Goal: Task Accomplishment & Management: Manage account settings

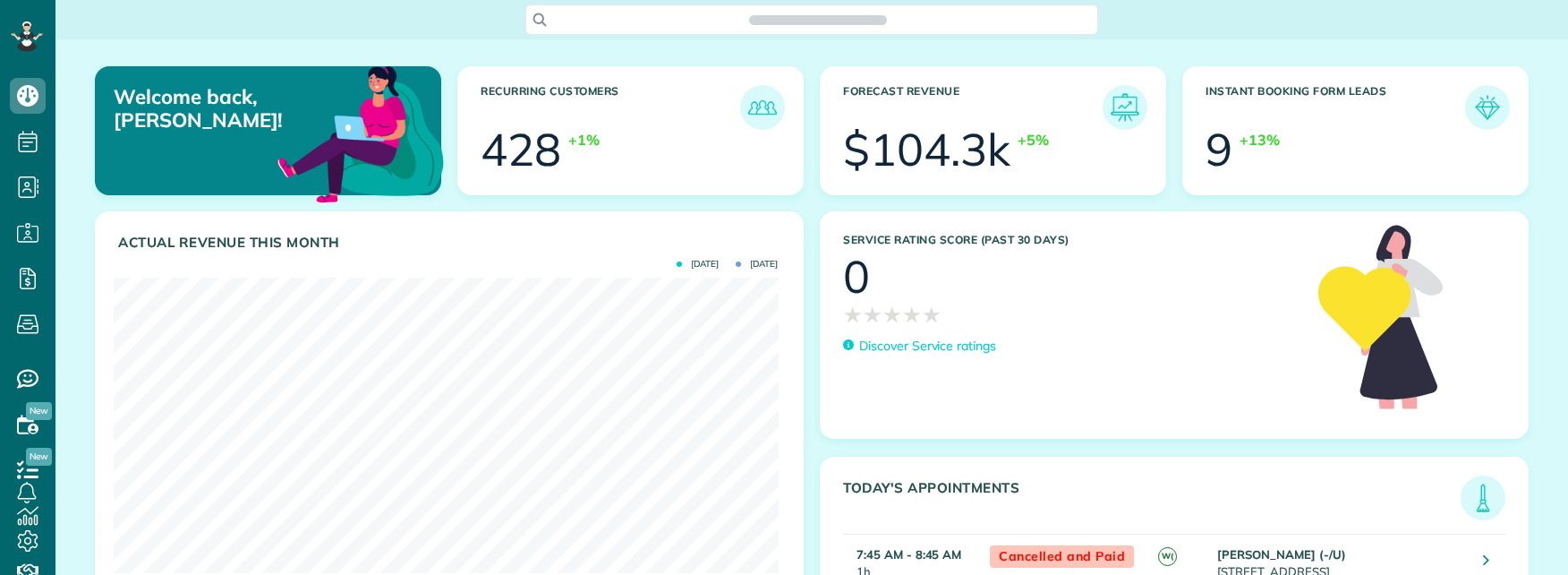
scroll to position [295, 664]
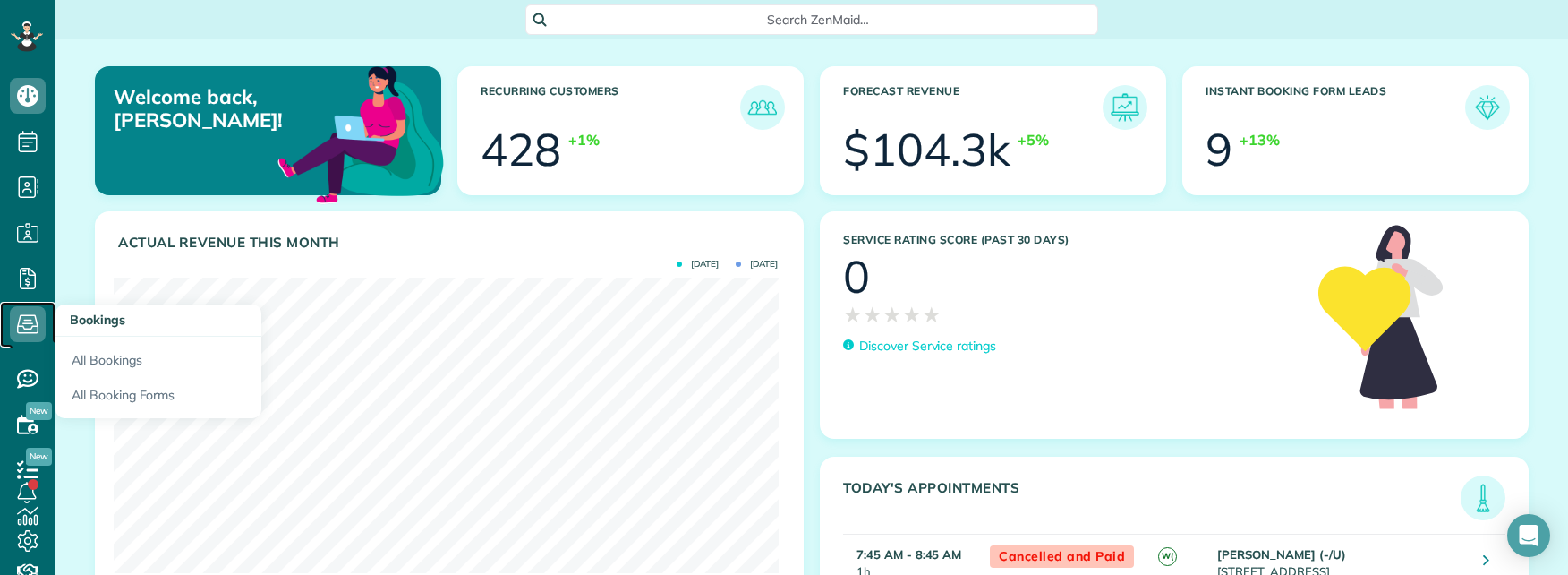
click at [22, 325] on icon at bounding box center [28, 324] width 36 height 36
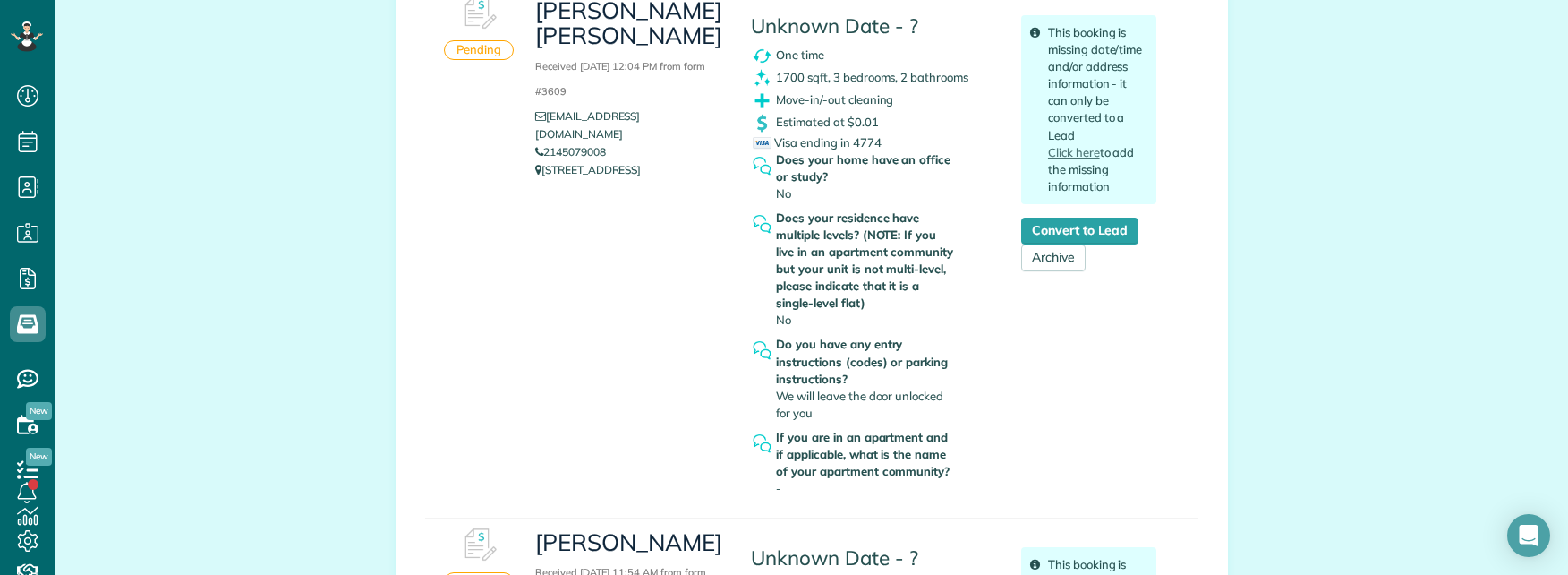
scroll to position [359, 0]
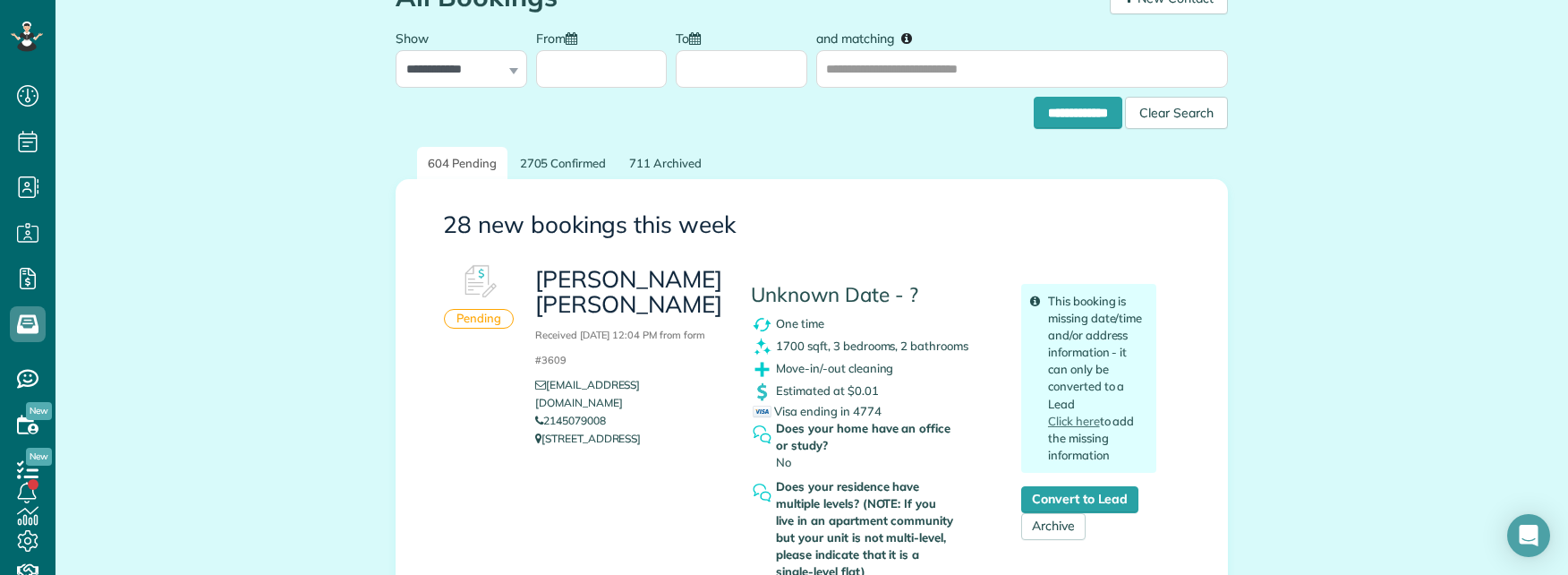
scroll to position [89, 0]
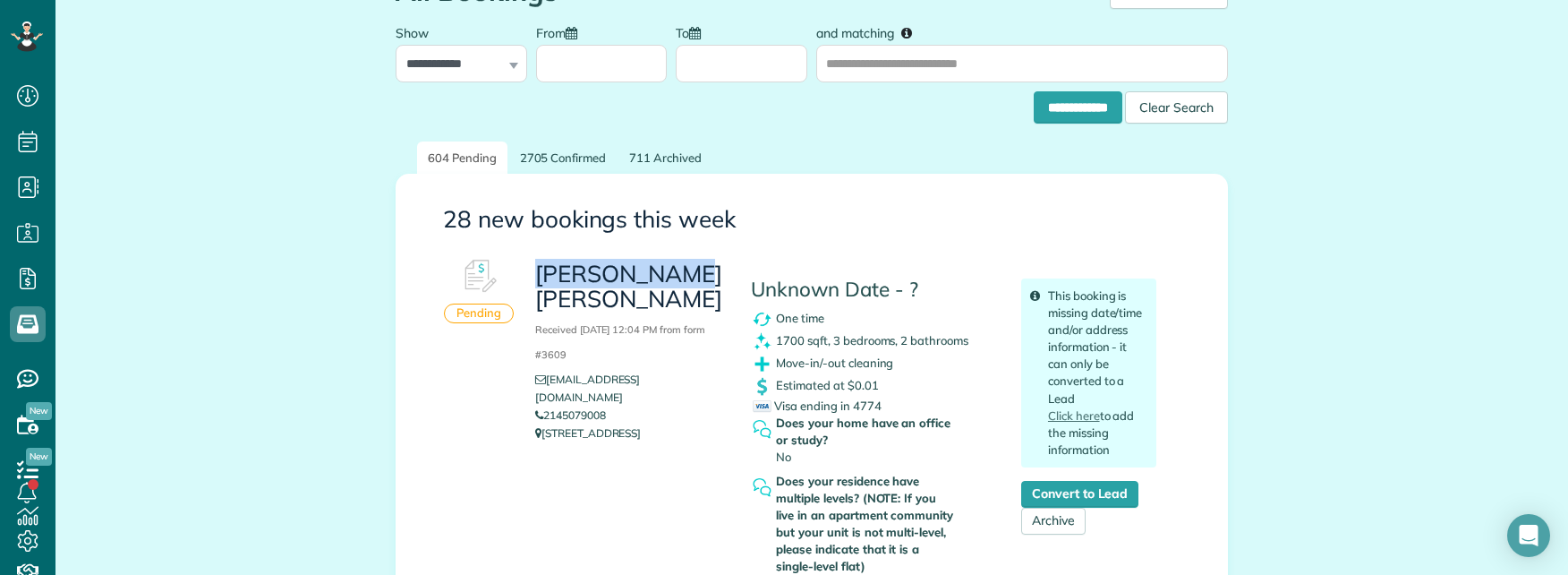
drag, startPoint x: 531, startPoint y: 275, endPoint x: 677, endPoint y: 276, distance: 146.0
click at [677, 276] on h3 "Steele Smith Received September 03, 2025 12:04 PM from form #3609" at bounding box center [628, 312] width 188 height 102
copy h3 "Steele Smith"
copy link "2145079008"
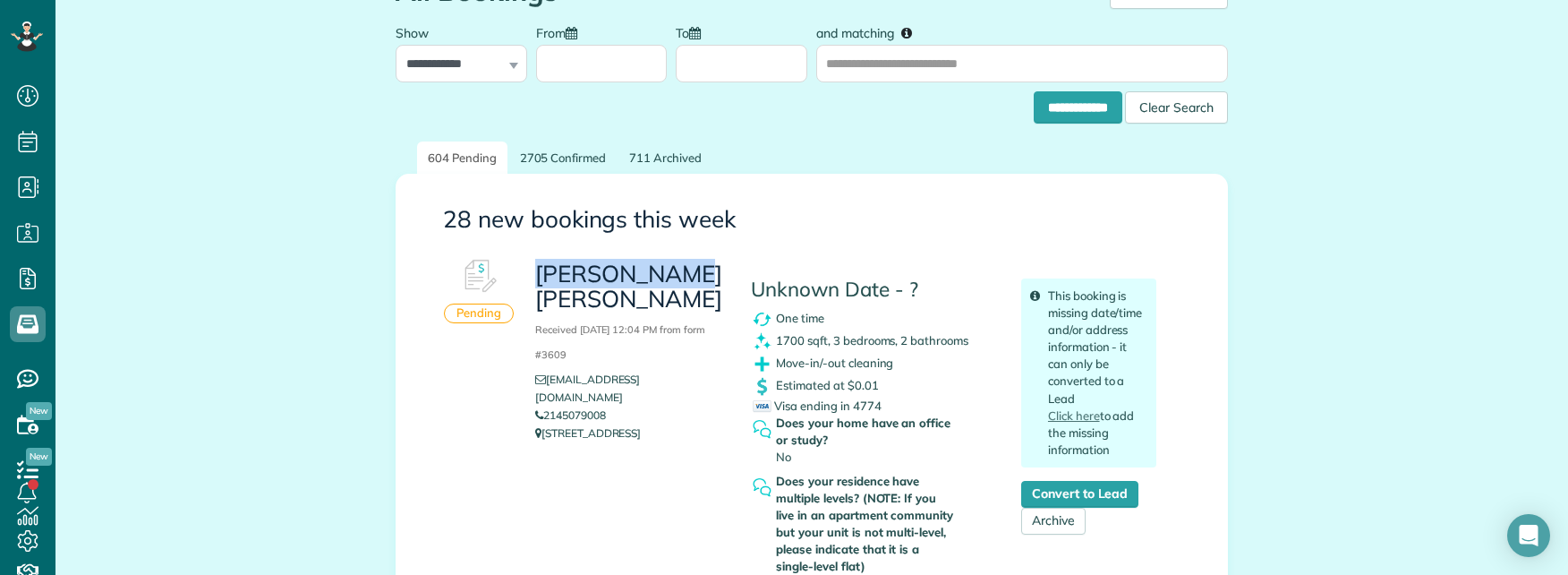
drag, startPoint x: 573, startPoint y: 372, endPoint x: 542, endPoint y: 372, distance: 31.0
click at [542, 407] on li "2145079008" at bounding box center [628, 415] width 188 height 18
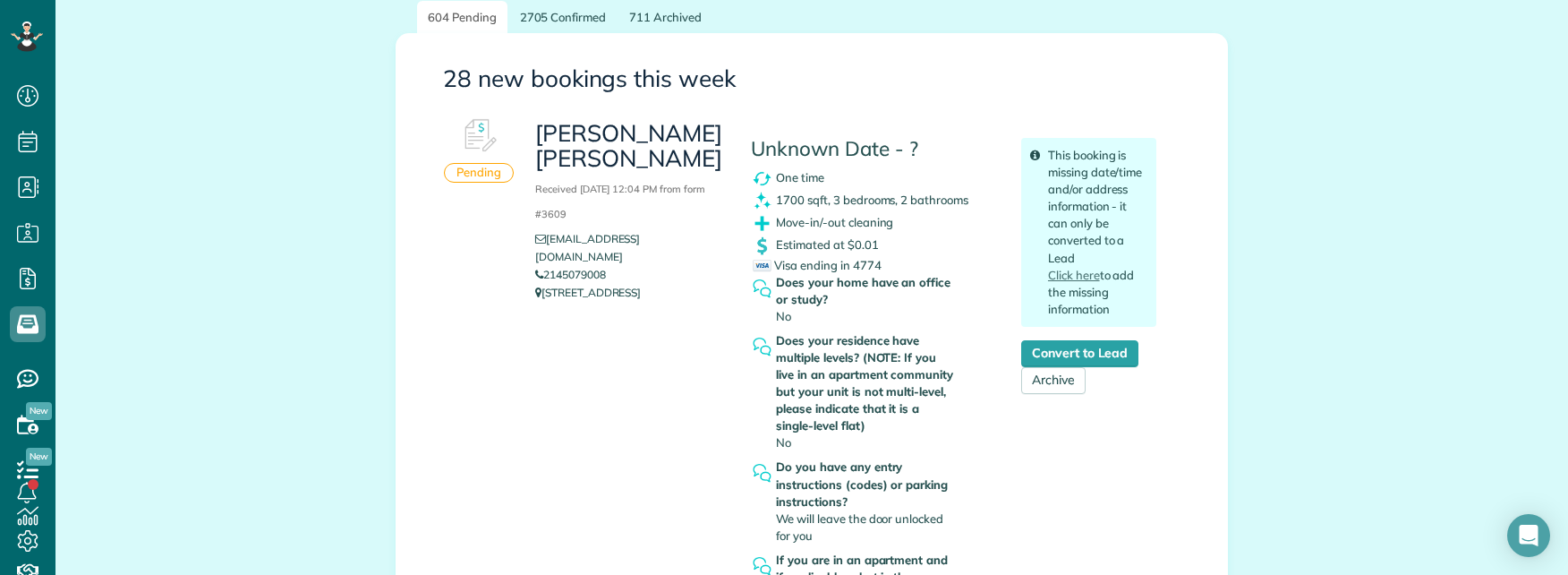
scroll to position [179, 0]
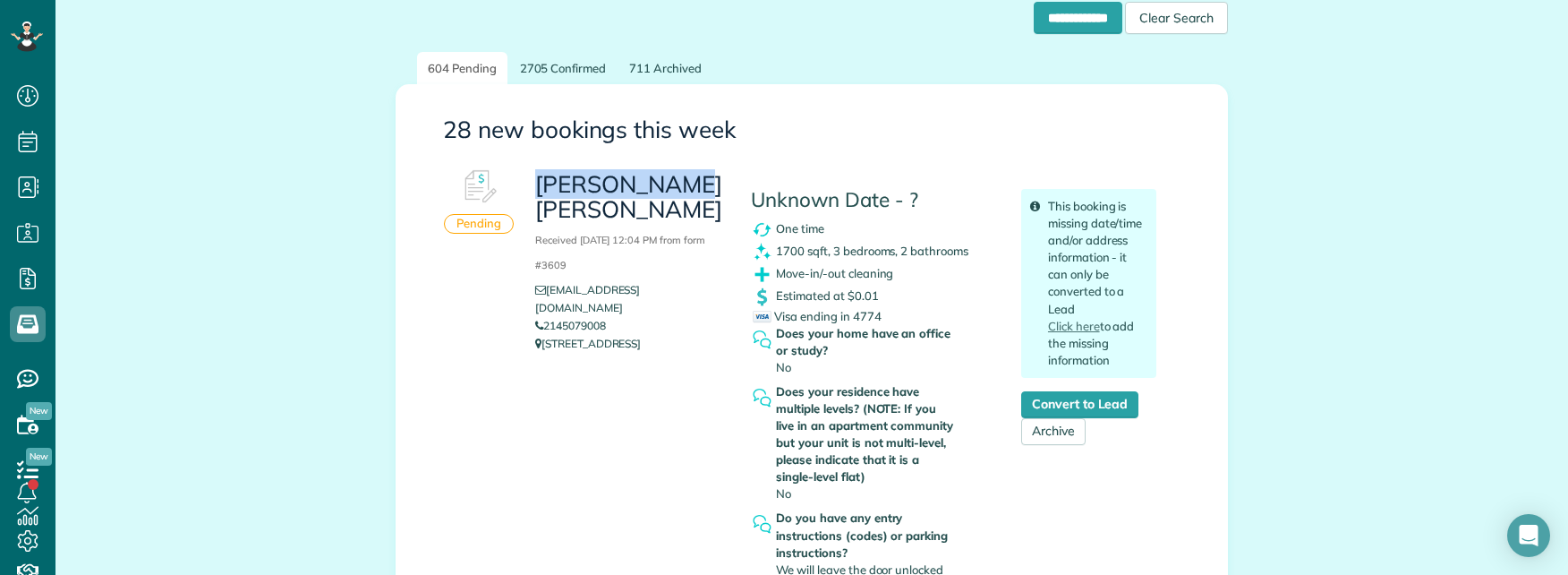
drag, startPoint x: 526, startPoint y: 177, endPoint x: 686, endPoint y: 182, distance: 160.1
click at [686, 182] on div "Steele Smith Received September 03, 2025 12:04 PM from form #3609 spadgitt15@ya…" at bounding box center [629, 261] width 215 height 201
copy h3 "Steele Smith"
click at [612, 229] on h3 "Steele Smith Received September 03, 2025 12:04 PM from form #3609" at bounding box center [628, 223] width 188 height 102
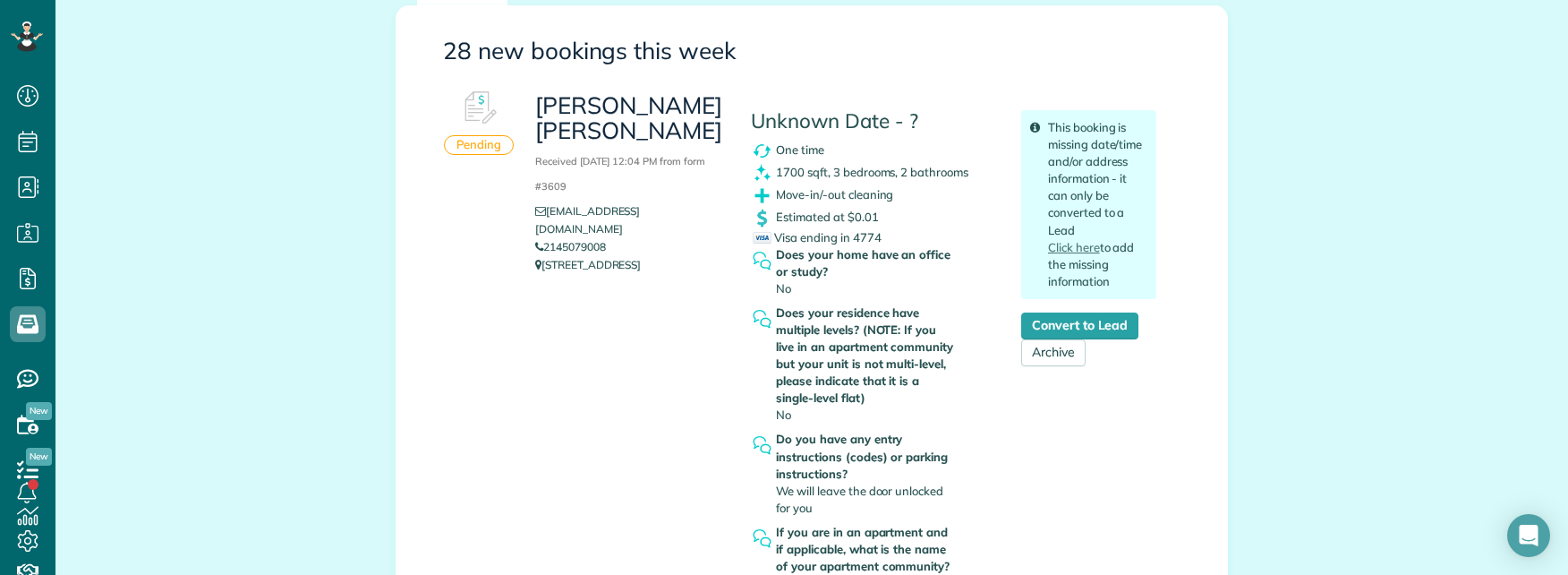
scroll to position [268, 0]
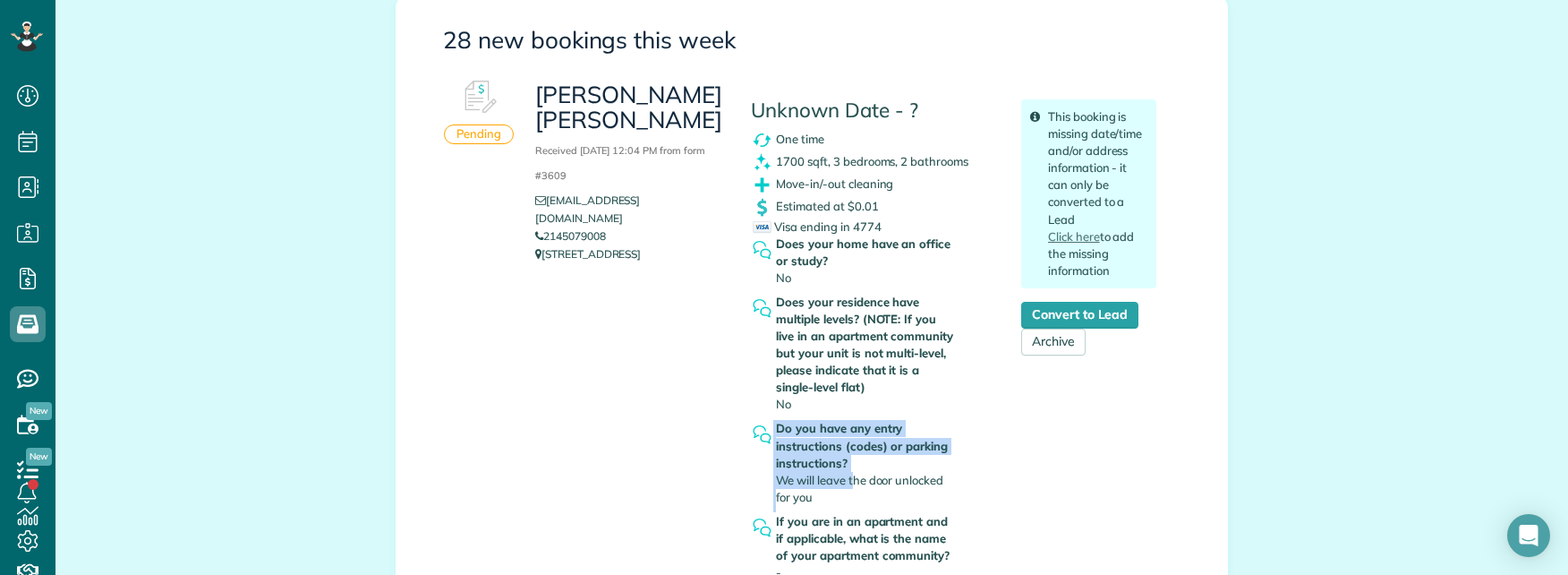
drag, startPoint x: 767, startPoint y: 481, endPoint x: 850, endPoint y: 487, distance: 83.2
click at [849, 486] on div "Do you have any entry instructions (codes) or parking instructions? We will lea…" at bounding box center [873, 465] width 243 height 92
click at [886, 324] on strong "Does your residence have multiple levels? (NOTE: If you live in an apartment co…" at bounding box center [866, 345] width 181 height 102
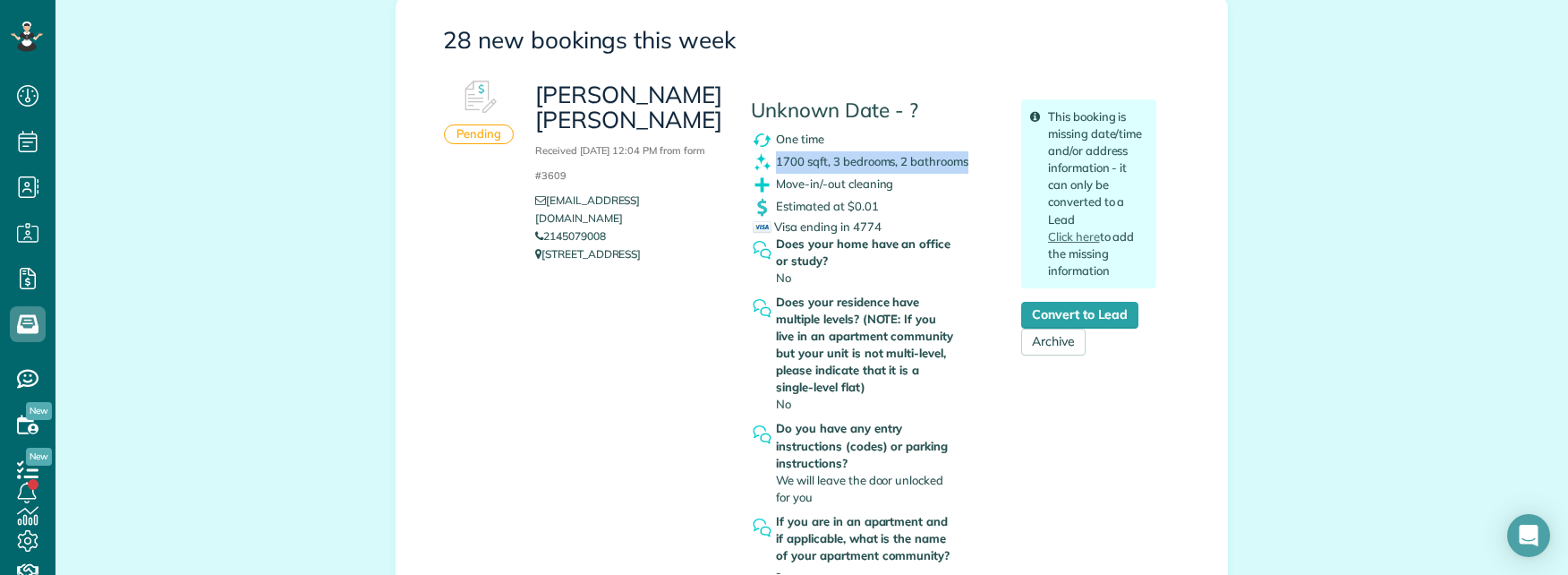
drag, startPoint x: 769, startPoint y: 160, endPoint x: 965, endPoint y: 160, distance: 196.0
click at [965, 160] on div "1700 sqft, 3 bedrooms, 2 bathrooms" at bounding box center [873, 163] width 243 height 22
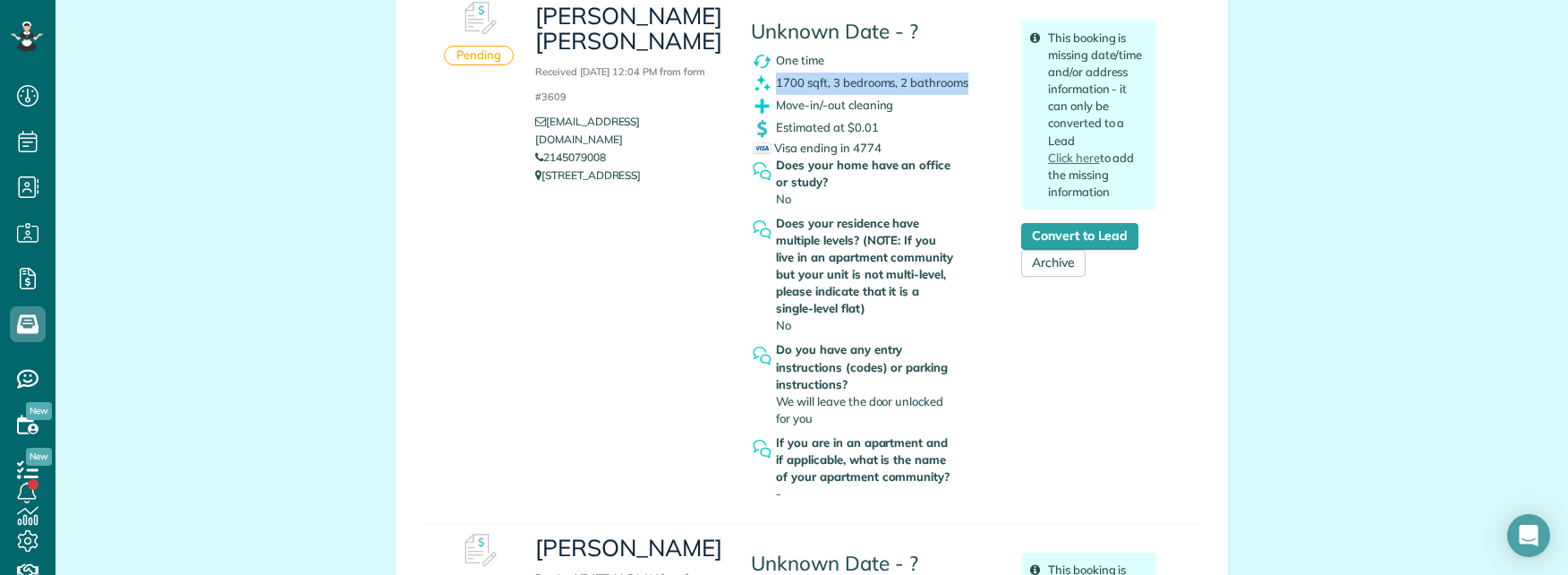
scroll to position [359, 0]
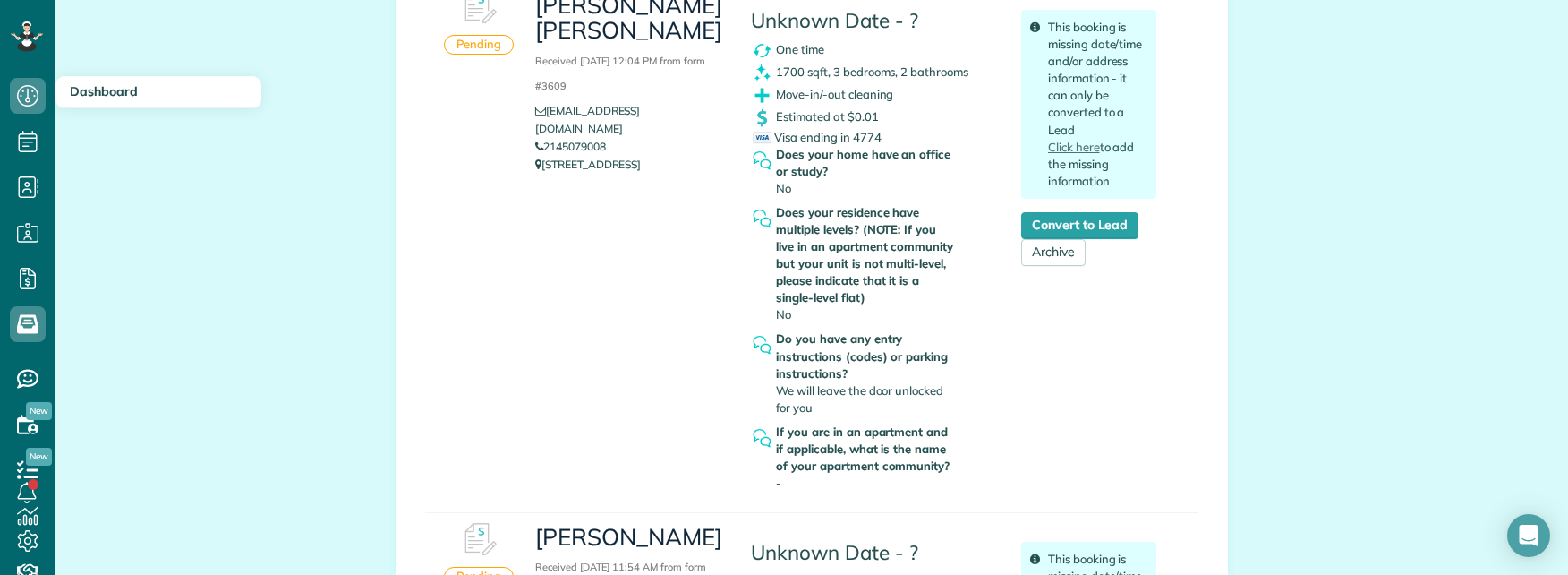
drag, startPoint x: 118, startPoint y: 150, endPoint x: 135, endPoint y: 161, distance: 20.2
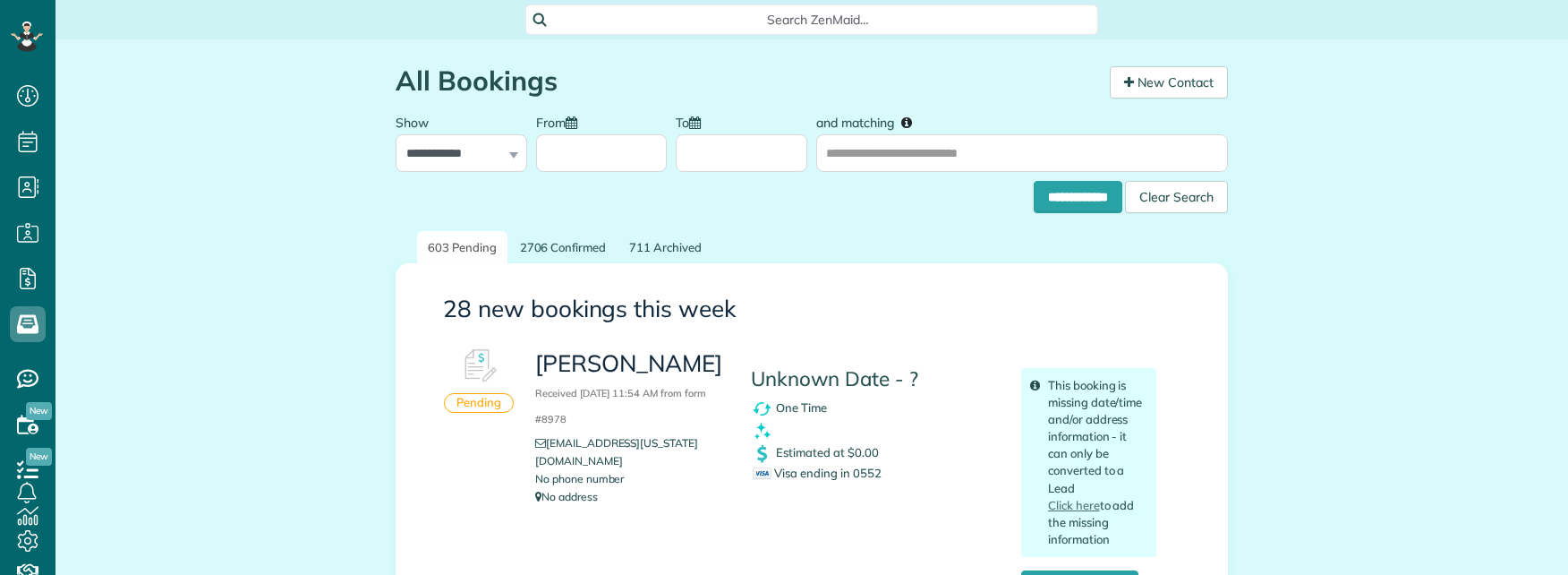
scroll to position [89, 0]
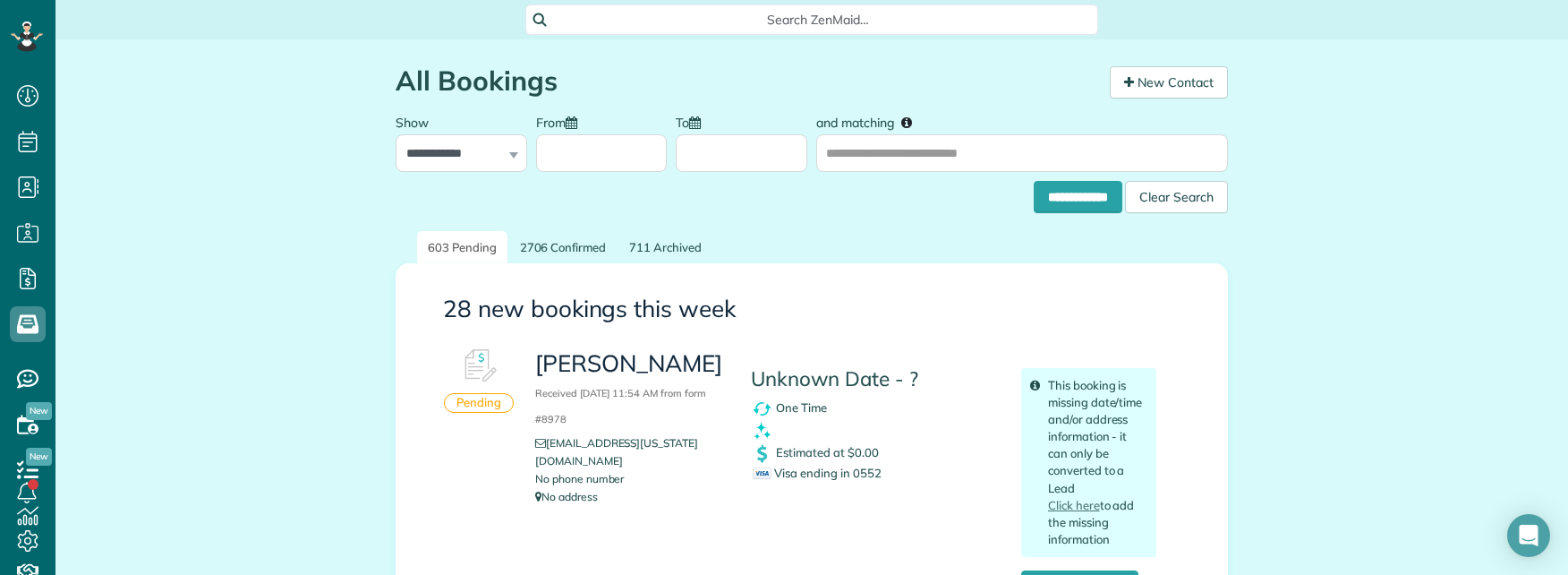
scroll to position [8, 8]
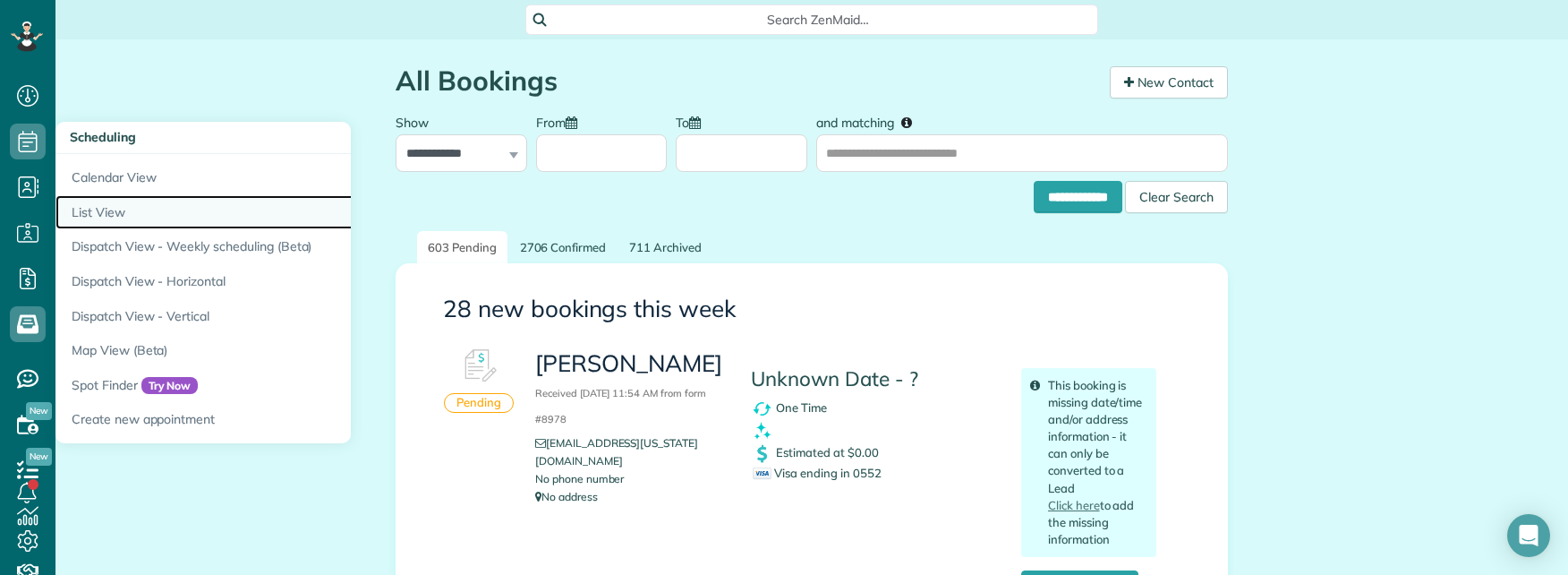
click at [88, 209] on link "List View" at bounding box center [279, 213] width 447 height 35
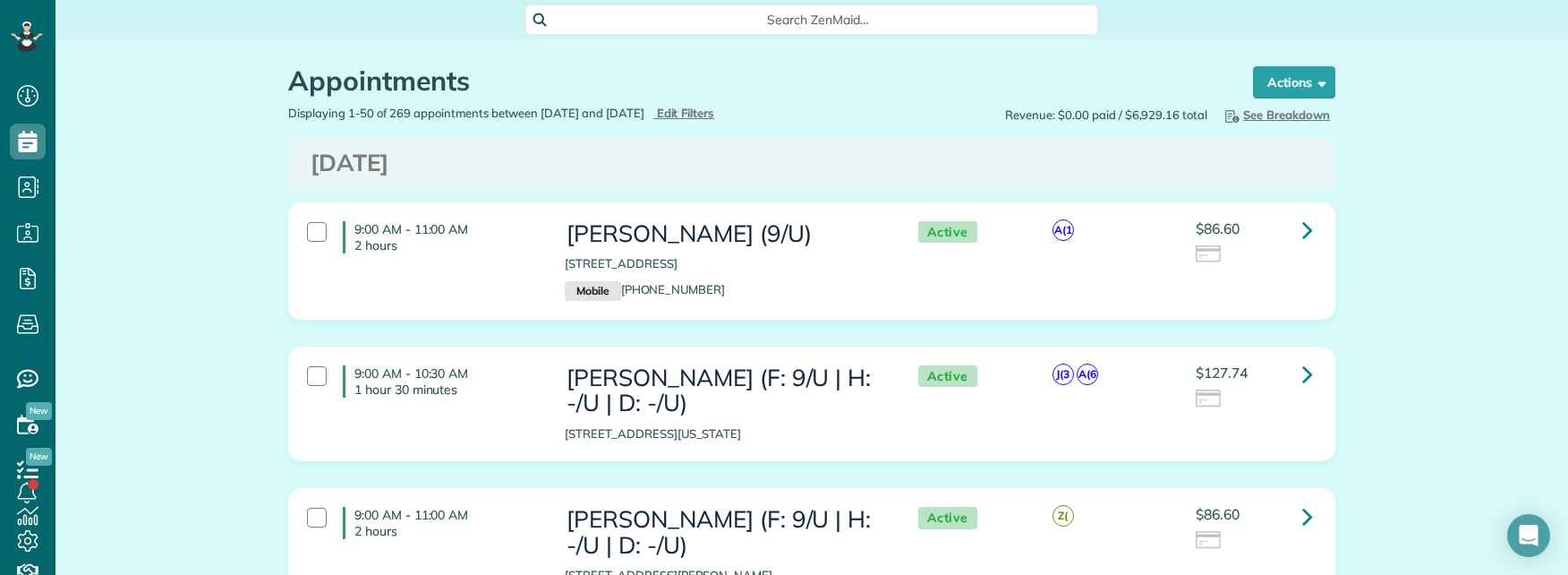
scroll to position [8, 8]
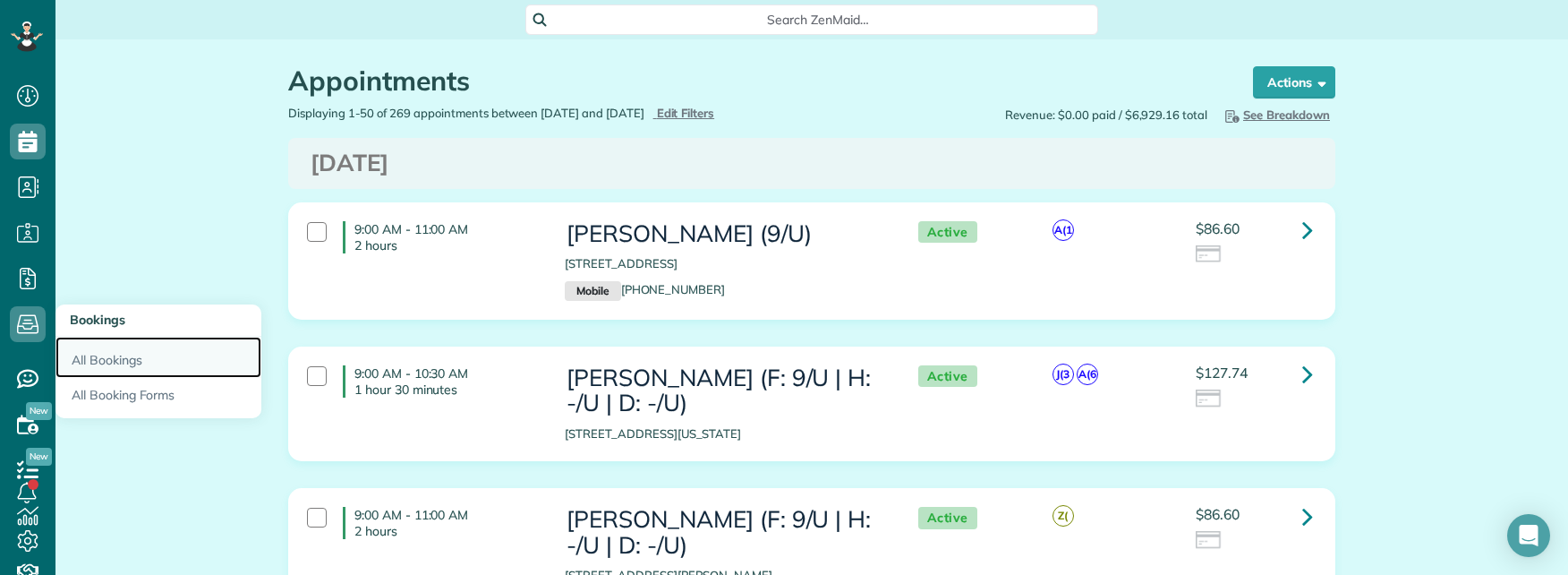
drag, startPoint x: 93, startPoint y: 360, endPoint x: 242, endPoint y: 345, distance: 149.8
click at [95, 360] on link "All Bookings" at bounding box center [159, 357] width 206 height 41
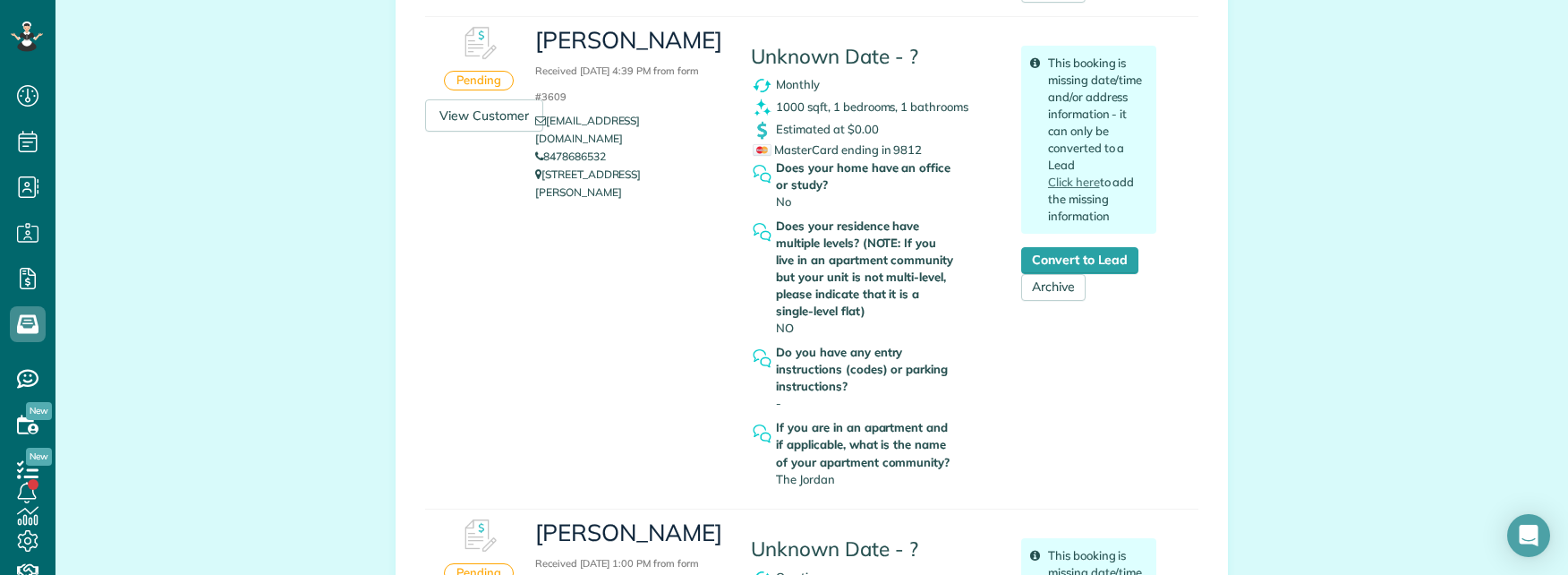
scroll to position [627, 0]
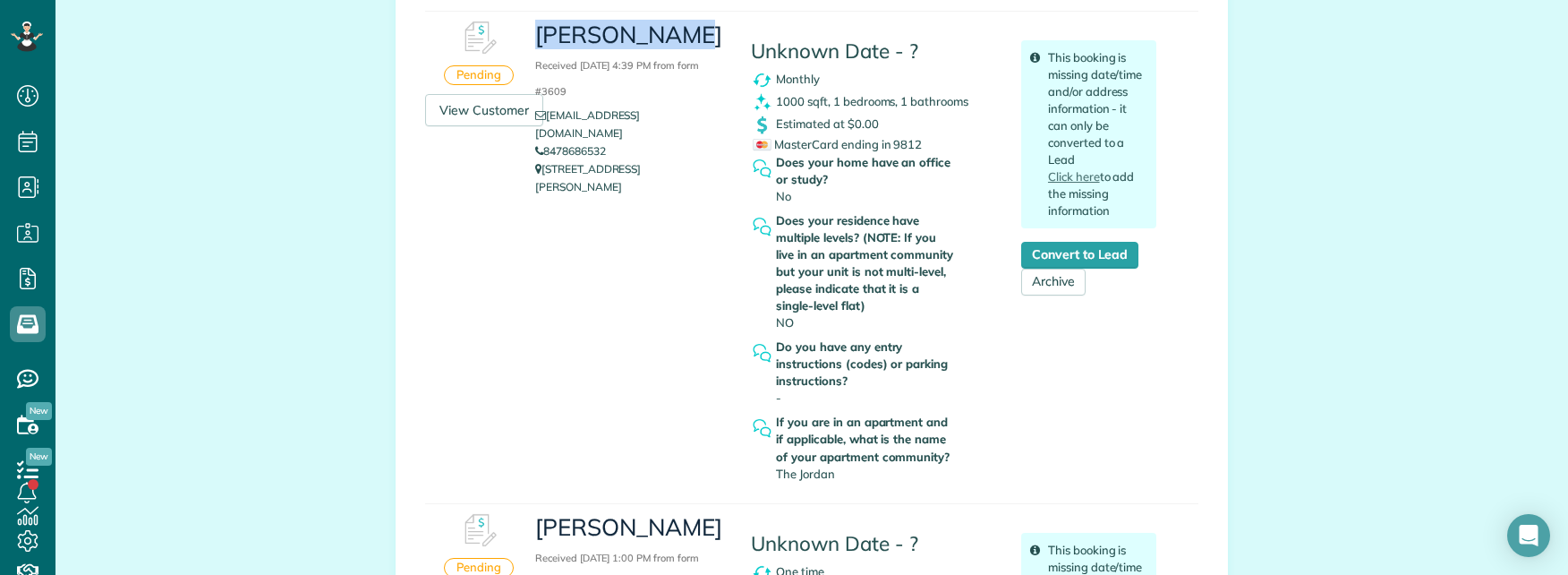
copy h3 "NURI ERSAHIN"
drag, startPoint x: 529, startPoint y: 33, endPoint x: 687, endPoint y: 35, distance: 158.0
click at [687, 35] on h3 "NURI ERSAHIN Received September 02, 2025 4:39 PM from form #3609" at bounding box center [628, 60] width 188 height 77
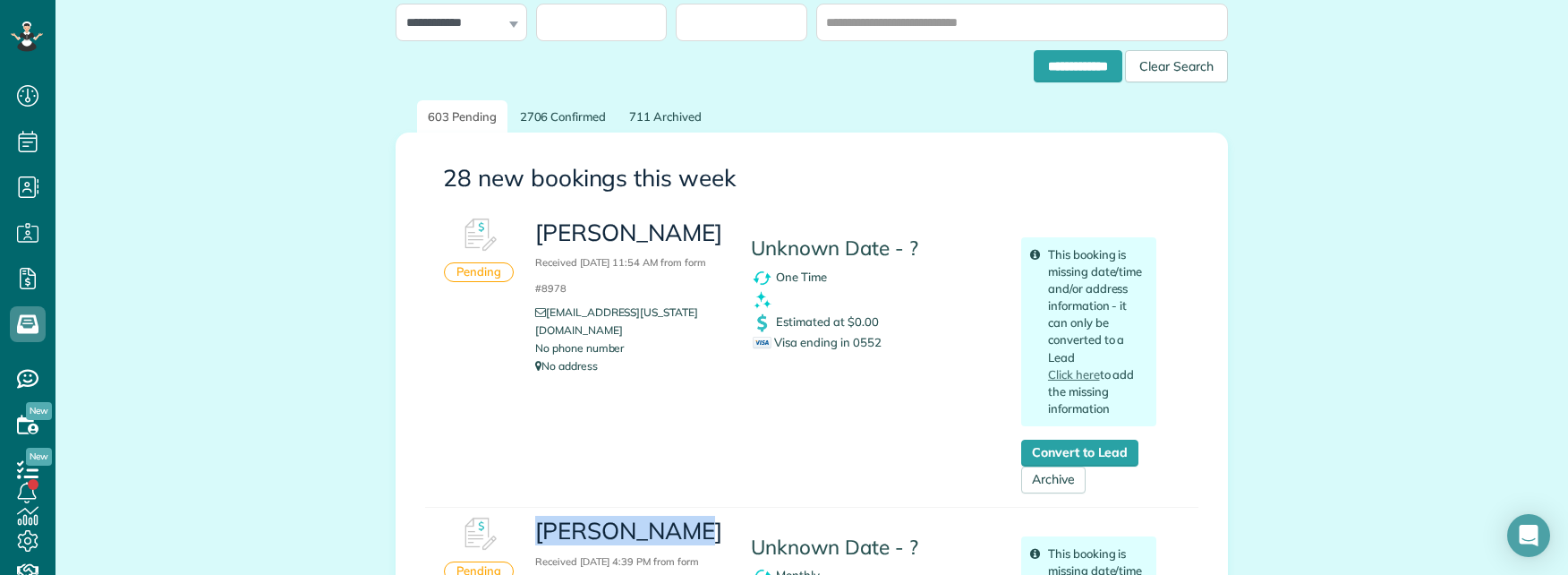
scroll to position [0, 0]
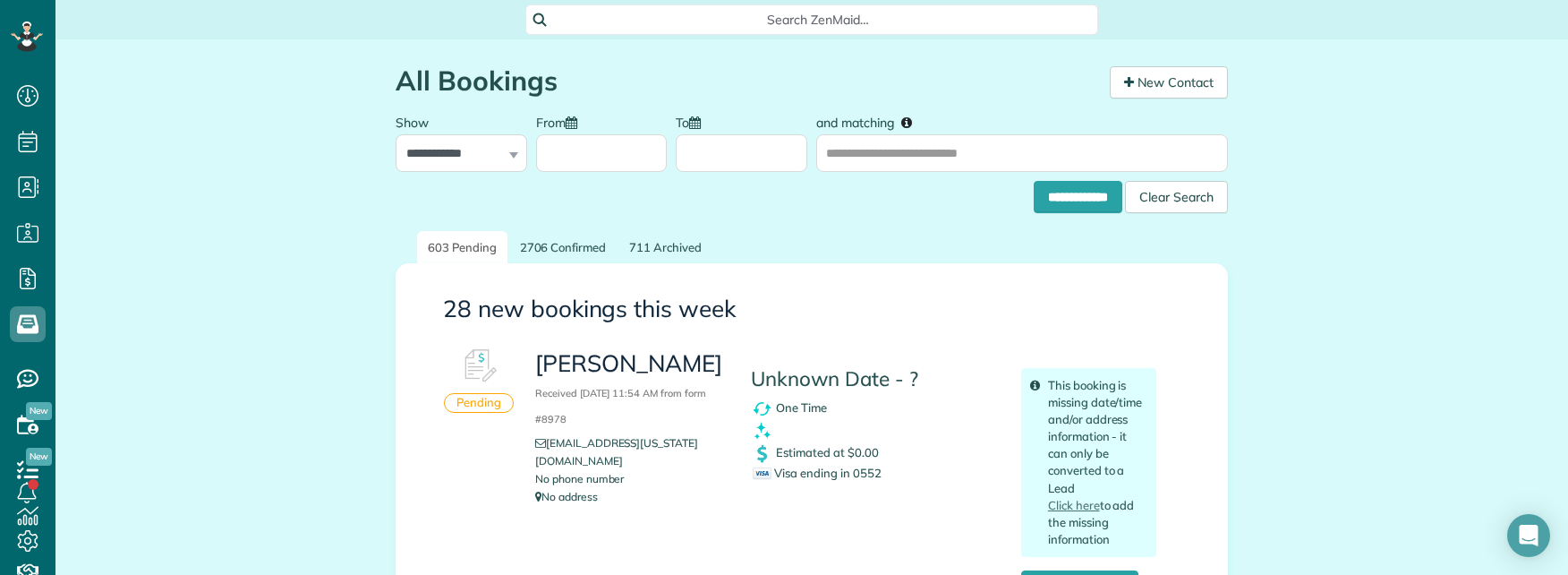
click at [807, 22] on span "Search ZenMaid…" at bounding box center [818, 20] width 544 height 18
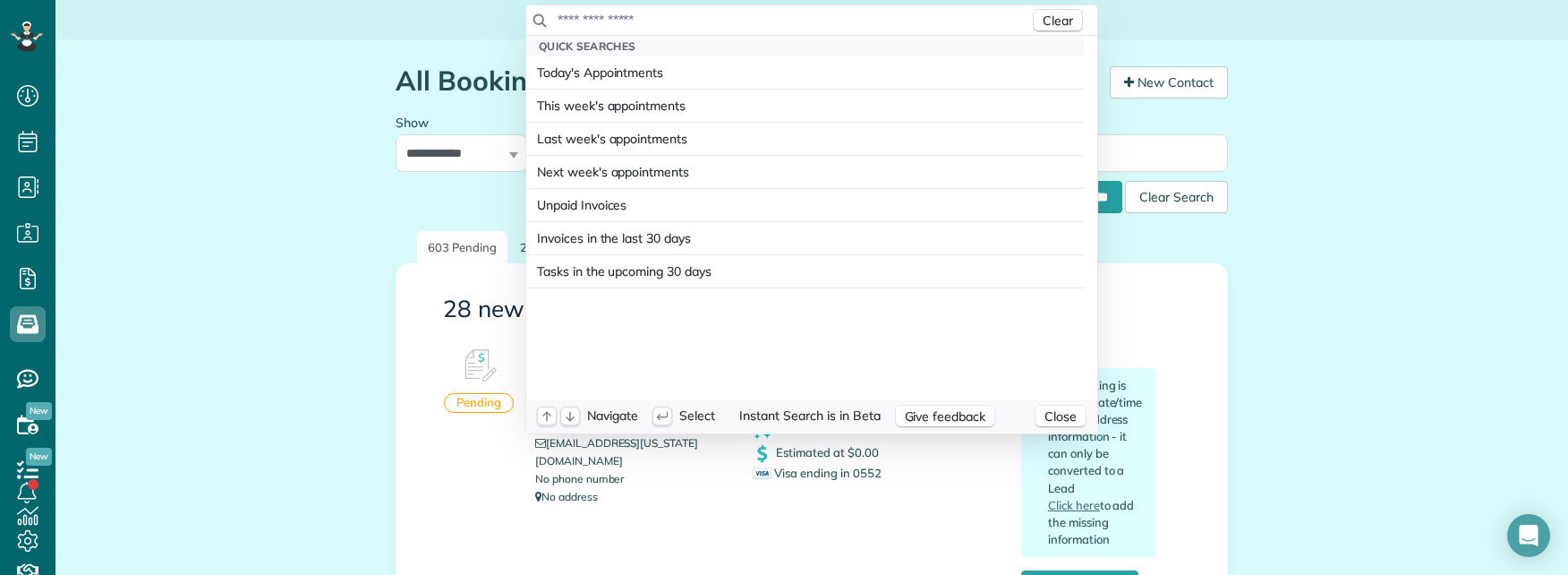
click at [805, 22] on input "text" at bounding box center [793, 20] width 473 height 18
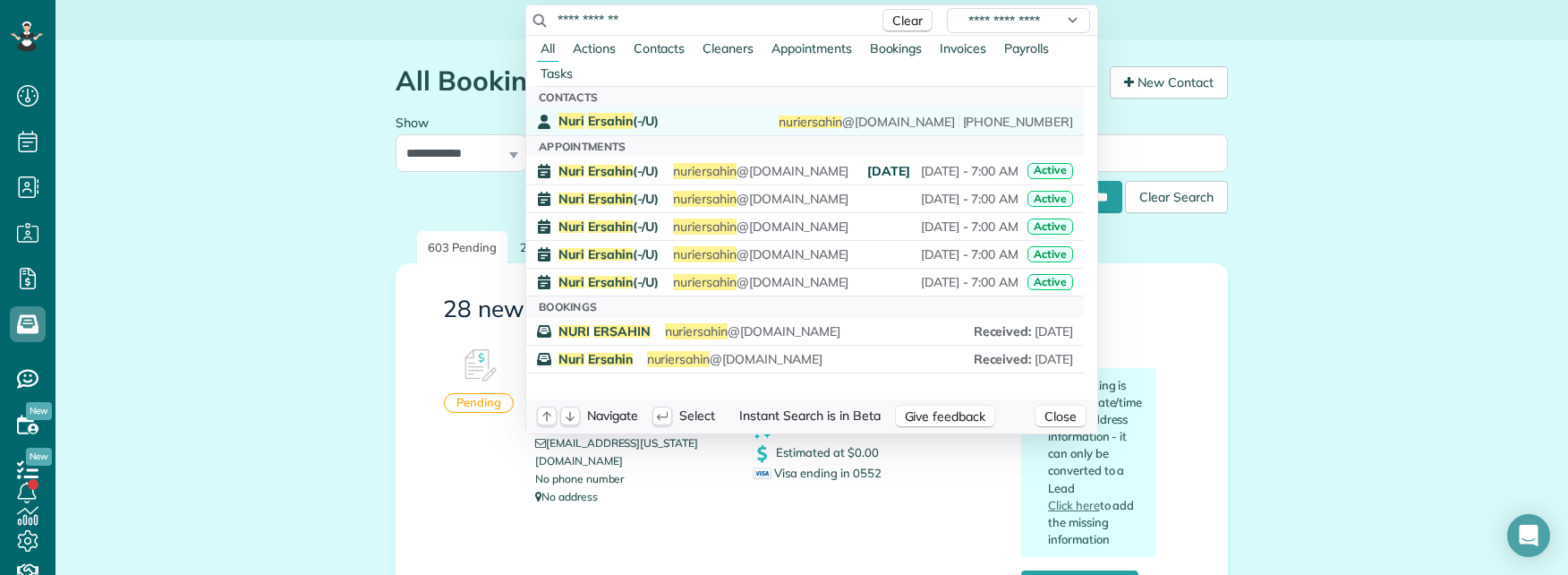
type input "**********"
click at [645, 125] on span "Nuri Ersahin (-/U)" at bounding box center [609, 120] width 100 height 16
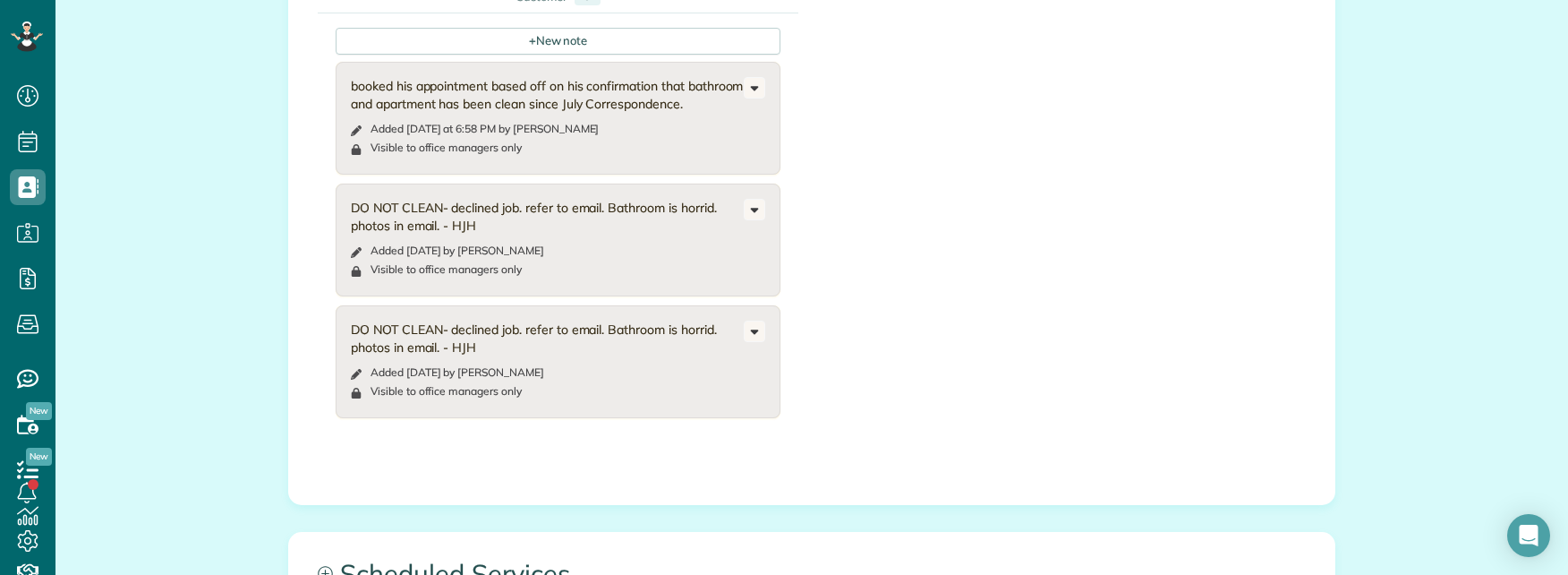
scroll to position [2596, 0]
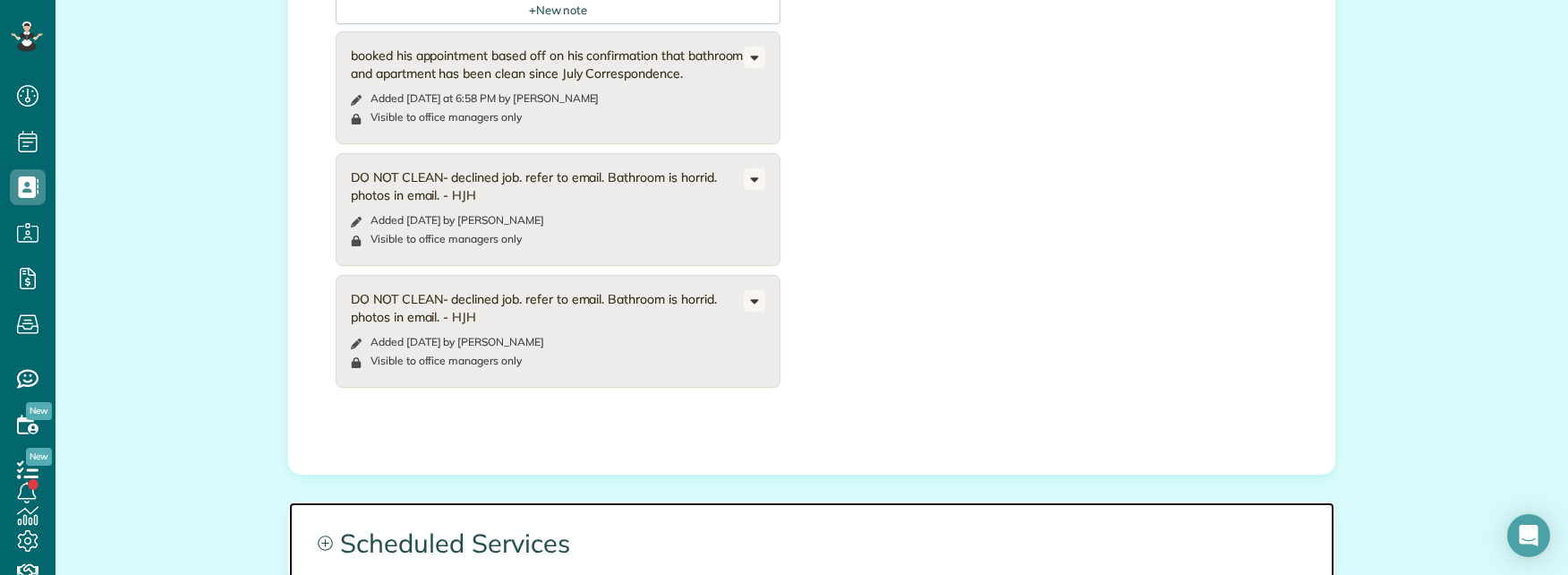
click at [765, 503] on span "Scheduled Services" at bounding box center [811, 542] width 1045 height 81
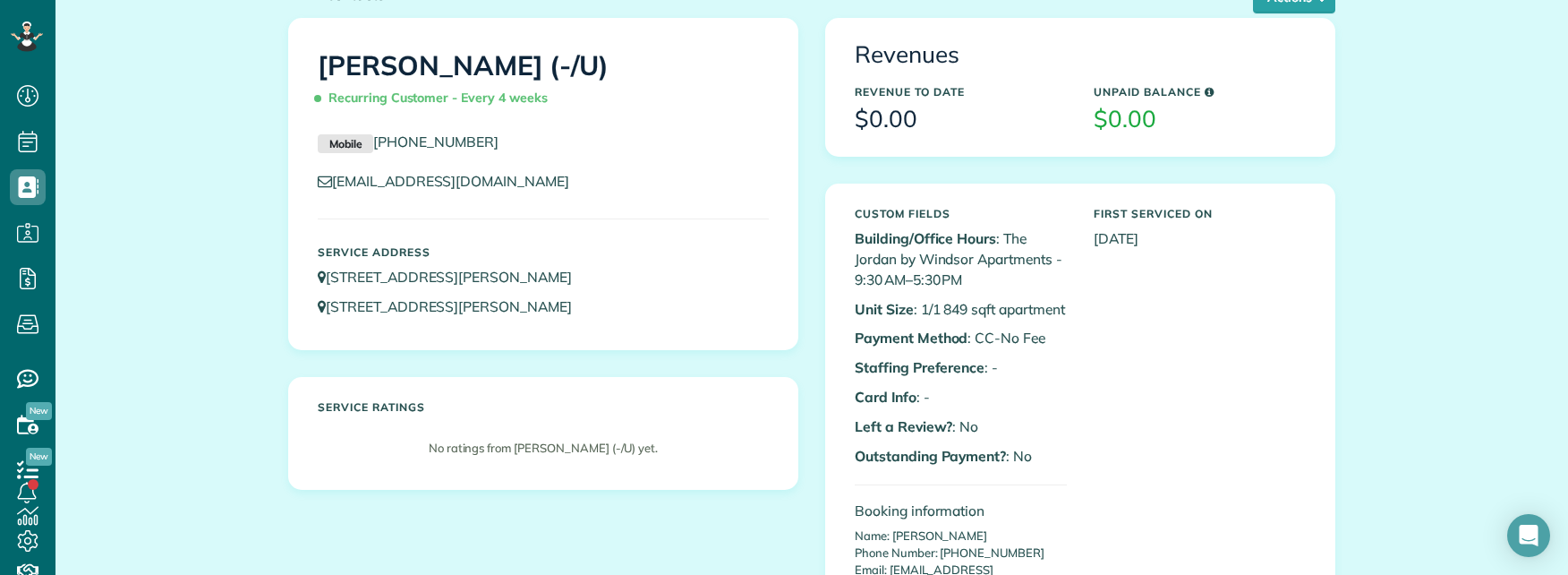
scroll to position [0, 0]
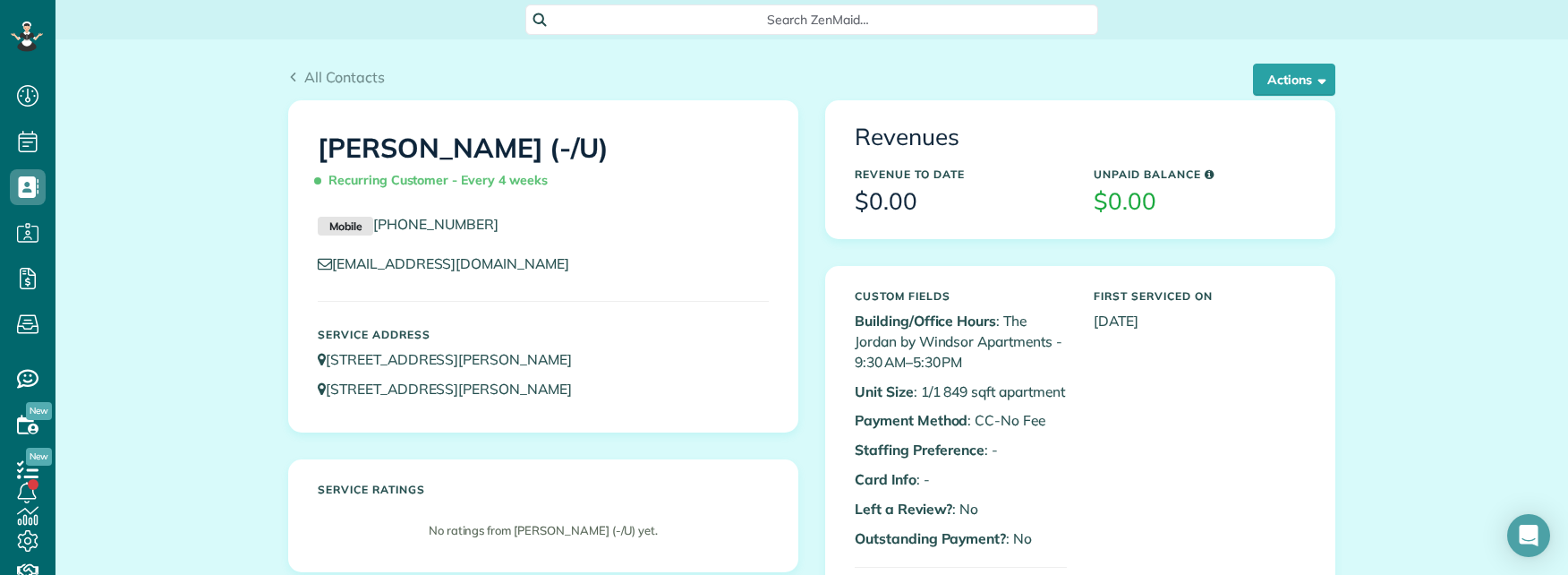
copy h1 "[PERSON_NAME]"
drag, startPoint x: 283, startPoint y: 139, endPoint x: 475, endPoint y: 150, distance: 192.3
click at [475, 150] on div "Nuri Ersahin (-/U) Recurring Customer - Every 4 weeks Mobile (847) 868-6532 nur…" at bounding box center [543, 267] width 509 height 331
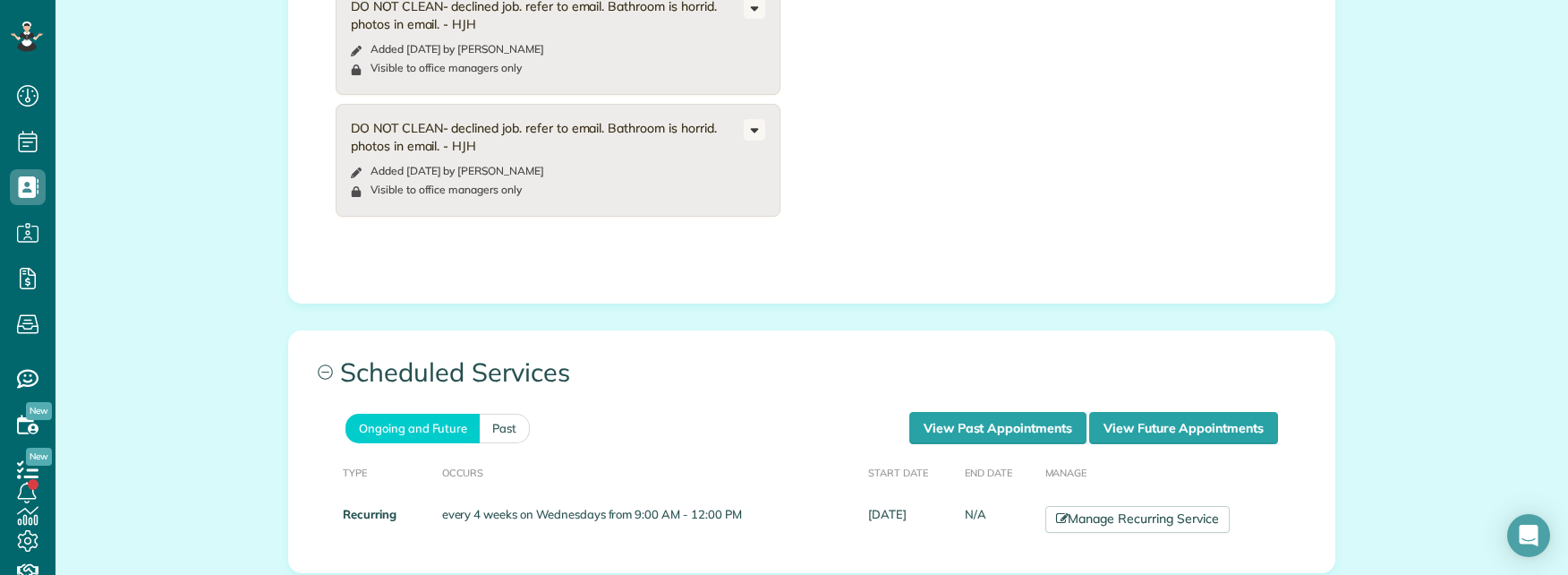
scroll to position [2776, 0]
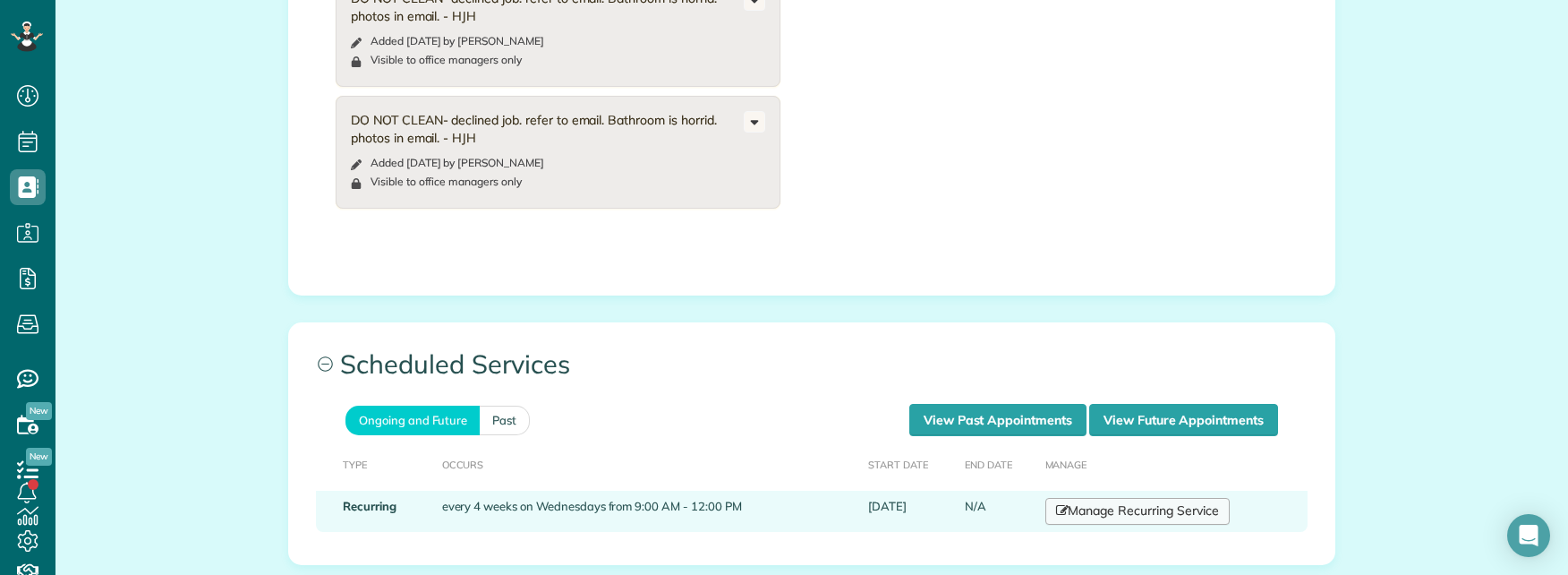
click at [1074, 498] on link "Manage Recurring Service" at bounding box center [1137, 511] width 185 height 27
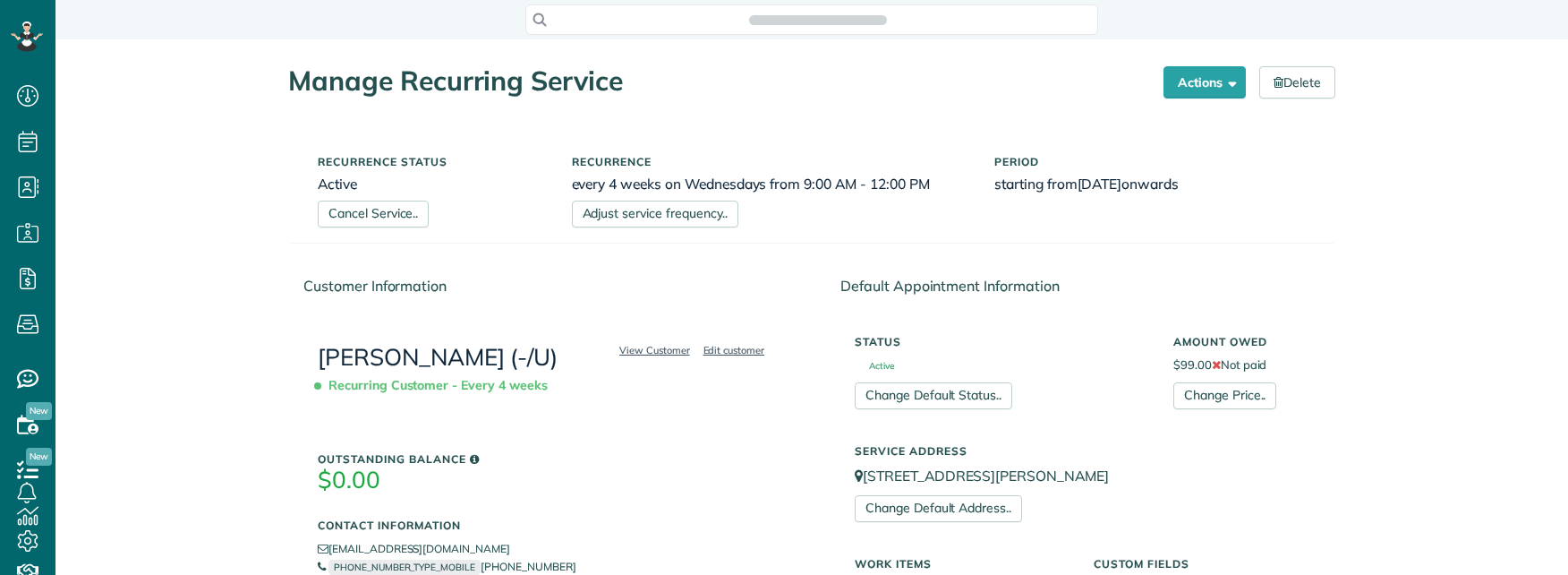
scroll to position [8, 8]
click at [667, 214] on link "Adjust service frequency.." at bounding box center [654, 214] width 166 height 27
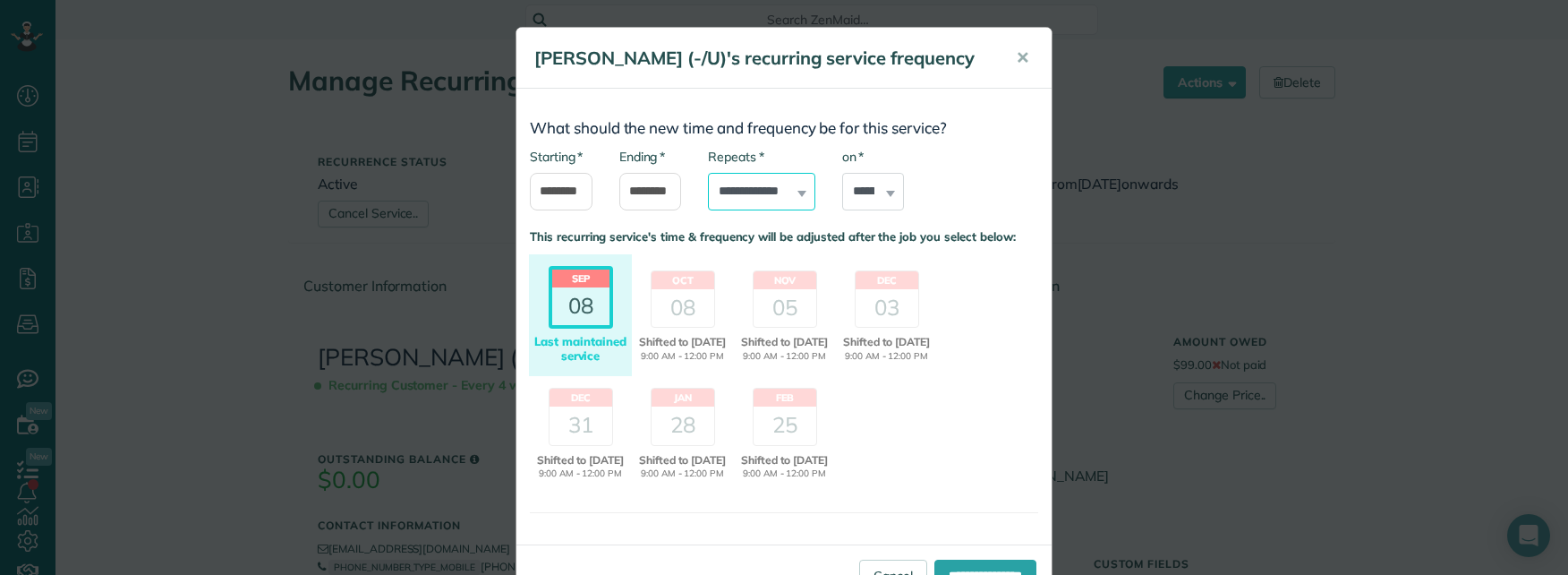
click at [757, 211] on select "**********" at bounding box center [761, 191] width 108 height 37
click at [957, 198] on div "**********" at bounding box center [784, 188] width 535 height 81
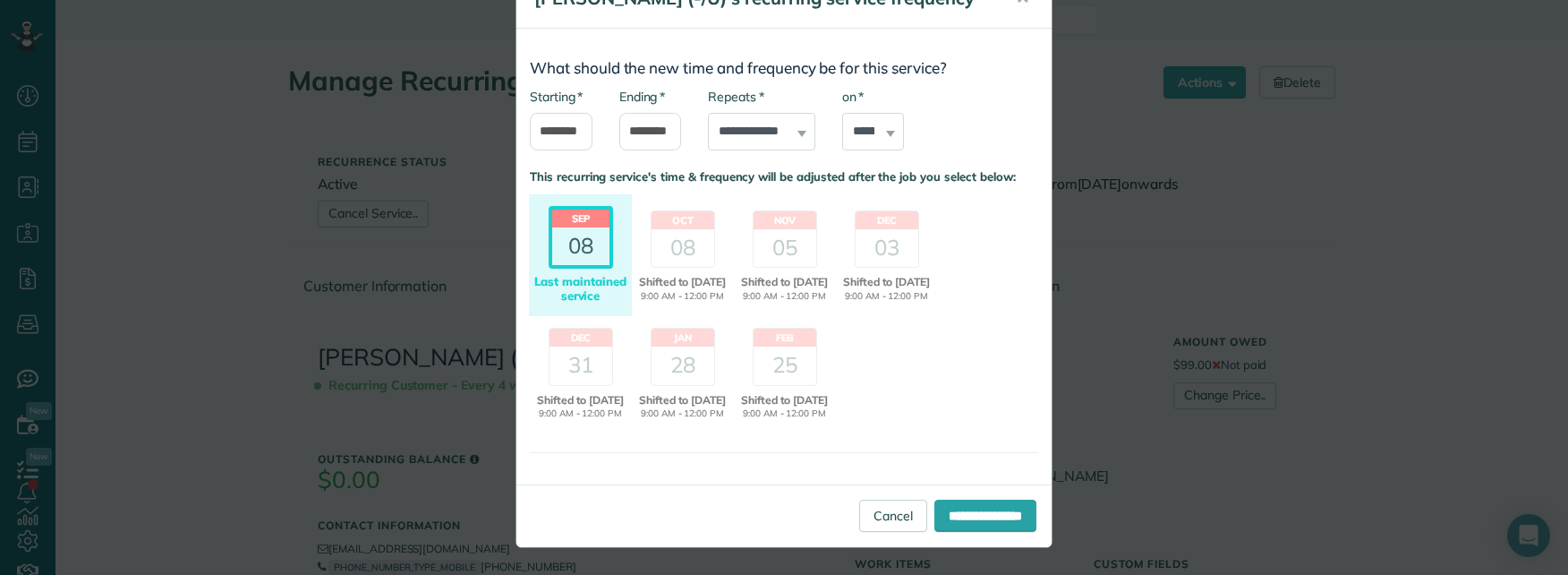
scroll to position [100, 0]
click at [859, 513] on link "Cancel" at bounding box center [892, 516] width 68 height 33
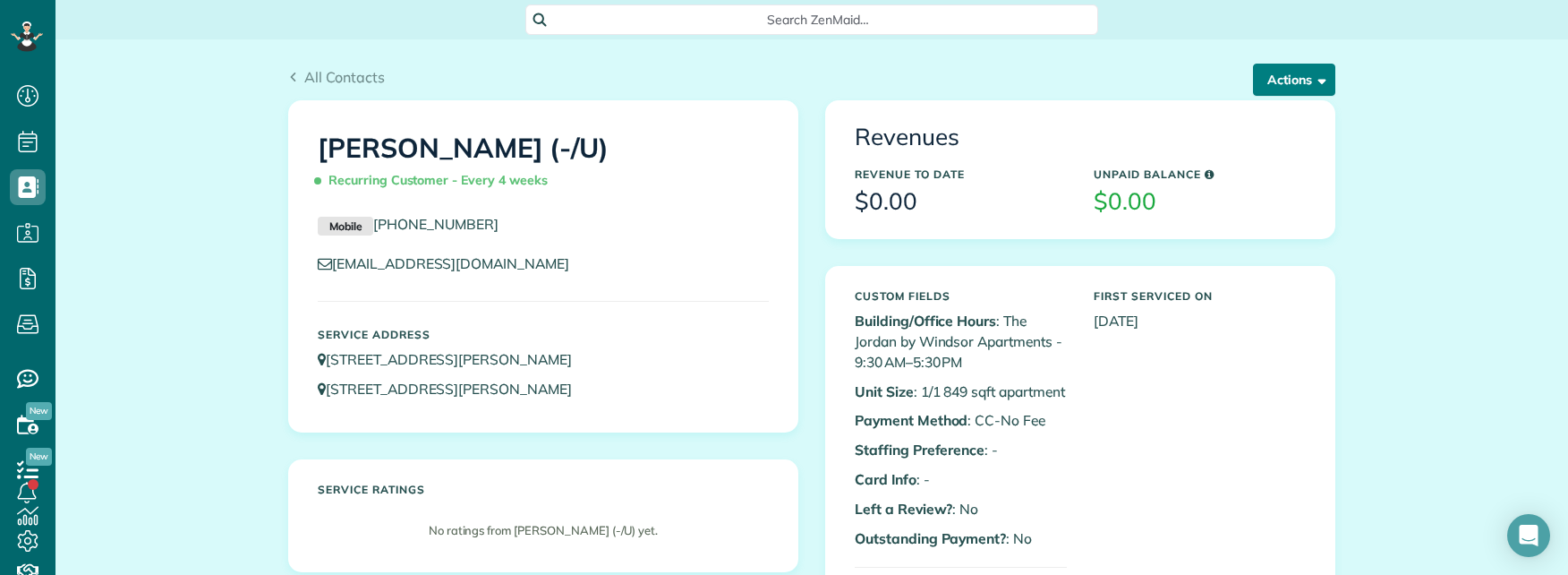
click at [1287, 74] on button "Actions" at bounding box center [1294, 79] width 83 height 33
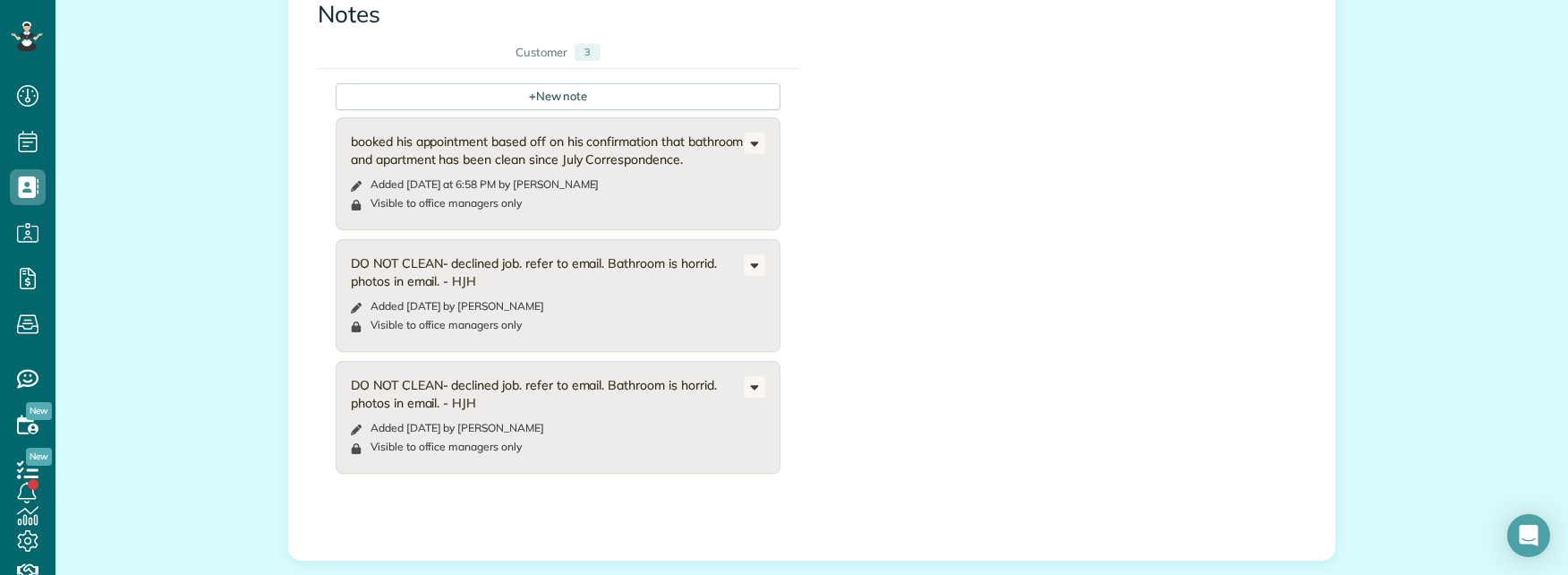
scroll to position [2505, 0]
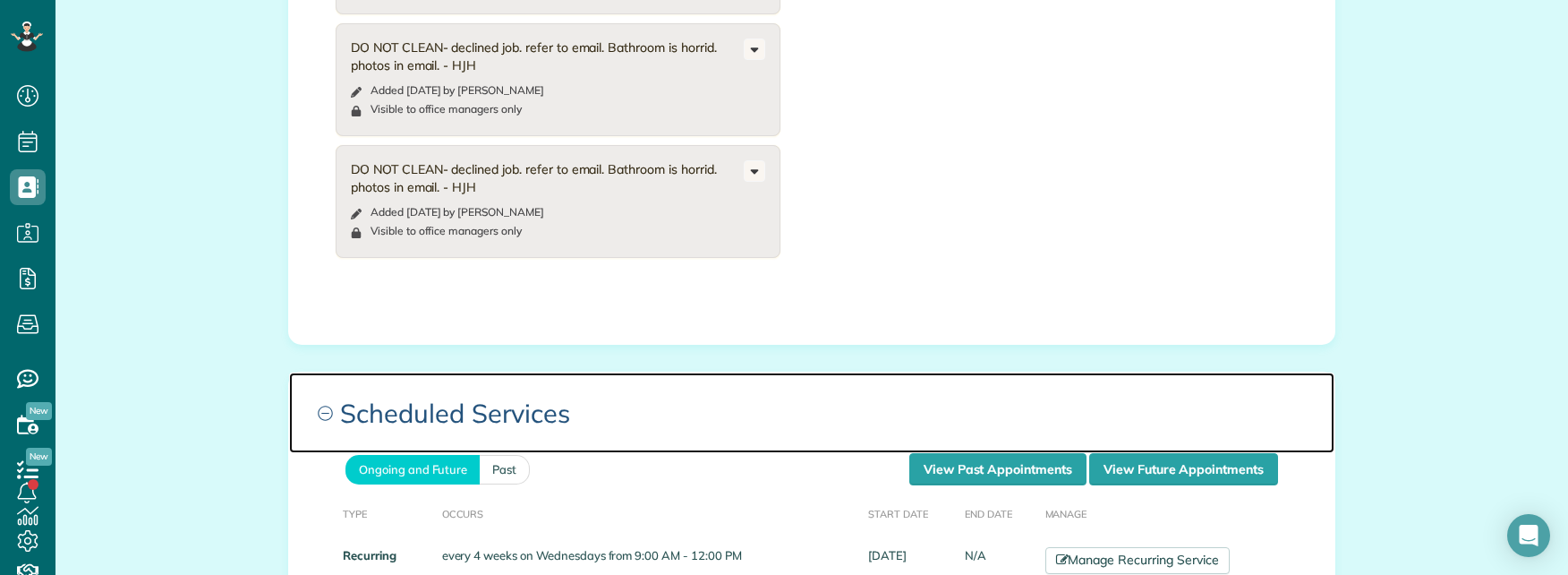
scroll to position [2774, 0]
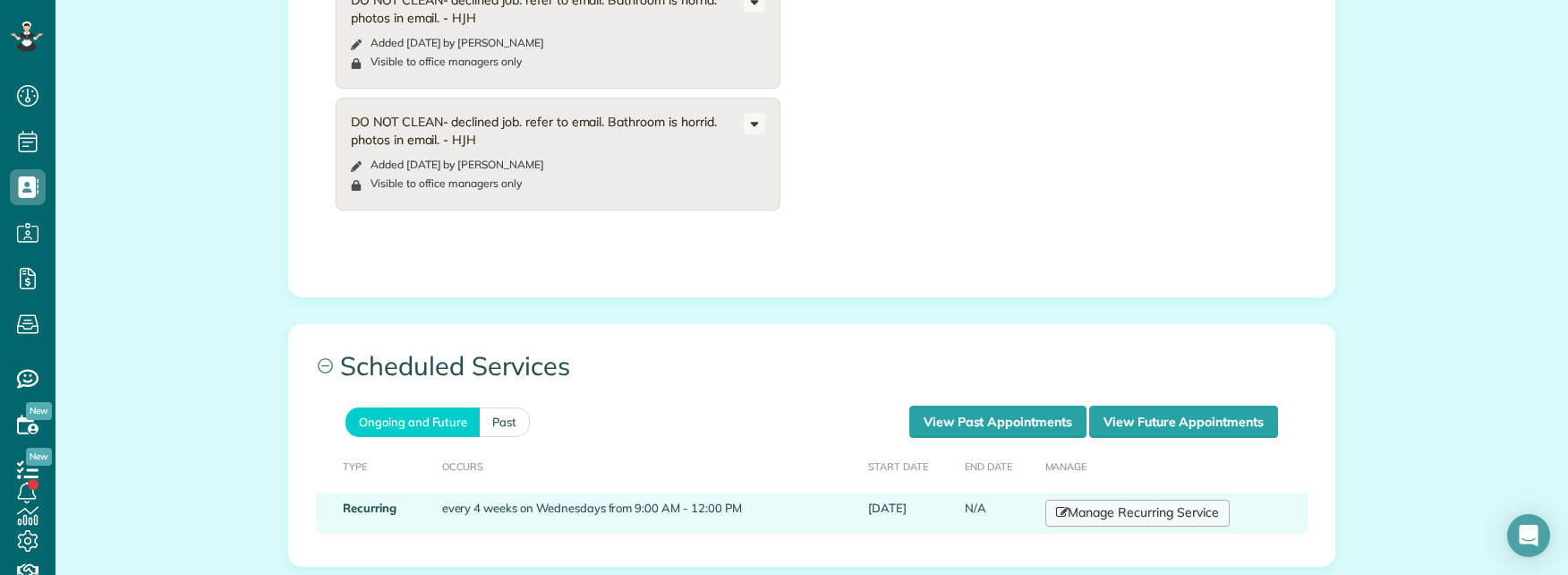
click at [1093, 500] on link "Manage Recurring Service" at bounding box center [1137, 513] width 185 height 27
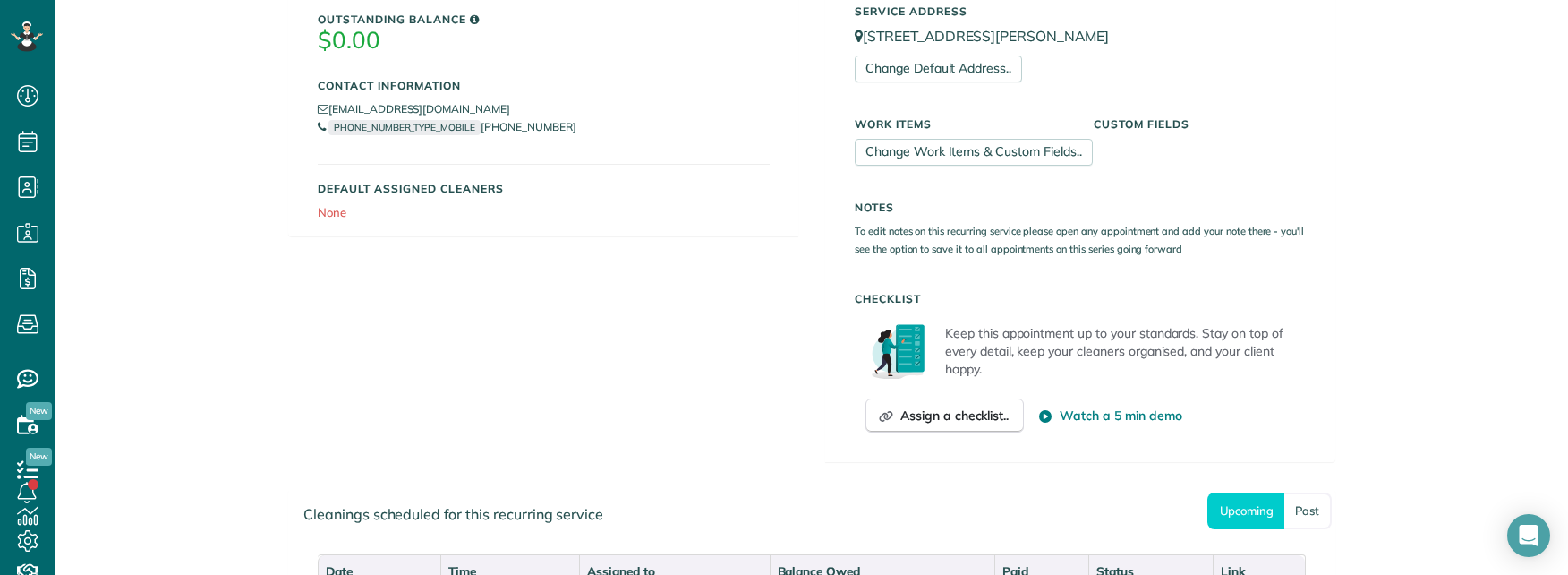
scroll to position [448, 0]
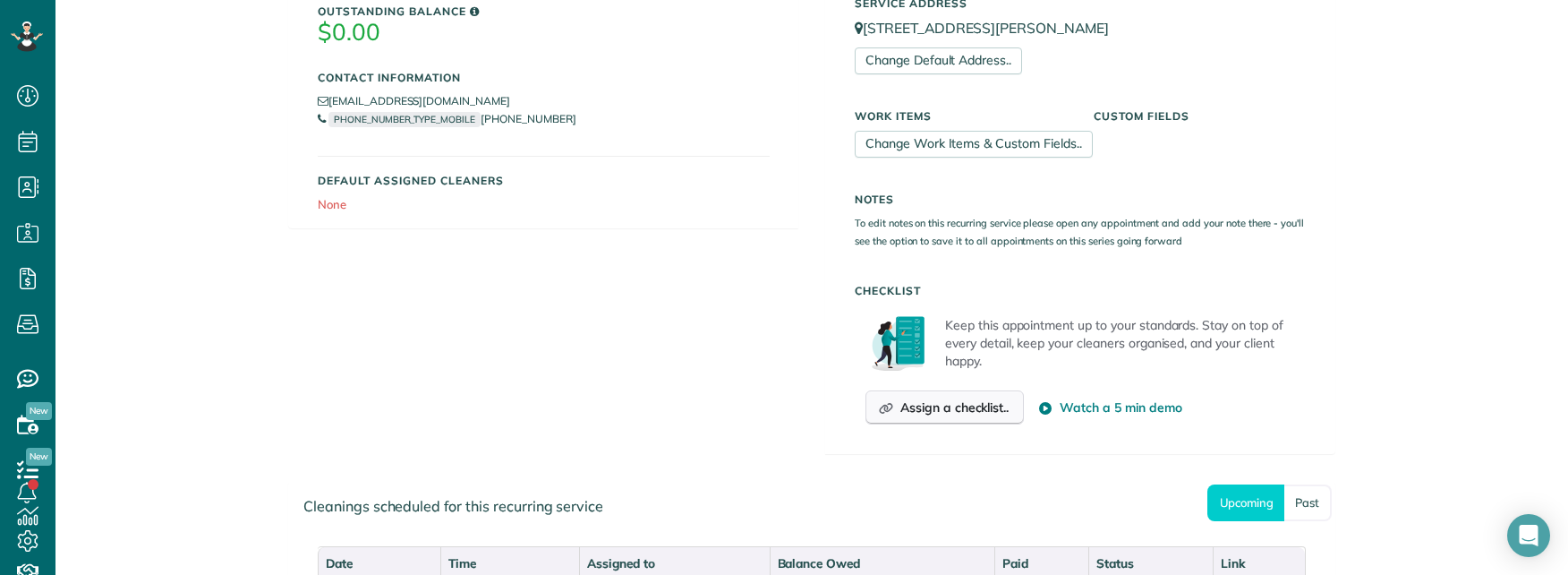
click at [961, 416] on button "Assign a checklist.." at bounding box center [944, 407] width 159 height 34
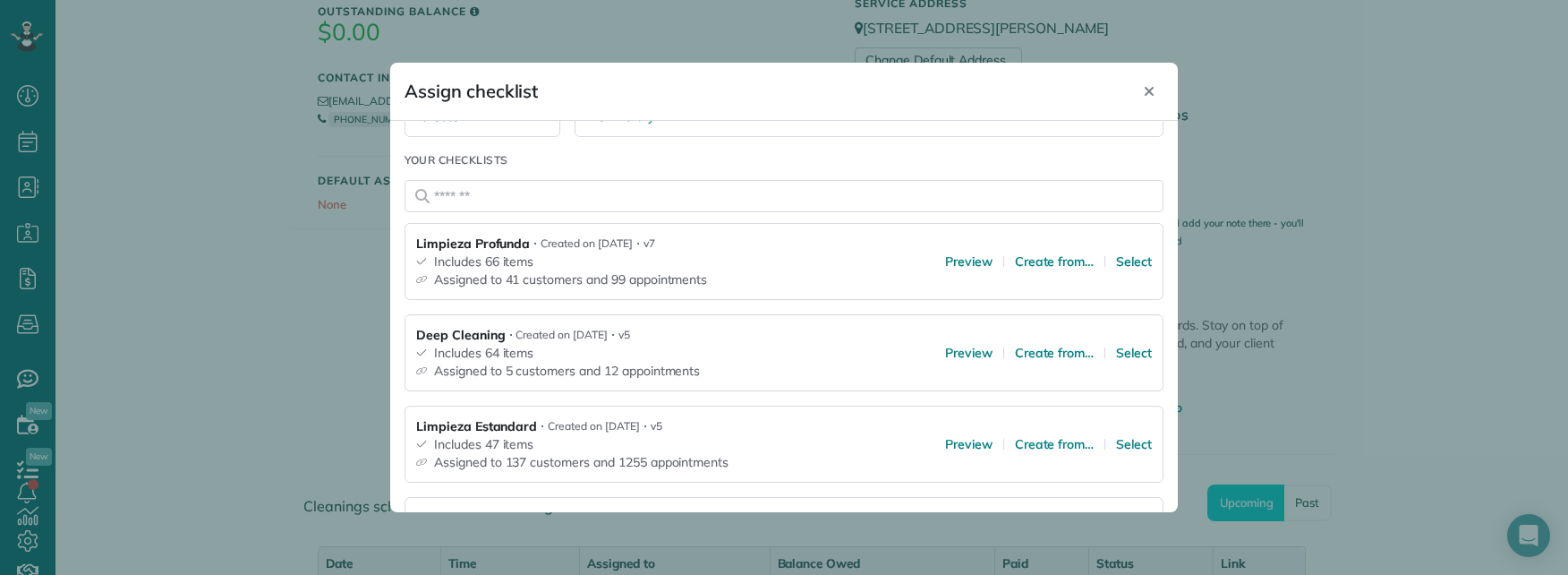
scroll to position [268, 0]
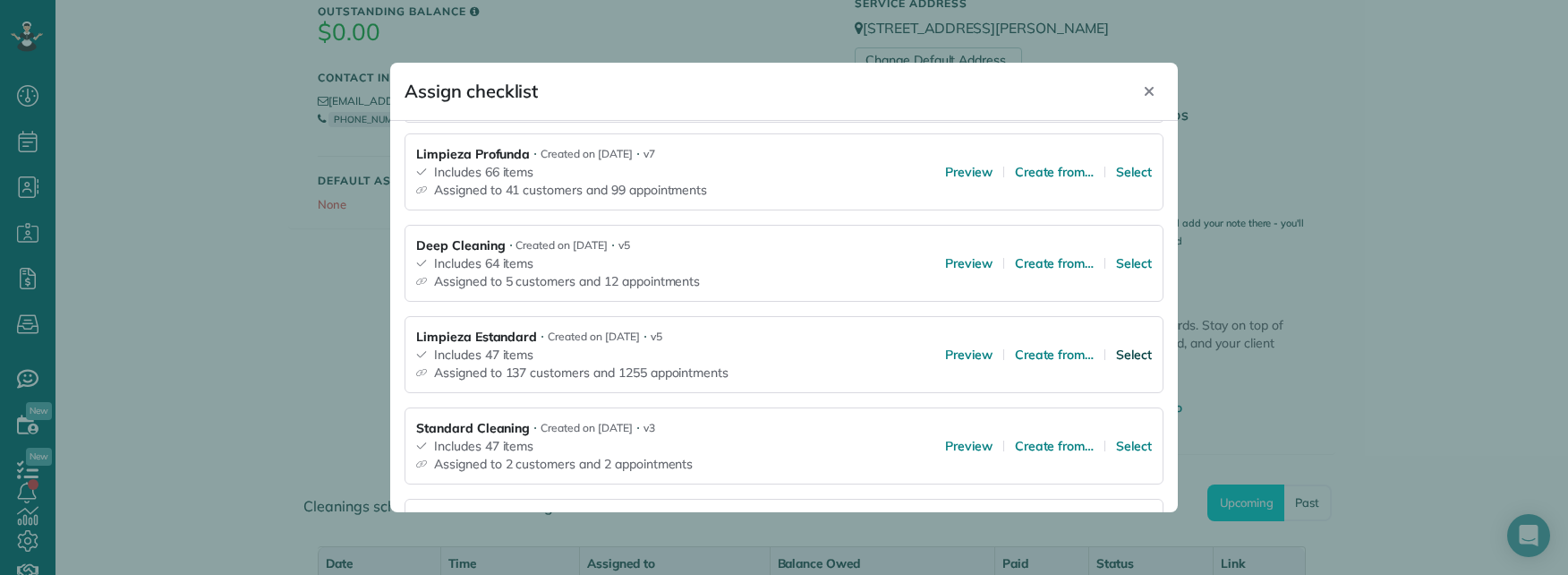
click at [1116, 358] on span "Select" at bounding box center [1134, 354] width 36 height 18
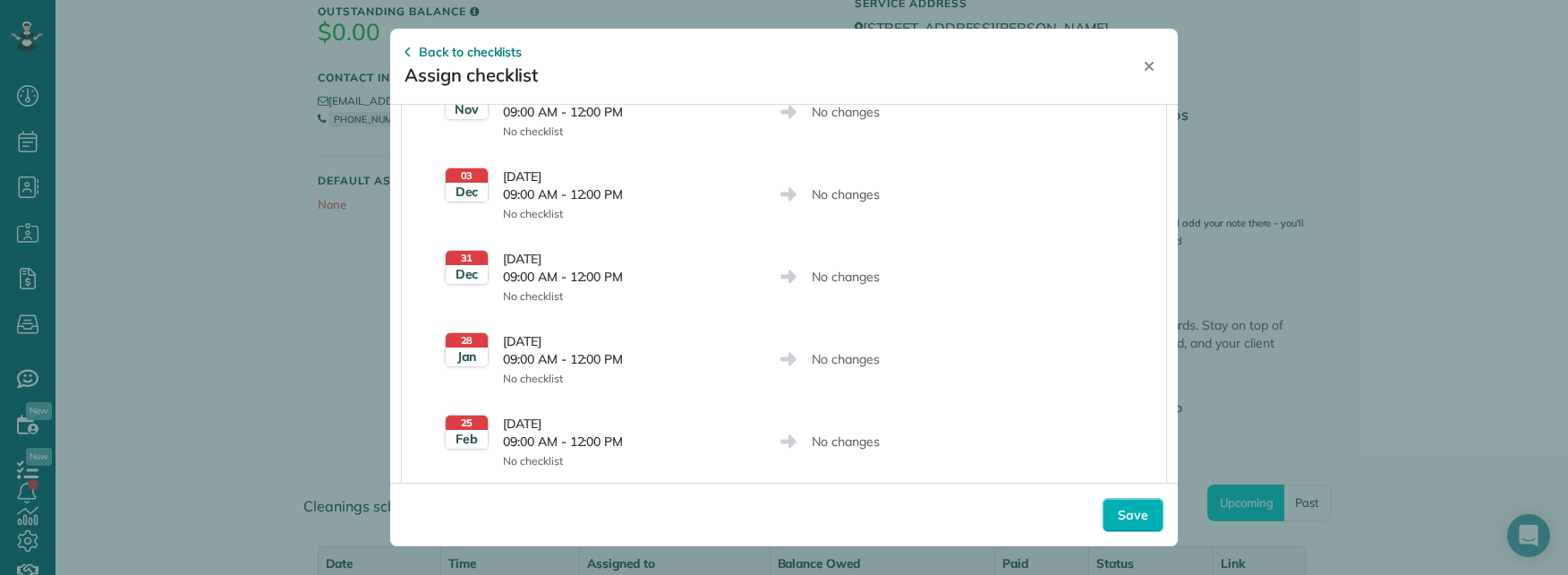
scroll to position [0, 0]
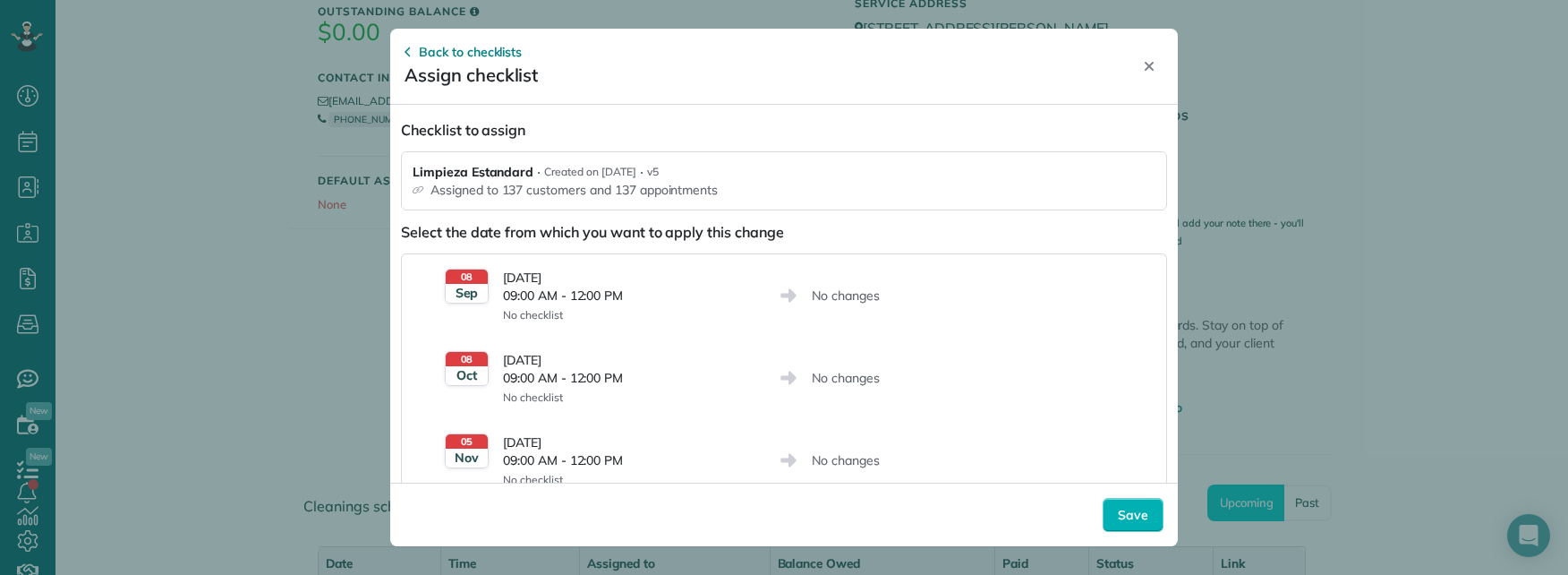
click at [974, 297] on p "No changes" at bounding box center [971, 294] width 320 height 18
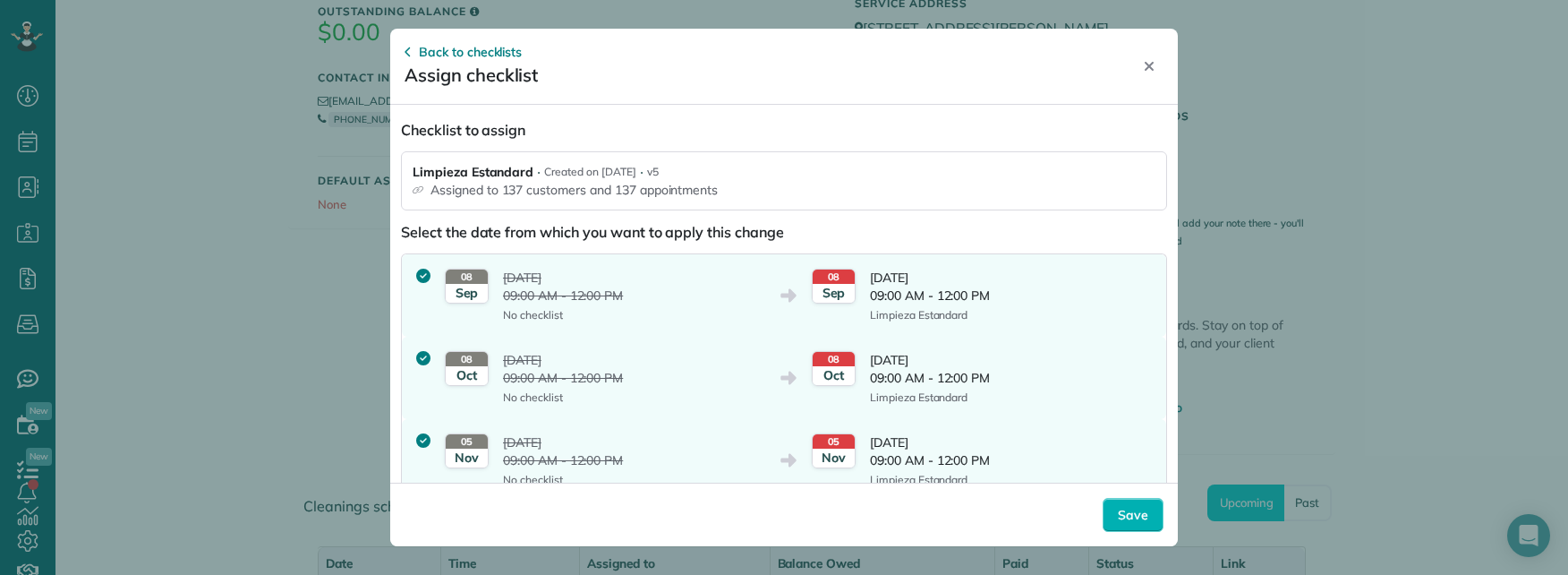
scroll to position [348, 0]
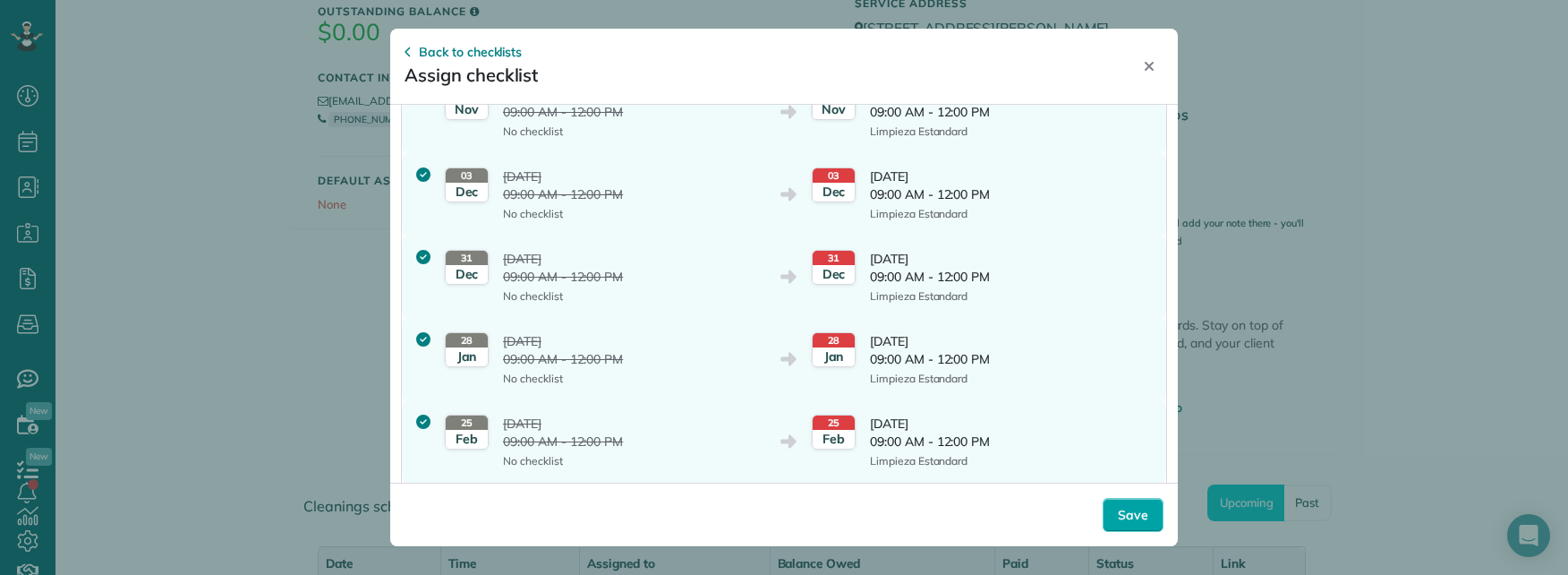
click at [1126, 510] on span "Save" at bounding box center [1133, 515] width 31 height 18
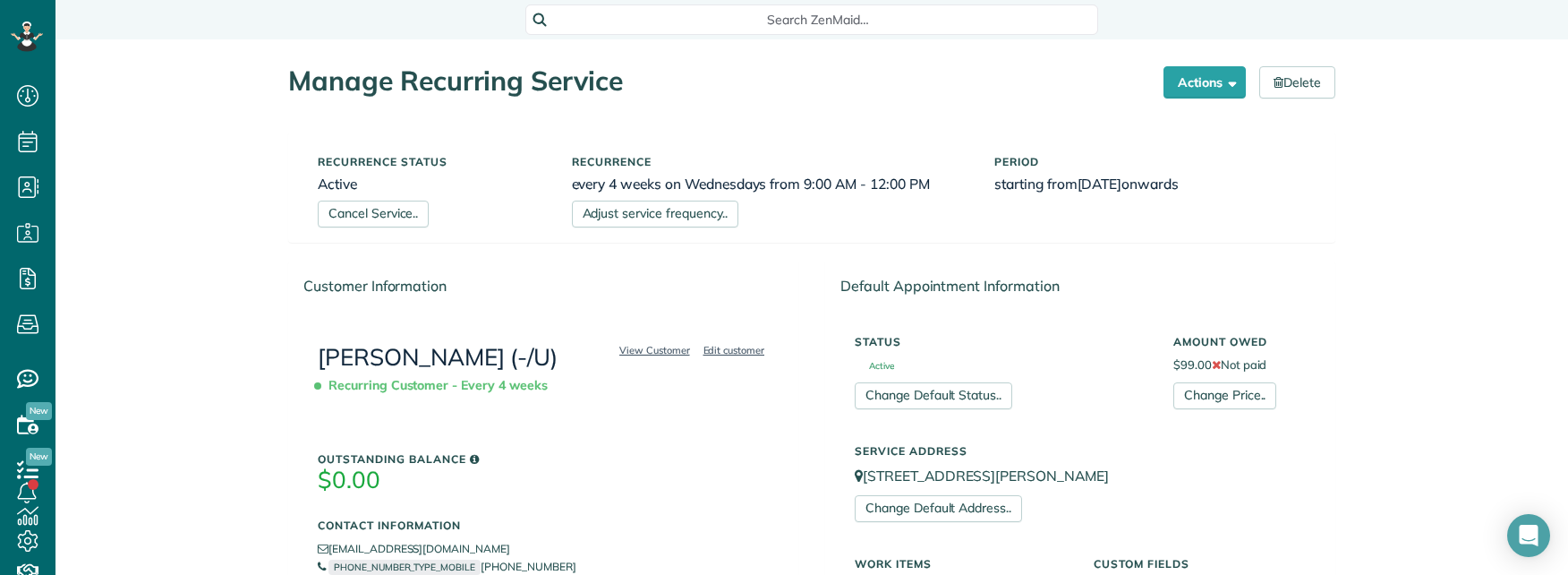
click at [517, 285] on div "Customer Information" at bounding box center [543, 285] width 509 height 49
click at [1195, 83] on button "Actions" at bounding box center [1204, 82] width 83 height 33
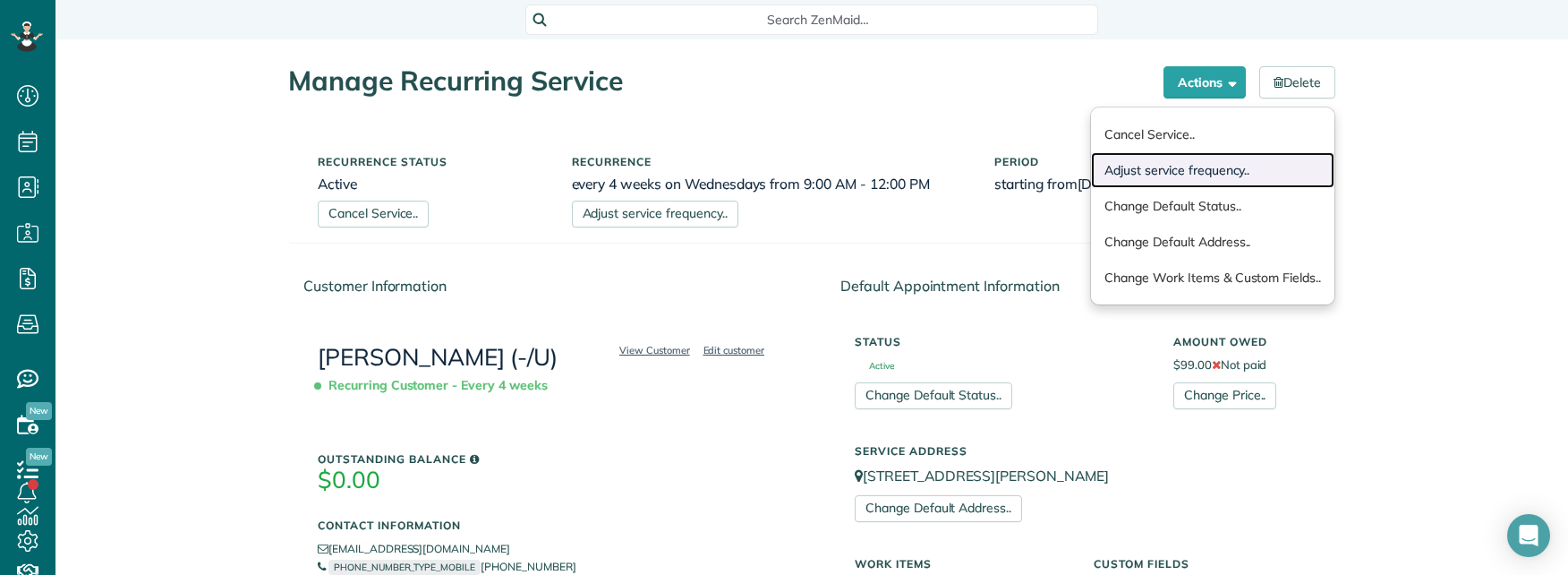
click at [1144, 173] on link "Adjust service frequency.." at bounding box center [1212, 170] width 243 height 36
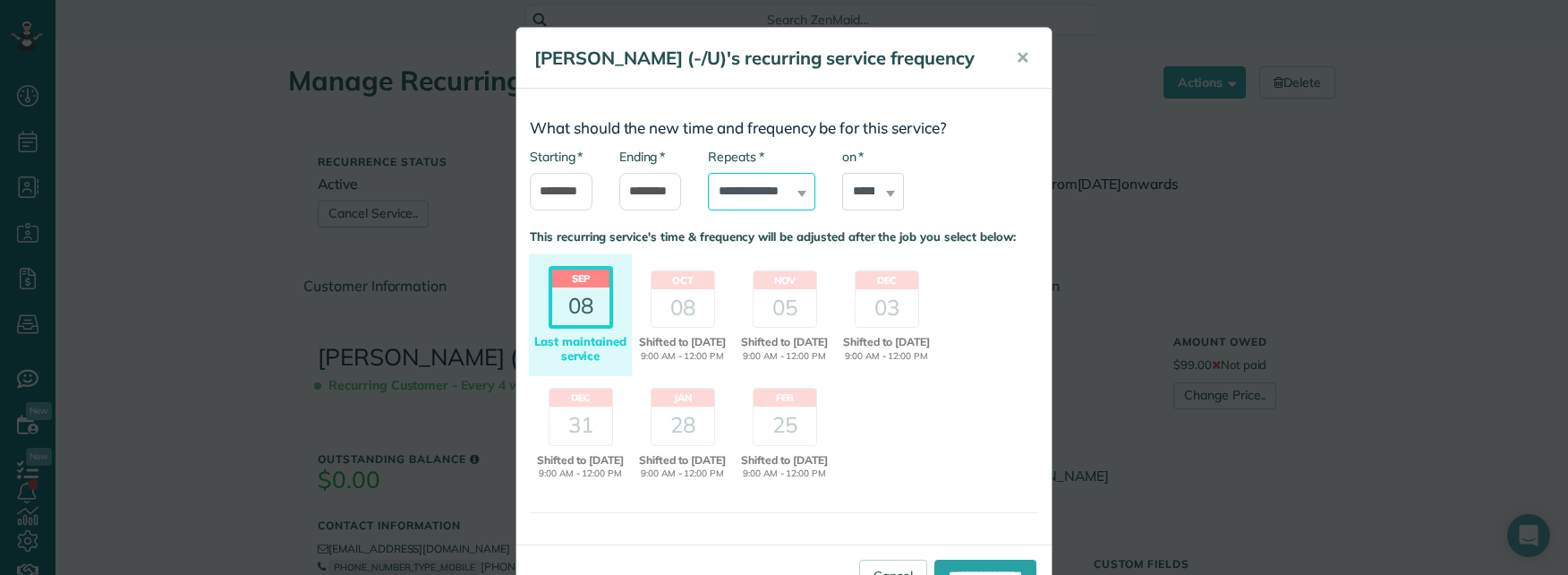
click at [787, 211] on select "**********" at bounding box center [761, 191] width 108 height 37
click at [1016, 60] on span "✕" at bounding box center [1022, 58] width 13 height 20
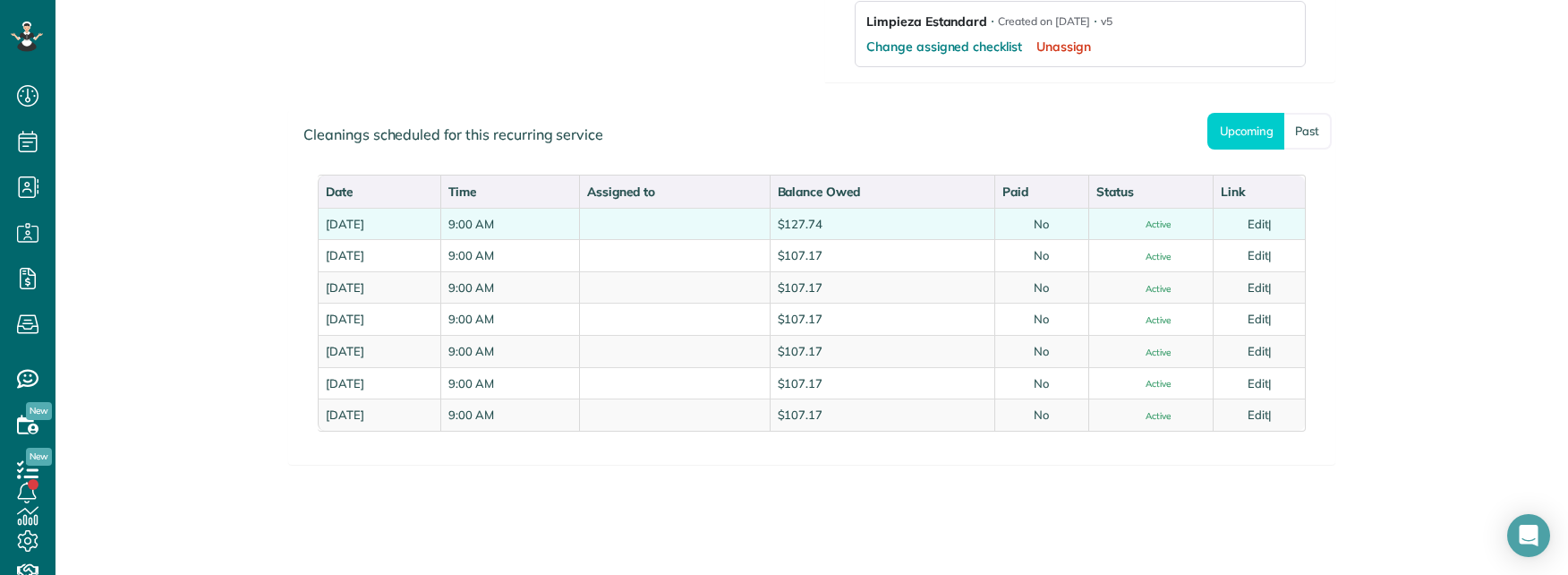
scroll to position [773, 0]
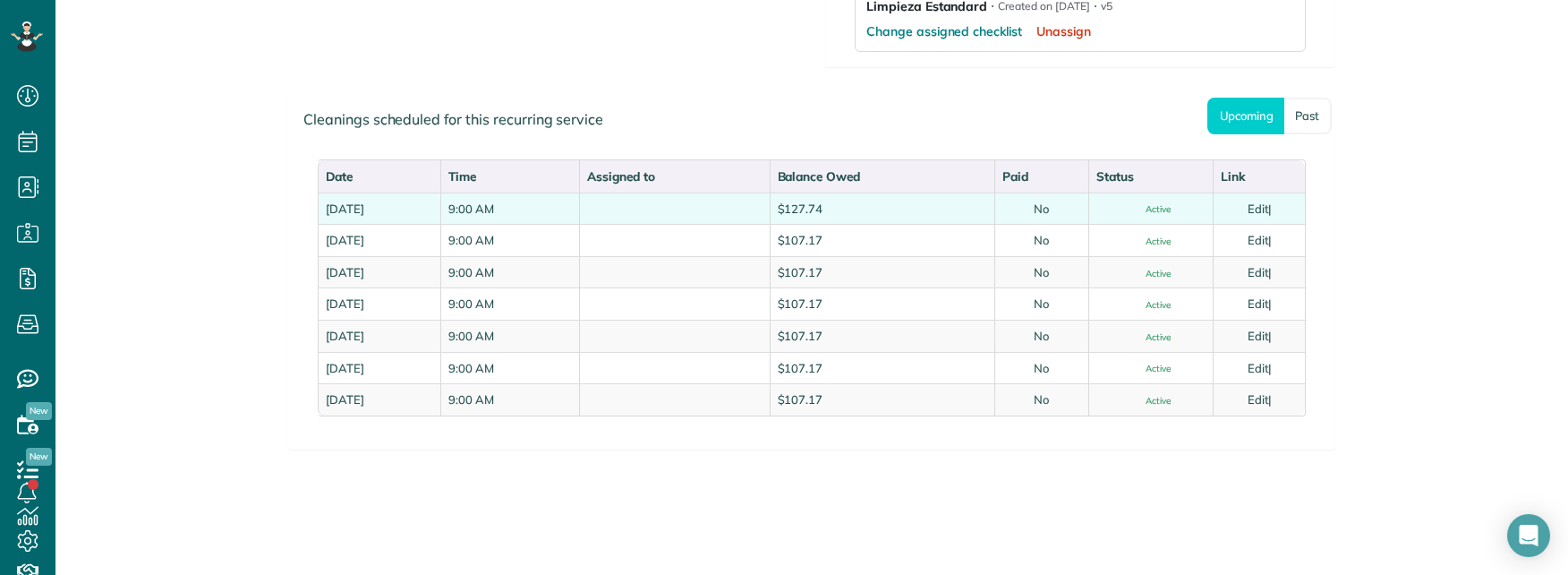
drag, startPoint x: 331, startPoint y: 206, endPoint x: 514, endPoint y: 217, distance: 183.3
click at [440, 217] on td "Monday, September 08, 2025" at bounding box center [379, 208] width 123 height 33
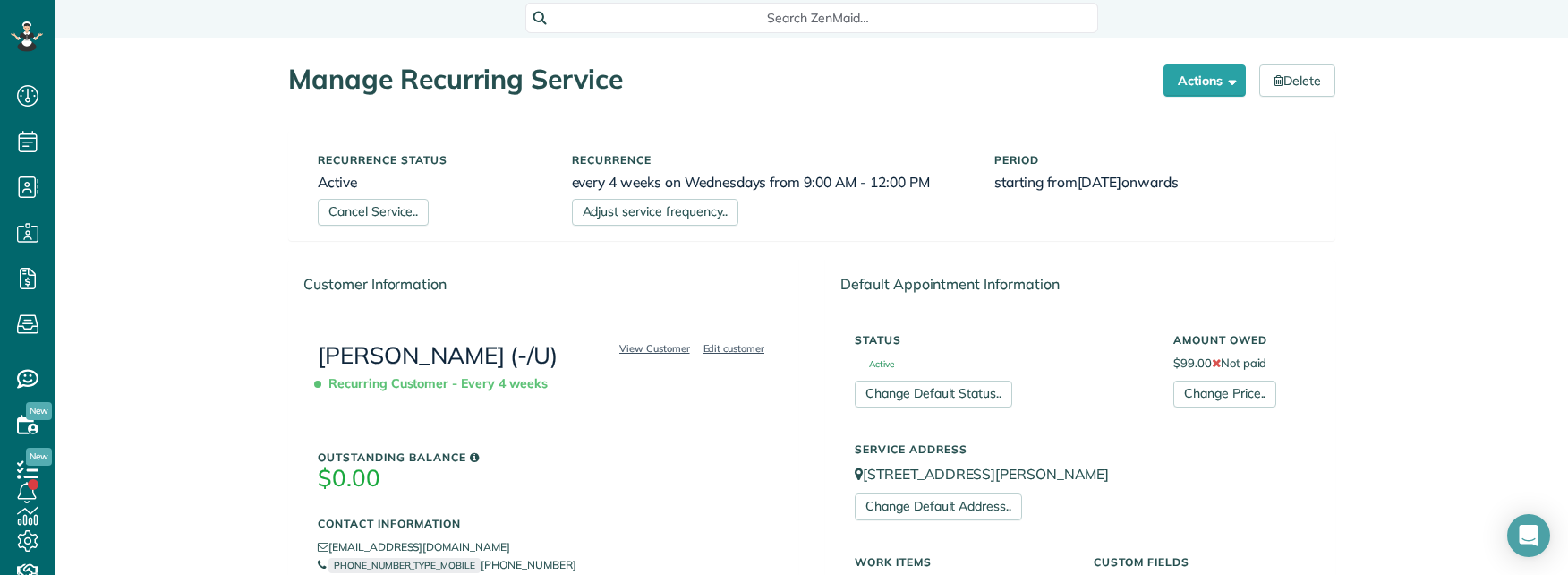
scroll to position [0, 0]
click at [1175, 74] on button "Actions" at bounding box center [1204, 82] width 83 height 33
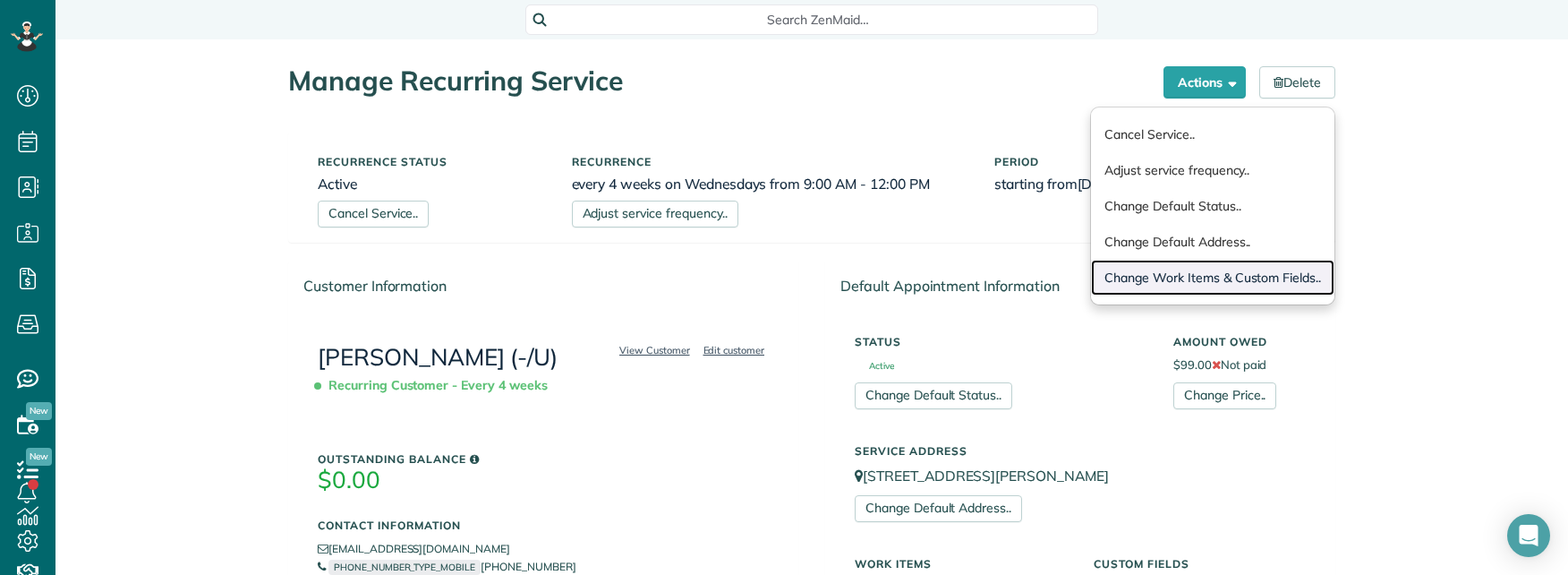
click at [1127, 276] on link "Change Work Items & Custom Fields.." at bounding box center [1212, 278] width 243 height 36
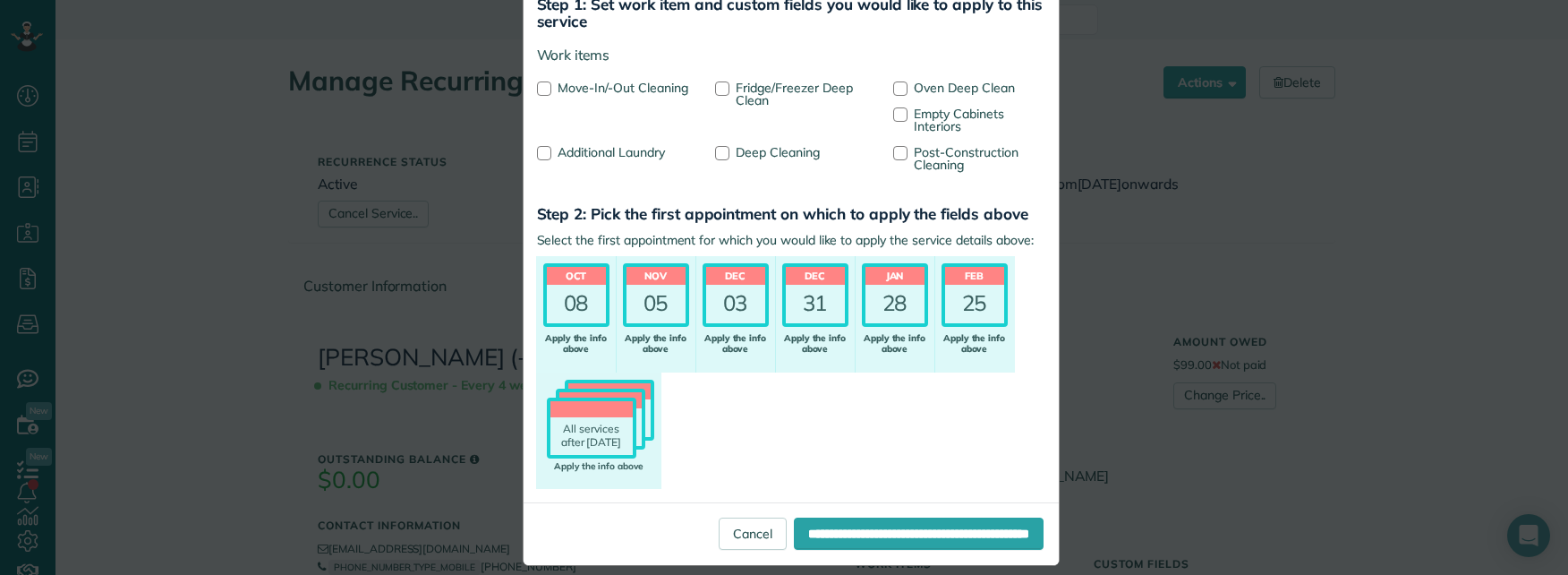
scroll to position [127, 0]
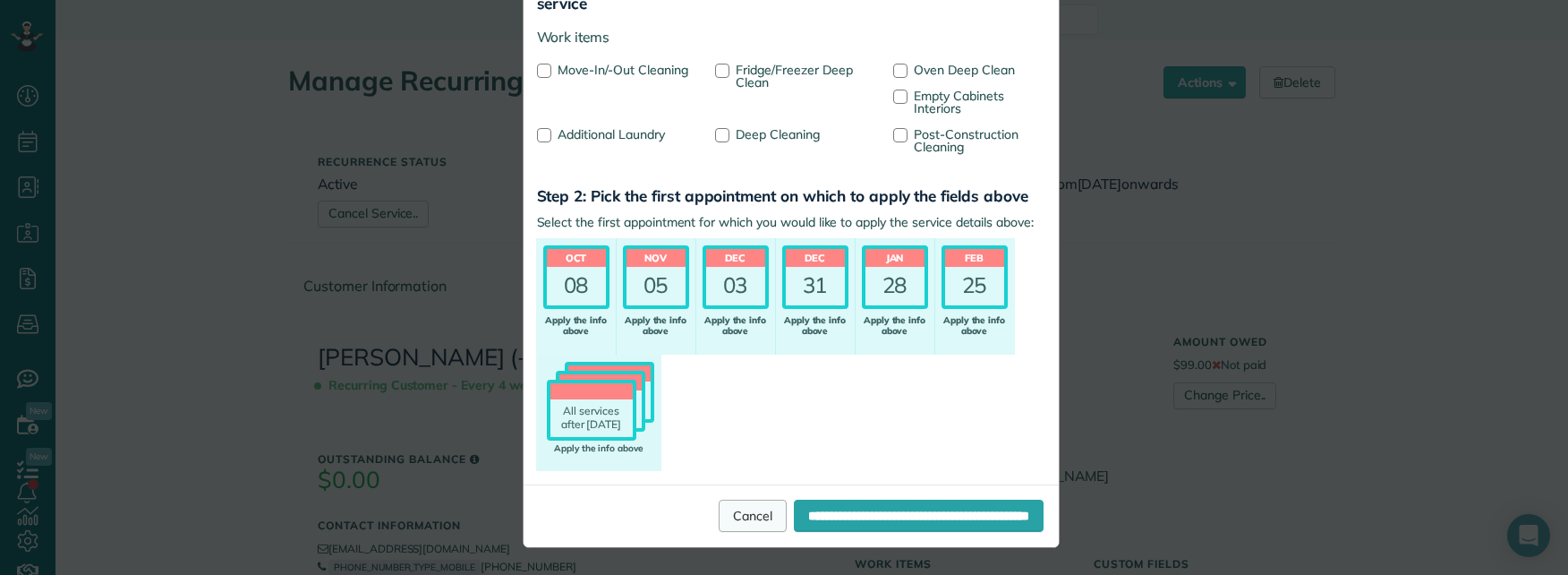
click at [719, 508] on link "Cancel" at bounding box center [752, 516] width 68 height 33
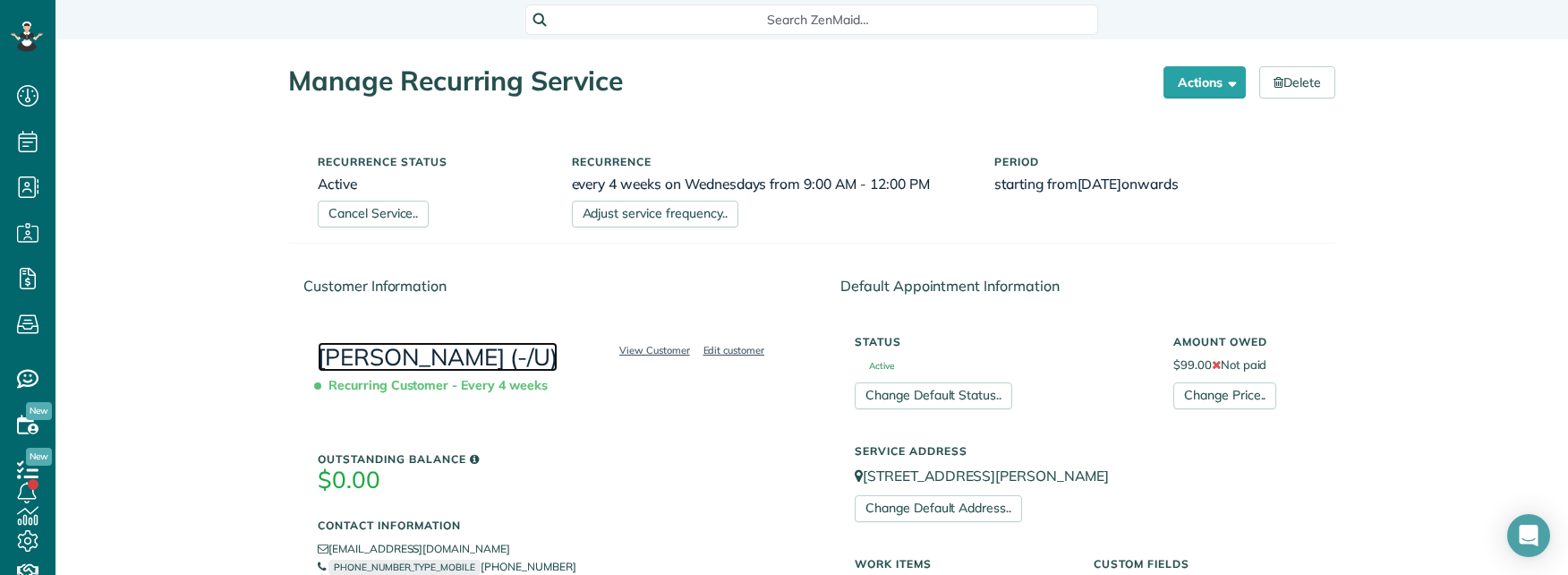
click at [317, 358] on link "[PERSON_NAME] (-/U)" at bounding box center [437, 357] width 240 height 30
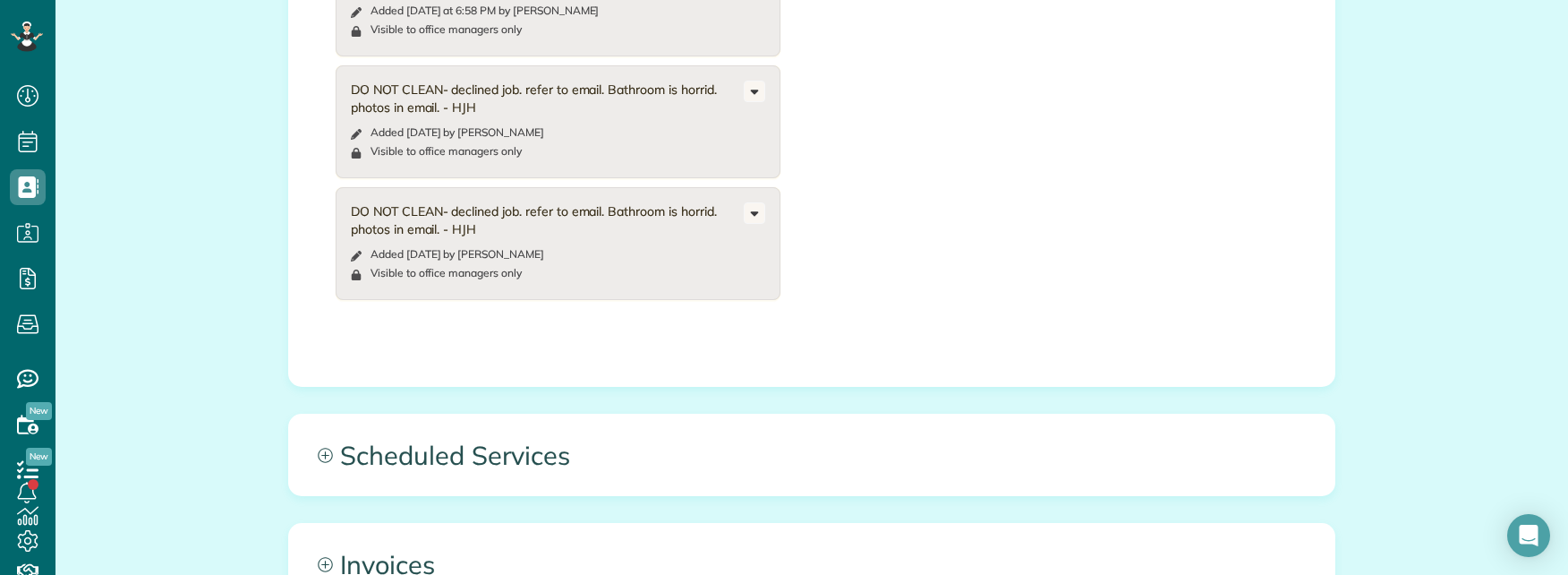
scroll to position [2686, 0]
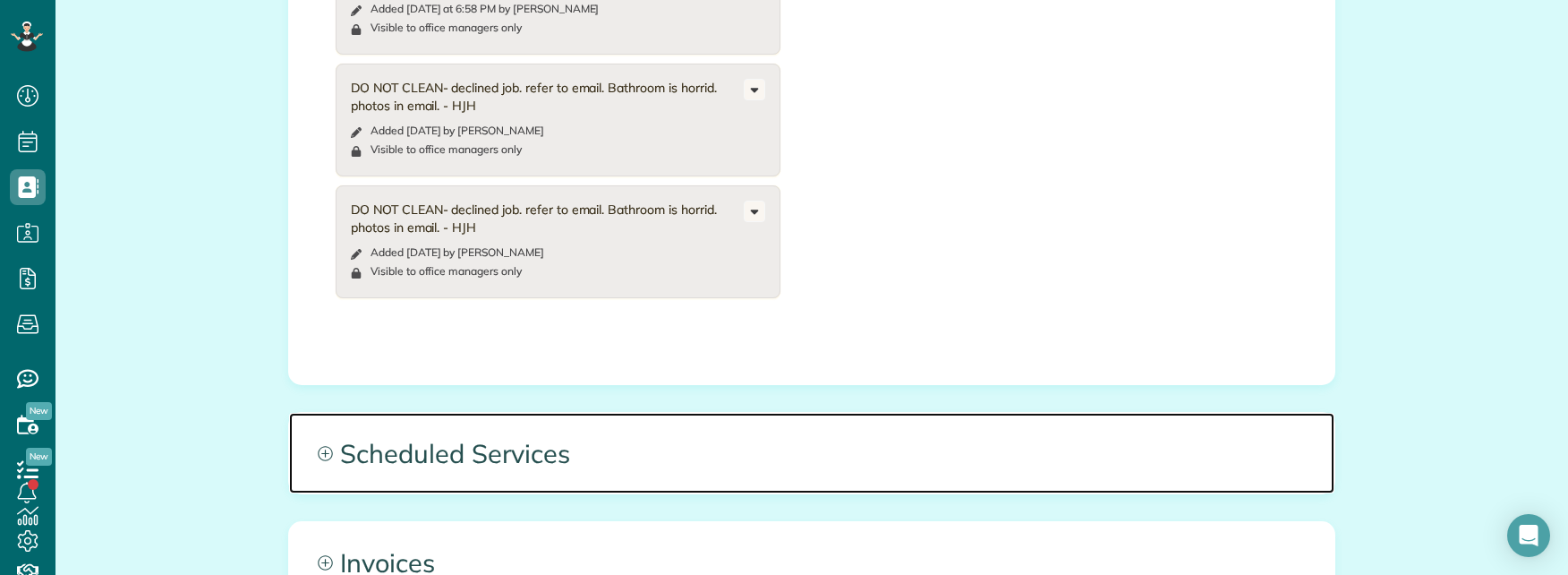
click at [608, 412] on span "Scheduled Services" at bounding box center [811, 452] width 1045 height 81
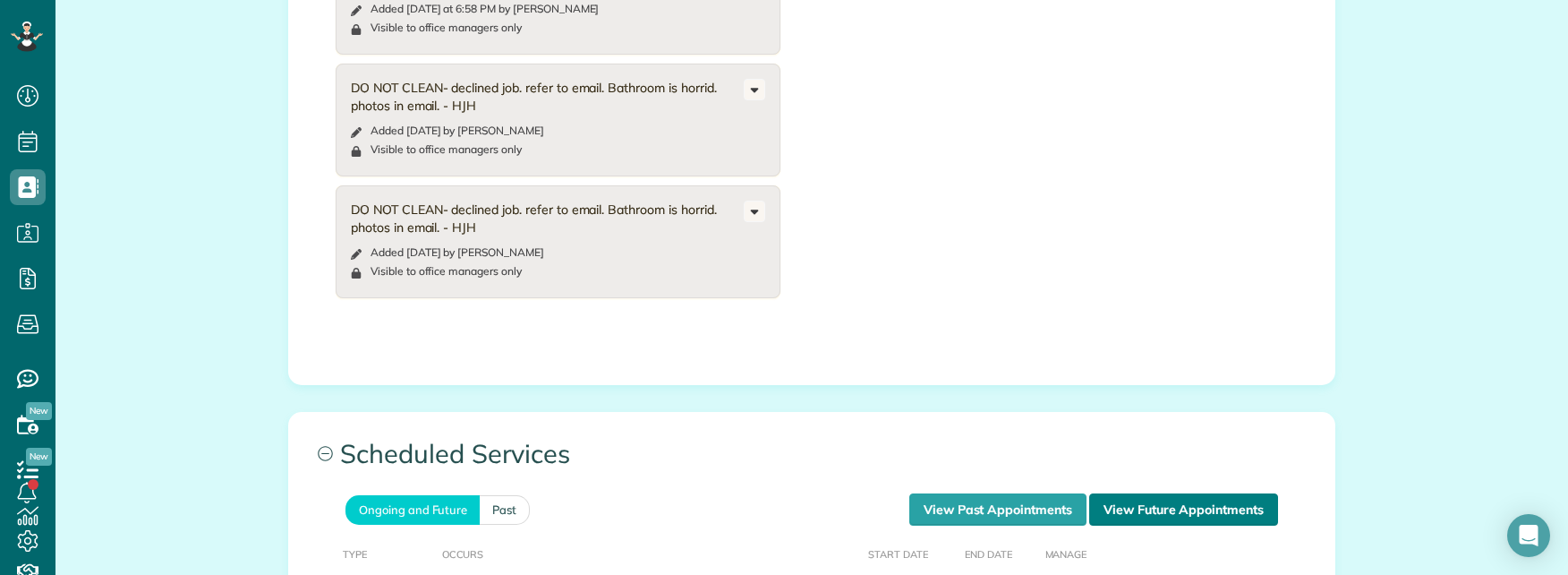
click at [1207, 493] on link "View Future Appointments" at bounding box center [1183, 509] width 188 height 33
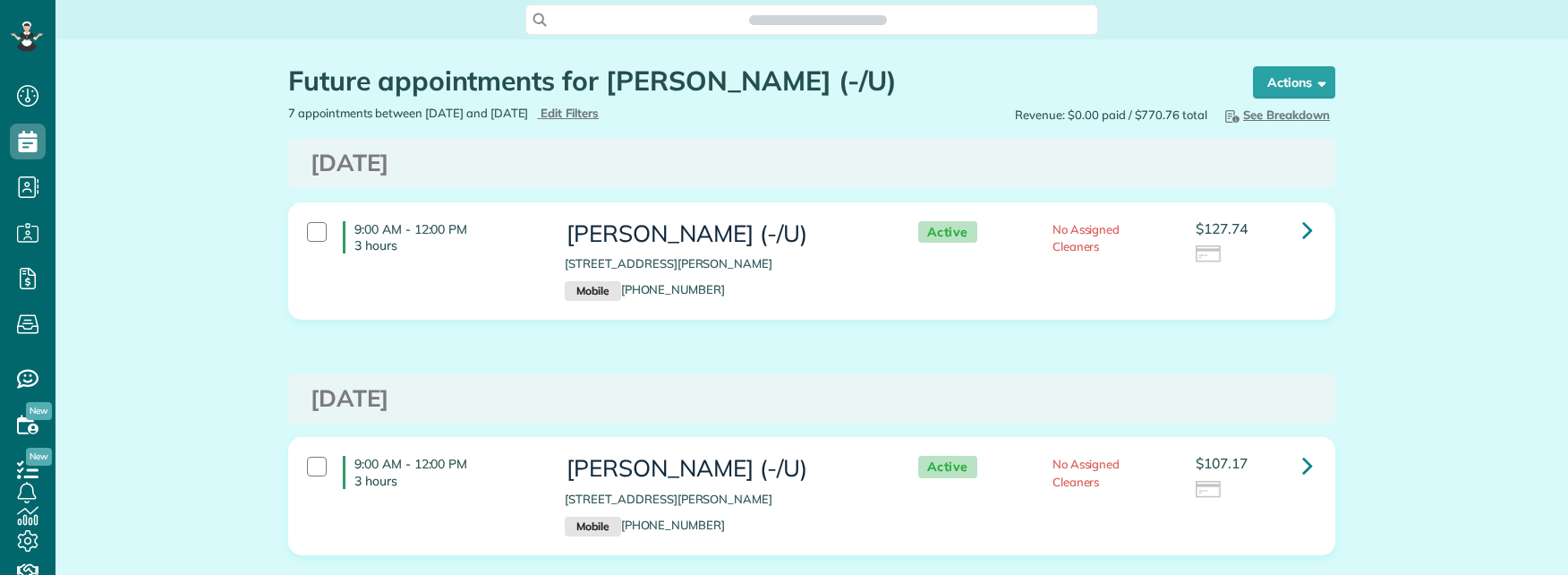
scroll to position [8, 8]
click at [1303, 231] on icon at bounding box center [1308, 229] width 11 height 32
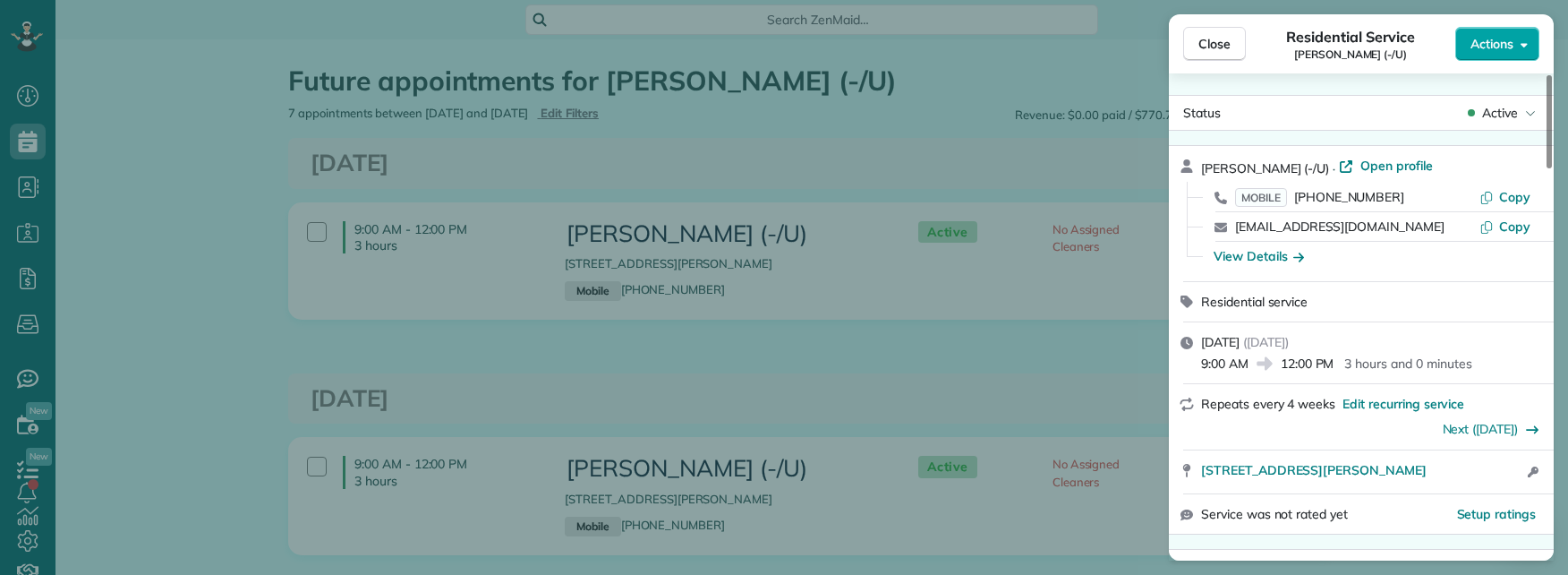
click at [1523, 45] on icon "button" at bounding box center [1524, 45] width 7 height 5
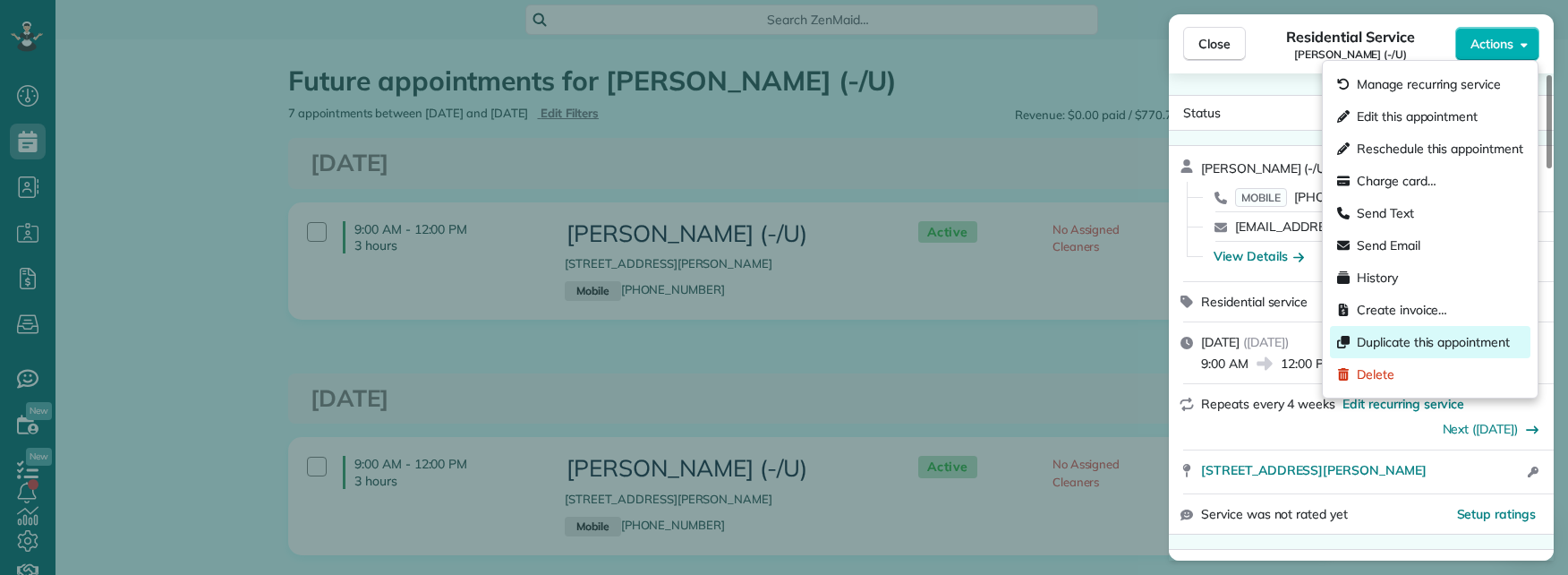
click at [1421, 343] on span "Duplicate this appointment" at bounding box center [1432, 342] width 153 height 18
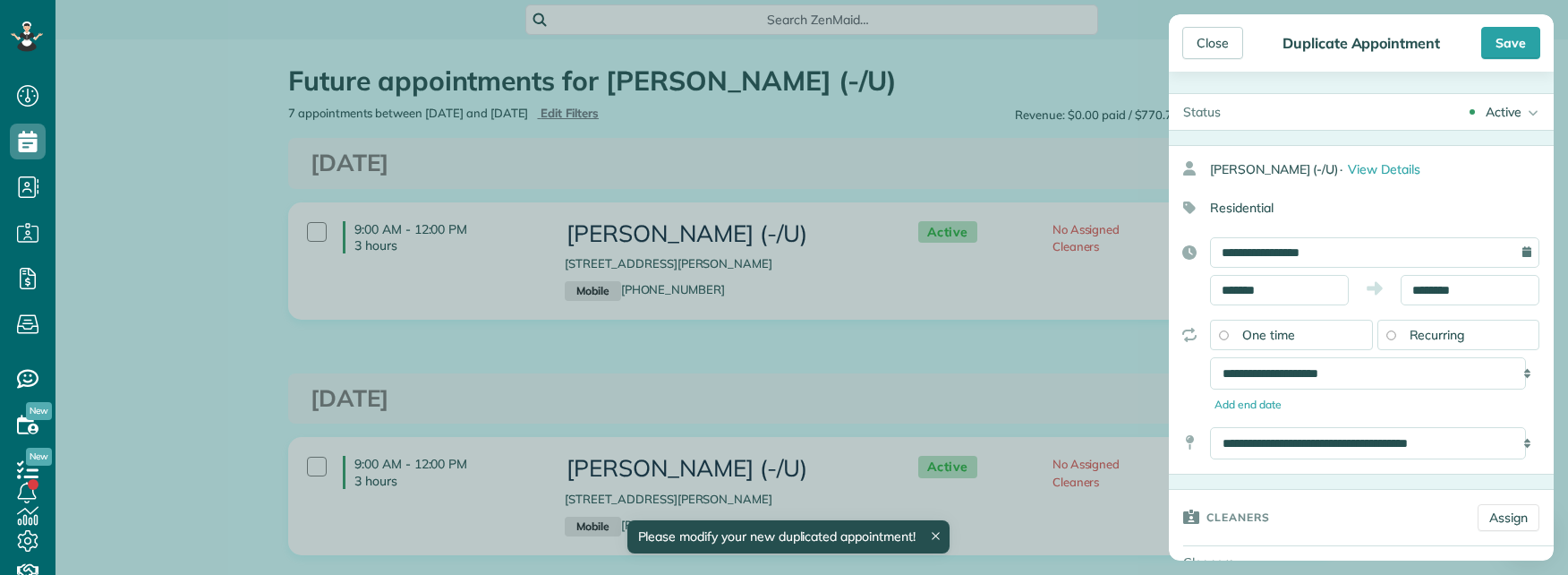
click at [1267, 332] on span "One time" at bounding box center [1268, 334] width 53 height 16
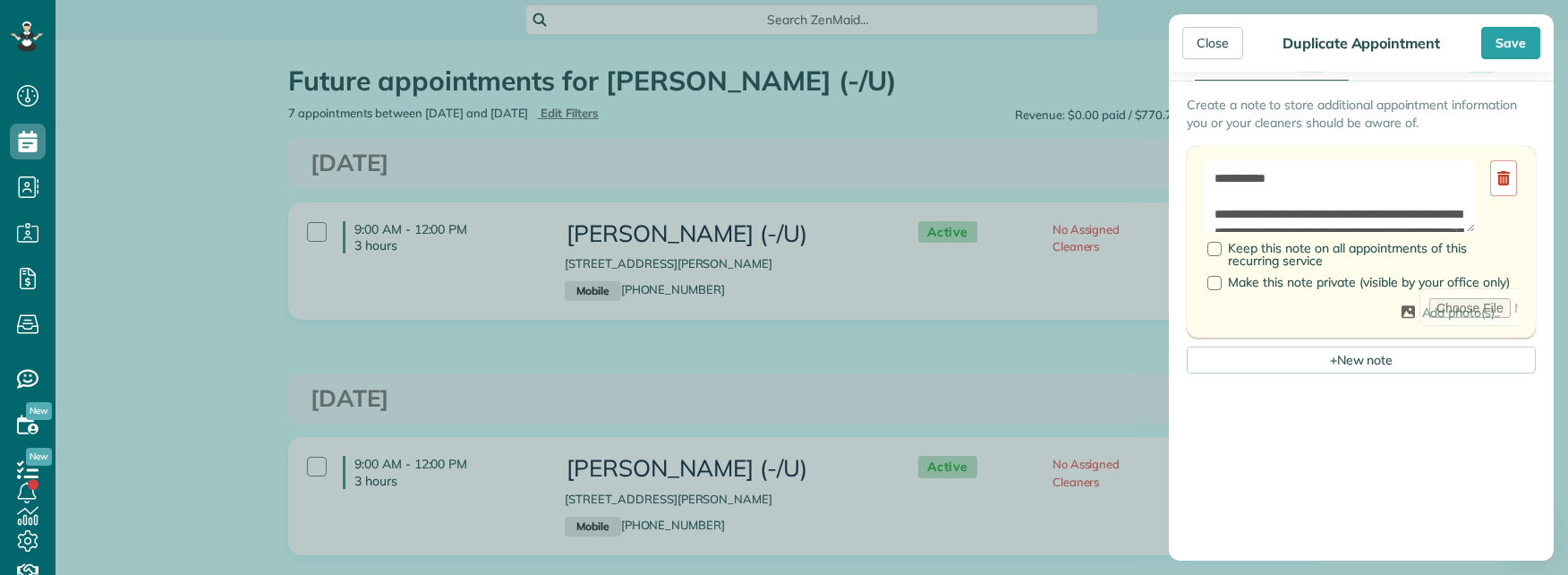
scroll to position [654, 0]
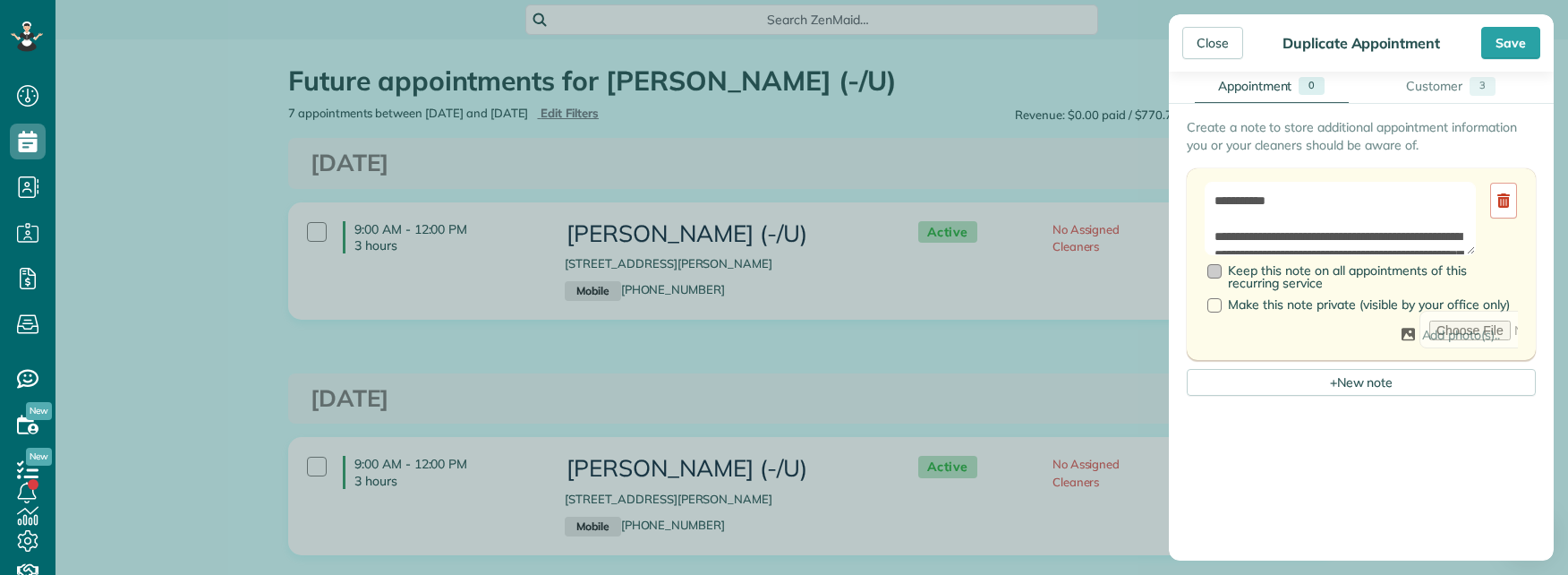
click at [1220, 271] on div at bounding box center [1213, 270] width 14 height 14
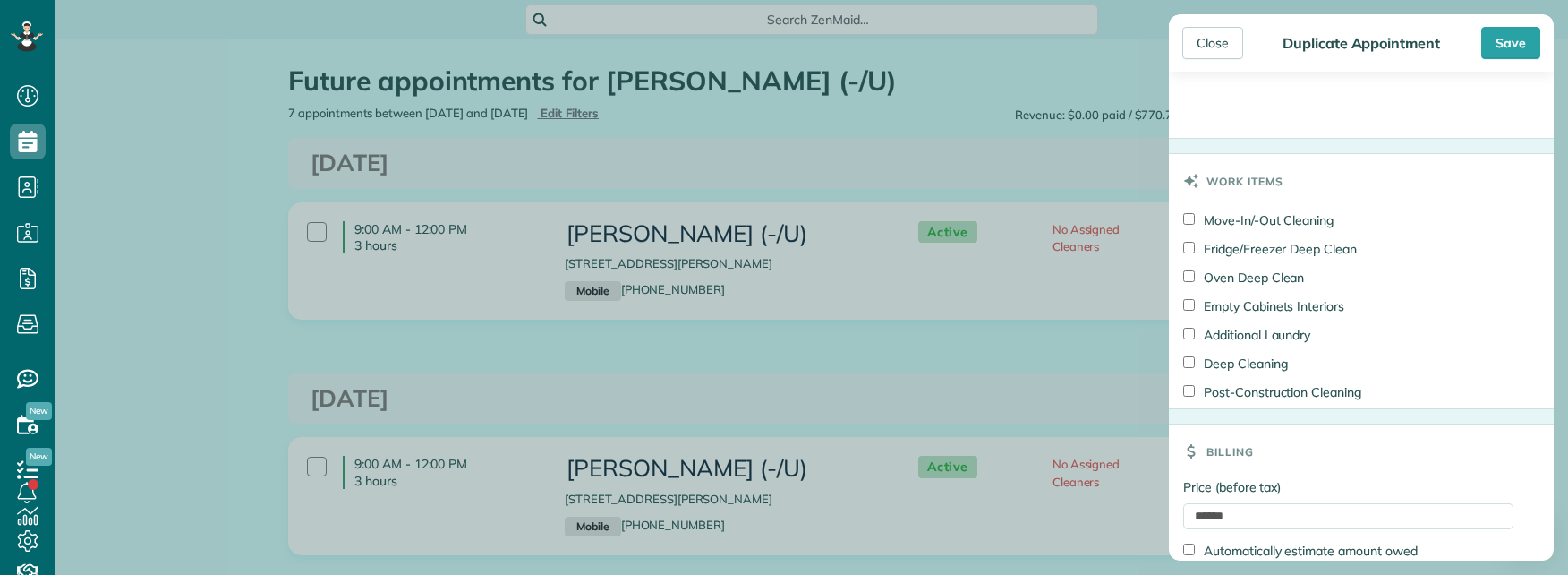
scroll to position [1370, 0]
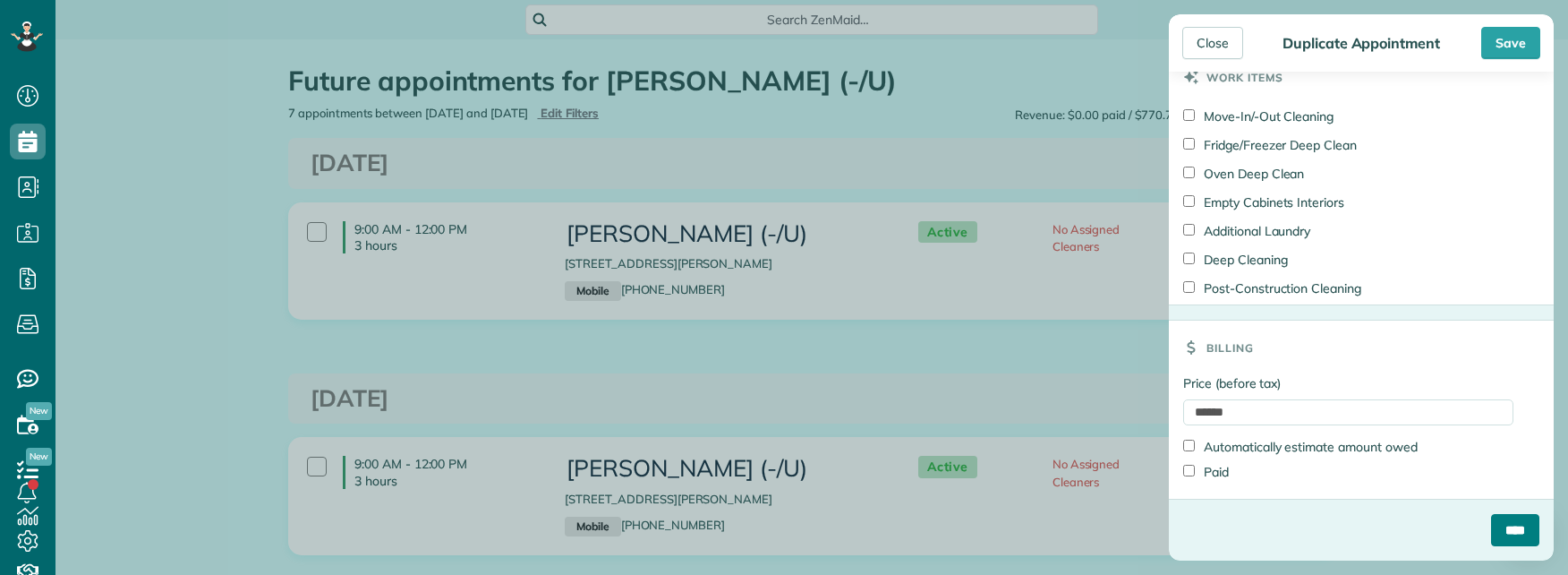
click at [1491, 532] on input "****" at bounding box center [1515, 529] width 48 height 33
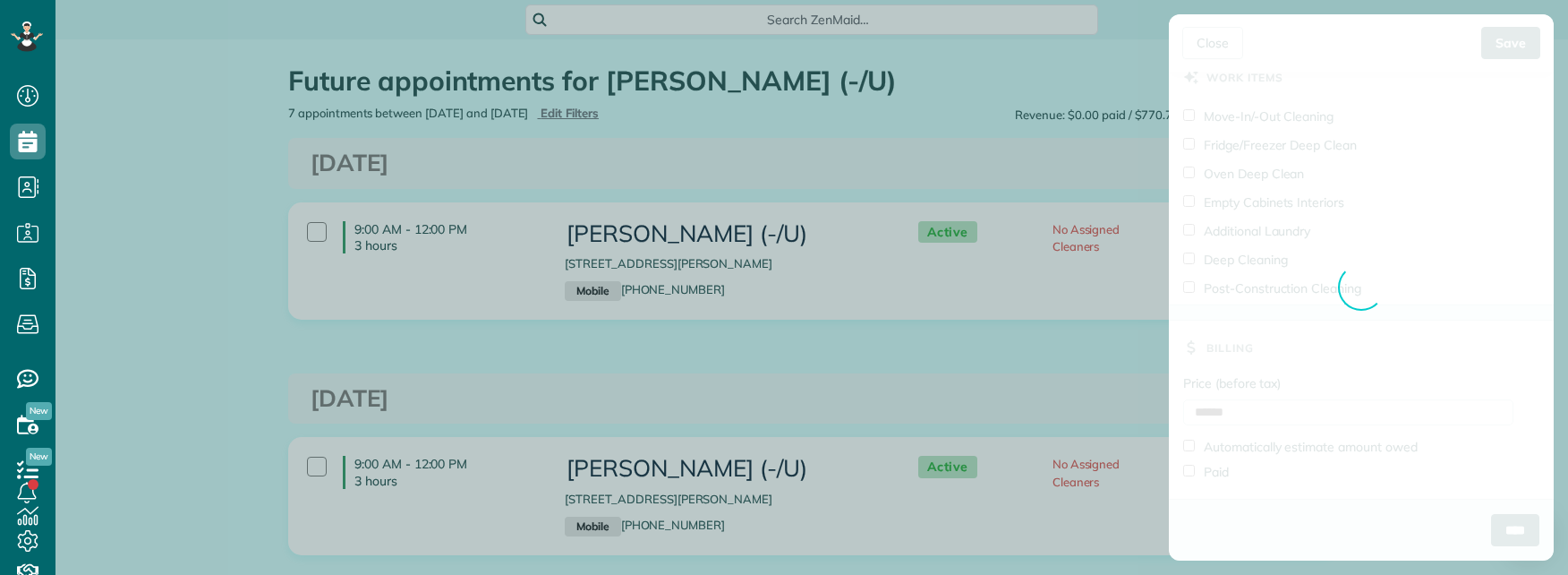
click at [136, 310] on div "Close Duplicate Appointment Save Status Active Active Cancelled Cancelled and P…" at bounding box center [784, 287] width 1568 height 575
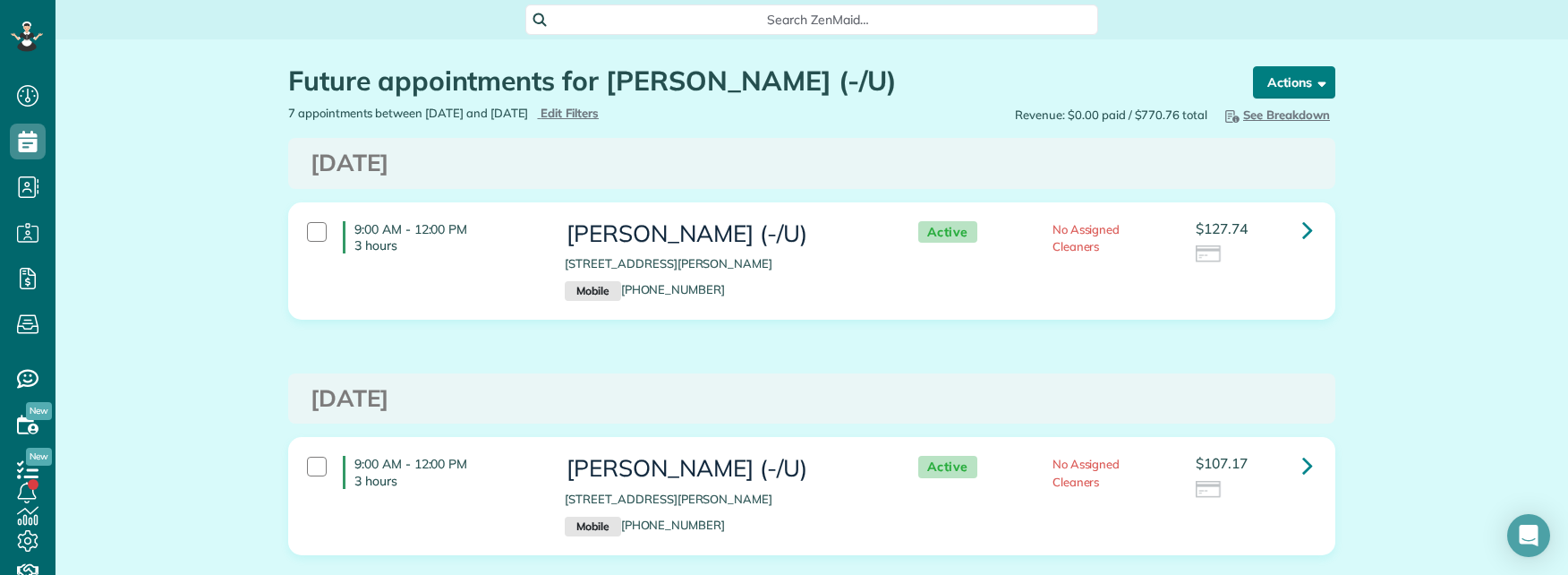
click at [1323, 72] on button "Actions" at bounding box center [1294, 82] width 83 height 33
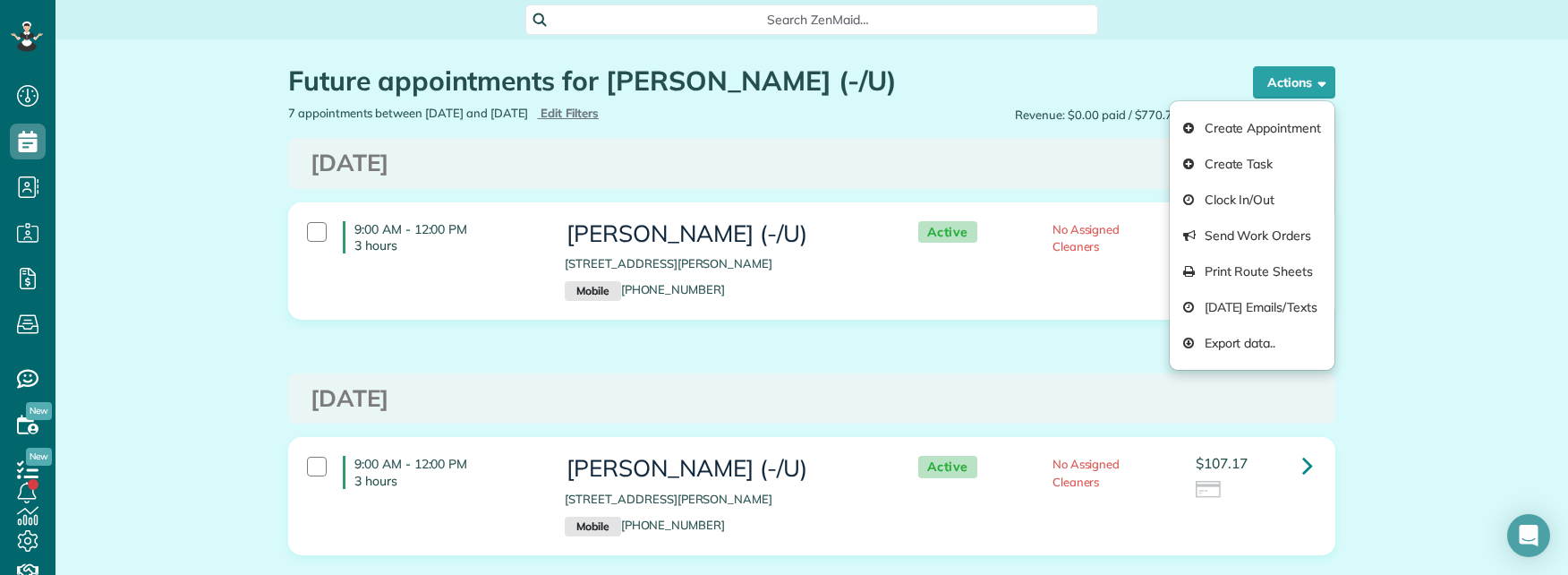
drag, startPoint x: 1418, startPoint y: 163, endPoint x: 1406, endPoint y: 163, distance: 12.0
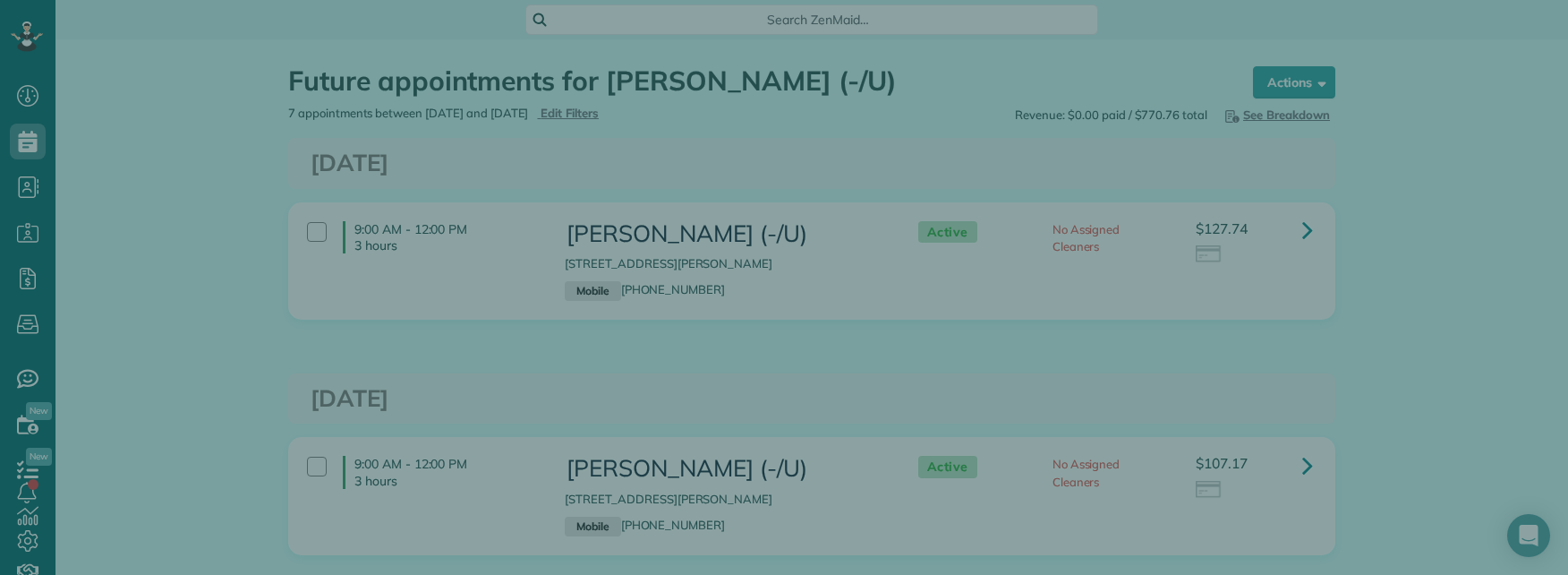
click at [184, 297] on div at bounding box center [784, 287] width 1568 height 575
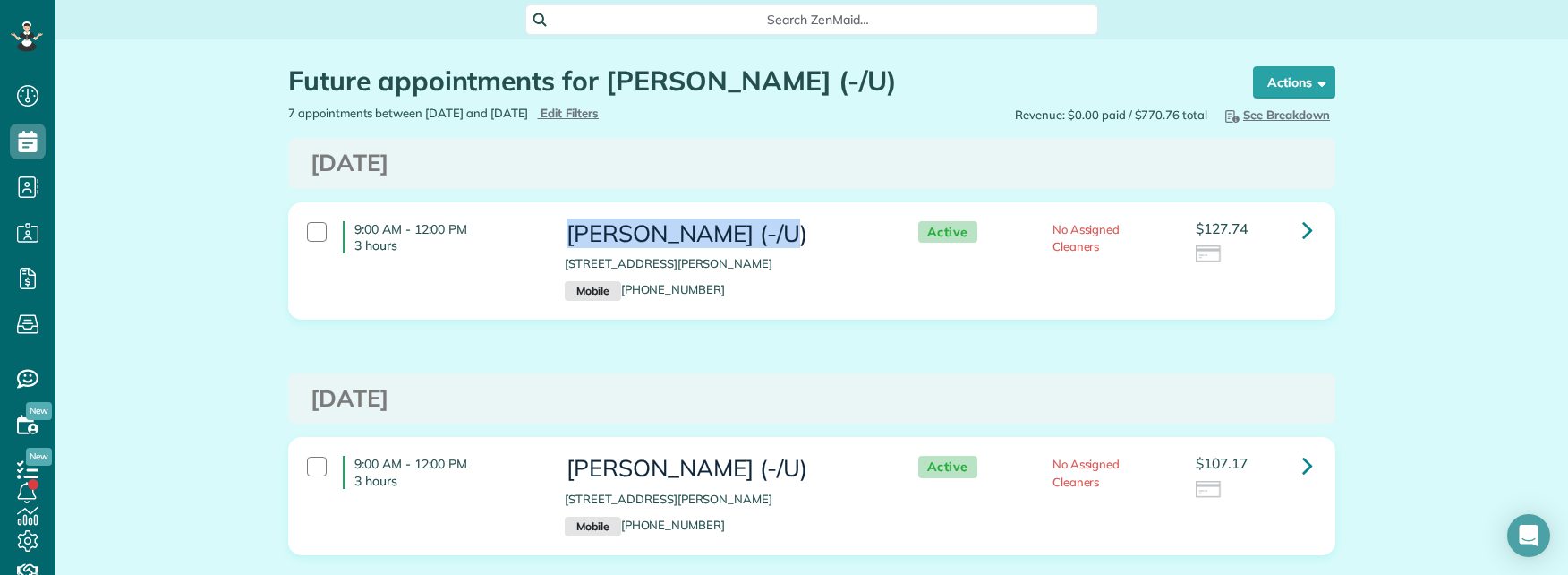
drag, startPoint x: 562, startPoint y: 235, endPoint x: 803, endPoint y: 235, distance: 241.0
click at [803, 235] on h3 "[PERSON_NAME] (-/U)" at bounding box center [722, 234] width 317 height 26
copy h3 "[PERSON_NAME] (-/U)"
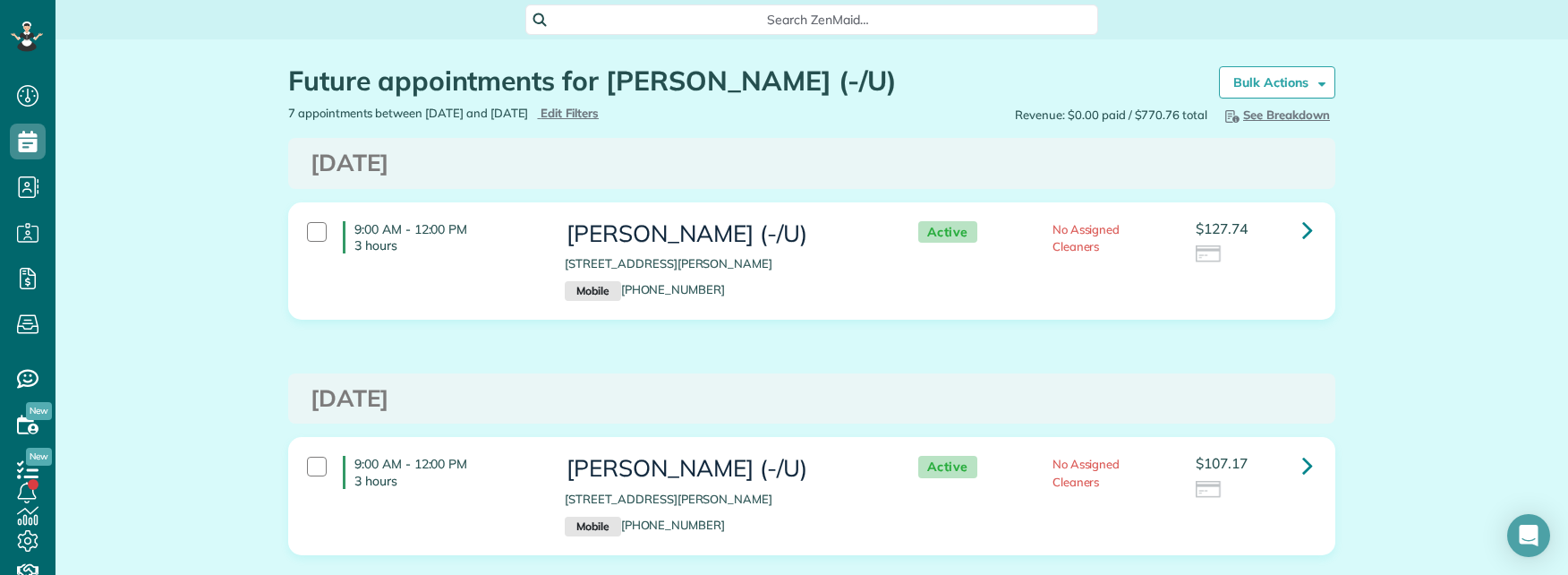
click at [796, 15] on span "Search ZenMaid…" at bounding box center [818, 20] width 544 height 18
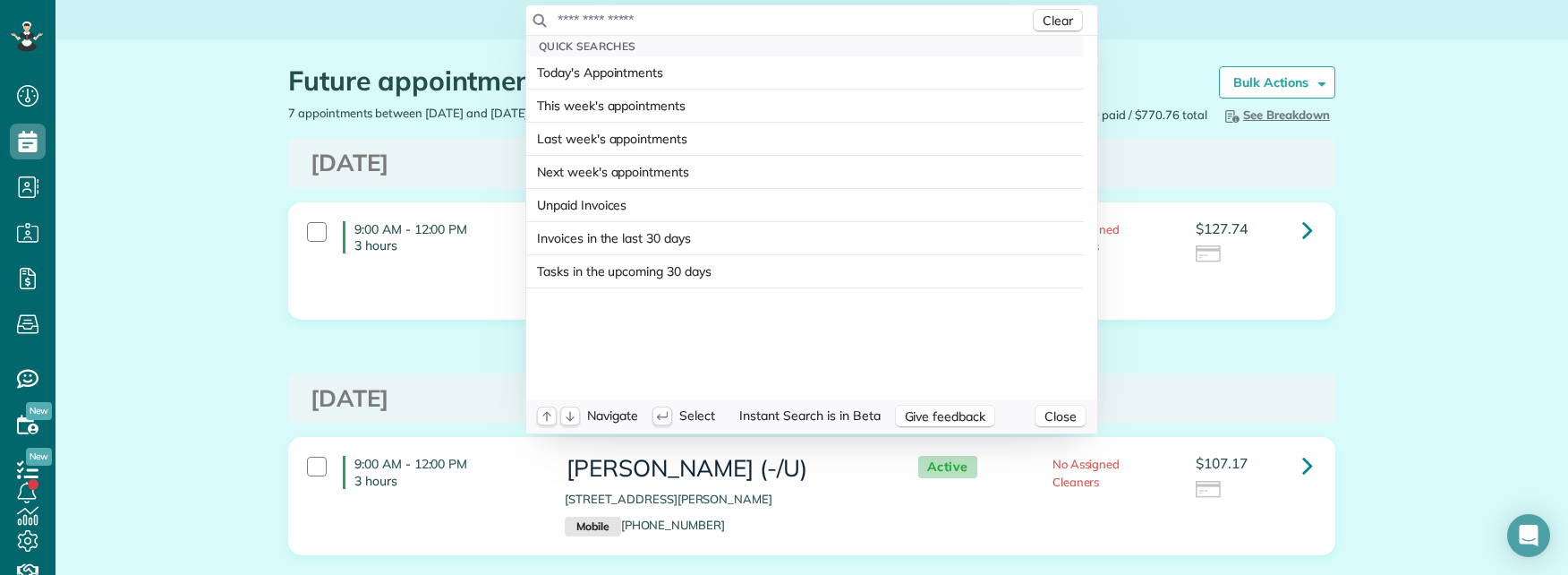
click at [793, 17] on input "text" at bounding box center [793, 20] width 473 height 18
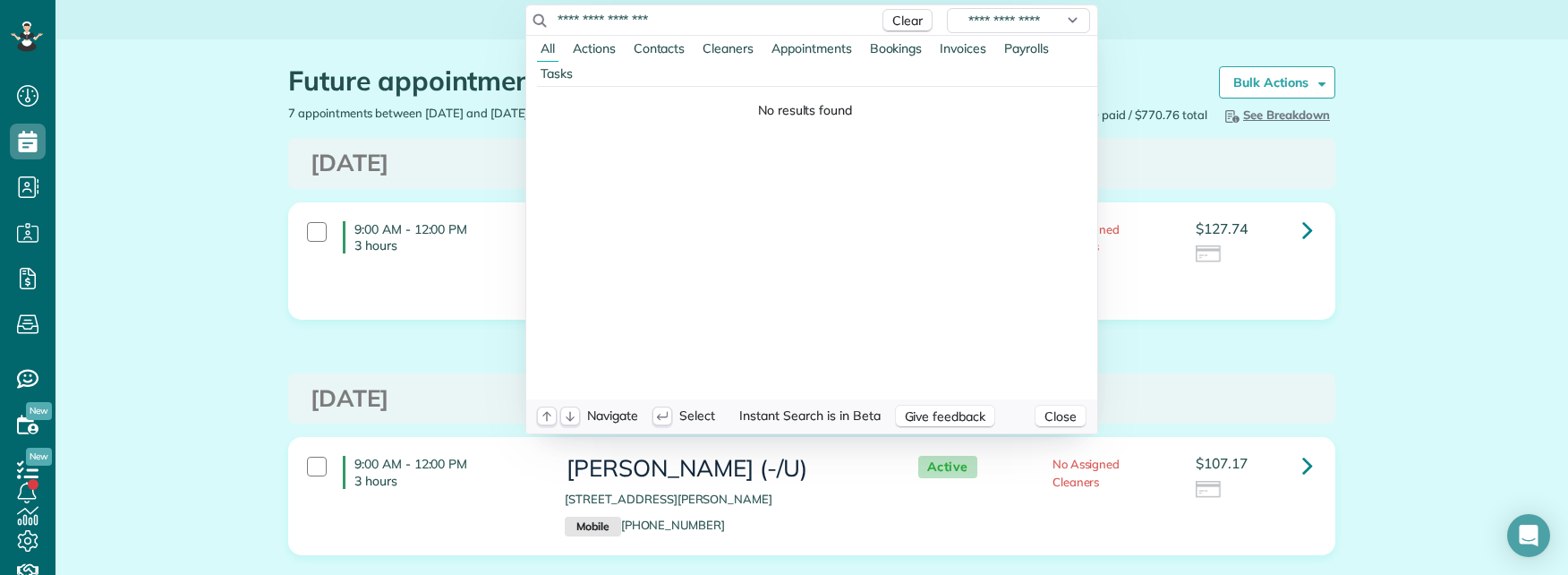
drag, startPoint x: 626, startPoint y: 19, endPoint x: 730, endPoint y: 39, distance: 105.9
click at [722, 32] on div "**********" at bounding box center [811, 20] width 571 height 31
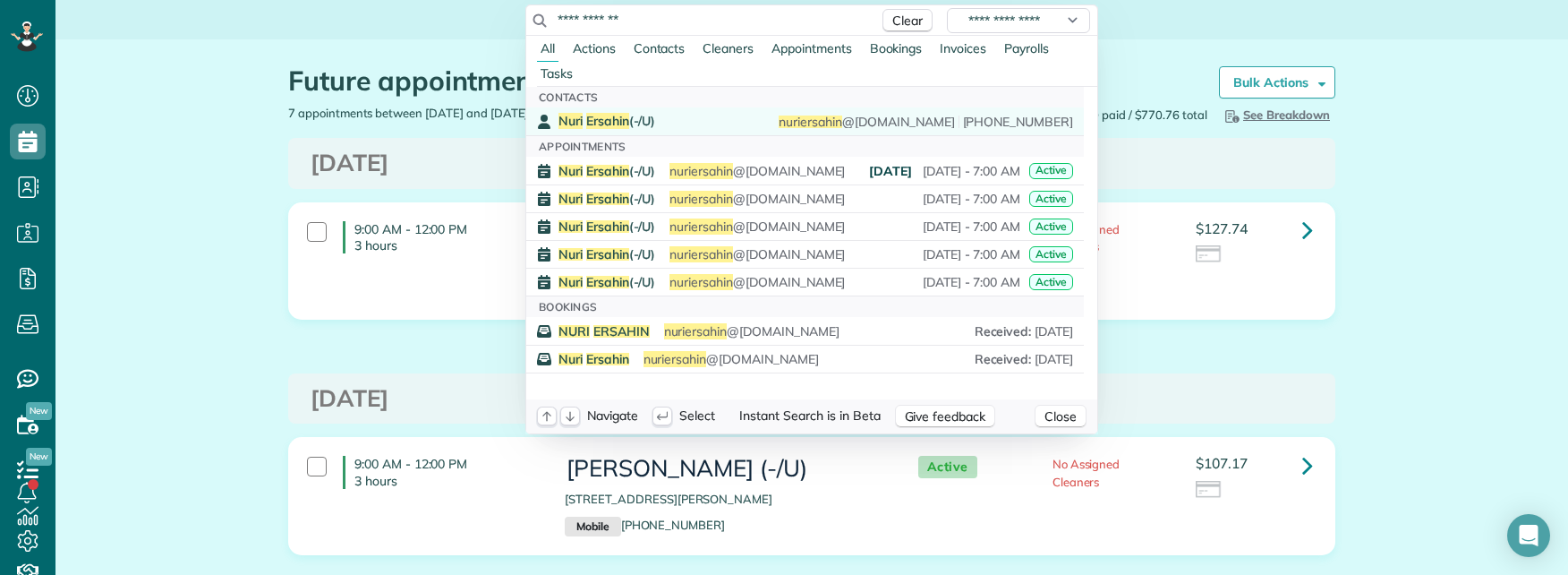
type input "**********"
click at [689, 125] on div "Nuri Ersahin (-/U) nuri ersahin @gmail.com (847) 868-6532" at bounding box center [816, 121] width 514 height 17
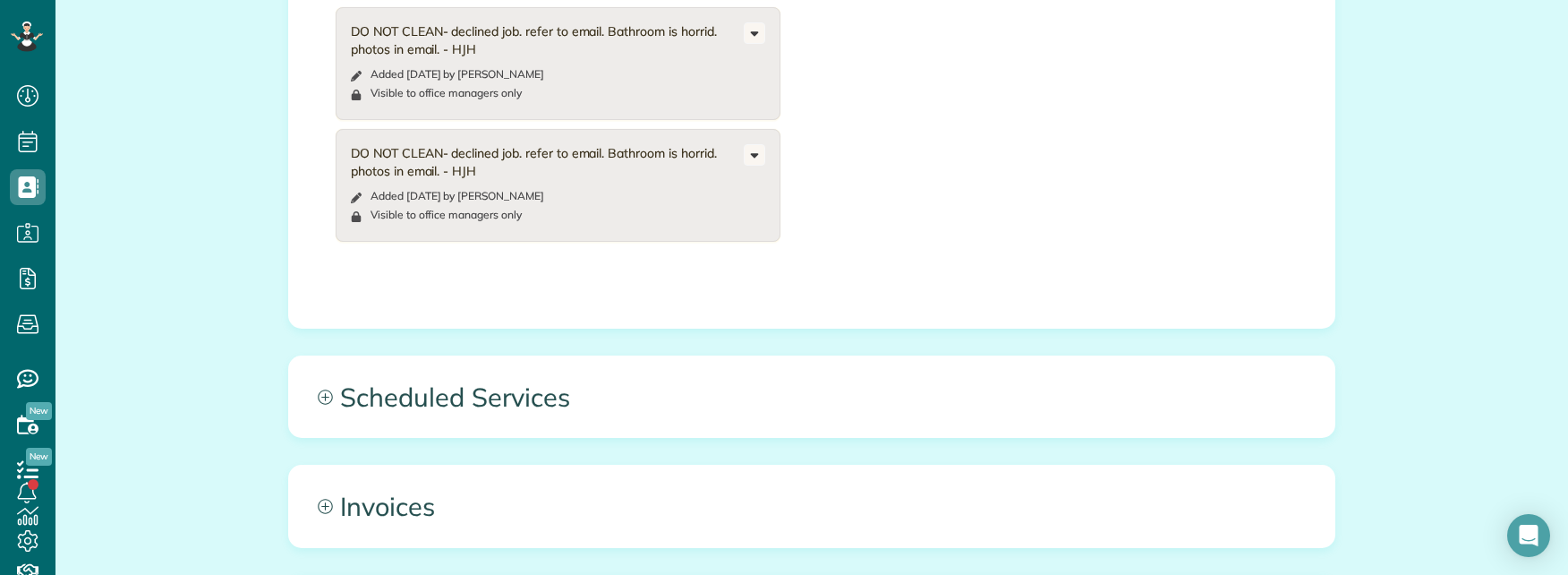
scroll to position [2776, 0]
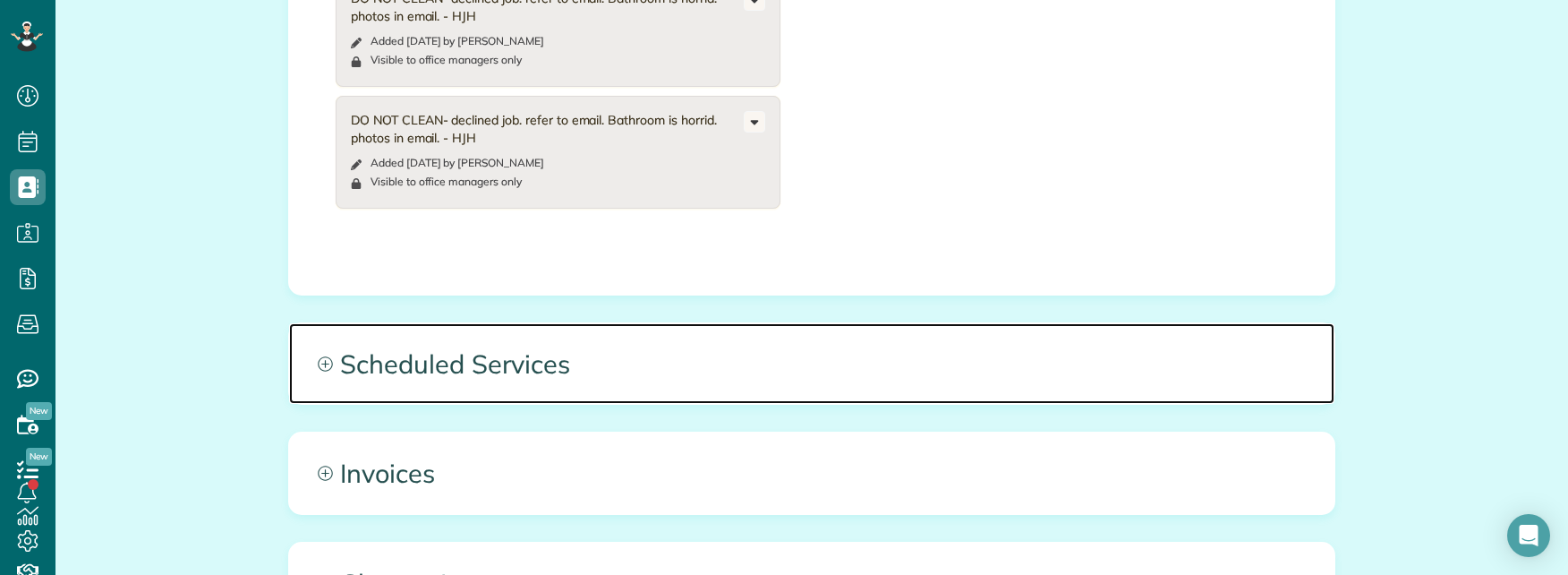
click at [906, 323] on span "Scheduled Services" at bounding box center [811, 363] width 1045 height 81
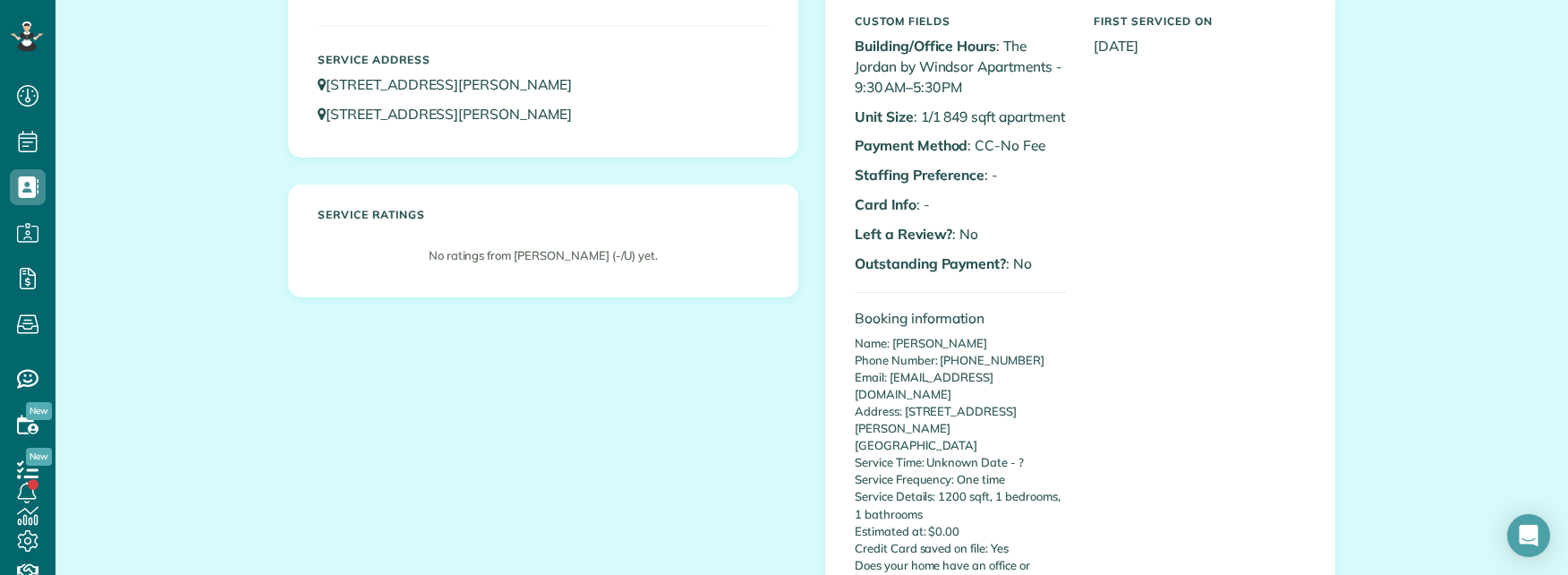
scroll to position [0, 0]
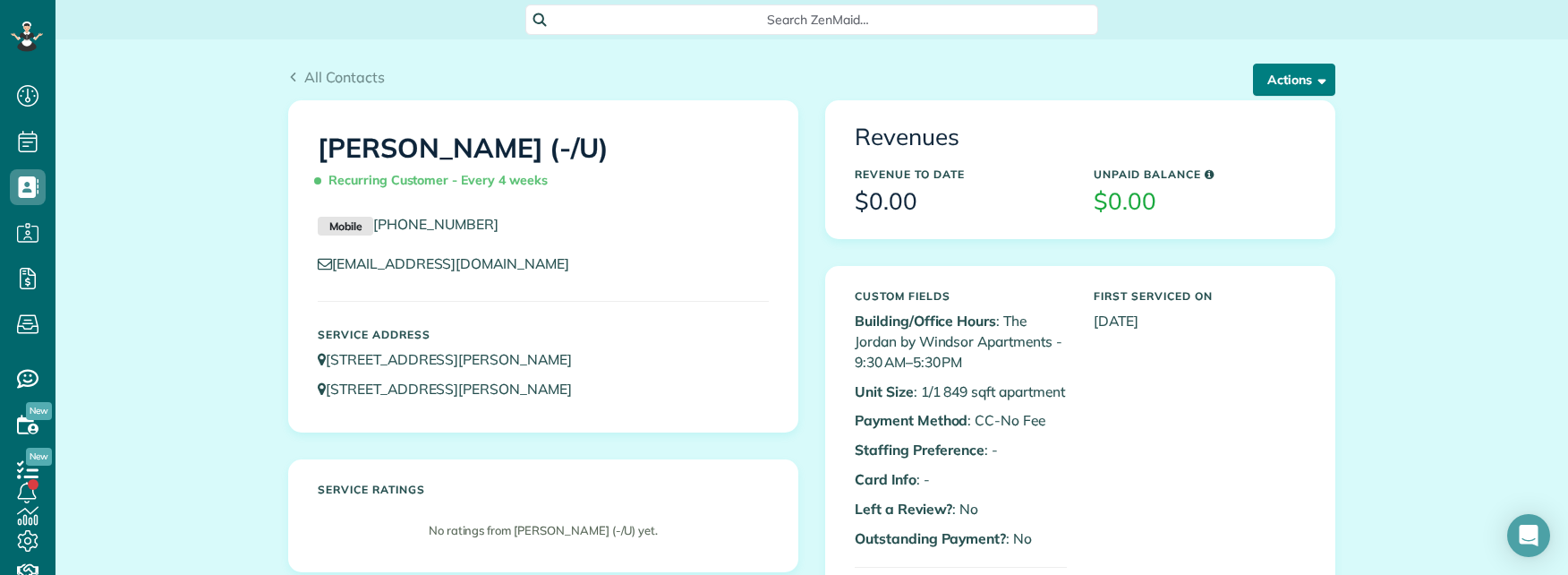
click at [1312, 81] on span "button" at bounding box center [1318, 79] width 13 height 13
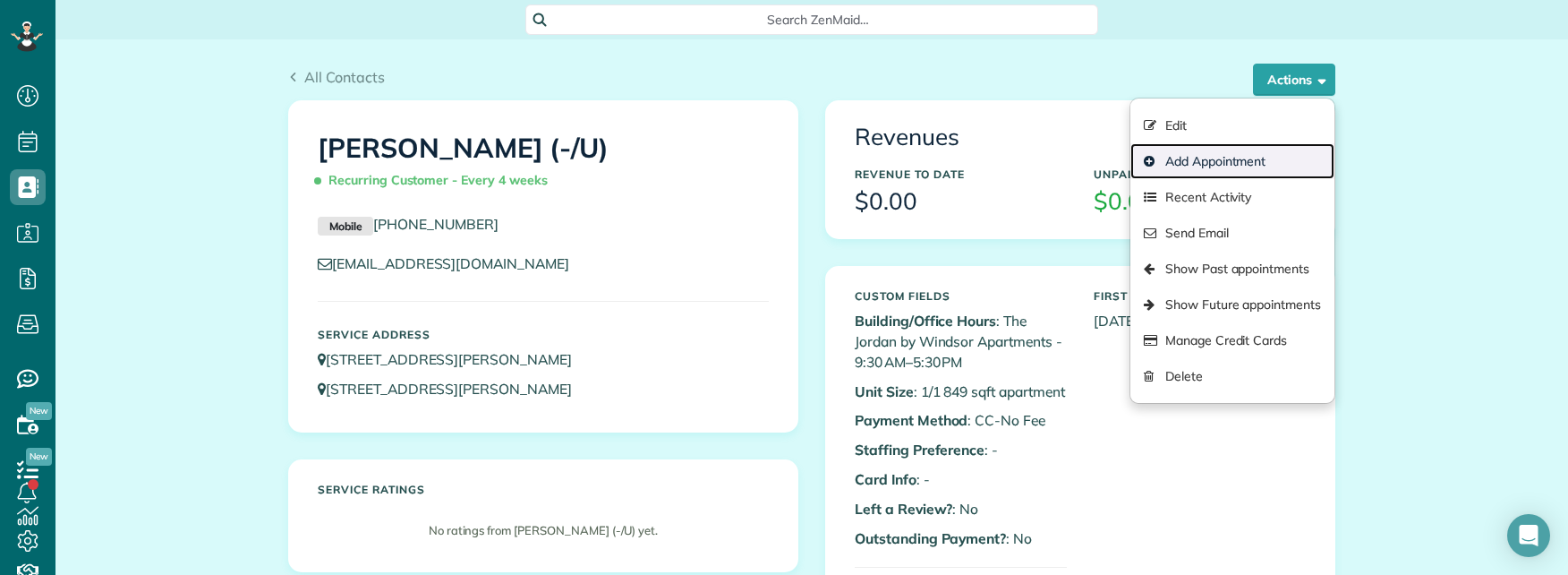
click at [1216, 162] on link "Add Appointment" at bounding box center [1232, 161] width 204 height 36
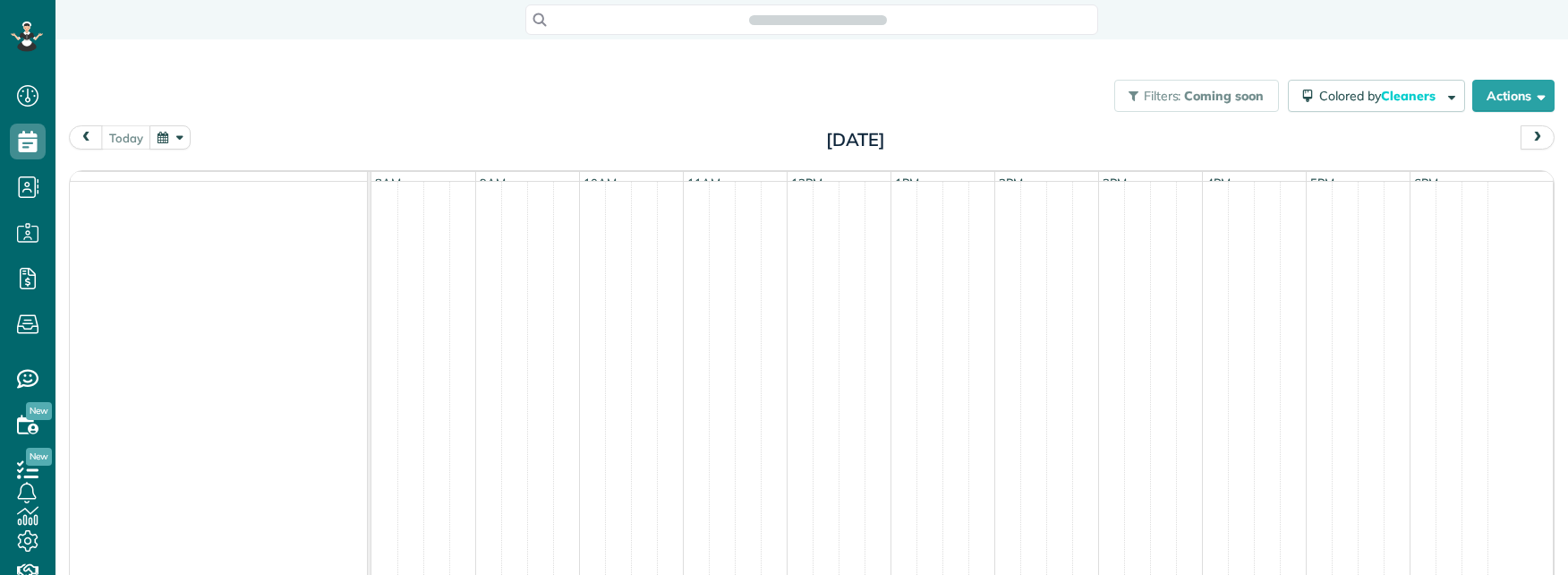
scroll to position [8, 8]
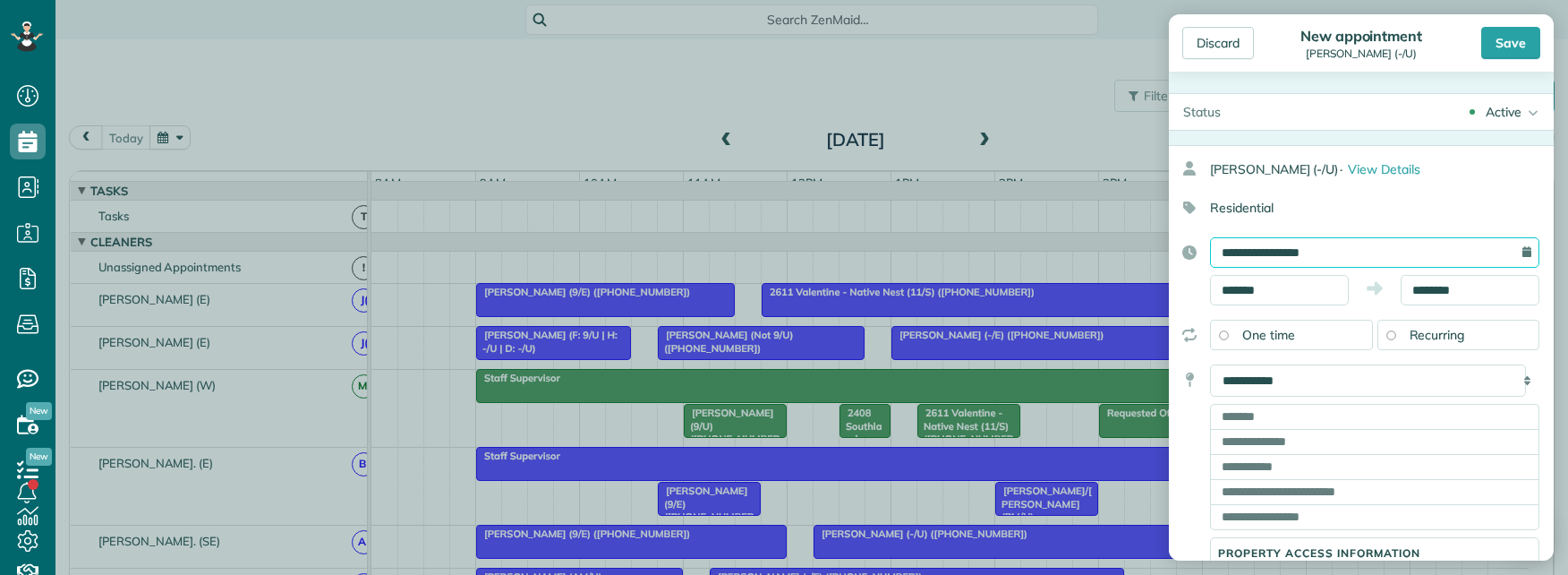
click at [1329, 255] on input "**********" at bounding box center [1374, 252] width 330 height 31
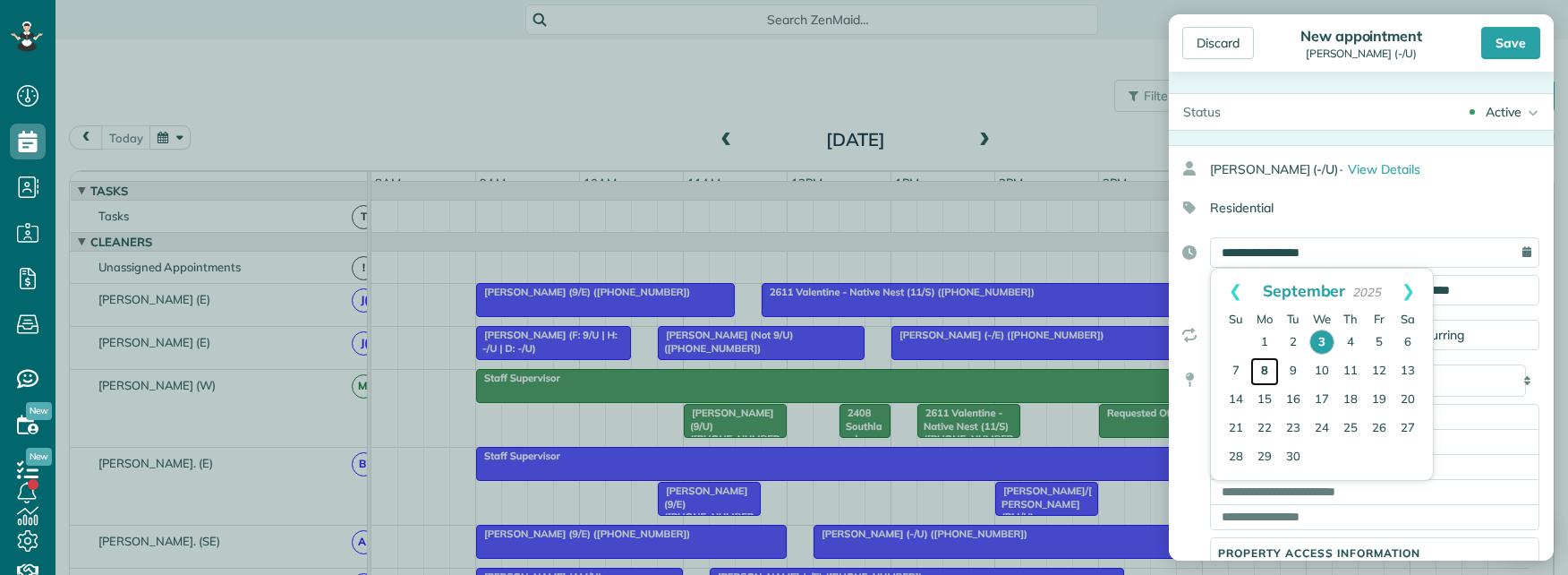
click at [1259, 370] on link "8" at bounding box center [1264, 372] width 29 height 29
type input "**********"
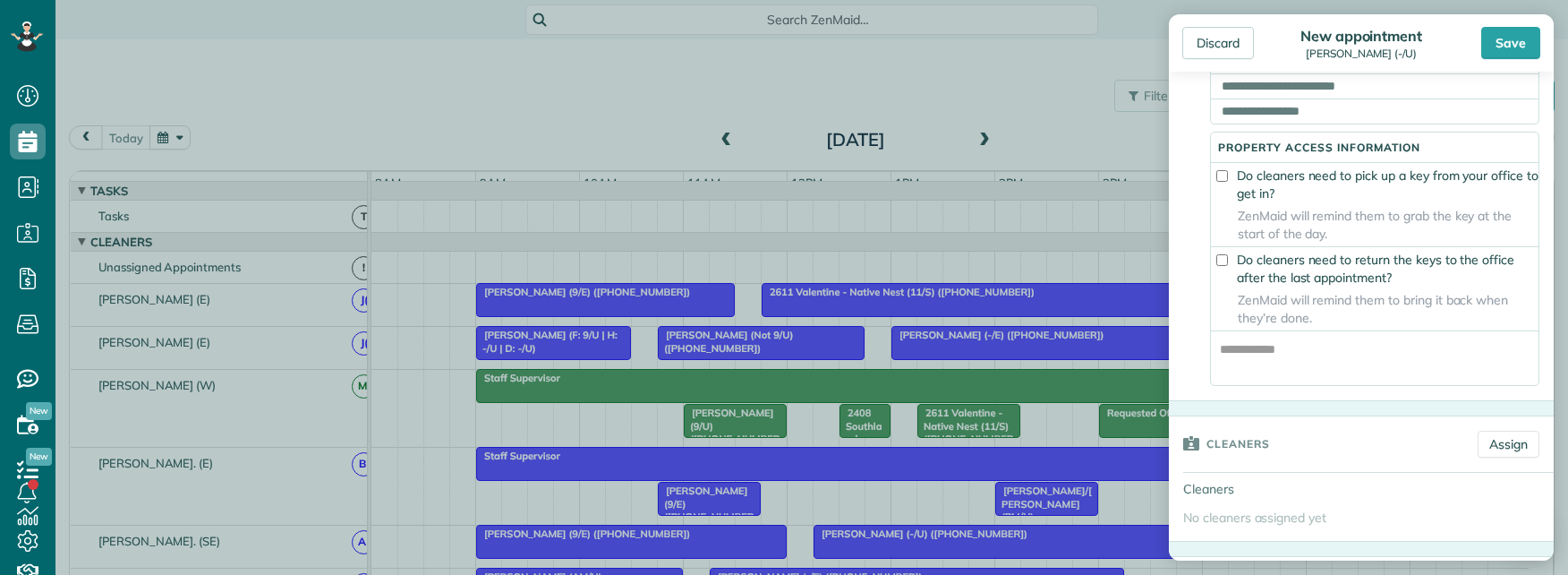
scroll to position [448, 0]
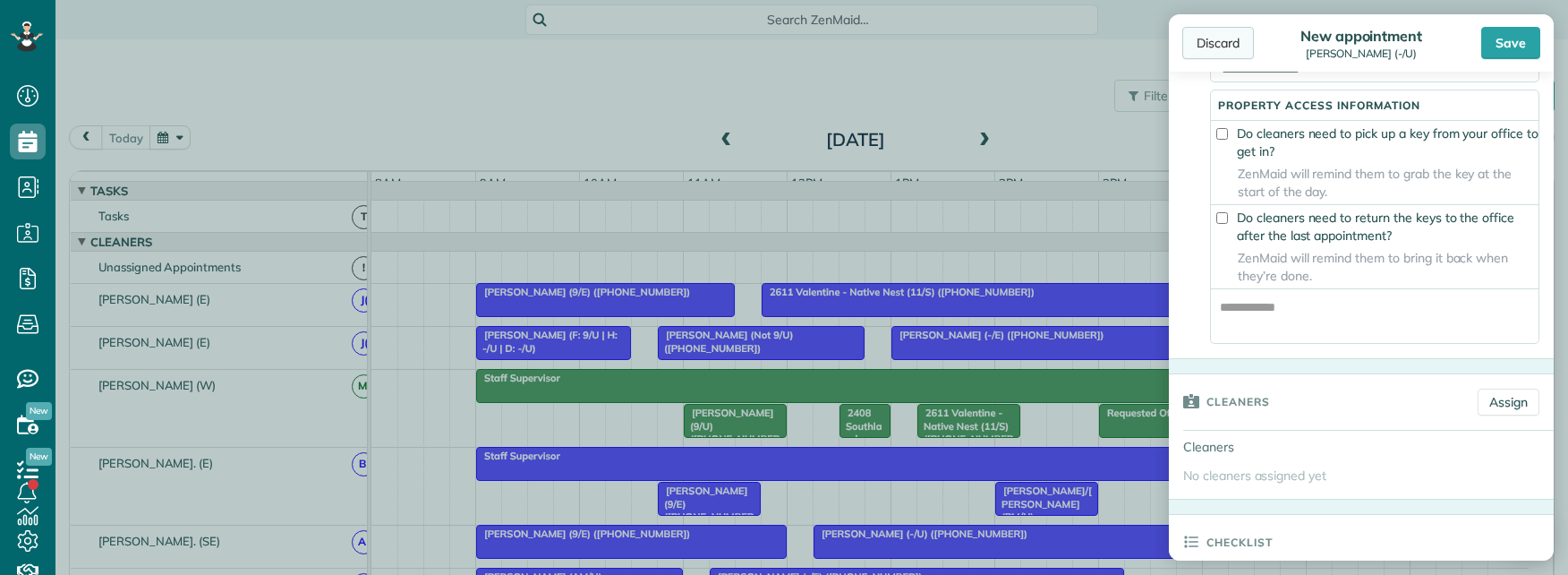
click at [1220, 50] on div "Discard" at bounding box center [1217, 43] width 71 height 33
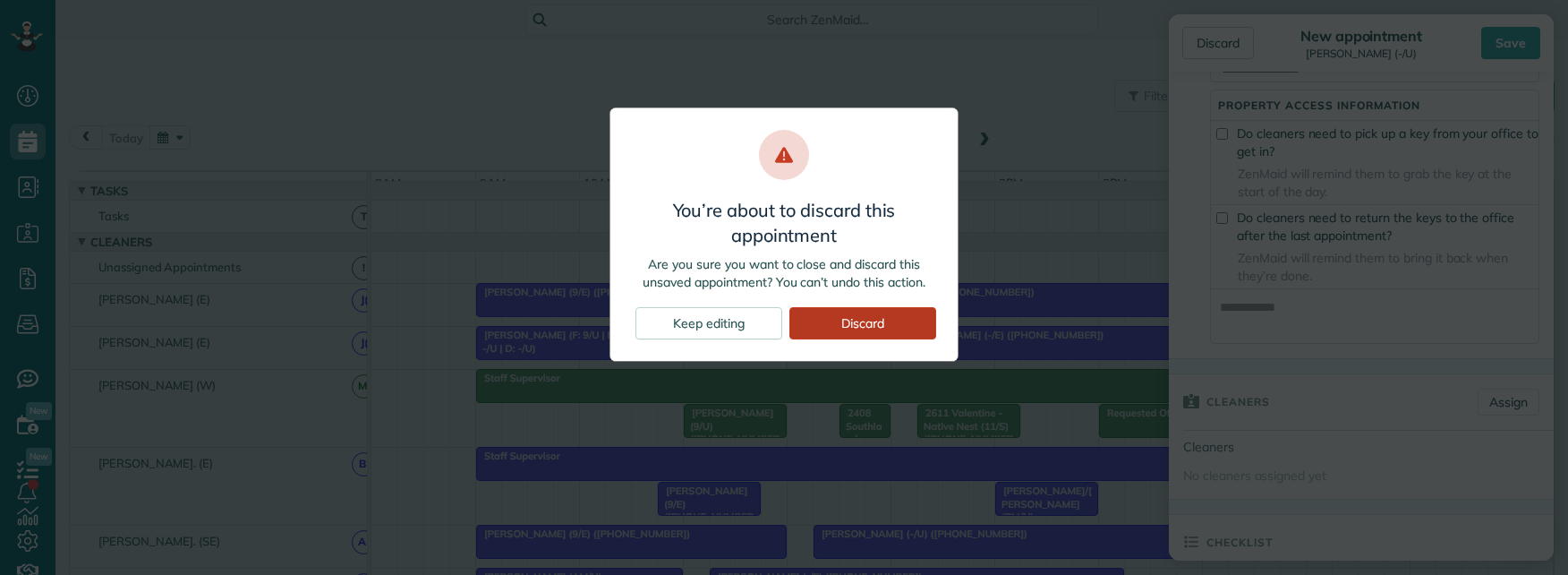
click at [845, 332] on div "Discard" at bounding box center [862, 323] width 147 height 33
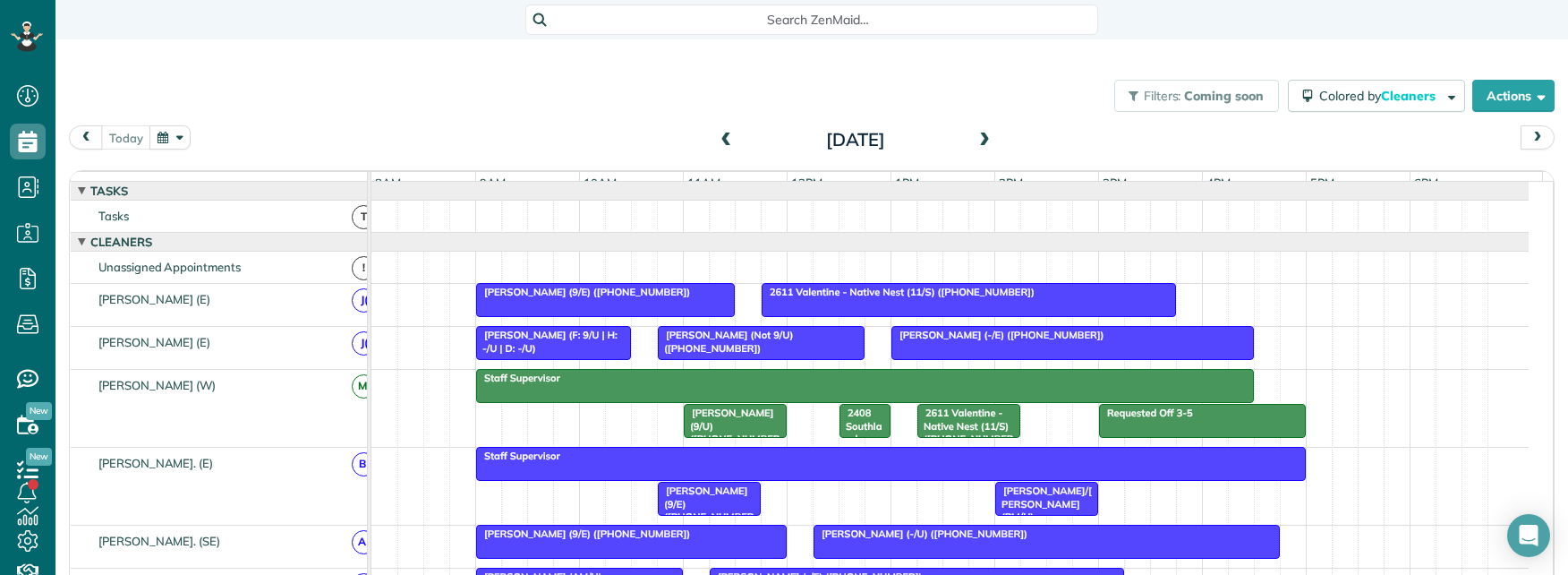
click at [613, 22] on span "Search ZenMaid…" at bounding box center [818, 20] width 544 height 18
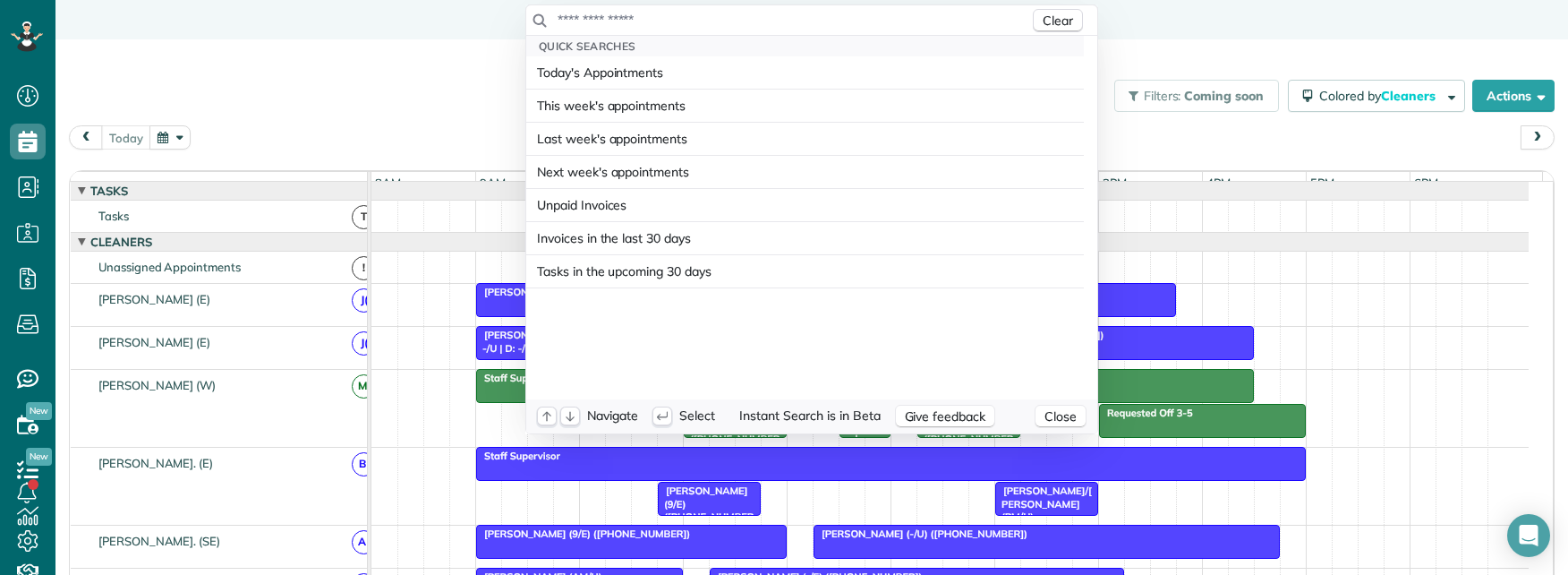
click at [633, 29] on input "text" at bounding box center [793, 20] width 473 height 18
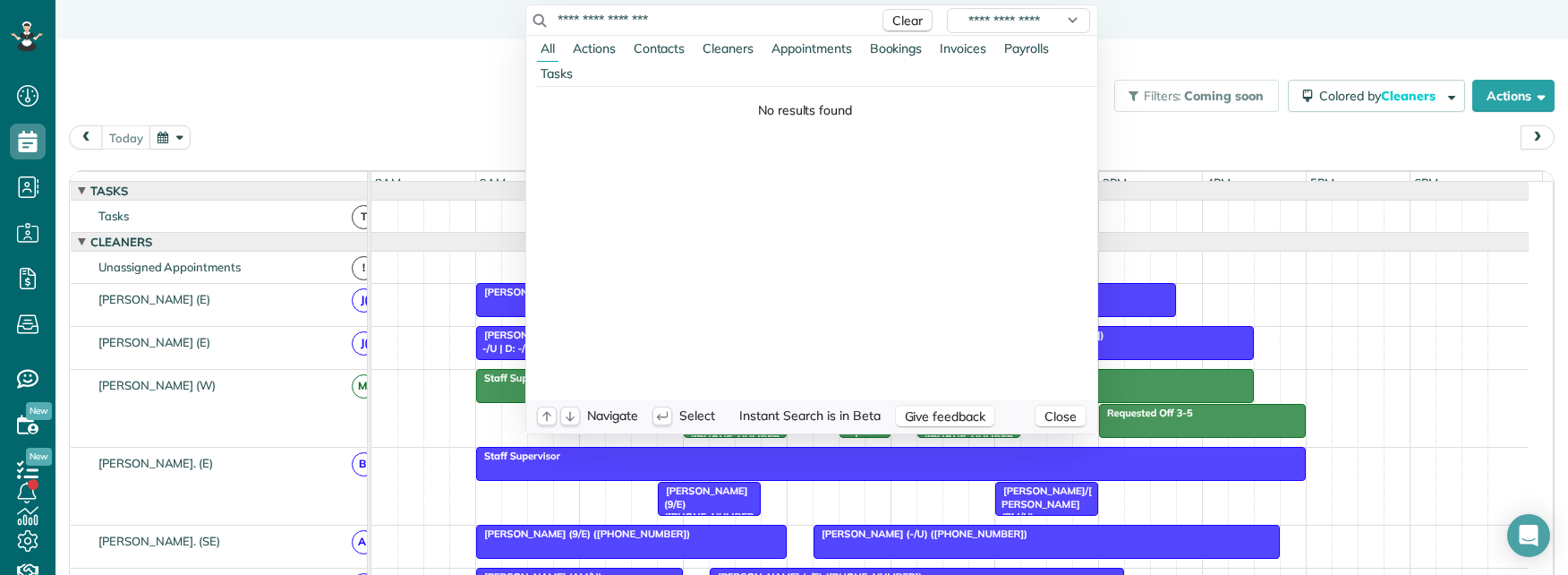
drag, startPoint x: 680, startPoint y: 18, endPoint x: 621, endPoint y: 23, distance: 59.2
click at [621, 23] on input "**********" at bounding box center [713, 20] width 313 height 18
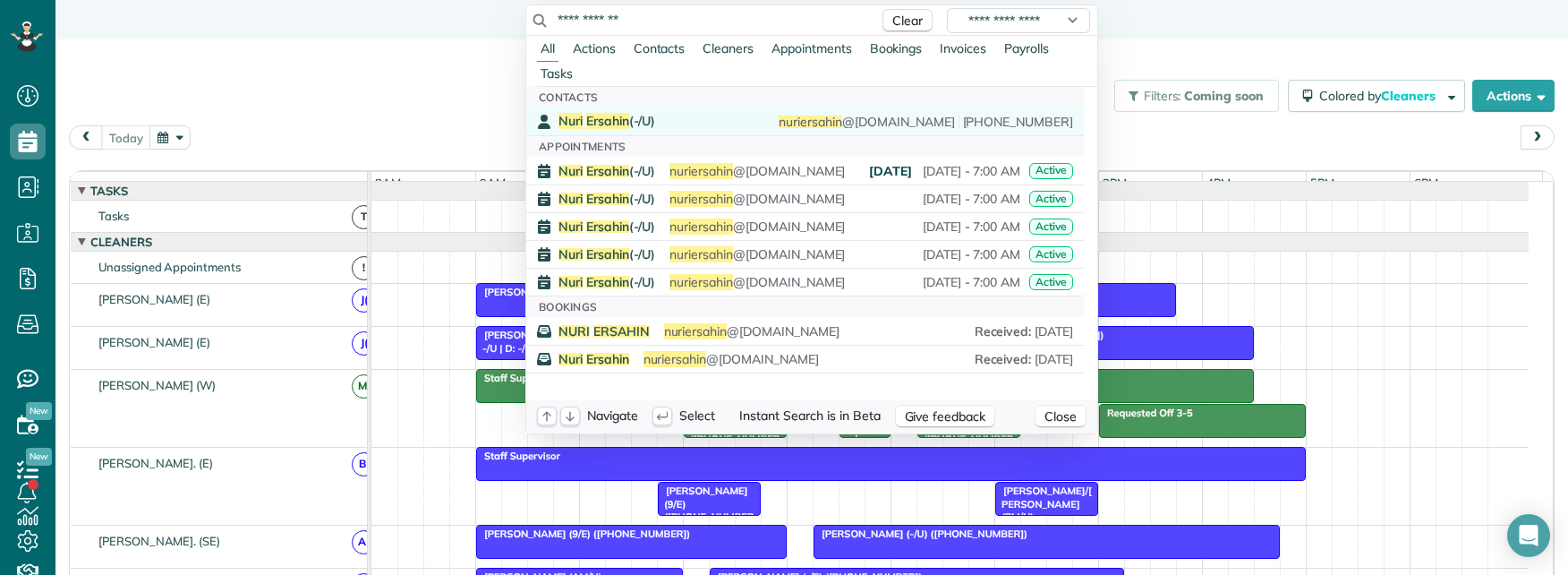
type input "**********"
click at [724, 119] on div "Nuri Ersahin (-/U) nuri ersahin @gmail.com (847) 868-6532" at bounding box center [816, 121] width 514 height 17
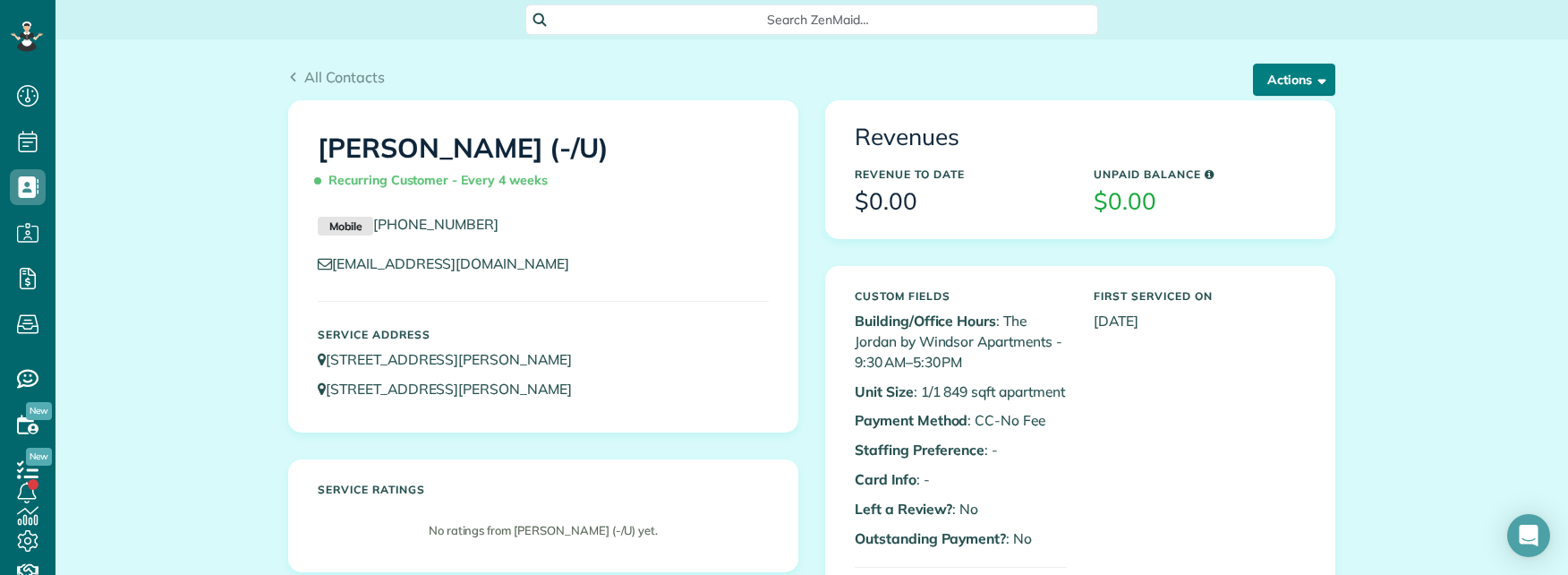
click at [1300, 87] on button "Actions" at bounding box center [1294, 79] width 83 height 33
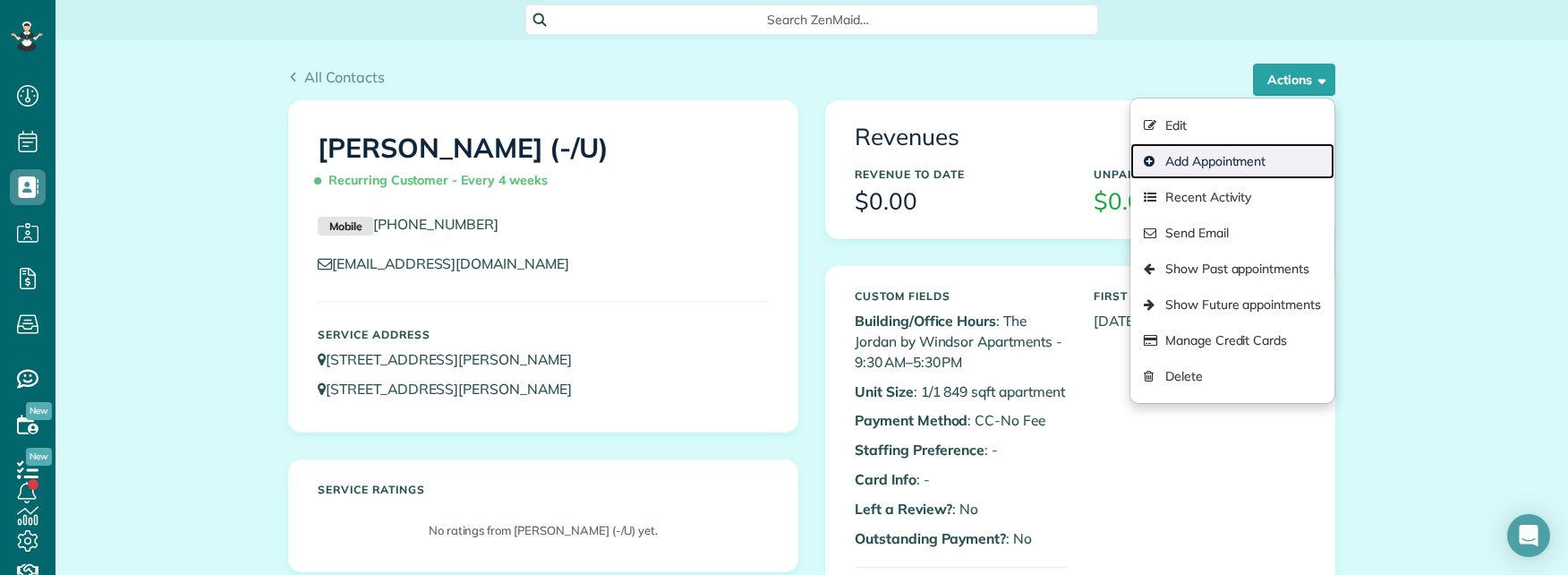
click at [1211, 166] on link "Add Appointment" at bounding box center [1232, 161] width 204 height 36
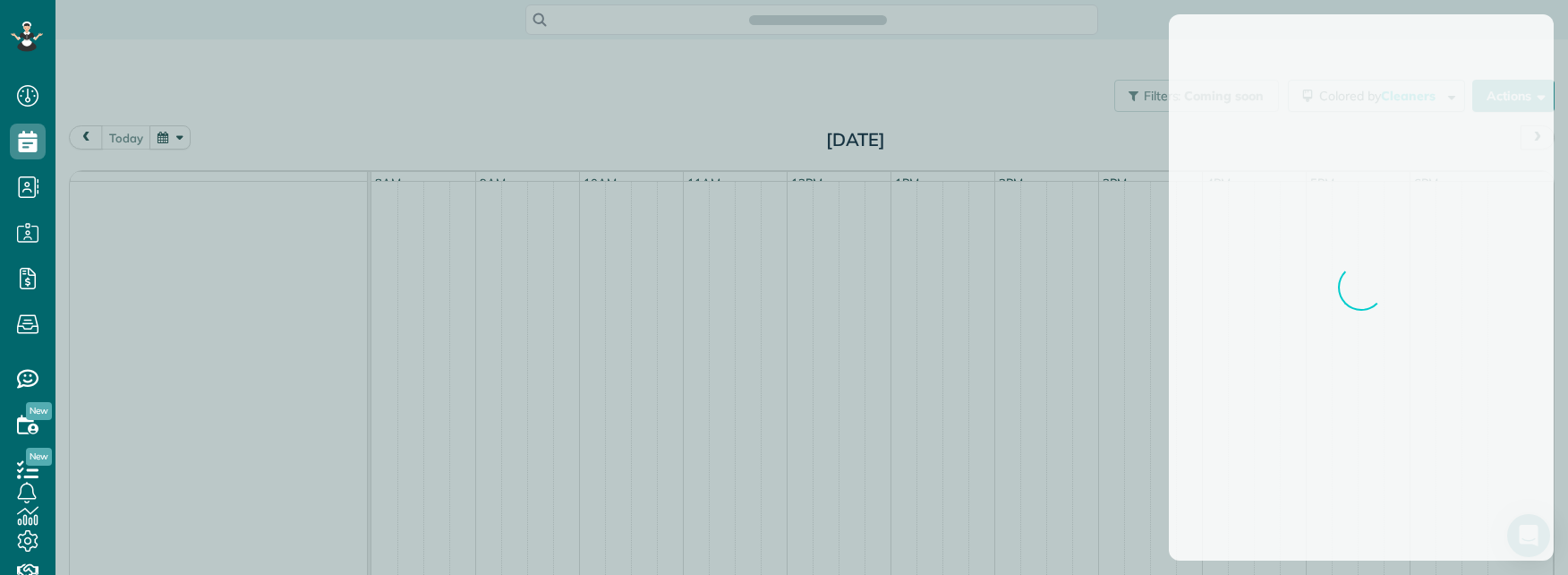
scroll to position [8, 8]
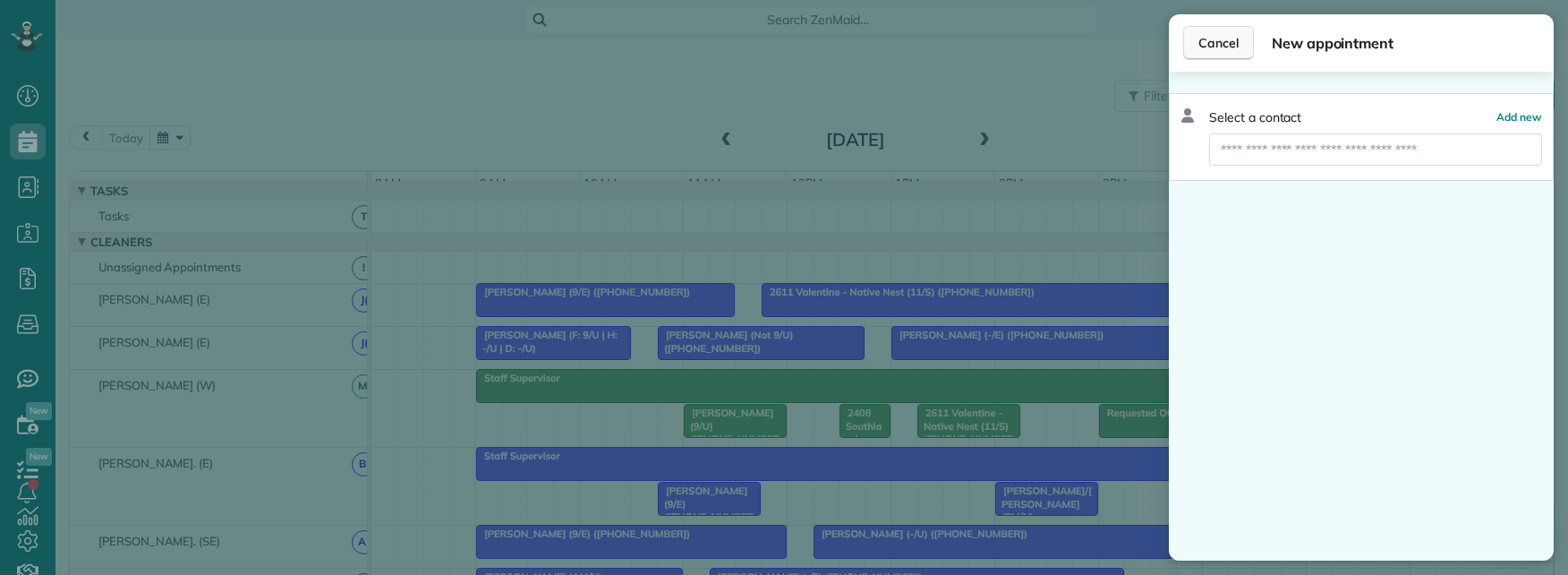
click at [1212, 47] on span "Cancel" at bounding box center [1218, 43] width 40 height 18
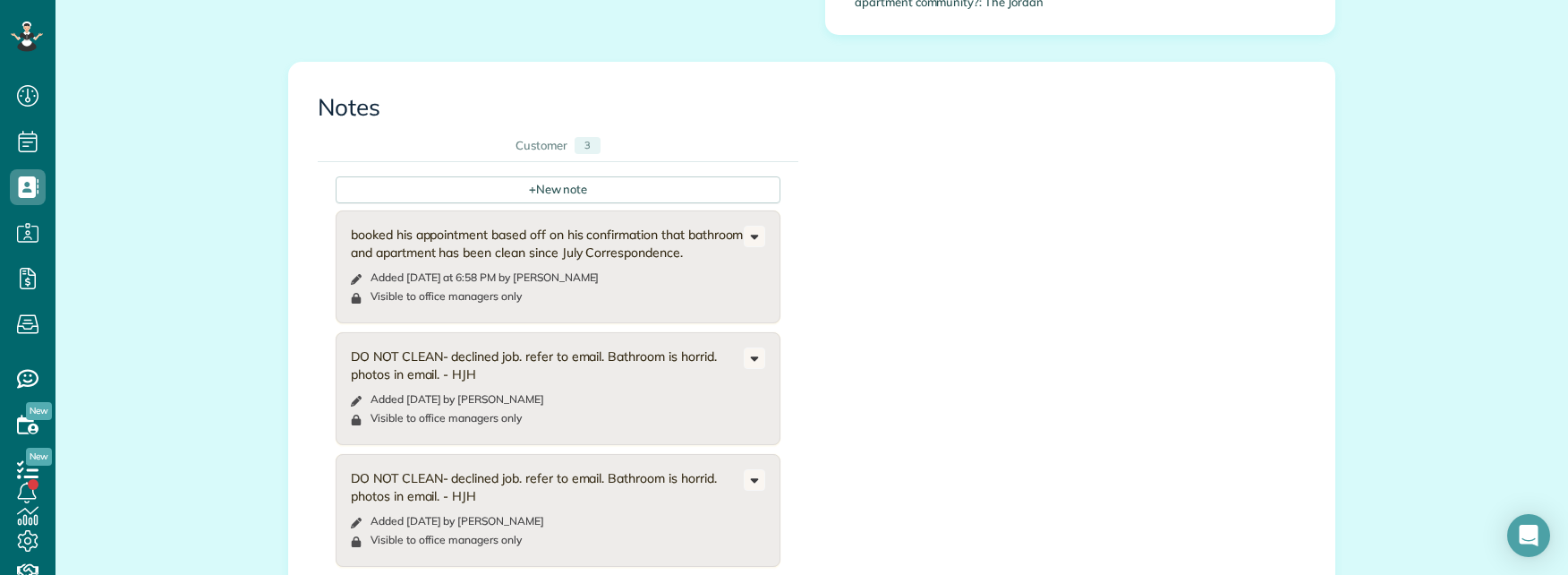
scroll to position [2866, 0]
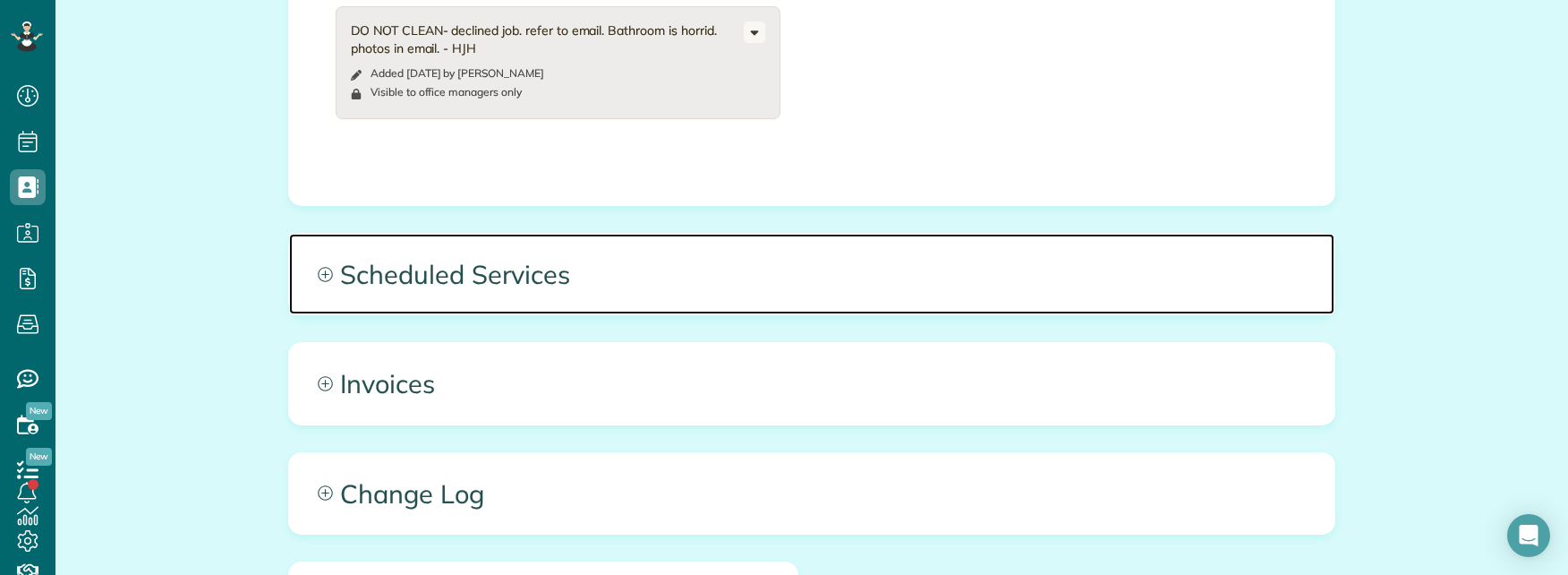
click at [931, 234] on span "Scheduled Services" at bounding box center [811, 274] width 1045 height 81
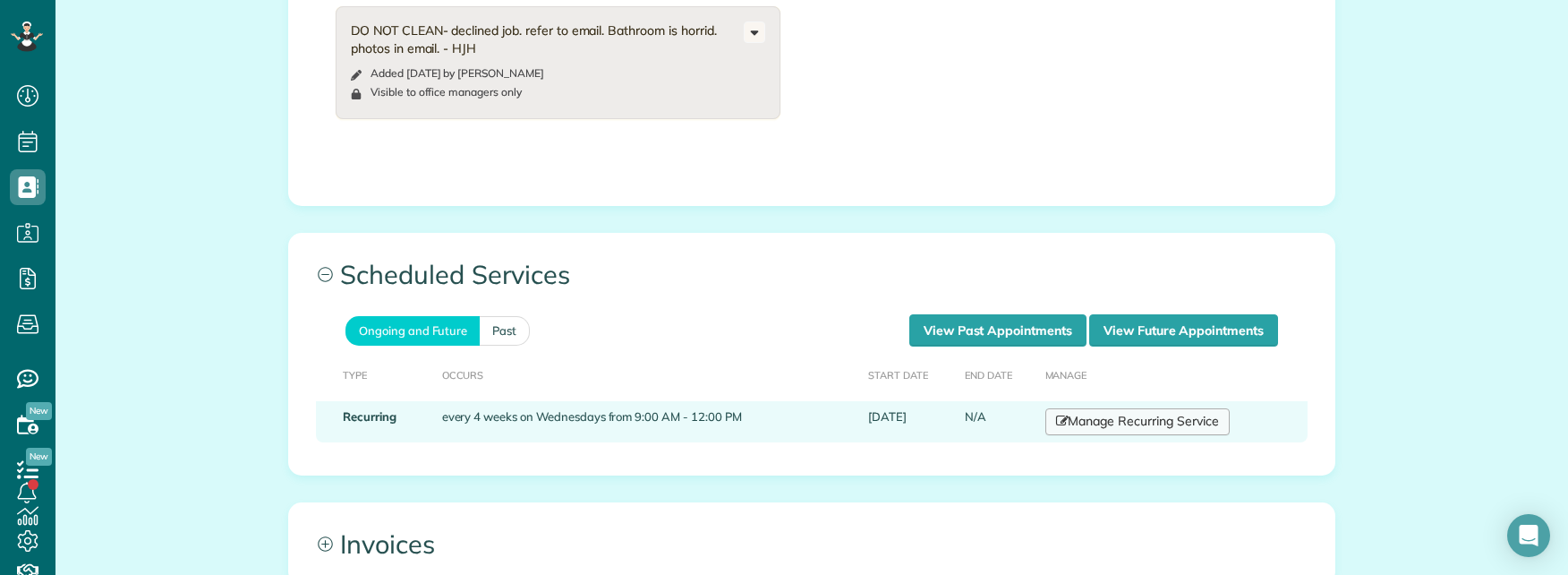
click at [1137, 409] on link "Manage Recurring Service" at bounding box center [1137, 422] width 185 height 27
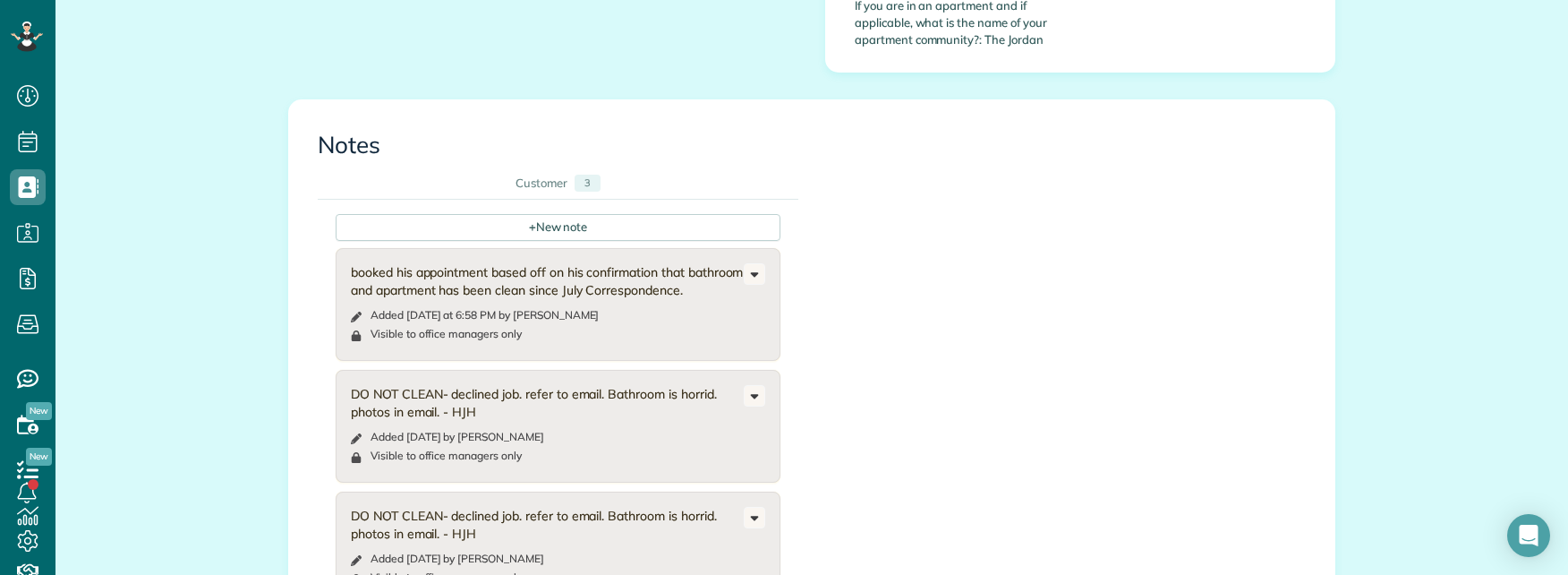
scroll to position [2776, 0]
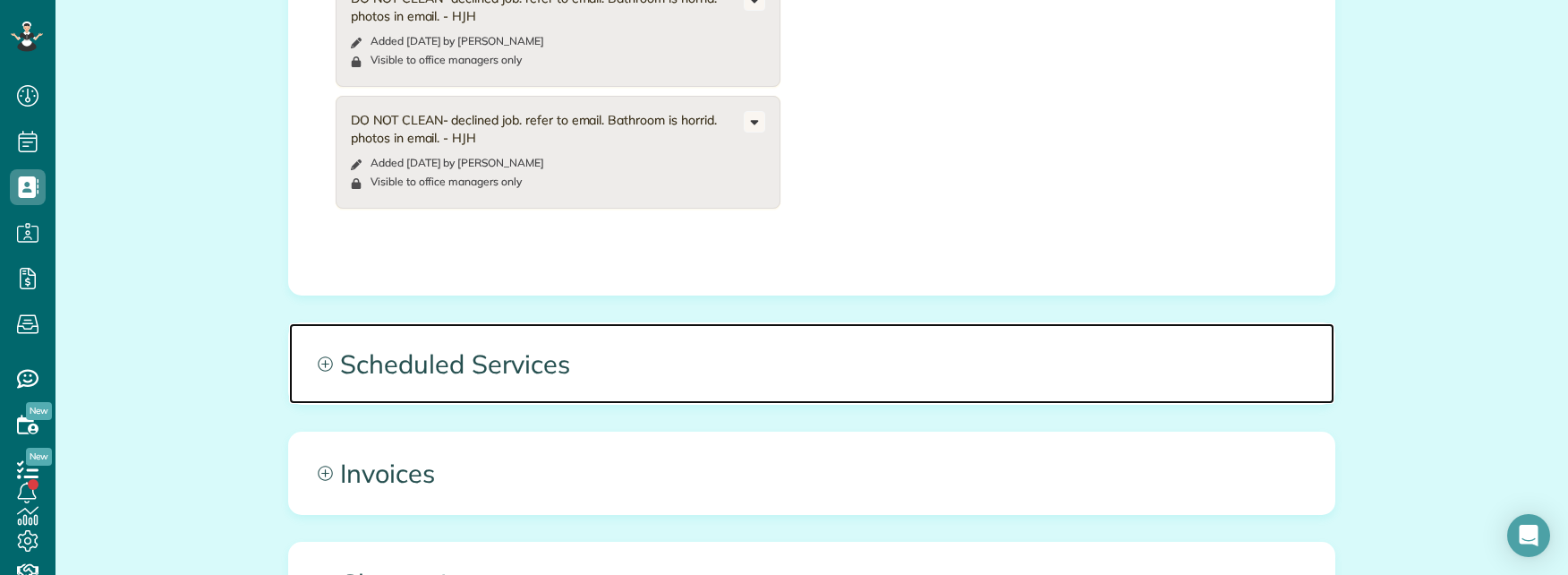
click at [801, 323] on span "Scheduled Services" at bounding box center [811, 363] width 1045 height 81
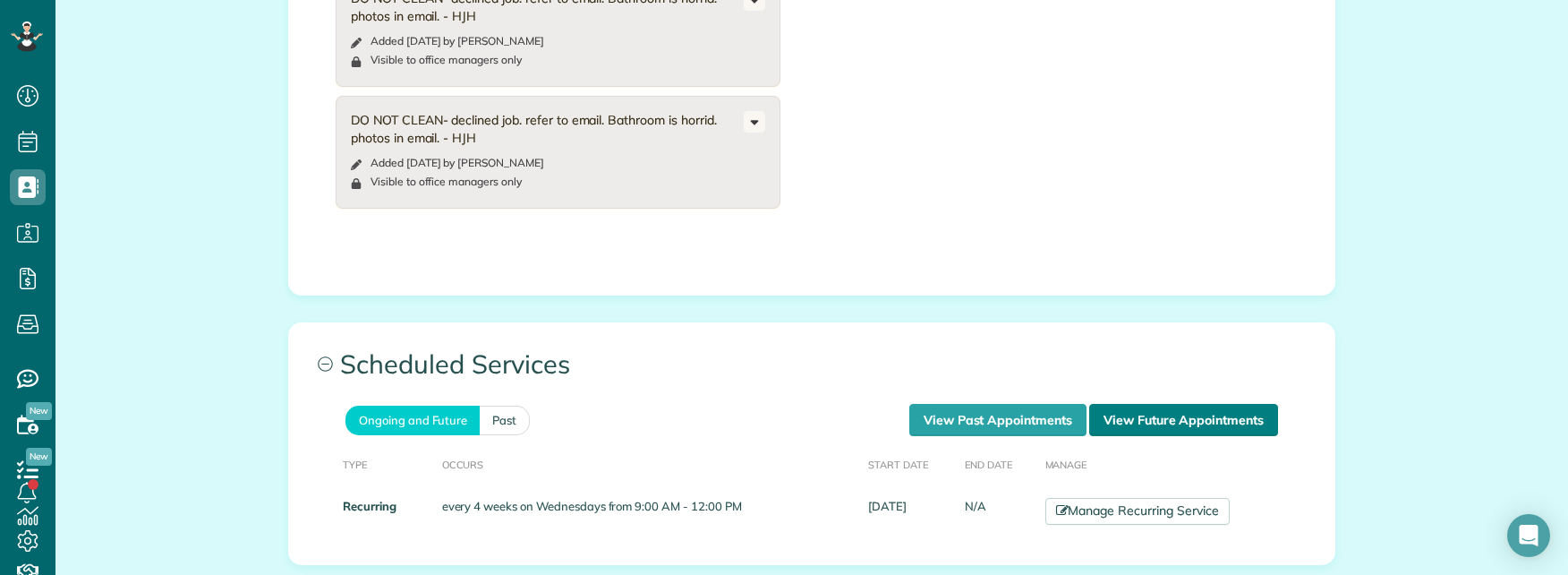
click at [1120, 404] on link "View Future Appointments" at bounding box center [1183, 420] width 188 height 33
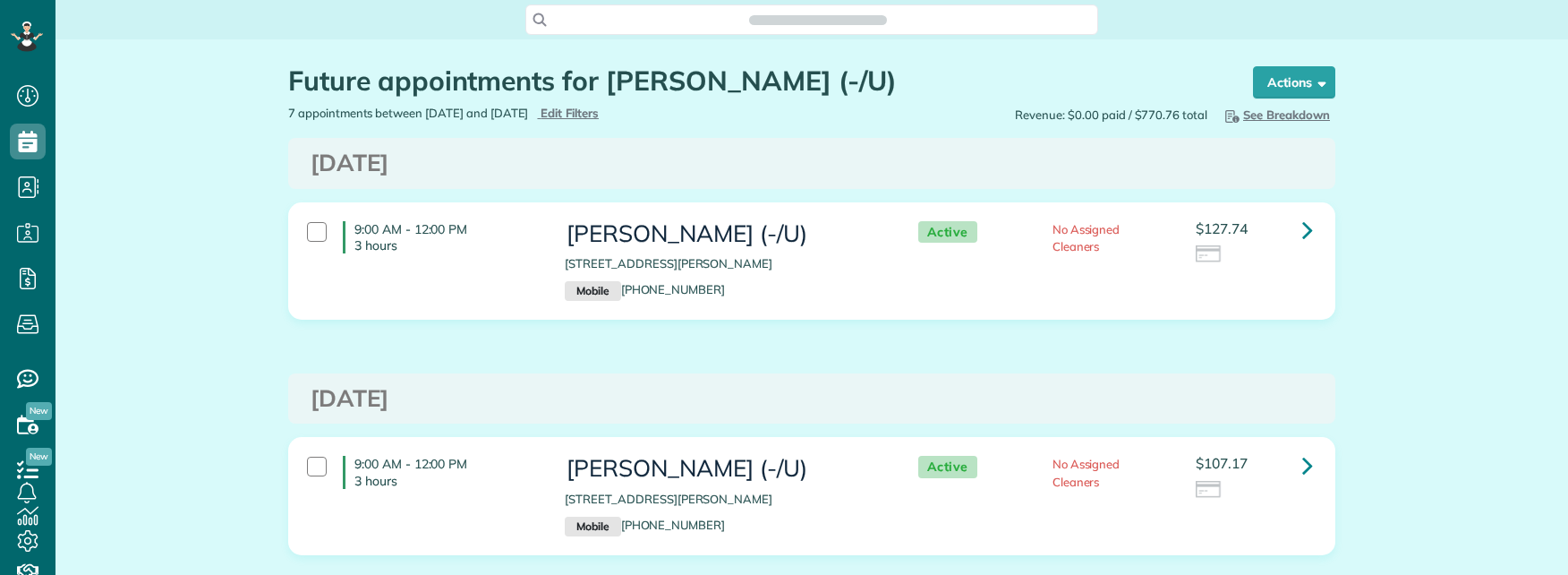
scroll to position [575, 56]
click at [1307, 233] on link at bounding box center [1307, 229] width 36 height 36
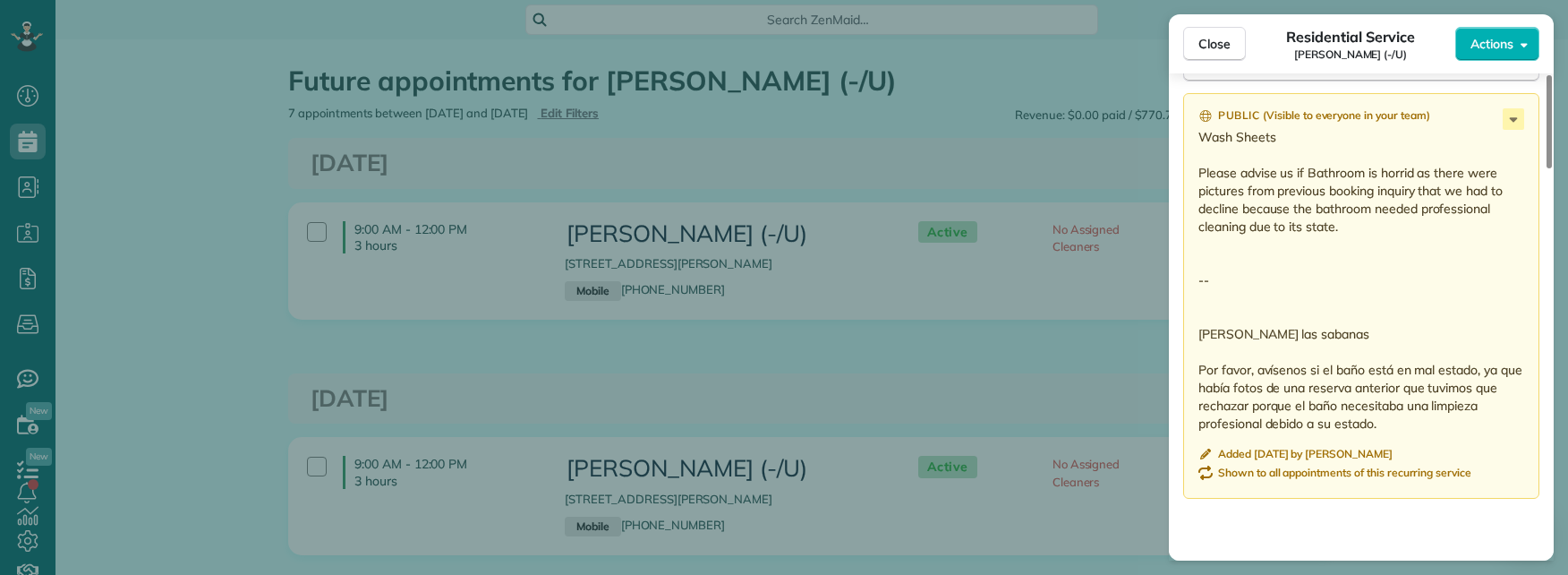
scroll to position [1523, 0]
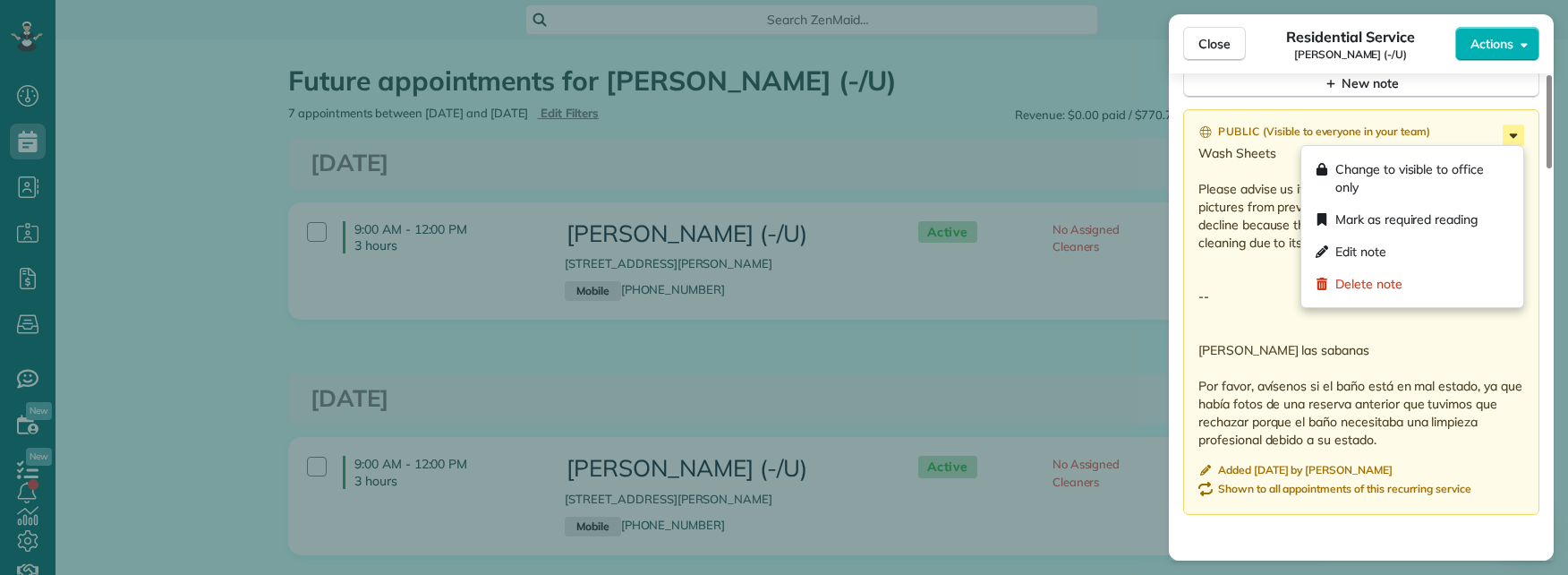
click at [1510, 141] on icon at bounding box center [1512, 135] width 21 height 21
click at [1378, 246] on span "Edit note" at bounding box center [1360, 251] width 51 height 18
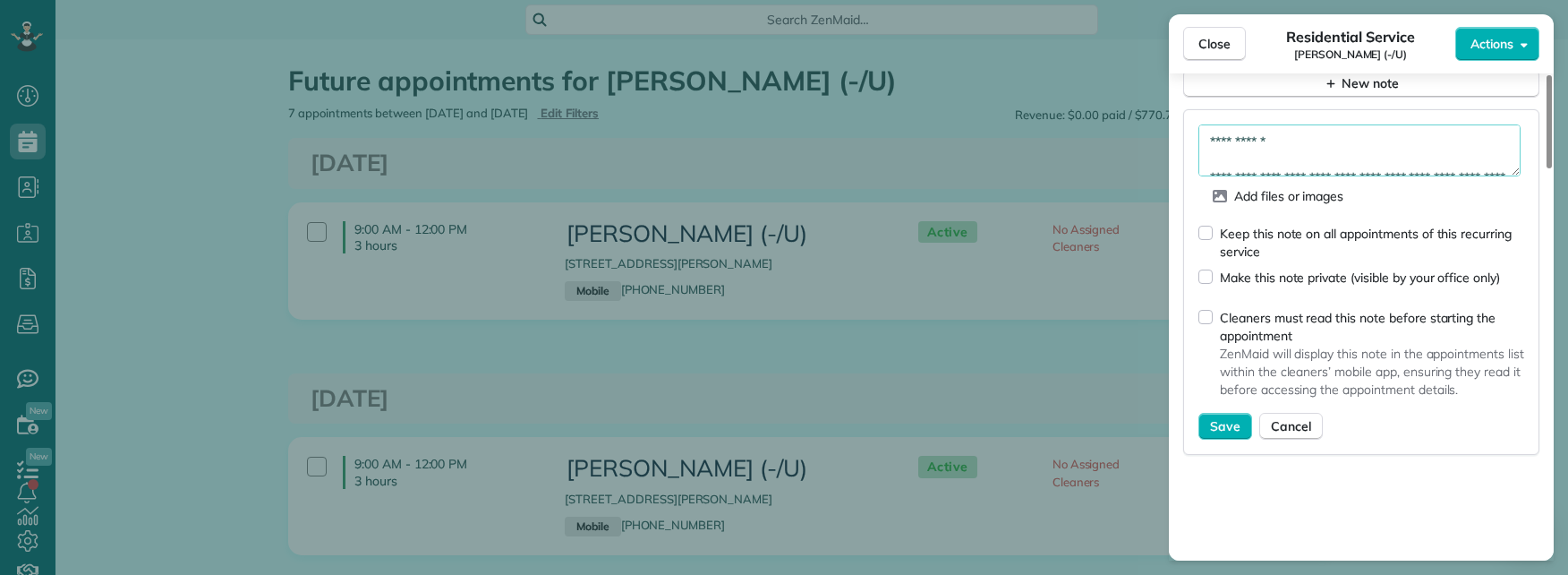
click at [1345, 158] on textarea "**********" at bounding box center [1359, 150] width 322 height 52
drag, startPoint x: 216, startPoint y: 363, endPoint x: 227, endPoint y: 352, distance: 15.6
click at [216, 363] on div "Close Residential Service Nuri Ersahin (-/U) Actions Status Active Nuri Ersahin…" at bounding box center [784, 287] width 1568 height 575
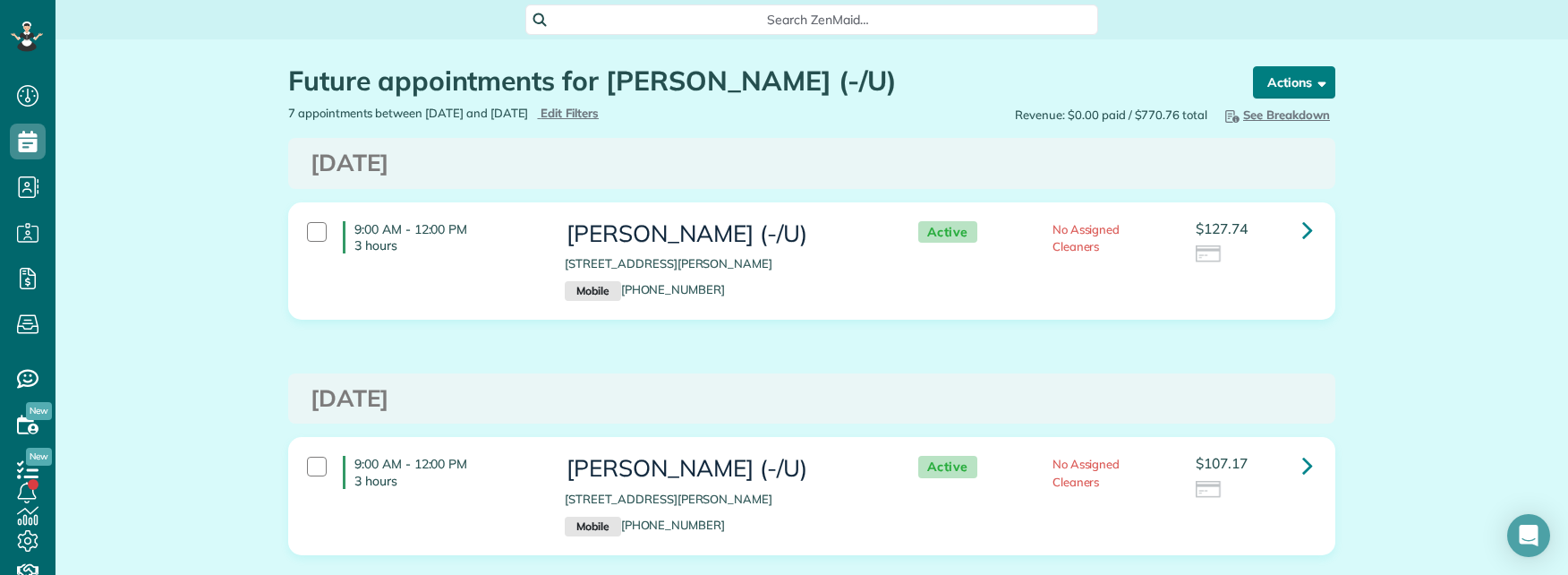
click at [1323, 86] on button "Actions" at bounding box center [1294, 82] width 83 height 33
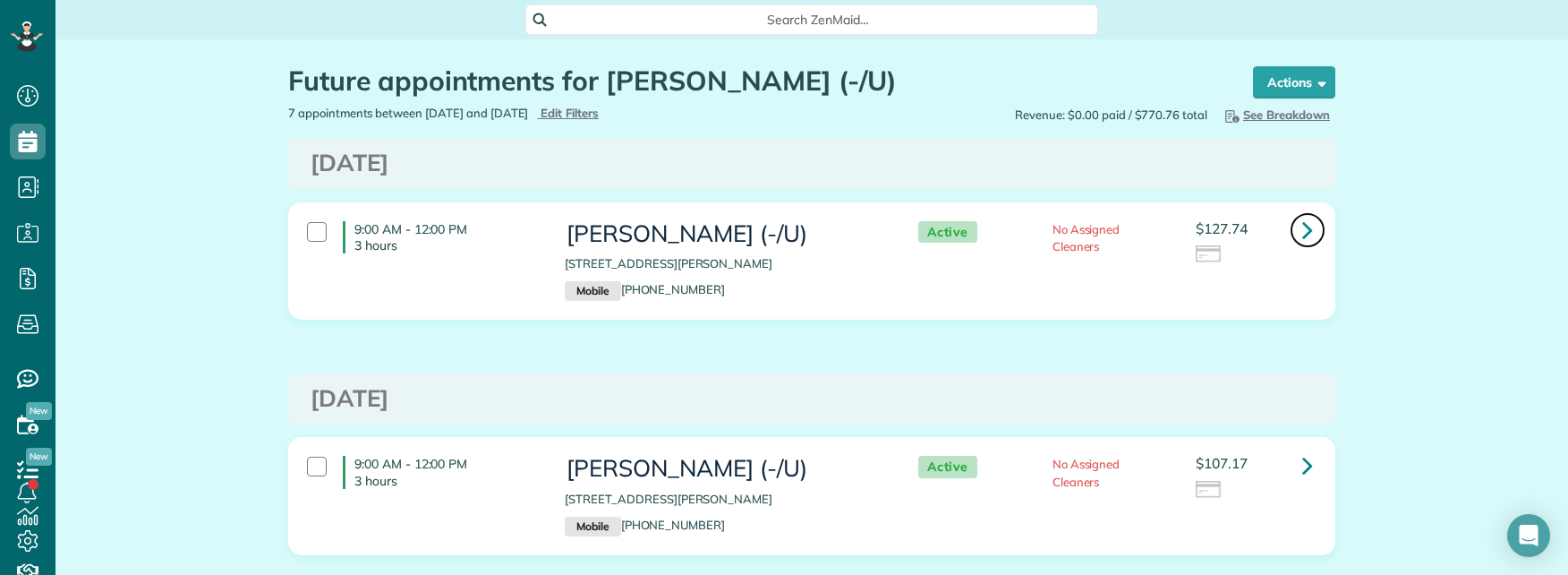
click at [1311, 234] on link at bounding box center [1307, 229] width 36 height 36
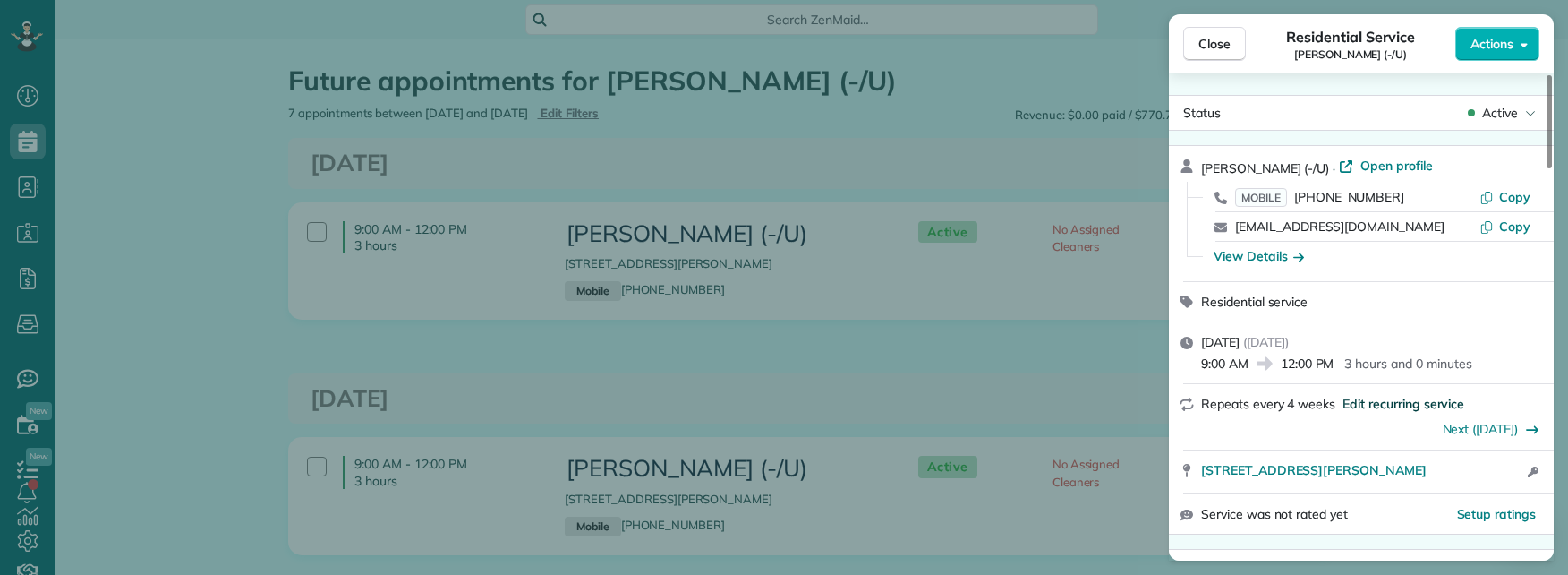
click at [1412, 403] on span "Edit recurring service" at bounding box center [1403, 403] width 122 height 18
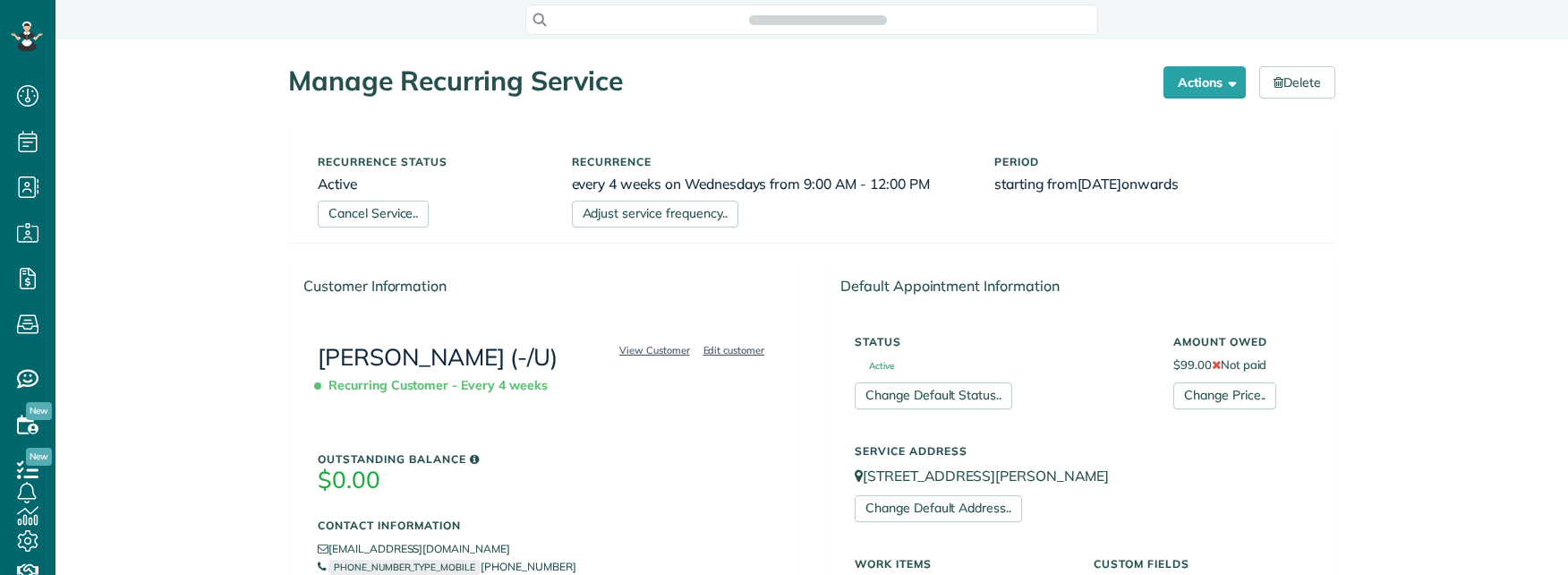
scroll to position [8, 8]
click at [1289, 85] on link "Delete" at bounding box center [1297, 82] width 76 height 33
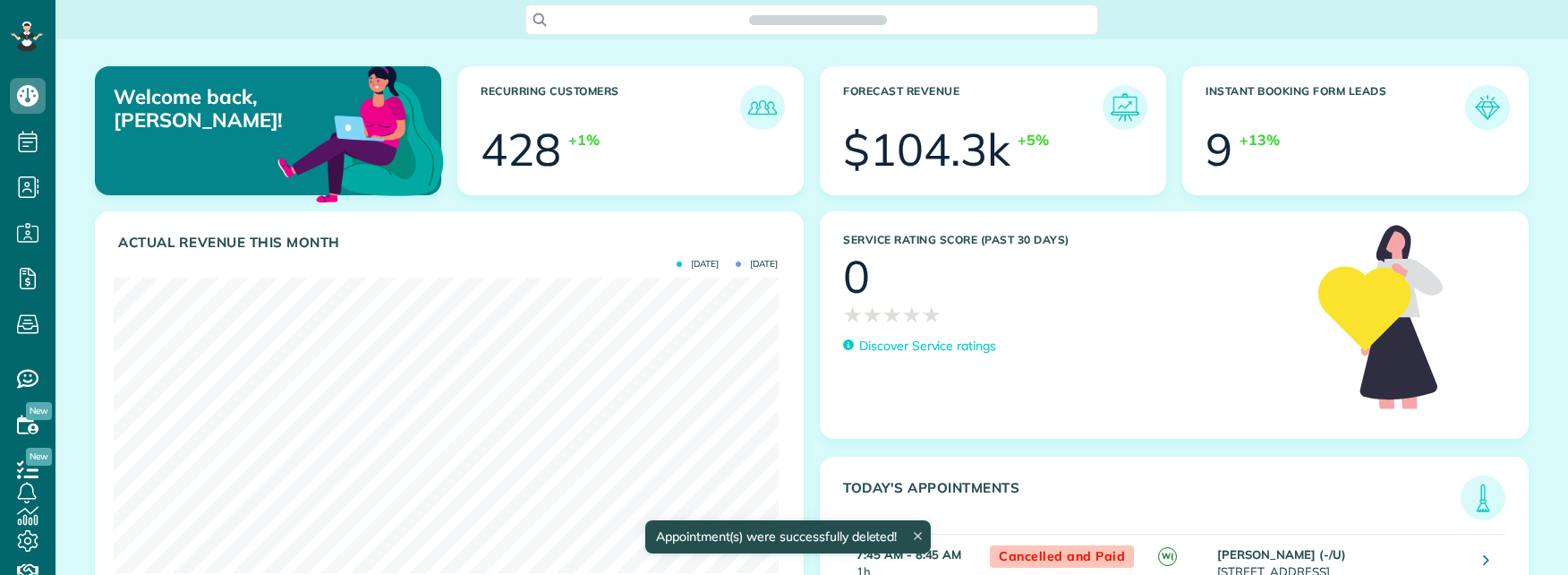
scroll to position [295, 664]
click at [654, 24] on span "Search ZenMaid…" at bounding box center [818, 20] width 544 height 18
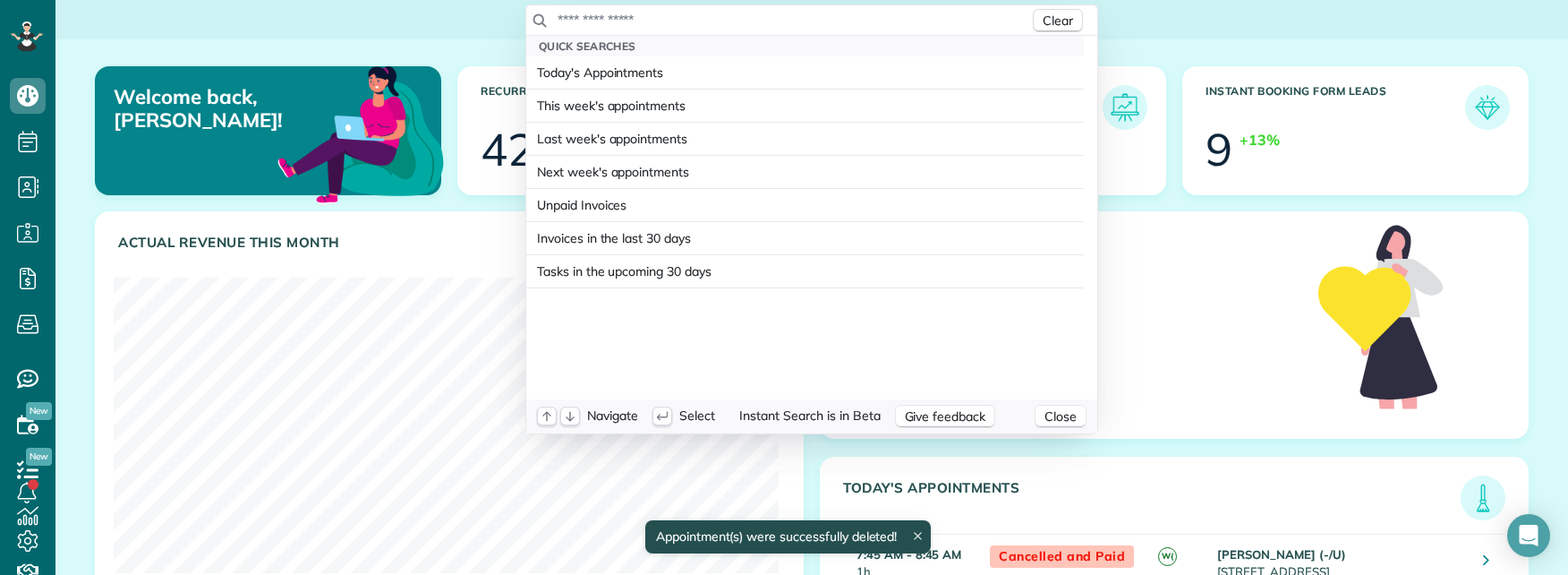
click at [654, 21] on input "text" at bounding box center [793, 20] width 473 height 18
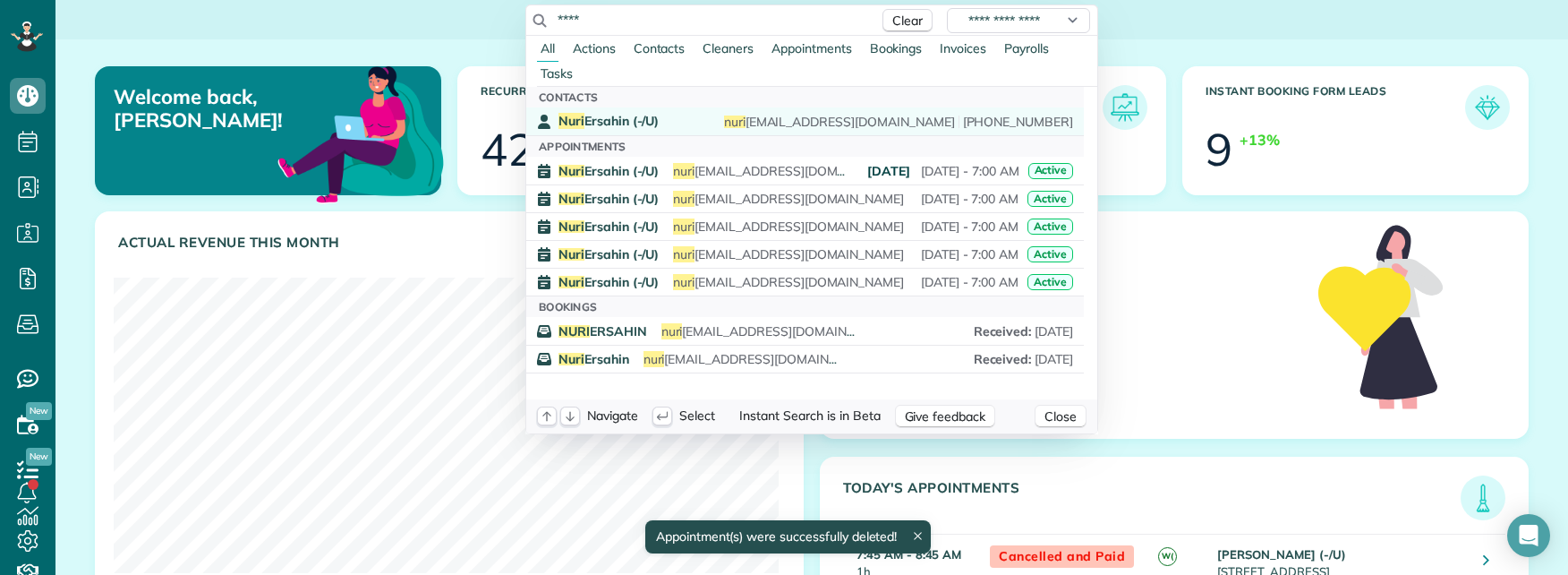
type input "****"
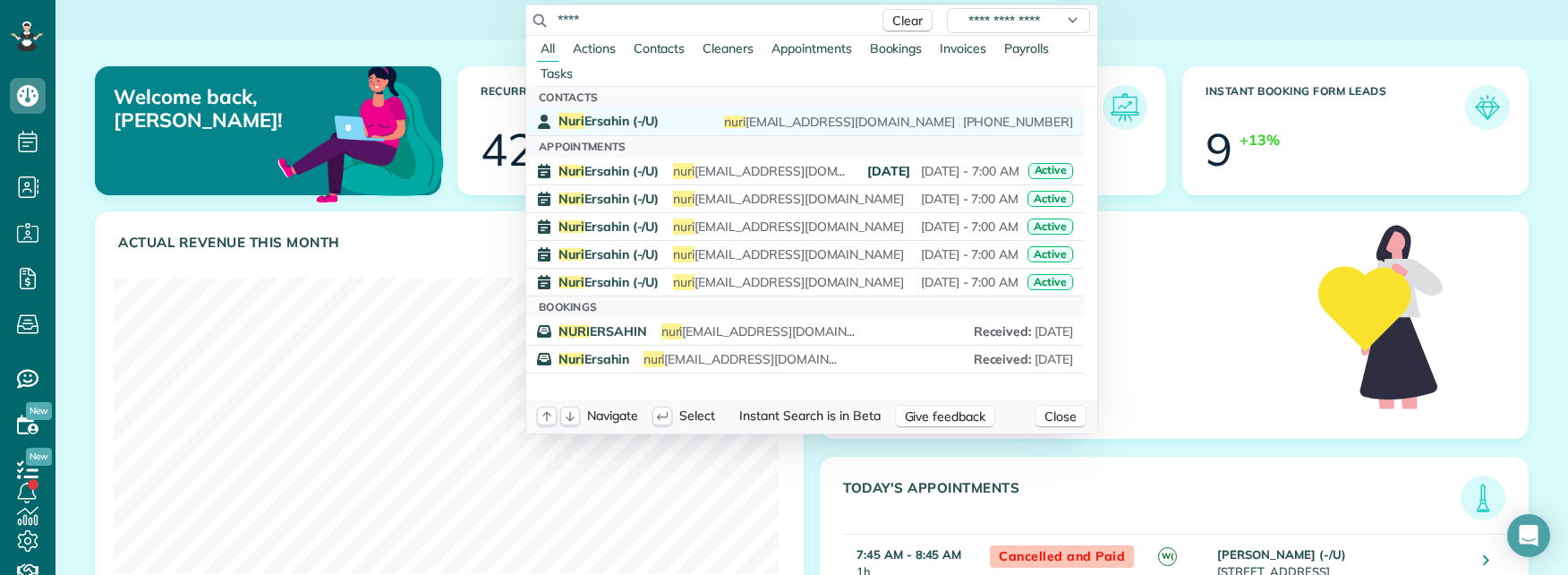
click at [654, 121] on span "Nuri Ersahin (-/U)" at bounding box center [609, 120] width 100 height 16
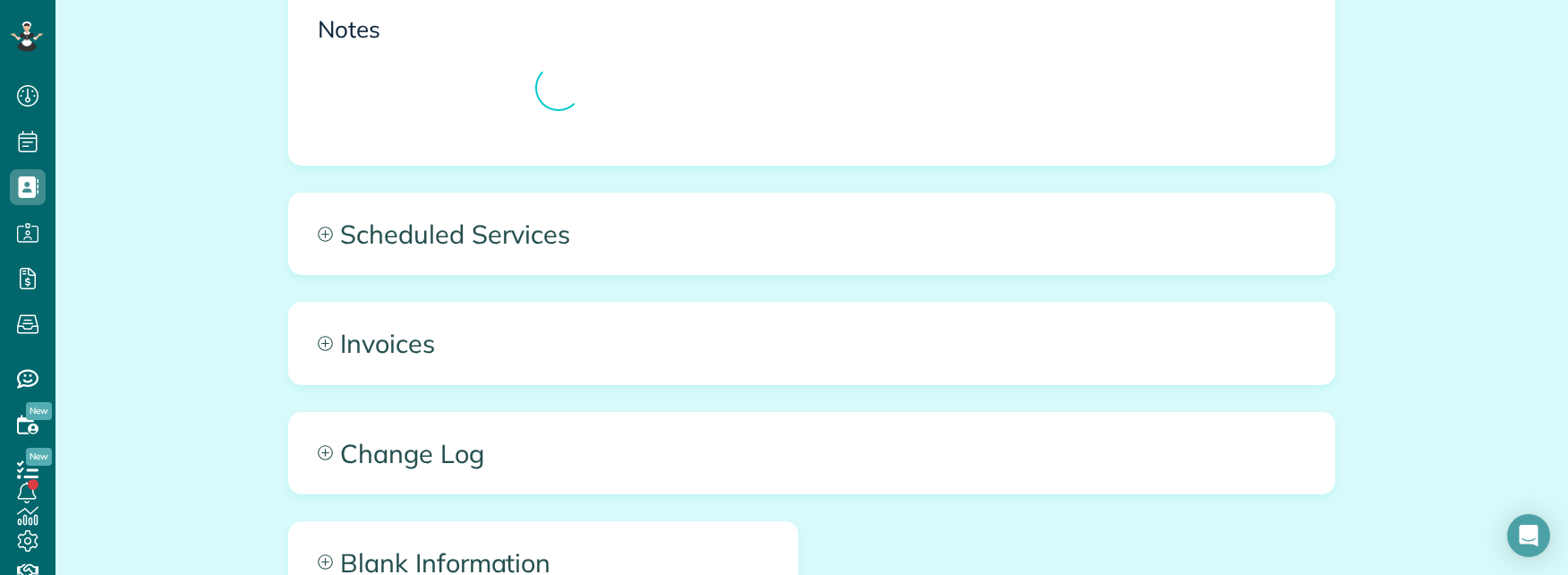
scroll to position [2364, 0]
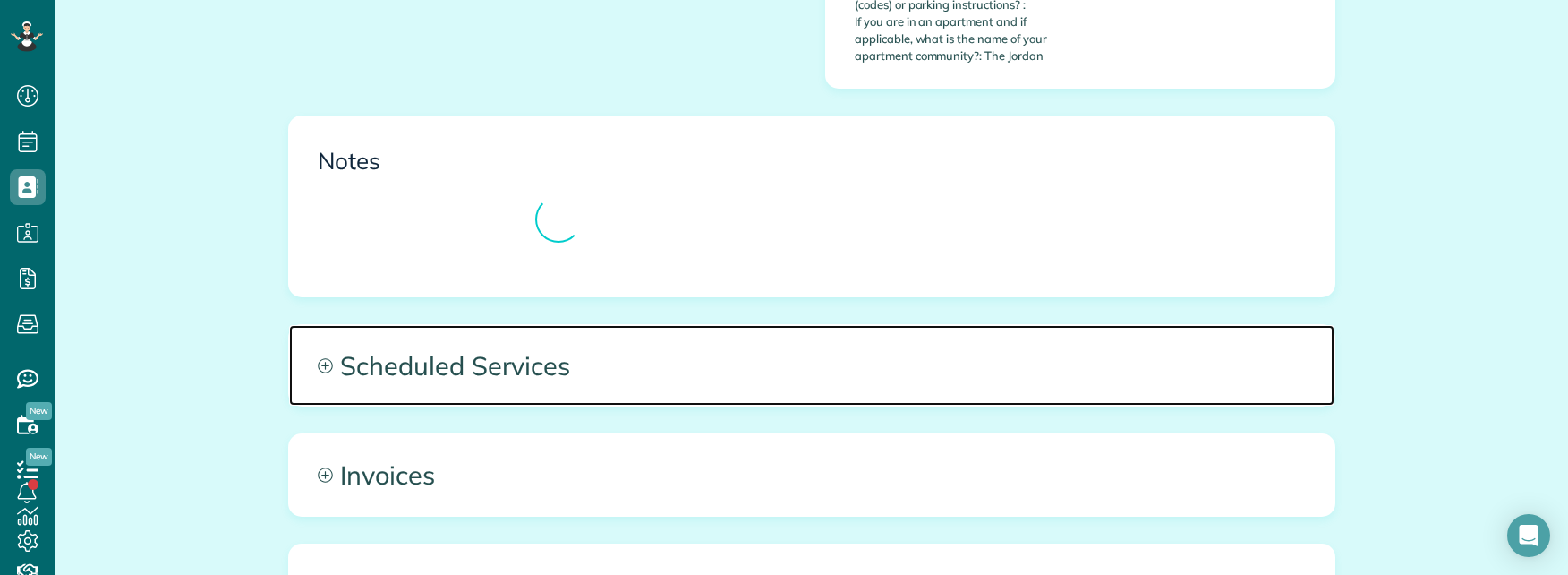
click at [787, 325] on span "Scheduled Services" at bounding box center [811, 365] width 1045 height 81
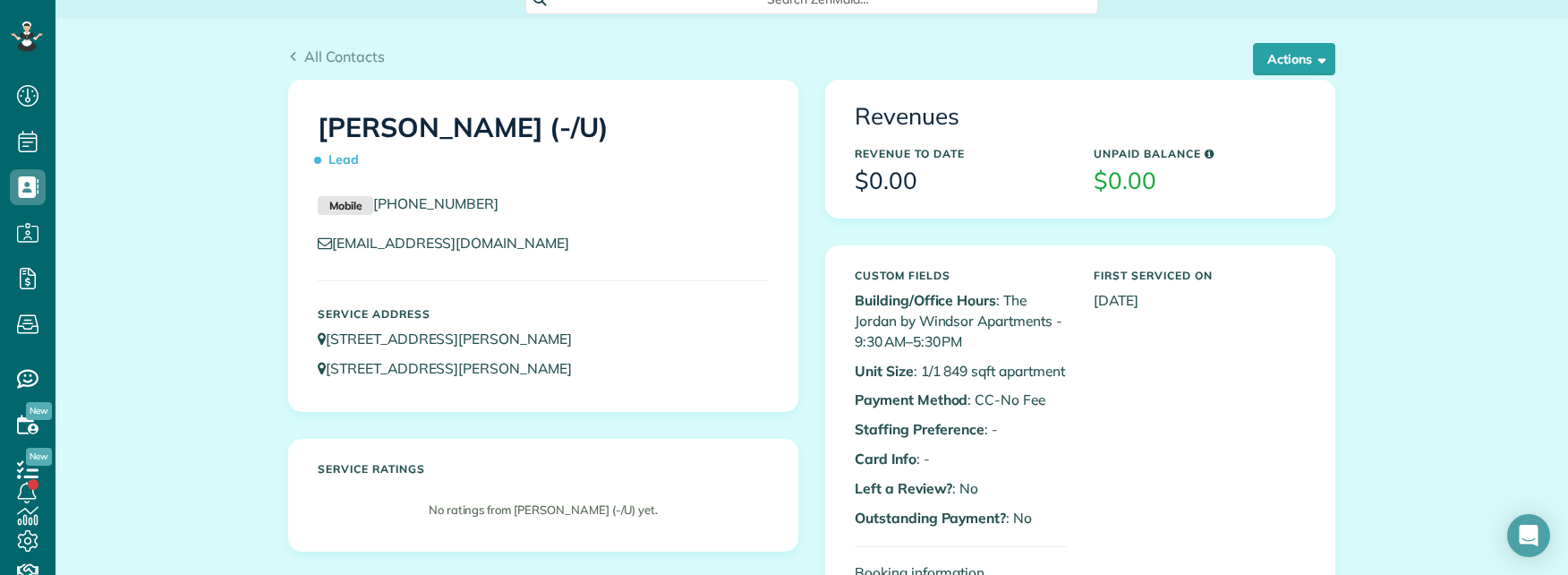
scroll to position [0, 0]
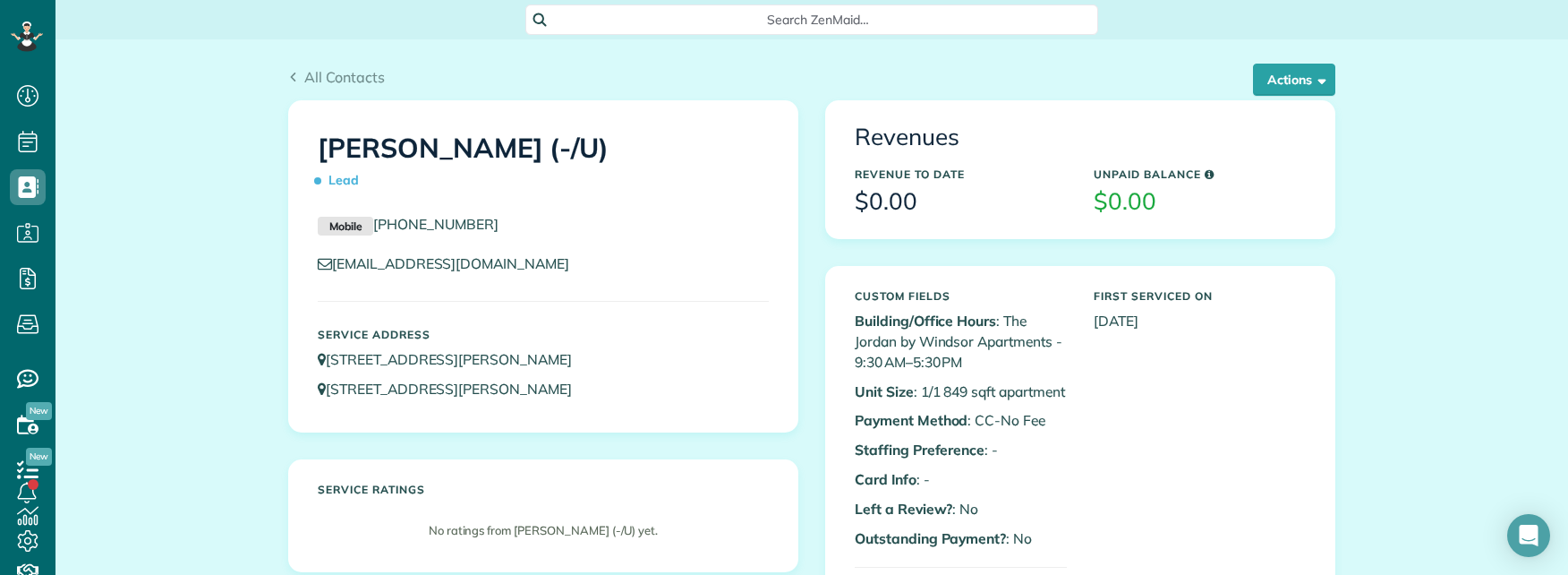
click at [1297, 96] on div "All Contacts Actions Edit Add Appointment Recent Activity Send Email Show Past …" at bounding box center [811, 83] width 1047 height 34
click at [1296, 88] on button "Actions" at bounding box center [1294, 79] width 83 height 33
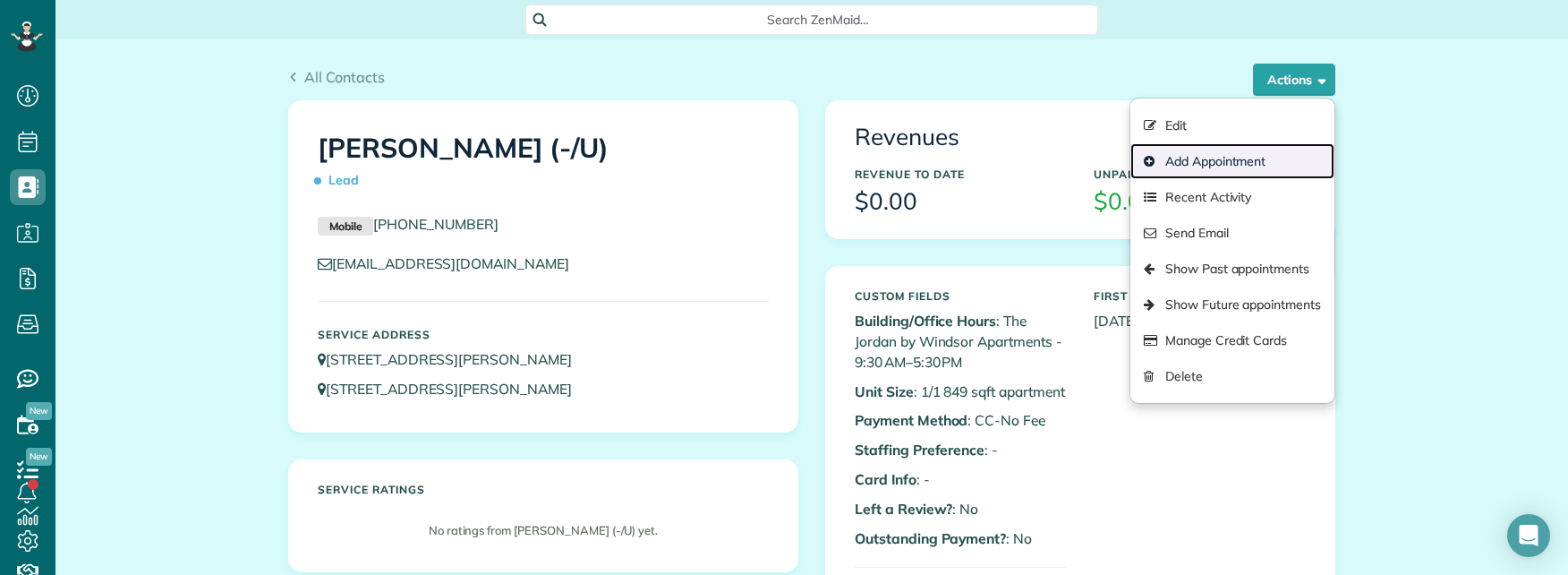
click at [1185, 154] on link "Add Appointment" at bounding box center [1232, 161] width 204 height 36
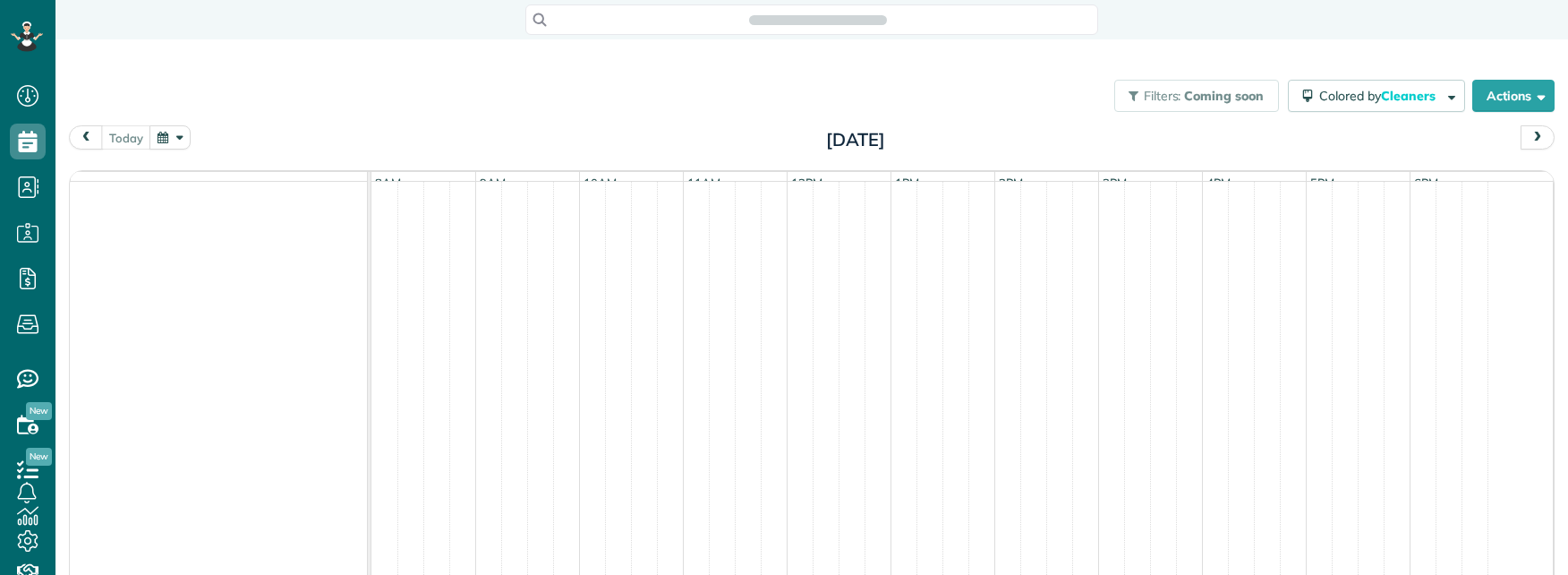
scroll to position [8, 8]
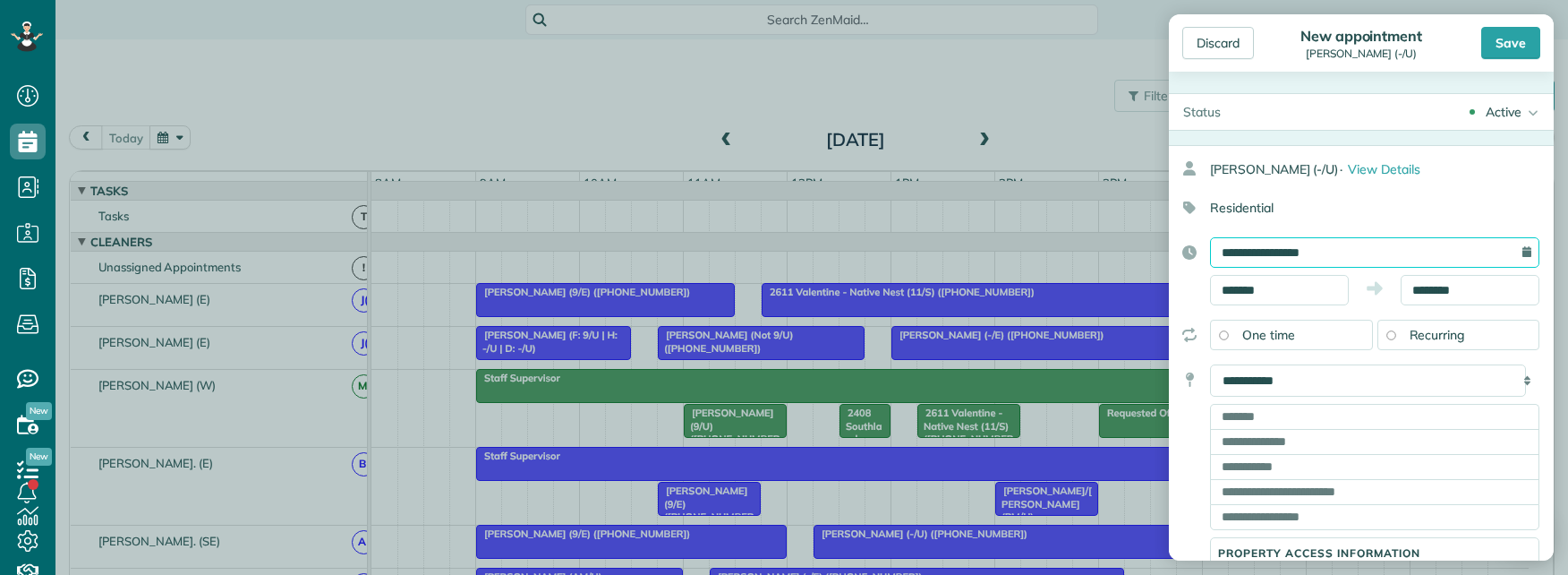
click at [1302, 249] on input "**********" at bounding box center [1374, 252] width 330 height 31
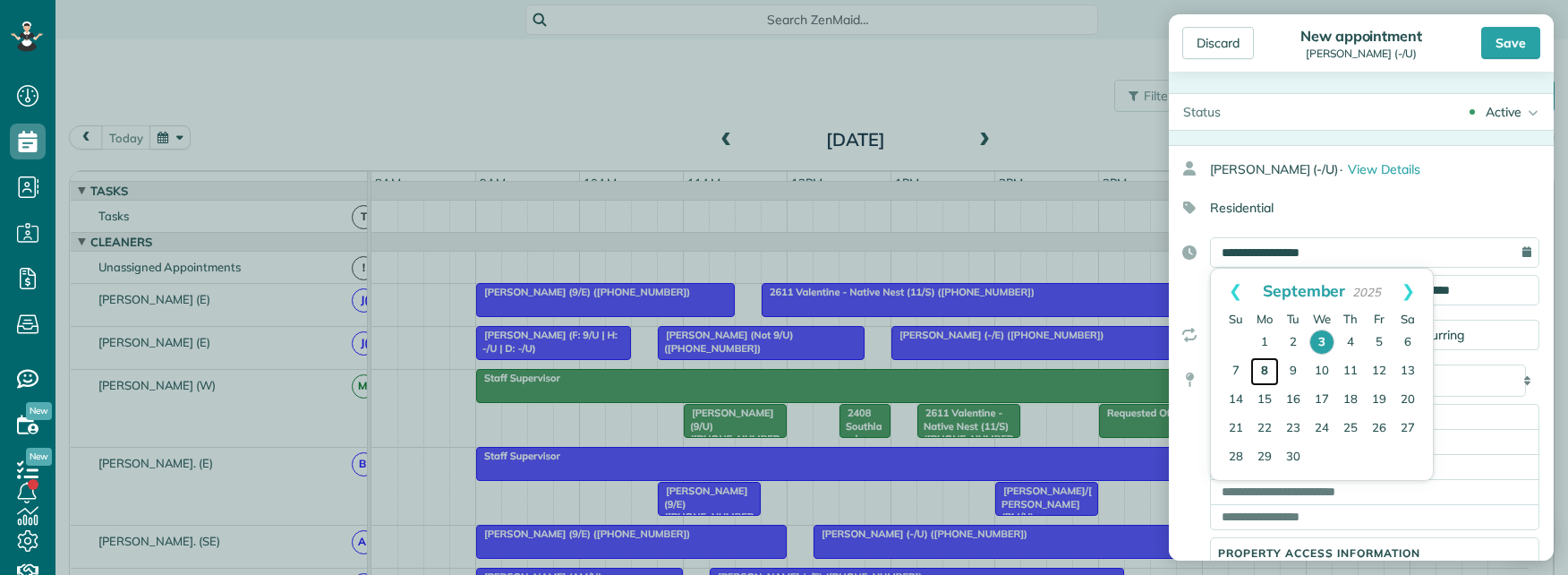
click at [1267, 366] on link "8" at bounding box center [1264, 372] width 29 height 29
type input "**********"
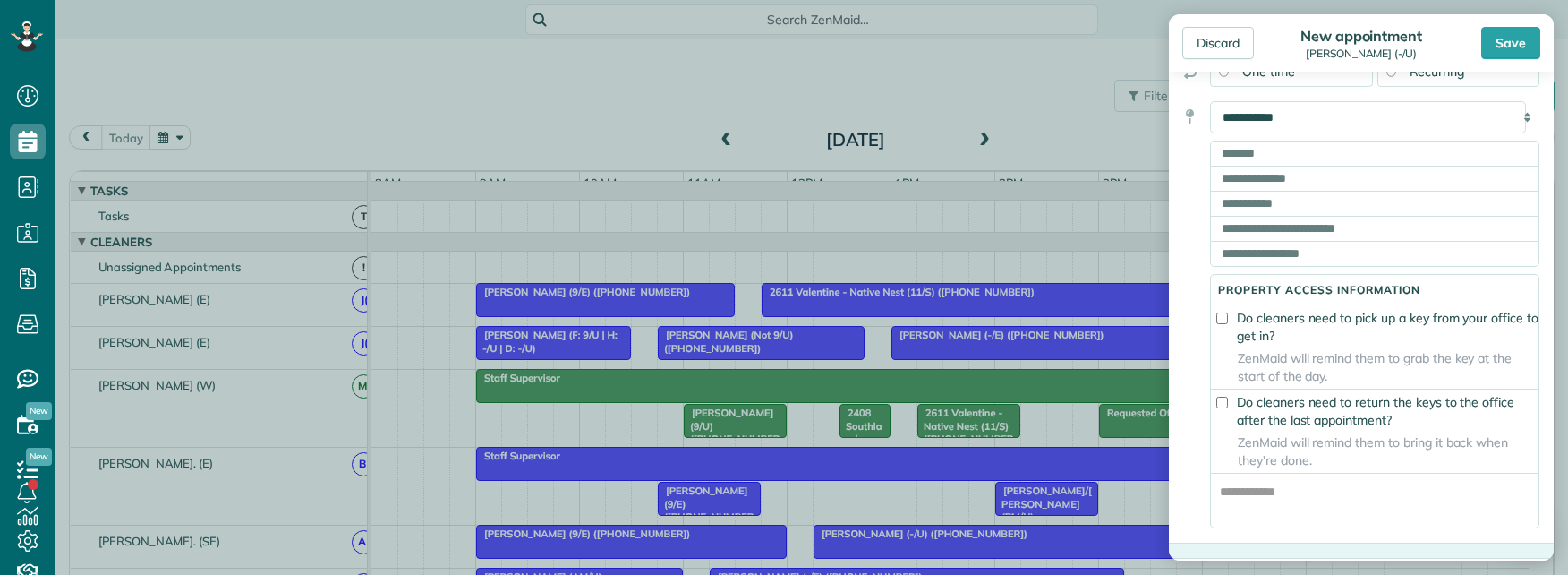
scroll to position [268, 0]
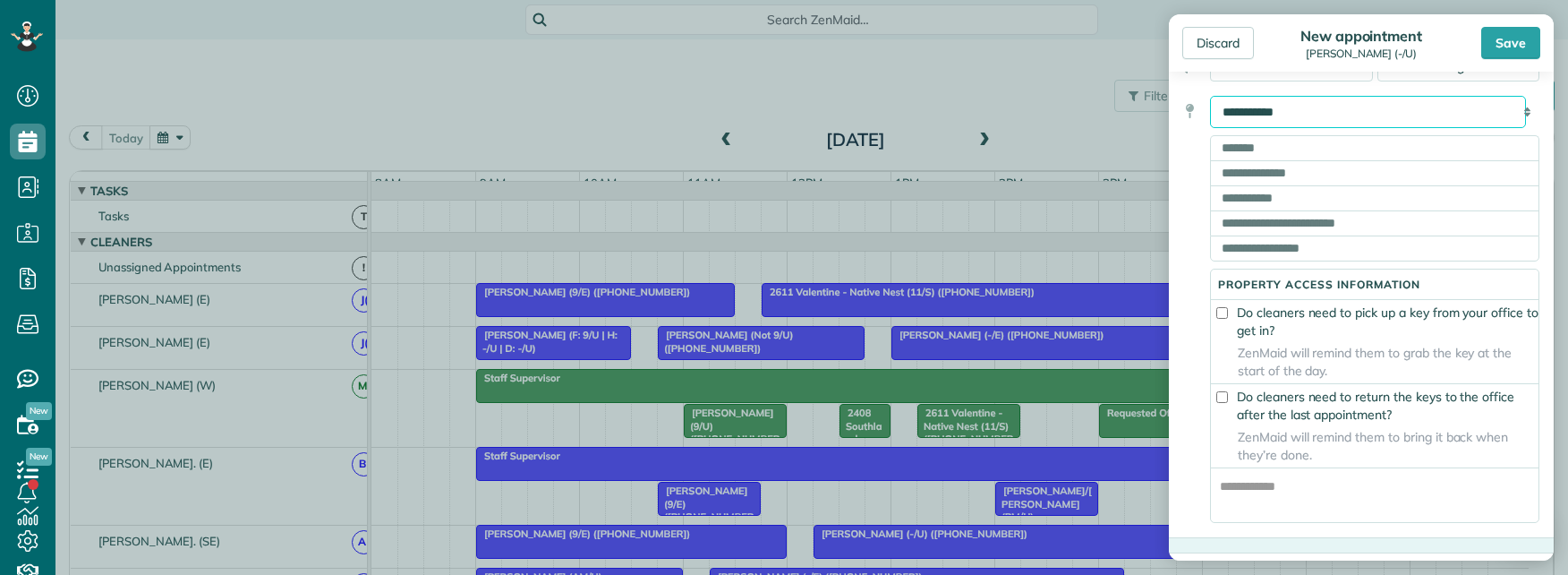
click at [1296, 116] on select "**********" at bounding box center [1367, 111] width 316 height 33
select select "*******"
click at [1210, 96] on select "**********" at bounding box center [1367, 111] width 316 height 33
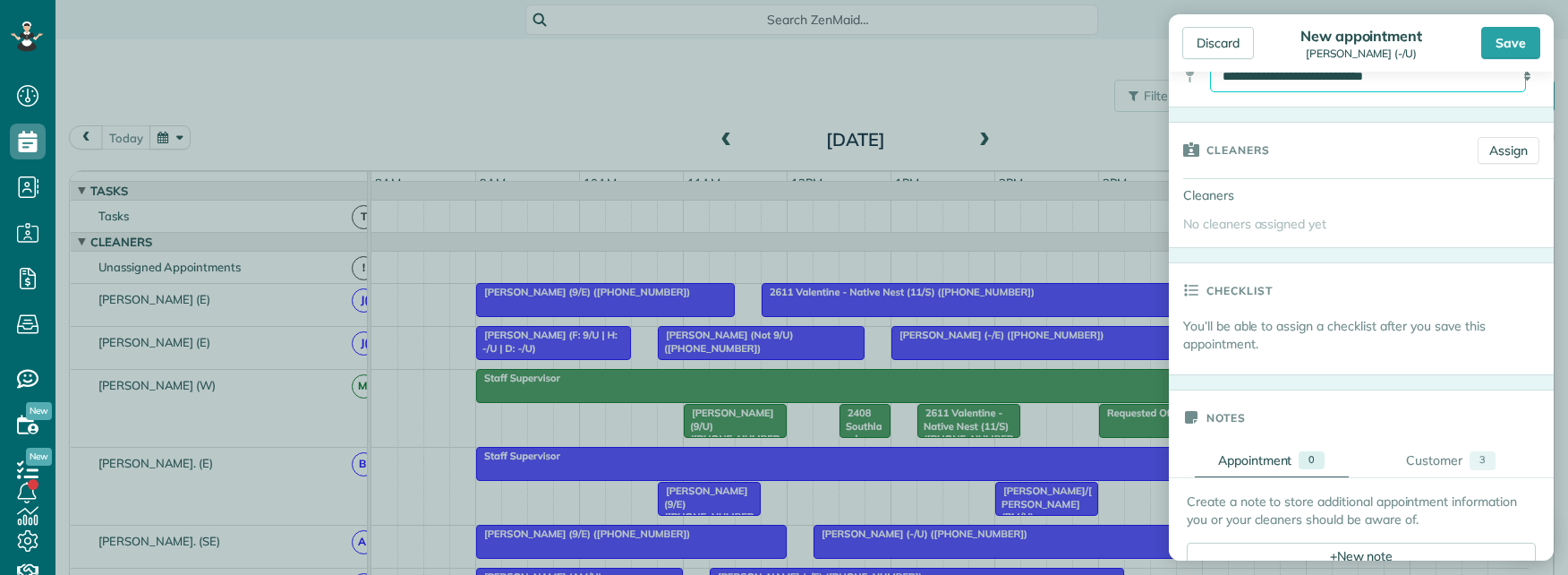
scroll to position [448, 0]
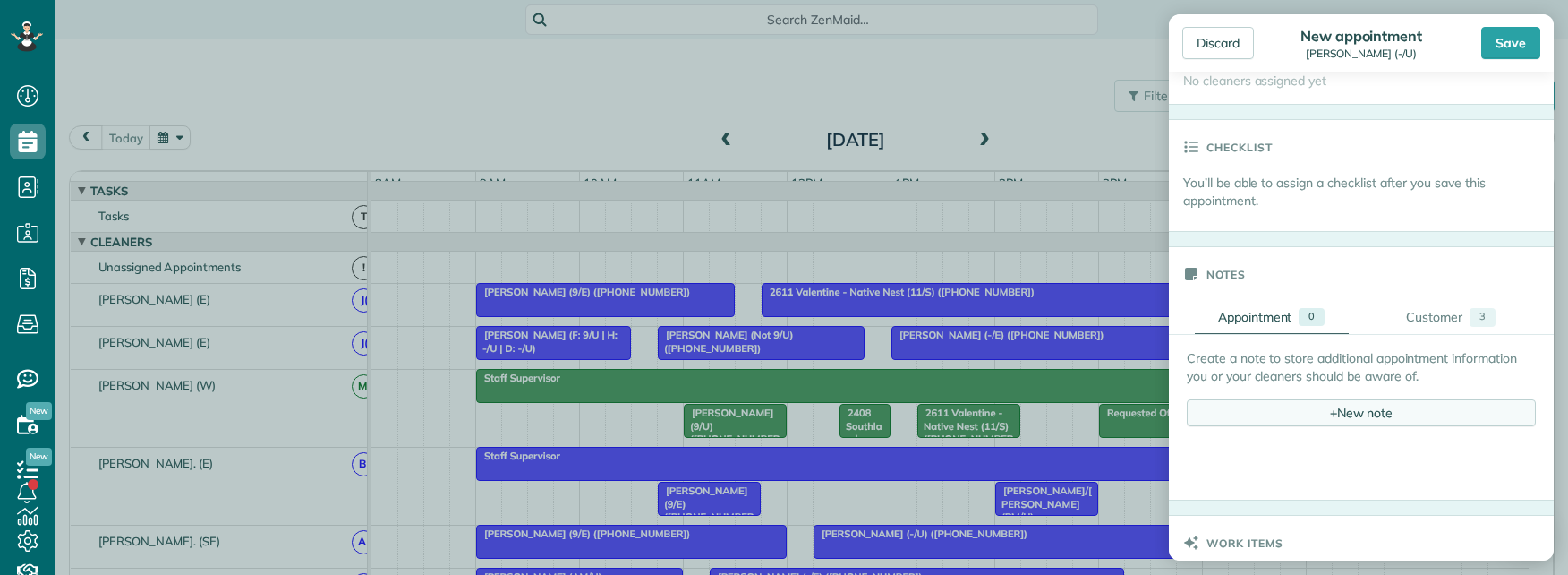
click at [1321, 418] on div "+ New note" at bounding box center [1361, 412] width 349 height 27
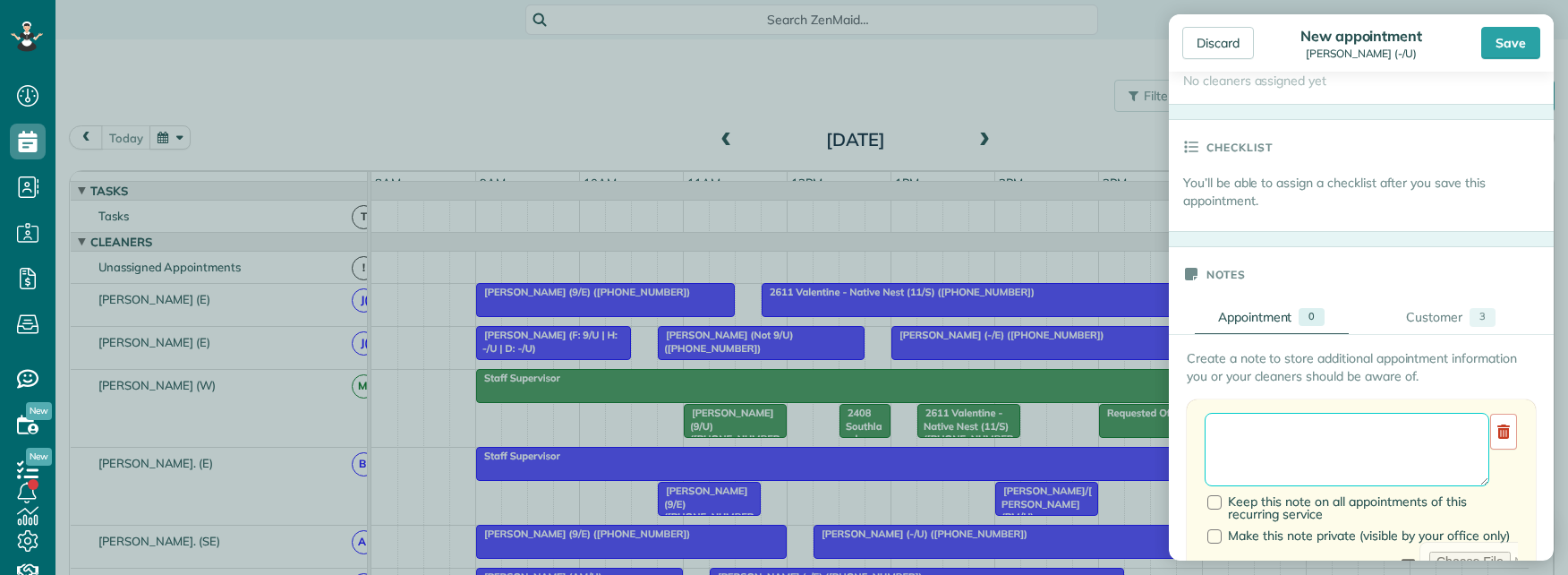
click at [1277, 432] on textarea at bounding box center [1346, 449] width 285 height 73
paste textarea "**********"
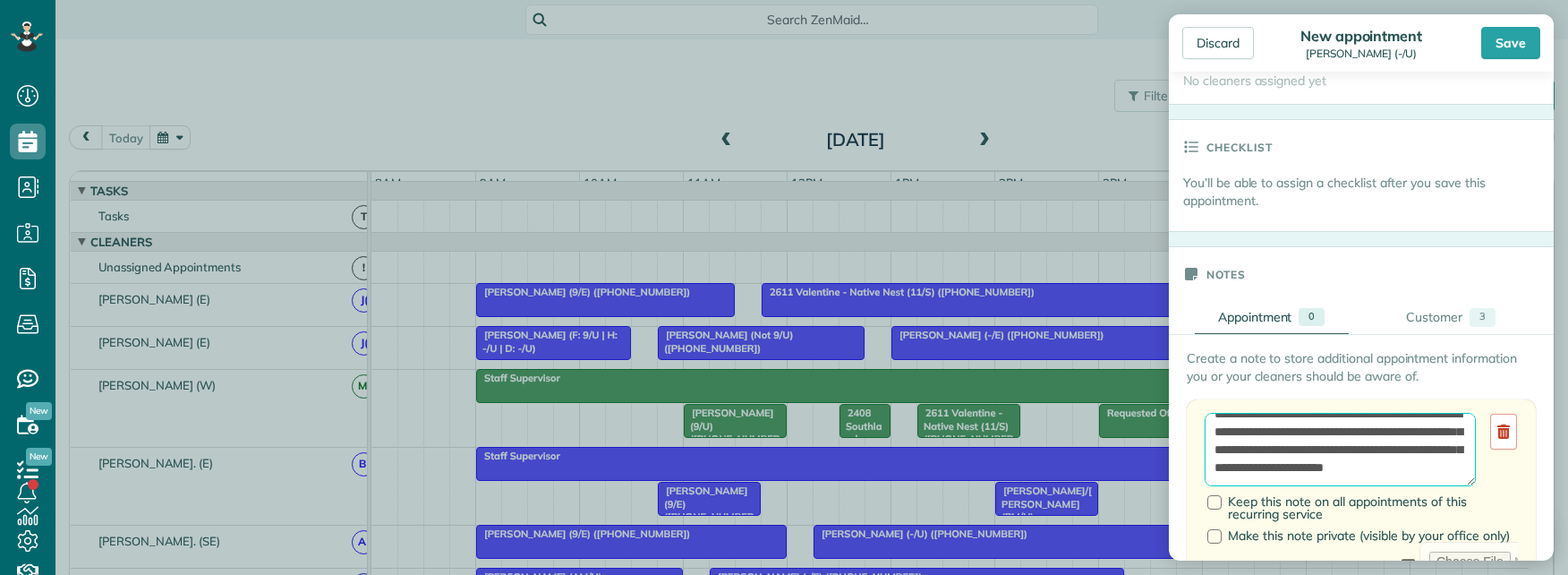
scroll to position [286, 0]
type textarea "**********"
click at [1214, 500] on div at bounding box center [1213, 502] width 14 height 14
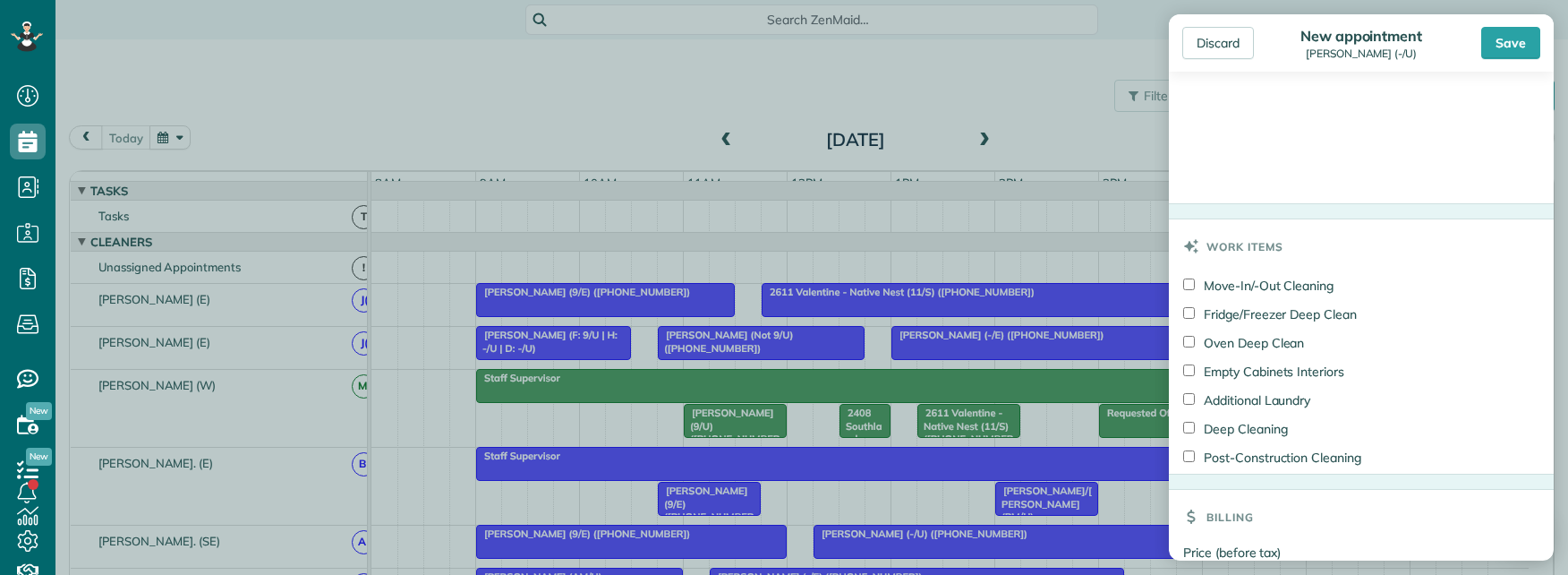
scroll to position [1343, 0]
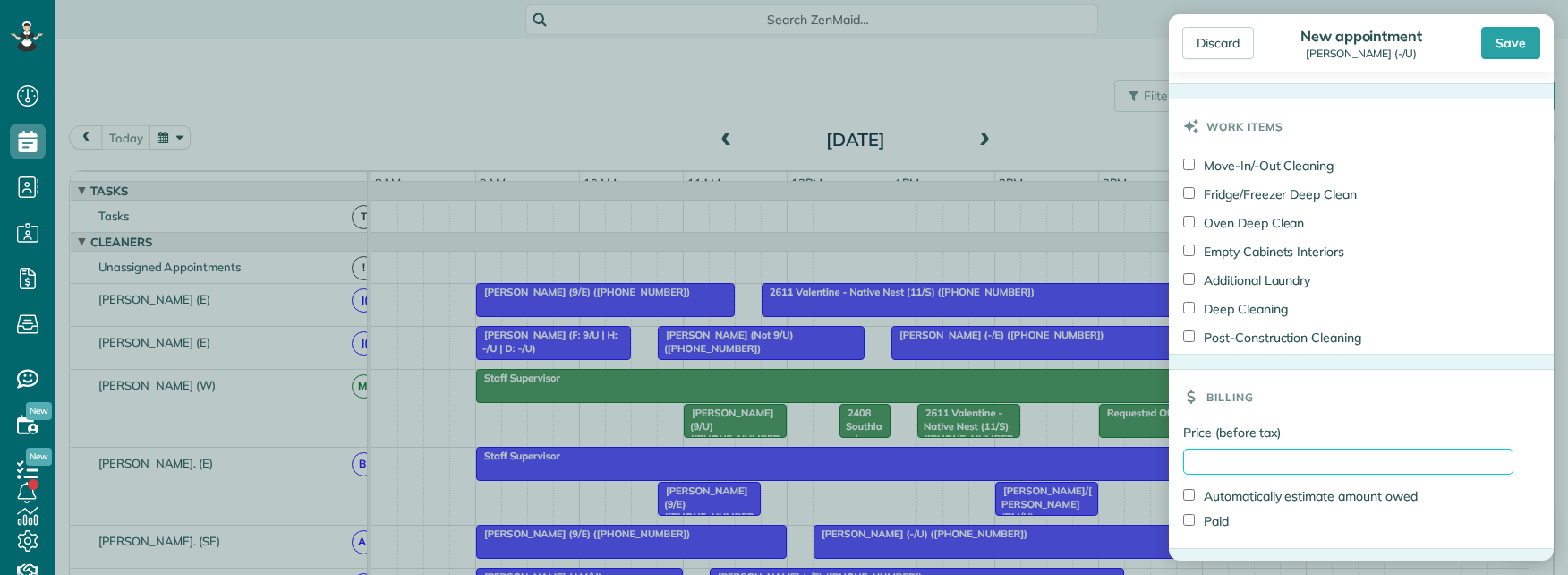
click at [1224, 454] on input "Price (before tax)" at bounding box center [1348, 462] width 330 height 26
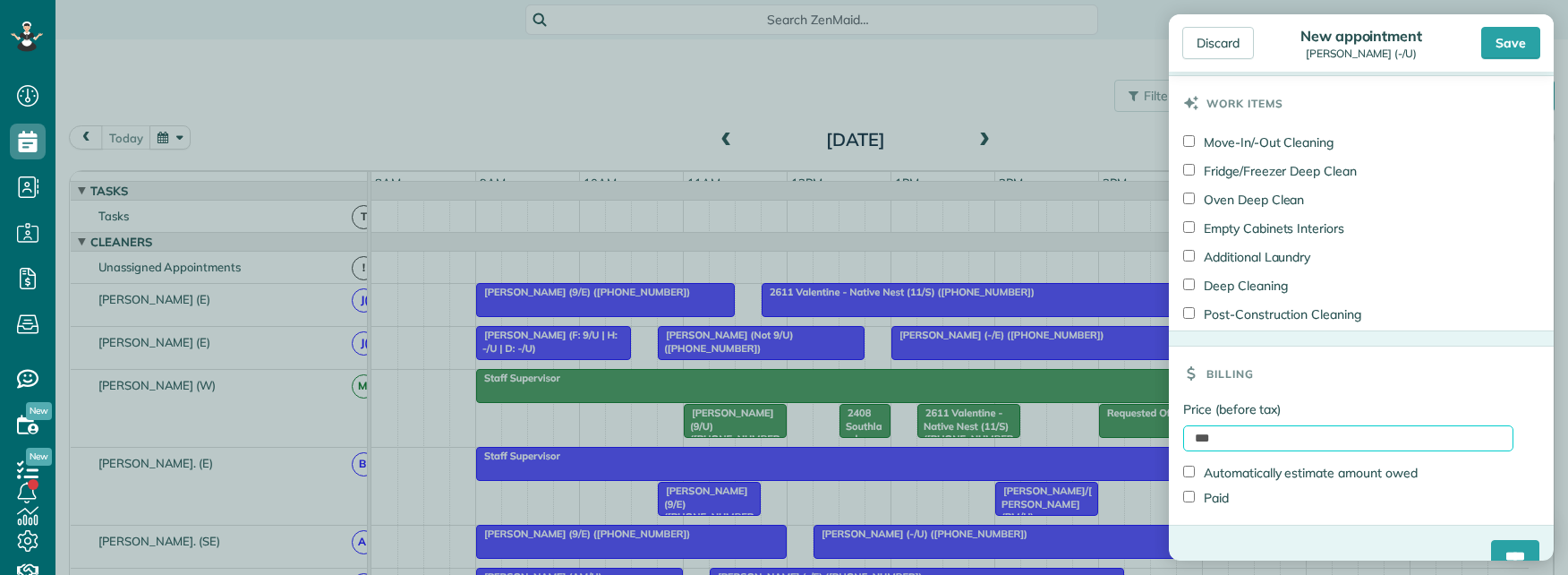
scroll to position [1395, 0]
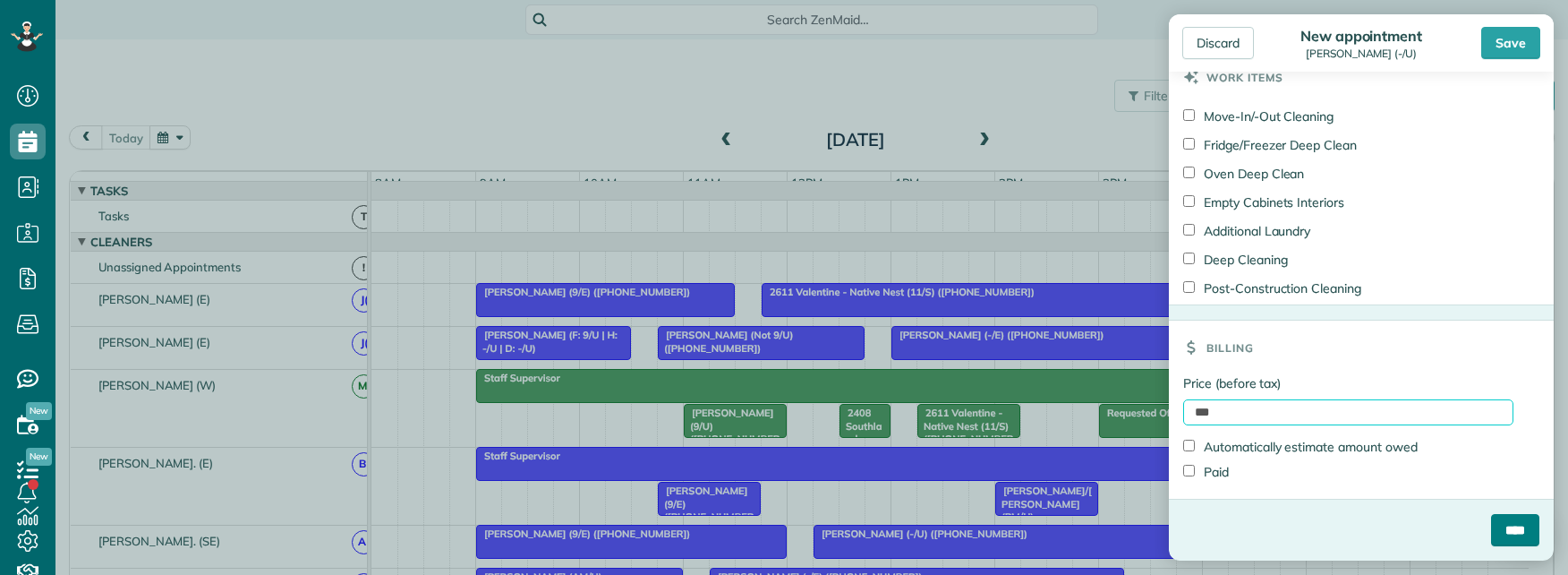
type input "***"
click at [1501, 525] on input "****" at bounding box center [1515, 529] width 48 height 33
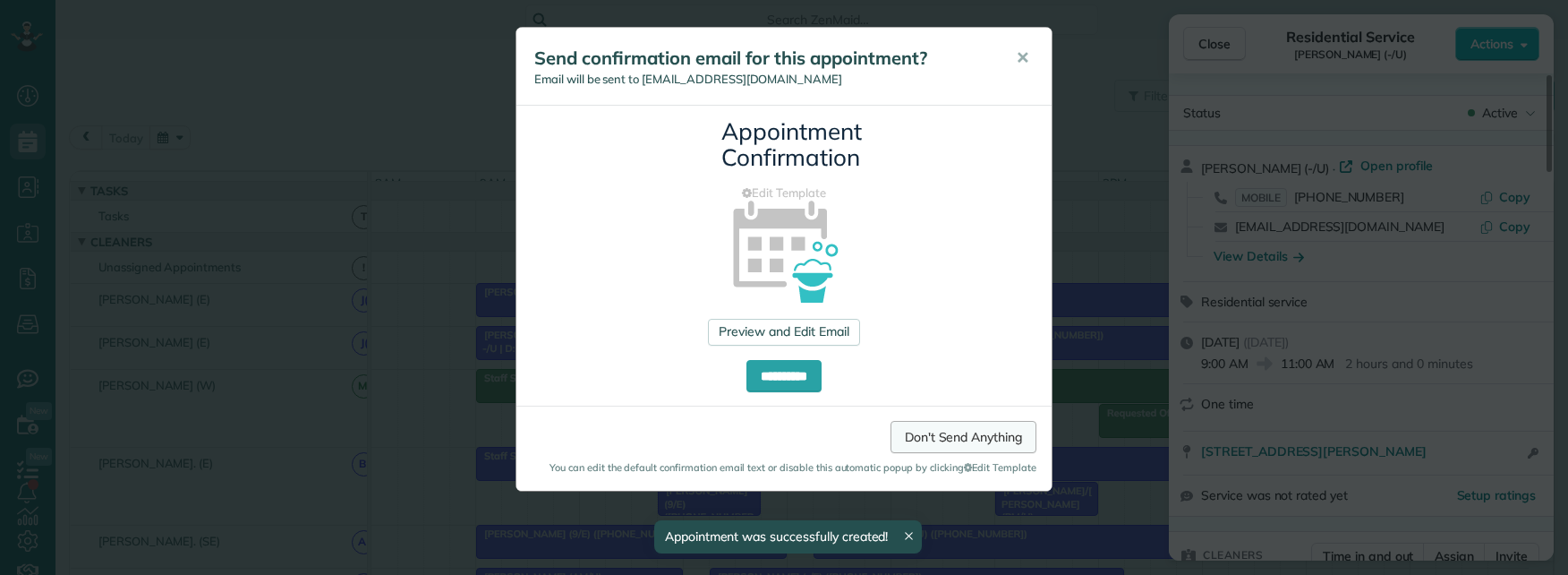
click at [956, 435] on link "Don't Send Anything" at bounding box center [963, 437] width 146 height 33
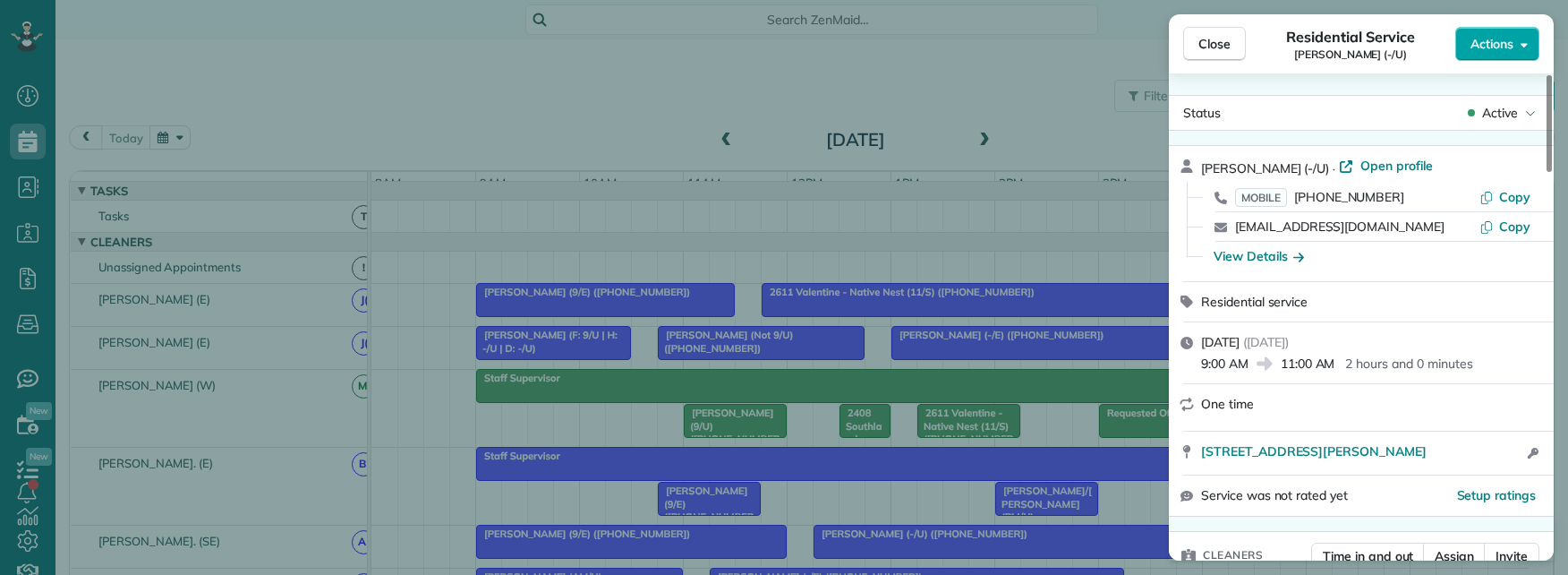
click at [1510, 38] on span "Actions" at bounding box center [1492, 44] width 43 height 18
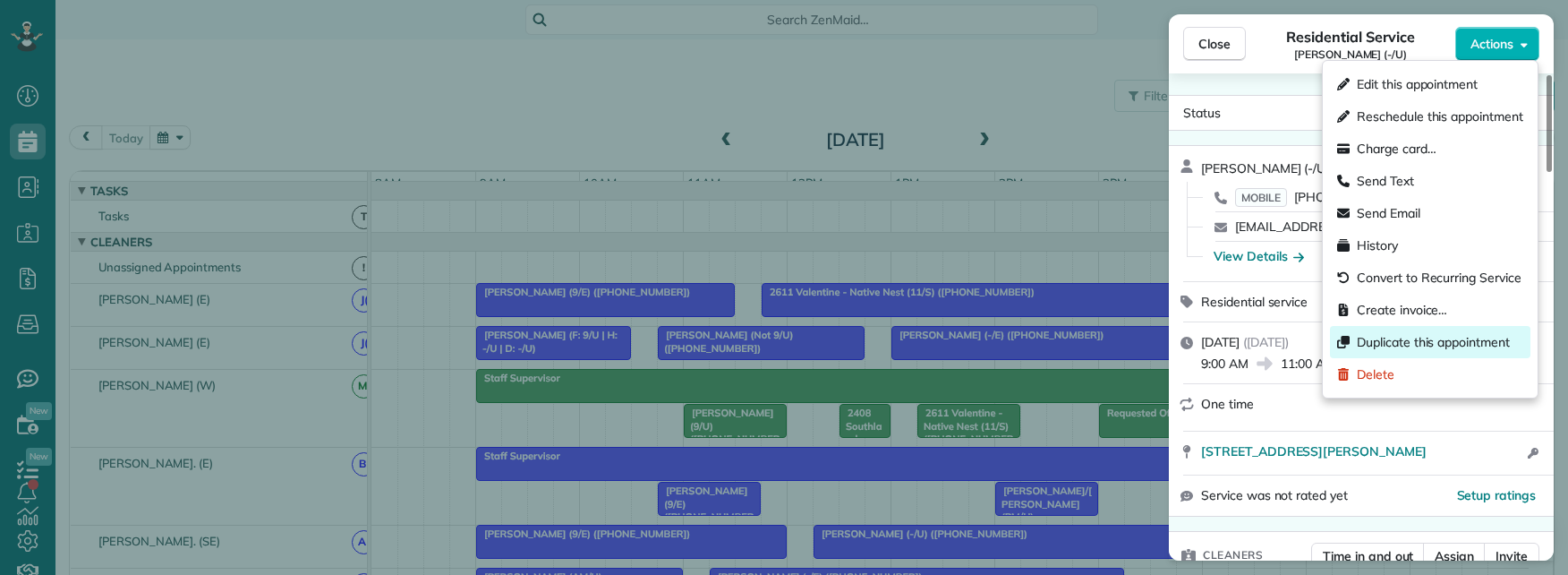
click at [1416, 335] on span "Duplicate this appointment" at bounding box center [1432, 342] width 153 height 18
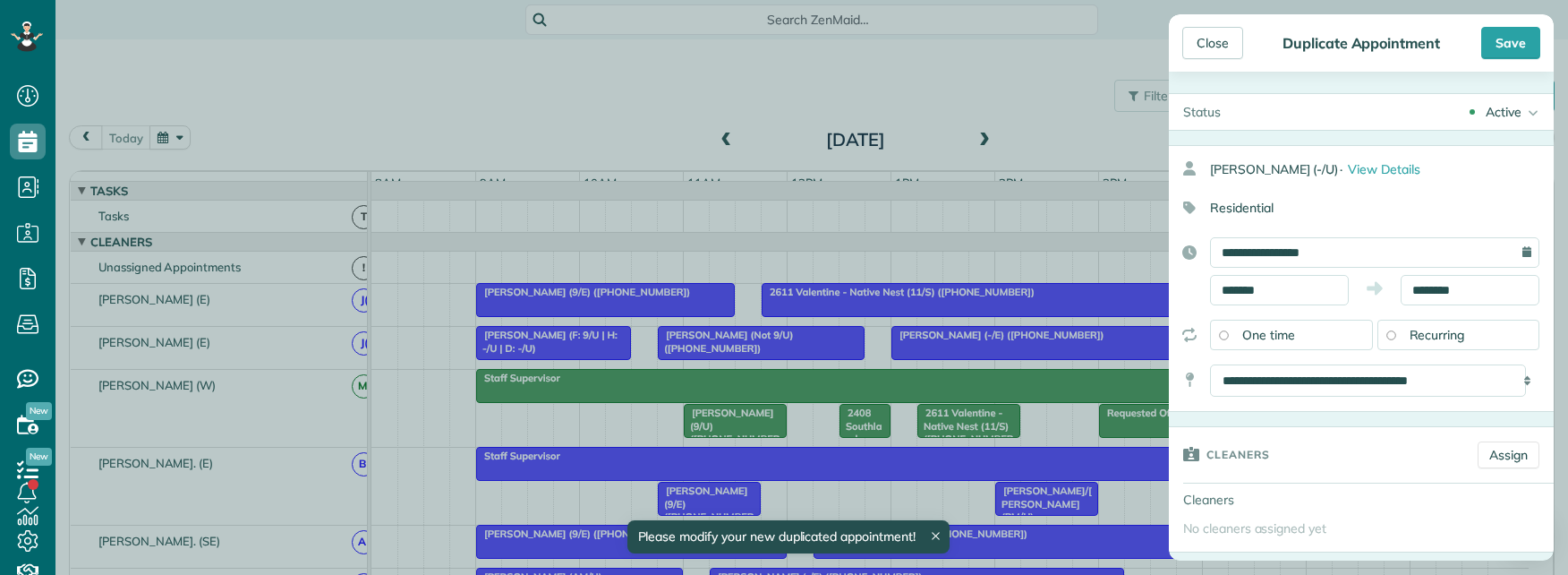
click at [1502, 105] on div "Active" at bounding box center [1503, 111] width 36 height 18
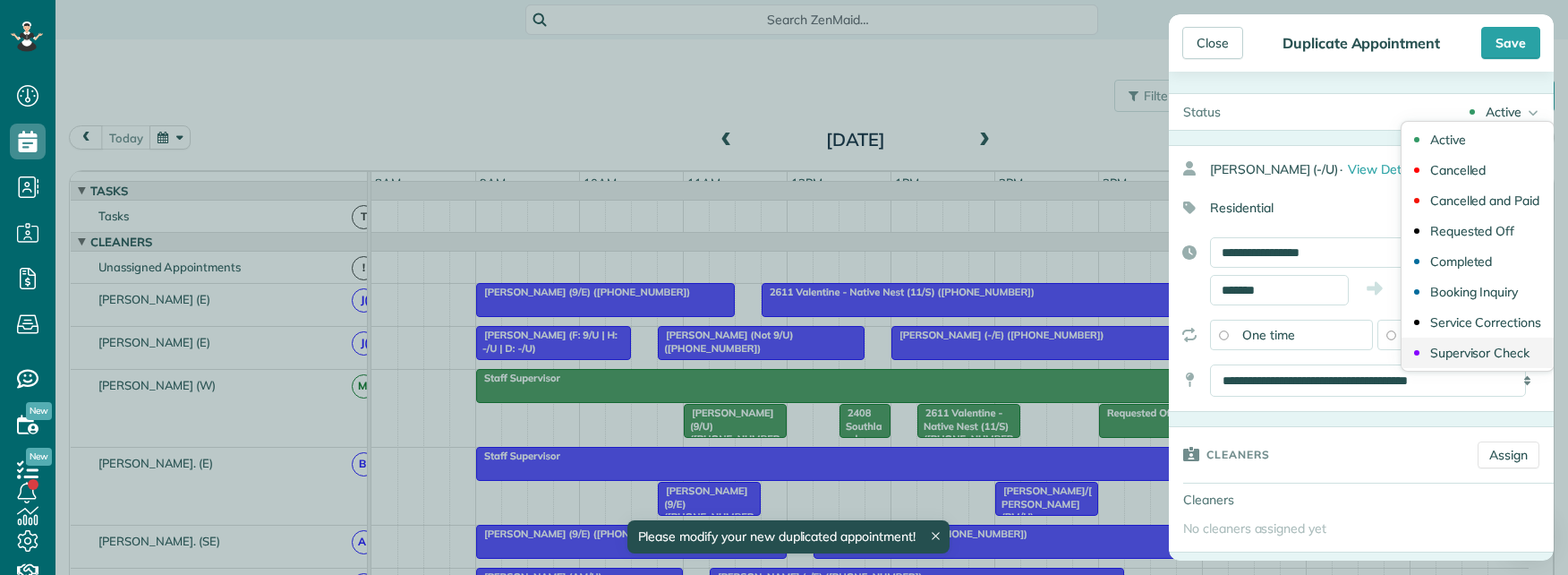
click at [1440, 348] on div "Supervisor Check" at bounding box center [1479, 352] width 99 height 12
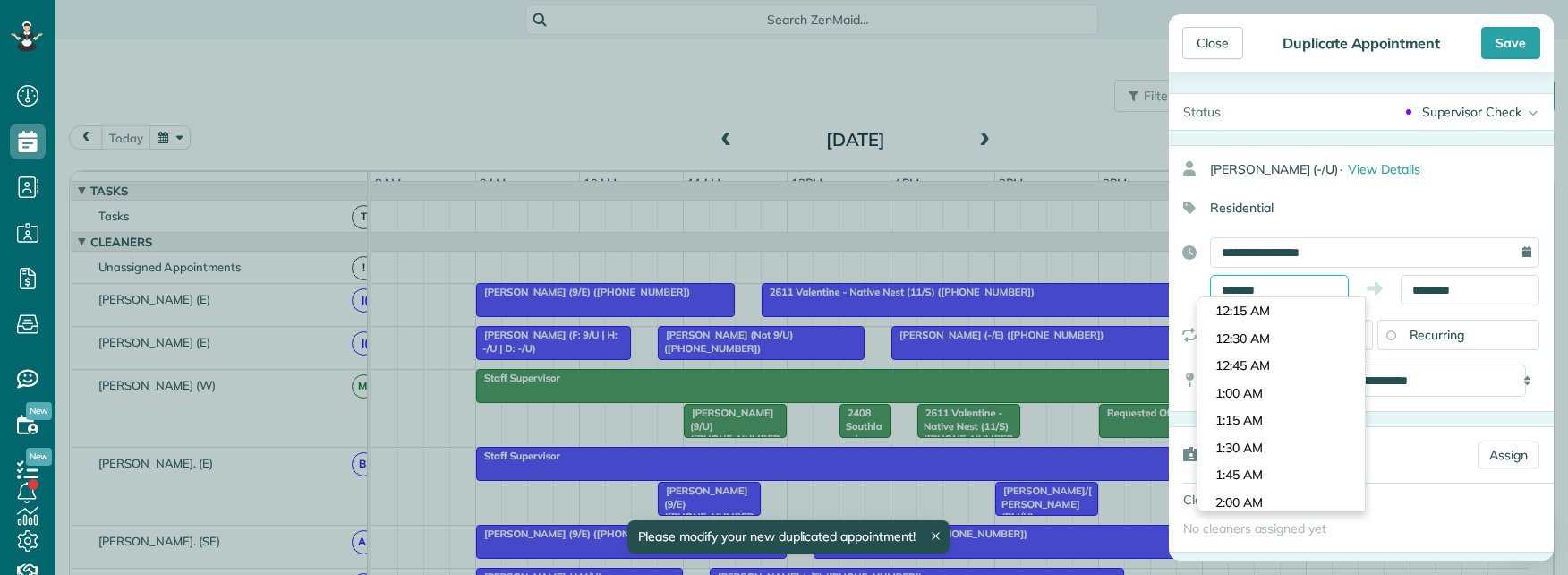
click at [1296, 294] on input "*******" at bounding box center [1278, 290] width 138 height 31
drag, startPoint x: 1302, startPoint y: 290, endPoint x: 1185, endPoint y: 286, distance: 117.1
click at [1191, 286] on div "**********" at bounding box center [1361, 270] width 385 height 68
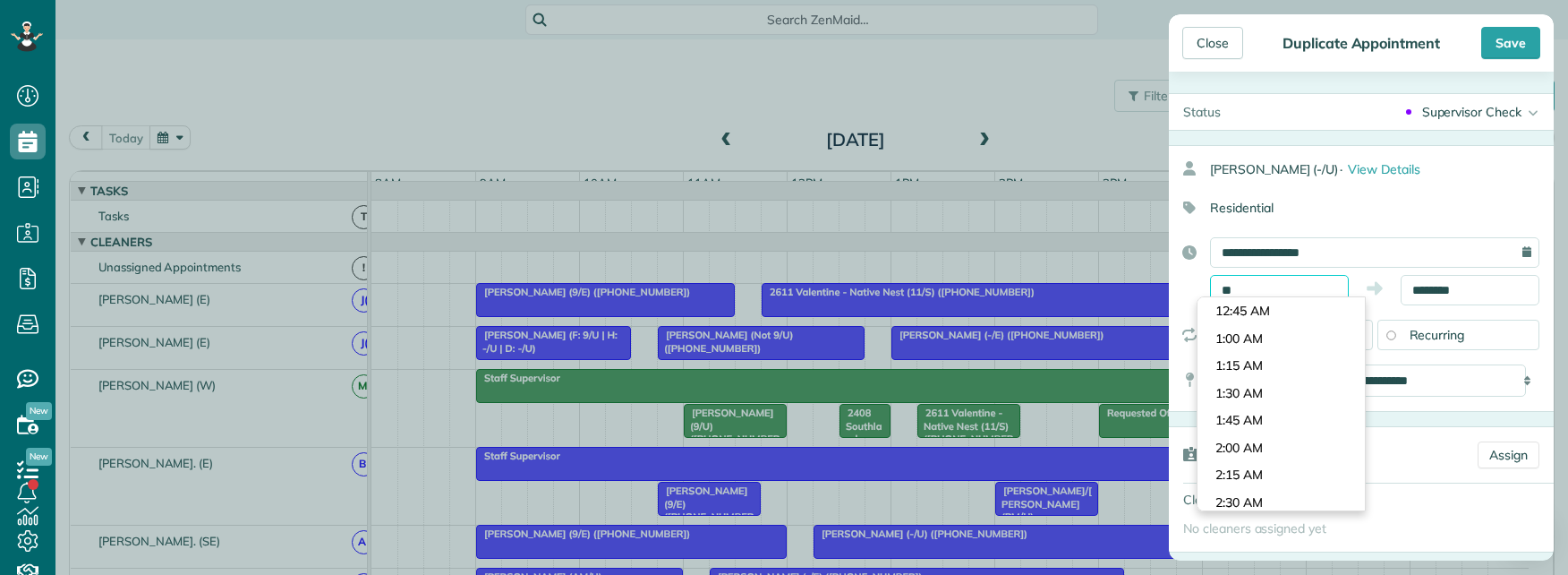
scroll to position [1039, 0]
type input "********"
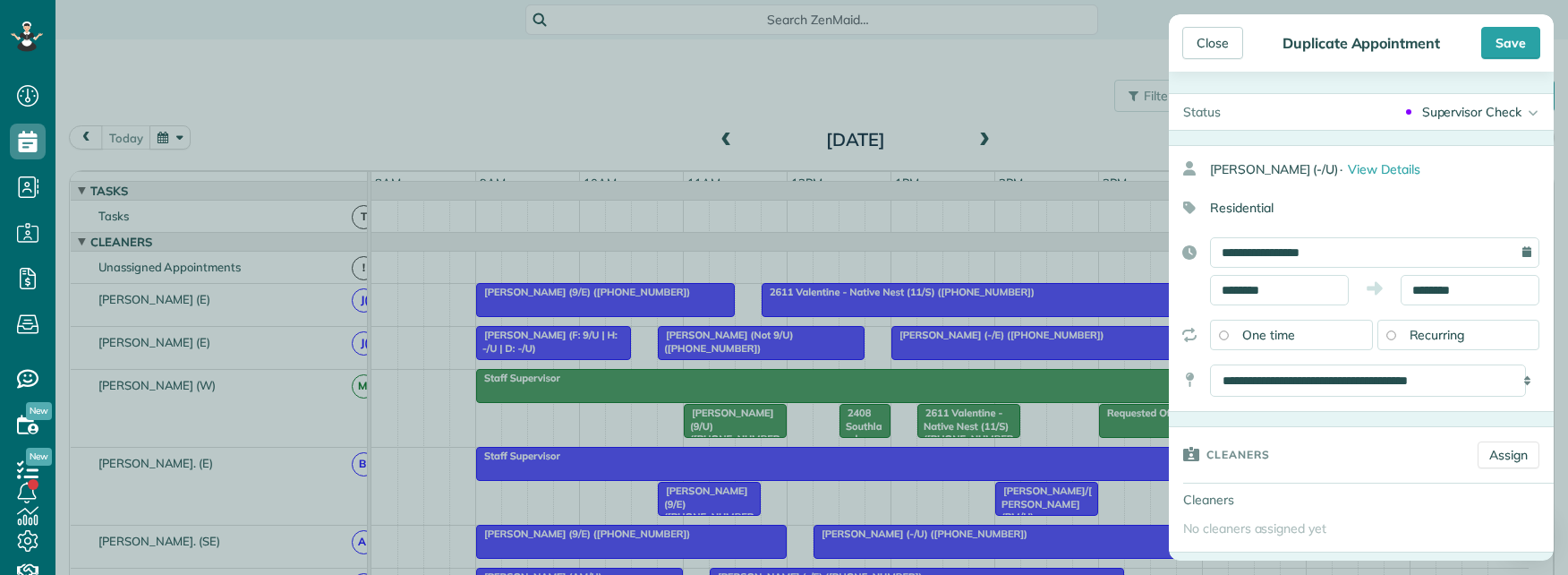
click at [1249, 388] on body "Dashboard Scheduling Calendar View List View Dispatch View - Weekly scheduling …" at bounding box center [784, 287] width 1568 height 575
click at [1478, 286] on input "********" at bounding box center [1470, 290] width 138 height 31
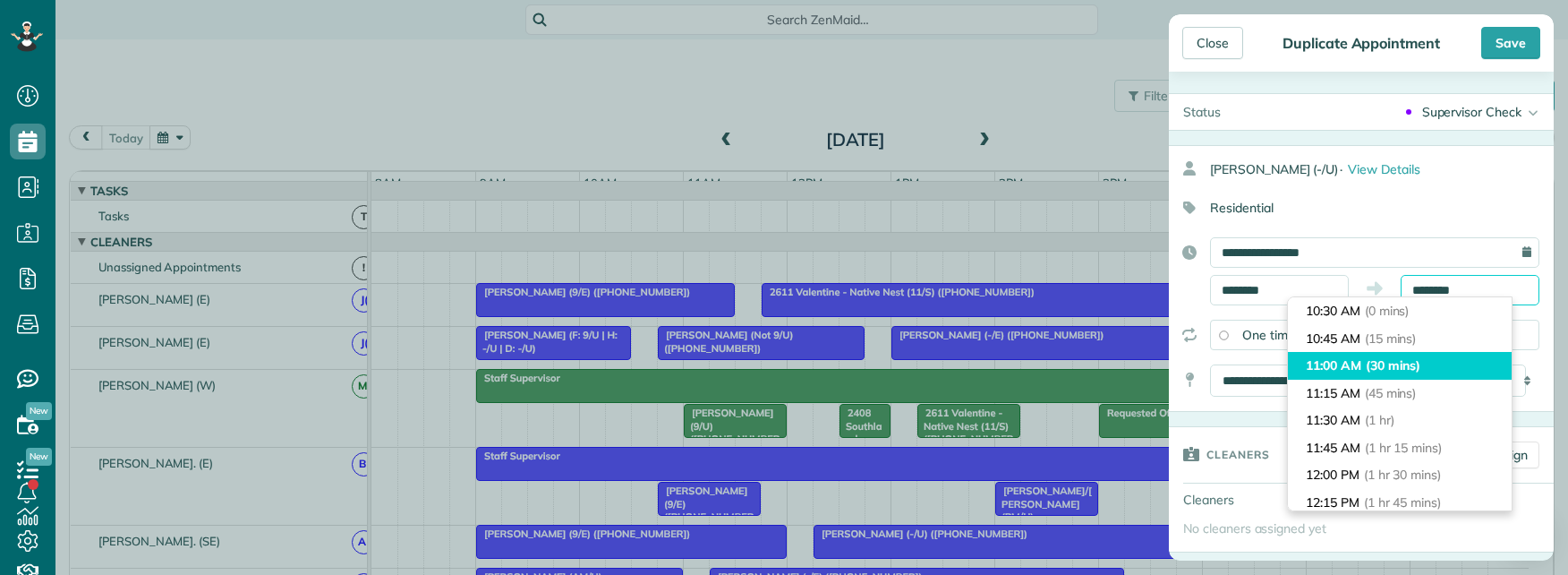
scroll to position [28, 0]
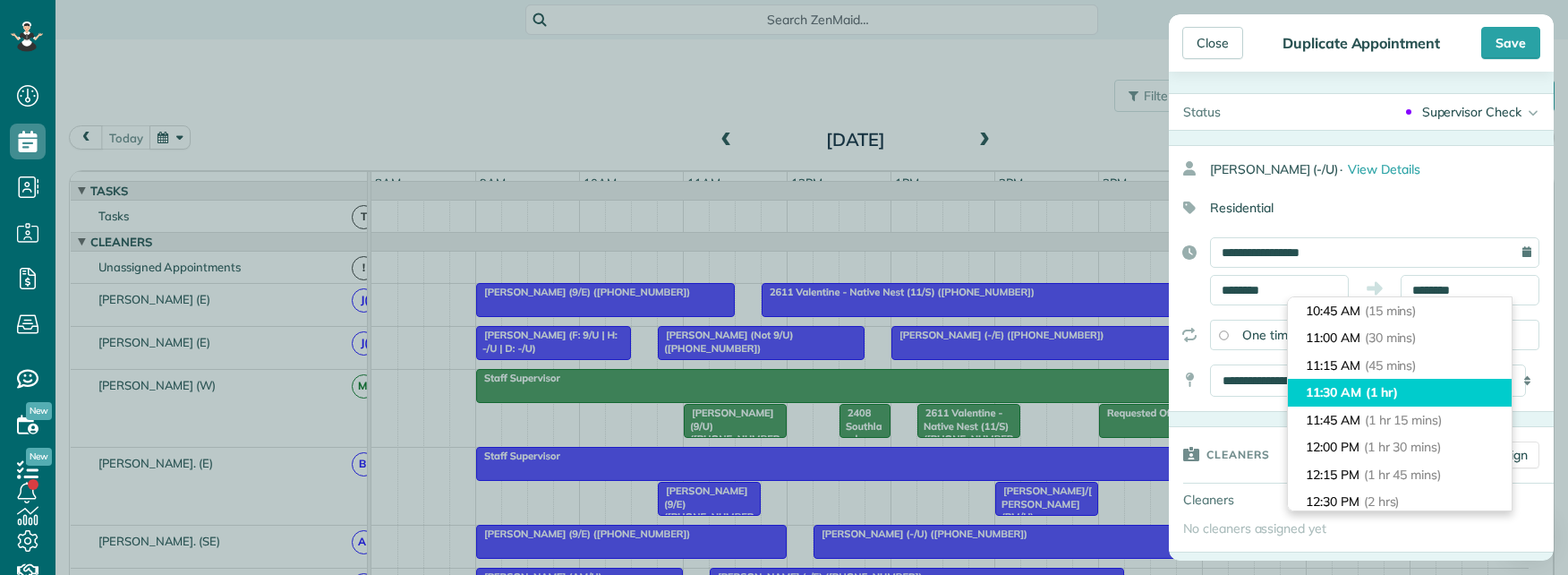
type input "********"
click at [1408, 388] on li "11:30 AM (1 hr)" at bounding box center [1399, 393] width 224 height 28
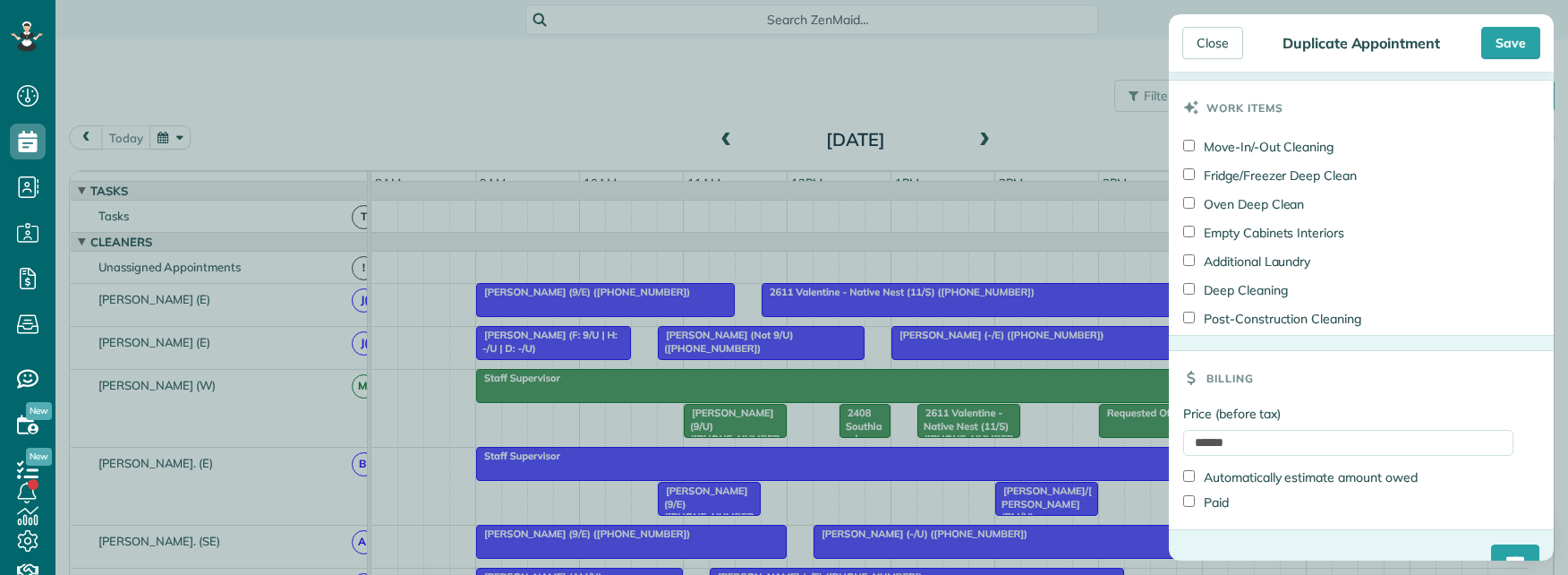
scroll to position [1395, 0]
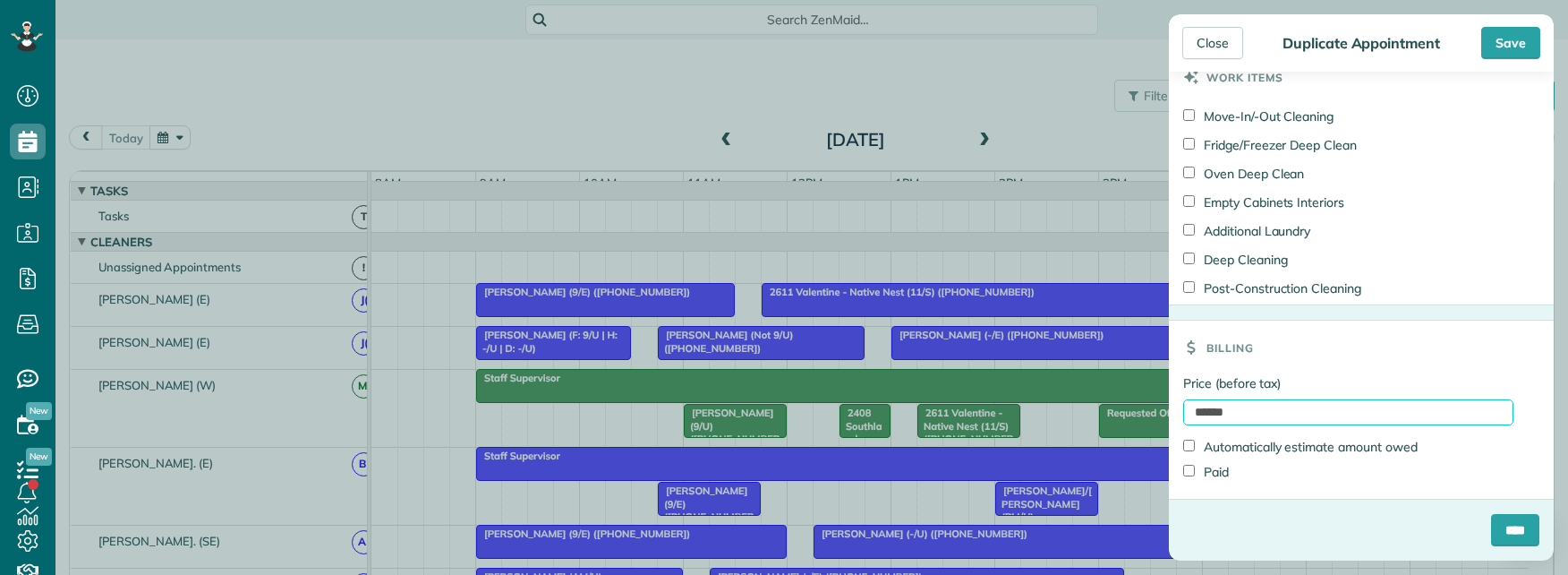
drag, startPoint x: 1263, startPoint y: 412, endPoint x: 1099, endPoint y: 410, distance: 164.0
click at [1100, 410] on div "Close Duplicate Appointment Save Status Supervisor Check Active Cancelled Cance…" at bounding box center [784, 287] width 1568 height 575
click at [1491, 523] on input "****" at bounding box center [1515, 529] width 48 height 33
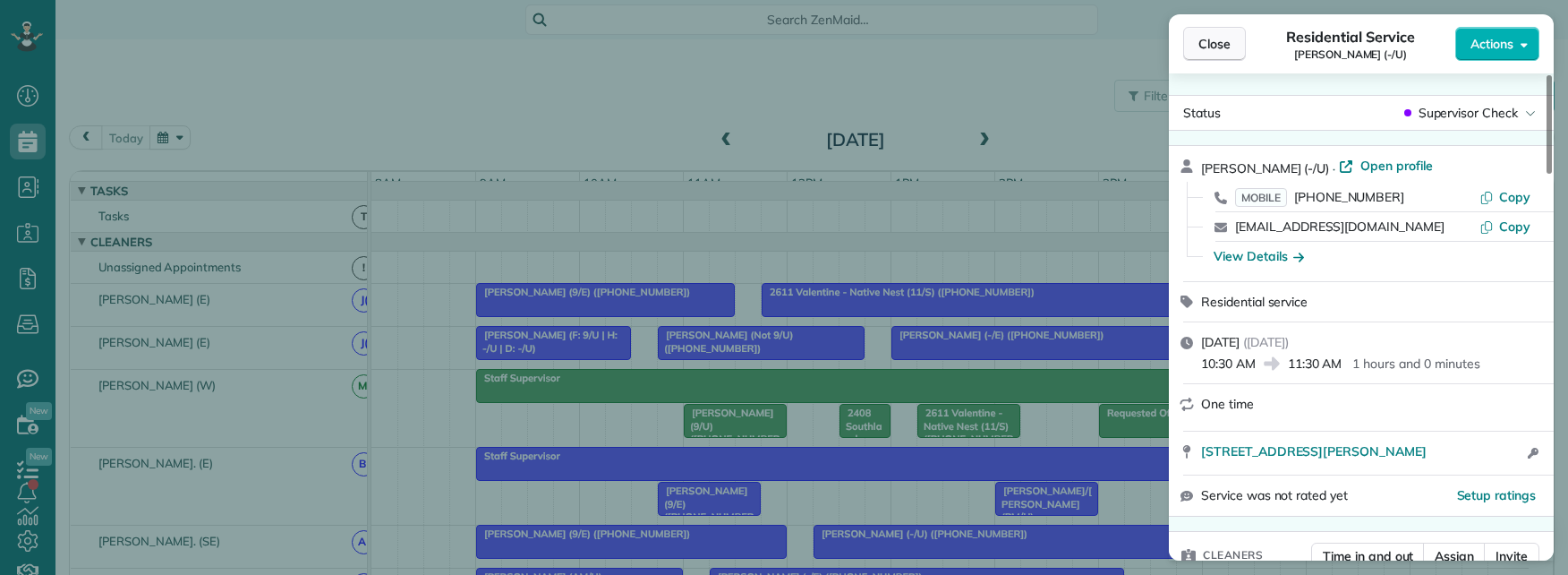
click at [1210, 49] on span "Close" at bounding box center [1214, 44] width 32 height 18
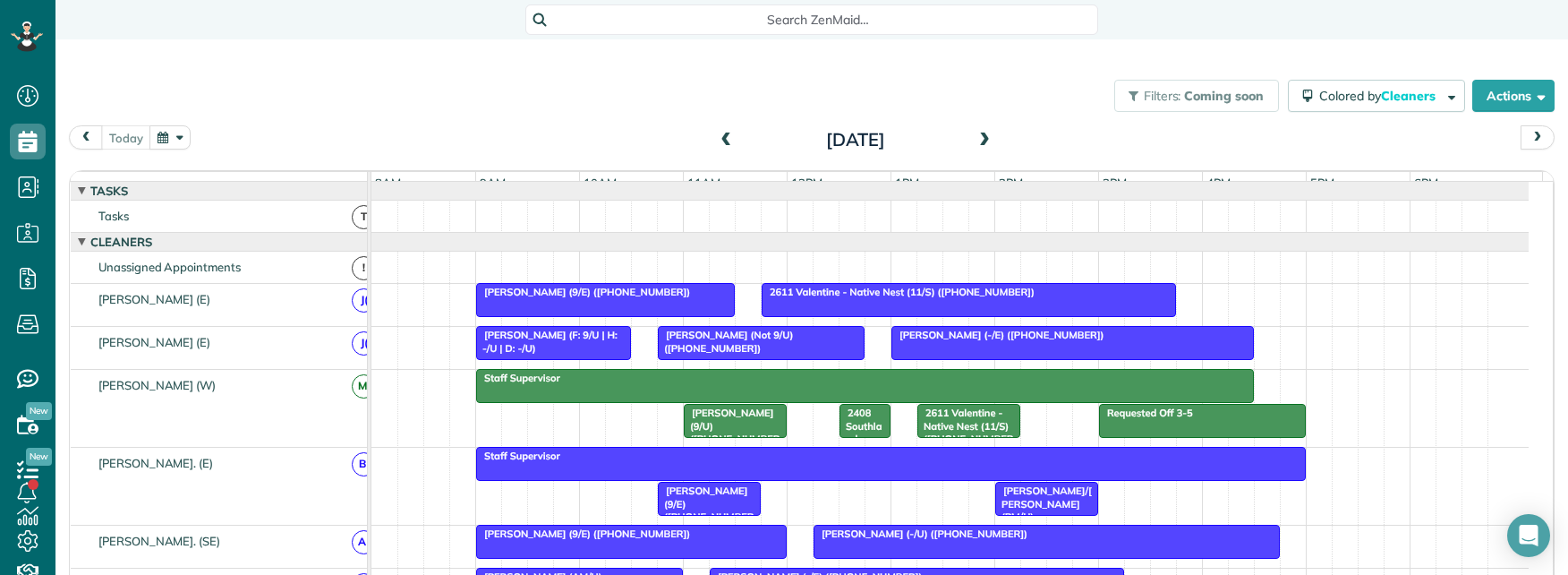
click at [976, 137] on span at bounding box center [984, 140] width 19 height 16
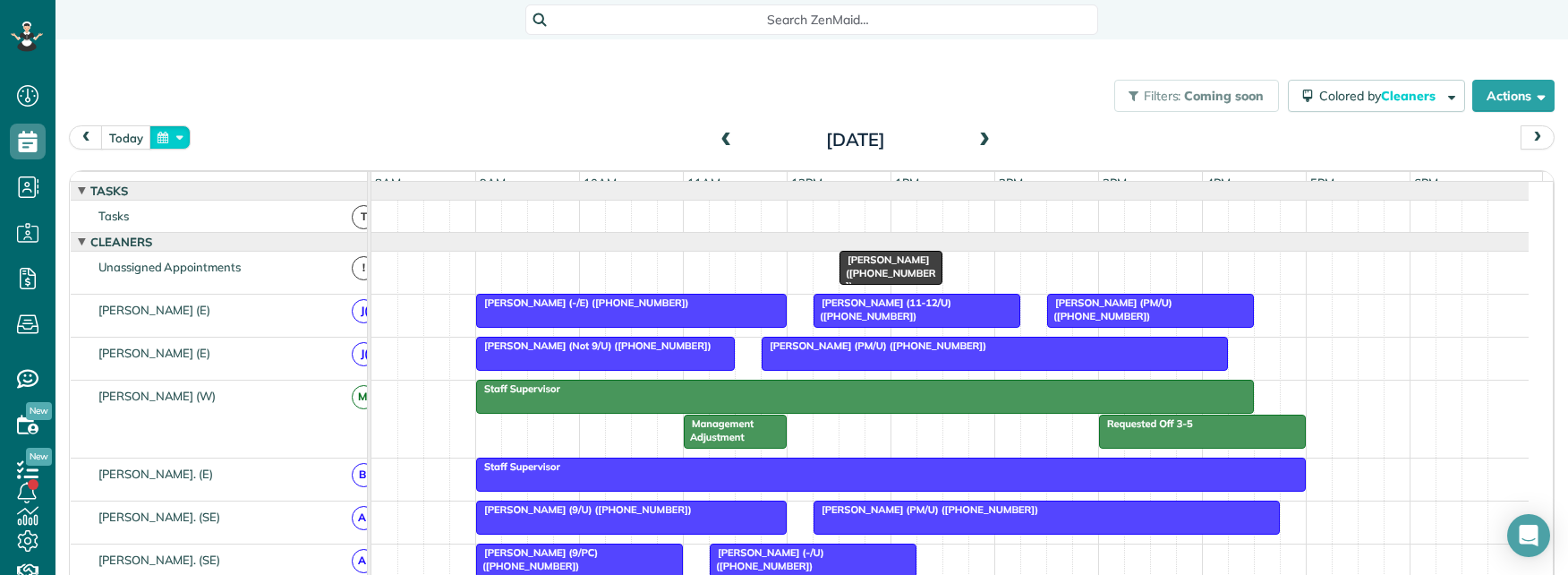
click at [182, 137] on button "button" at bounding box center [170, 137] width 41 height 24
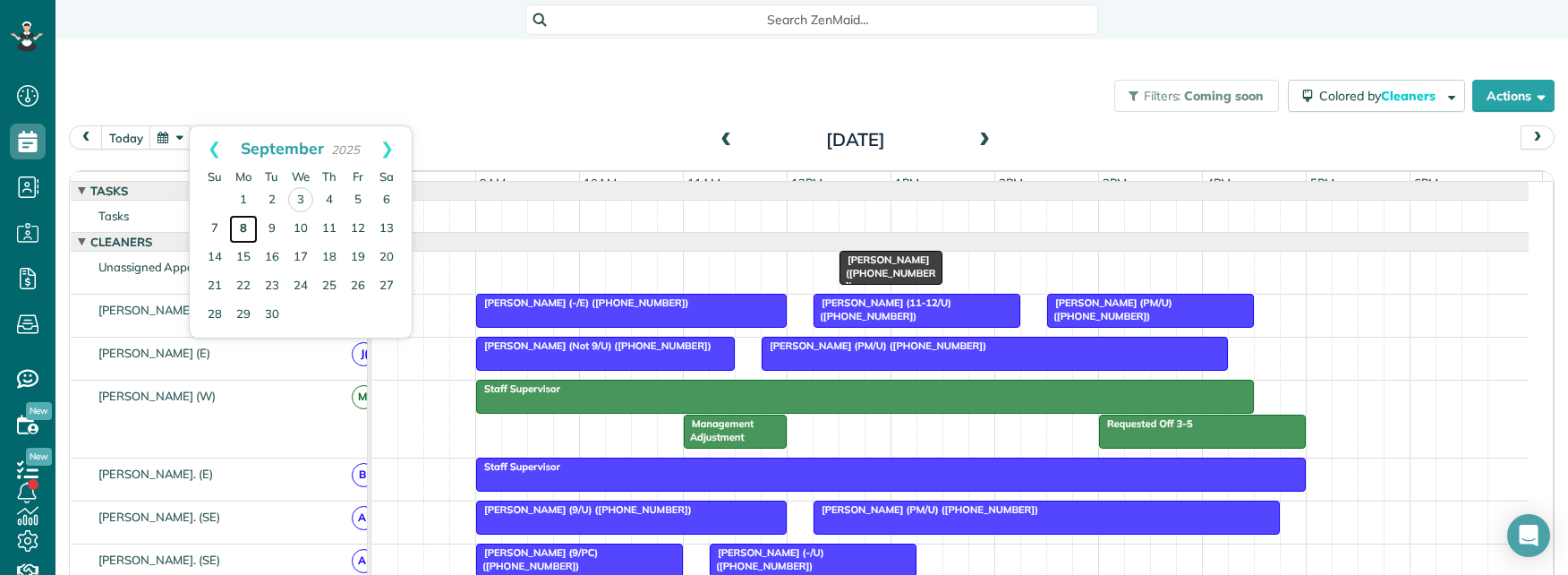
click at [241, 226] on link "8" at bounding box center [243, 229] width 29 height 29
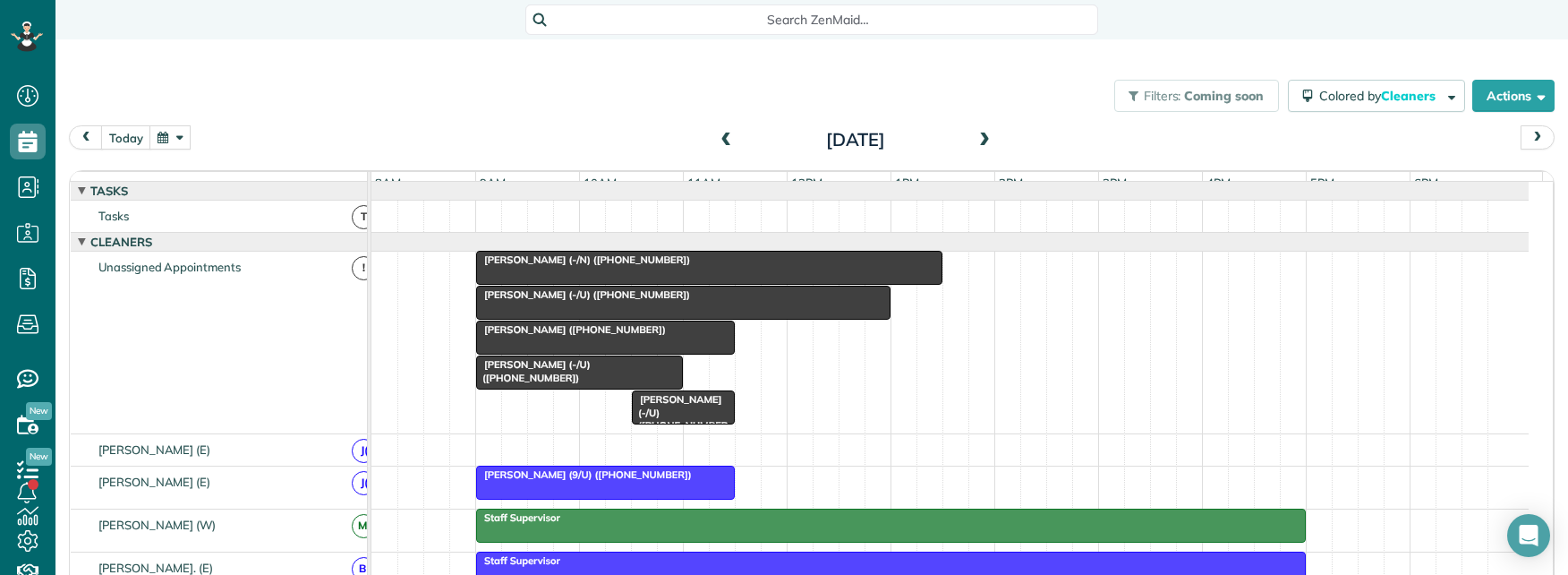
click at [603, 386] on div at bounding box center [579, 372] width 205 height 33
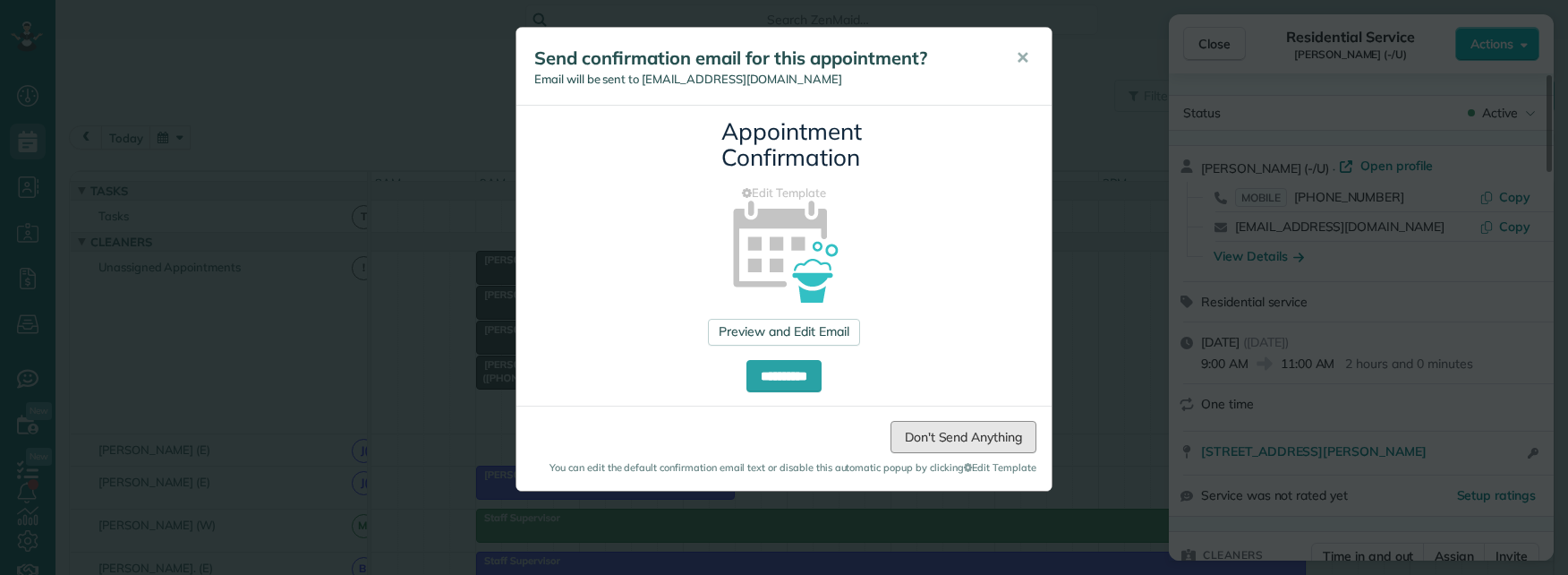
click at [929, 430] on link "Don't Send Anything" at bounding box center [963, 437] width 146 height 33
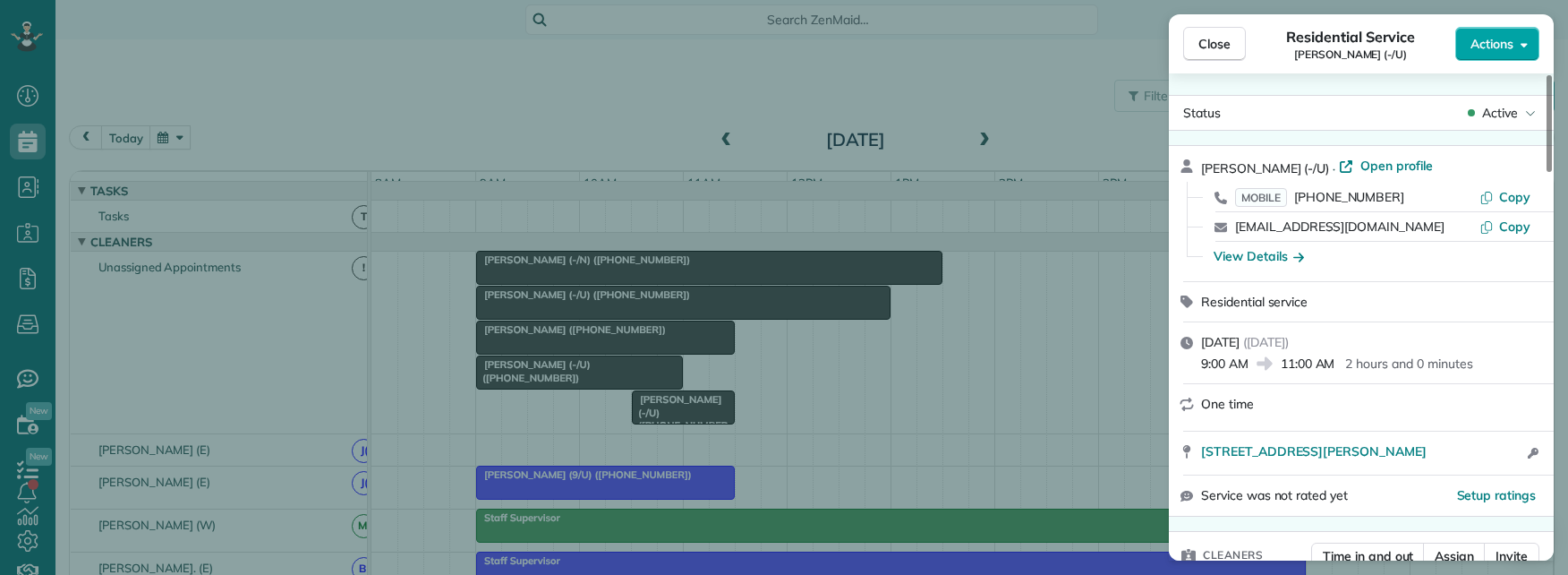
click at [1502, 44] on span "Actions" at bounding box center [1492, 44] width 43 height 18
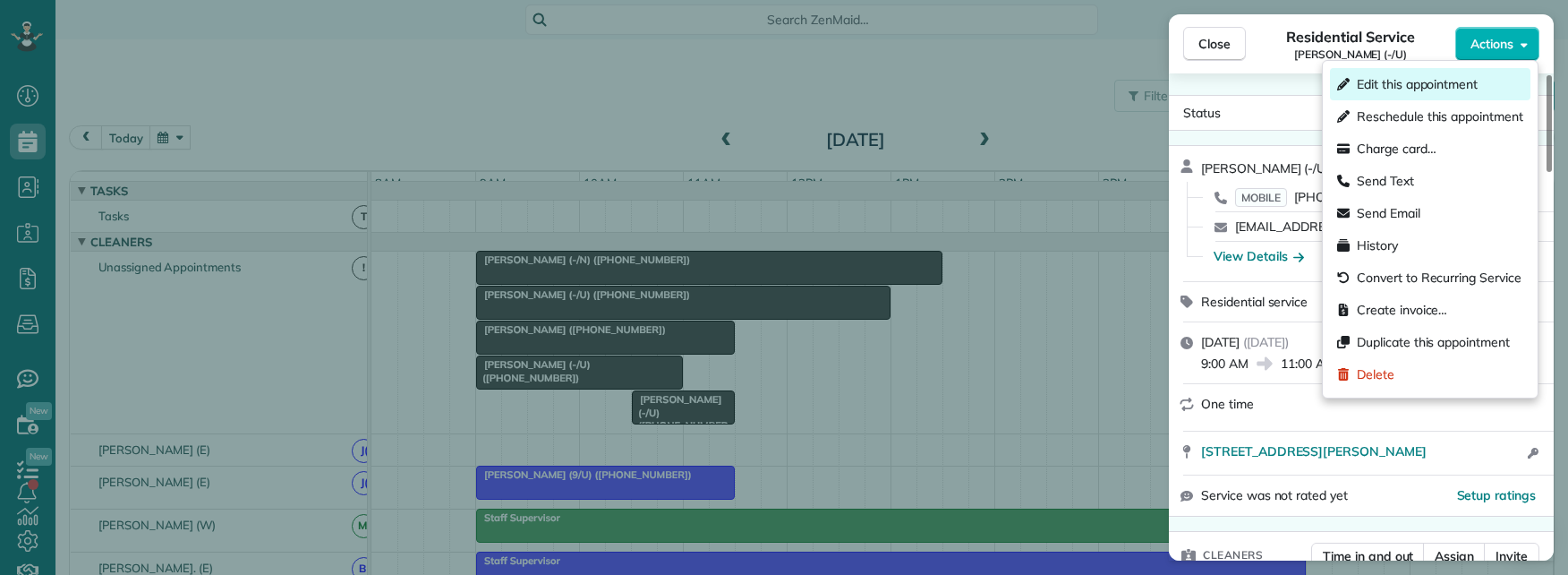
click at [1434, 87] on span "Edit this appointment" at bounding box center [1417, 84] width 121 height 18
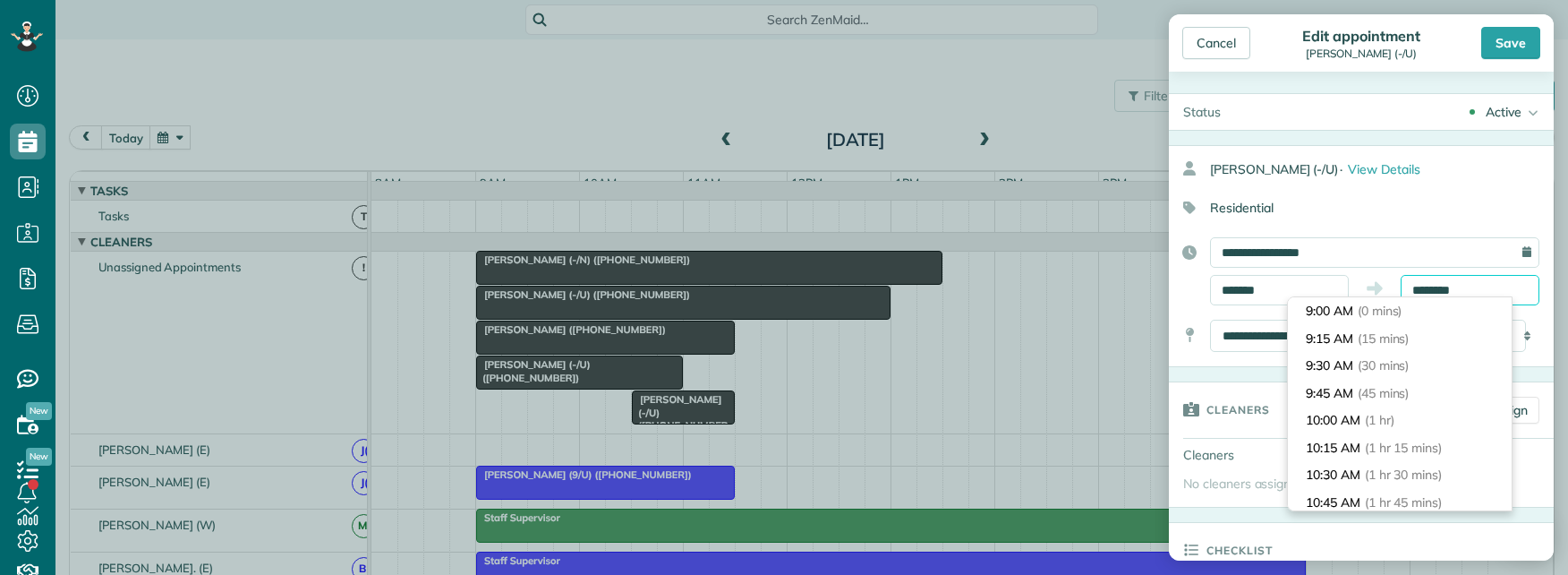
scroll to position [191, 0]
click at [1444, 294] on input "********" at bounding box center [1470, 290] width 138 height 31
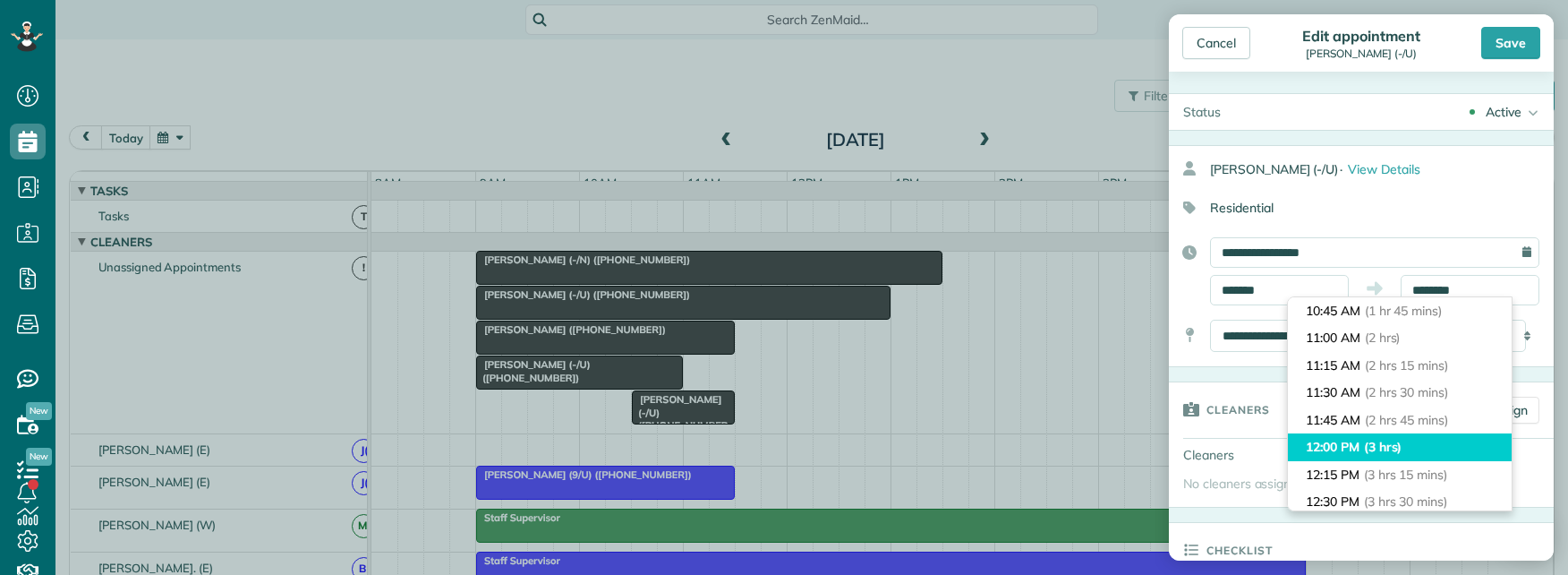
type input "********"
click at [1412, 451] on li "12:00 PM (3 hrs)" at bounding box center [1399, 448] width 224 height 28
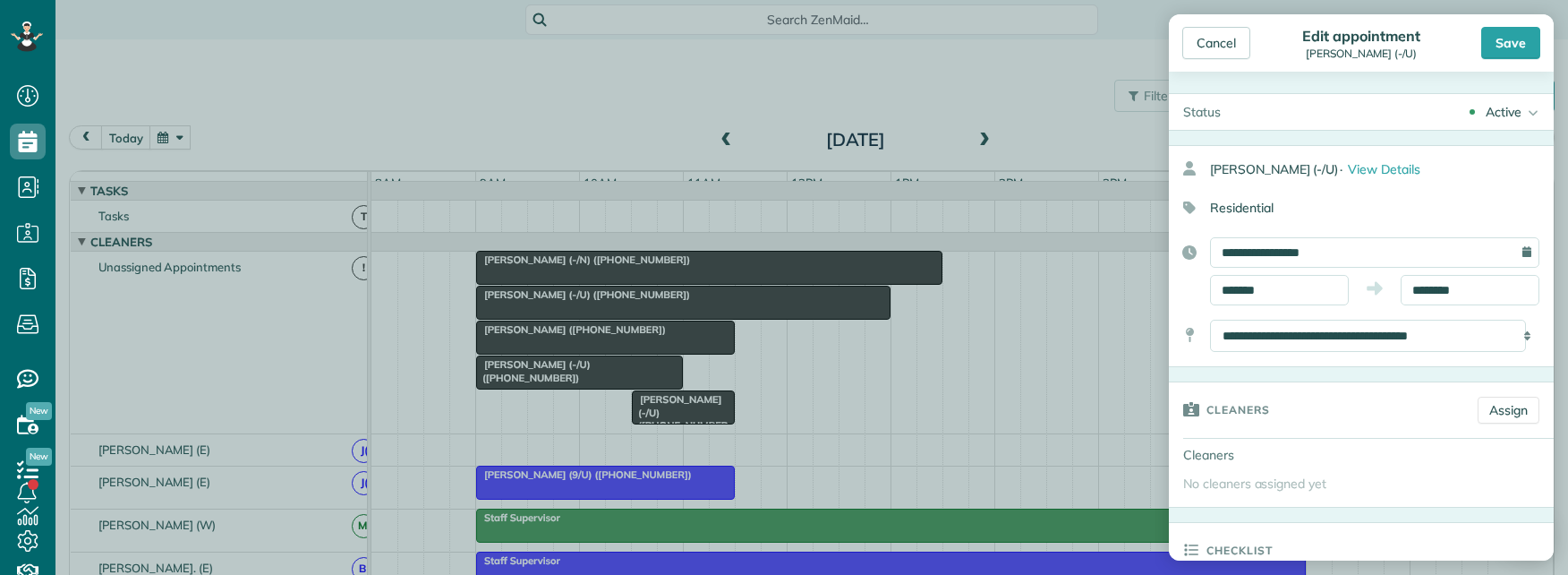
scroll to position [0, 0]
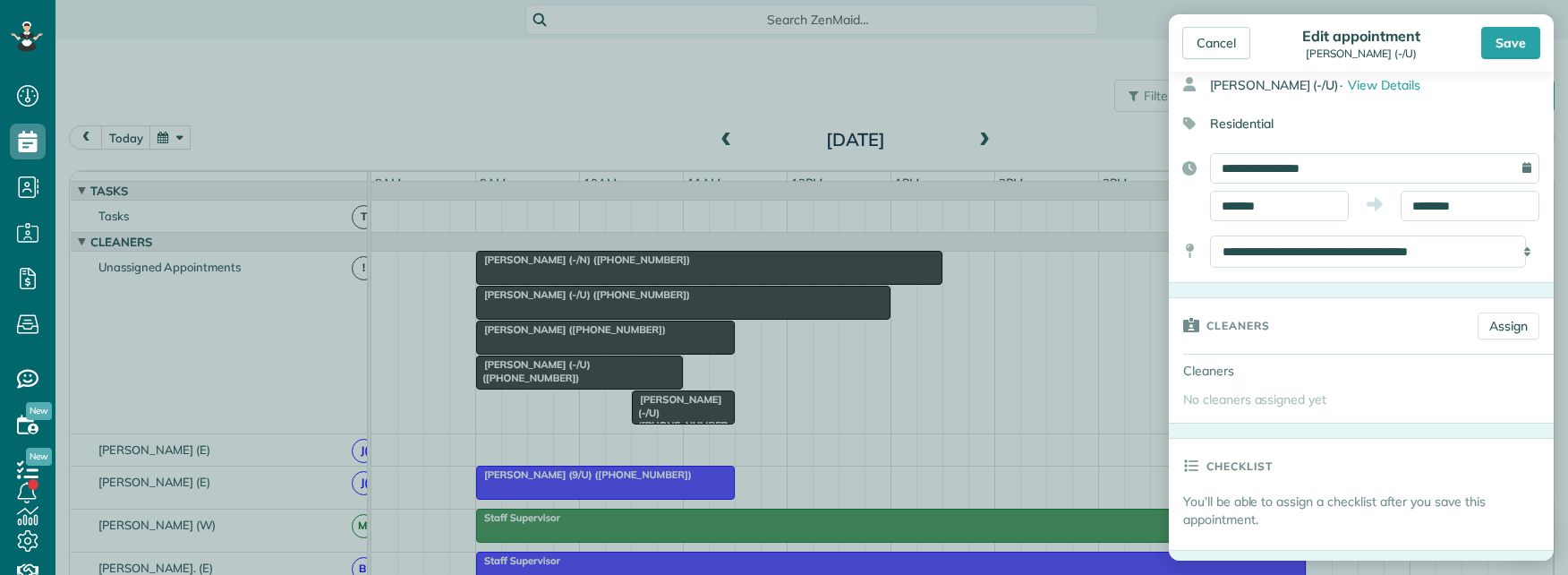
scroll to position [89, 0]
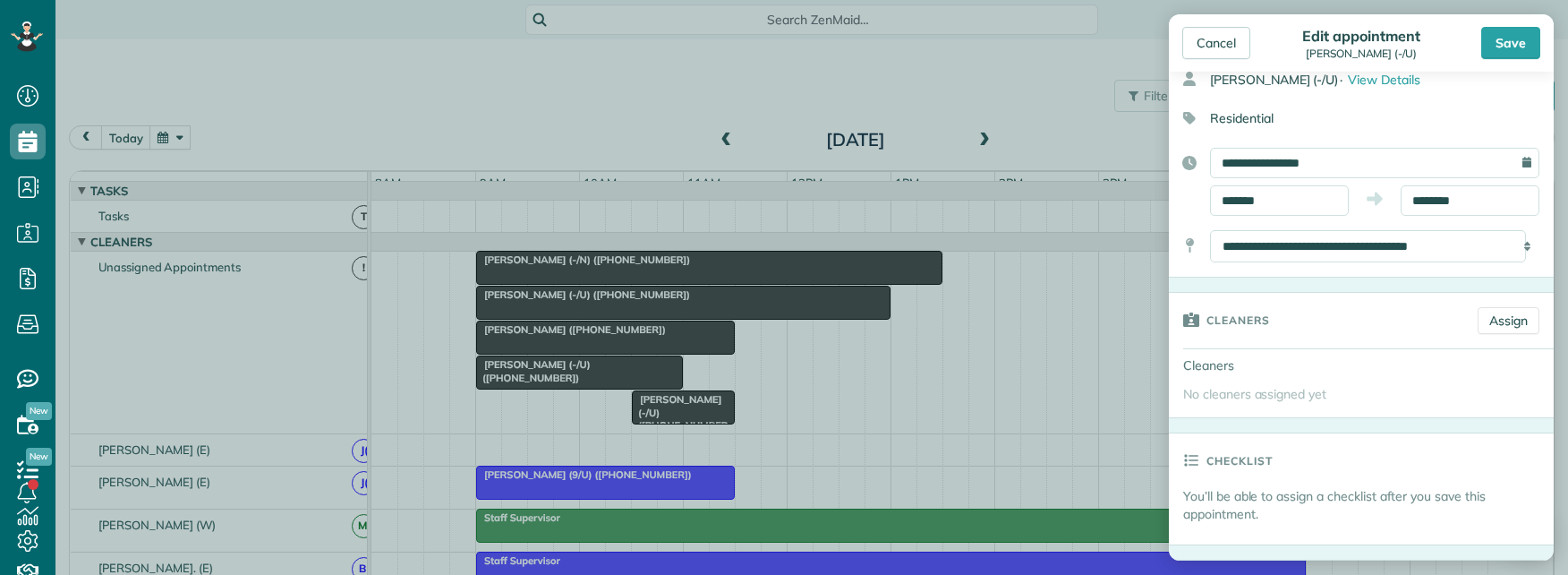
click at [1471, 182] on div "**********" at bounding box center [1361, 181] width 385 height 68
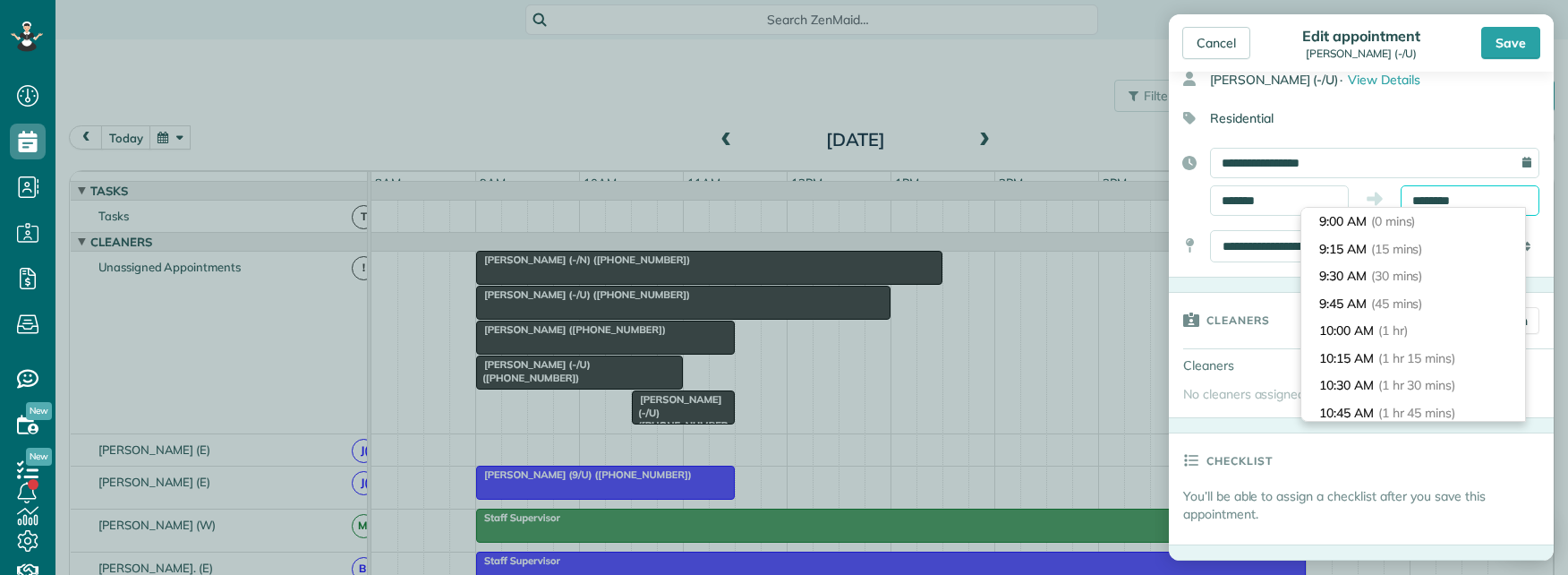
click at [1476, 197] on input "********" at bounding box center [1470, 201] width 138 height 31
click at [1416, 541] on span "(3 hrs)" at bounding box center [1396, 548] width 38 height 16
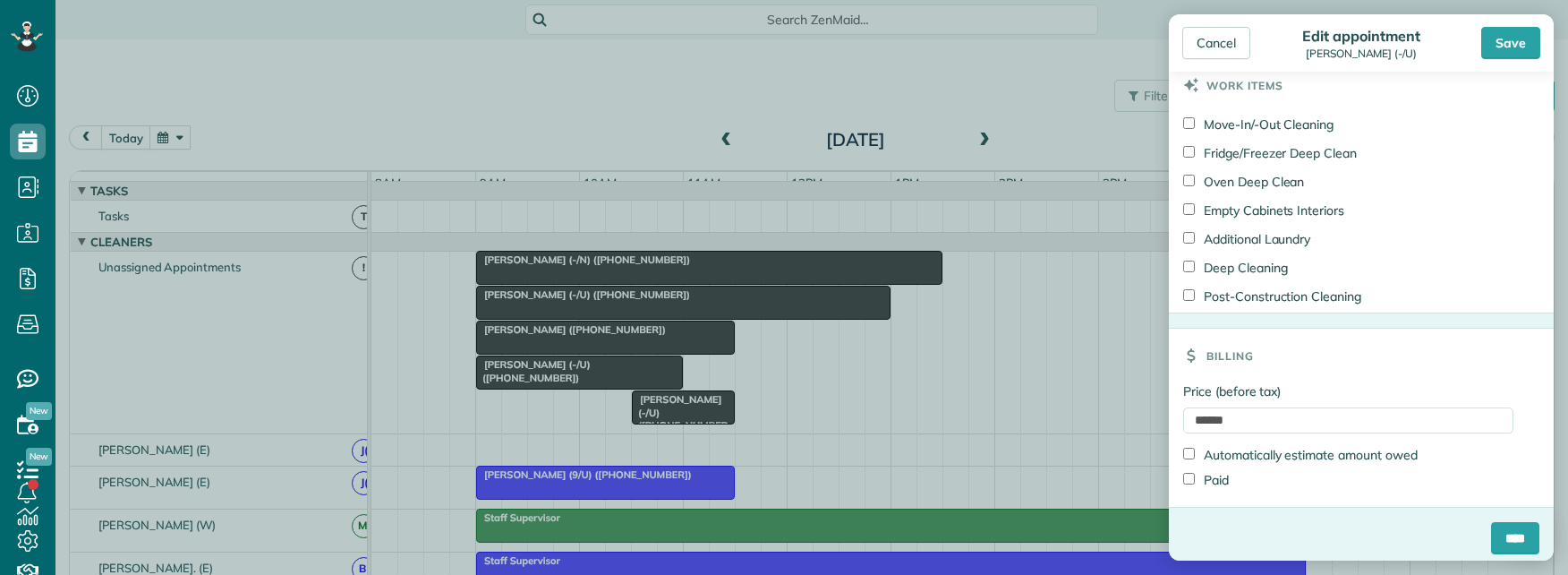
scroll to position [1245, 0]
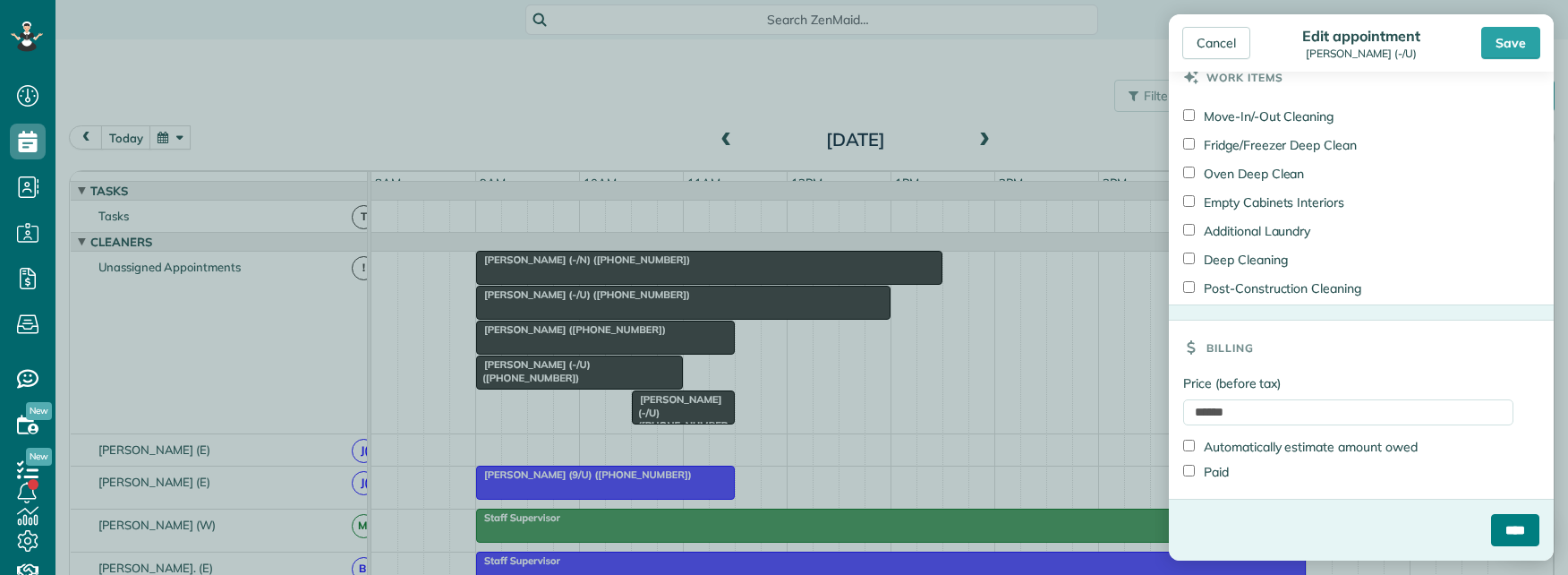
click at [1496, 523] on input "****" at bounding box center [1515, 529] width 48 height 33
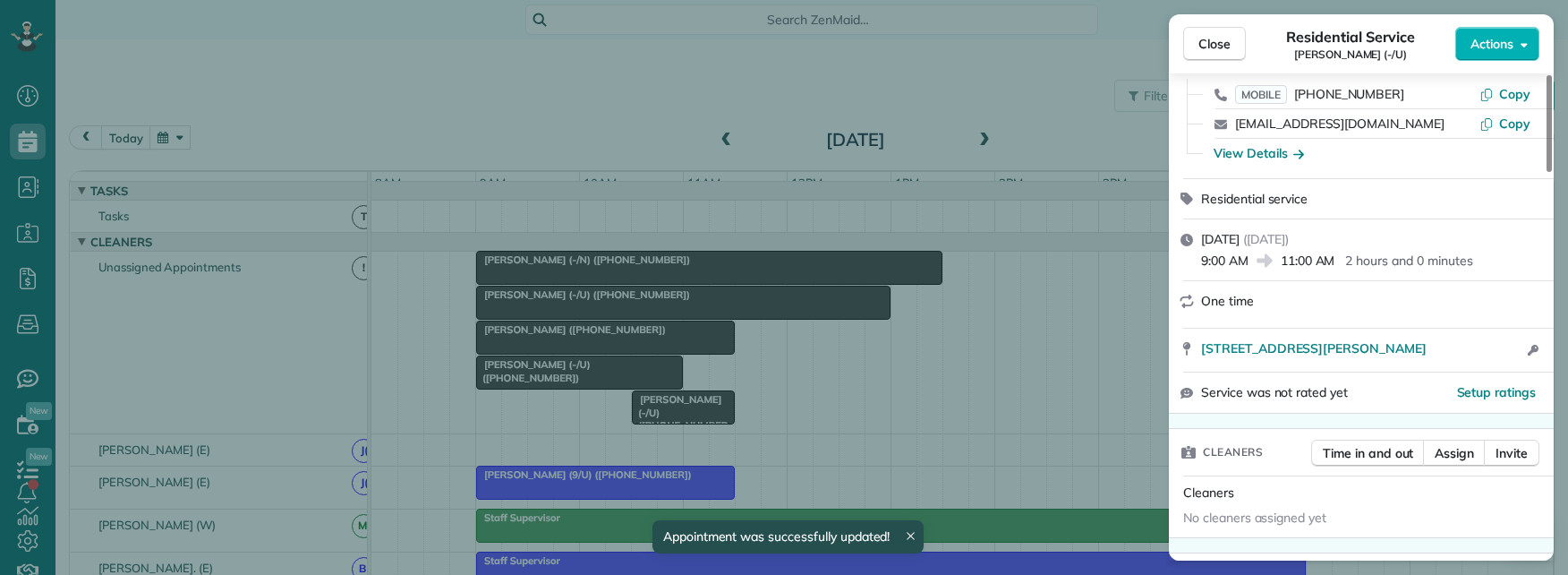
scroll to position [359, 0]
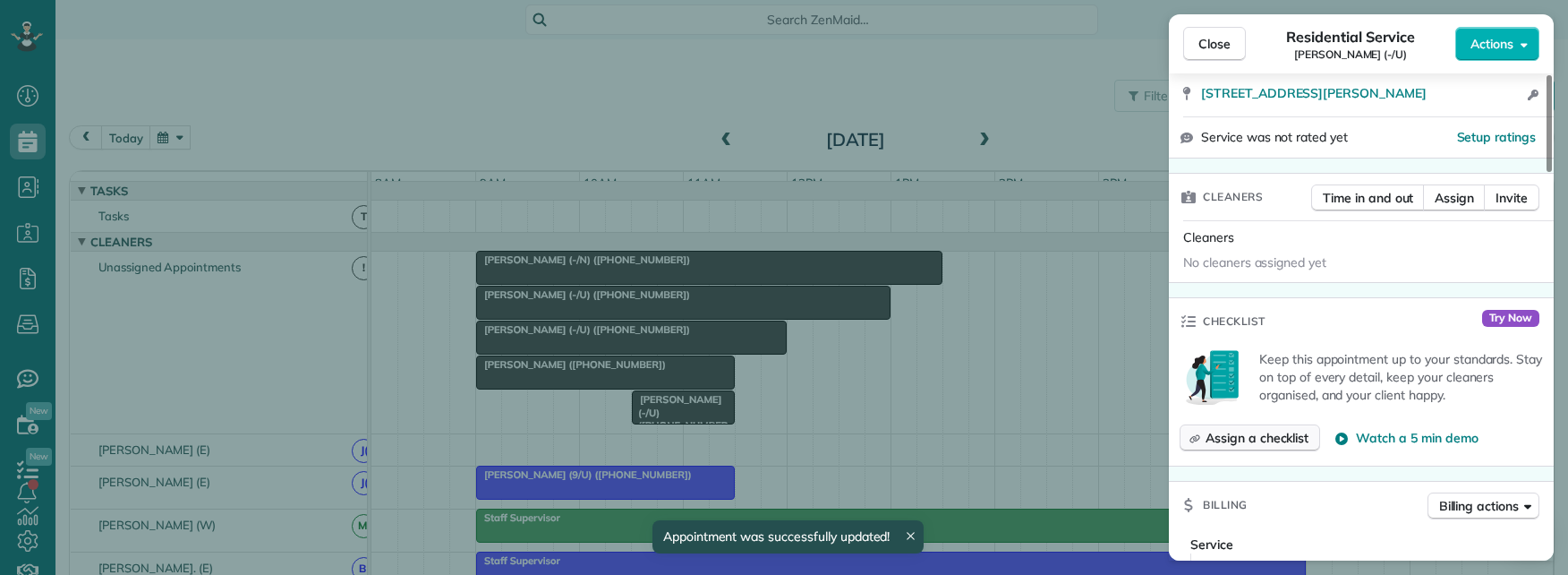
click at [1255, 436] on span "Assign a checklist" at bounding box center [1256, 438] width 103 height 18
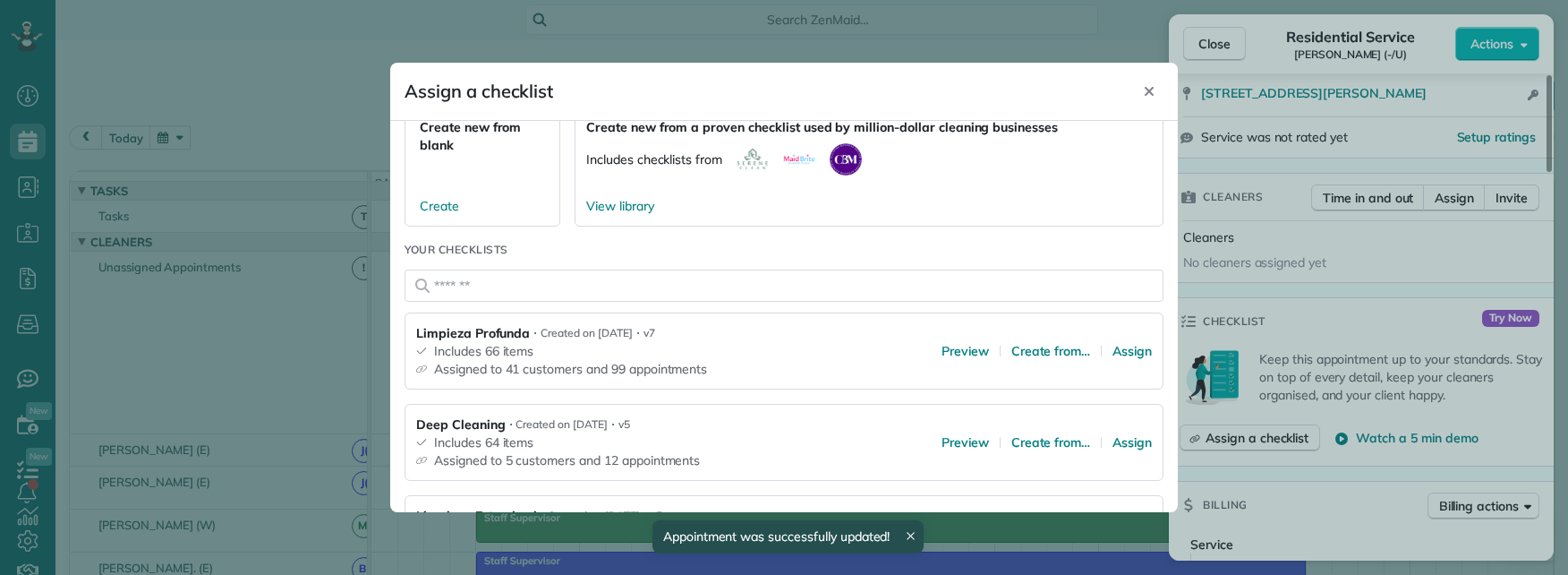
scroll to position [179, 0]
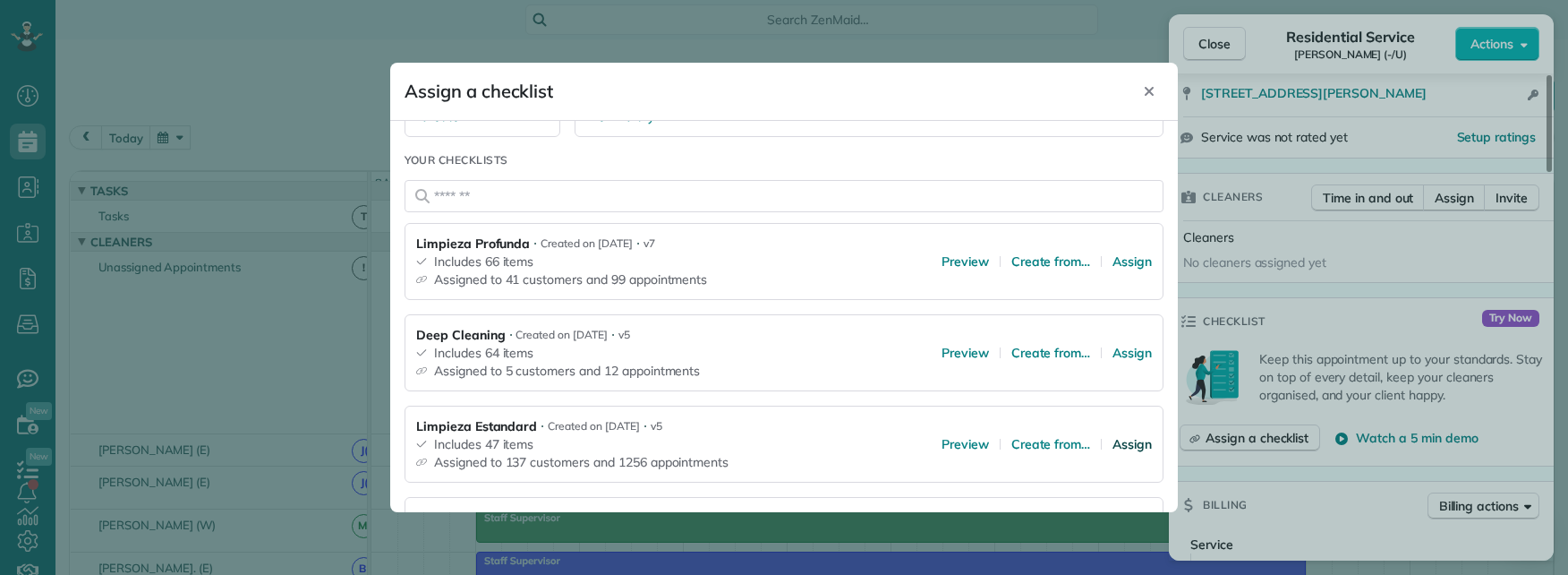
click at [1122, 449] on span "Assign" at bounding box center [1132, 443] width 39 height 18
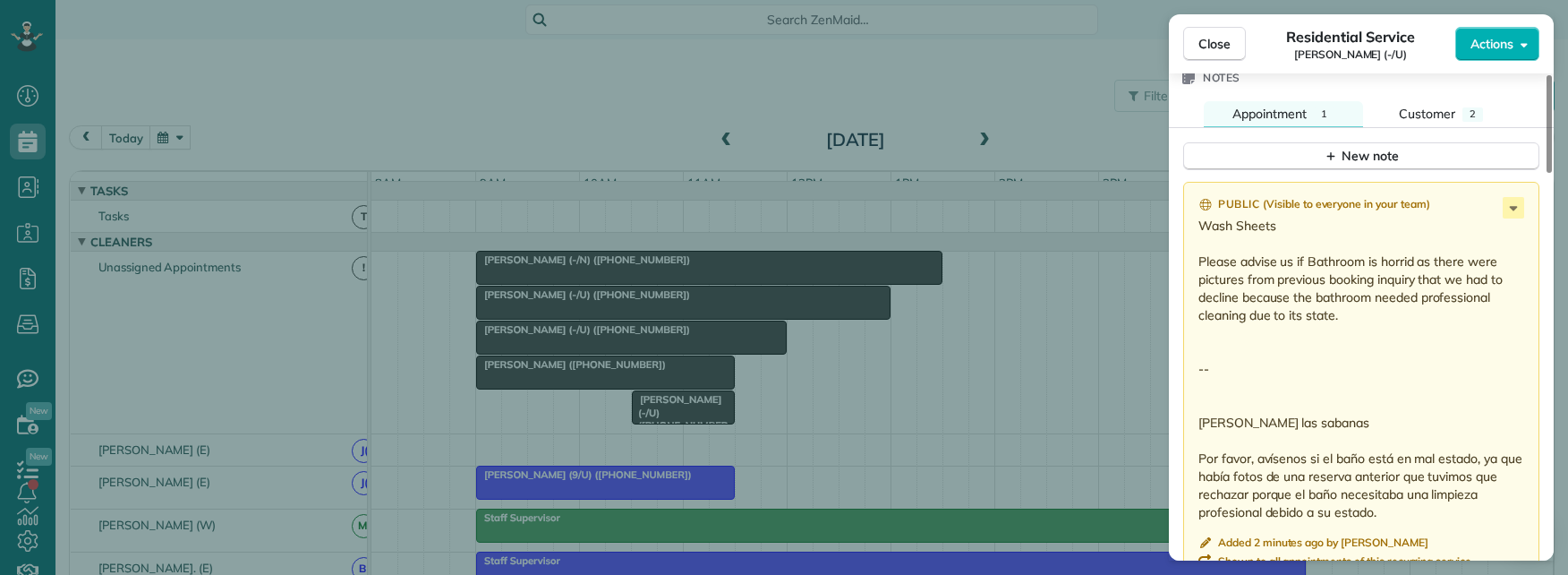
scroll to position [1919, 0]
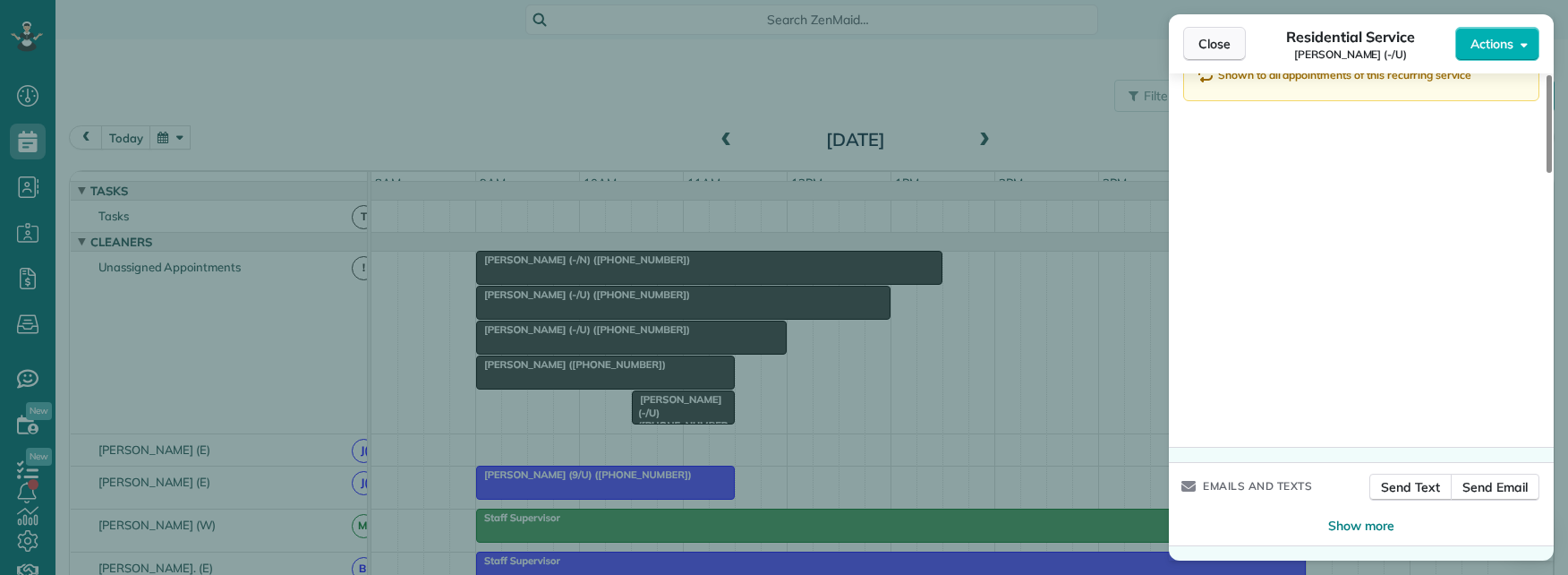
click at [1202, 35] on span "Close" at bounding box center [1214, 44] width 32 height 18
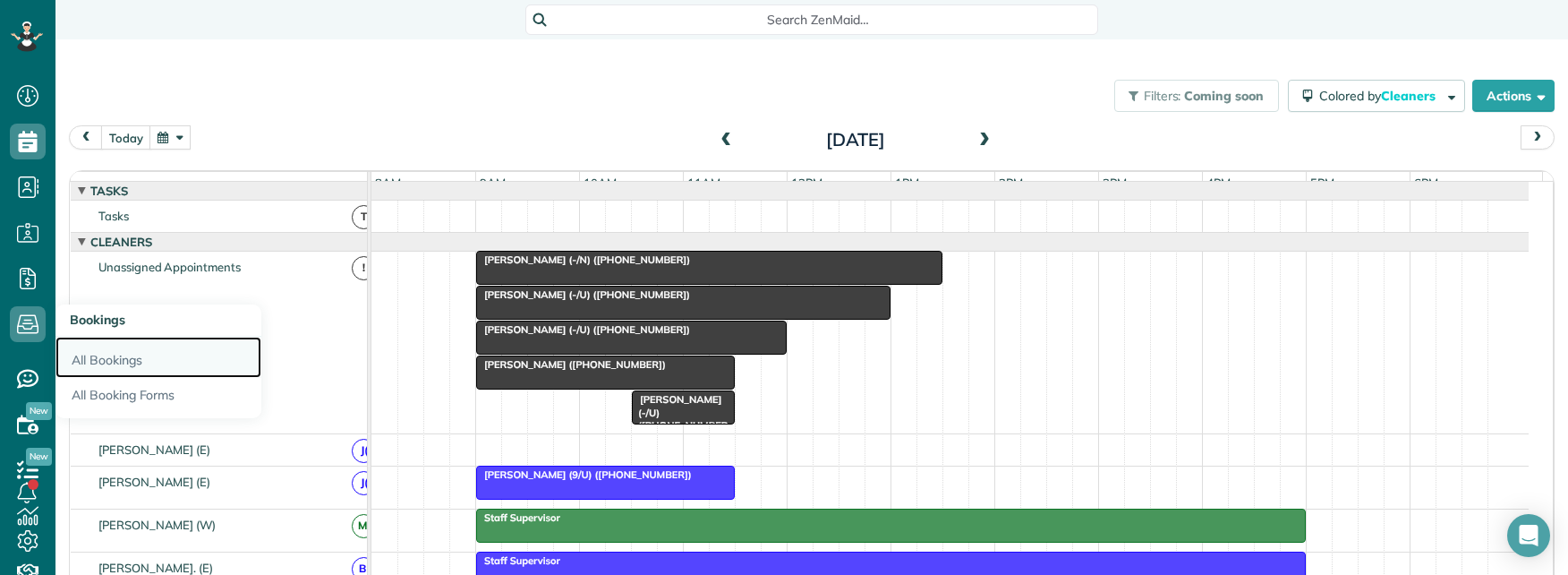
drag, startPoint x: 98, startPoint y: 356, endPoint x: 109, endPoint y: 352, distance: 11.7
click at [98, 356] on link "All Bookings" at bounding box center [159, 357] width 206 height 41
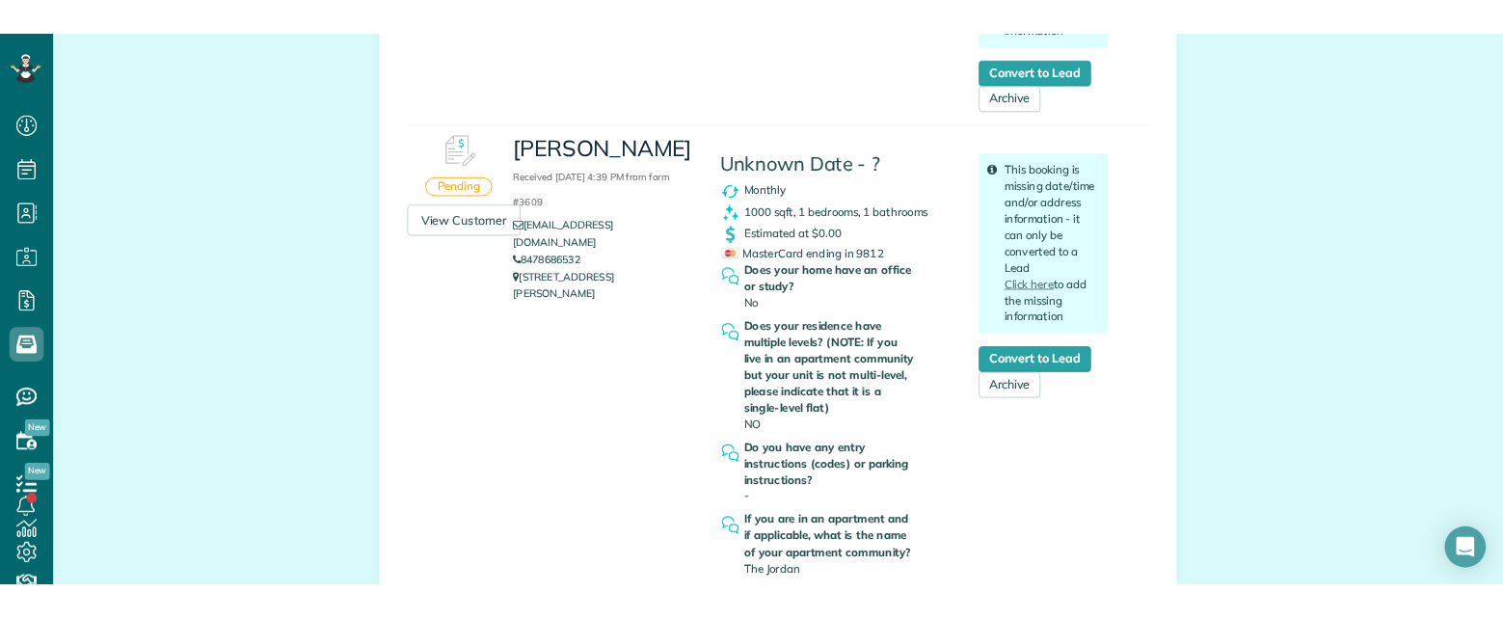
scroll to position [578, 0]
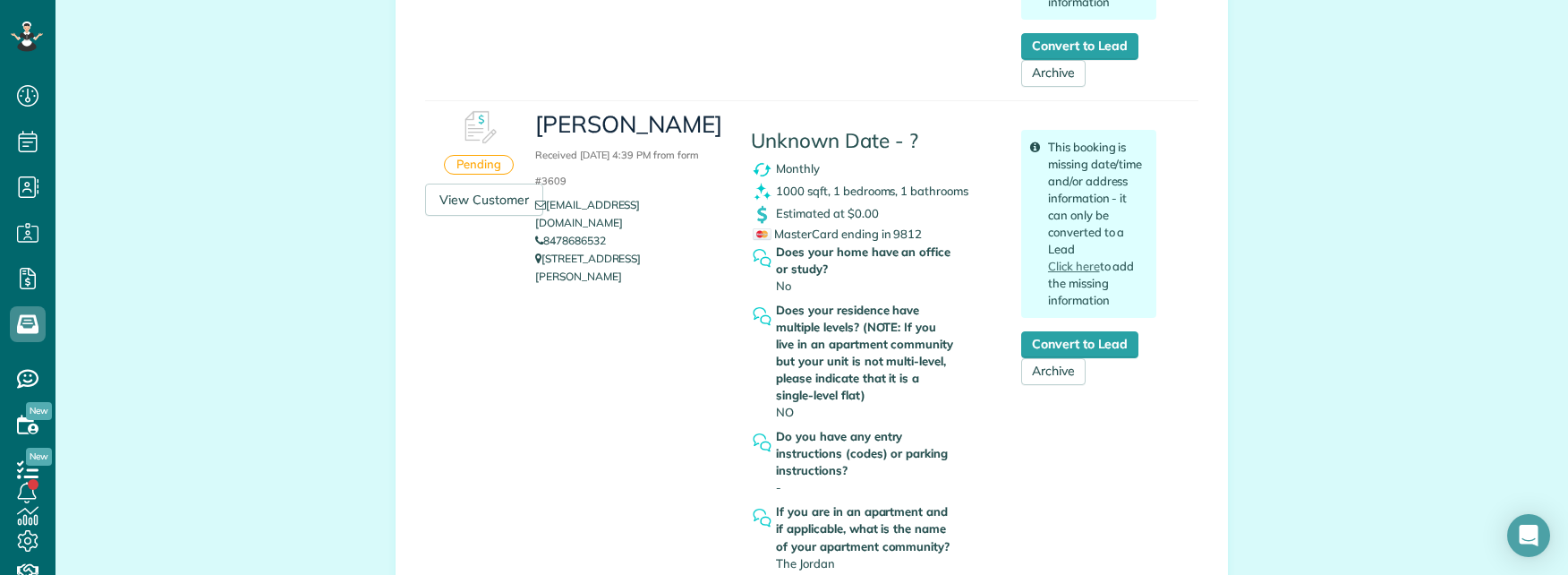
drag, startPoint x: 240, startPoint y: 243, endPoint x: 253, endPoint y: 235, distance: 15.3
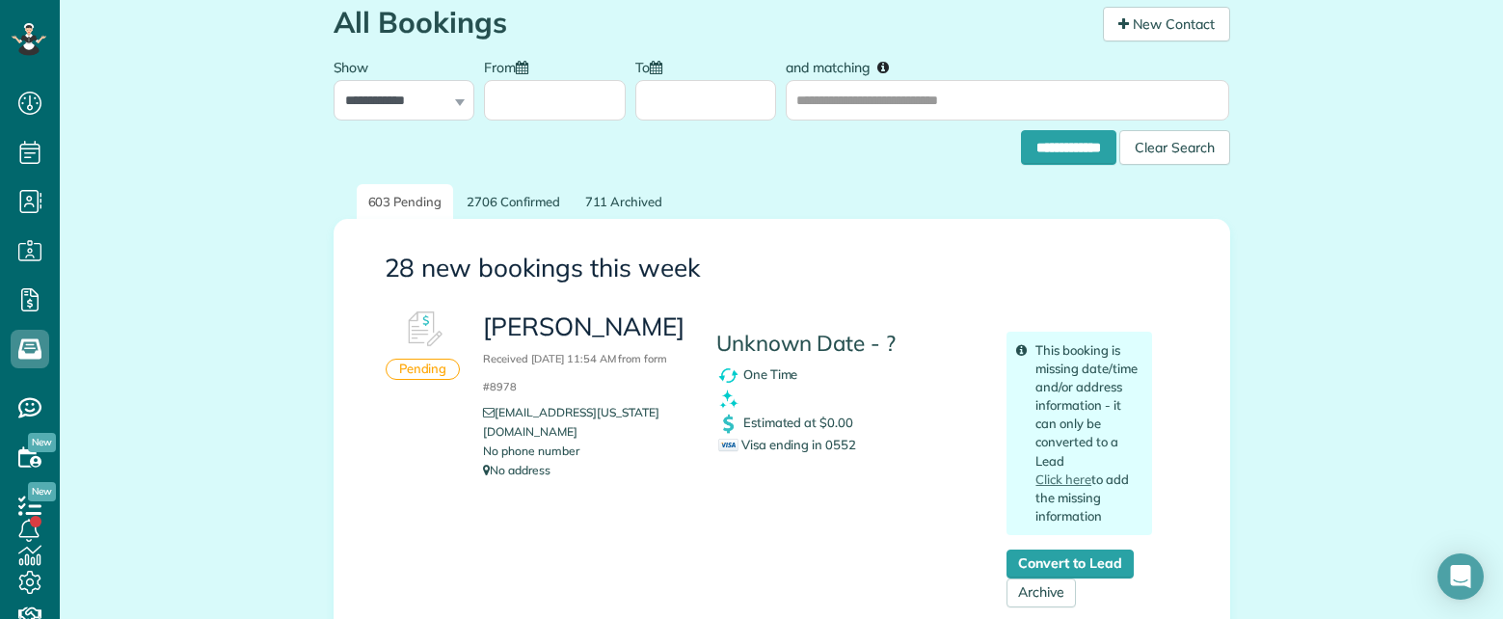
scroll to position [0, 0]
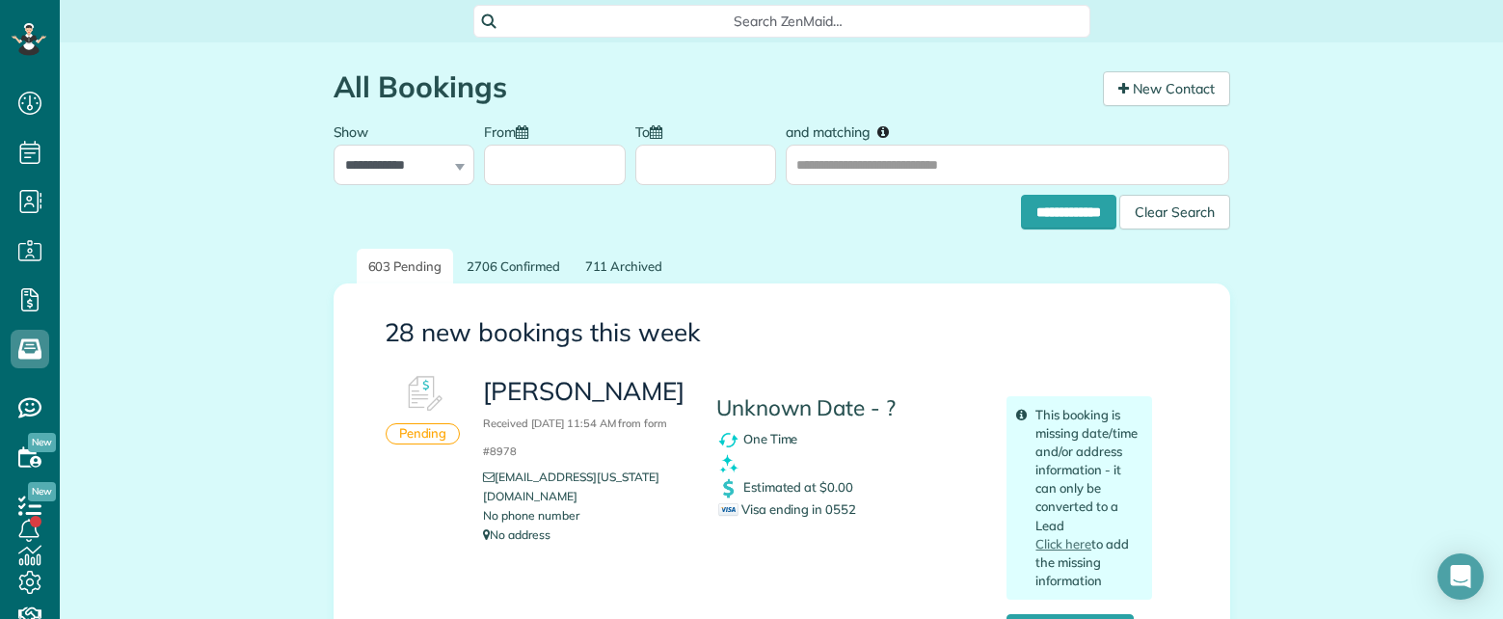
click at [751, 19] on span "Search ZenMaid…" at bounding box center [788, 21] width 586 height 19
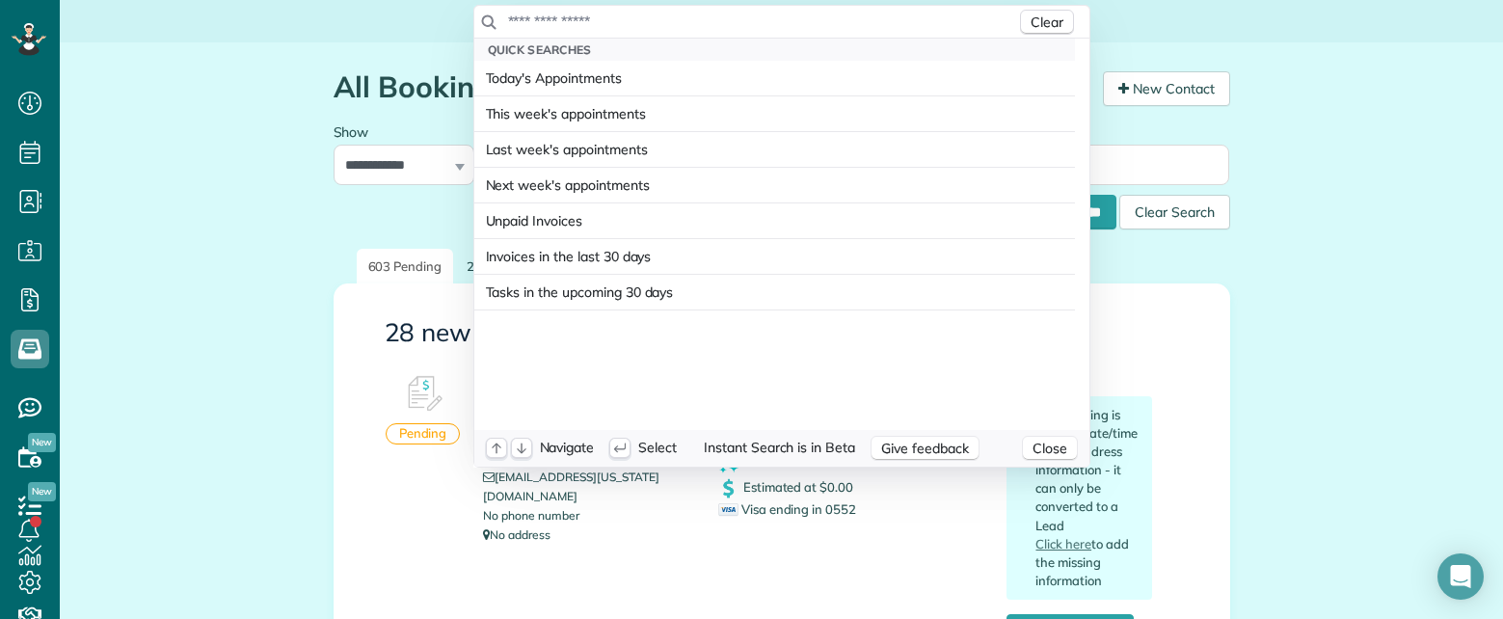
click at [751, 19] on input "text" at bounding box center [761, 21] width 509 height 19
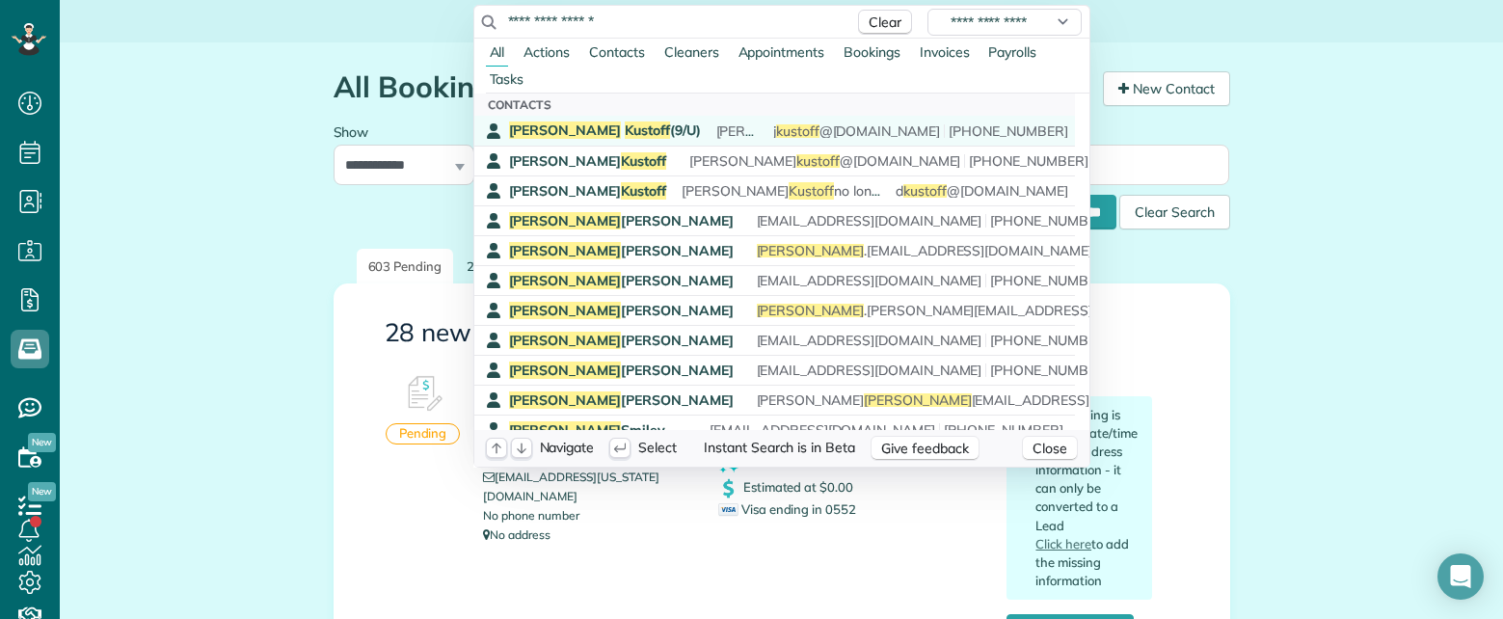
type input "**********"
click at [712, 121] on div "Mercedes and Elsa: Hey Mattie, I would not like to have today’s cleaning person…" at bounding box center [736, 130] width 49 height 19
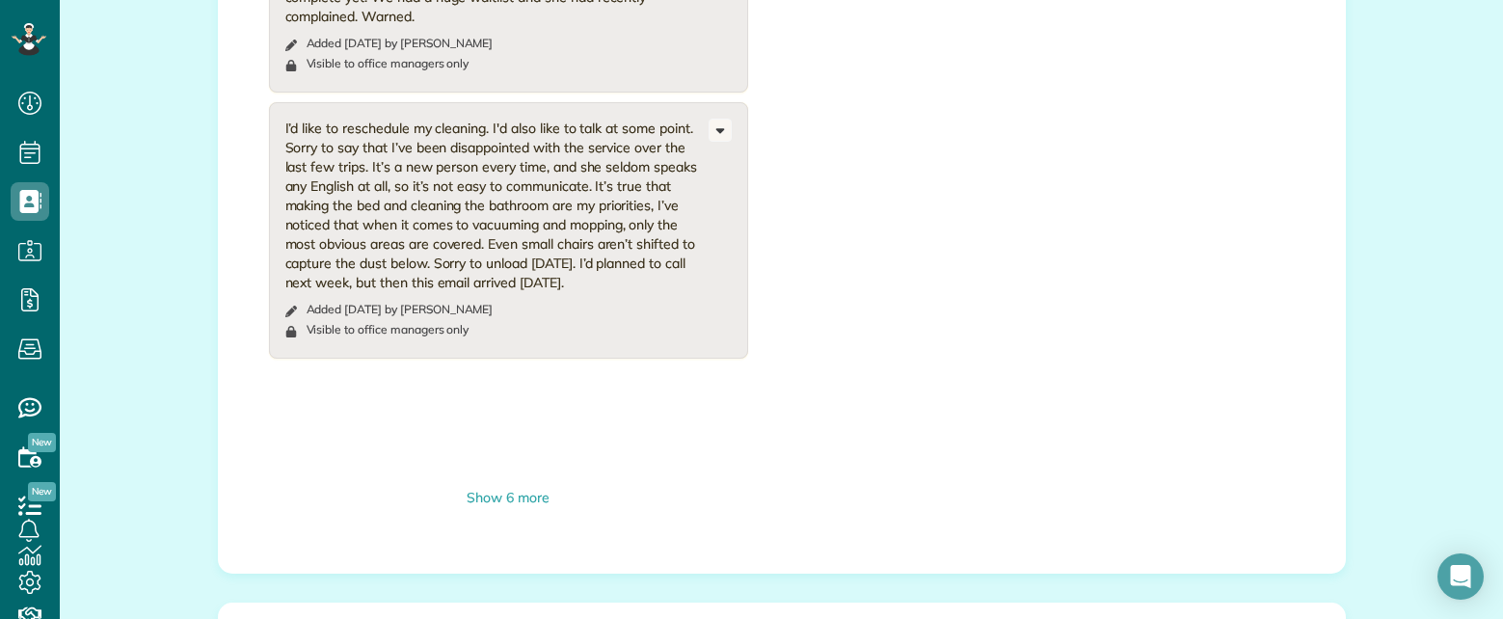
scroll to position [1735, 0]
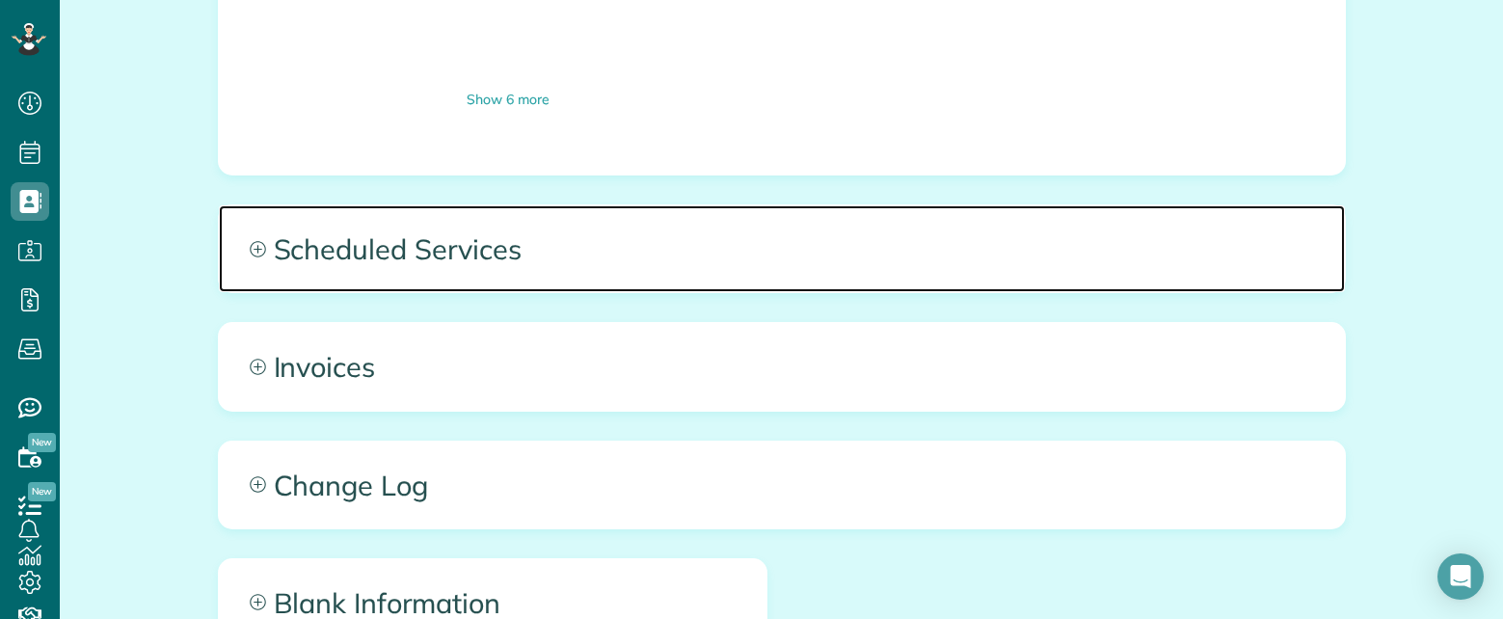
click at [817, 221] on span "Scheduled Services" at bounding box center [782, 248] width 1126 height 87
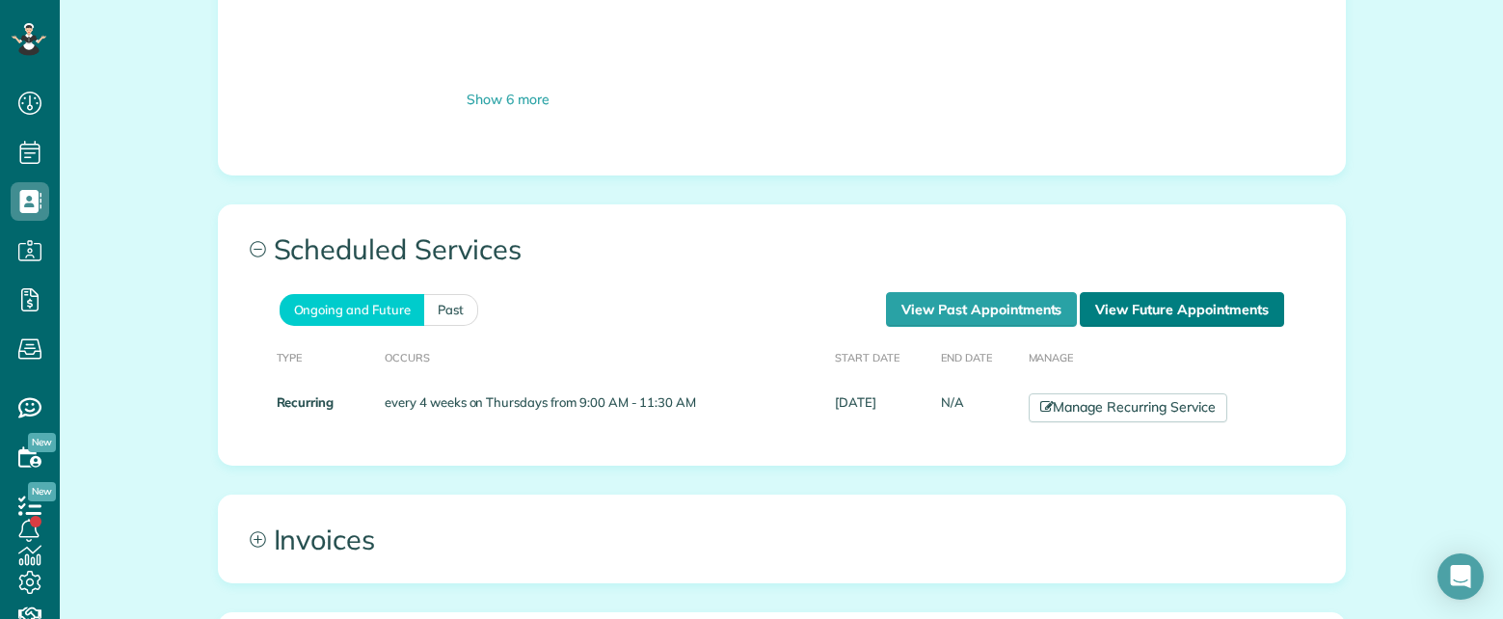
click at [1110, 292] on link "View Future Appointments" at bounding box center [1181, 309] width 203 height 35
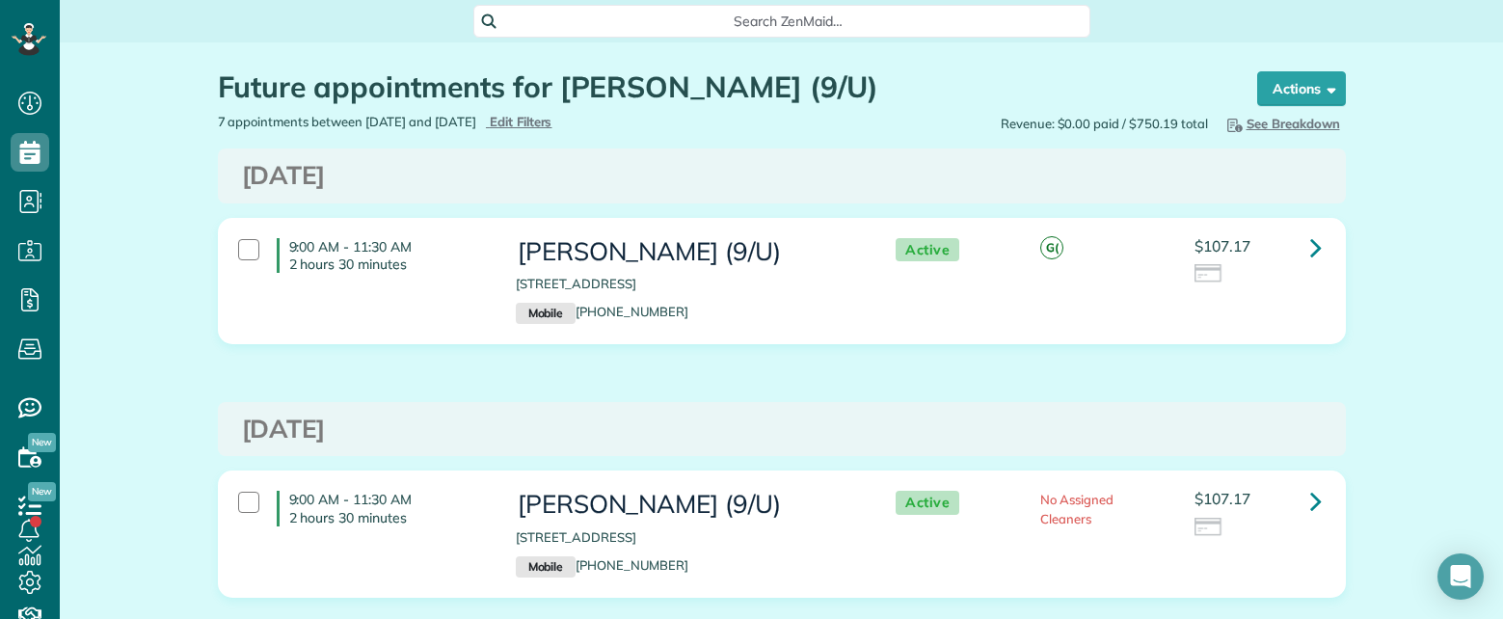
scroll to position [619, 60]
click at [719, 14] on span "Search ZenMaid…" at bounding box center [788, 21] width 586 height 19
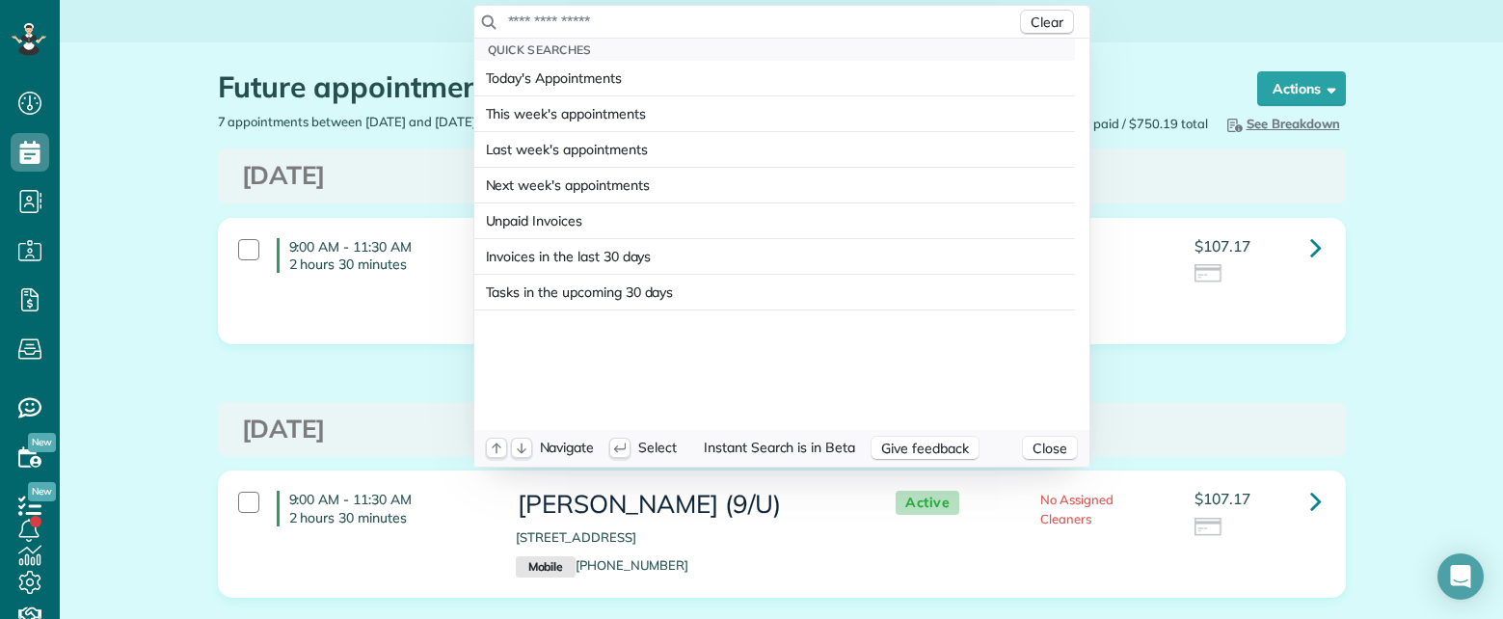
click at [708, 17] on input "text" at bounding box center [761, 21] width 509 height 19
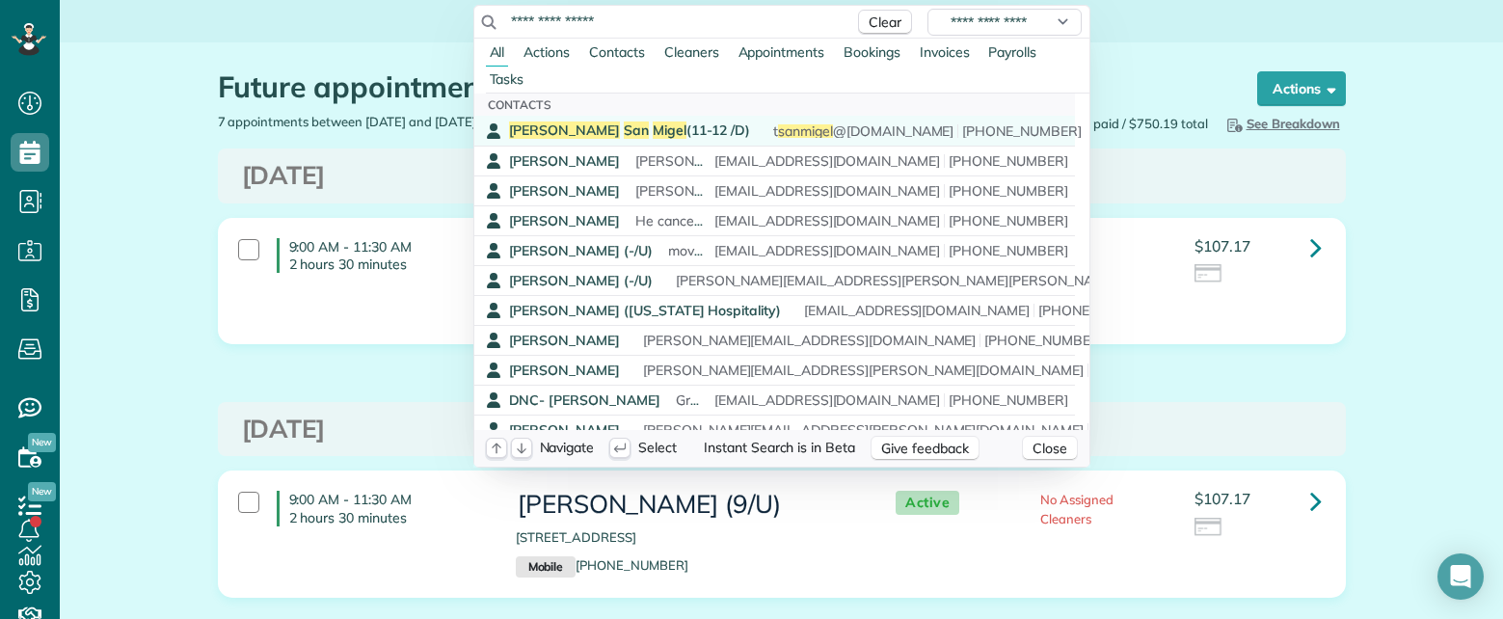
type input "**********"
click at [653, 131] on span "Migel" at bounding box center [670, 129] width 34 height 17
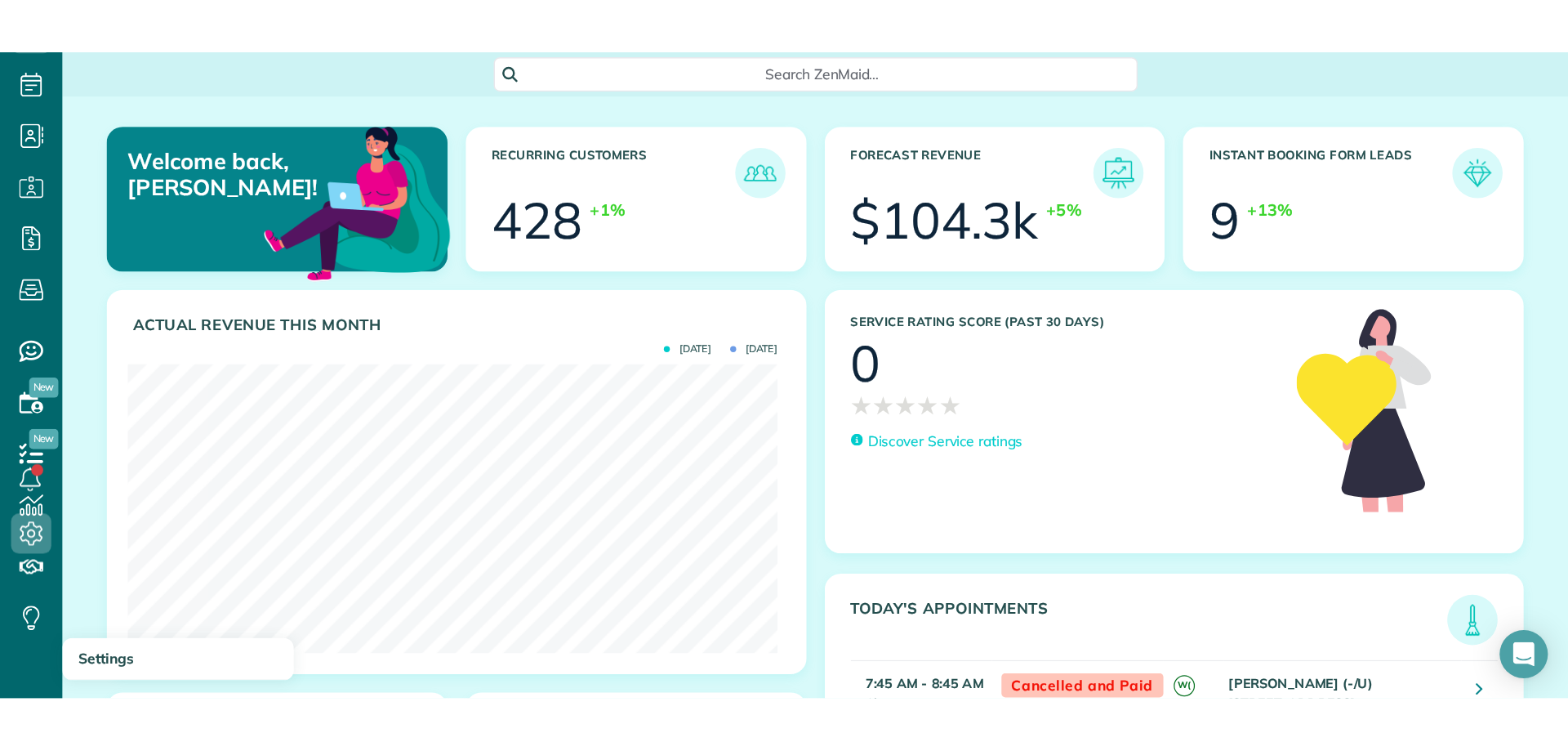
scroll to position [108, 0]
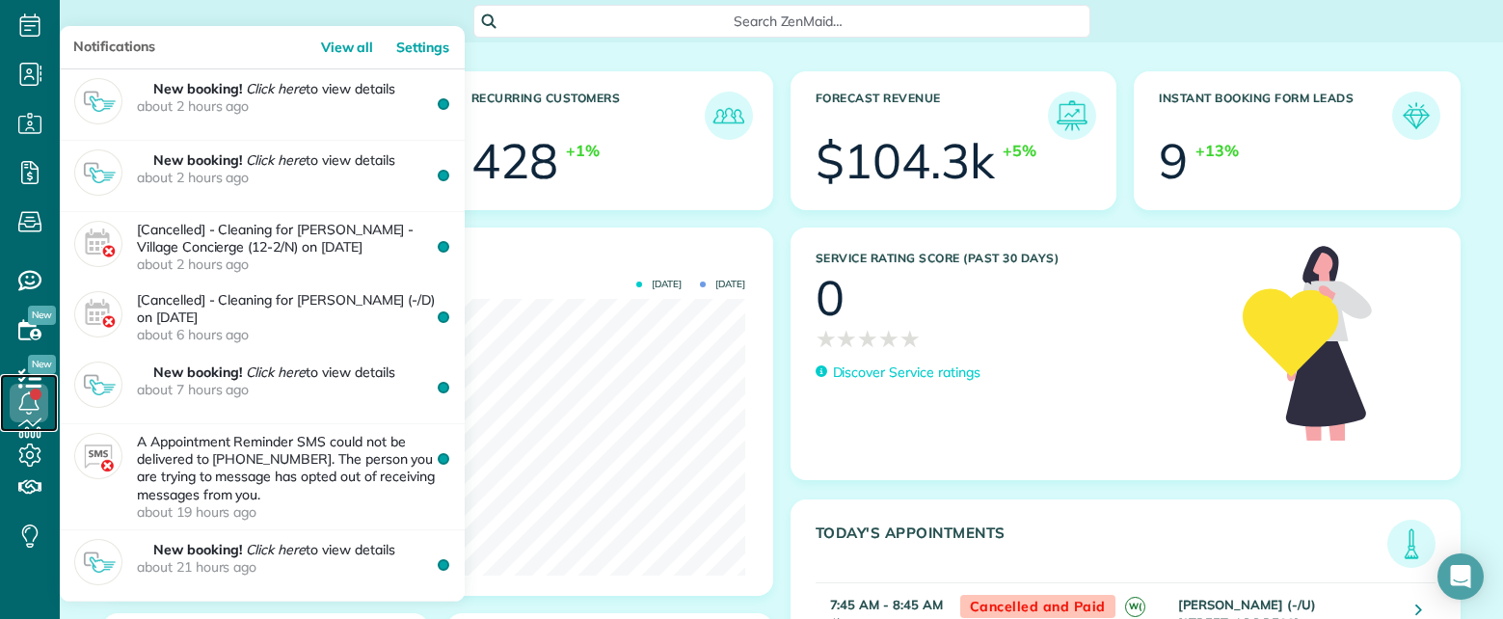
click at [28, 427] on link at bounding box center [29, 403] width 58 height 58
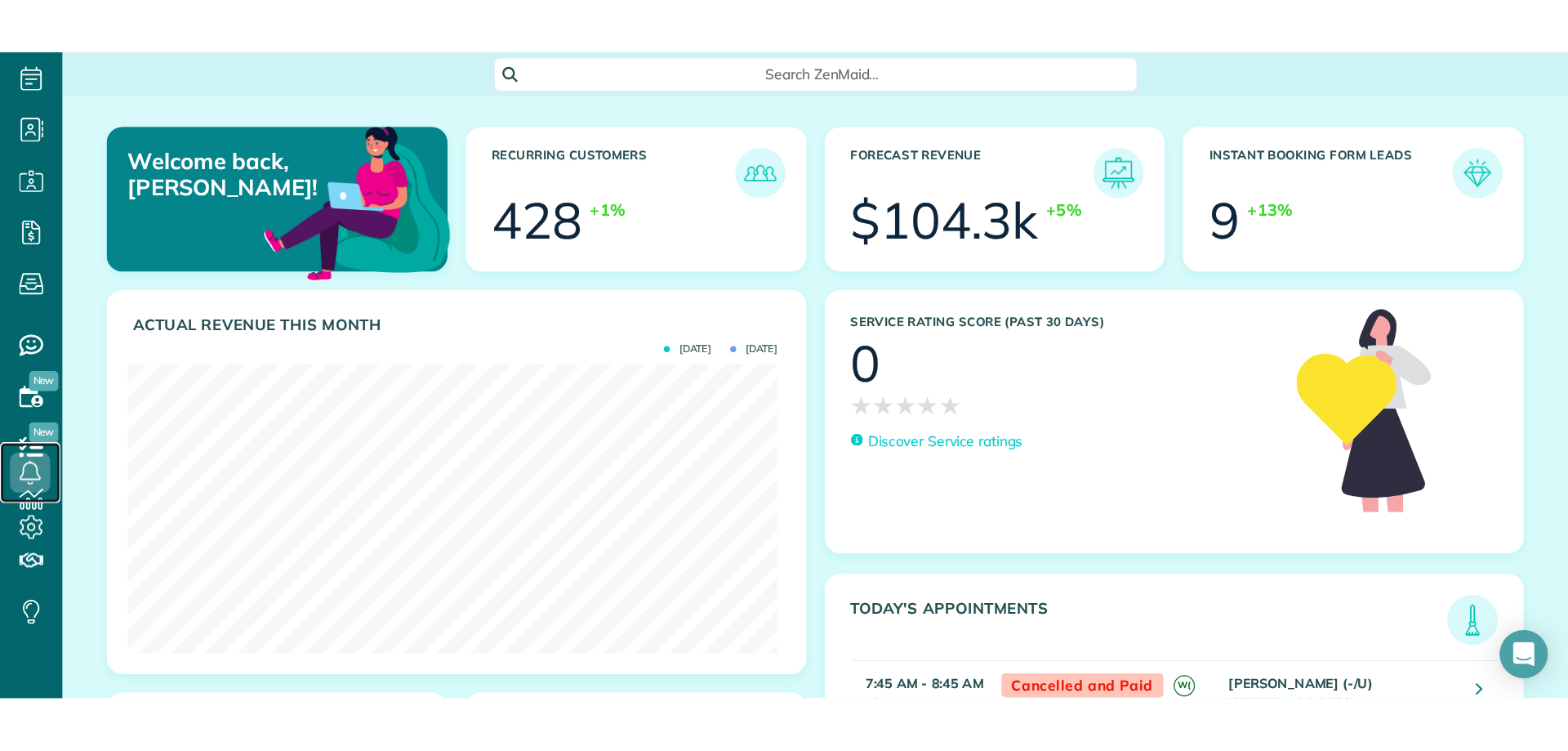
scroll to position [751, 51]
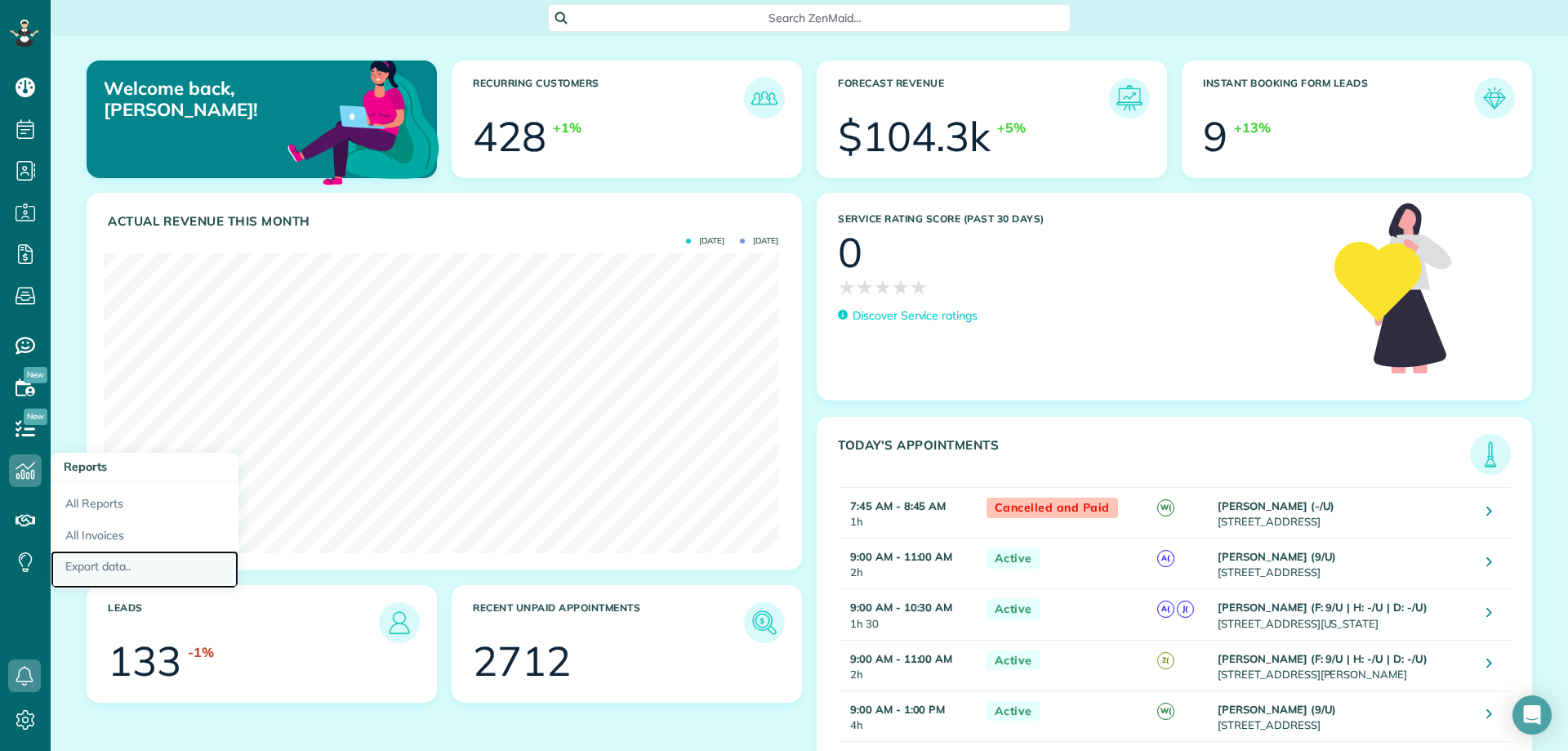
click at [101, 524] on link "Export data.." at bounding box center [145, 570] width 188 height 37
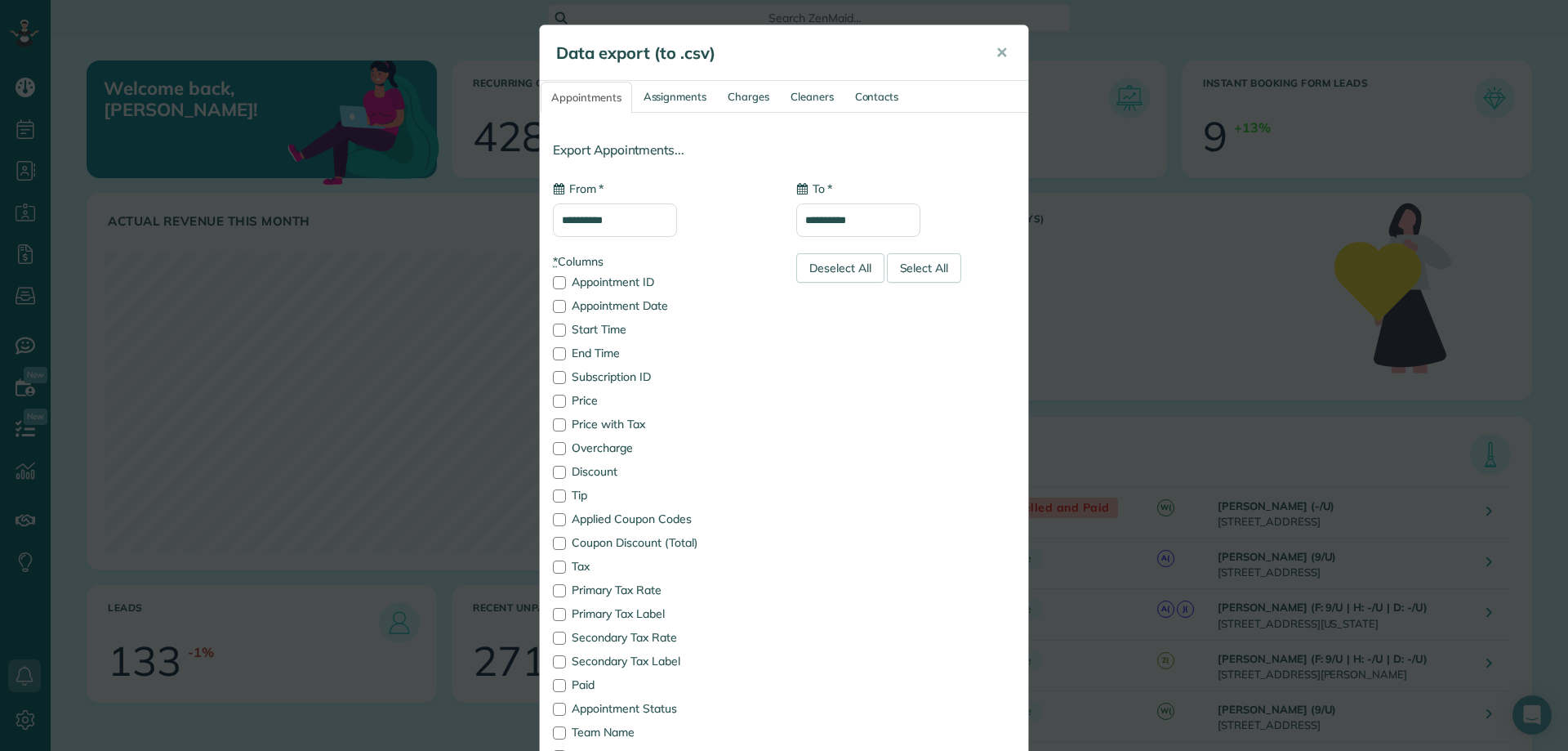
type input "**********"
click at [636, 216] on input "**********" at bounding box center [615, 220] width 125 height 34
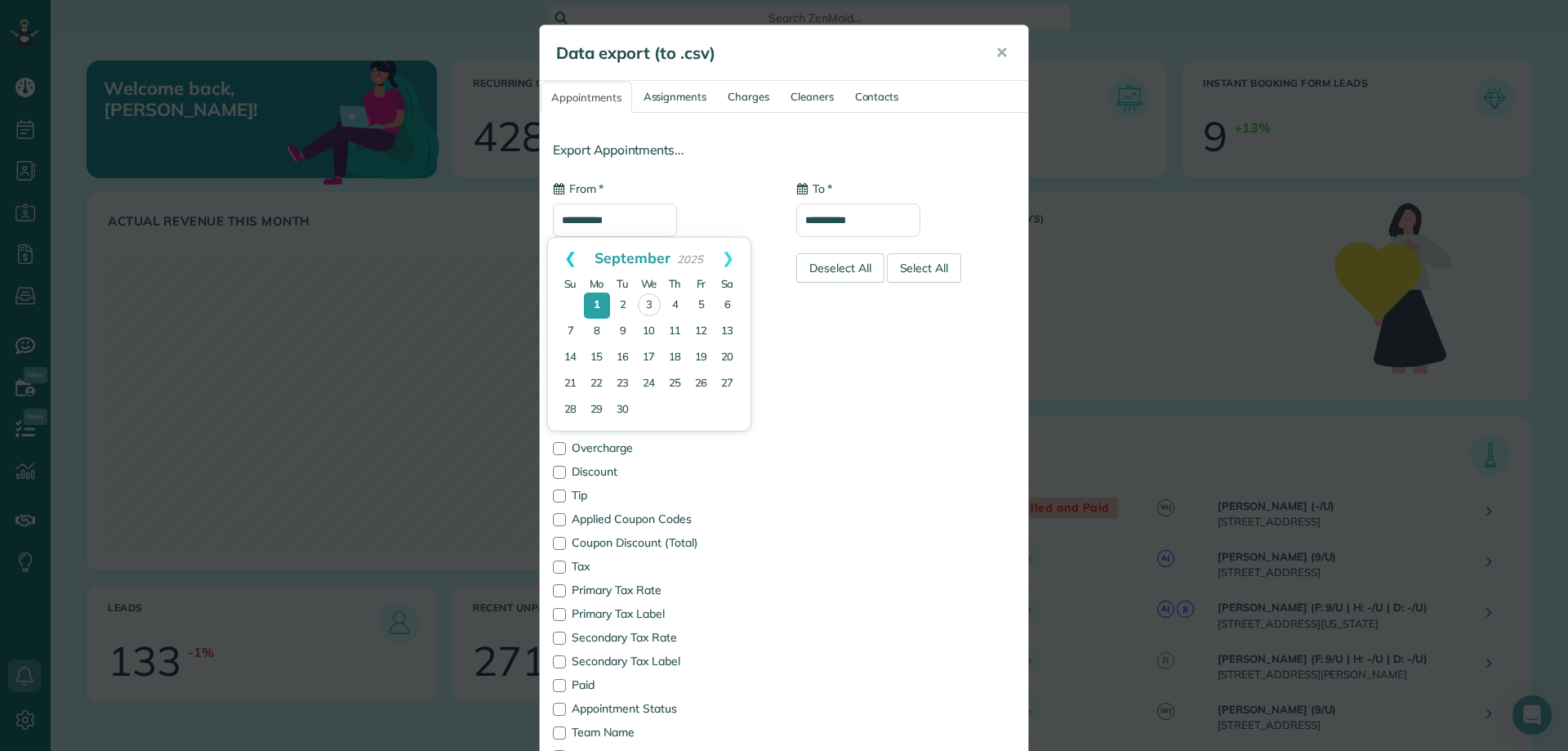
click at [562, 253] on link "Prev" at bounding box center [570, 259] width 45 height 41
click at [698, 303] on link "1" at bounding box center [701, 304] width 26 height 26
type input "**********"
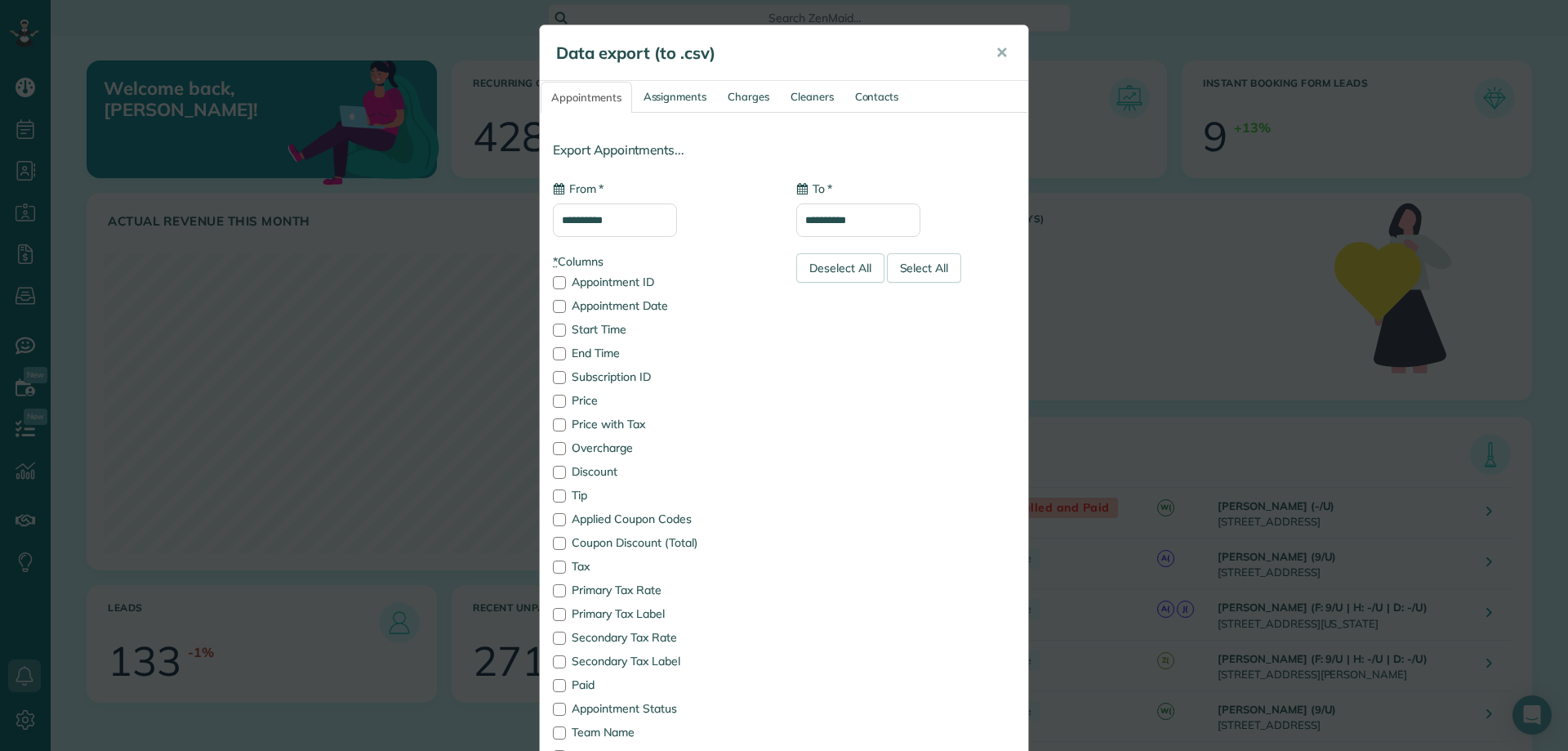
click at [892, 220] on input "**********" at bounding box center [858, 220] width 125 height 34
click at [809, 259] on link "Prev" at bounding box center [813, 259] width 45 height 41
click at [809, 437] on link "31" at bounding box center [814, 435] width 26 height 26
type input "**********"
drag, startPoint x: 839, startPoint y: 274, endPoint x: 831, endPoint y: 275, distance: 8.1
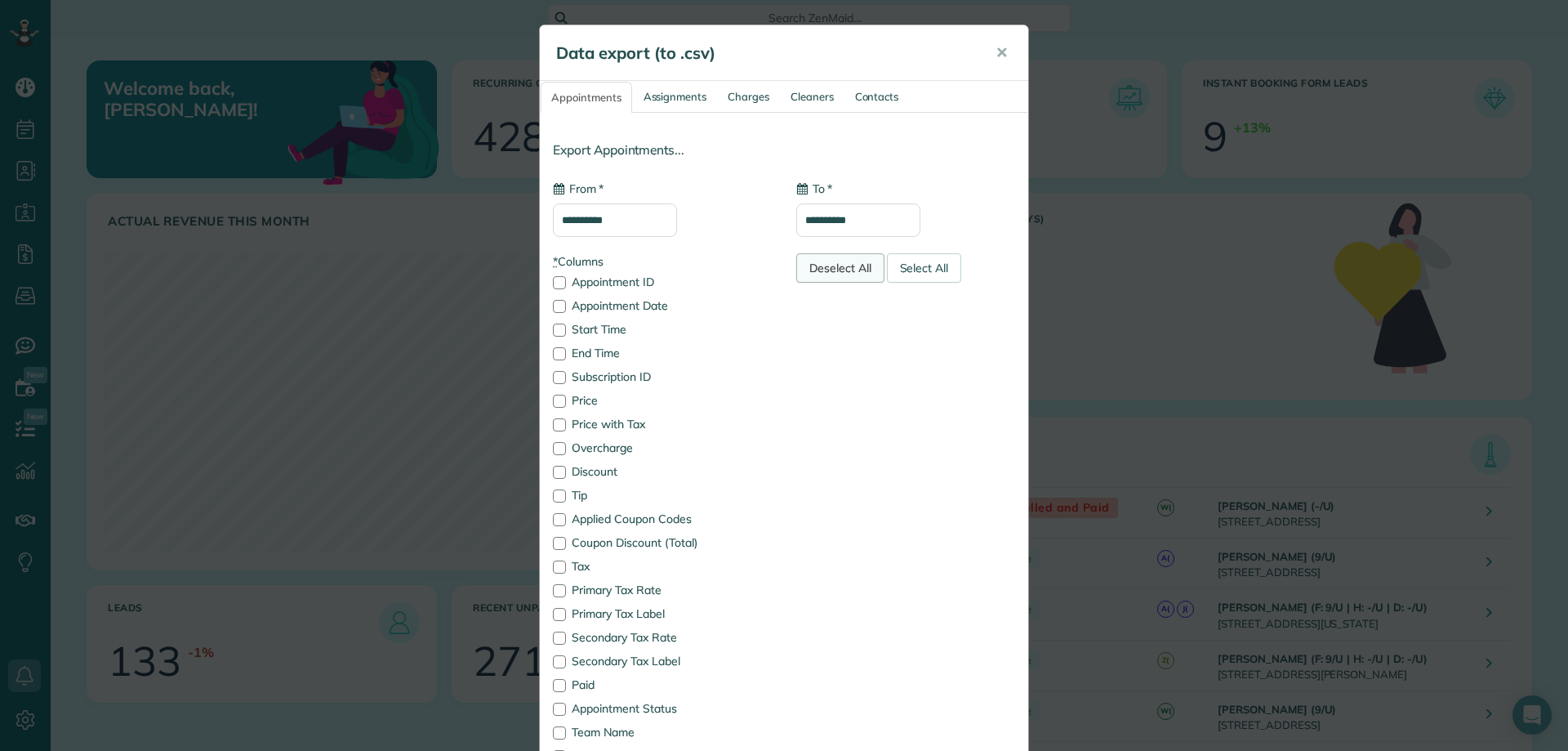
click at [838, 274] on div "Deselect All" at bounding box center [840, 268] width 88 height 30
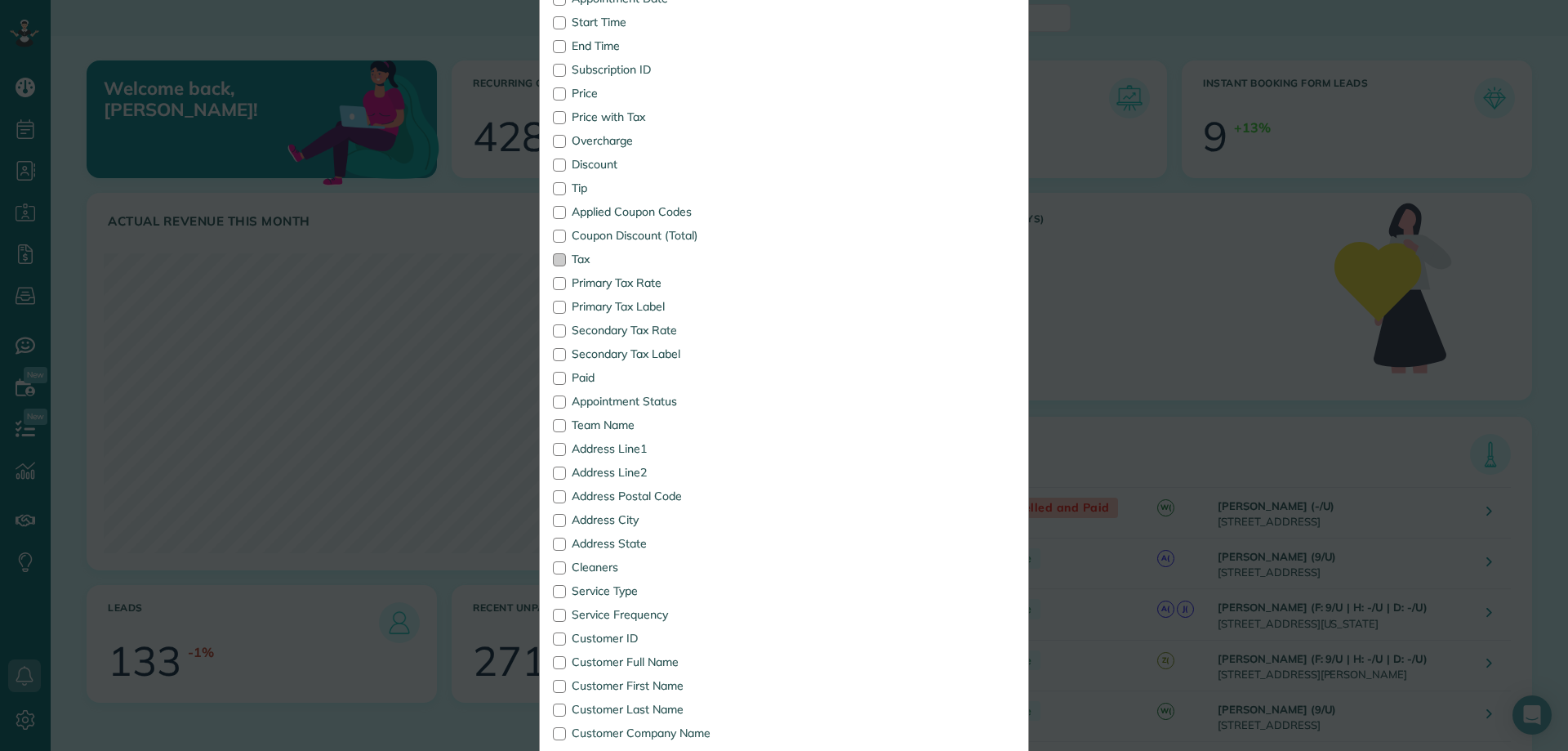
scroll to position [327, 0]
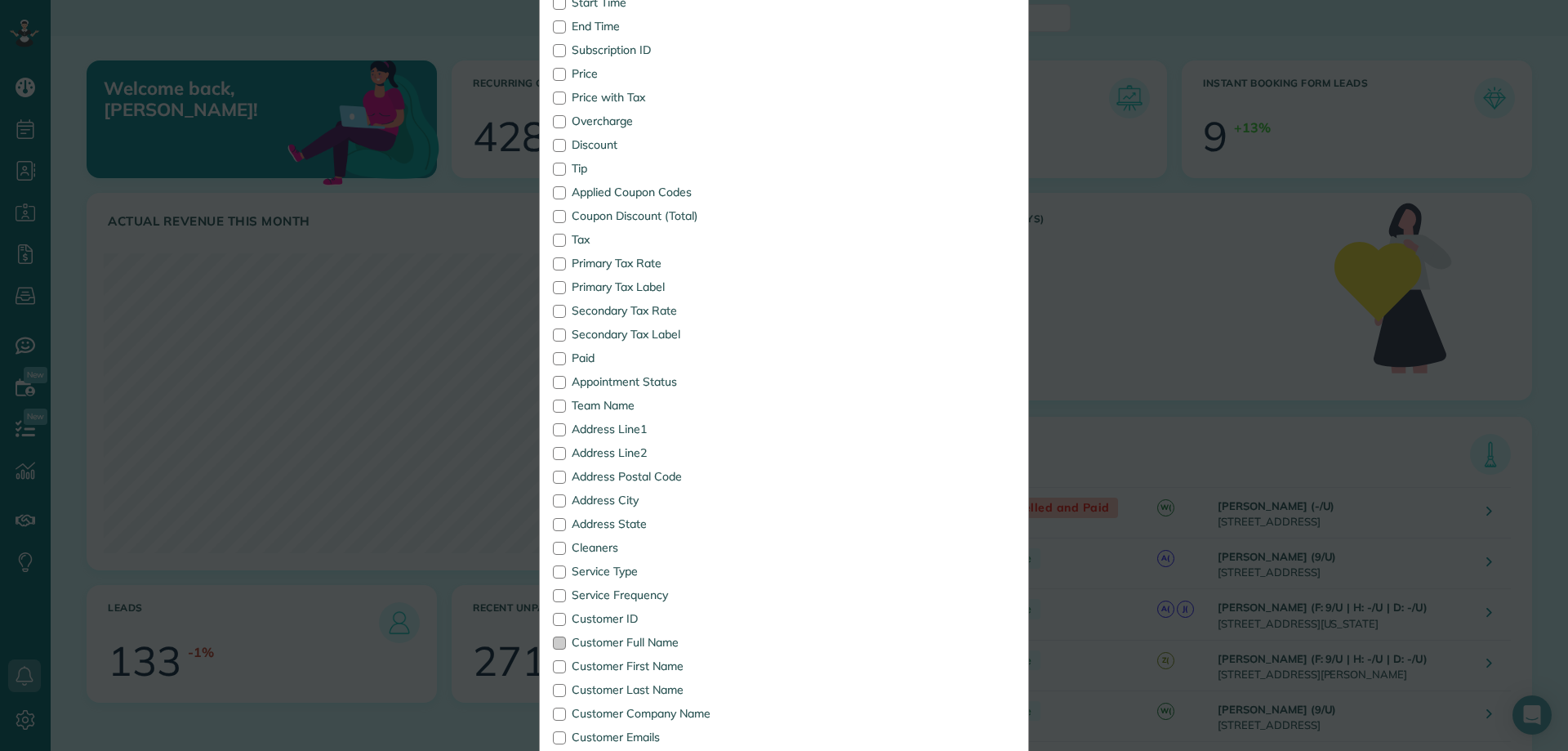
click at [553, 524] on div at bounding box center [559, 643] width 13 height 13
click at [554, 524] on div at bounding box center [559, 714] width 13 height 13
click at [553, 432] on div at bounding box center [559, 429] width 13 height 13
click at [554, 496] on div at bounding box center [559, 500] width 13 height 13
click at [558, 523] on div at bounding box center [559, 524] width 13 height 13
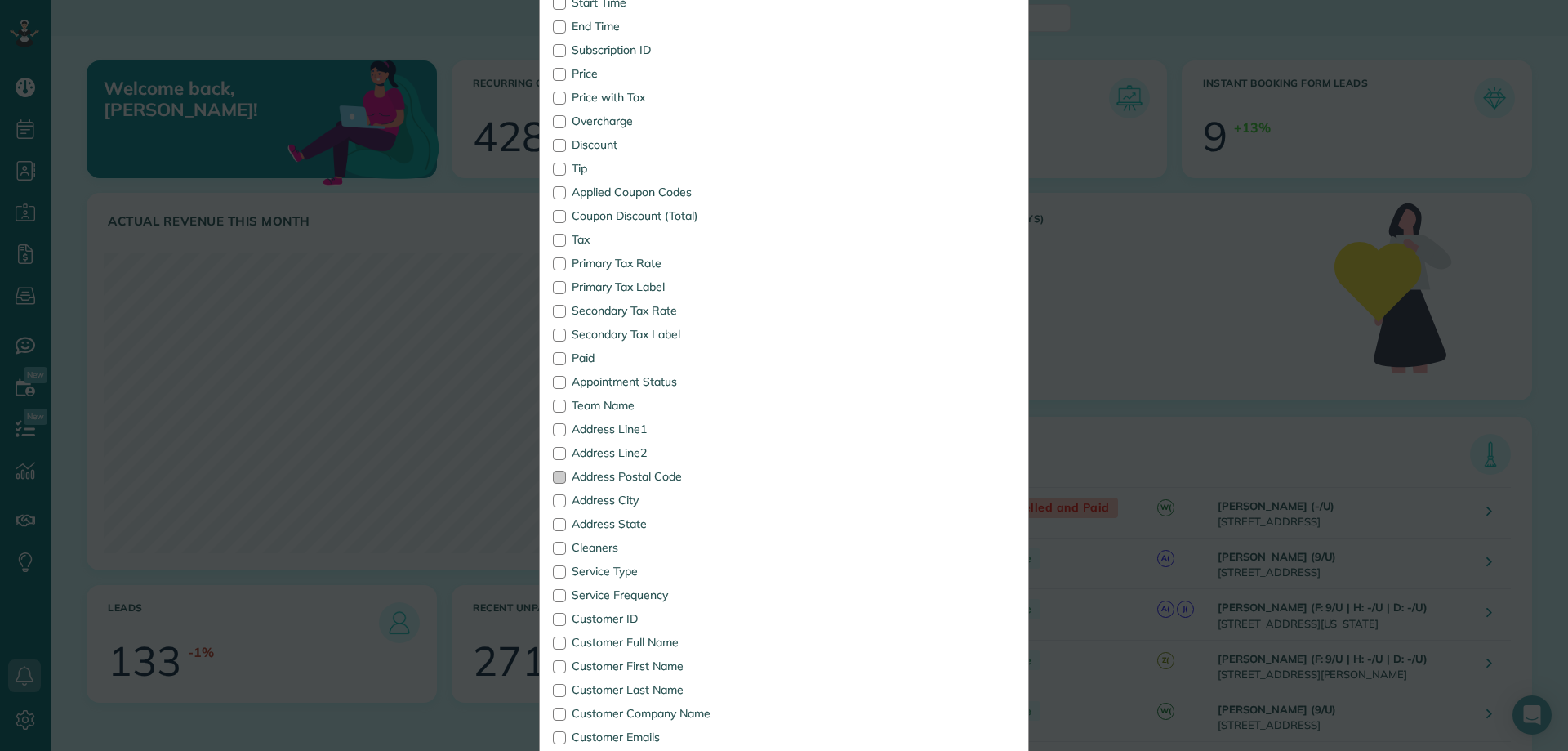
click at [553, 474] on div at bounding box center [559, 476] width 13 height 13
drag, startPoint x: 555, startPoint y: 548, endPoint x: 571, endPoint y: 549, distance: 16.0
click at [557, 524] on div at bounding box center [559, 548] width 13 height 13
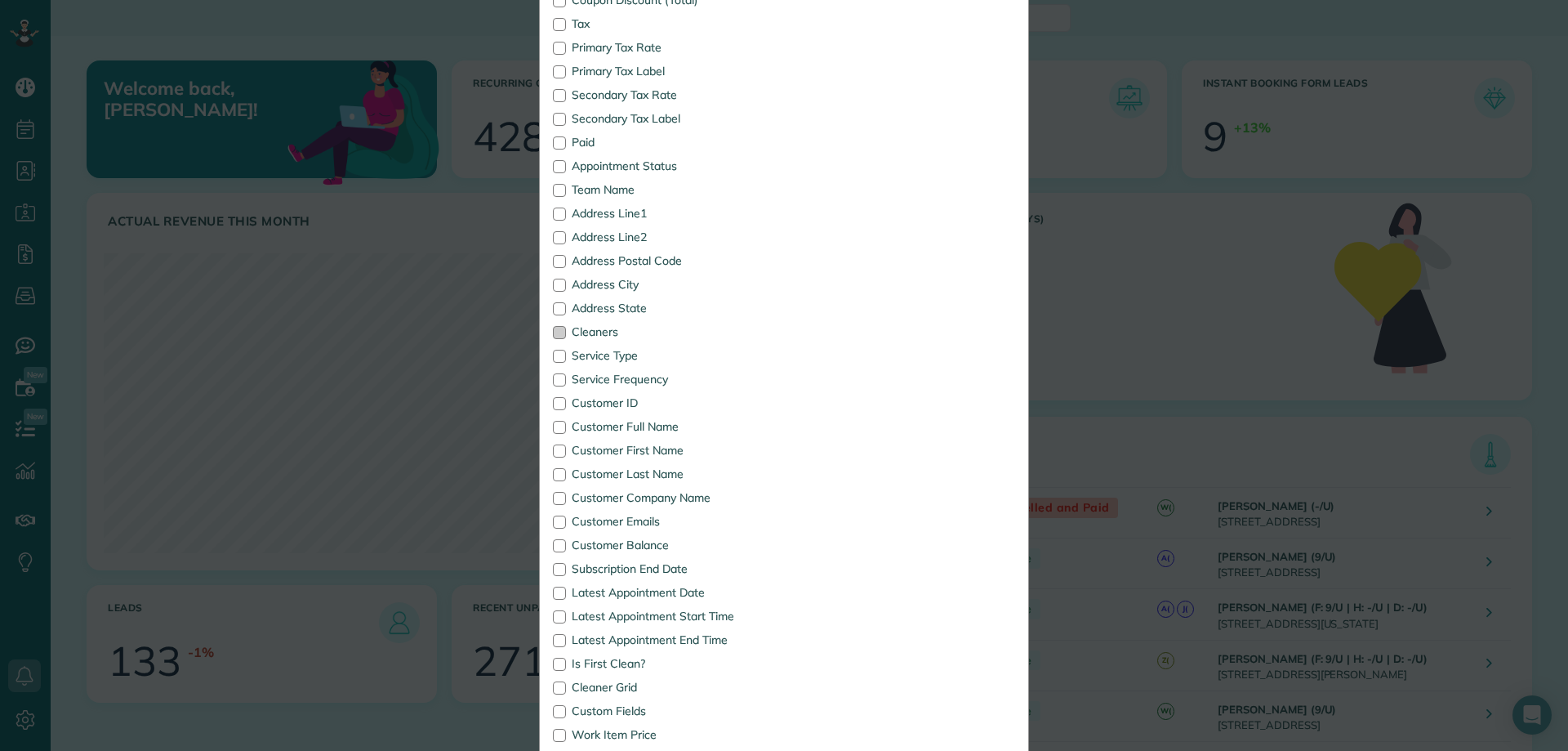
scroll to position [687, 0]
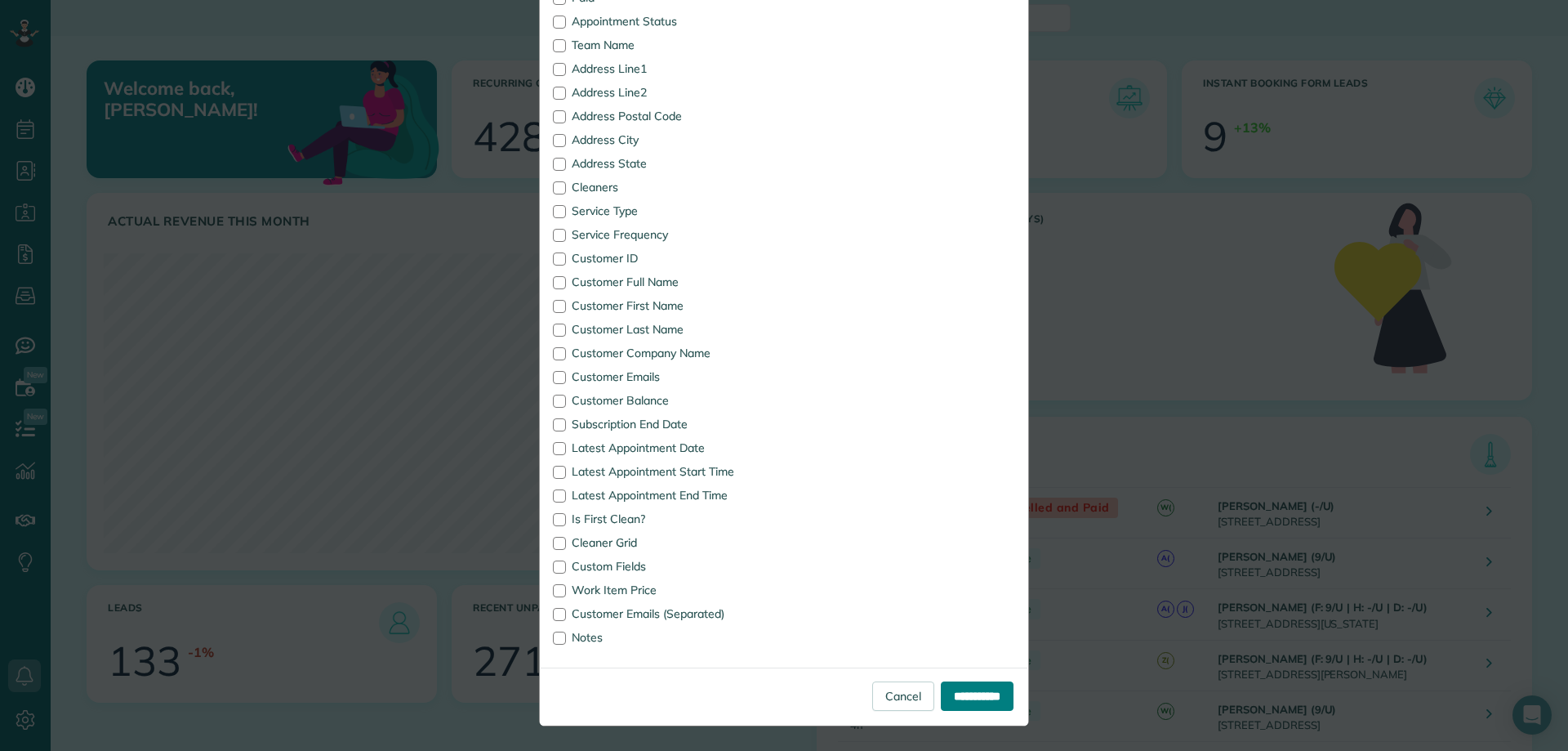
click at [967, 524] on input "**********" at bounding box center [977, 696] width 73 height 30
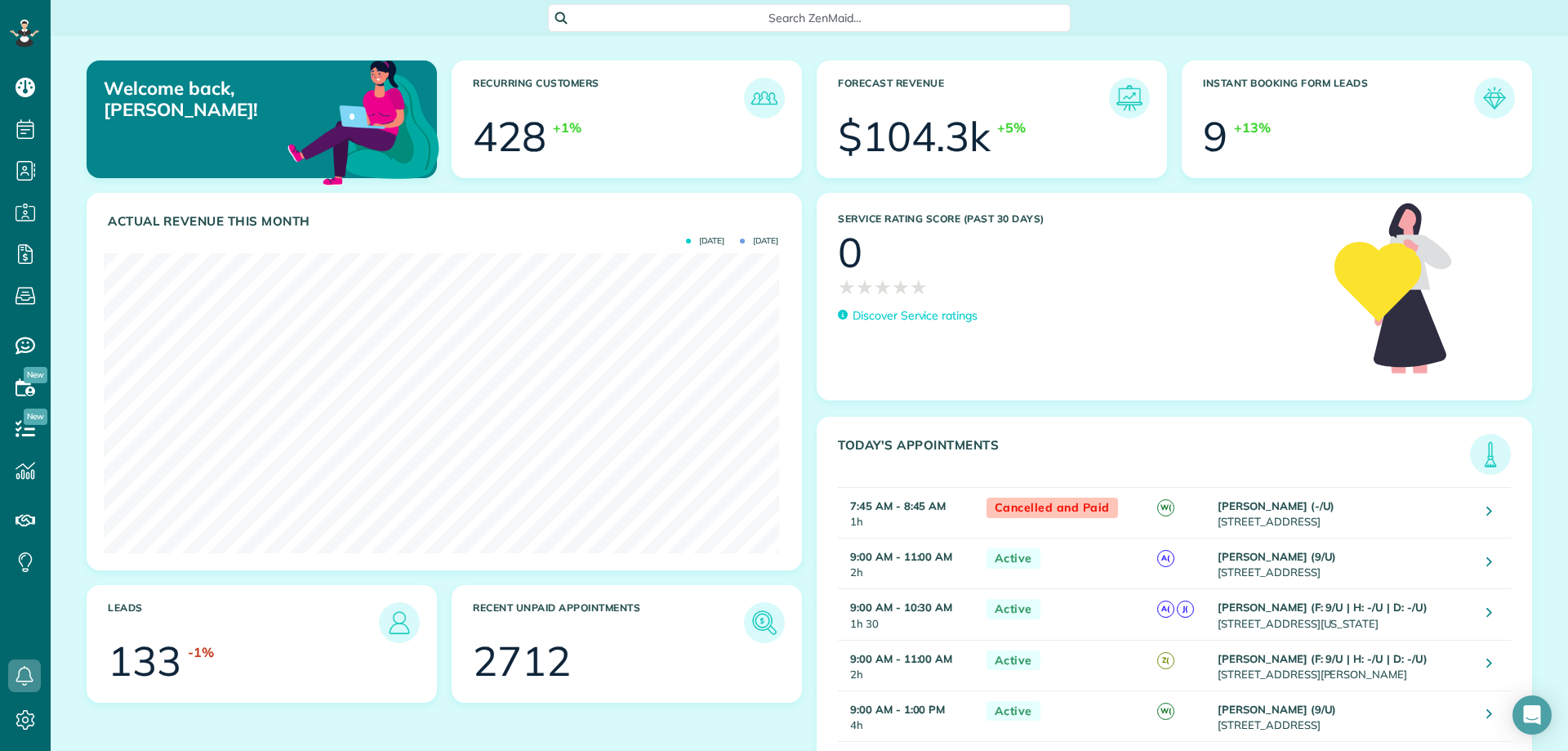
click at [731, 14] on span "Search ZenMaid…" at bounding box center [815, 18] width 496 height 16
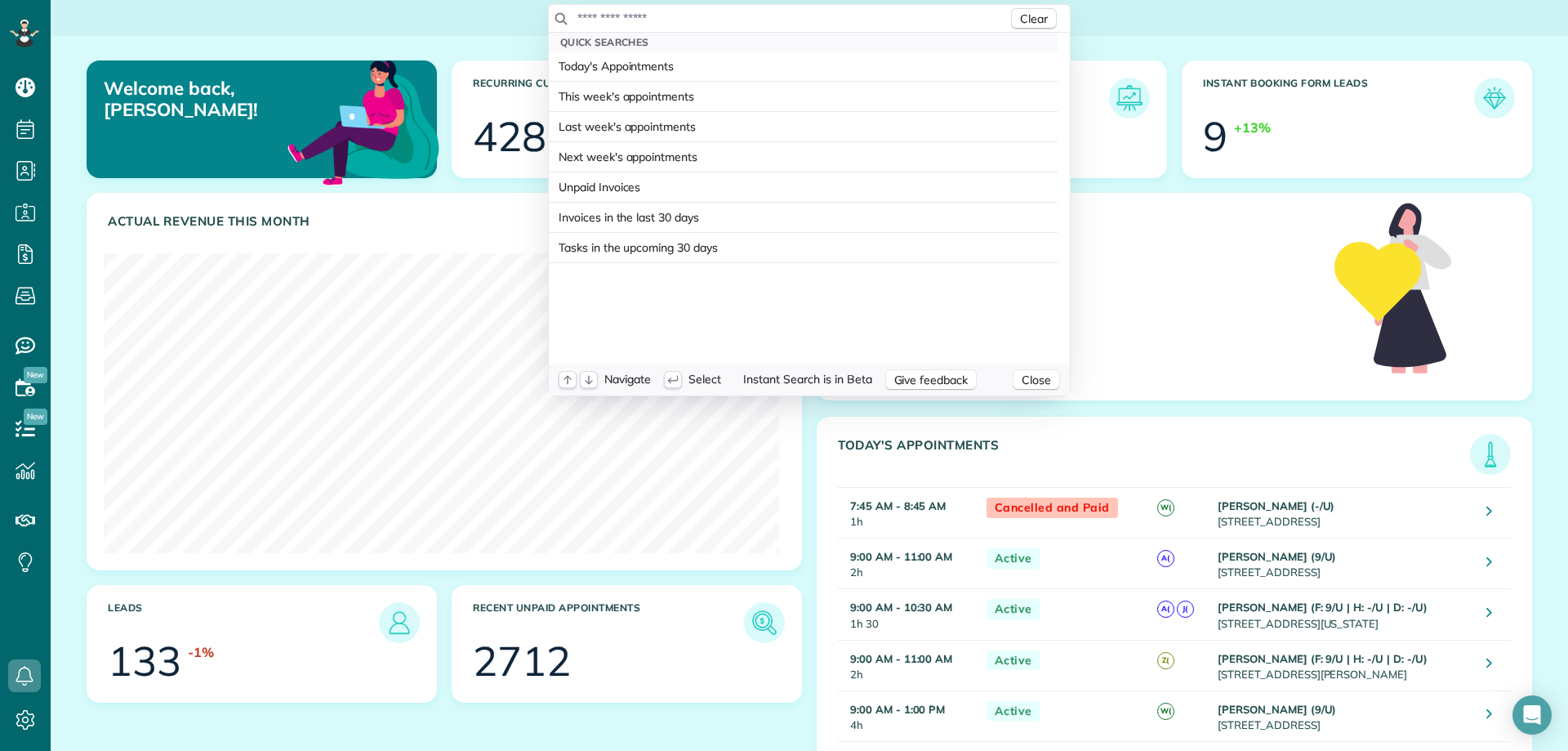
click at [729, 17] on input "text" at bounding box center [792, 18] width 431 height 16
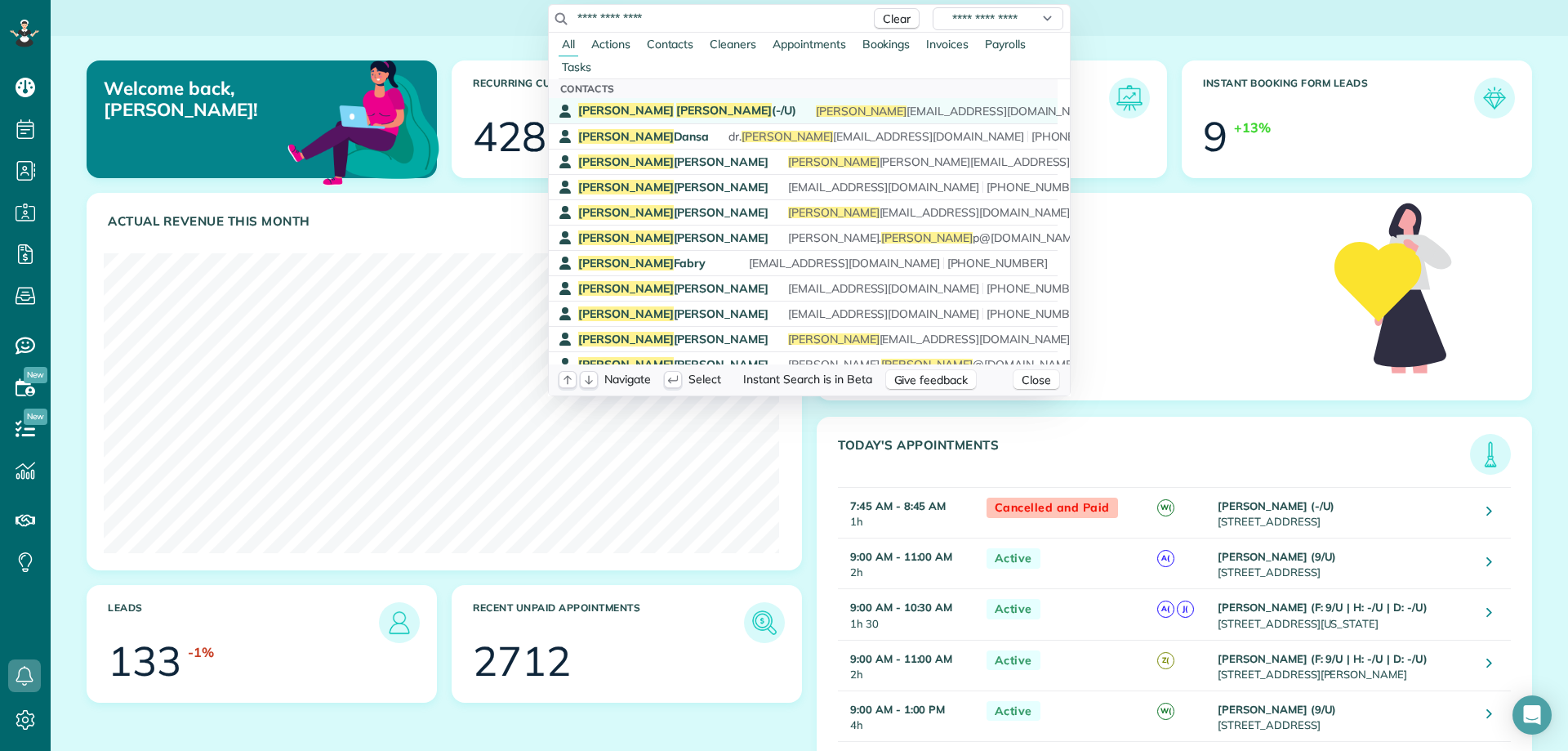
type input "**********"
click at [676, 116] on span "Steinhaus" at bounding box center [723, 109] width 96 height 14
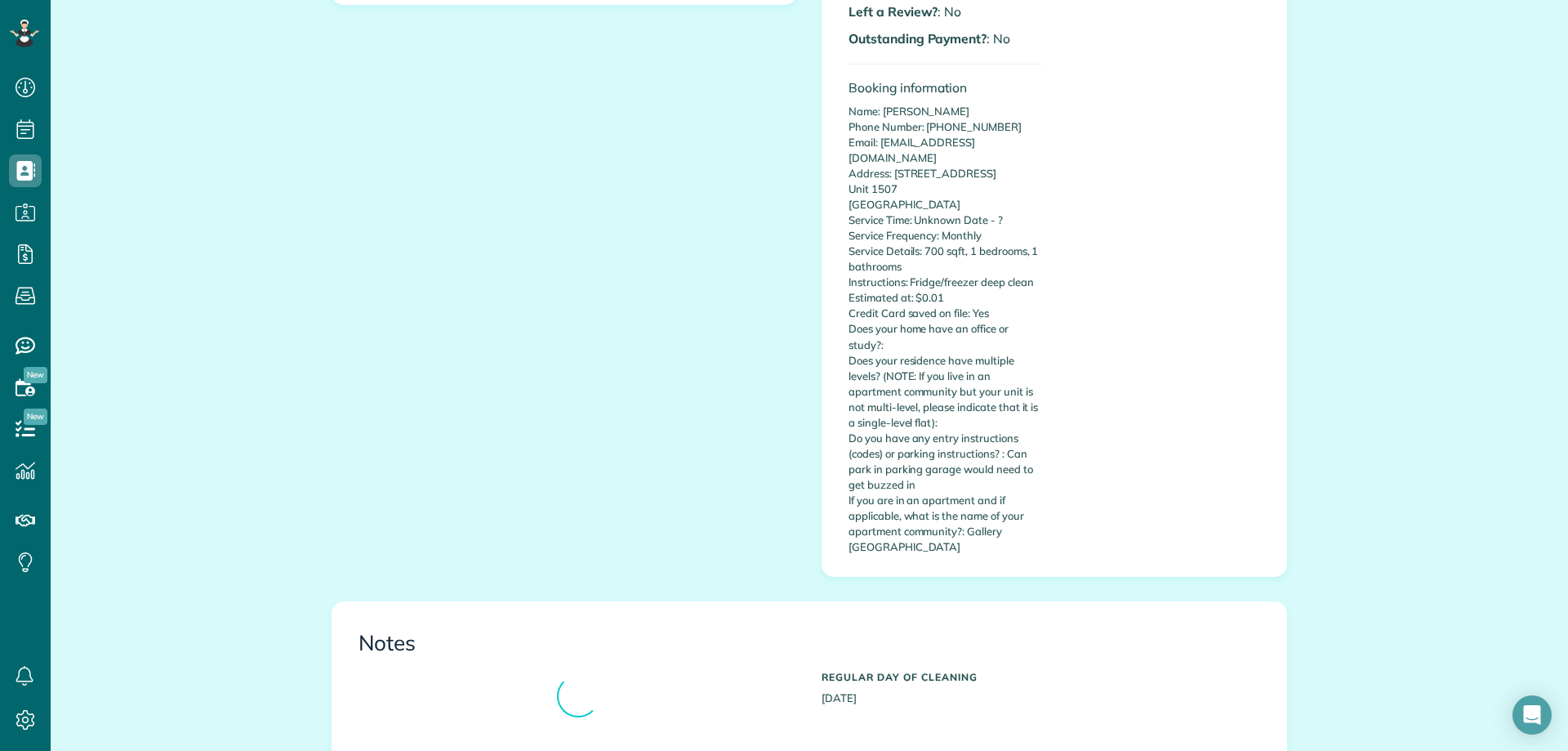
scroll to position [1042, 0]
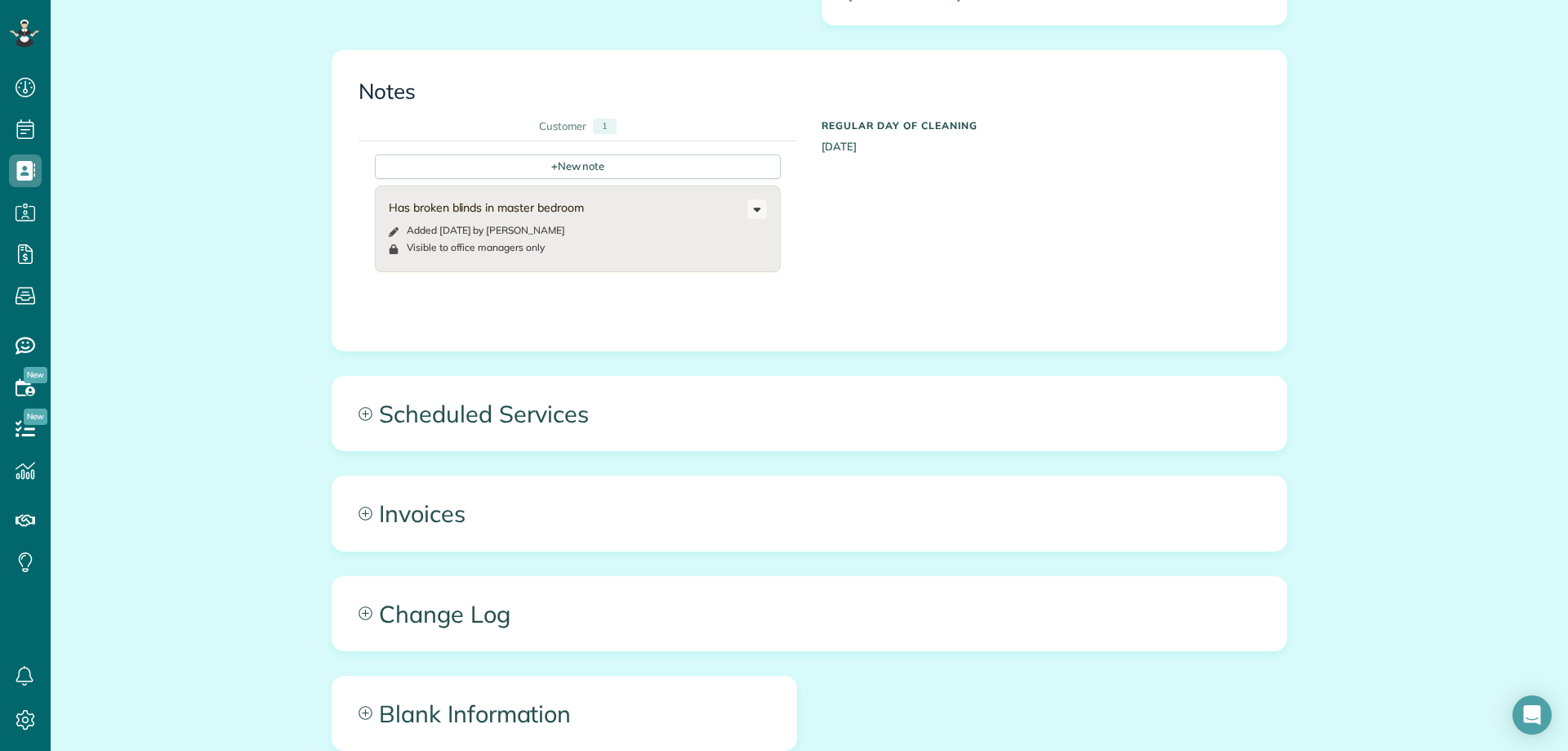
click at [828, 376] on div "Scheduled Services Ongoing and Future Past View Past Appointments View Future A…" at bounding box center [809, 413] width 956 height 75
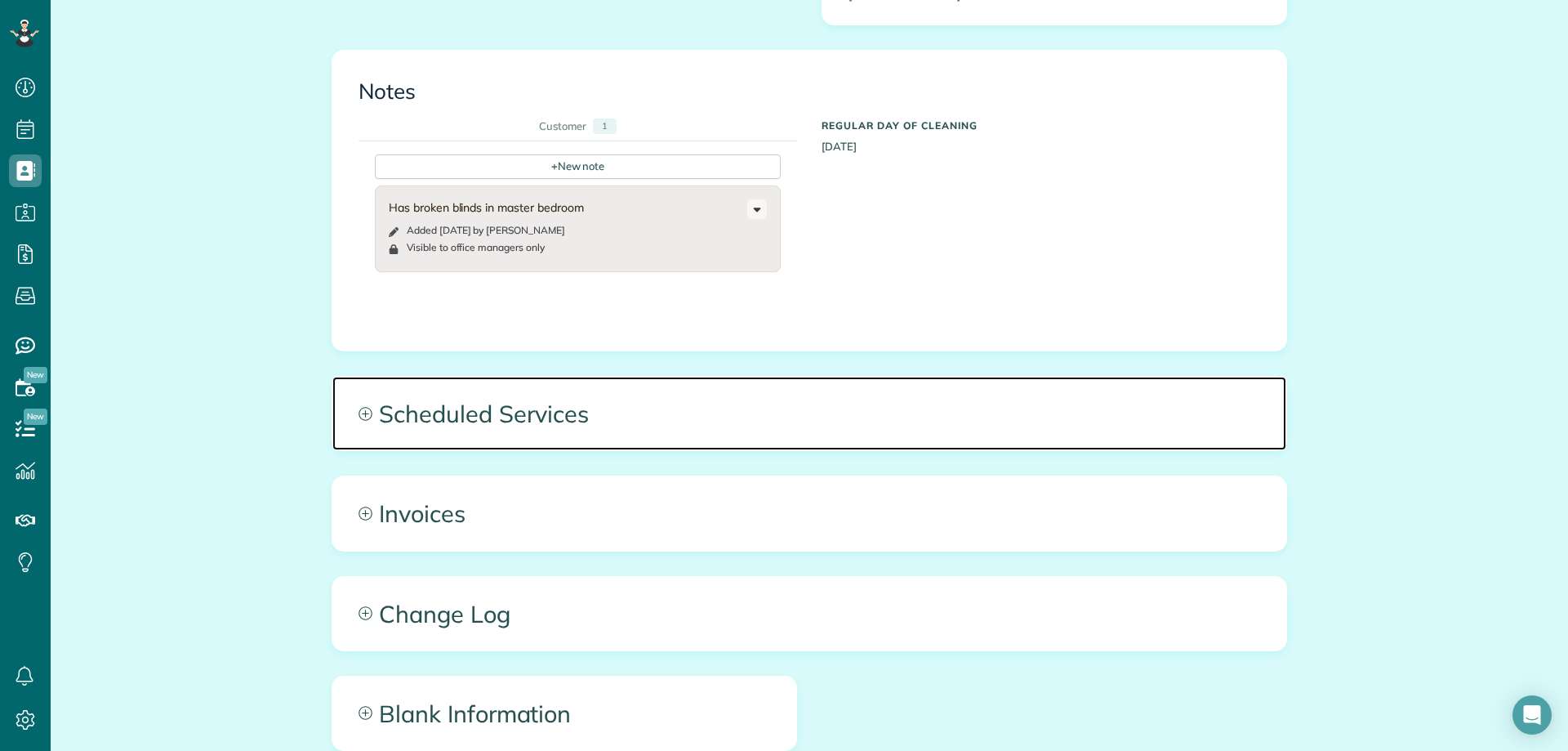
click at [797, 389] on span "Scheduled Services" at bounding box center [809, 413] width 954 height 74
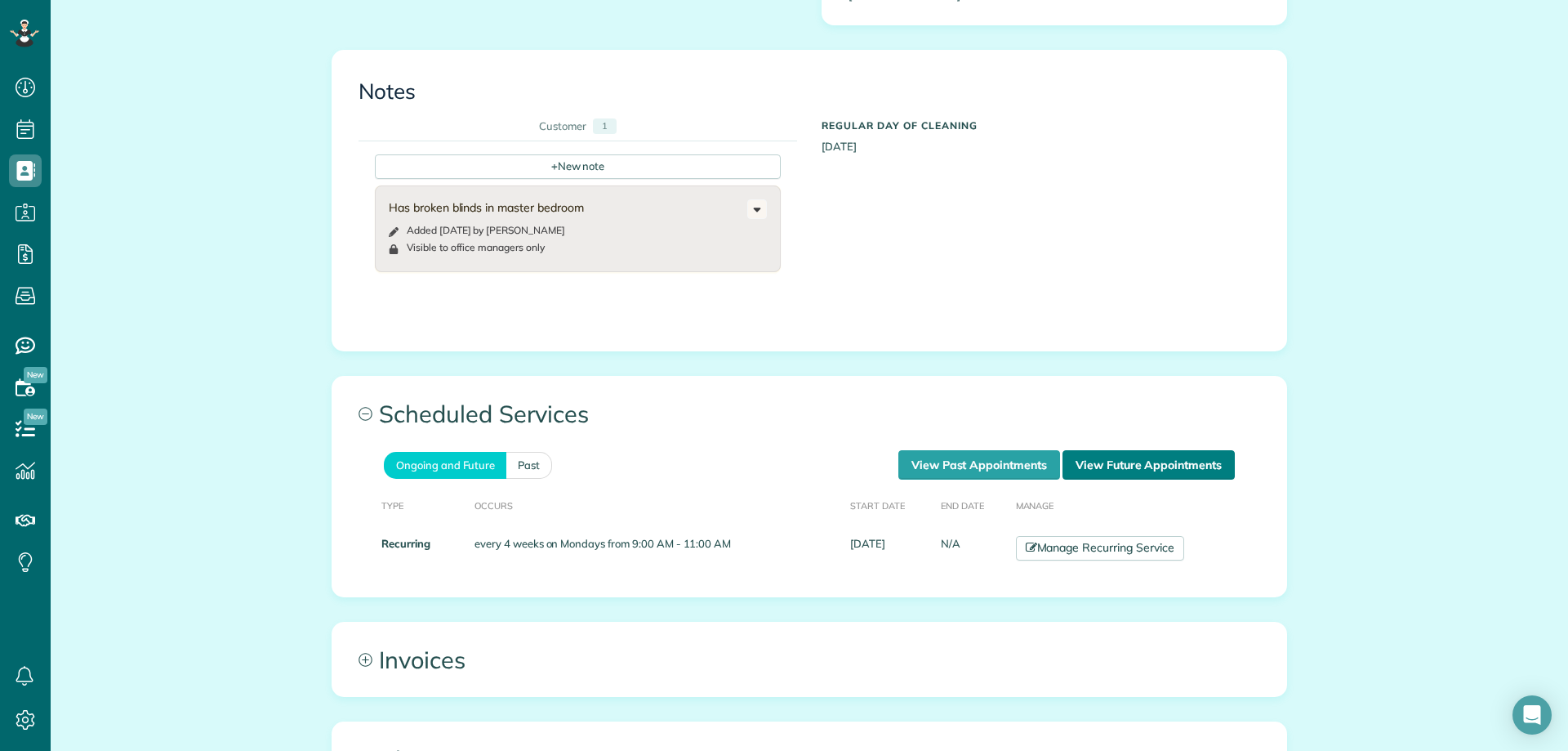
click at [1087, 450] on link "View Future Appointments" at bounding box center [1148, 465] width 172 height 30
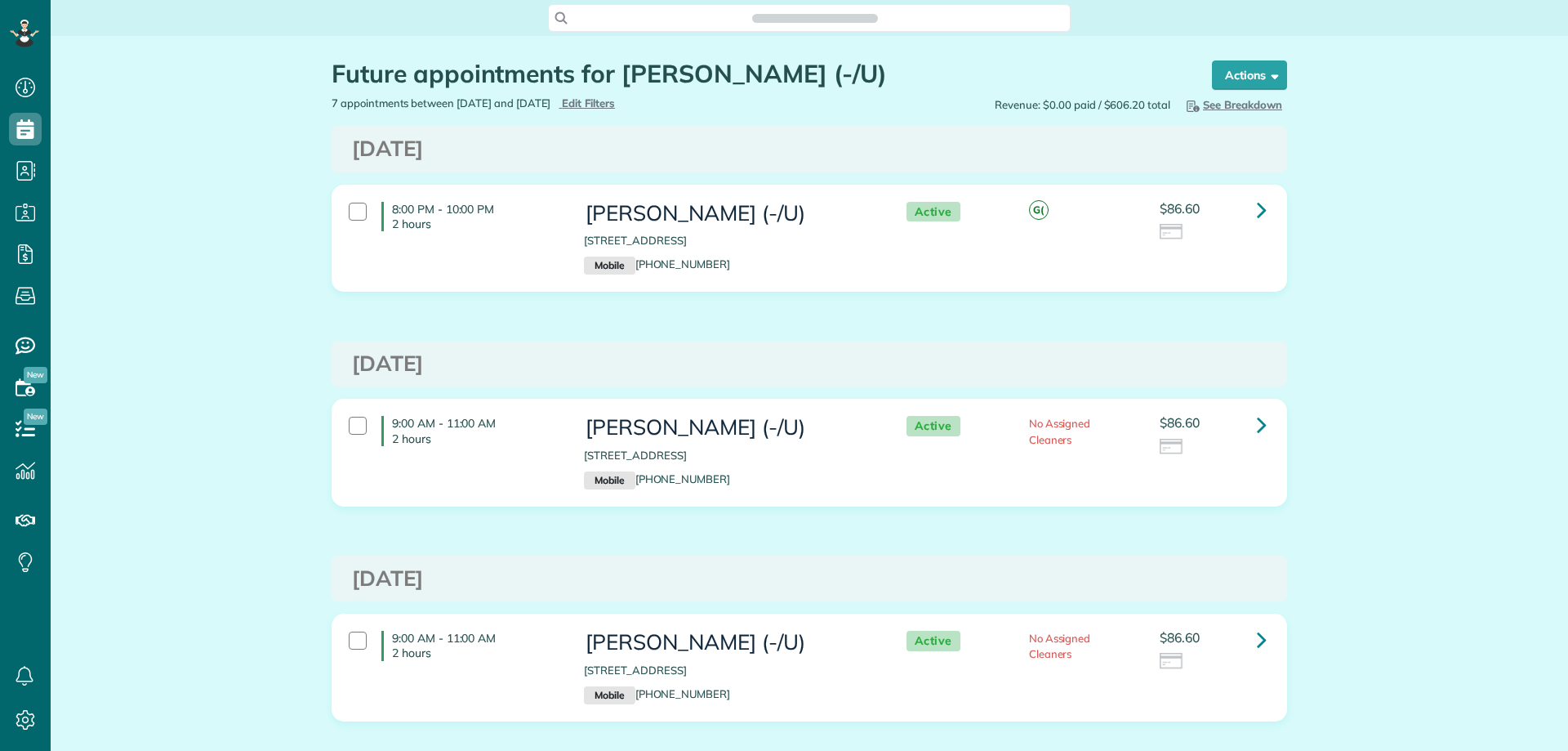
scroll to position [8, 8]
drag, startPoint x: 623, startPoint y: 76, endPoint x: 786, endPoint y: 76, distance: 163.0
click at [786, 76] on h1 "Future appointments for [PERSON_NAME] (-/U)" at bounding box center [756, 74] width 850 height 27
click at [779, 13] on span "Search ZenMaid…" at bounding box center [815, 18] width 496 height 16
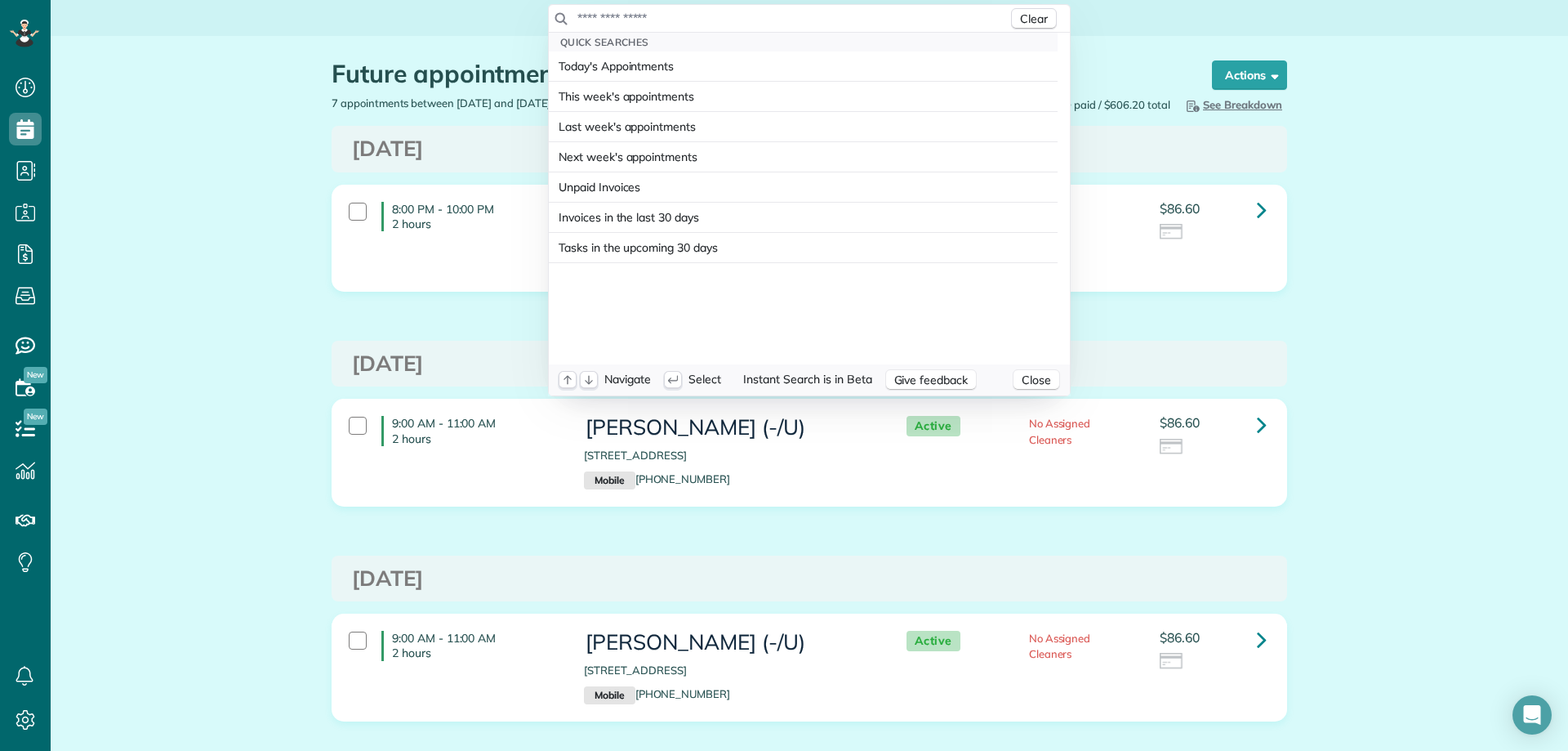
click at [789, 15] on input "text" at bounding box center [792, 18] width 431 height 16
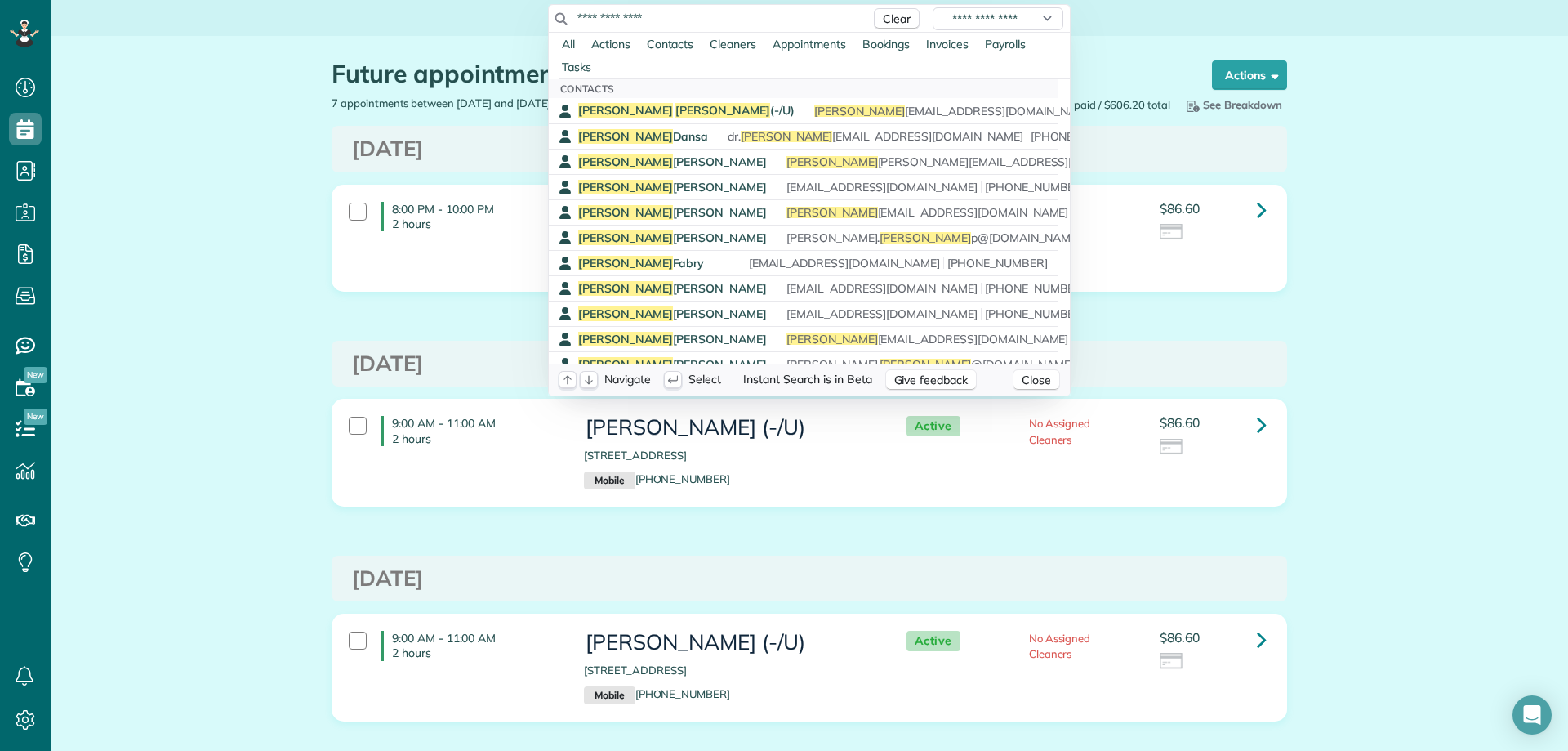
type input "**********"
click at [655, 109] on span "Alex Steinhaus (-/U)" at bounding box center [685, 109] width 216 height 14
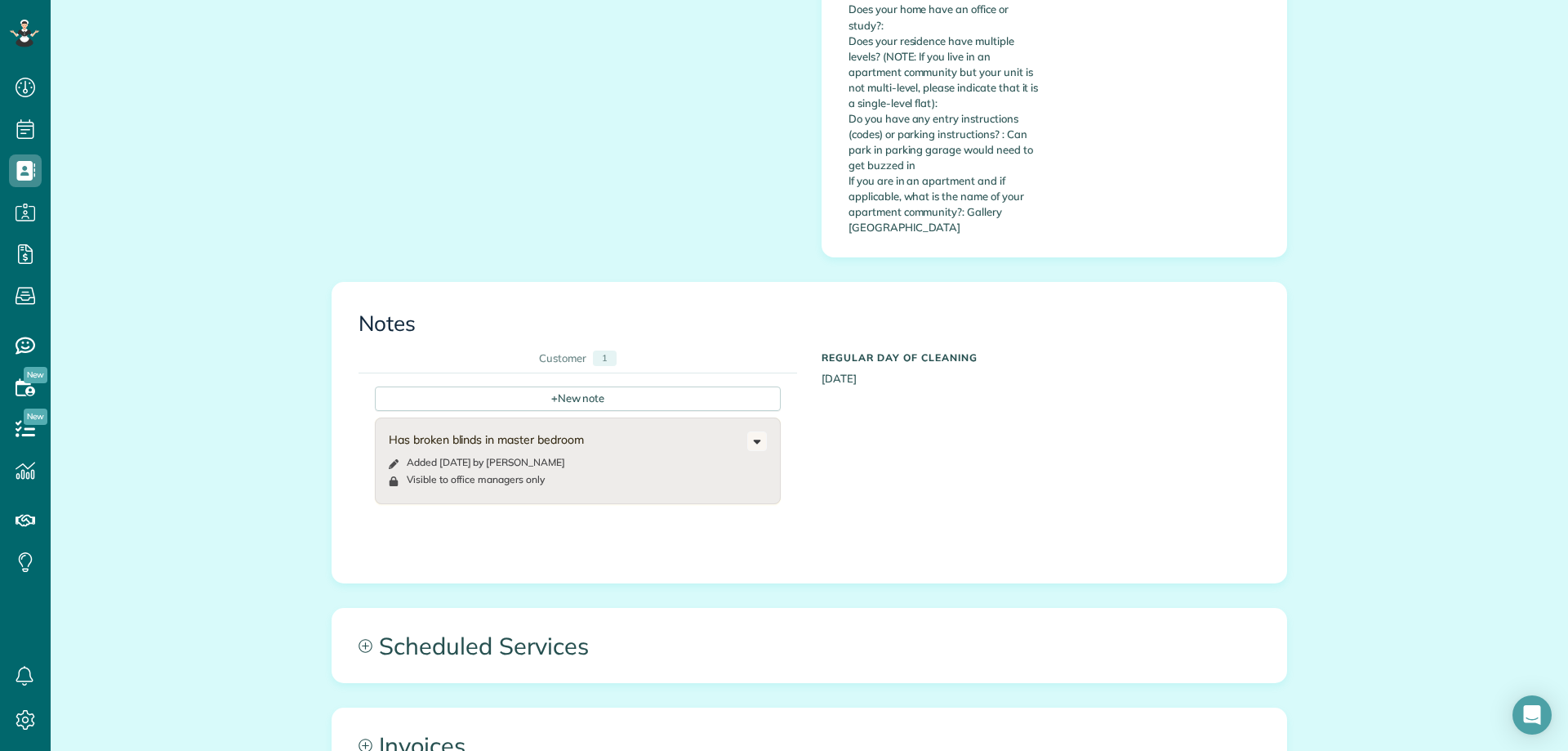
scroll to position [817, 0]
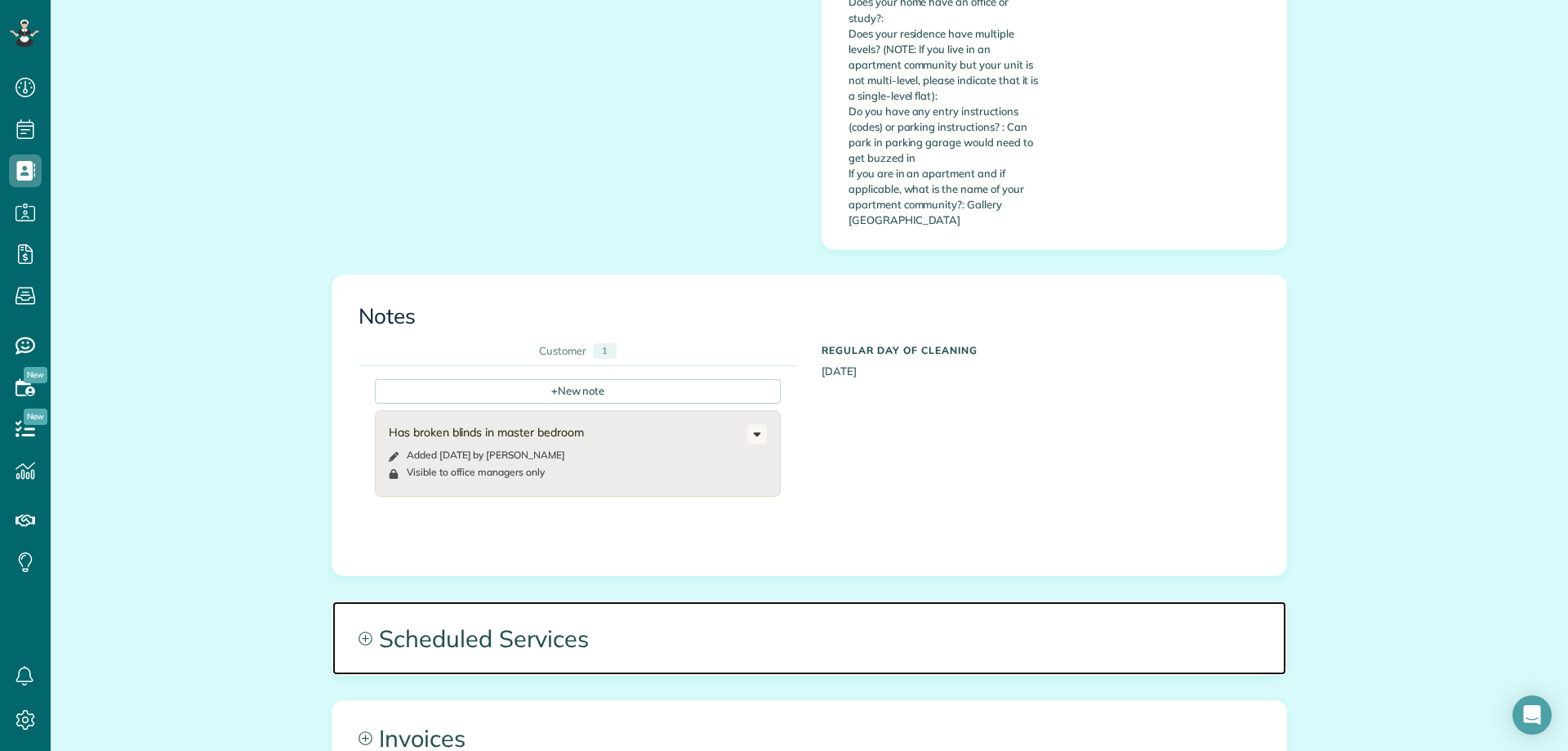
click at [584, 602] on span "Scheduled Services" at bounding box center [809, 637] width 954 height 74
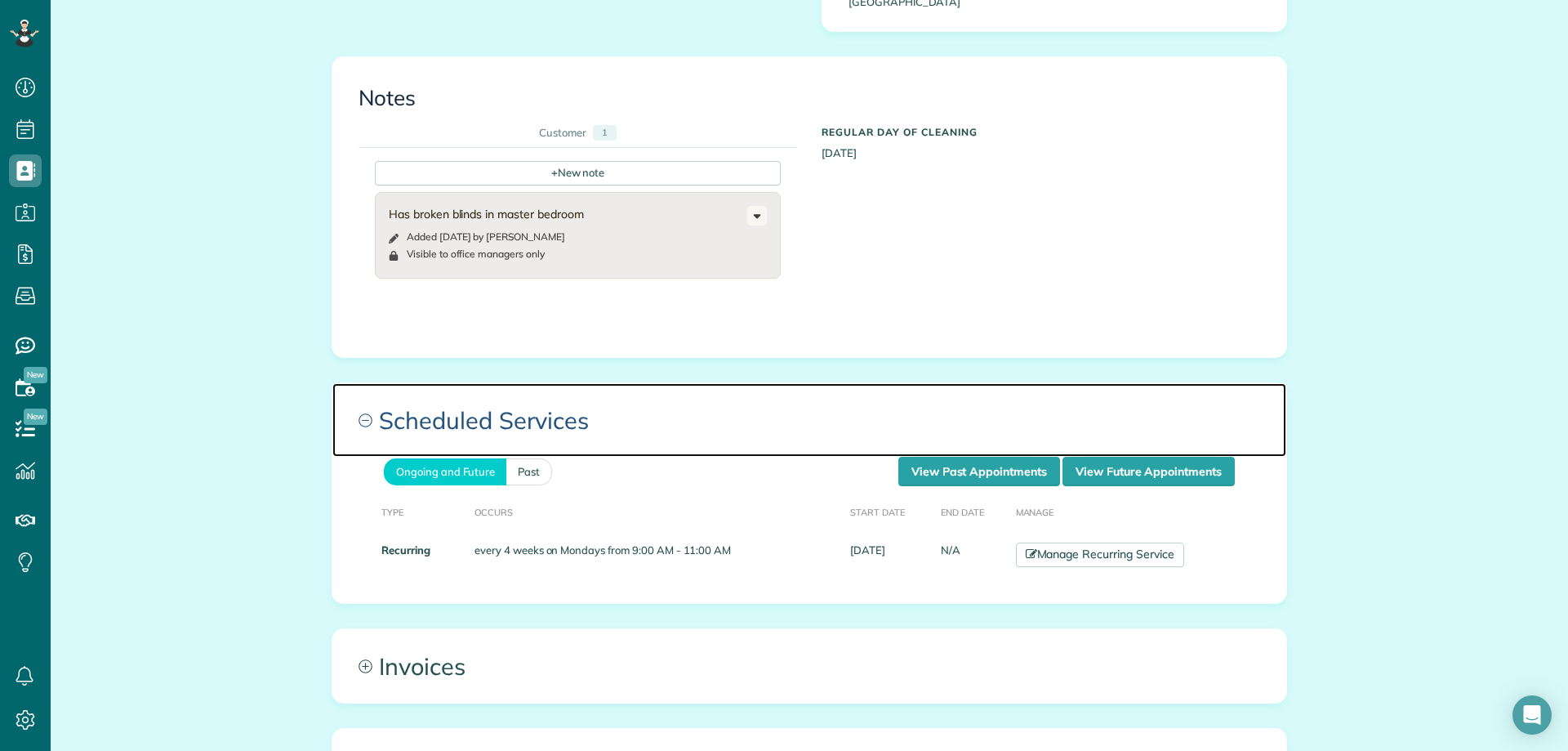
scroll to position [1062, 0]
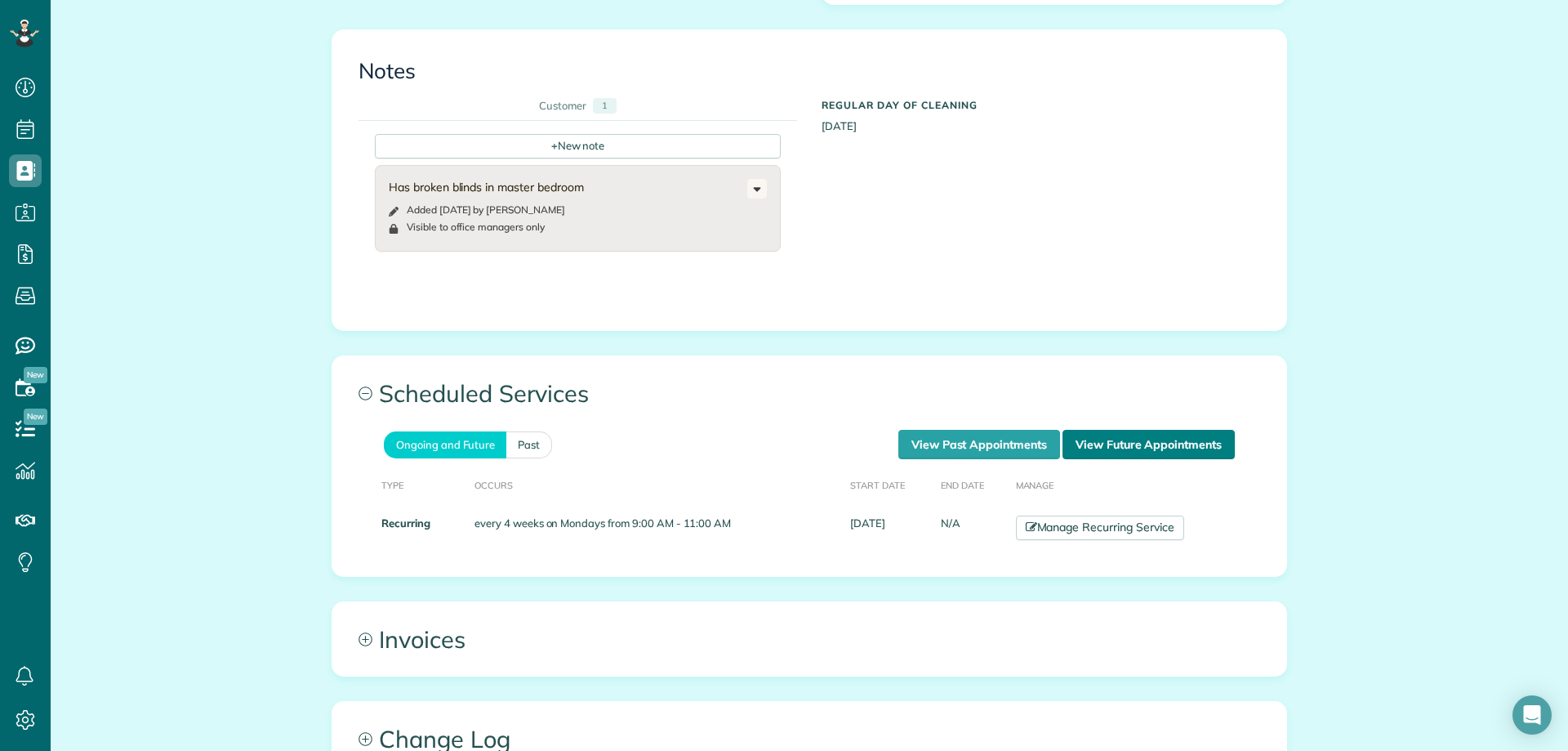
click at [1124, 430] on link "View Future Appointments" at bounding box center [1148, 444] width 172 height 30
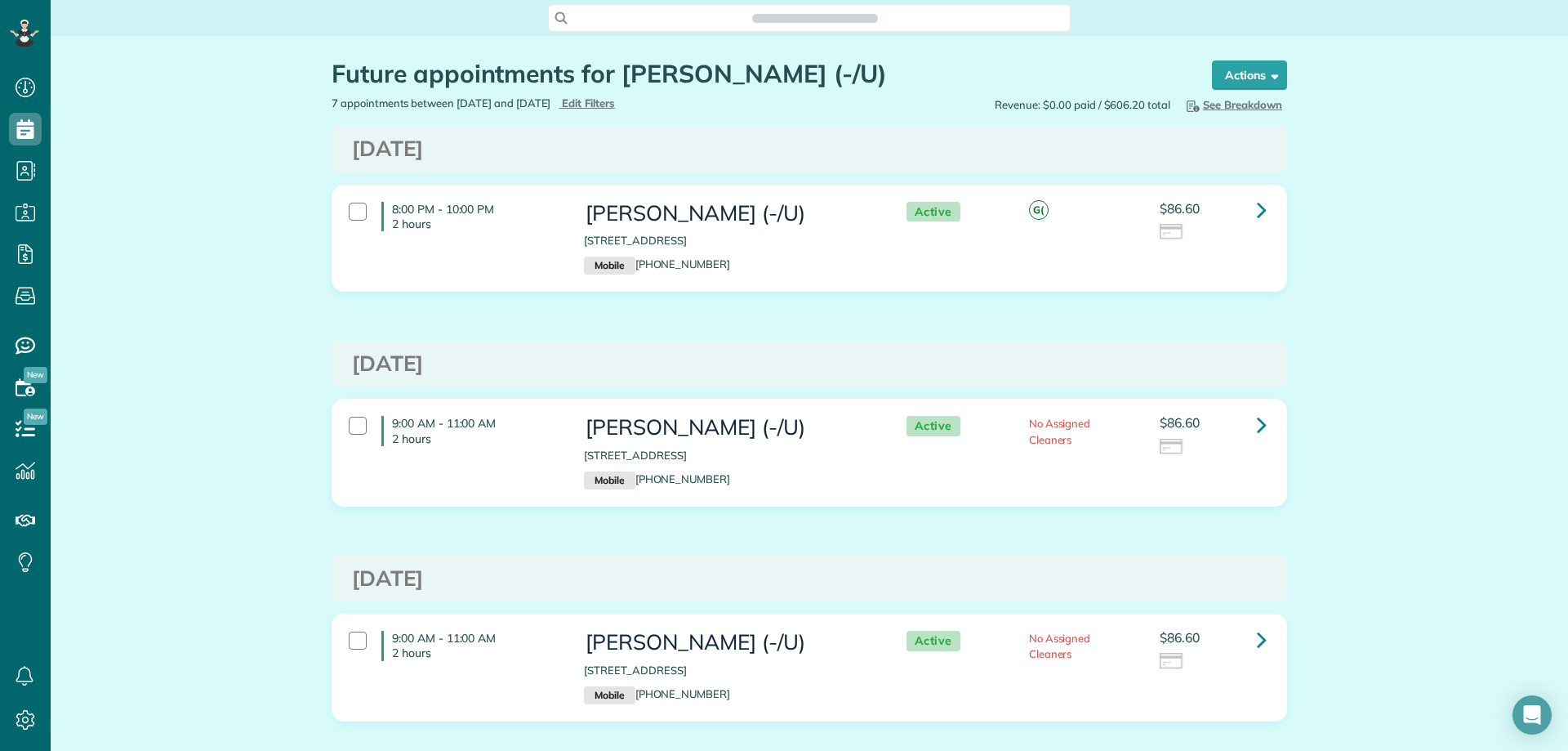
scroll to position [8, 8]
click at [1257, 210] on icon at bounding box center [1262, 209] width 10 height 29
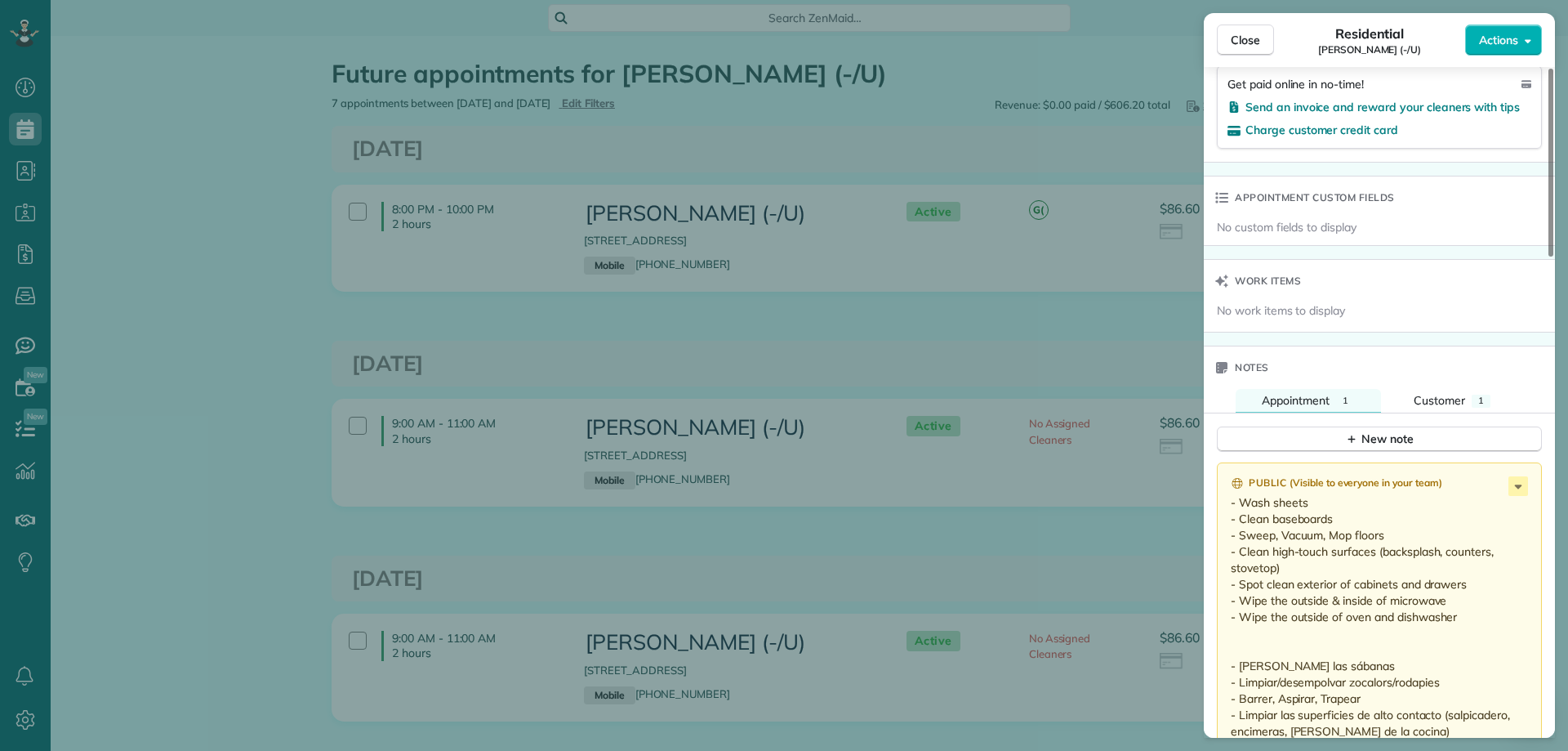
scroll to position [1144, 0]
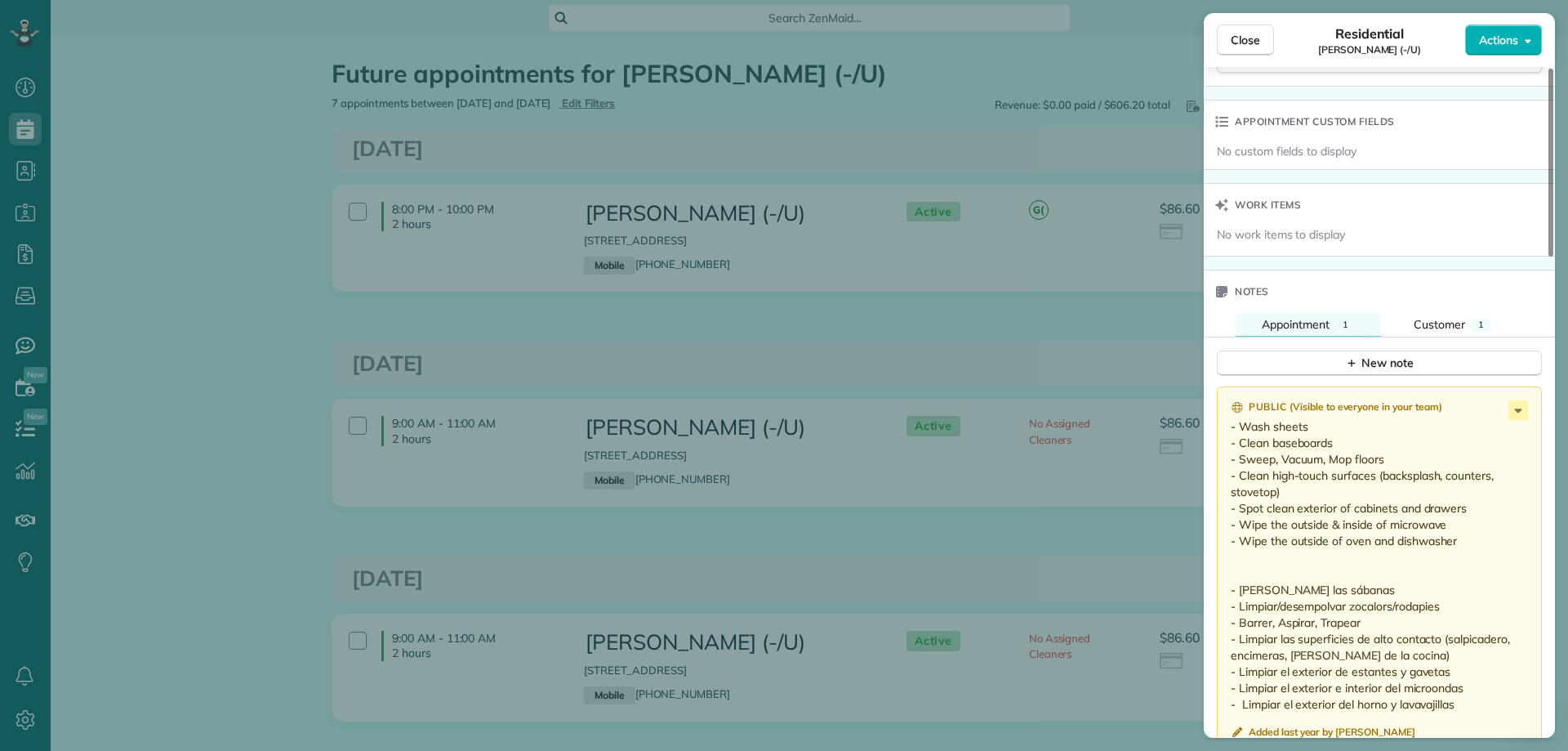
click at [274, 326] on div "Close Residential Alex Steinhaus (-/U) Actions Status Active Alex Steinhaus (-/…" at bounding box center [784, 376] width 1568 height 751
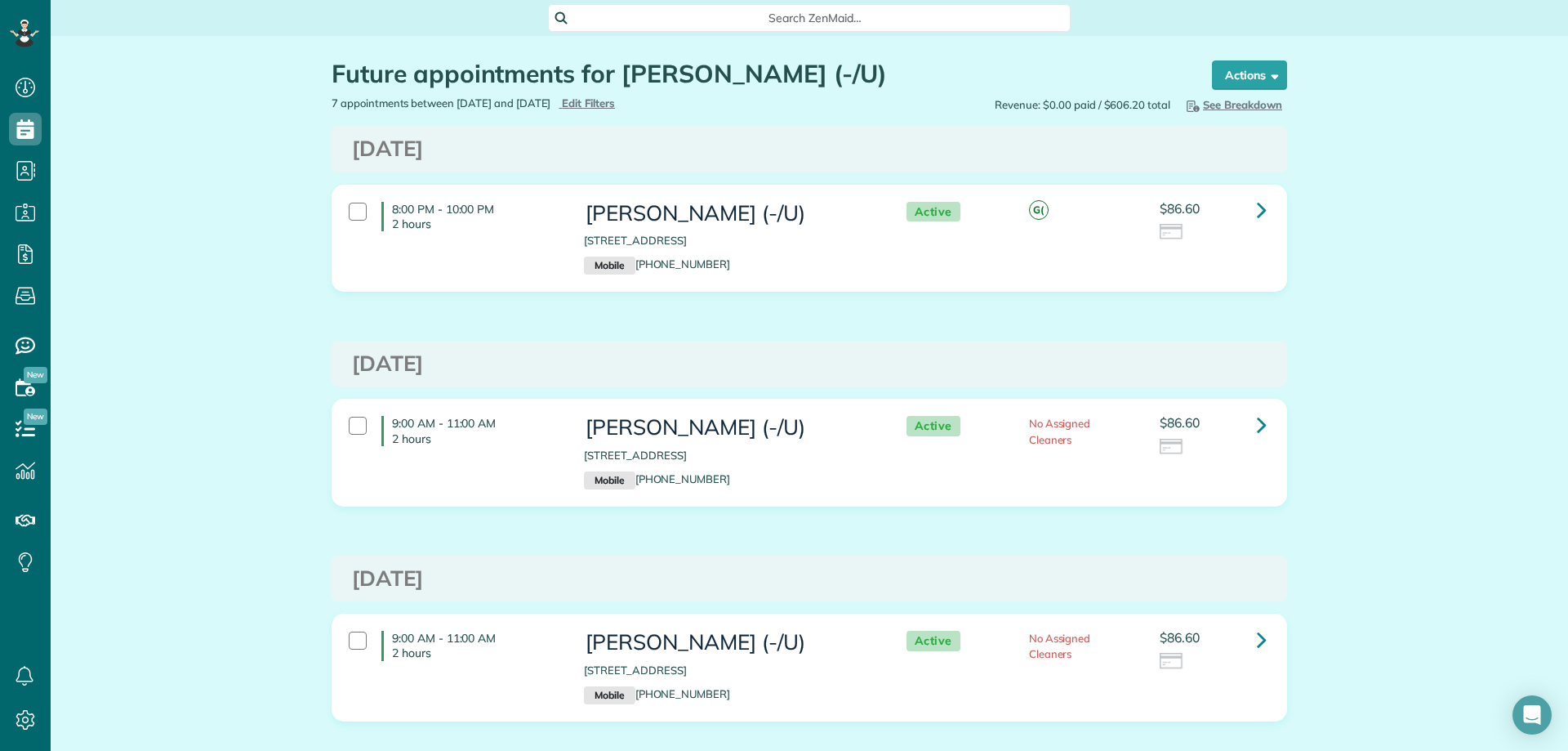
click at [705, 14] on span "Search ZenMaid…" at bounding box center [815, 18] width 496 height 16
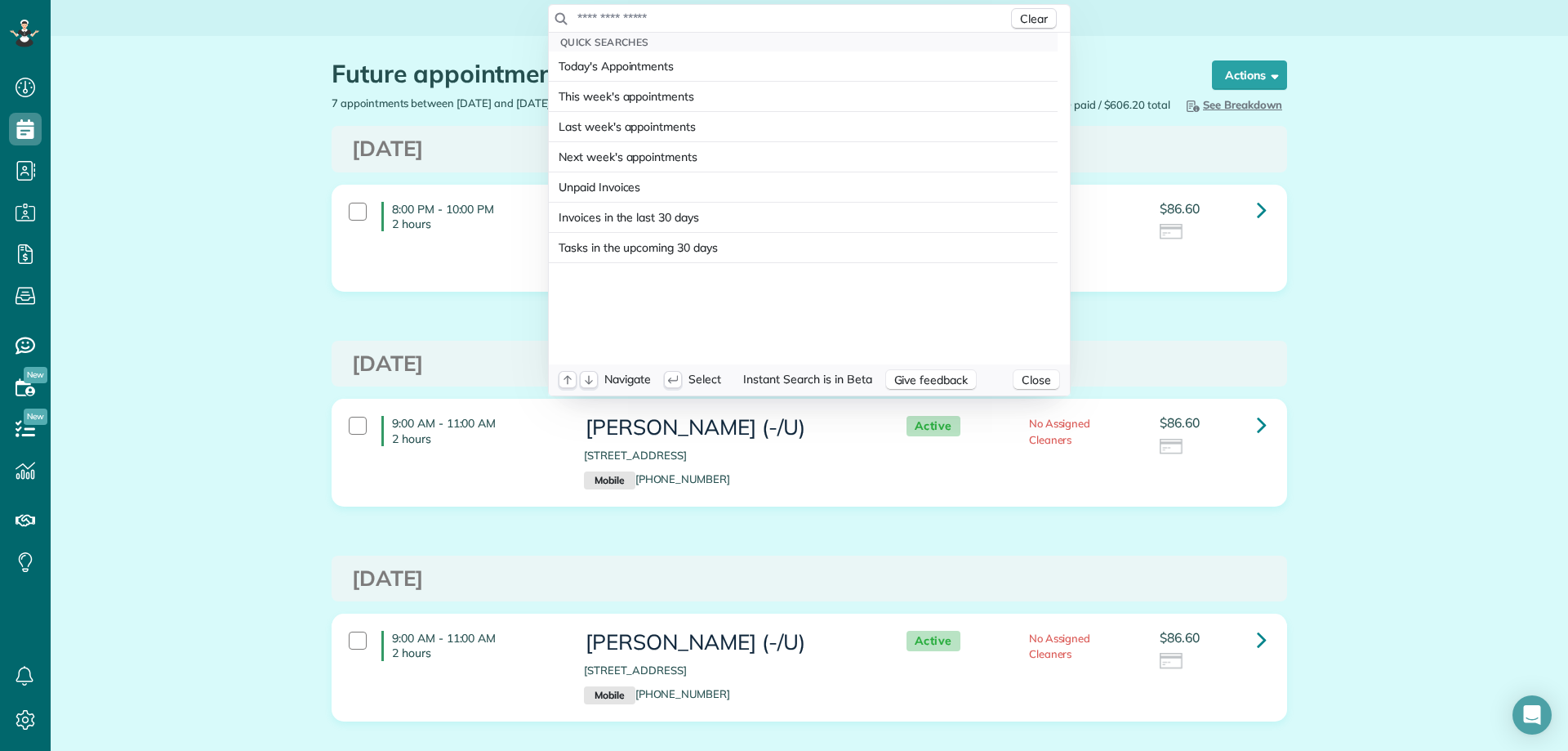
click at [703, 14] on input "text" at bounding box center [792, 18] width 431 height 16
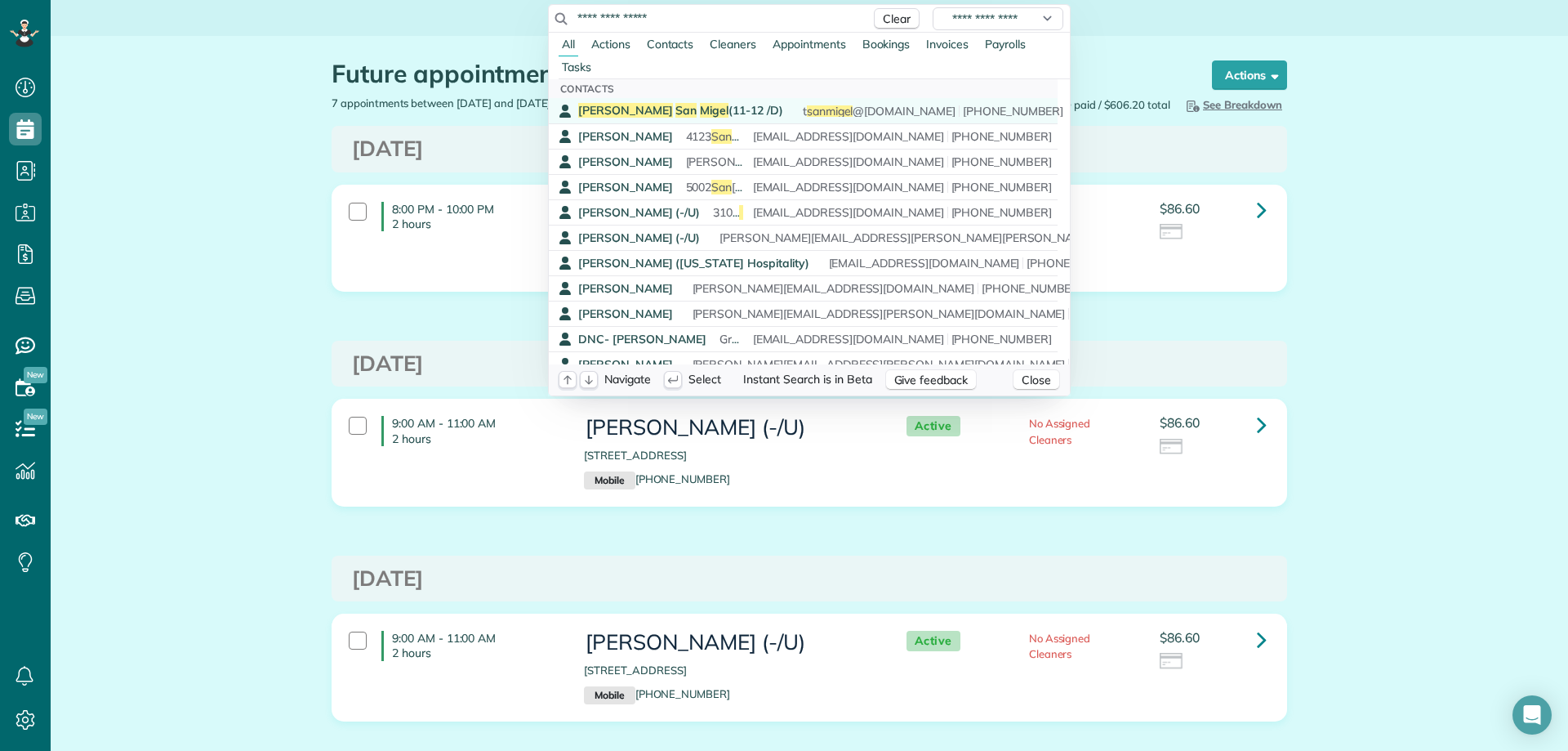
type input "**********"
click at [662, 113] on span "Tasha San Migel (11-12 /D)" at bounding box center [680, 109] width 205 height 14
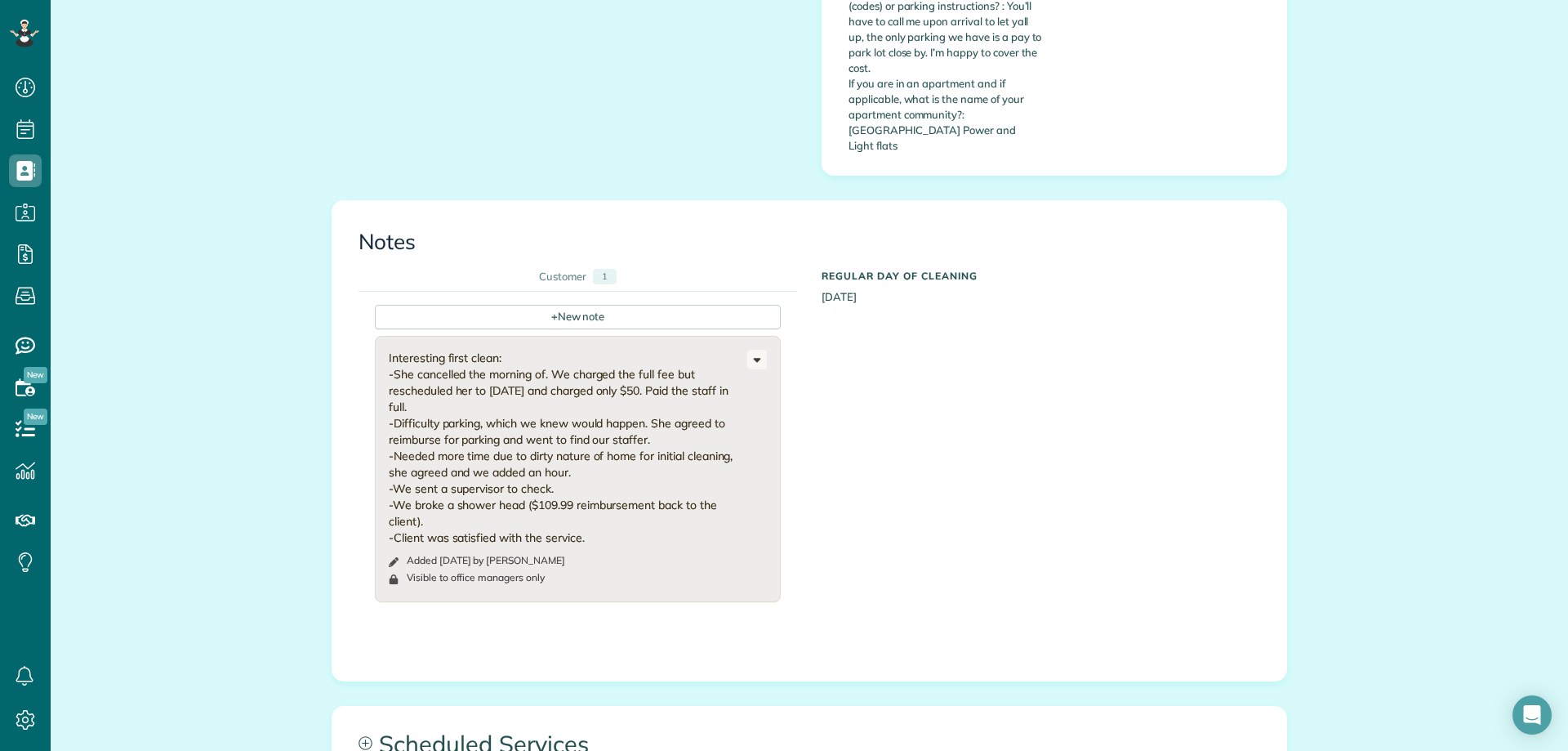
scroll to position [1226, 0]
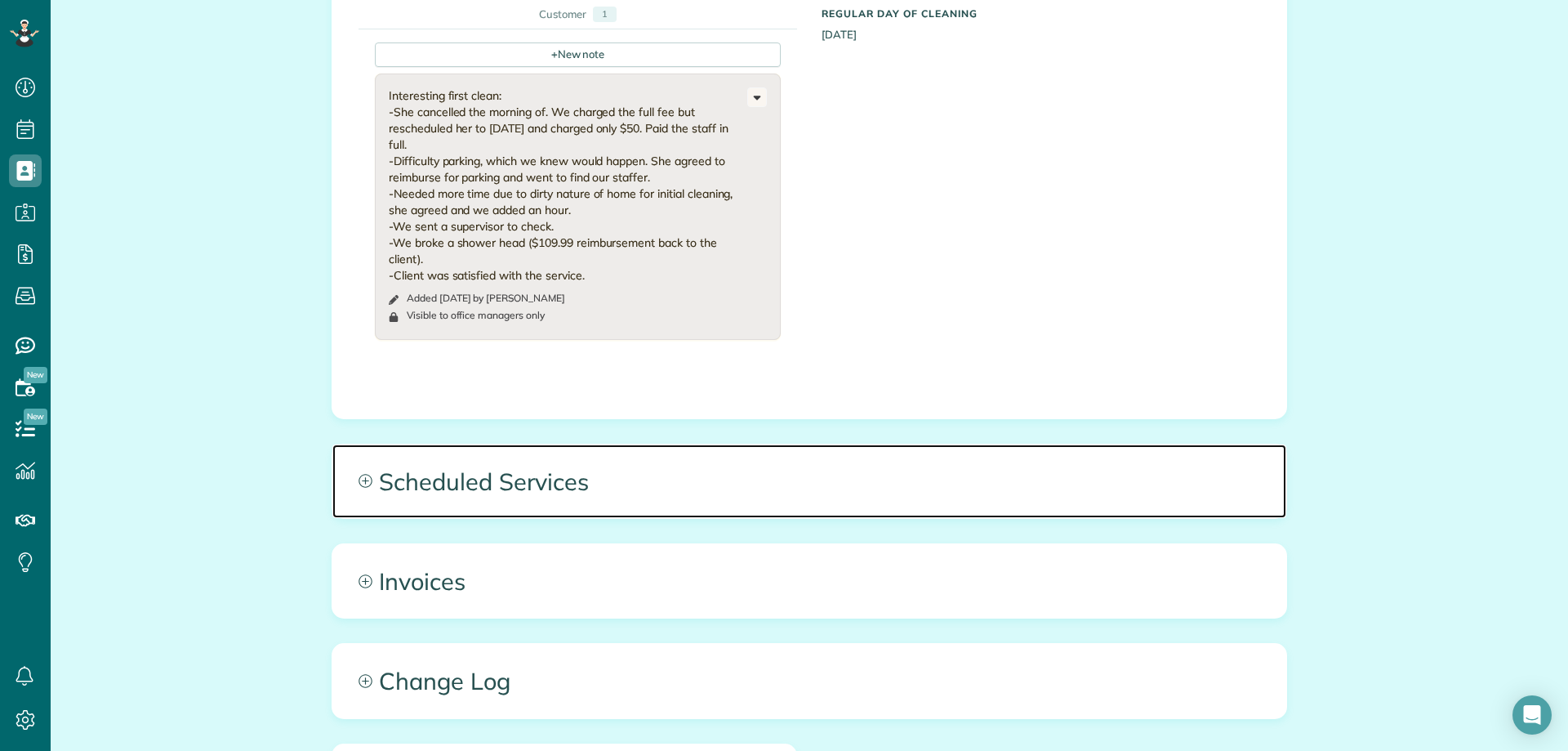
click at [766, 444] on span "Scheduled Services" at bounding box center [809, 481] width 954 height 74
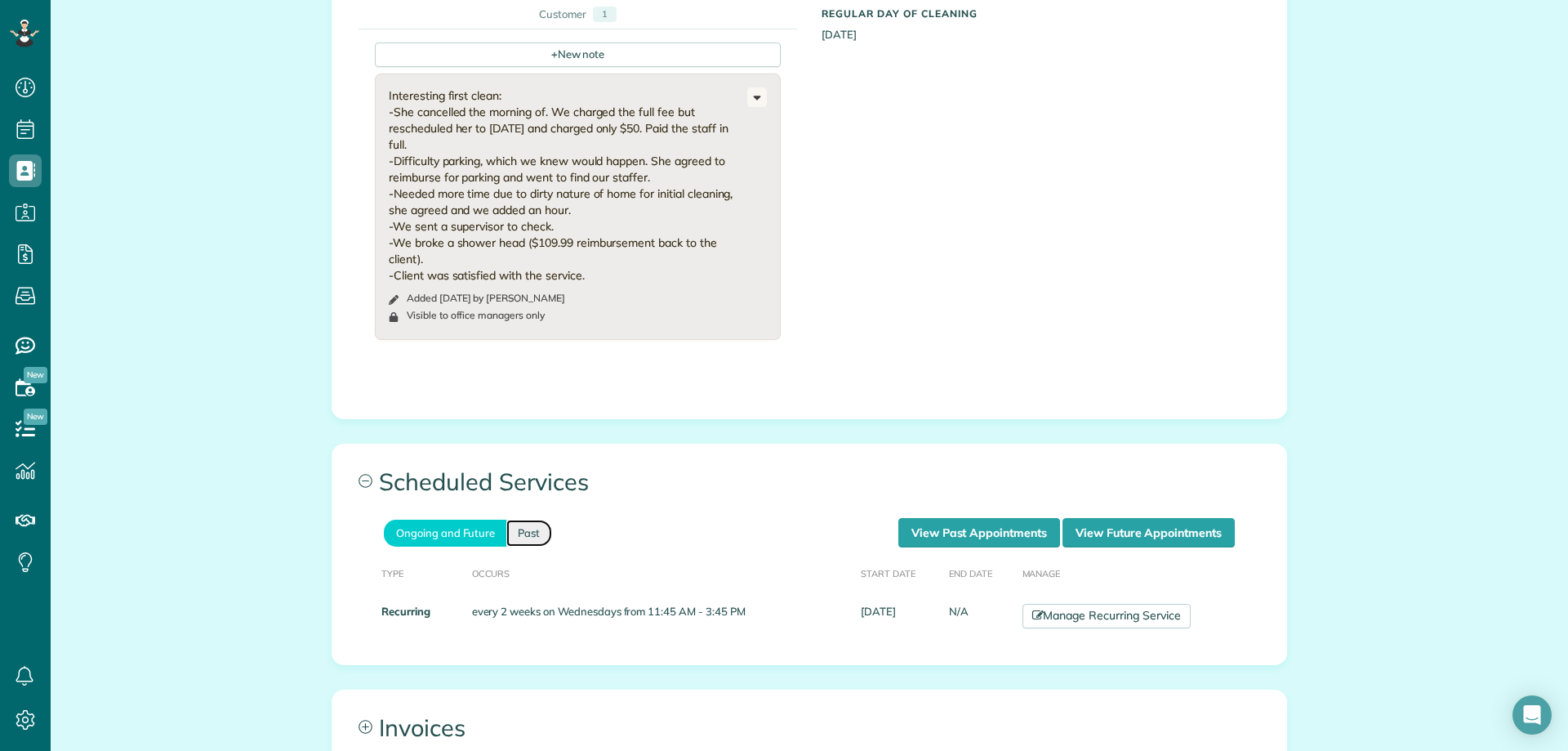
click at [513, 520] on link "Past" at bounding box center [529, 533] width 46 height 27
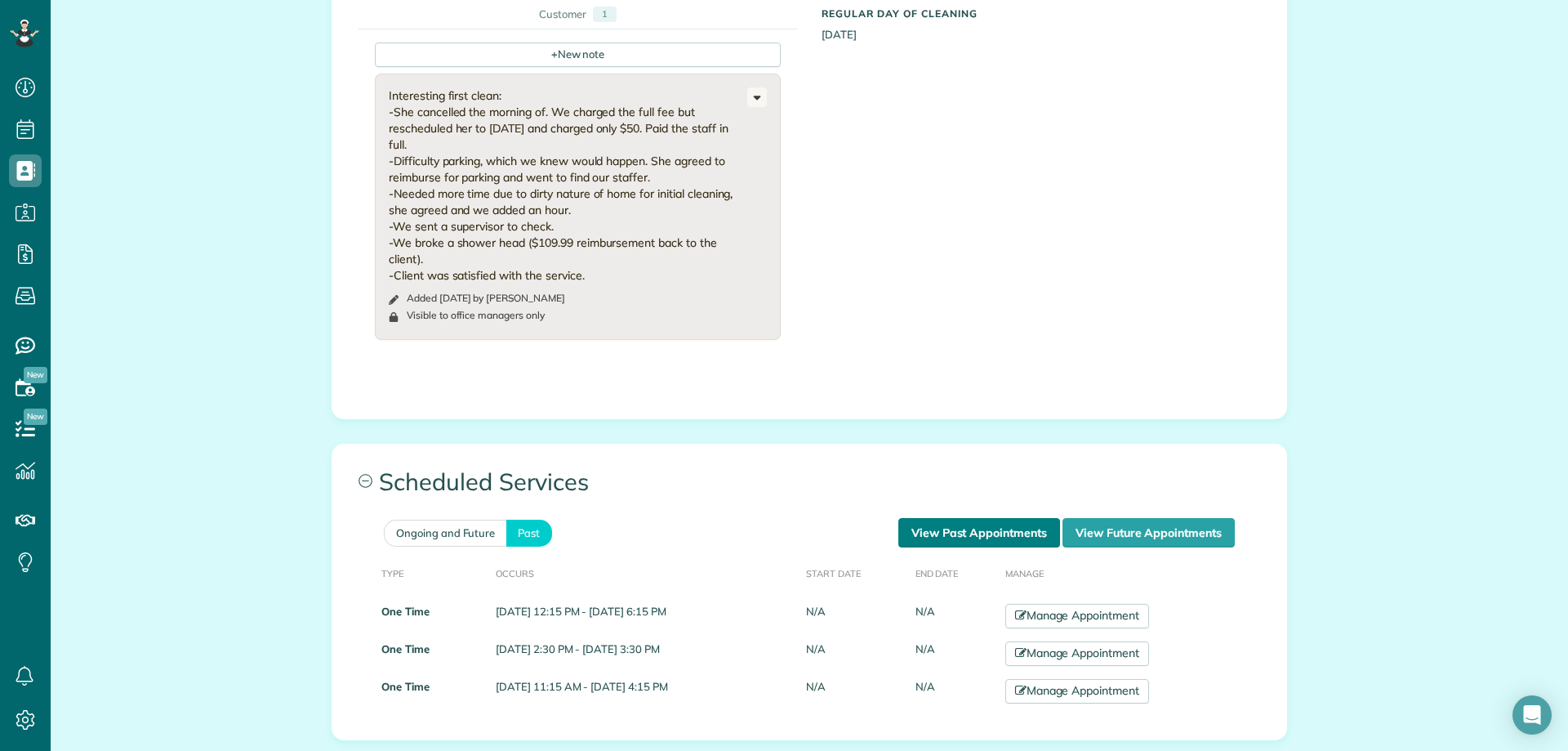
click at [1006, 518] on link "View Past Appointments" at bounding box center [978, 532] width 162 height 30
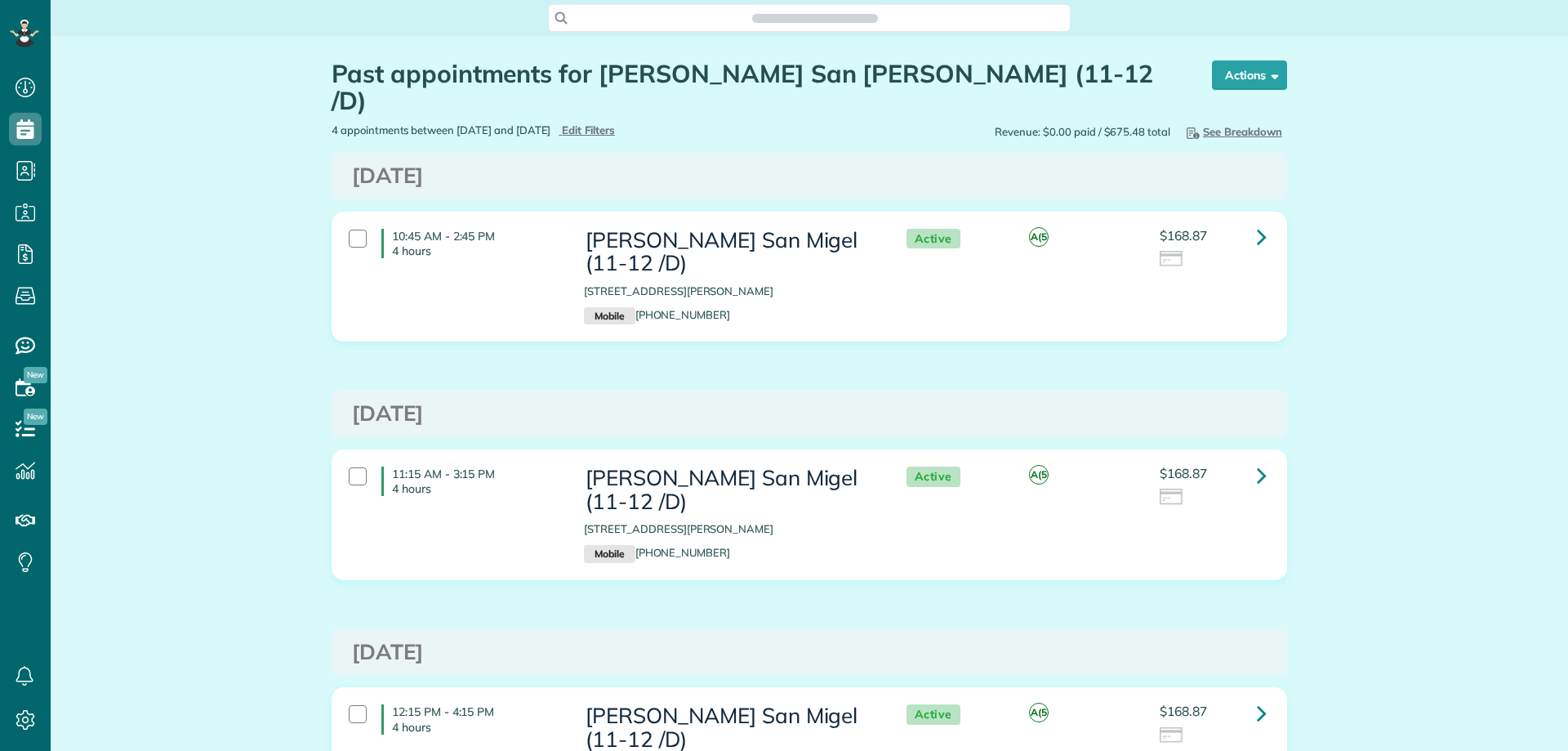
scroll to position [8, 8]
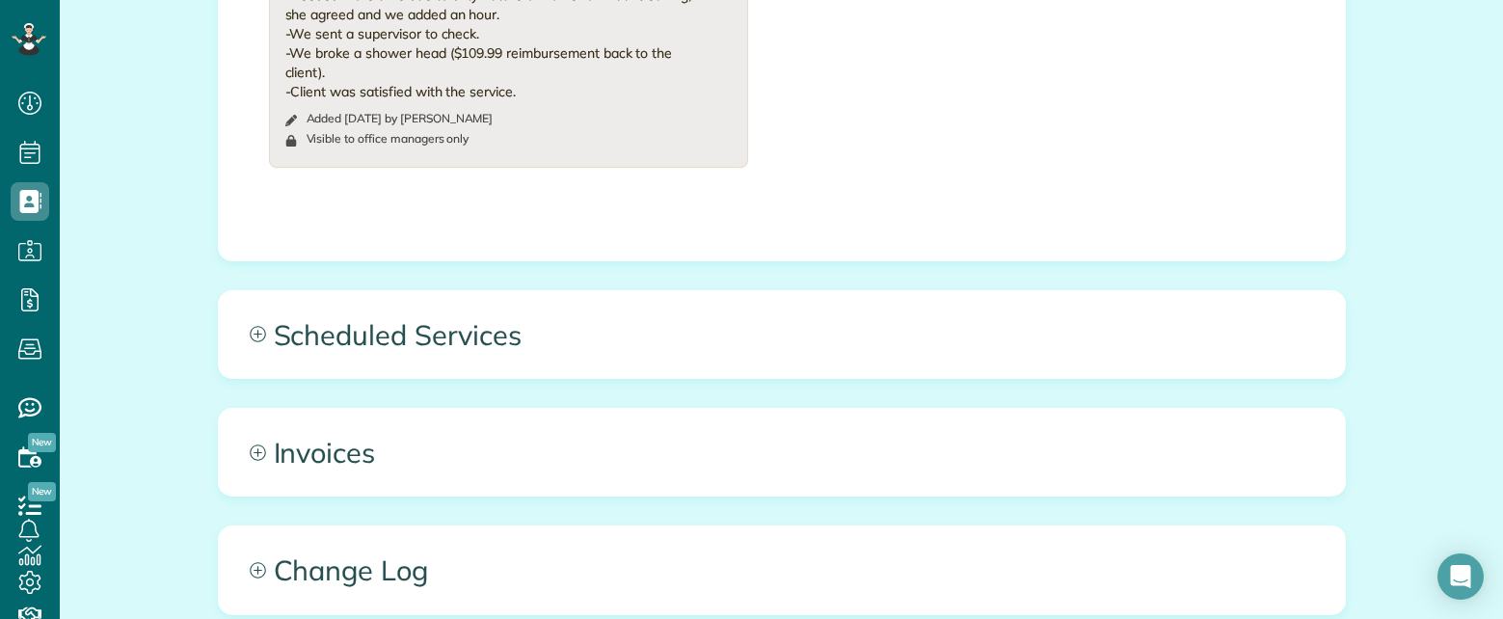
scroll to position [1735, 0]
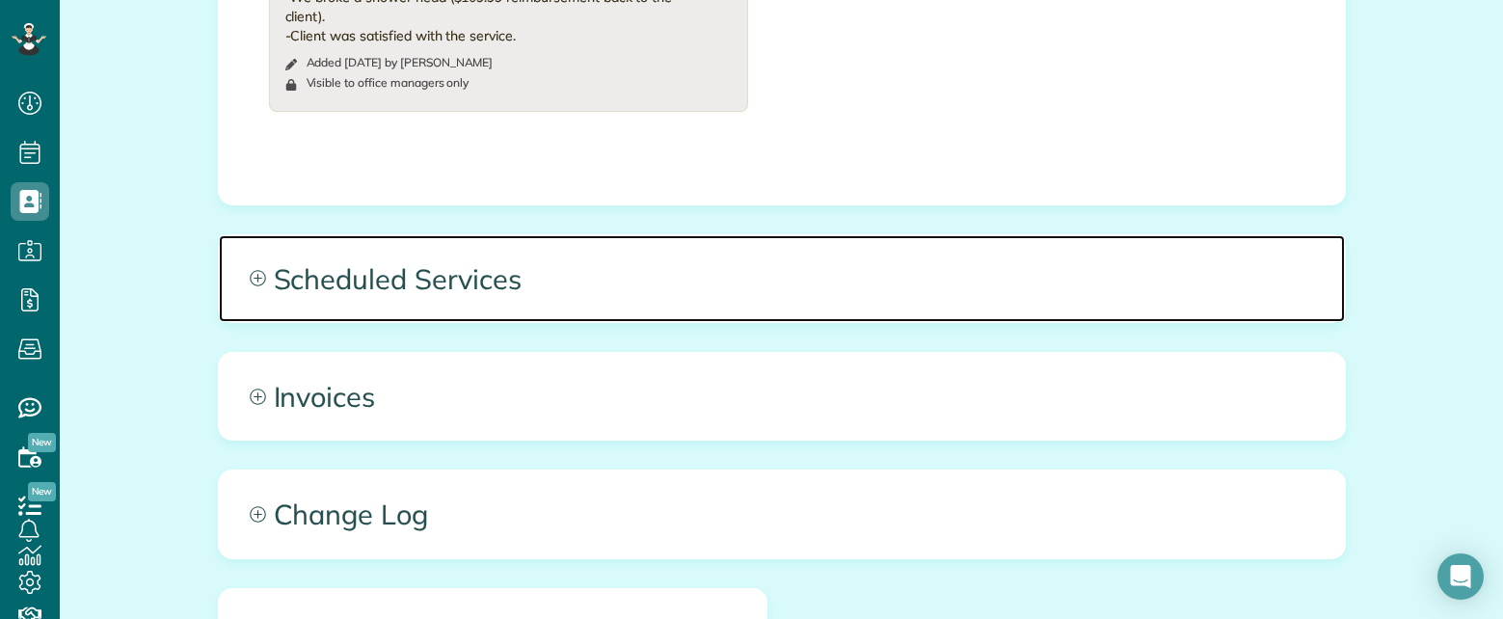
click at [571, 235] on span "Scheduled Services" at bounding box center [782, 278] width 1126 height 87
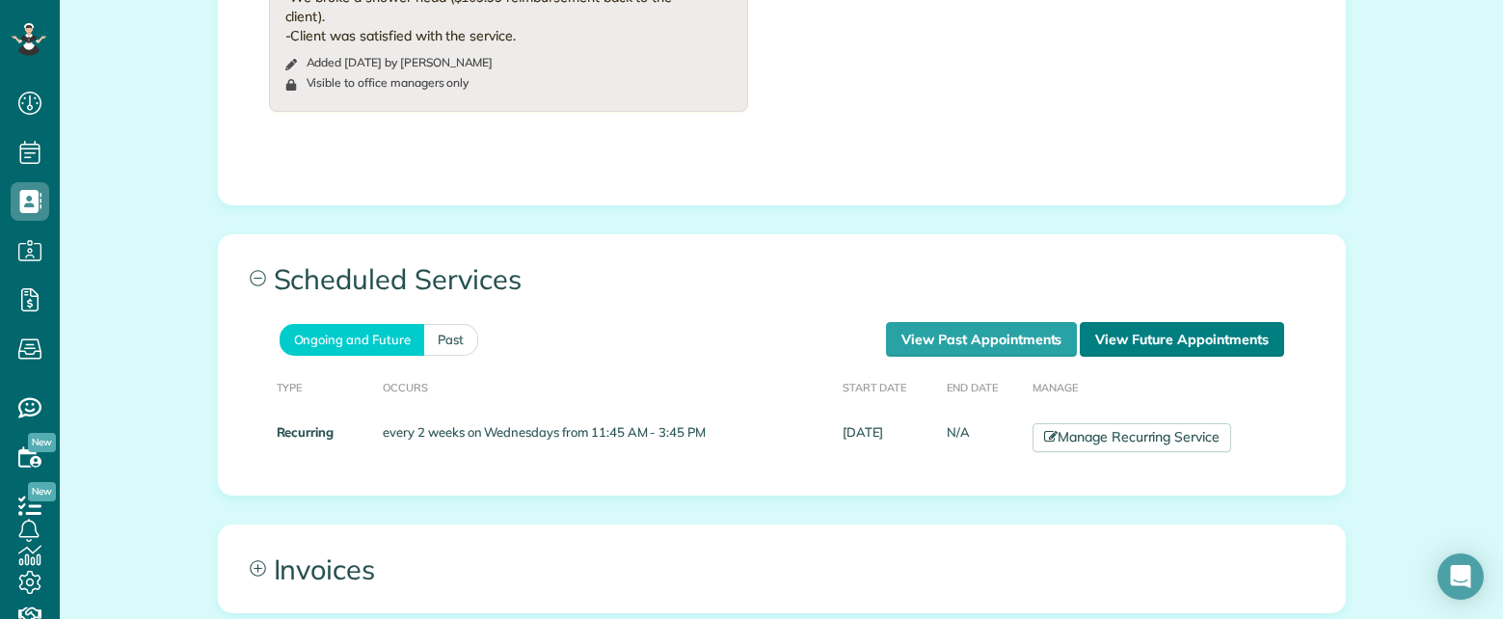
click at [1144, 322] on link "View Future Appointments" at bounding box center [1181, 339] width 203 height 35
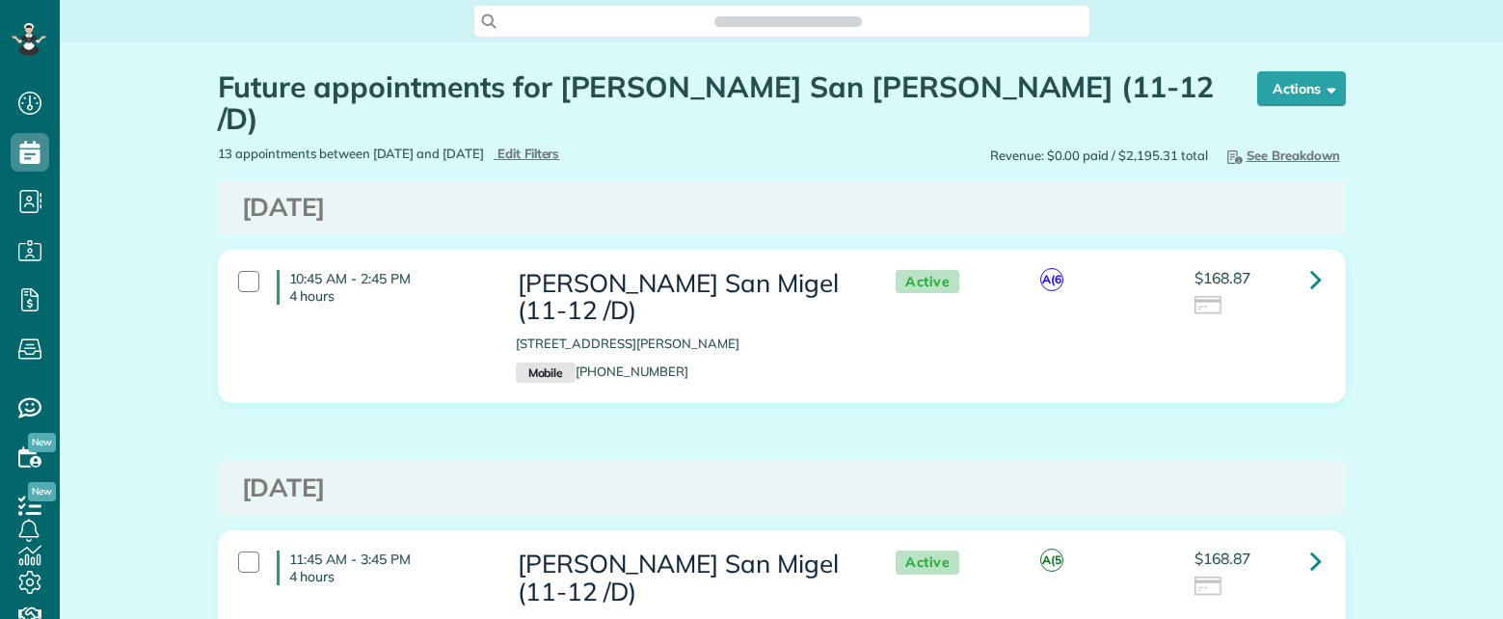
scroll to position [9, 9]
drag, startPoint x: 126, startPoint y: 383, endPoint x: 139, endPoint y: 375, distance: 14.7
drag, startPoint x: 208, startPoint y: 81, endPoint x: 933, endPoint y: 79, distance: 724.9
click at [933, 79] on div "Future appointments for Tasha San Migel (11-12 /D) Schedule Changes Actions Cre…" at bounding box center [781, 93] width 1157 height 102
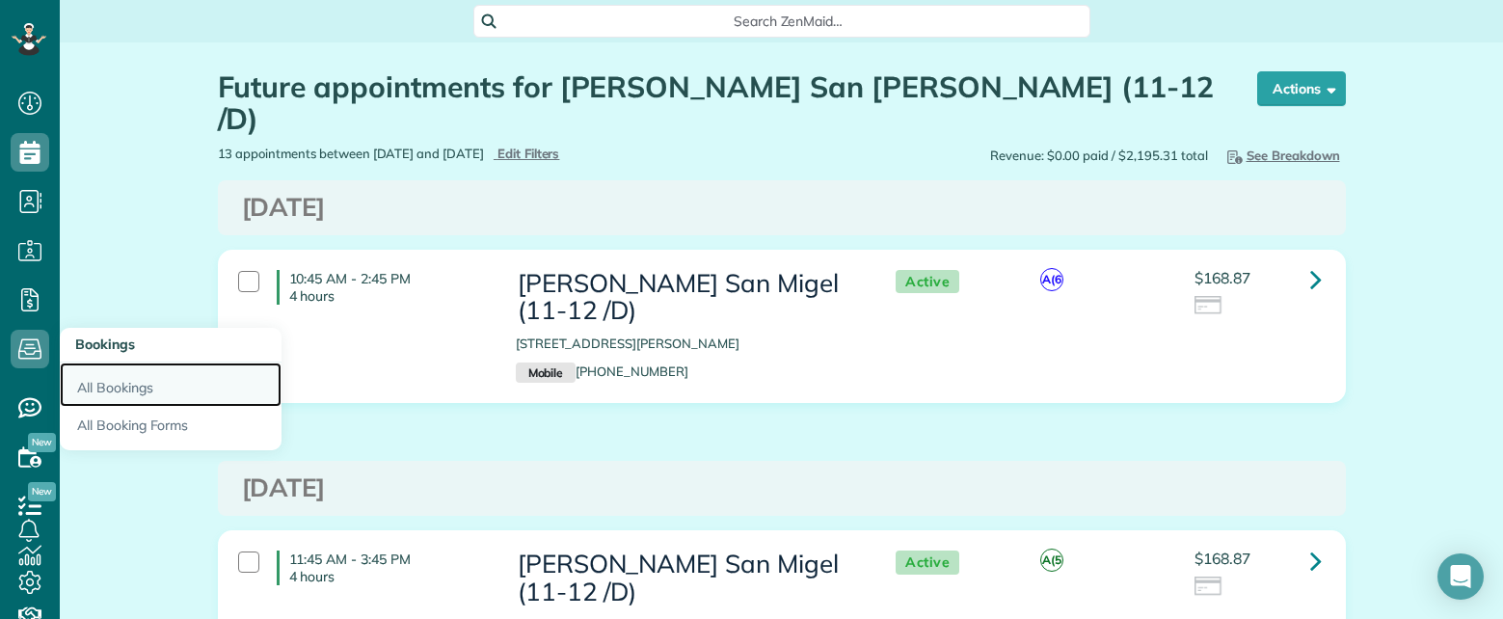
click at [112, 388] on link "All Bookings" at bounding box center [171, 384] width 222 height 44
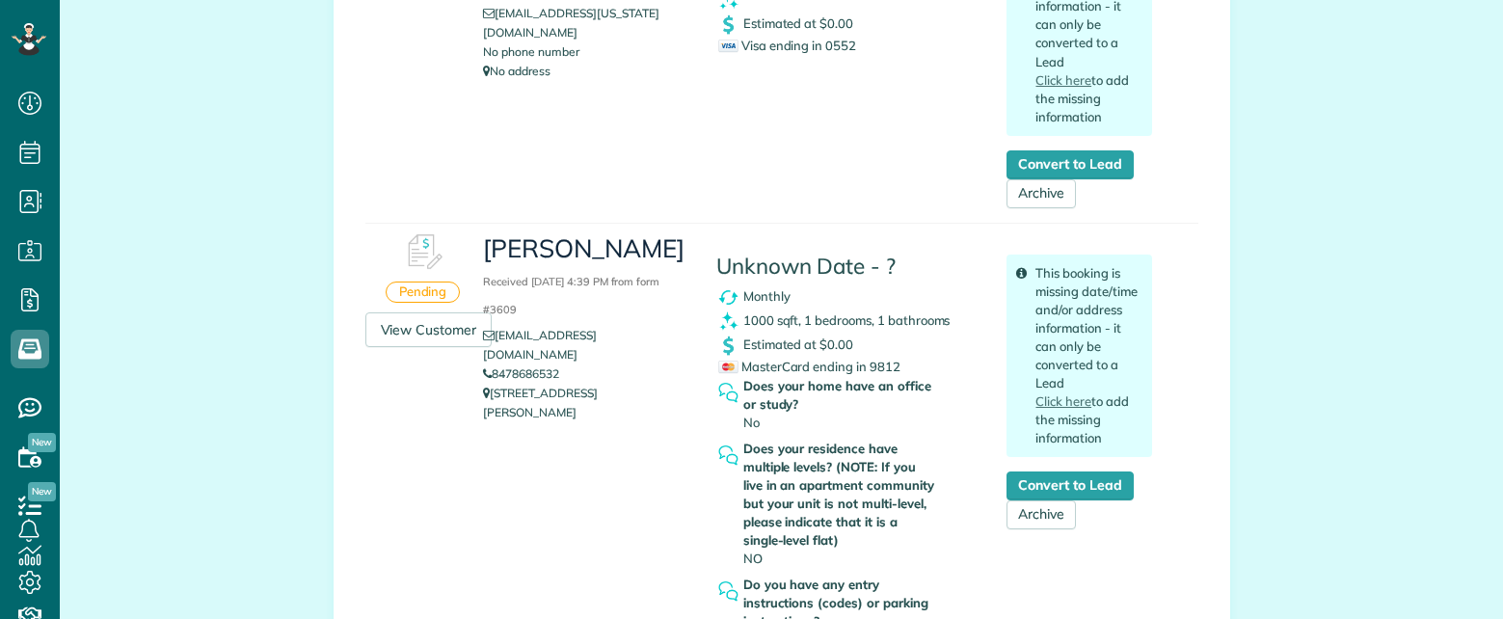
scroll to position [578, 0]
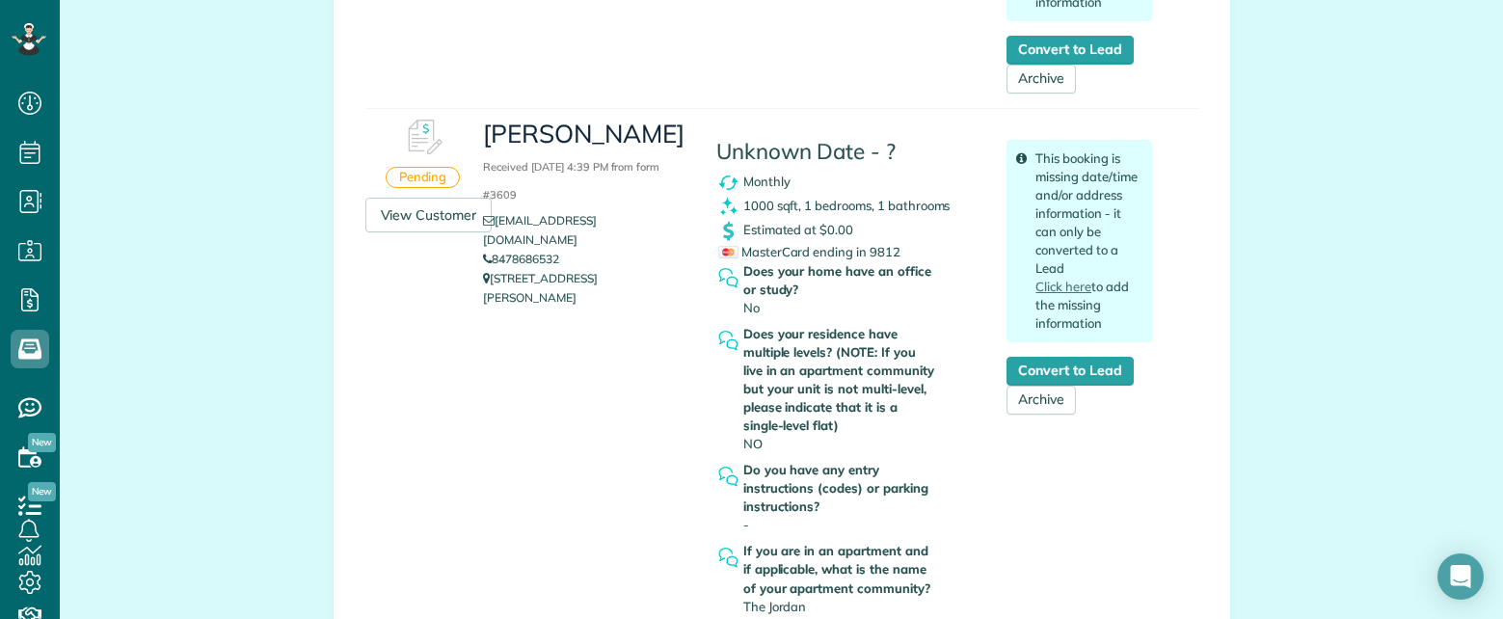
click at [874, 250] on span "MasterCard ending in 9812" at bounding box center [809, 251] width 182 height 15
copy span "9812"
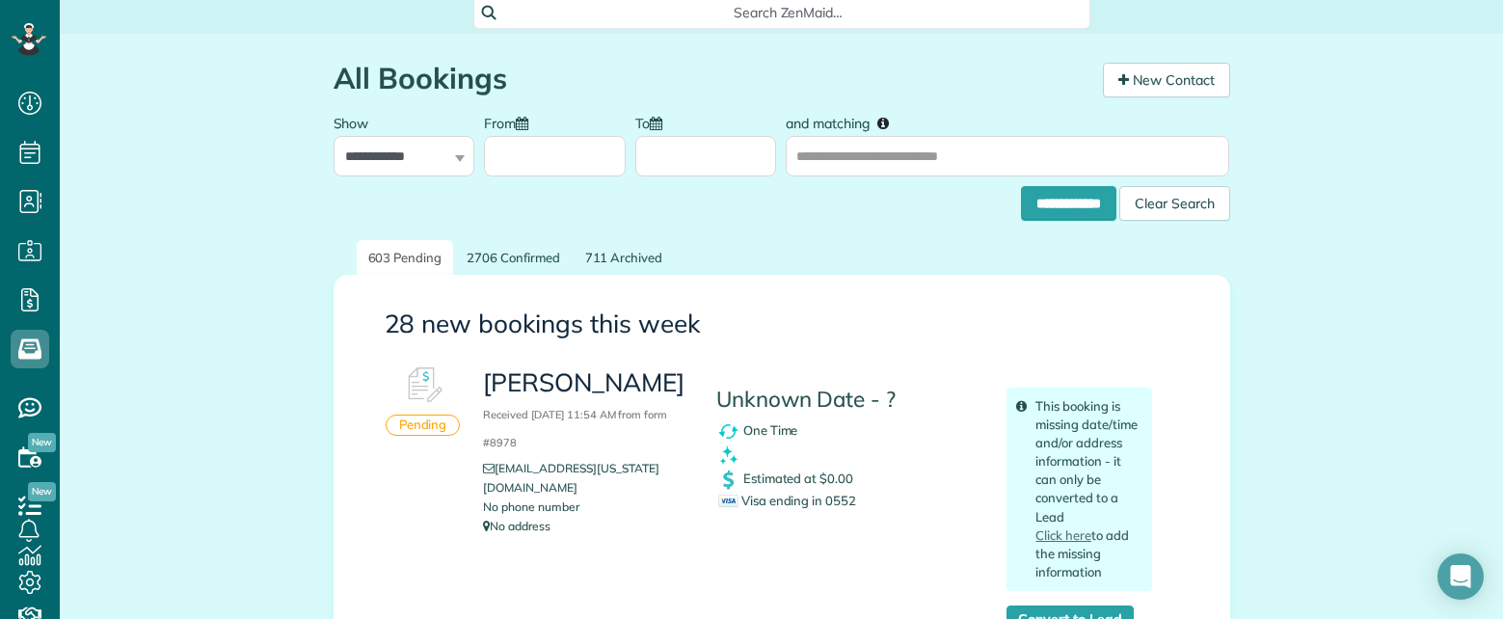
scroll to position [0, 0]
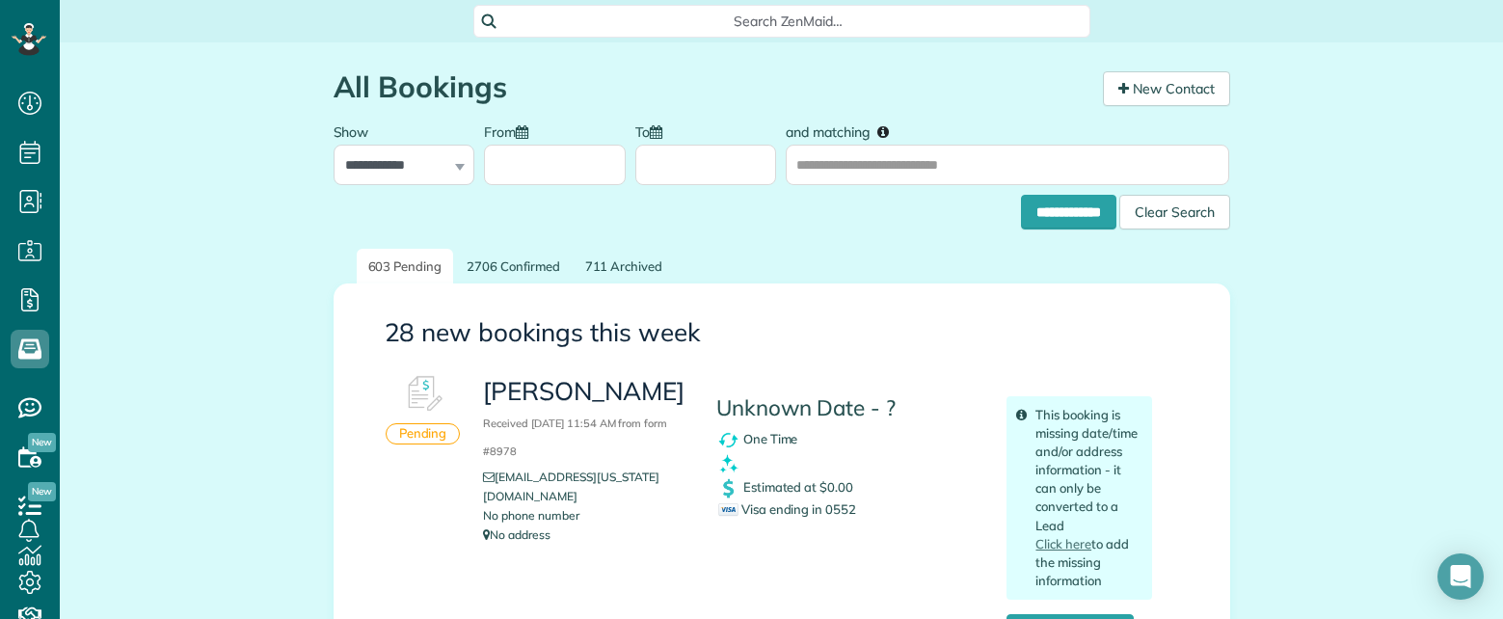
click at [673, 9] on div "Search ZenMaid…" at bounding box center [781, 21] width 617 height 33
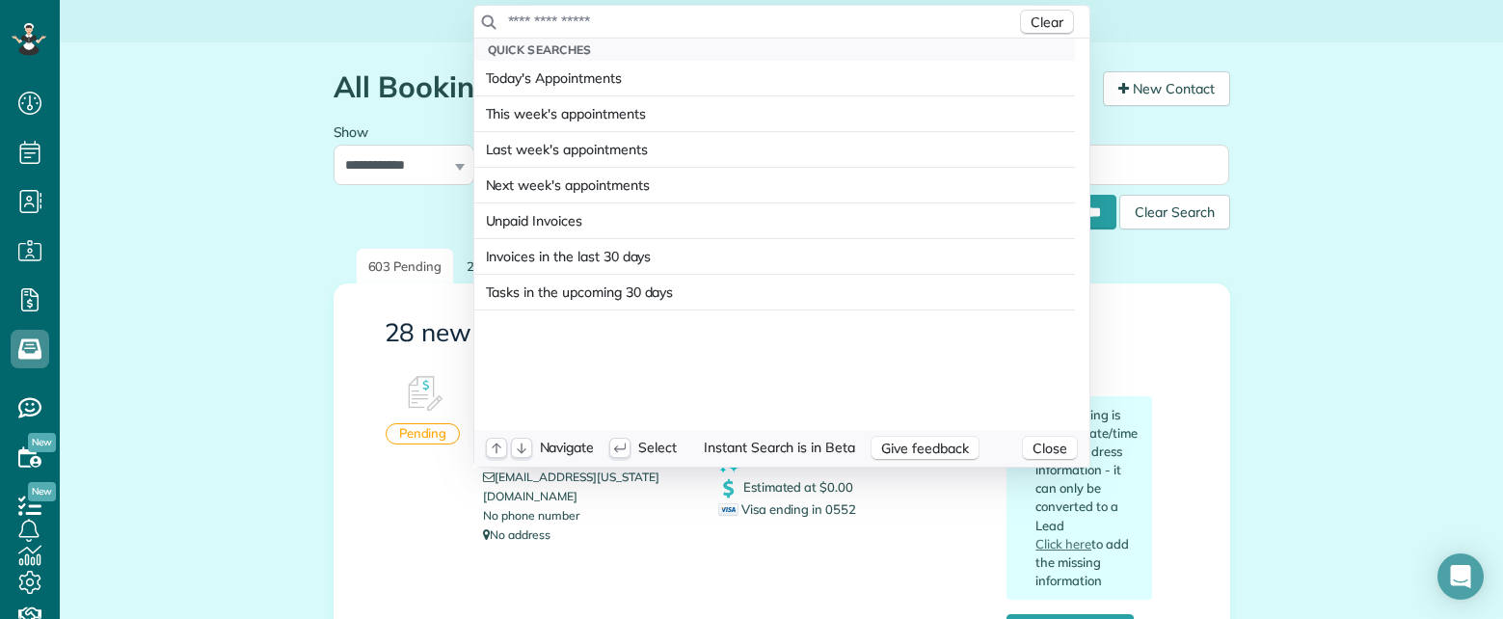
click at [670, 20] on input "text" at bounding box center [761, 21] width 509 height 19
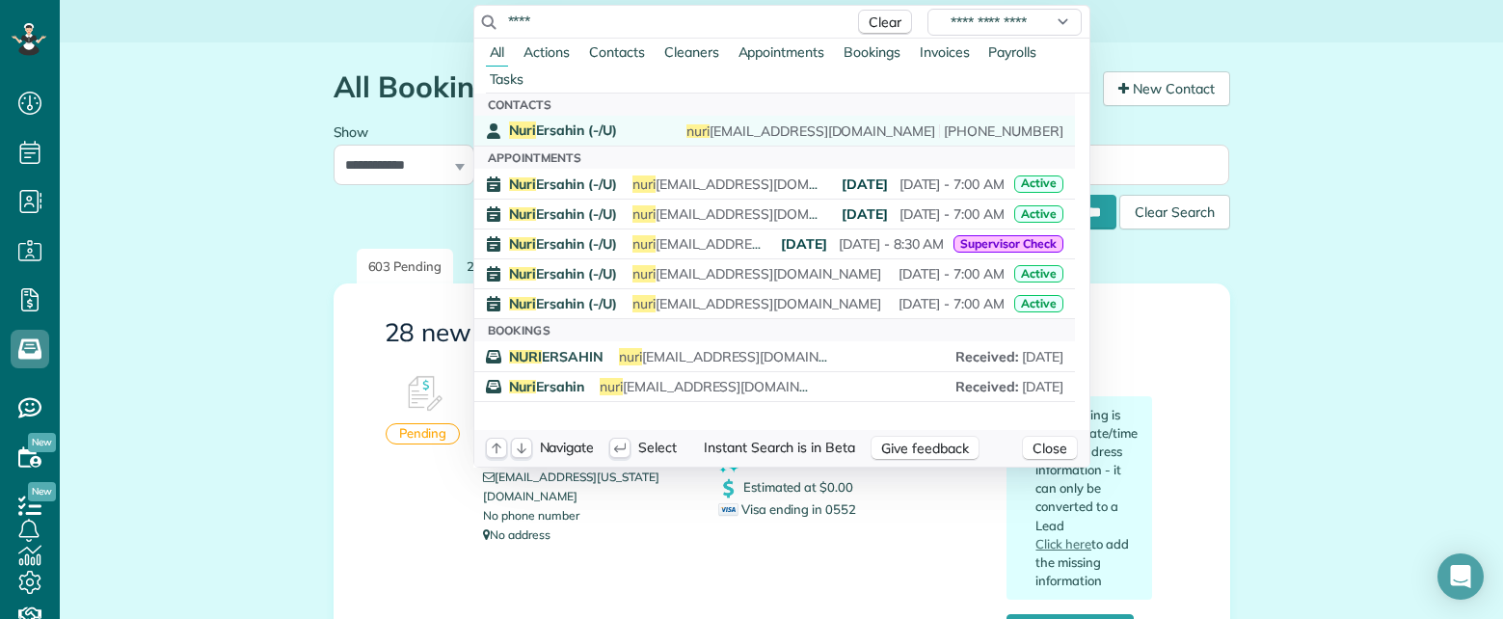
type input "****"
click at [624, 125] on div "Nuri Ersahin (-/U) nuri ersahin@gmail.com (847) 868-6532" at bounding box center [786, 130] width 554 height 18
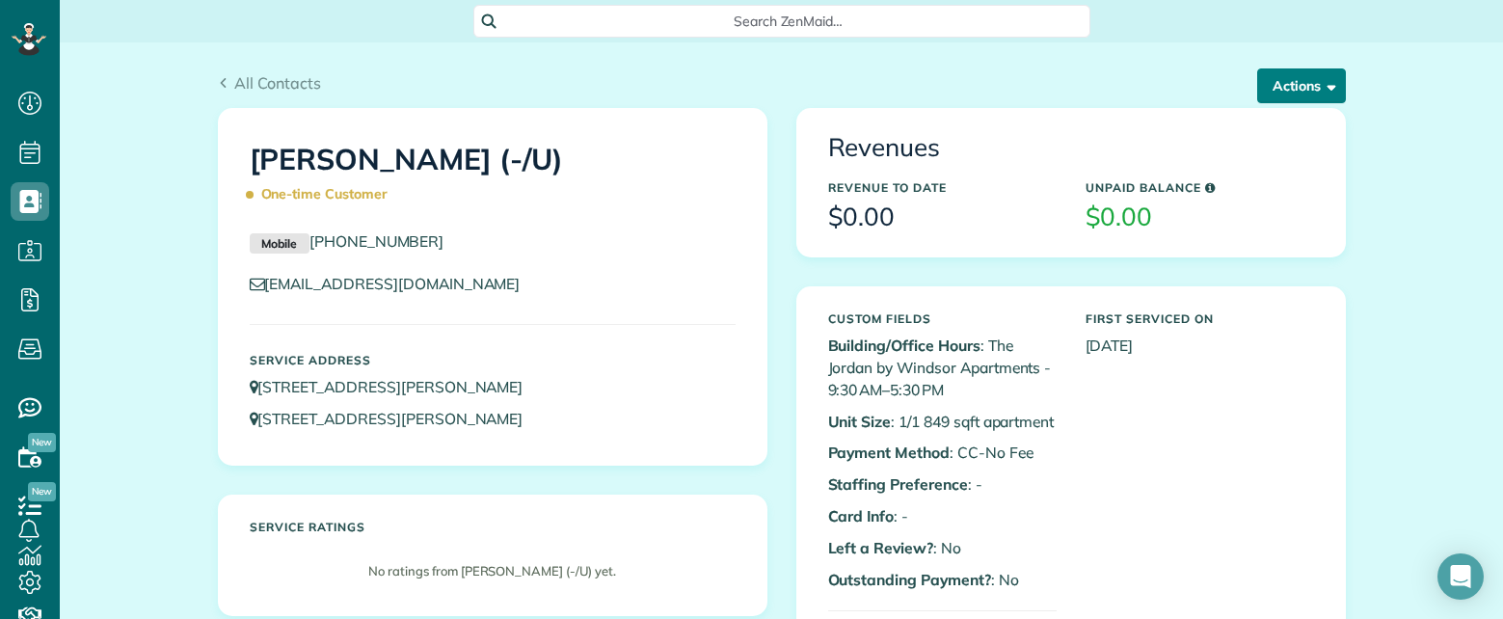
click at [1310, 93] on button "Actions" at bounding box center [1301, 85] width 89 height 35
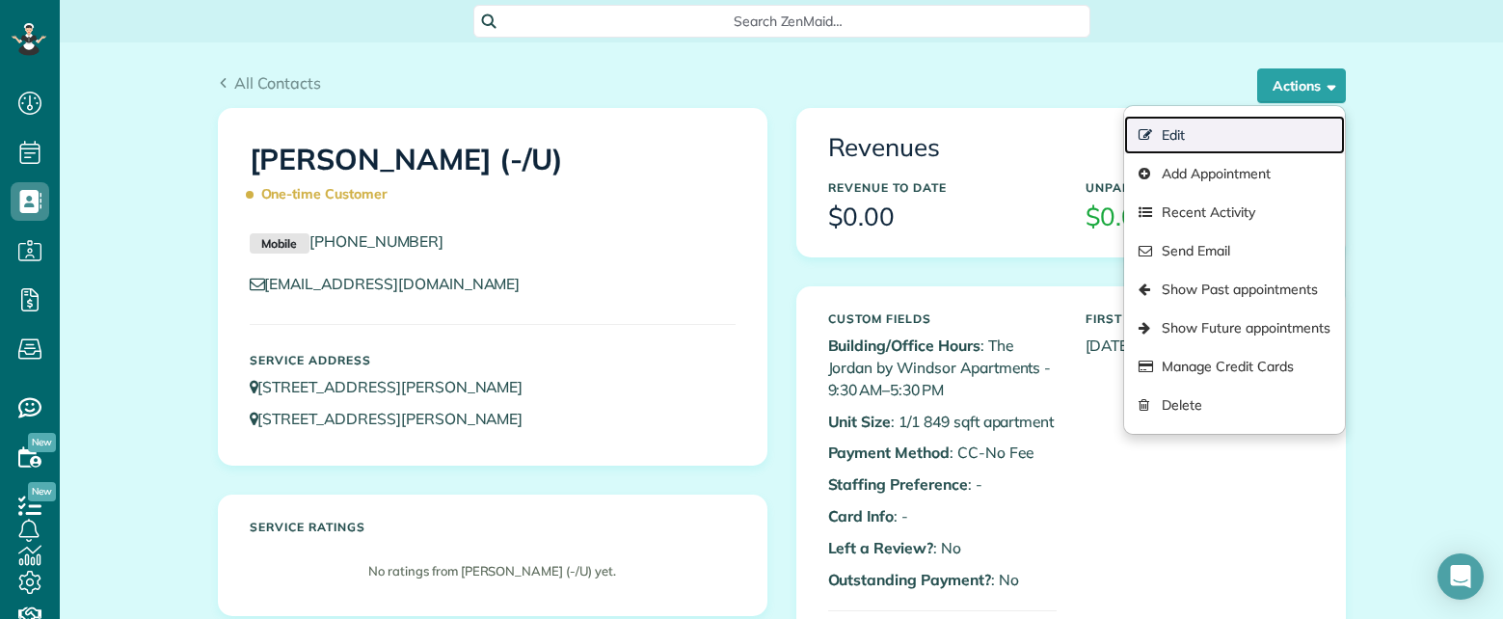
click at [1192, 140] on link "Edit" at bounding box center [1234, 135] width 220 height 39
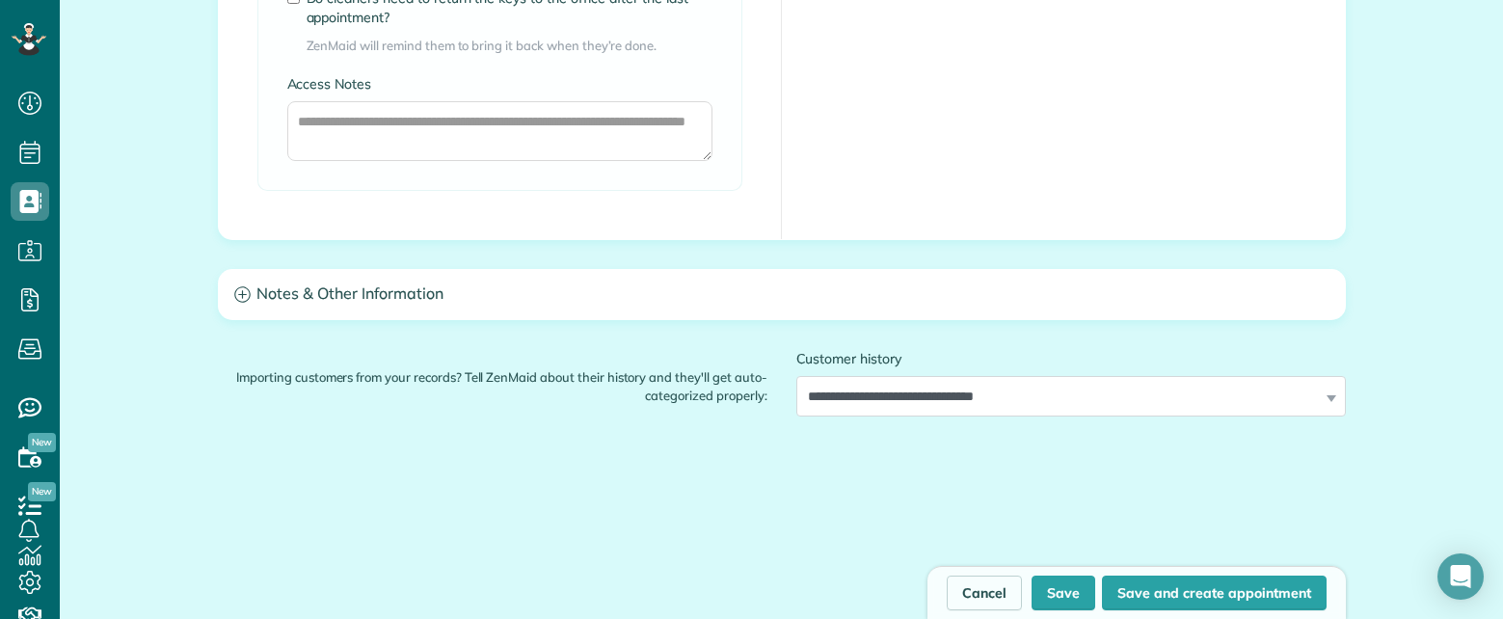
scroll to position [2410, 0]
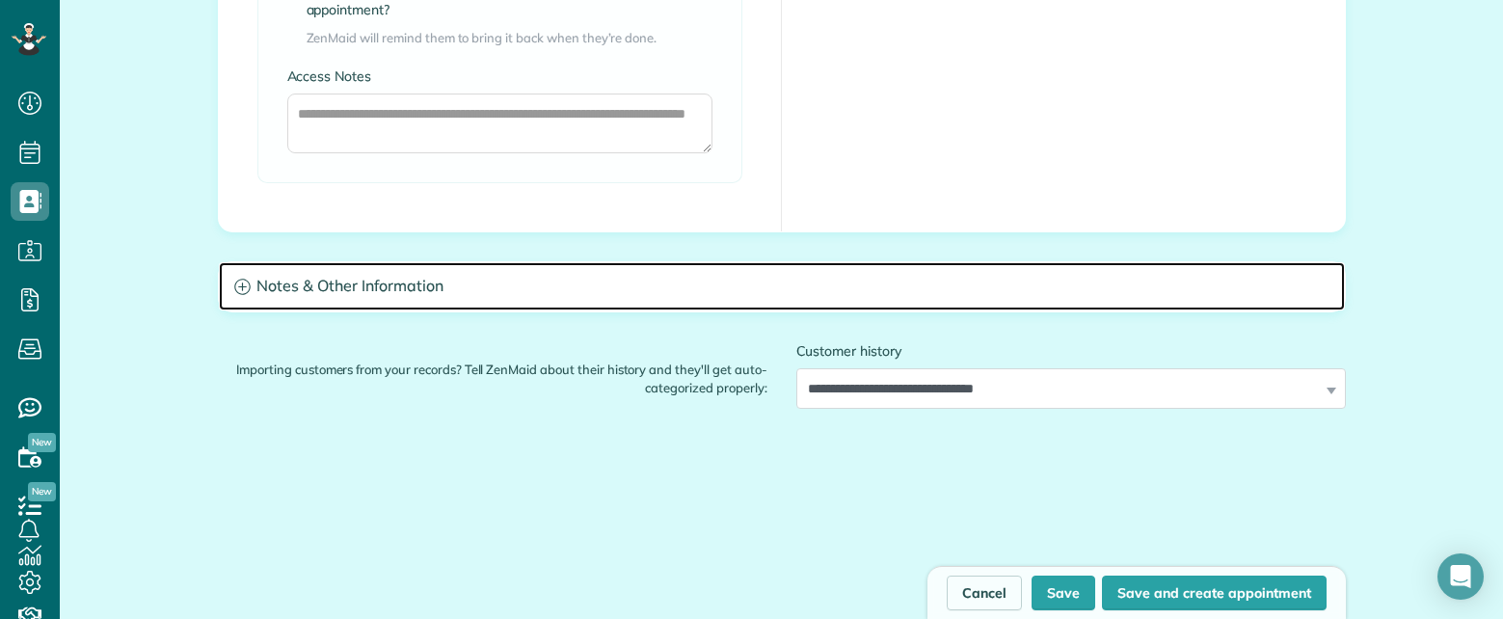
click at [498, 293] on h3 "Notes & Other Information" at bounding box center [782, 286] width 1126 height 49
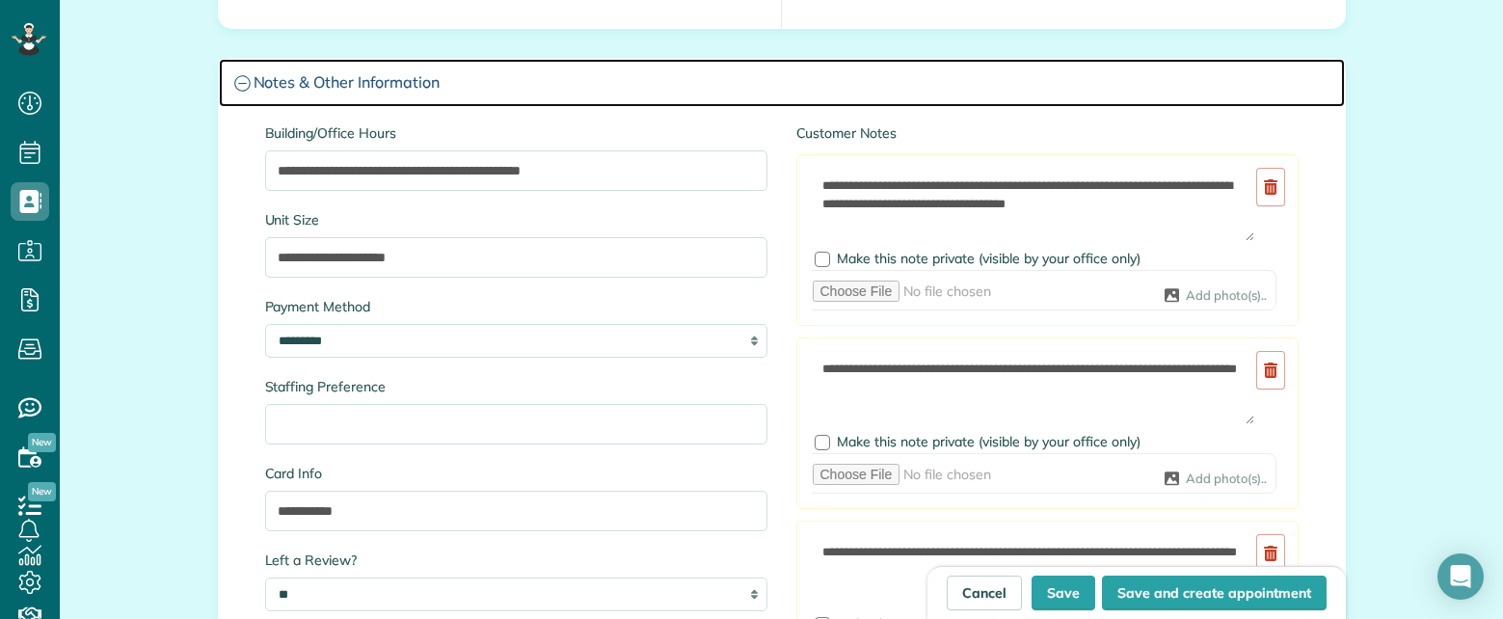
scroll to position [2699, 0]
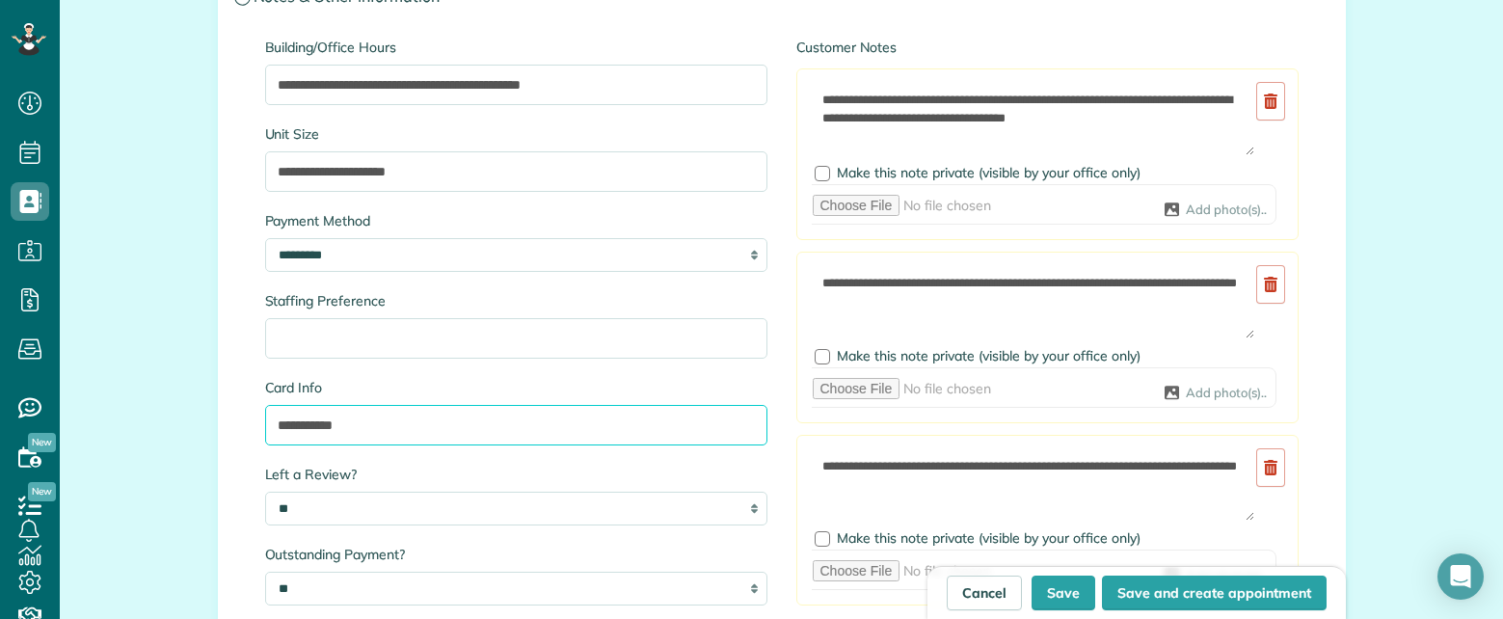
click at [334, 423] on input "**********" at bounding box center [516, 425] width 502 height 40
click at [335, 423] on input "**********" at bounding box center [516, 425] width 502 height 40
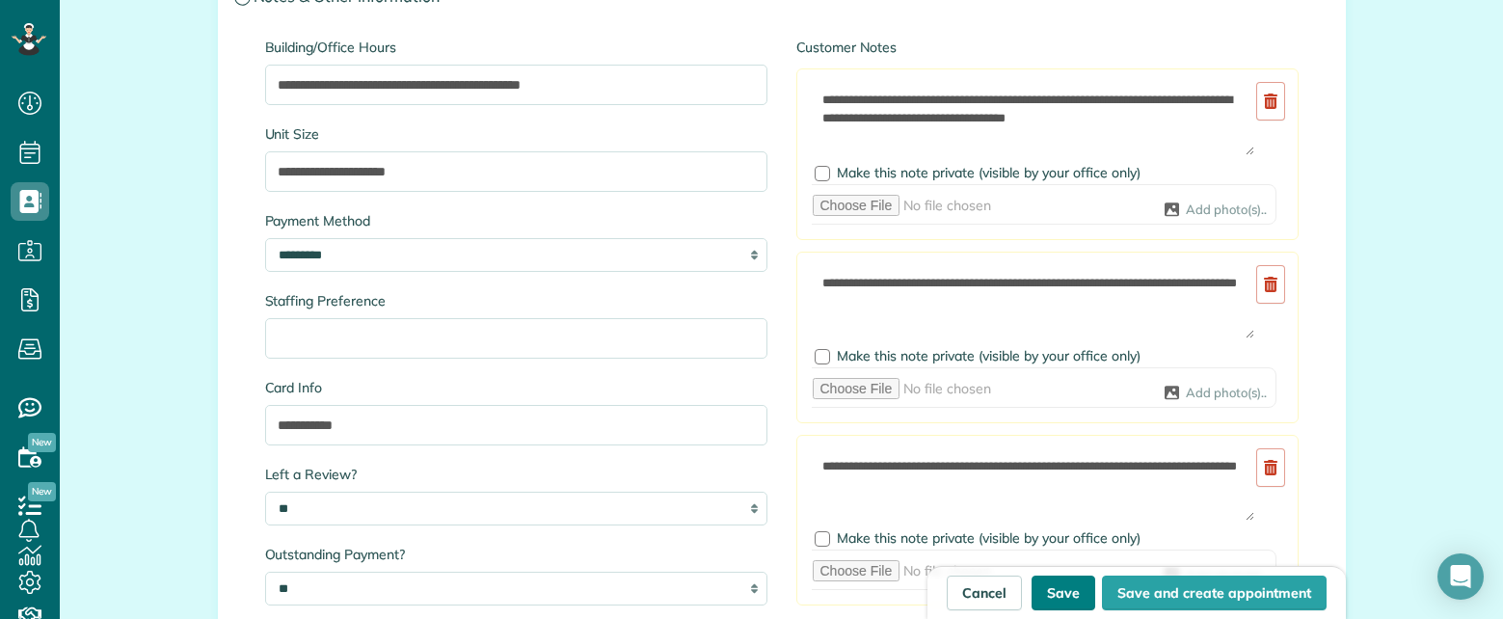
click at [1056, 585] on button "Save" at bounding box center [1063, 592] width 64 height 35
type input "**********"
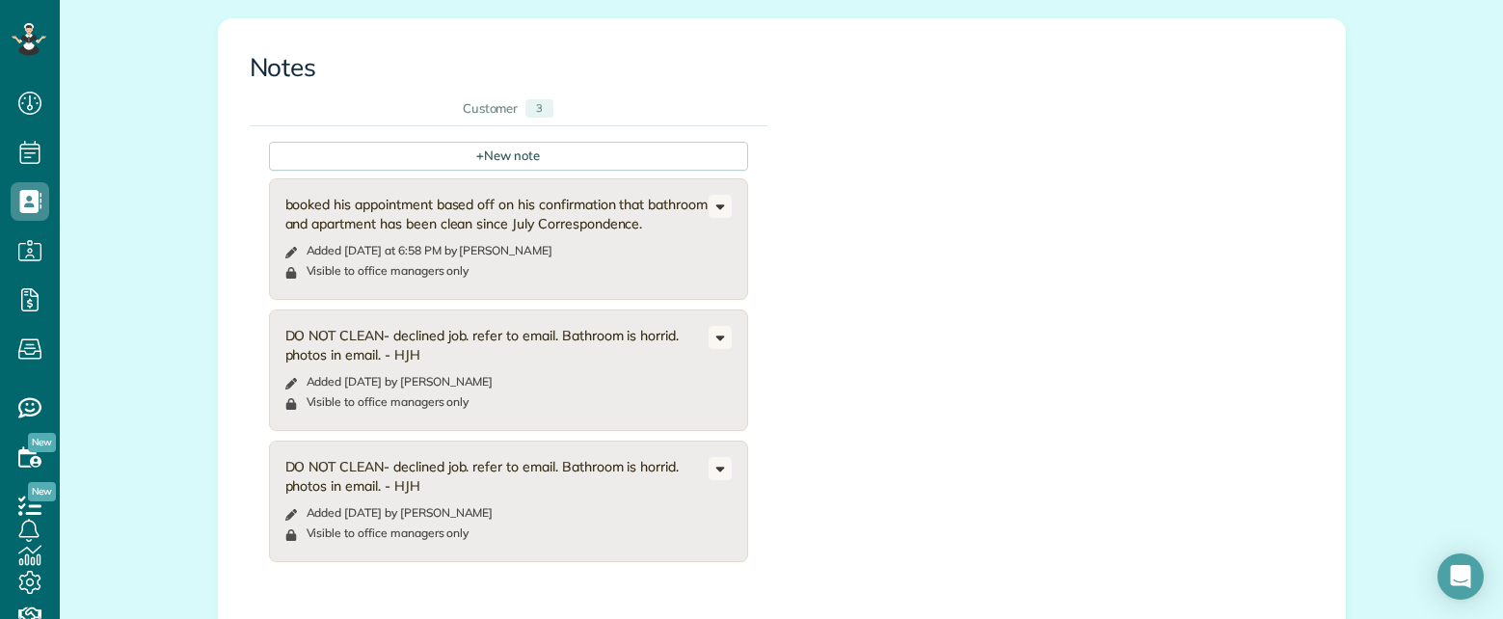
scroll to position [2506, 0]
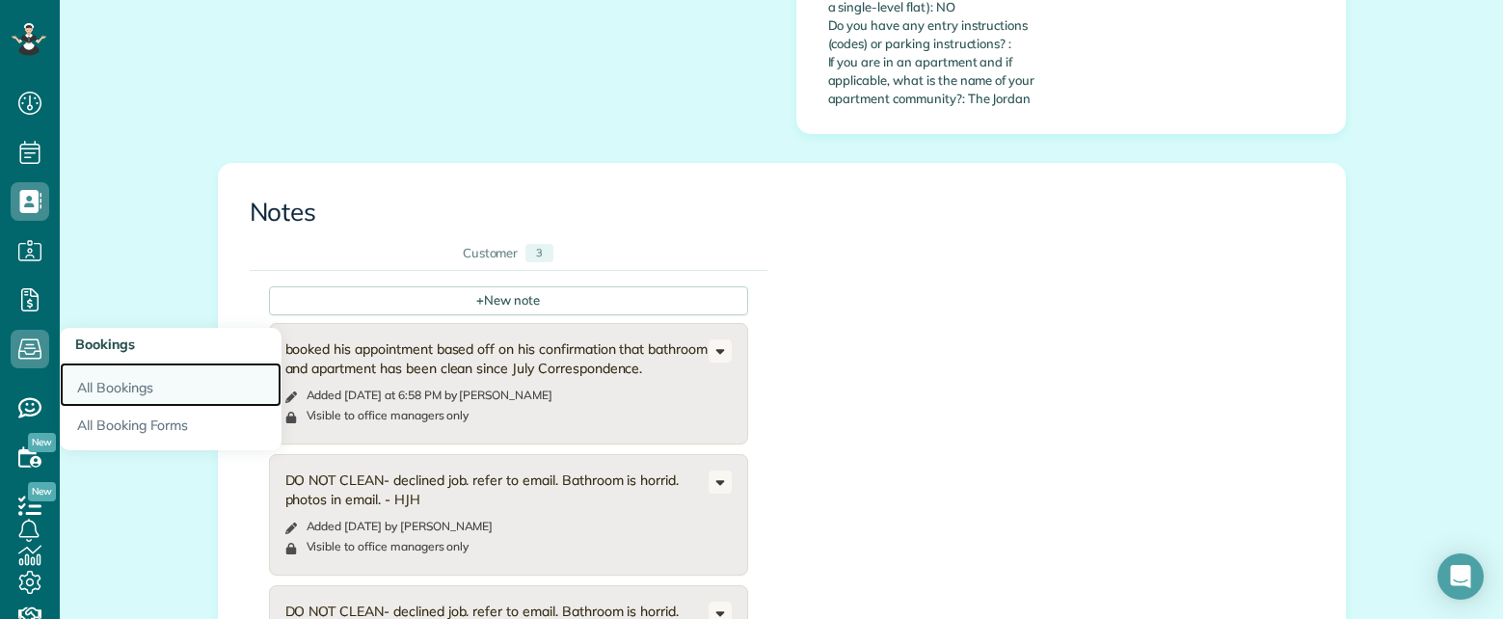
click at [120, 388] on link "All Bookings" at bounding box center [171, 384] width 222 height 44
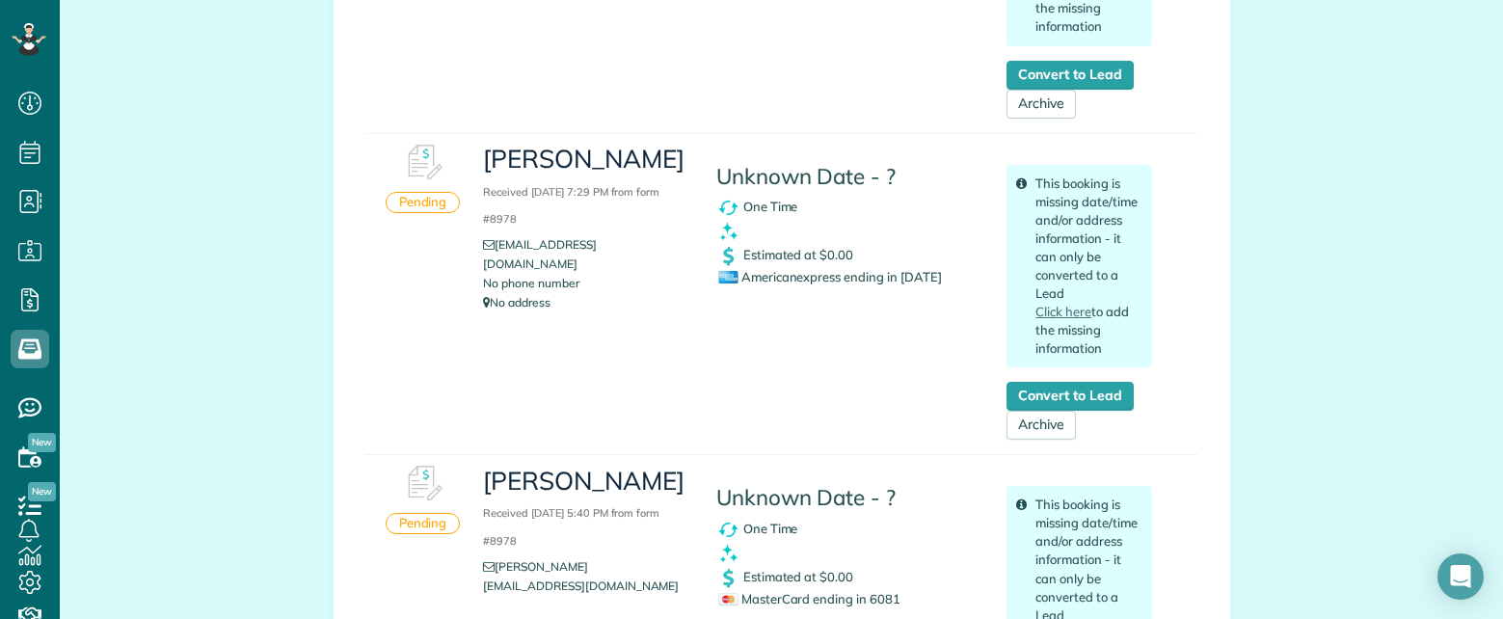
scroll to position [2988, 0]
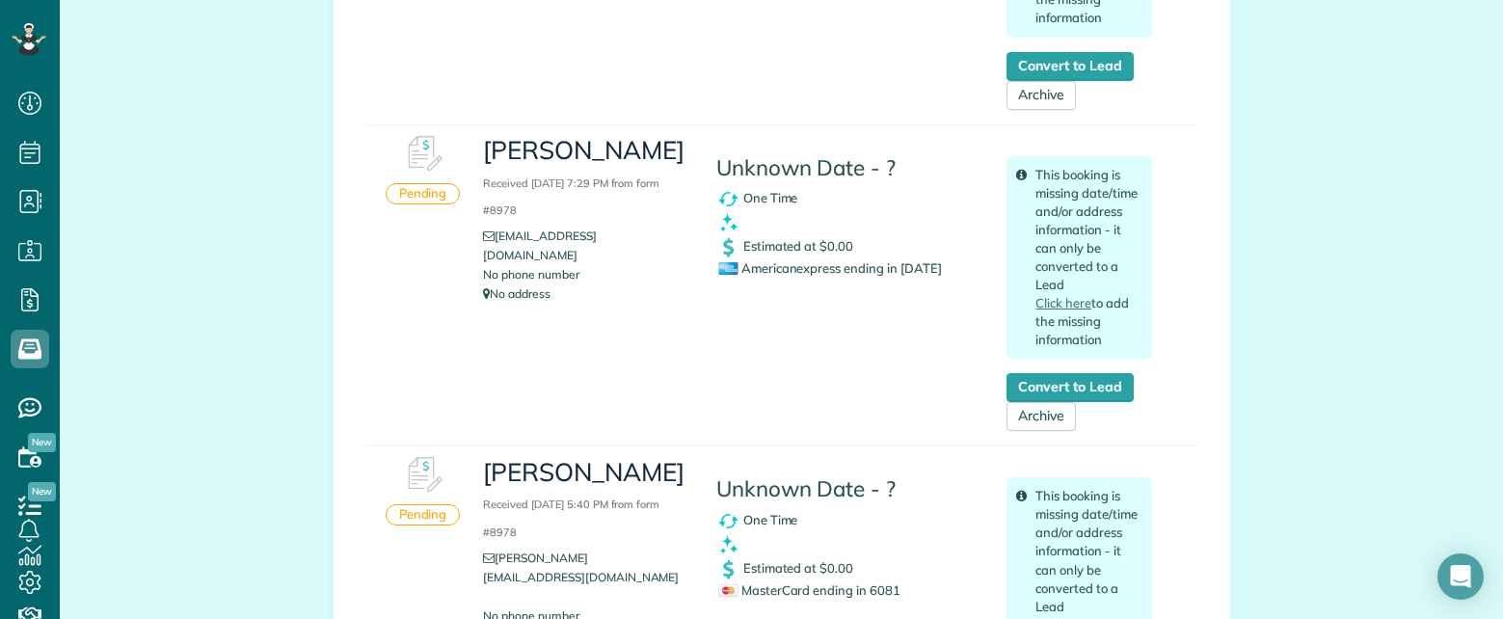
drag, startPoint x: 239, startPoint y: 252, endPoint x: 561, endPoint y: 135, distance: 342.4
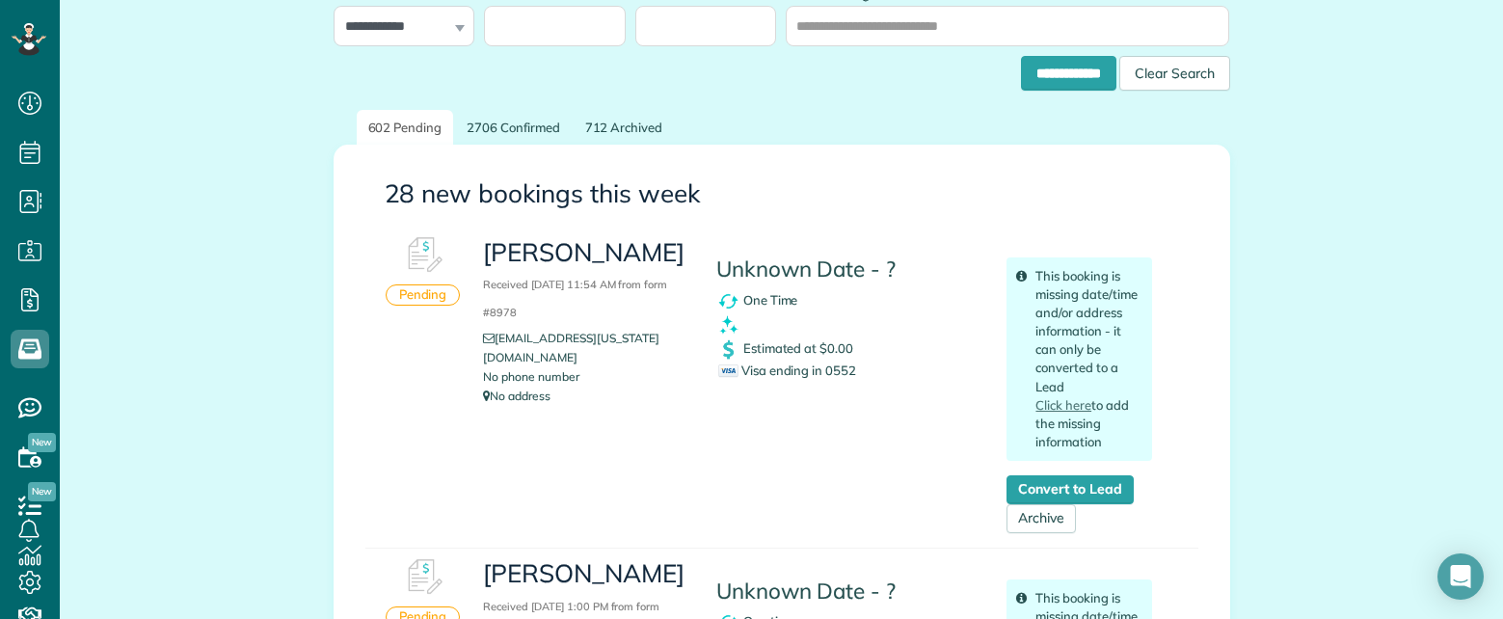
scroll to position [0, 0]
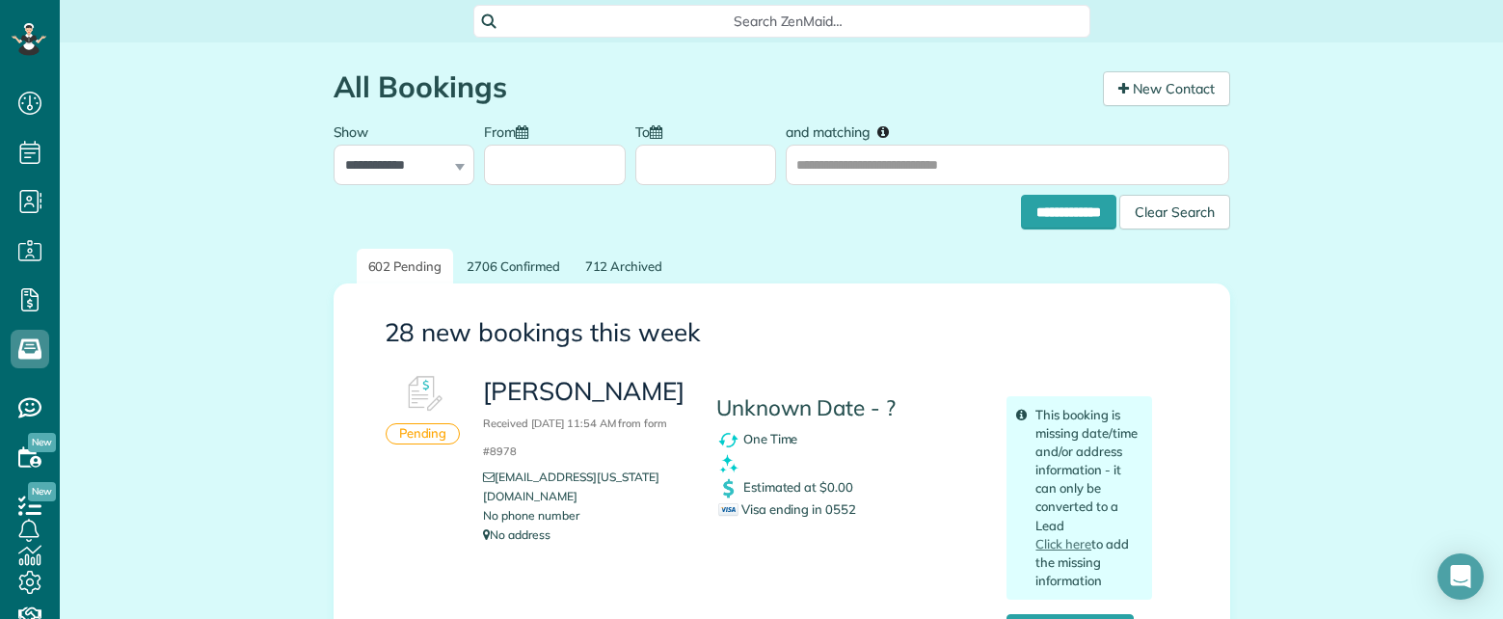
click at [781, 16] on span "Search ZenMaid…" at bounding box center [788, 21] width 586 height 19
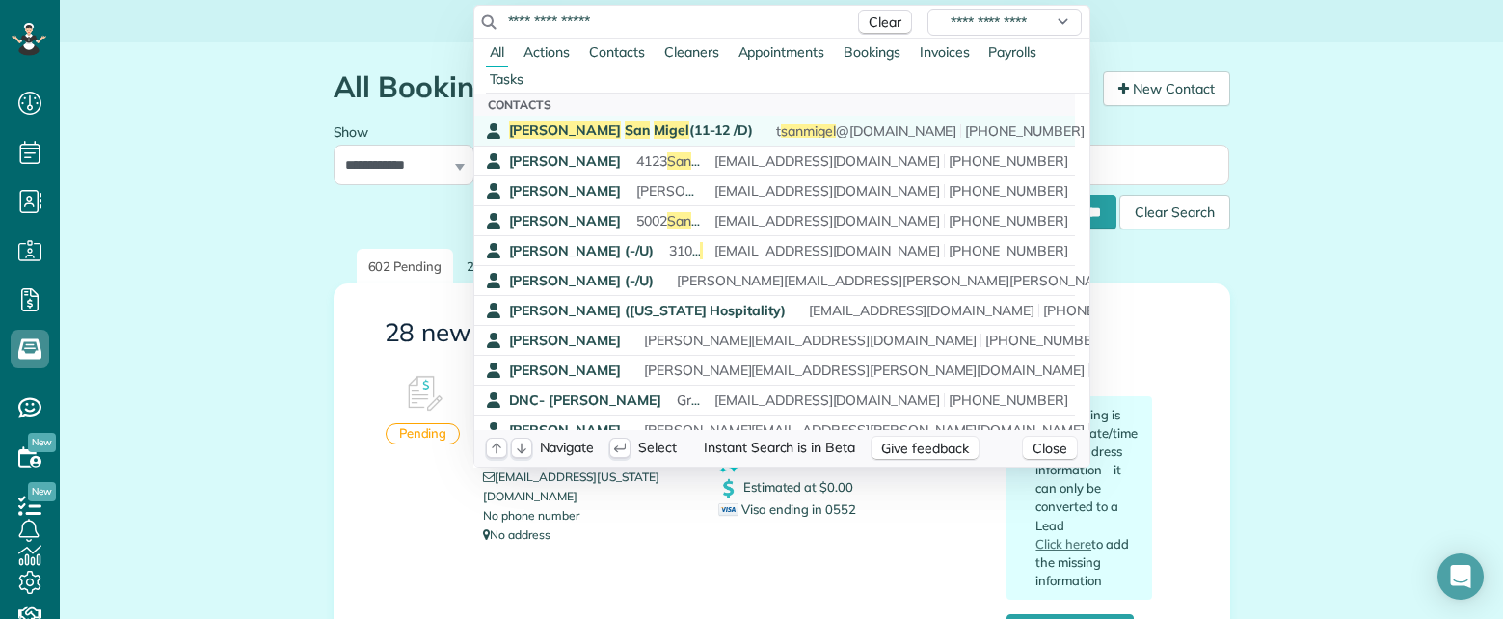
type input "**********"
click at [654, 126] on span "Migel" at bounding box center [672, 129] width 36 height 17
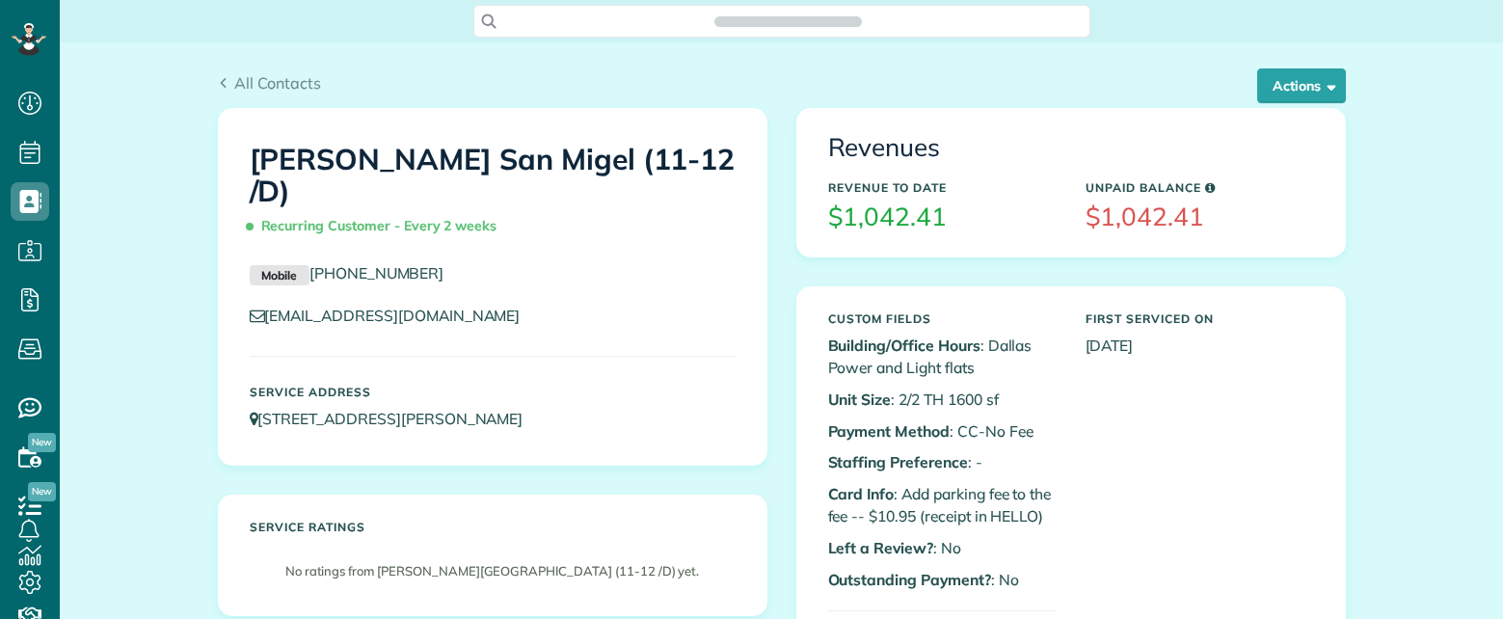
scroll to position [9, 9]
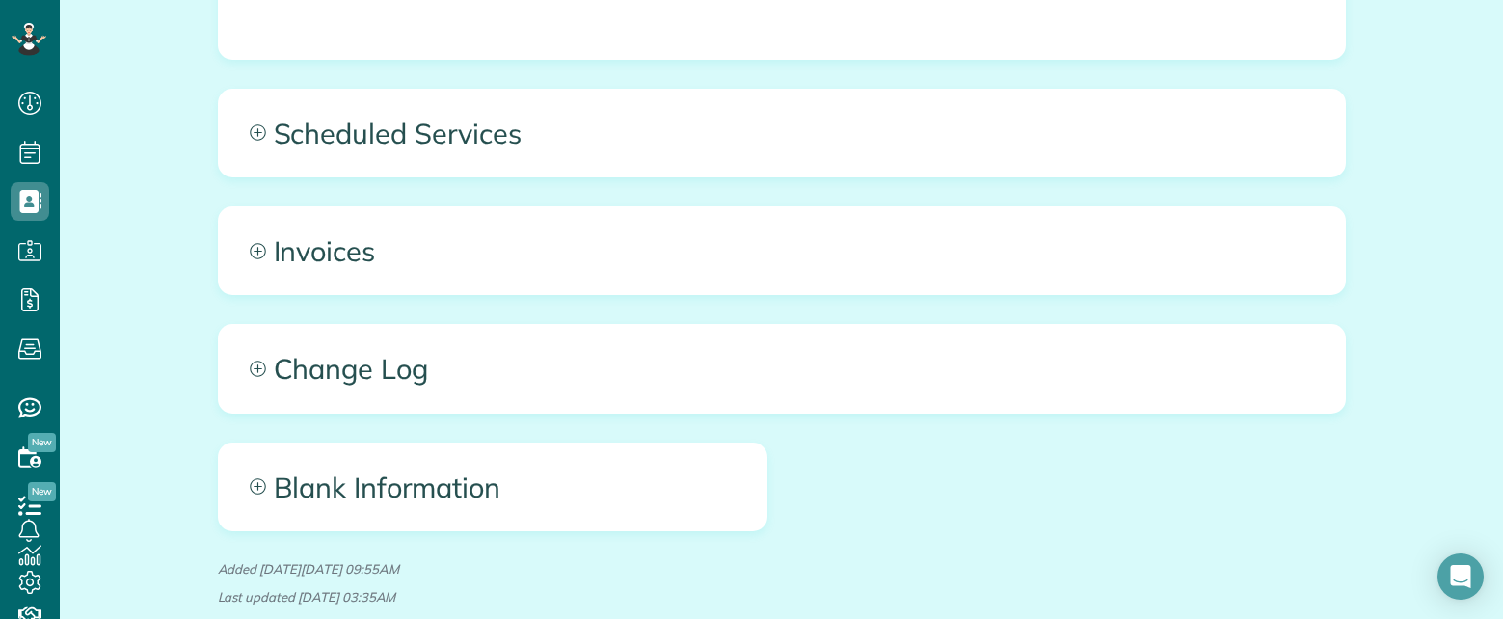
scroll to position [1631, 0]
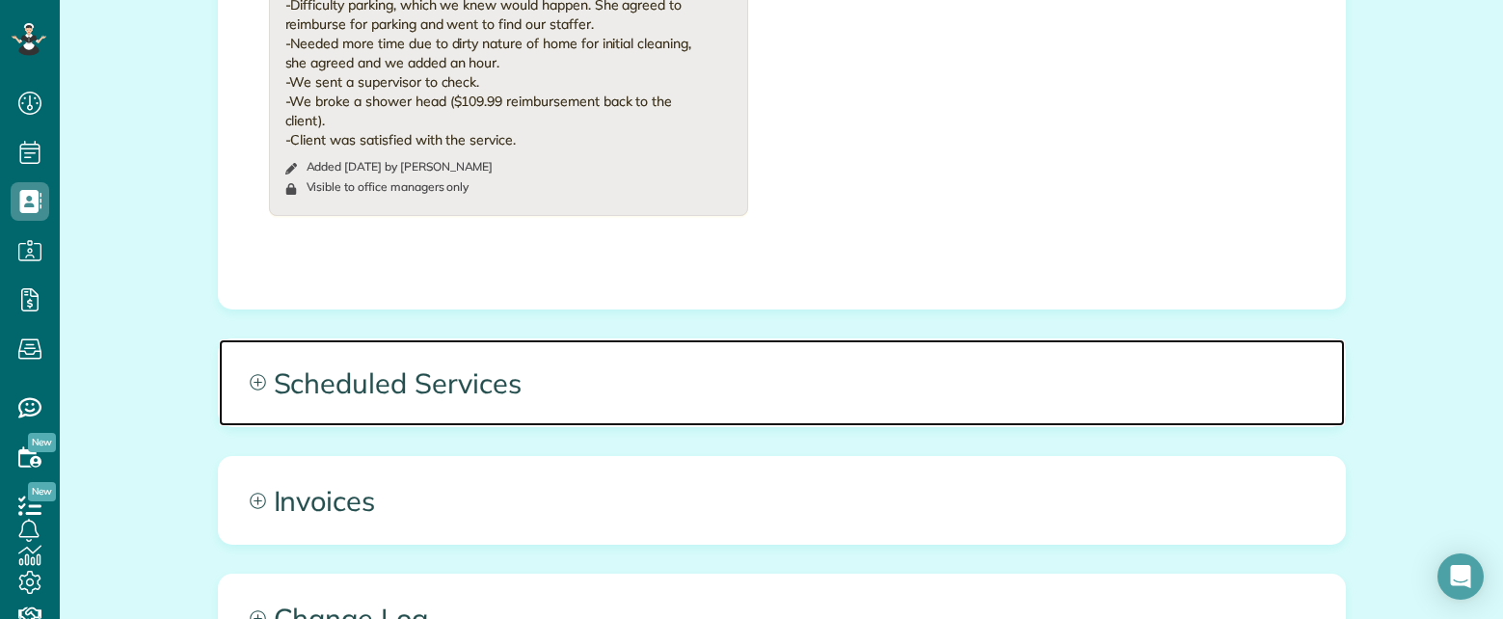
click at [731, 339] on span "Scheduled Services" at bounding box center [782, 382] width 1126 height 87
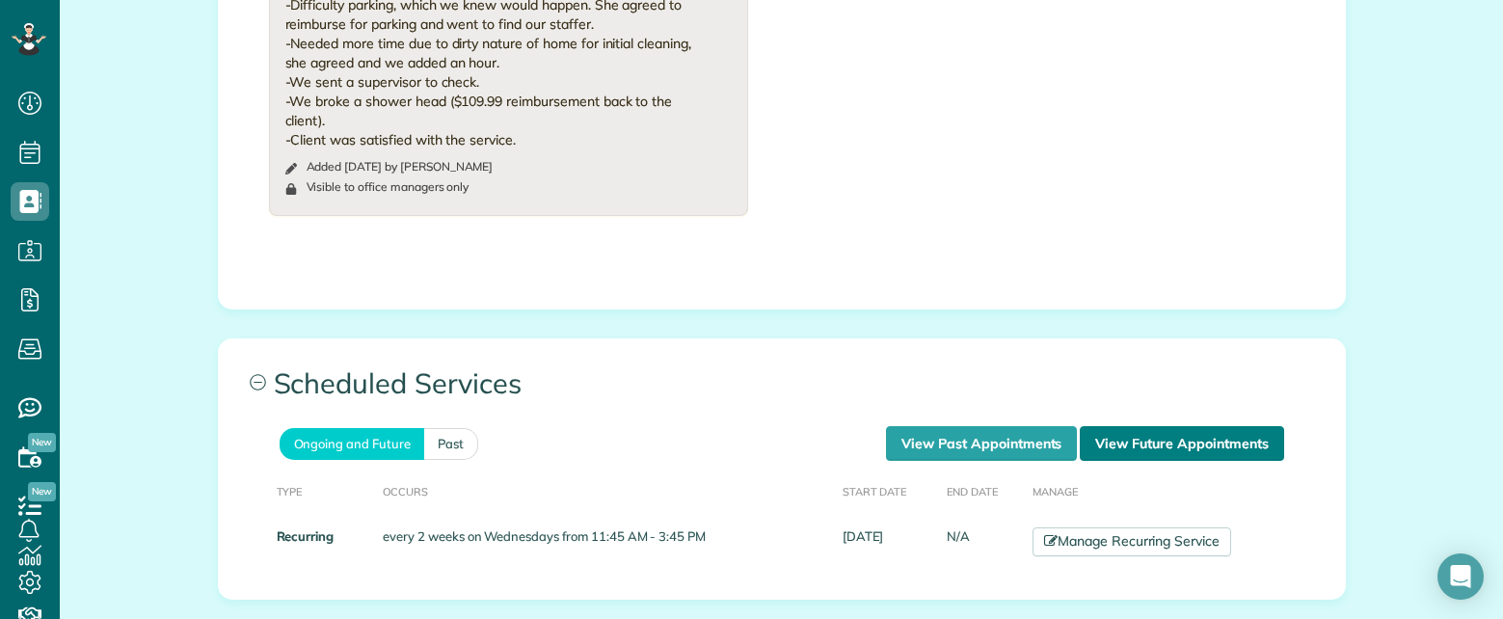
click at [1120, 426] on link "View Future Appointments" at bounding box center [1181, 443] width 203 height 35
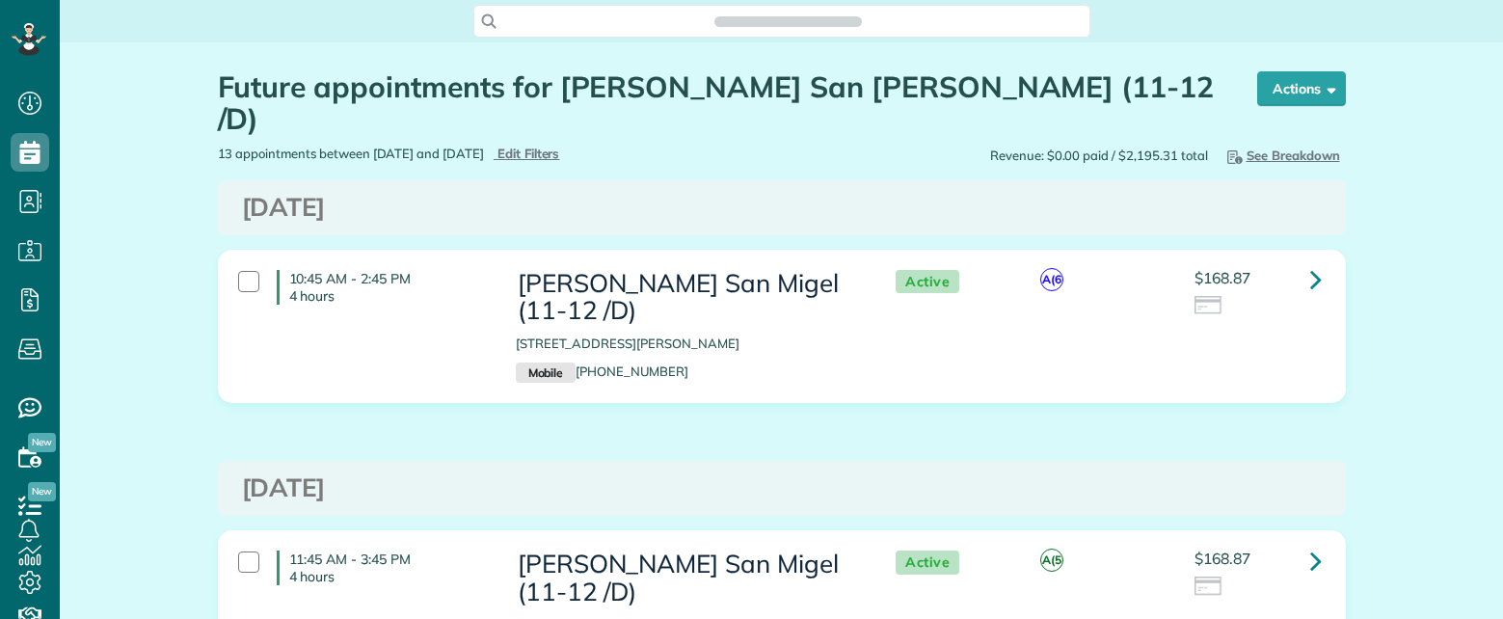
scroll to position [9, 9]
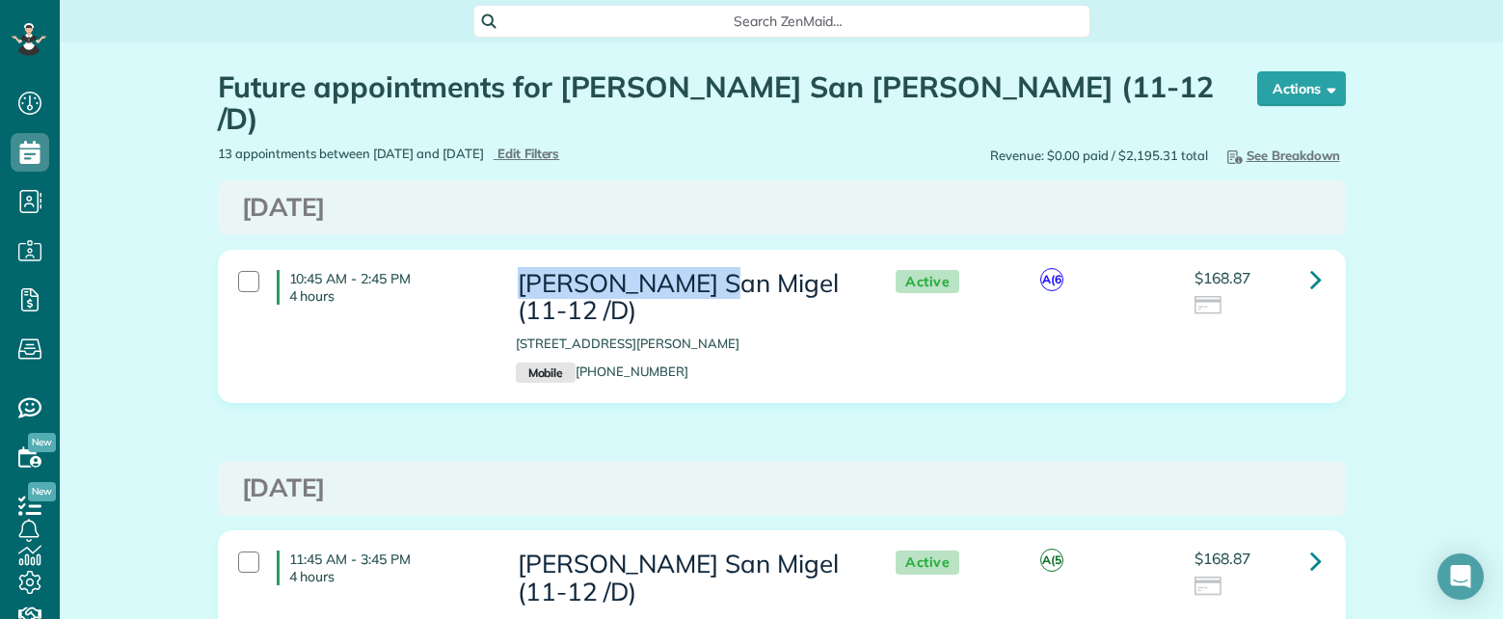
copy h3 "Tasha San Migel"
drag, startPoint x: 514, startPoint y: 247, endPoint x: 700, endPoint y: 246, distance: 186.0
click at [700, 270] on h3 "[PERSON_NAME] San Migel (11-12 /D)" at bounding box center [686, 297] width 341 height 55
copy h1 "Tasha San Migel"
drag, startPoint x: 554, startPoint y: 85, endPoint x: 776, endPoint y: 90, distance: 221.8
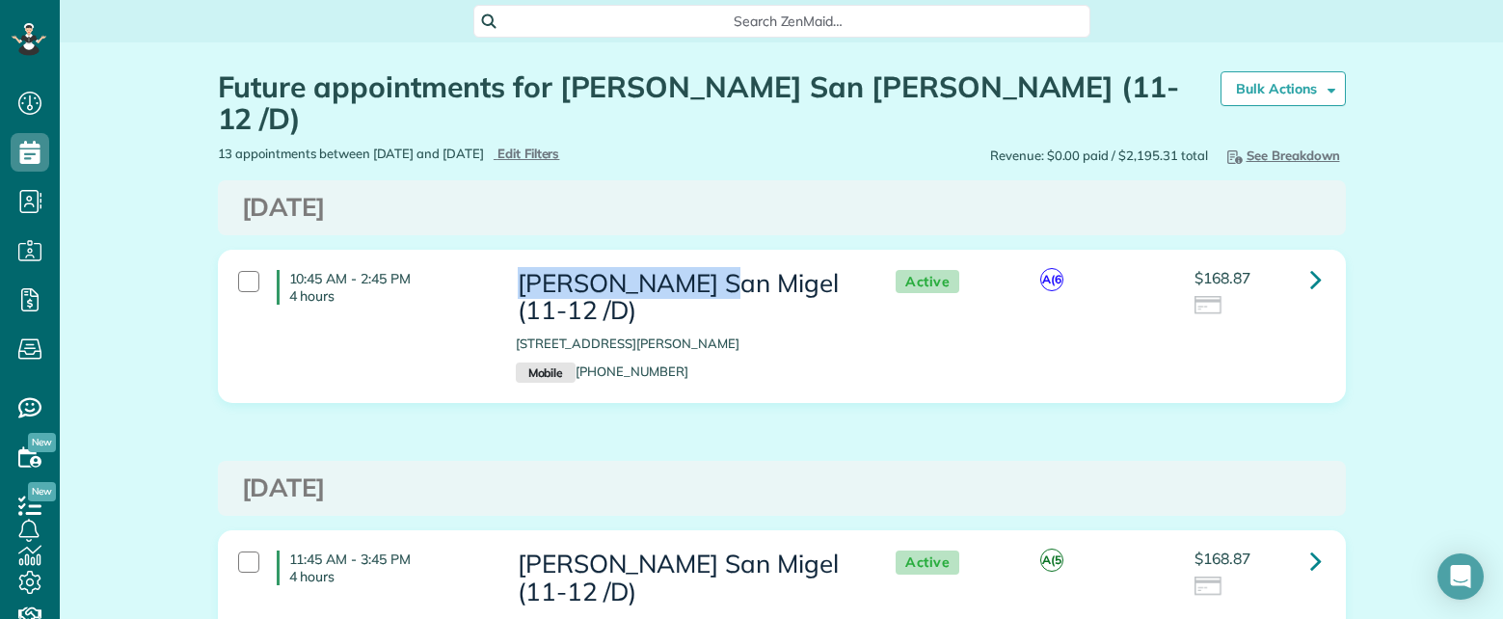
click at [776, 90] on h1 "Future appointments for Tasha San Migel (11-12 /D)" at bounding box center [705, 103] width 974 height 64
click at [766, 13] on span "Search ZenMaid…" at bounding box center [788, 21] width 586 height 19
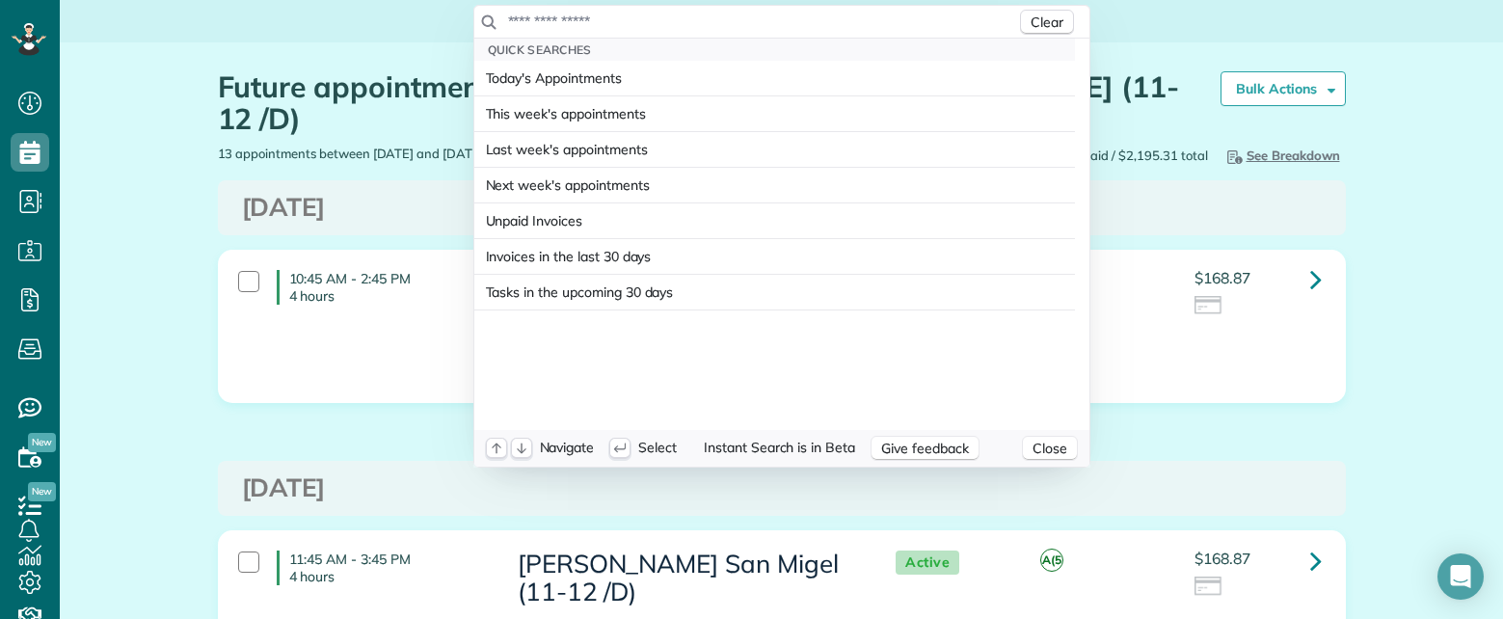
click at [761, 13] on input "text" at bounding box center [761, 21] width 509 height 19
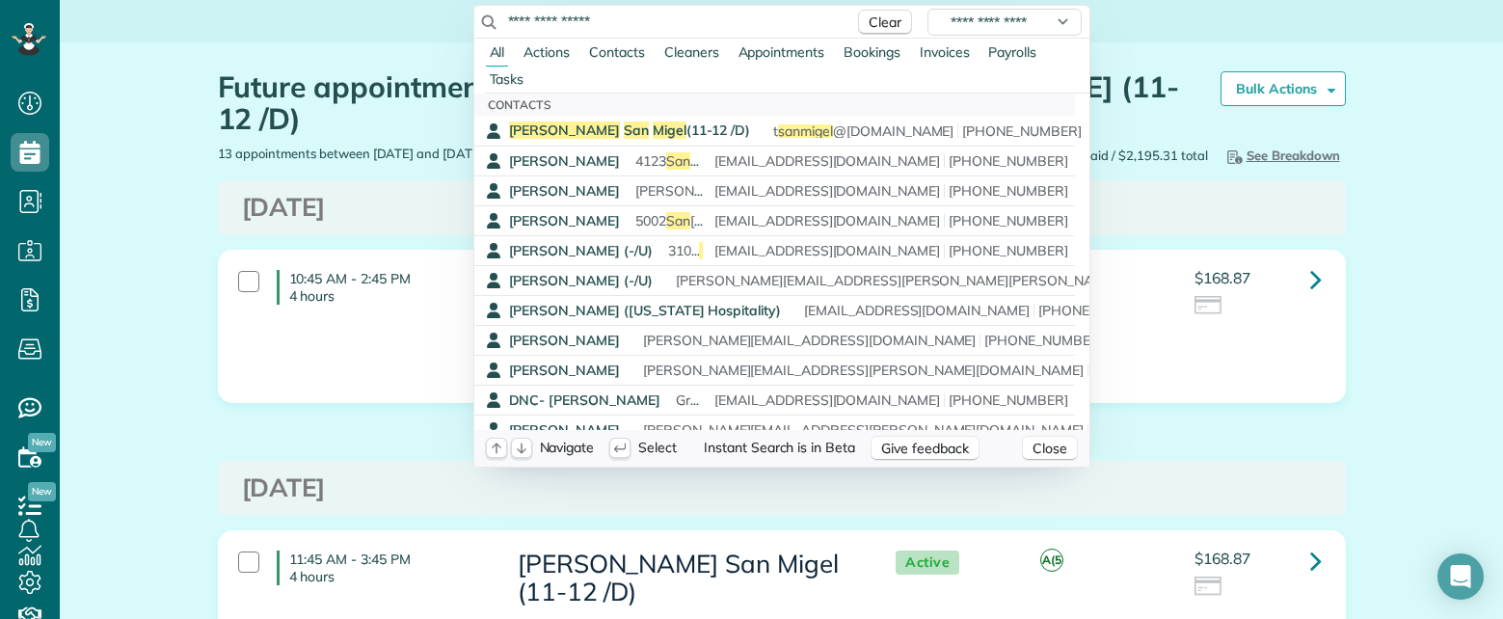
type input "**********"
click at [653, 123] on span "Migel" at bounding box center [670, 129] width 34 height 17
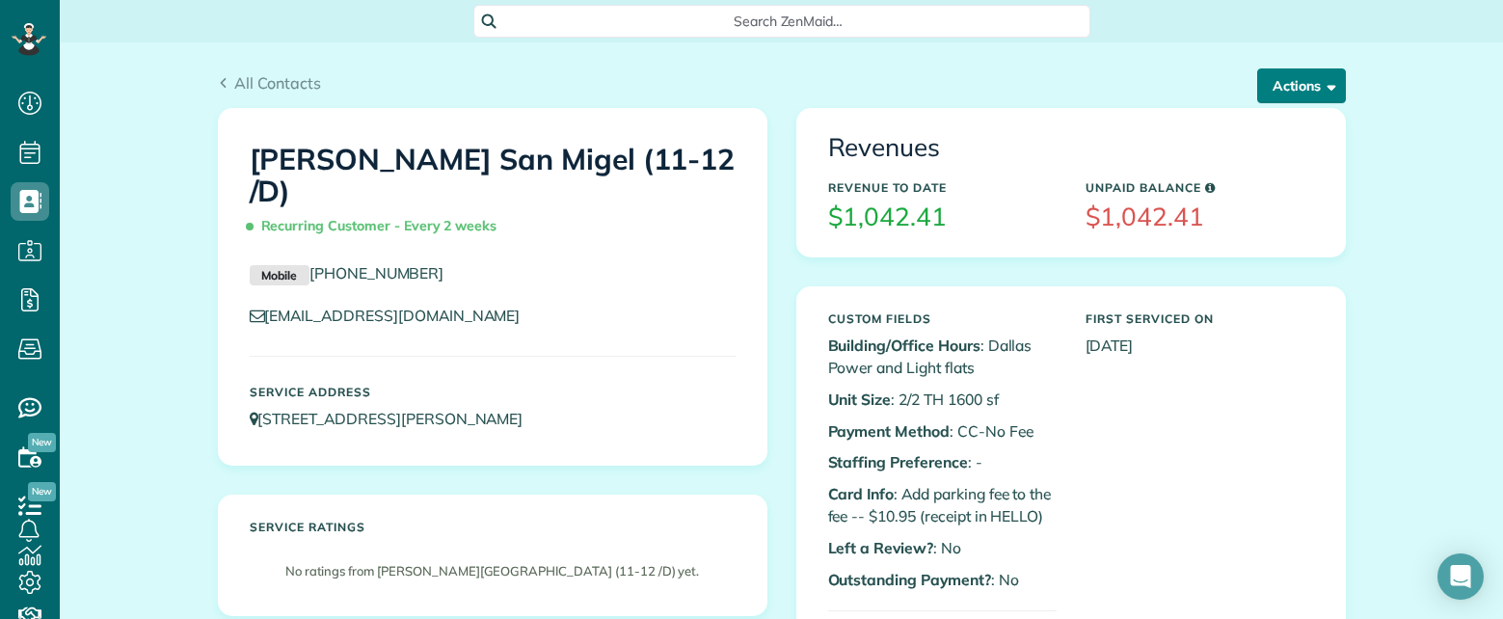
click at [1321, 91] on span "button" at bounding box center [1328, 85] width 14 height 14
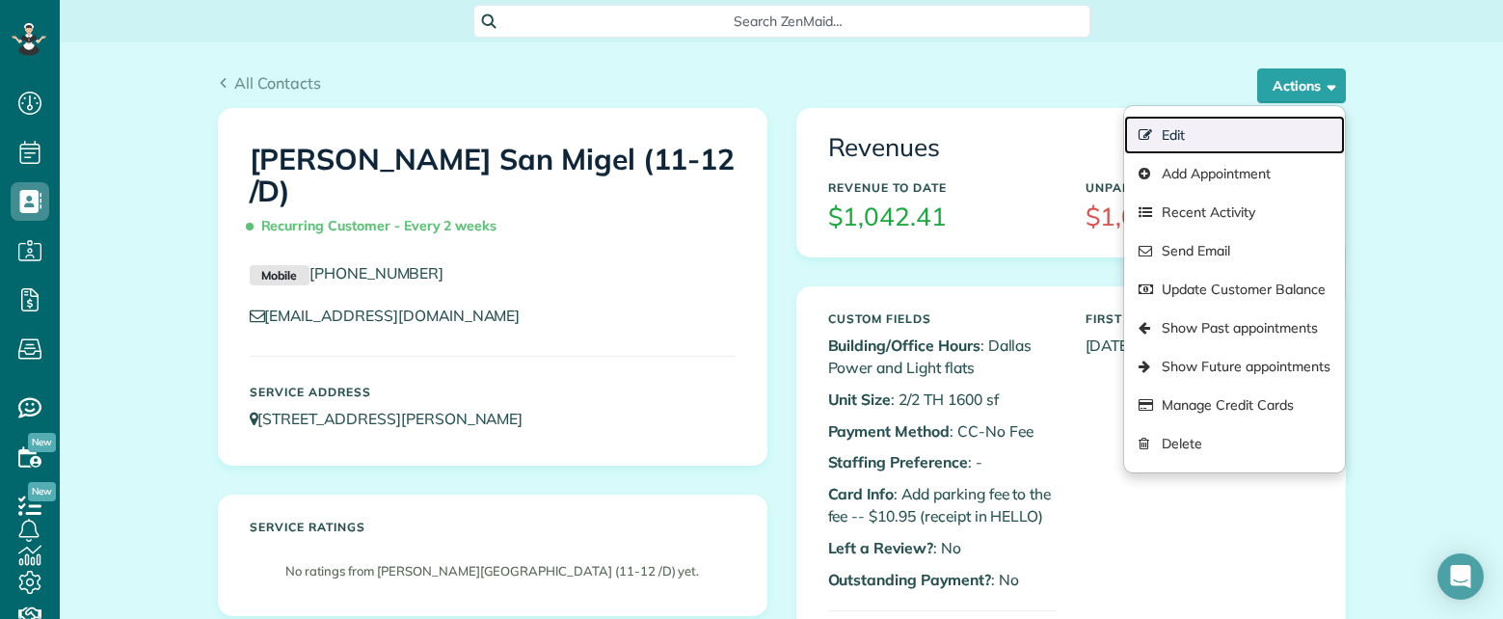
click at [1188, 140] on link "Edit" at bounding box center [1234, 135] width 220 height 39
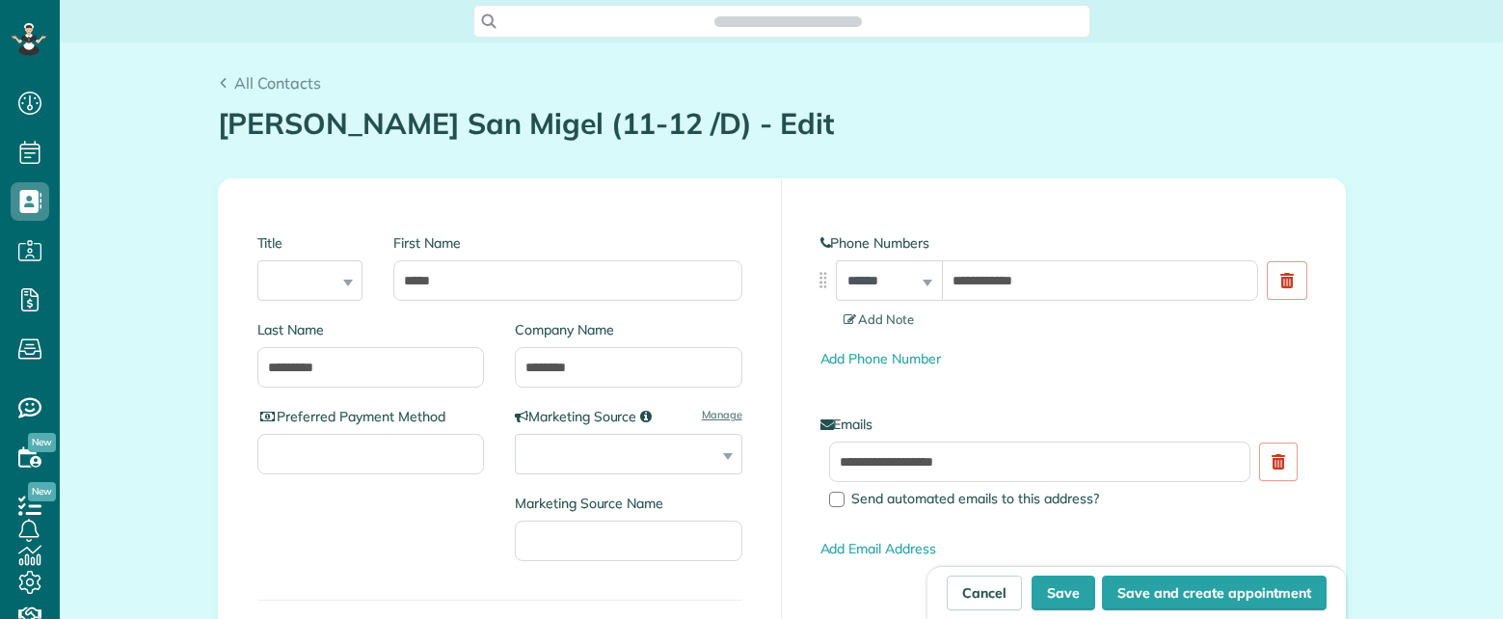
type input "**********"
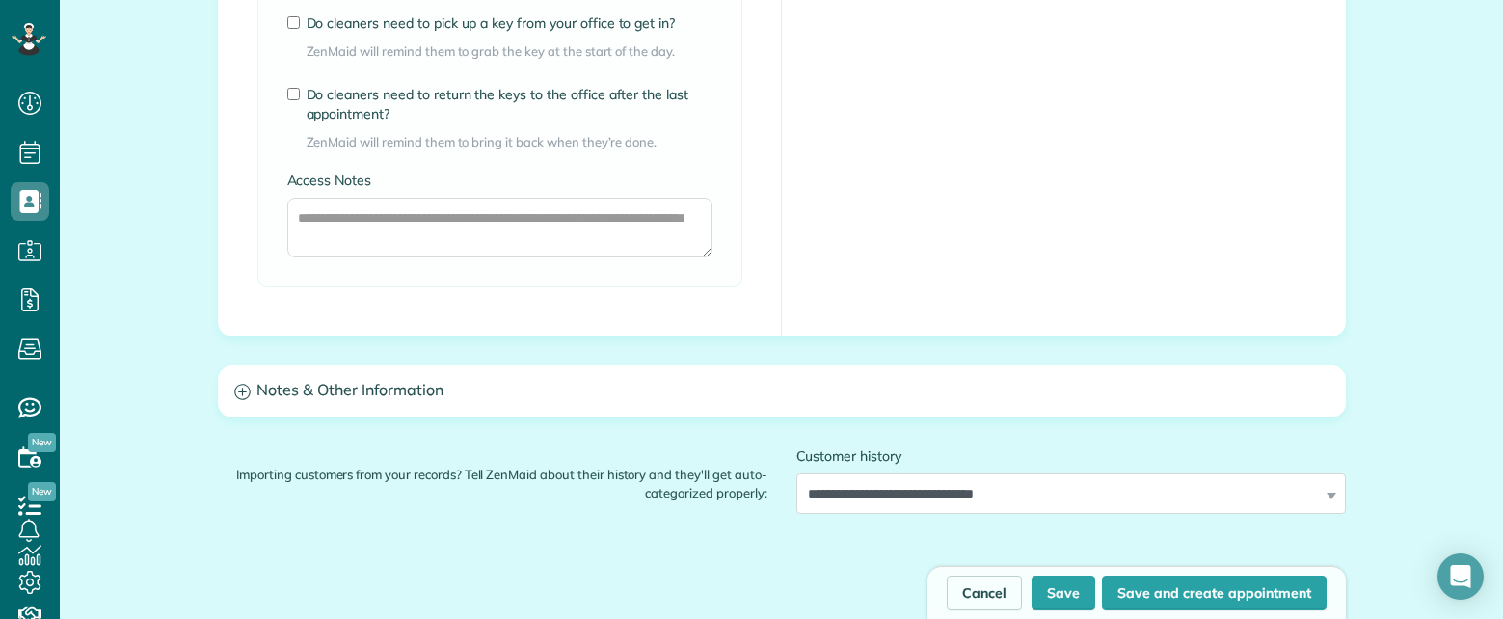
scroll to position [1790, 0]
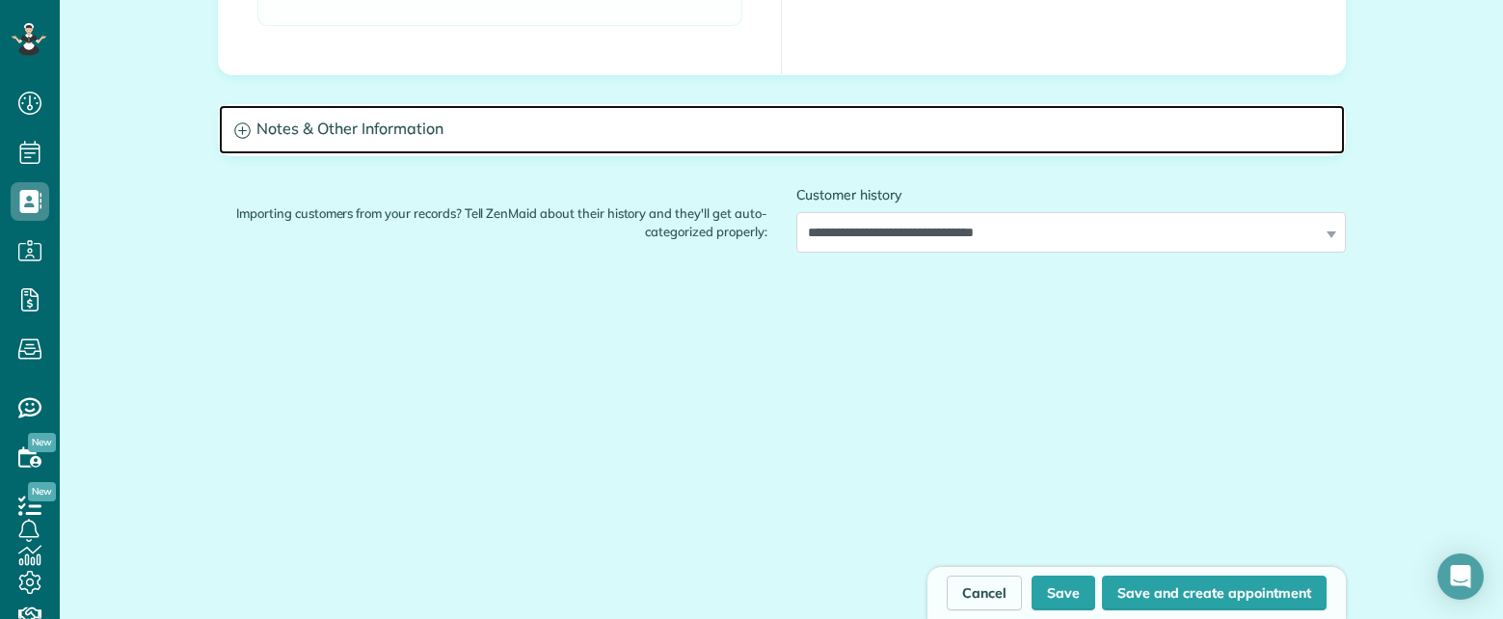
click at [505, 142] on h3 "Notes & Other Information" at bounding box center [782, 129] width 1126 height 49
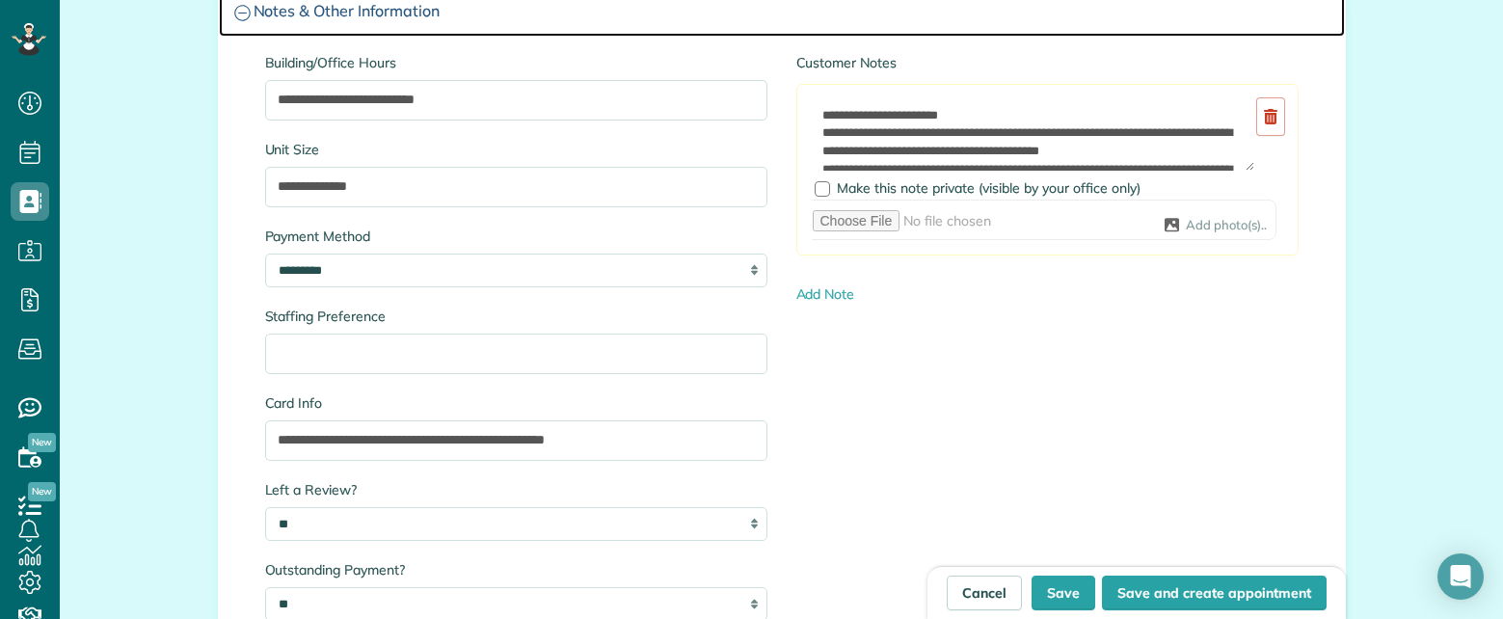
scroll to position [1983, 0]
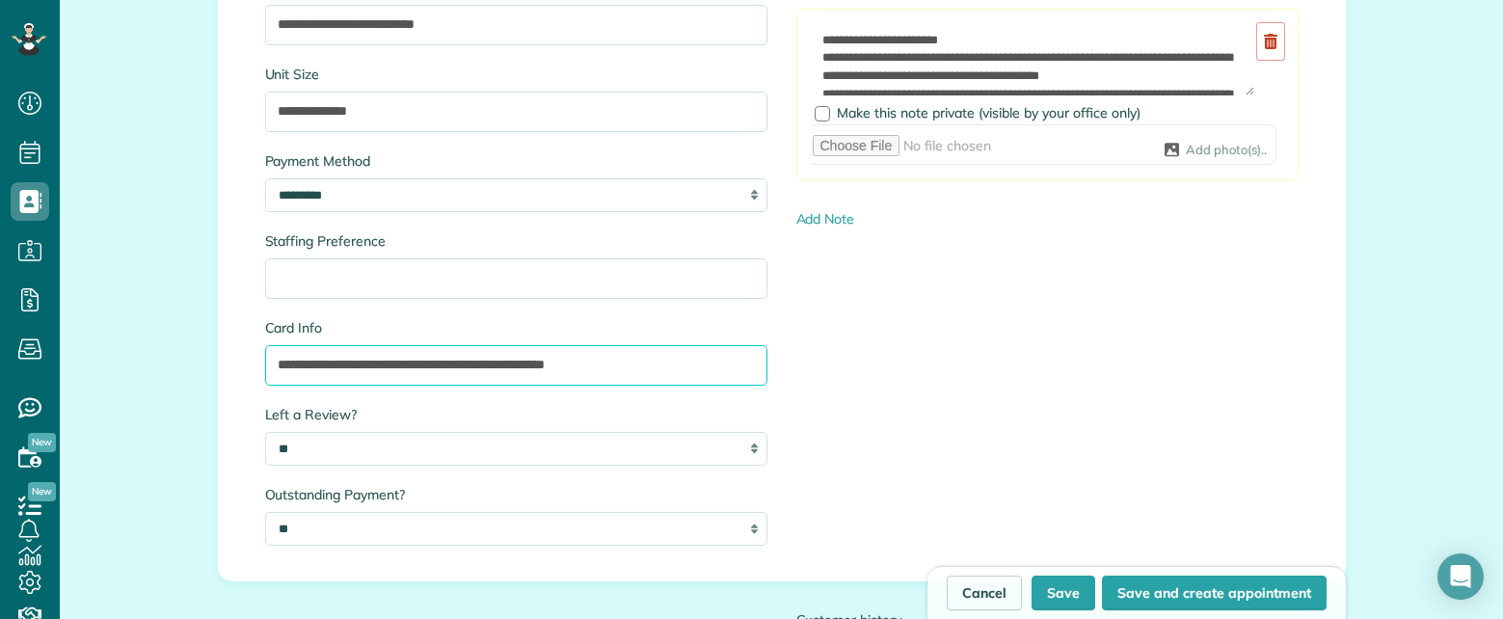
click at [655, 367] on input "**********" at bounding box center [516, 365] width 502 height 40
click at [721, 365] on input "**********" at bounding box center [516, 365] width 502 height 40
type input "**********"
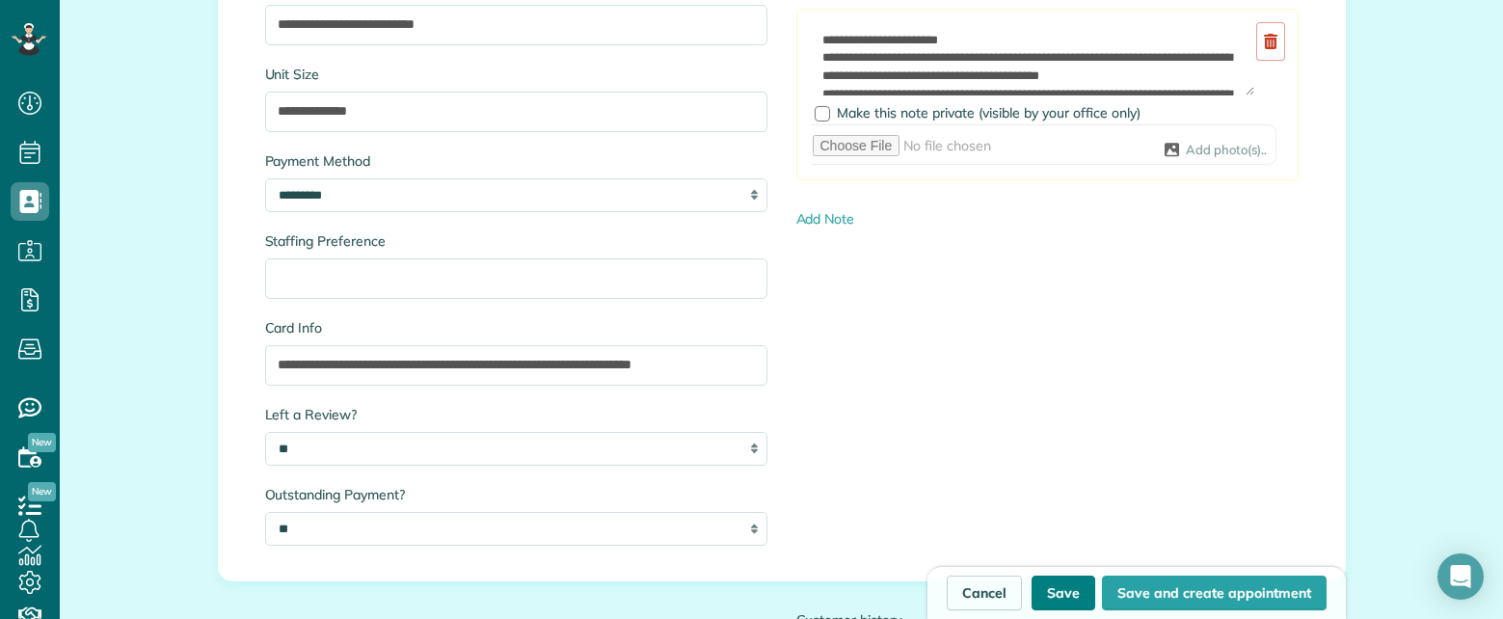
click at [1055, 602] on button "Save" at bounding box center [1063, 592] width 64 height 35
type input "**********"
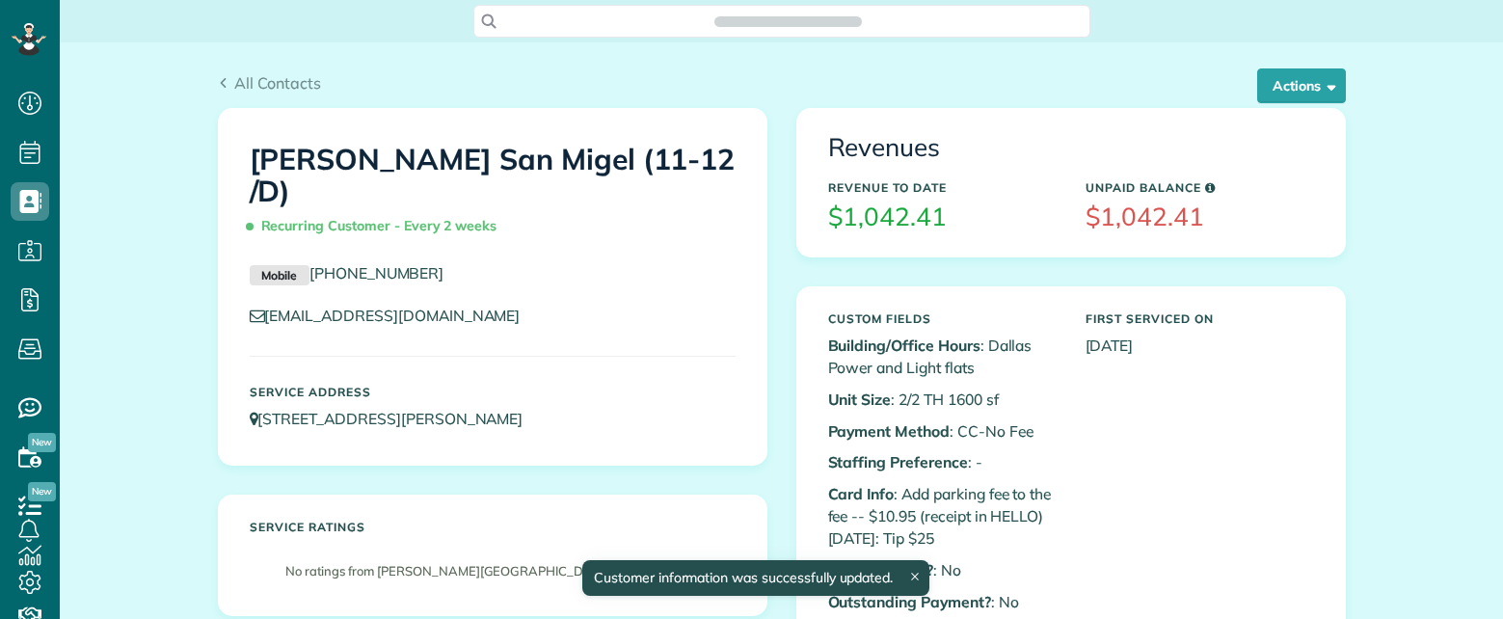
scroll to position [9, 9]
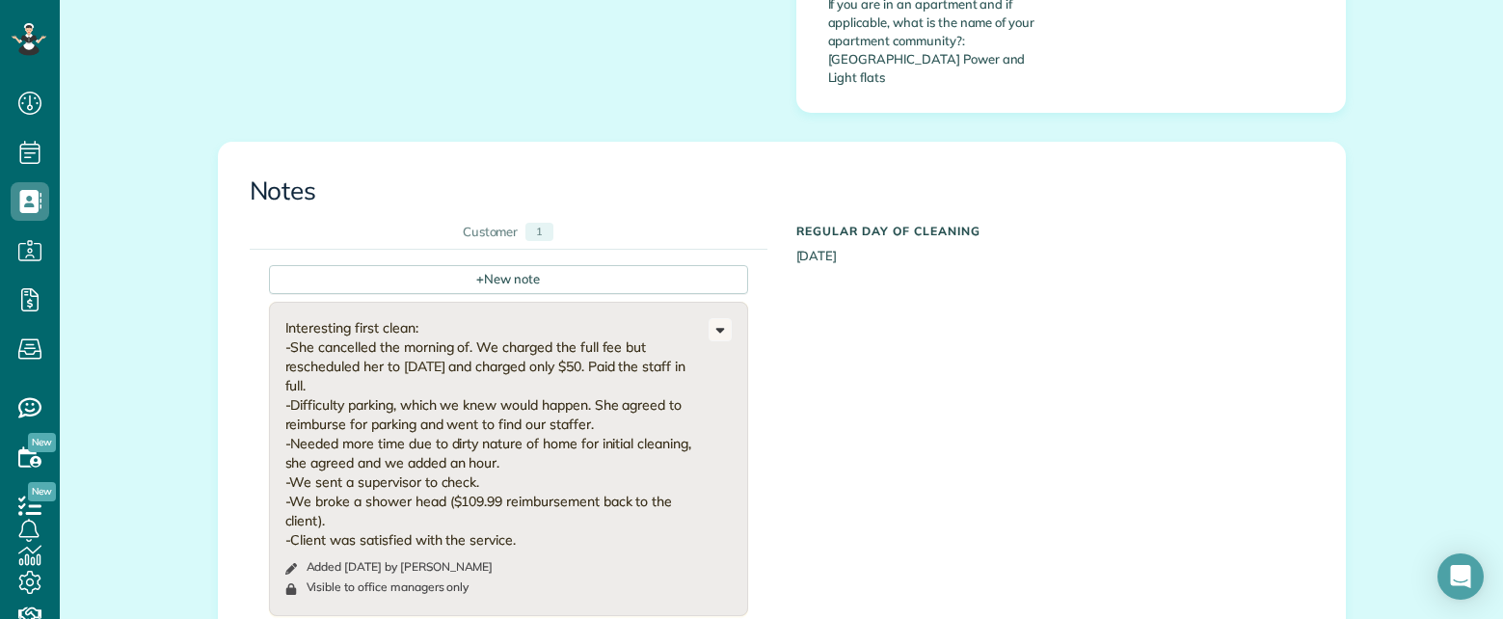
scroll to position [1832, 0]
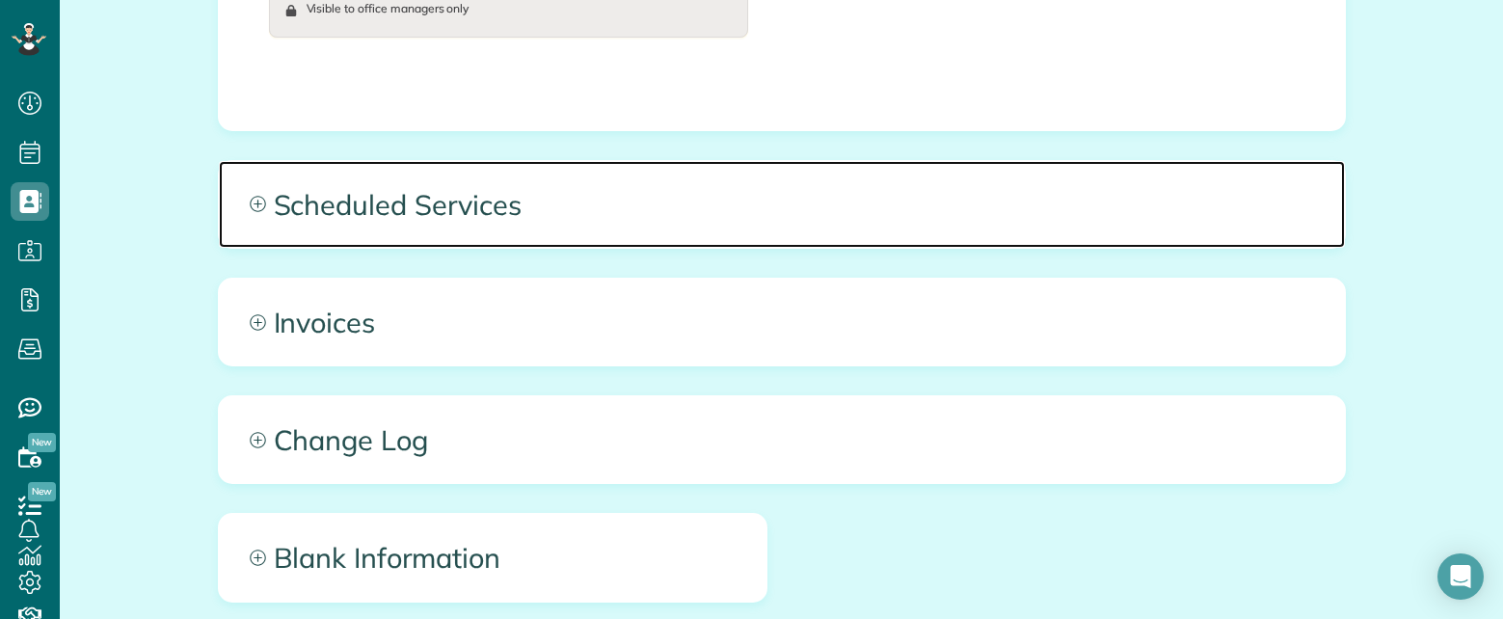
click at [850, 161] on span "Scheduled Services" at bounding box center [782, 204] width 1126 height 87
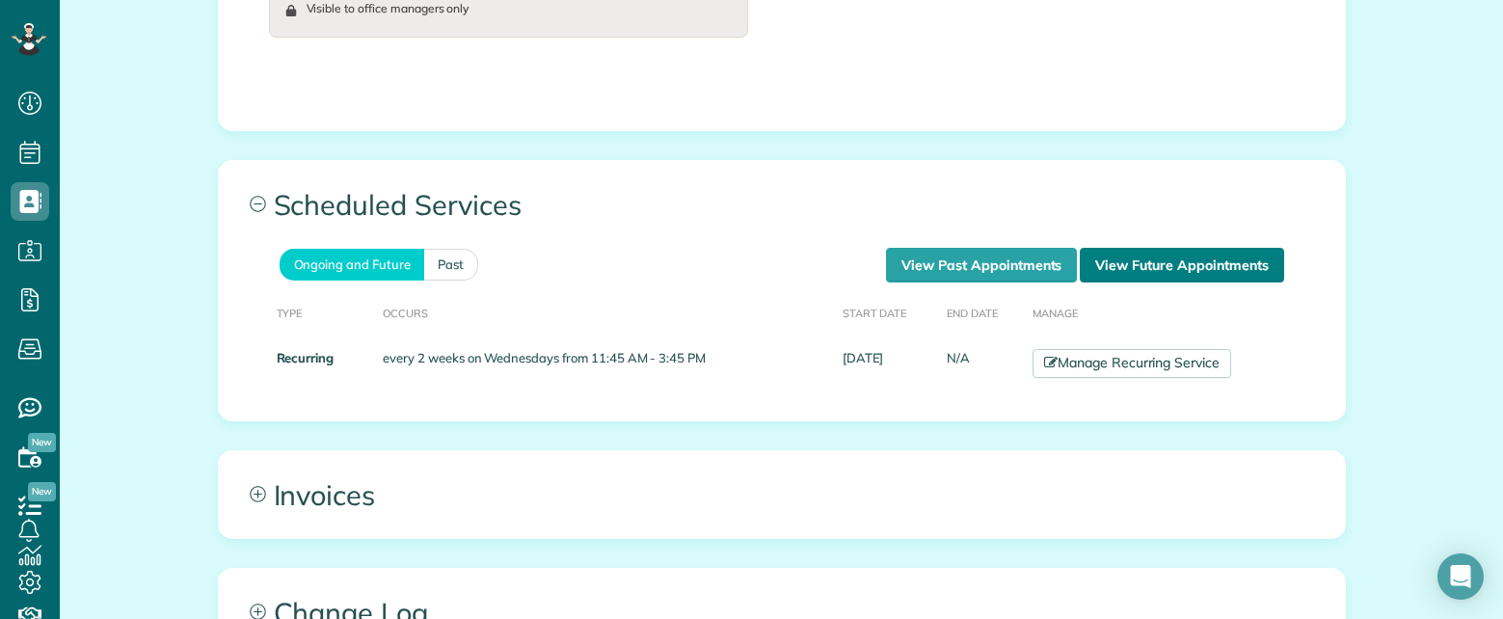
click at [1150, 248] on link "View Future Appointments" at bounding box center [1181, 265] width 203 height 35
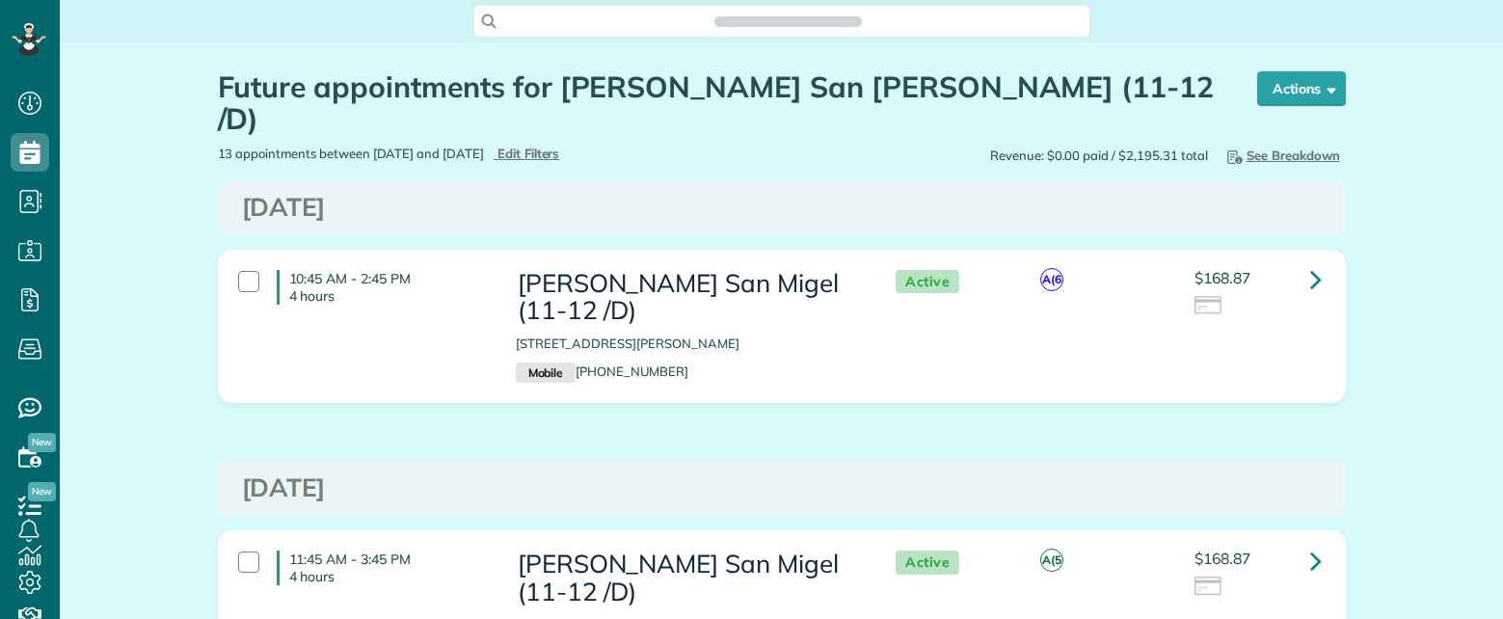
scroll to position [9, 9]
click at [535, 270] on h3 "[PERSON_NAME] San Migel (11-12 /D)" at bounding box center [686, 297] width 341 height 55
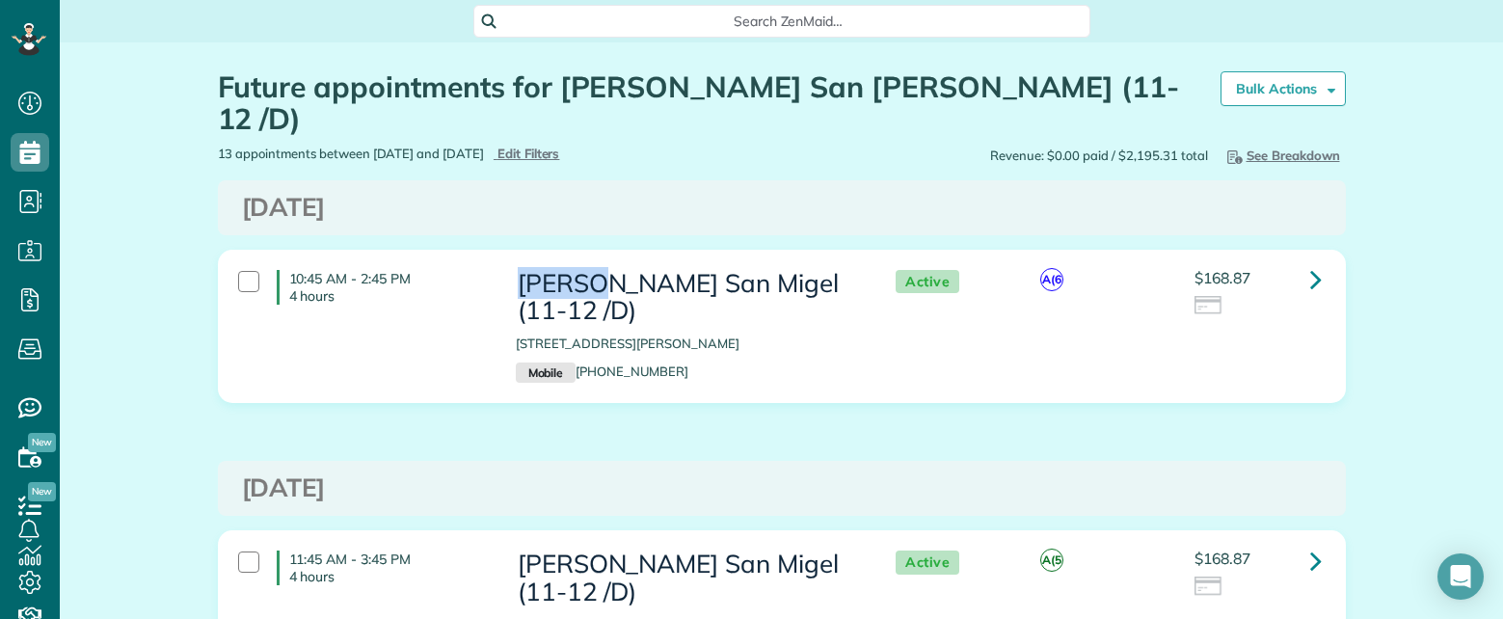
click at [535, 270] on h3 "[PERSON_NAME] San Migel (11-12 /D)" at bounding box center [686, 297] width 341 height 55
copy h3 "Tasha"
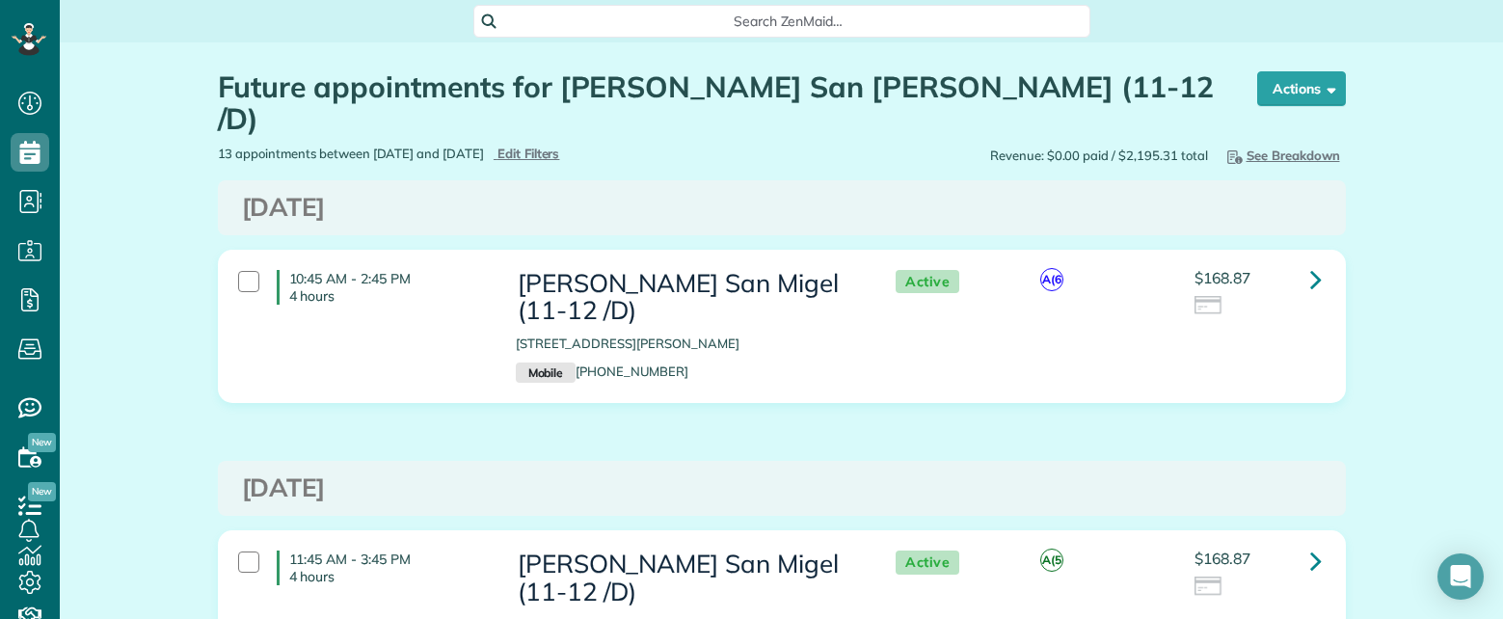
click at [843, 362] on p "Mobile (682) 377-7807" at bounding box center [686, 372] width 341 height 21
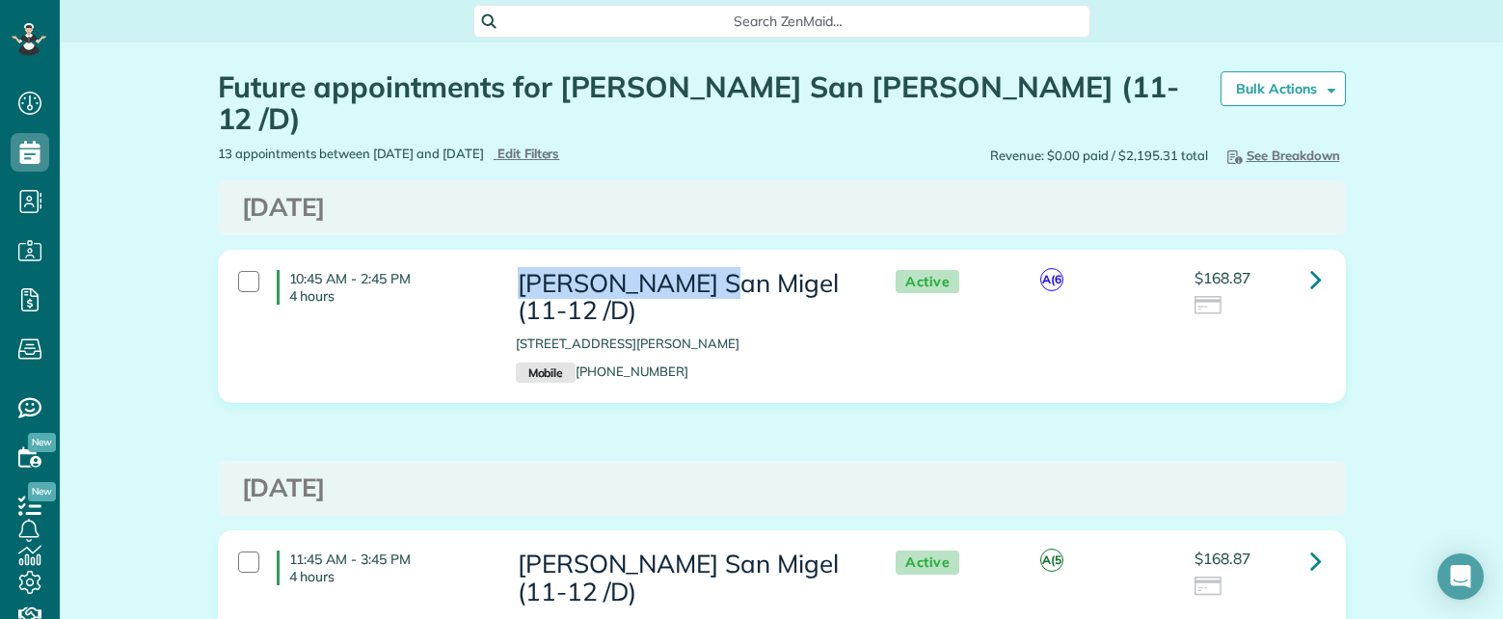
copy h3 "Tasha San Migel"
drag, startPoint x: 503, startPoint y: 253, endPoint x: 698, endPoint y: 259, distance: 194.8
click at [698, 260] on div "Tasha San Migel (11-12 /D) 222 Browder St 1903 Dallas TX 75201 Mobile (682) 377…" at bounding box center [686, 326] width 370 height 133
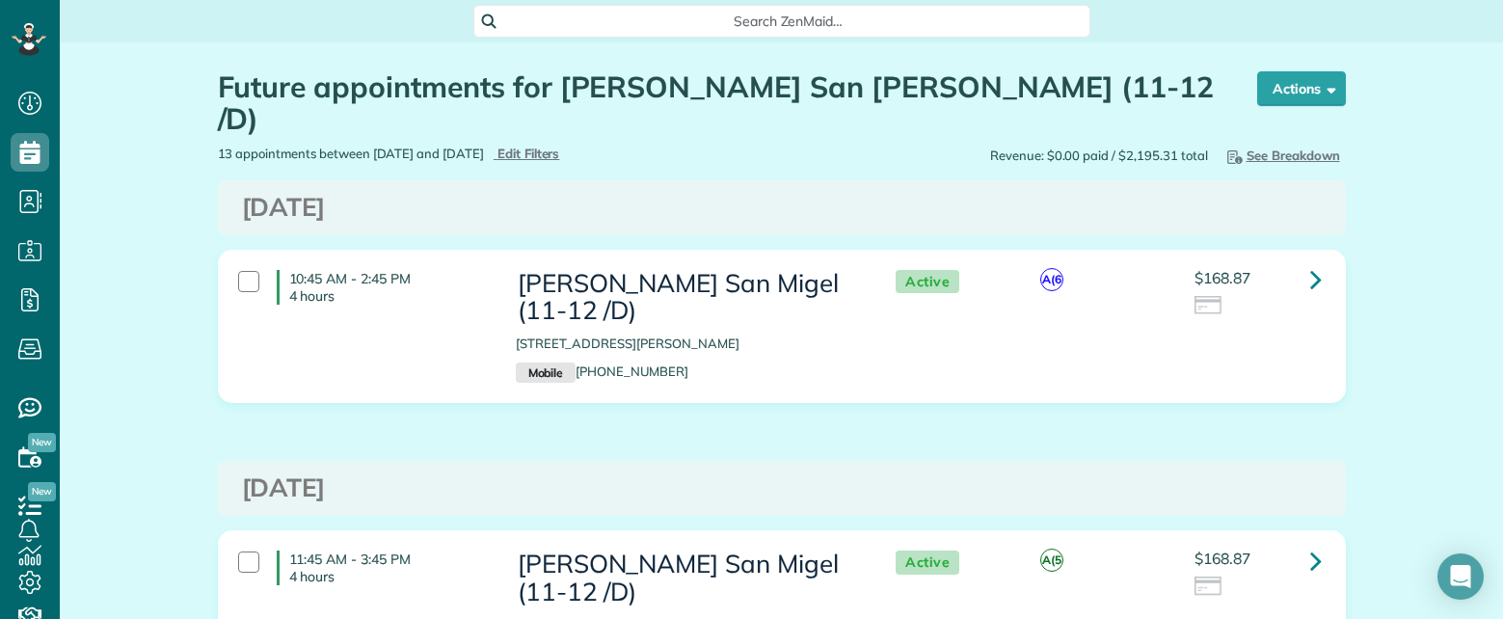
click at [701, 16] on span "Search ZenMaid…" at bounding box center [788, 21] width 586 height 19
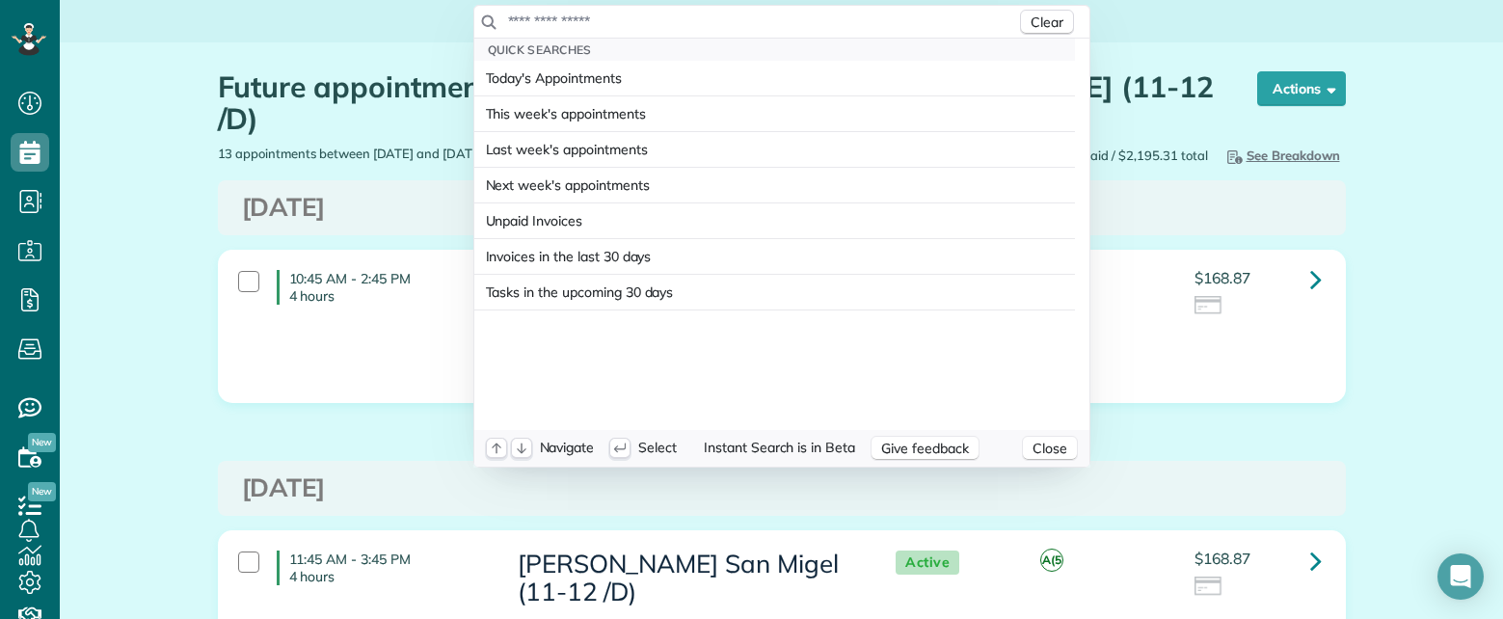
click at [671, 17] on input "text" at bounding box center [761, 21] width 509 height 19
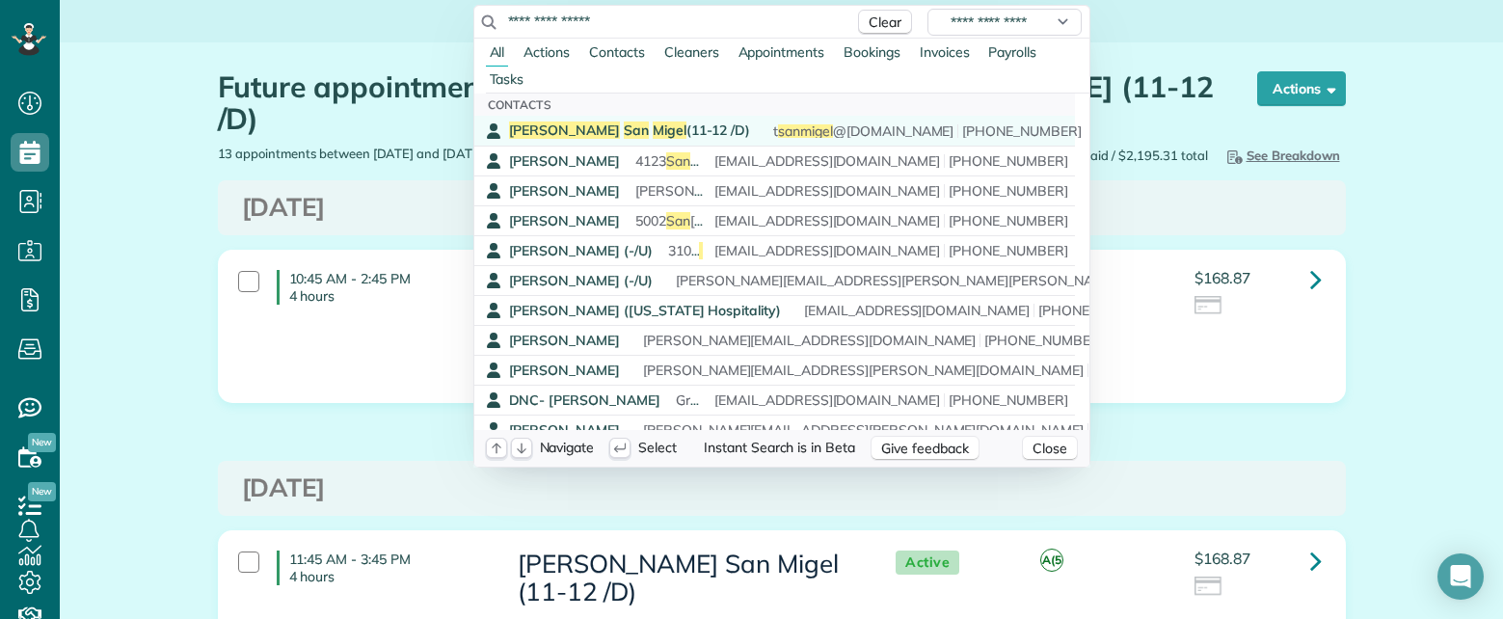
type input "**********"
click at [609, 132] on span "Tasha San Migel (11-12 /D)" at bounding box center [630, 129] width 242 height 17
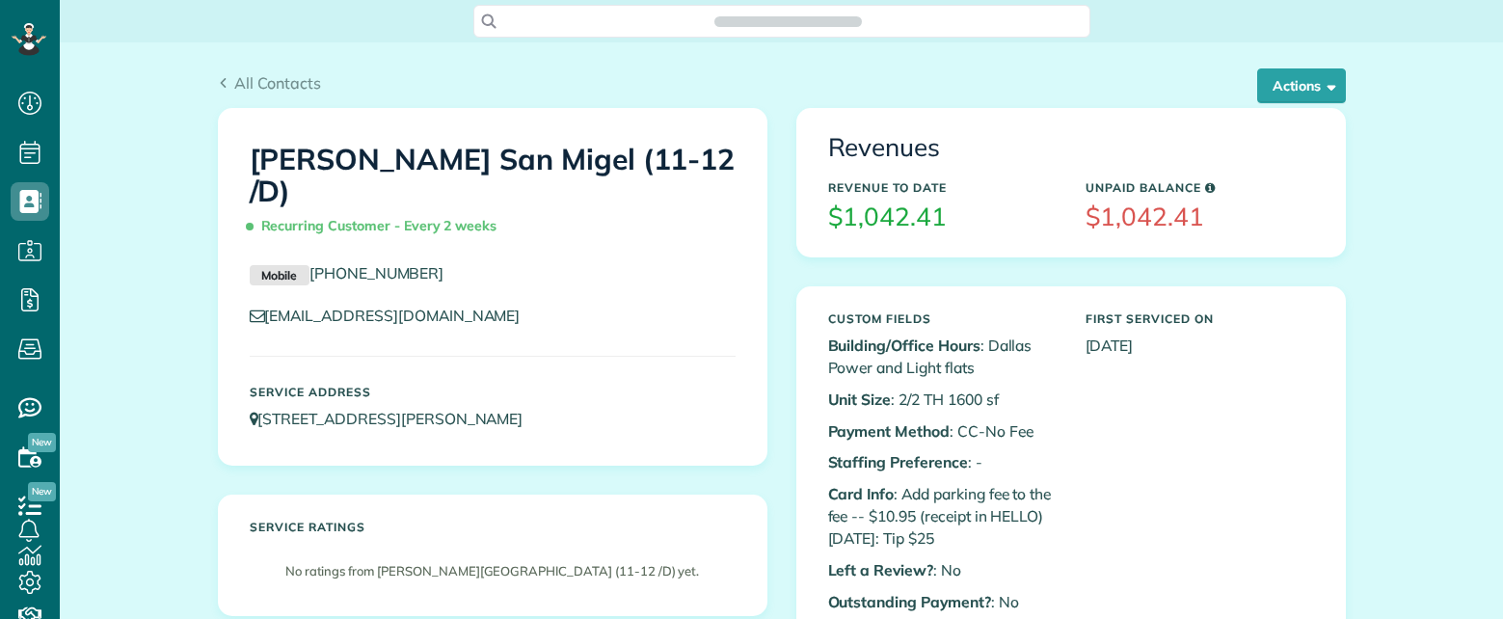
scroll to position [9, 9]
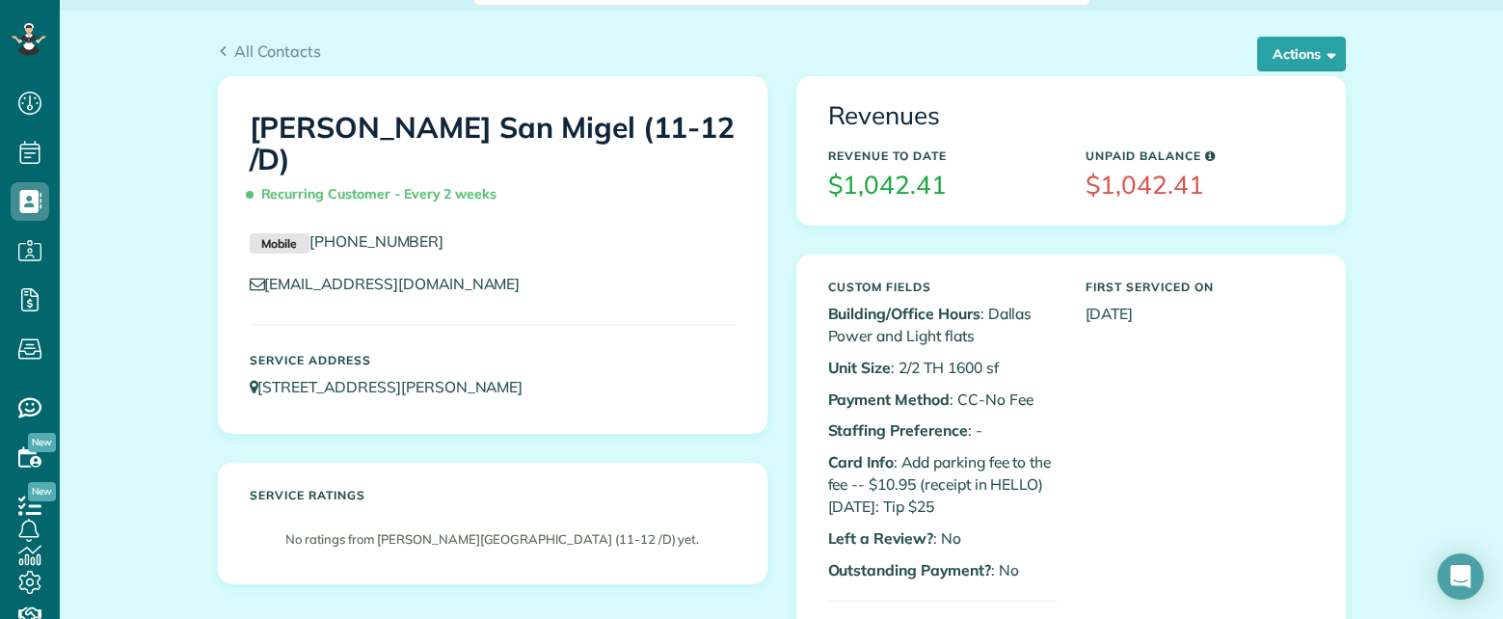
scroll to position [96, 0]
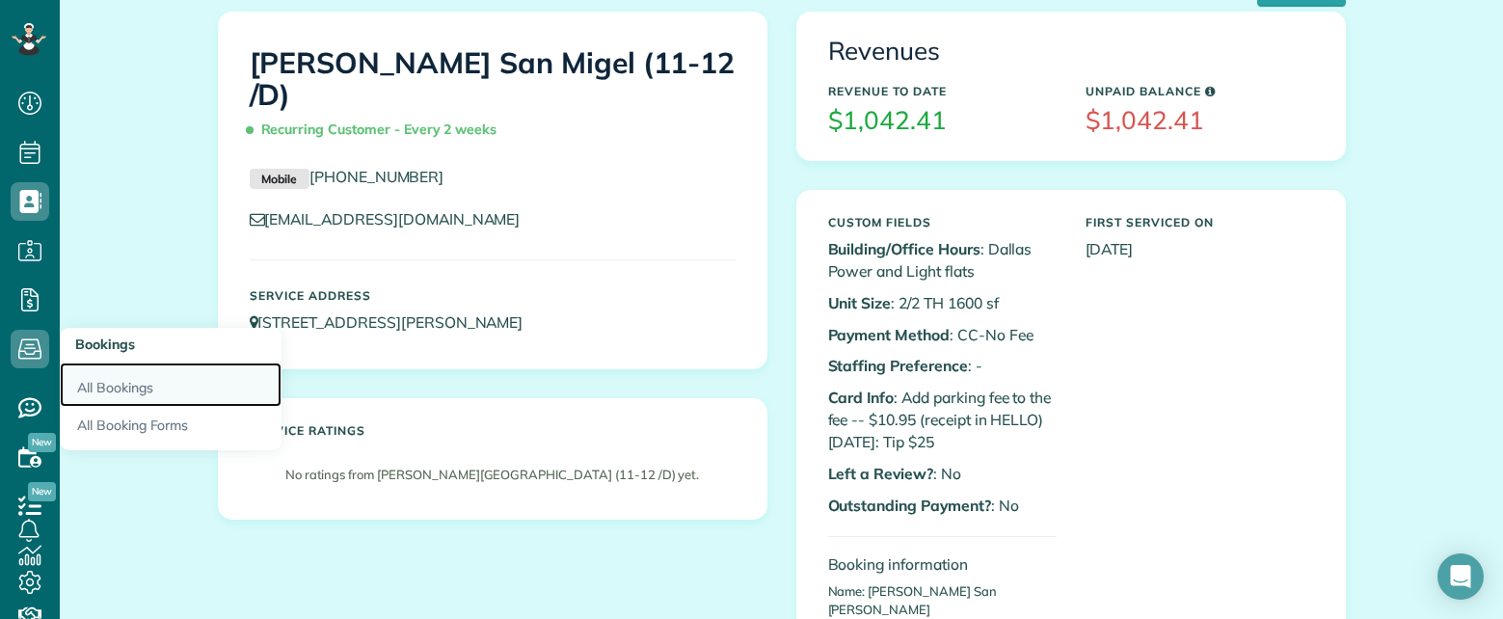
click at [117, 391] on link "All Bookings" at bounding box center [171, 384] width 222 height 44
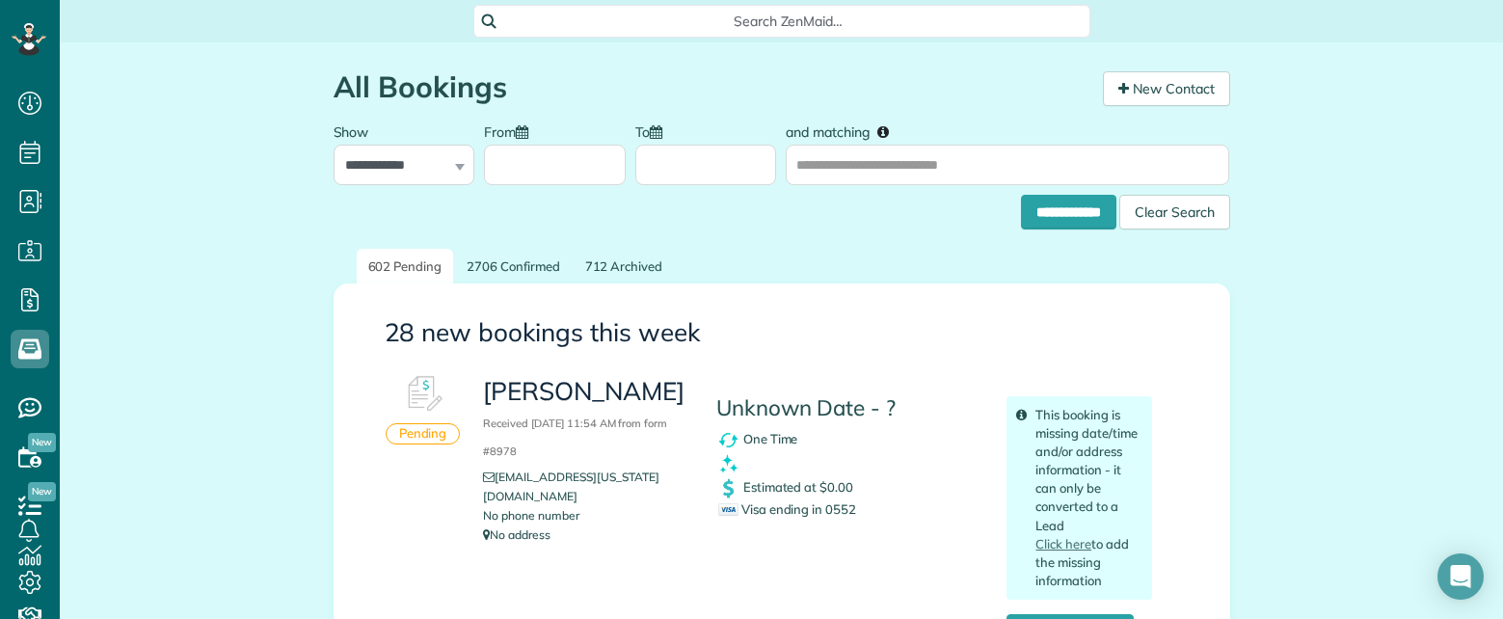
scroll to position [9, 9]
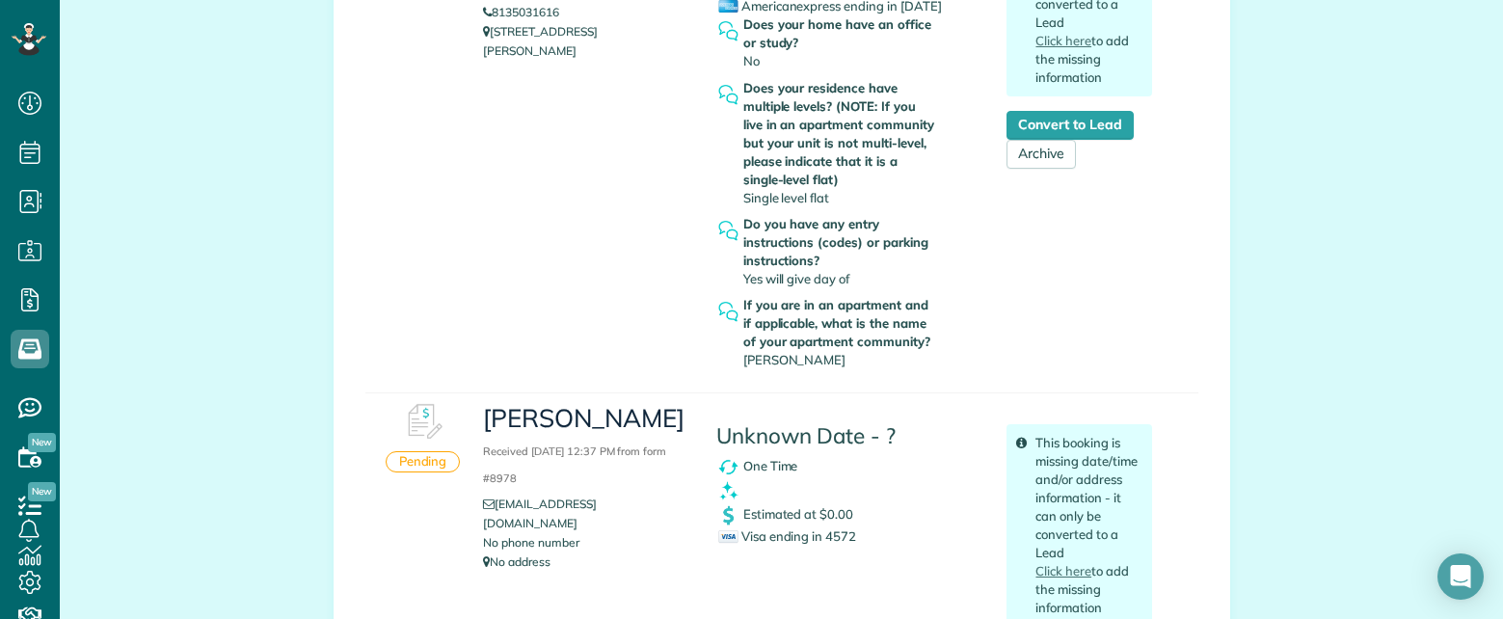
scroll to position [2121, 0]
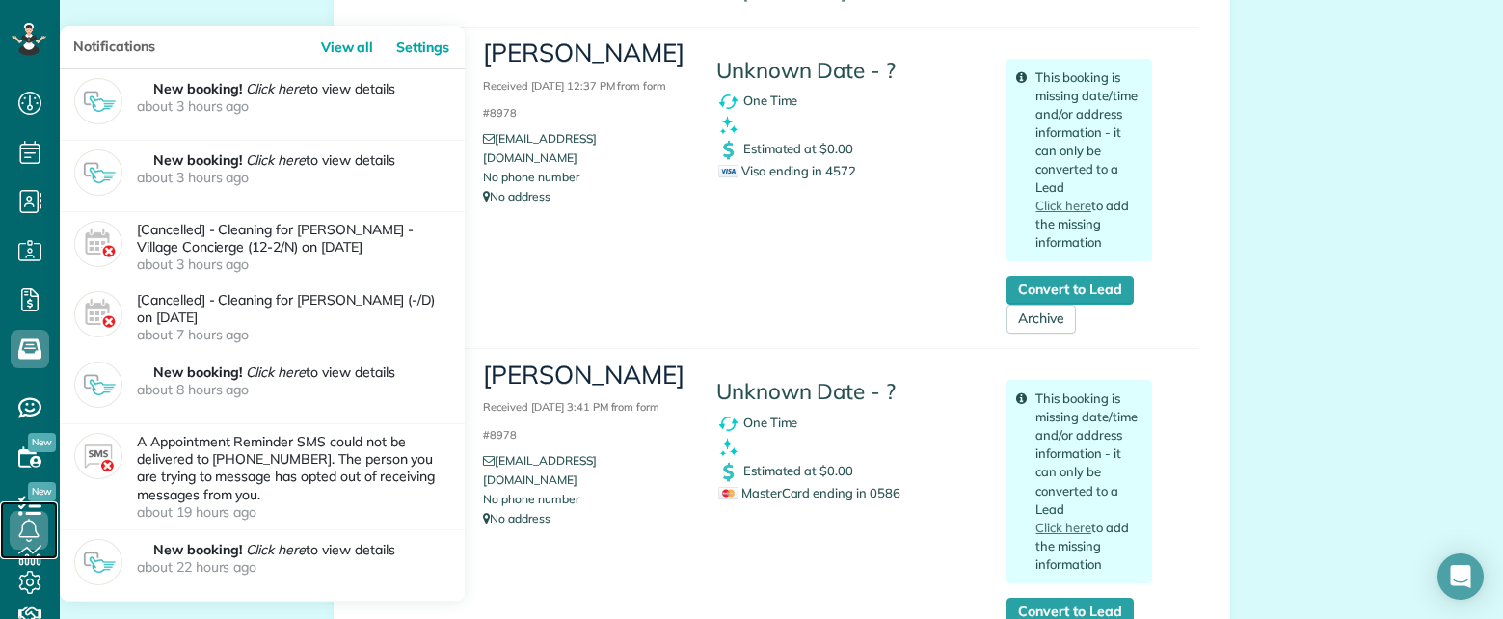
click at [32, 556] on link at bounding box center [29, 530] width 58 height 58
click at [42, 550] on link at bounding box center [29, 530] width 58 height 58
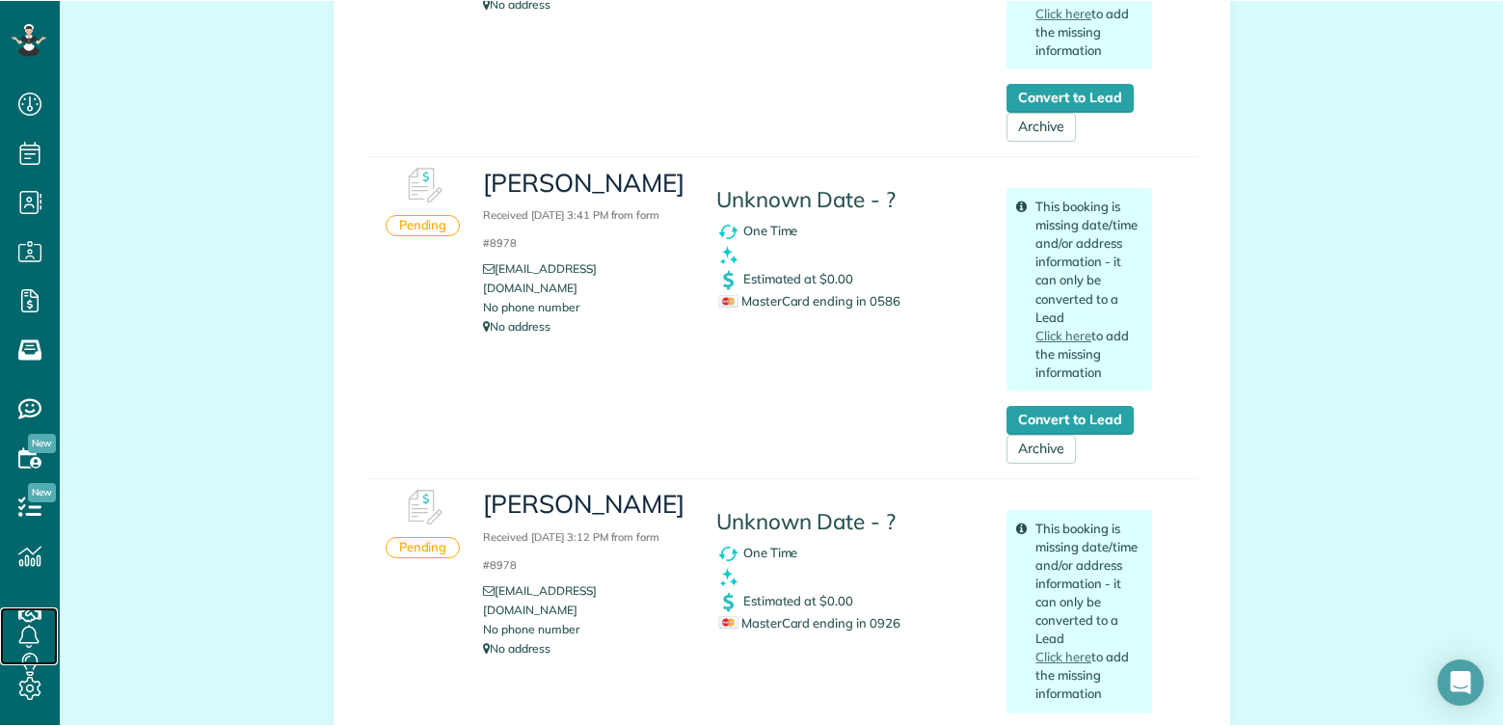
scroll to position [726, 60]
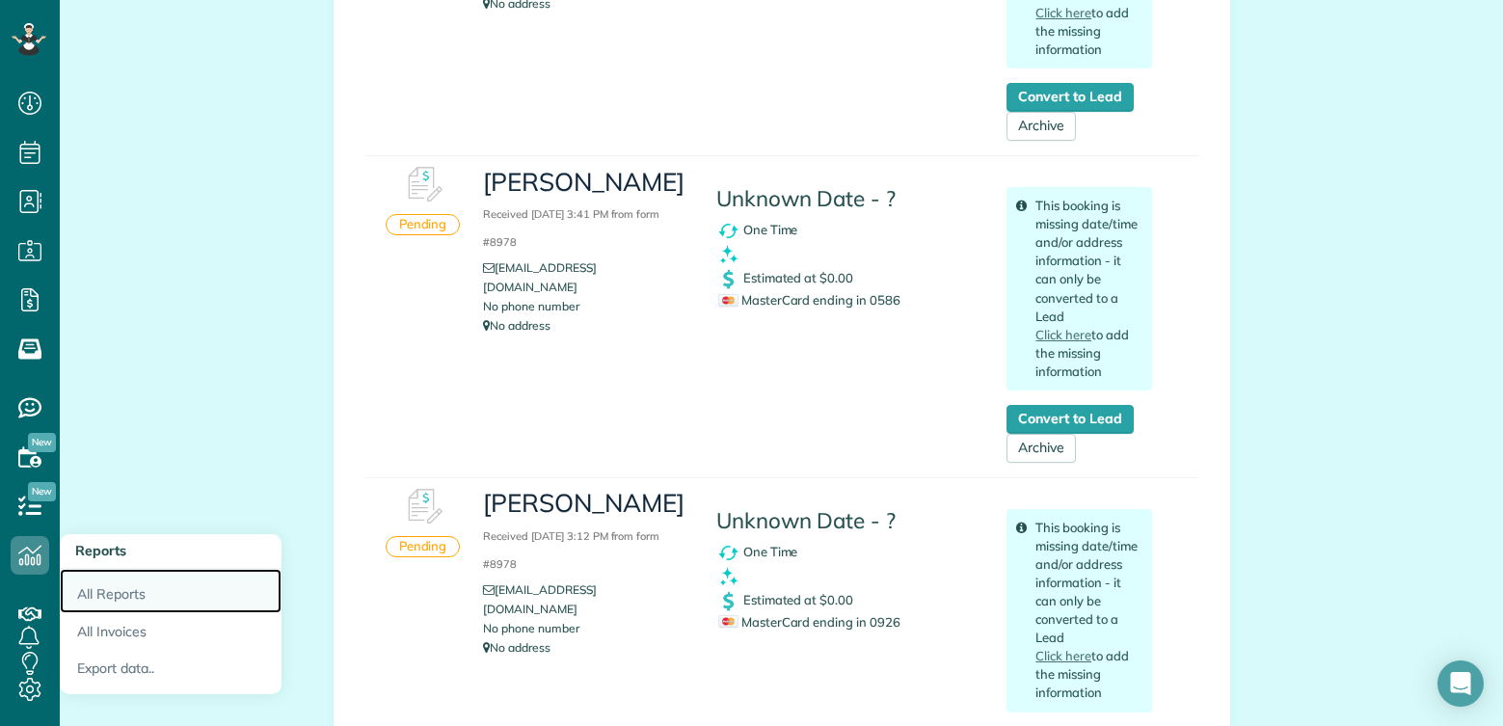
click at [103, 587] on link "All Reports" at bounding box center [171, 591] width 222 height 44
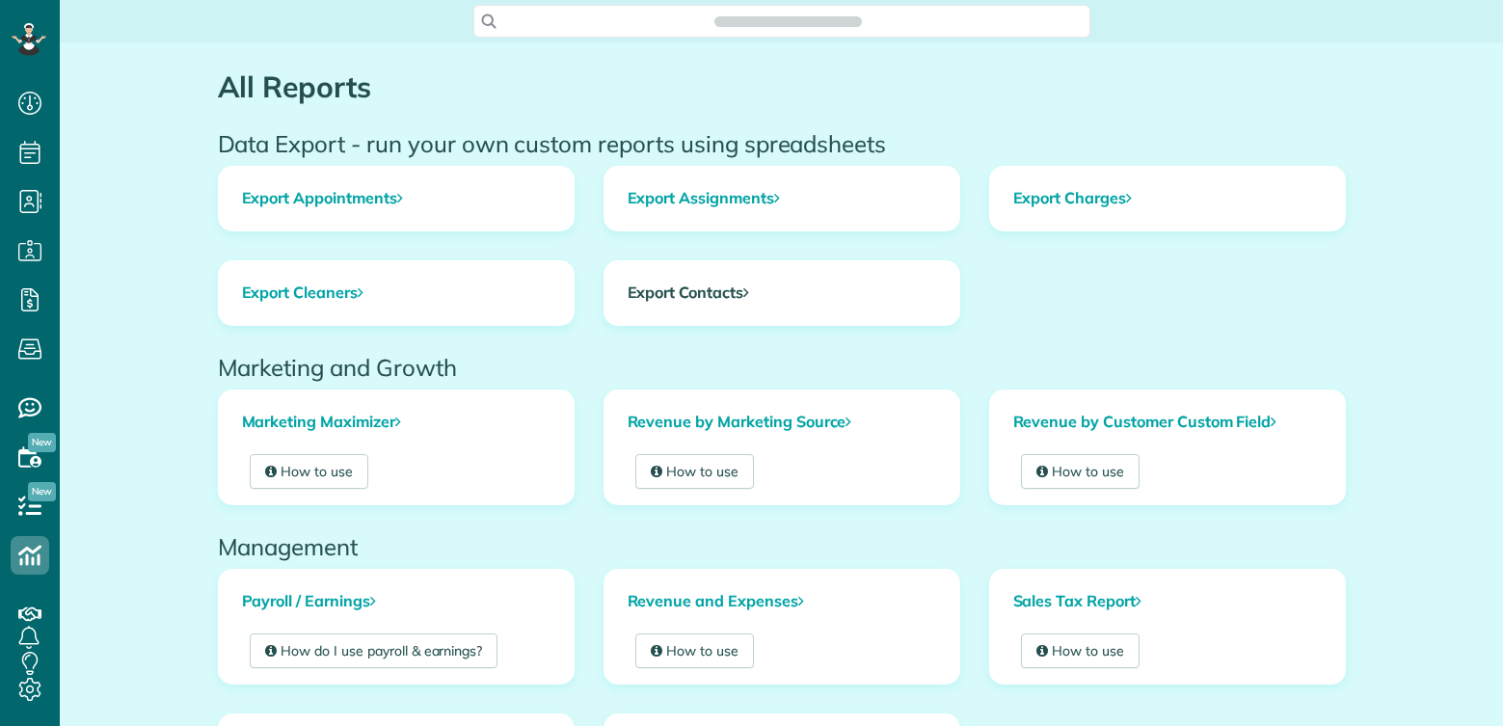
scroll to position [9, 9]
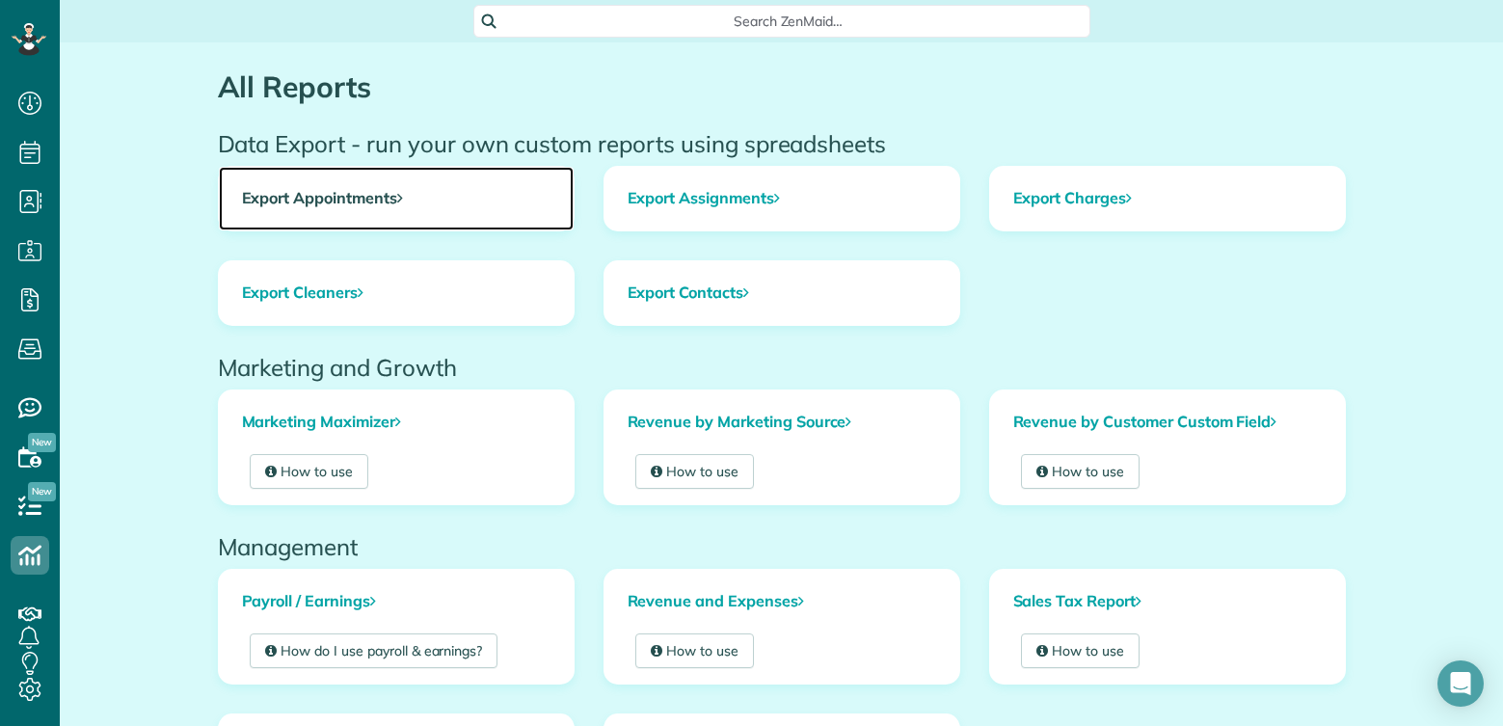
click at [386, 190] on link "Export Appointments" at bounding box center [396, 199] width 355 height 64
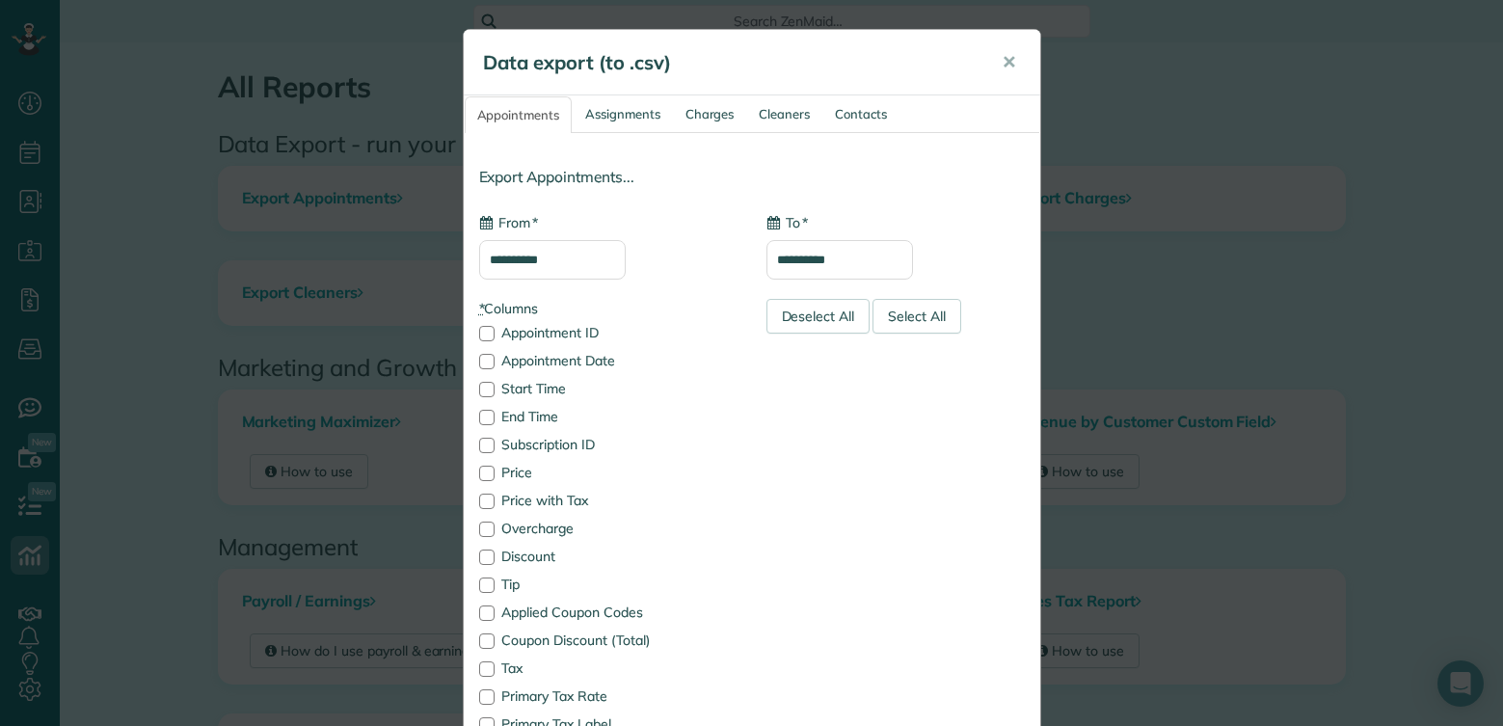
type input "**********"
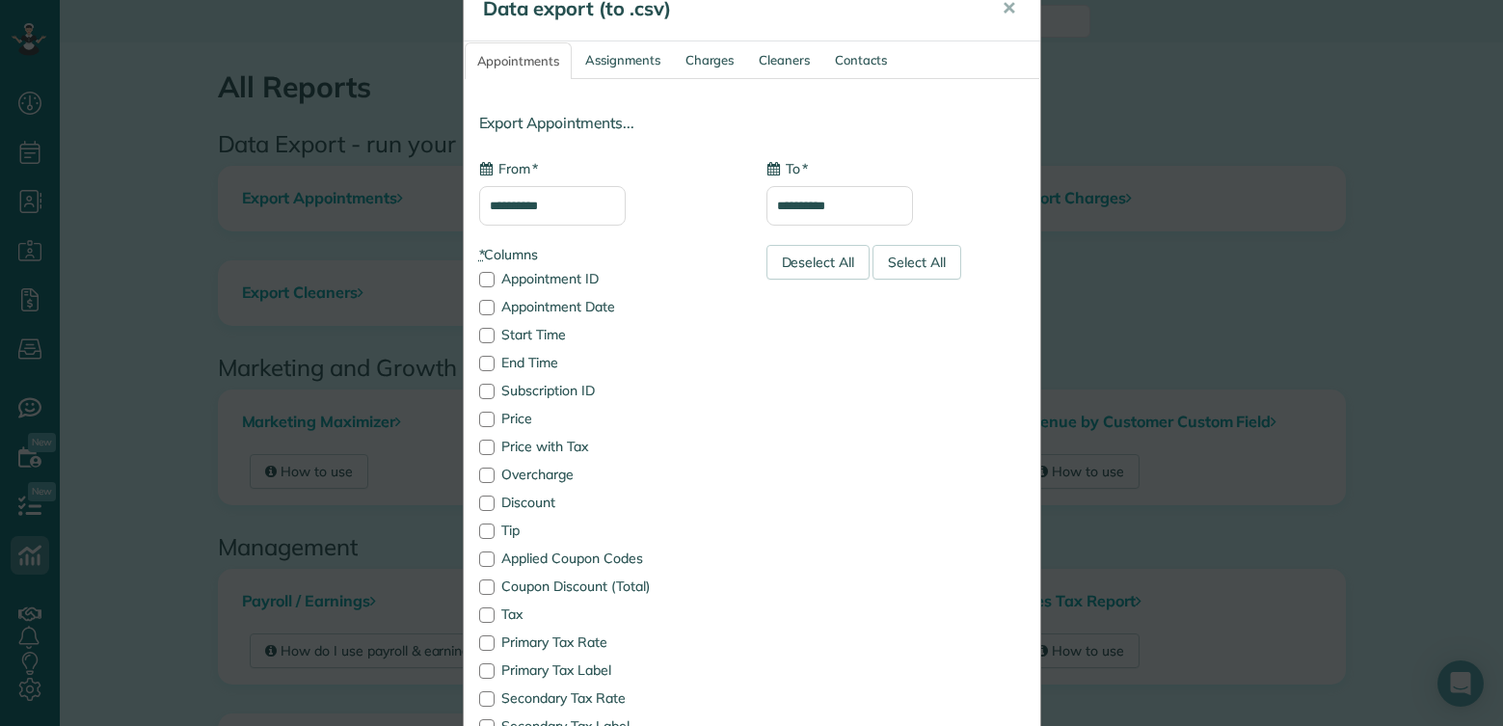
scroll to position [0, 0]
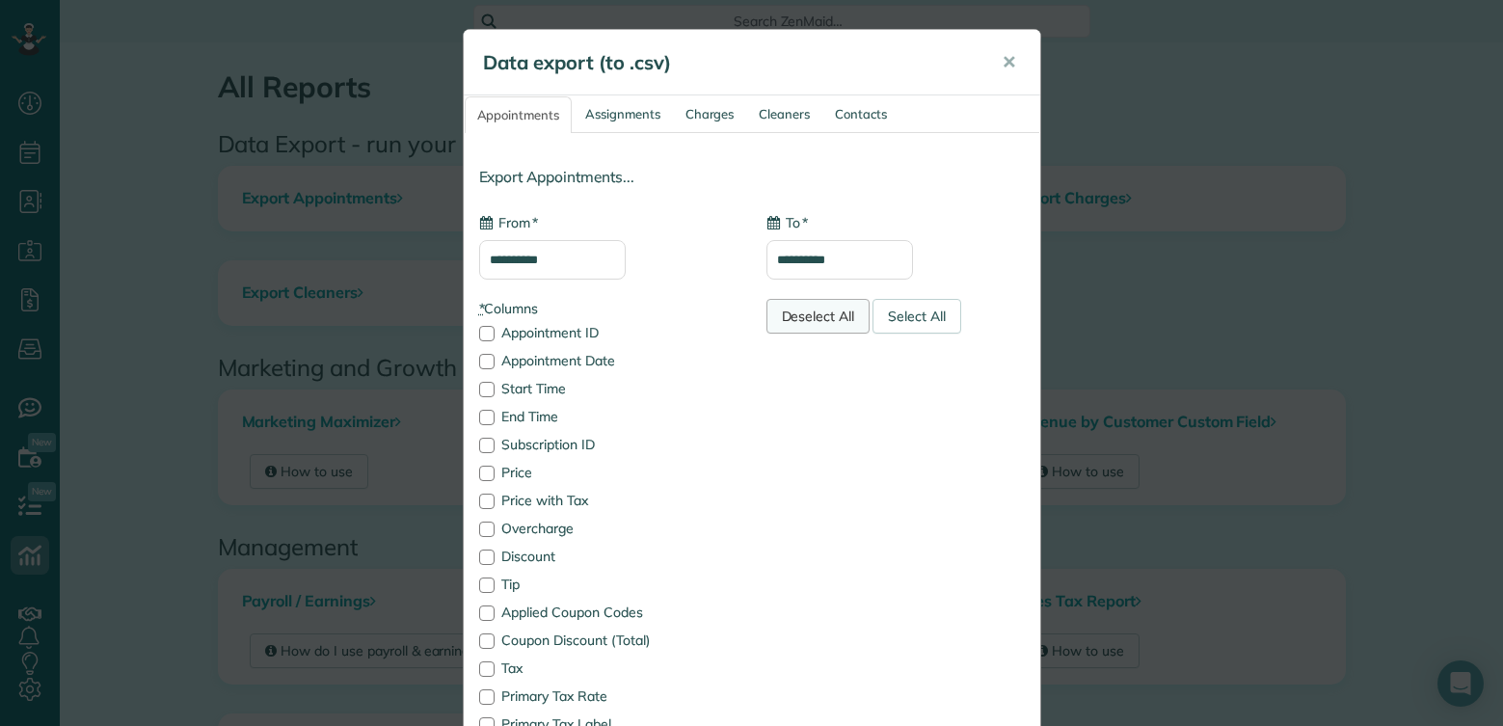
click at [781, 311] on div "Deselect All" at bounding box center [818, 316] width 104 height 35
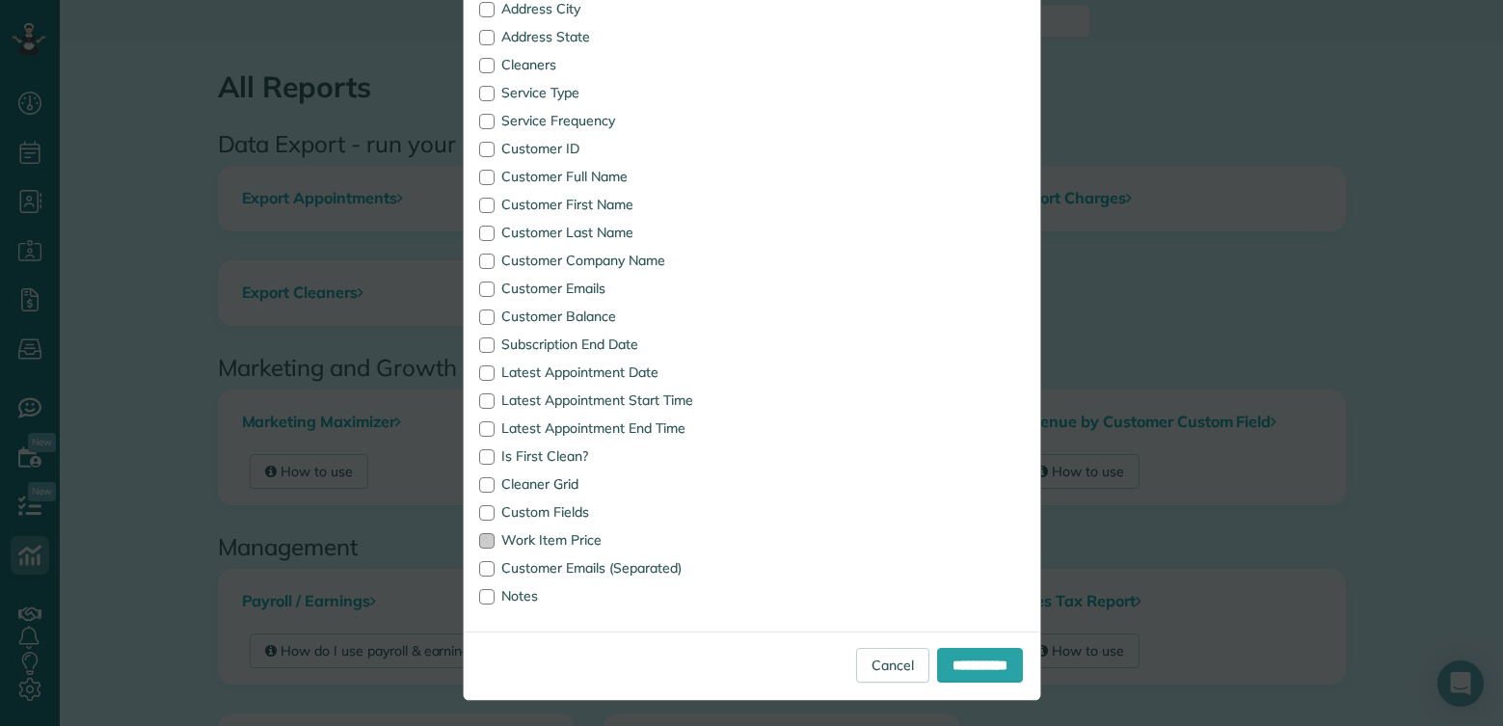
scroll to position [971, 0]
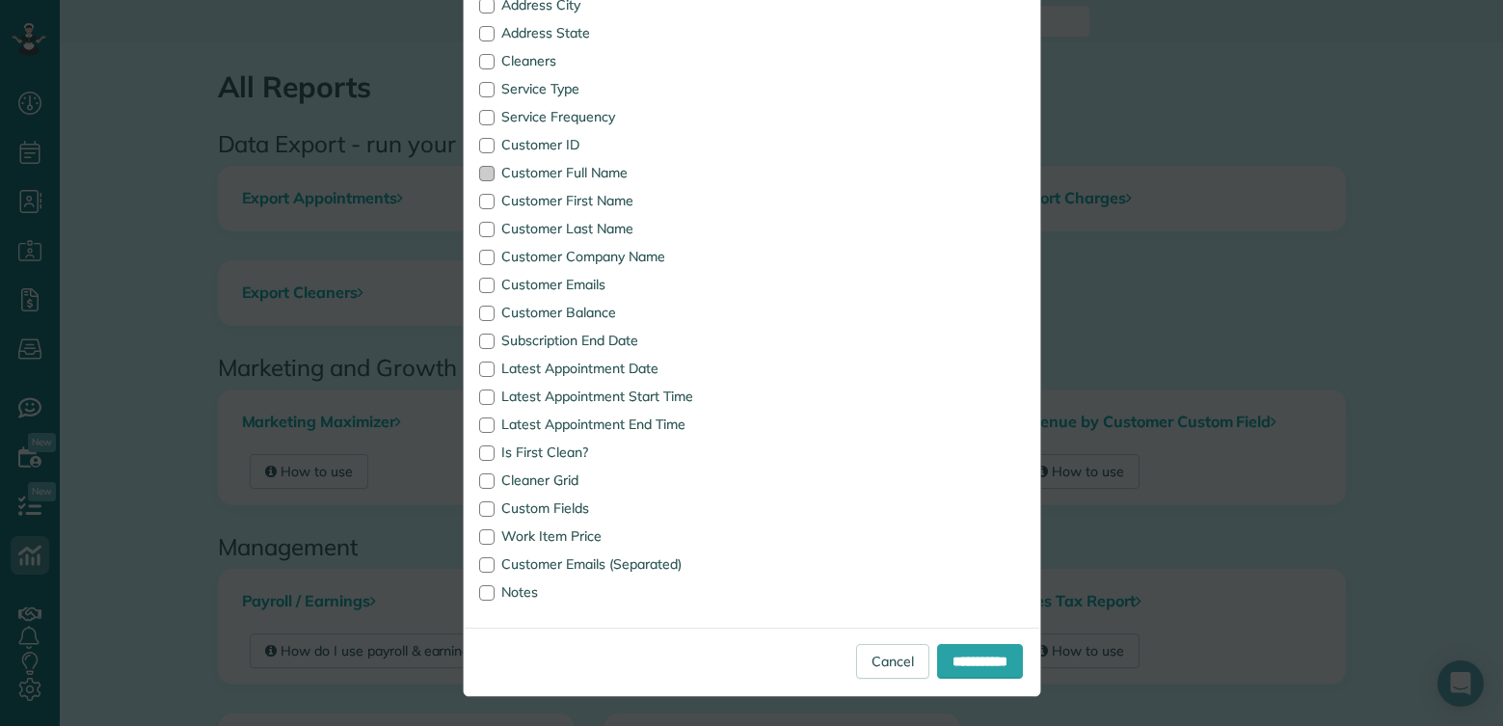
click at [481, 174] on div at bounding box center [486, 173] width 15 height 15
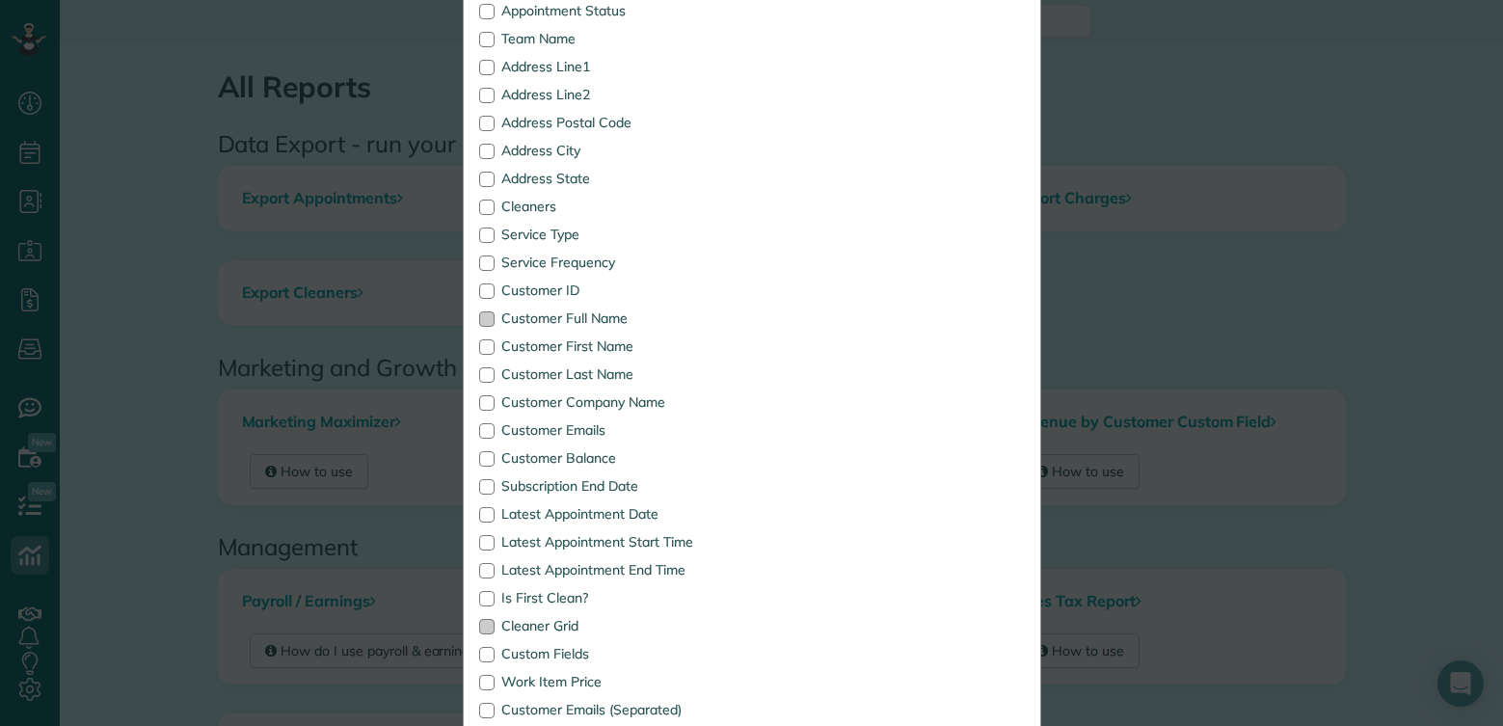
scroll to position [778, 0]
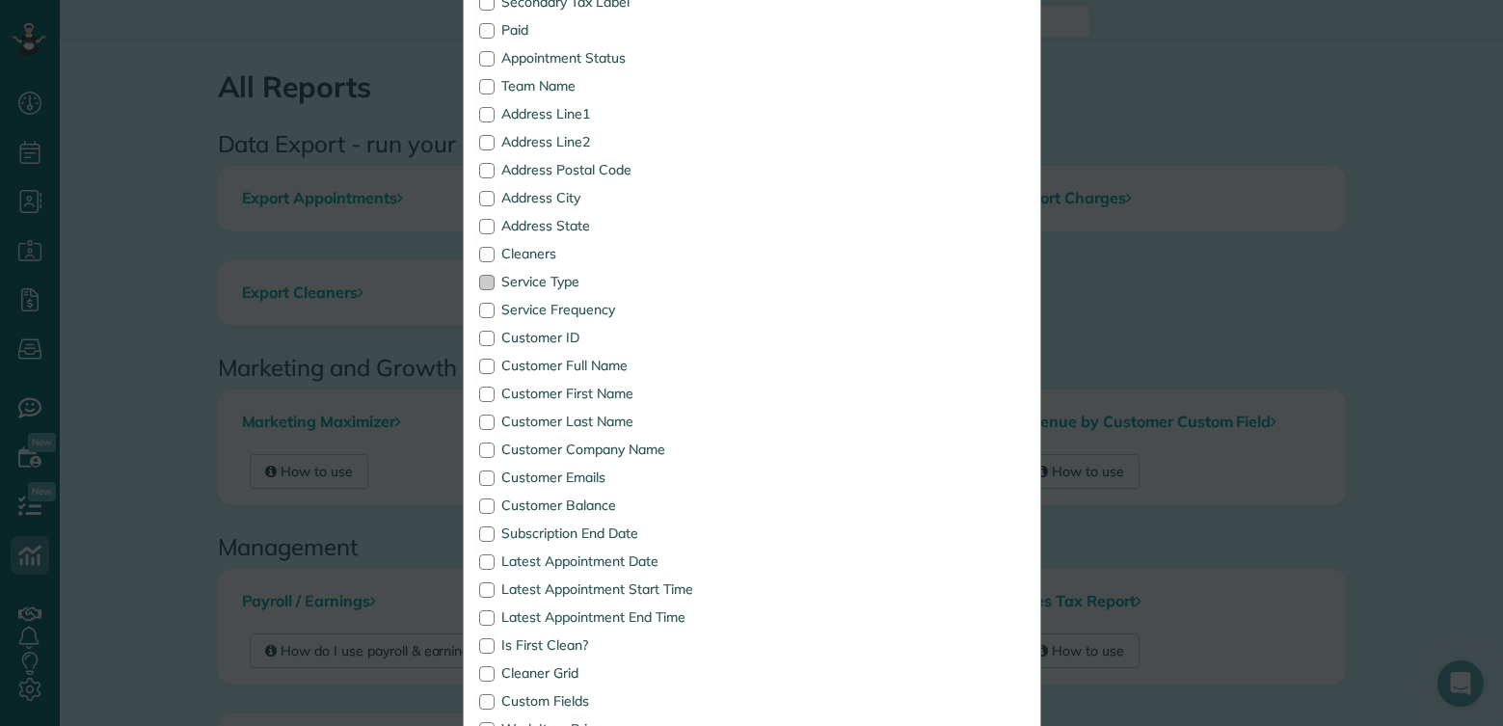
click at [479, 284] on div at bounding box center [486, 282] width 15 height 15
click at [479, 308] on div at bounding box center [486, 310] width 15 height 15
click at [481, 535] on div at bounding box center [486, 533] width 15 height 15
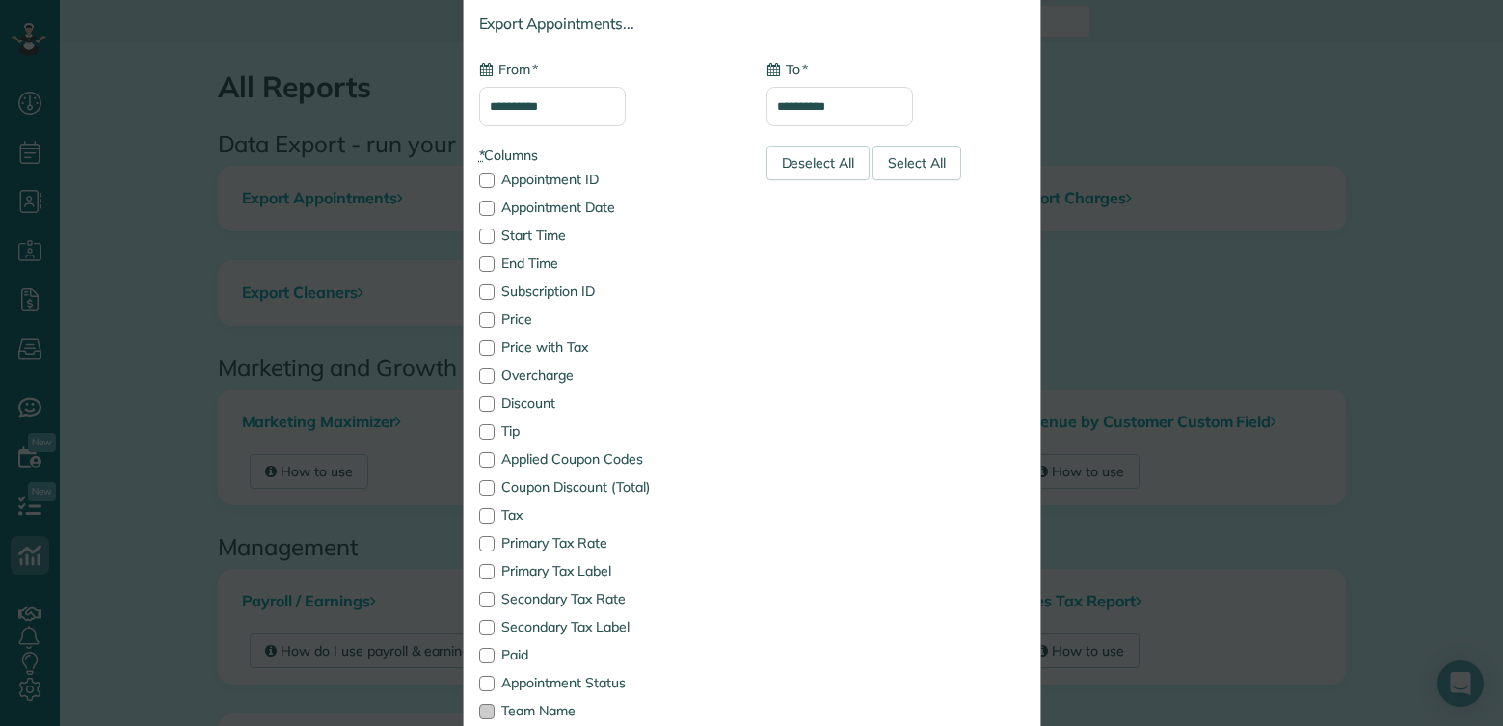
scroll to position [103, 0]
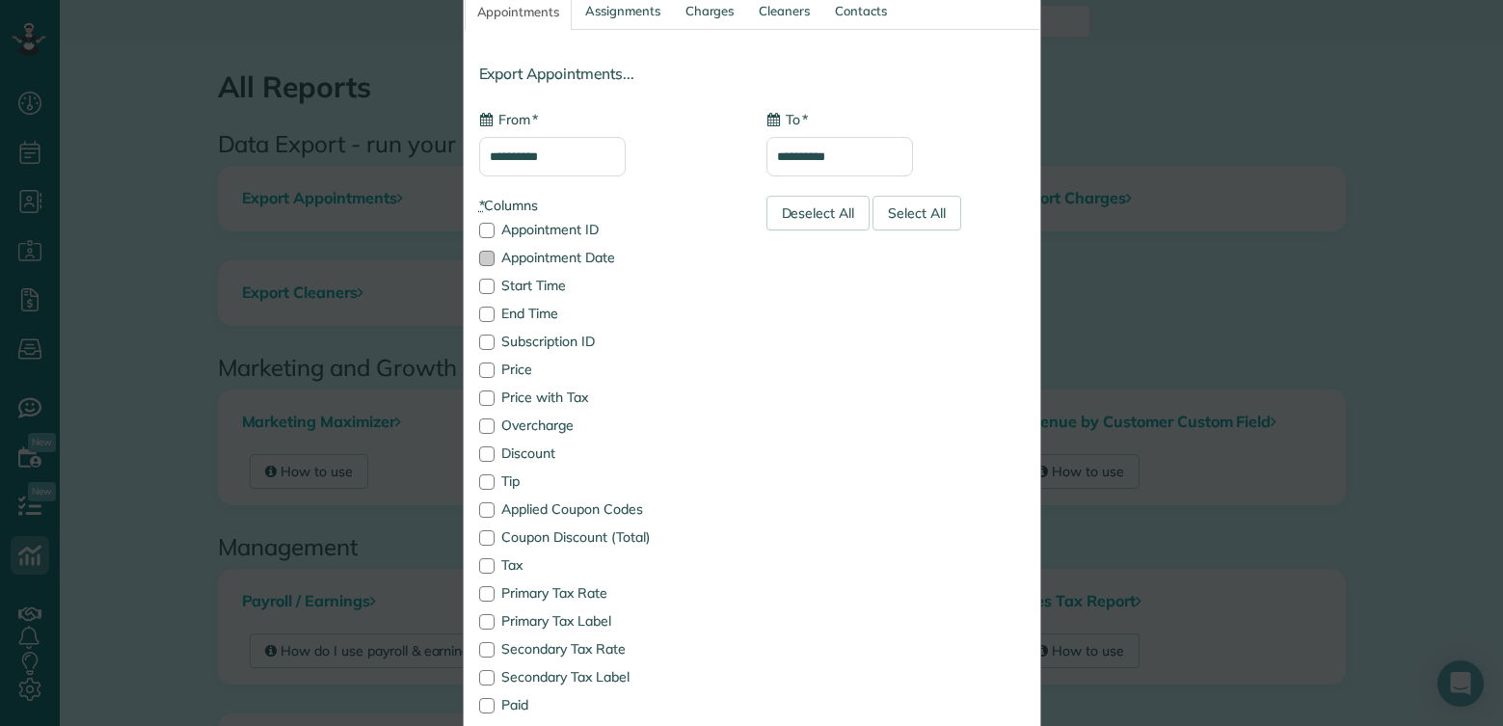
click at [482, 255] on div at bounding box center [486, 258] width 15 height 15
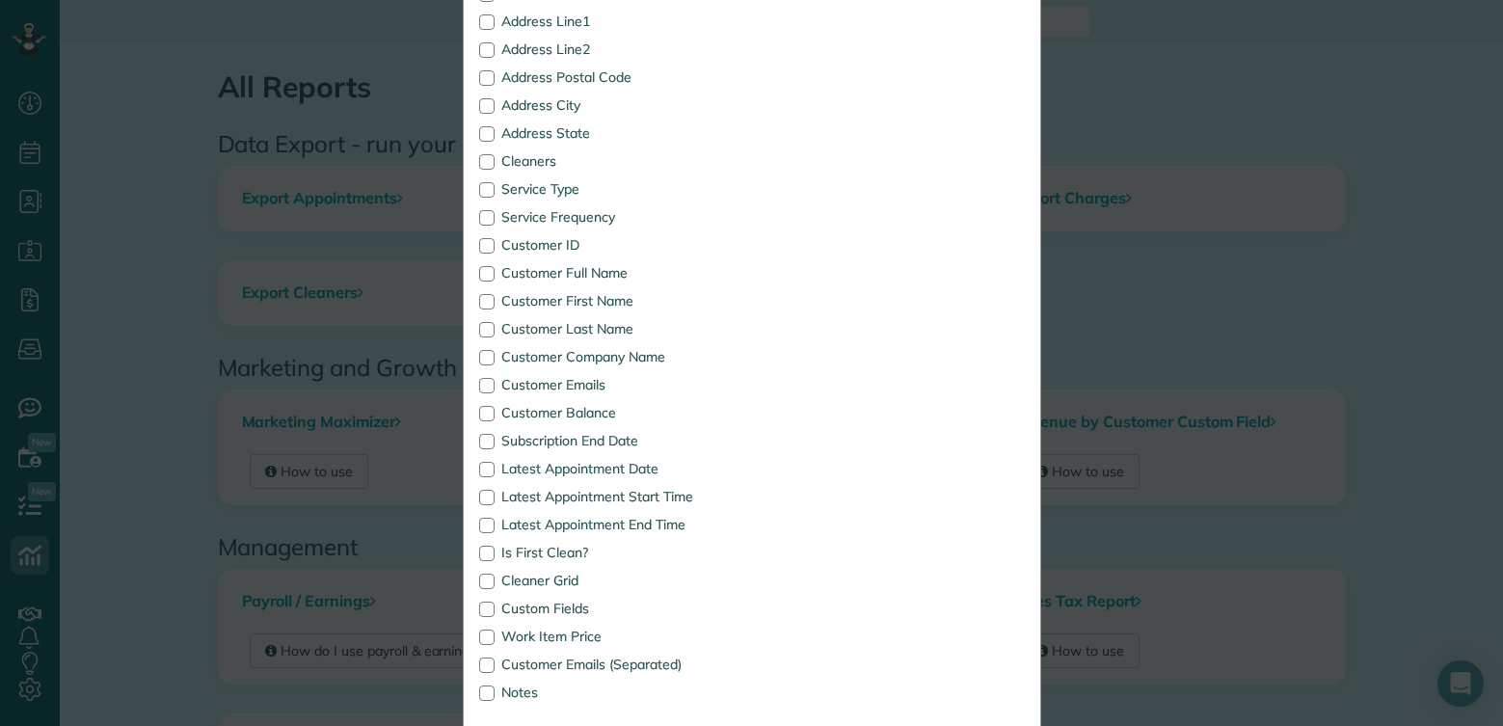
scroll to position [971, 0]
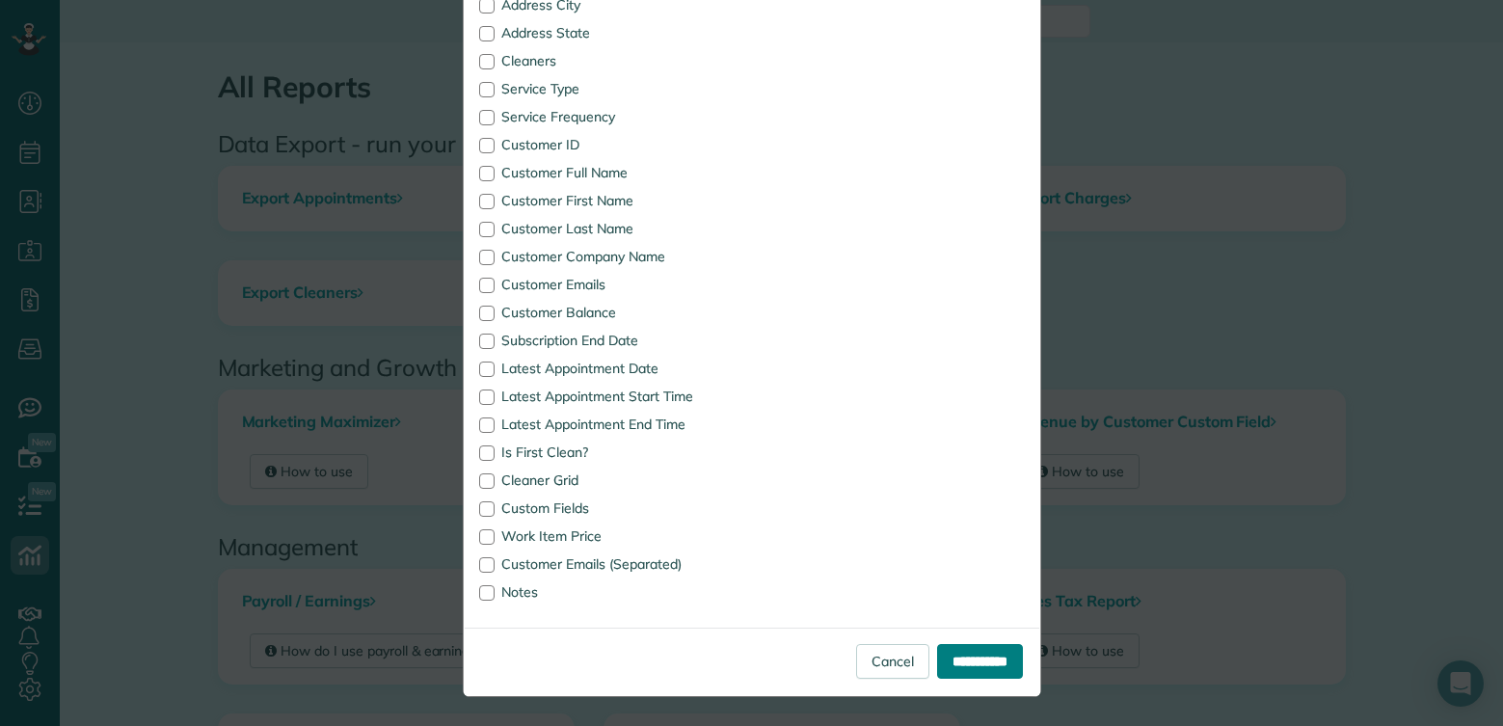
click at [939, 658] on input "**********" at bounding box center [980, 661] width 86 height 35
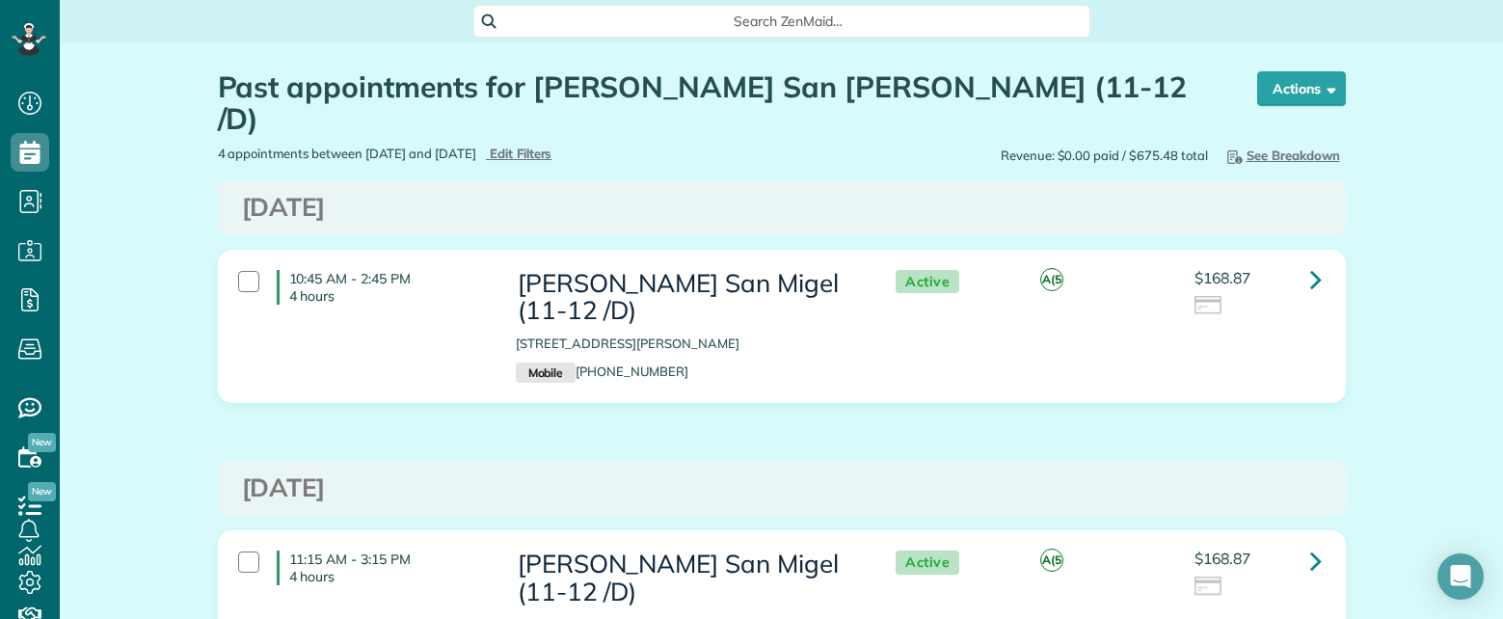
scroll to position [9, 9]
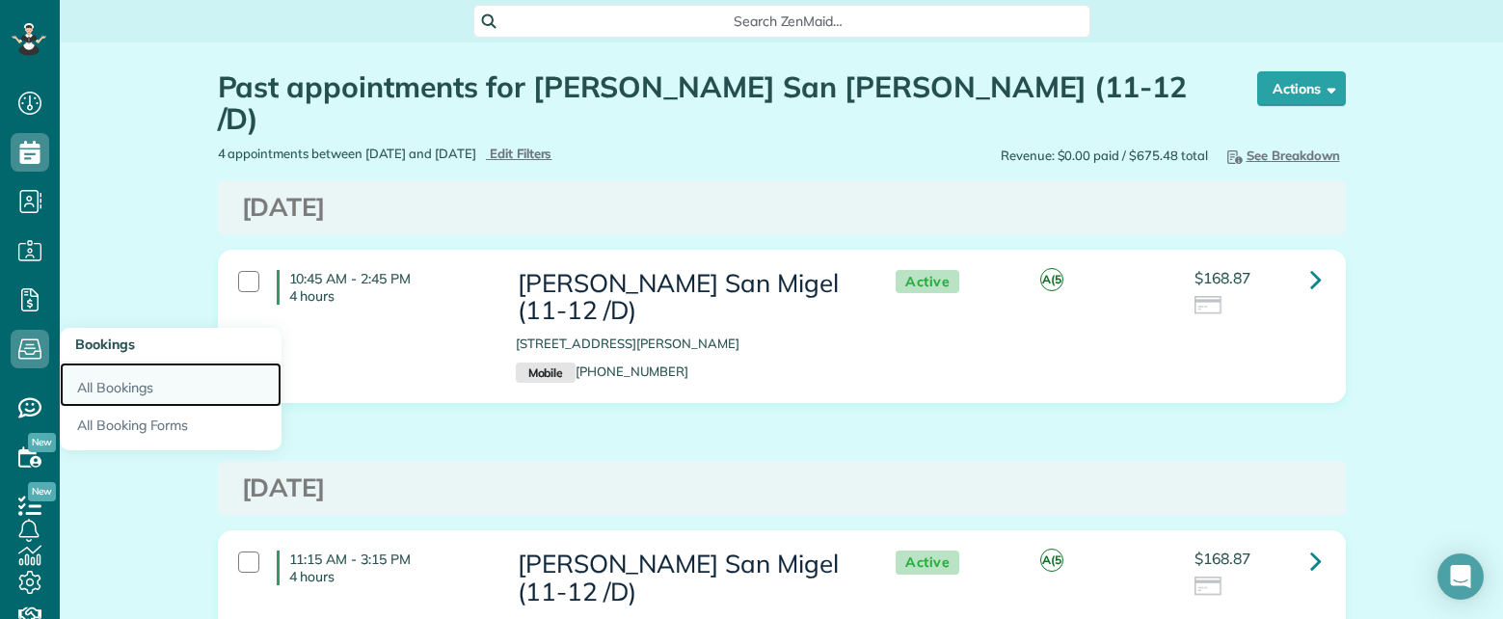
click at [130, 380] on link "All Bookings" at bounding box center [171, 384] width 222 height 44
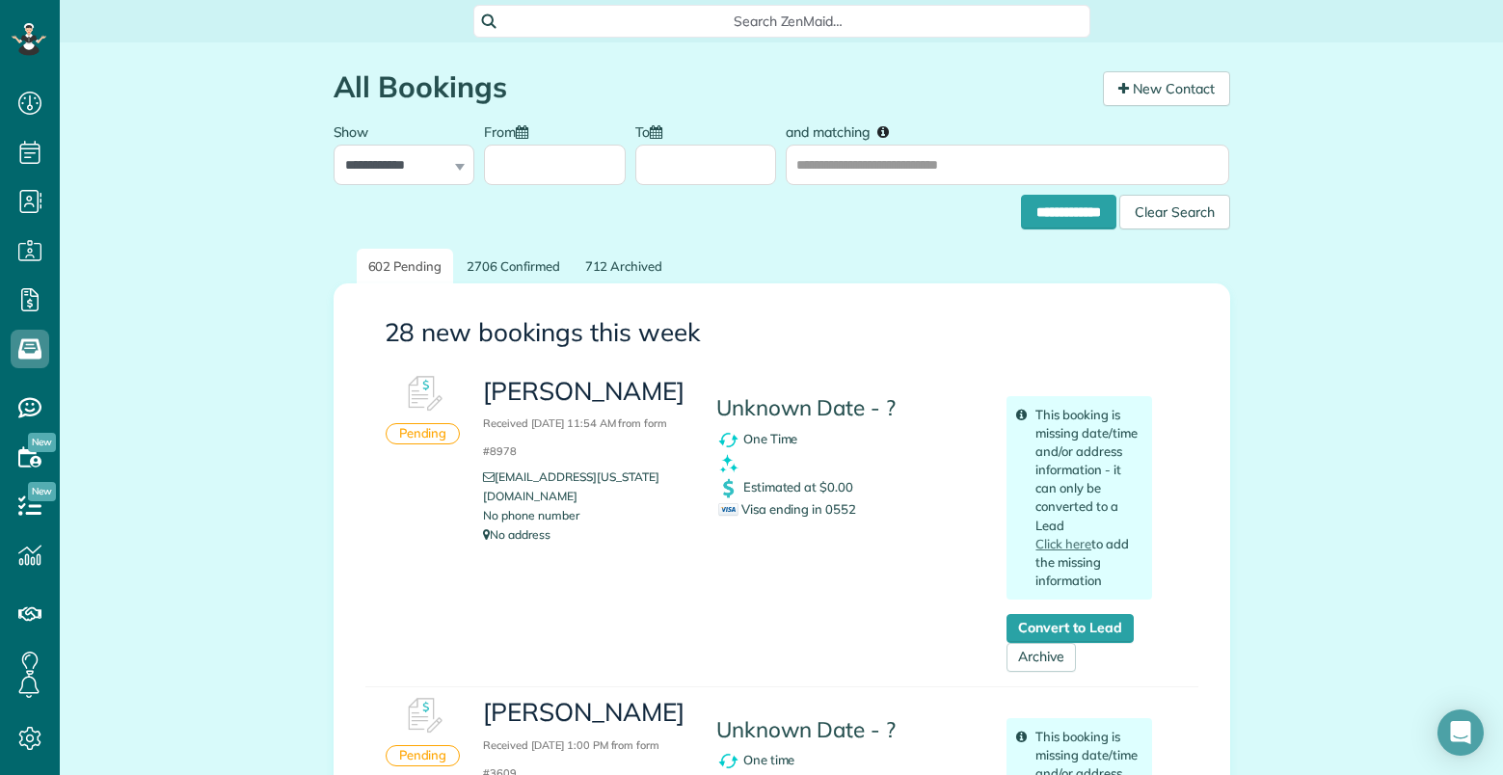
scroll to position [775, 60]
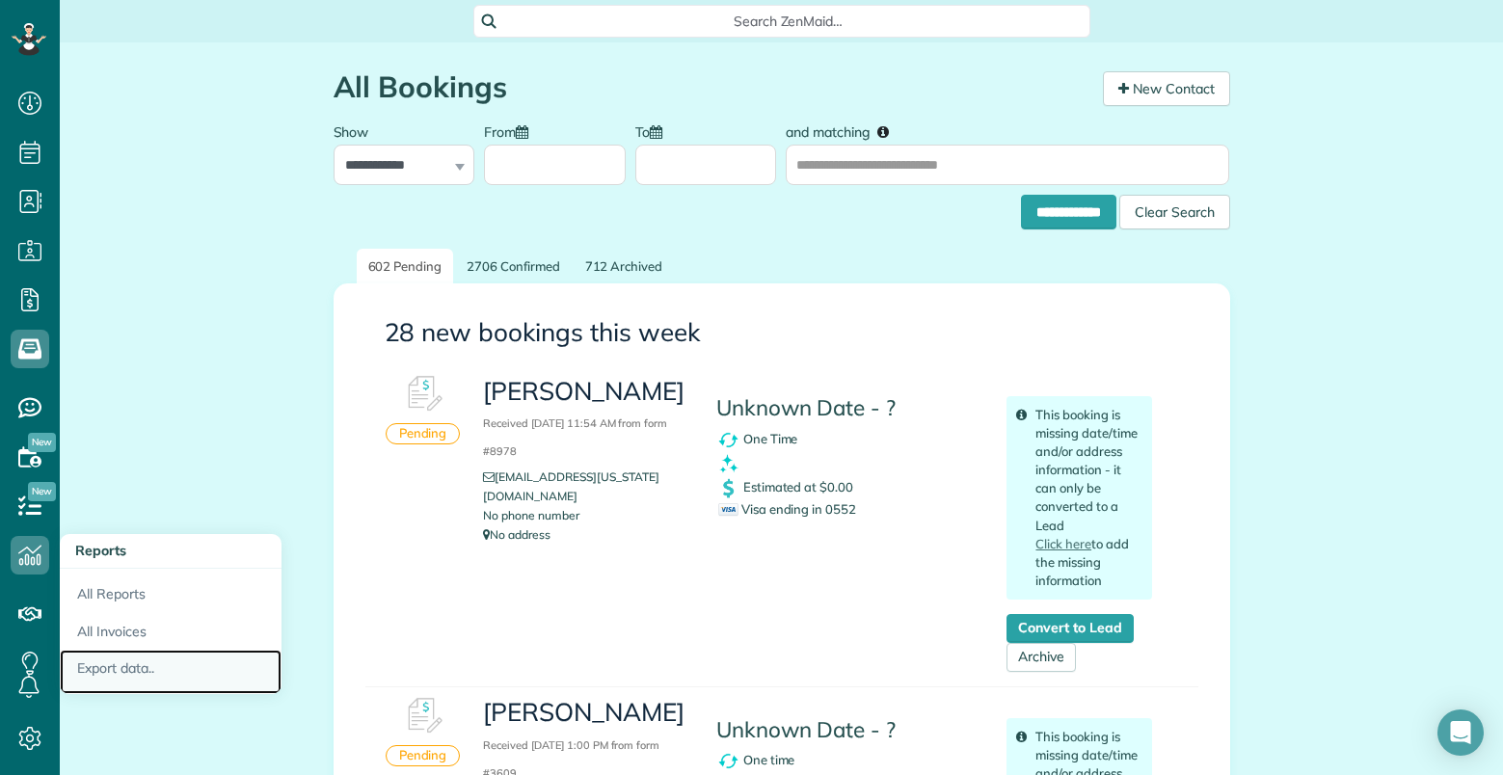
click at [151, 618] on link "Export data.." at bounding box center [171, 672] width 222 height 44
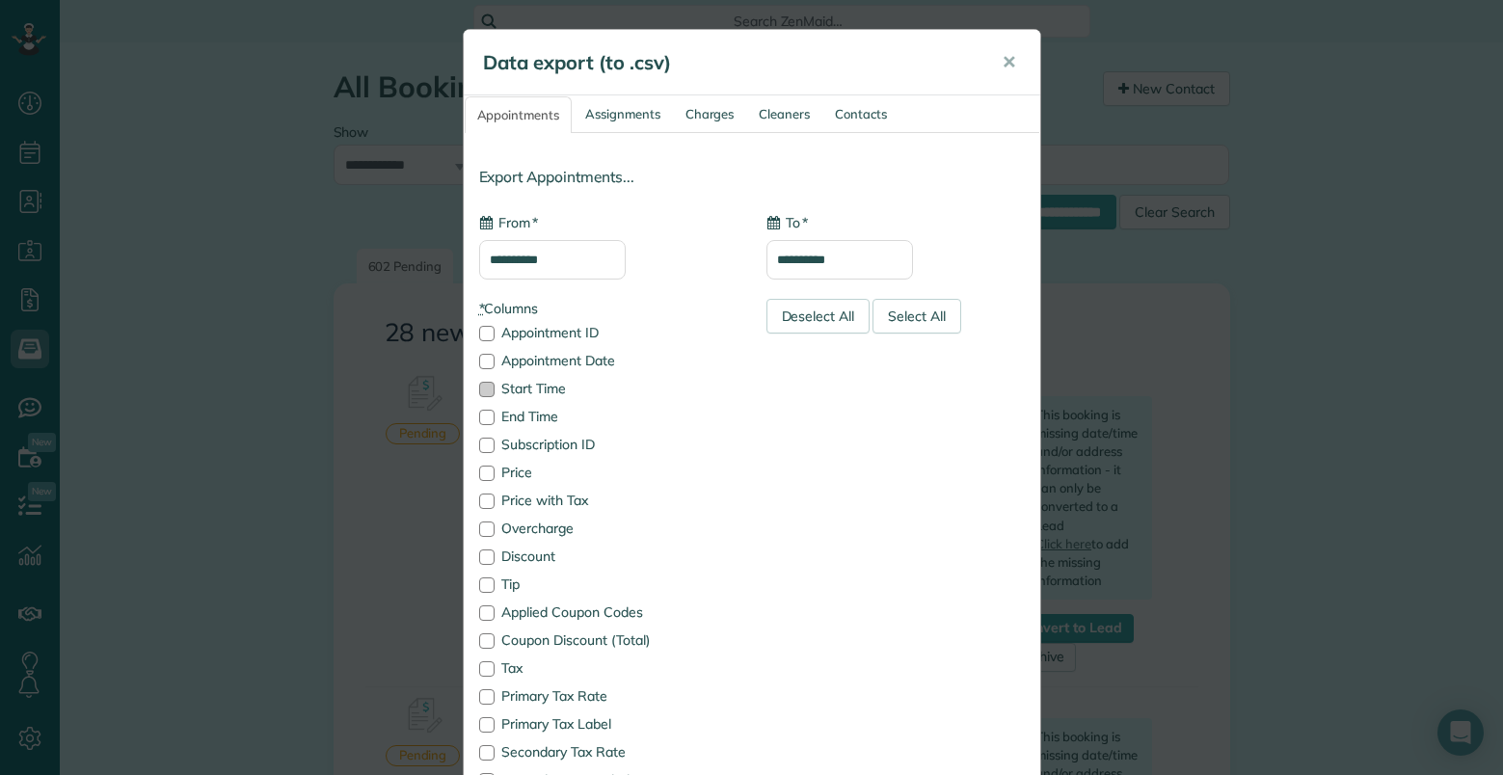
type input "**********"
click at [620, 117] on link "Assignments" at bounding box center [623, 114] width 98 height 36
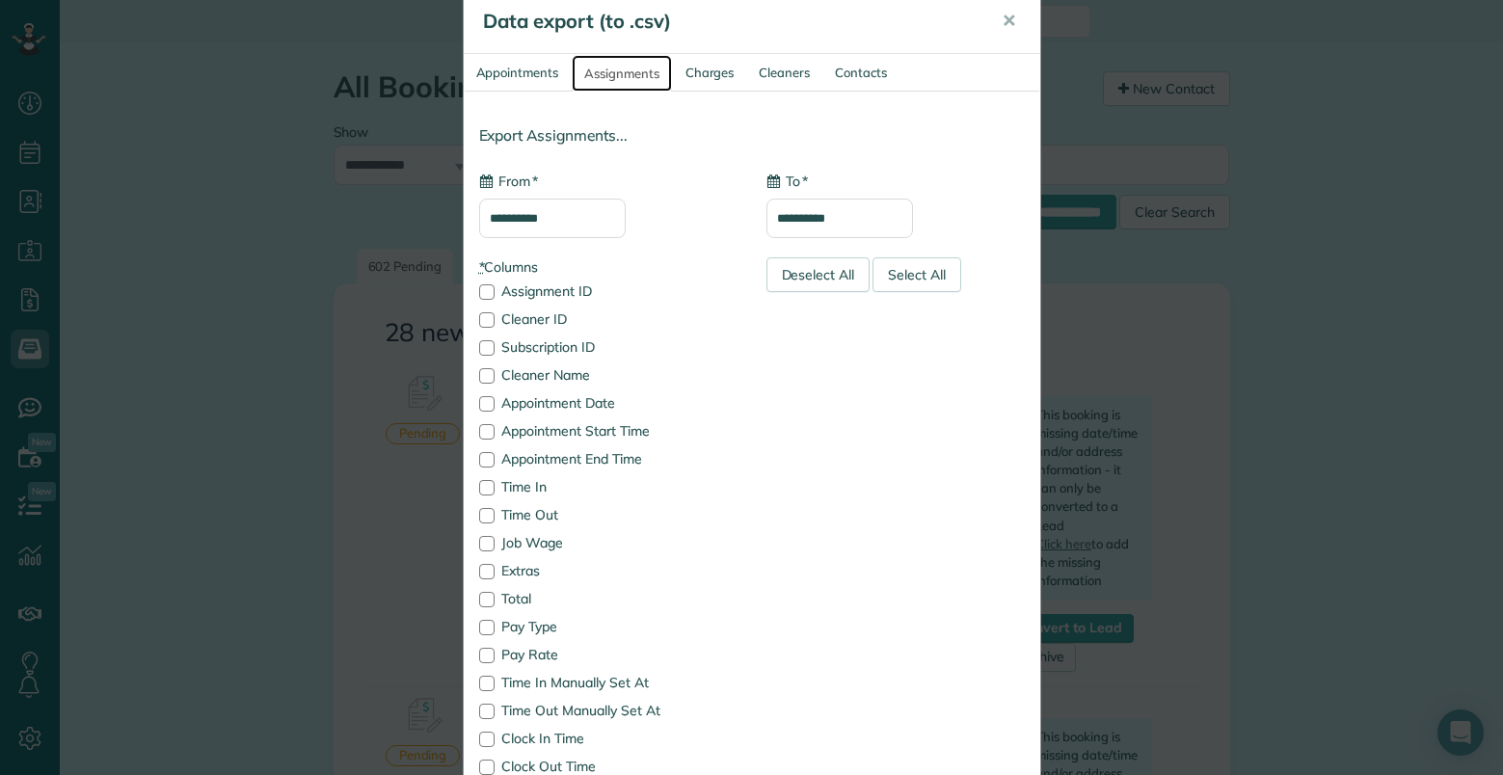
scroll to position [0, 0]
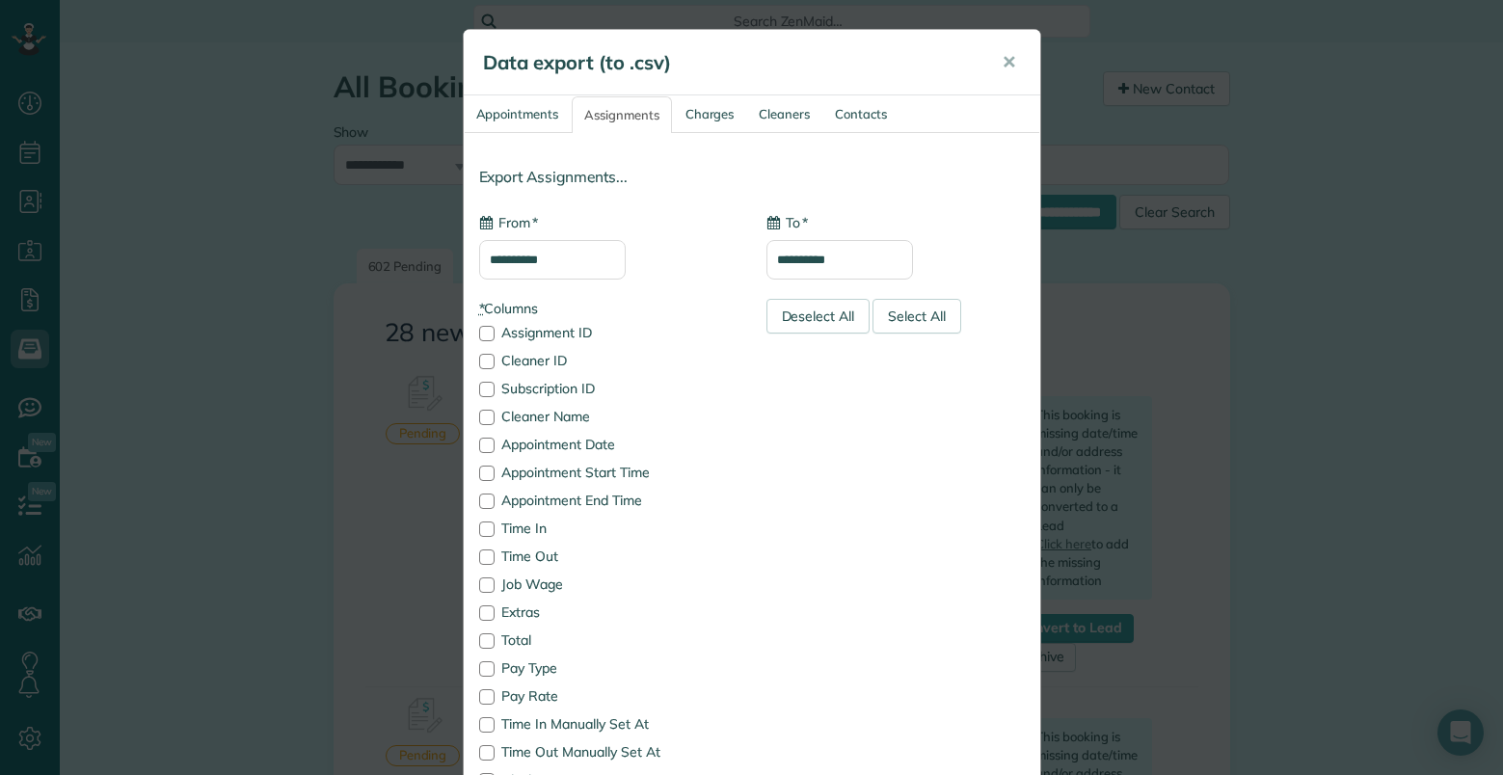
click at [1006, 64] on span "✕" at bounding box center [1009, 62] width 14 height 22
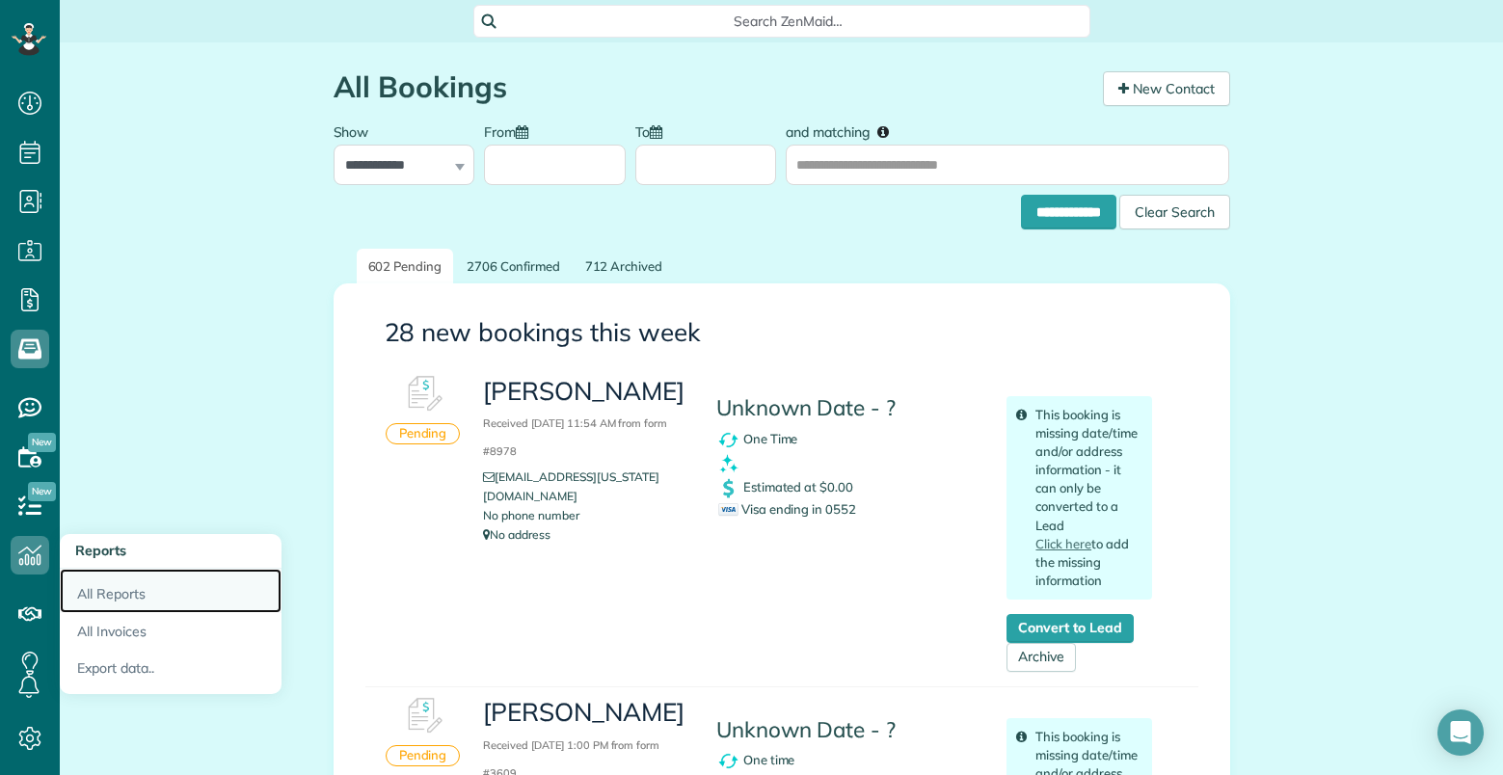
click at [130, 591] on link "All Reports" at bounding box center [171, 591] width 222 height 44
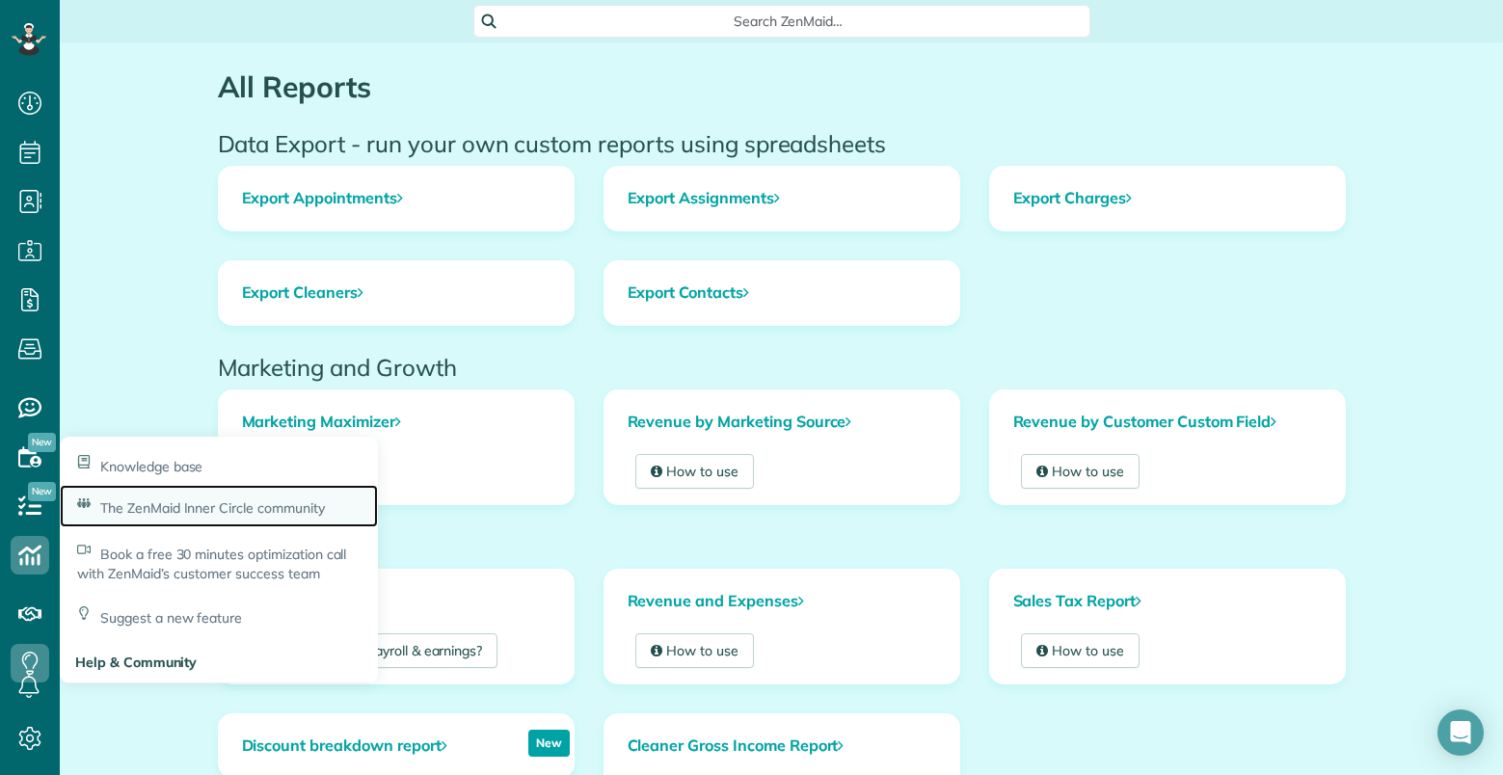
click at [215, 508] on span "The ZenMaid Inner Circle community" at bounding box center [212, 507] width 225 height 17
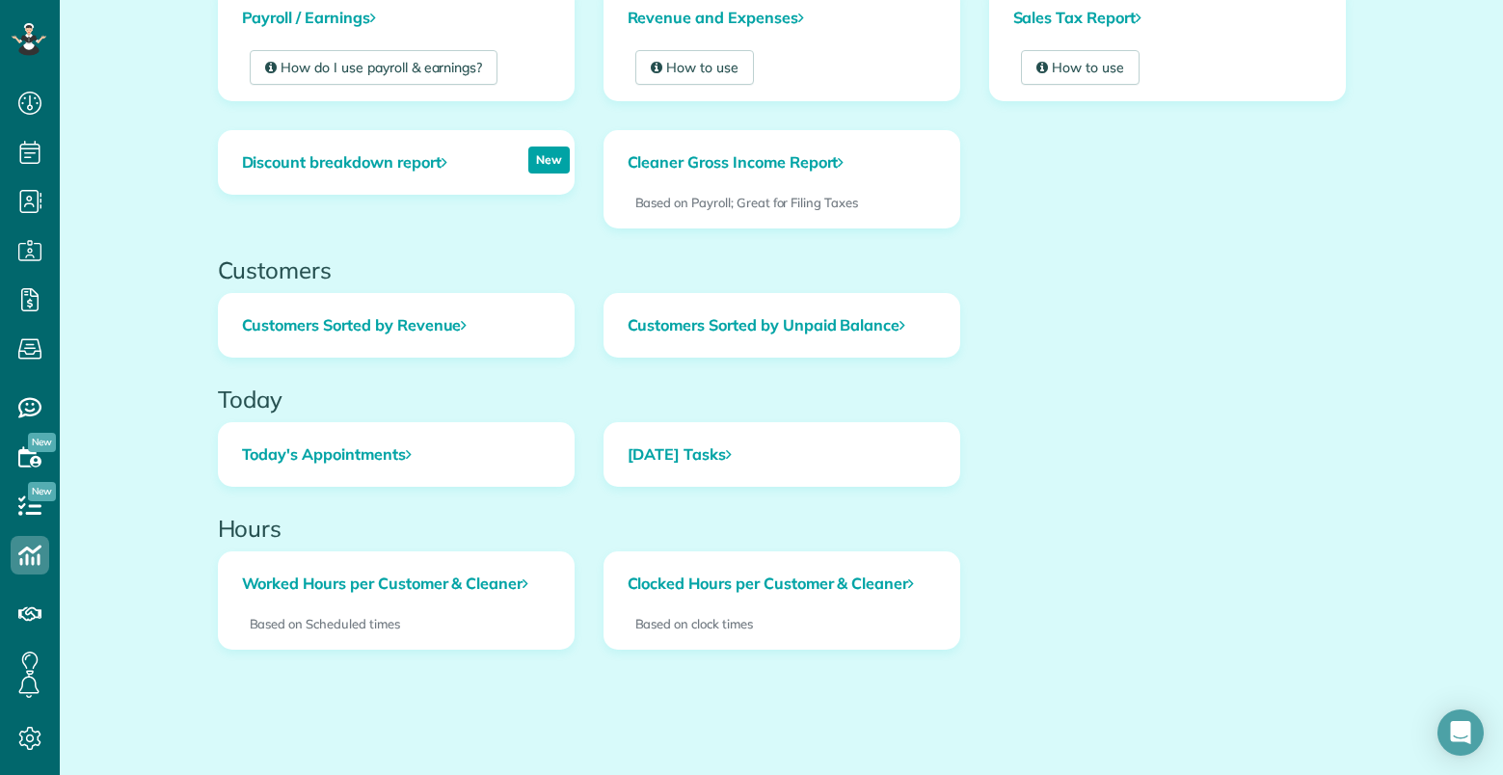
scroll to position [602, 0]
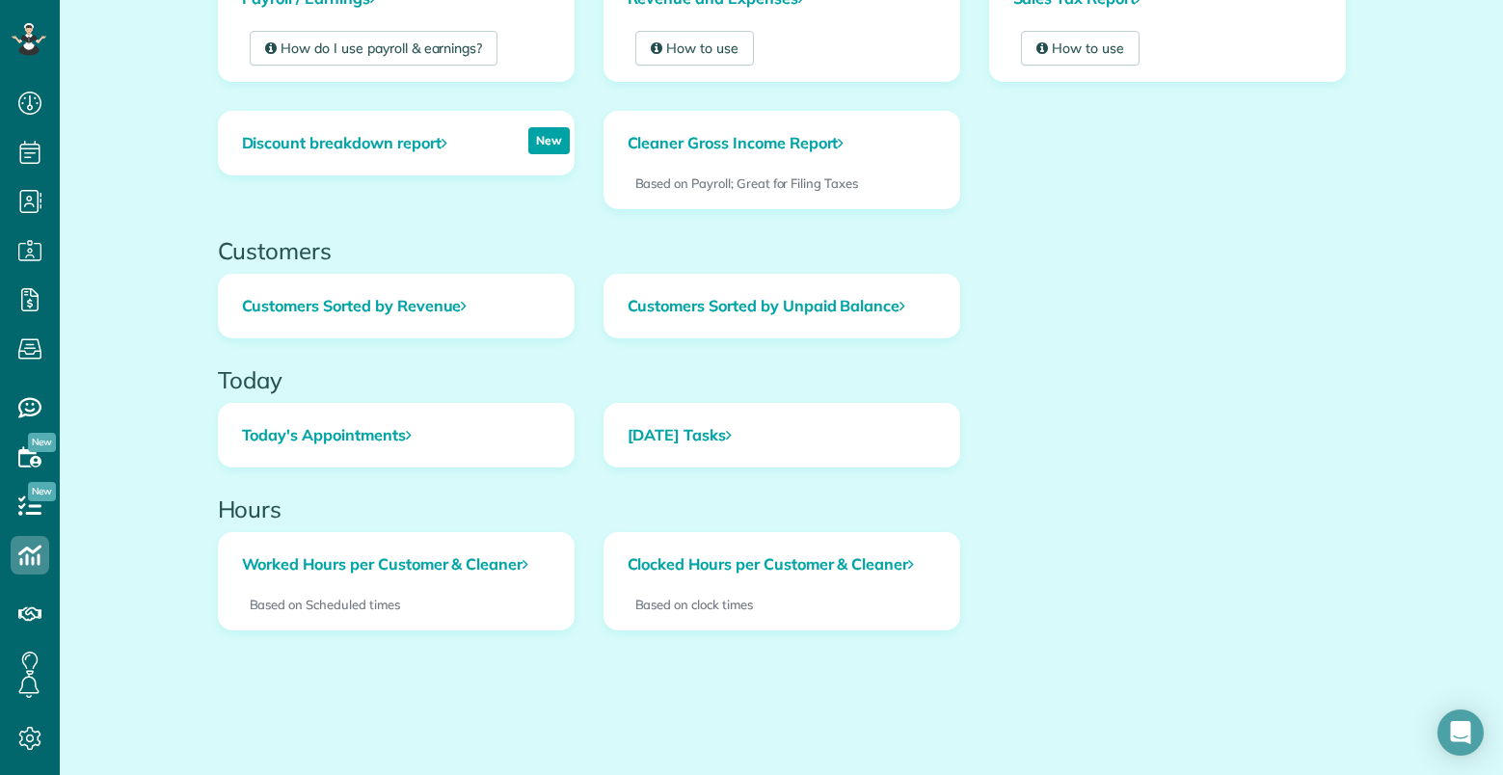
click at [385, 708] on div "All Reports Data Export - run your own custom reports using spreadsheets Export…" at bounding box center [781, 107] width 1157 height 1335
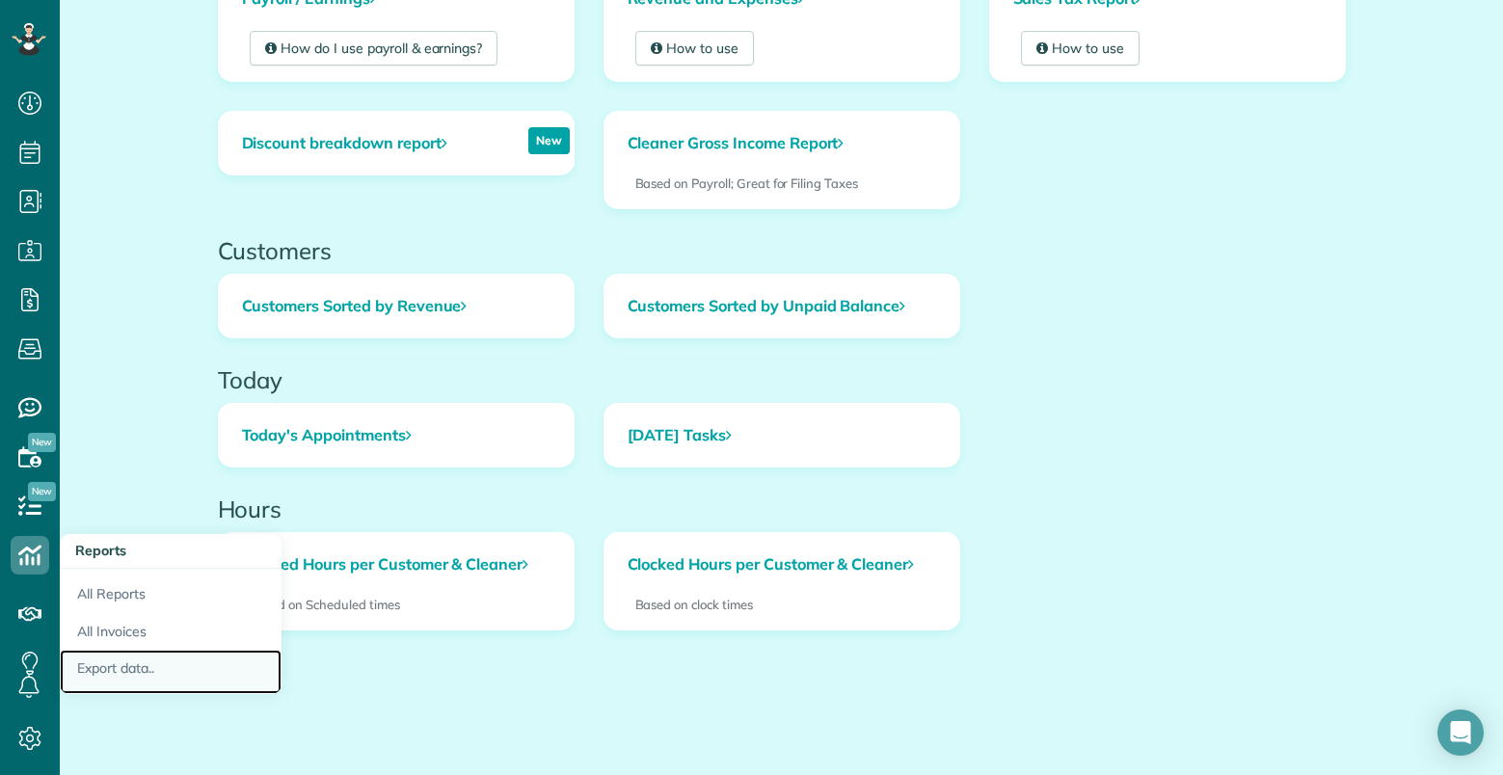
click at [128, 669] on link "Export data.." at bounding box center [171, 672] width 222 height 44
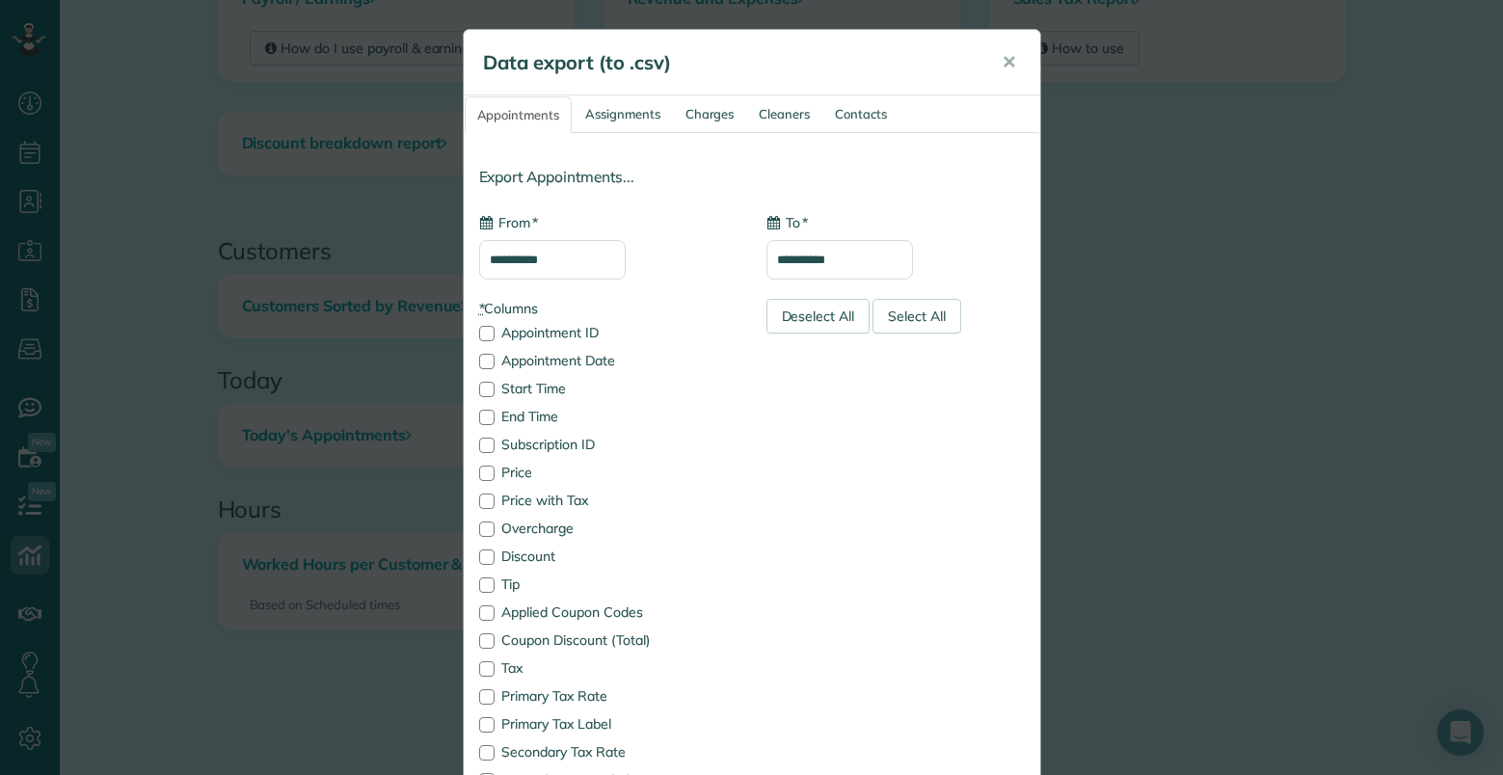
type input "**********"
click at [859, 112] on link "Contacts" at bounding box center [860, 114] width 75 height 36
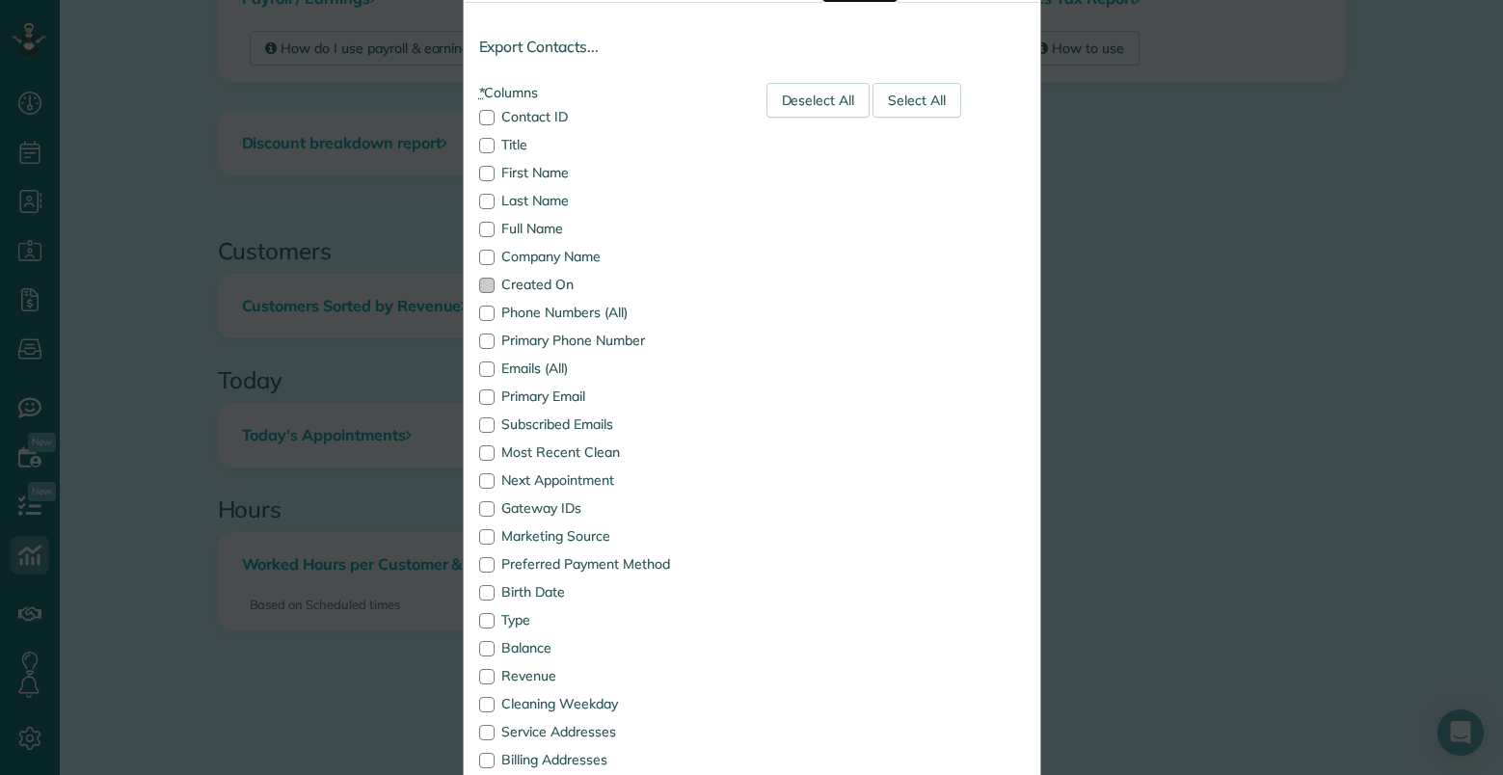
scroll to position [0, 0]
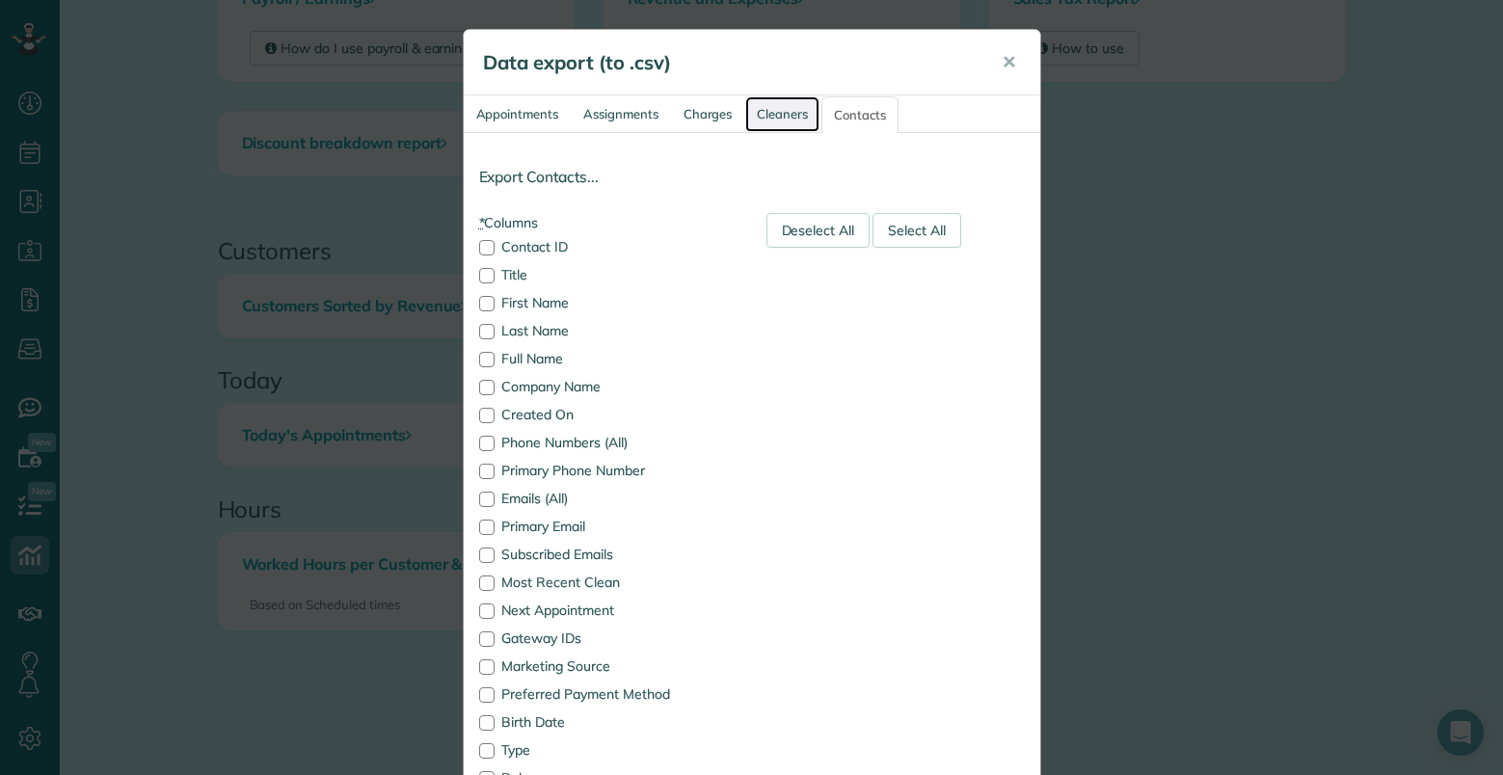
click at [756, 117] on link "Cleaners" at bounding box center [782, 114] width 74 height 36
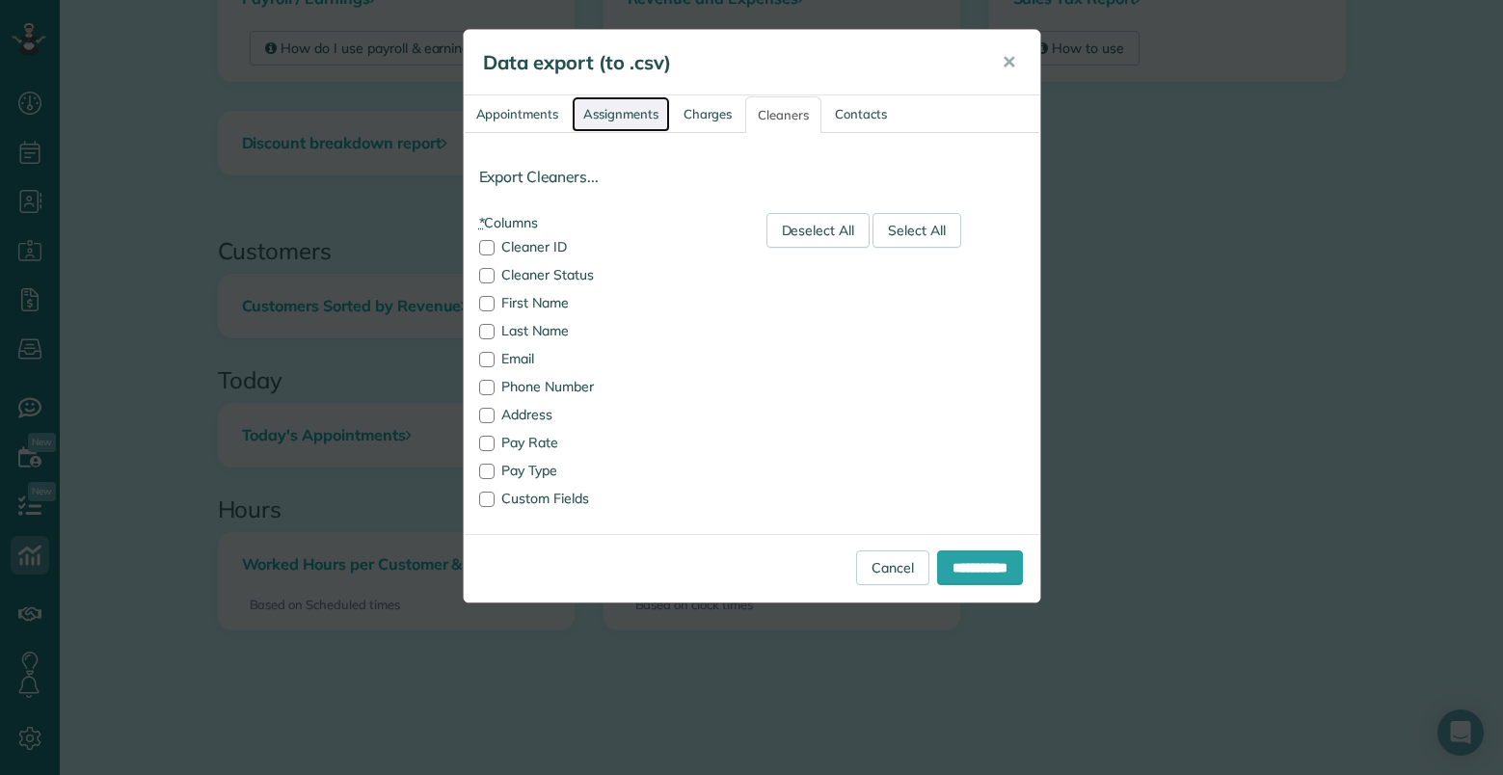
click at [629, 118] on link "Assignments" at bounding box center [621, 114] width 98 height 36
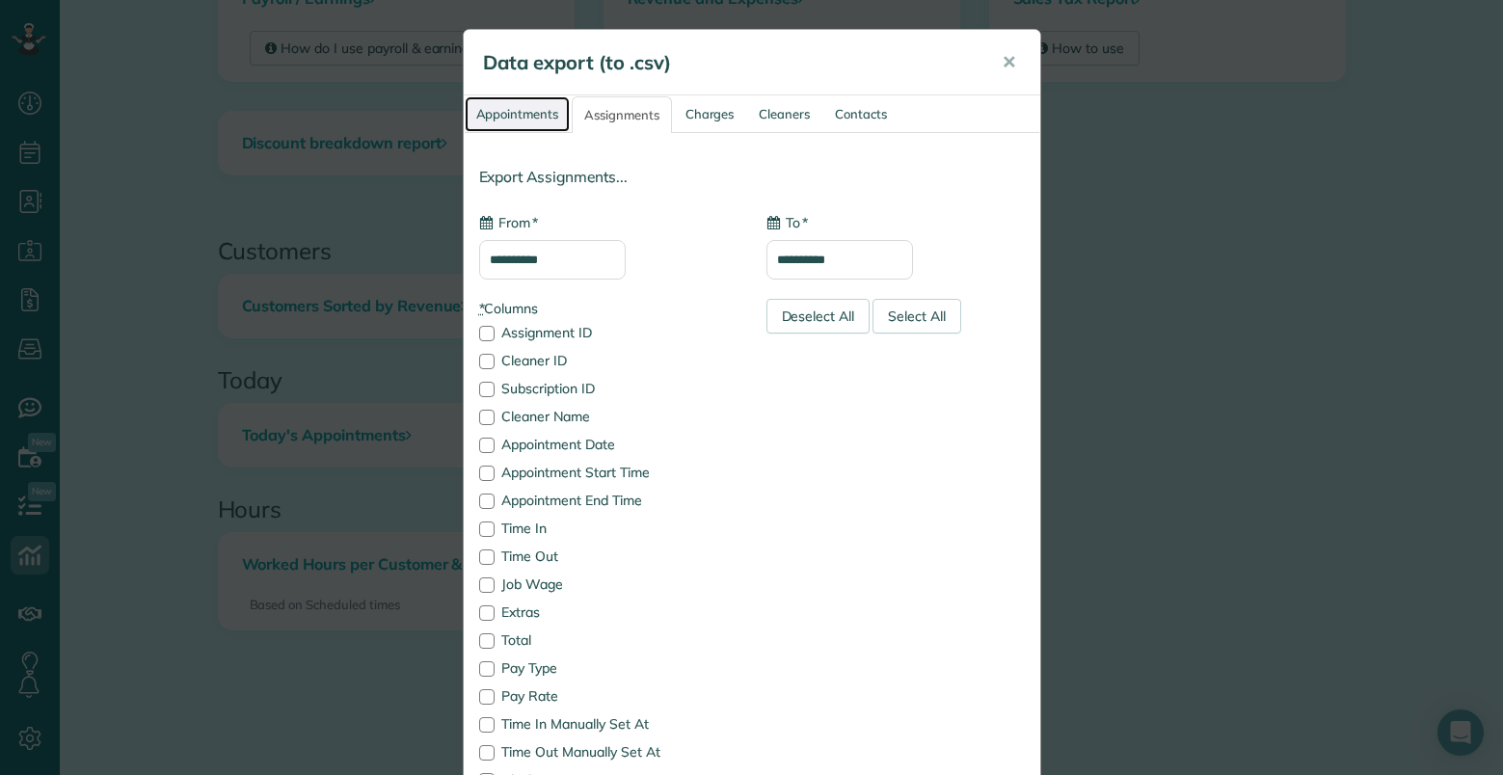
click at [507, 118] on link "Appointments" at bounding box center [518, 114] width 106 height 36
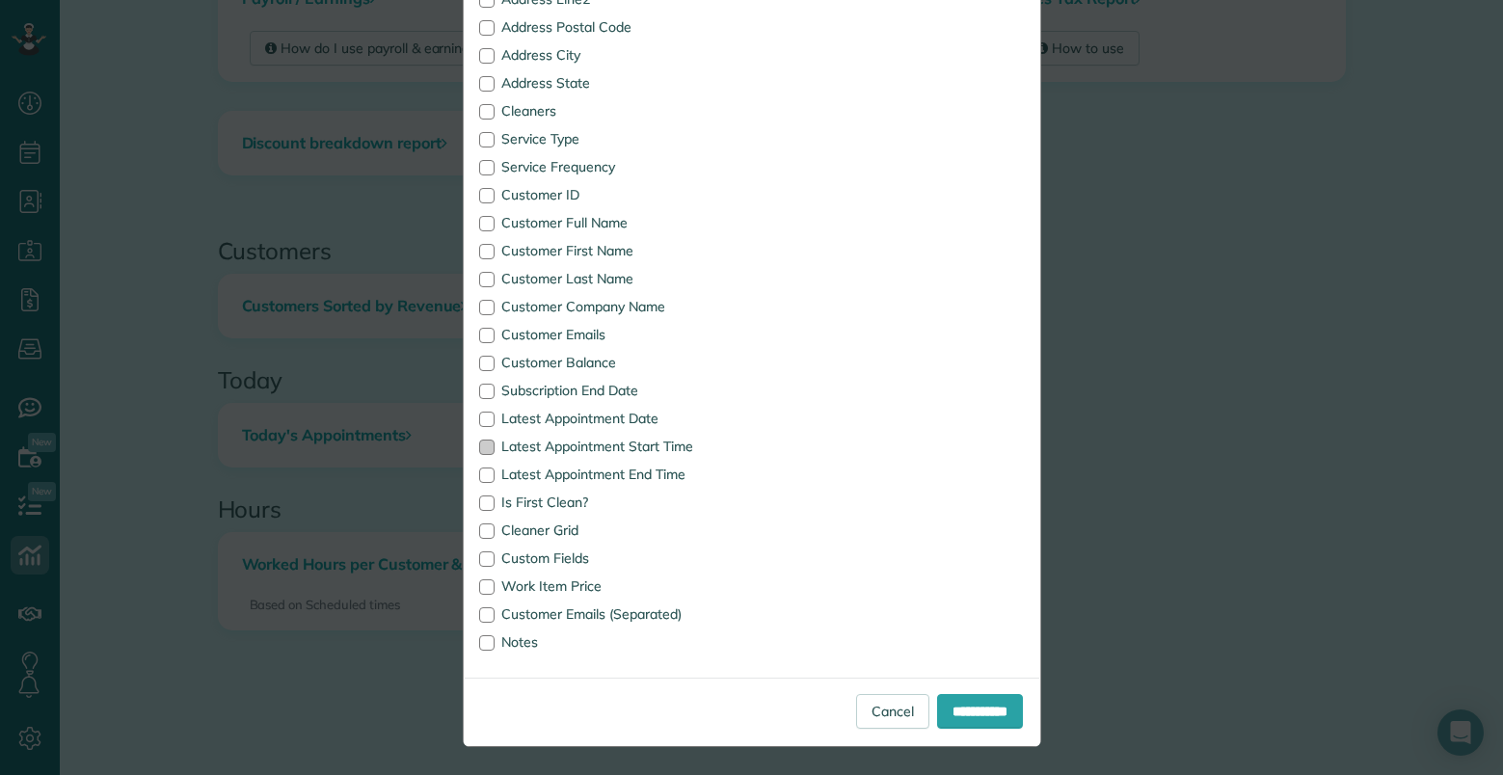
scroll to position [922, 0]
click at [863, 712] on link "Cancel" at bounding box center [892, 710] width 73 height 35
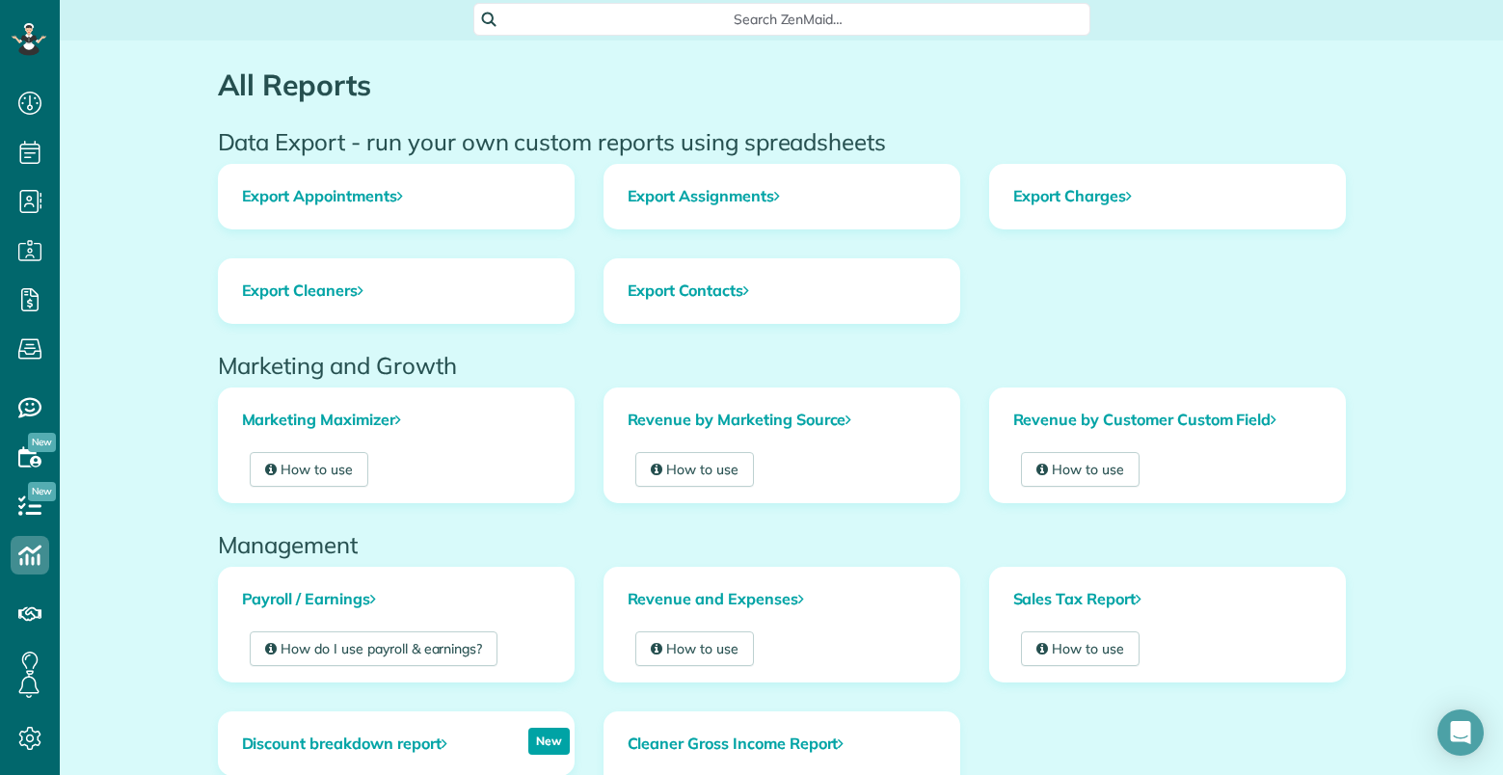
scroll to position [0, 0]
click at [482, 22] on icon at bounding box center [488, 20] width 13 height 13
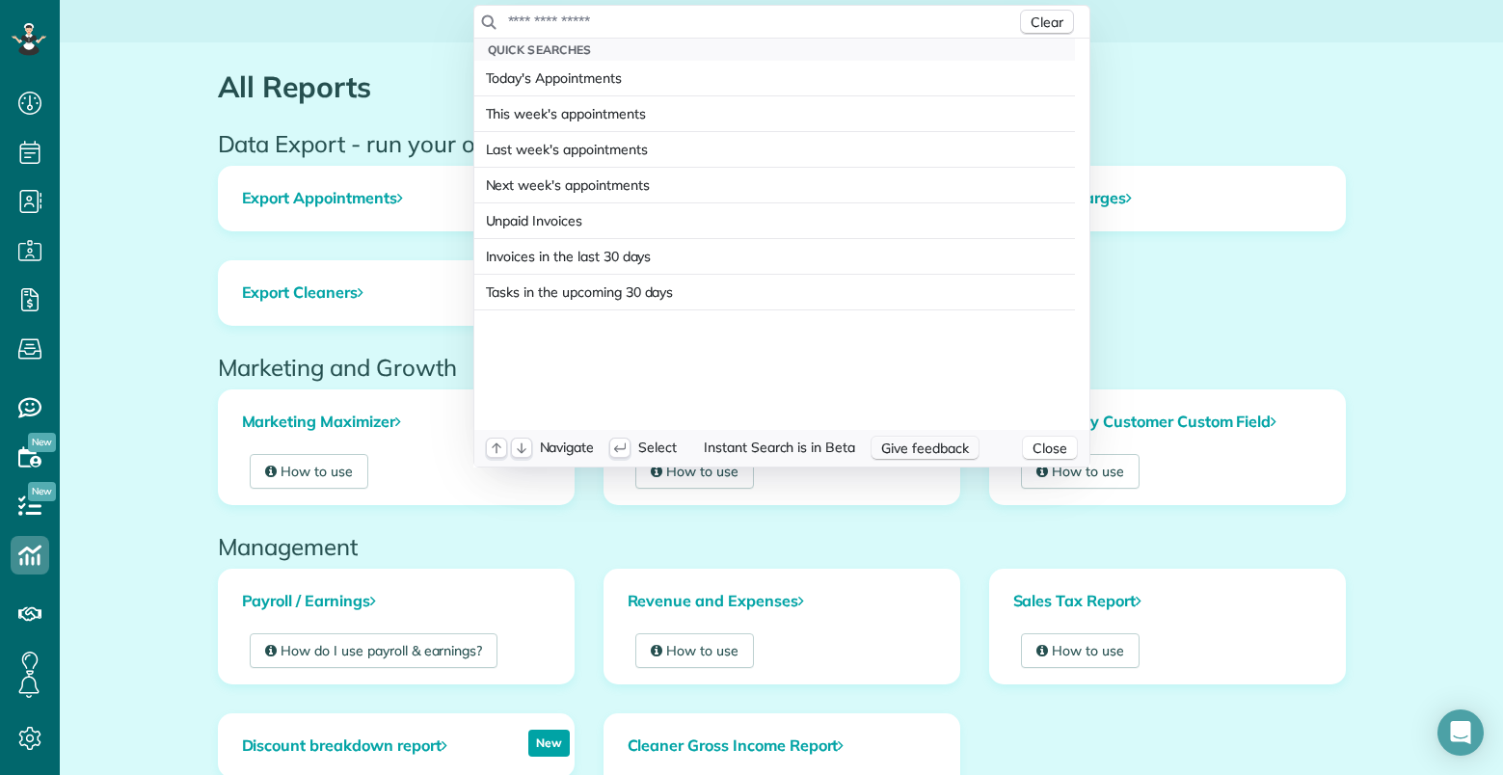
click at [916, 451] on span "Give feedback" at bounding box center [925, 448] width 88 height 17
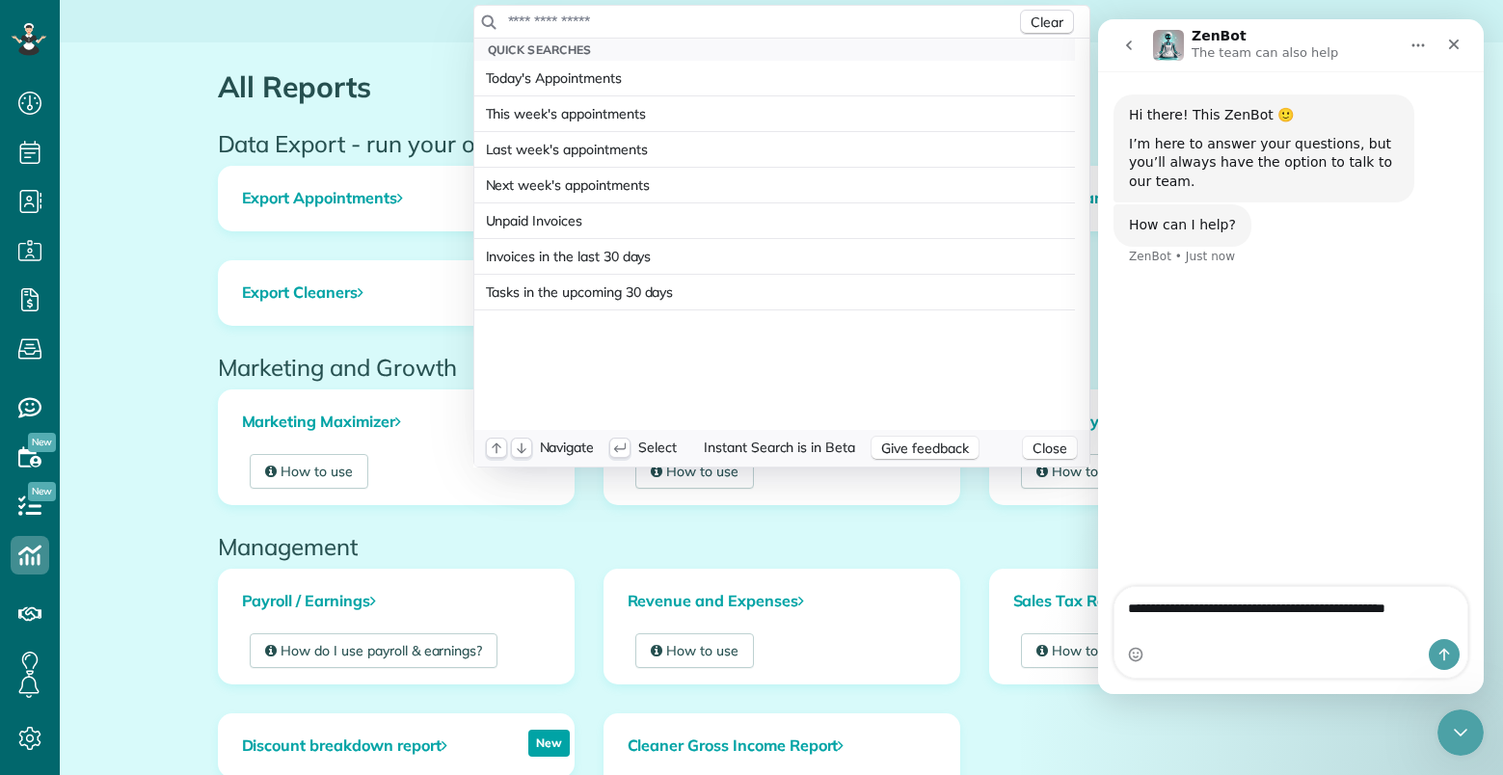
click at [1252, 620] on textarea "**********" at bounding box center [1290, 603] width 353 height 33
type textarea "**********"
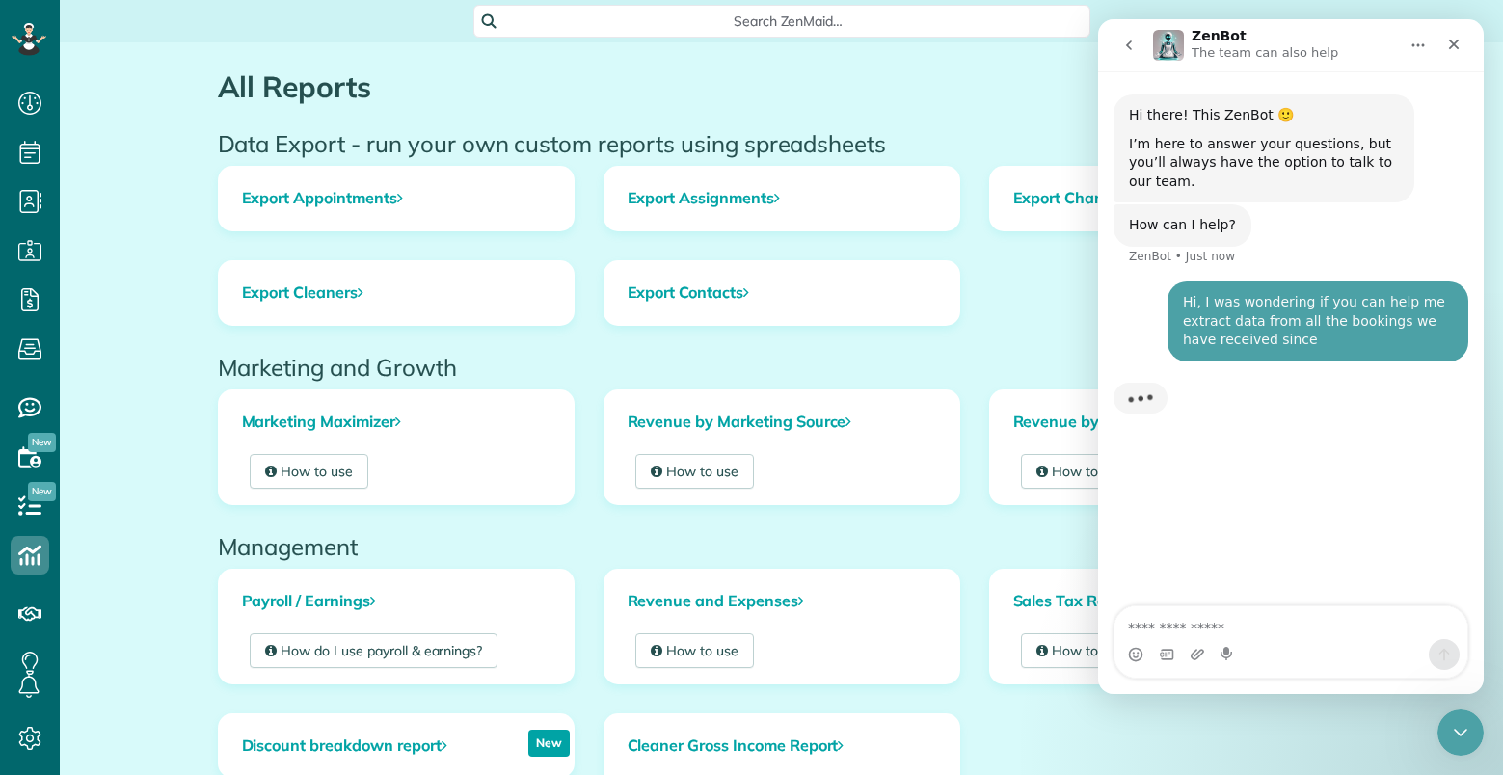
drag, startPoint x: 102, startPoint y: 404, endPoint x: 93, endPoint y: 426, distance: 24.2
click at [102, 406] on html "Dashboard Scheduling Calendar View List View Dispatch View - Weekly scheduling …" at bounding box center [751, 387] width 1503 height 775
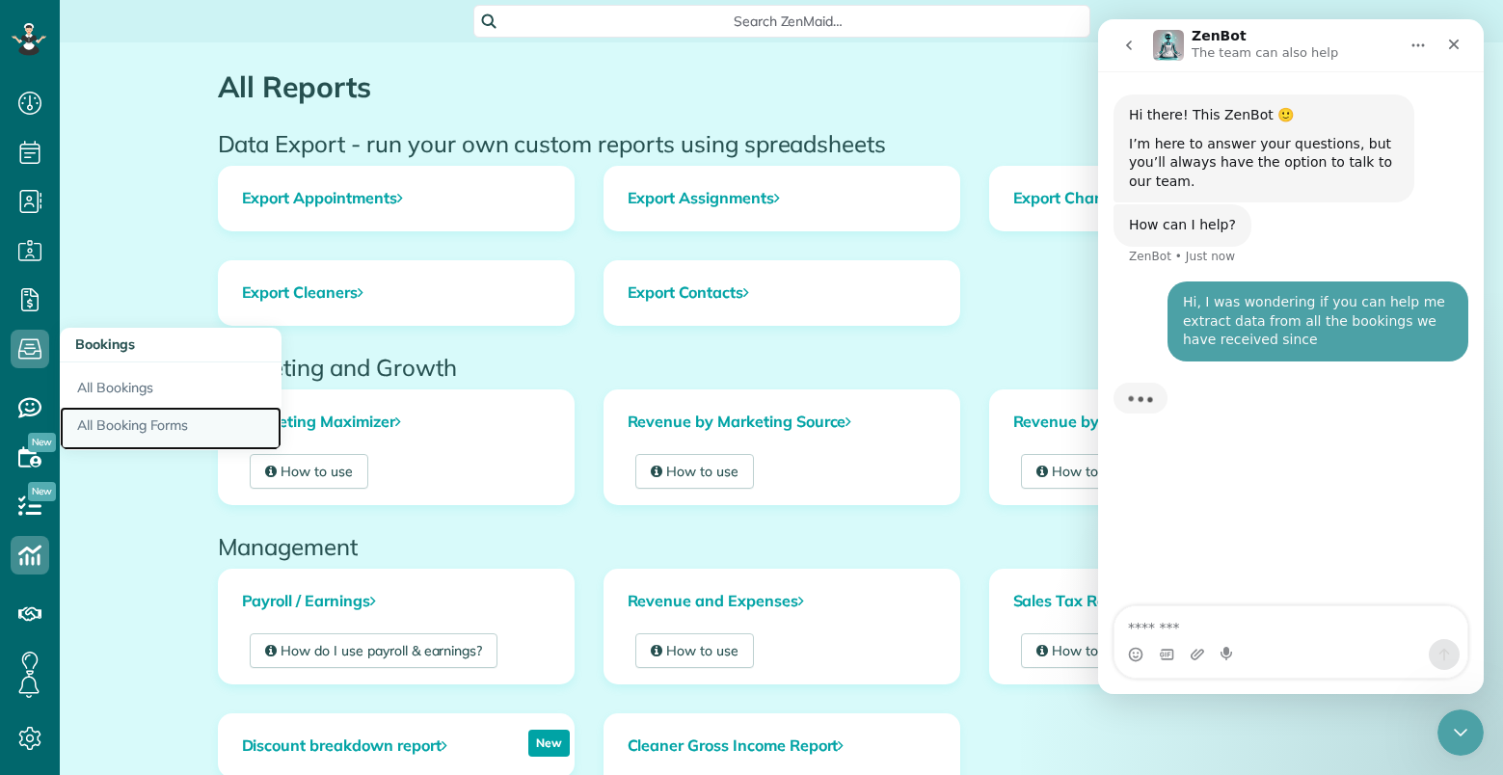
click at [105, 422] on link "All Booking Forms" at bounding box center [171, 429] width 222 height 44
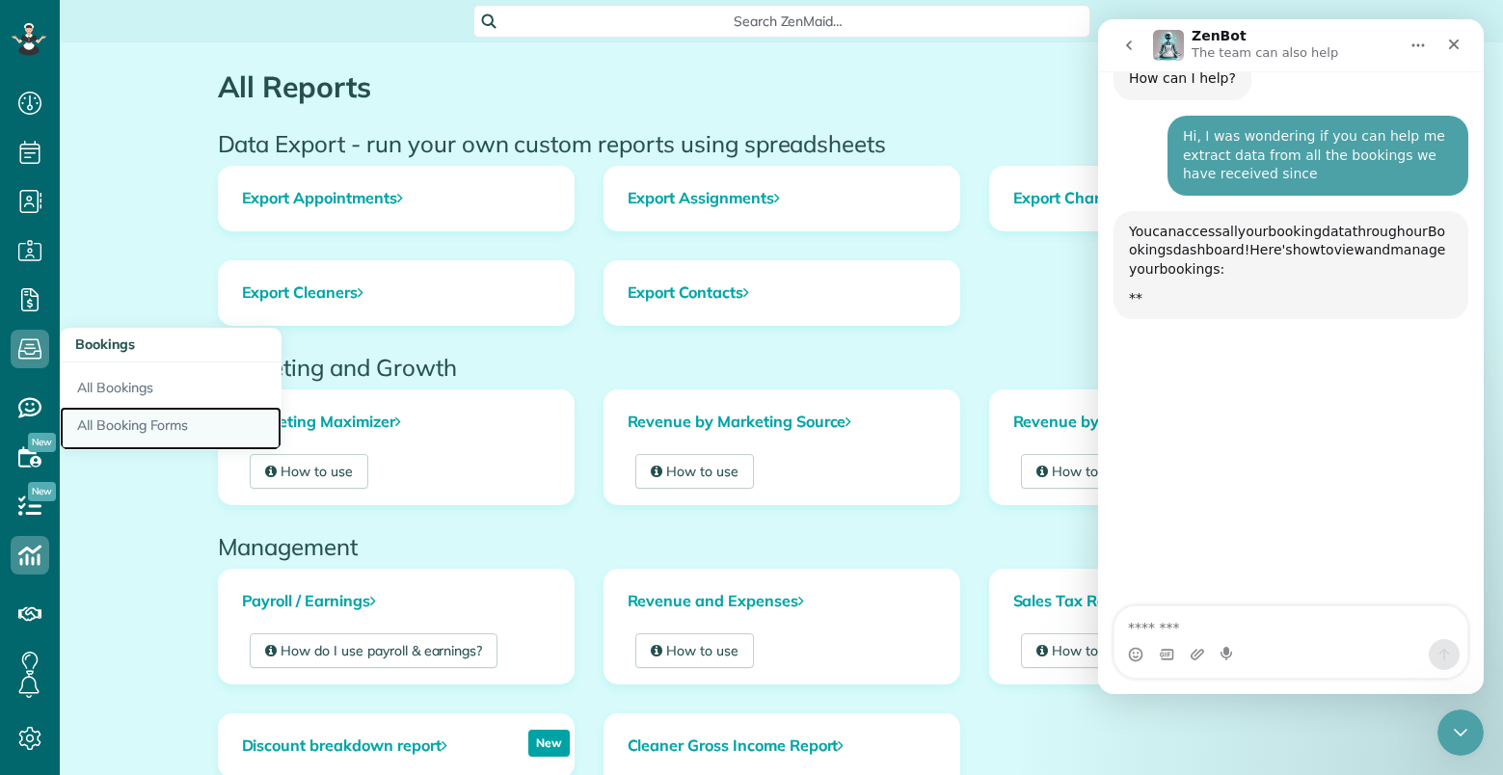
scroll to position [176, 0]
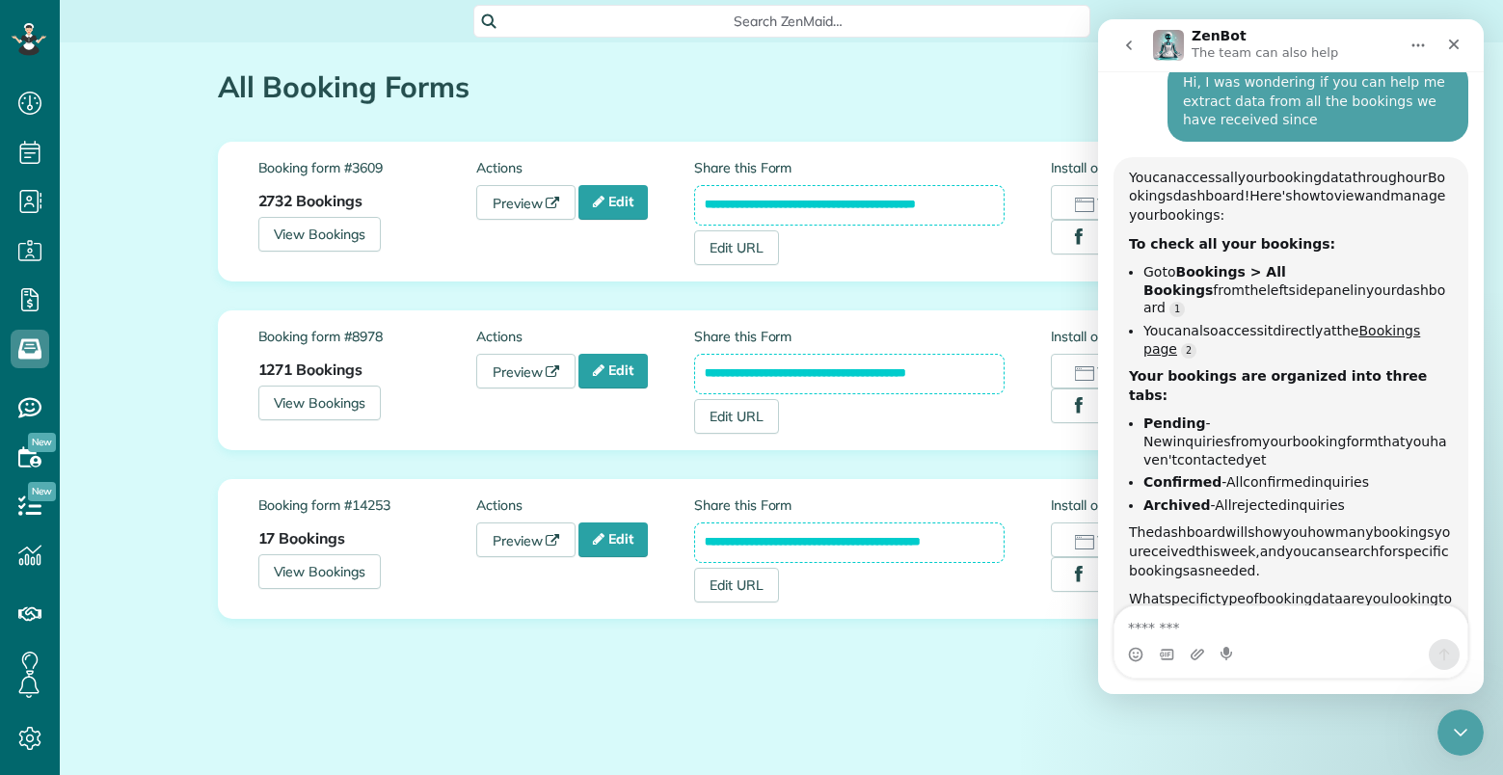
scroll to position [219, 0]
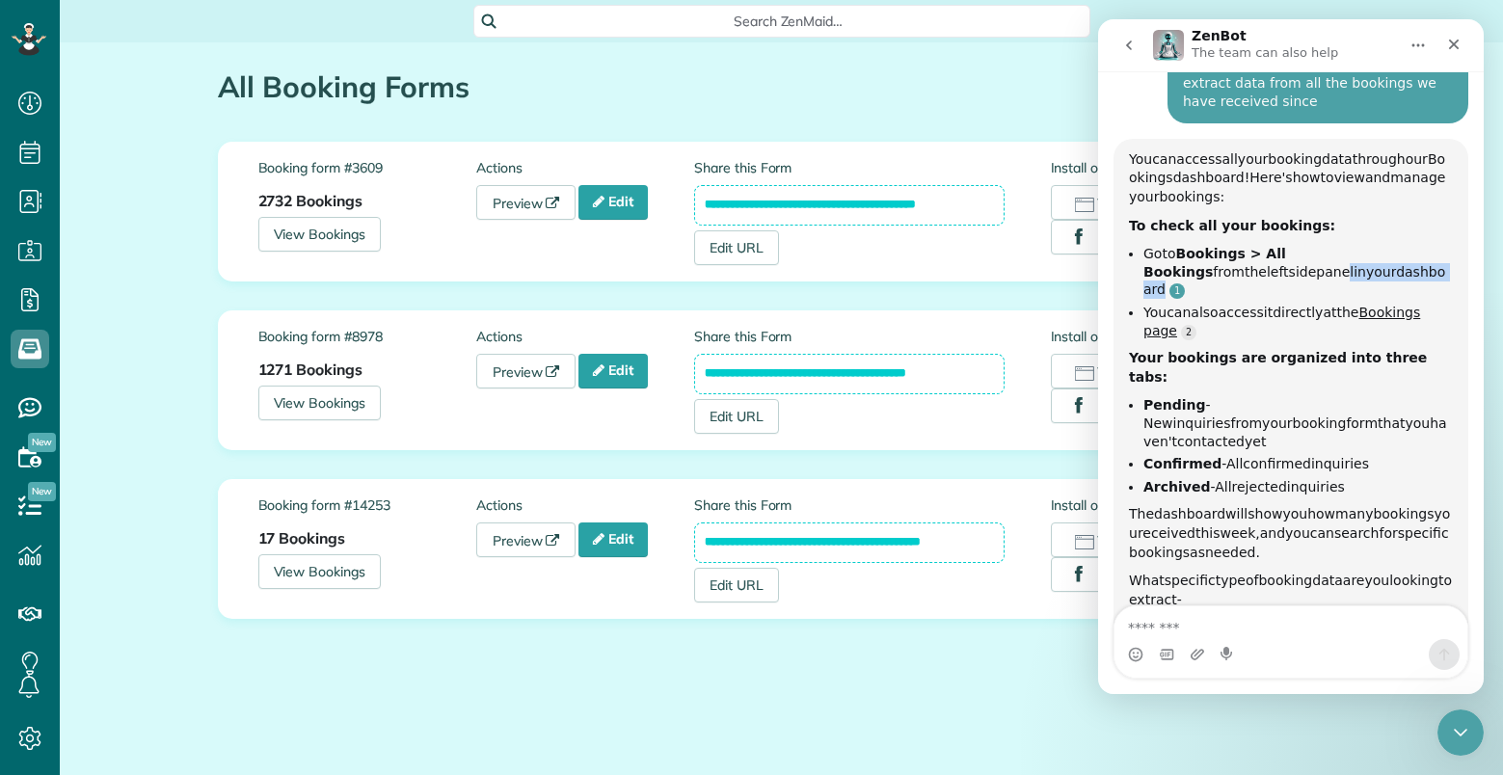
drag, startPoint x: 1168, startPoint y: 253, endPoint x: 1297, endPoint y: 256, distance: 128.3
click at [1297, 256] on li "Go to Bookings > All Bookings from the left side panel in your dashboard" at bounding box center [1297, 272] width 309 height 54
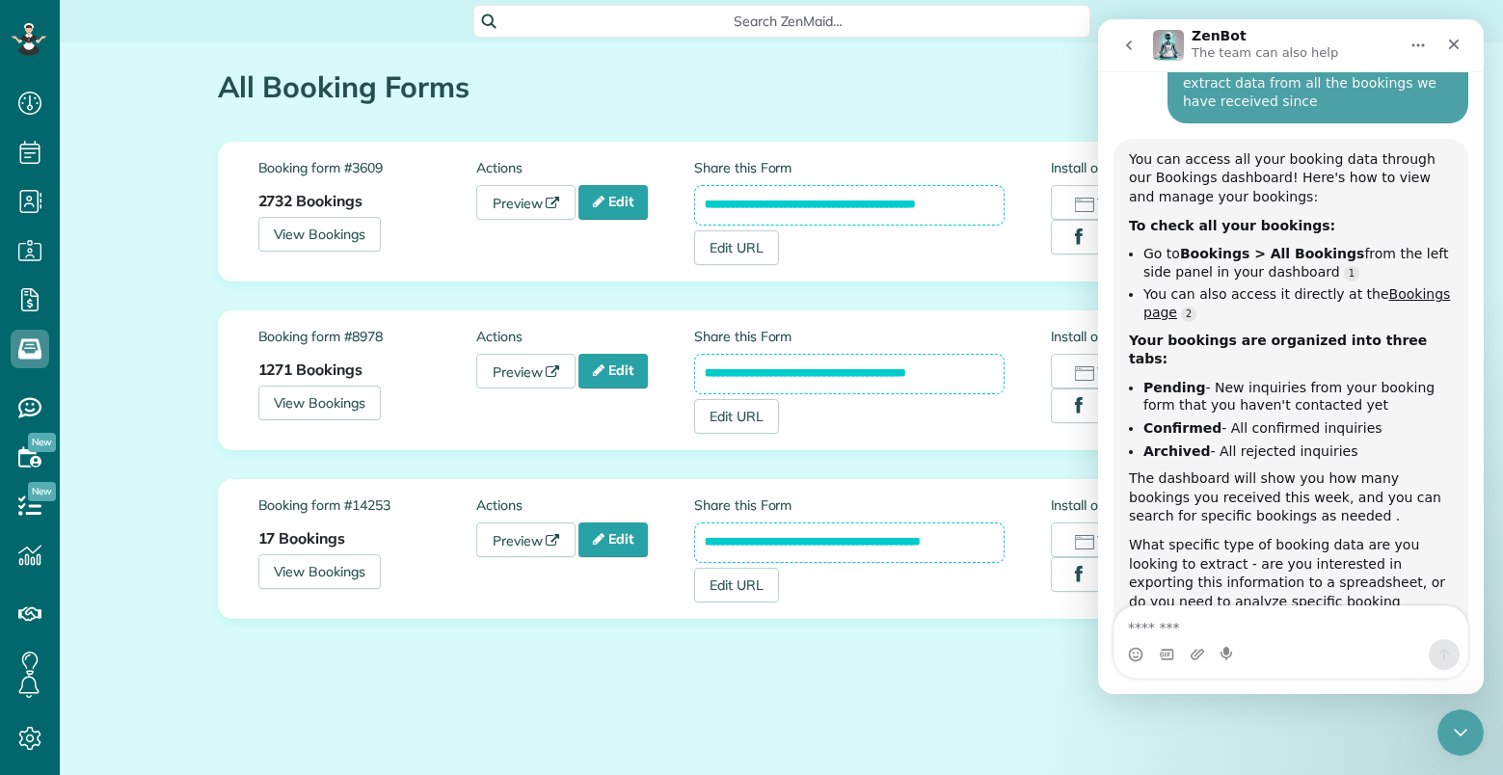
scroll to position [238, 0]
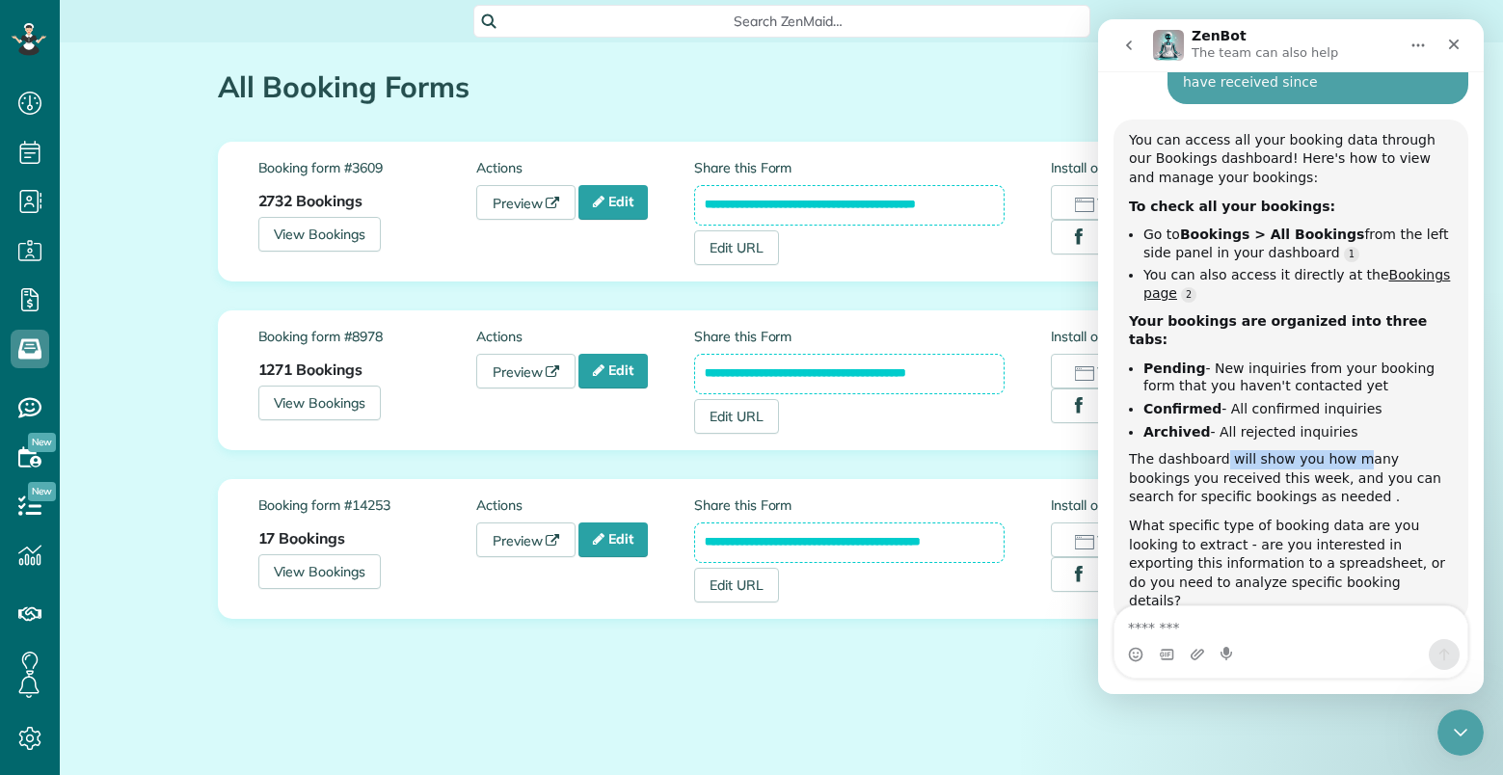
drag, startPoint x: 1218, startPoint y: 427, endPoint x: 1347, endPoint y: 430, distance: 128.2
click at [1347, 450] on div "The dashboard will show you how many bookings you received this week, and you c…" at bounding box center [1291, 478] width 324 height 57
click at [939, 108] on div "All Booking Forms the ZenMaid Instant Booking Form [9 min]" at bounding box center [694, 91] width 953 height 41
click at [1130, 43] on icon "go back" at bounding box center [1129, 45] width 6 height 10
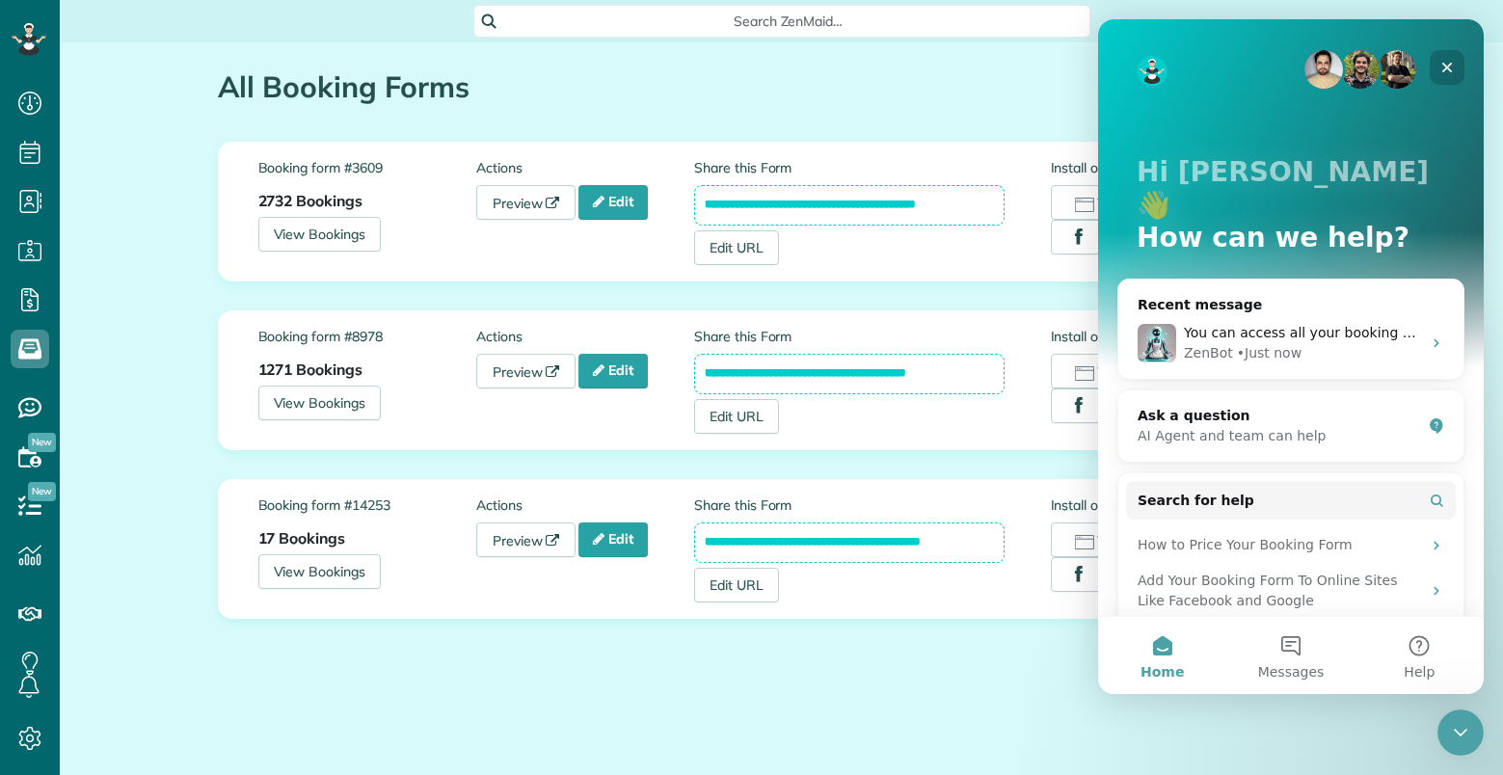
click at [1441, 64] on icon "Close" at bounding box center [1446, 67] width 15 height 15
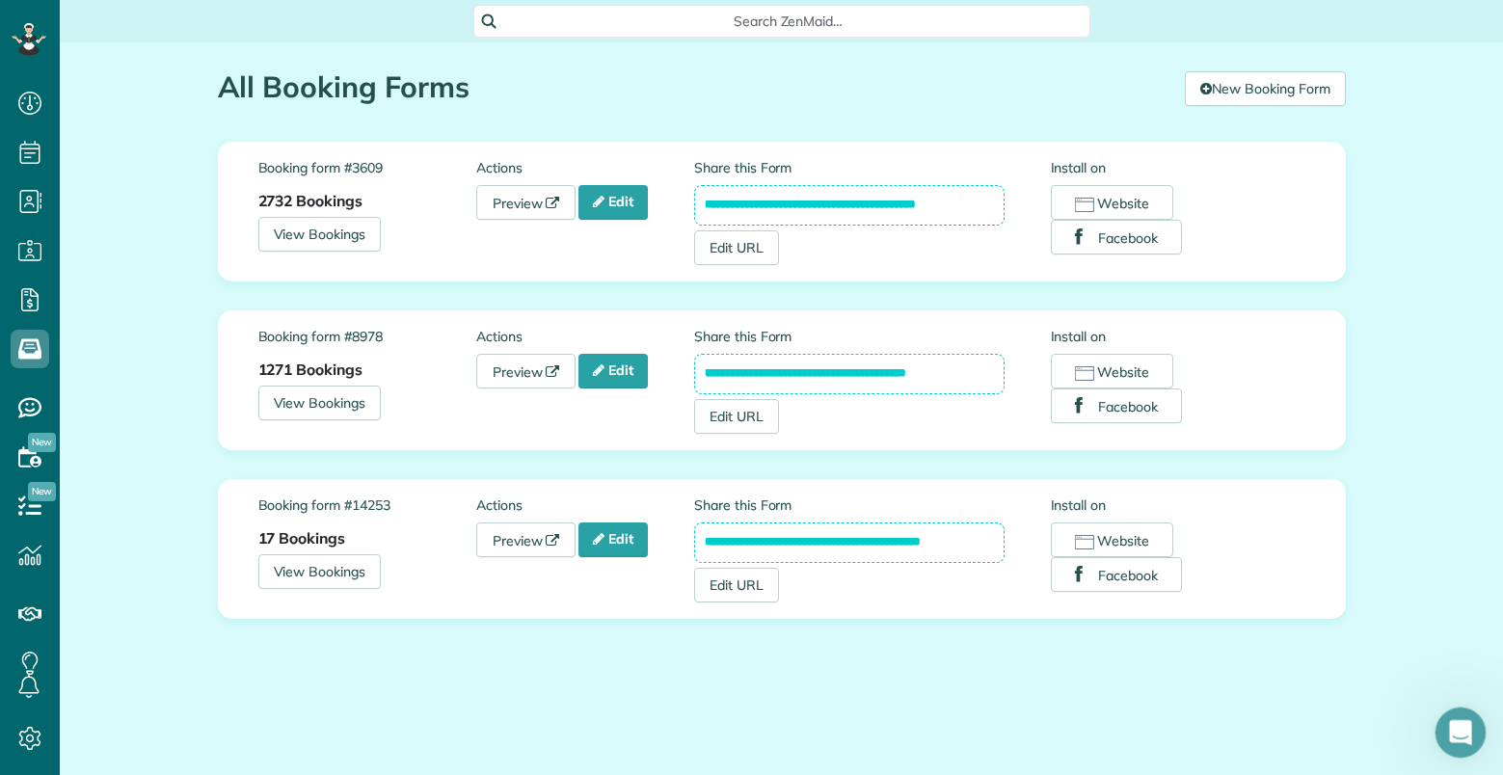
click at [1454, 724] on icon "Open Intercom Messenger" at bounding box center [1458, 730] width 32 height 32
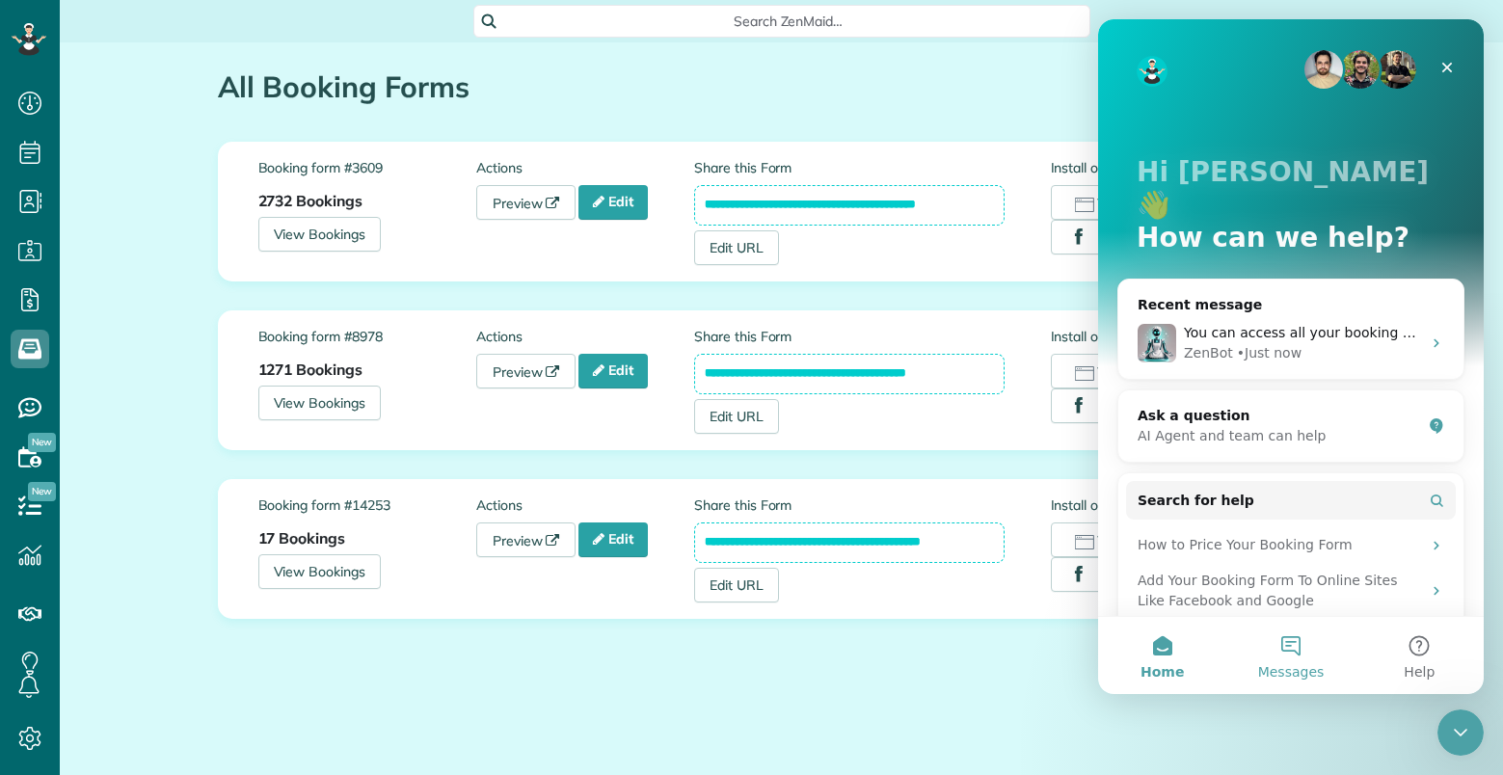
click at [1288, 644] on button "Messages" at bounding box center [1290, 655] width 128 height 77
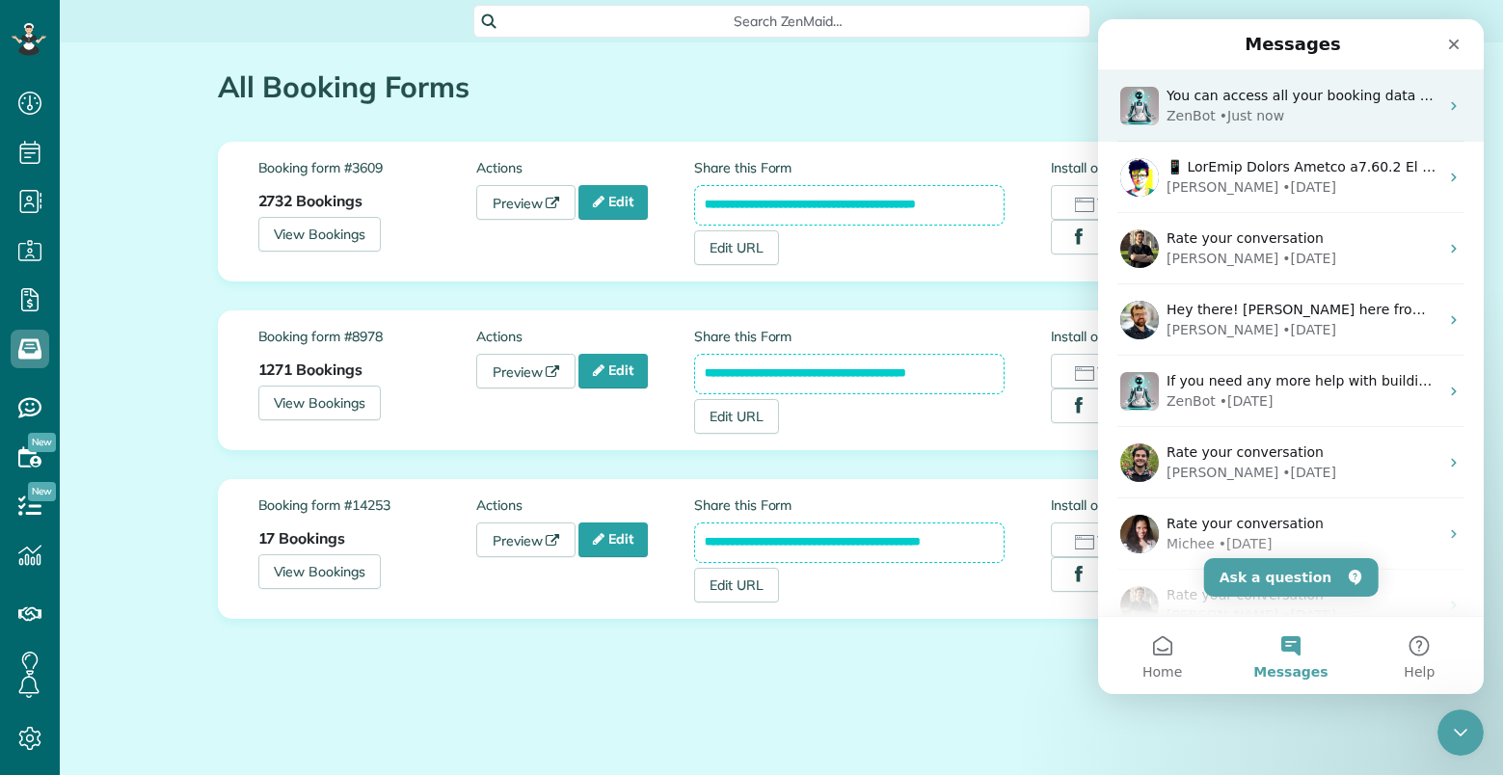
click at [1267, 115] on div "• Just now" at bounding box center [1251, 116] width 65 height 20
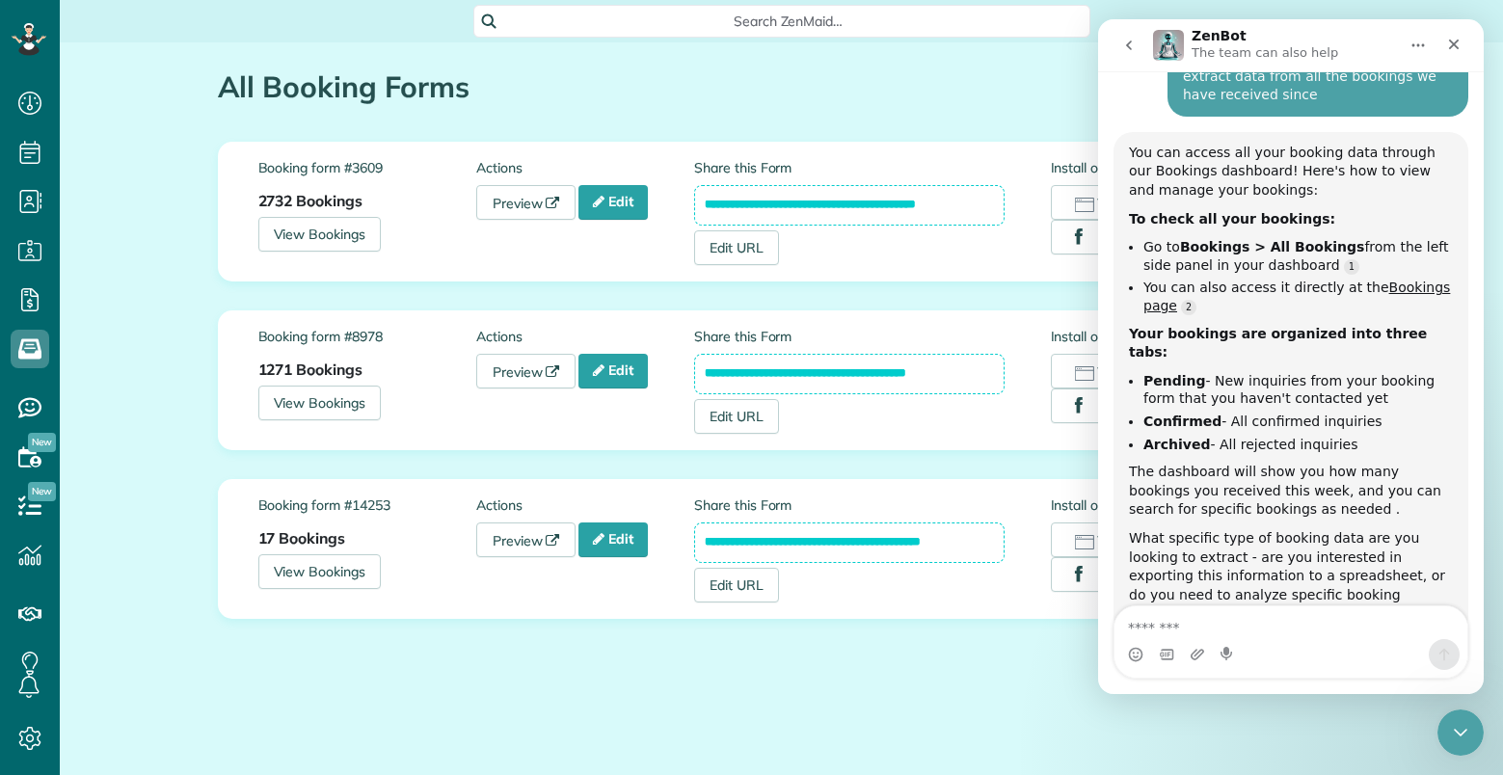
scroll to position [238, 0]
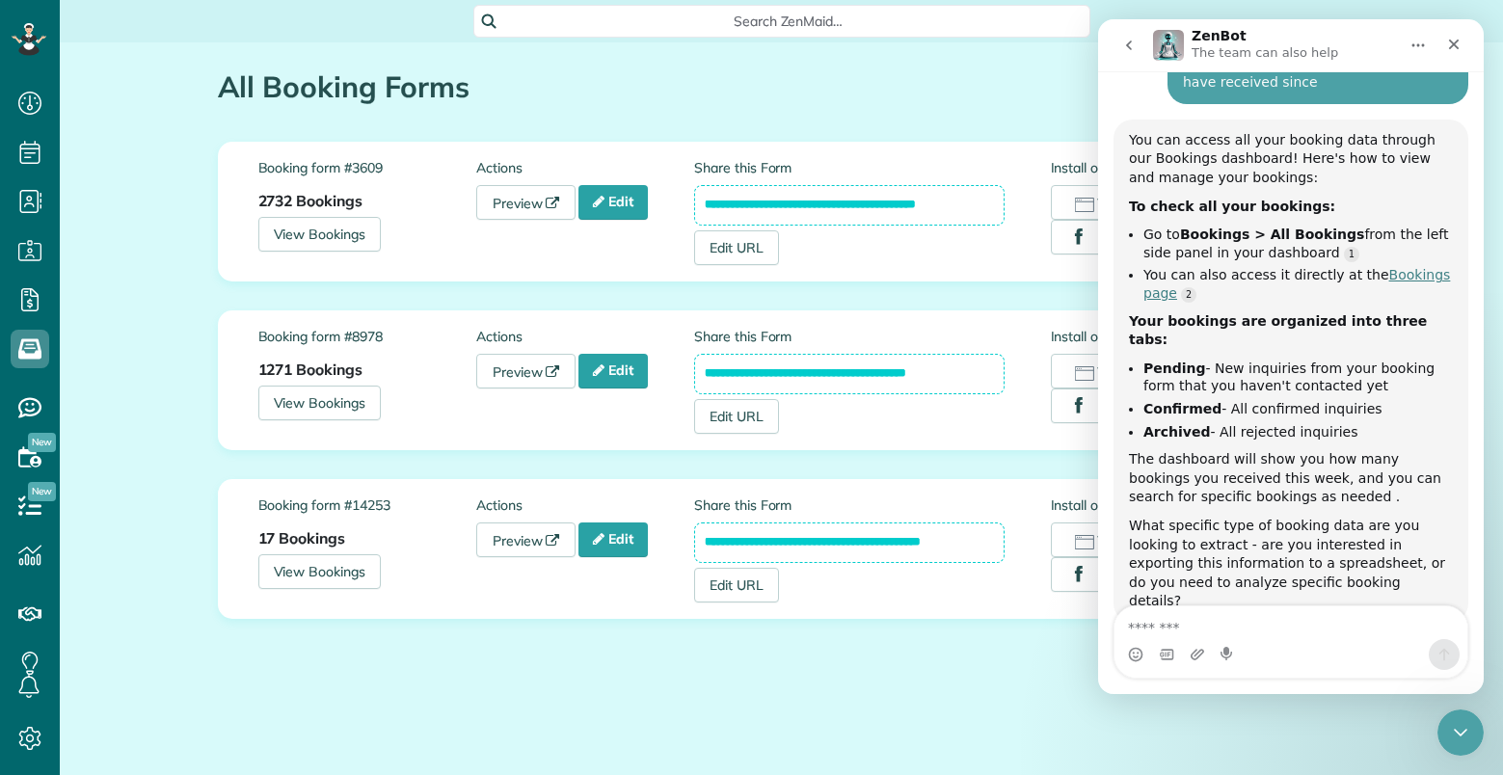
click at [1377, 267] on link "Bookings page" at bounding box center [1296, 284] width 307 height 34
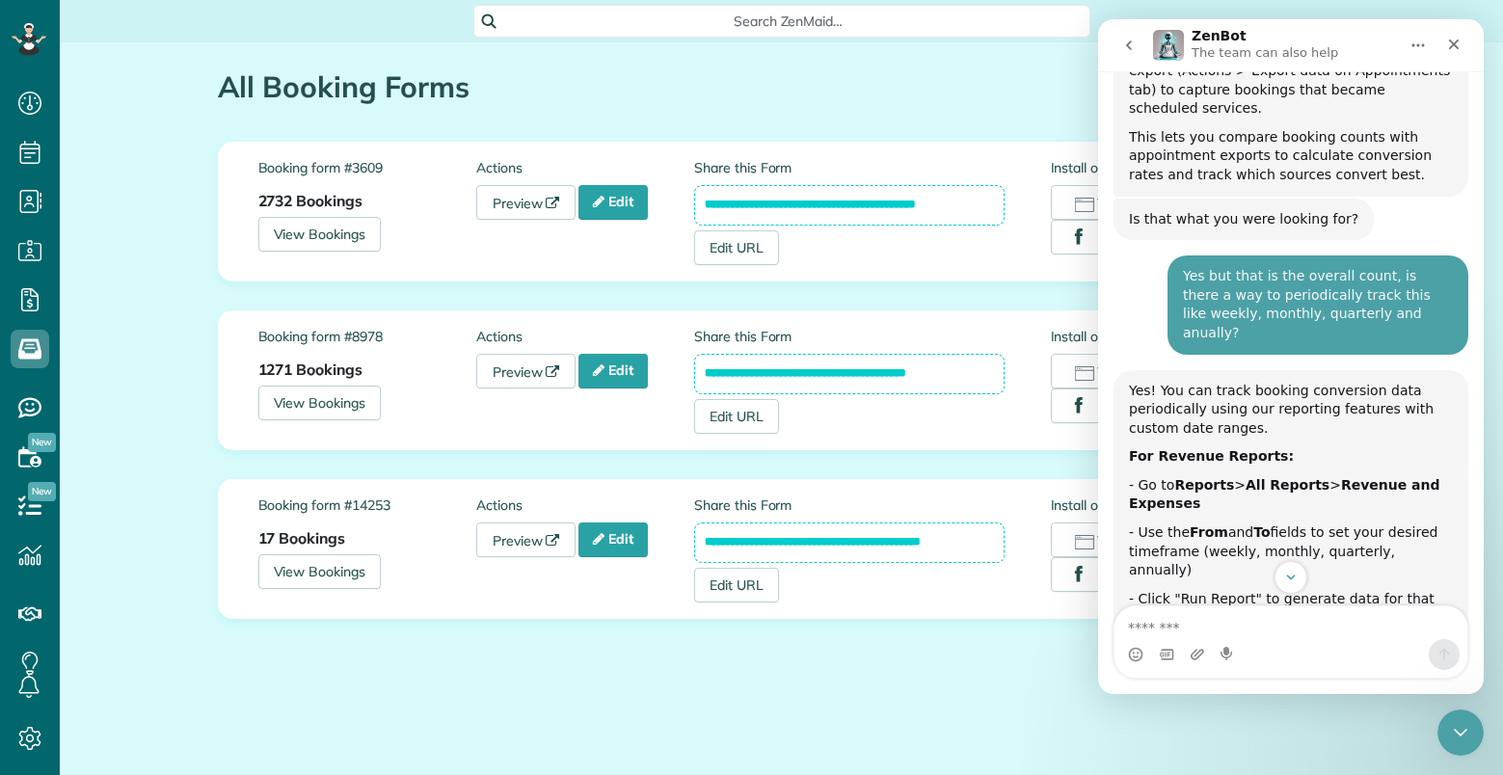
scroll to position [4566, 0]
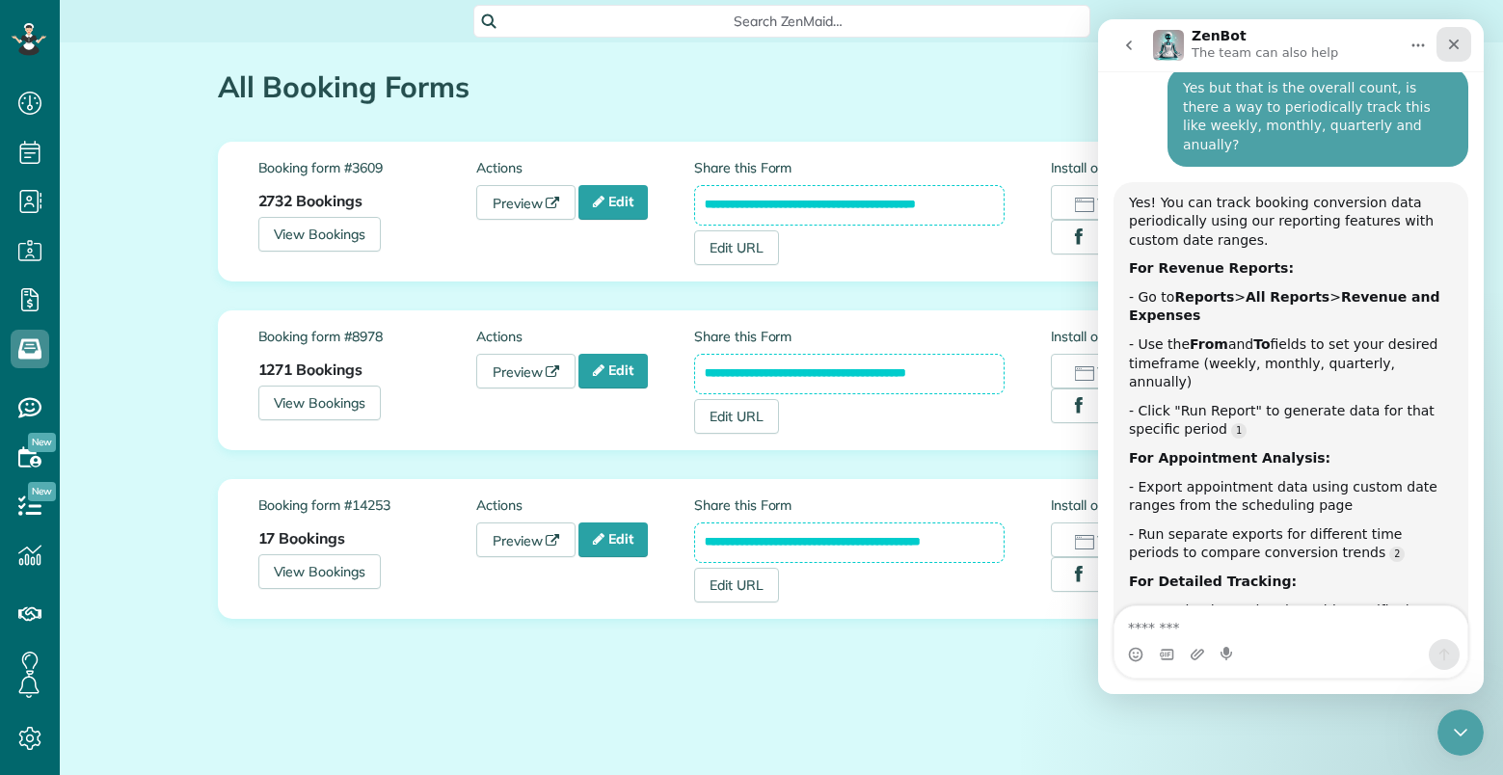
click at [1450, 45] on icon "Close" at bounding box center [1453, 44] width 15 height 15
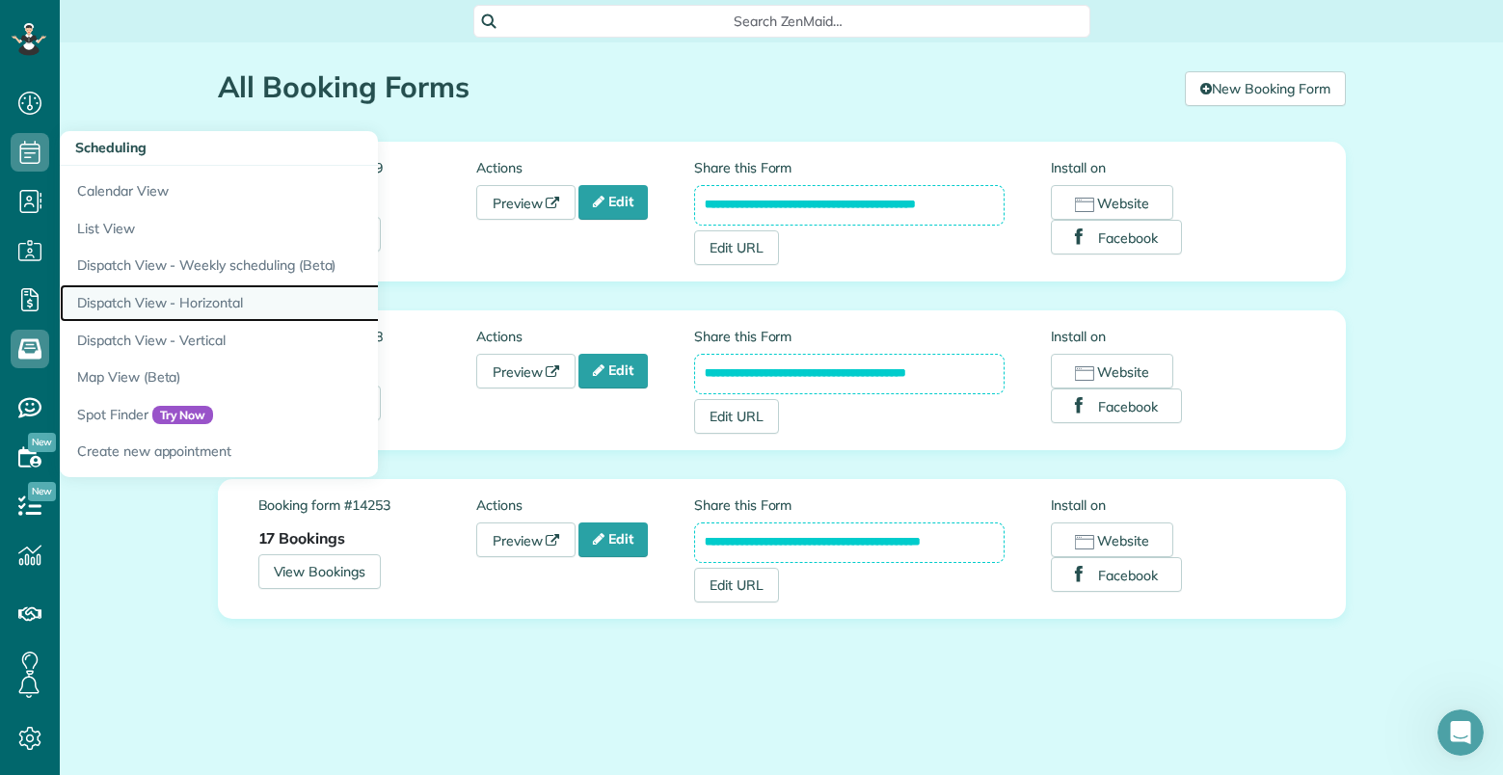
click at [154, 299] on link "Dispatch View - Horizontal" at bounding box center [301, 303] width 482 height 38
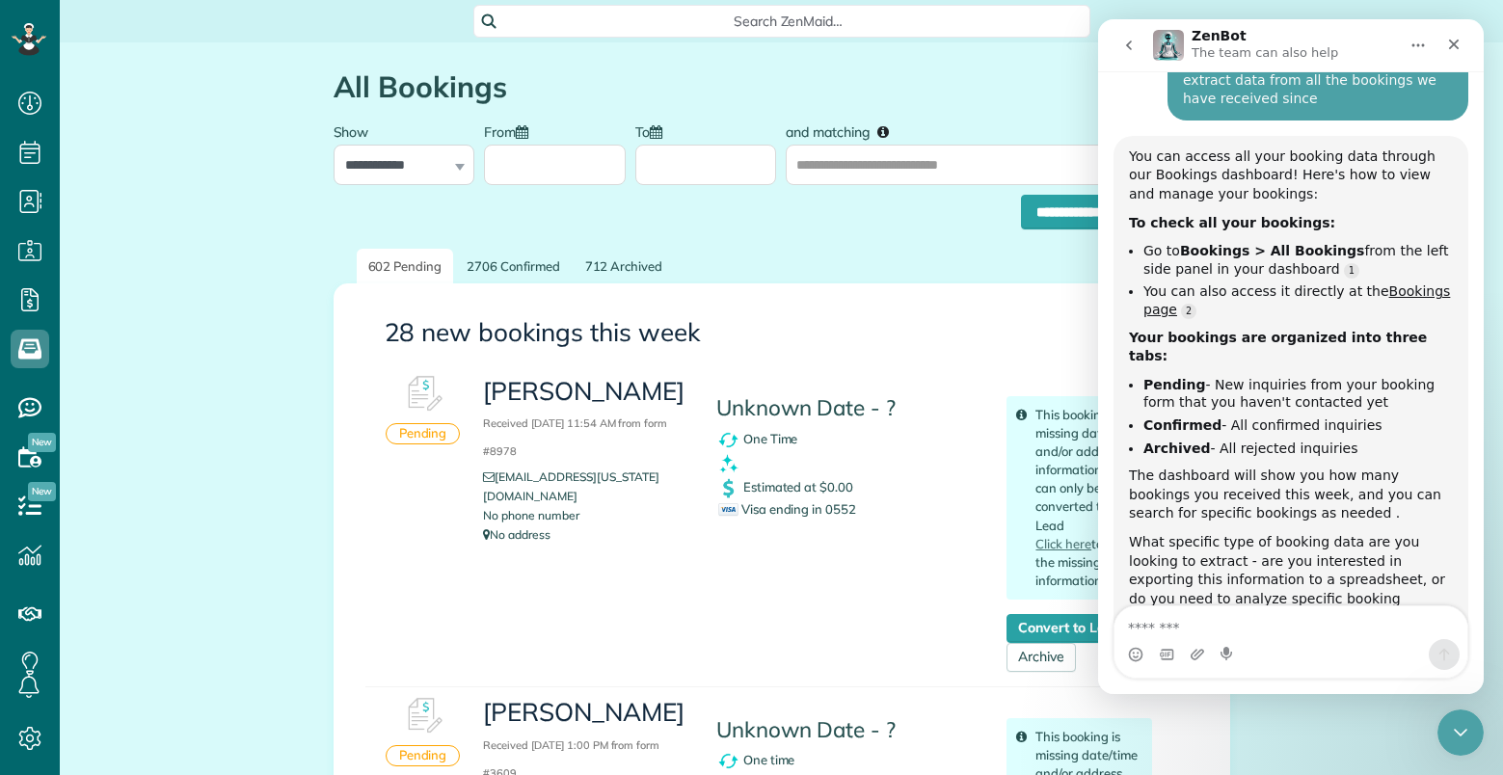
scroll to position [238, 0]
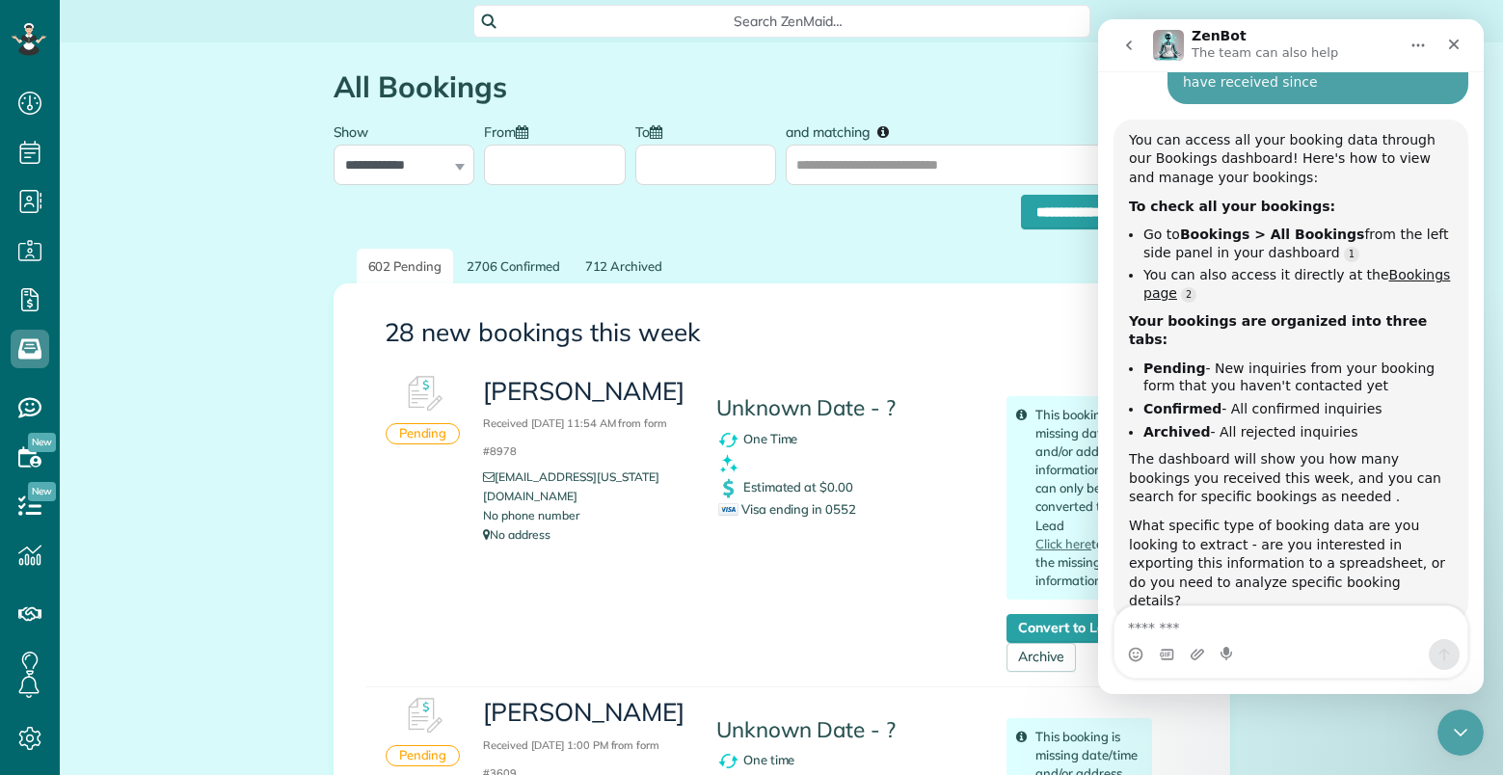
drag, startPoint x: 170, startPoint y: 207, endPoint x: 181, endPoint y: 210, distance: 11.9
click at [575, 207] on div "**********" at bounding box center [782, 207] width 896 height 44
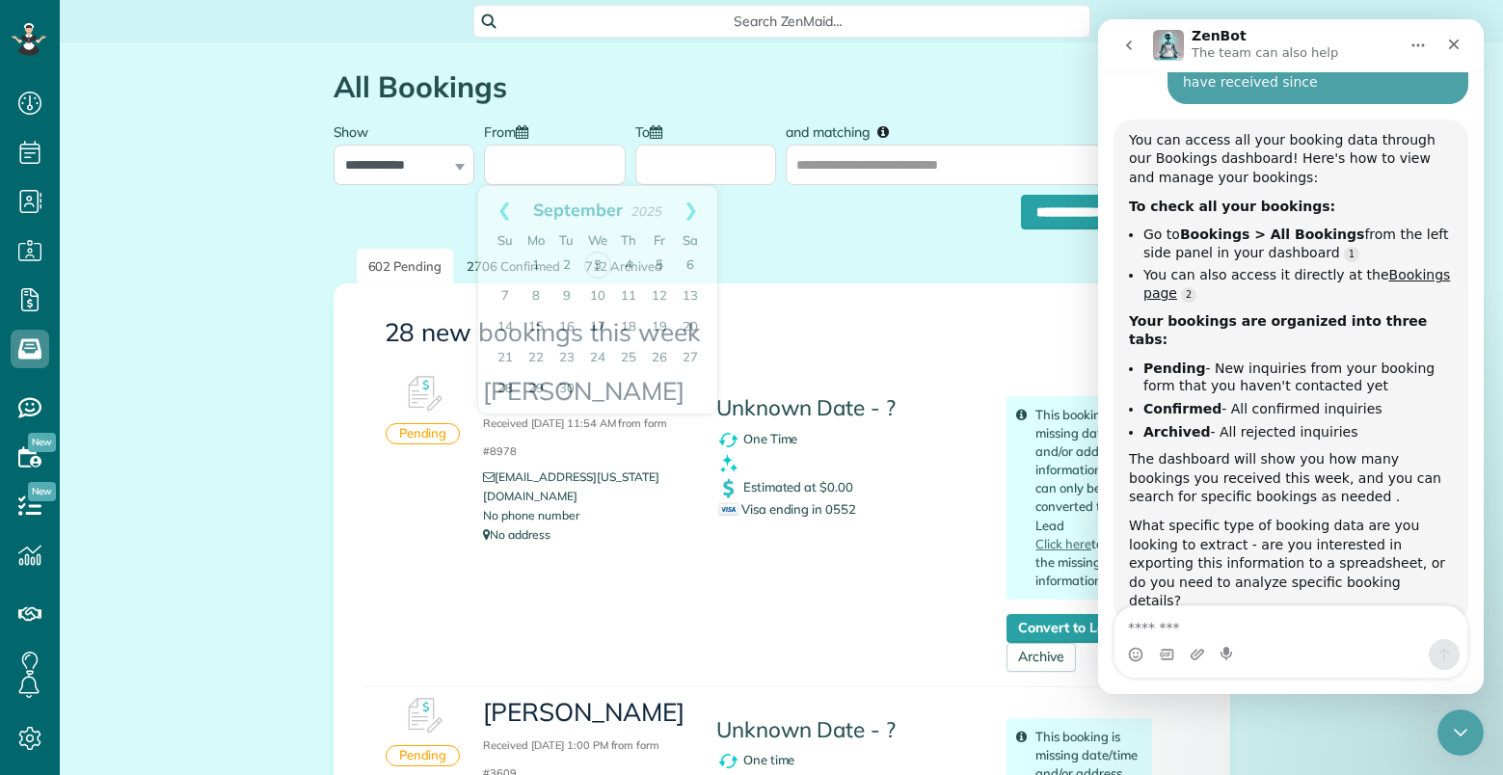
click at [558, 169] on input "From" at bounding box center [555, 165] width 142 height 40
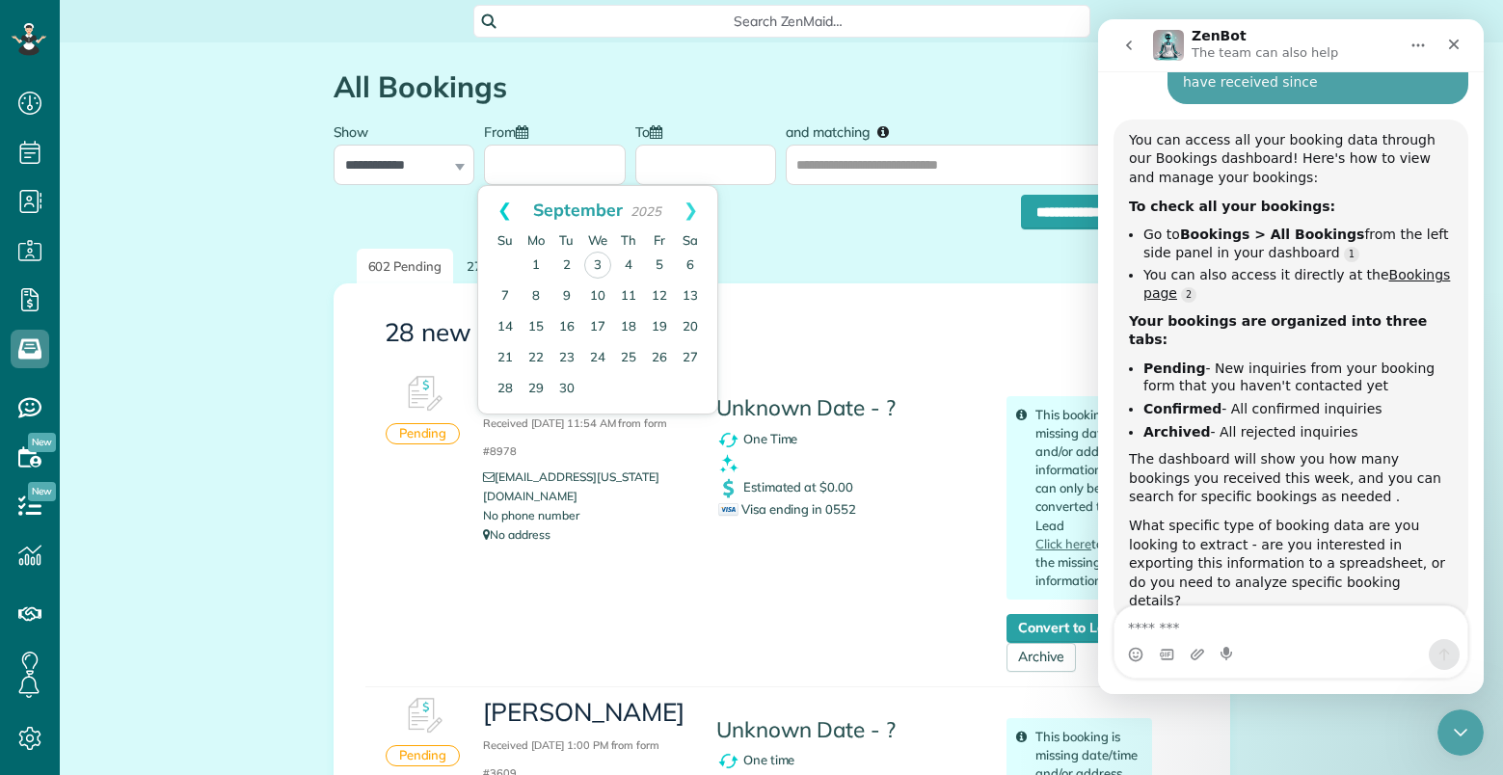
click at [504, 209] on link "Prev" at bounding box center [504, 210] width 53 height 48
click at [505, 209] on link "Prev" at bounding box center [504, 210] width 53 height 48
click at [683, 211] on link "Next" at bounding box center [690, 210] width 53 height 48
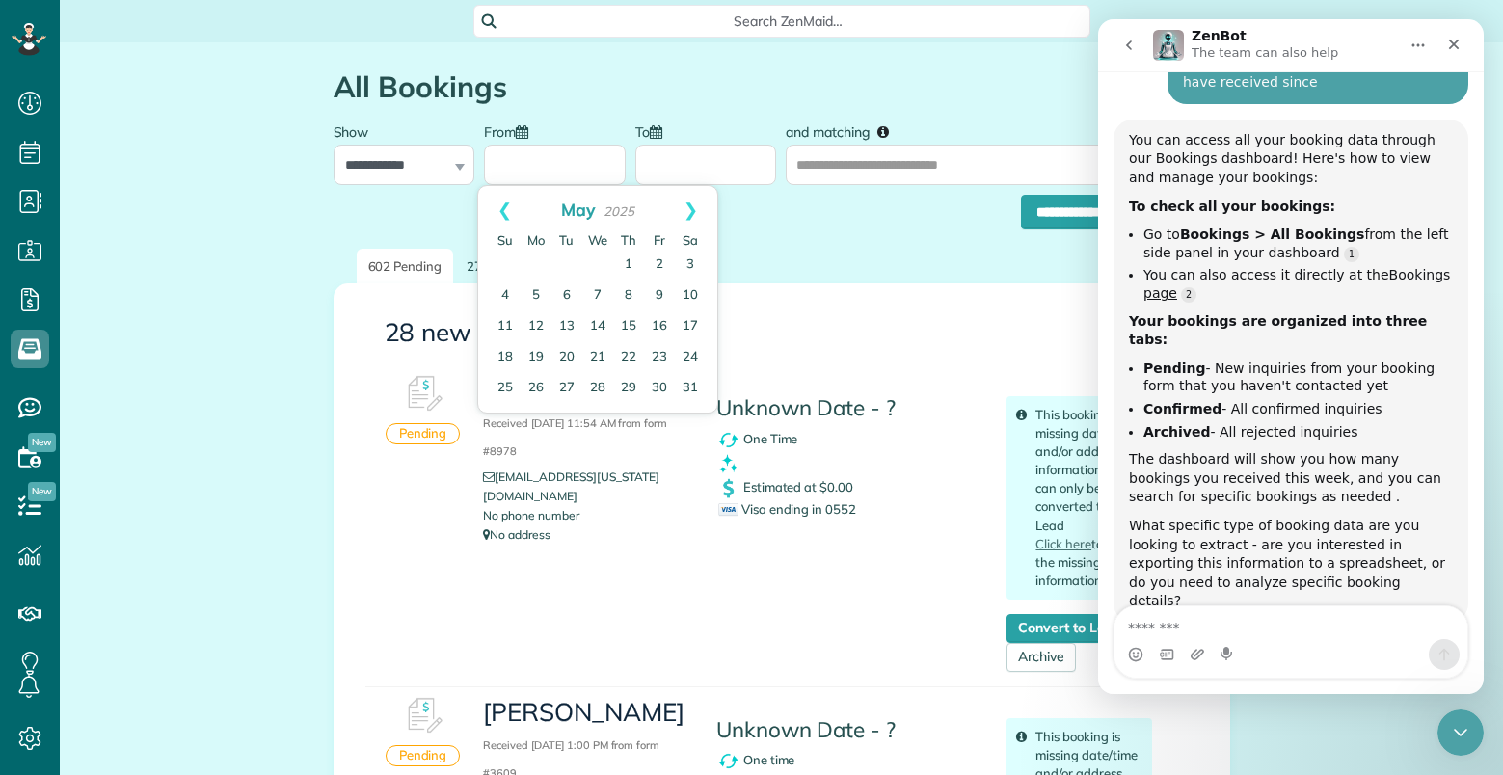
click at [683, 211] on link "Next" at bounding box center [690, 210] width 53 height 48
click at [681, 211] on link "Next" at bounding box center [690, 210] width 53 height 48
click at [658, 255] on link "1" at bounding box center [659, 265] width 31 height 31
type input "**********"
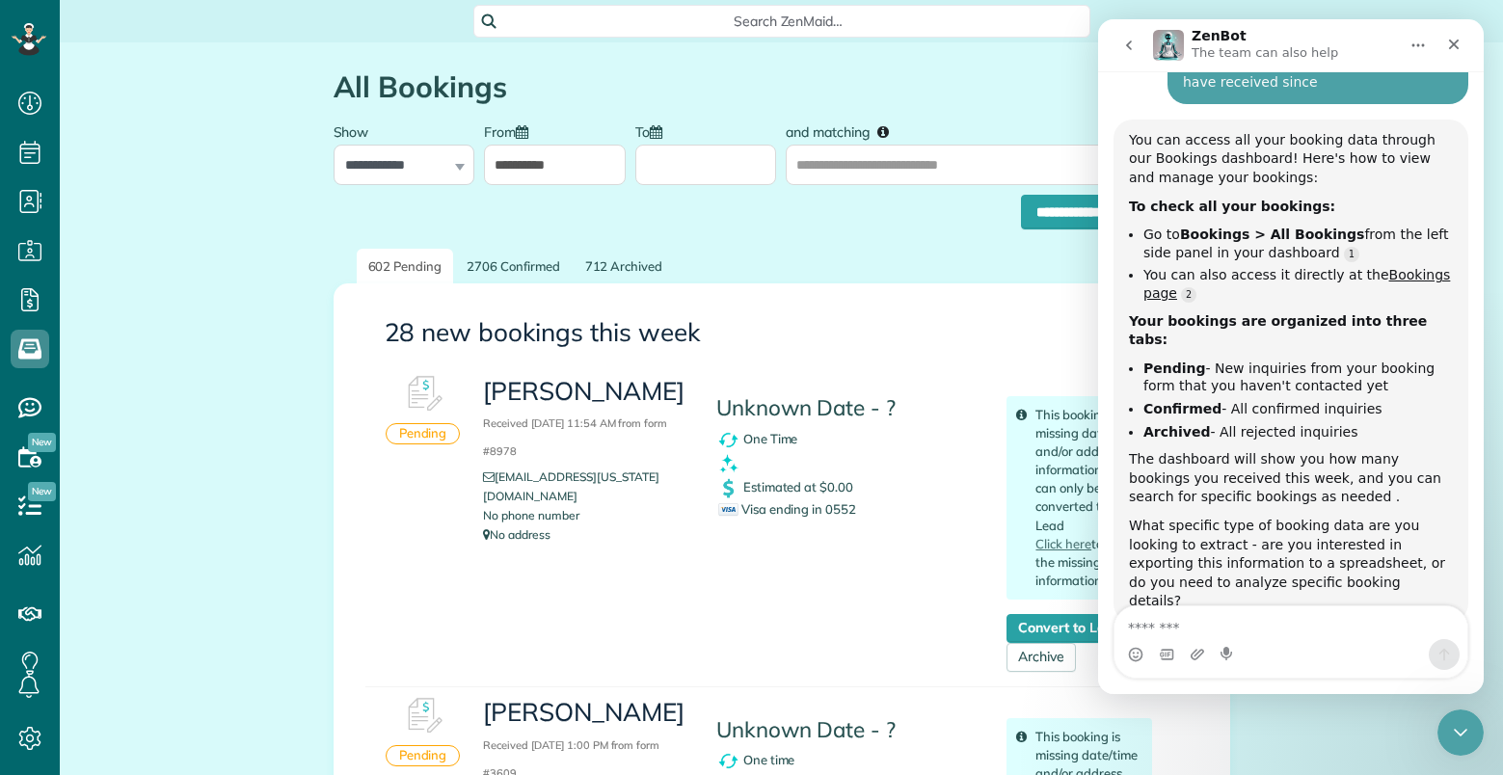
click at [696, 171] on input "To" at bounding box center [706, 165] width 142 height 40
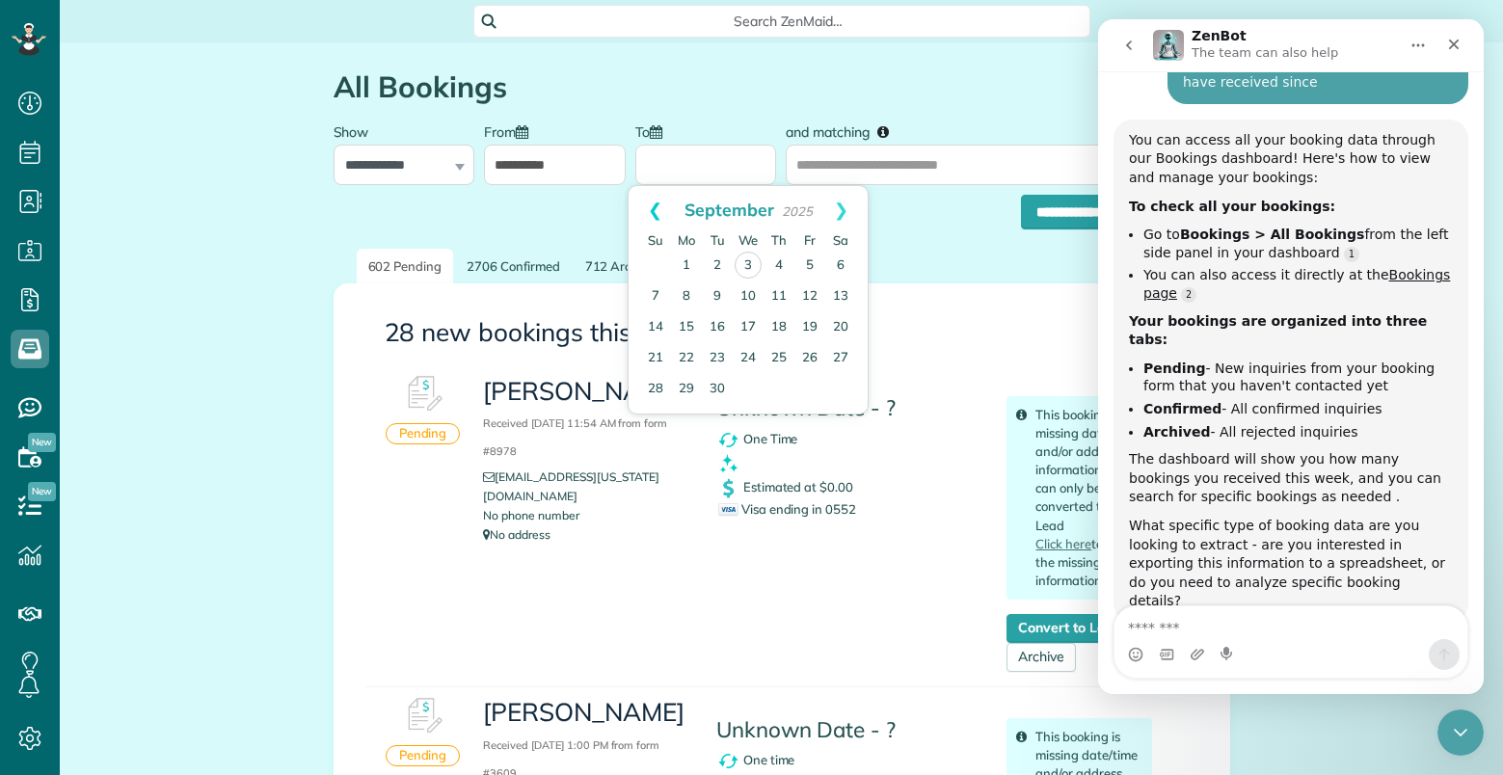
click at [648, 210] on link "Prev" at bounding box center [655, 210] width 53 height 48
click at [650, 420] on link "31" at bounding box center [655, 419] width 31 height 31
type input "**********"
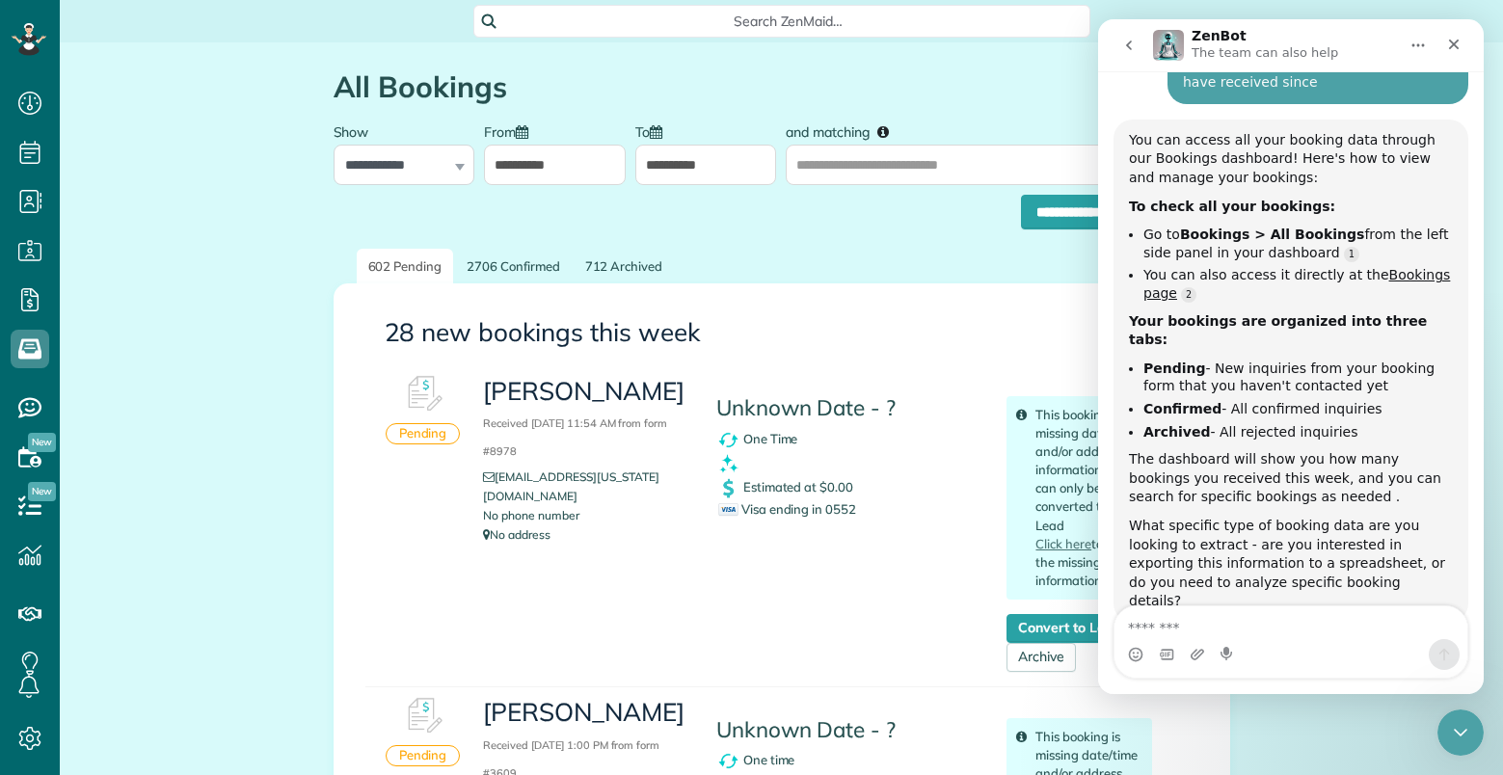
click at [1056, 214] on input "**********" at bounding box center [1068, 212] width 95 height 35
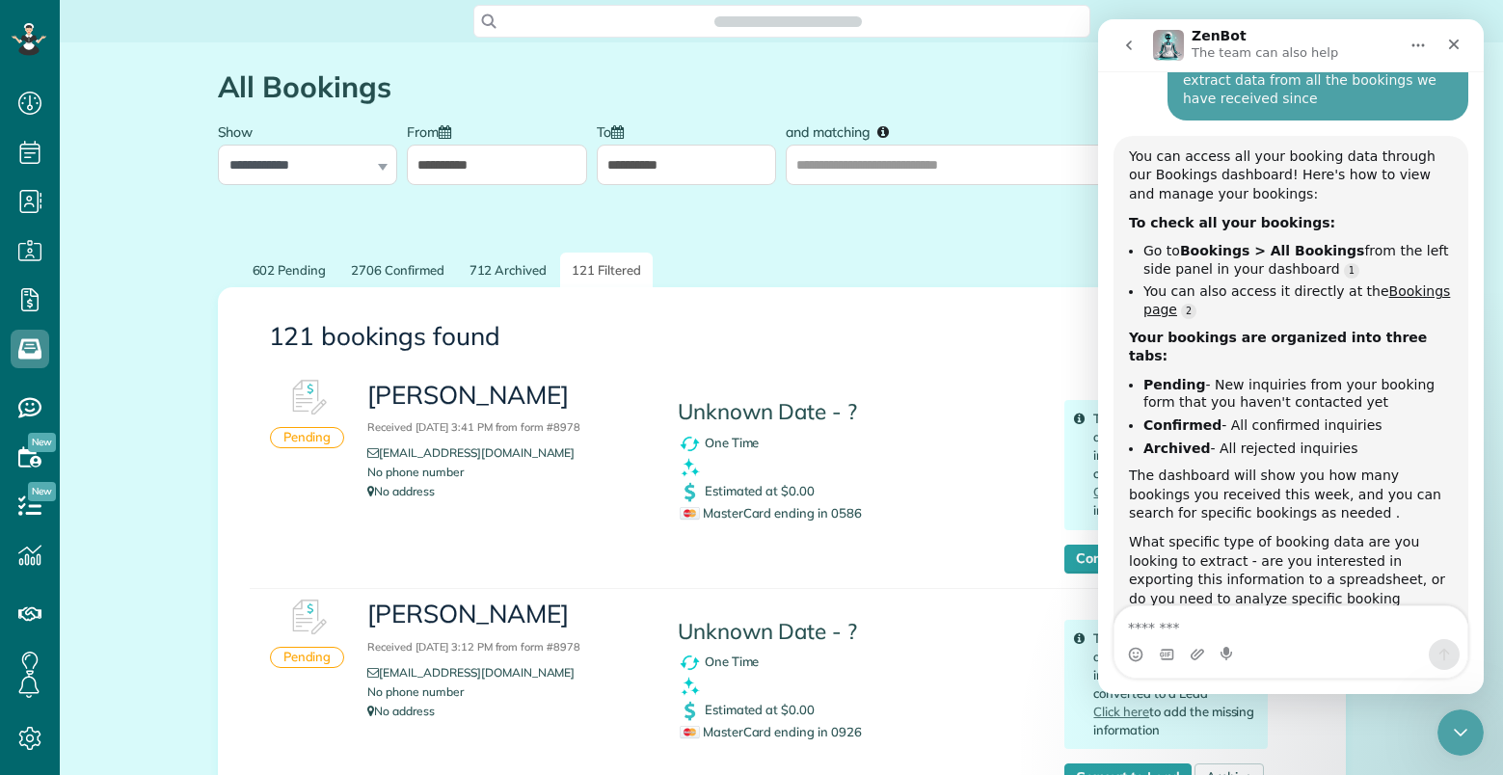
scroll to position [238, 0]
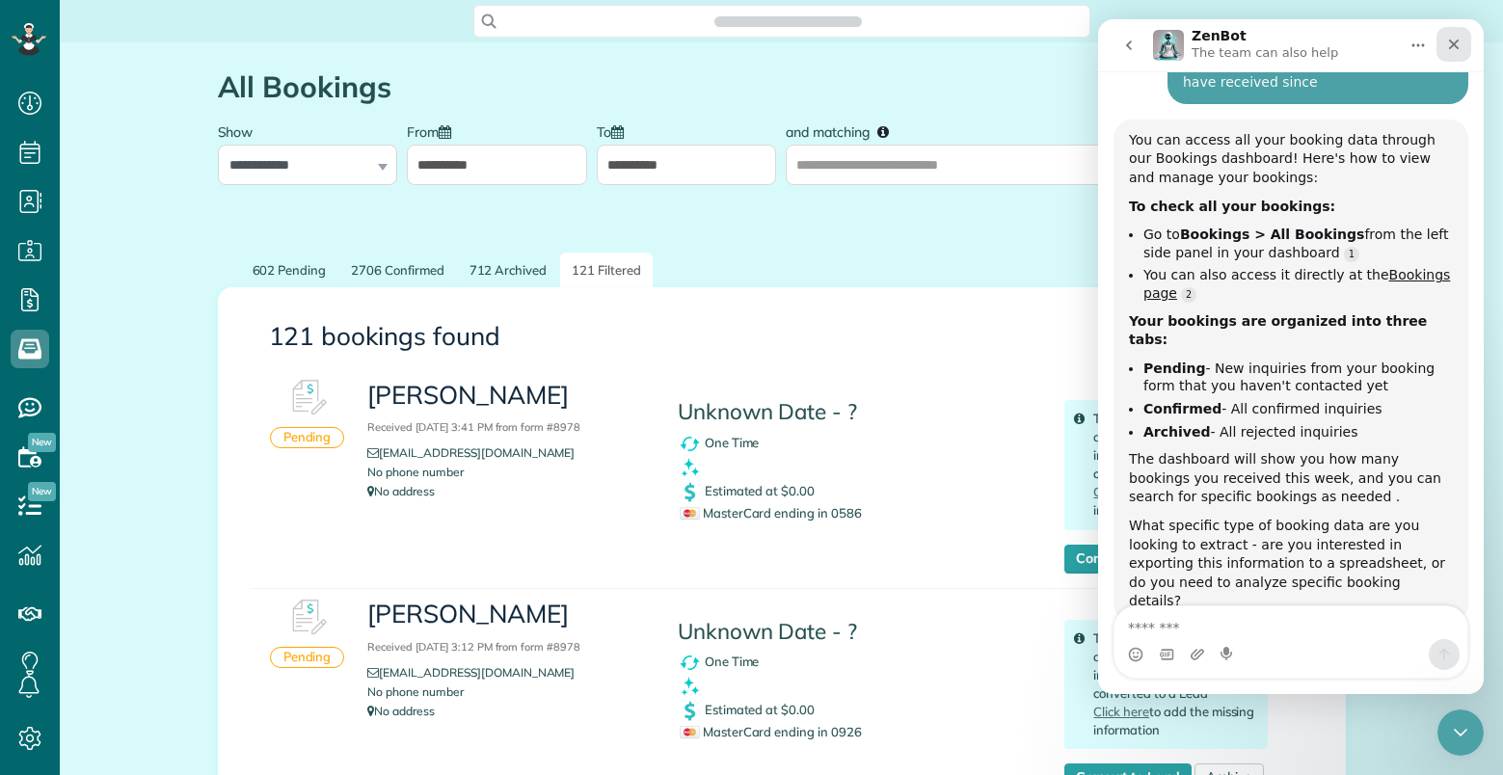
click at [1458, 43] on icon "Close" at bounding box center [1453, 44] width 15 height 15
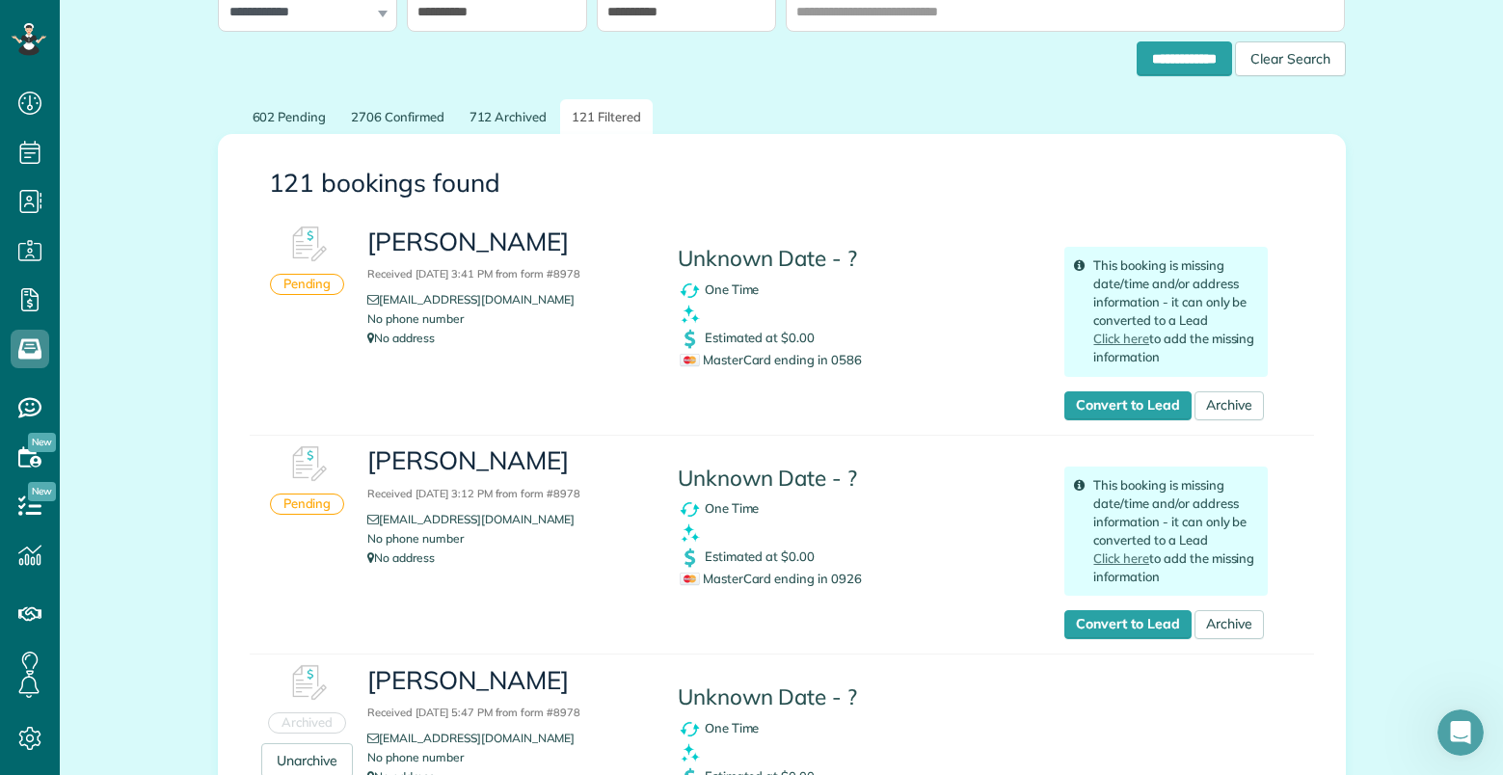
scroll to position [0, 0]
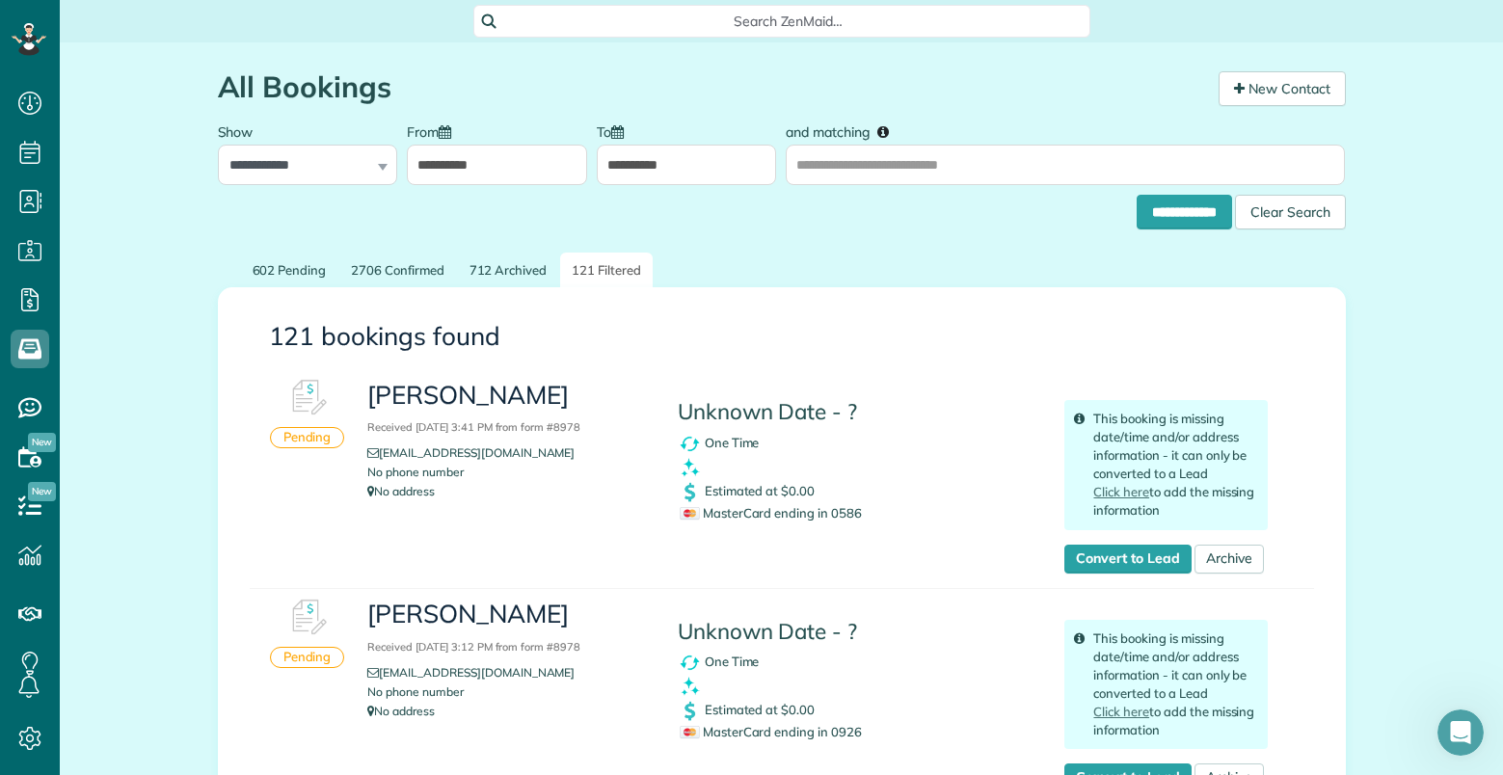
click at [377, 165] on div "**********" at bounding box center [308, 149] width 180 height 72
click at [324, 164] on select "**********" at bounding box center [308, 165] width 180 height 40
click at [218, 145] on select "**********" at bounding box center [308, 165] width 180 height 40
click at [1150, 221] on input "**********" at bounding box center [1184, 212] width 95 height 35
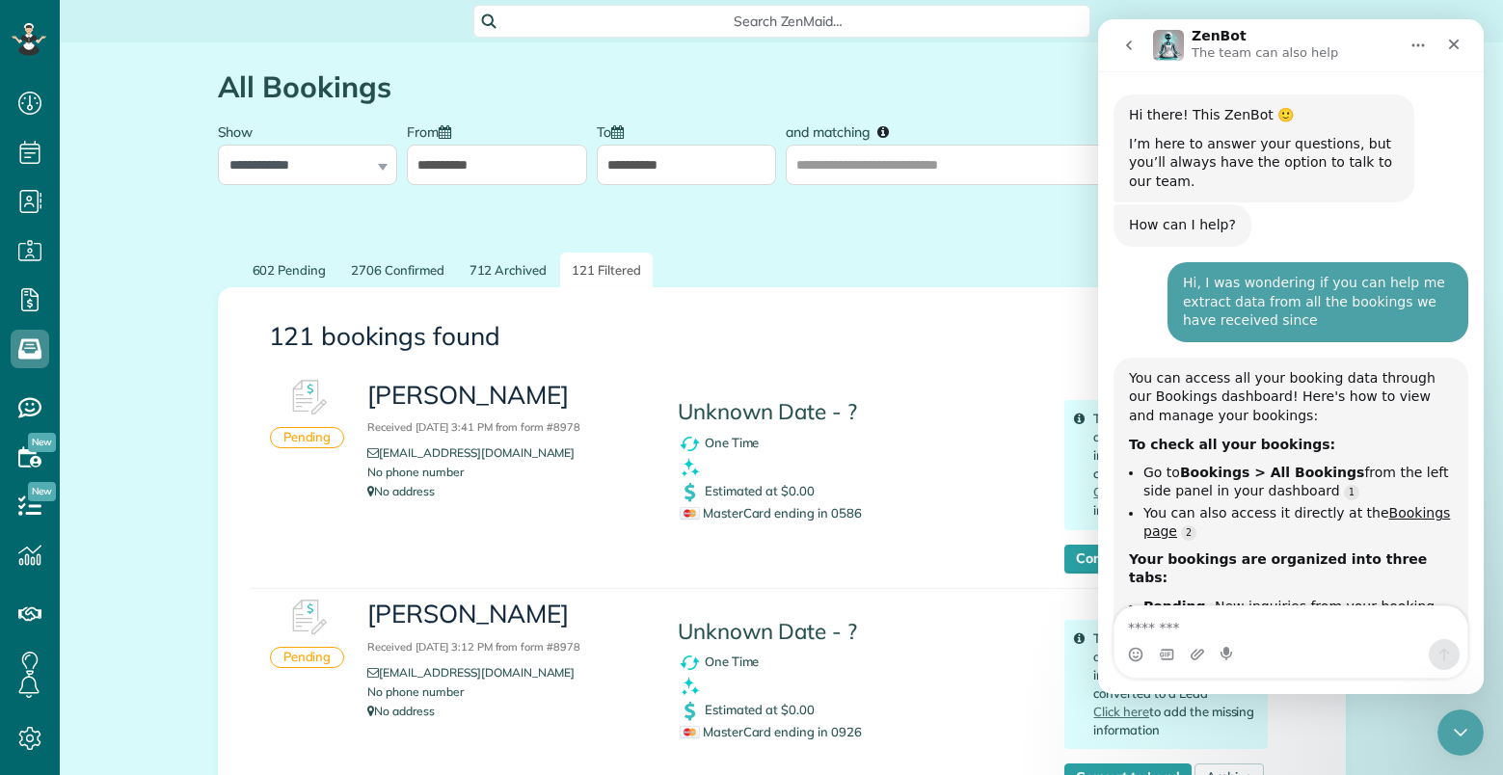
scroll to position [238, 0]
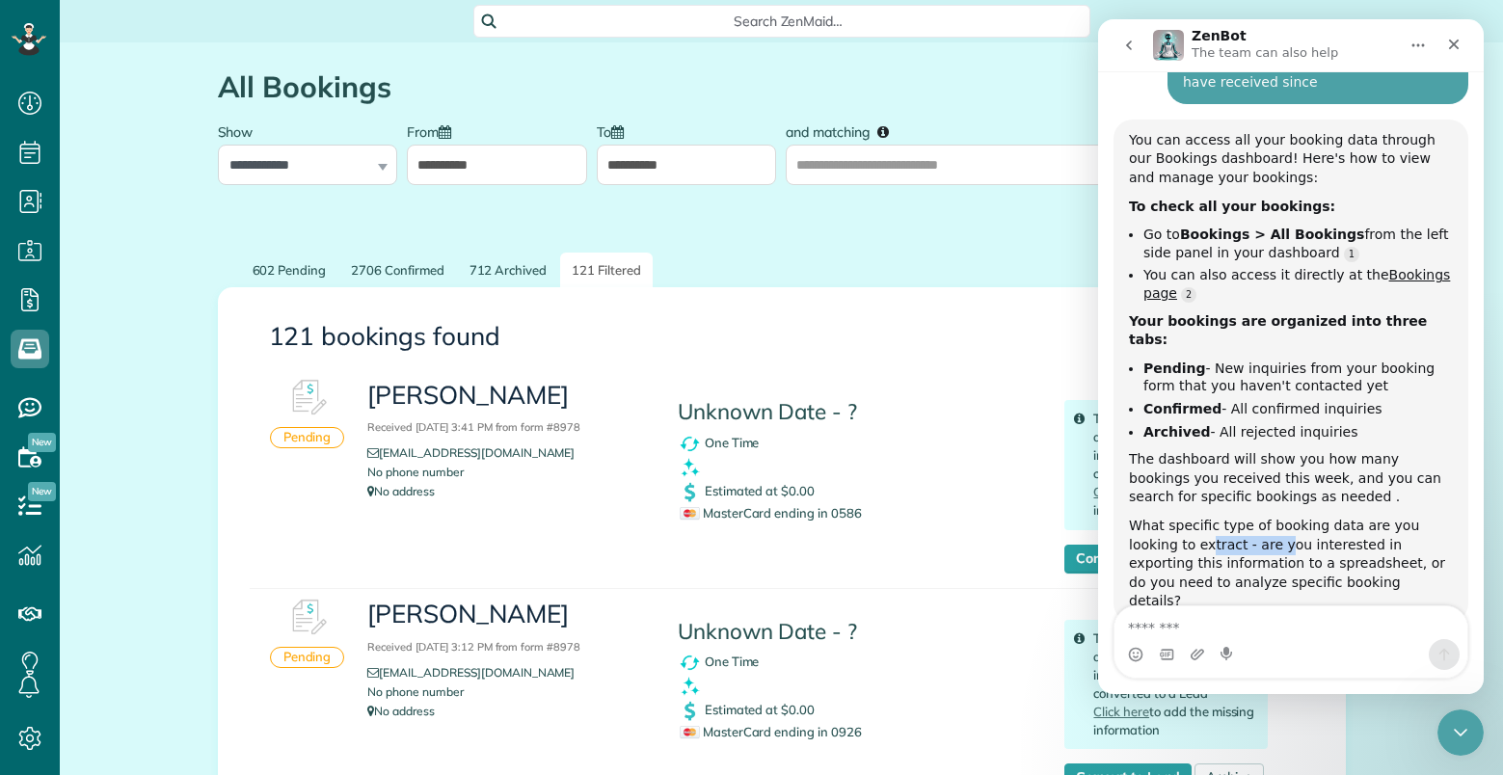
drag, startPoint x: 1159, startPoint y: 509, endPoint x: 1230, endPoint y: 508, distance: 71.3
click at [1230, 517] on div "What specific type of booking data are you looking to extract - are you interes…" at bounding box center [1291, 564] width 324 height 94
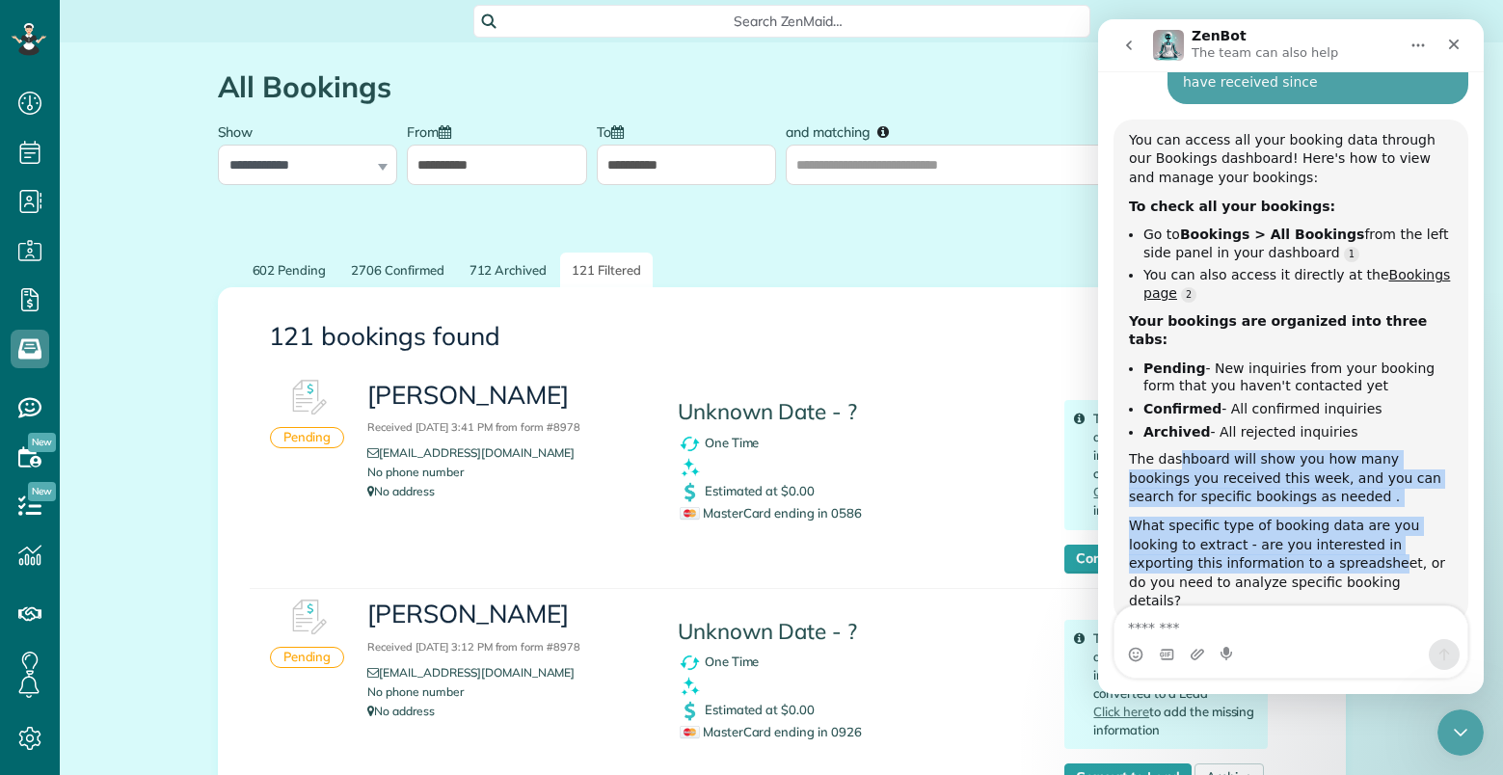
drag, startPoint x: 1178, startPoint y: 427, endPoint x: 1302, endPoint y: 527, distance: 159.7
click at [1291, 524] on div "You can access all your booking data through our Bookings dashboard! Here's how…" at bounding box center [1291, 371] width 324 height 480
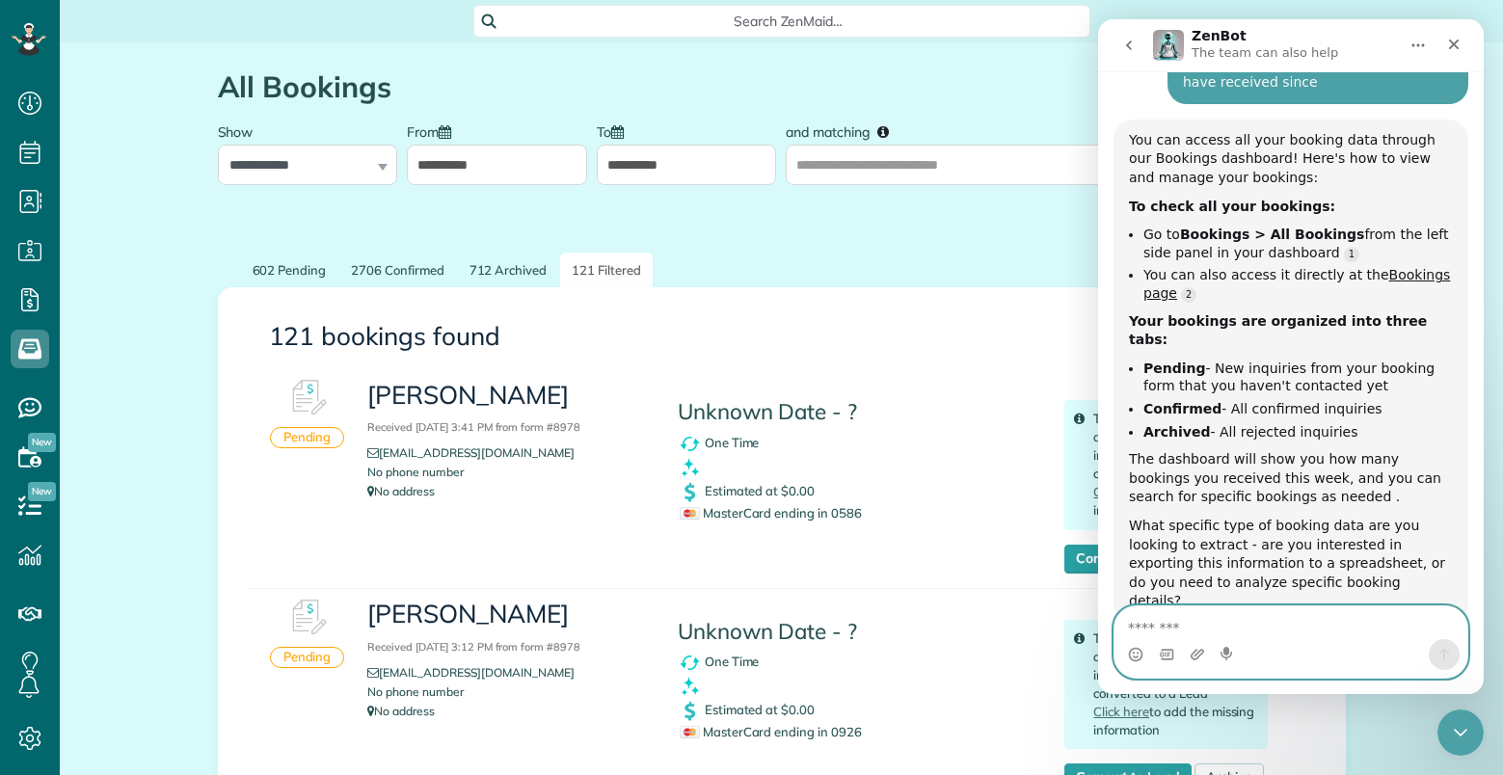
click at [1224, 628] on textarea "Message…" at bounding box center [1290, 622] width 353 height 33
type textarea "**********"
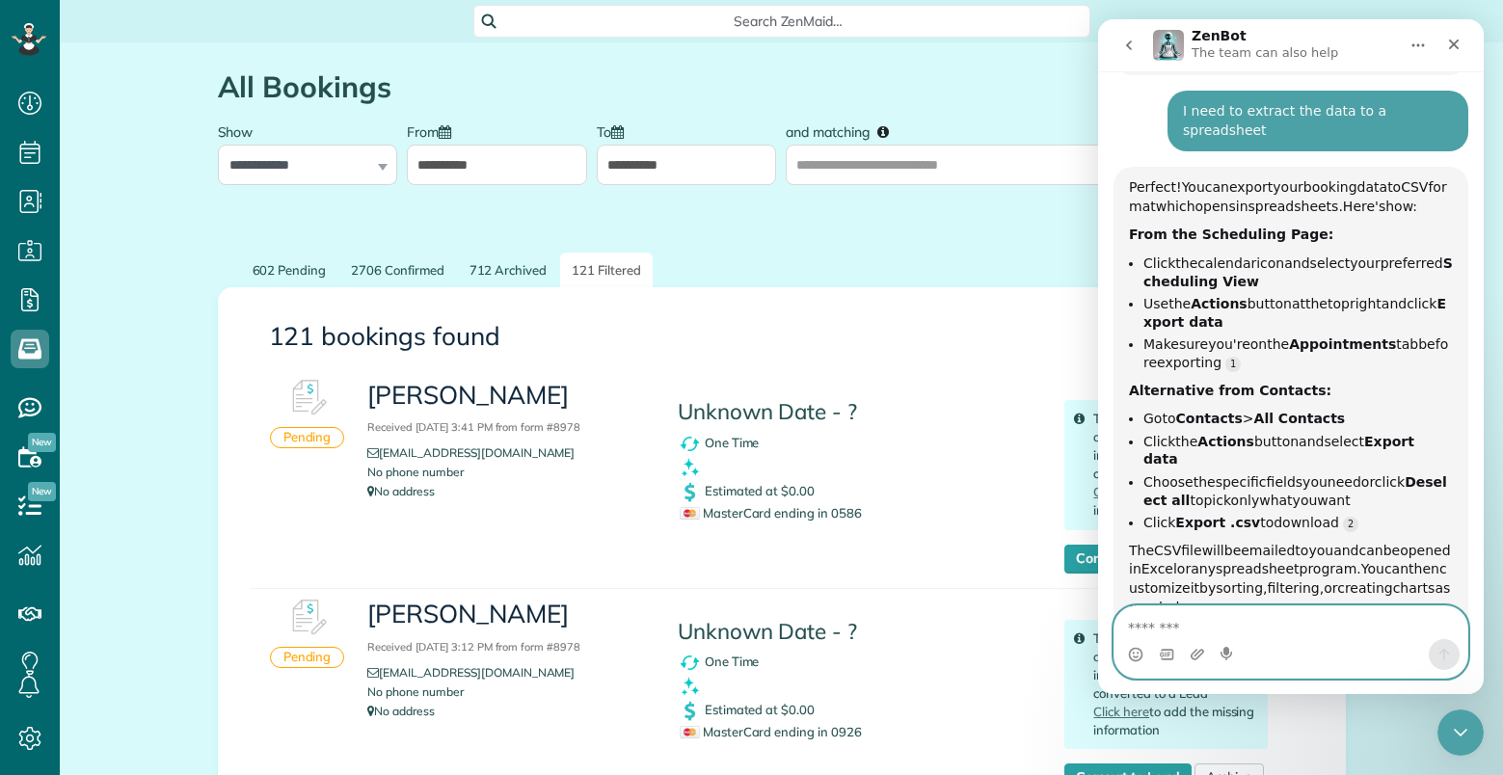
scroll to position [793, 0]
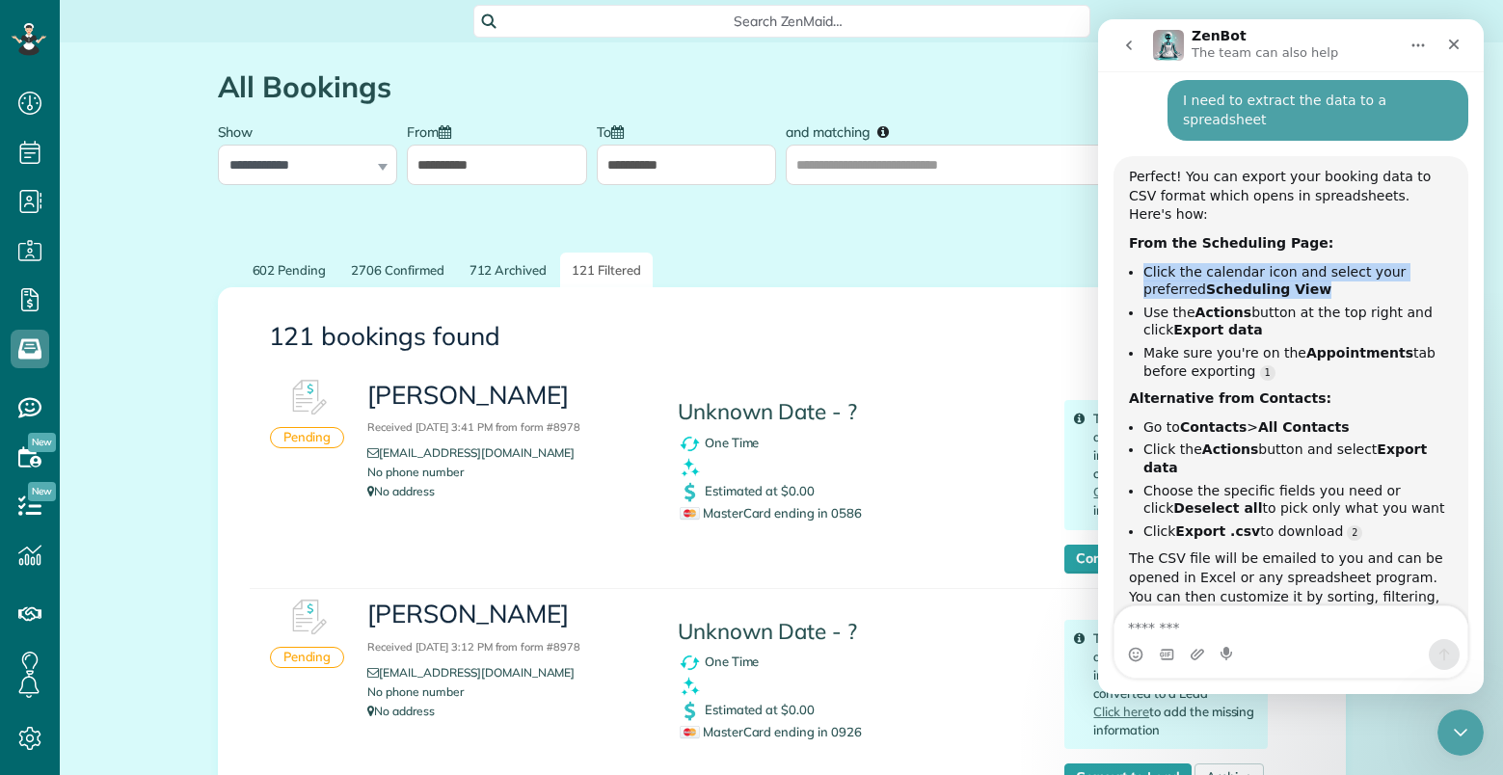
drag, startPoint x: 1145, startPoint y: 177, endPoint x: 1255, endPoint y: 196, distance: 111.4
click at [1255, 263] on li "Click the calendar icon and select your preferred Scheduling View" at bounding box center [1297, 281] width 309 height 36
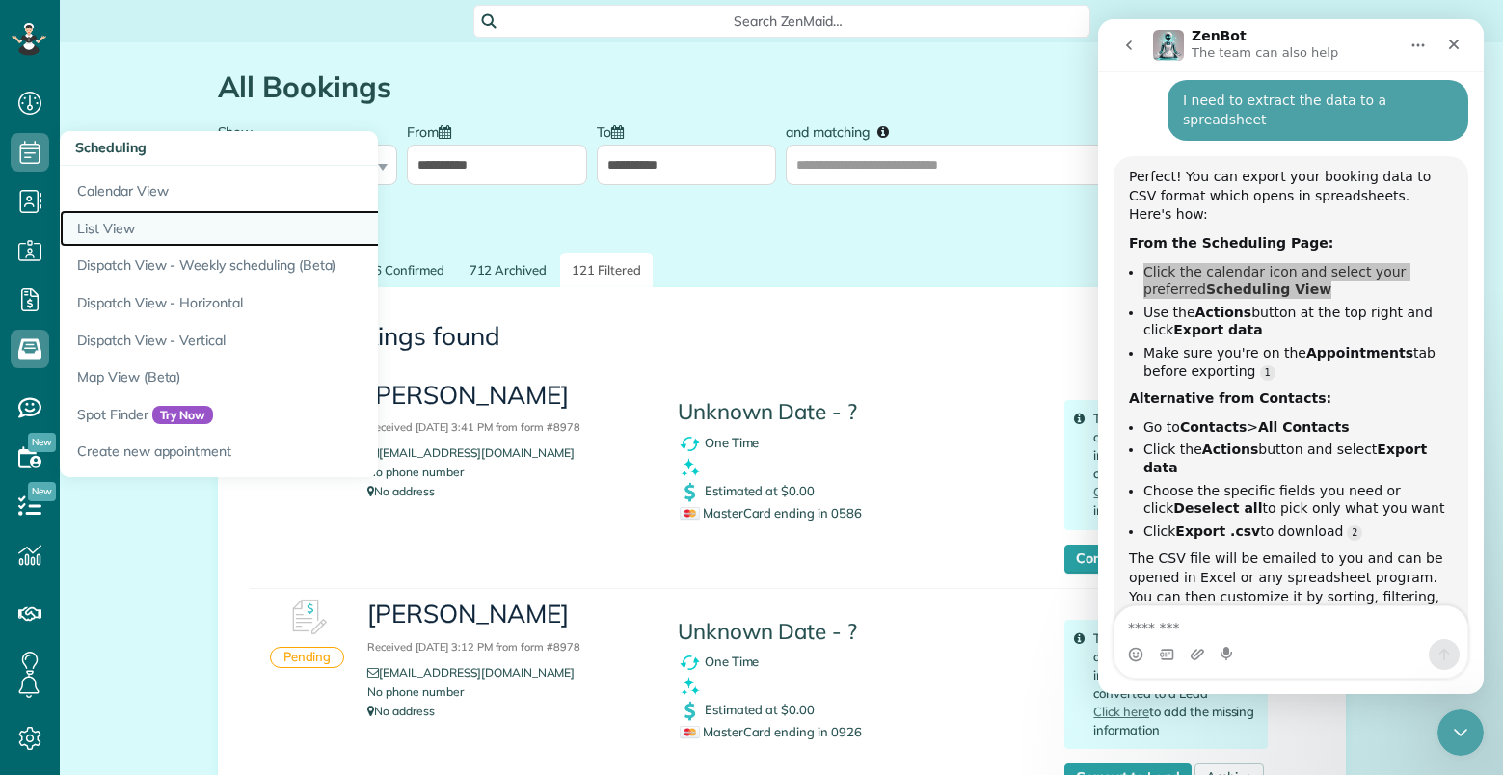
click at [110, 222] on link "List View" at bounding box center [301, 229] width 482 height 38
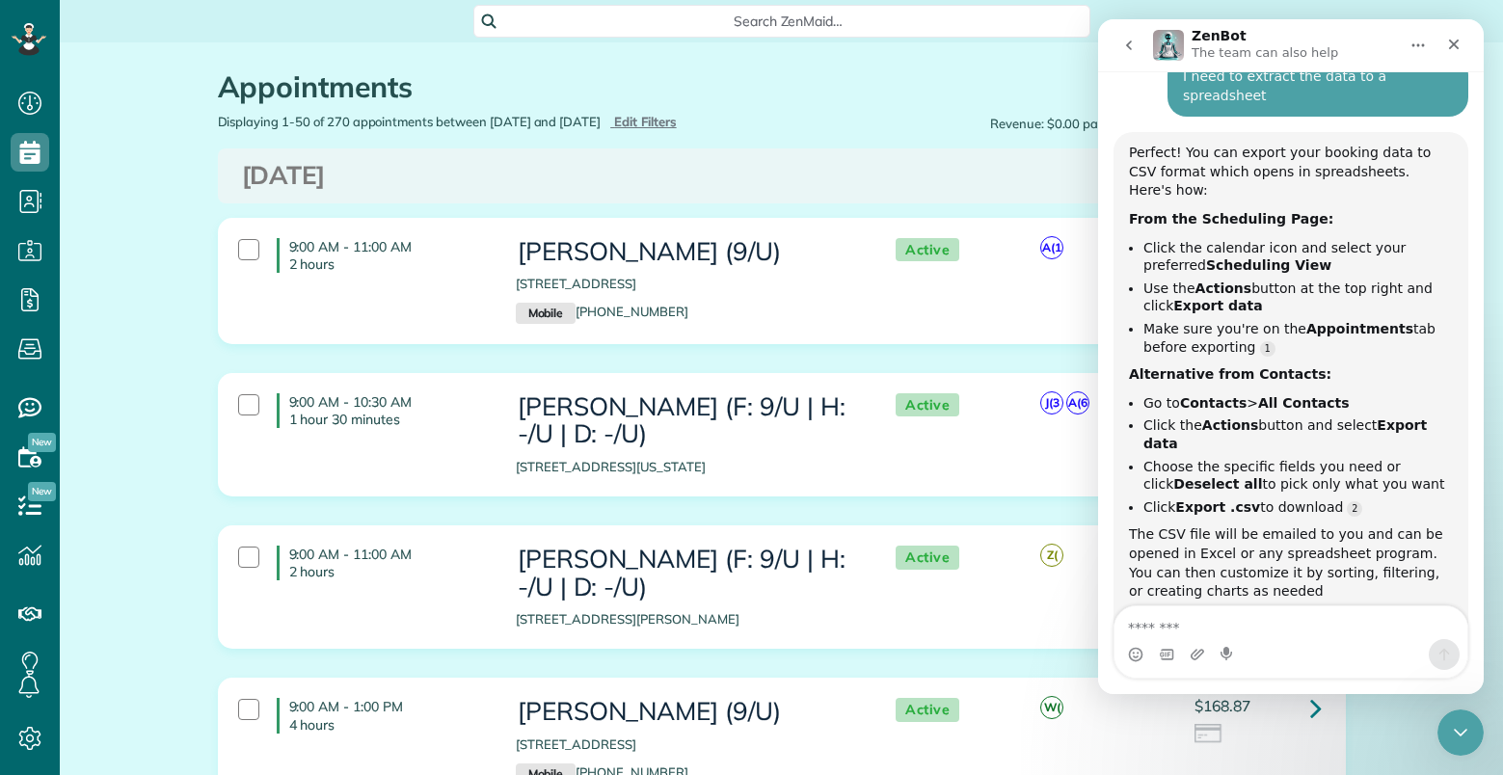
scroll to position [866, 0]
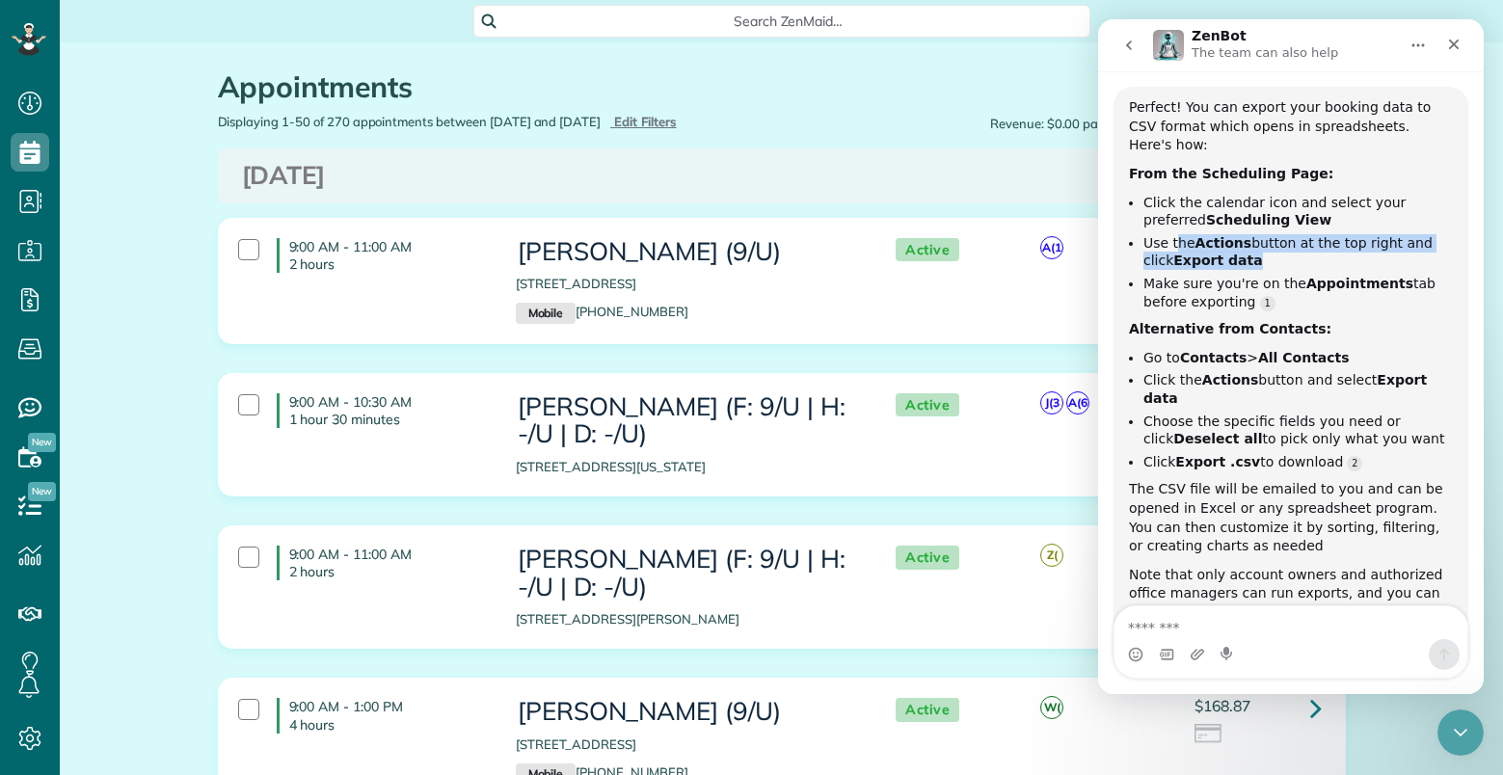
drag, startPoint x: 1172, startPoint y: 149, endPoint x: 1259, endPoint y: 174, distance: 90.0
click at [1259, 234] on li "Use the Actions button at the top right and click Export data" at bounding box center [1297, 252] width 309 height 36
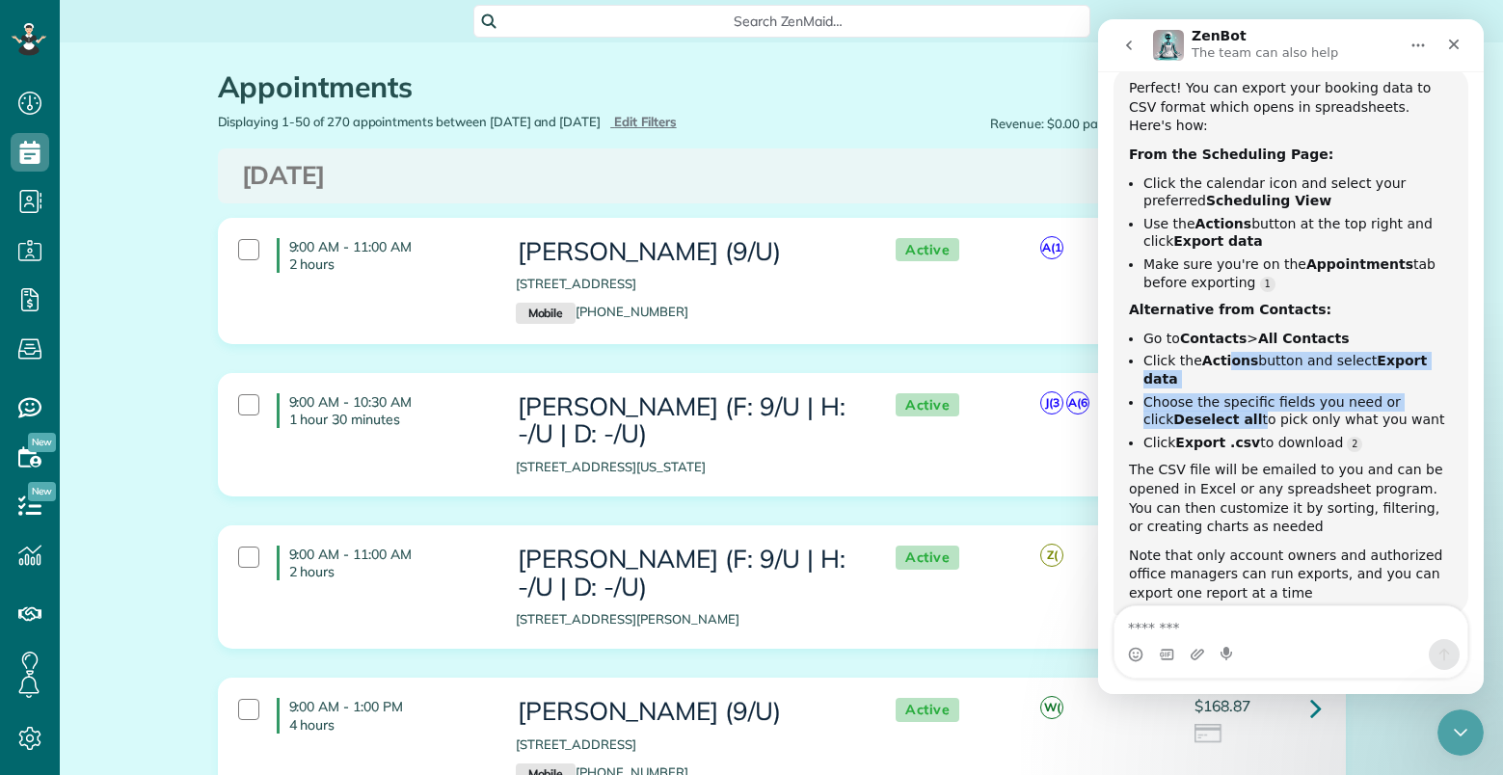
drag, startPoint x: 1220, startPoint y: 269, endPoint x: 1216, endPoint y: 308, distance: 38.9
click at [1216, 330] on ul "Go to Contacts > All Contacts Click the Actions button and select Export data C…" at bounding box center [1291, 391] width 324 height 122
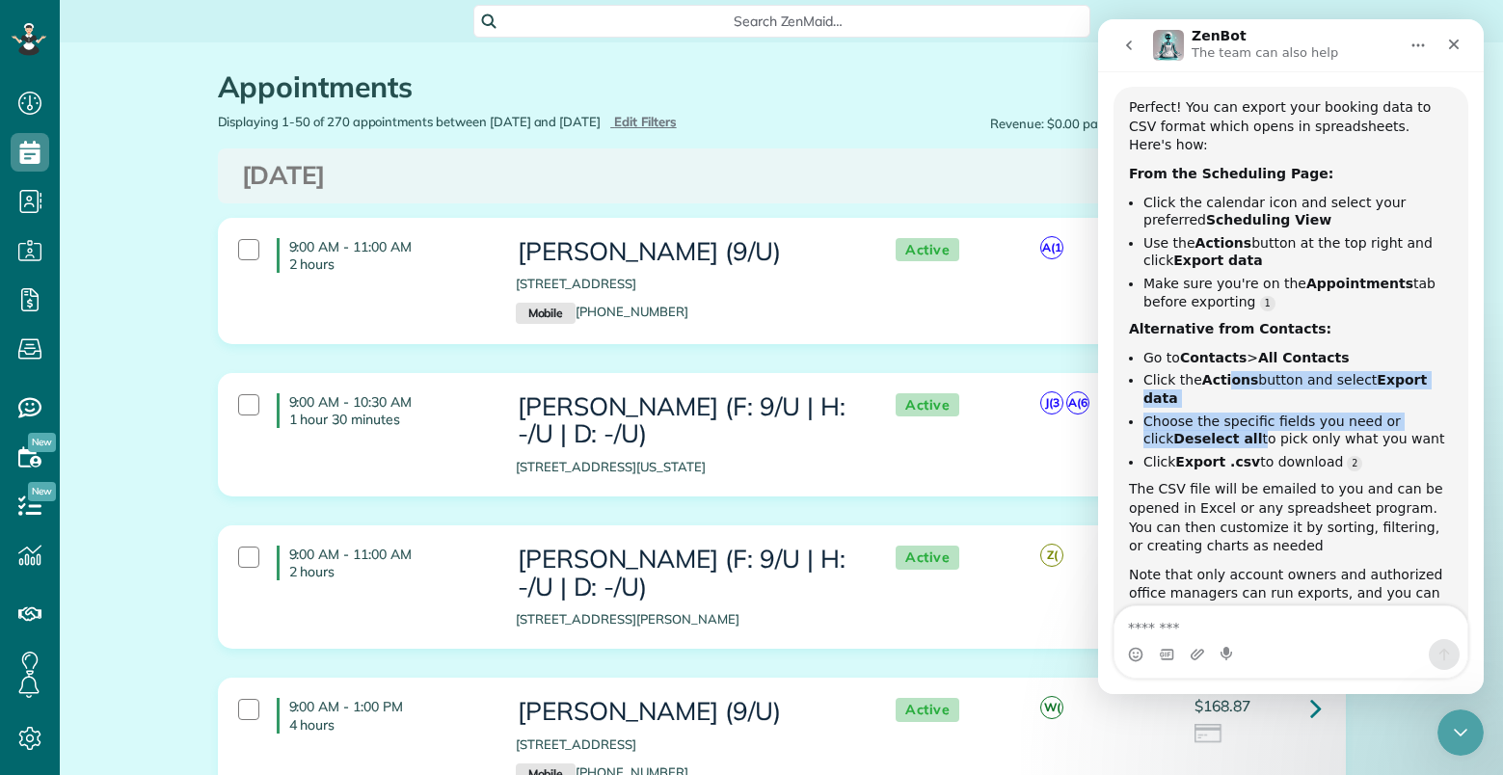
scroll to position [866, 0]
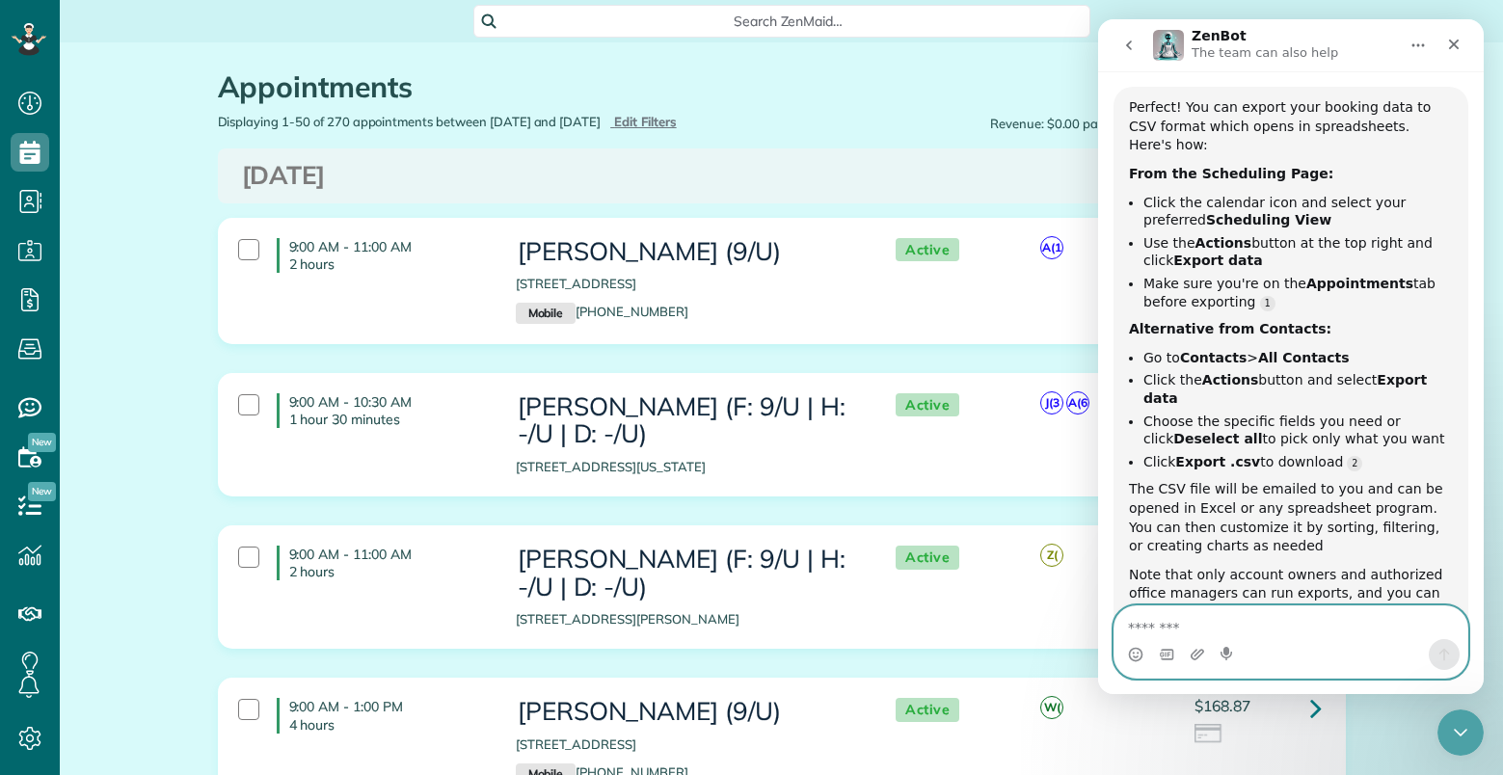
click at [1227, 615] on textarea "Message…" at bounding box center [1290, 622] width 353 height 33
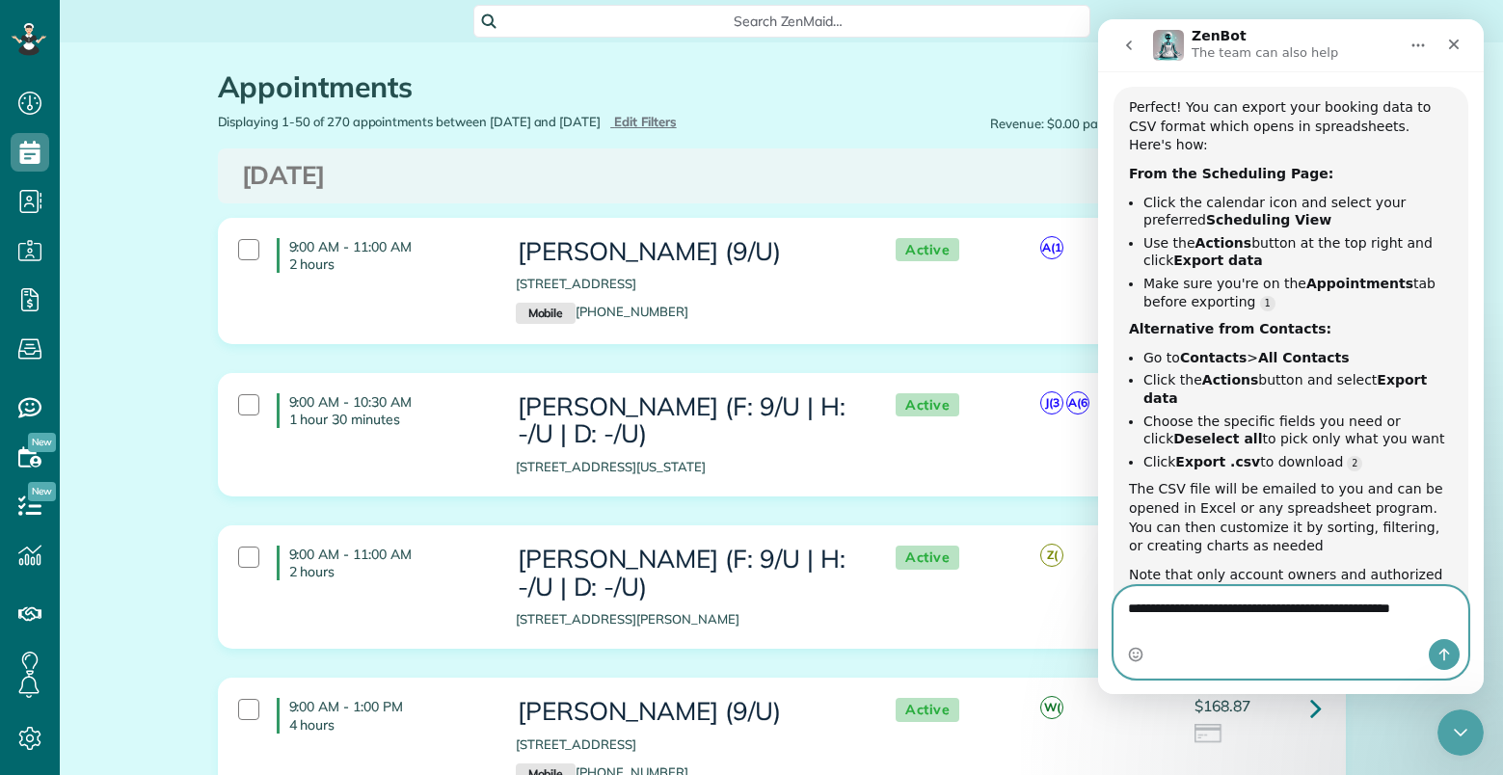
type textarea "**********"
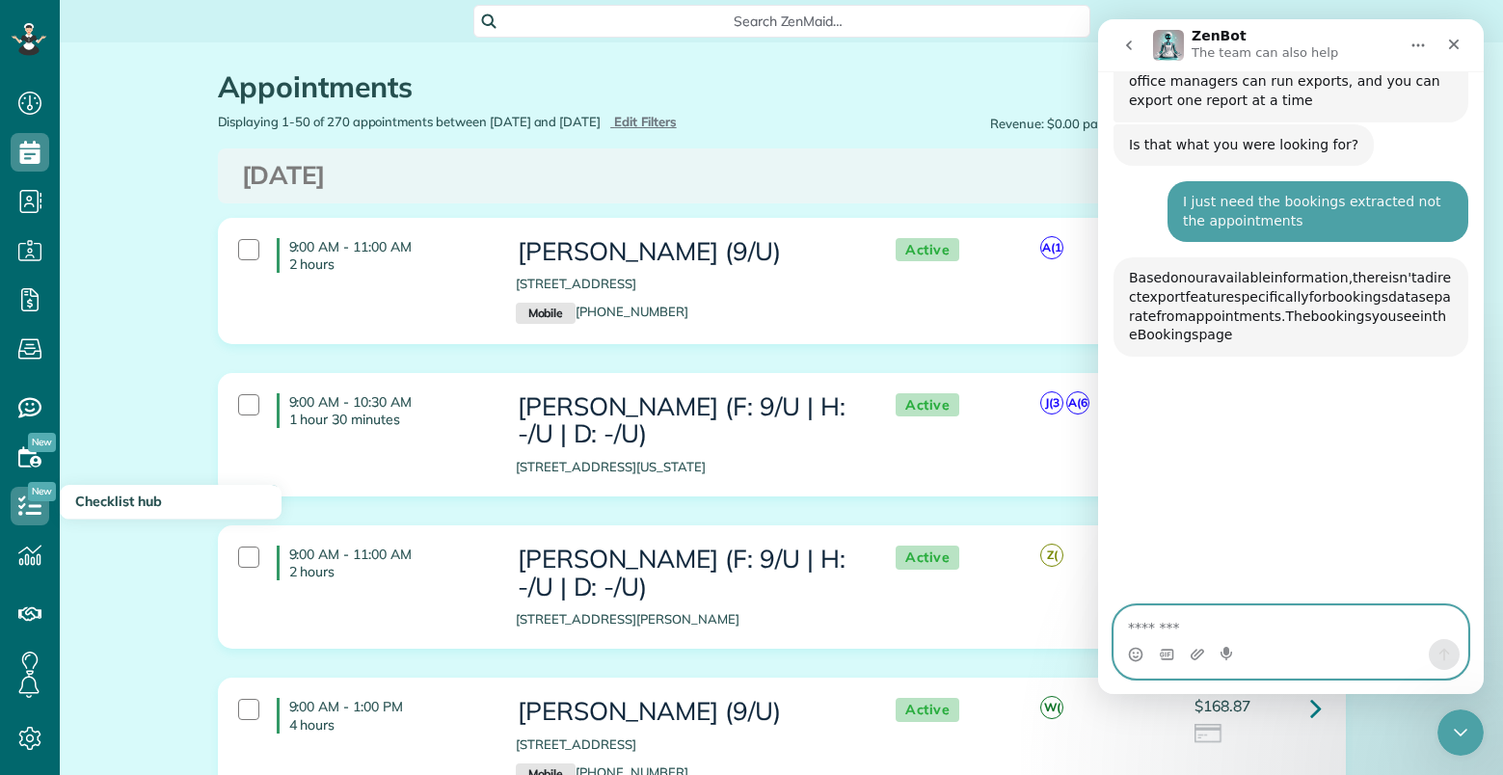
scroll to position [1380, 0]
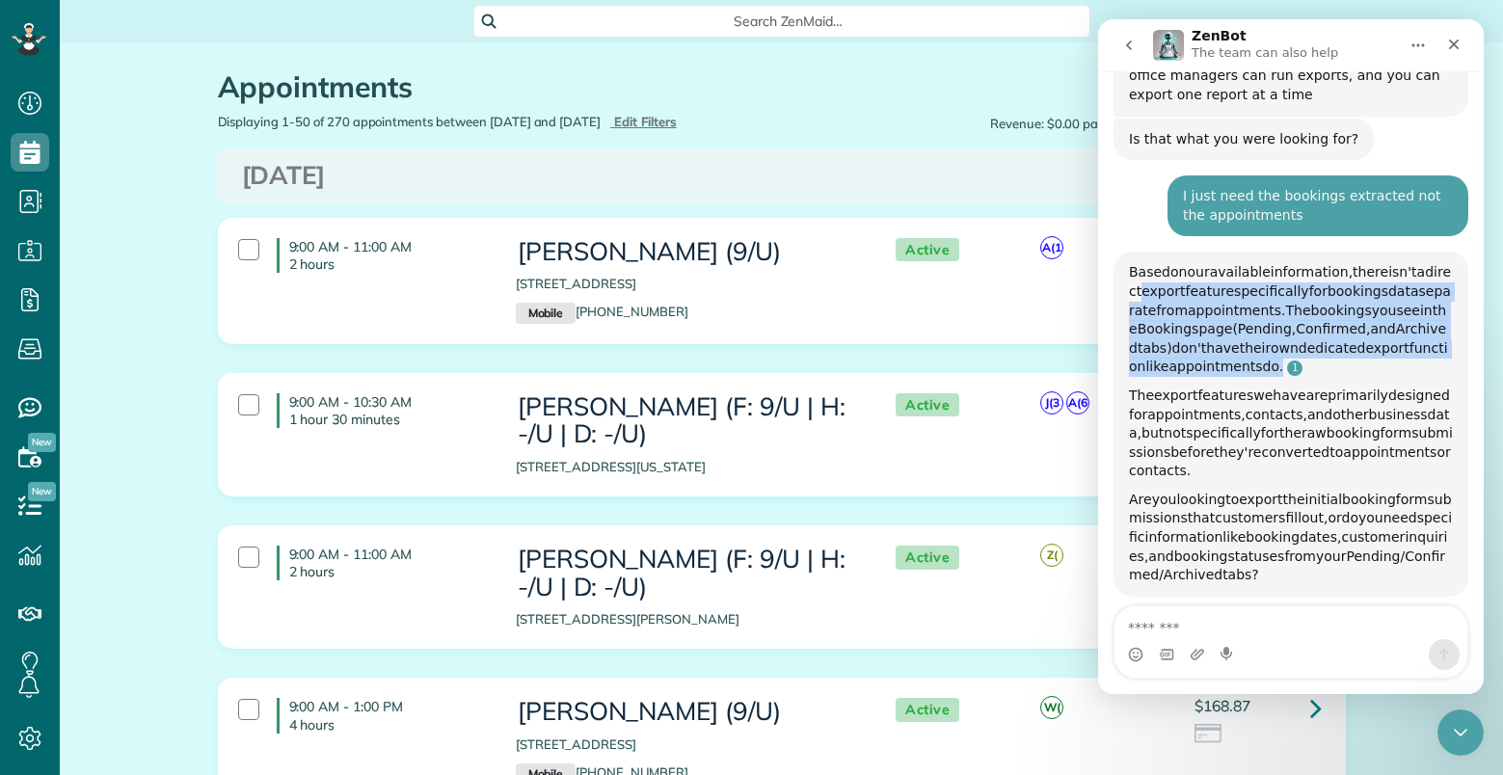
drag, startPoint x: 1159, startPoint y: 180, endPoint x: 1372, endPoint y: 254, distance: 225.3
click at [1372, 263] on div "Based on our available information, there isn't a direct export feature specifi…" at bounding box center [1291, 320] width 324 height 114
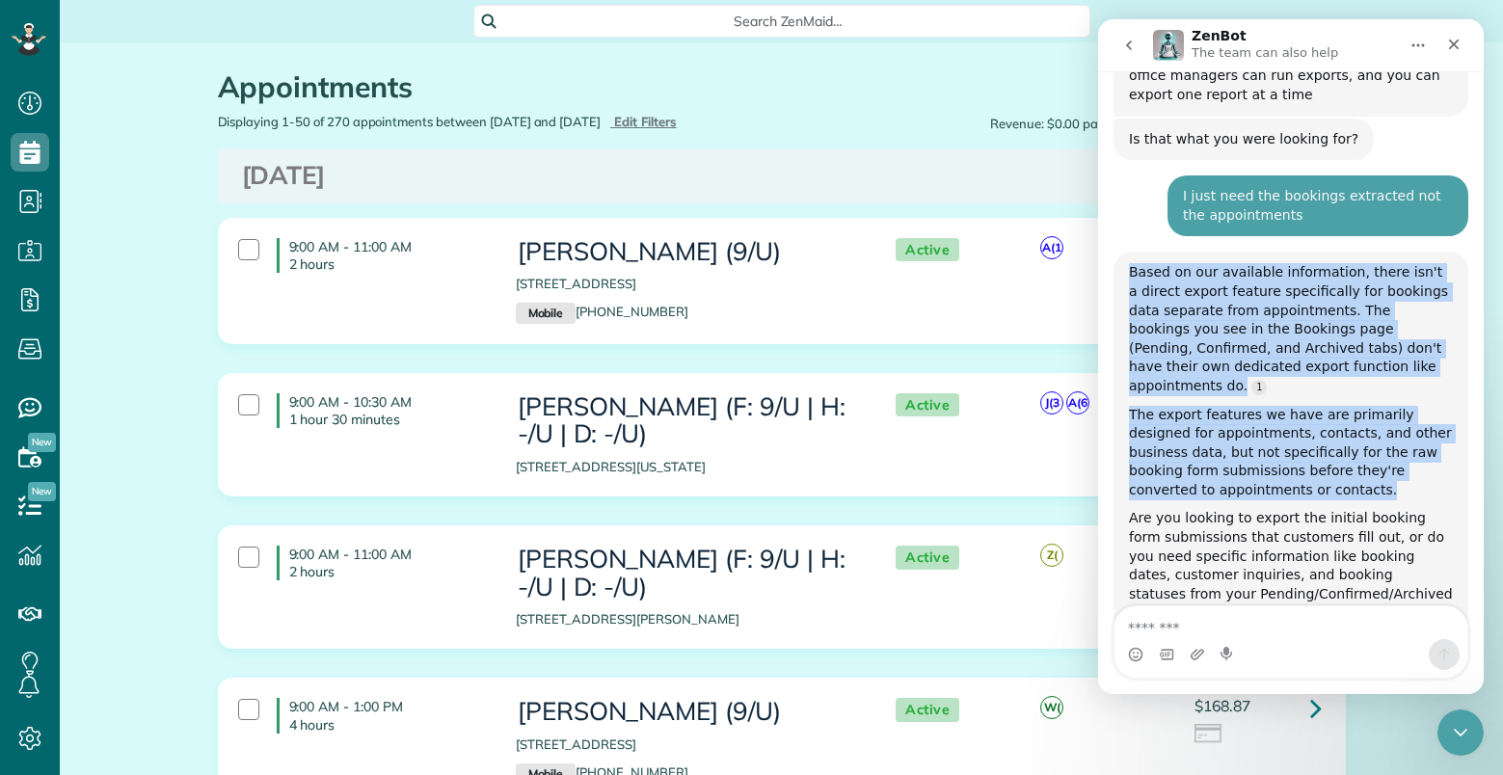
drag, startPoint x: 1139, startPoint y: 284, endPoint x: 1298, endPoint y: 372, distance: 181.6
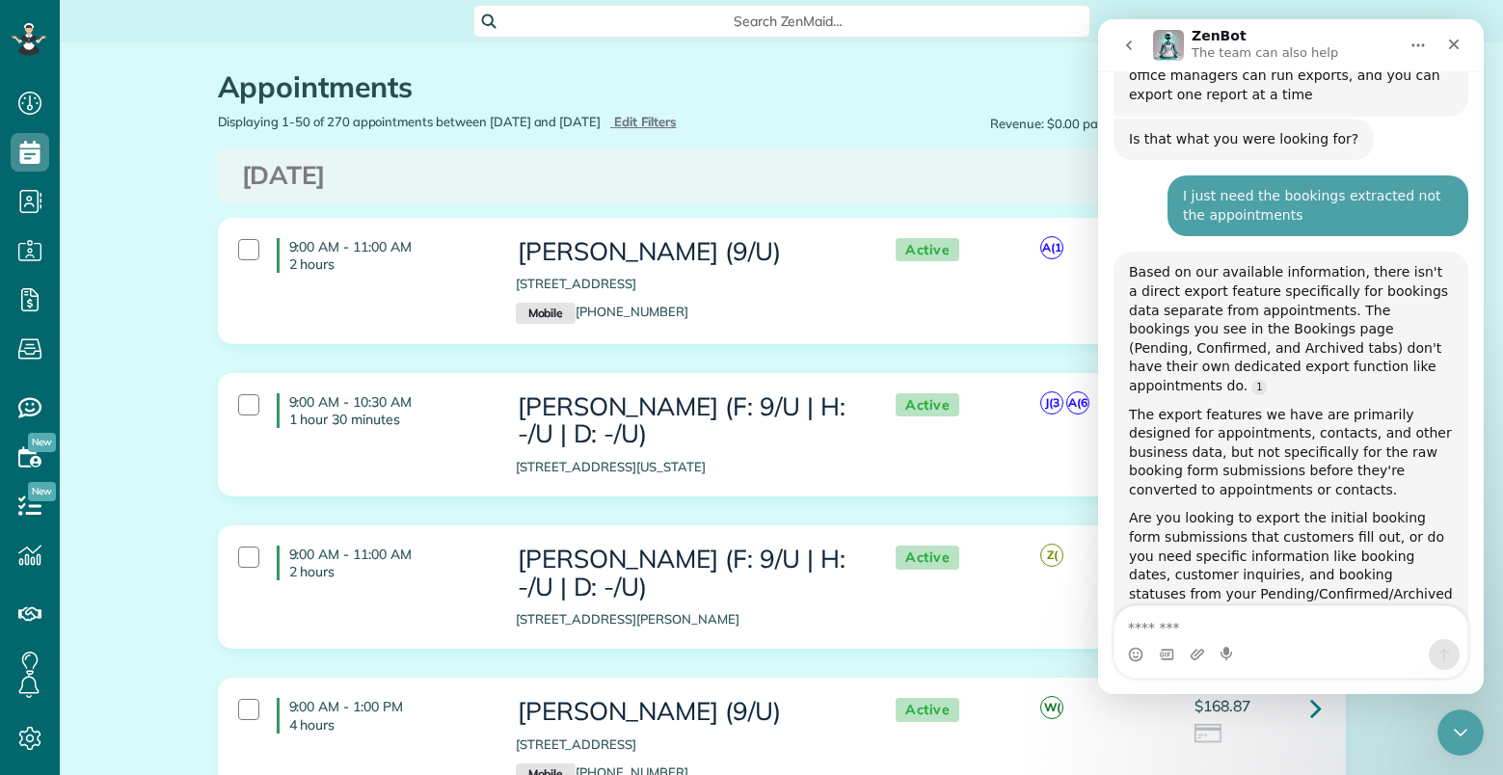
click at [1286, 509] on div "Are you looking to export the initial booking form submissions that customers f…" at bounding box center [1291, 566] width 324 height 114
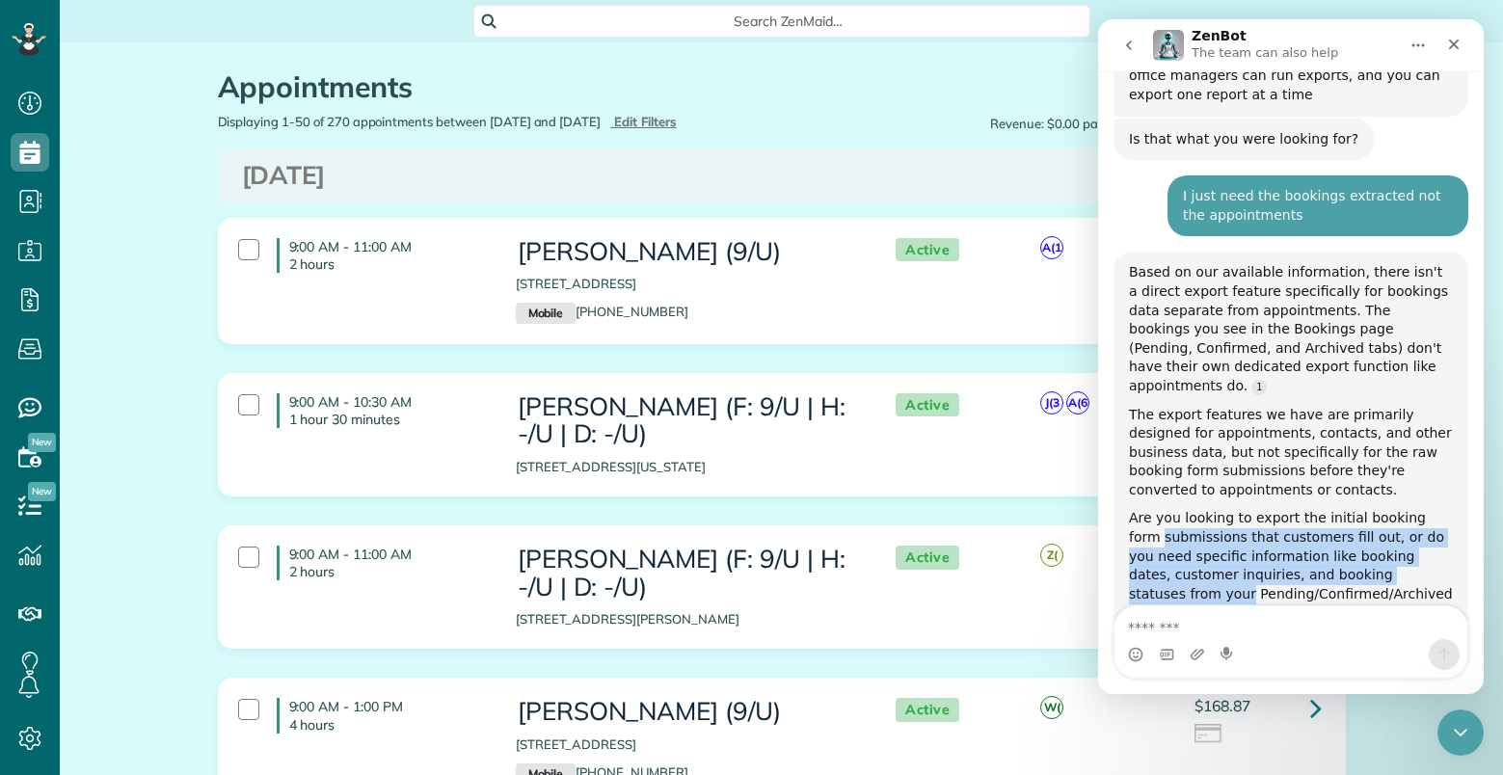
drag, startPoint x: 1131, startPoint y: 412, endPoint x: 1386, endPoint y: 439, distance: 256.9
click at [1386, 509] on div "Are you looking to export the initial booking form submissions that customers f…" at bounding box center [1291, 566] width 324 height 114
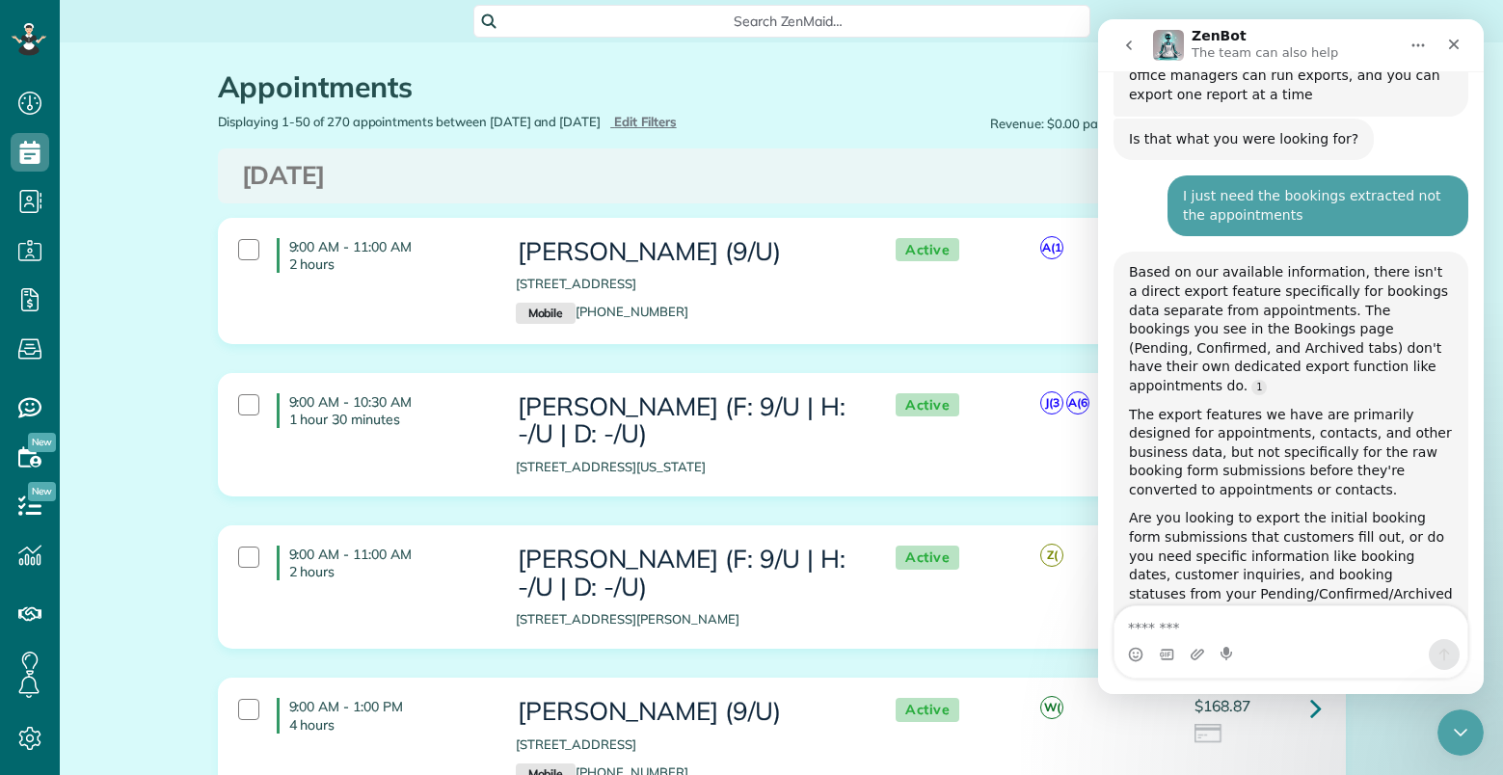
click at [1256, 509] on div "Are you looking to export the initial booking form submissions that customers f…" at bounding box center [1291, 566] width 324 height 114
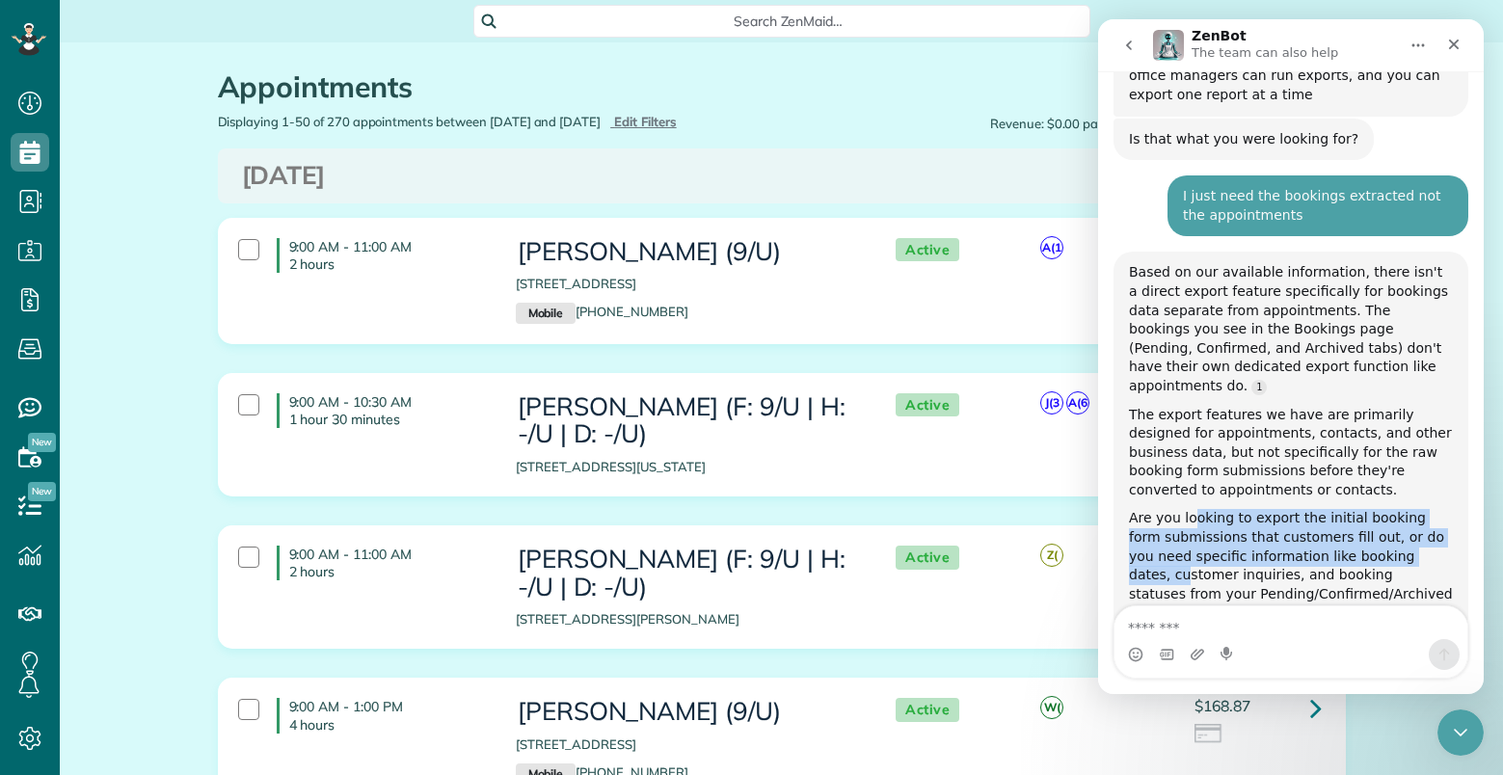
drag, startPoint x: 1193, startPoint y: 394, endPoint x: 1315, endPoint y: 448, distance: 132.9
click at [1377, 509] on div "Are you looking to export the initial booking form submissions that customers f…" at bounding box center [1291, 566] width 324 height 114
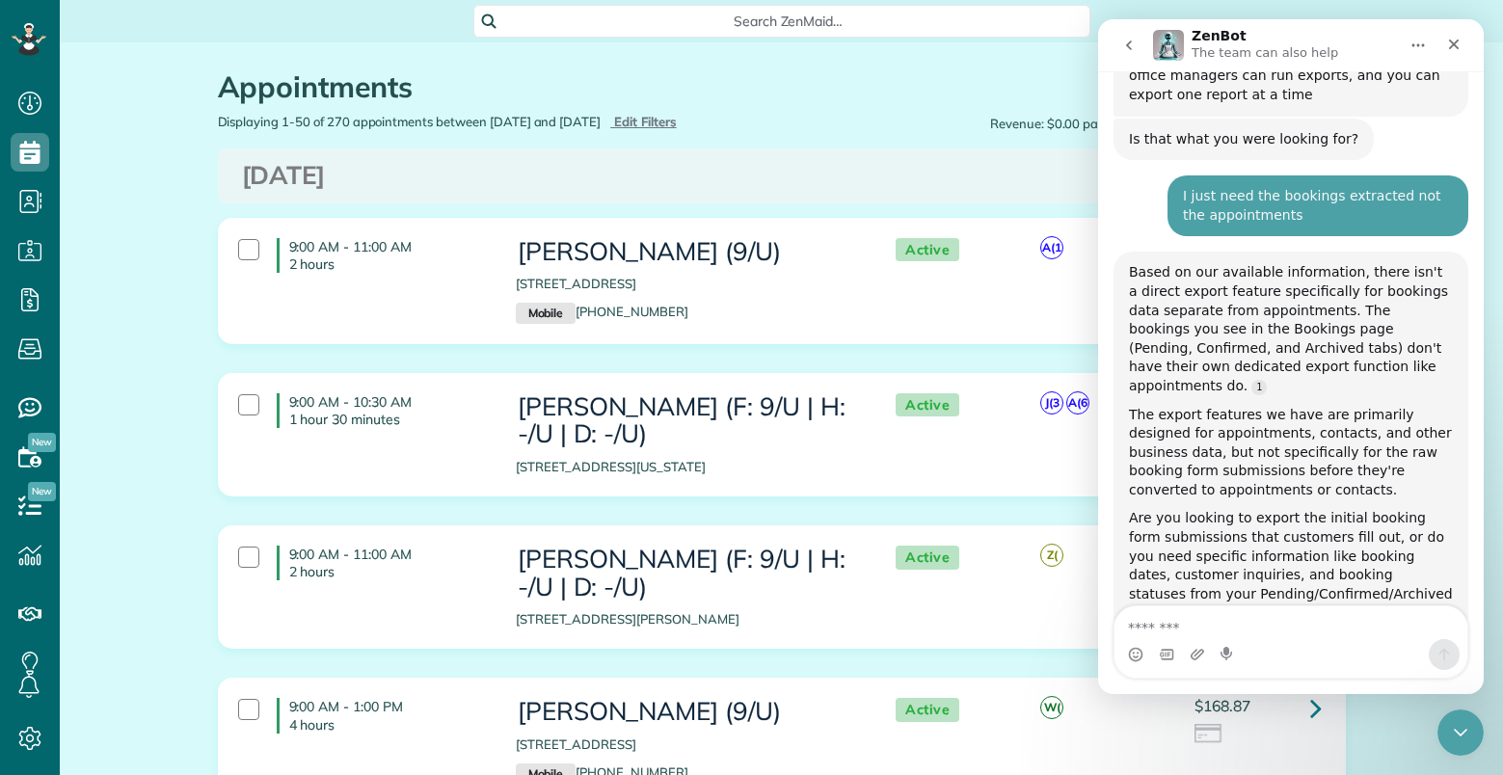
click at [1307, 509] on div "Are you looking to export the initial booking form submissions that customers f…" at bounding box center [1291, 566] width 324 height 114
click at [1245, 509] on div "Are you looking to export the initial booking form submissions that customers f…" at bounding box center [1291, 566] width 324 height 114
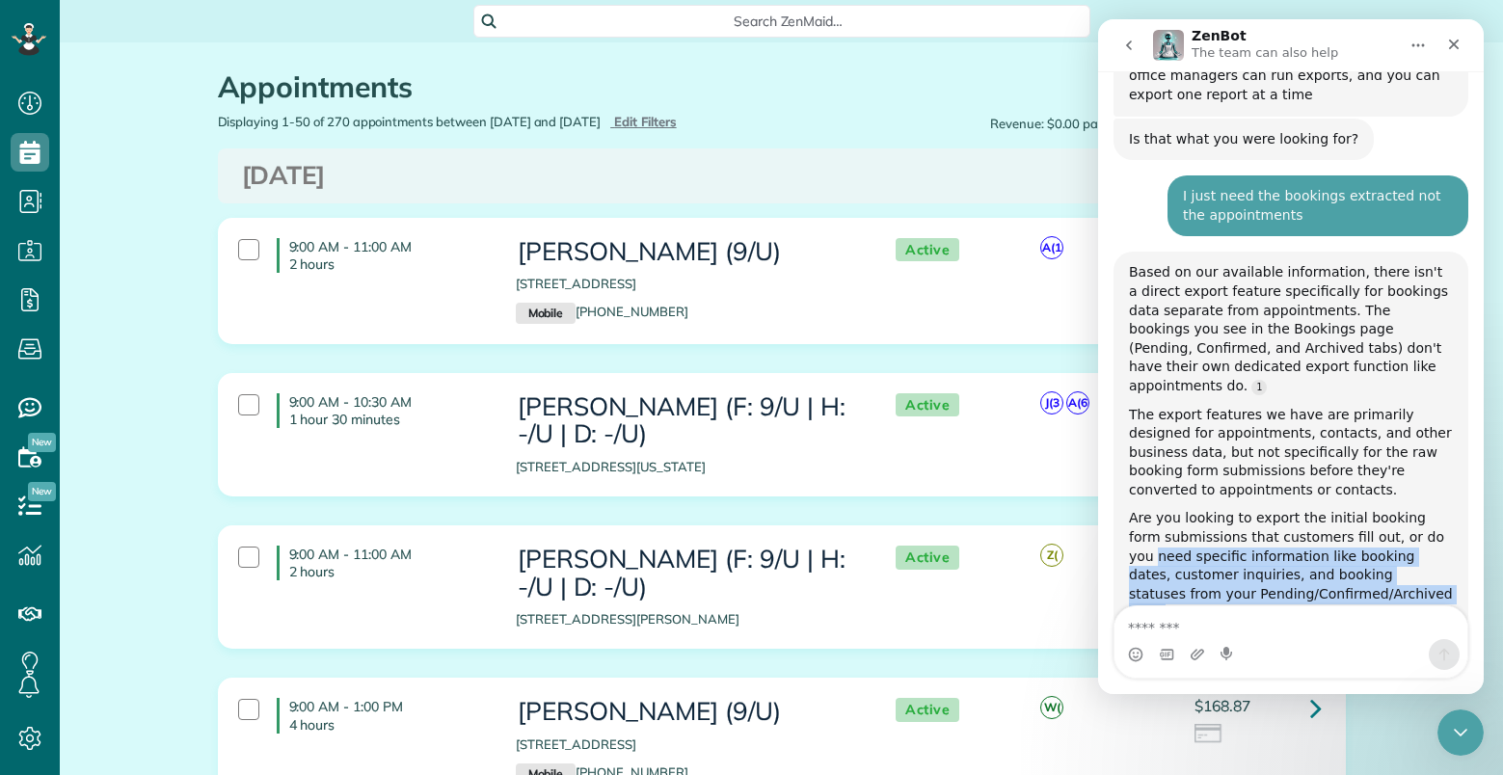
drag, startPoint x: 1403, startPoint y: 409, endPoint x: 1340, endPoint y: 458, distance: 79.6
click at [1408, 509] on div "Are you looking to export the initial booking form submissions that customers f…" at bounding box center [1291, 566] width 324 height 114
copy div "need specific information like booking dates, customer inquiries, and booking s…"
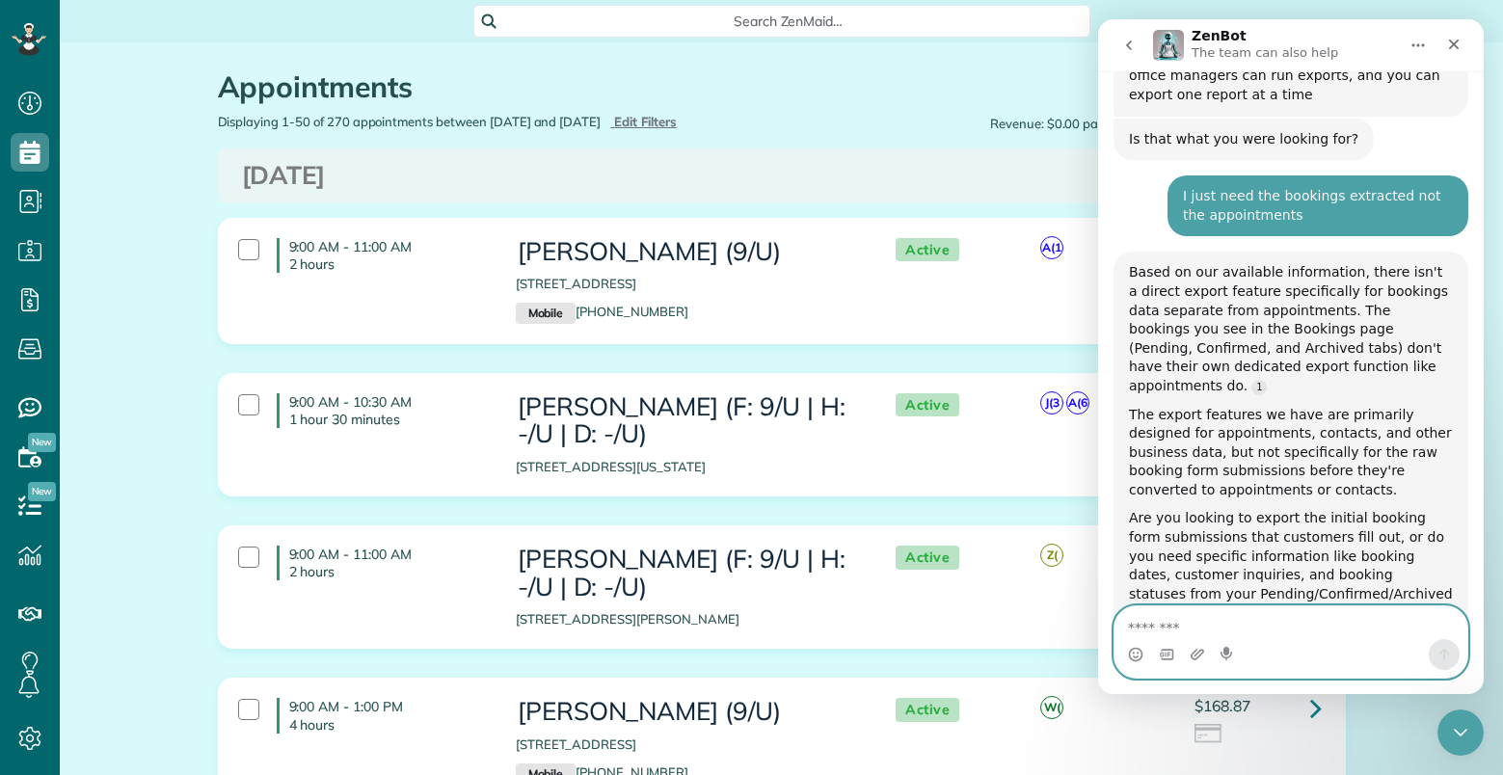
click at [1250, 625] on textarea "Message…" at bounding box center [1290, 622] width 353 height 33
paste textarea "**********"
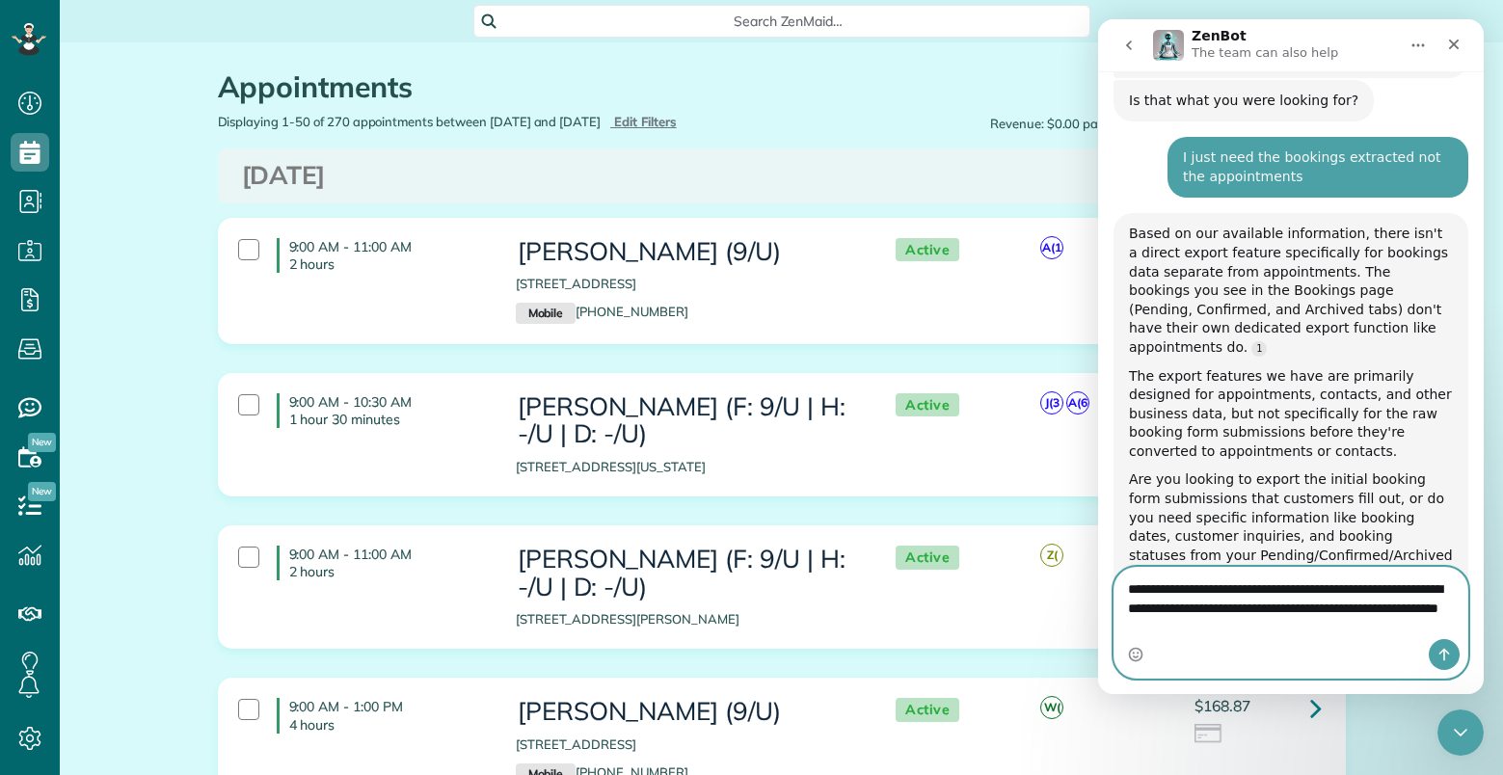
type textarea "**********"
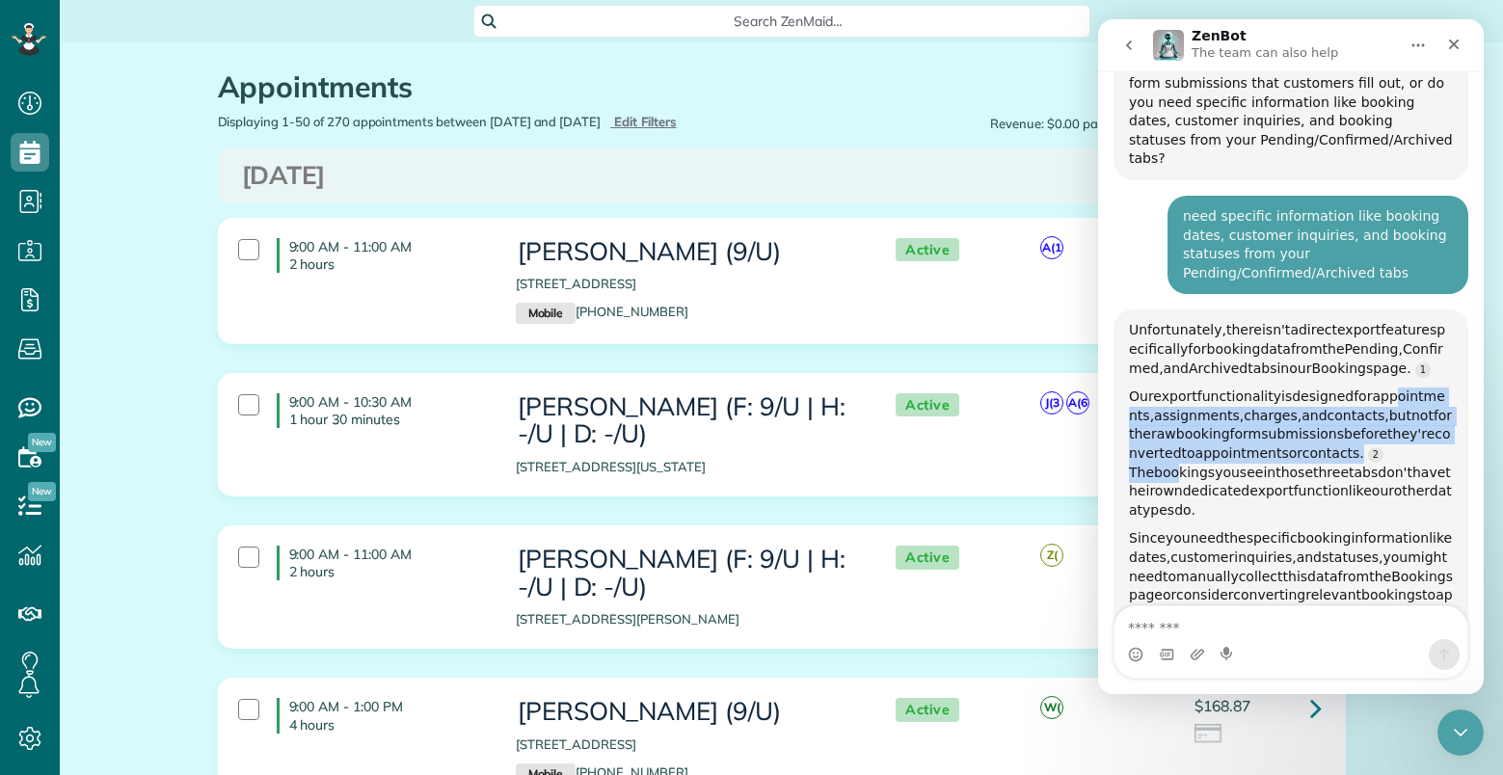
scroll to position [1854, 0]
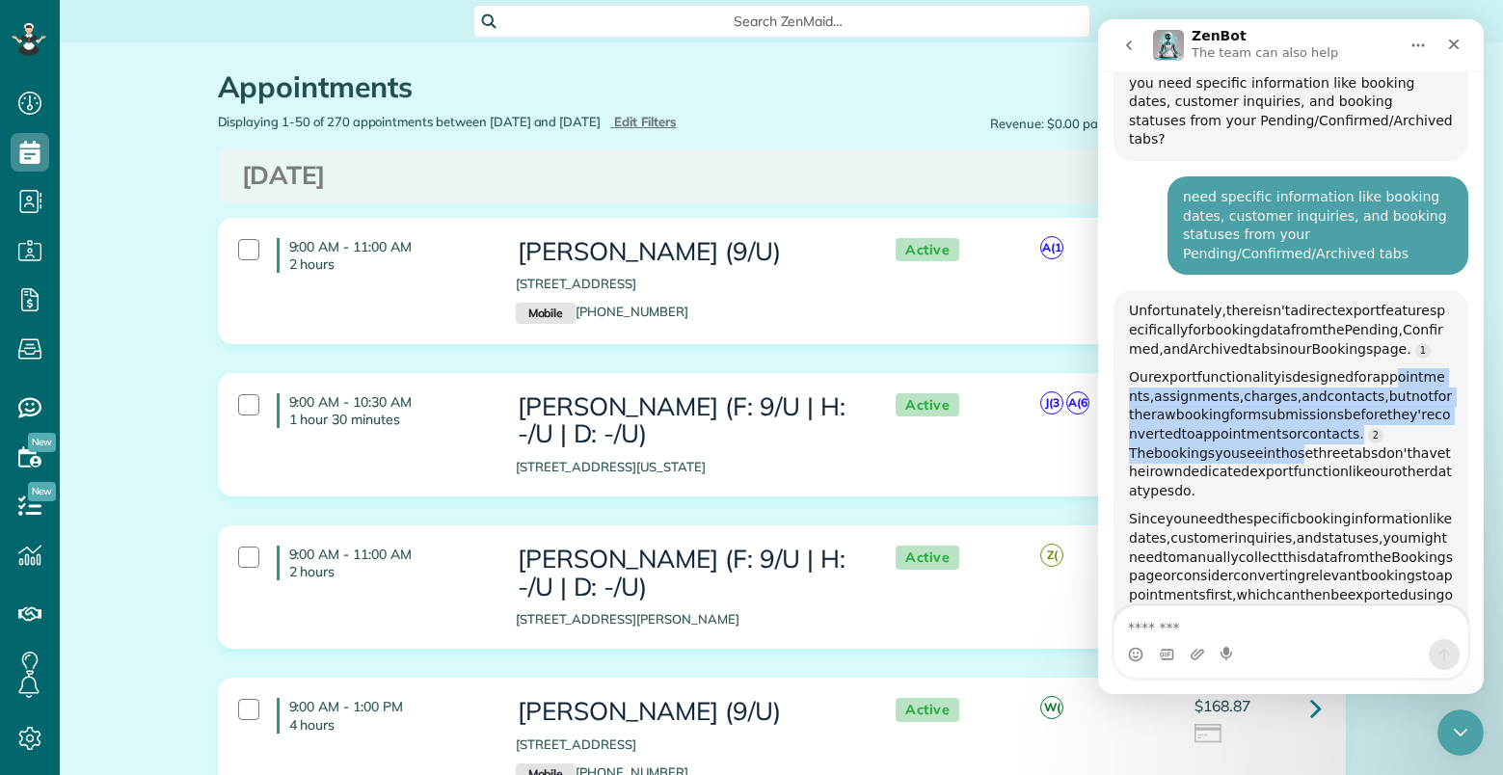
drag, startPoint x: 1146, startPoint y: 277, endPoint x: 1376, endPoint y: 303, distance: 230.9
click at [1376, 368] on div "Our export functionality is designed for appointments, assignments, charges, an…" at bounding box center [1291, 434] width 324 height 132
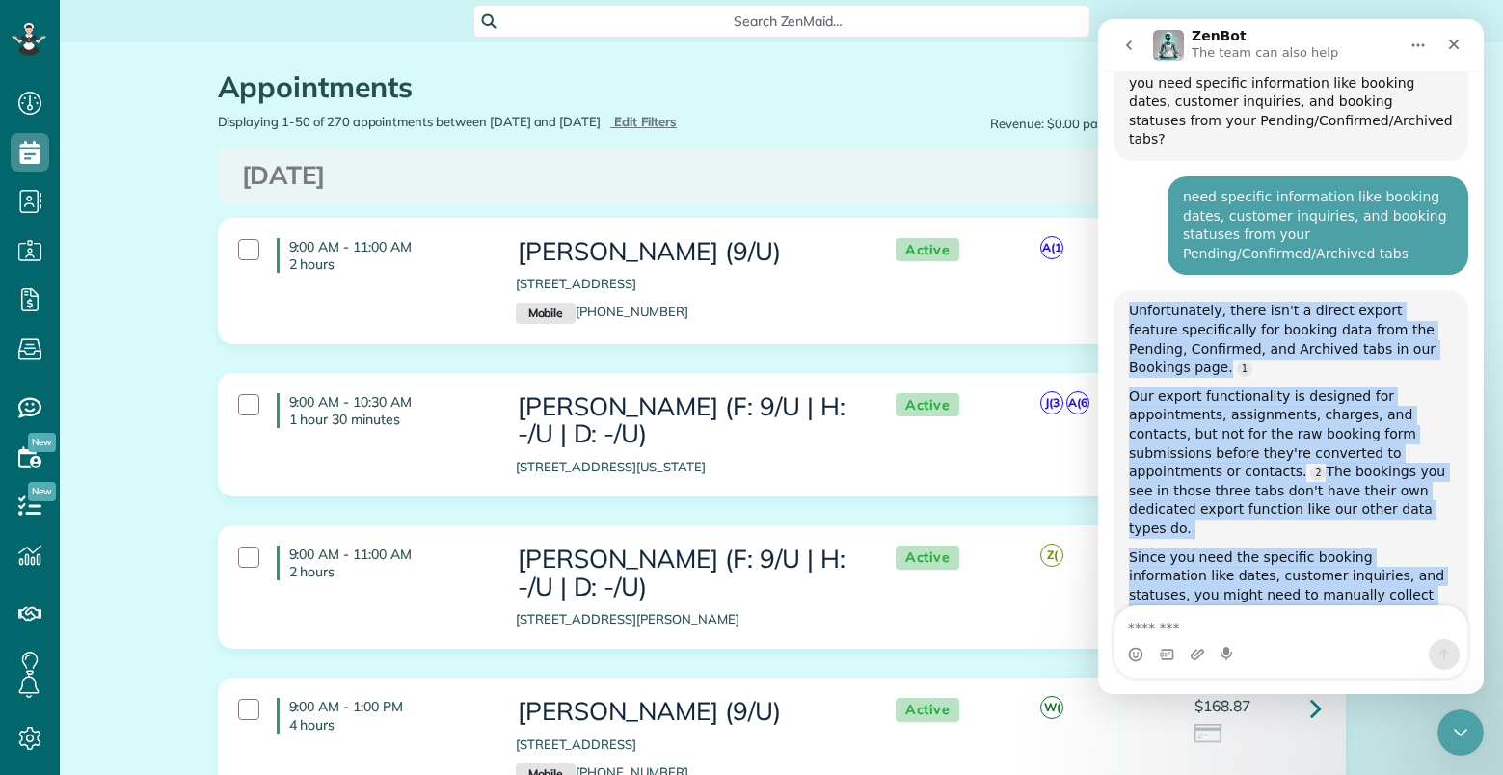
scroll to position [1873, 0]
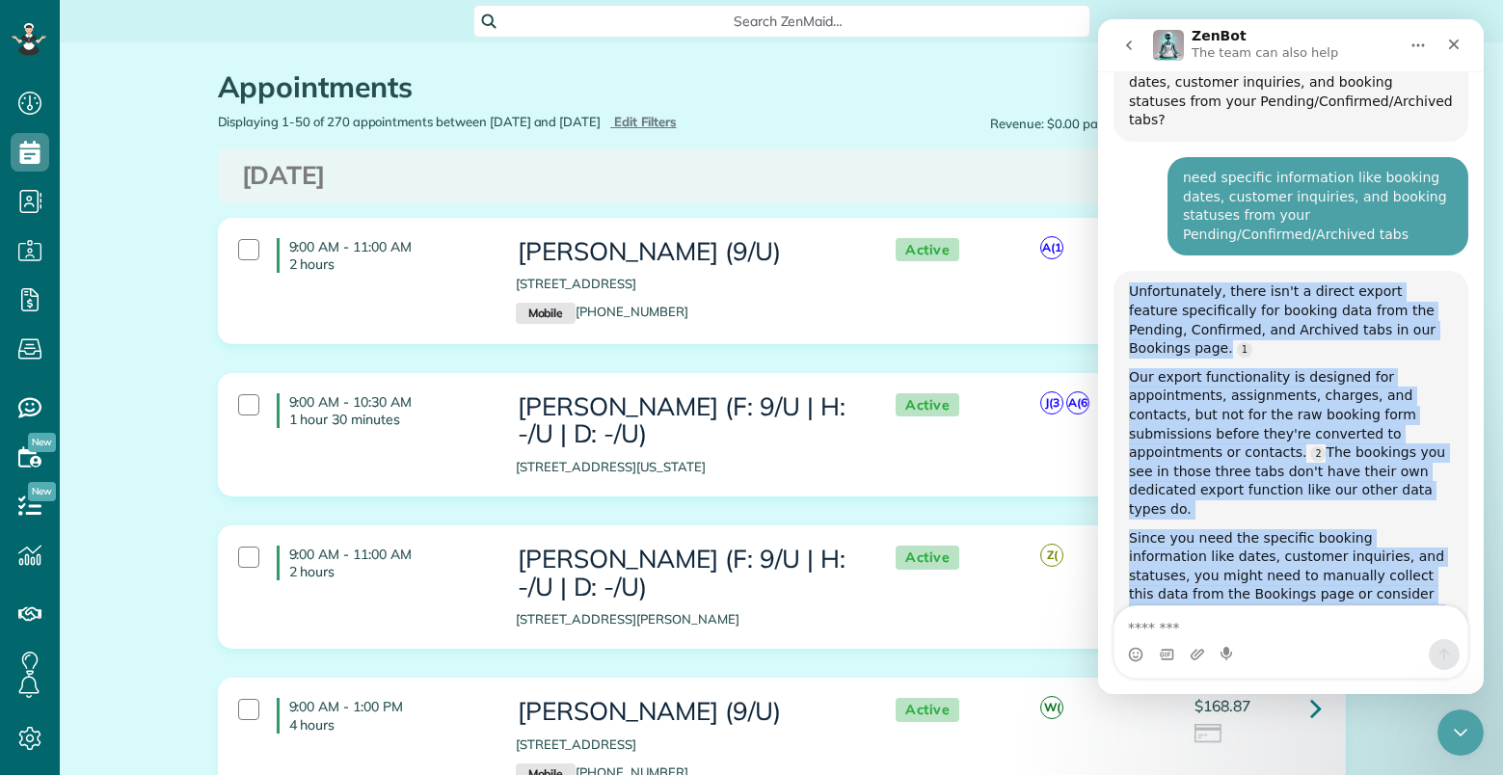
drag, startPoint x: 1202, startPoint y: 369, endPoint x: 1222, endPoint y: 441, distance: 74.1
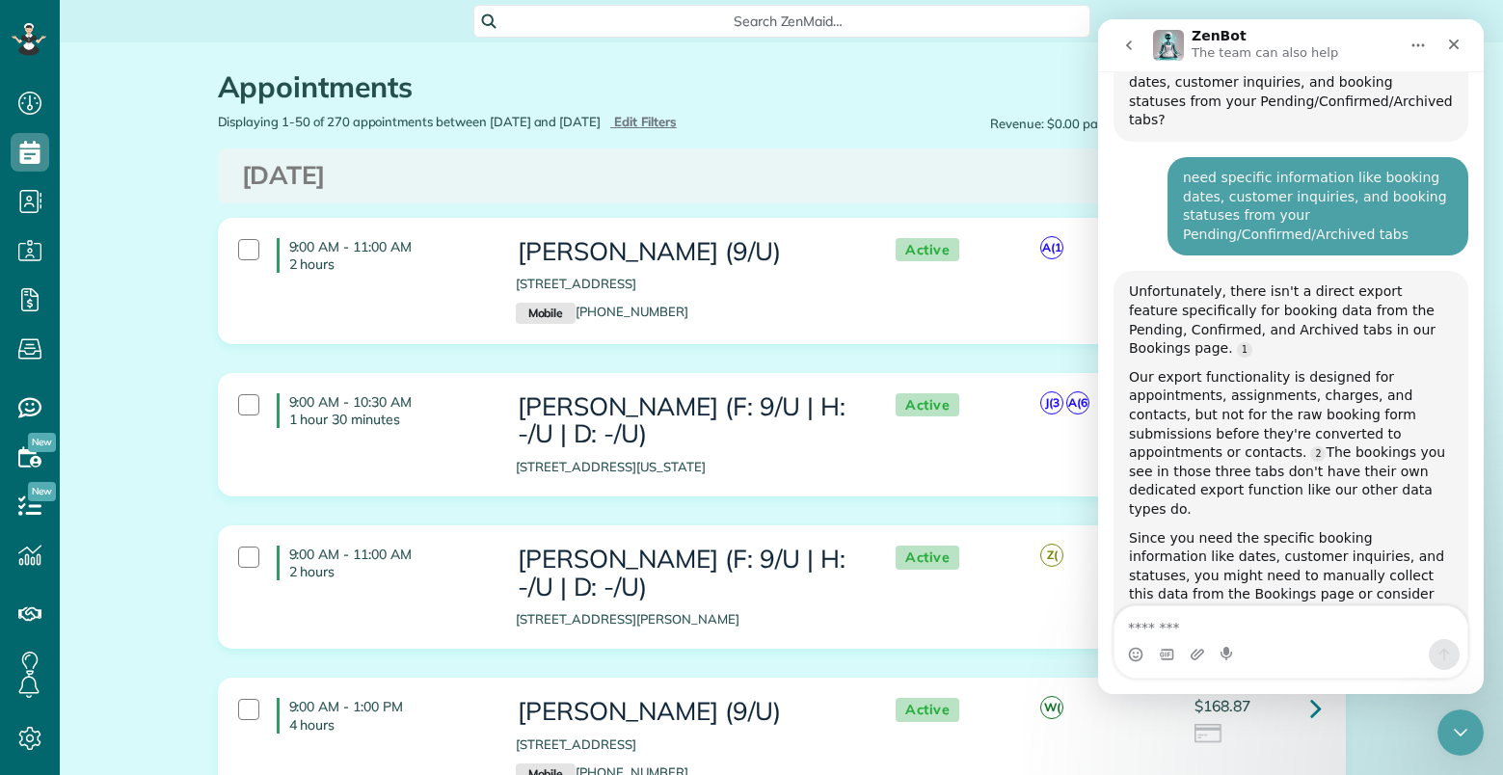
click at [1216, 671] on div "What's the primary purpose for needing this booking data - are you looking to a…" at bounding box center [1291, 718] width 324 height 94
drag, startPoint x: 1122, startPoint y: 484, endPoint x: 1395, endPoint y: 500, distance: 273.3
click at [1395, 500] on div "Unfortunately, there isn't a direct export feature specifically for booking dat…" at bounding box center [1290, 523] width 355 height 505
click at [1224, 671] on div "What's the primary purpose for needing this booking data - are you looking to a…" at bounding box center [1291, 718] width 324 height 94
drag, startPoint x: 1154, startPoint y: 525, endPoint x: 1325, endPoint y: 498, distance: 173.7
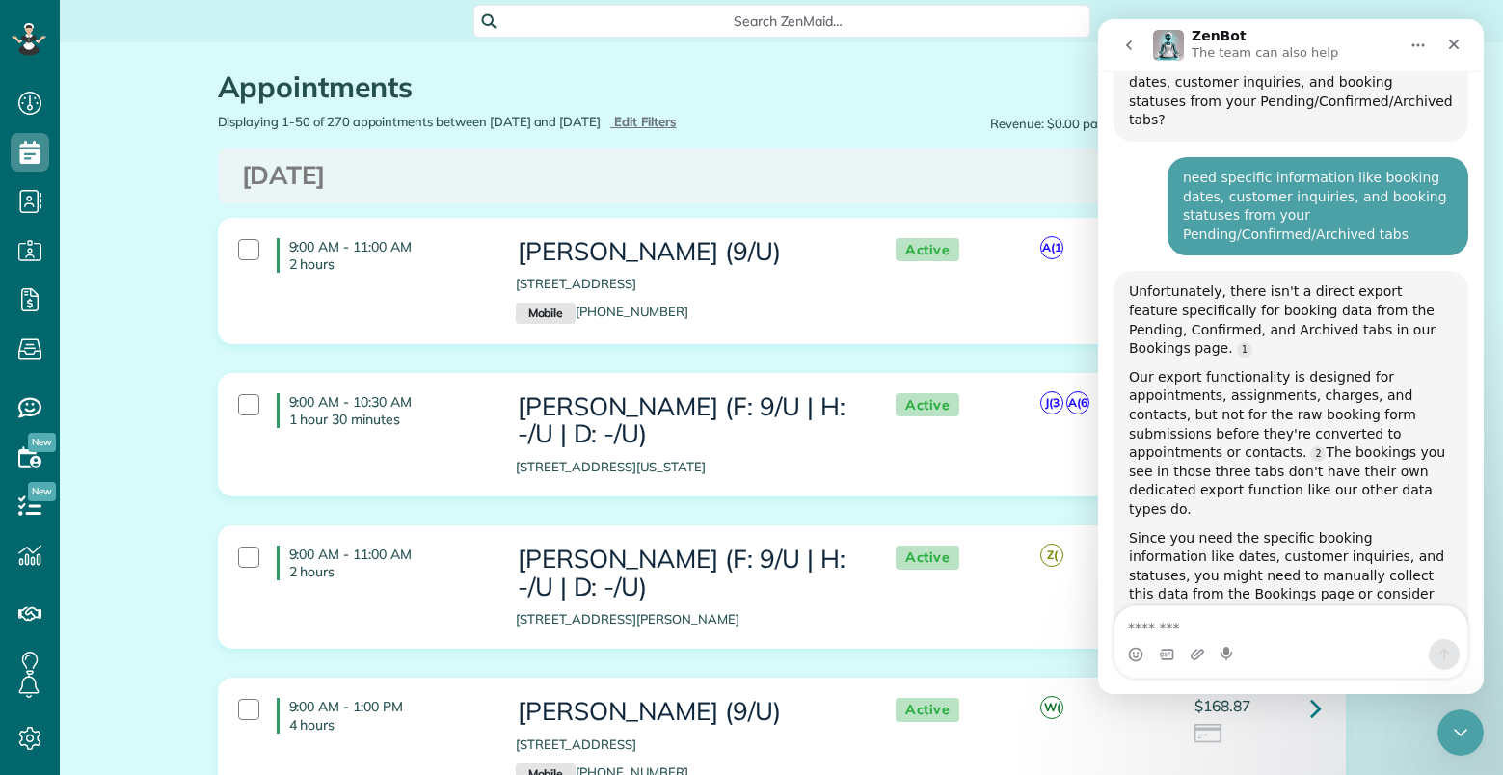
click at [1352, 671] on div "What's the primary purpose for needing this booking data - are you looking to a…" at bounding box center [1291, 718] width 324 height 94
click at [1220, 454] on div "Unfortunately, there isn't a direct export feature specifically for booking dat…" at bounding box center [1291, 523] width 324 height 482
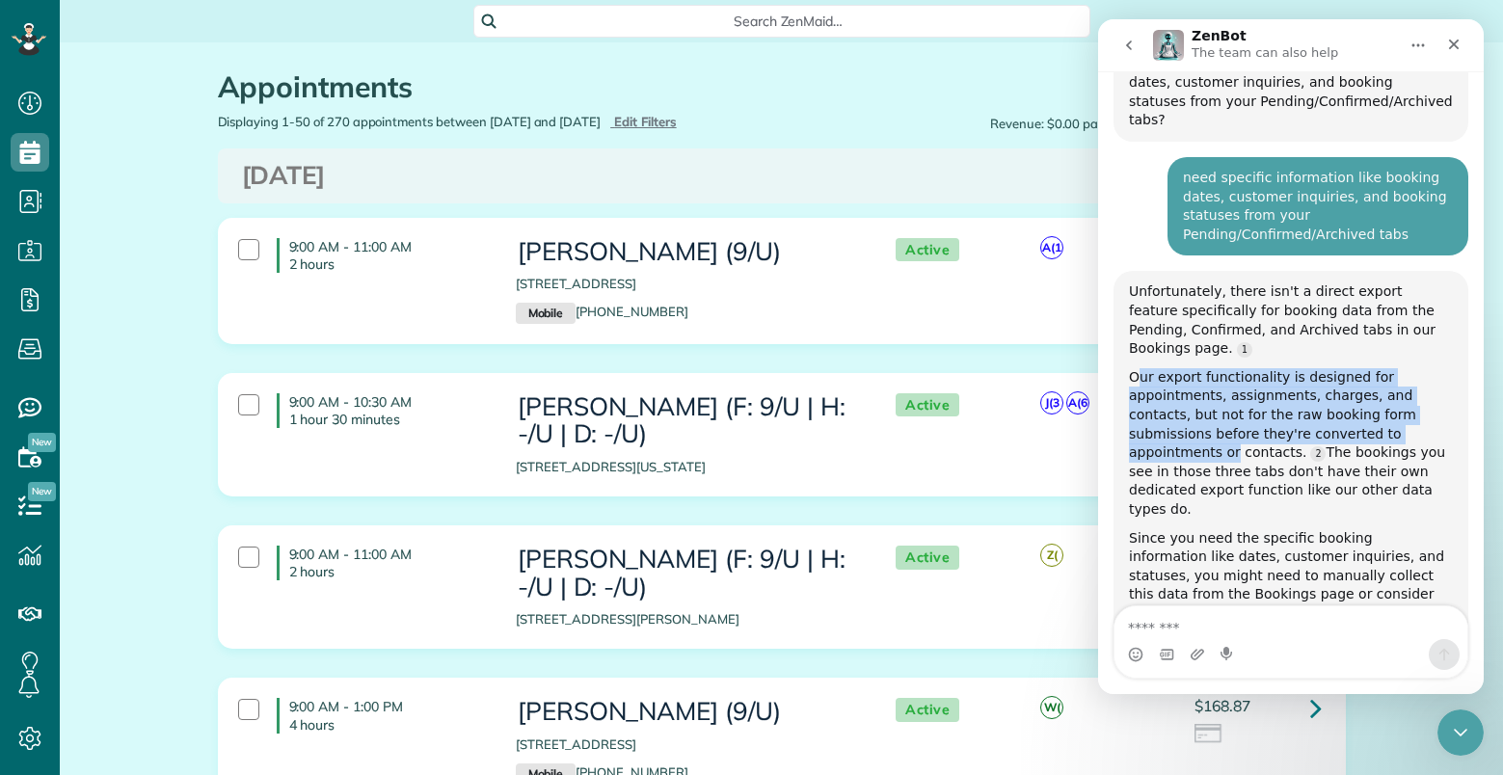
drag, startPoint x: 1162, startPoint y: 200, endPoint x: 1271, endPoint y: 377, distance: 208.1
click at [1399, 368] on div "Our export functionality is designed for appointments, assignments, charges, an…" at bounding box center [1291, 443] width 324 height 151
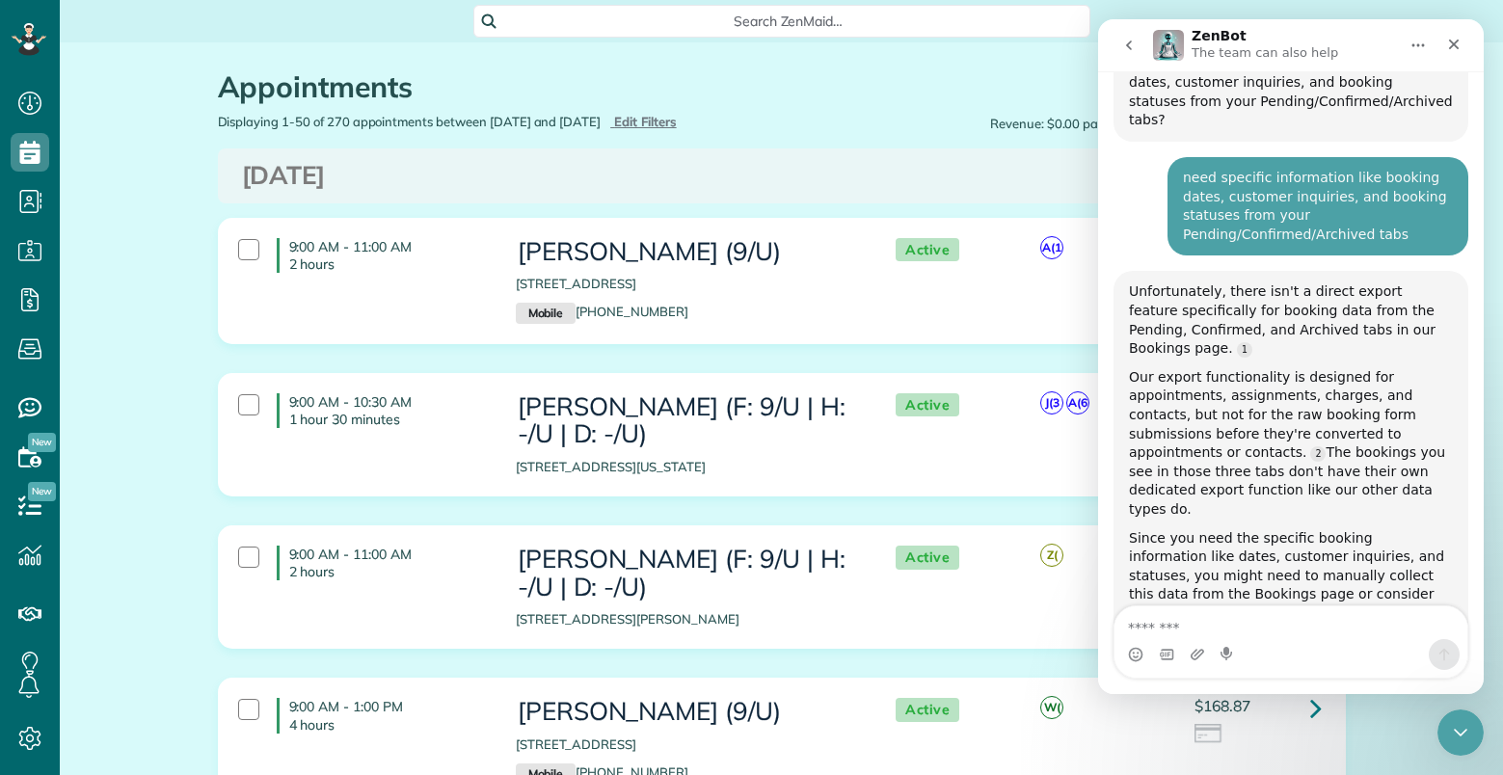
drag, startPoint x: 1135, startPoint y: 483, endPoint x: 1244, endPoint y: 506, distance: 111.4
click at [1244, 671] on div "What's the primary purpose for needing this booking data - are you looking to a…" at bounding box center [1291, 718] width 324 height 94
click at [1310, 671] on div "What's the primary purpose for needing this booking data - are you looking to a…" at bounding box center [1291, 718] width 324 height 94
drag, startPoint x: 1265, startPoint y: 483, endPoint x: 1224, endPoint y: 507, distance: 47.1
click at [1224, 671] on div "What's the primary purpose for needing this booking data - are you looking to a…" at bounding box center [1291, 718] width 324 height 94
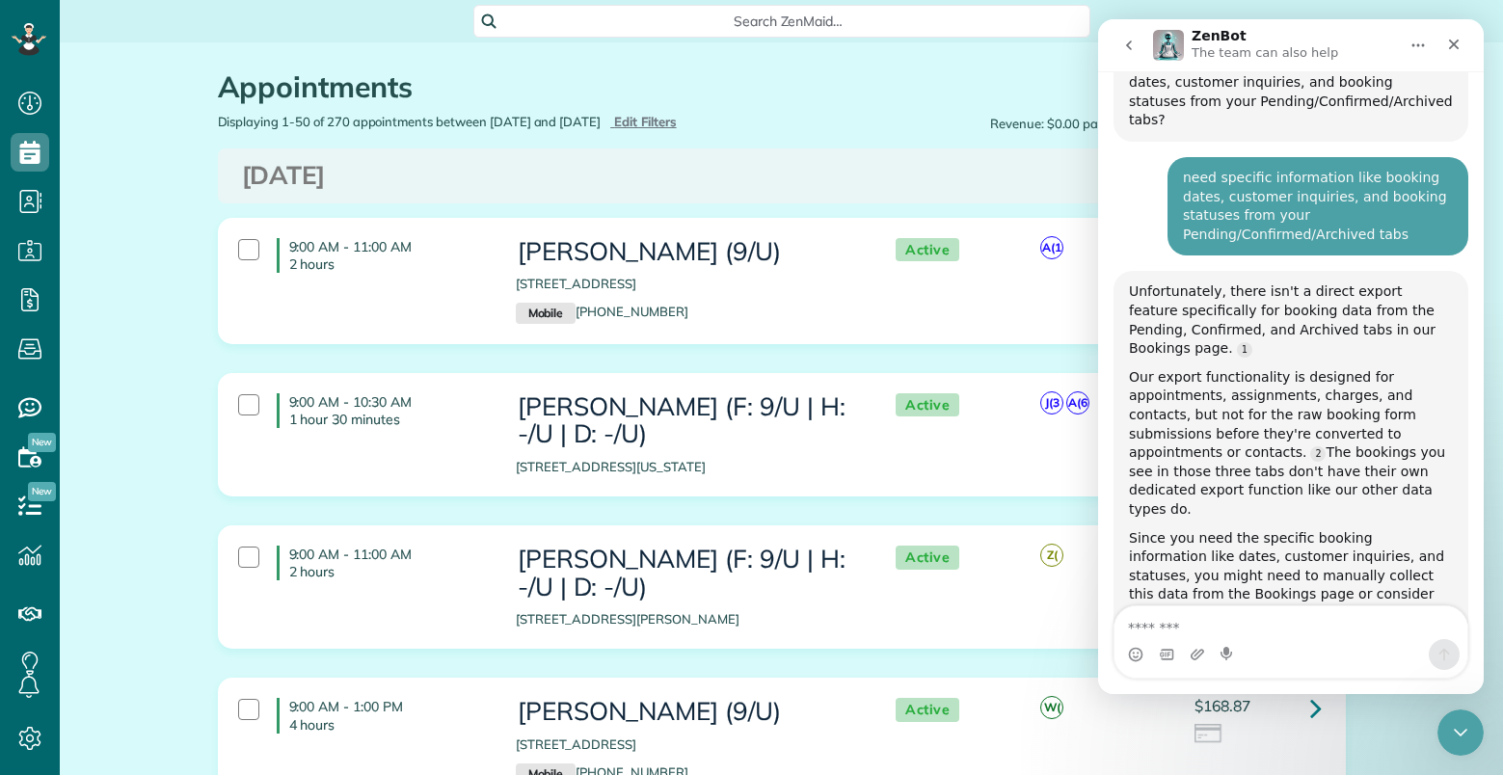
copy div "looking to analyze conversion rates"
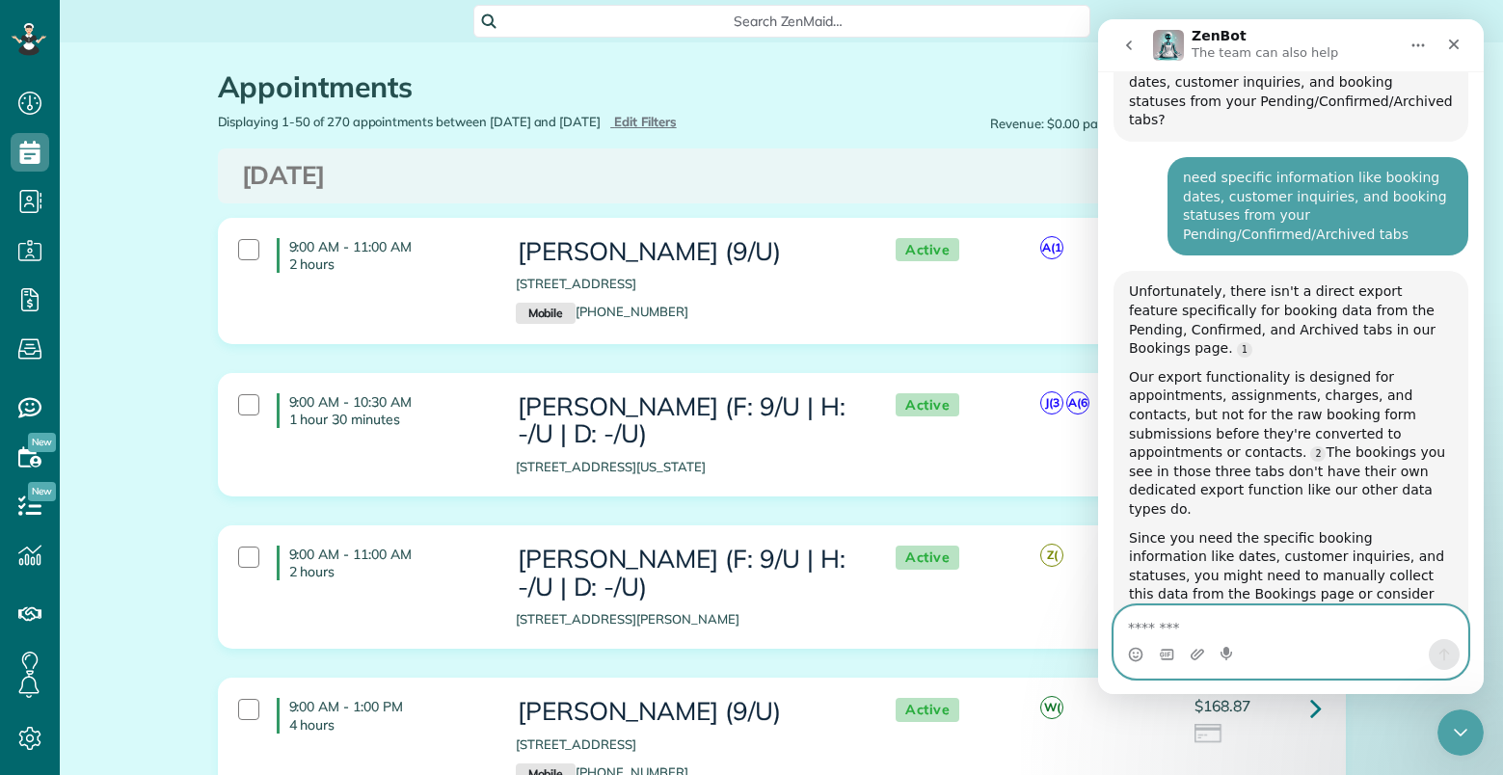
click at [1274, 622] on textarea "Message…" at bounding box center [1290, 622] width 353 height 33
paste textarea "**********"
type textarea "**********"
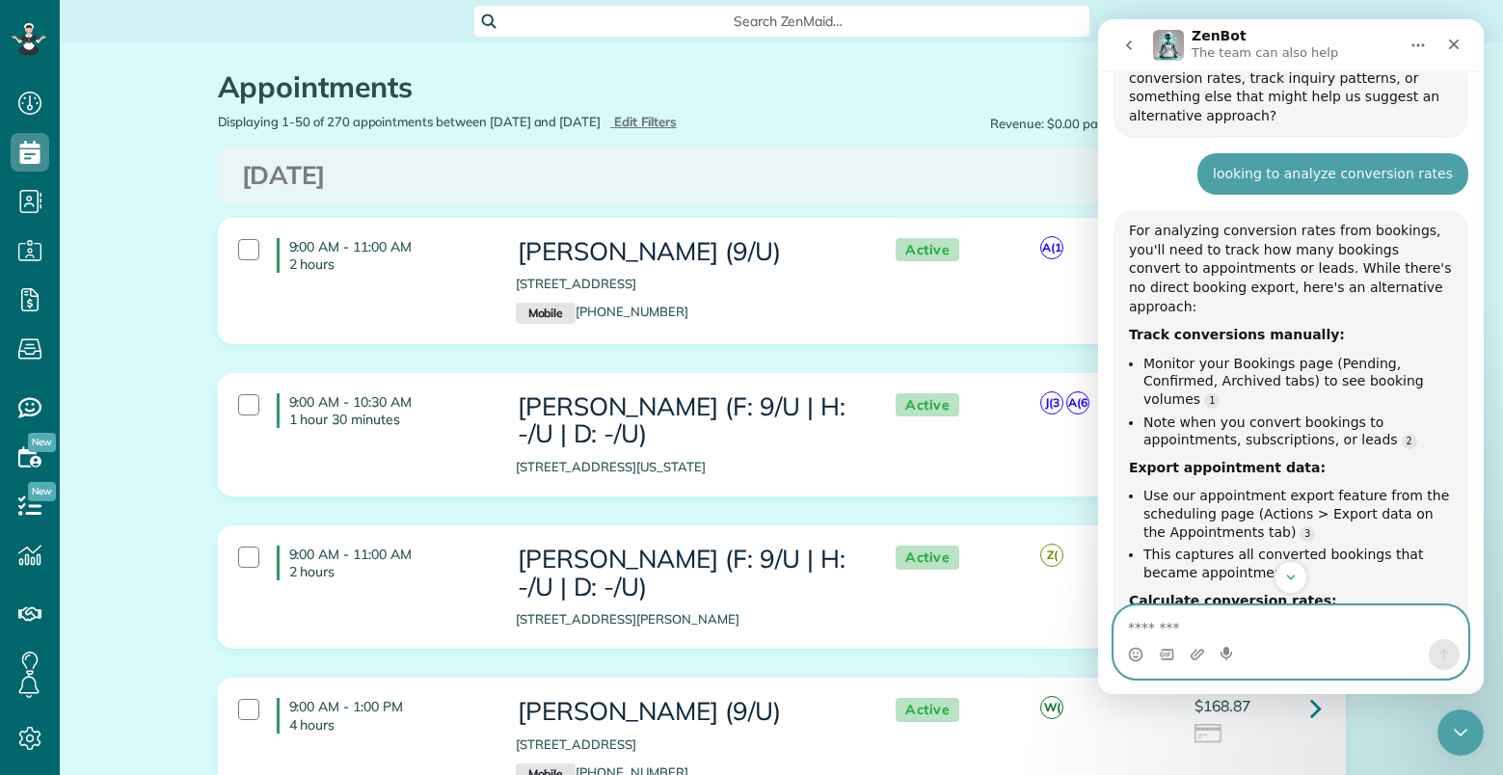
scroll to position [2516, 0]
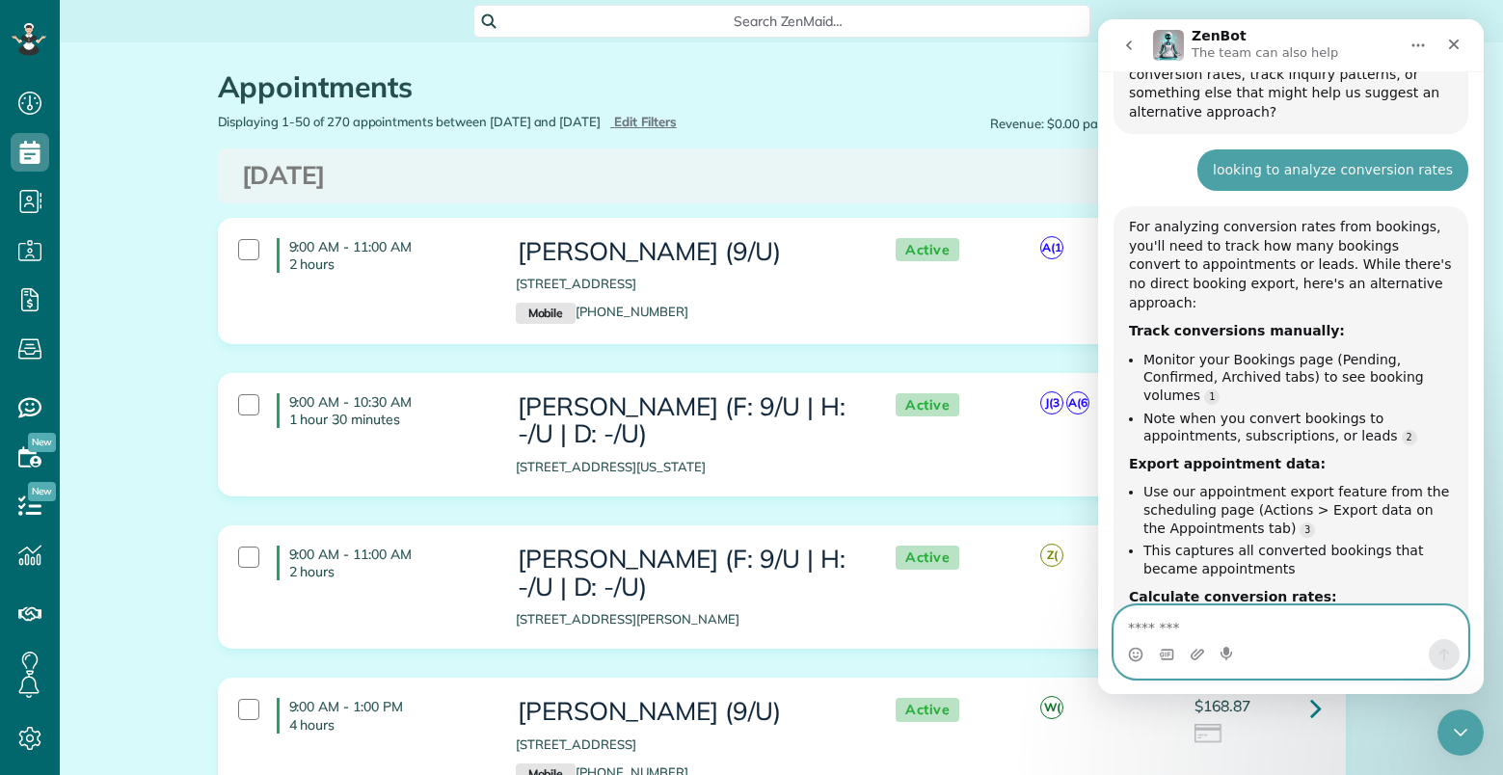
click at [1249, 623] on textarea "Message…" at bounding box center [1290, 622] width 353 height 33
type textarea "**********"
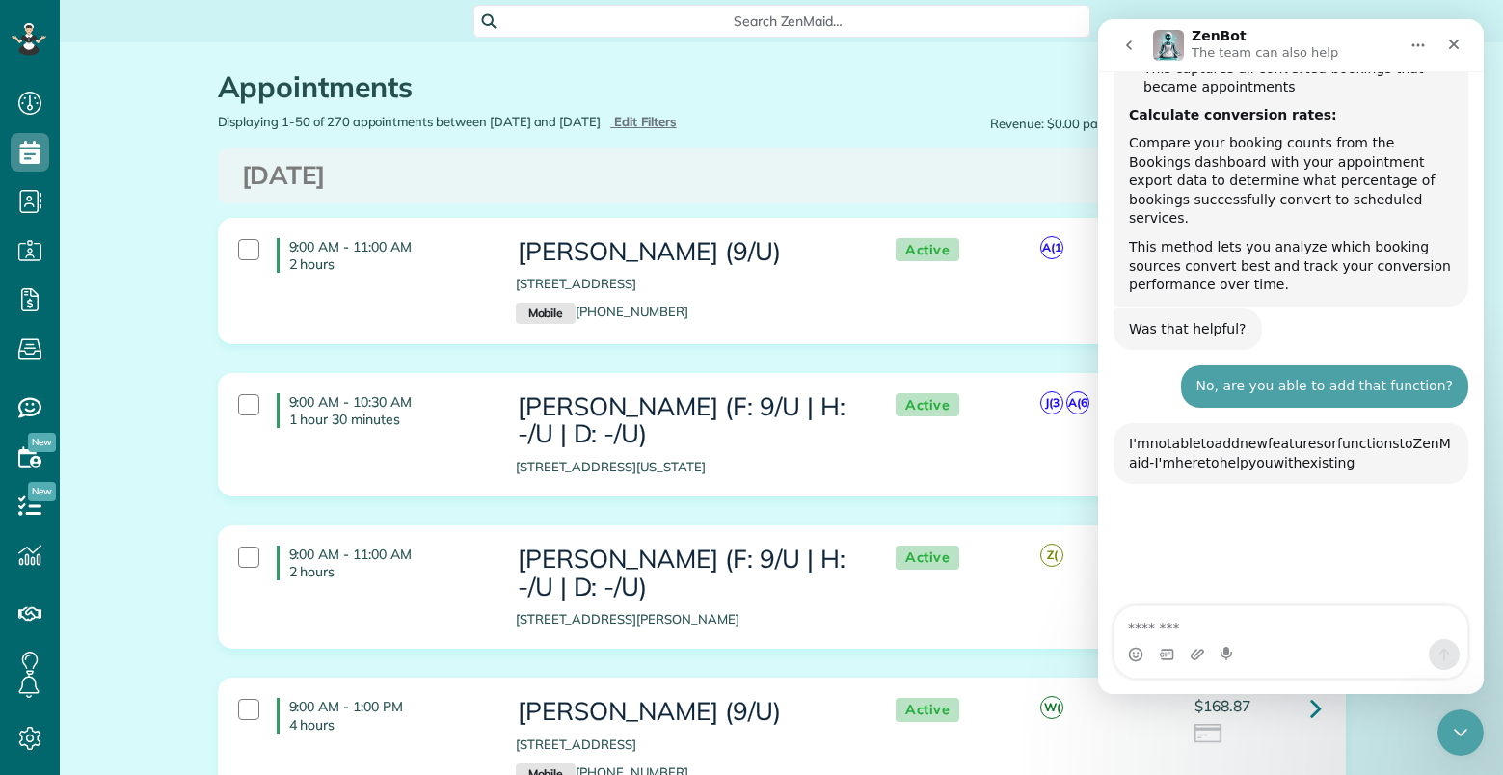
scroll to position [3031, 0]
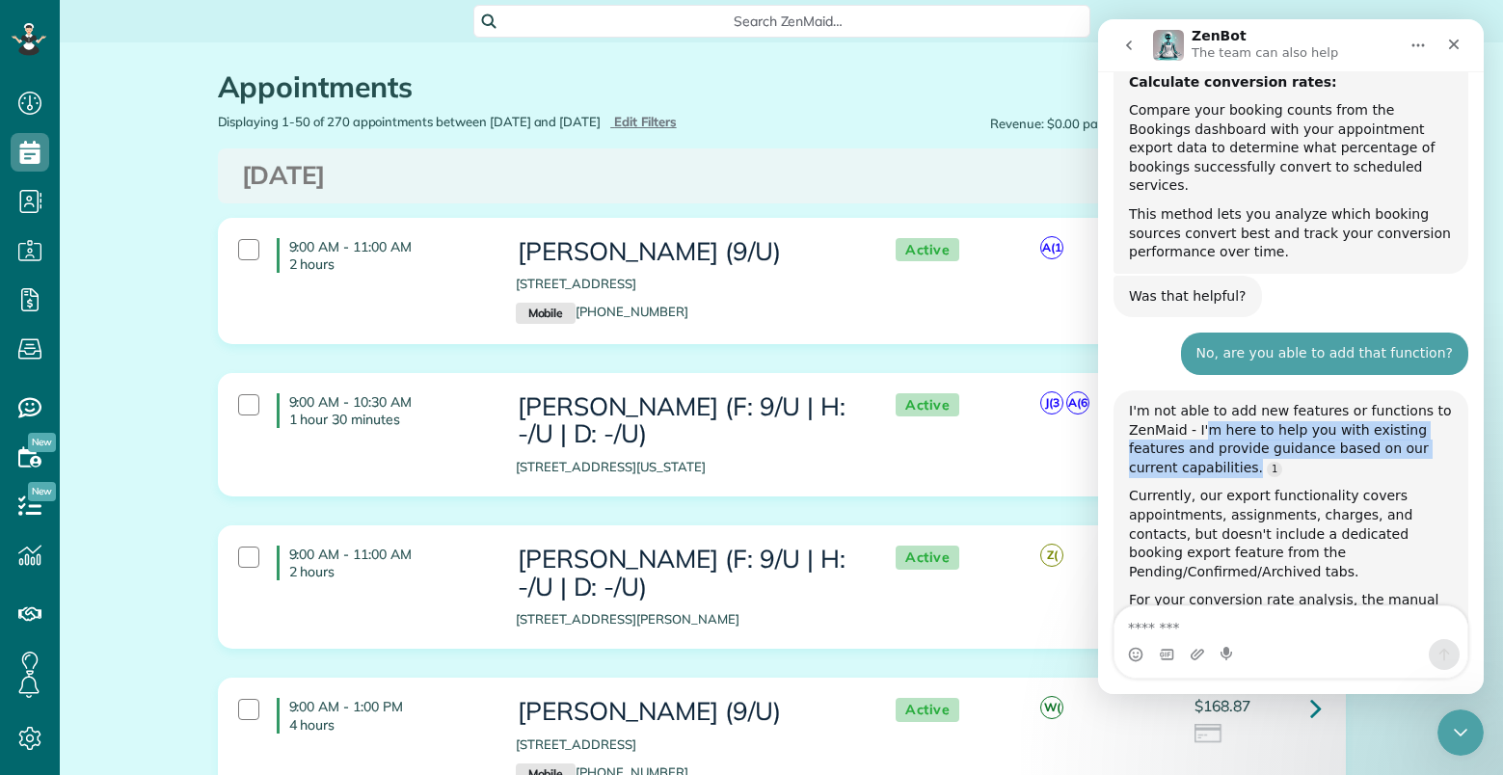
drag, startPoint x: 1205, startPoint y: 162, endPoint x: 1255, endPoint y: 204, distance: 65.7
click at [1255, 402] on div "I'm not able to add new features or functions to ZenMaid - I'm here to help you…" at bounding box center [1291, 439] width 324 height 75
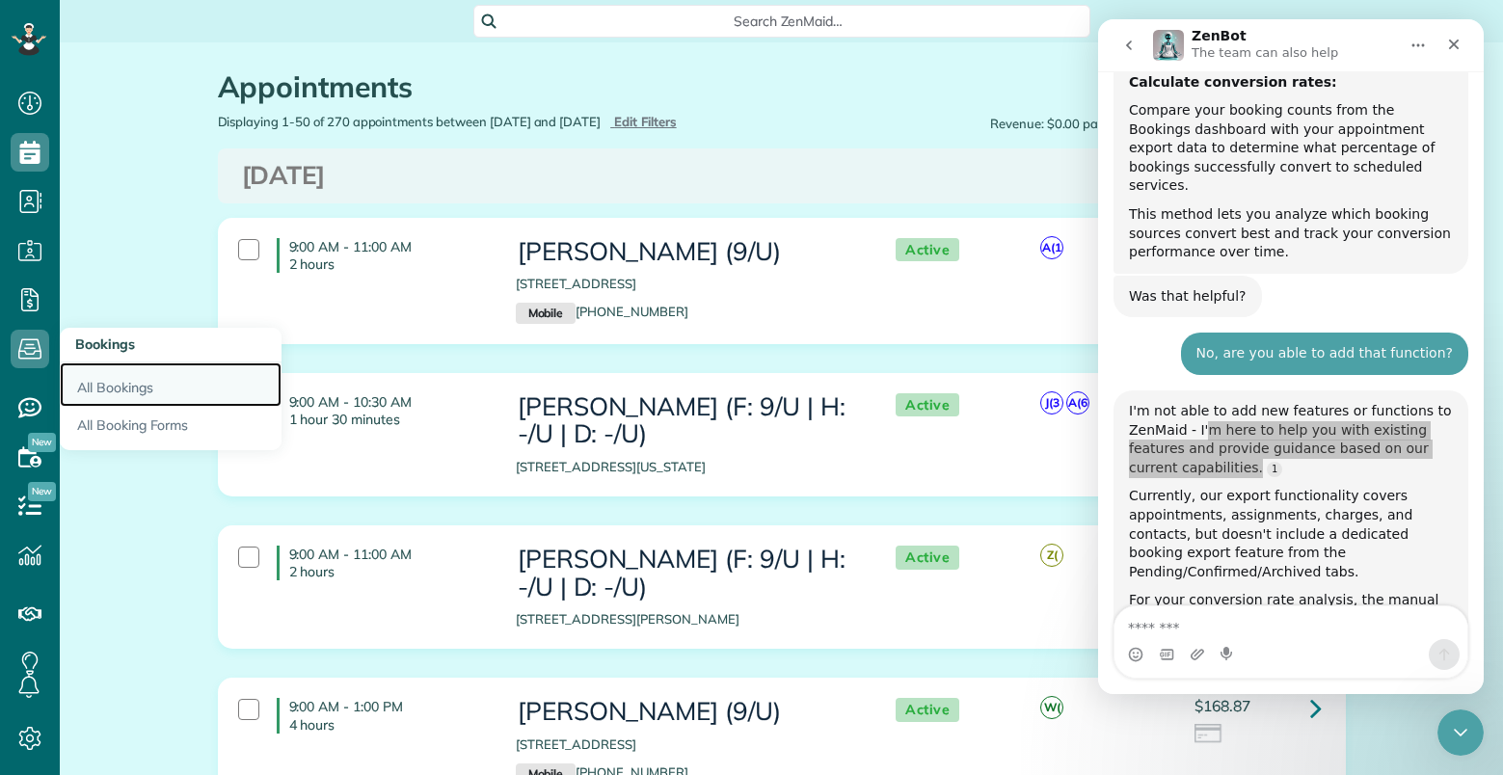
drag, startPoint x: 112, startPoint y: 383, endPoint x: 129, endPoint y: 388, distance: 18.0
click at [112, 383] on link "All Bookings" at bounding box center [171, 384] width 222 height 44
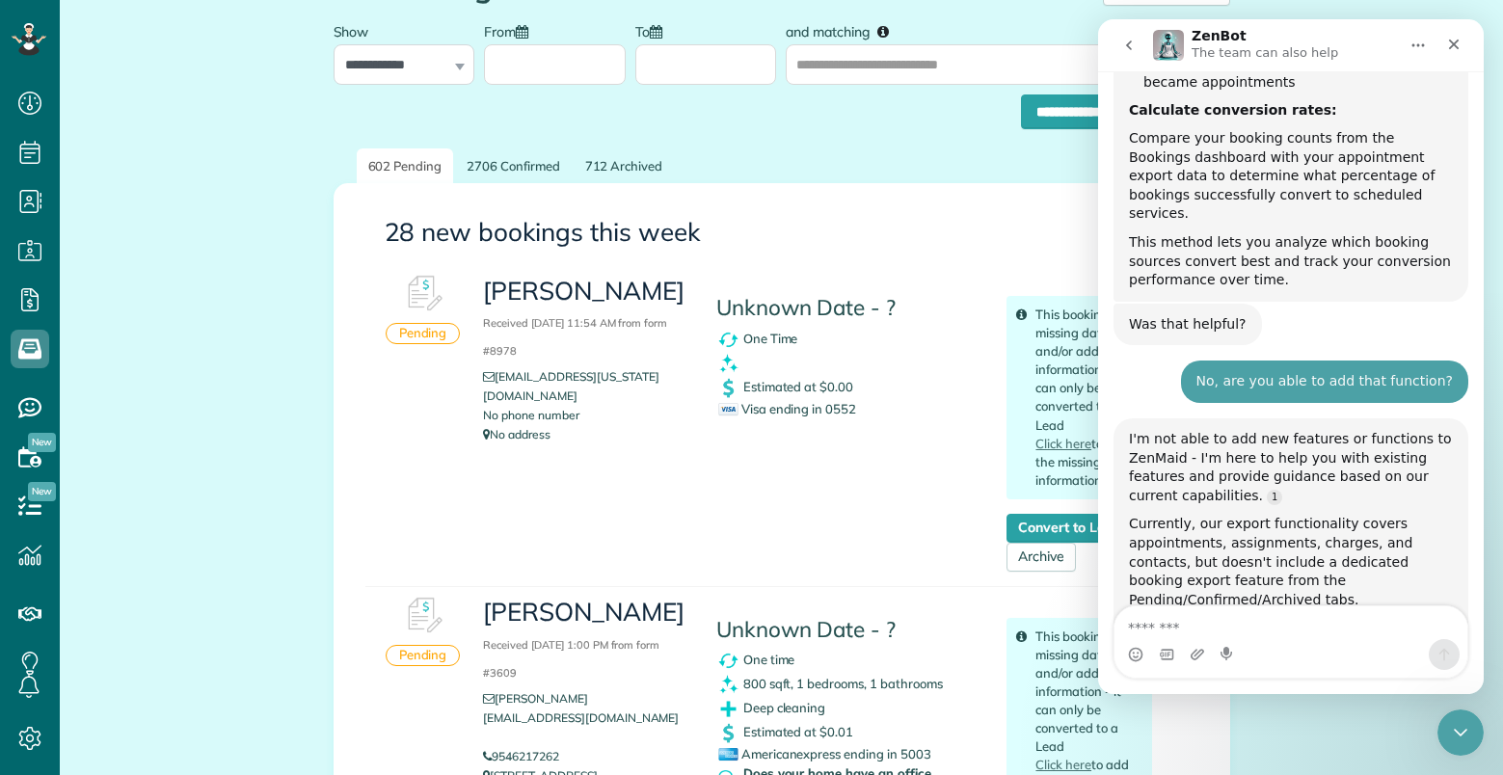
scroll to position [386, 0]
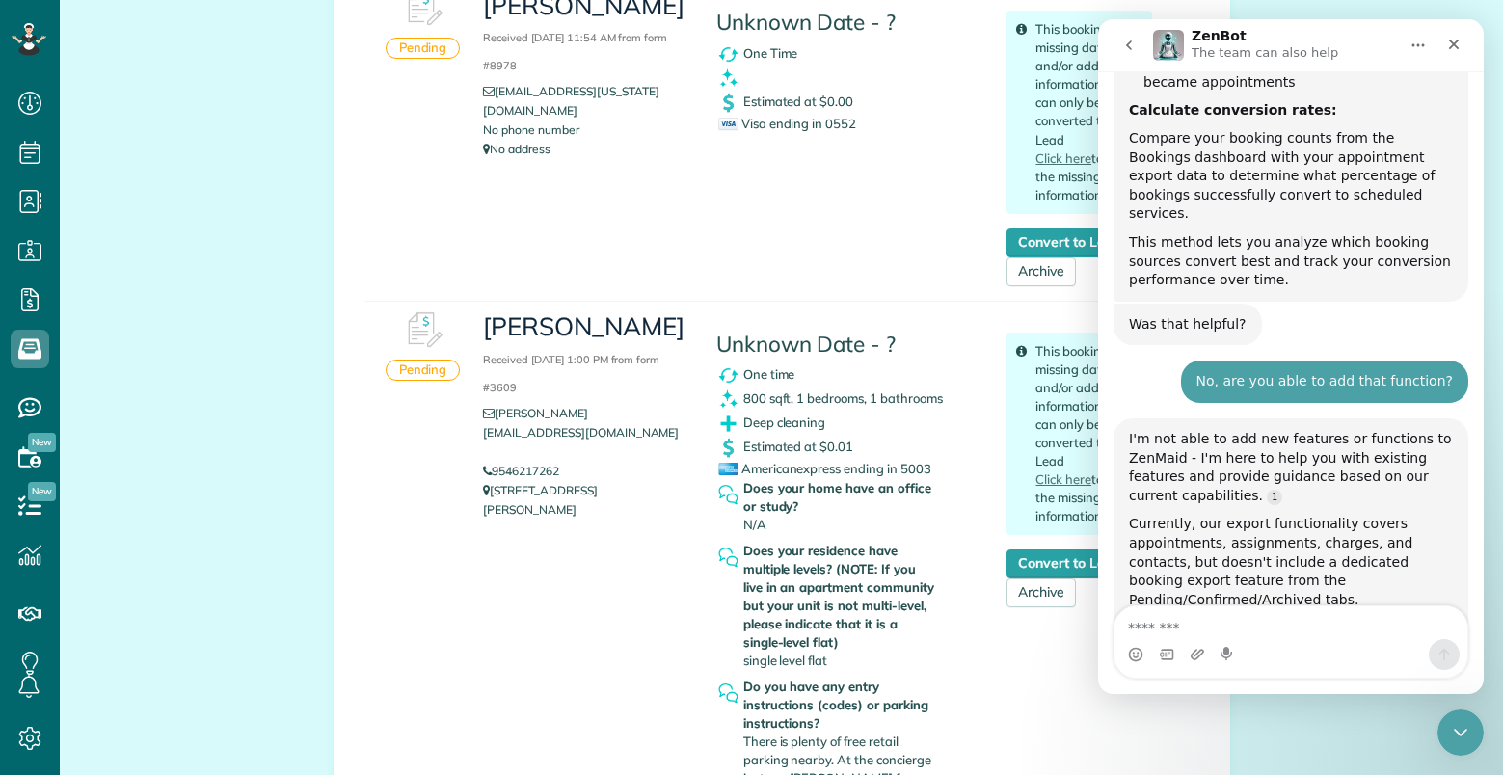
click at [749, 207] on div "[PERSON_NAME] Received [DATE] 11:54 AM from form #8978 [EMAIL_ADDRESS][US_STATE…" at bounding box center [817, 133] width 698 height 307
click at [1457, 40] on icon "Close" at bounding box center [1453, 44] width 15 height 15
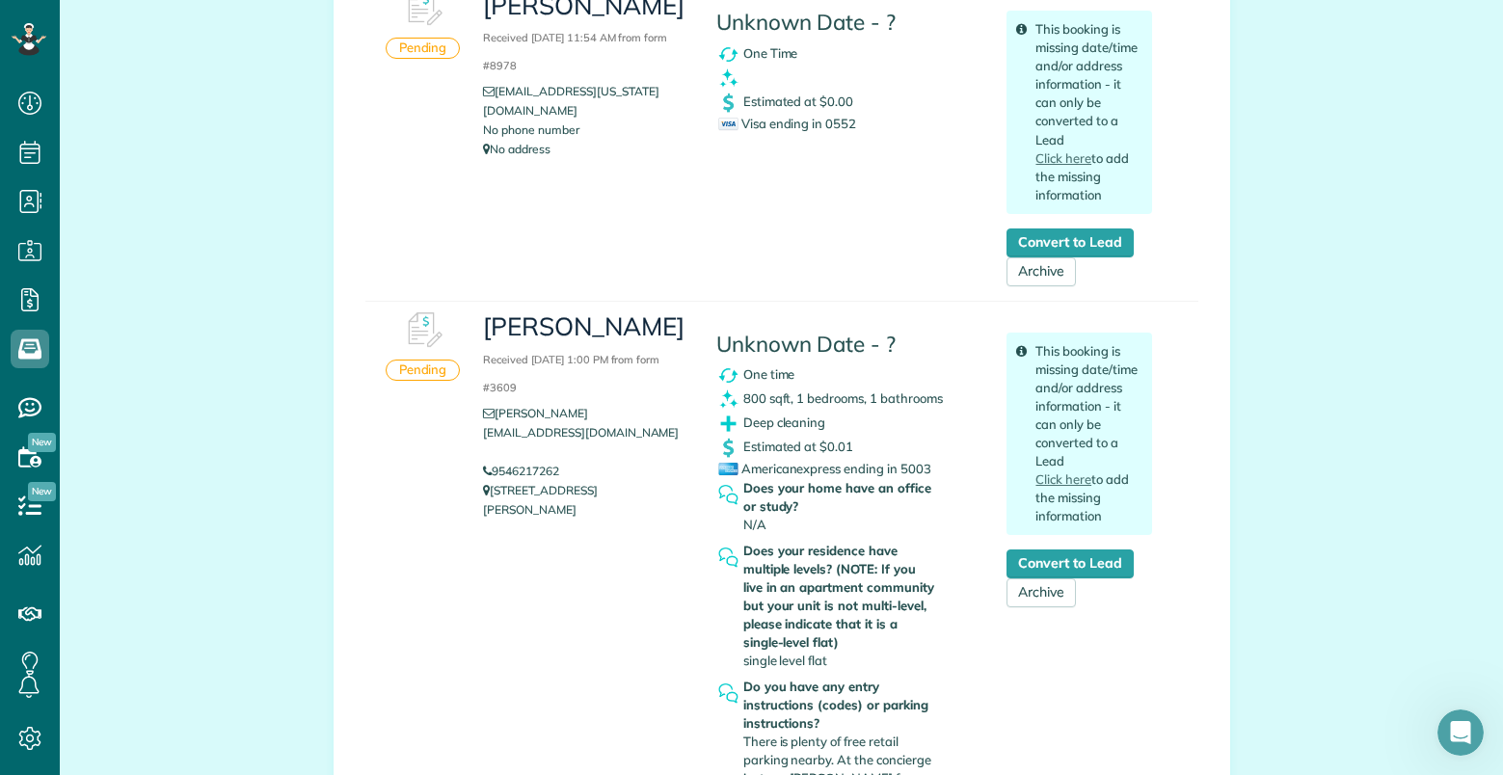
scroll to position [3006, 0]
drag, startPoint x: 1032, startPoint y: 414, endPoint x: 1207, endPoint y: 458, distance: 180.0
click at [1129, 461] on div "This booking is missing date/time and/or address information - it can only be c…" at bounding box center [1079, 434] width 146 height 203
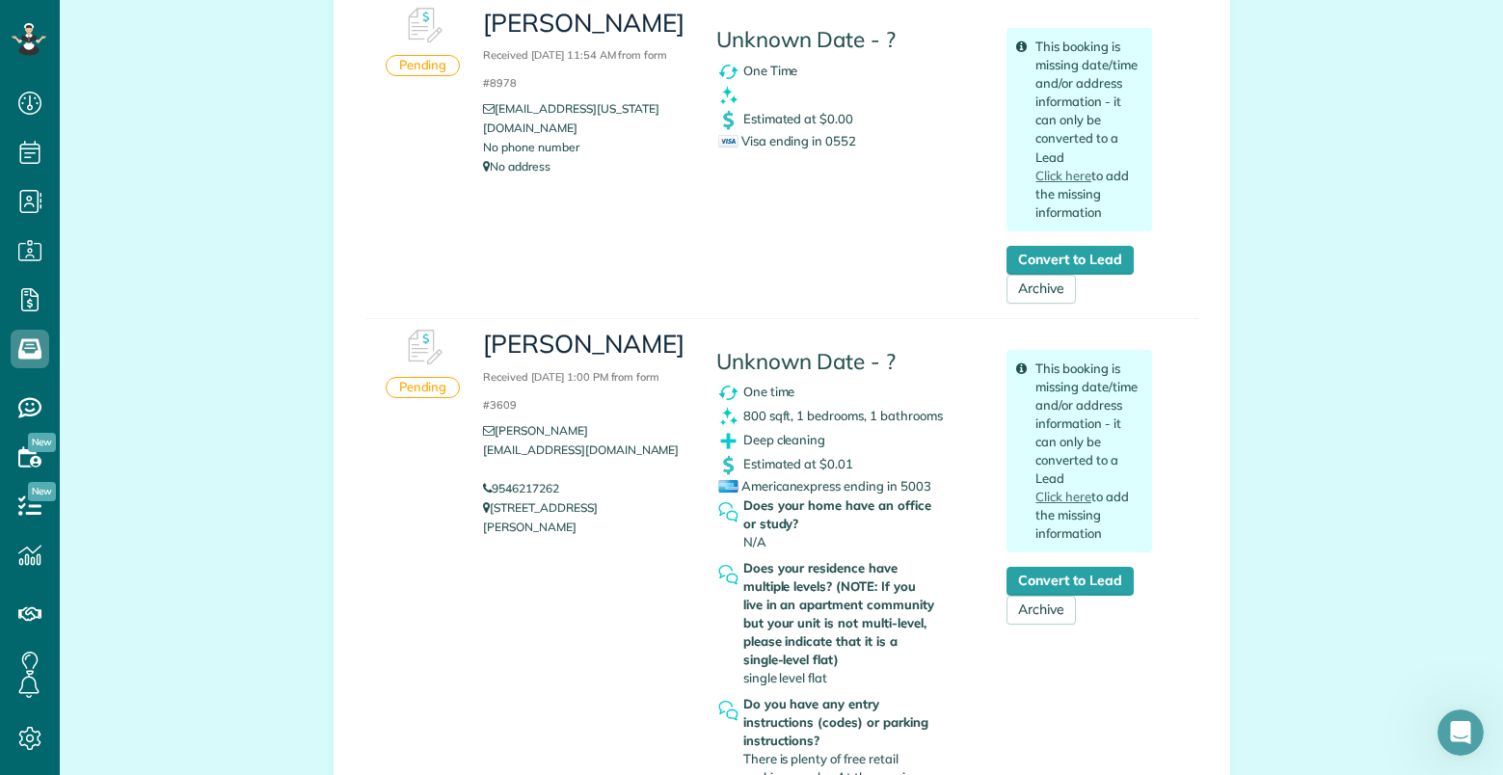
scroll to position [386, 0]
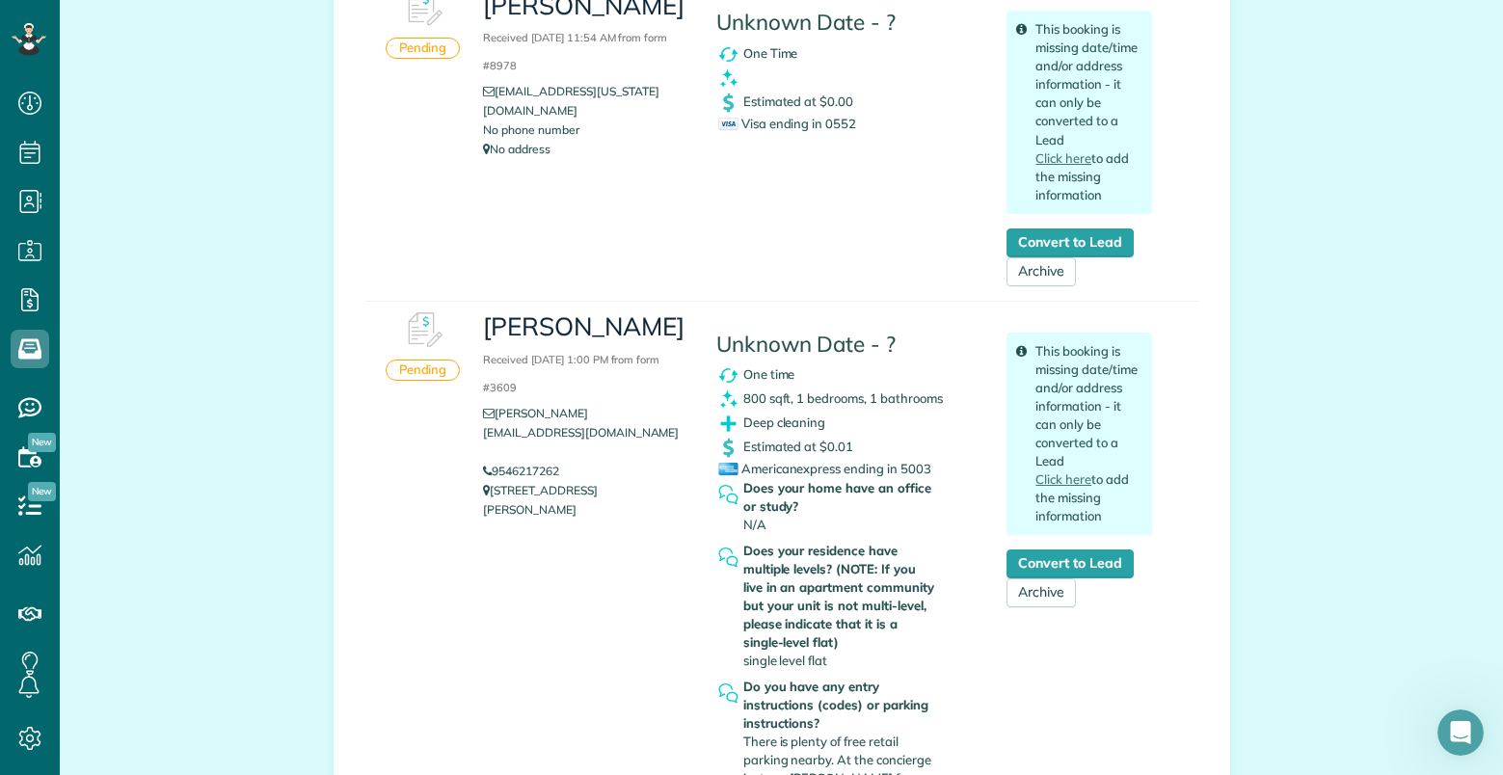
drag, startPoint x: 538, startPoint y: 428, endPoint x: 524, endPoint y: 484, distance: 57.5
click at [491, 462] on li "9546217262" at bounding box center [584, 471] width 203 height 19
copy link "9546217262"
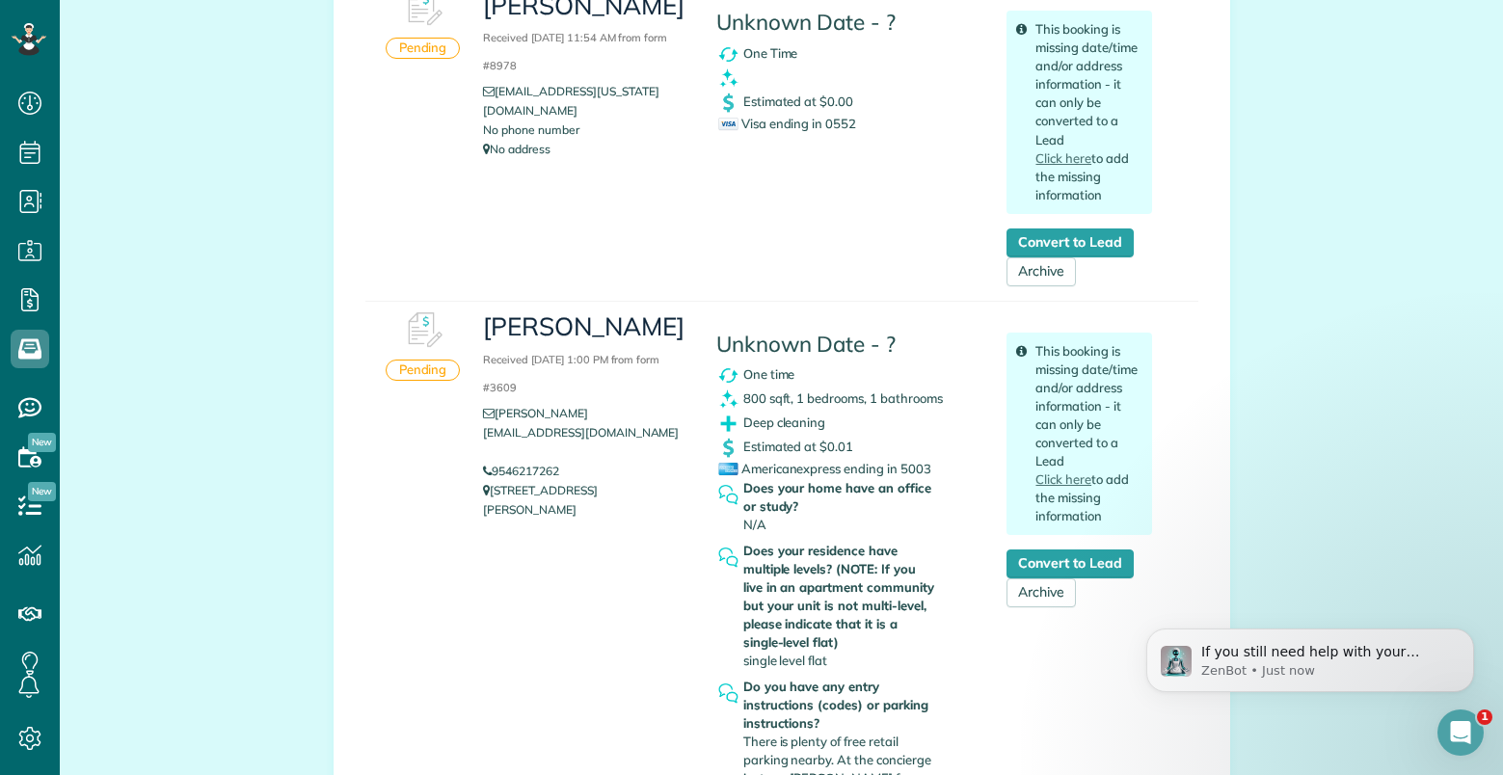
scroll to position [3125, 0]
click at [1281, 663] on p "ZenBot • Just now" at bounding box center [1325, 670] width 249 height 17
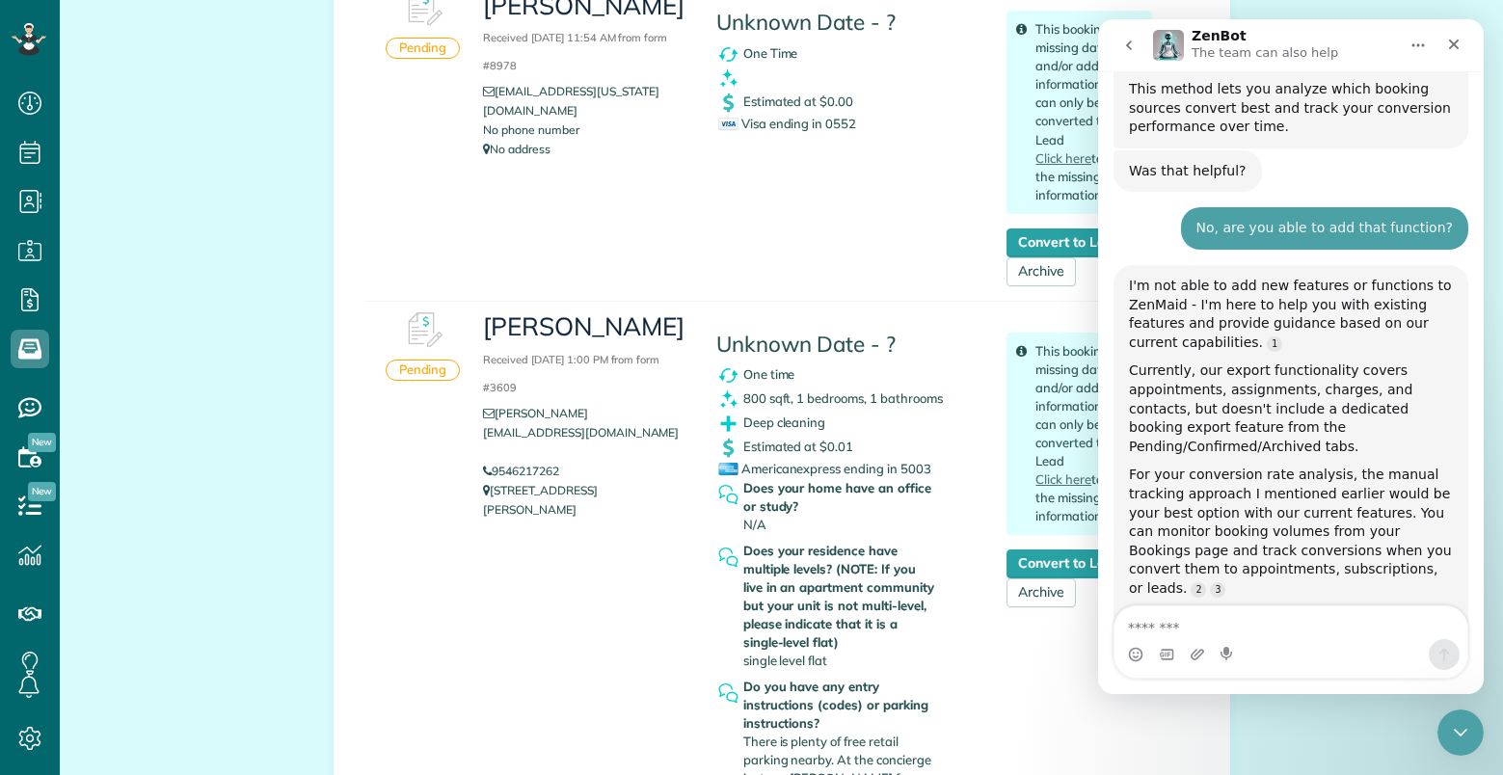
scroll to position [3157, 0]
drag, startPoint x: 1156, startPoint y: 488, endPoint x: 1334, endPoint y: 539, distance: 185.5
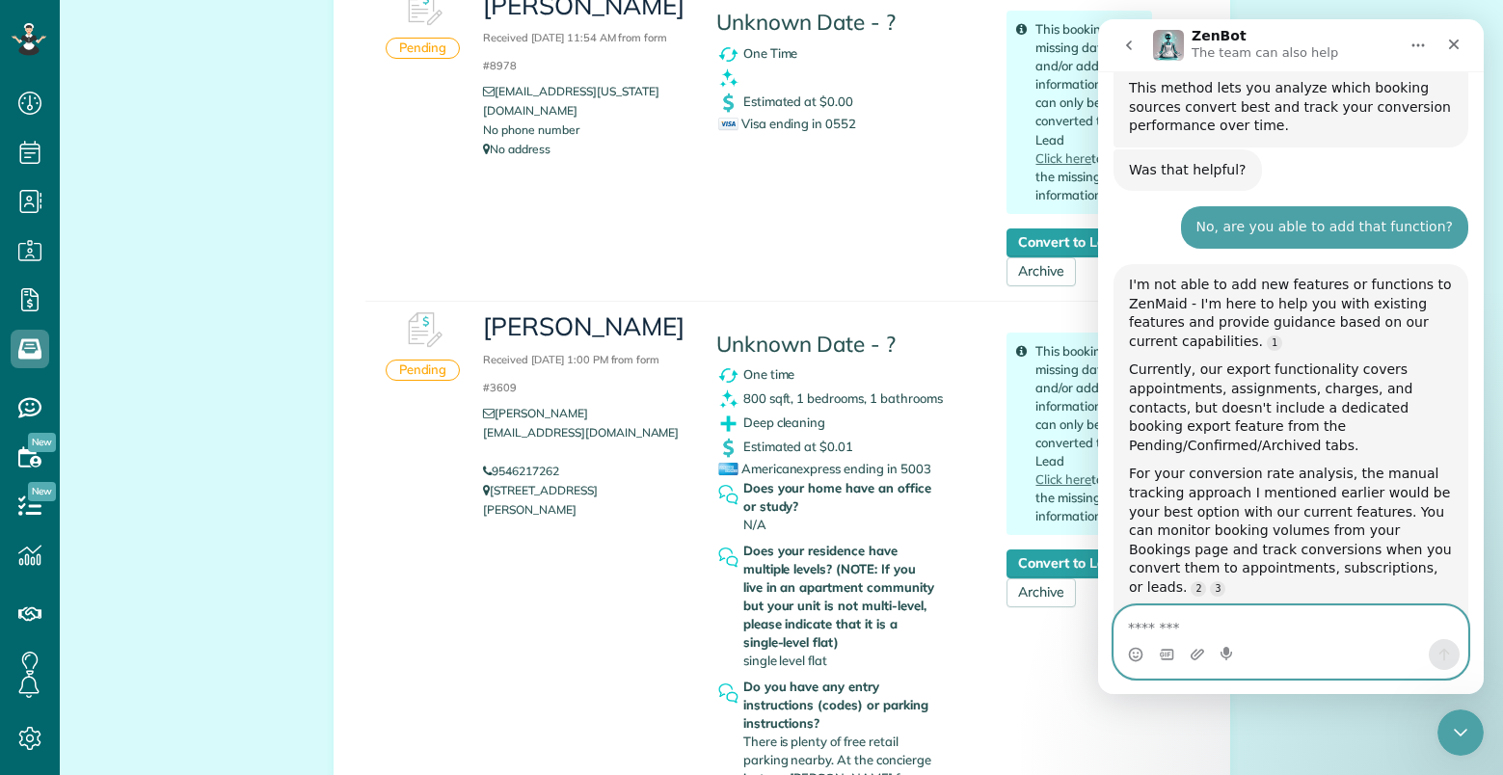
click at [1205, 618] on textarea "Message…" at bounding box center [1290, 622] width 353 height 33
type textarea "*"
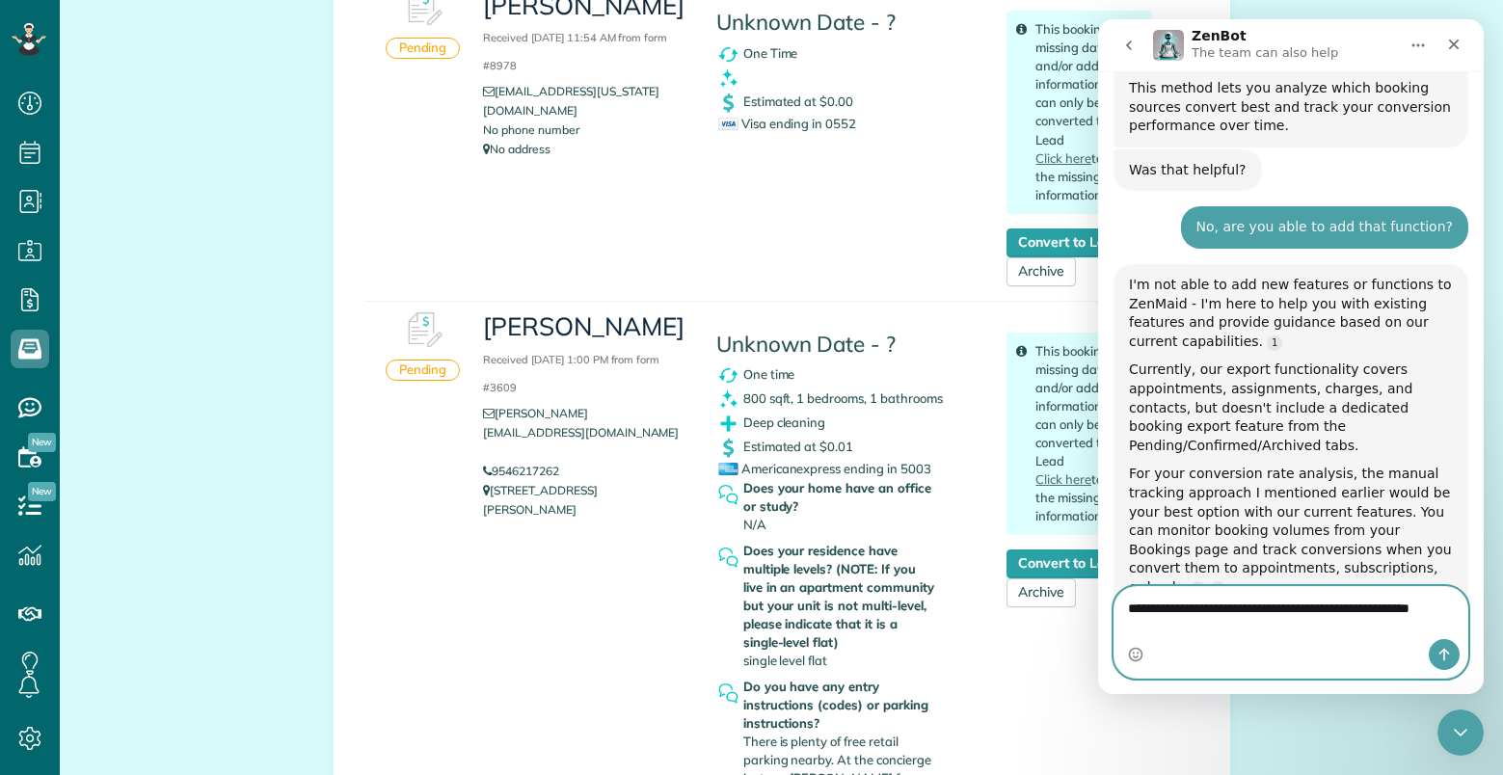
scroll to position [3176, 0]
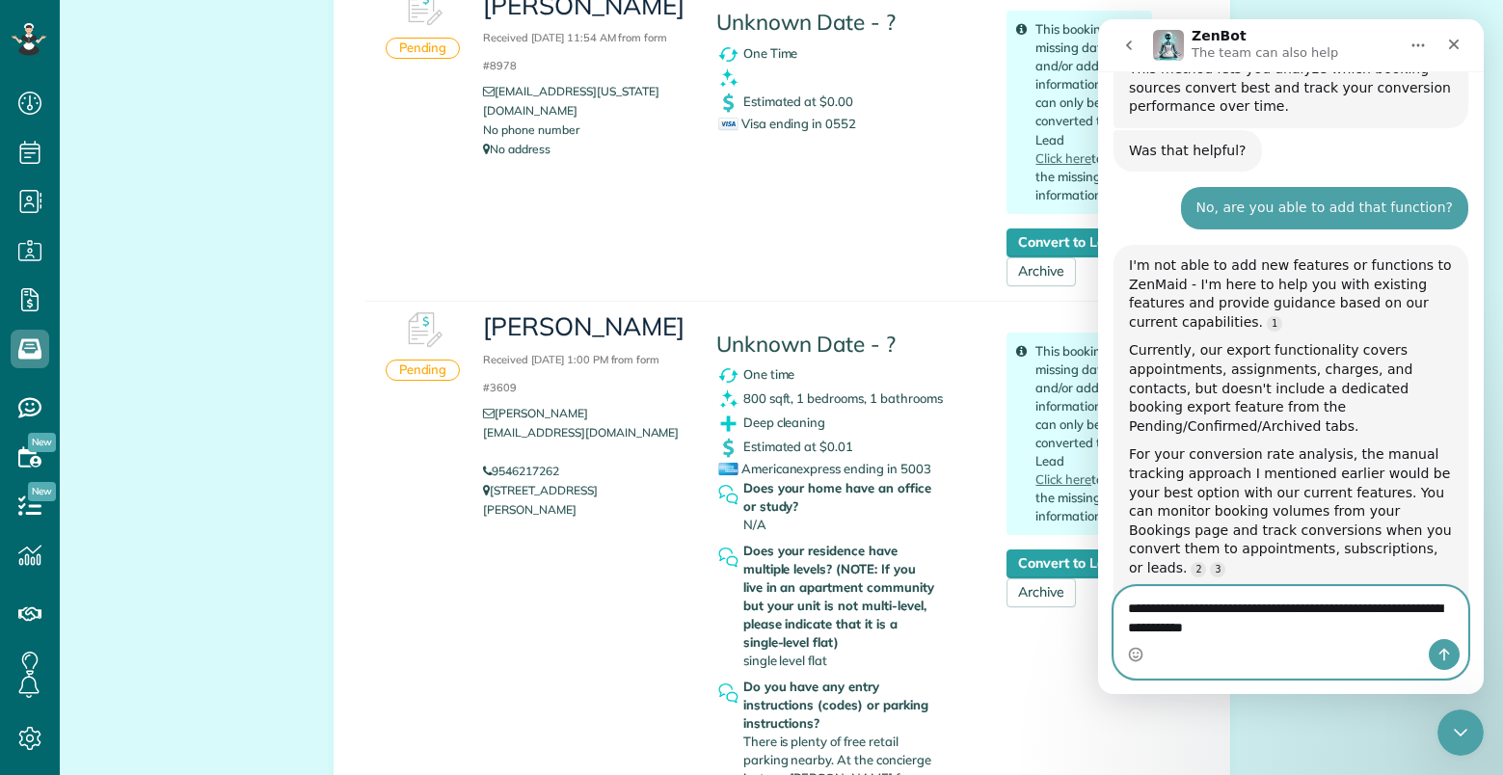
type textarea "**********"
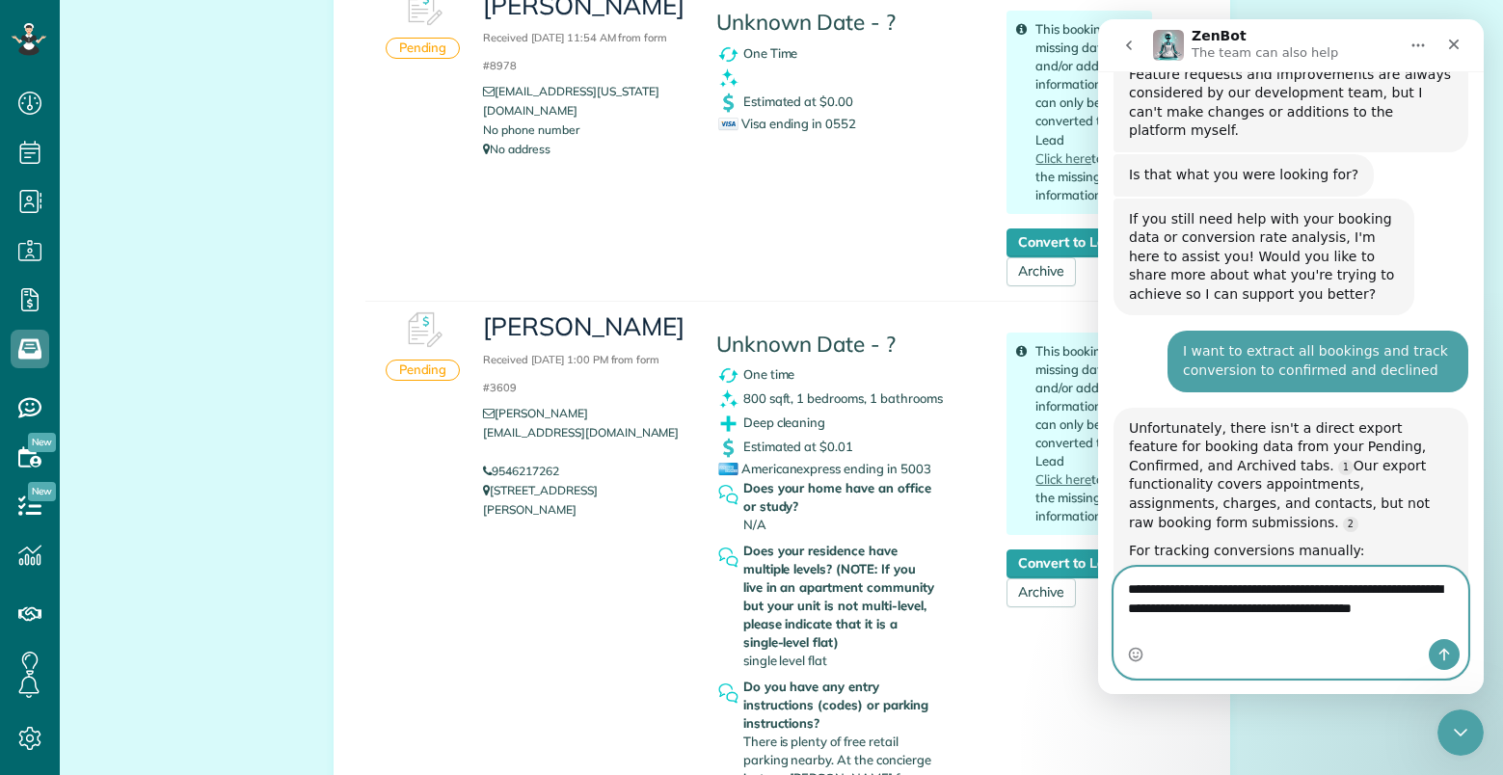
scroll to position [3699, 0]
type textarea "**********"
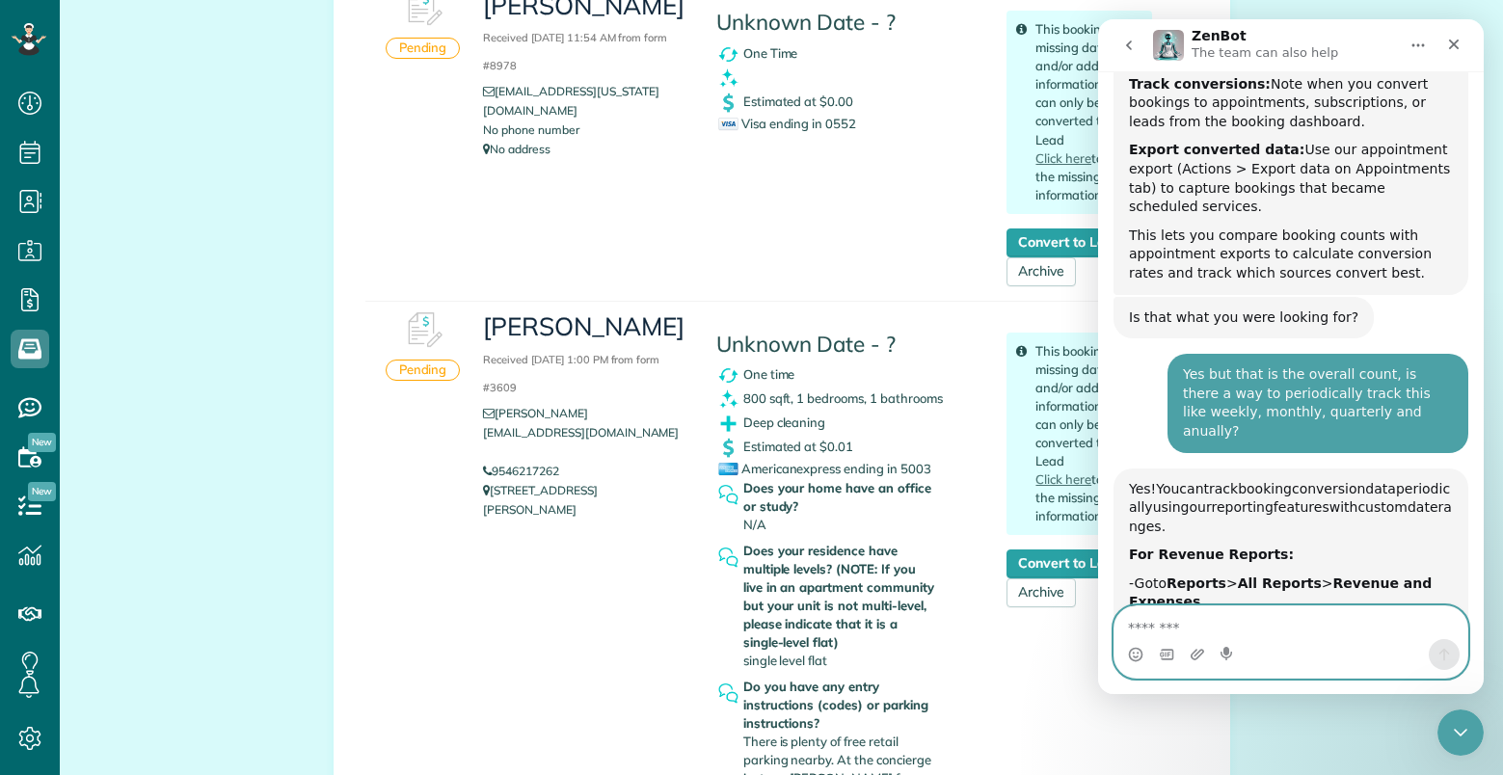
scroll to position [4265, 0]
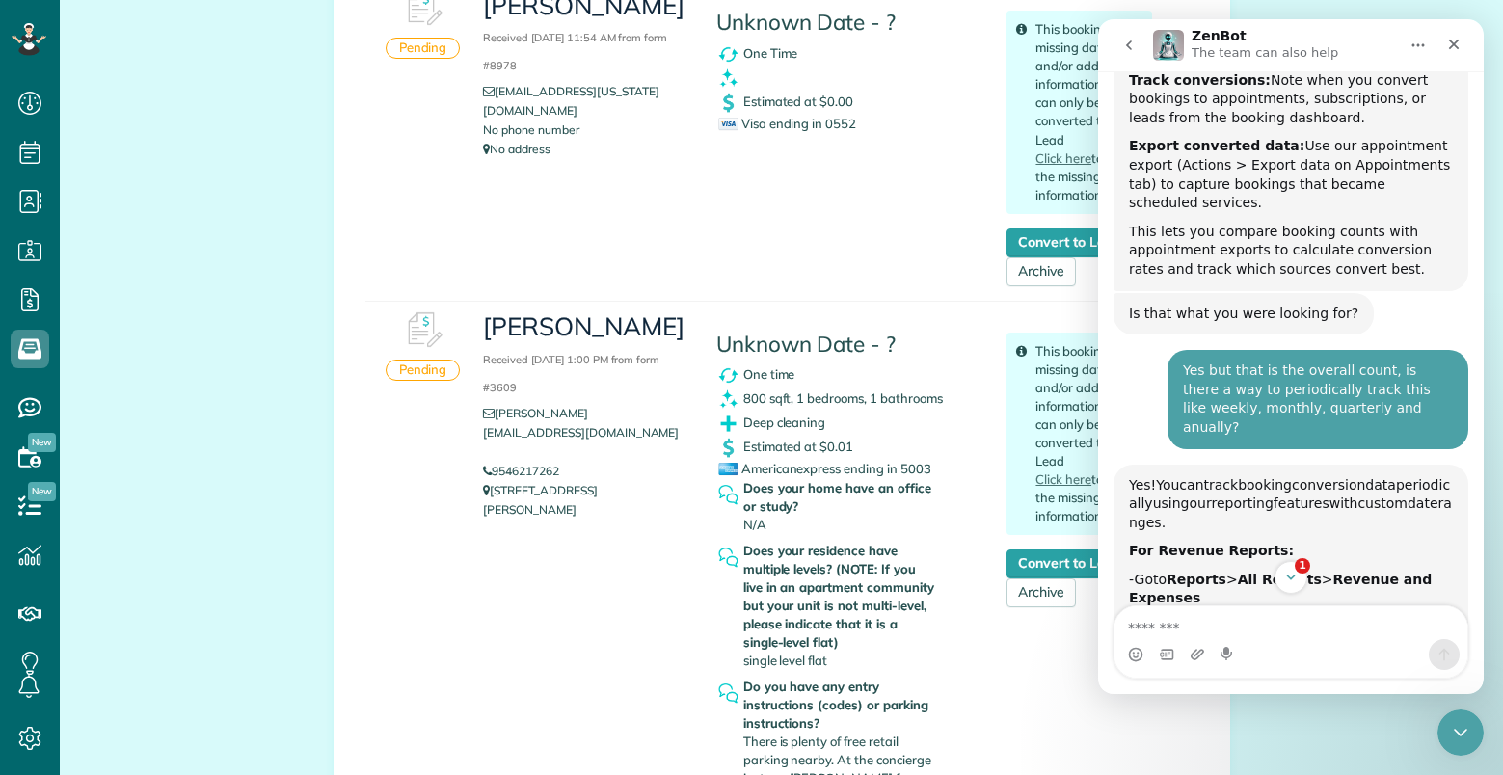
drag, startPoint x: 1148, startPoint y: 342, endPoint x: 1278, endPoint y: 345, distance: 130.2
click at [1278, 752] on b "For Appointment Analysis:" at bounding box center [1229, 759] width 201 height 15
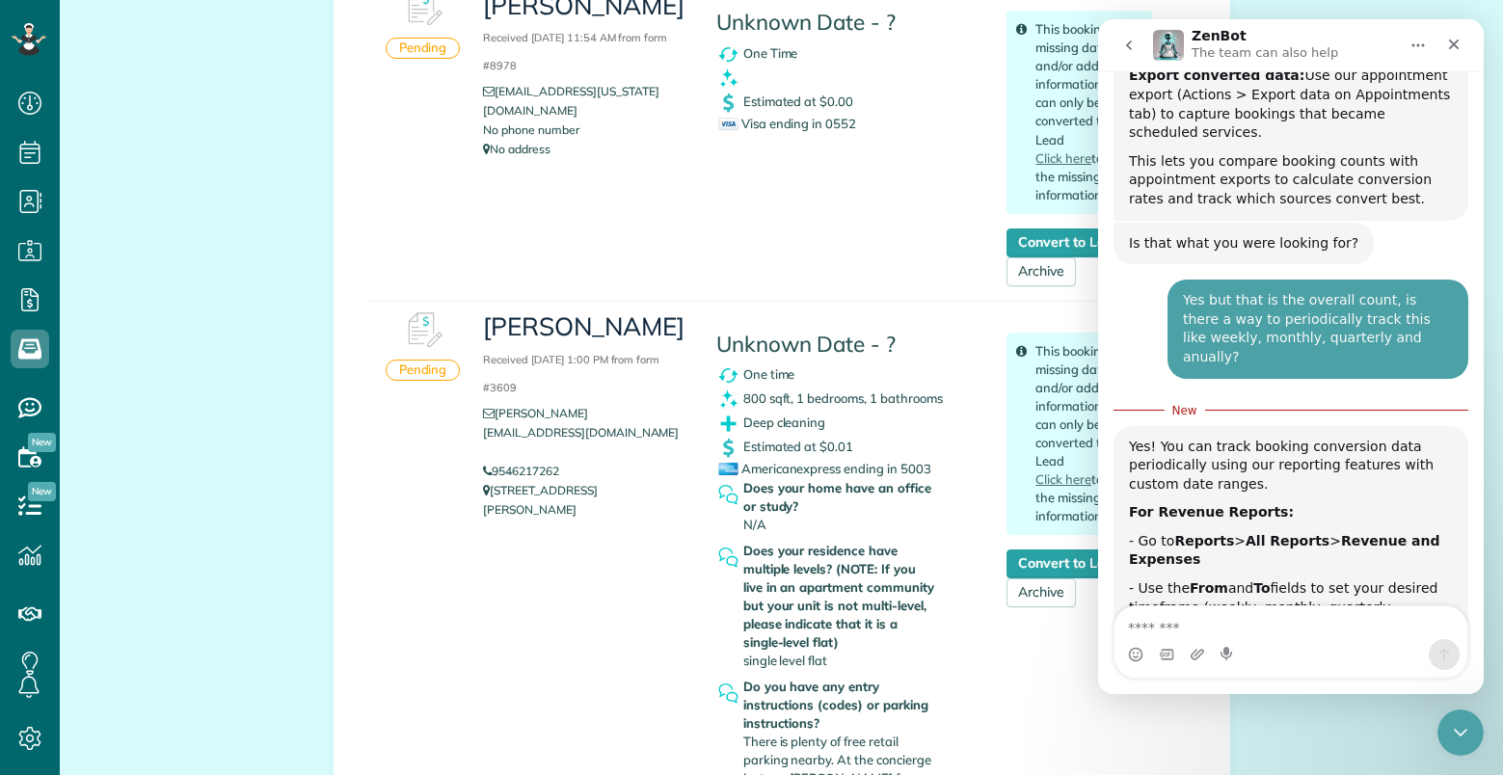
scroll to position [4266, 0]
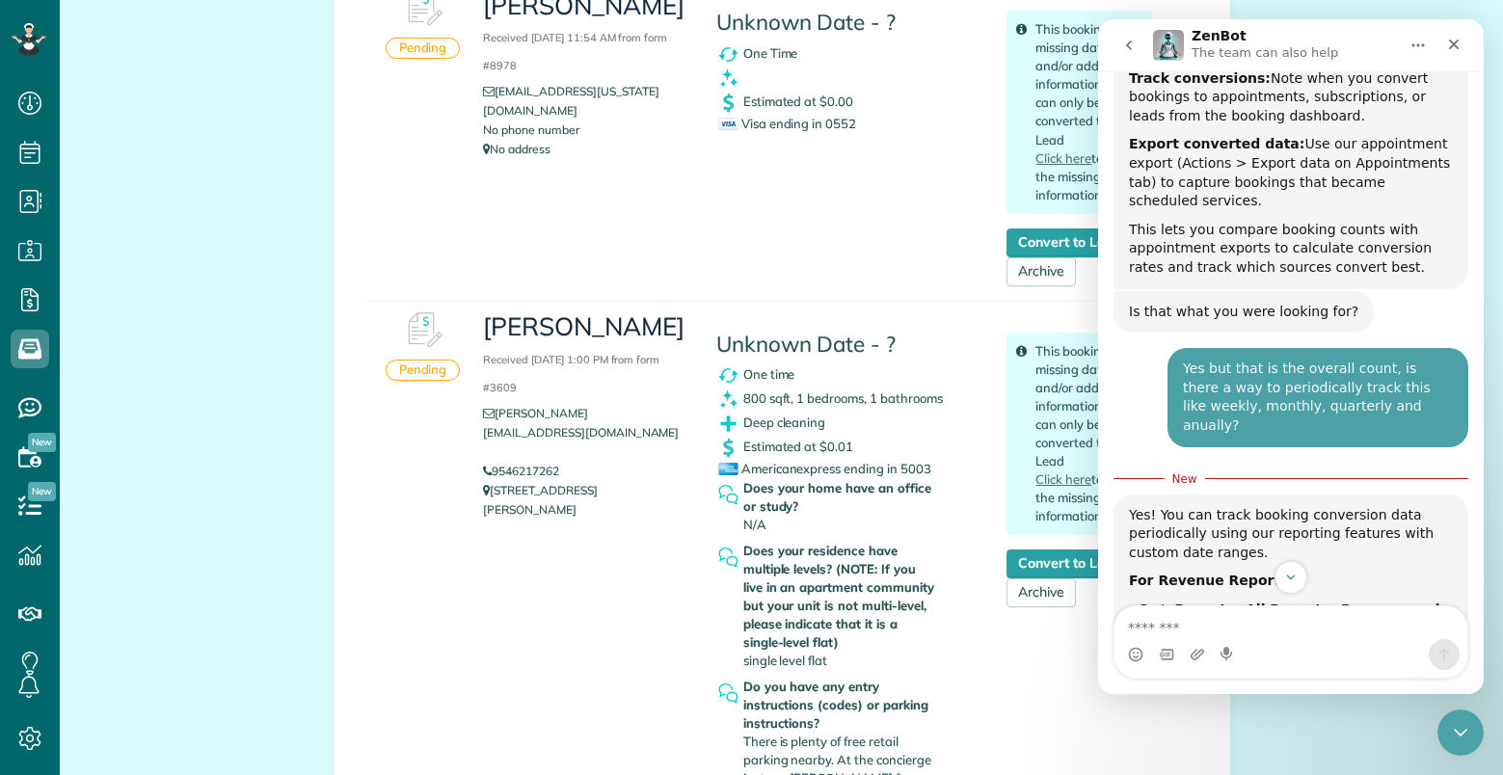
drag, startPoint x: 1165, startPoint y: 281, endPoint x: 1312, endPoint y: 281, distance: 146.5
click at [1312, 648] on div "- Use the From and To fields to set your desired timeframe (weekly, monthly, qu…" at bounding box center [1291, 676] width 324 height 57
click at [1290, 648] on div "- Use the From and To fields to set your desired timeframe (weekly, monthly, qu…" at bounding box center [1291, 676] width 324 height 57
drag, startPoint x: 1142, startPoint y: 392, endPoint x: 1375, endPoint y: 424, distance: 234.5
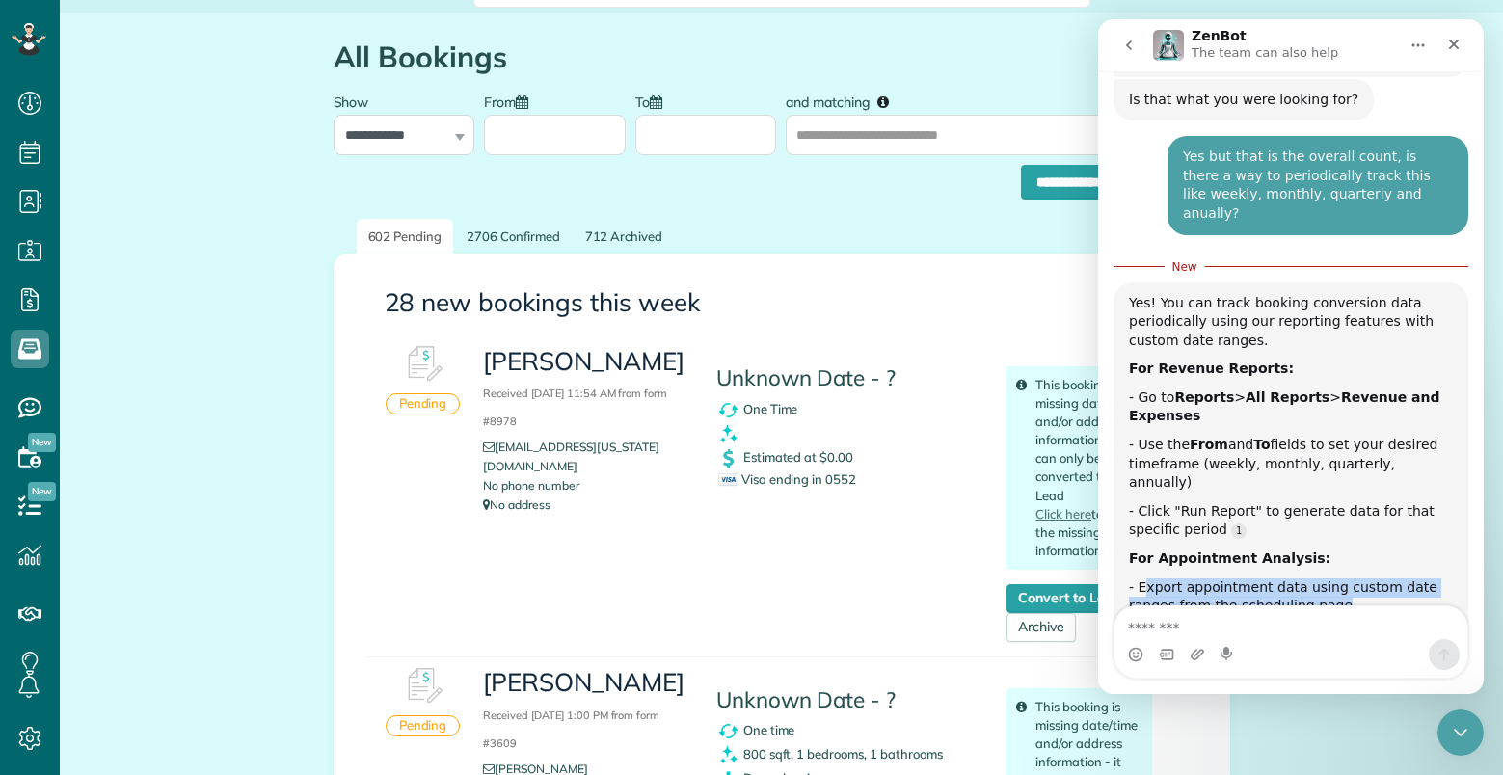
scroll to position [0, 0]
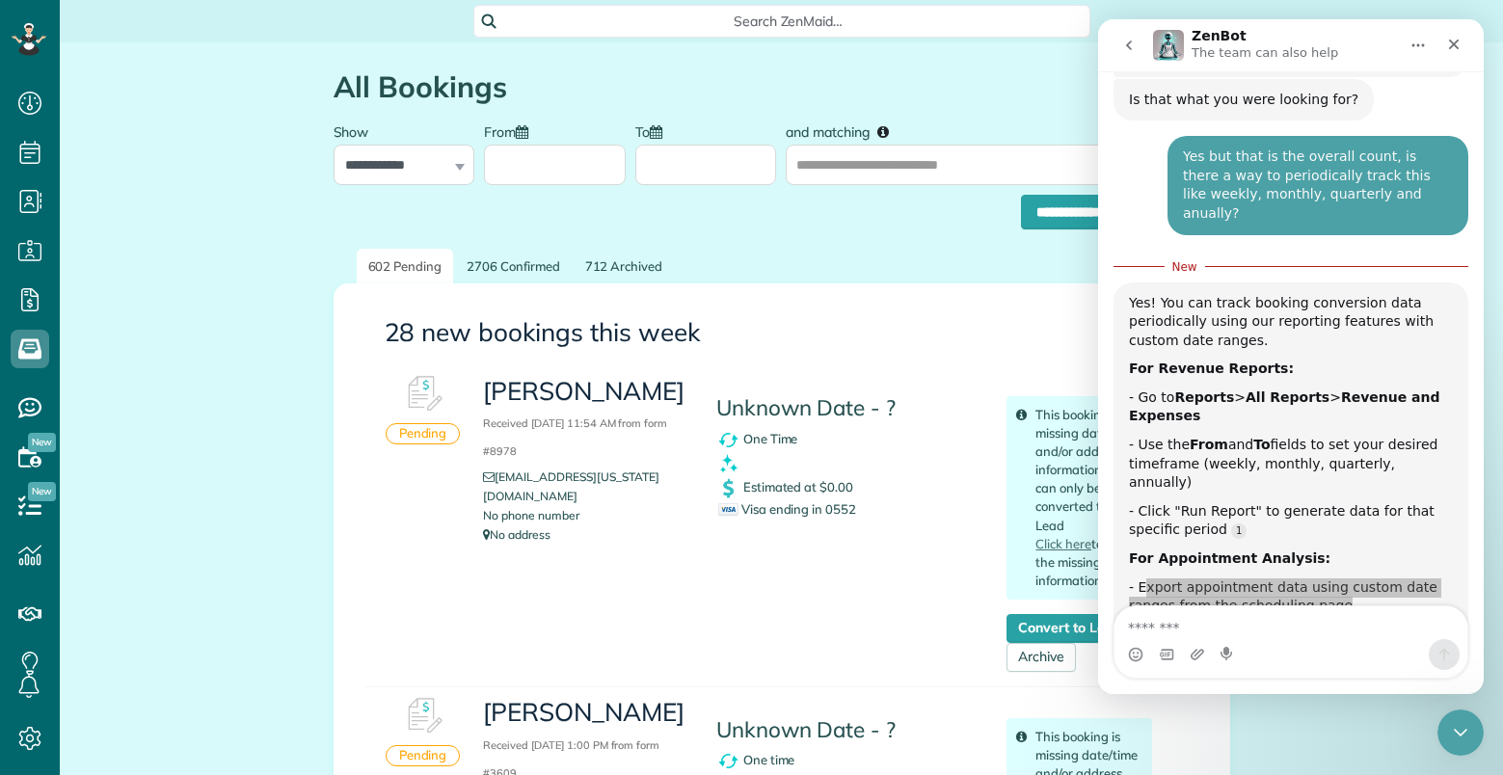
click at [653, 210] on div "**********" at bounding box center [782, 207] width 896 height 44
click at [1461, 45] on div "Close" at bounding box center [1453, 44] width 35 height 35
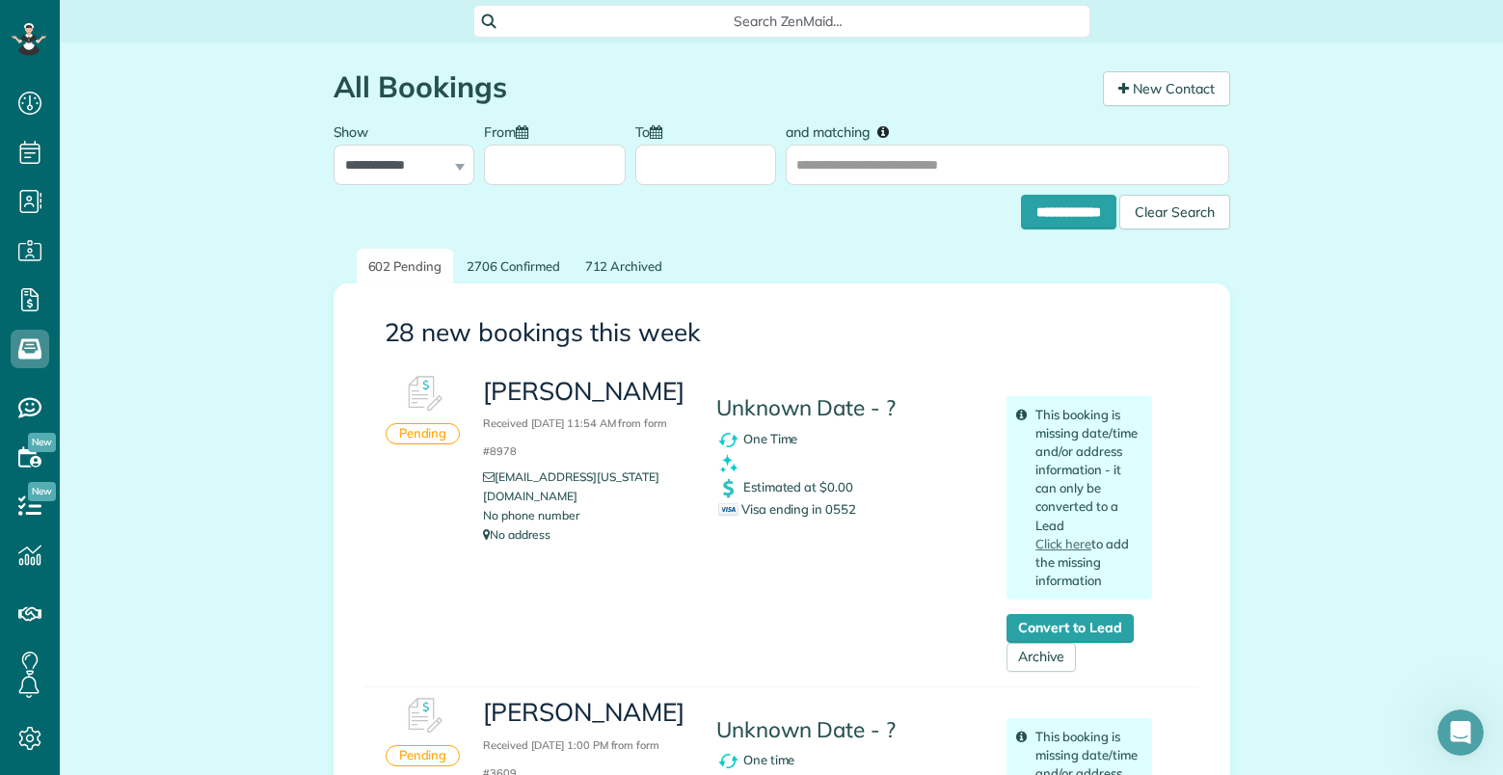
click at [563, 167] on input "From" at bounding box center [555, 165] width 142 height 40
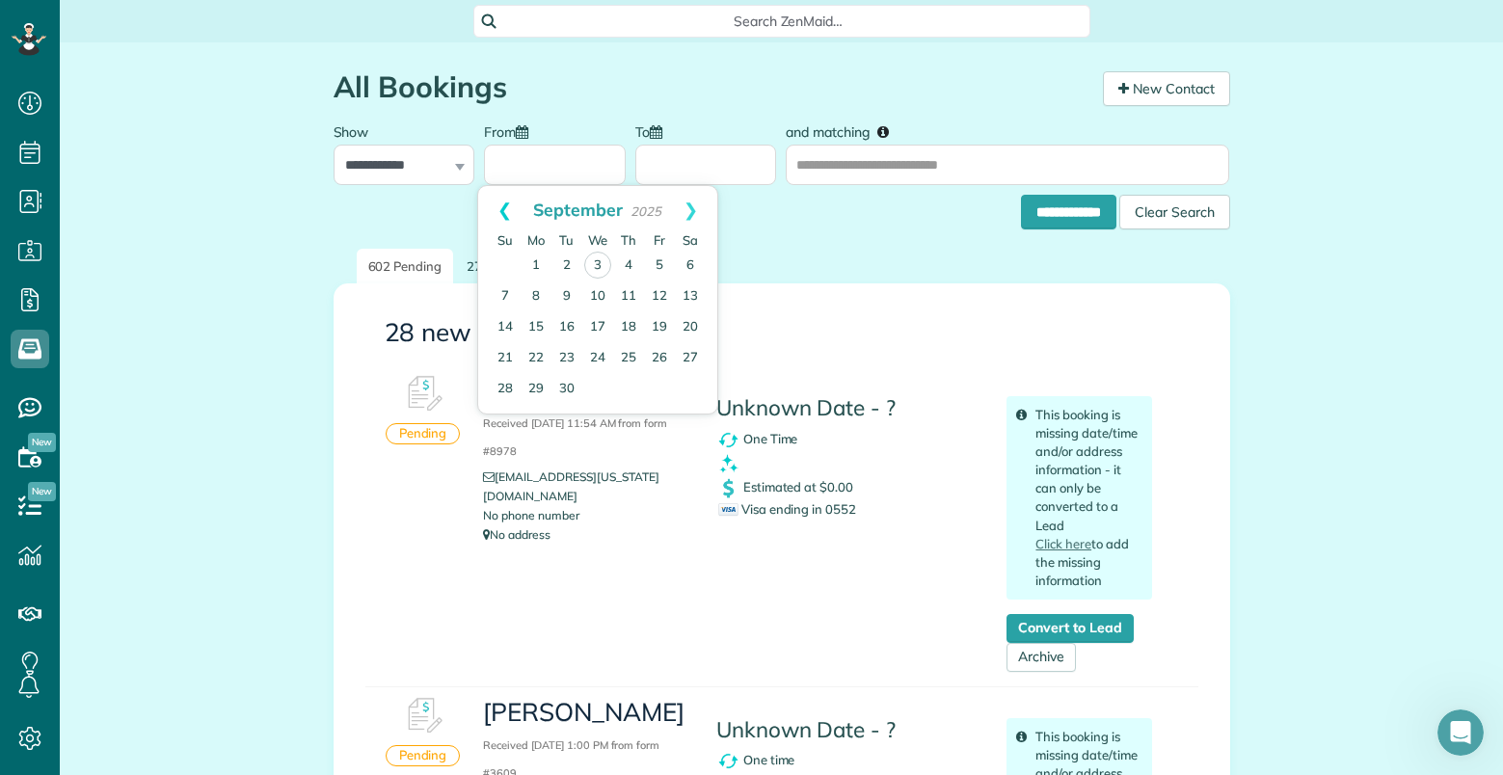
click at [506, 210] on link "Prev" at bounding box center [504, 210] width 53 height 48
click at [508, 212] on link "Prev" at bounding box center [504, 210] width 53 height 48
click at [563, 260] on link "1" at bounding box center [566, 265] width 31 height 31
type input "**********"
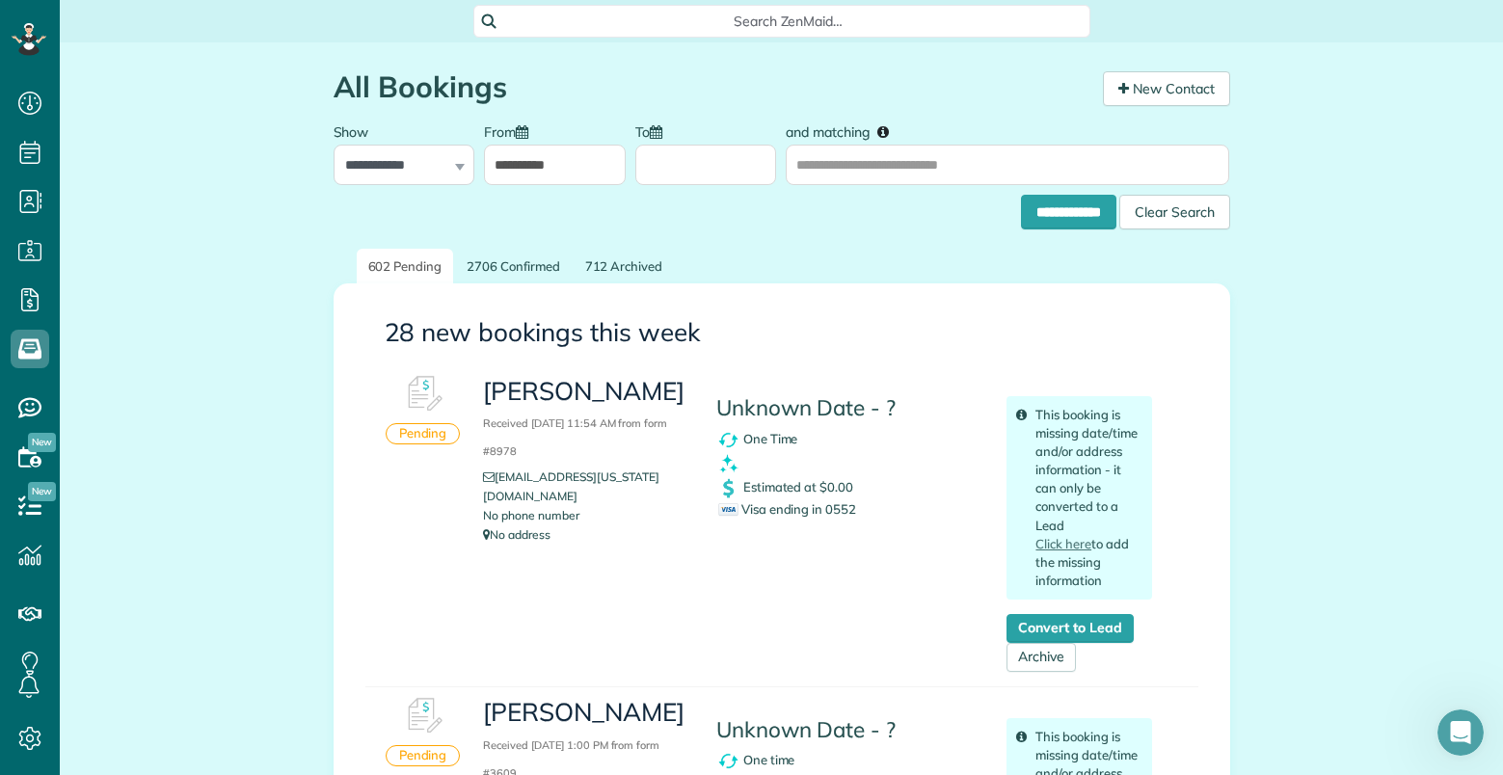
click at [704, 182] on input "To" at bounding box center [706, 165] width 142 height 40
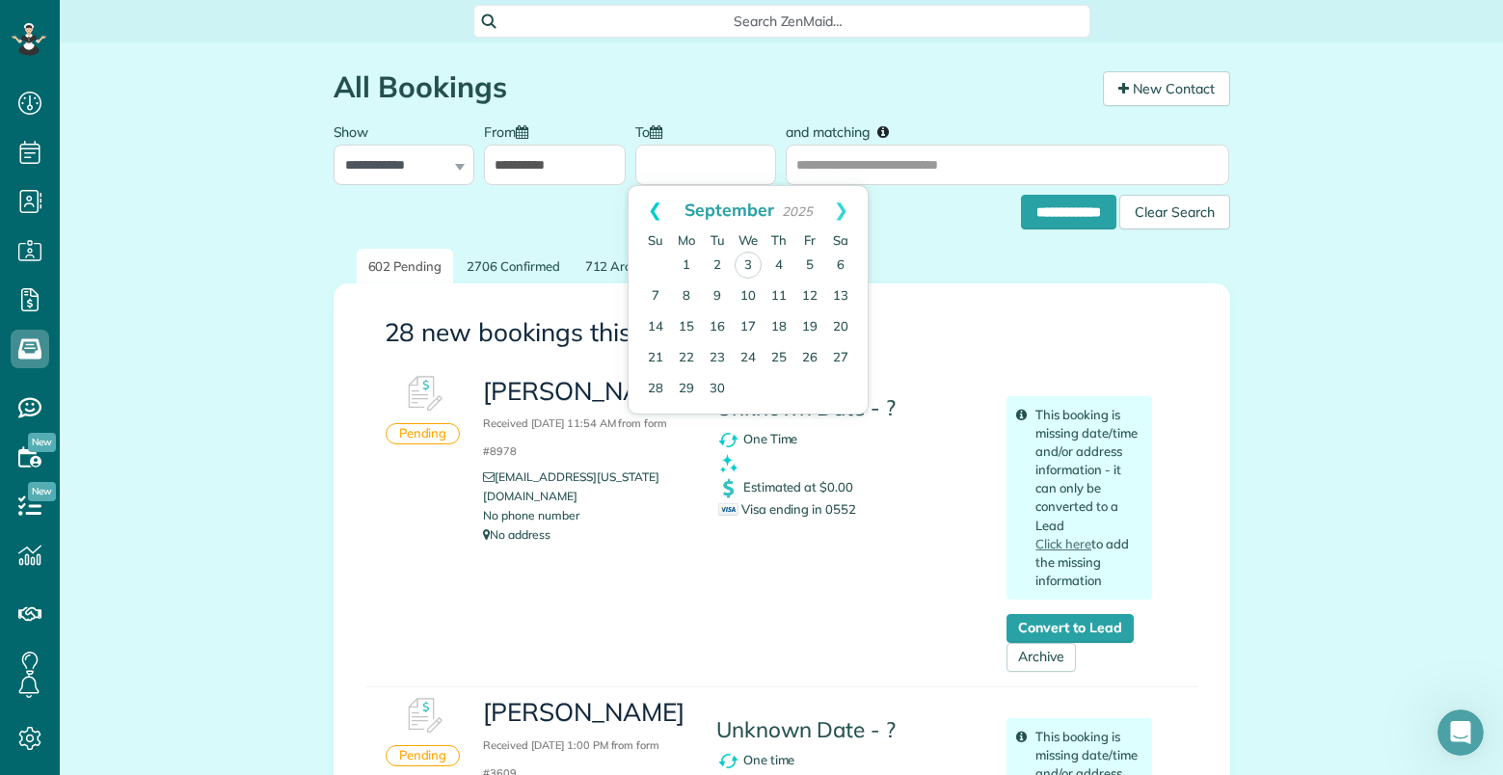
click at [655, 209] on link "Prev" at bounding box center [655, 210] width 53 height 48
click at [785, 380] on link "31" at bounding box center [778, 388] width 31 height 31
type input "**********"
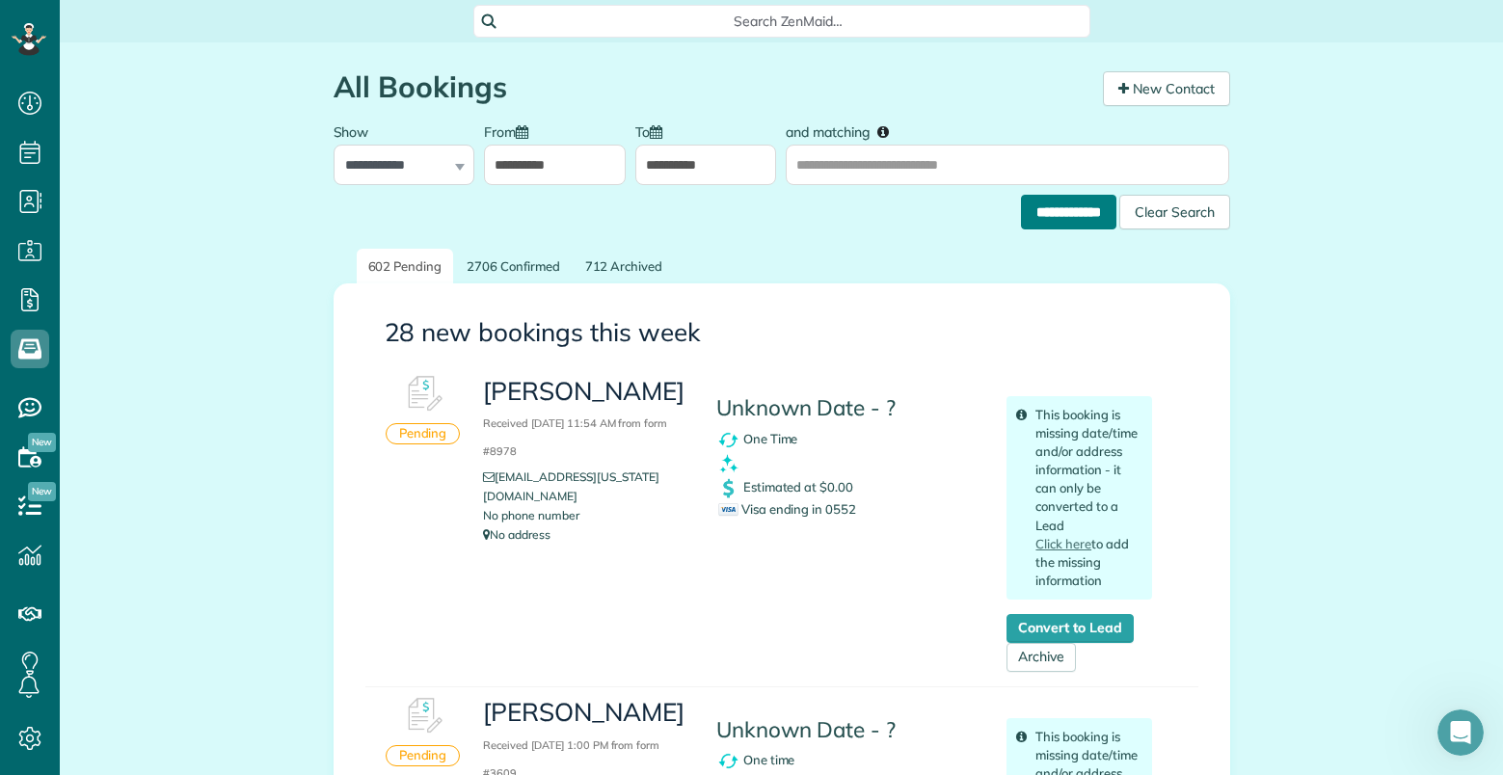
click at [1041, 211] on input "**********" at bounding box center [1068, 212] width 95 height 35
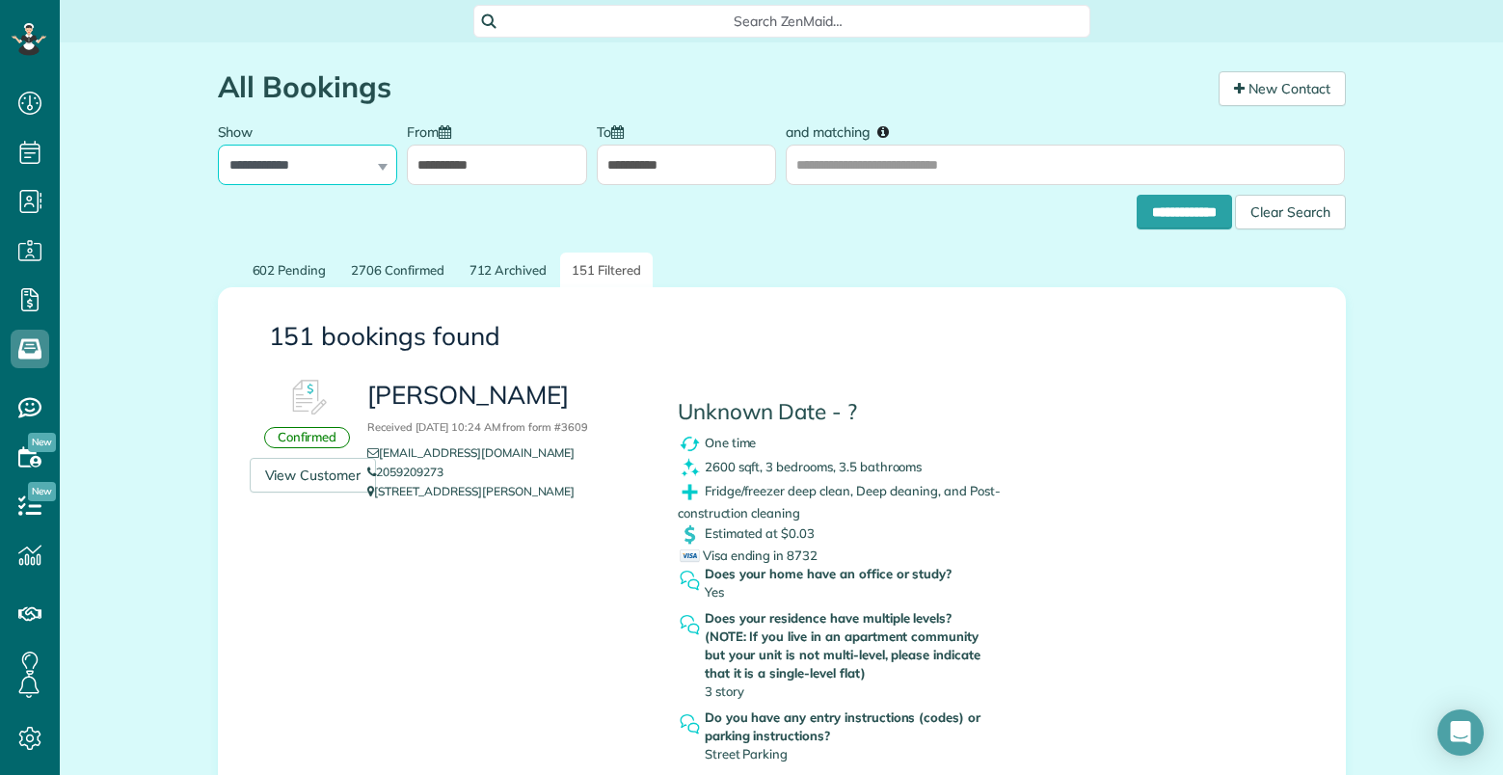
click at [369, 164] on select "**********" at bounding box center [308, 165] width 180 height 40
click at [218, 145] on select "**********" at bounding box center [308, 165] width 180 height 40
click at [329, 170] on select "**********" at bounding box center [308, 165] width 180 height 40
select select "***"
click at [218, 145] on select "**********" at bounding box center [308, 165] width 180 height 40
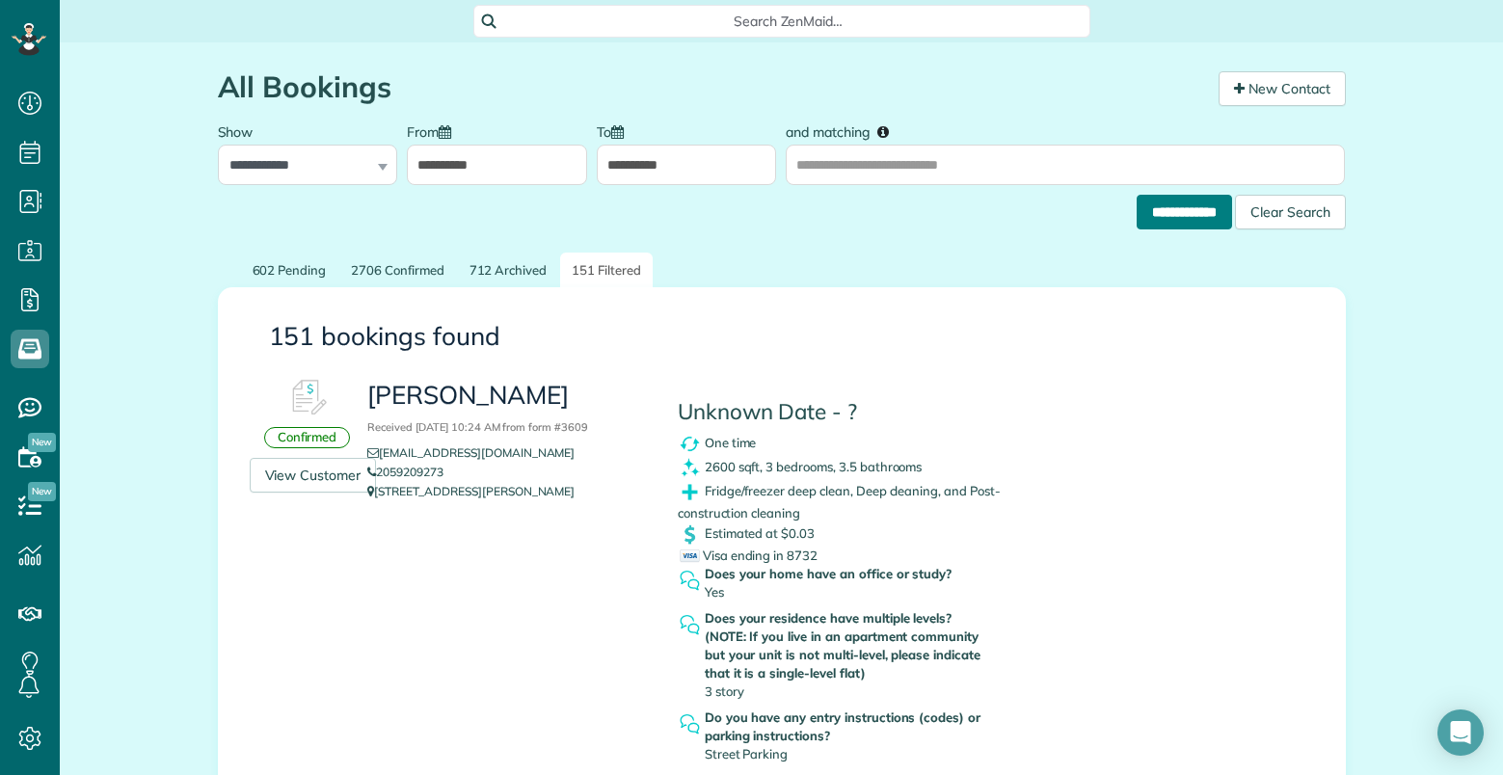
click at [1156, 216] on input "**********" at bounding box center [1184, 212] width 95 height 35
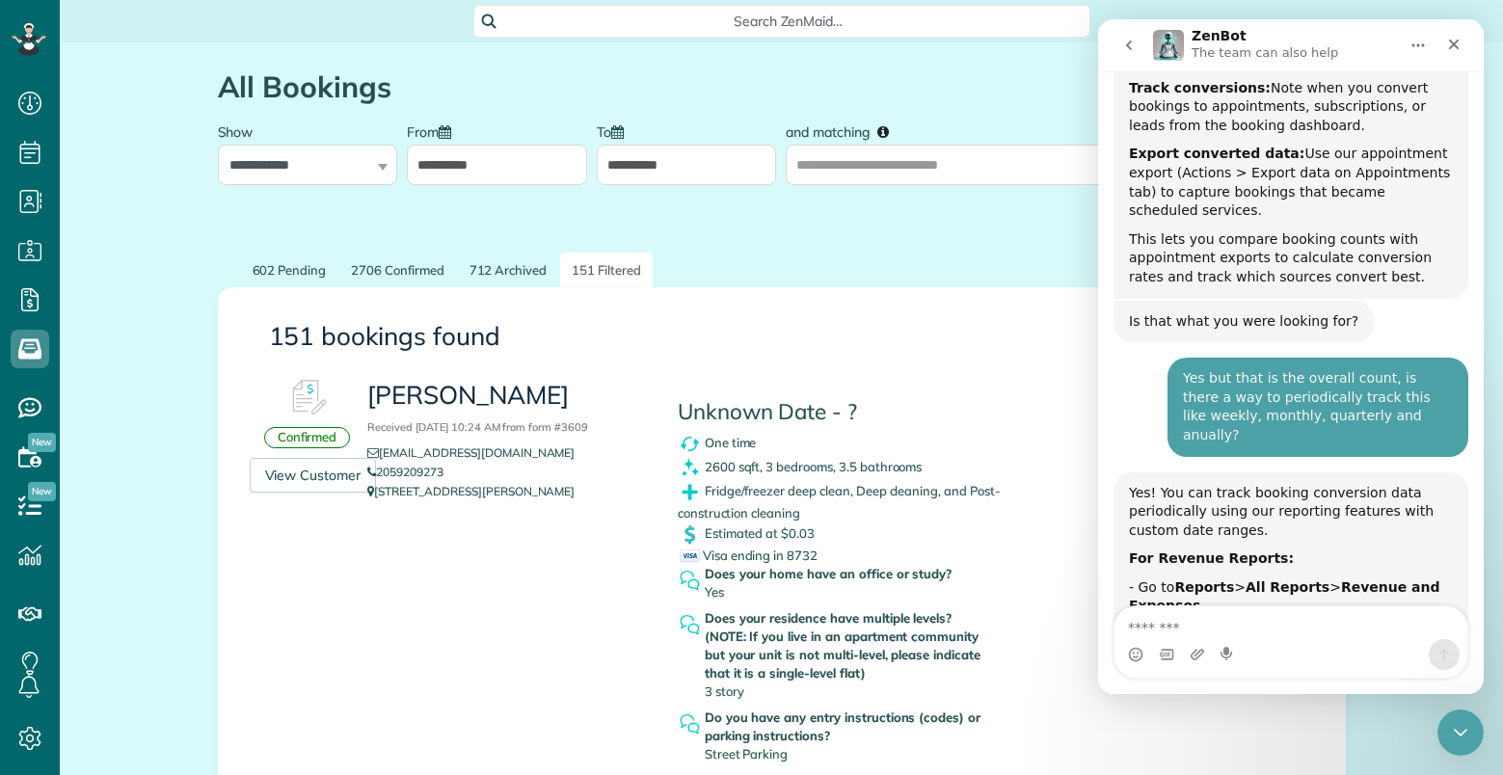
scroll to position [4427, 0]
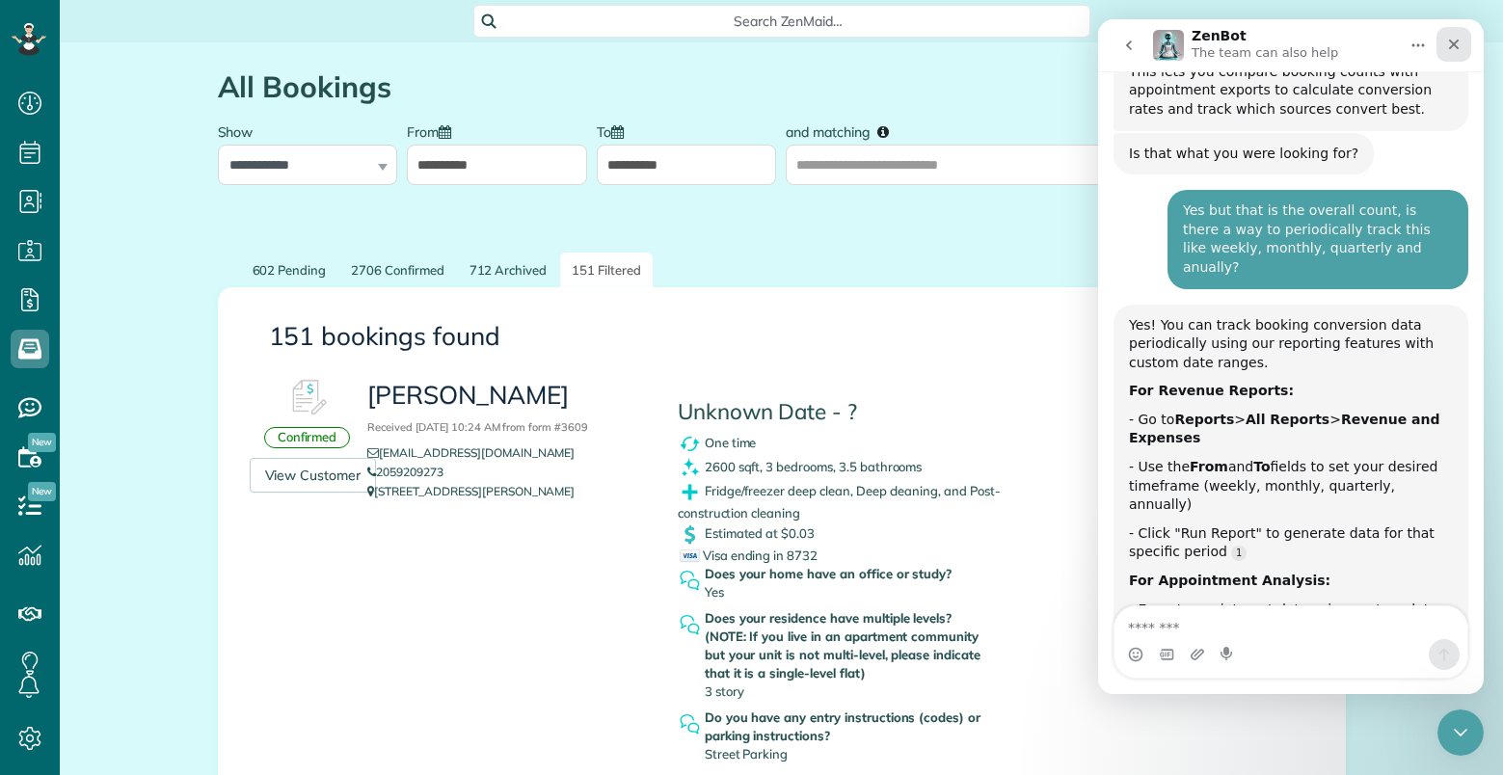
click at [1455, 44] on icon "Close" at bounding box center [1454, 45] width 11 height 11
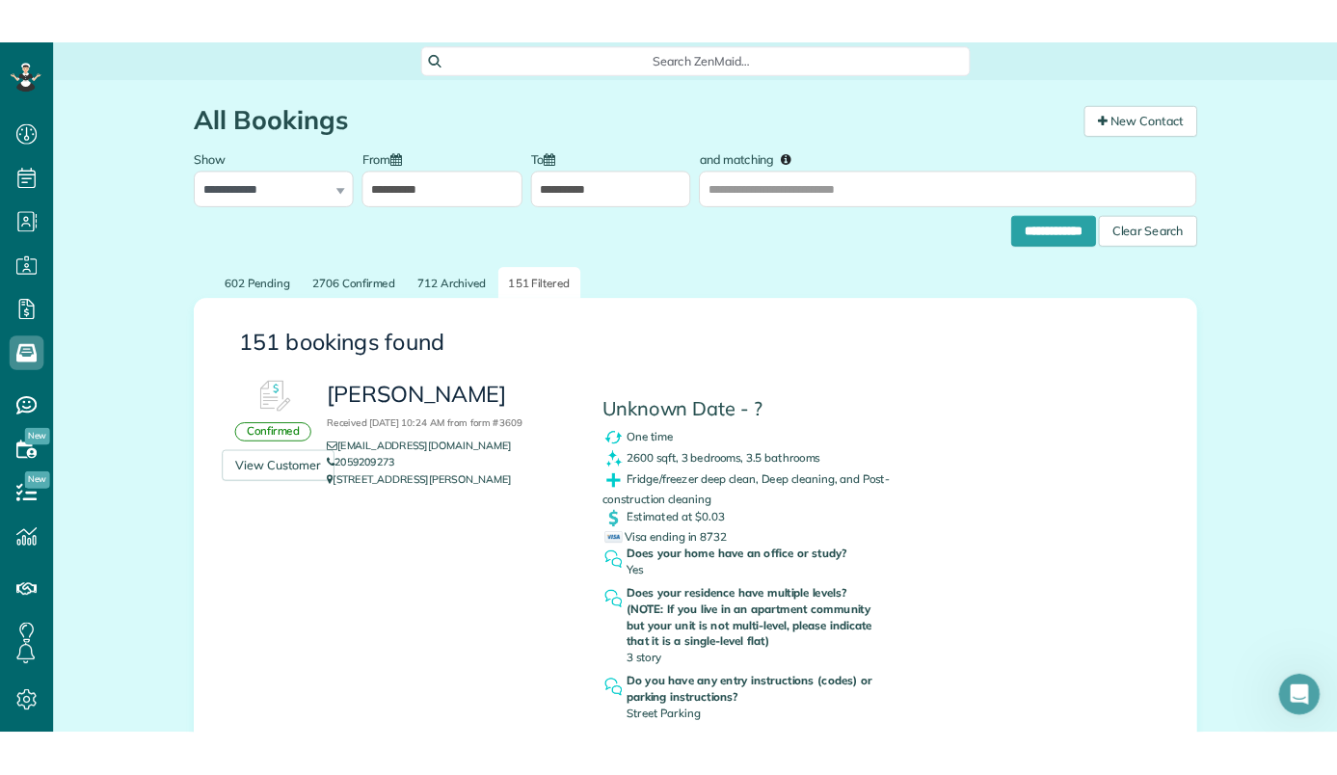
scroll to position [4547, 0]
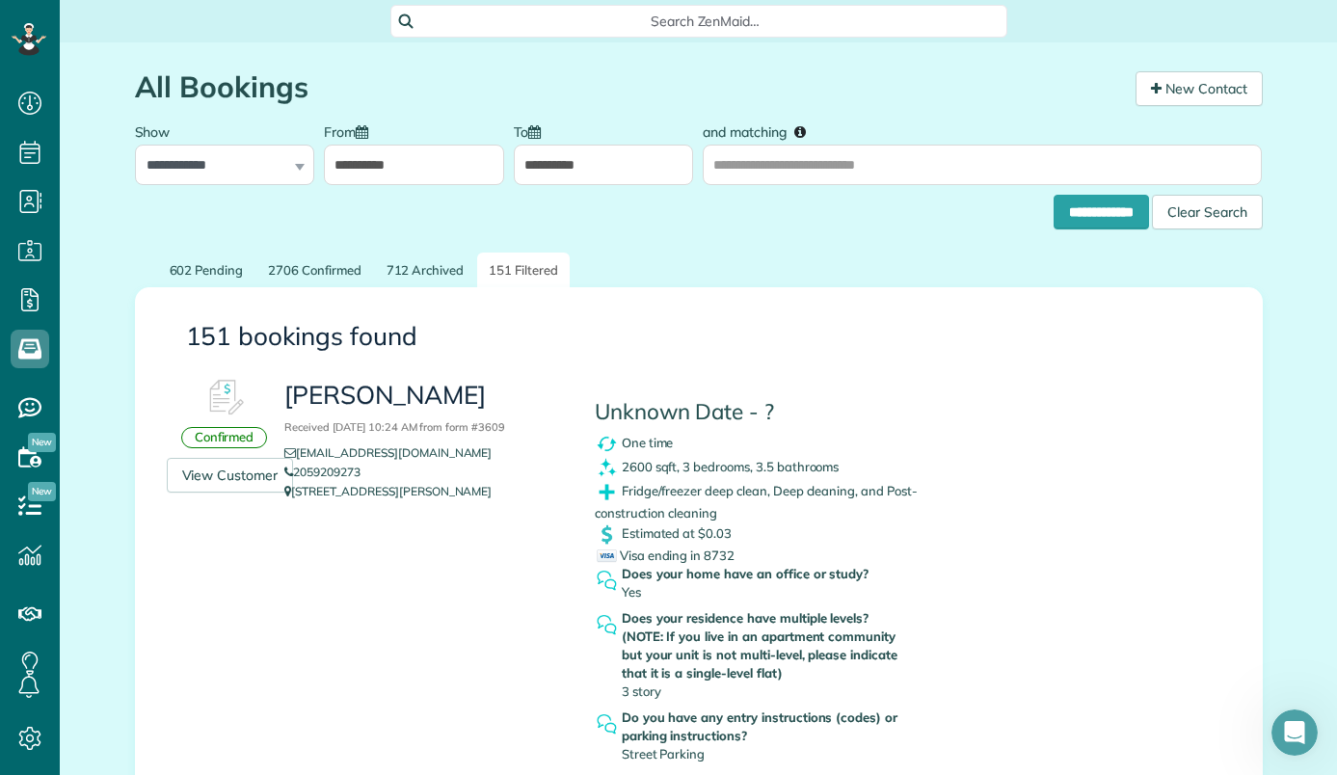
click at [687, 19] on span "Search ZenMaid…" at bounding box center [706, 21] width 586 height 19
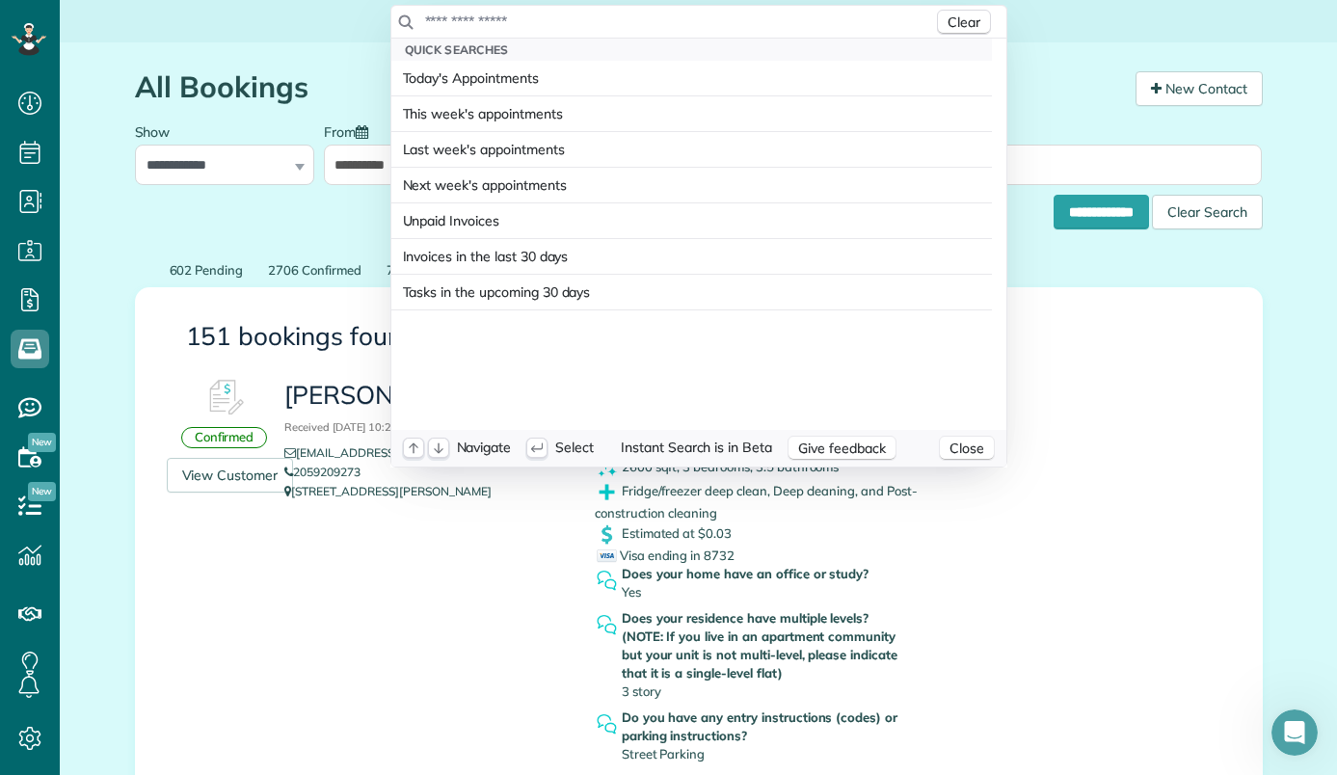
click at [685, 19] on input "text" at bounding box center [678, 21] width 509 height 19
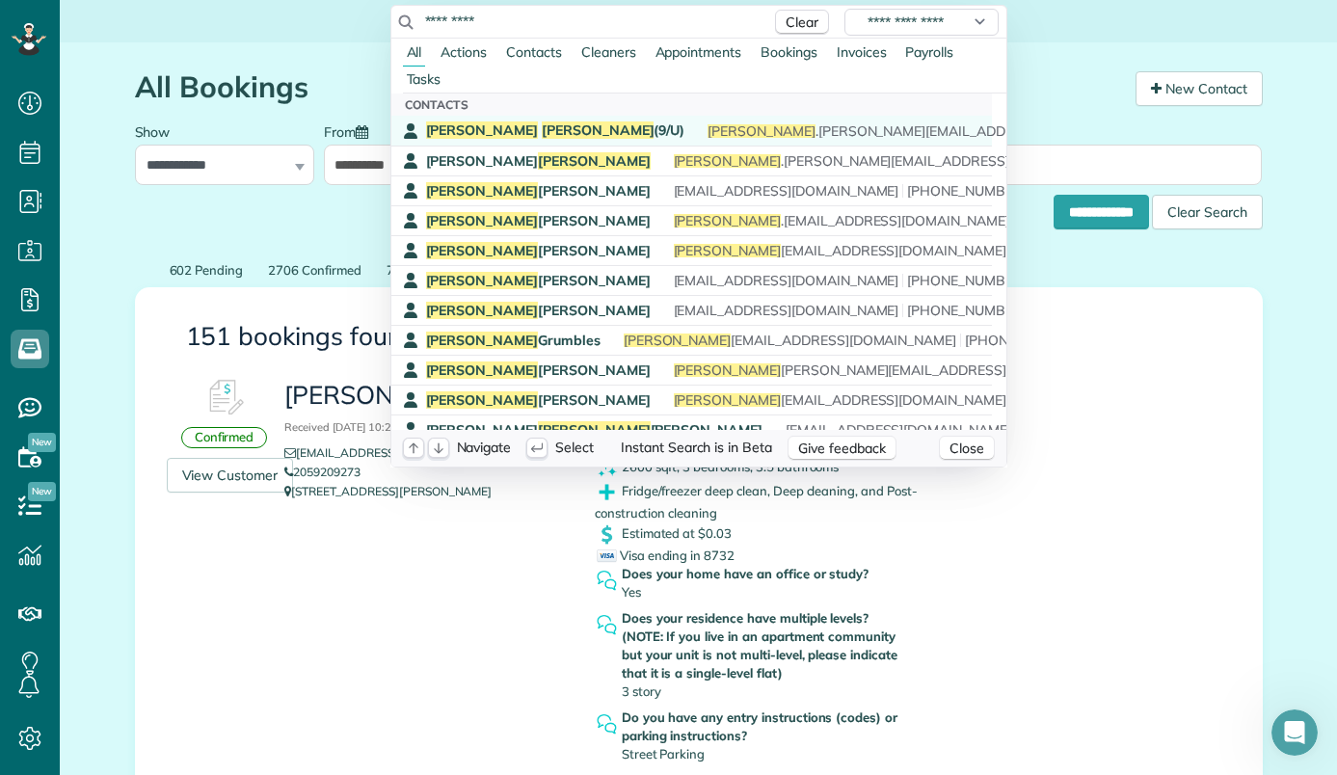
type input "*********"
click at [500, 123] on span "Kate Olen (9/U)" at bounding box center [555, 129] width 259 height 17
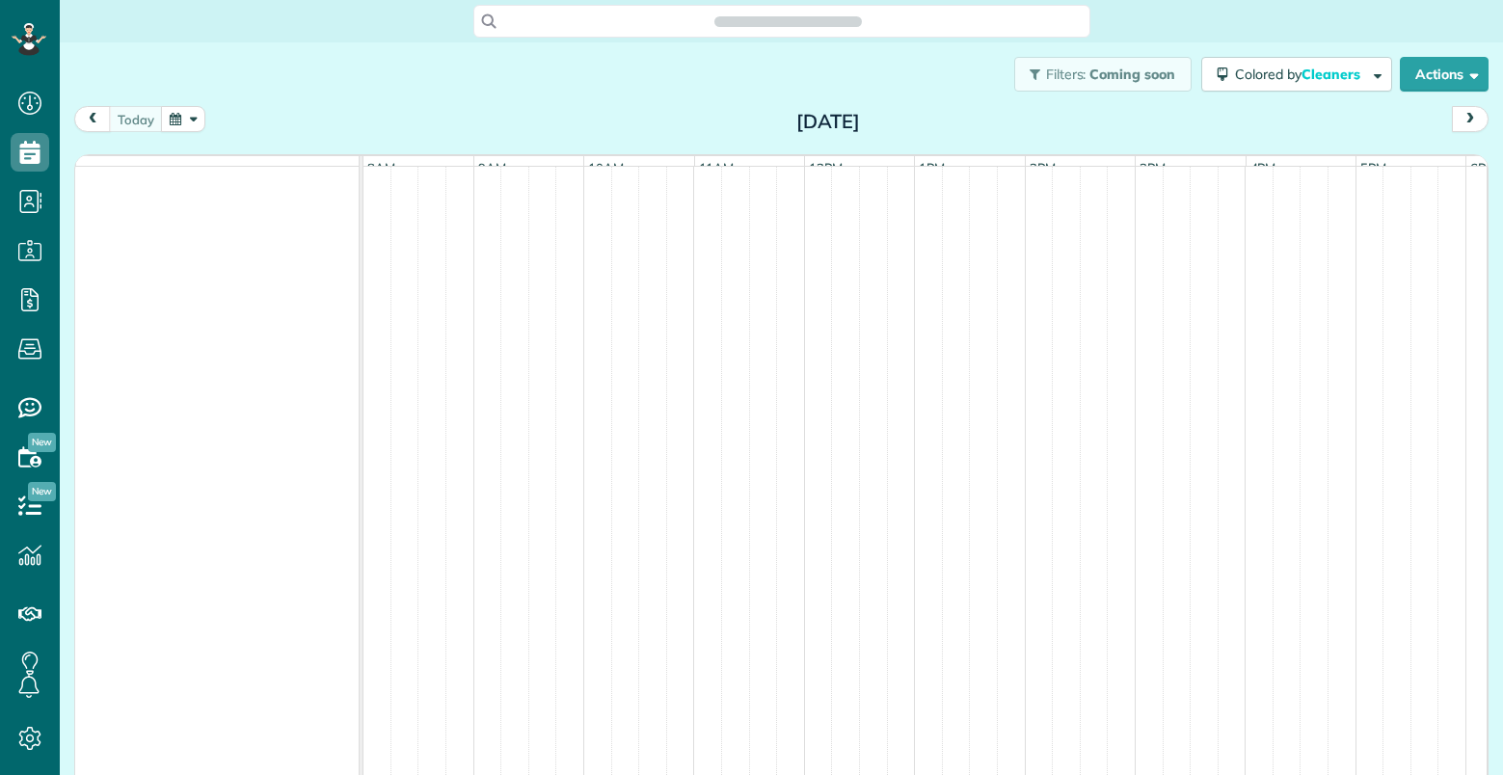
scroll to position [9, 9]
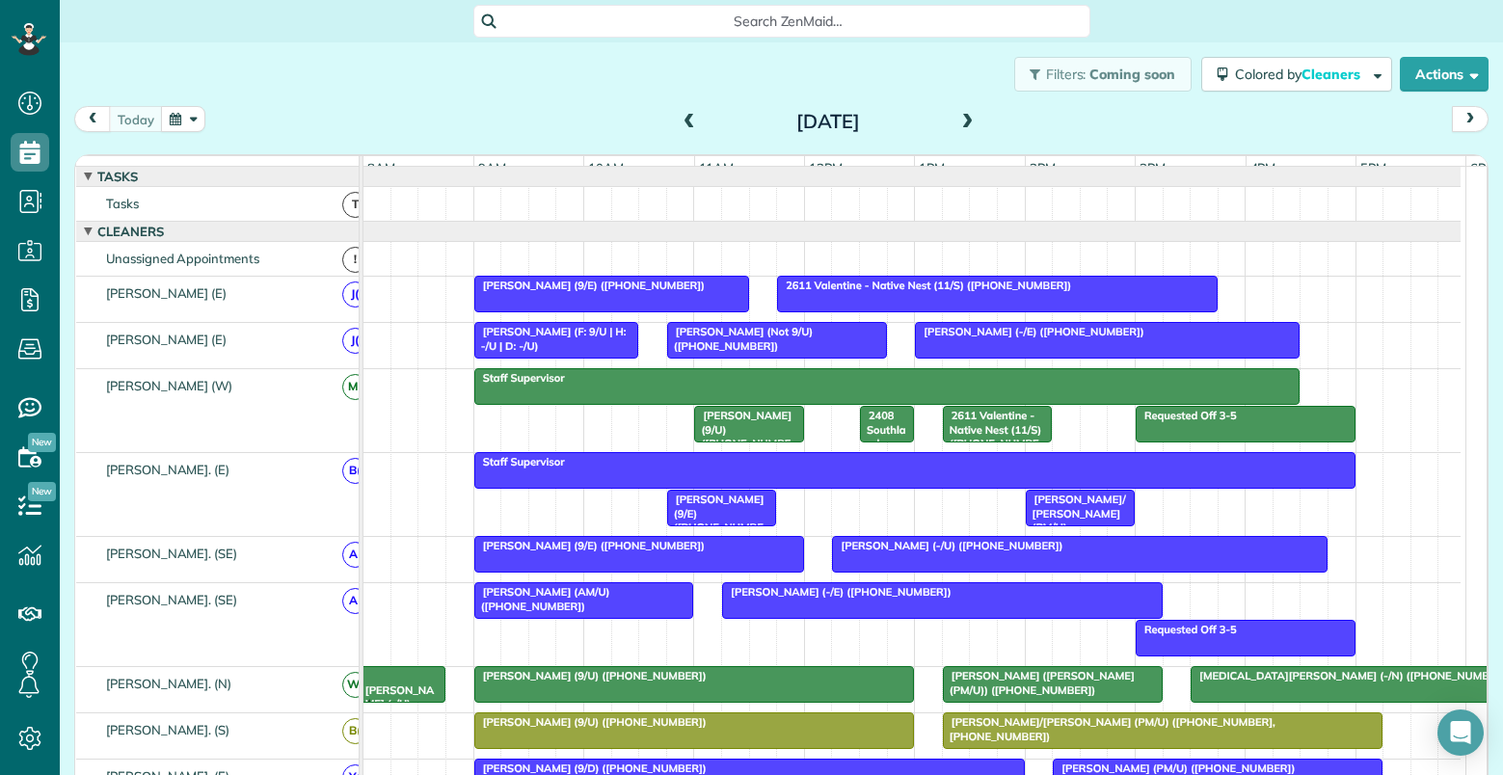
click at [188, 120] on button "button" at bounding box center [183, 119] width 44 height 26
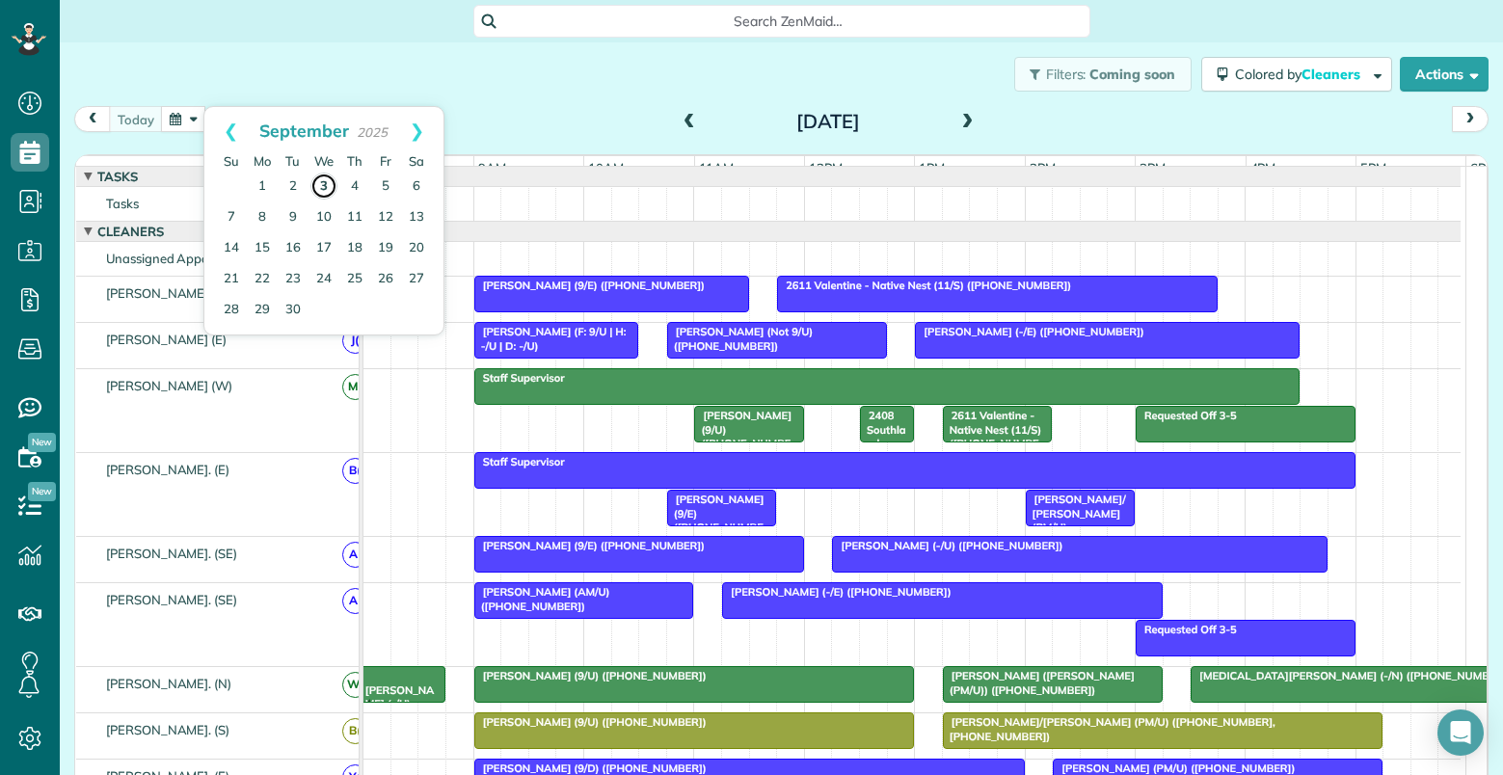
click at [320, 185] on link "3" at bounding box center [323, 186] width 27 height 27
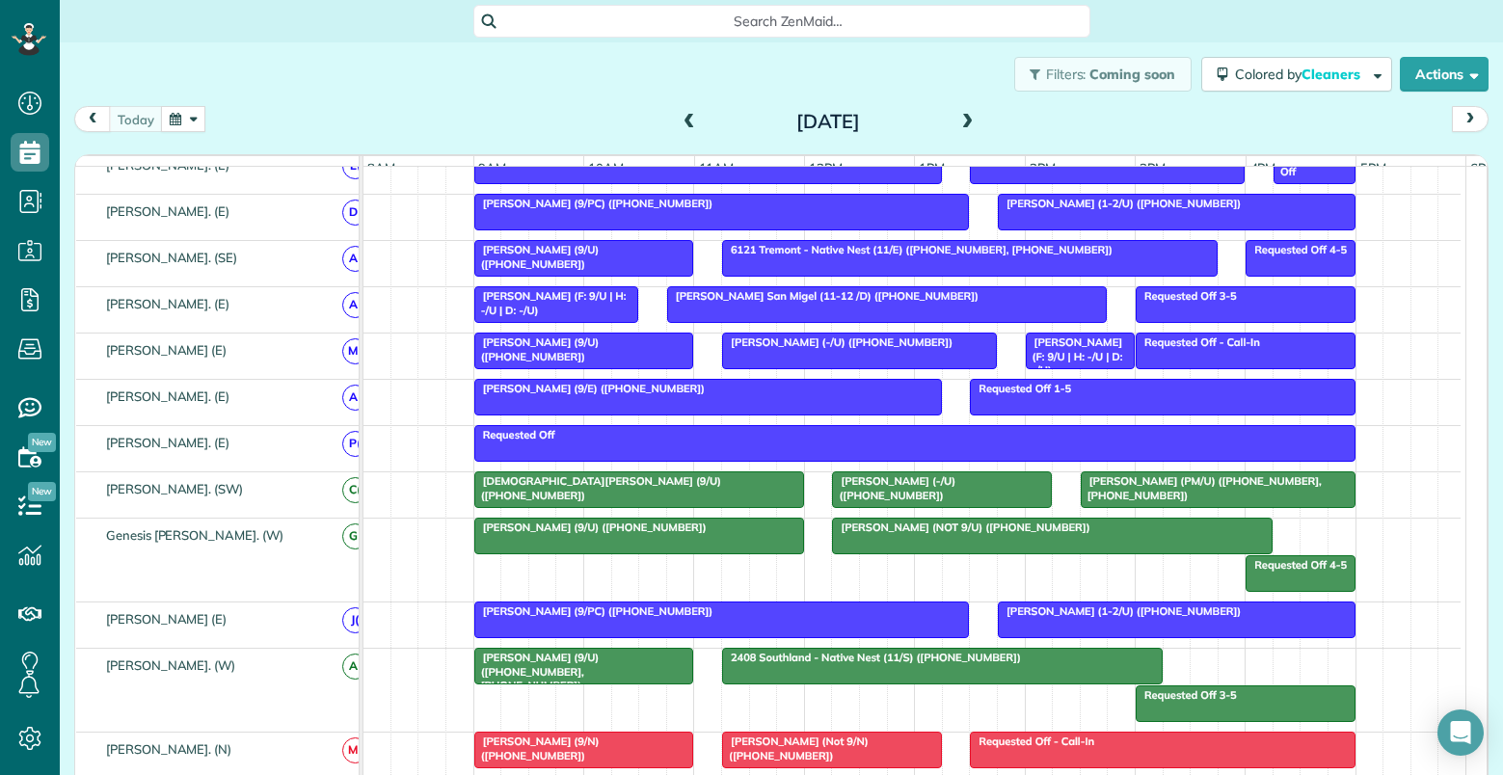
scroll to position [964, 0]
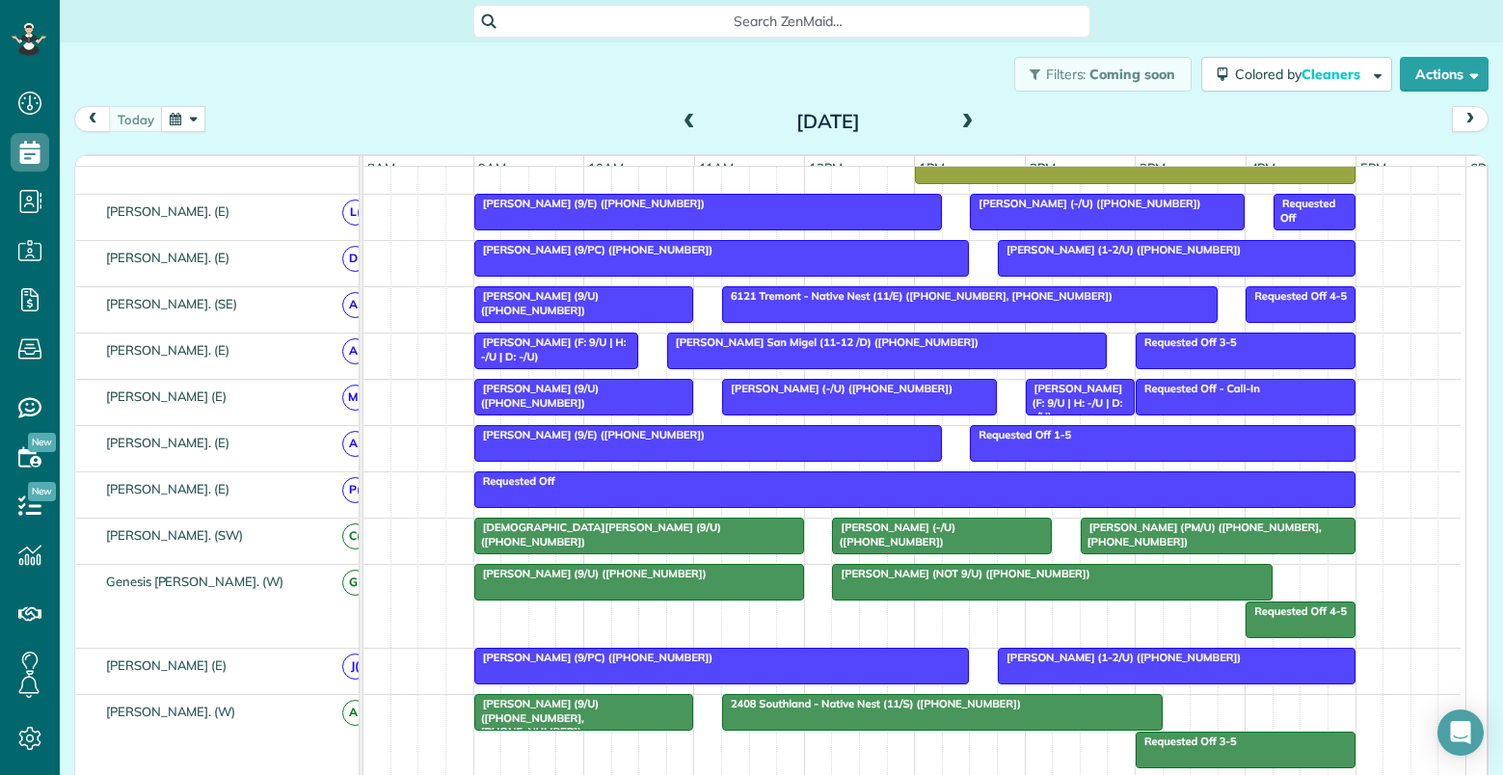
click at [962, 120] on span at bounding box center [967, 122] width 21 height 17
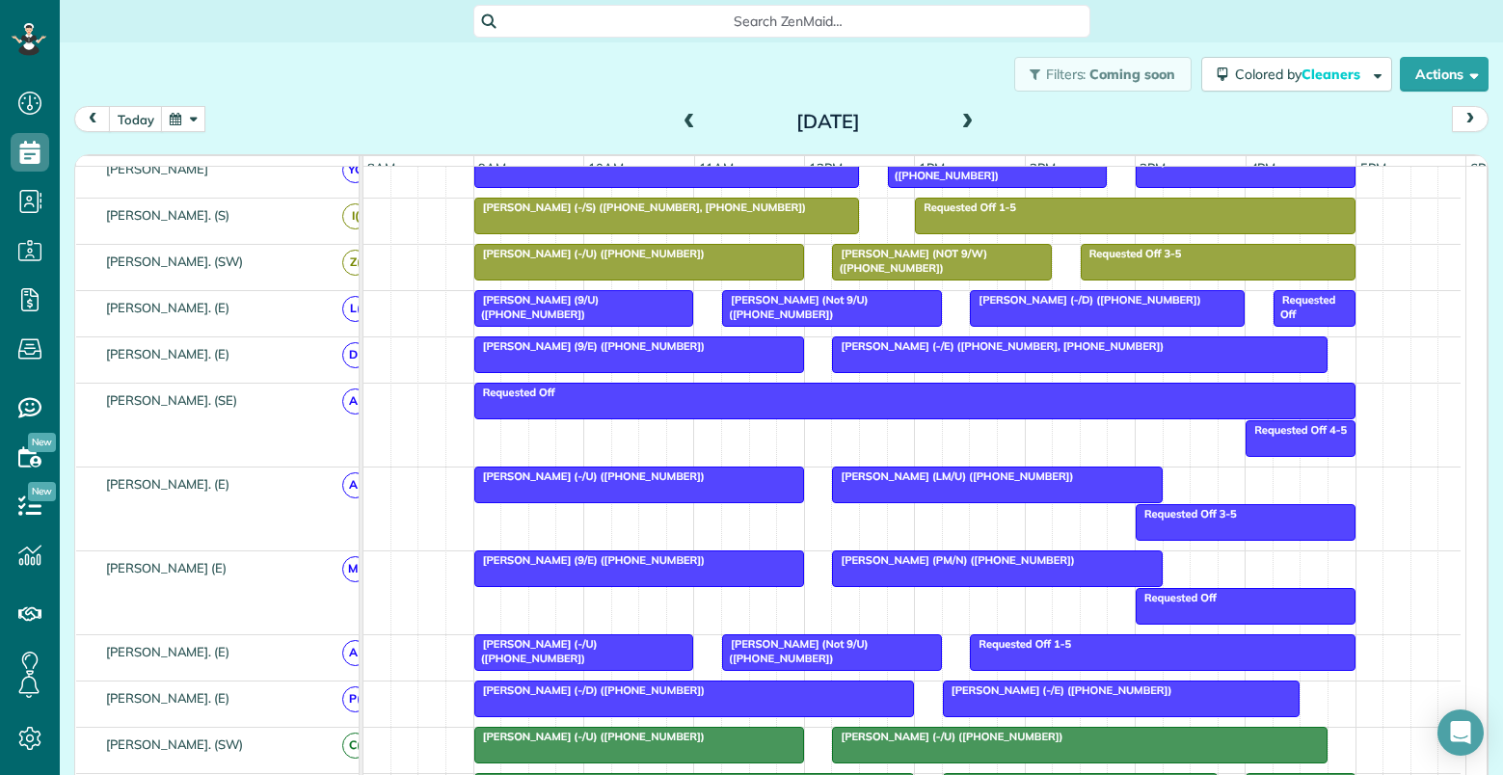
scroll to position [540, 0]
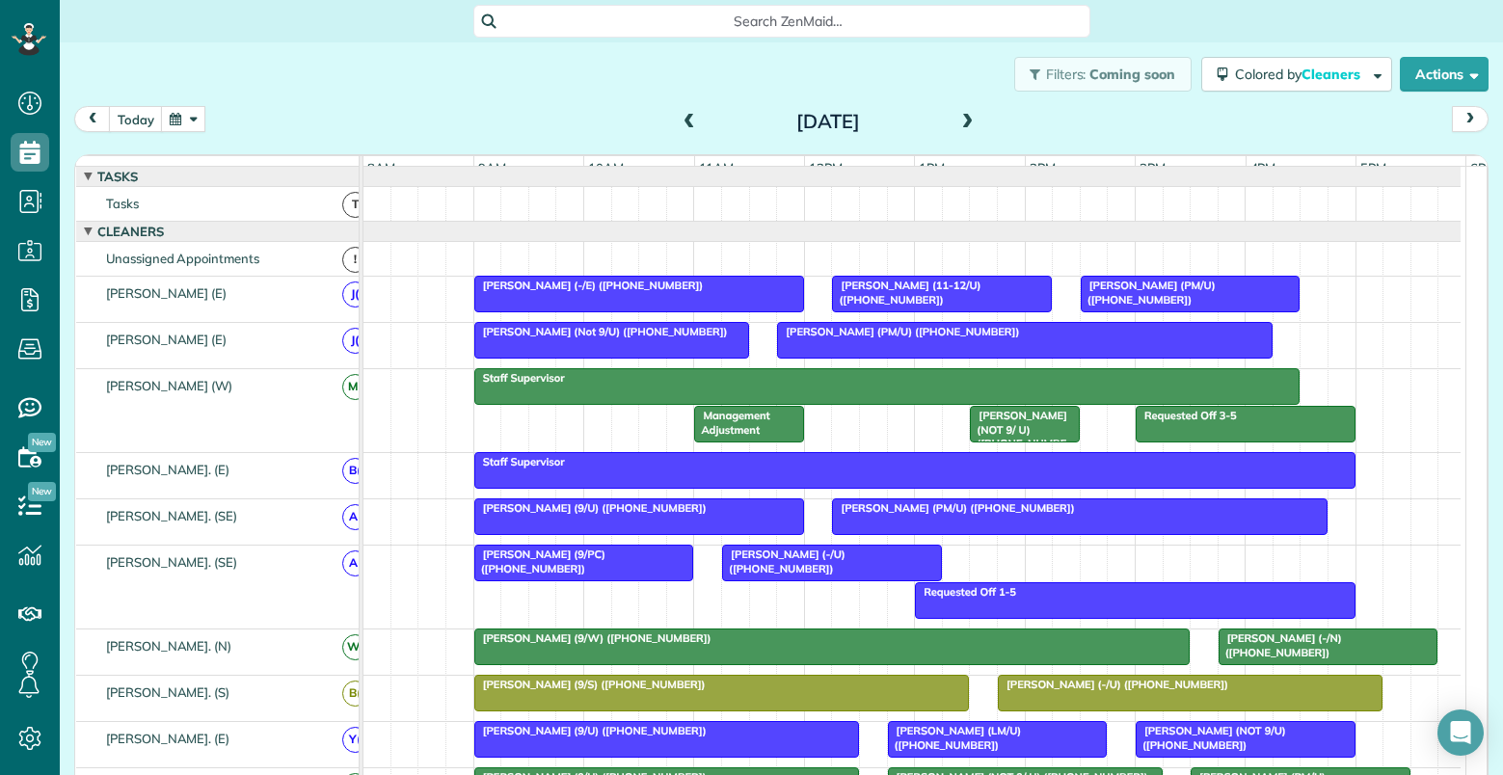
click at [688, 292] on div "Kevin Camacho (-/E) (+19155495392)" at bounding box center [639, 285] width 318 height 13
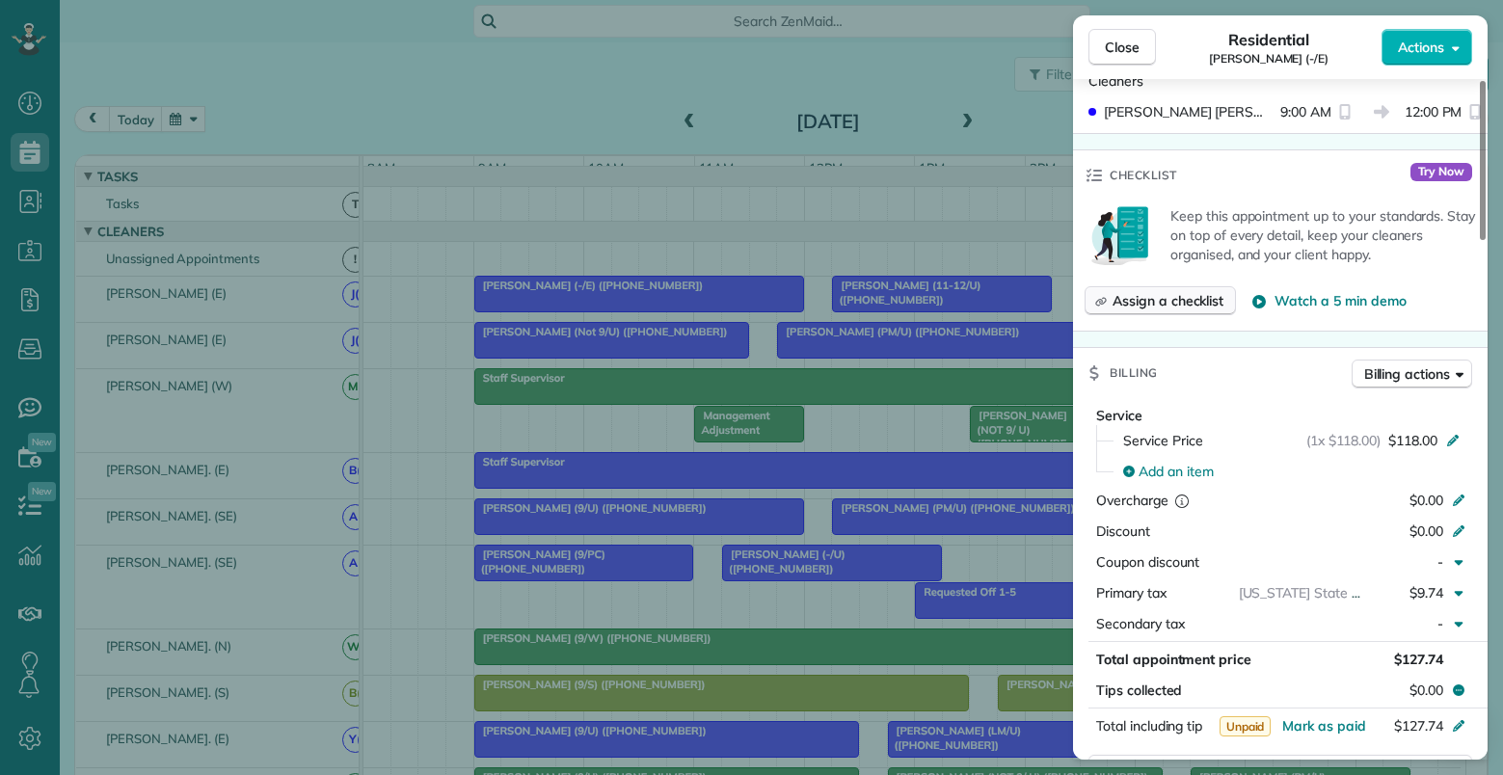
click at [1164, 303] on span "Assign a checklist" at bounding box center [1167, 300] width 111 height 19
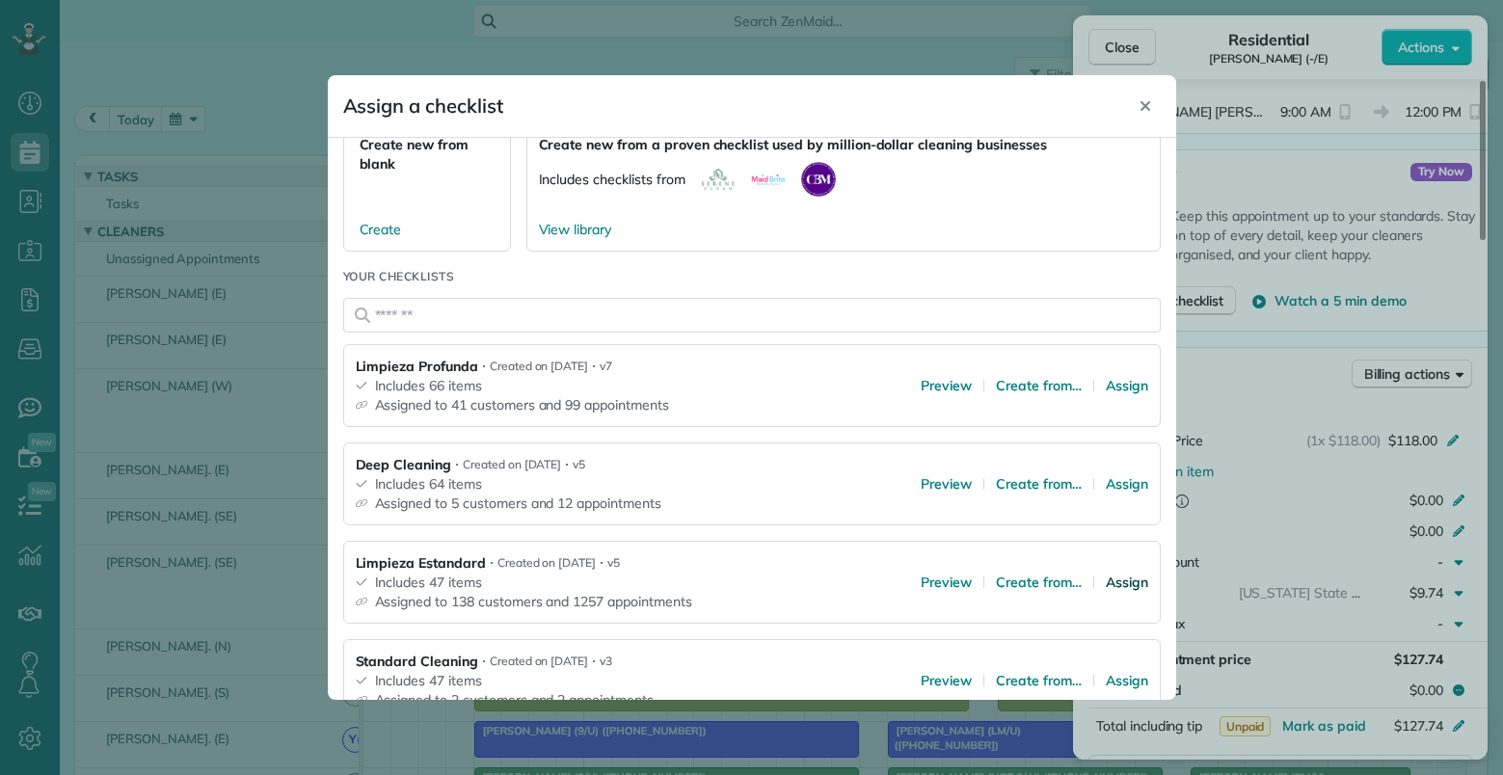
click at [1113, 581] on span "Assign" at bounding box center [1127, 582] width 42 height 19
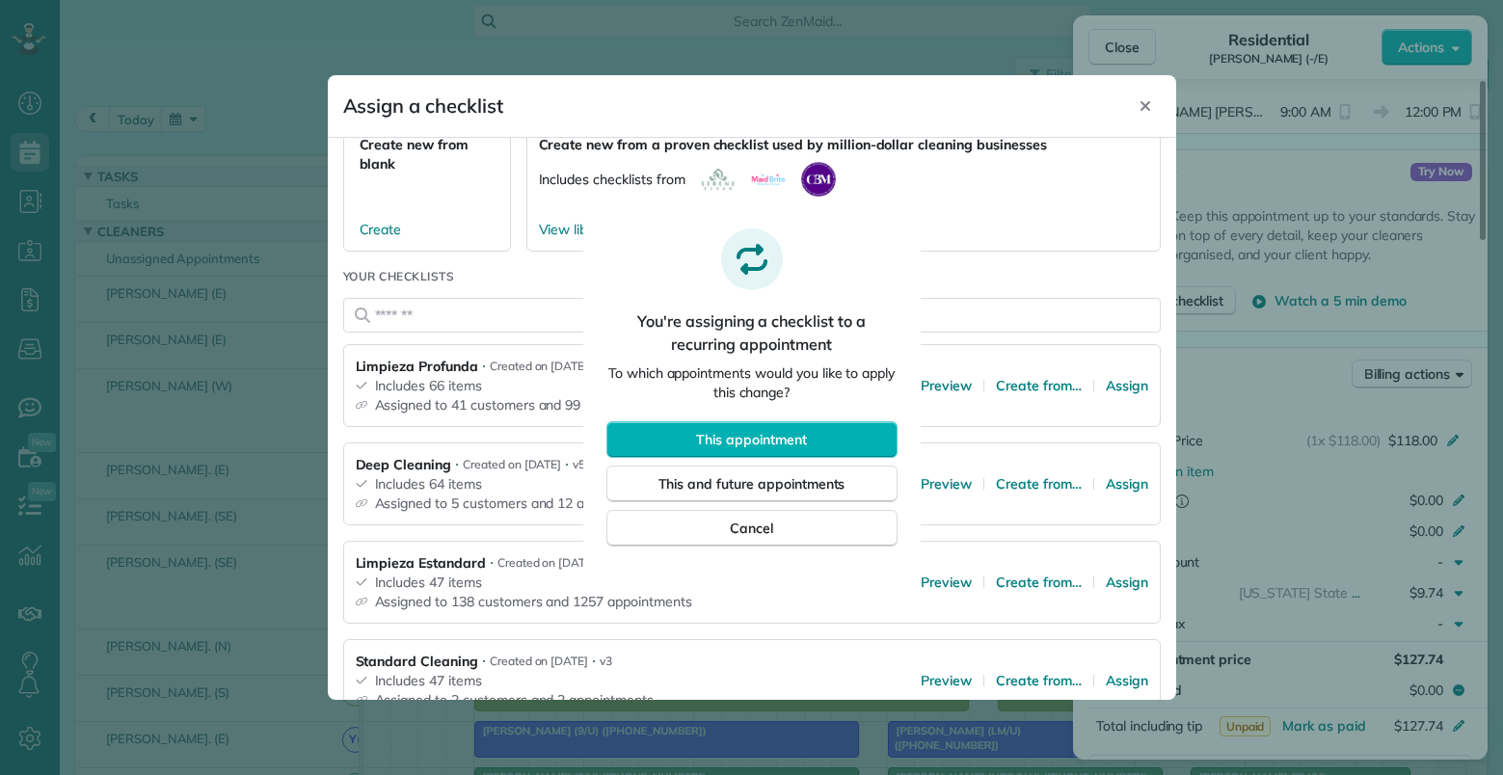
click at [1142, 106] on div at bounding box center [751, 387] width 1503 height 775
click at [764, 524] on span "Cancel" at bounding box center [751, 528] width 43 height 19
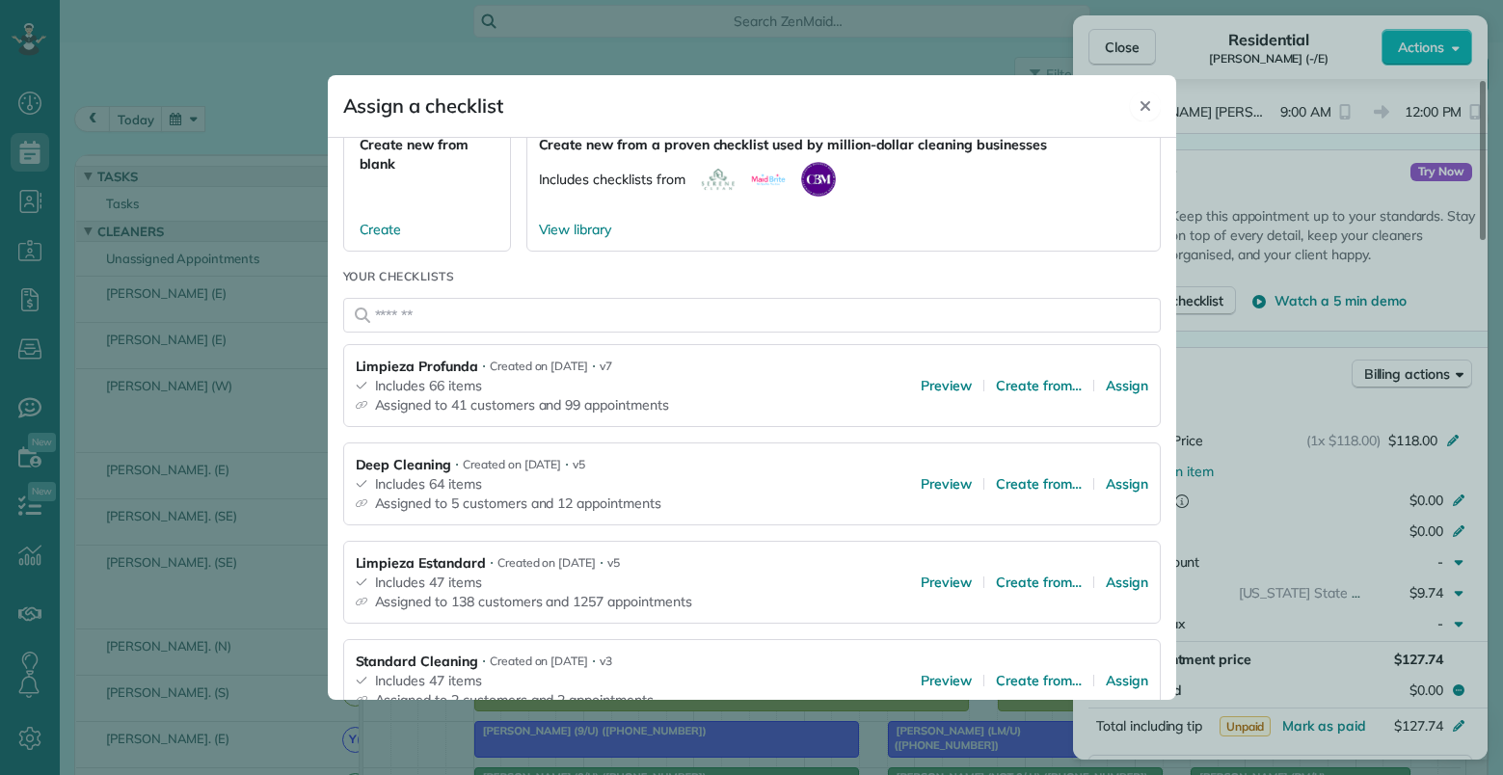
click at [1145, 106] on icon "Close" at bounding box center [1144, 106] width 10 height 10
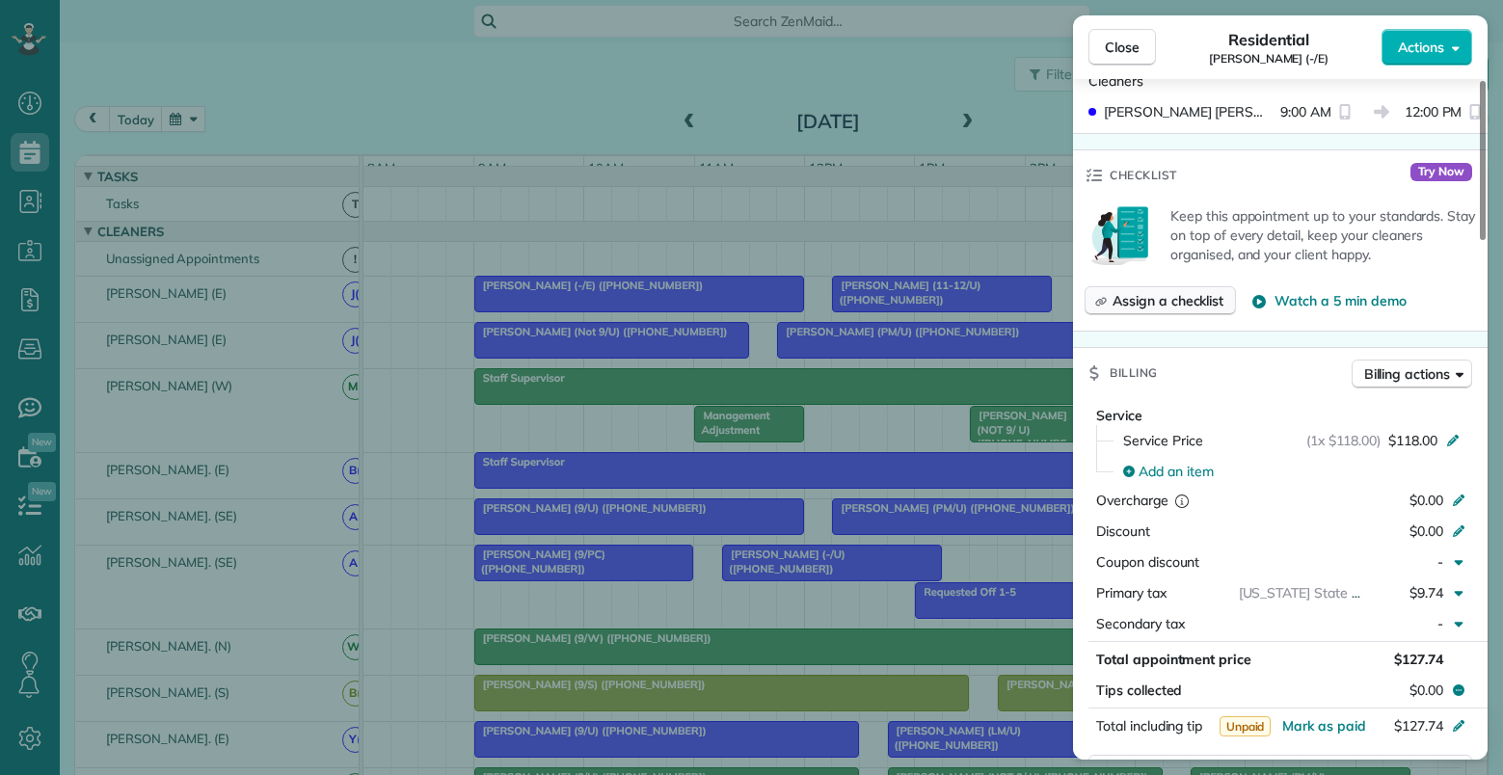
click at [1169, 304] on span "Assign a checklist" at bounding box center [1167, 300] width 111 height 19
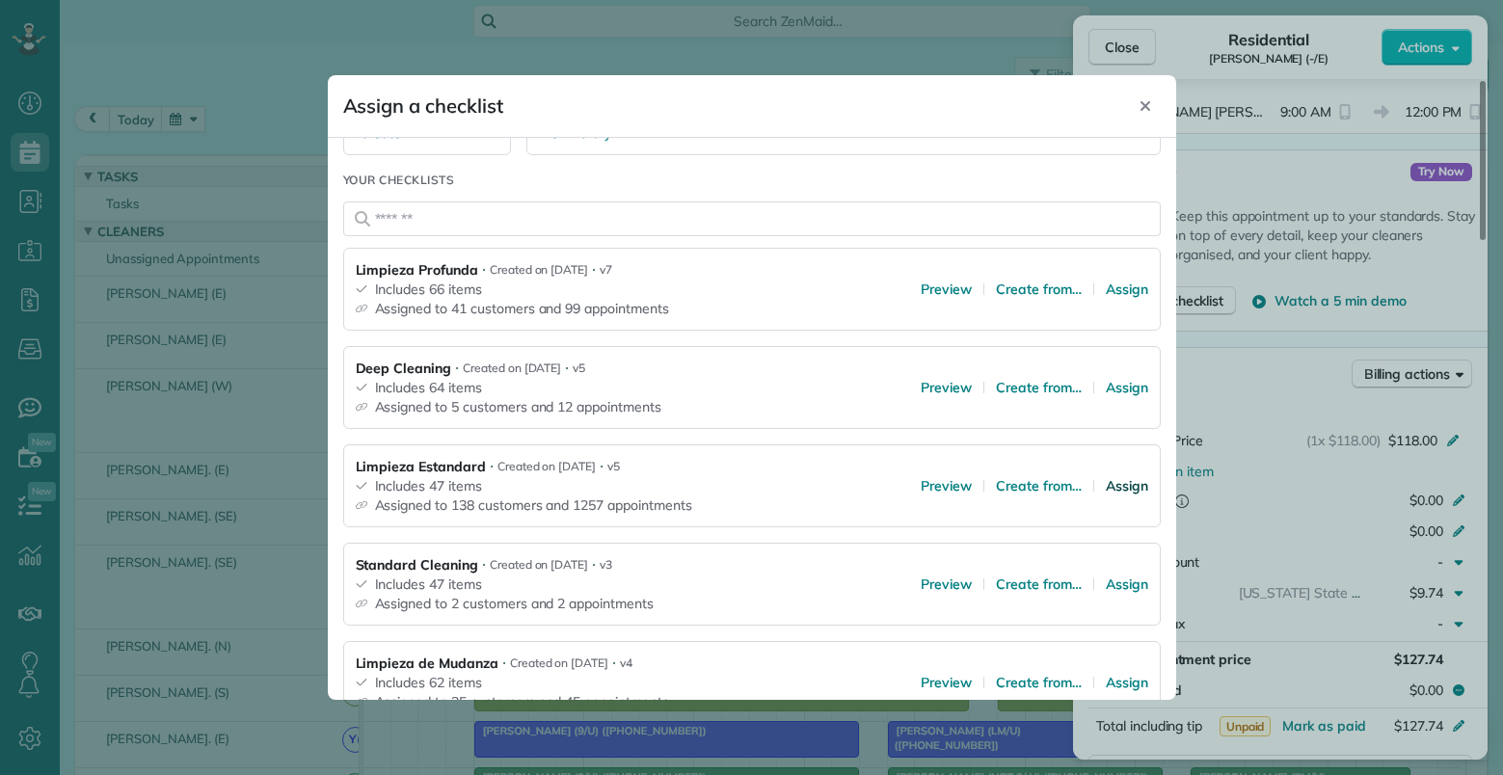
click at [1115, 487] on span "Assign" at bounding box center [1127, 485] width 42 height 19
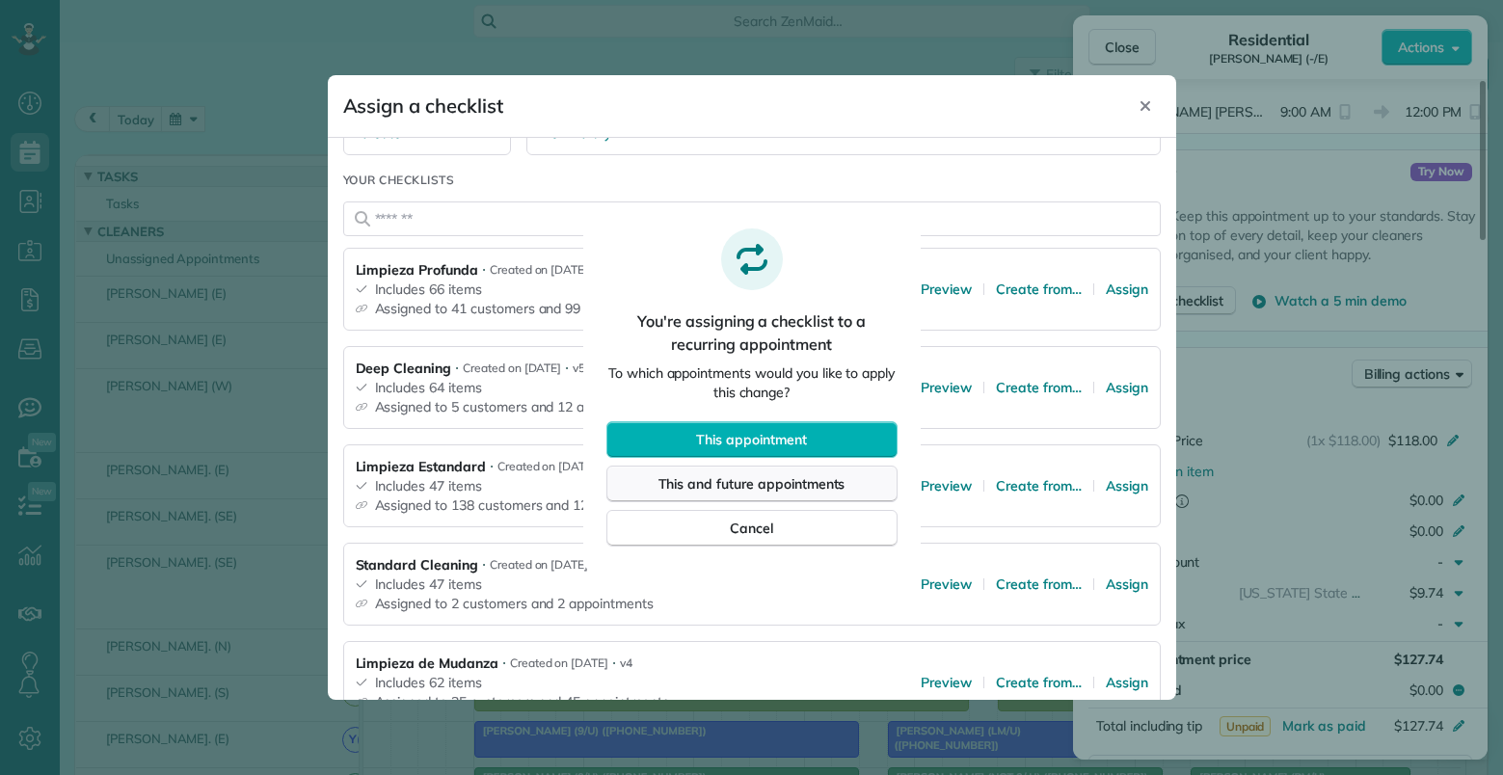
drag, startPoint x: 760, startPoint y: 477, endPoint x: 778, endPoint y: 479, distance: 18.4
click at [762, 478] on span "This and future appointments" at bounding box center [751, 483] width 187 height 19
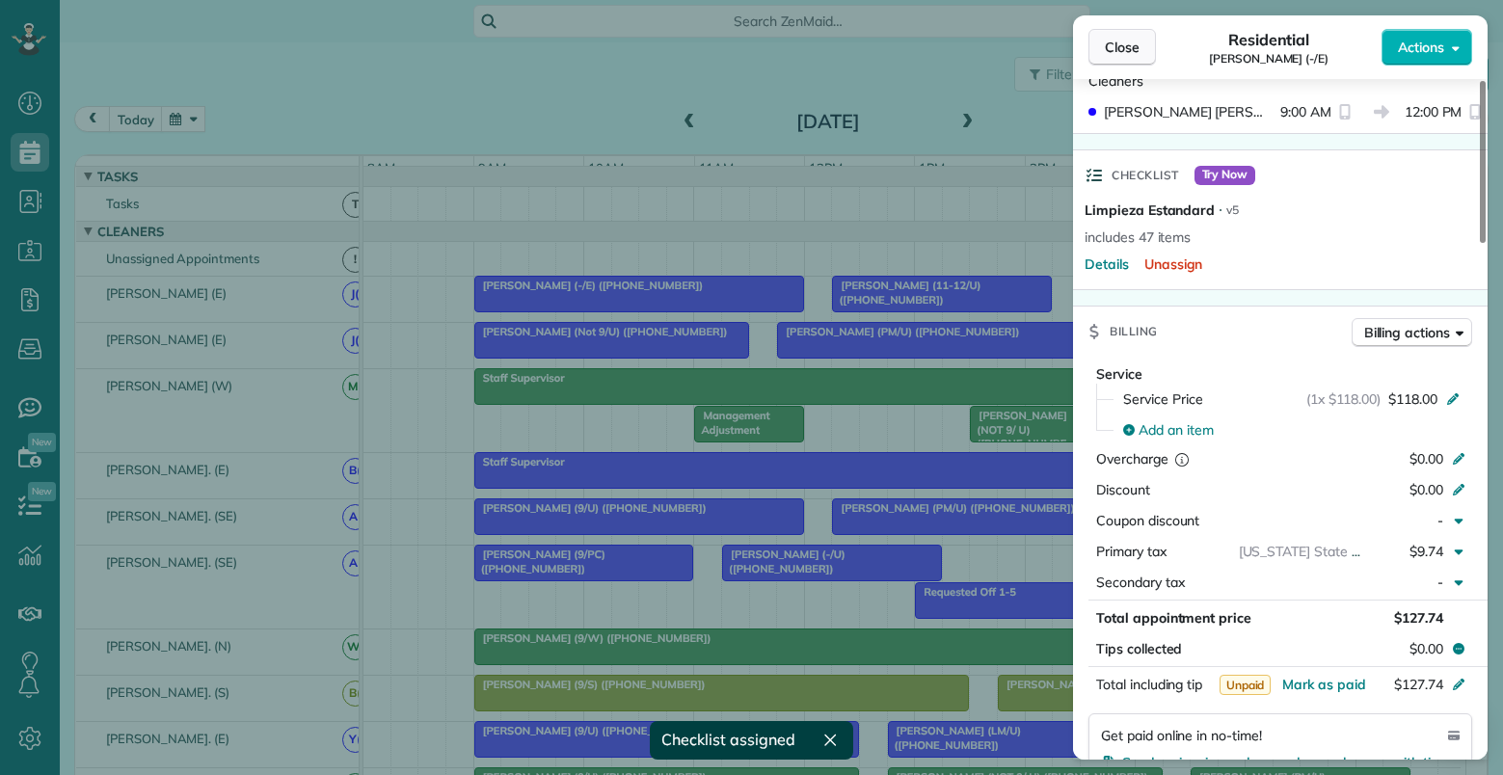
click at [1123, 44] on span "Close" at bounding box center [1122, 47] width 35 height 19
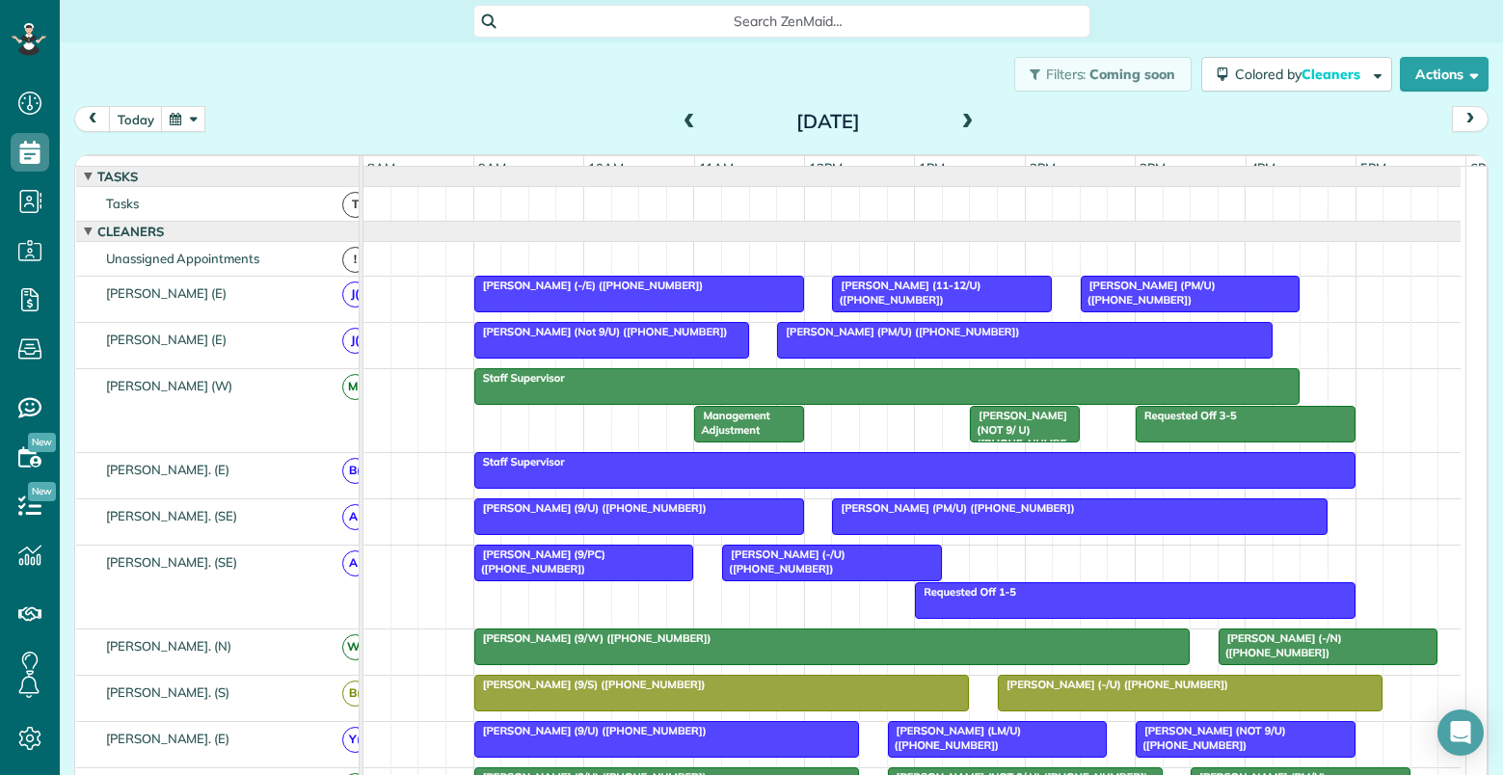
click at [961, 304] on div "Tori Sandoval (11-12/U) (+14692224263)" at bounding box center [942, 293] width 208 height 28
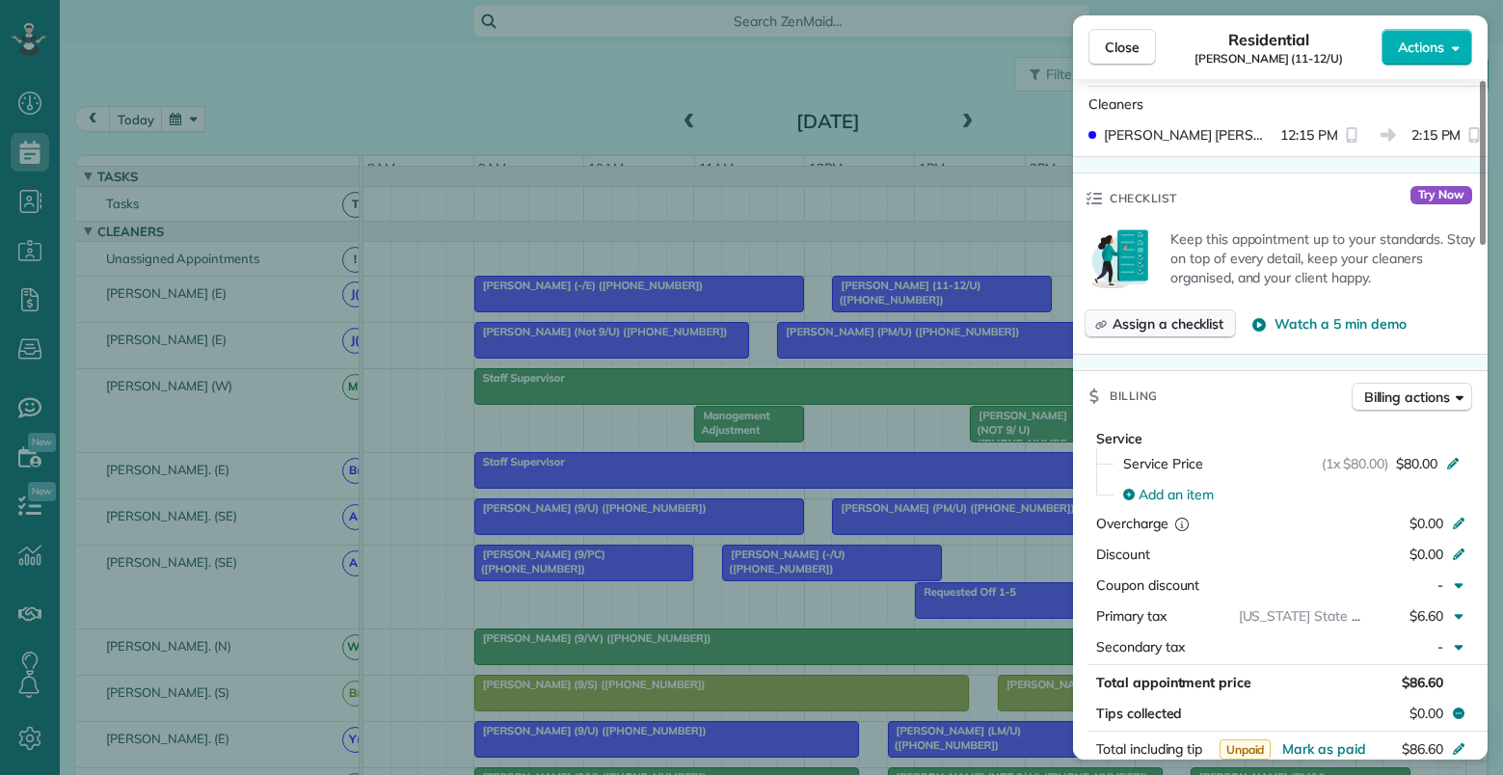
click at [1154, 314] on span "Assign a checklist" at bounding box center [1167, 323] width 111 height 19
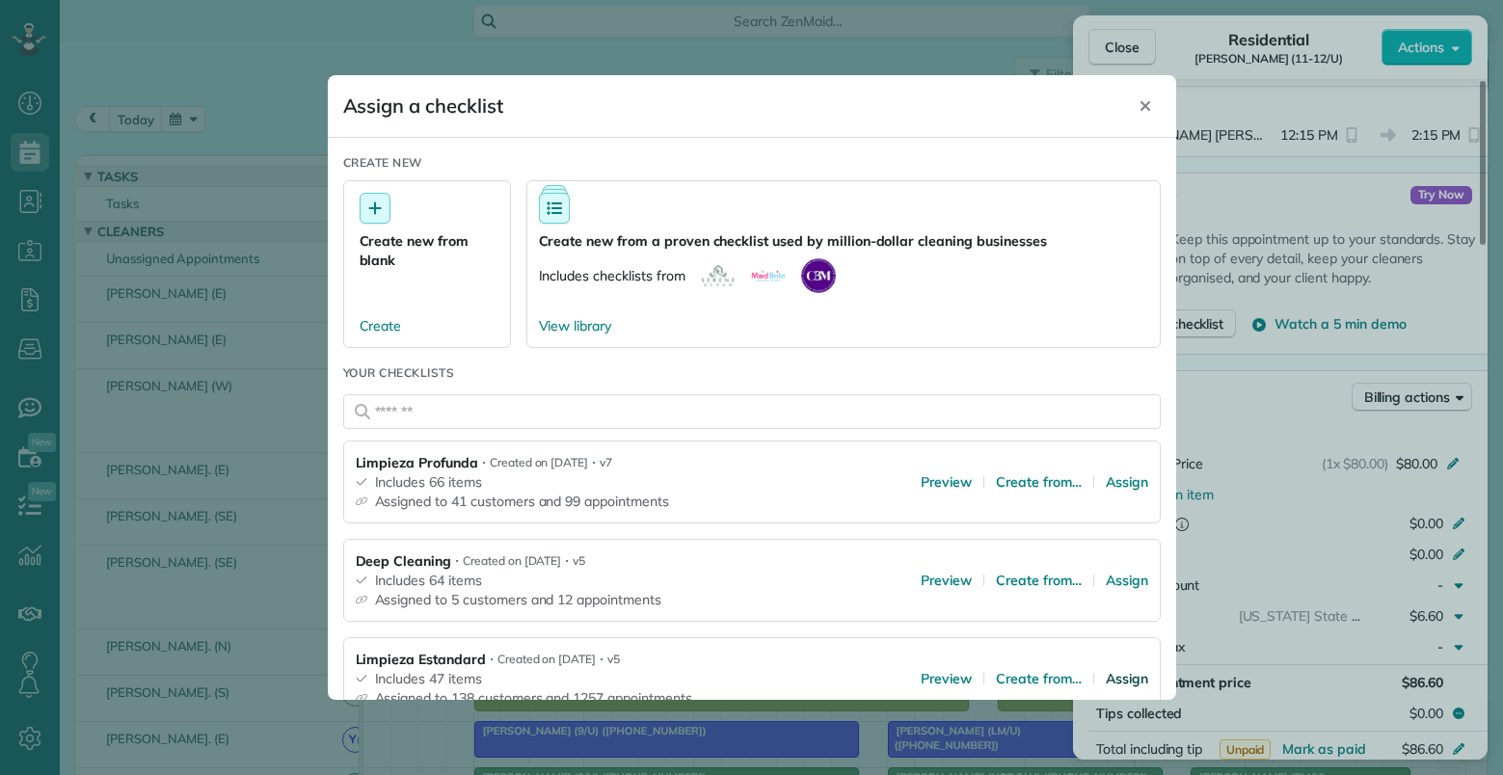
click at [1106, 675] on span "Assign" at bounding box center [1127, 678] width 42 height 19
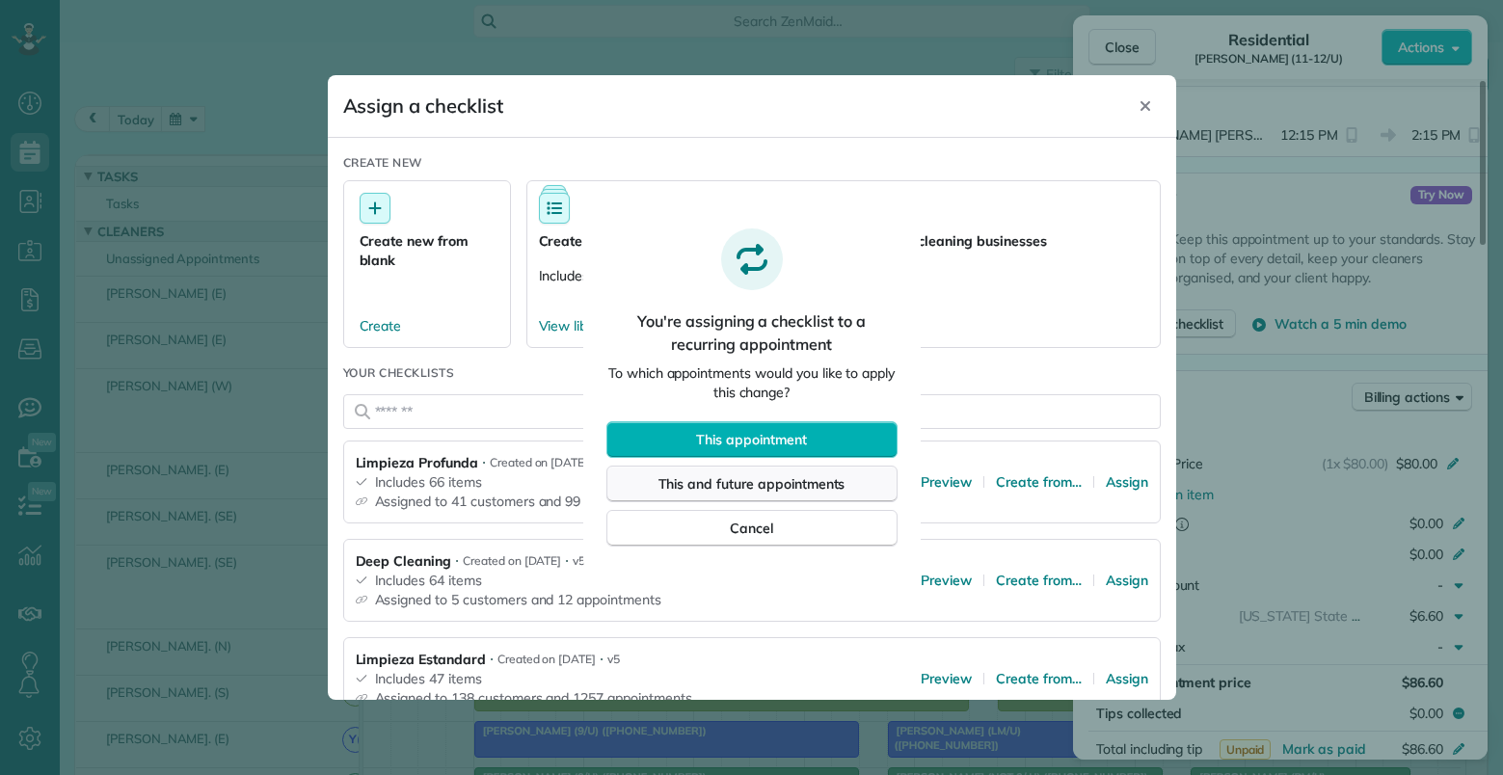
click at [758, 488] on span "This and future appointments" at bounding box center [751, 483] width 187 height 19
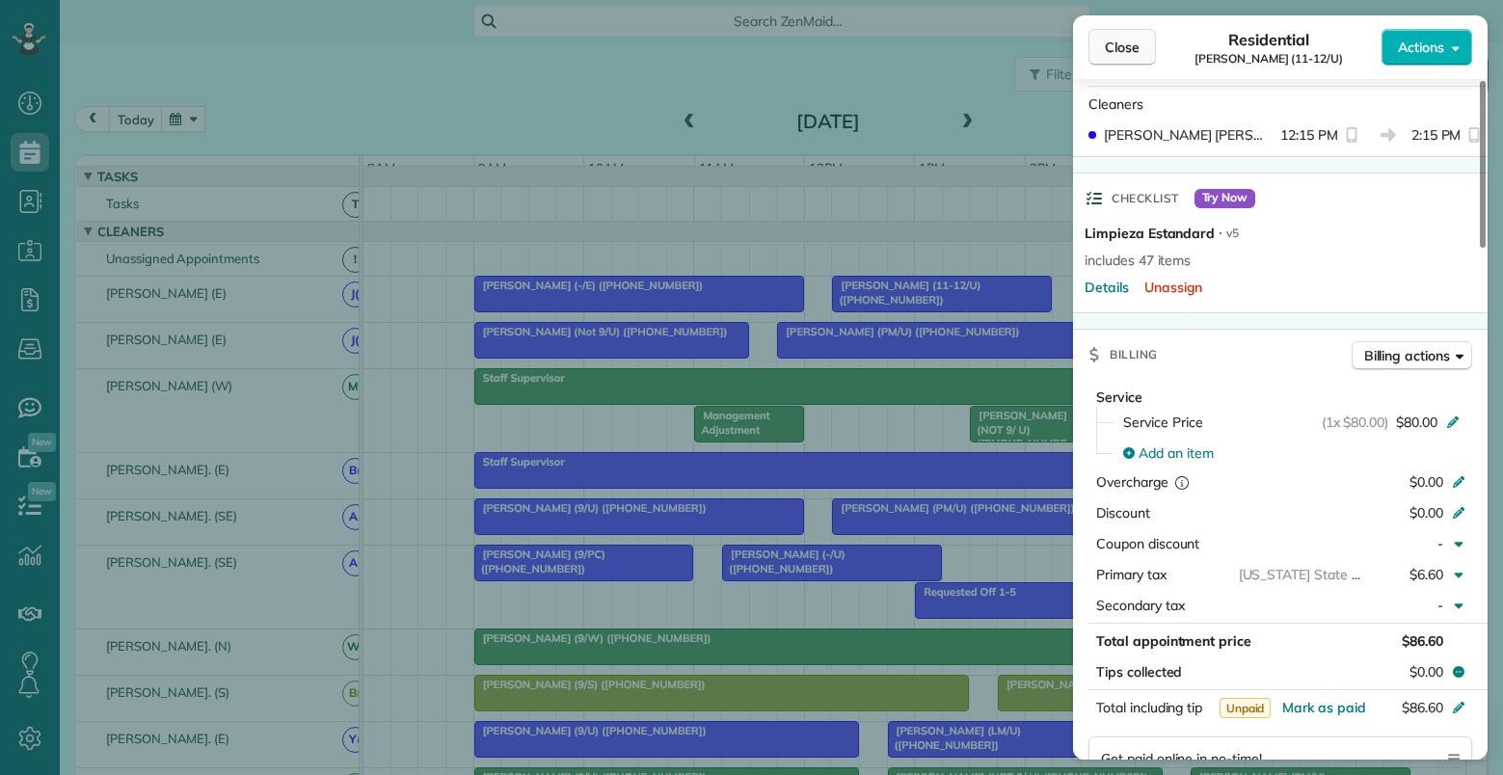
click at [1124, 52] on span "Close" at bounding box center [1122, 47] width 35 height 19
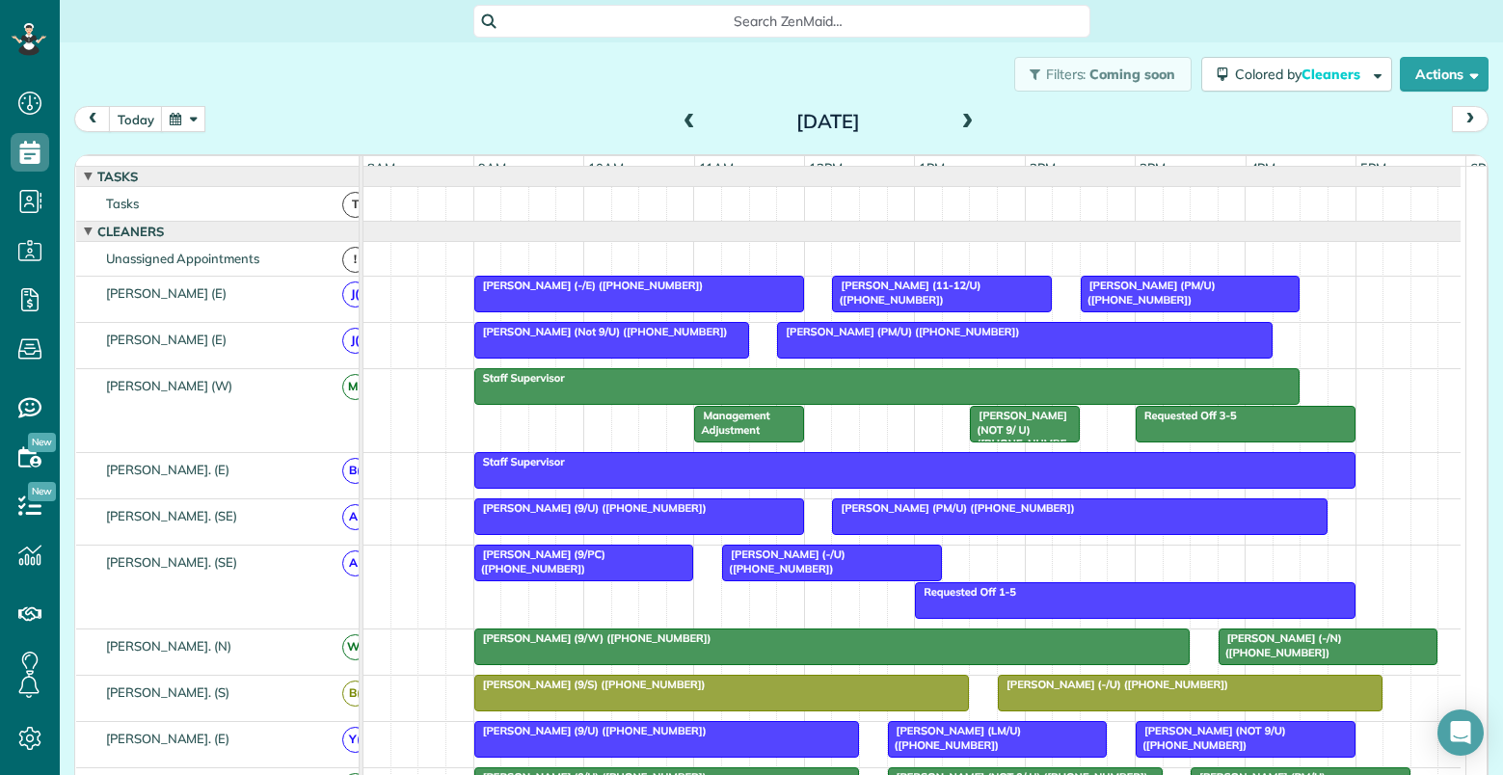
click at [1216, 305] on span "Mark Horn (PM/U) (+13256685932)" at bounding box center [1148, 292] width 136 height 27
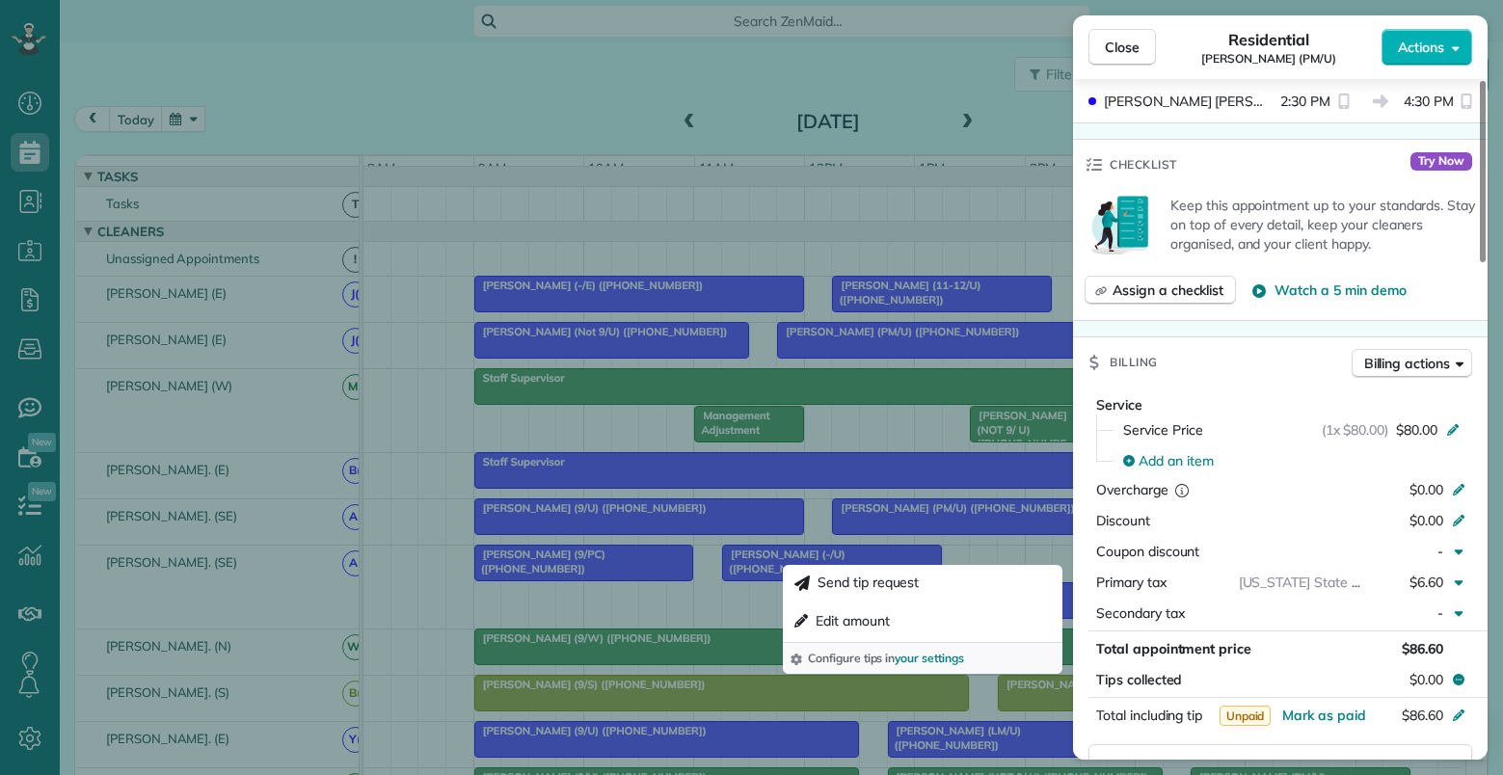
scroll to position [578, 0]
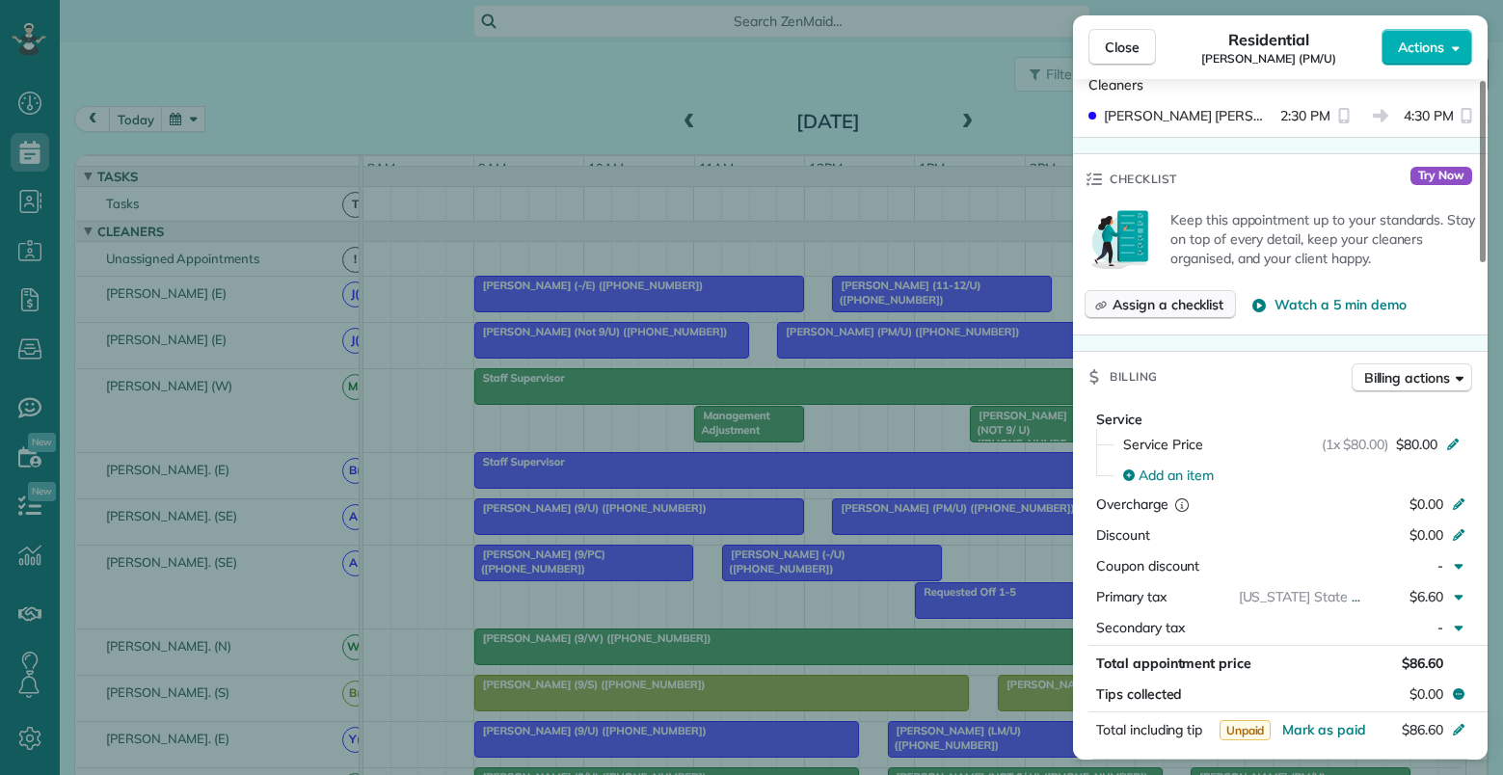
click at [1183, 309] on span "Assign a checklist" at bounding box center [1167, 304] width 111 height 19
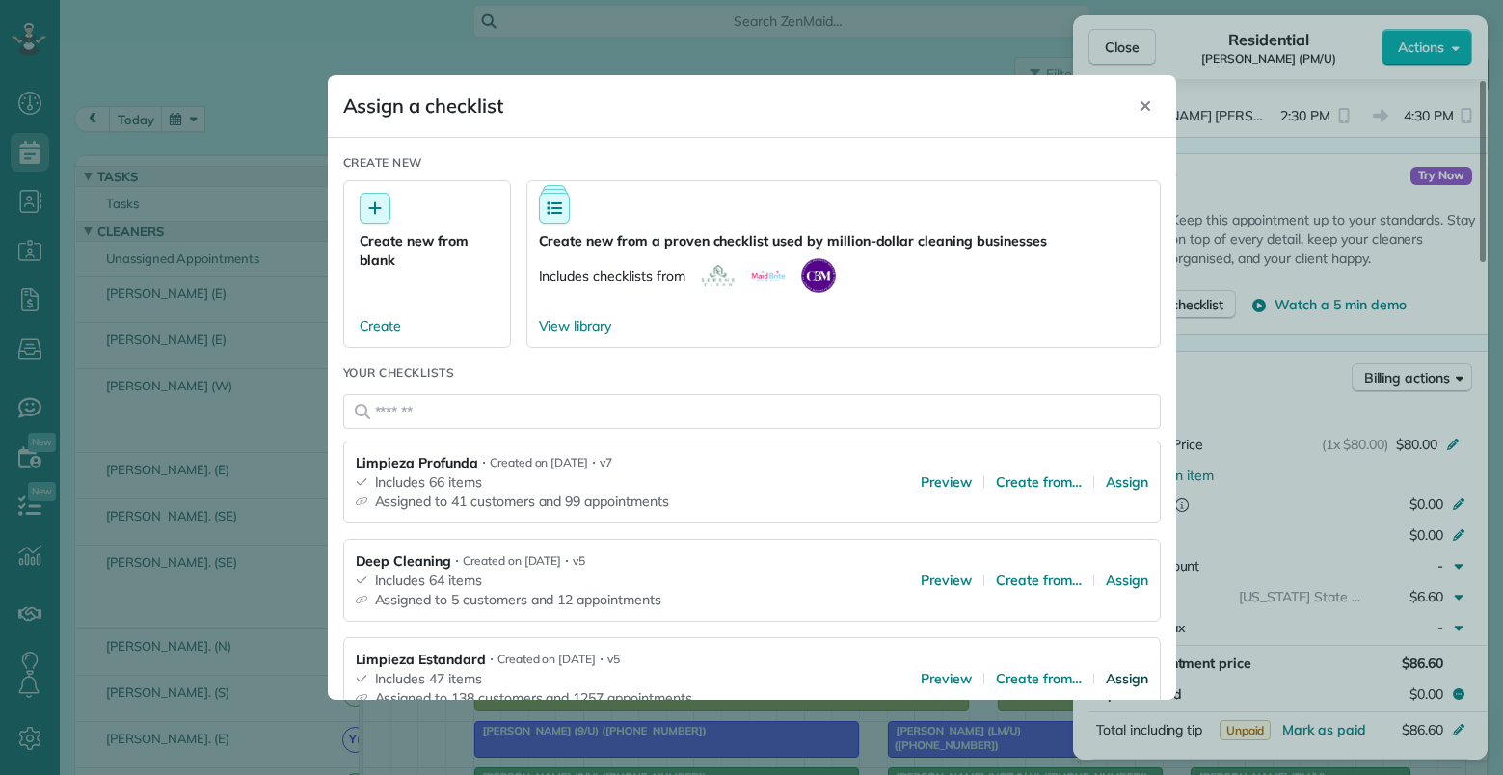
click at [1110, 679] on span "Assign" at bounding box center [1127, 678] width 42 height 19
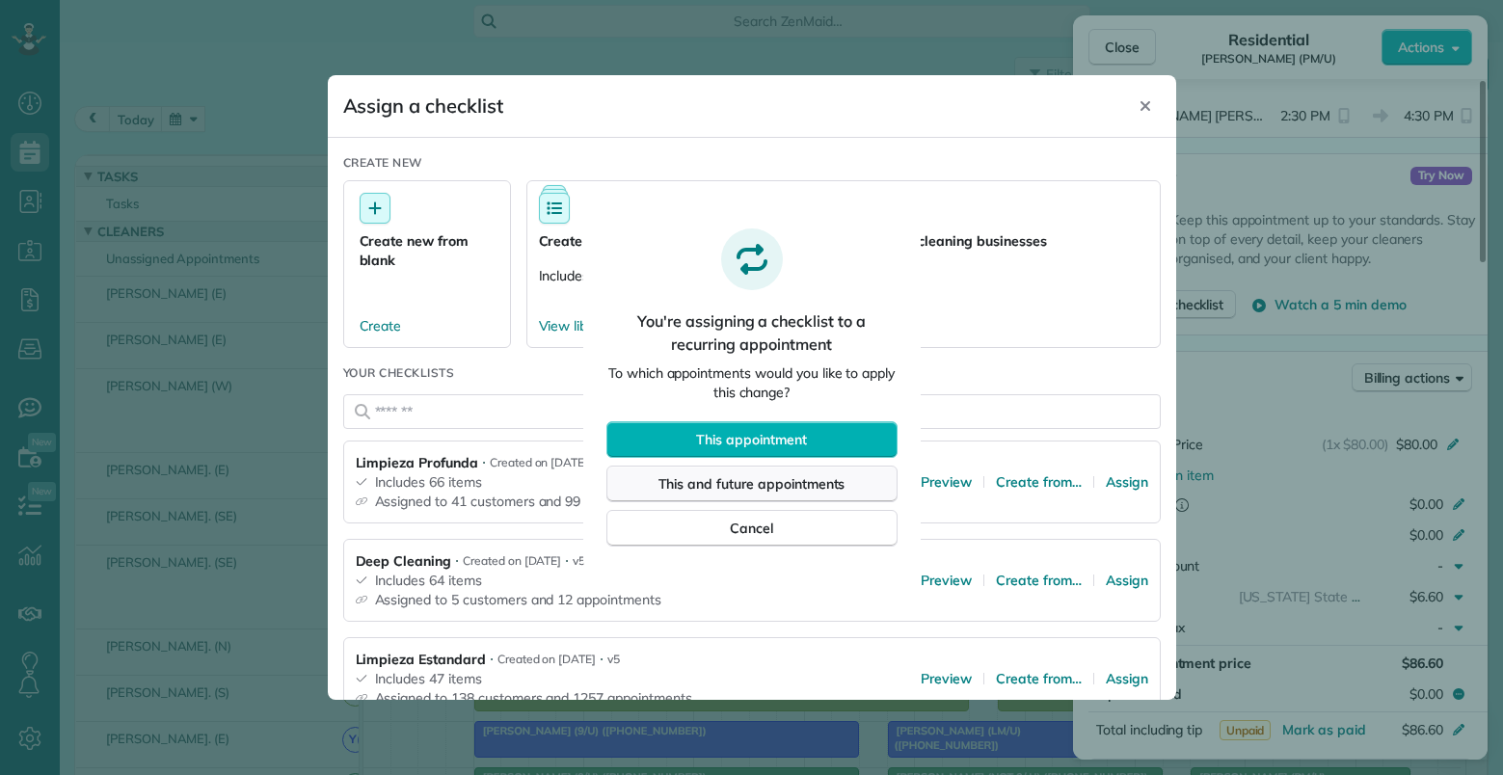
click at [777, 487] on span "This and future appointments" at bounding box center [751, 483] width 187 height 19
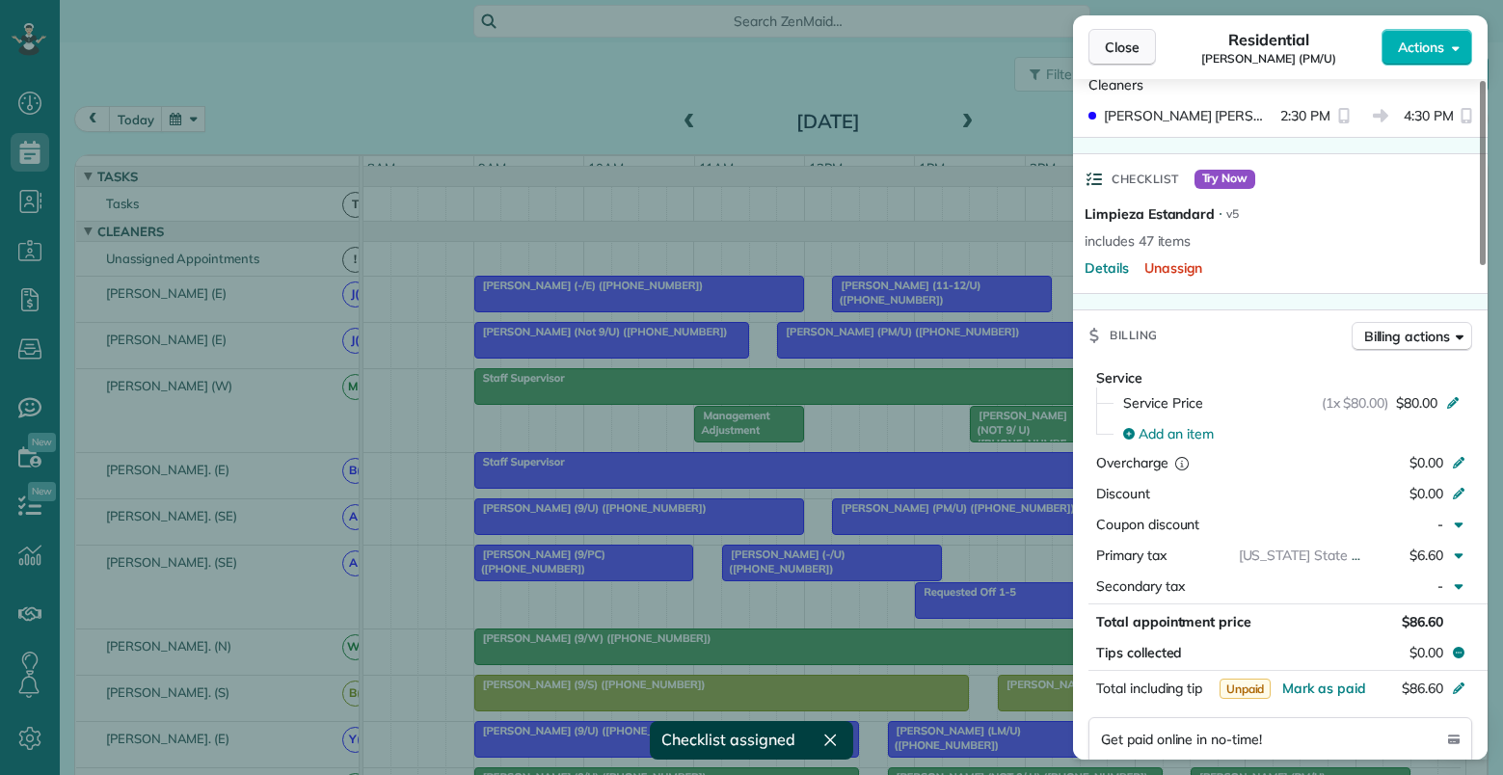
click at [1121, 49] on span "Close" at bounding box center [1122, 47] width 35 height 19
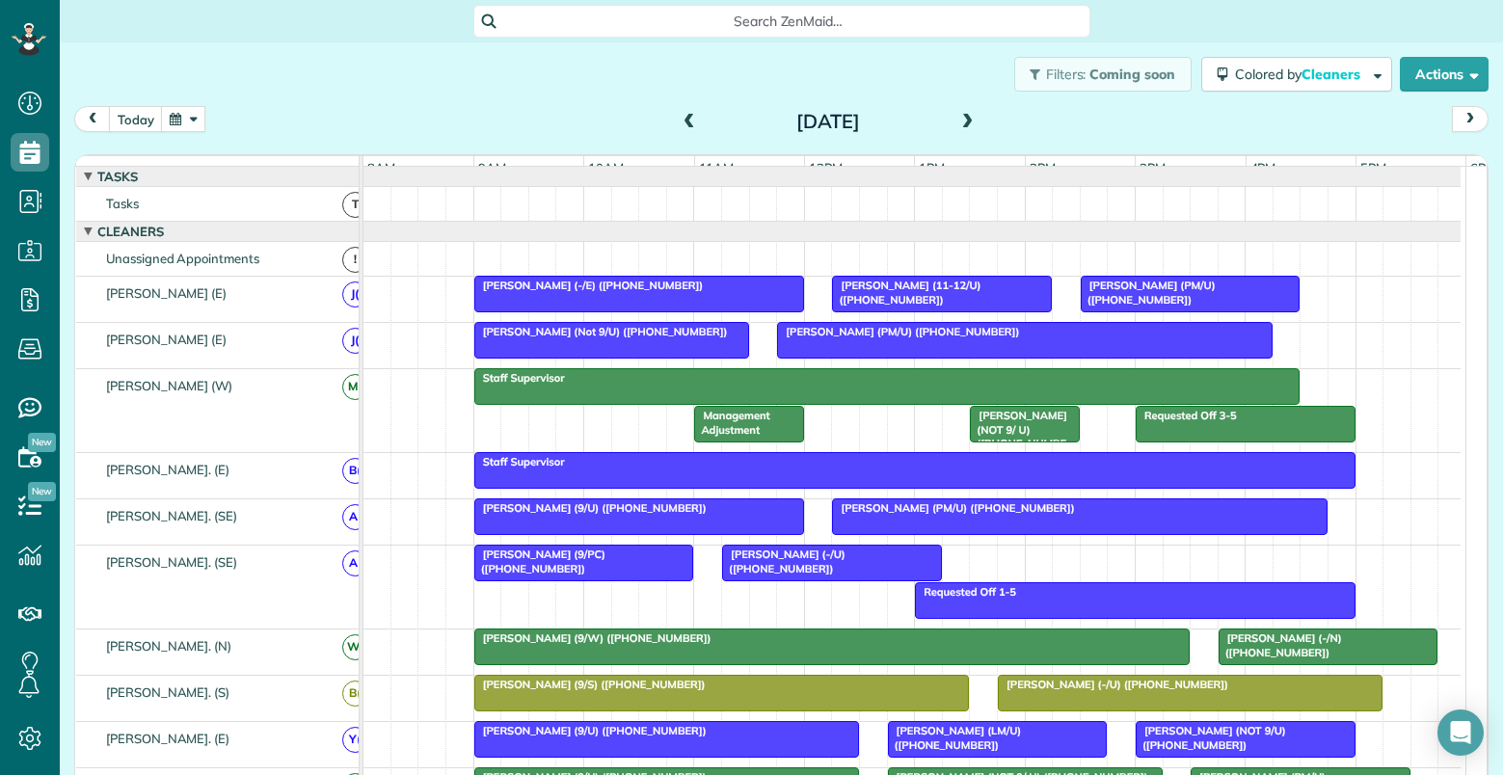
click at [724, 338] on div "David Erwin (Not 9/U) (+17132023865)" at bounding box center [611, 331] width 263 height 13
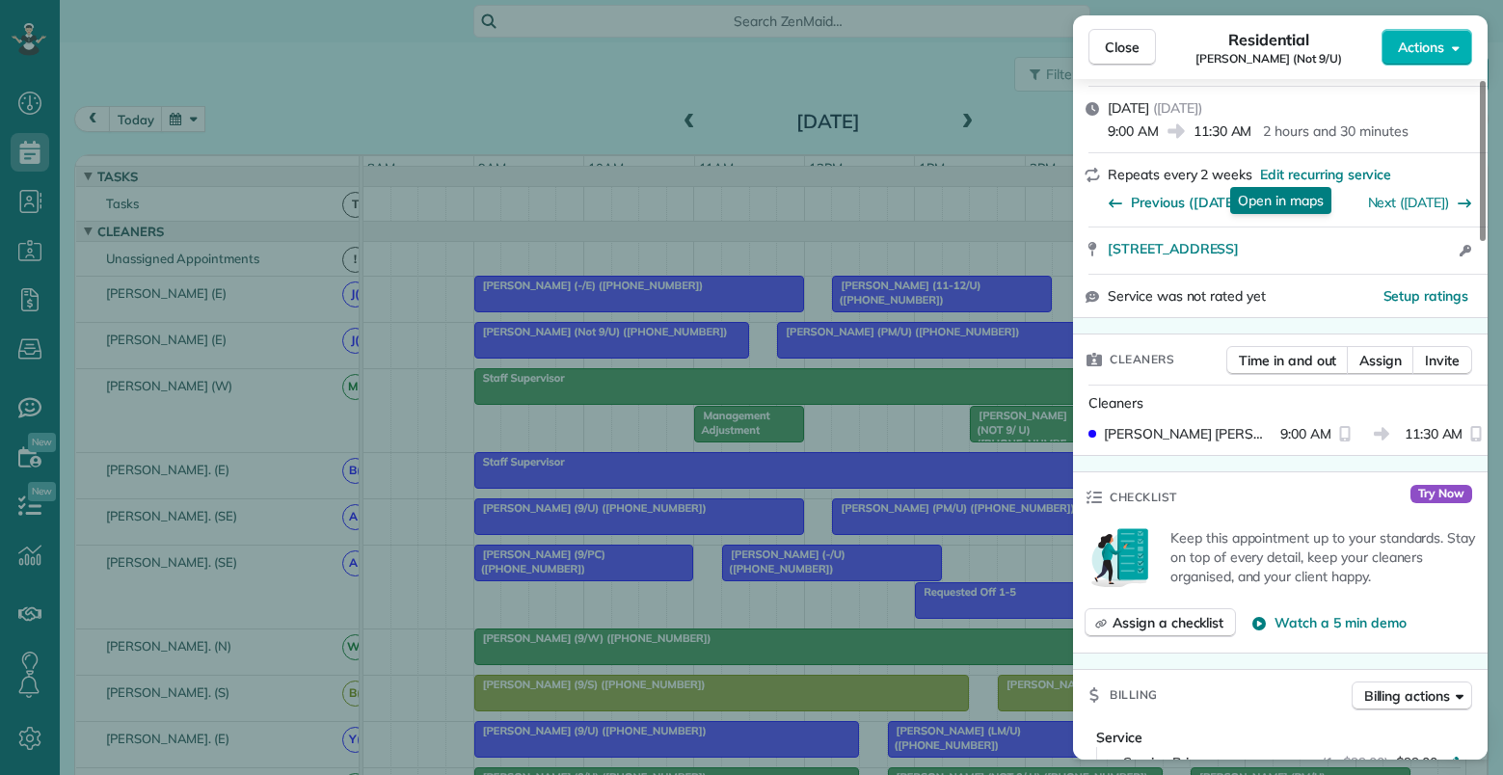
scroll to position [386, 0]
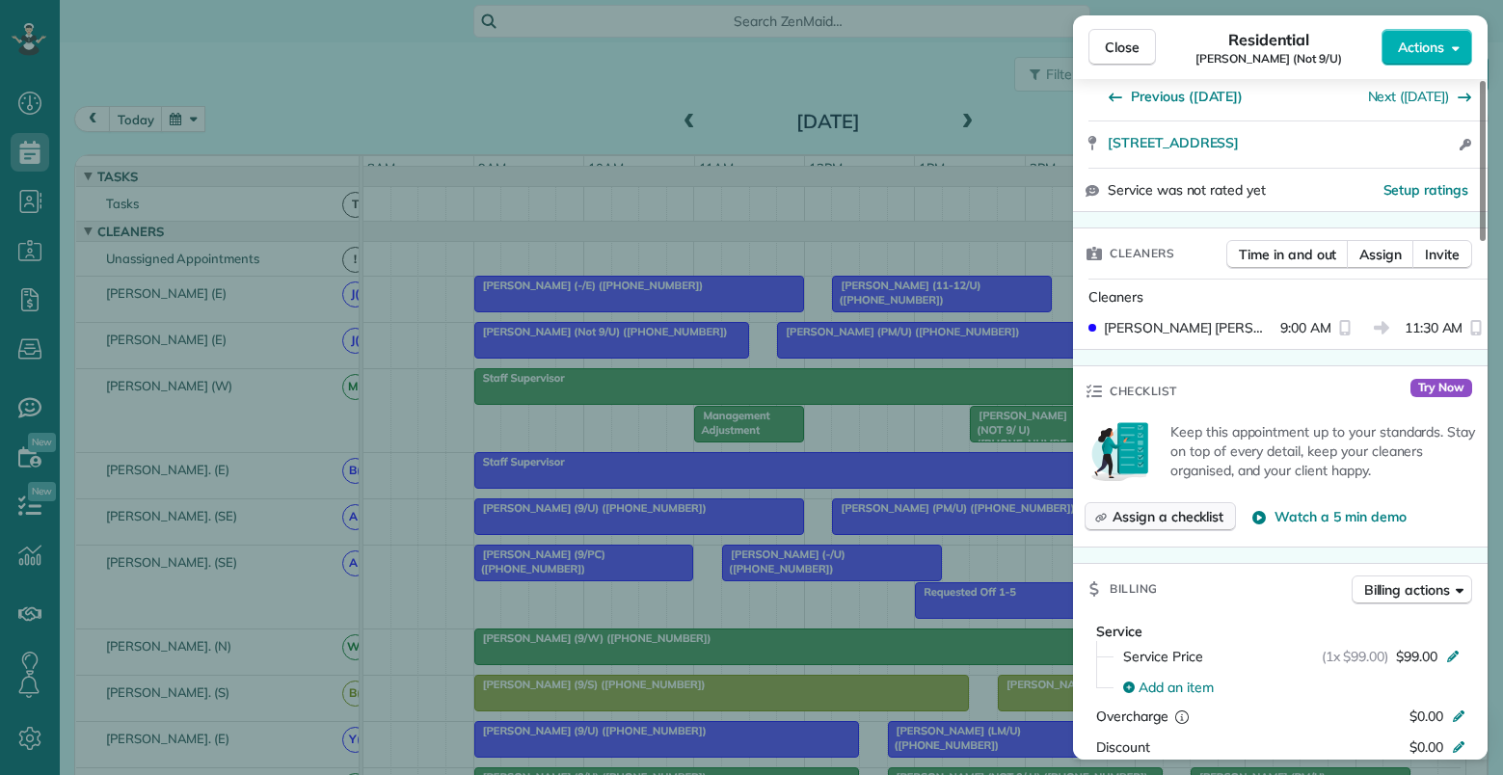
click at [1172, 507] on span "Assign a checklist" at bounding box center [1167, 516] width 111 height 19
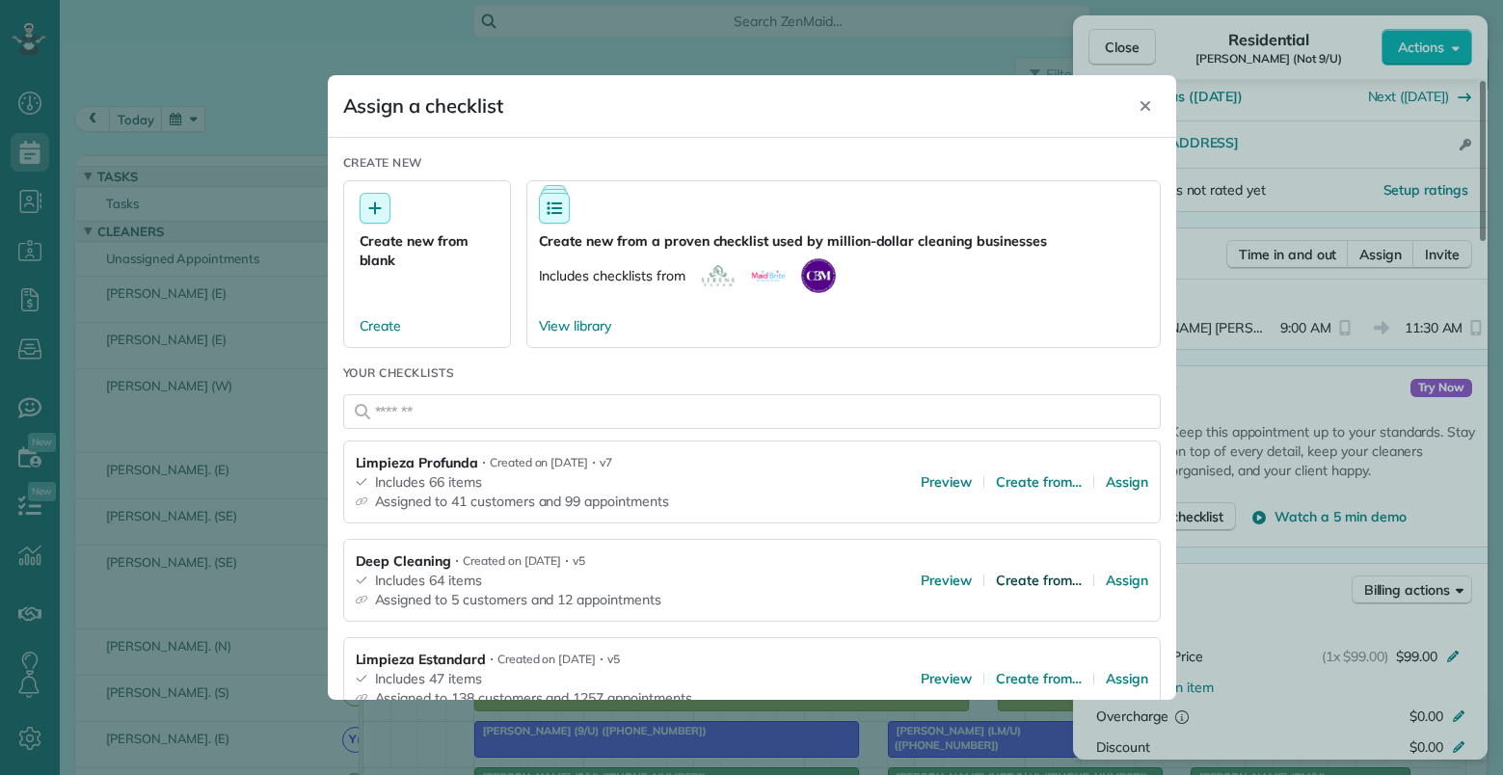
scroll to position [96, 0]
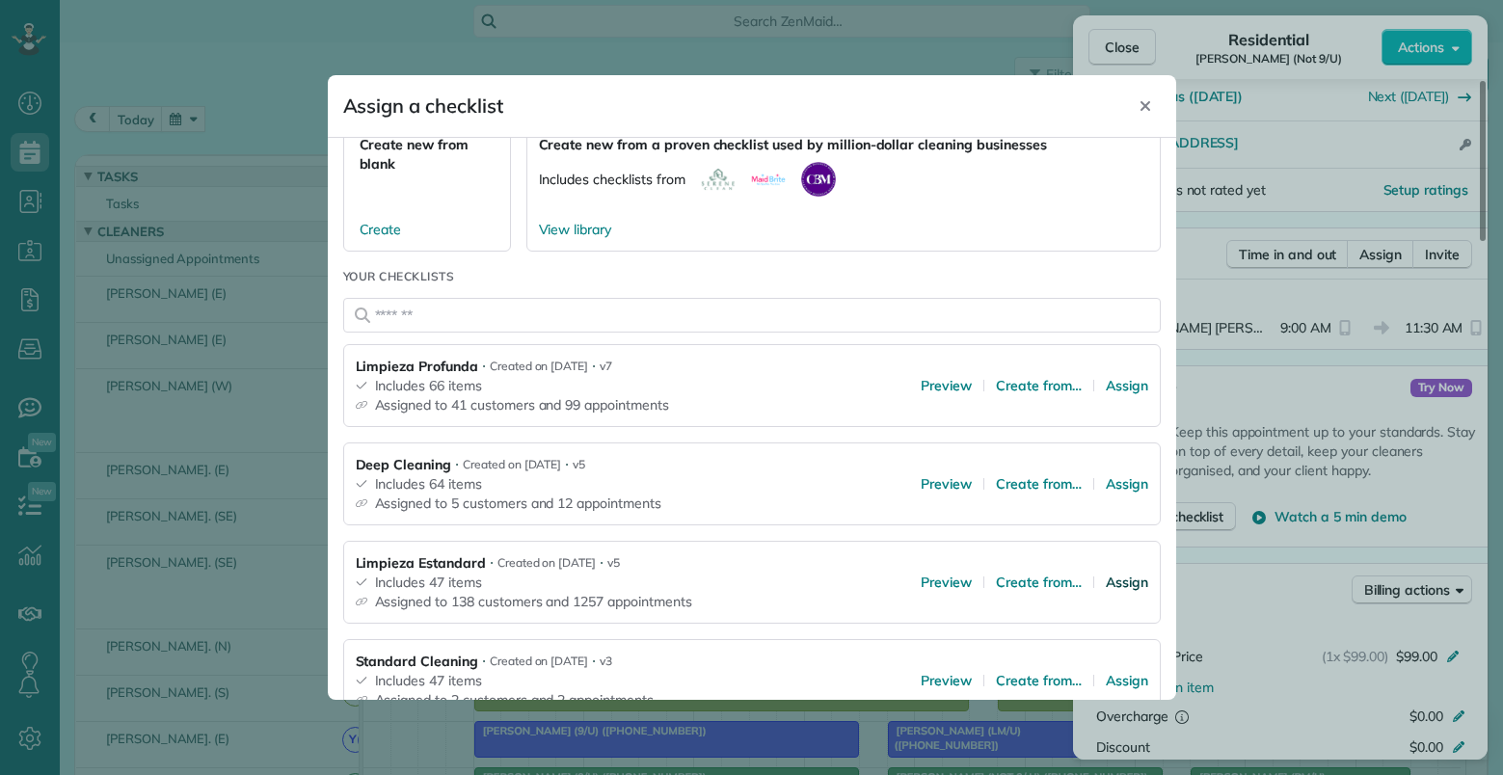
click at [1108, 580] on span "Assign" at bounding box center [1127, 582] width 42 height 19
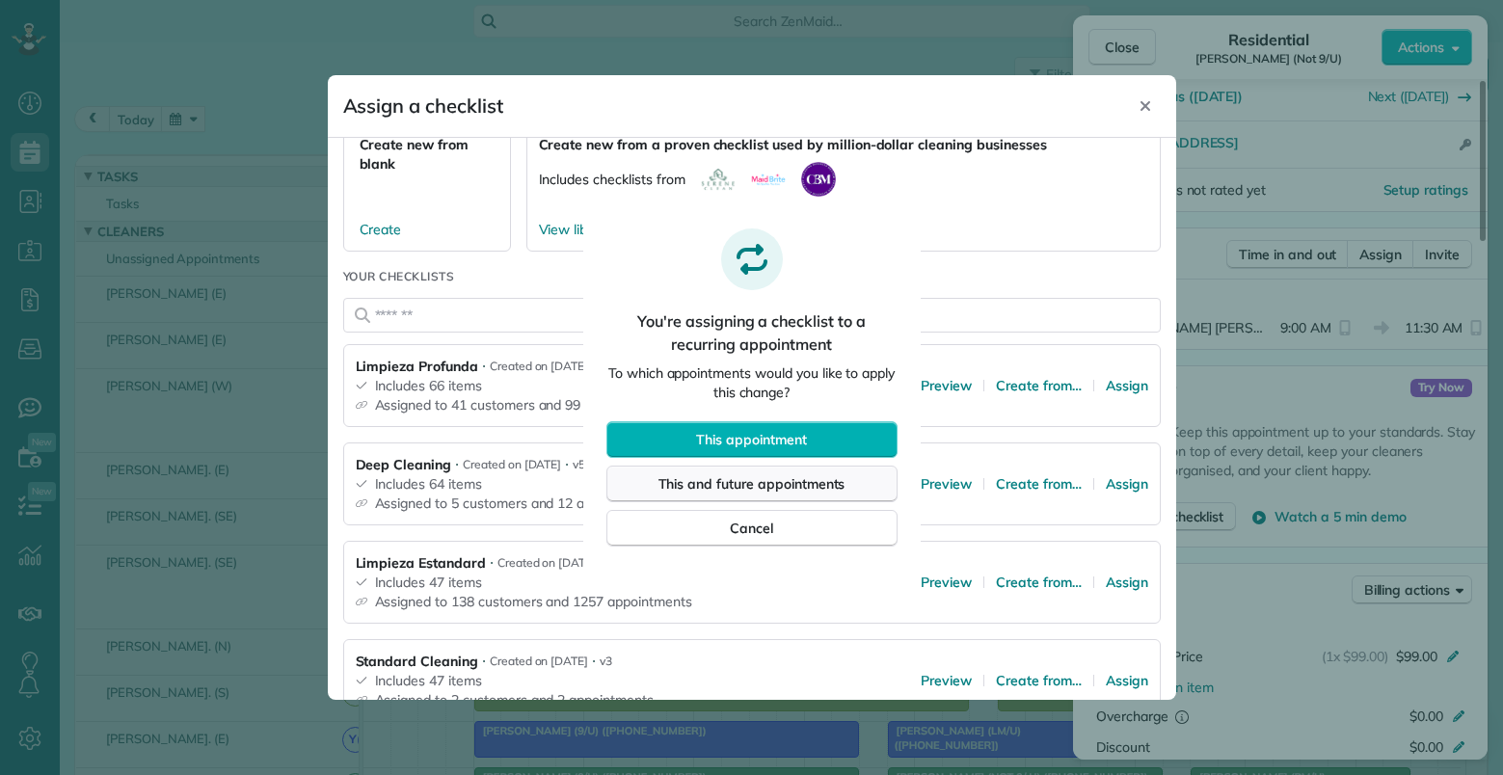
drag, startPoint x: 800, startPoint y: 484, endPoint x: 875, endPoint y: 480, distance: 75.3
click at [801, 483] on span "This and future appointments" at bounding box center [751, 483] width 187 height 19
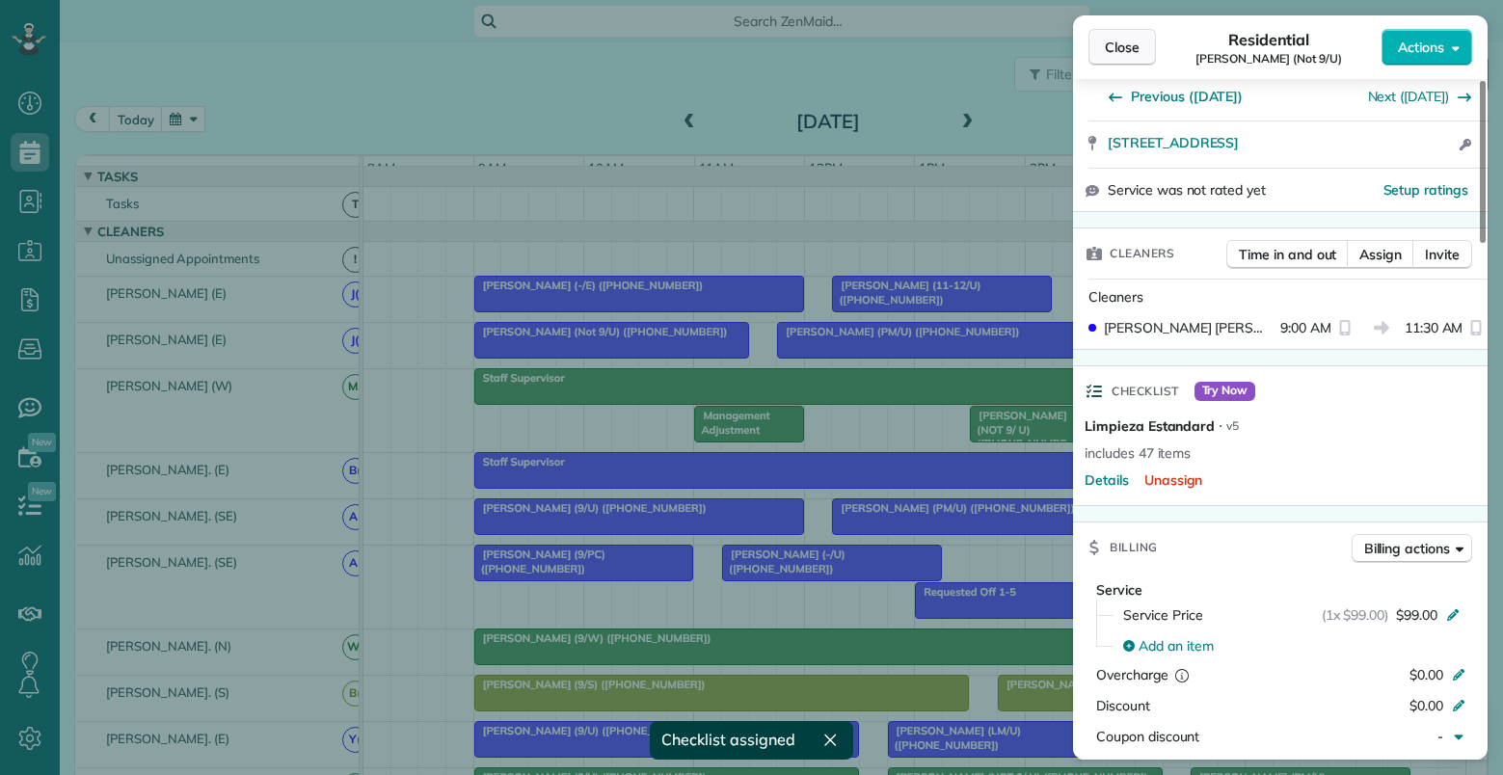
click at [1124, 45] on span "Close" at bounding box center [1122, 47] width 35 height 19
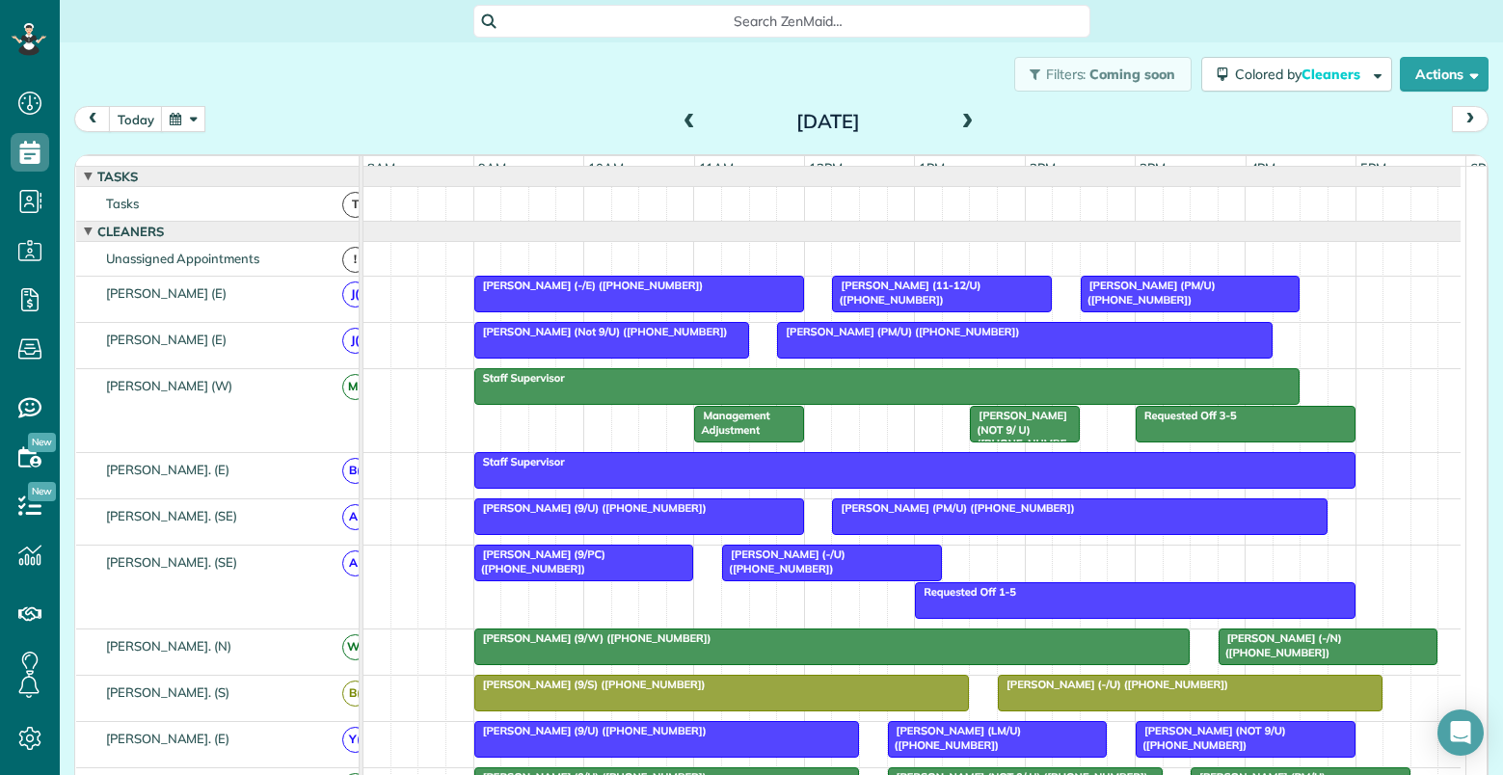
click at [1011, 356] on div at bounding box center [1025, 340] width 494 height 35
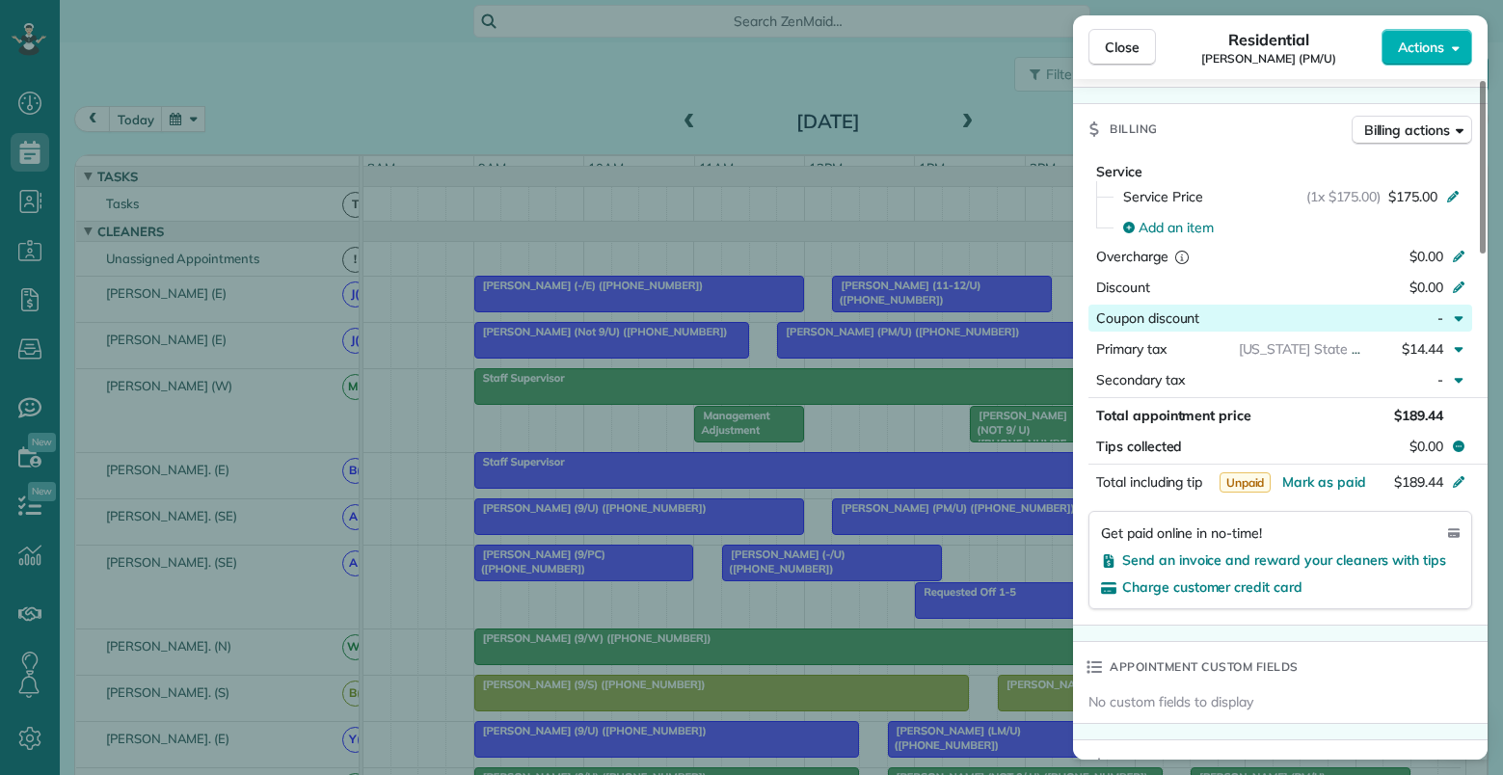
scroll to position [771, 0]
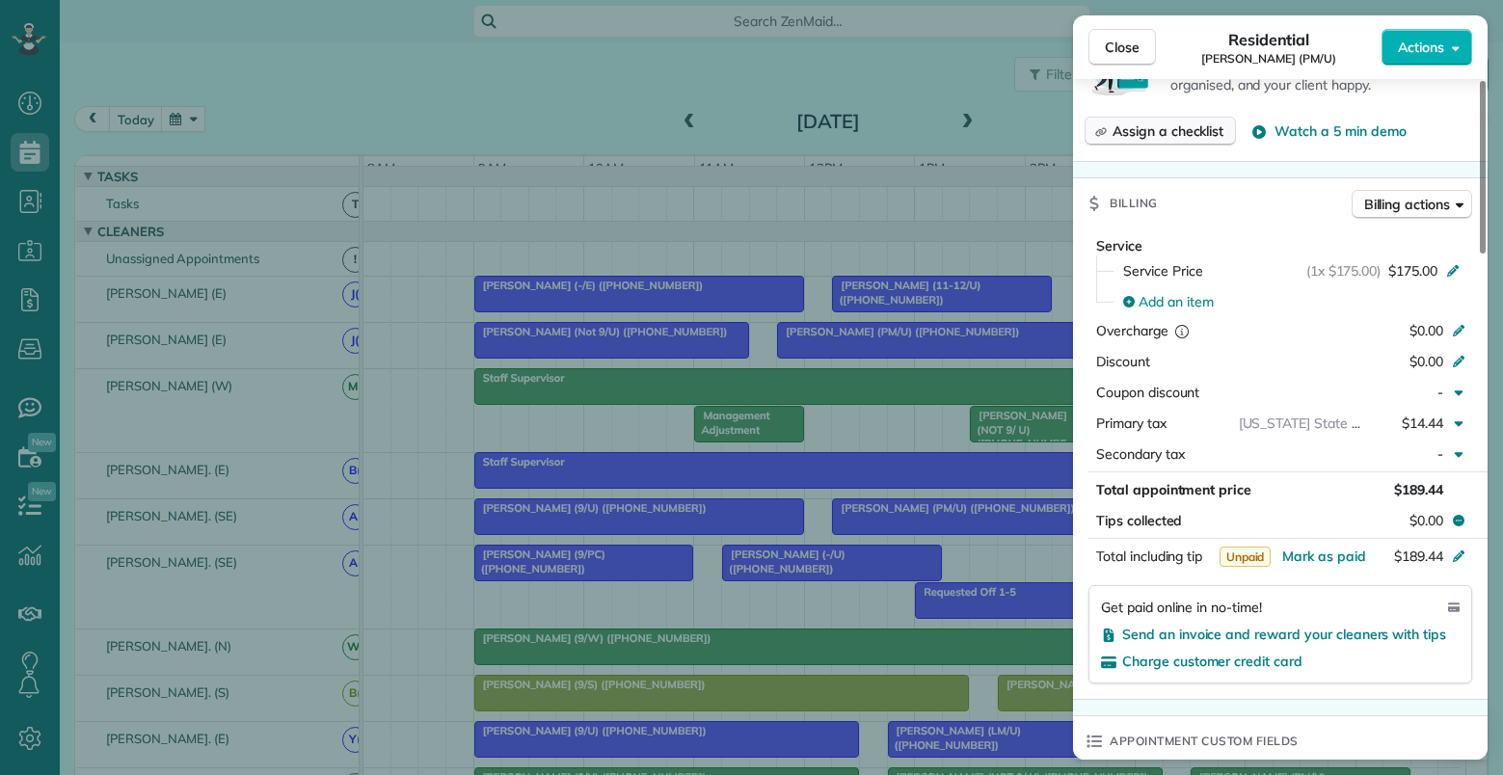
click at [1159, 121] on span "Assign a checklist" at bounding box center [1167, 130] width 111 height 19
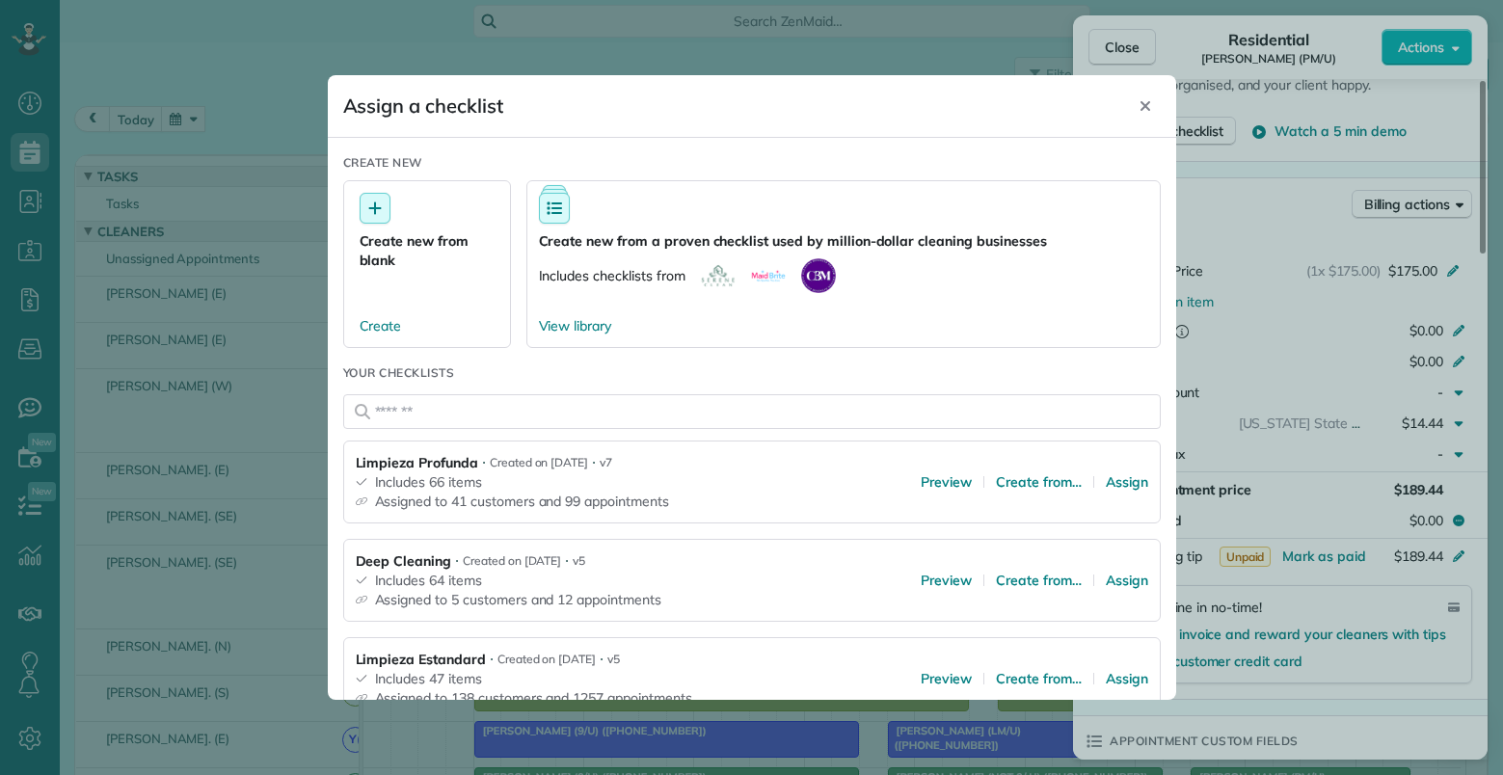
scroll to position [96, 0]
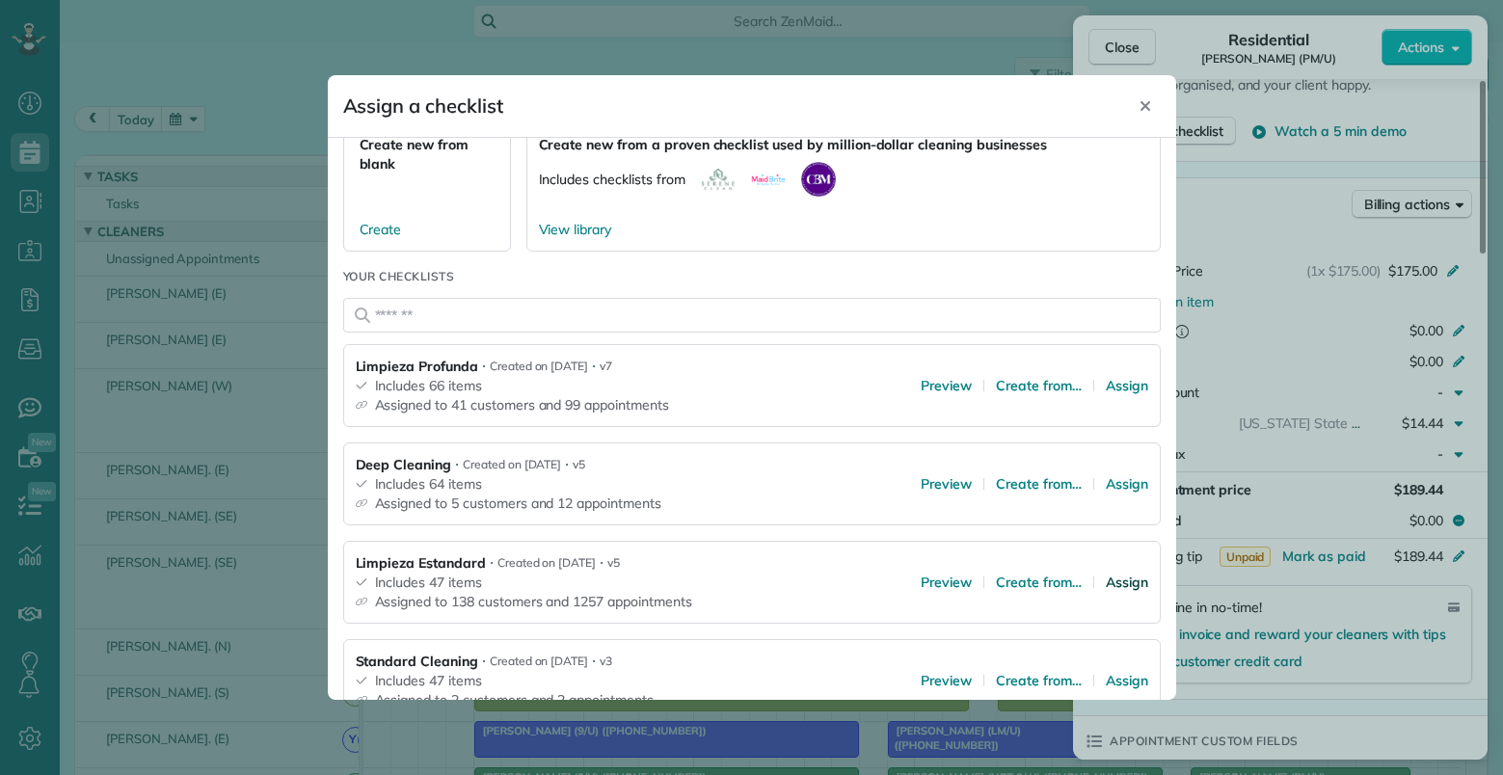
click at [1116, 584] on span "Assign" at bounding box center [1127, 582] width 42 height 19
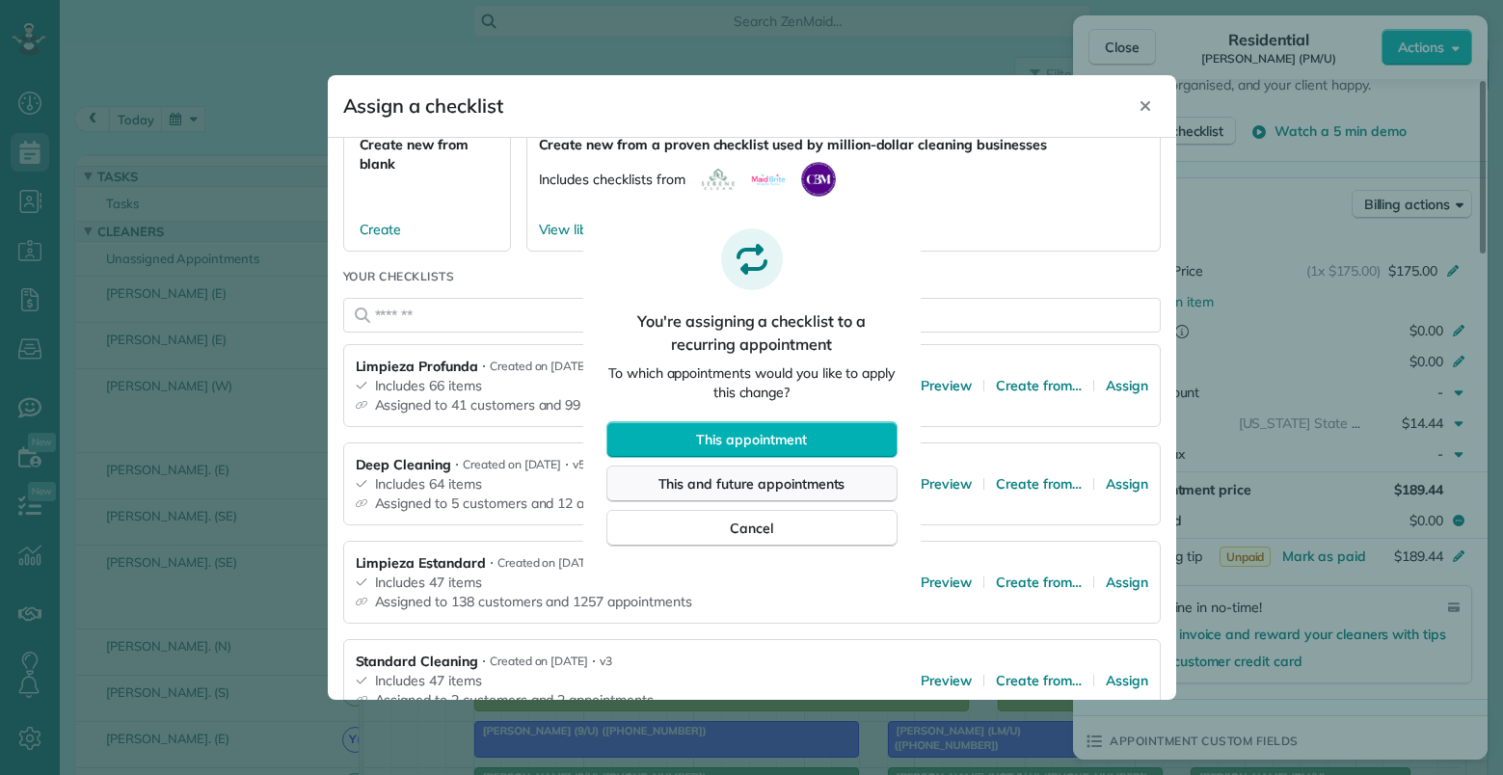
click at [781, 489] on span "This and future appointments" at bounding box center [751, 483] width 187 height 19
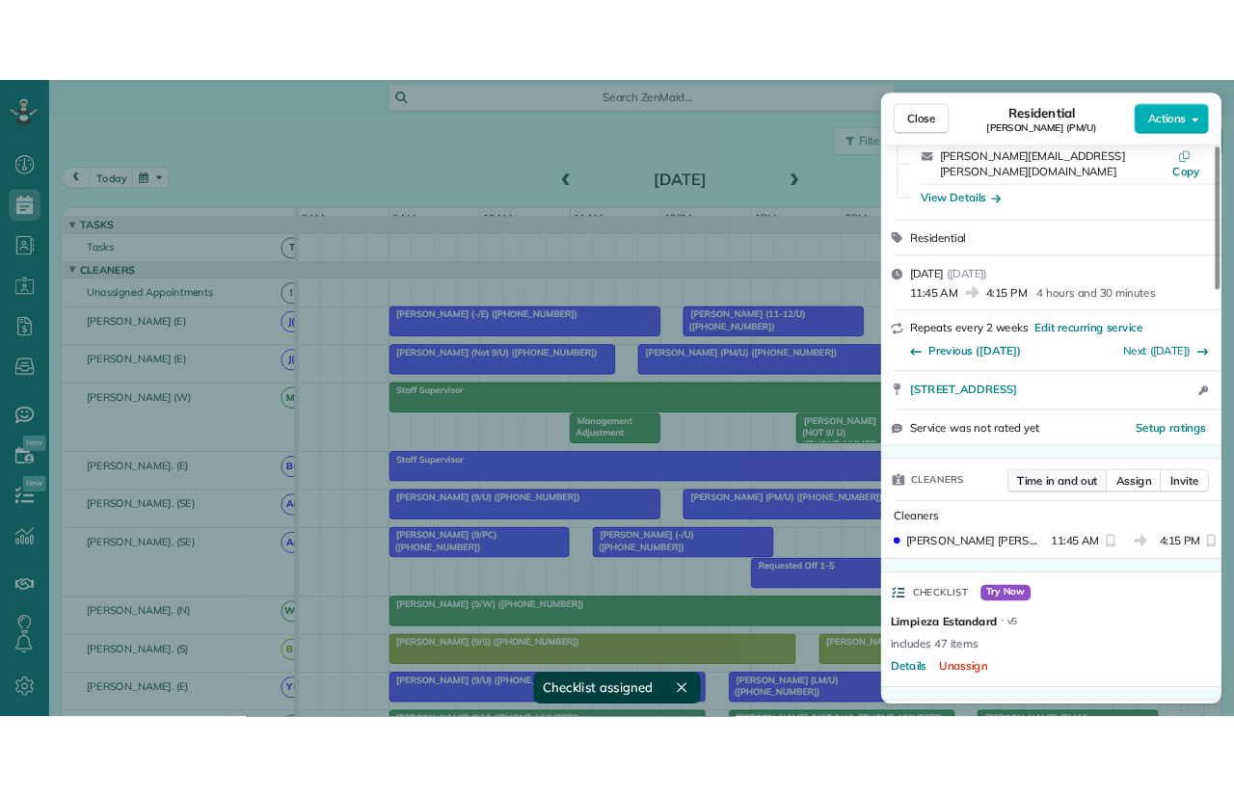
scroll to position [0, 0]
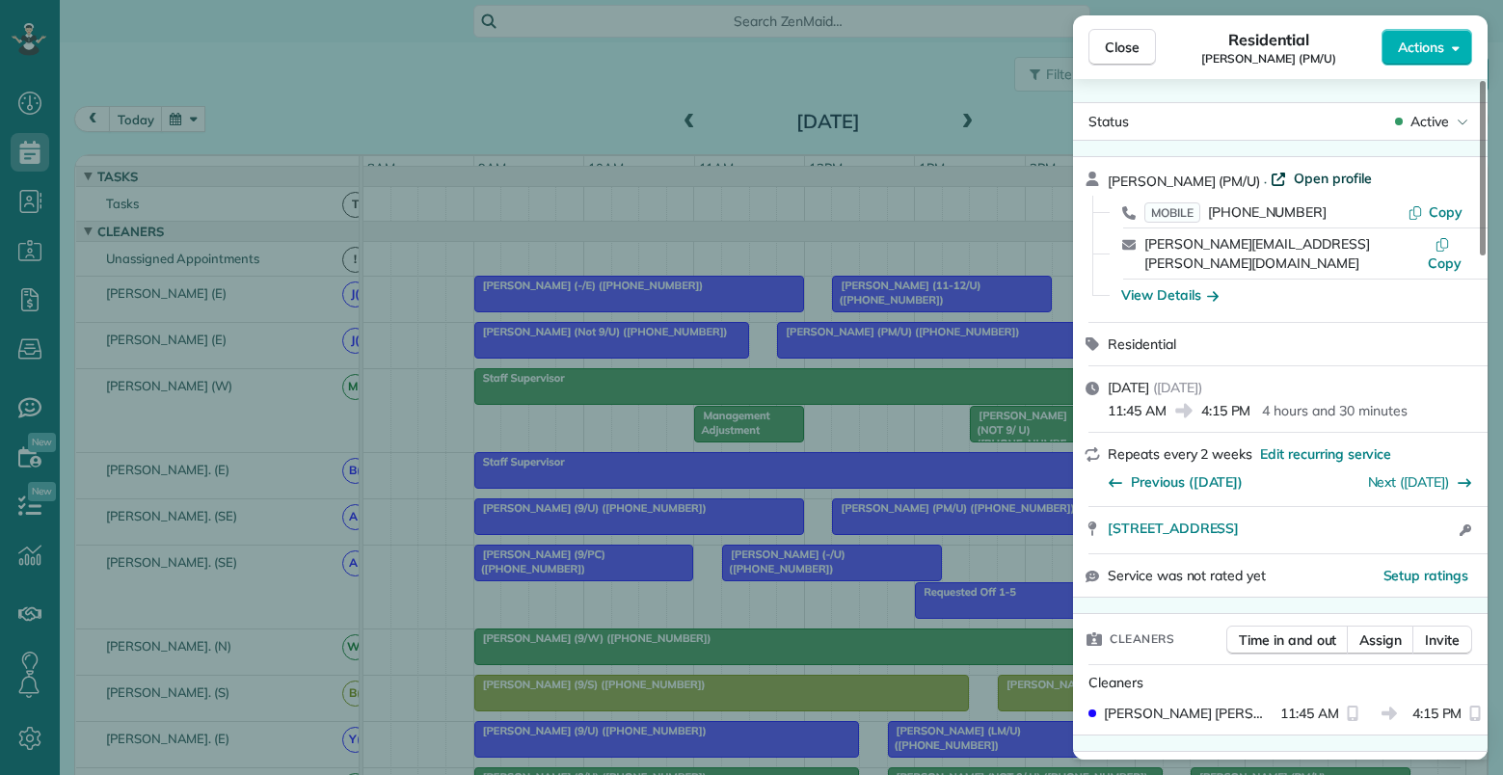
click at [1294, 176] on span "Open profile" at bounding box center [1333, 178] width 78 height 19
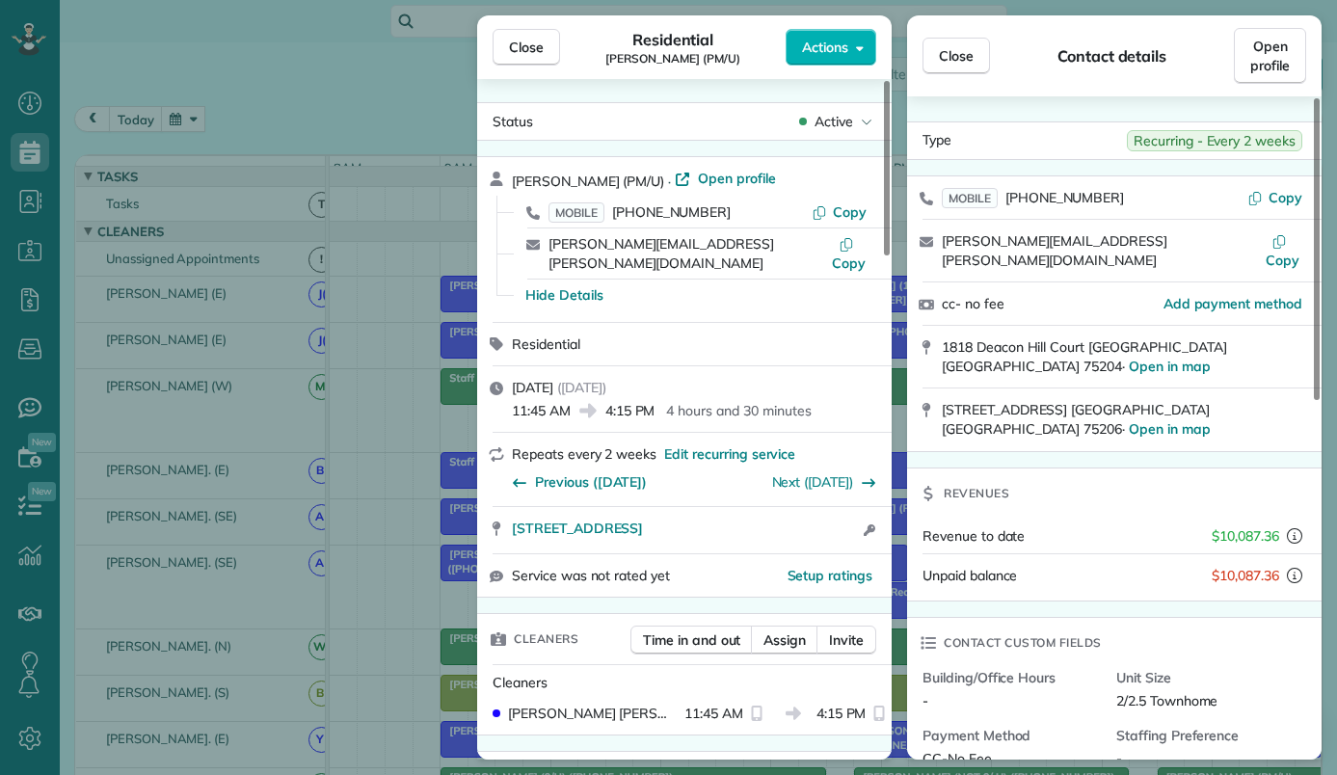
drag, startPoint x: 506, startPoint y: 43, endPoint x: 290, endPoint y: 113, distance: 226.8
click at [503, 46] on button "Close" at bounding box center [526, 47] width 67 height 37
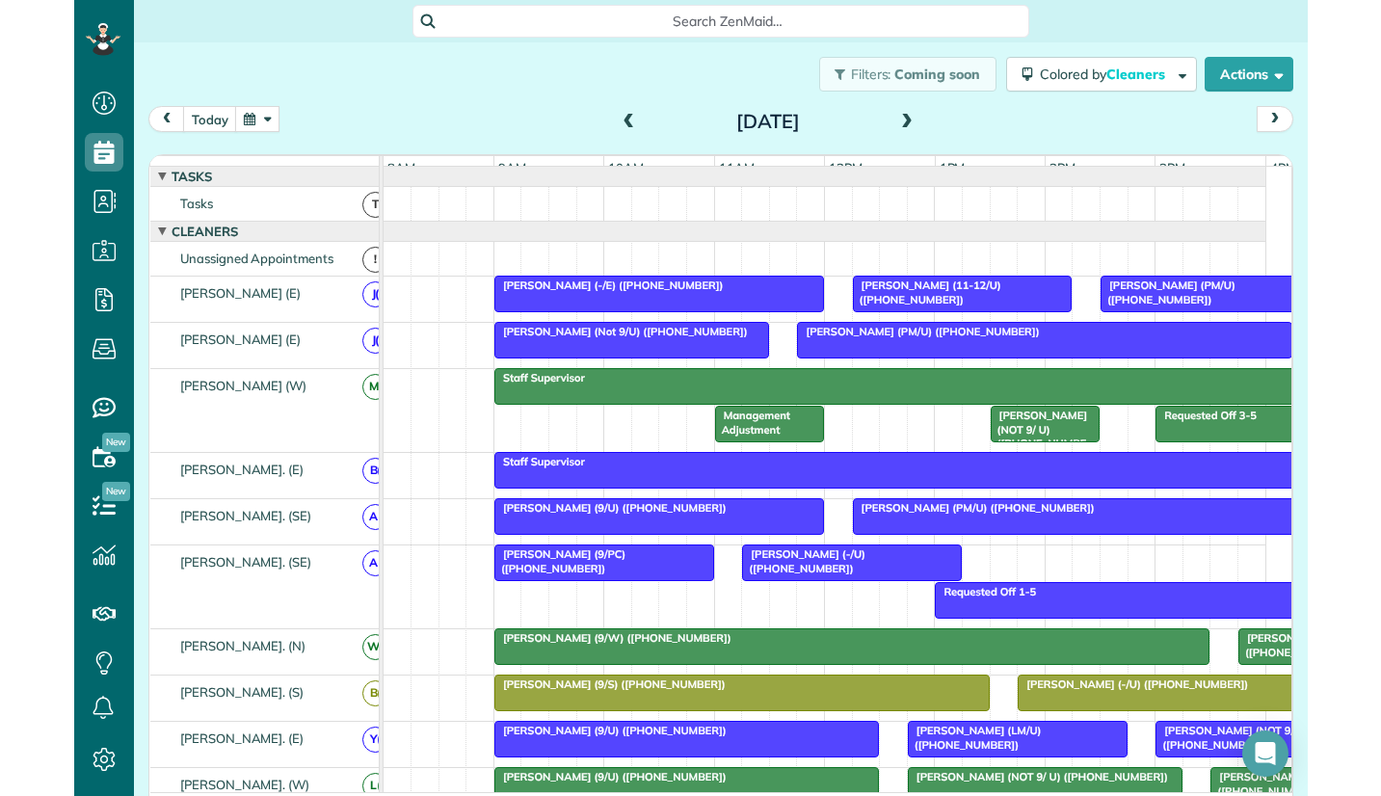
scroll to position [796, 60]
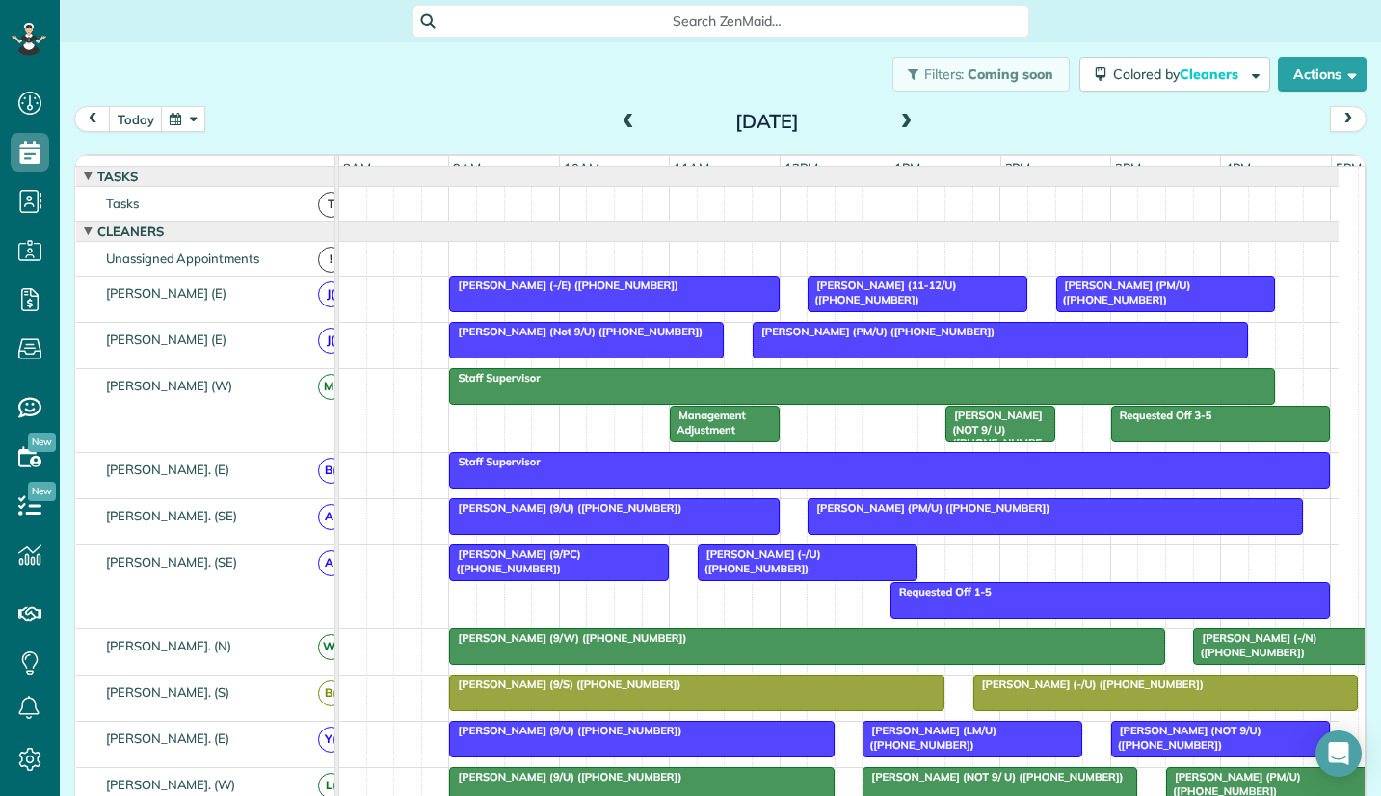
click at [516, 531] on div at bounding box center [614, 516] width 328 height 35
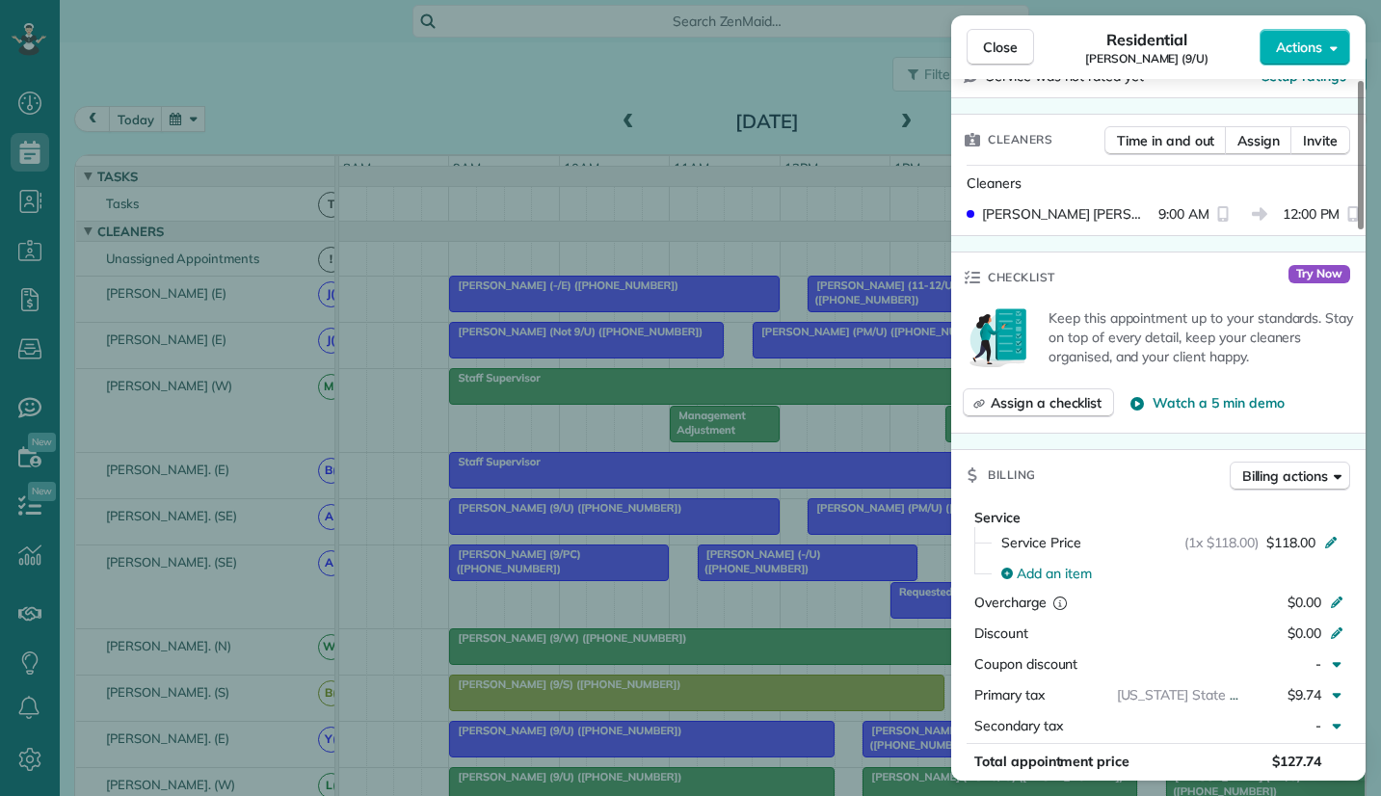
scroll to position [771, 0]
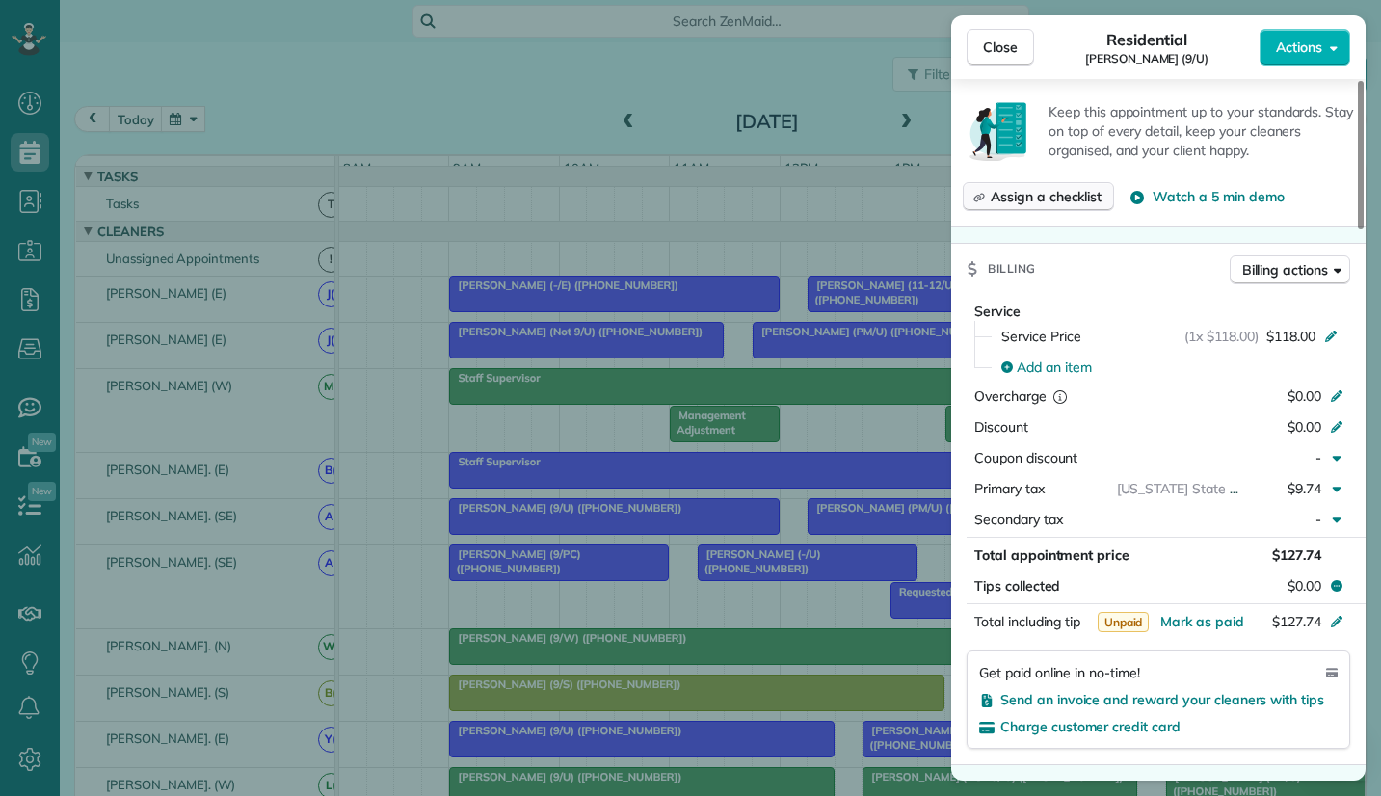
click at [1054, 187] on span "Assign a checklist" at bounding box center [1046, 196] width 111 height 19
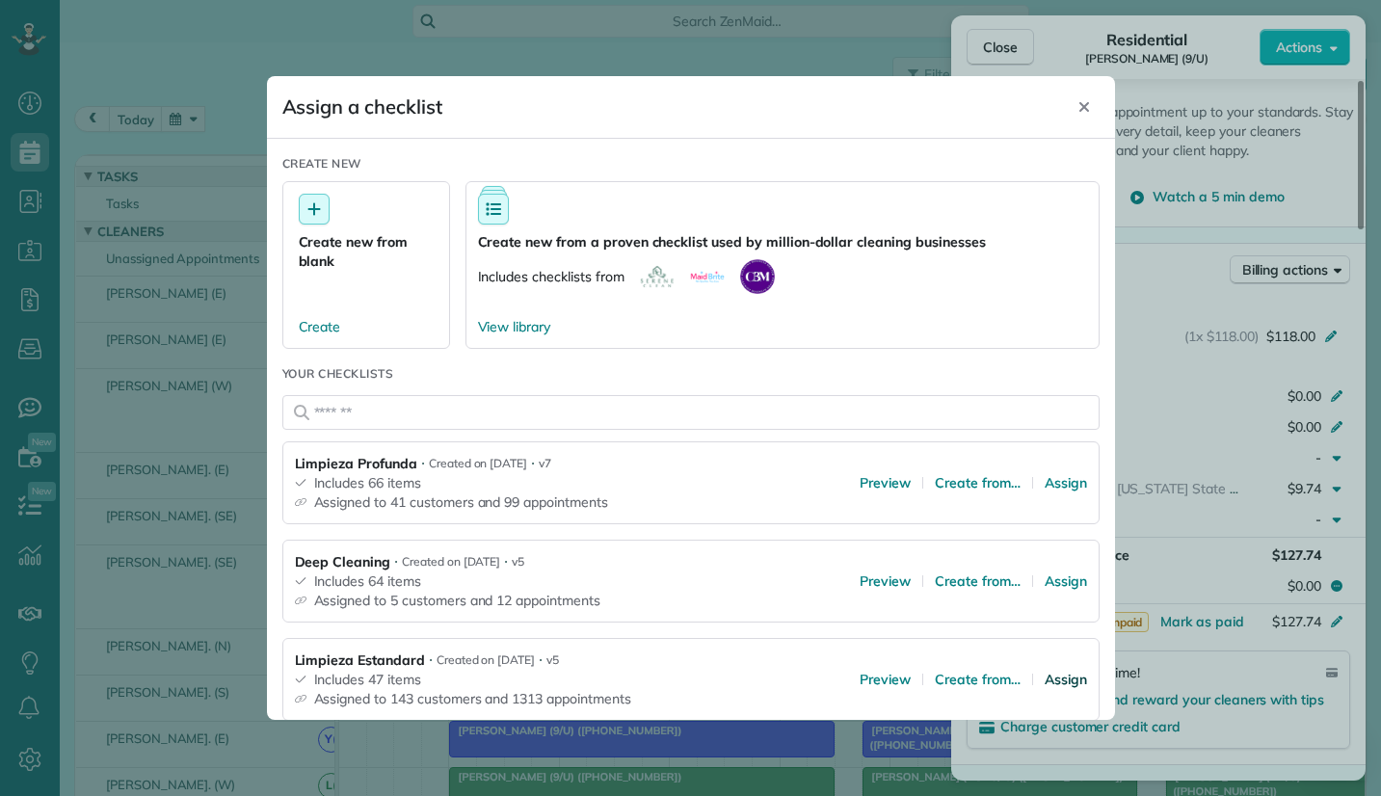
click at [1050, 682] on span "Assign" at bounding box center [1066, 679] width 42 height 19
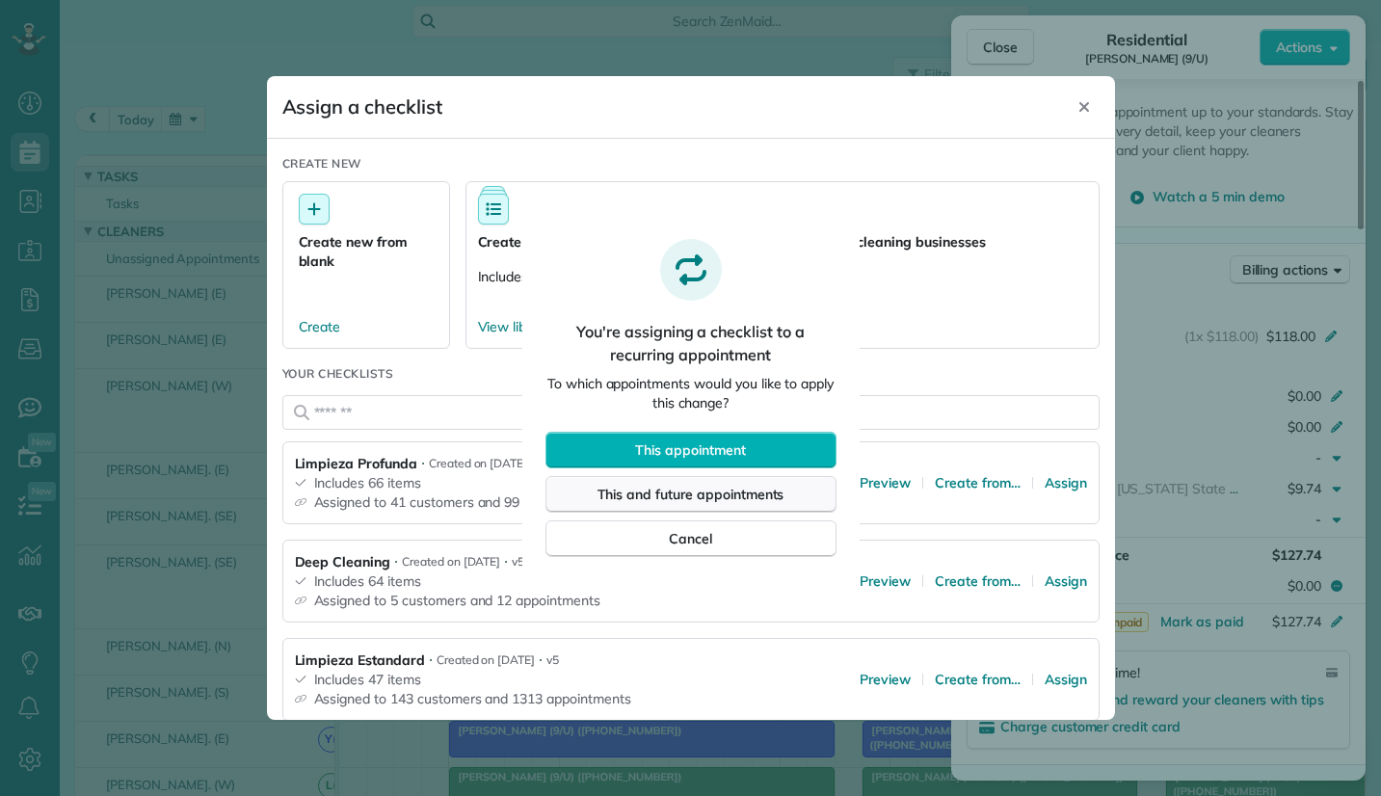
click at [709, 490] on span "This and future appointments" at bounding box center [691, 494] width 187 height 19
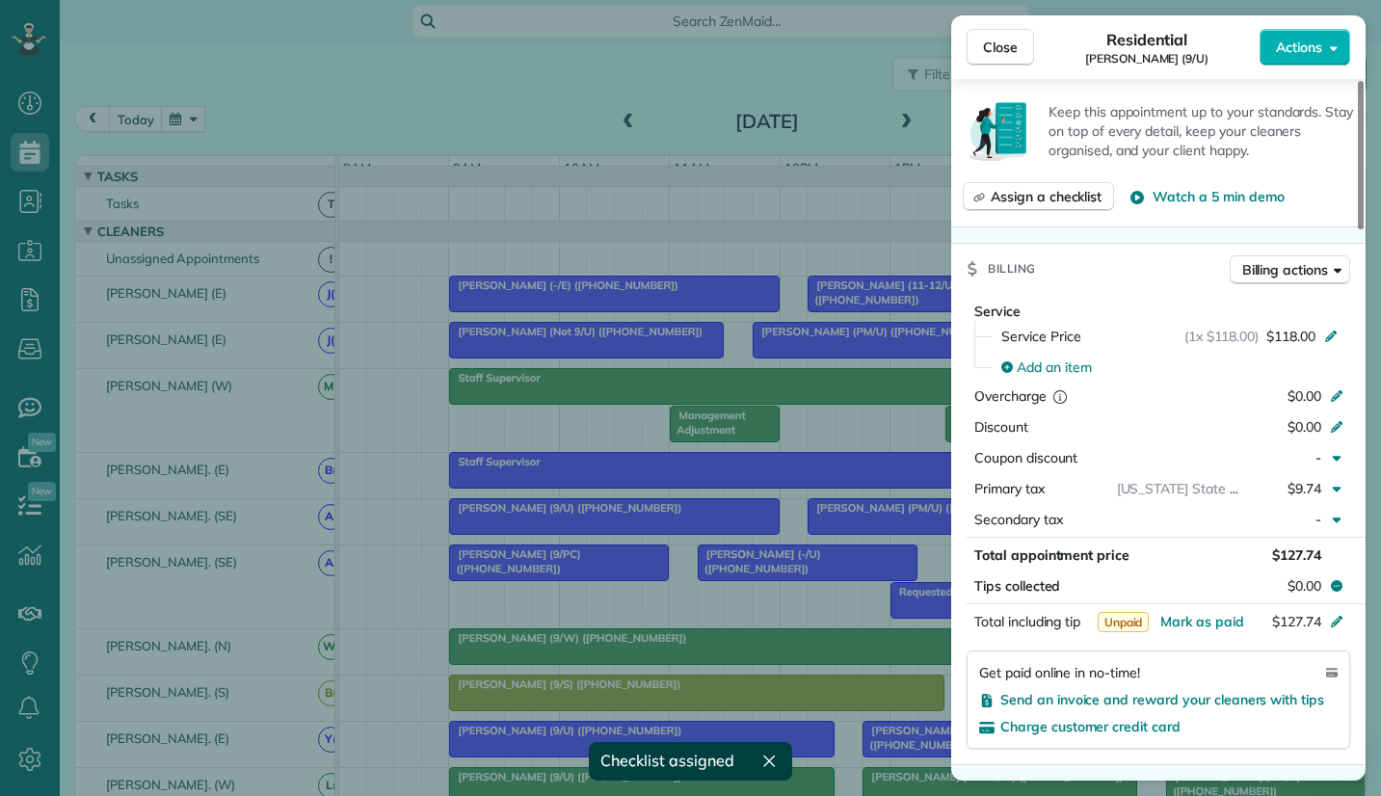
scroll to position [730, 0]
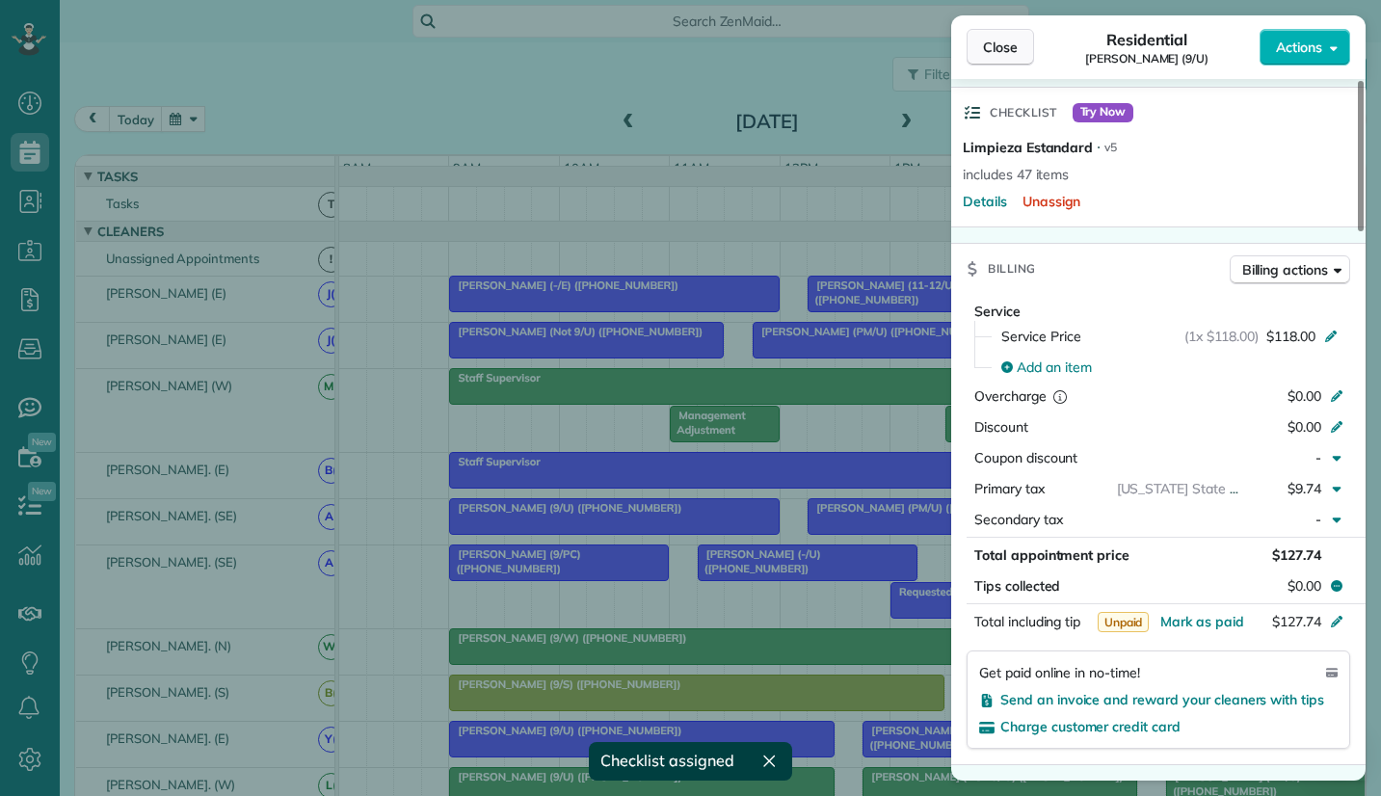
click at [997, 48] on span "Close" at bounding box center [1000, 47] width 35 height 19
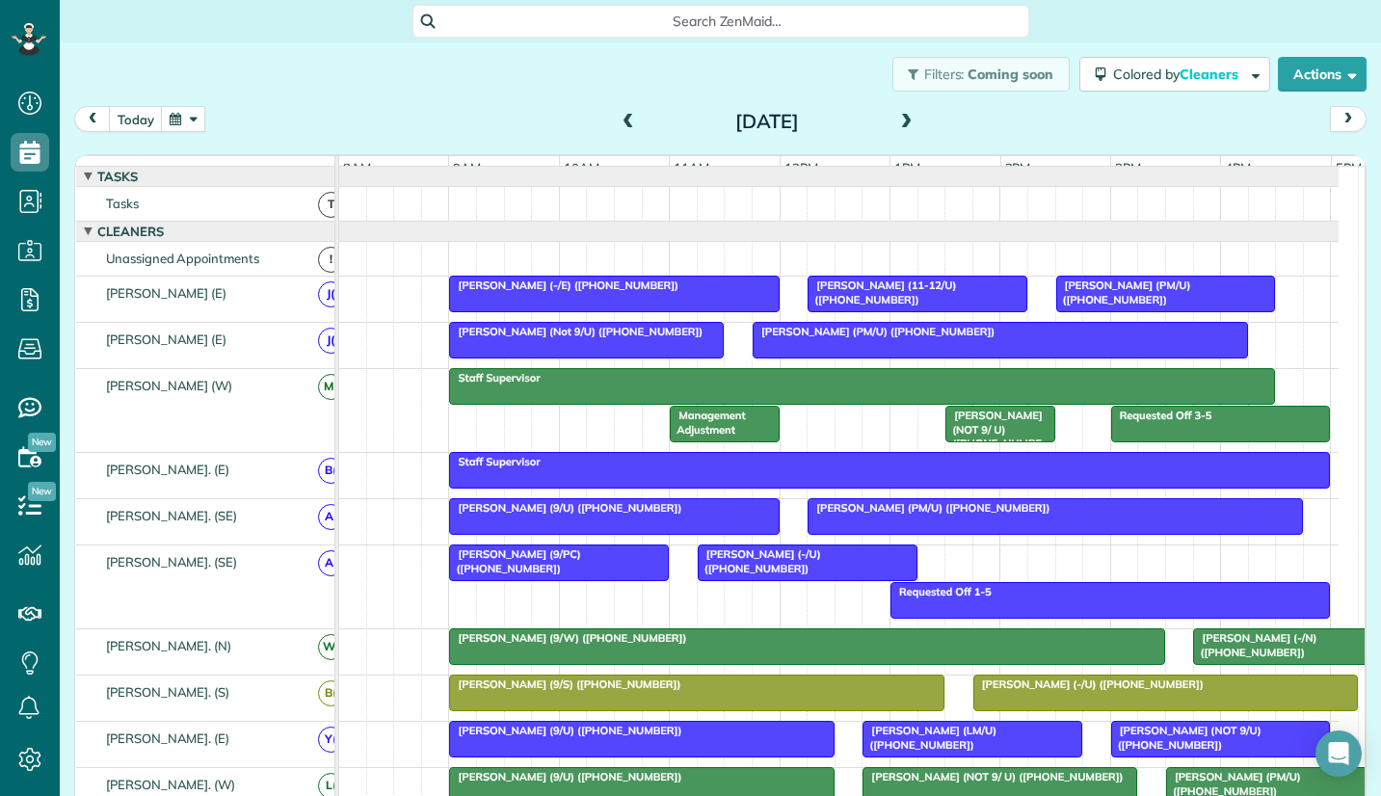
click at [873, 534] on div at bounding box center [1056, 516] width 494 height 35
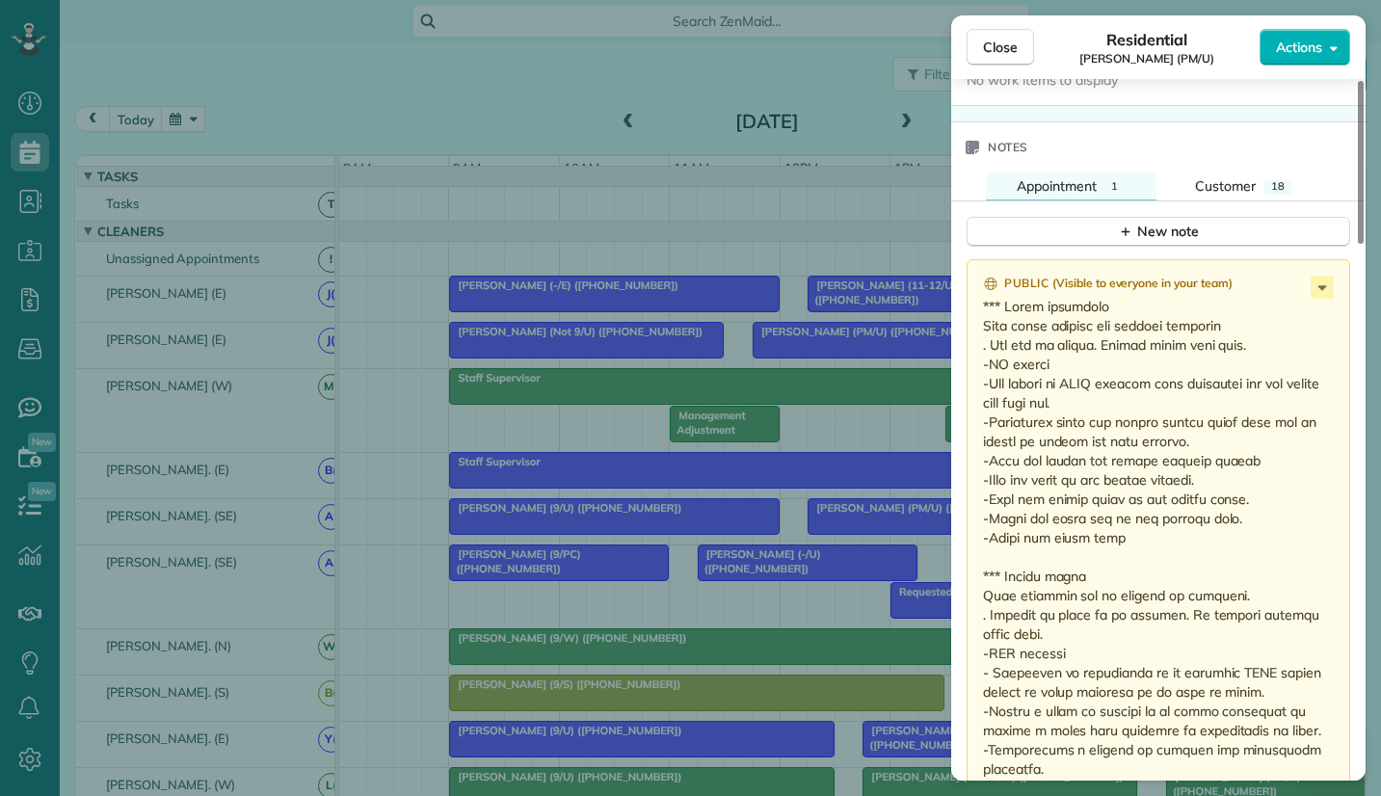
scroll to position [1639, 0]
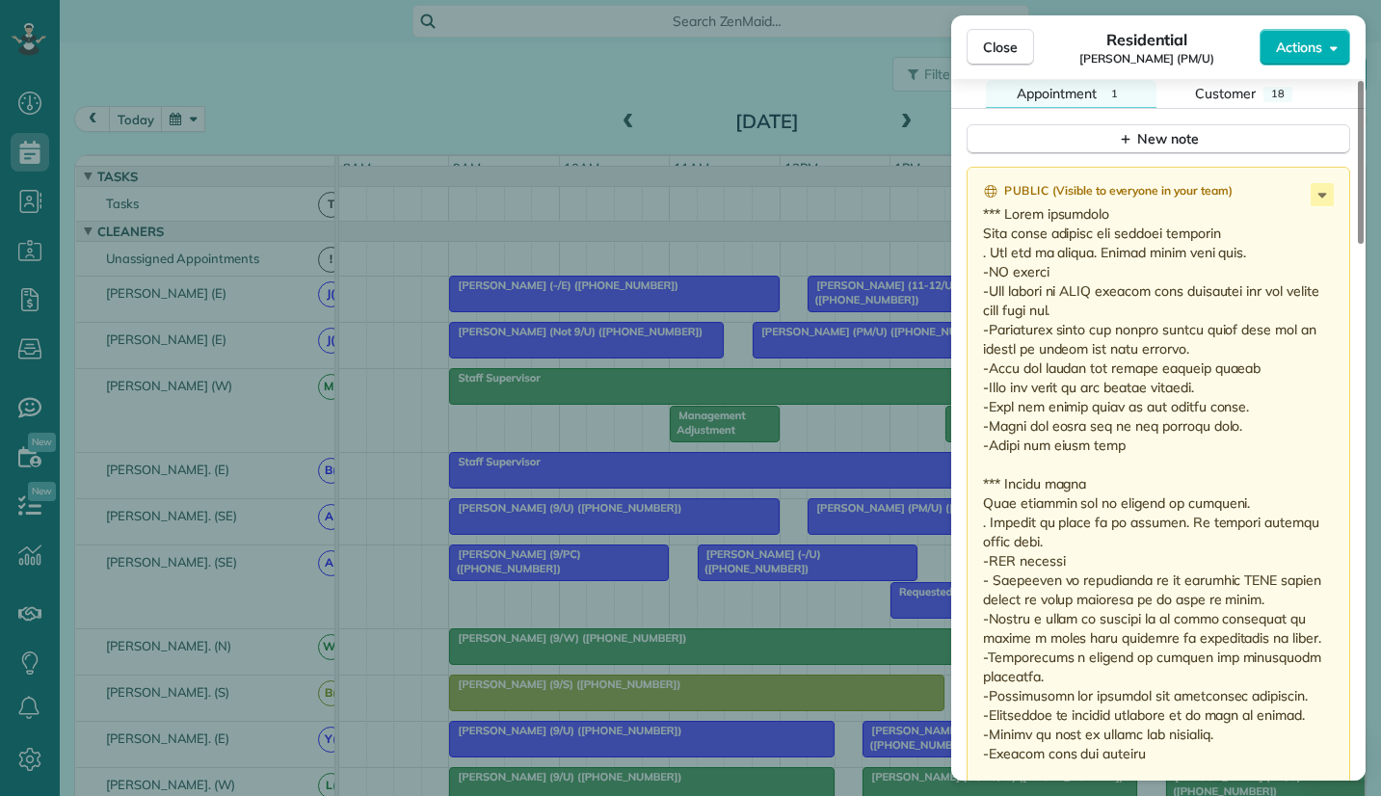
drag, startPoint x: 1084, startPoint y: 235, endPoint x: 1167, endPoint y: 333, distance: 127.9
click at [1167, 333] on p at bounding box center [1160, 483] width 355 height 559
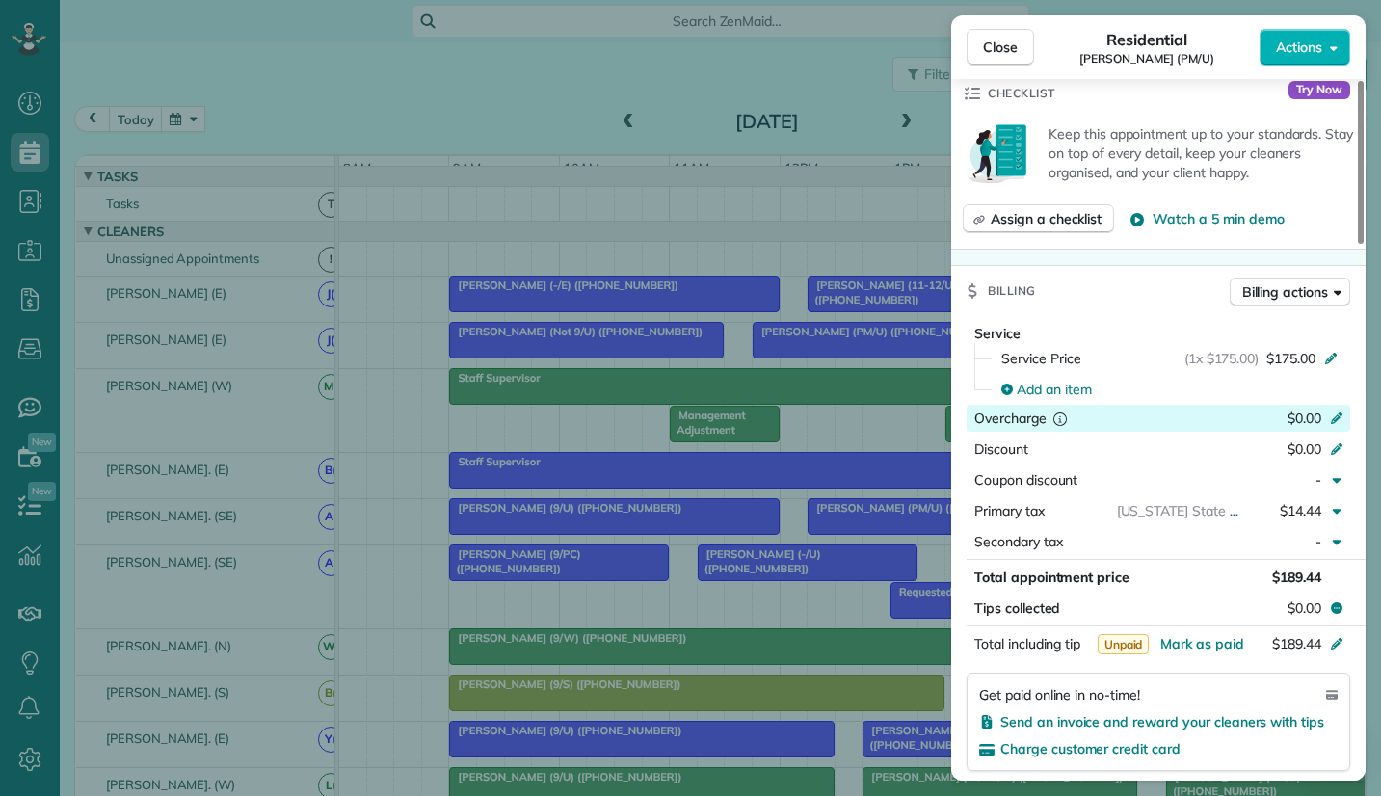
scroll to position [758, 0]
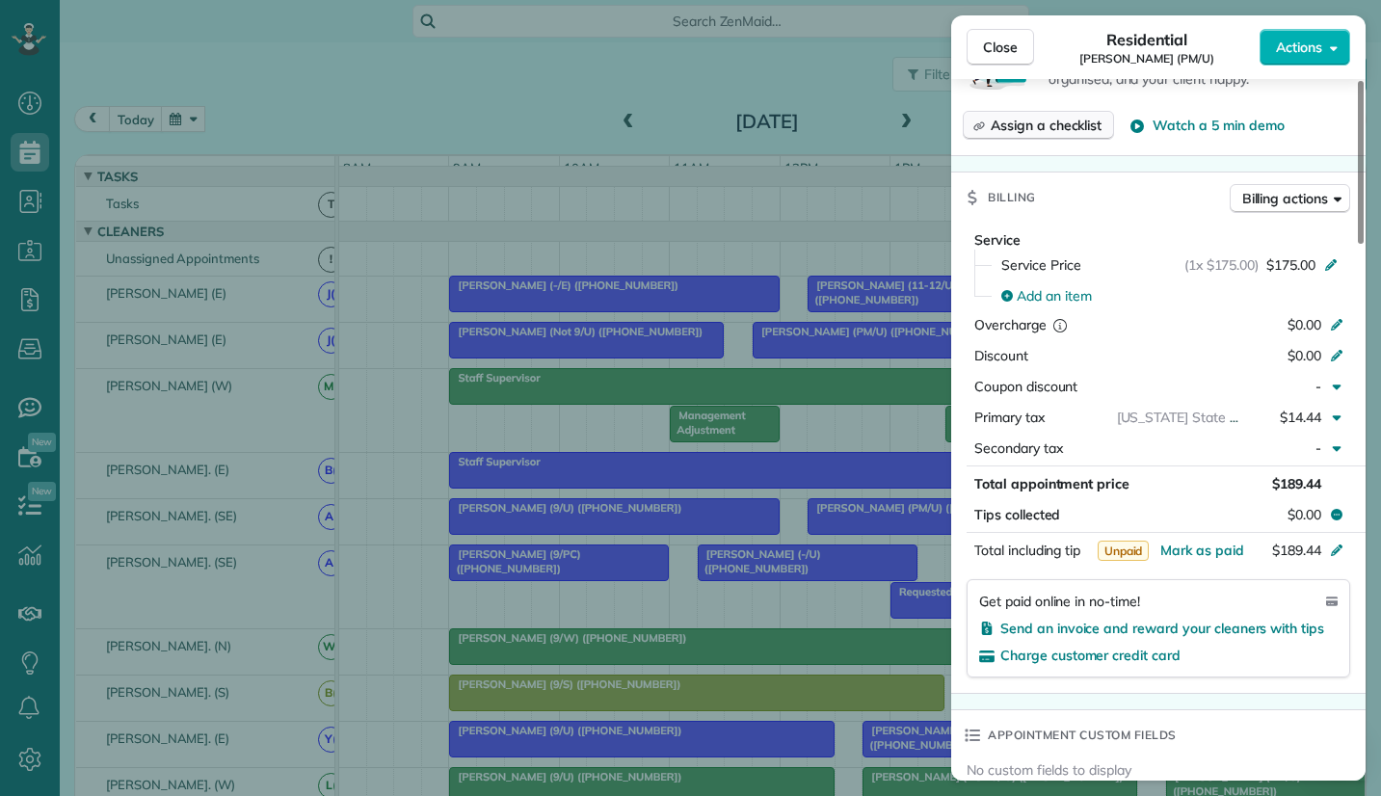
click at [1041, 122] on span "Assign a checklist" at bounding box center [1046, 125] width 111 height 19
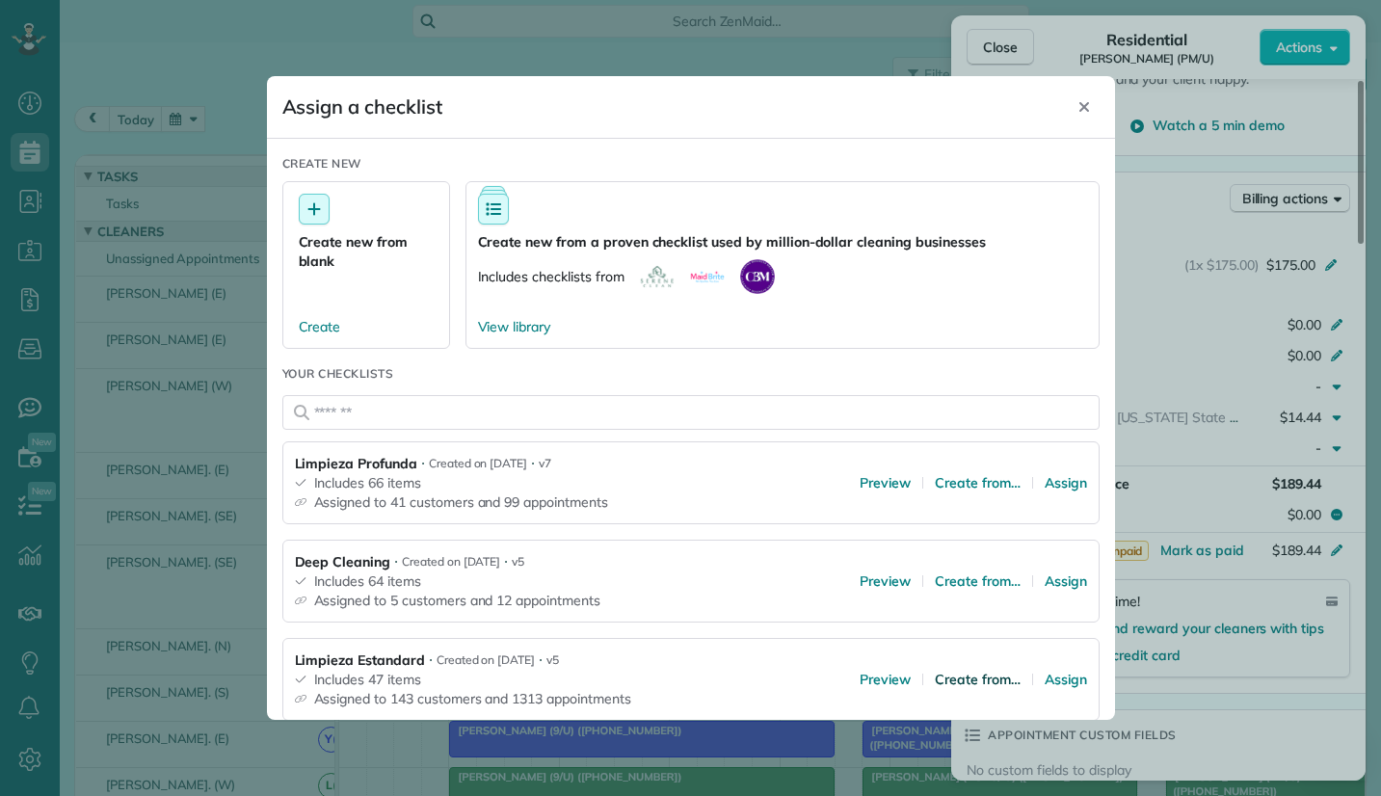
scroll to position [193, 0]
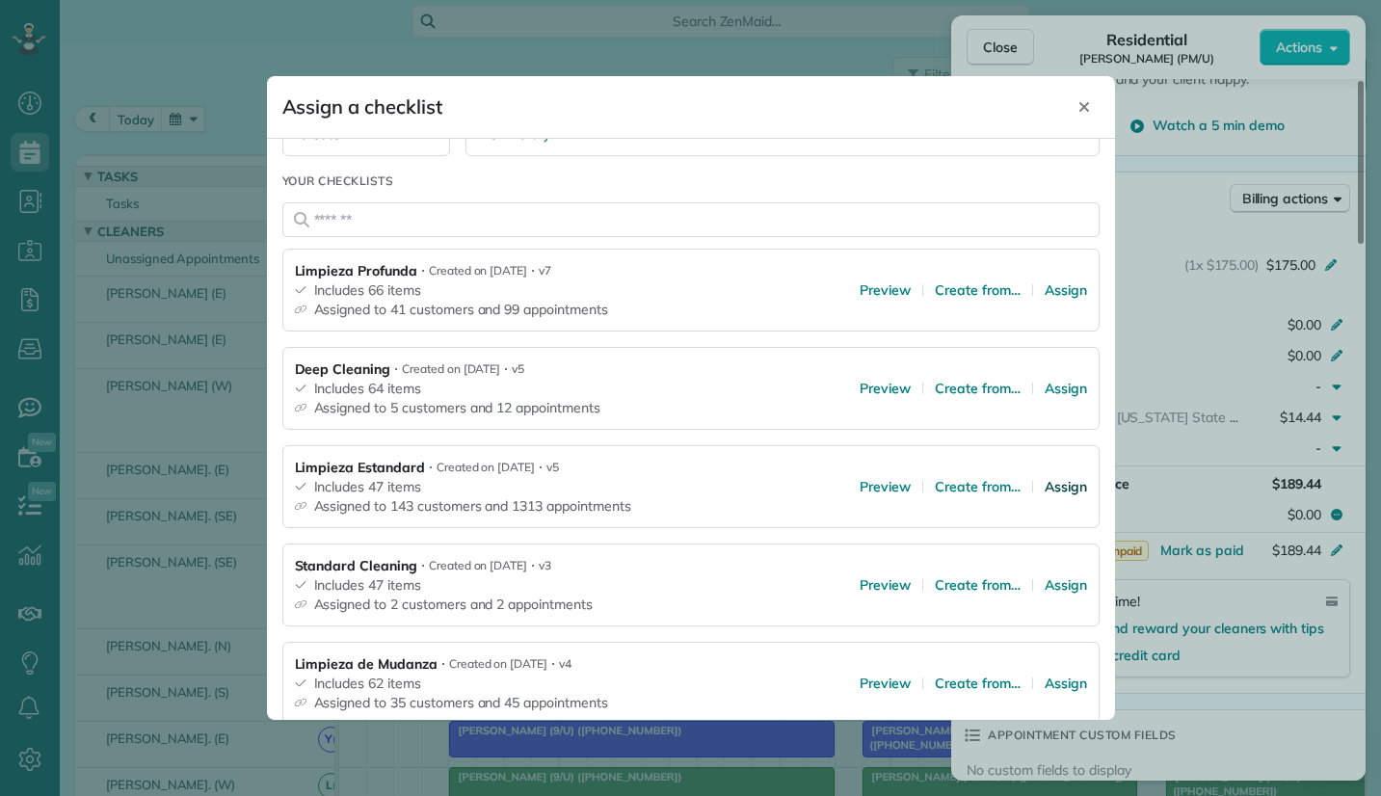
click at [1057, 488] on span "Assign" at bounding box center [1066, 486] width 42 height 19
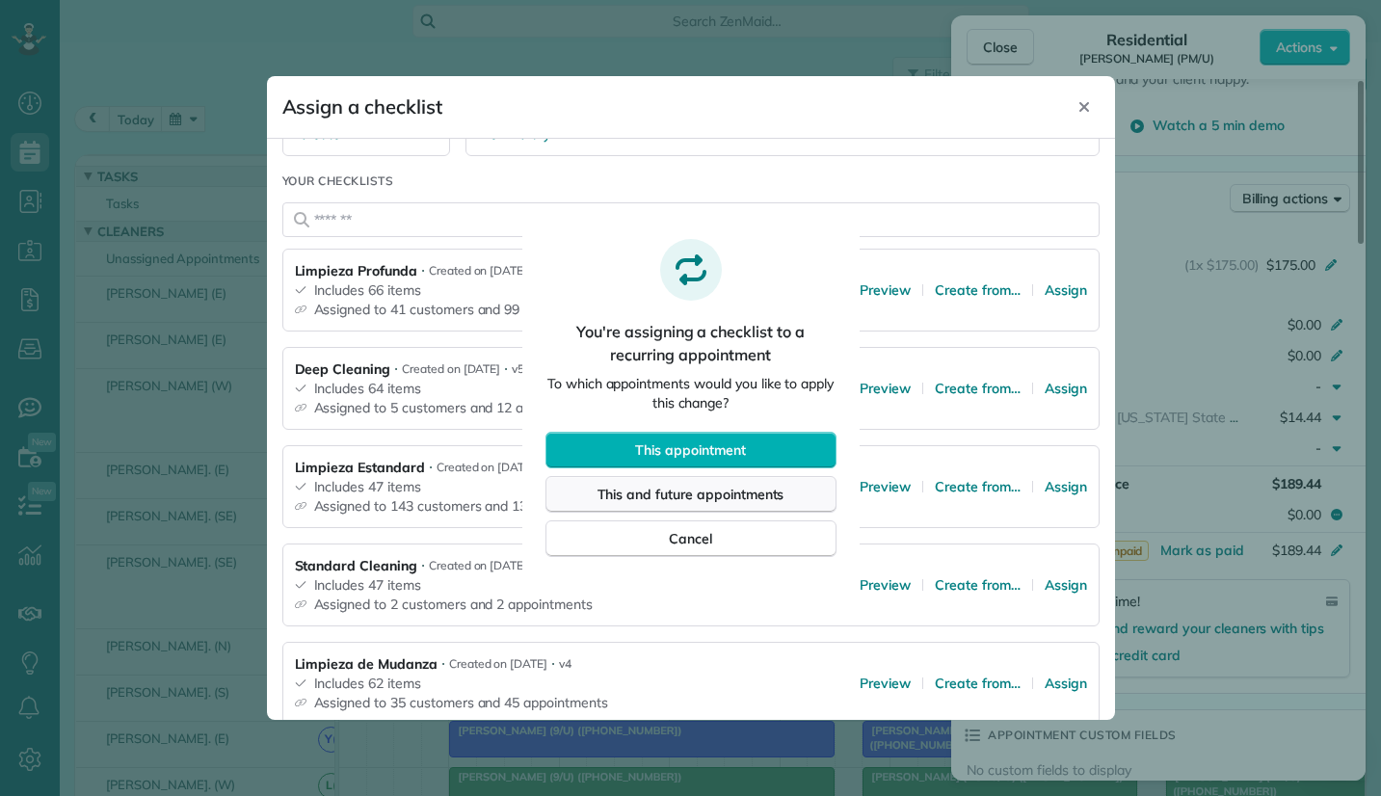
drag, startPoint x: 729, startPoint y: 495, endPoint x: 752, endPoint y: 494, distance: 23.2
click at [734, 495] on span "This and future appointments" at bounding box center [691, 494] width 187 height 19
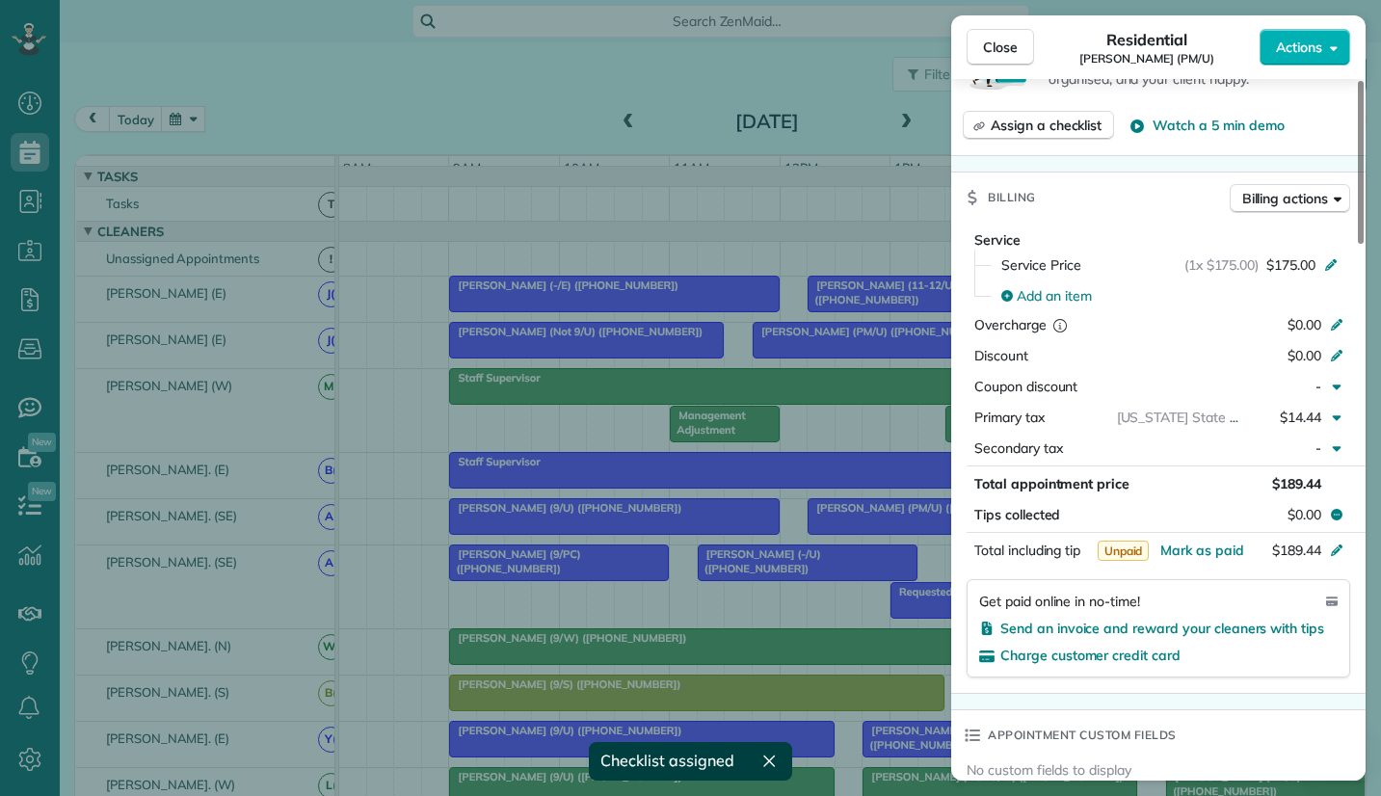
scroll to position [716, 0]
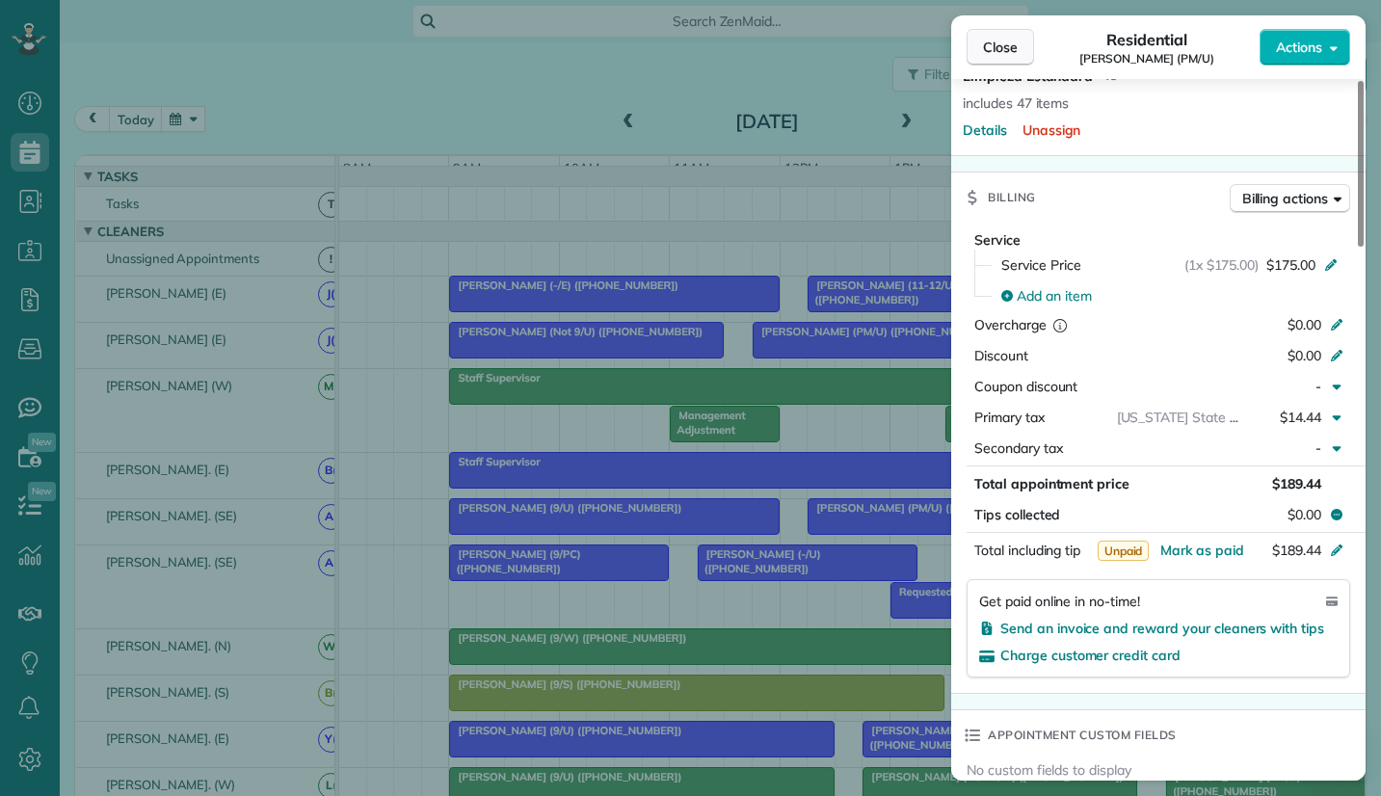
click at [993, 40] on span "Close" at bounding box center [1000, 47] width 35 height 19
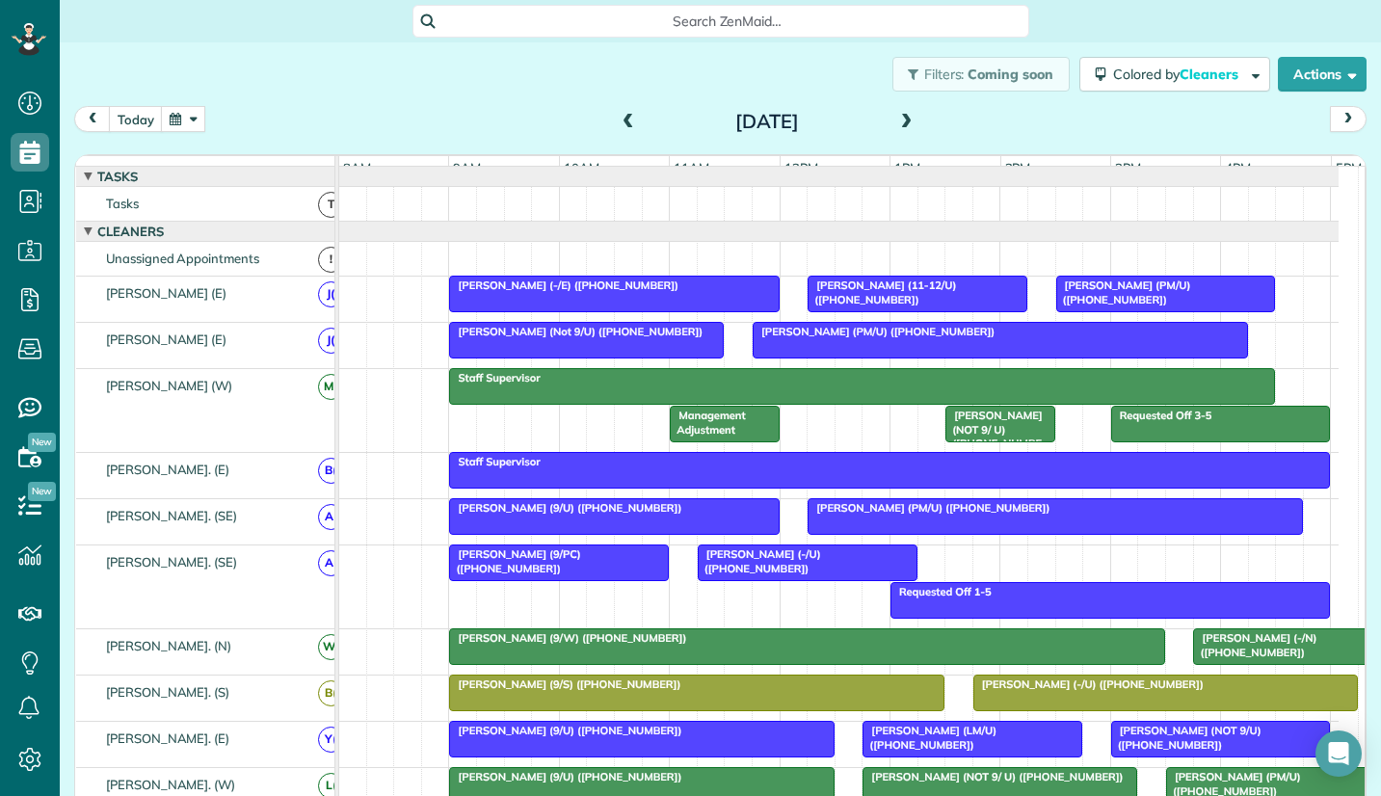
click at [521, 575] on span "Maureen White (9/PC) (+19145238278)" at bounding box center [514, 561] width 132 height 27
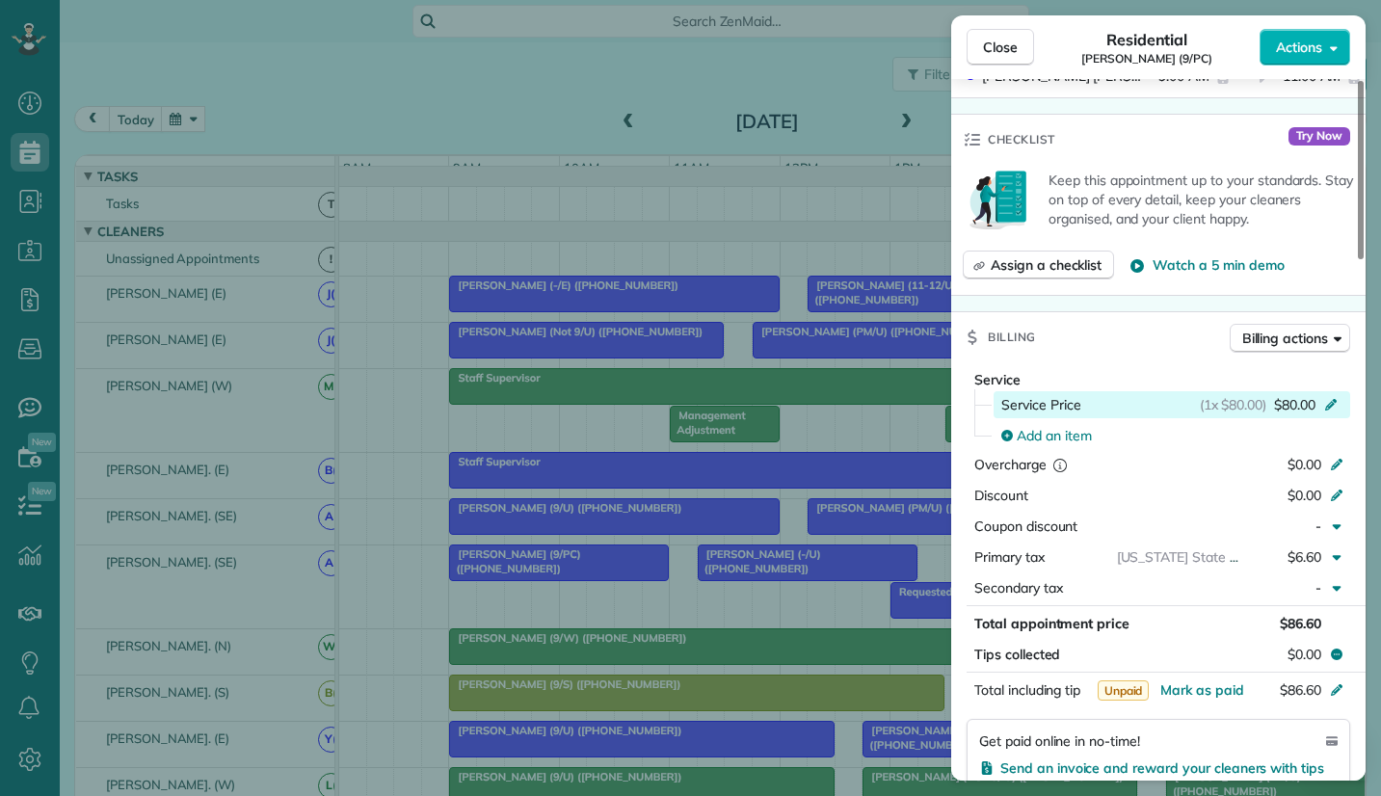
scroll to position [603, 0]
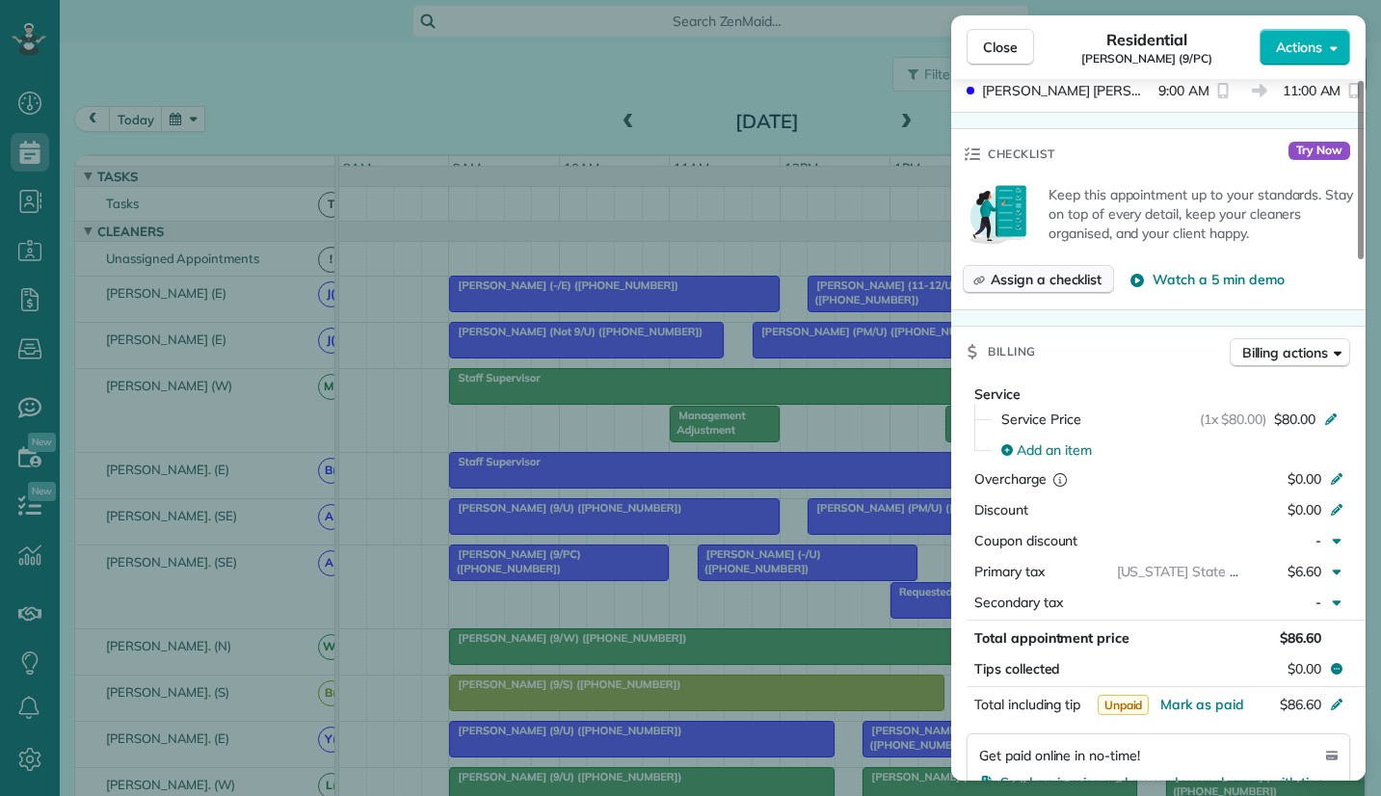
click at [1037, 281] on span "Assign a checklist" at bounding box center [1046, 279] width 111 height 19
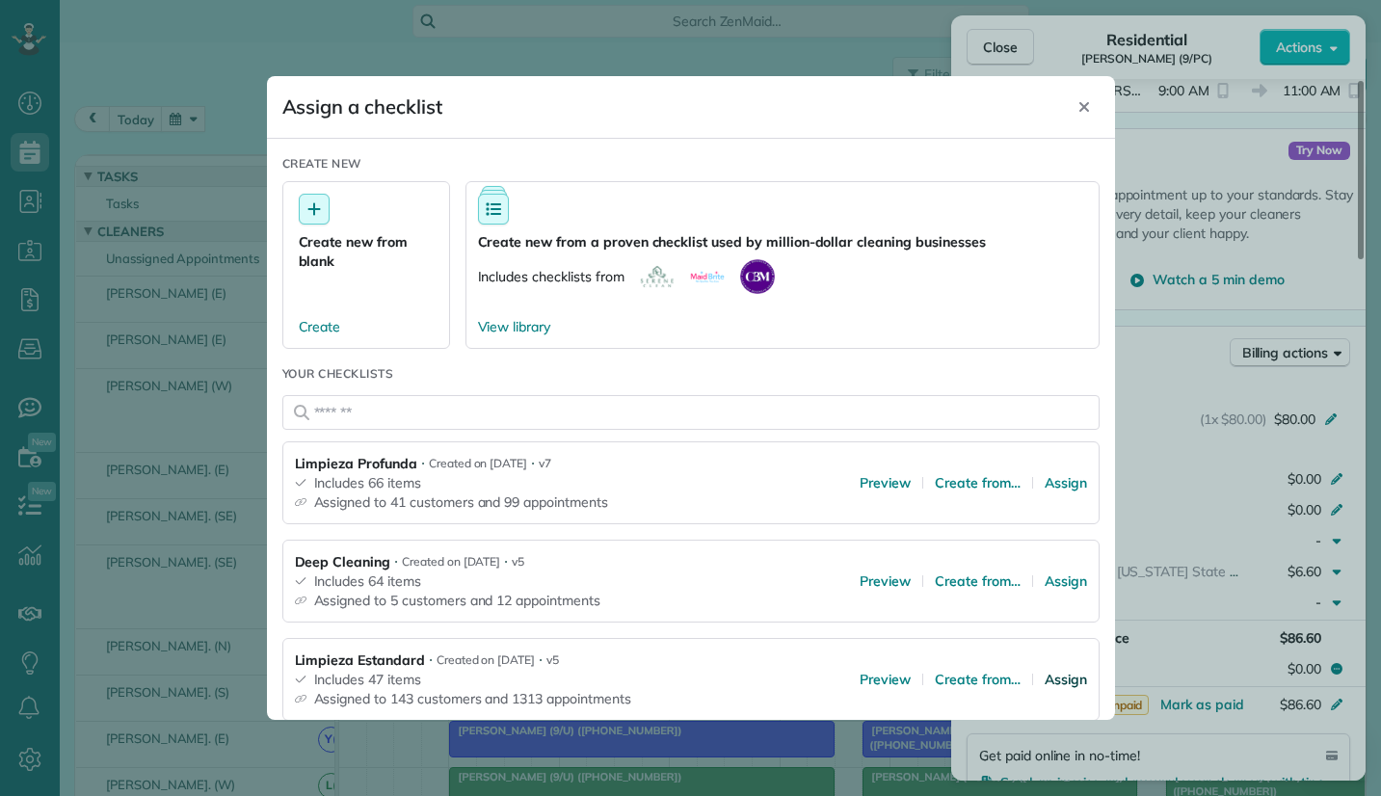
click at [1050, 679] on span "Assign" at bounding box center [1066, 679] width 42 height 19
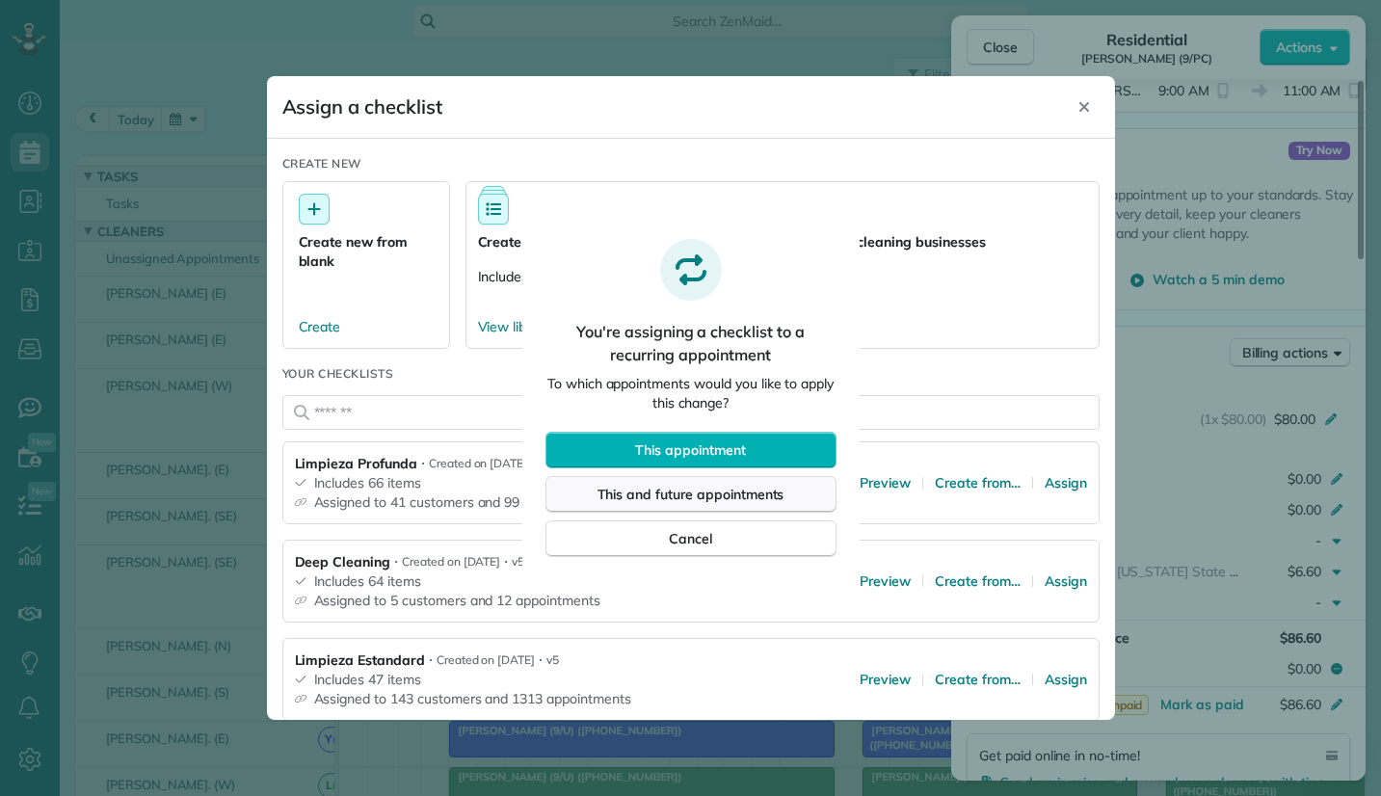
click at [691, 492] on span "This and future appointments" at bounding box center [691, 494] width 187 height 19
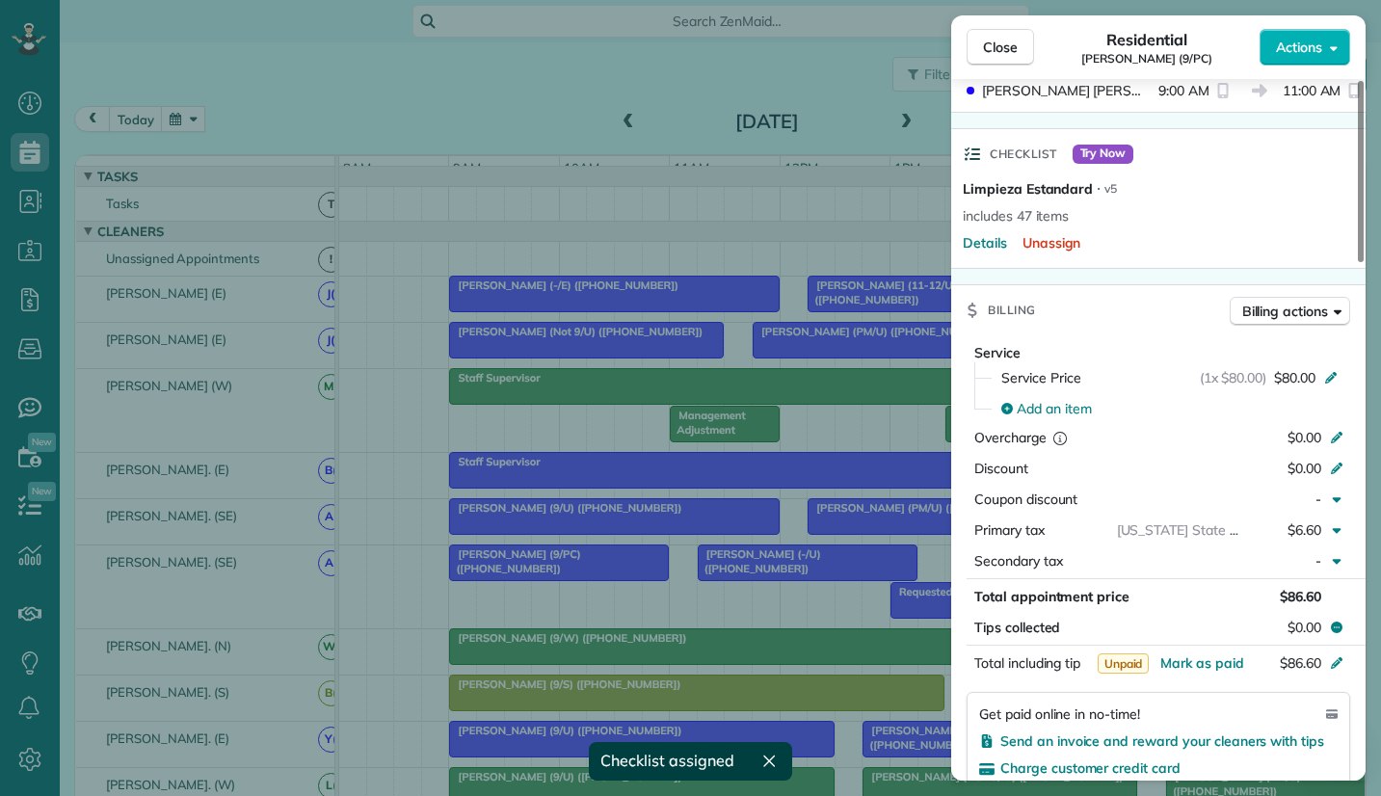
click at [807, 582] on div "Close Residential Maureen White (9/PC) Actions Status Active Maureen White (9/P…" at bounding box center [690, 398] width 1381 height 796
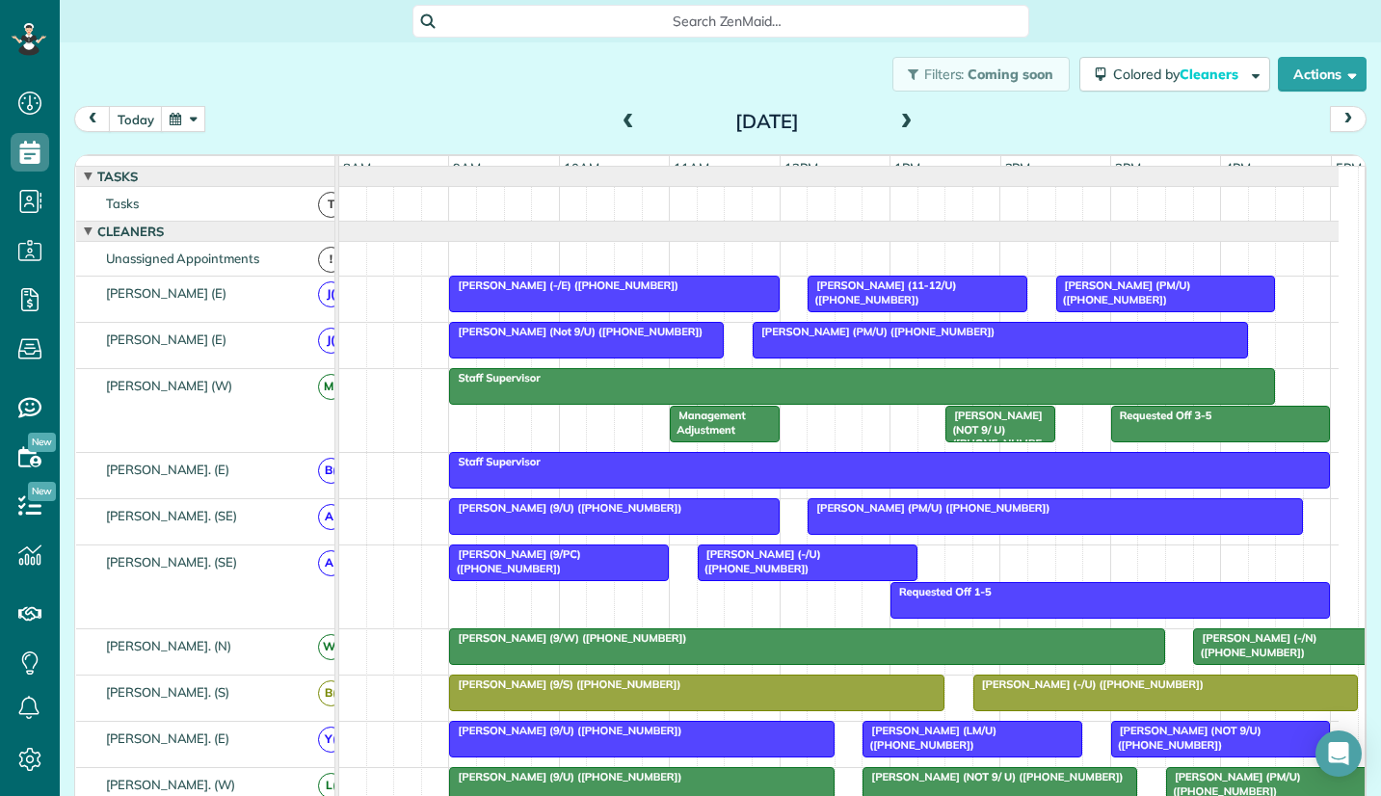
click at [843, 578] on div at bounding box center [808, 563] width 218 height 35
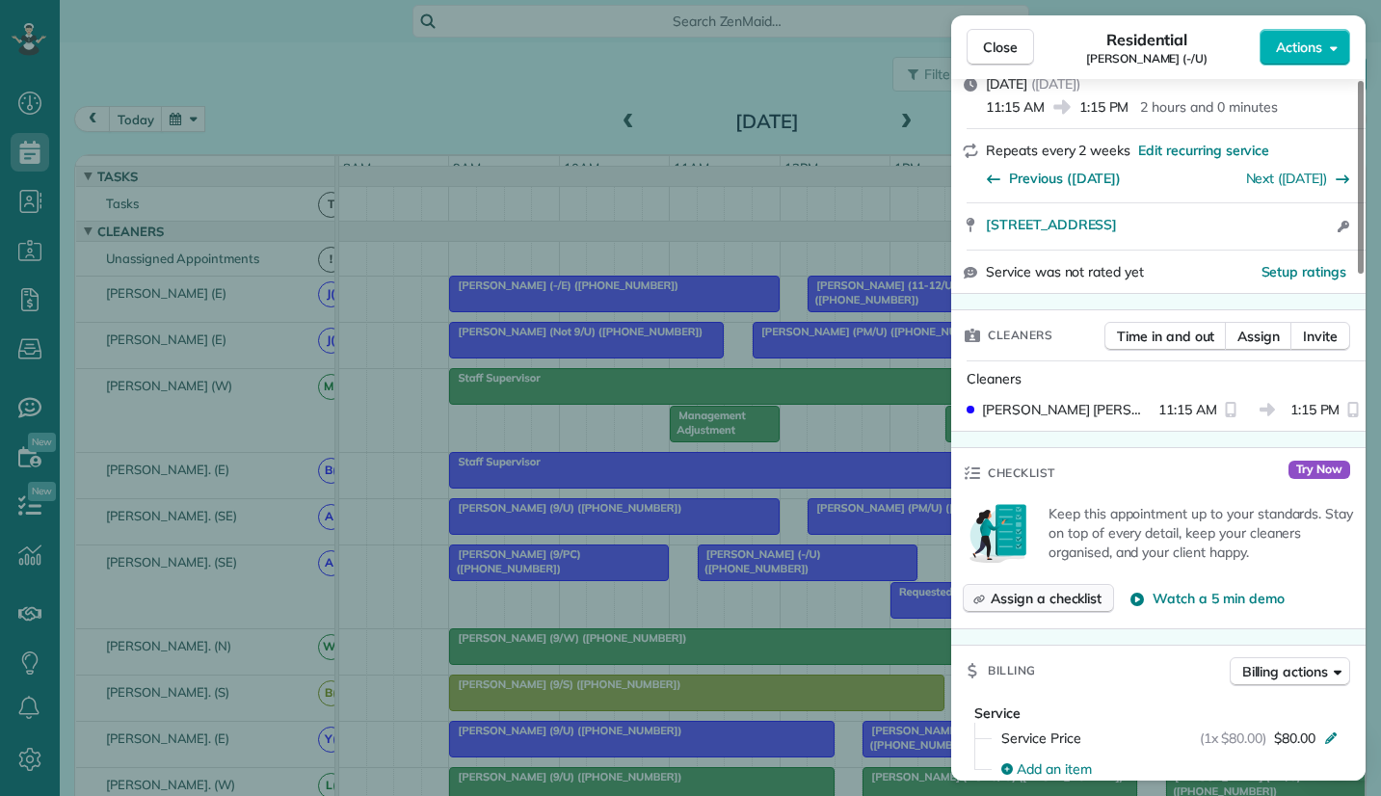
scroll to position [386, 0]
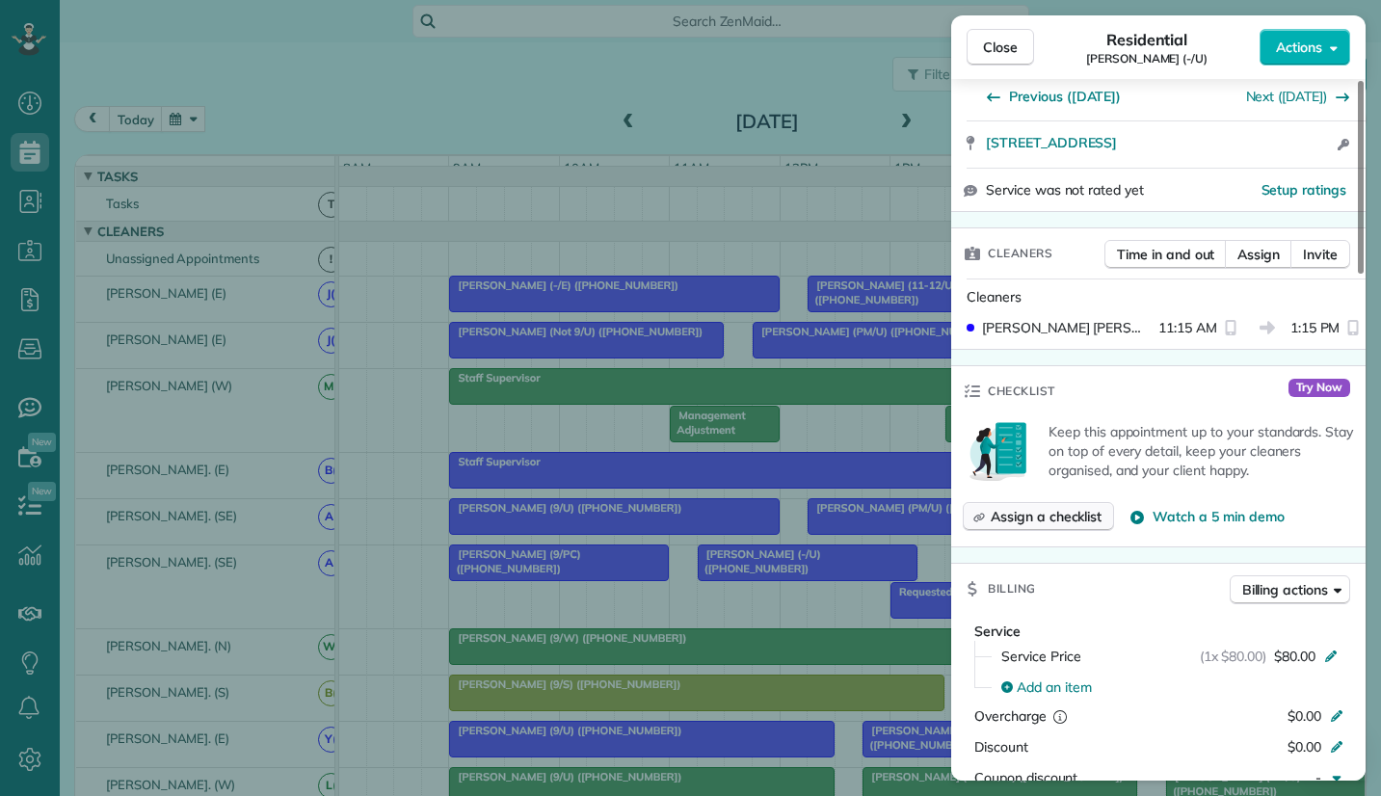
click at [1031, 507] on span "Assign a checklist" at bounding box center [1046, 516] width 111 height 19
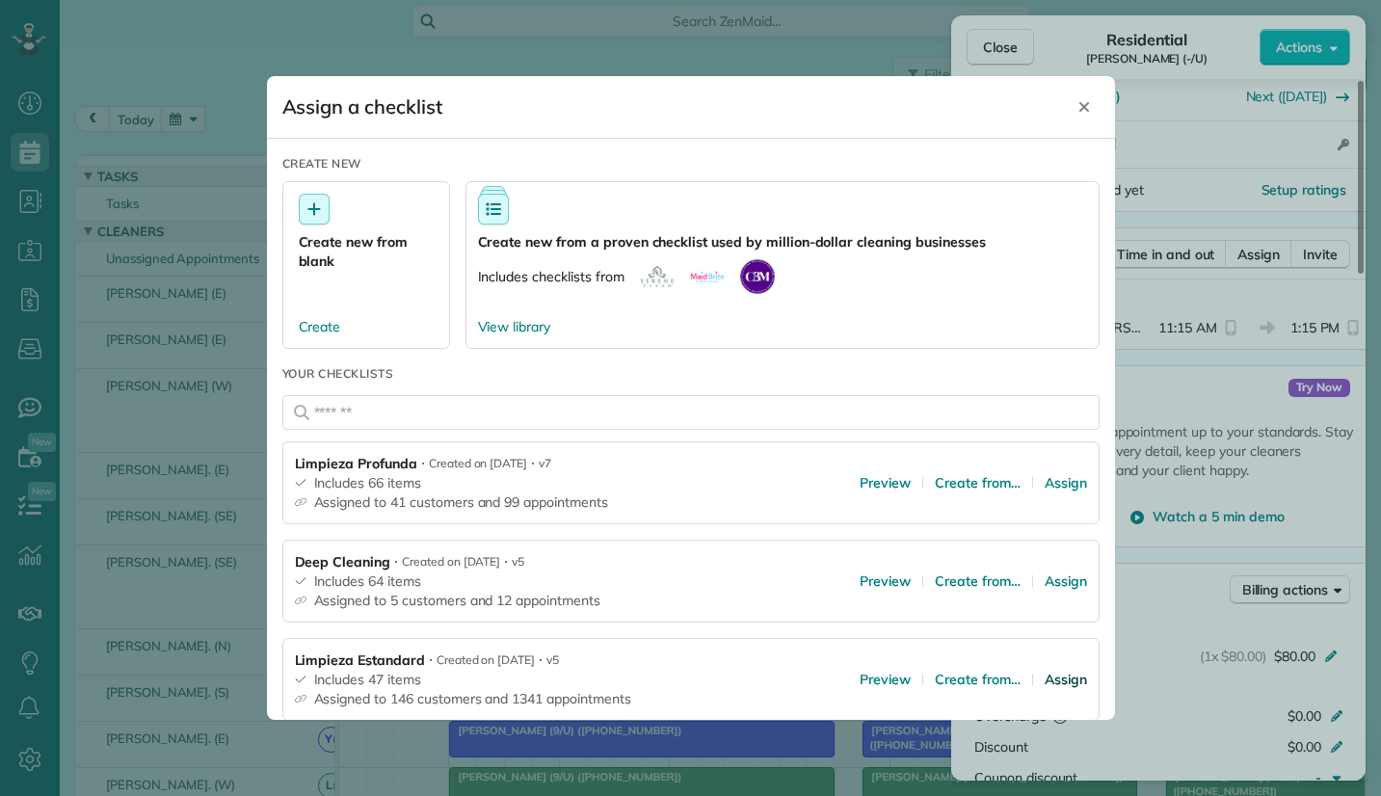
click at [1057, 675] on span "Assign" at bounding box center [1066, 679] width 42 height 19
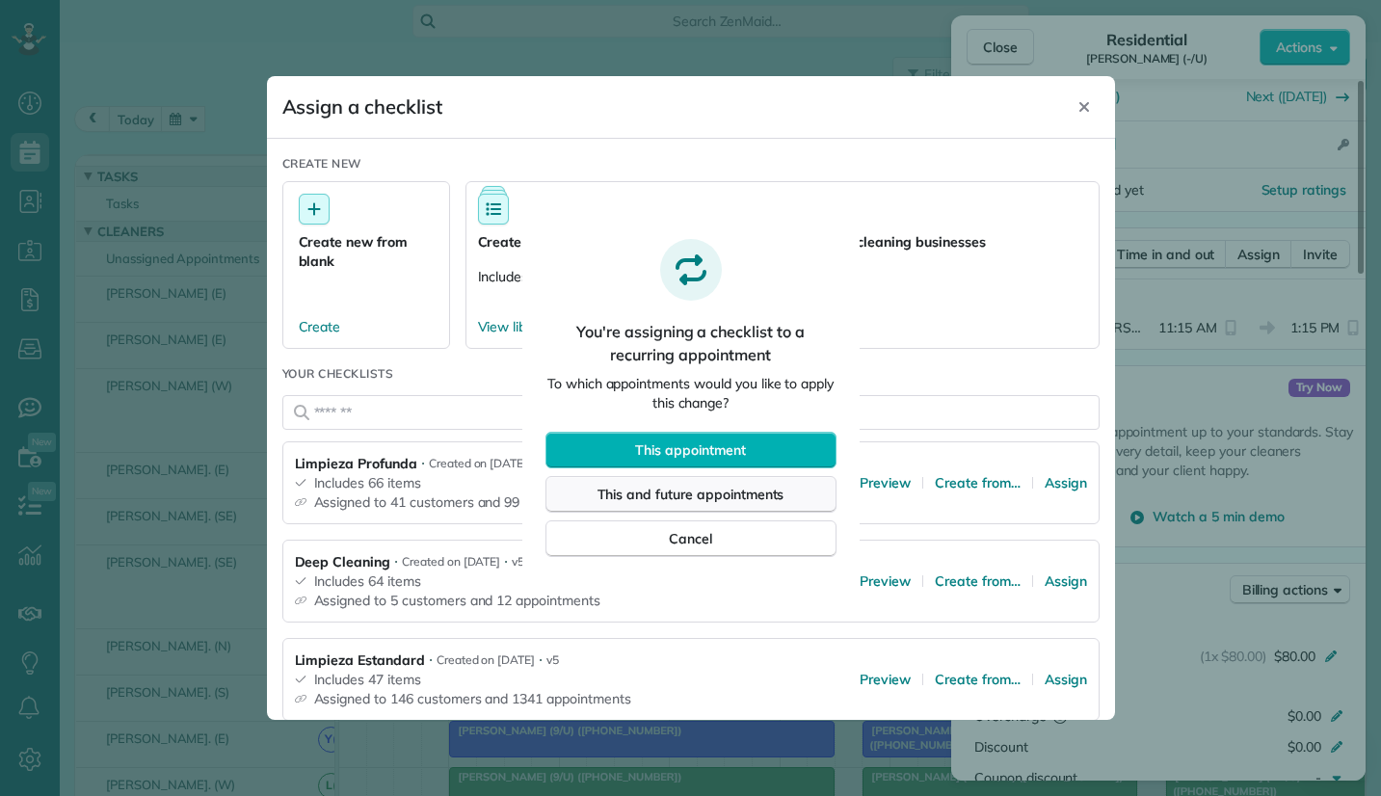
click at [700, 492] on span "This and future appointments" at bounding box center [691, 494] width 187 height 19
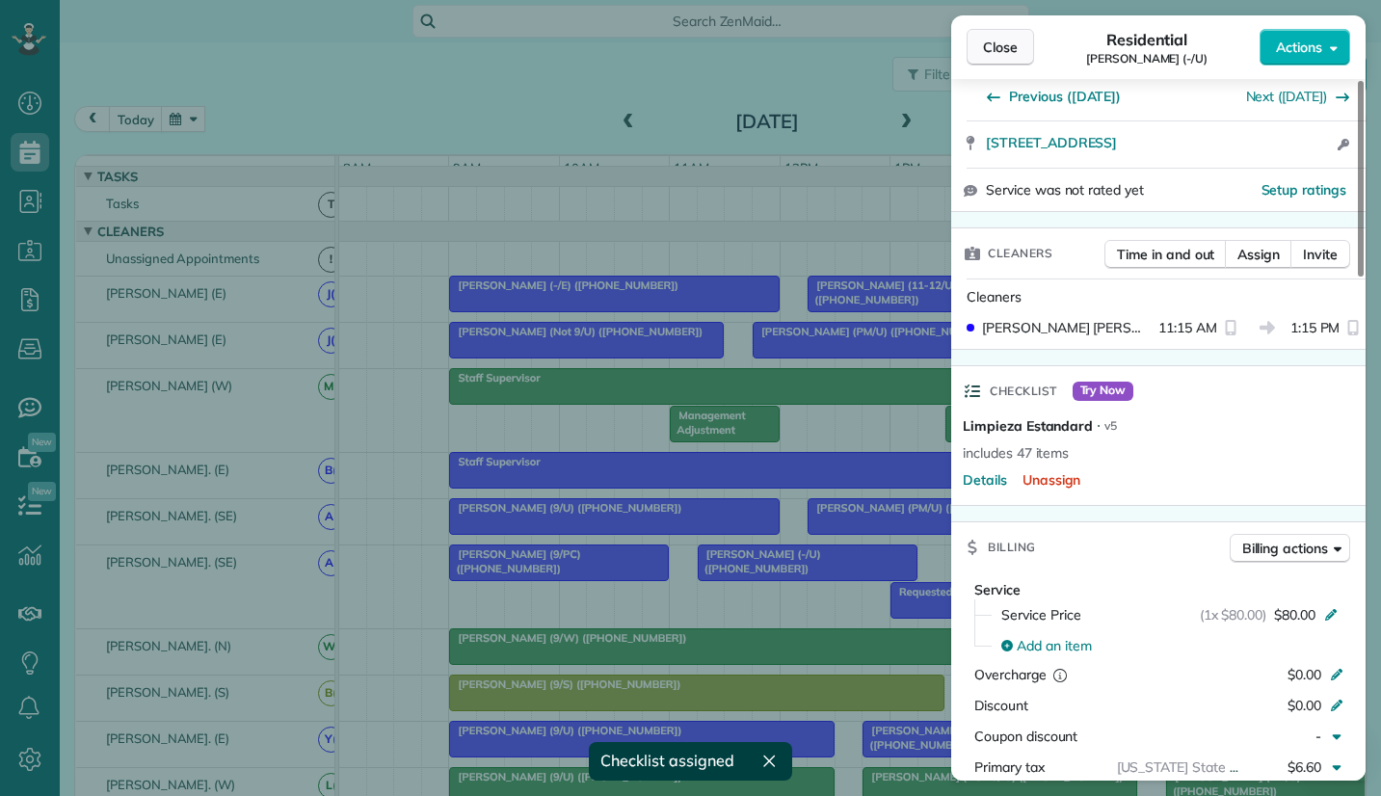
click at [1003, 51] on span "Close" at bounding box center [1000, 47] width 35 height 19
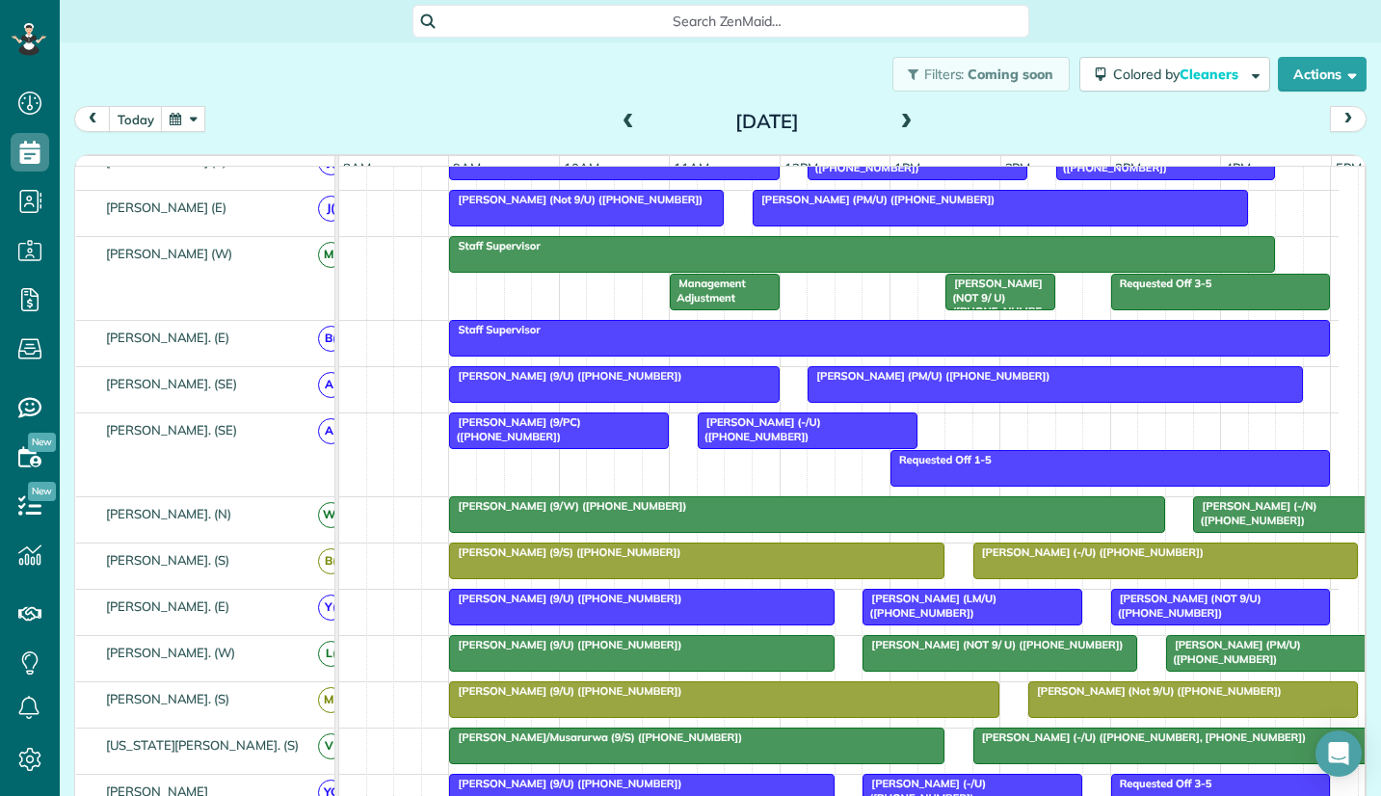
scroll to position [193, 0]
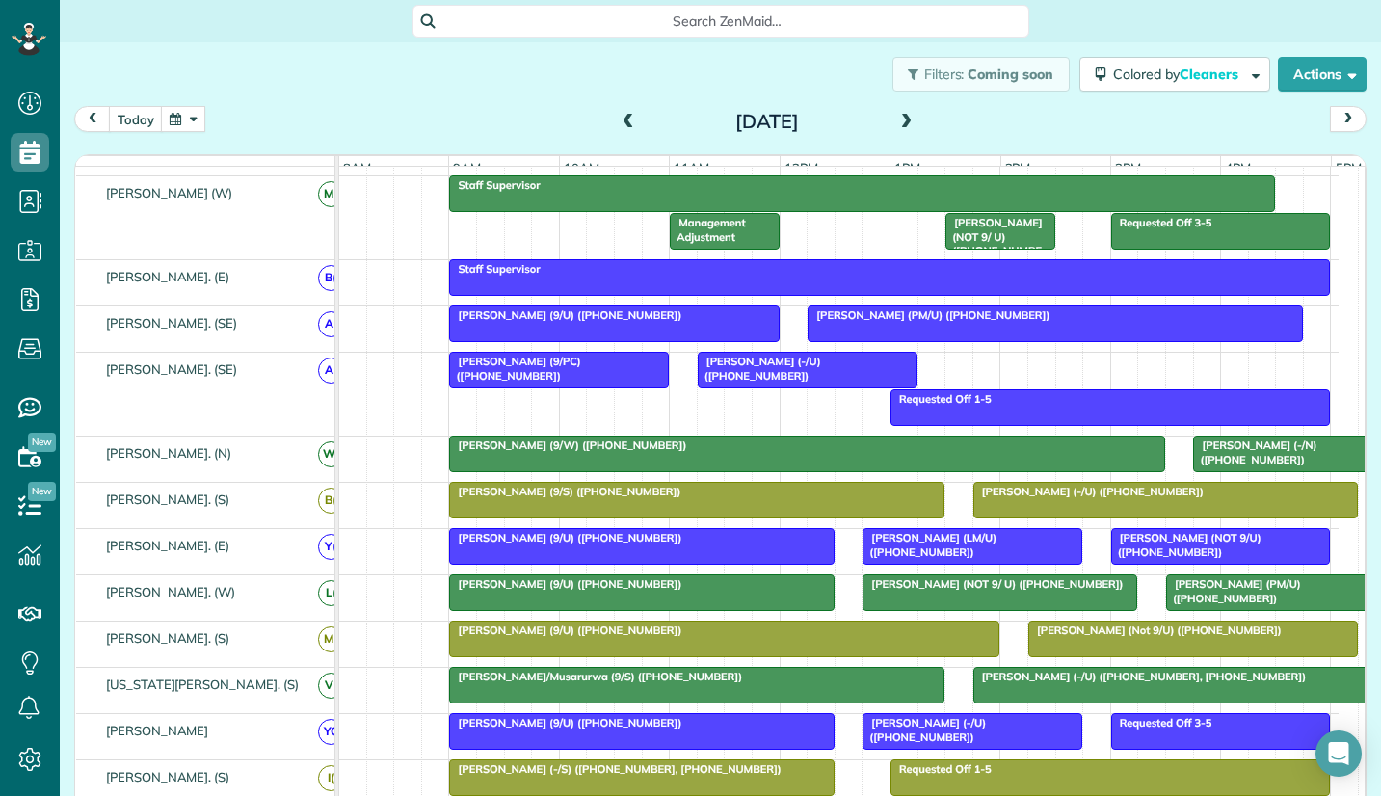
click at [751, 469] on div at bounding box center [806, 454] width 713 height 35
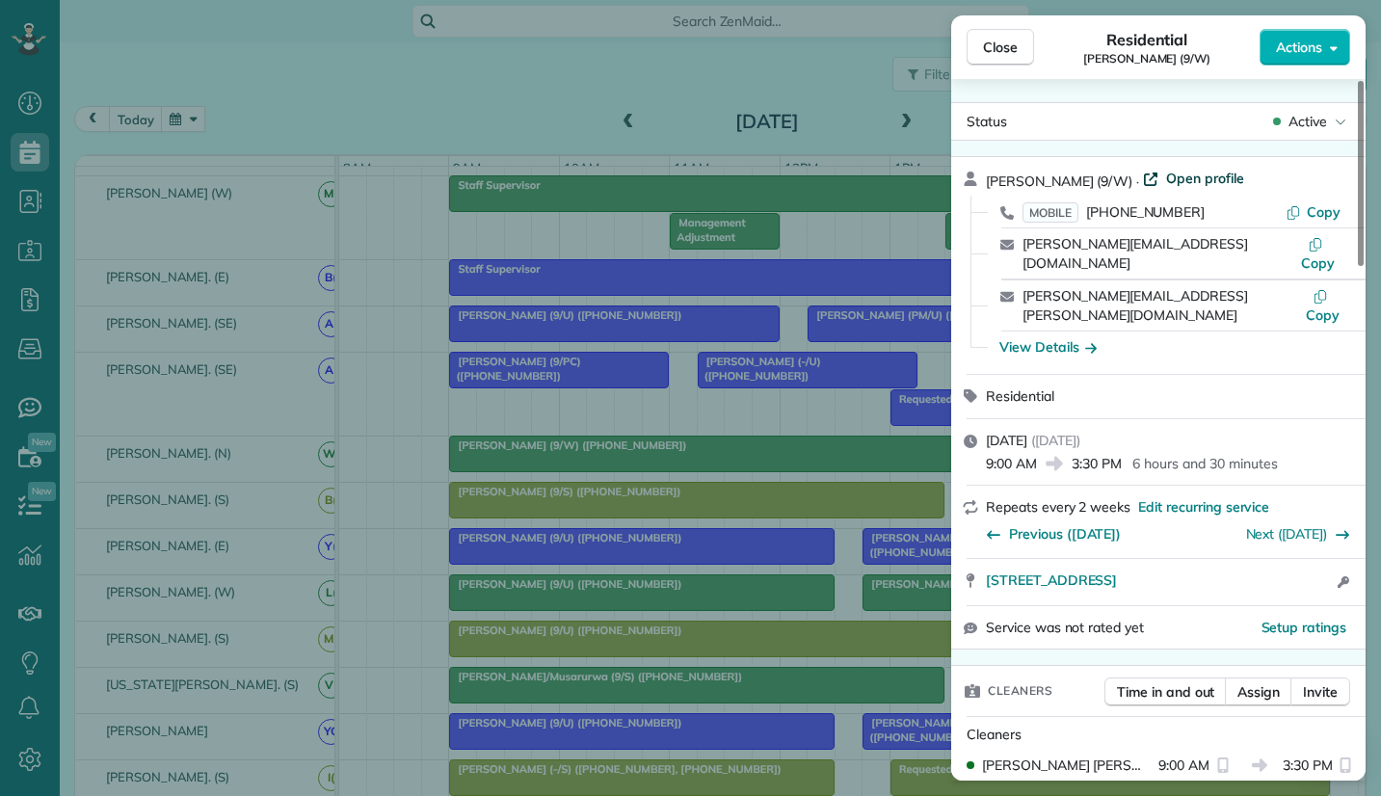
click at [1196, 180] on span "Open profile" at bounding box center [1205, 178] width 78 height 19
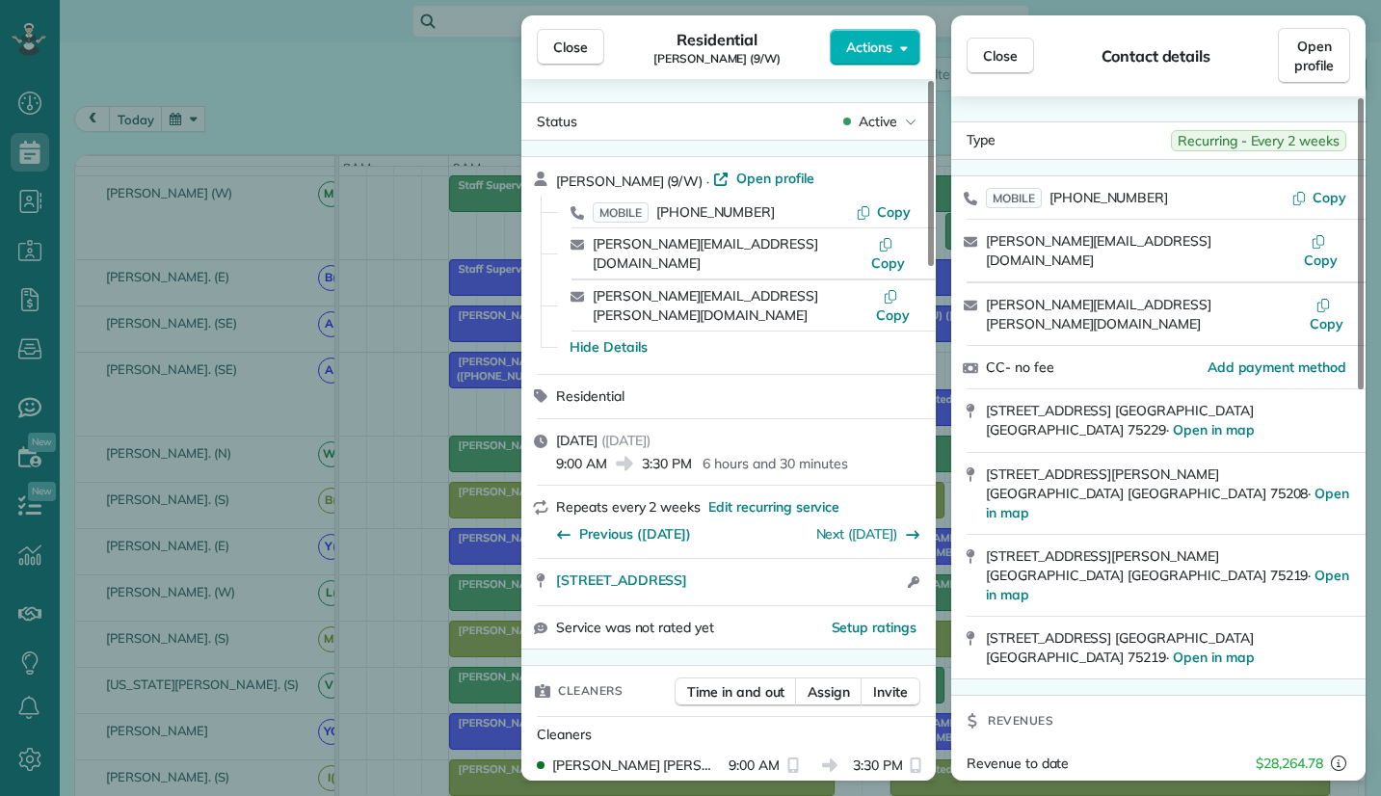
click at [605, 665] on div "Cleaners Time in and out Assign Invite Cleaners Wendy Banegas. (N) 9:00 AM 3:30…" at bounding box center [729, 726] width 415 height 122
click at [573, 48] on span "Close" at bounding box center [570, 47] width 35 height 19
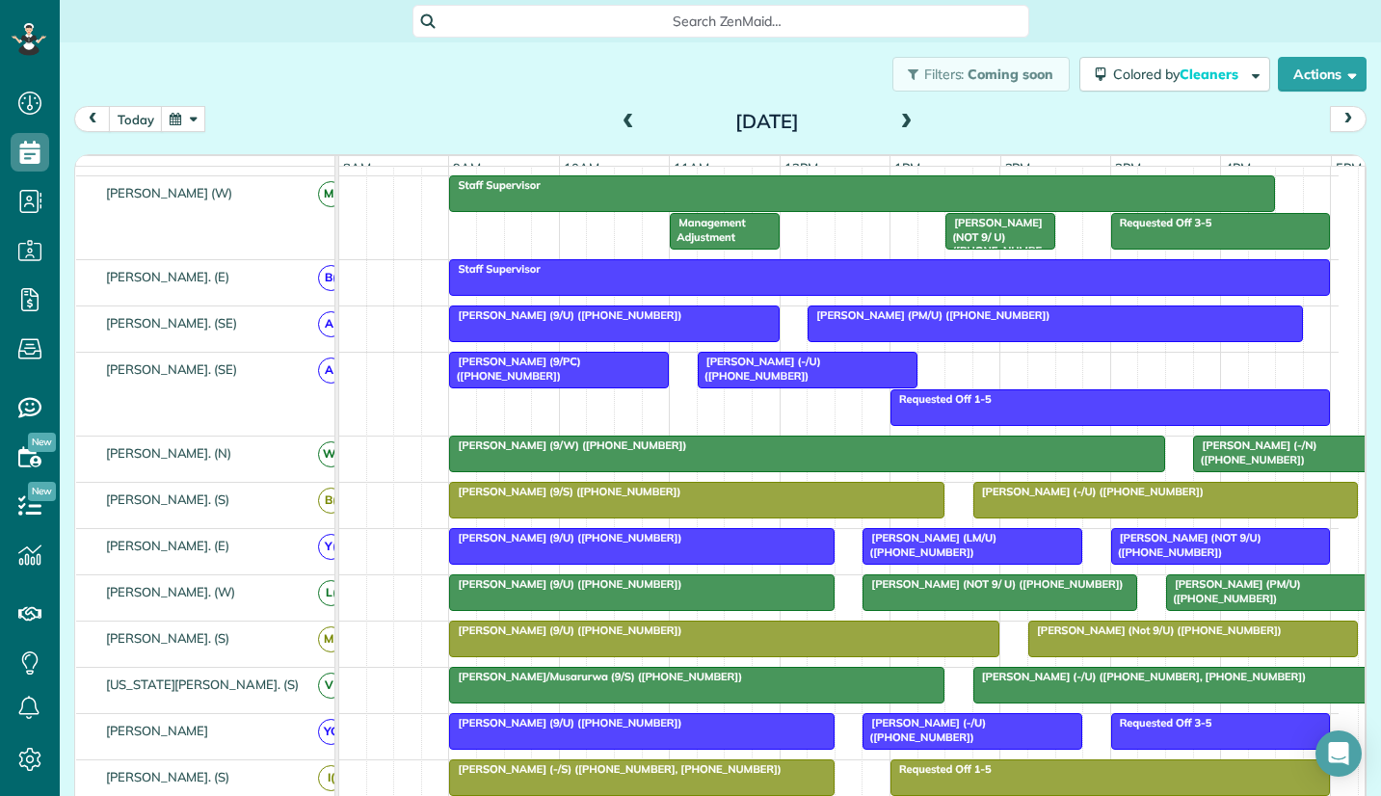
click at [674, 468] on div at bounding box center [806, 454] width 713 height 35
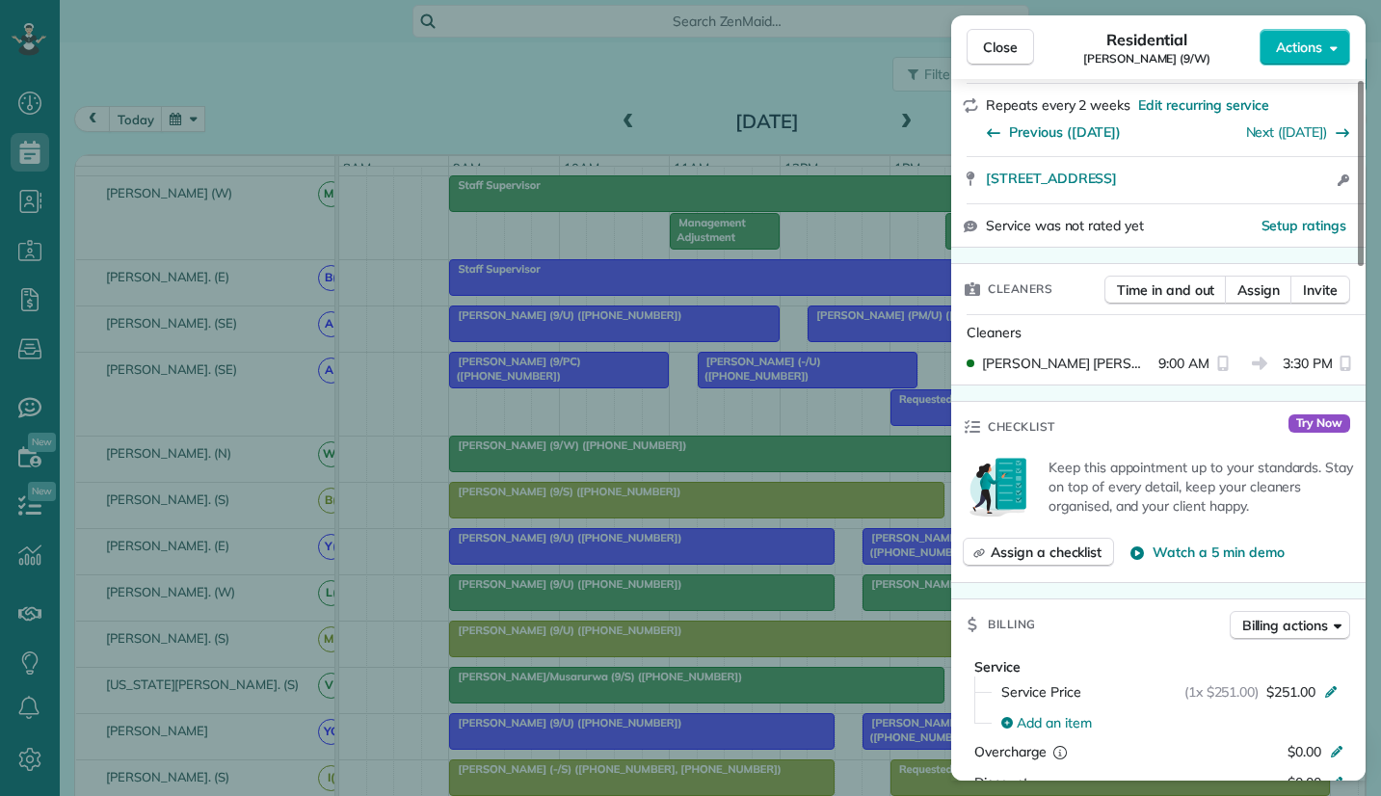
scroll to position [289, 0]
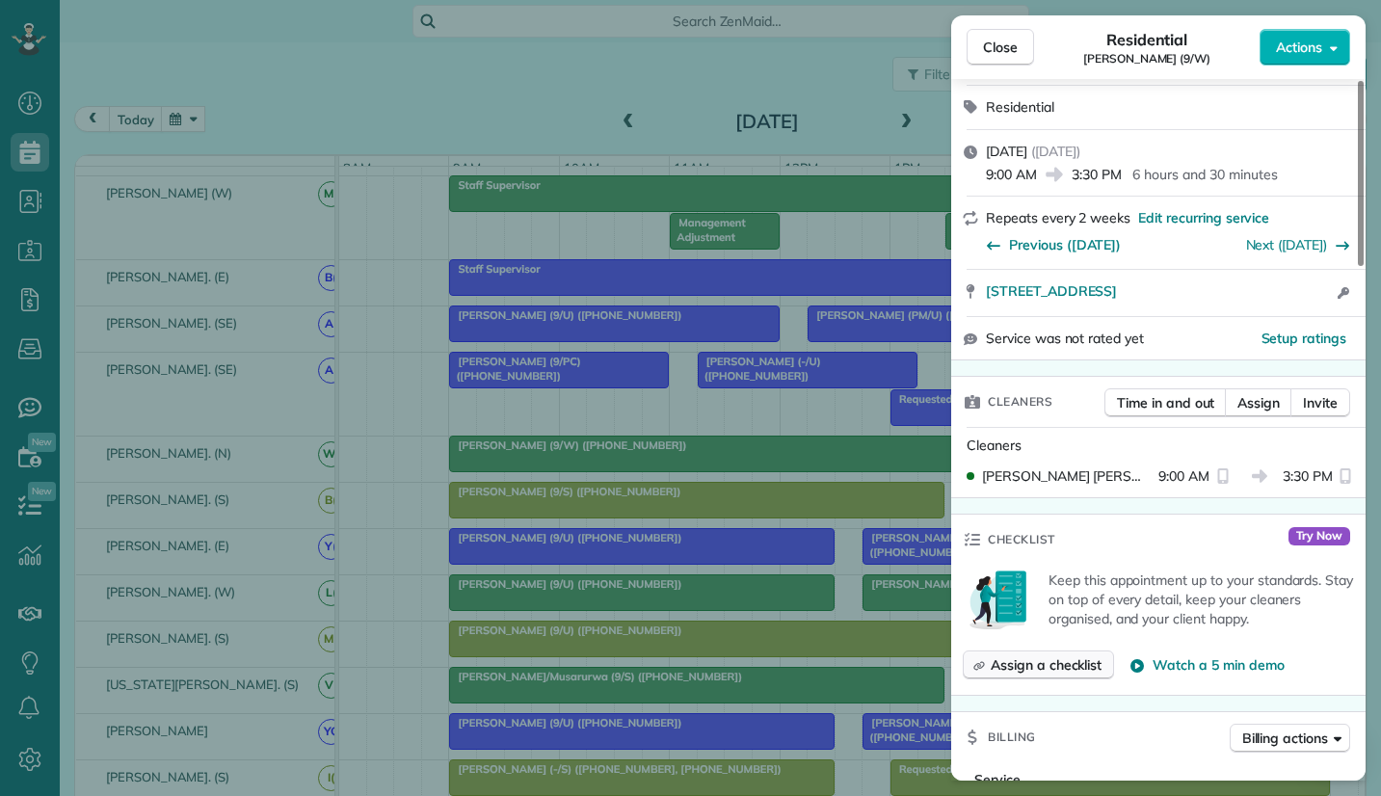
click at [1060, 655] on span "Assign a checklist" at bounding box center [1046, 664] width 111 height 19
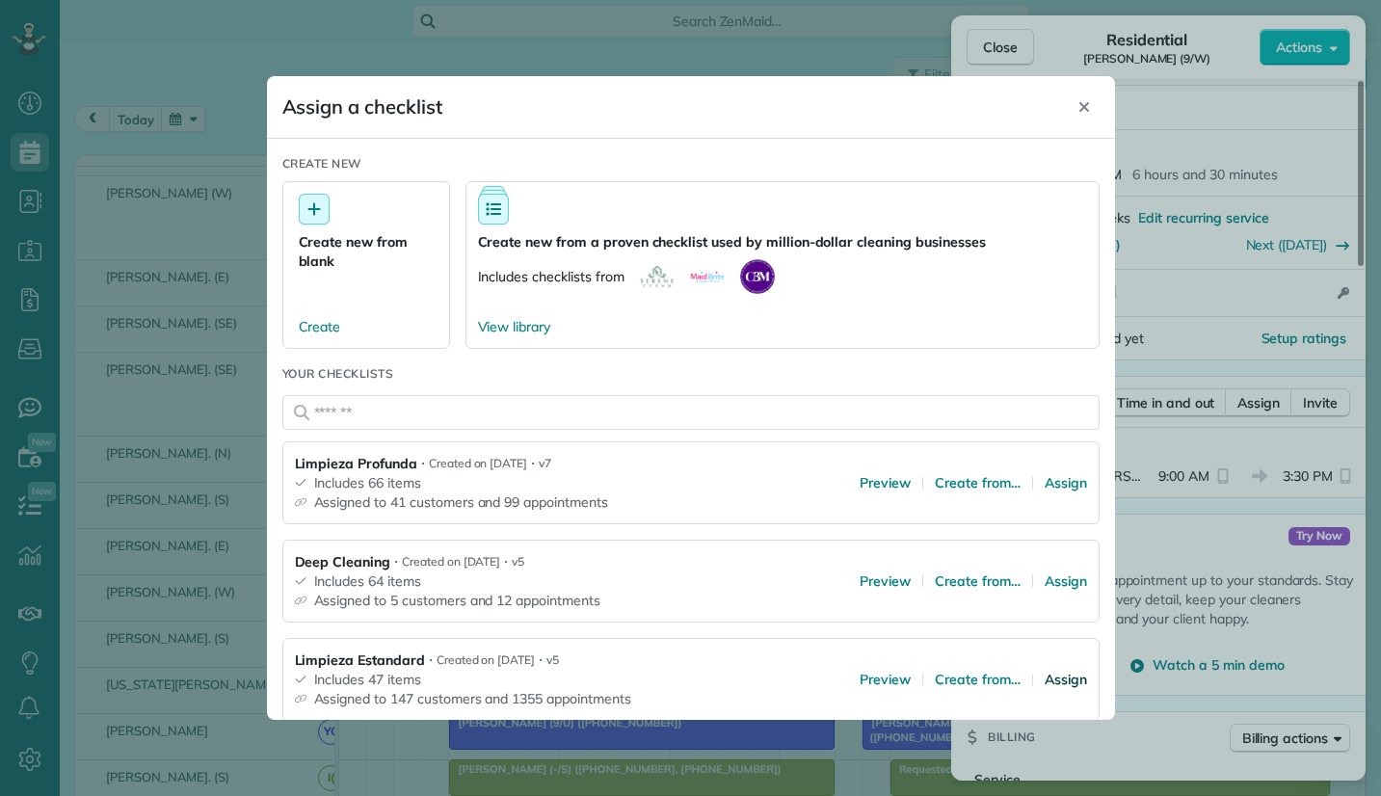
click at [1055, 677] on span "Assign" at bounding box center [1066, 679] width 42 height 19
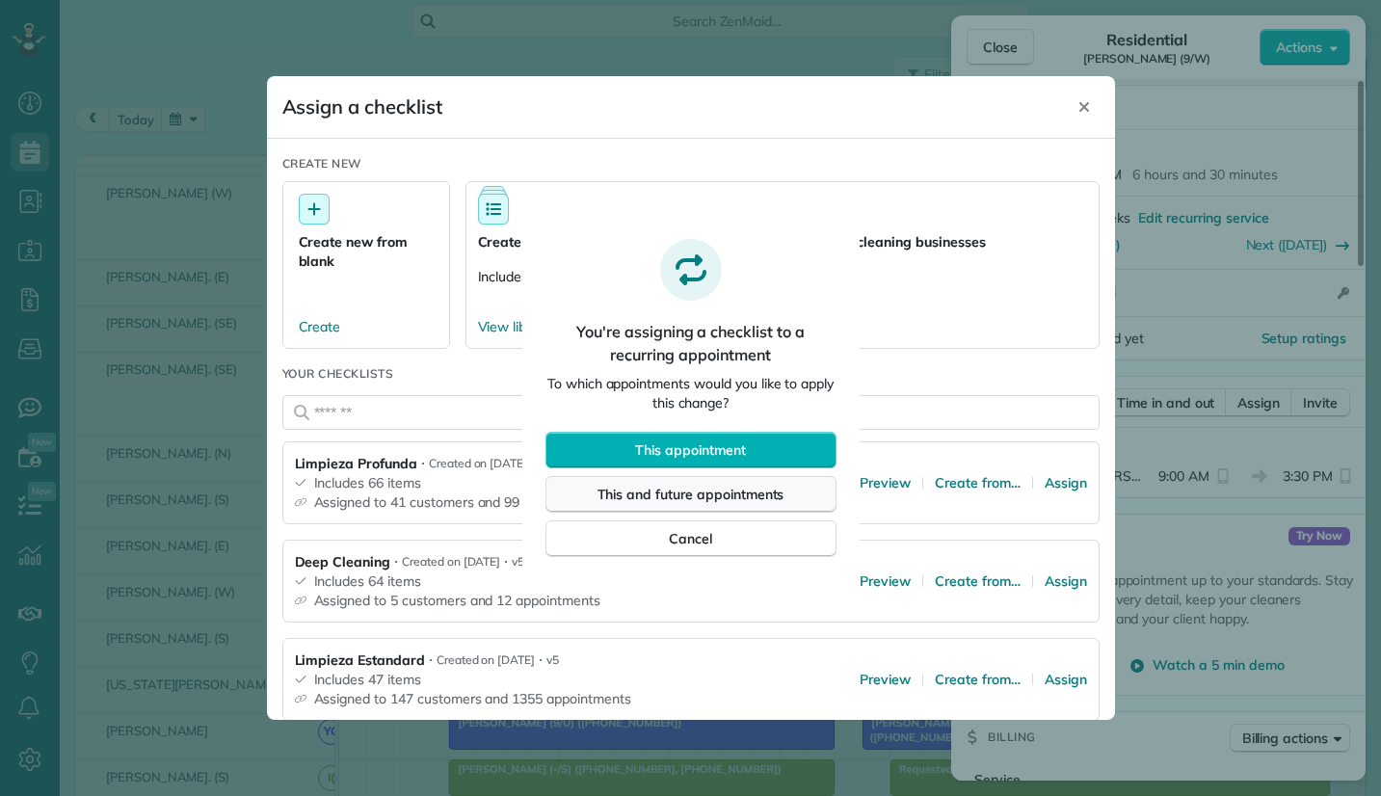
click at [694, 492] on span "This and future appointments" at bounding box center [691, 494] width 187 height 19
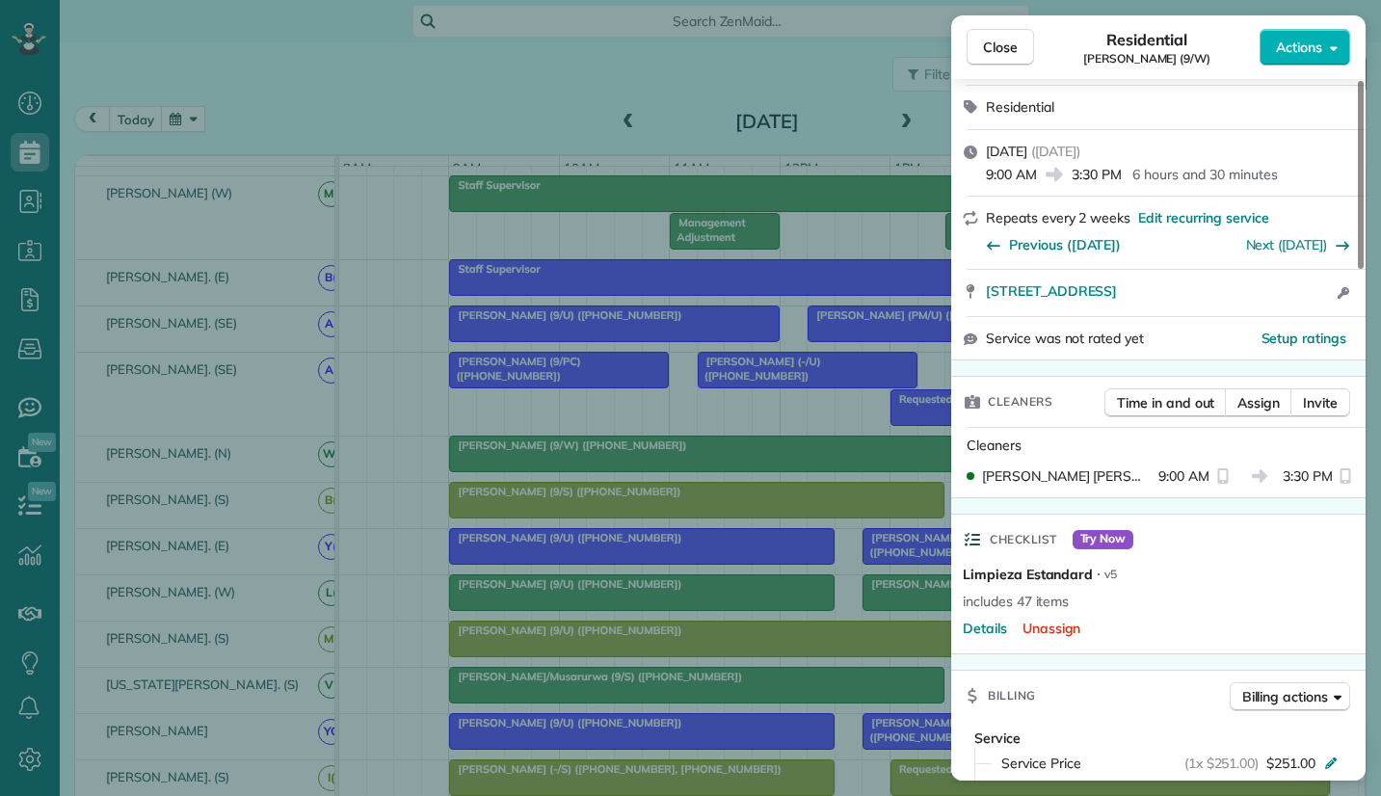
click at [993, 48] on span "Close" at bounding box center [1000, 47] width 35 height 19
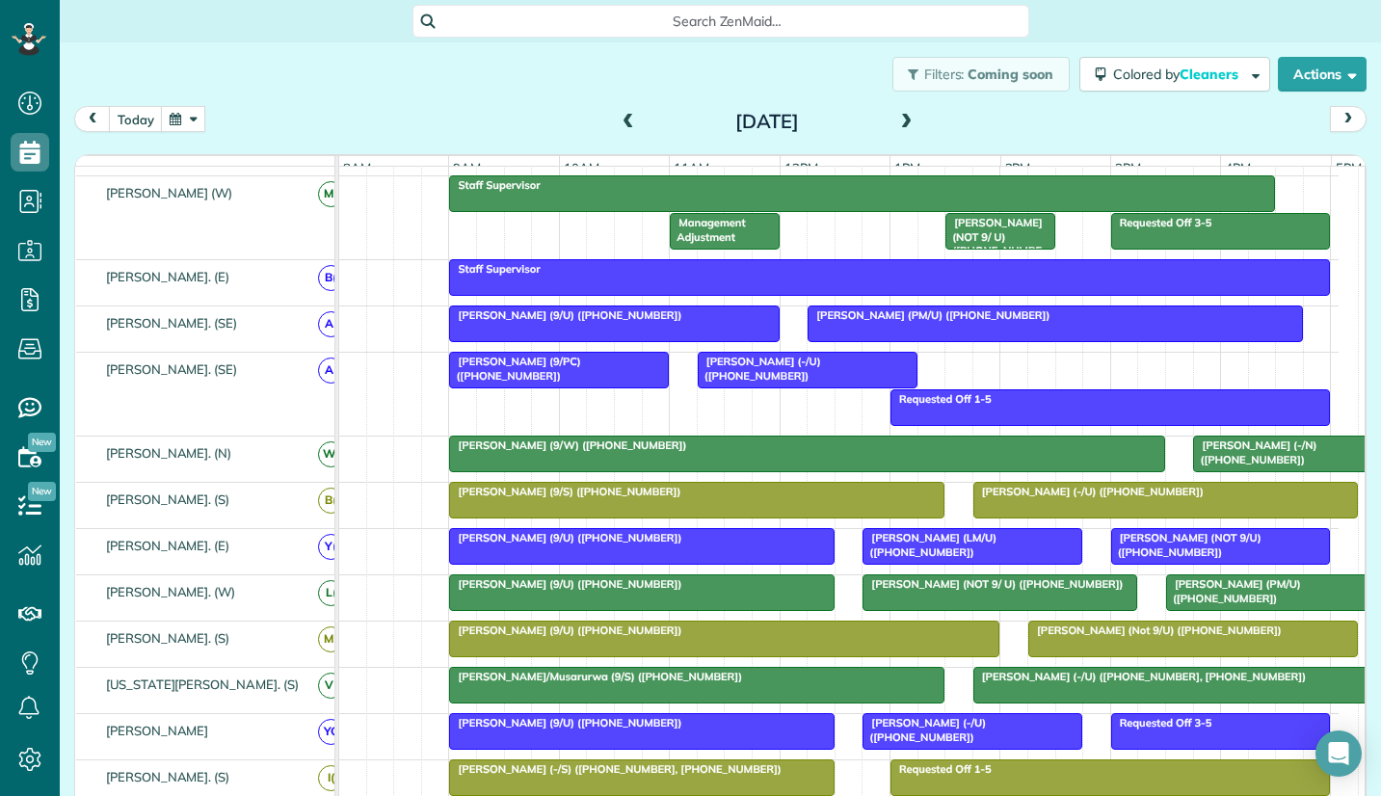
click at [569, 26] on span "Search ZenMaid…" at bounding box center [728, 21] width 586 height 19
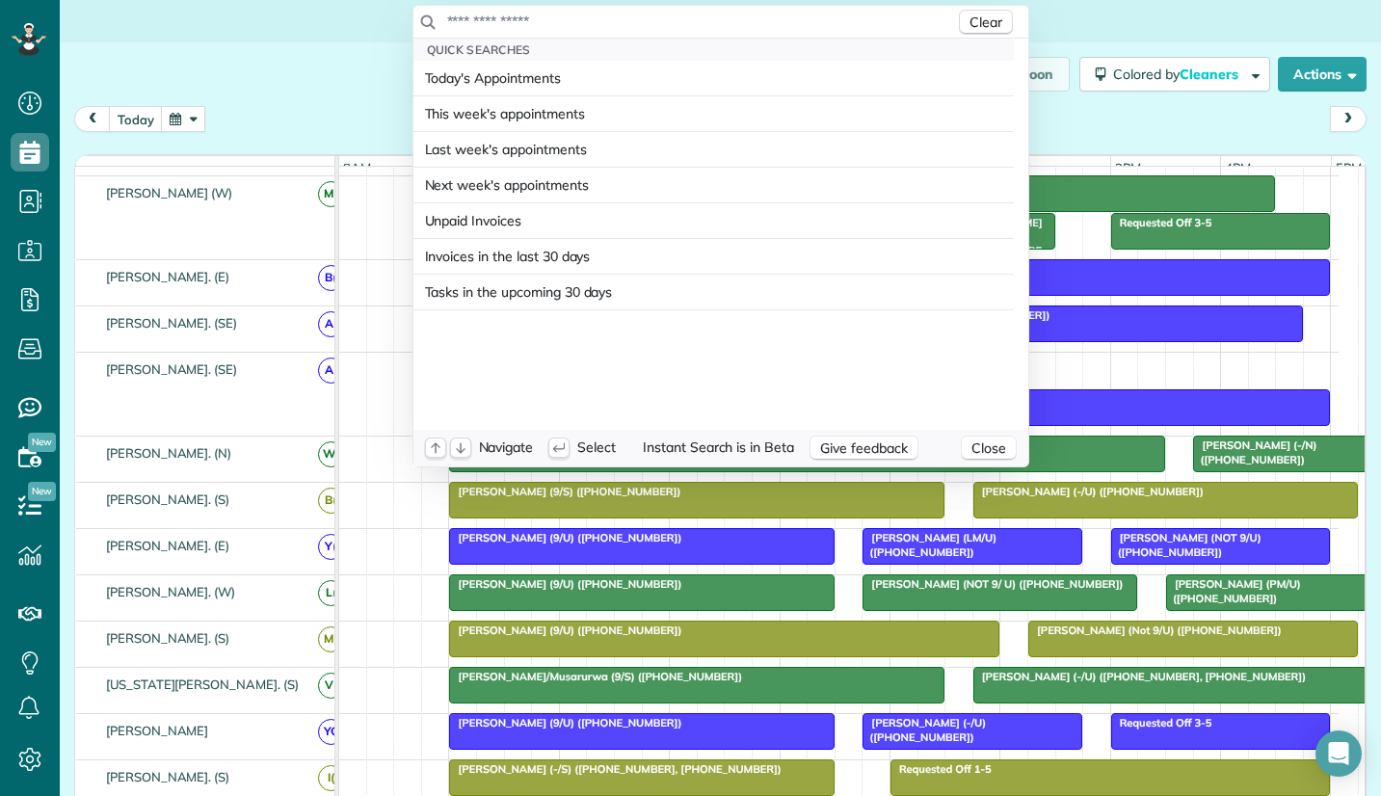
click at [499, 26] on input "text" at bounding box center [700, 21] width 509 height 19
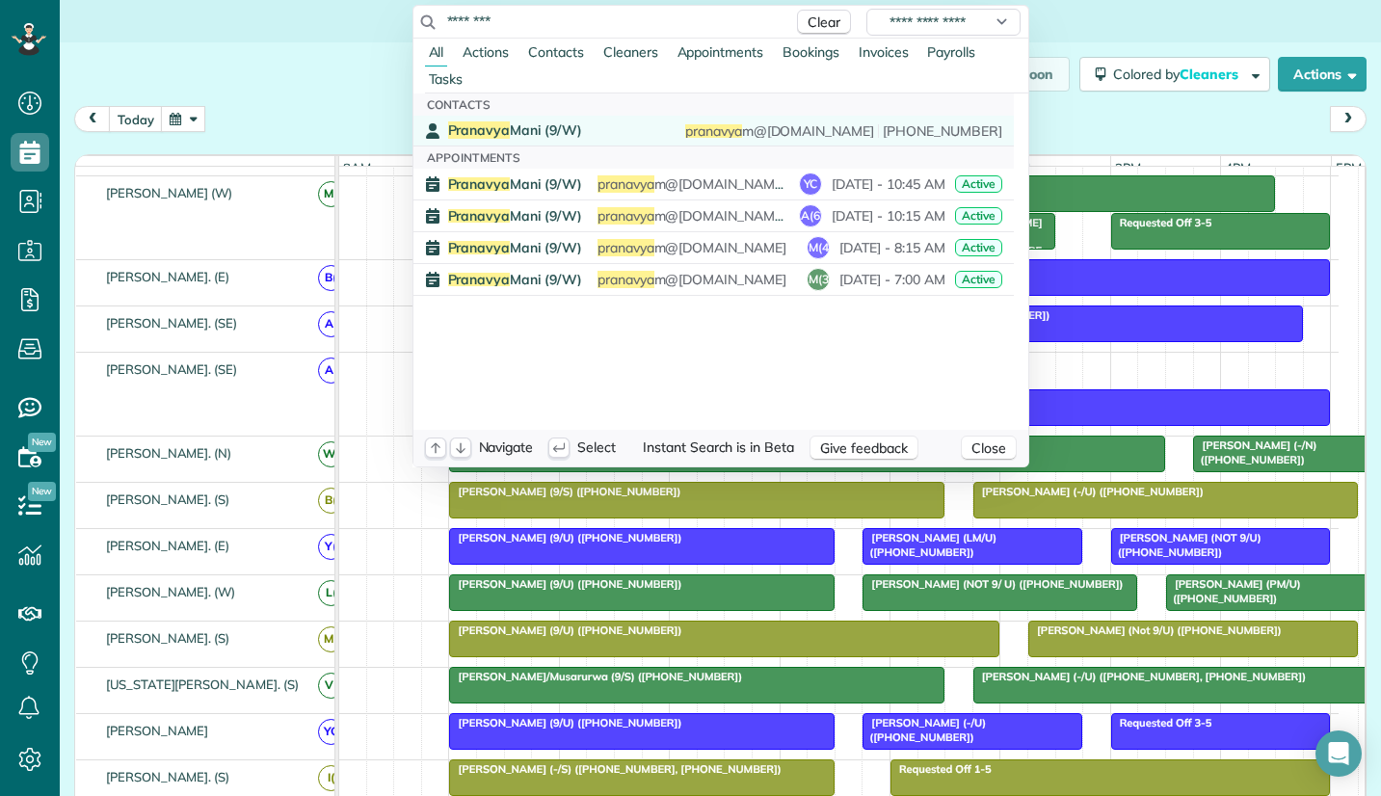
type input "********"
click at [531, 125] on span "Pranavya Mani (9/W)" at bounding box center [515, 129] width 134 height 17
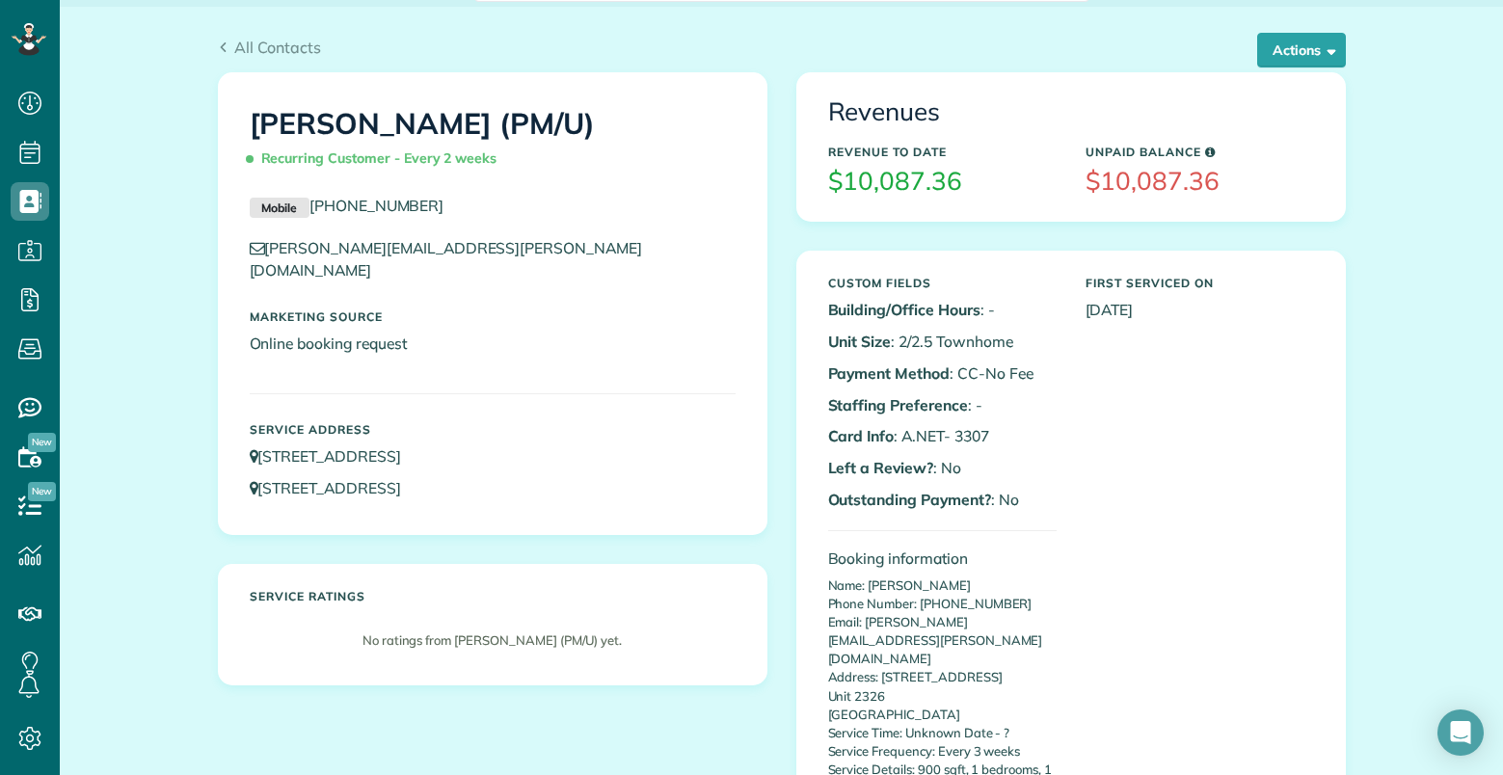
scroll to position [96, 0]
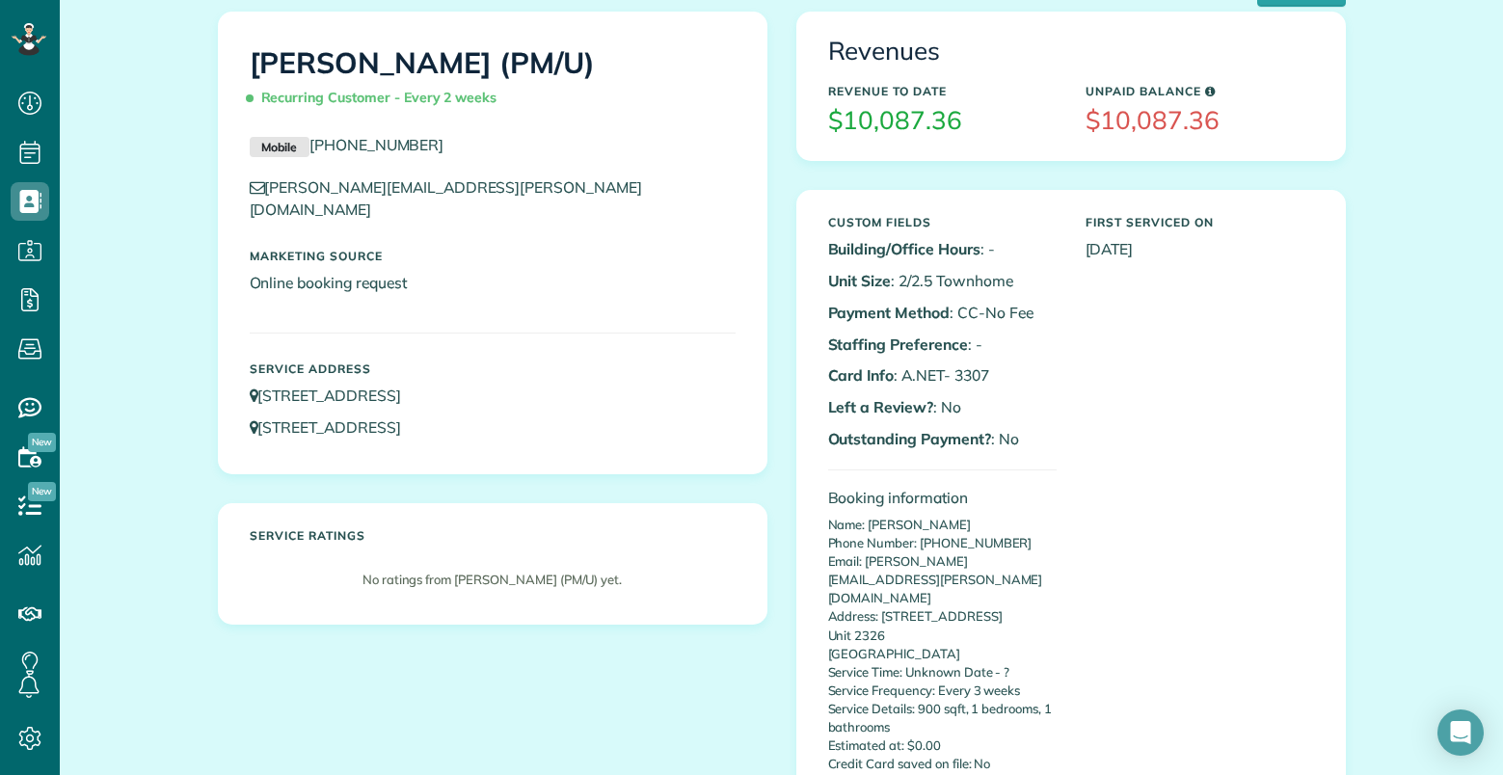
click at [726, 674] on div "[PERSON_NAME] (PM/U) Recurring Customer - Every 2 weeks Mobile [PHONE_NUMBER] […" at bounding box center [781, 447] width 1157 height 871
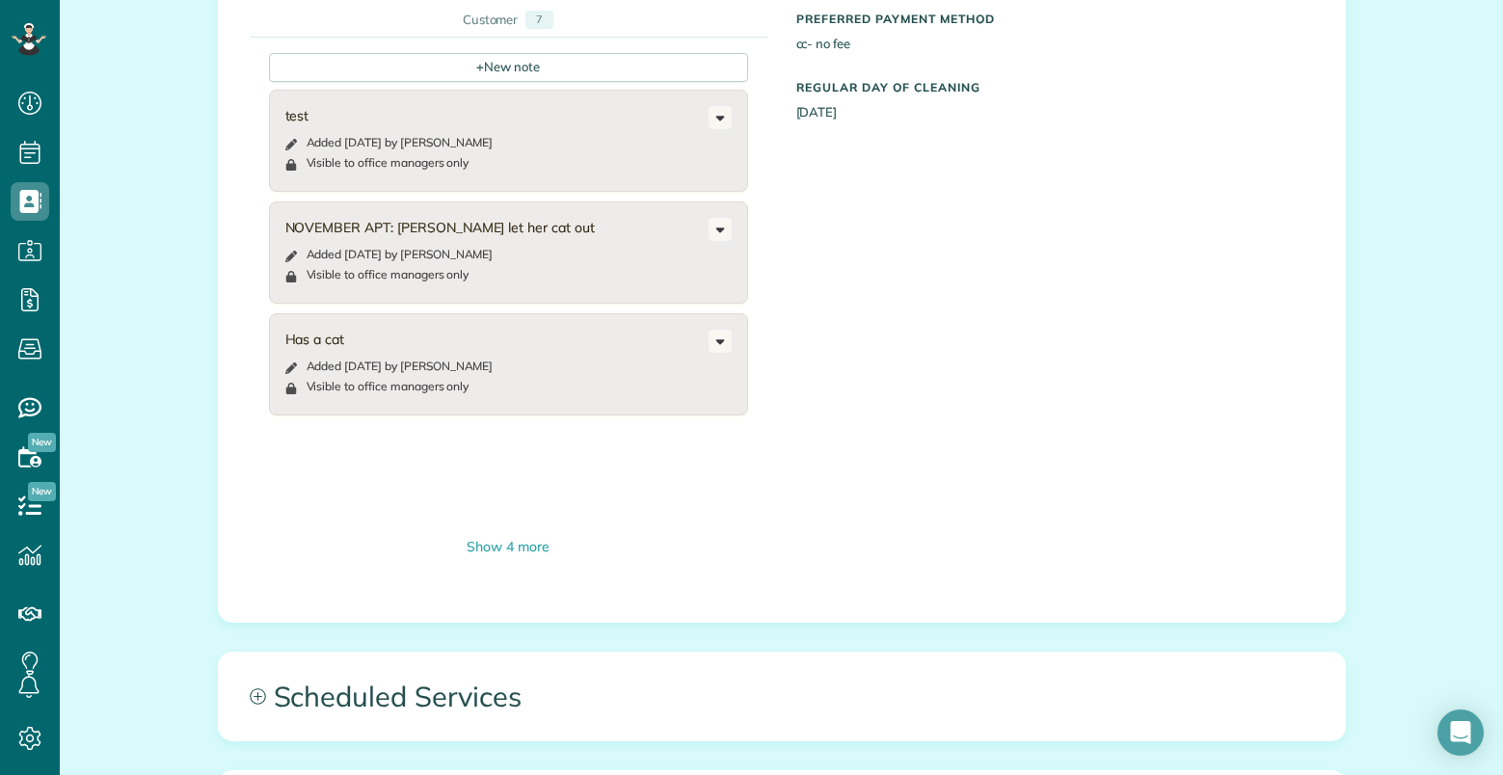
scroll to position [1060, 0]
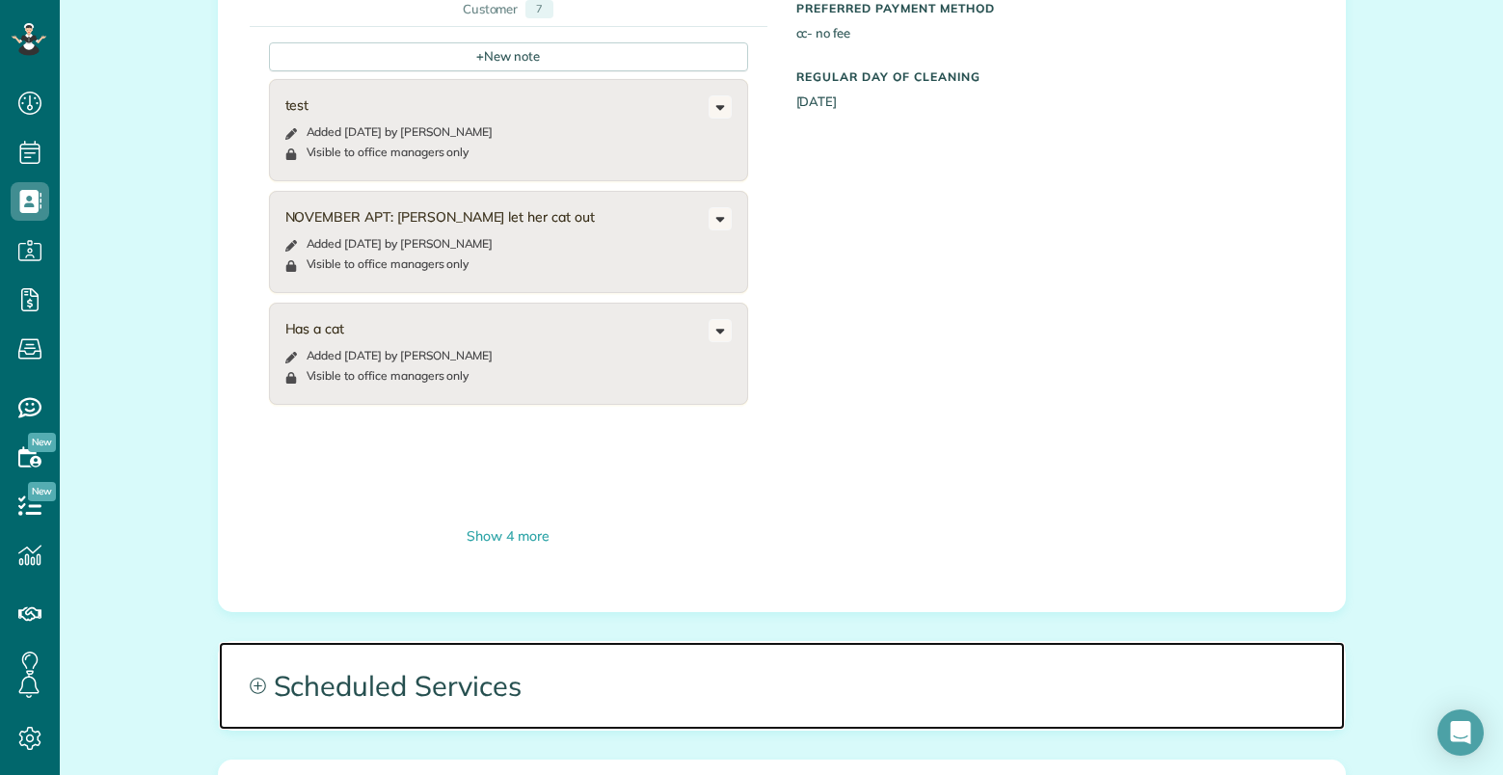
click at [1021, 653] on span "Scheduled Services" at bounding box center [782, 685] width 1126 height 87
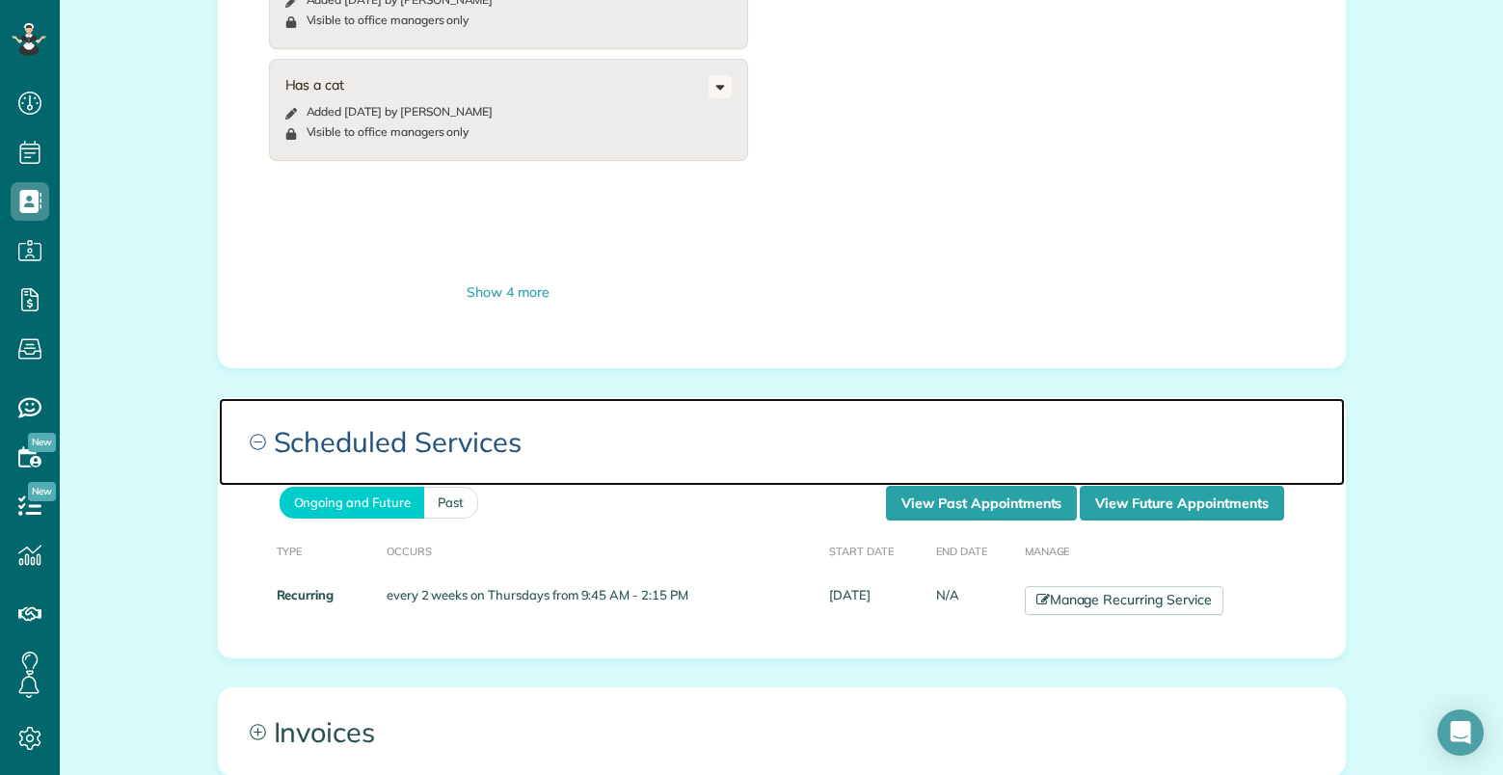
scroll to position [1350, 0]
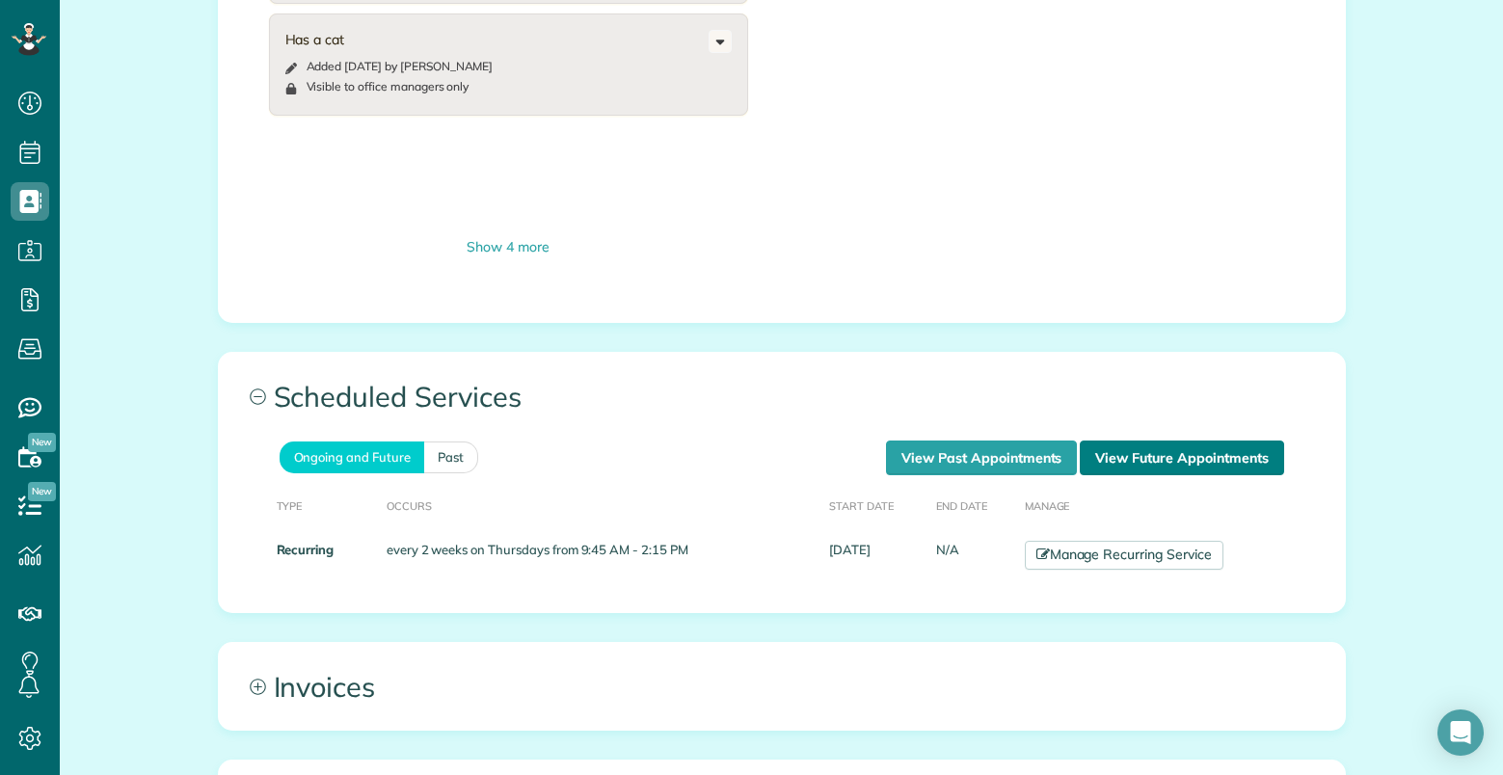
drag, startPoint x: 1182, startPoint y: 425, endPoint x: 1160, endPoint y: 458, distance: 39.6
click at [1183, 441] on link "View Future Appointments" at bounding box center [1181, 458] width 203 height 35
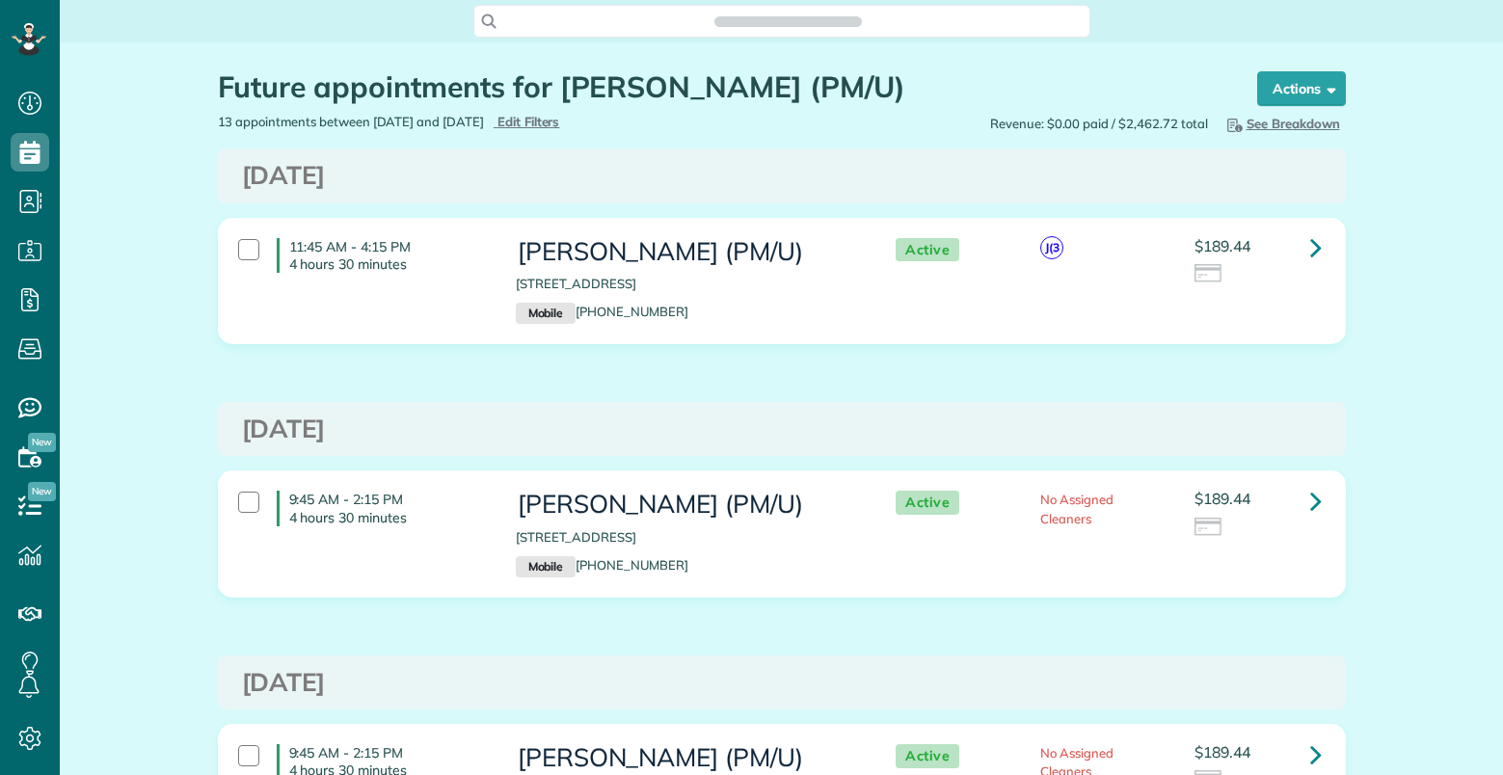
scroll to position [9, 9]
click at [1316, 251] on link at bounding box center [1316, 247] width 39 height 39
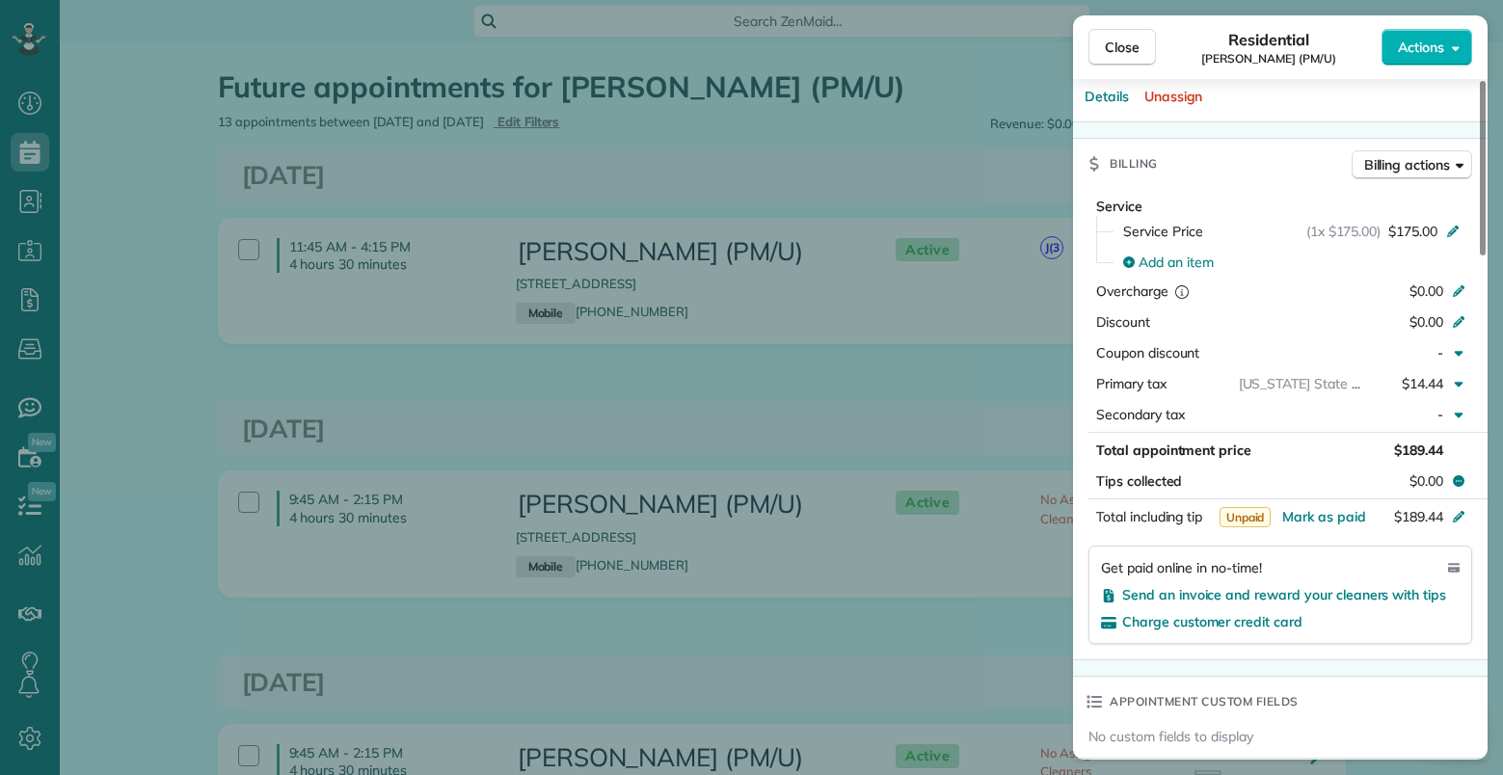
scroll to position [771, 0]
click at [932, 626] on div "Close Residential [PERSON_NAME] (PM/U) Actions Status Active [PERSON_NAME] (PM/…" at bounding box center [751, 387] width 1503 height 775
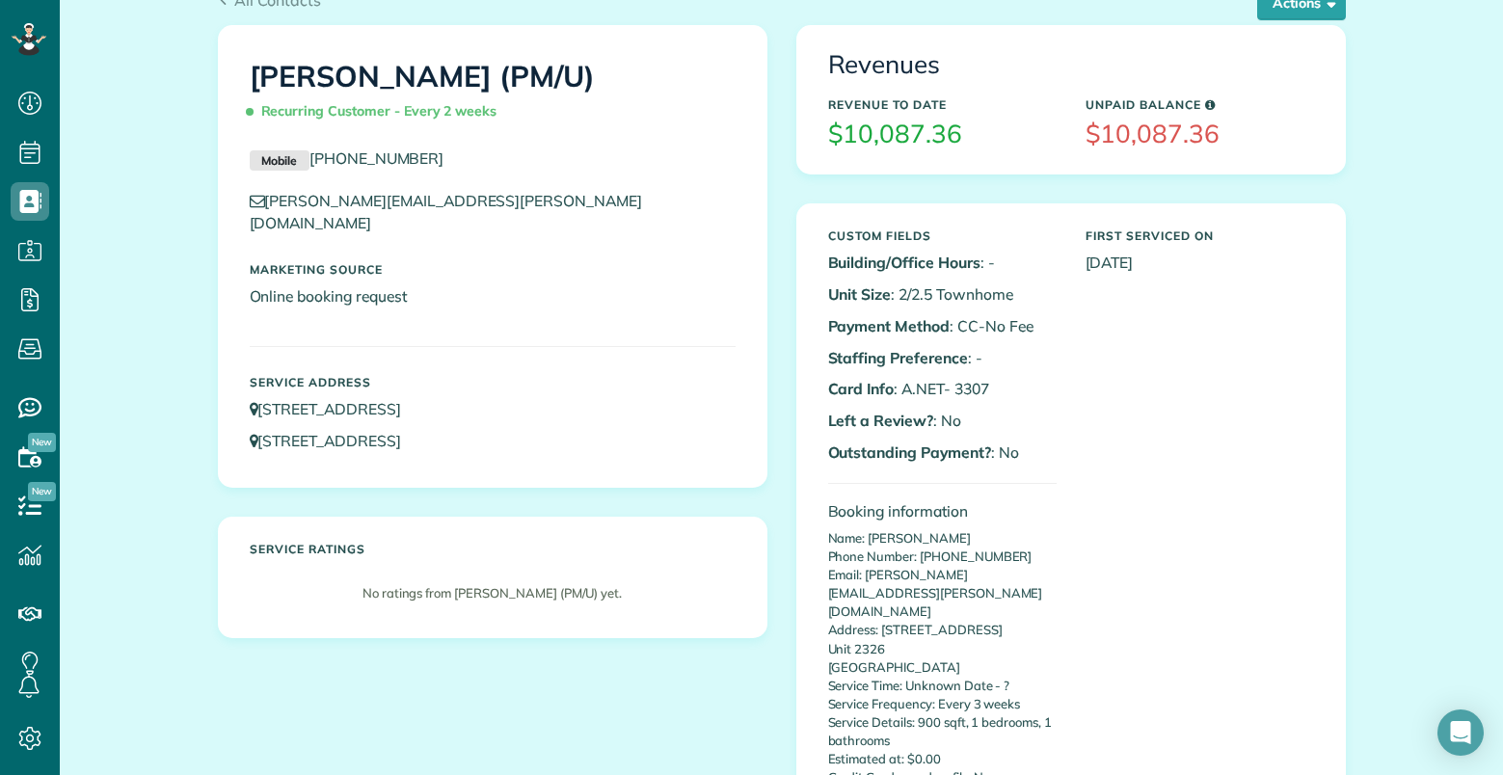
scroll to position [386, 0]
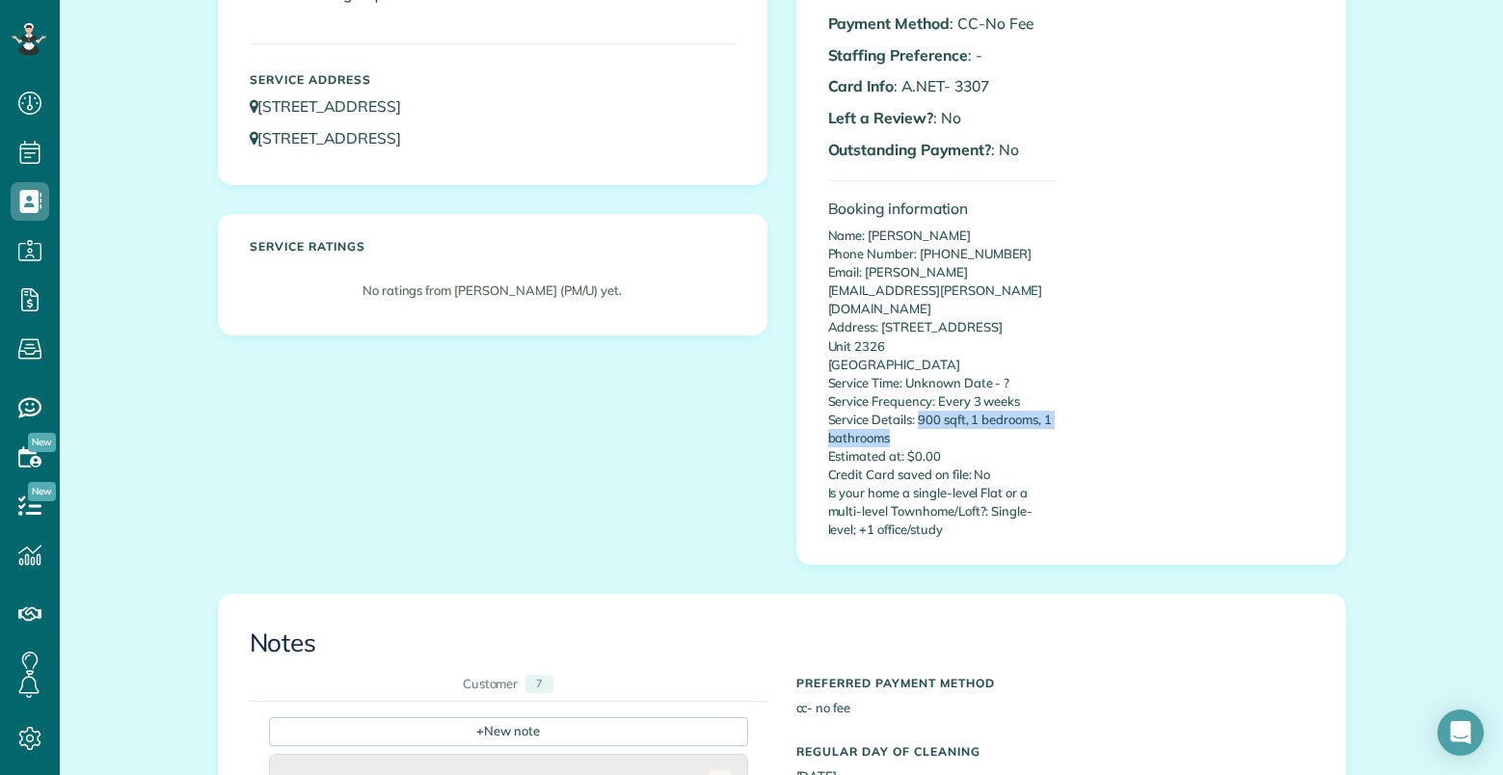
drag, startPoint x: 911, startPoint y: 382, endPoint x: 1084, endPoint y: 395, distance: 174.0
click at [1088, 395] on div "Custom Fields Building/Office Hours : - Unit Size : 2/2.5 Townhome Payment Meth…" at bounding box center [1071, 232] width 515 height 631
drag, startPoint x: 922, startPoint y: 383, endPoint x: 1078, endPoint y: 414, distance: 159.2
click at [1078, 414] on div "Custom Fields Building/Office Hours : - Unit Size : 2/2.5 Townhome Payment Meth…" at bounding box center [1071, 232] width 515 height 631
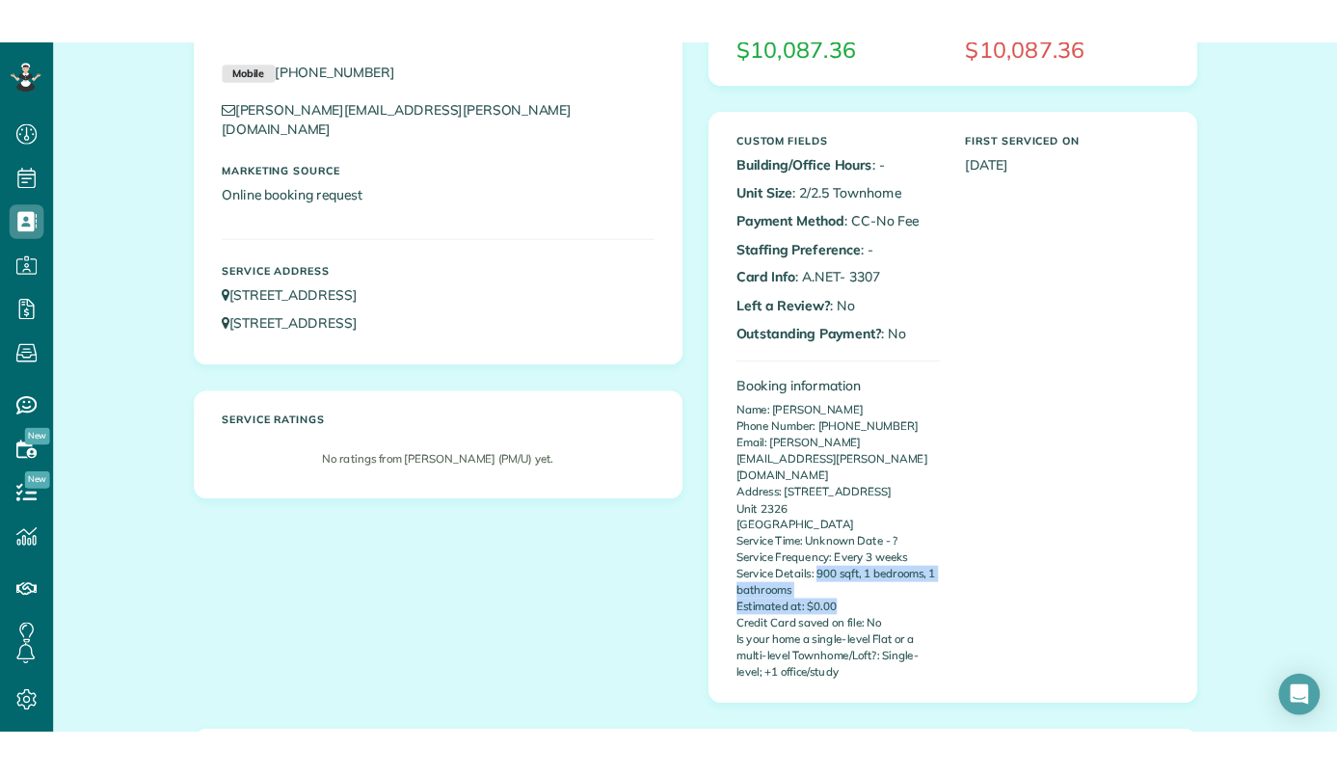
scroll to position [96, 0]
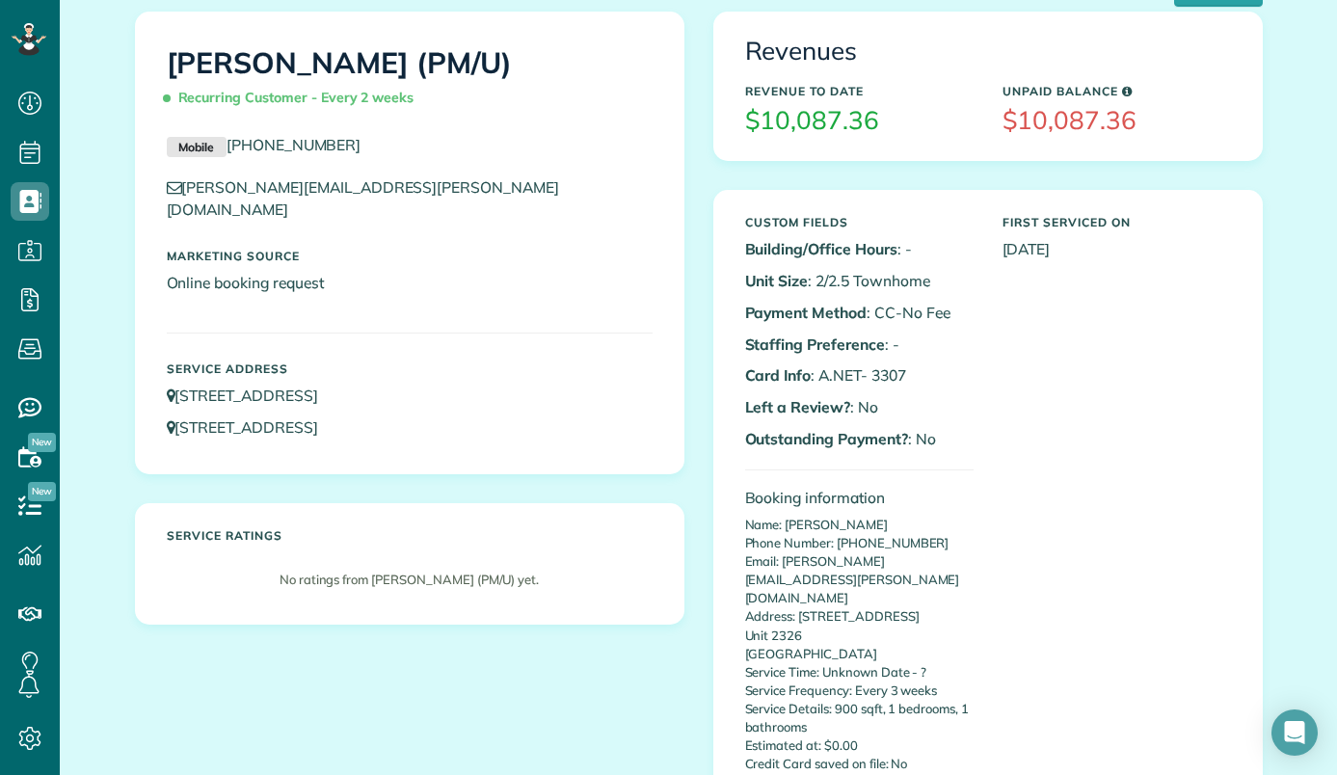
click at [532, 677] on div "[PERSON_NAME] (PM/U) Recurring Customer - Every 2 weeks Mobile [PHONE_NUMBER] […" at bounding box center [698, 447] width 1157 height 871
click at [571, 721] on div "[PERSON_NAME] (PM/U) Recurring Customer - Every 2 weeks Mobile [PHONE_NUMBER] […" at bounding box center [698, 447] width 1157 height 871
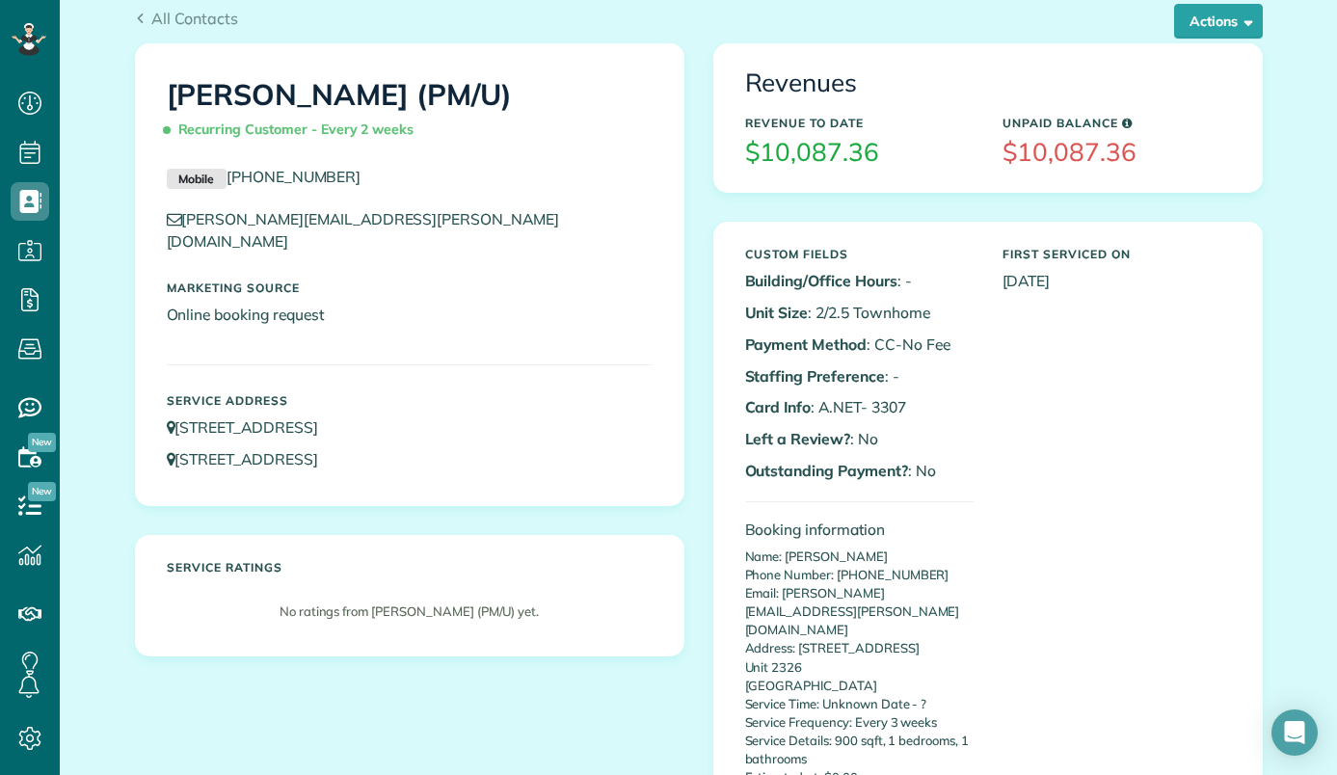
scroll to position [0, 0]
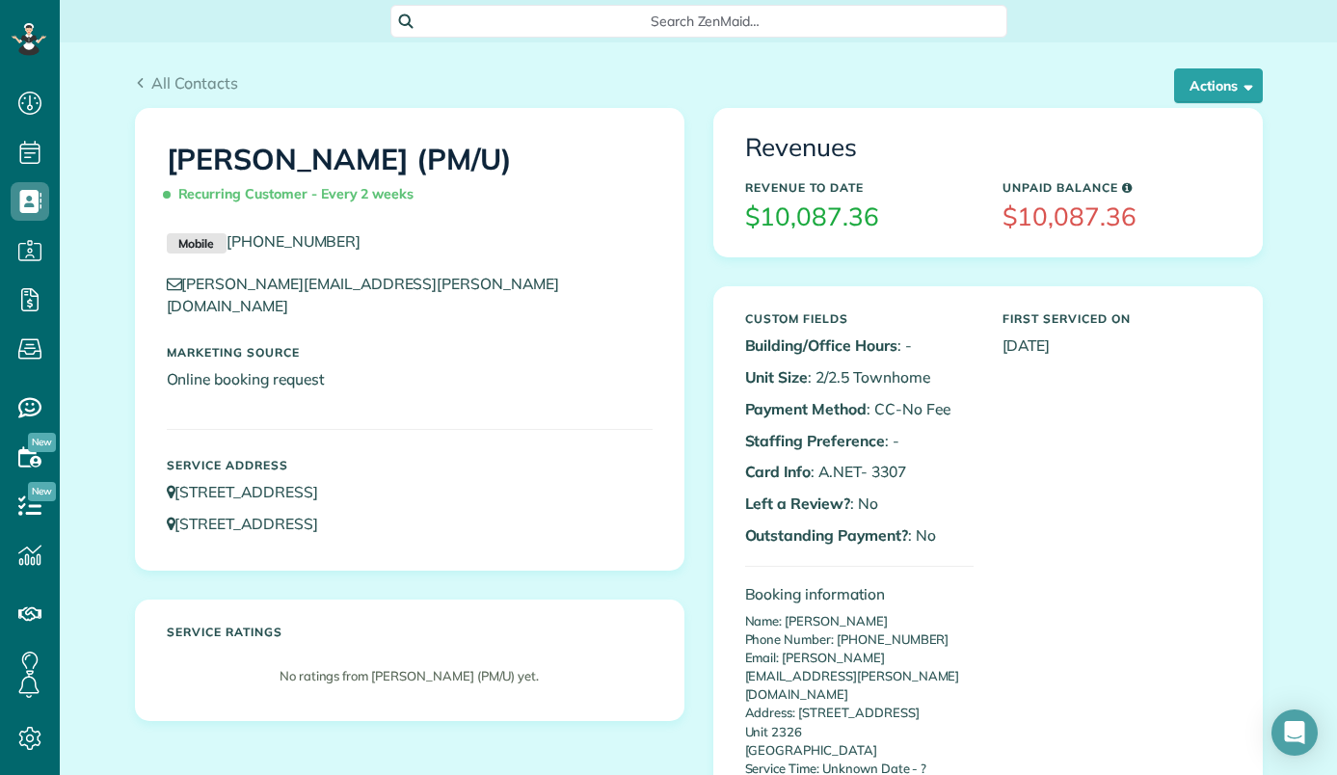
copy h1 "[PERSON_NAME]"
drag, startPoint x: 150, startPoint y: 157, endPoint x: 361, endPoint y: 165, distance: 210.3
click at [361, 165] on div "[PERSON_NAME] (PM/U) Recurring Customer - Every 2 weeks" at bounding box center [409, 172] width 515 height 96
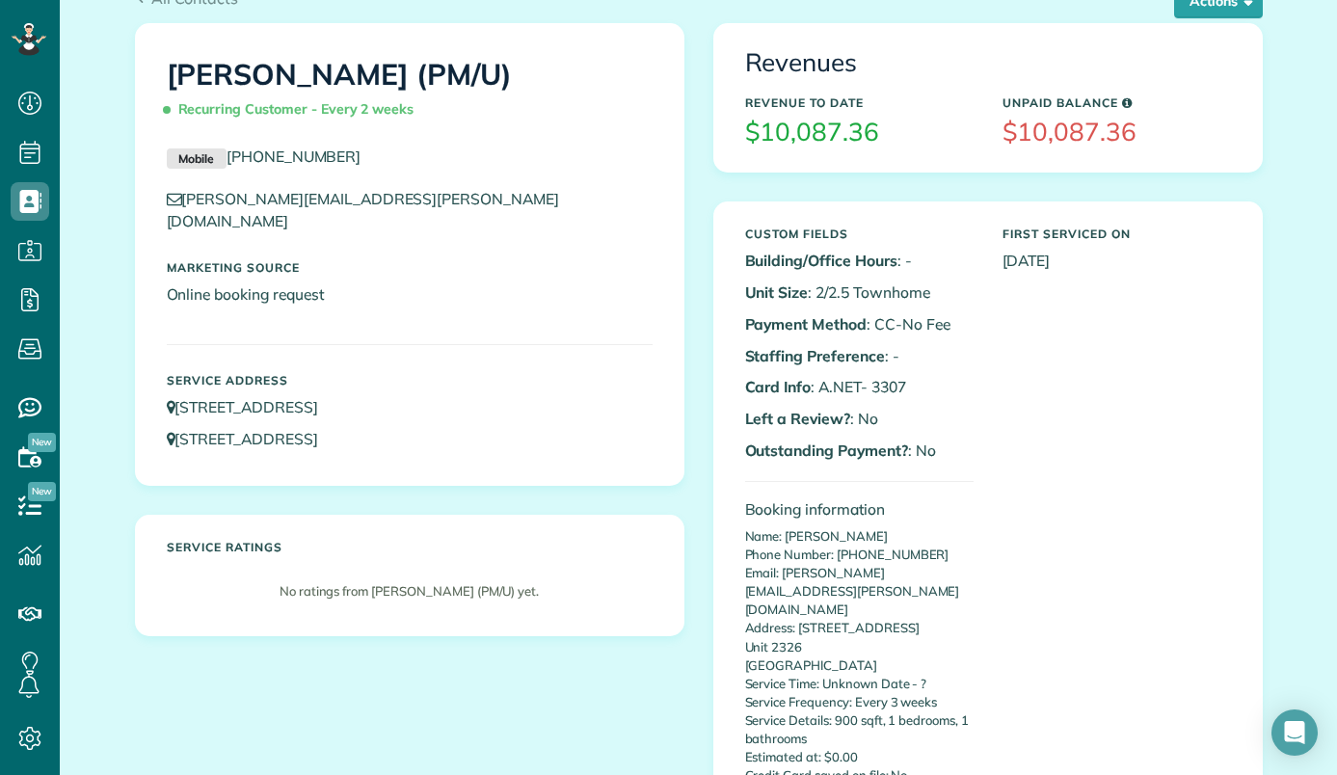
scroll to position [482, 0]
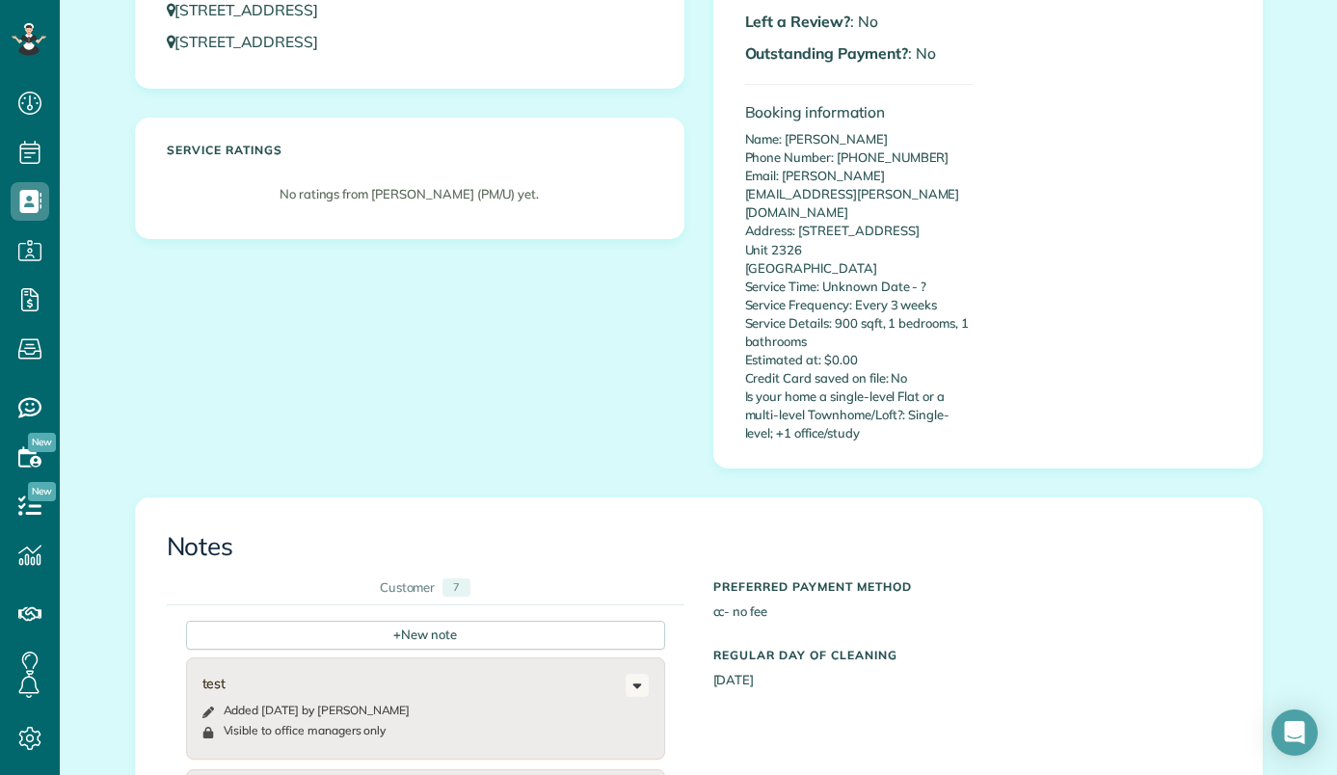
click at [122, 633] on div "All Contacts Actions Edit Add Appointment Recent Activity Send Email Update Cus…" at bounding box center [698, 711] width 1157 height 2302
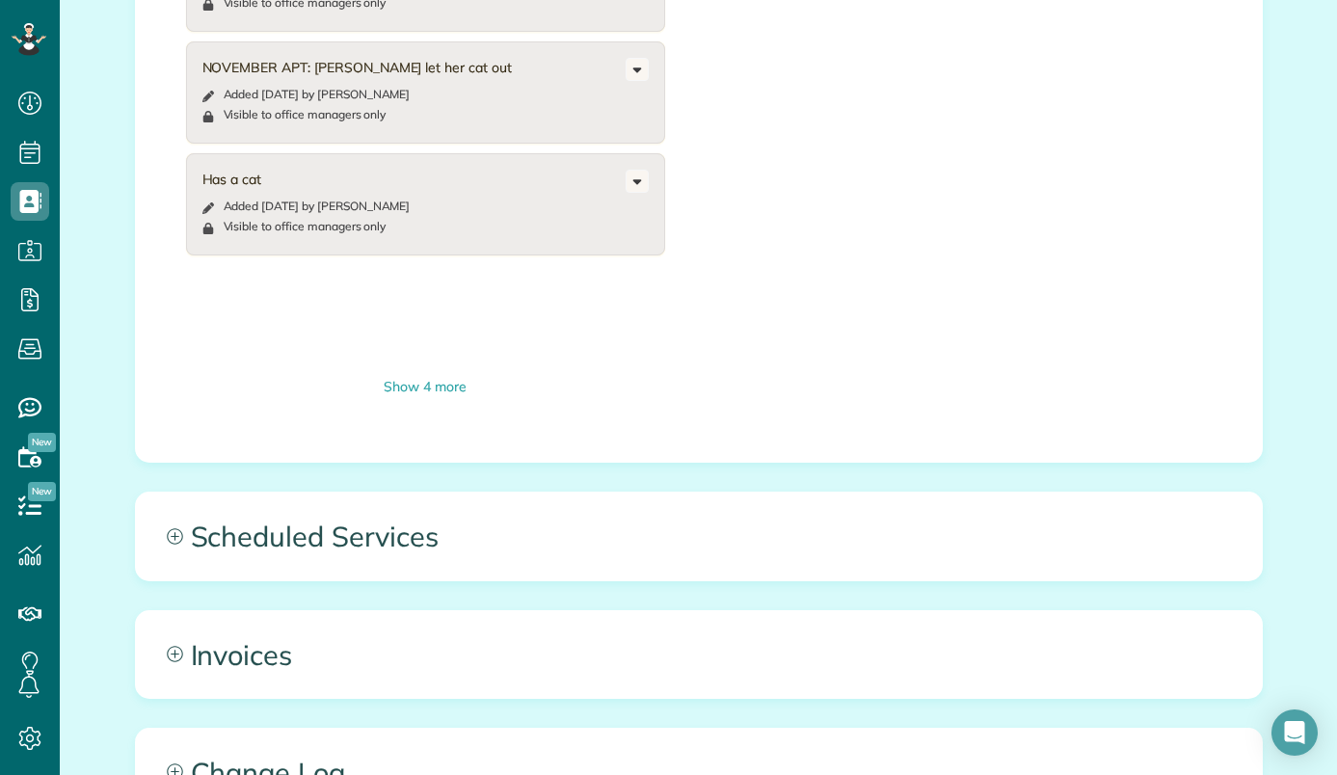
scroll to position [1533, 0]
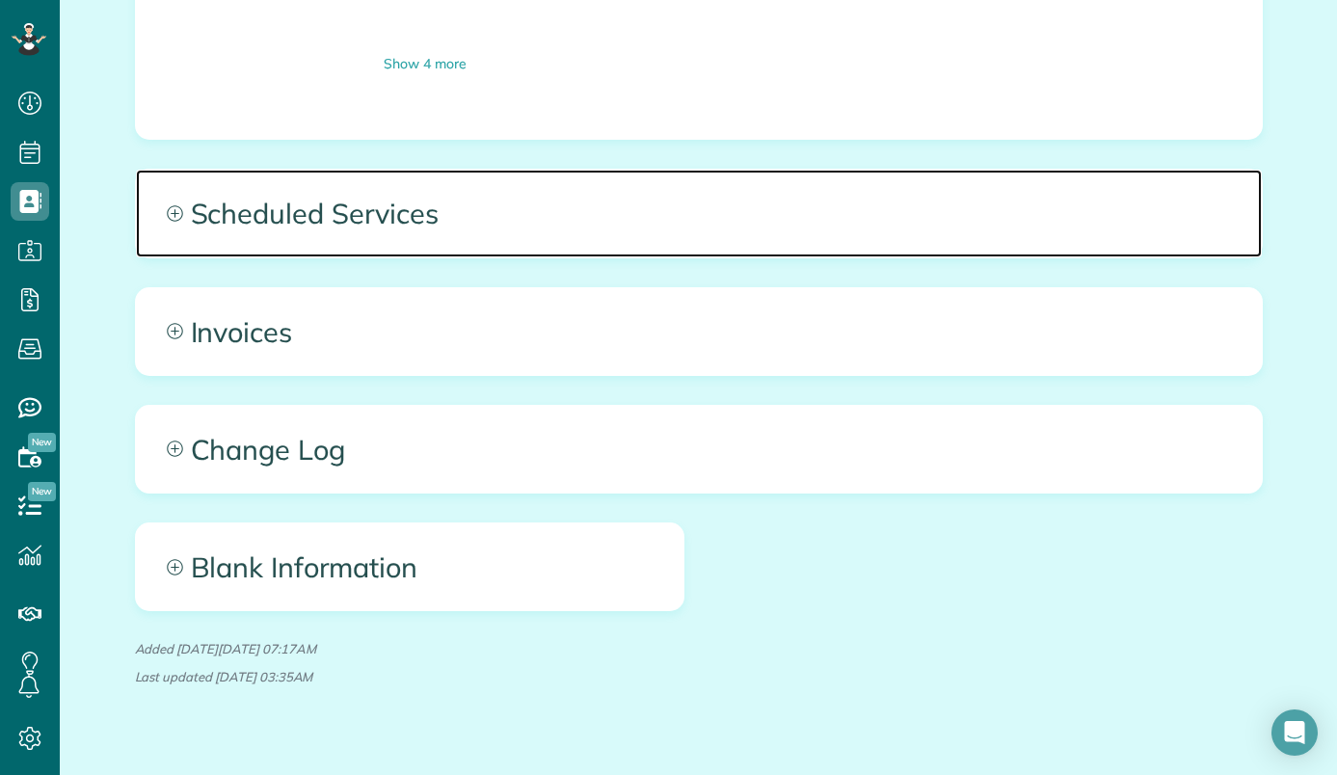
click at [796, 184] on span "Scheduled Services" at bounding box center [699, 213] width 1126 height 87
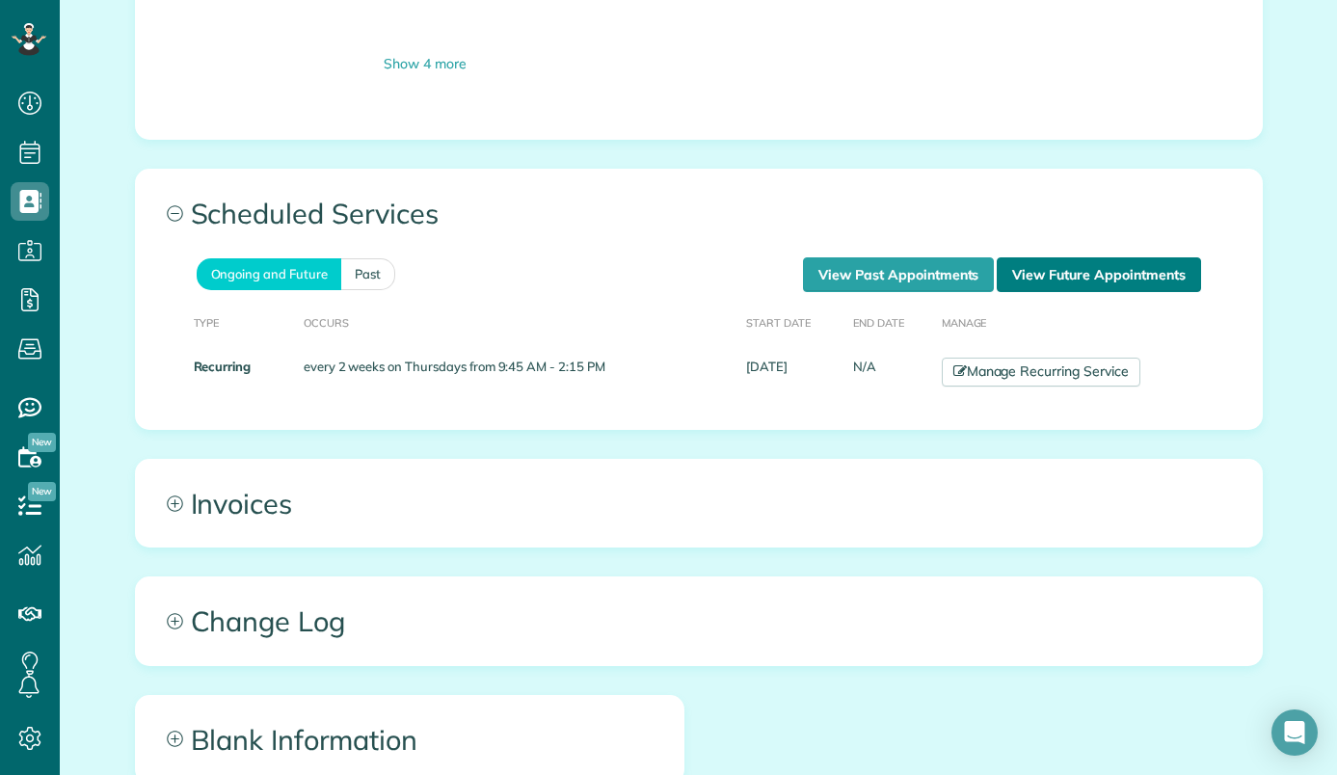
click at [1062, 257] on link "View Future Appointments" at bounding box center [1098, 274] width 203 height 35
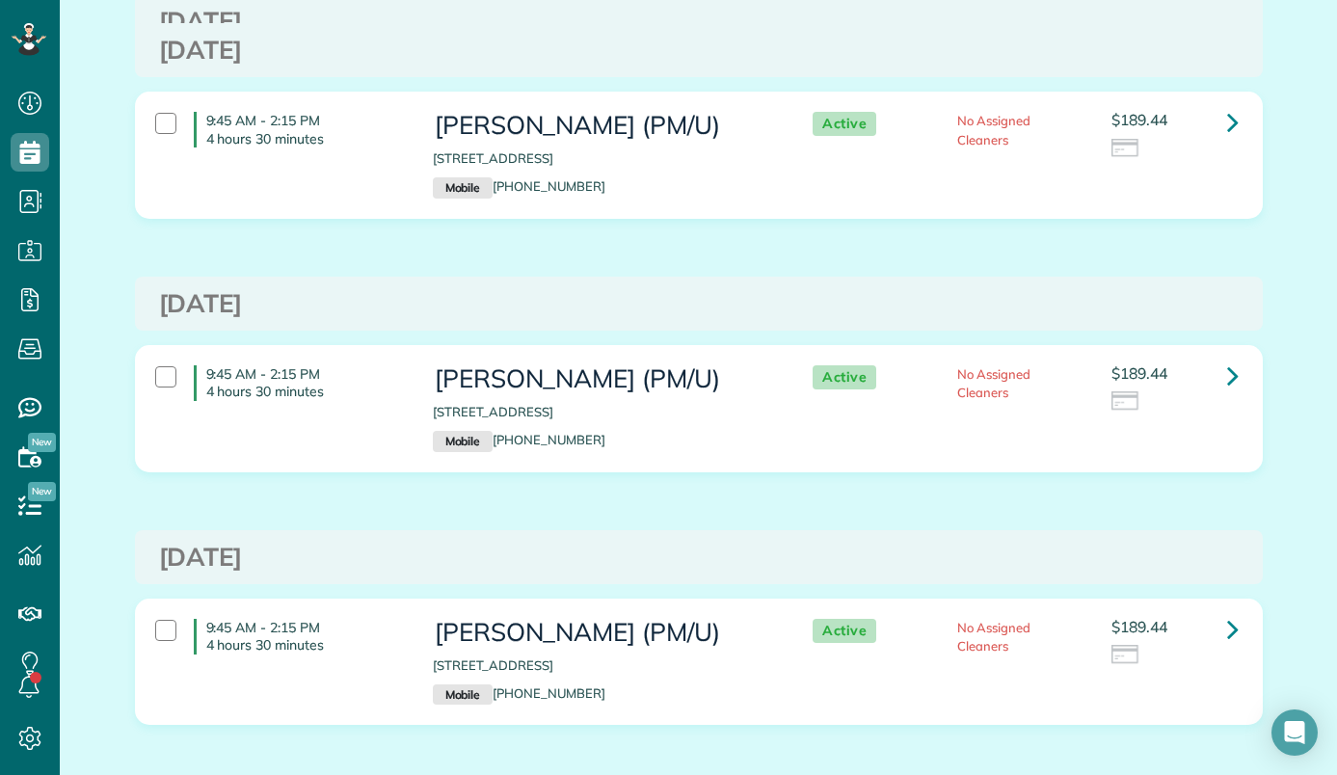
scroll to position [386, 0]
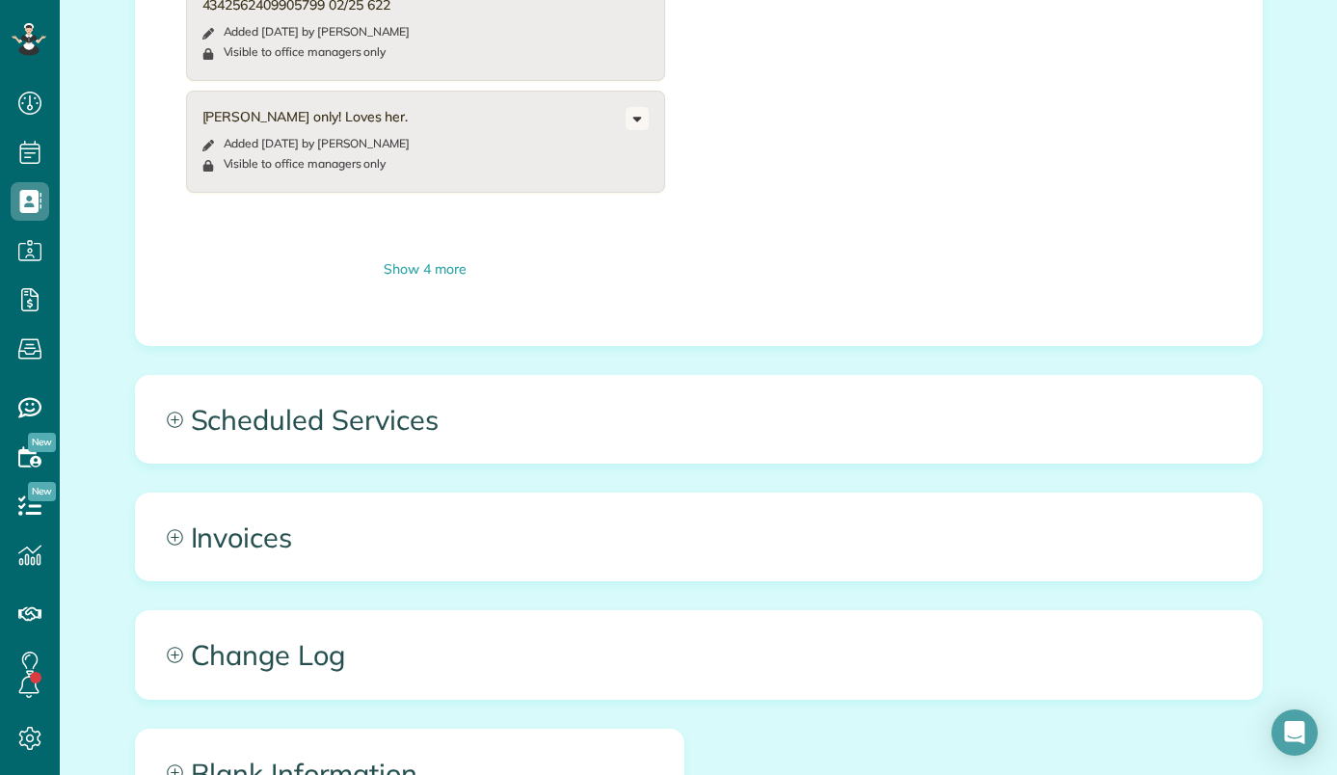
scroll to position [1157, 0]
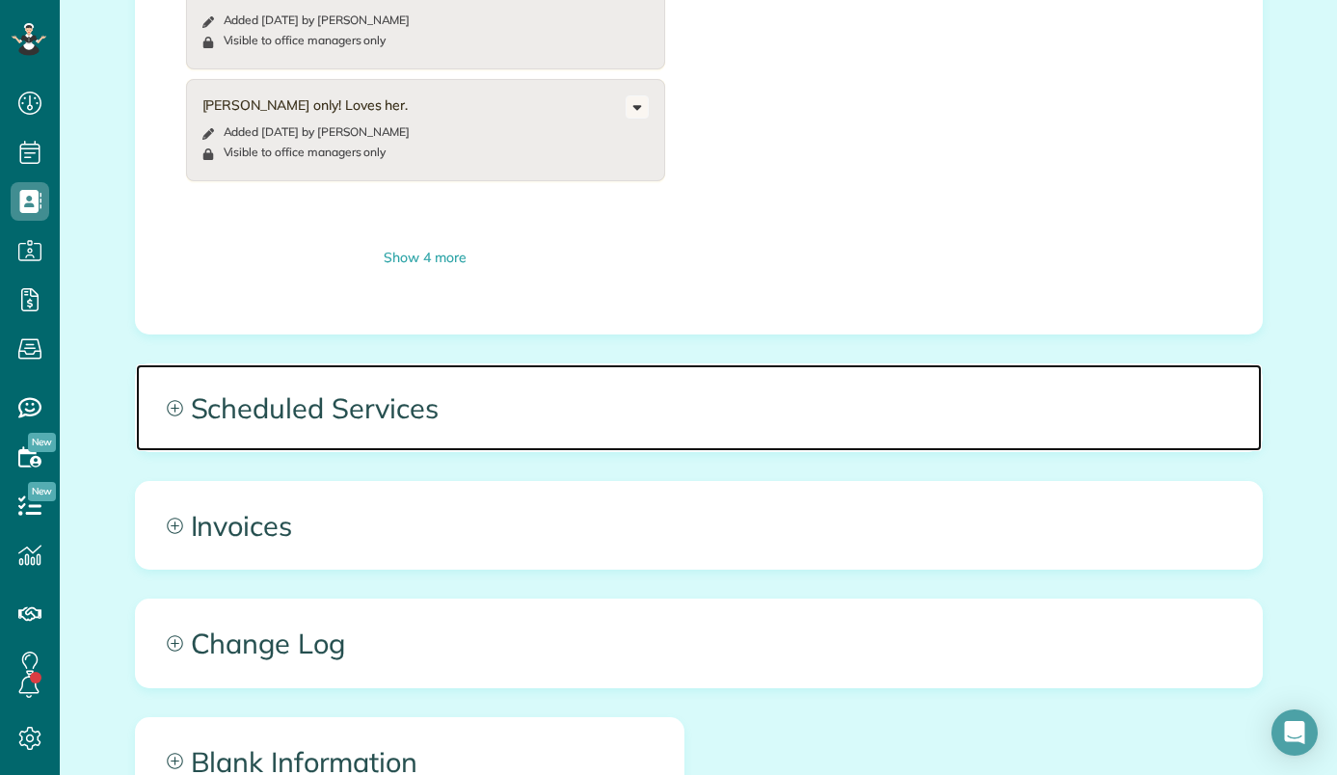
click at [808, 382] on span "Scheduled Services" at bounding box center [699, 407] width 1126 height 87
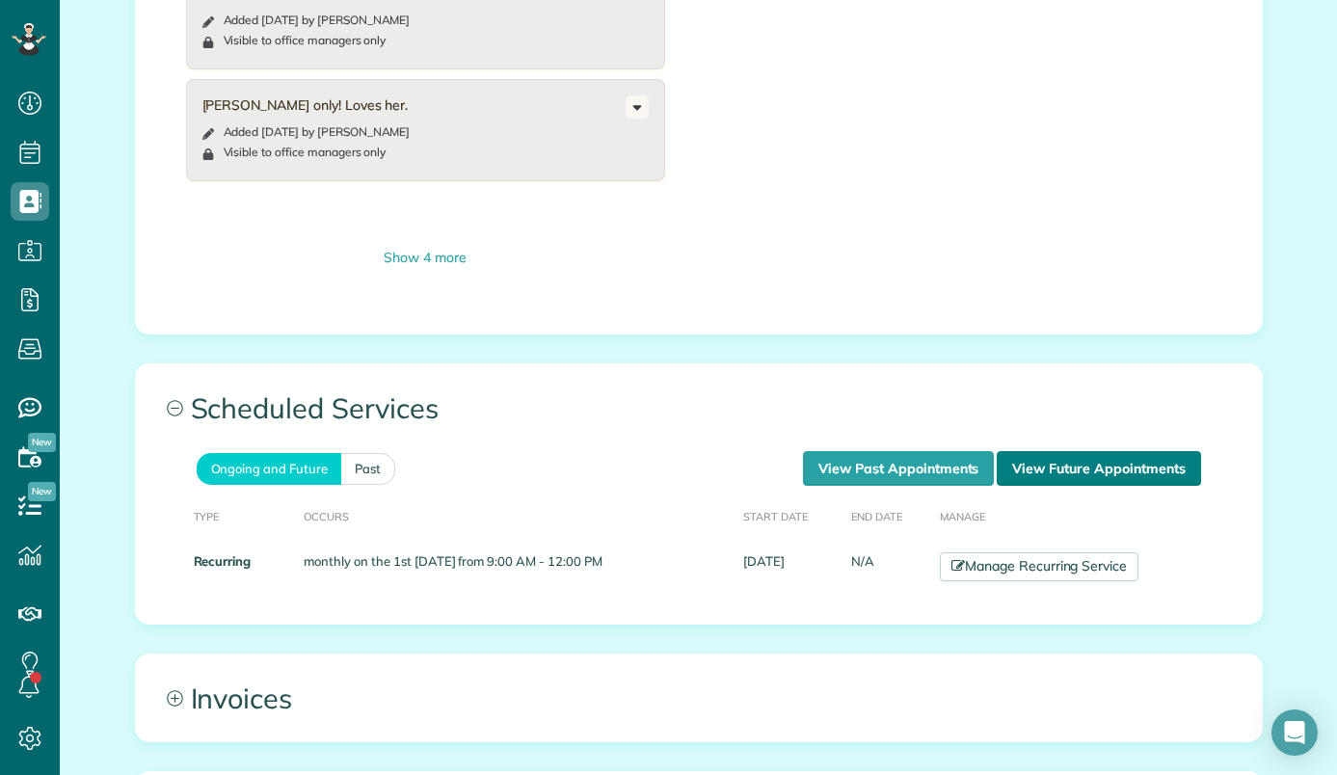
click at [1076, 451] on link "View Future Appointments" at bounding box center [1098, 468] width 203 height 35
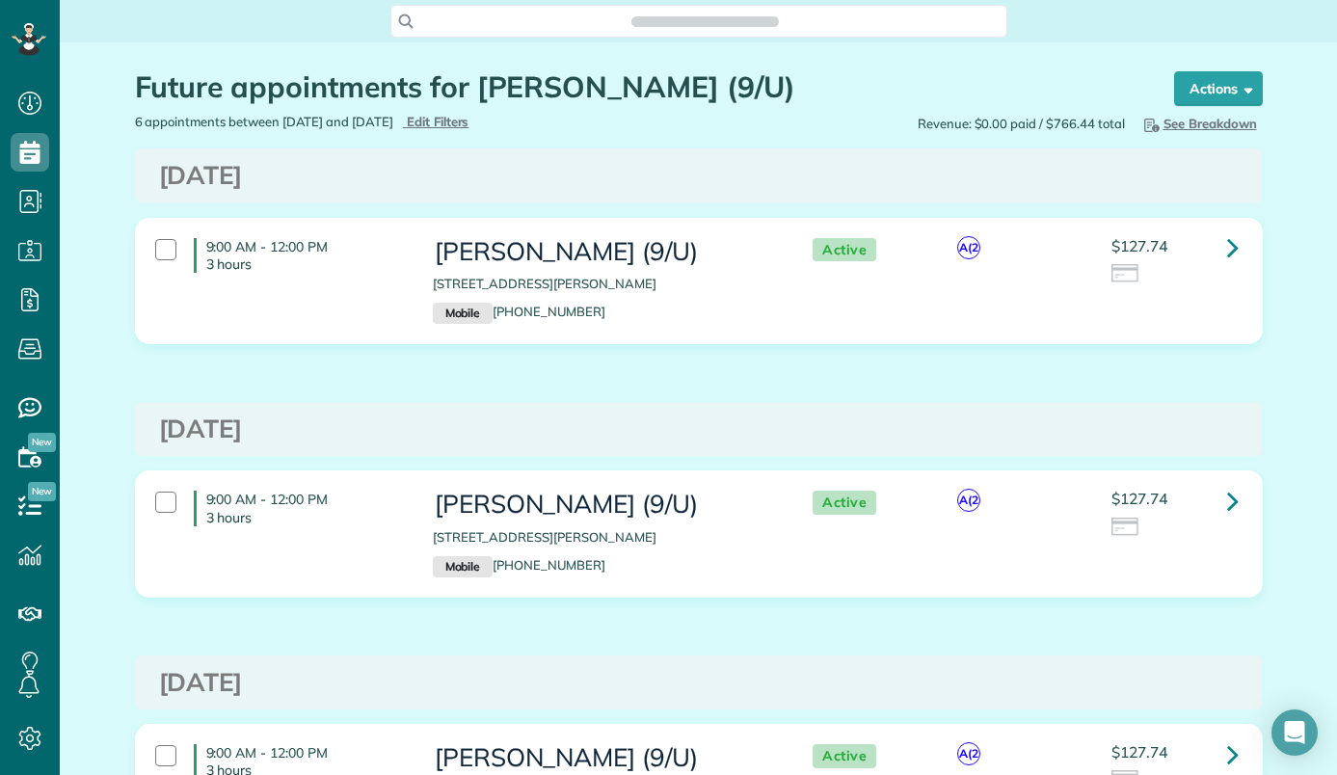
scroll to position [9, 9]
click at [1232, 254] on link at bounding box center [1233, 247] width 39 height 39
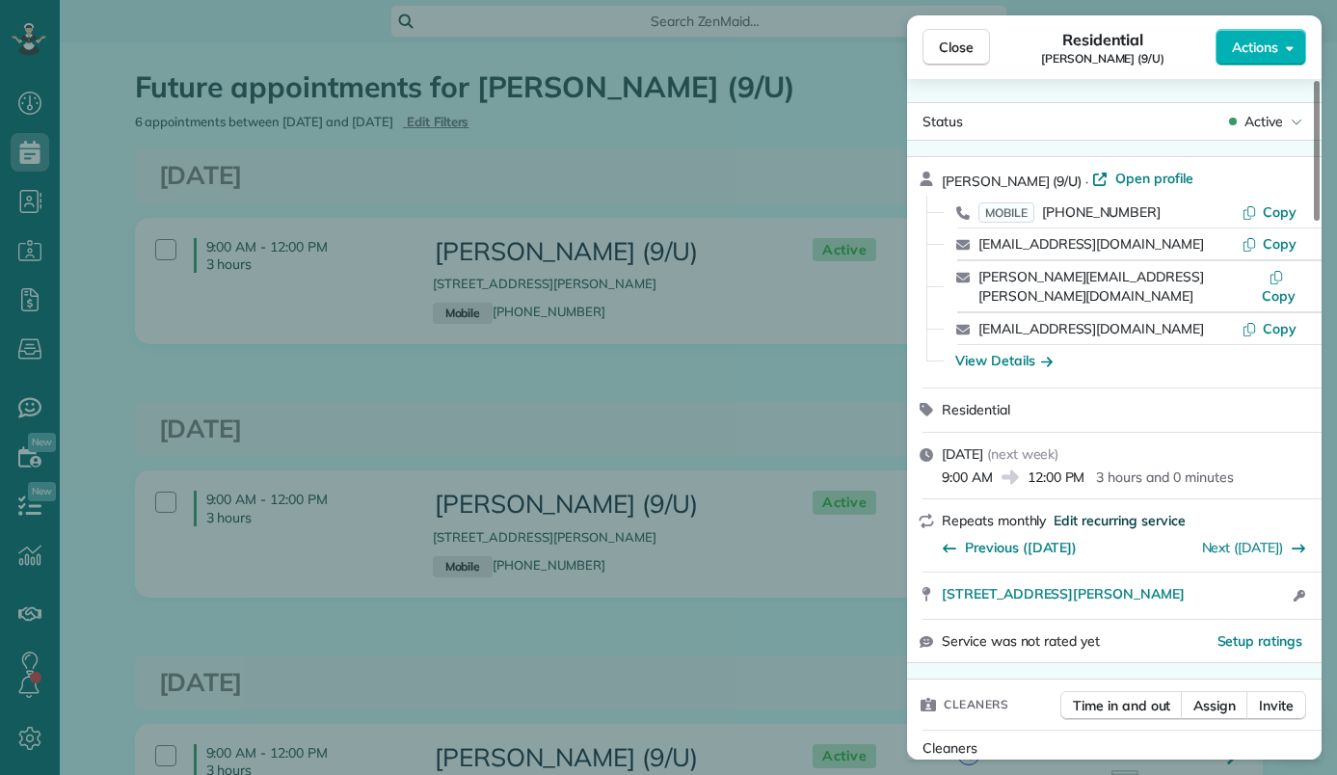
click at [1128, 511] on span "Edit recurring service" at bounding box center [1119, 520] width 131 height 19
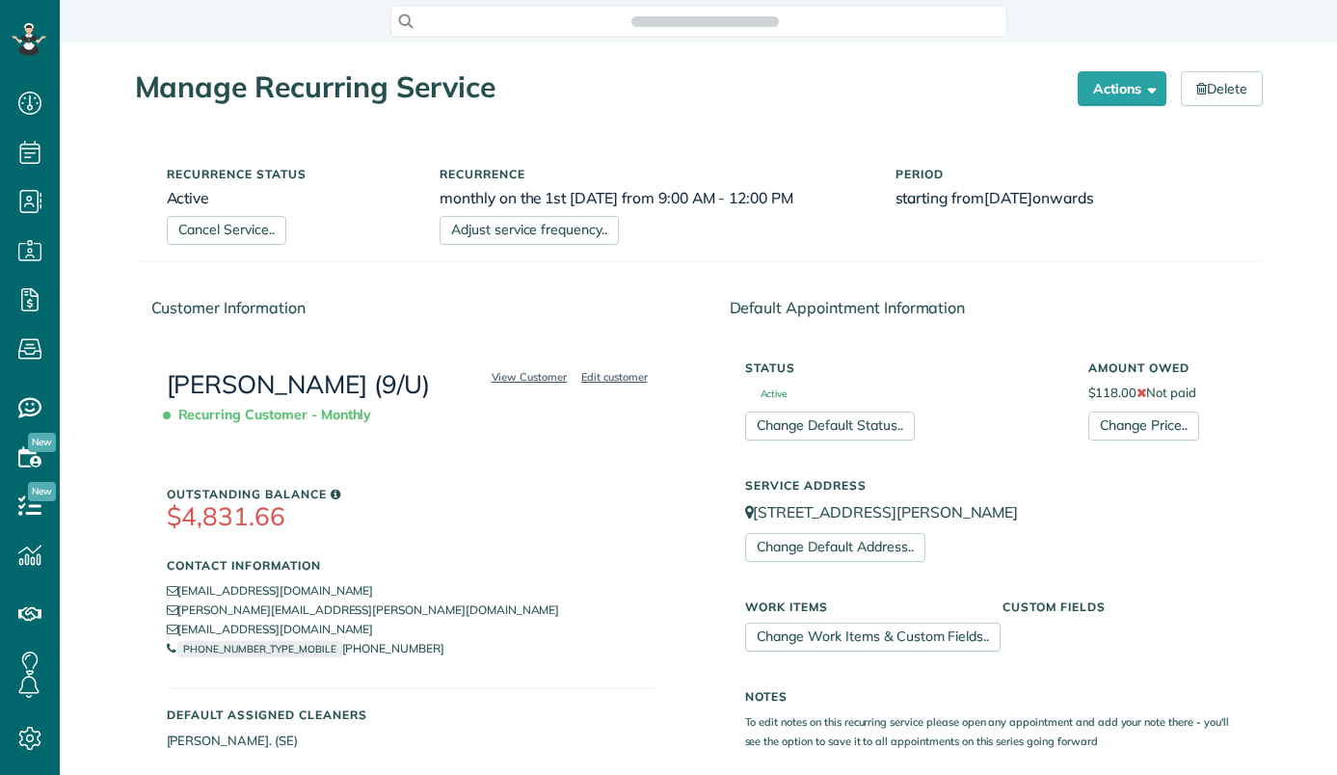
scroll to position [9, 9]
click at [547, 234] on link "Adjust service frequency.." at bounding box center [529, 230] width 179 height 29
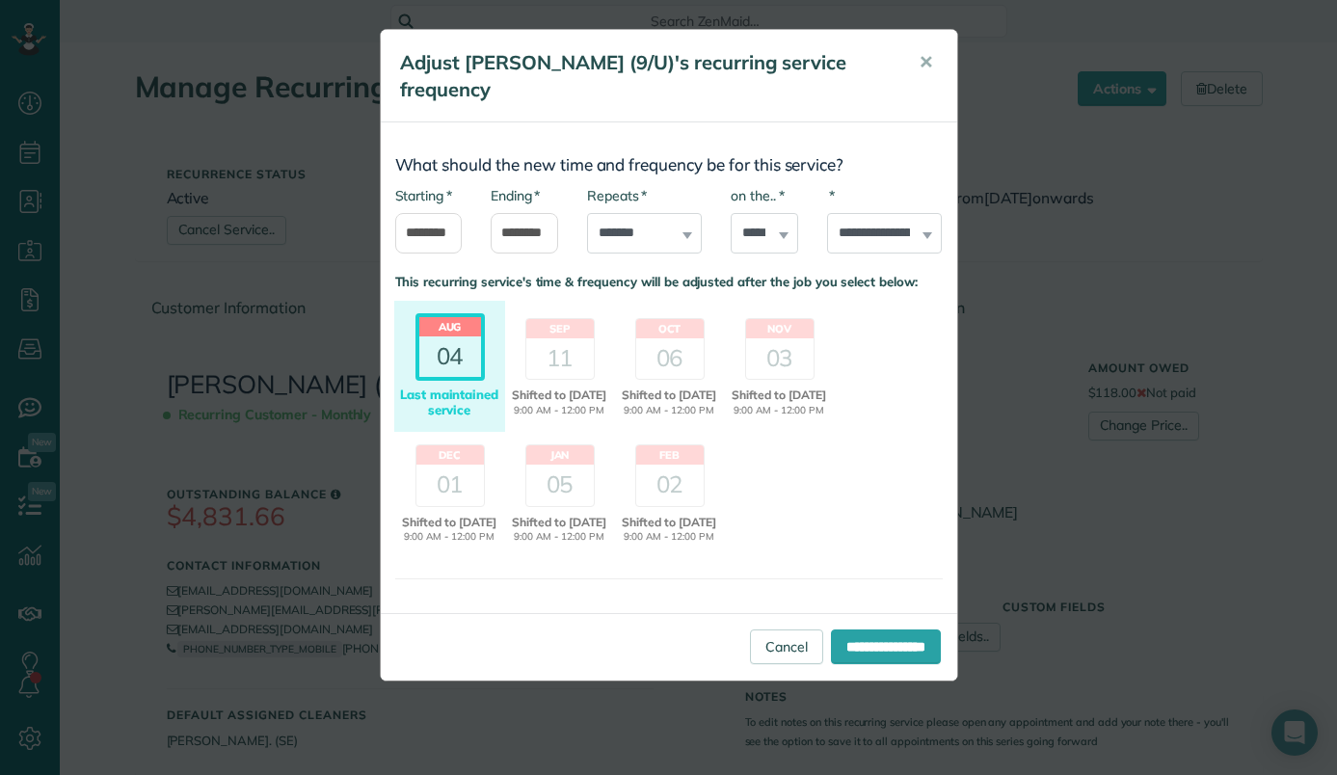
click at [485, 47] on div "Adjust Kate Olen (9/U)'s recurring service frequency ✕" at bounding box center [669, 76] width 576 height 93
click at [927, 63] on span "✕" at bounding box center [926, 62] width 14 height 22
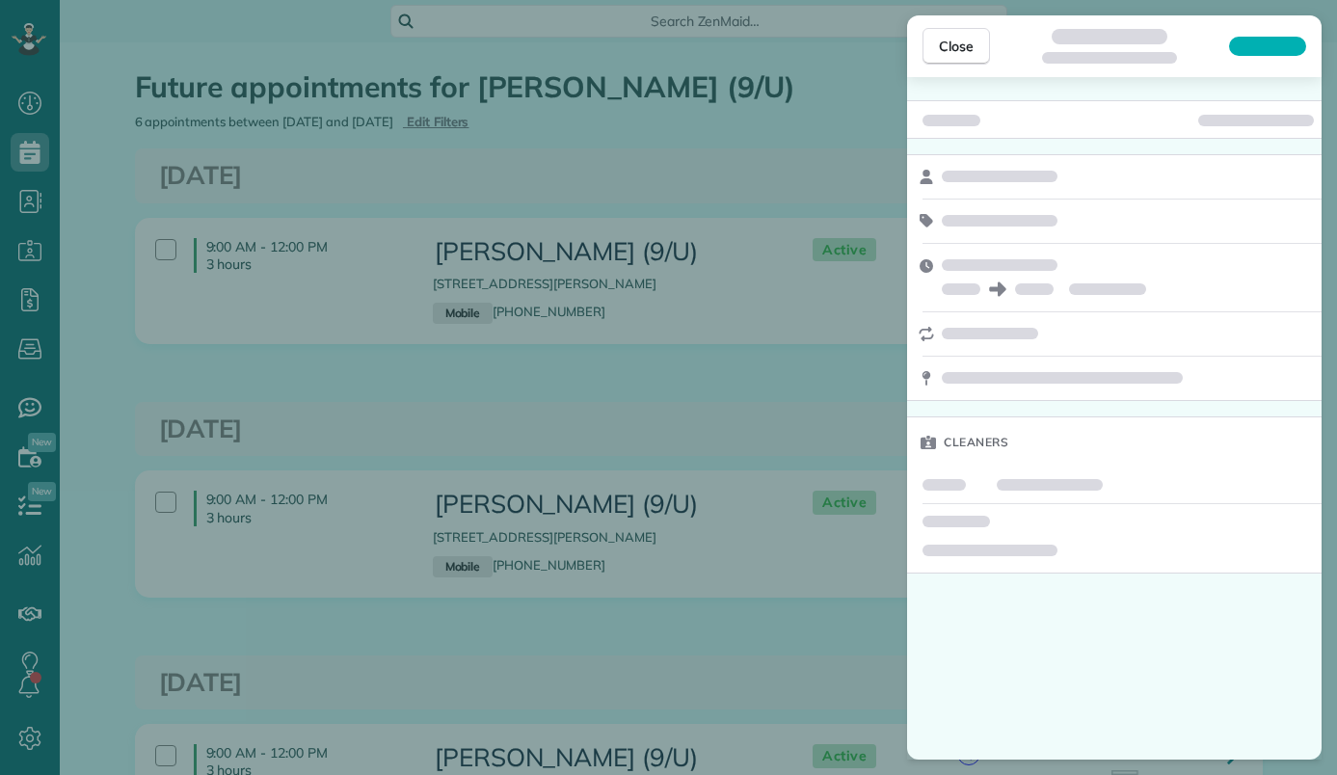
scroll to position [9, 9]
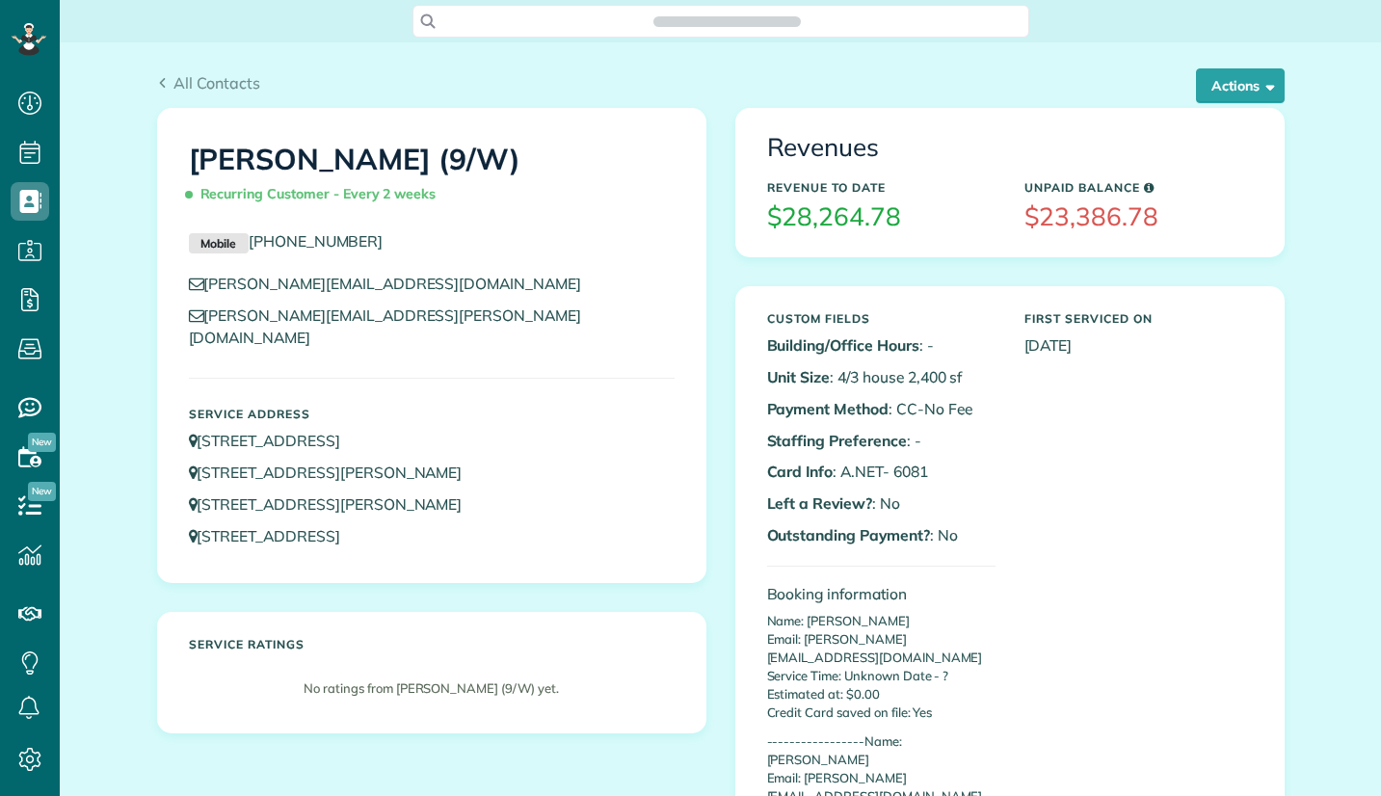
scroll to position [9, 9]
click at [821, 646] on p "Name: Richard Metheny Email: richard@theawareleader.com Service Time: Unknown D…" at bounding box center [881, 667] width 228 height 110
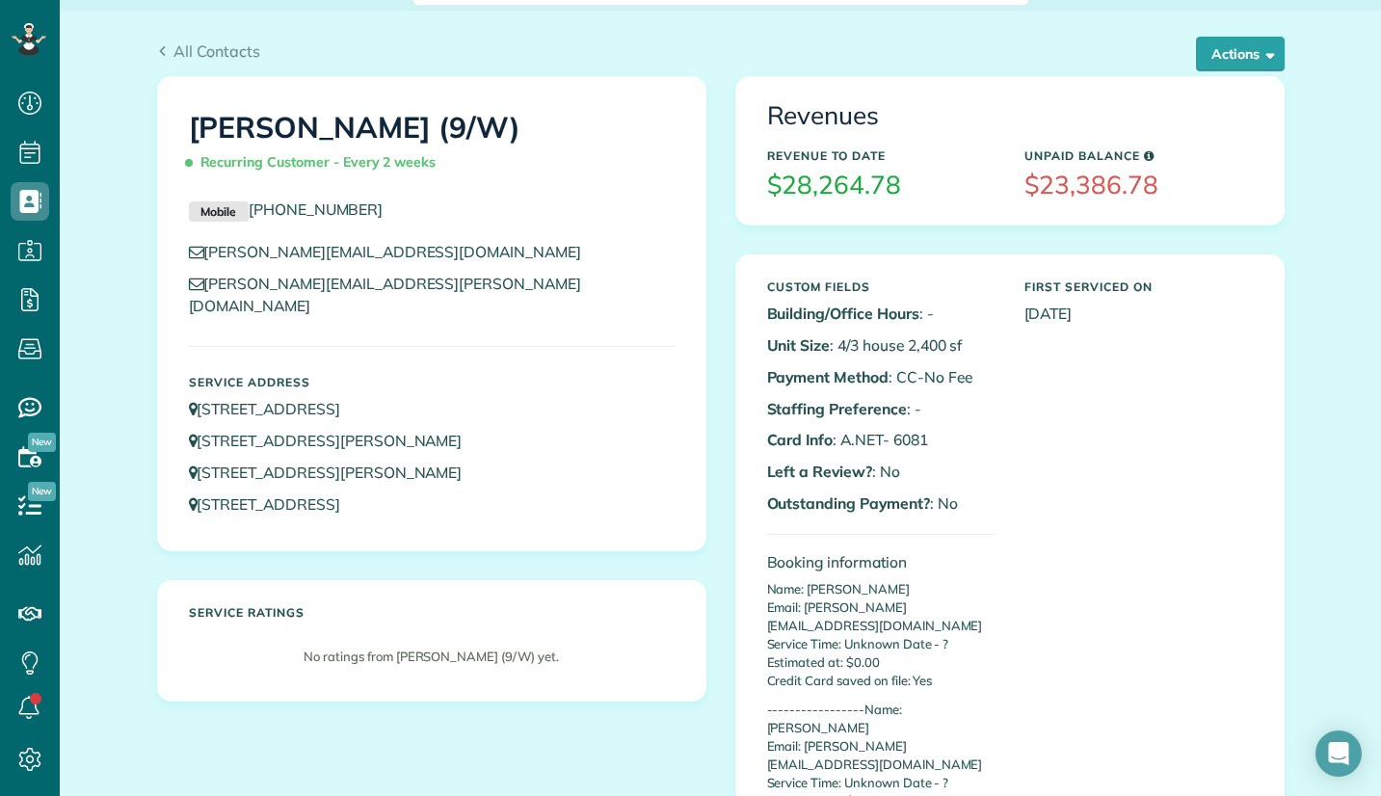
scroll to position [96, 0]
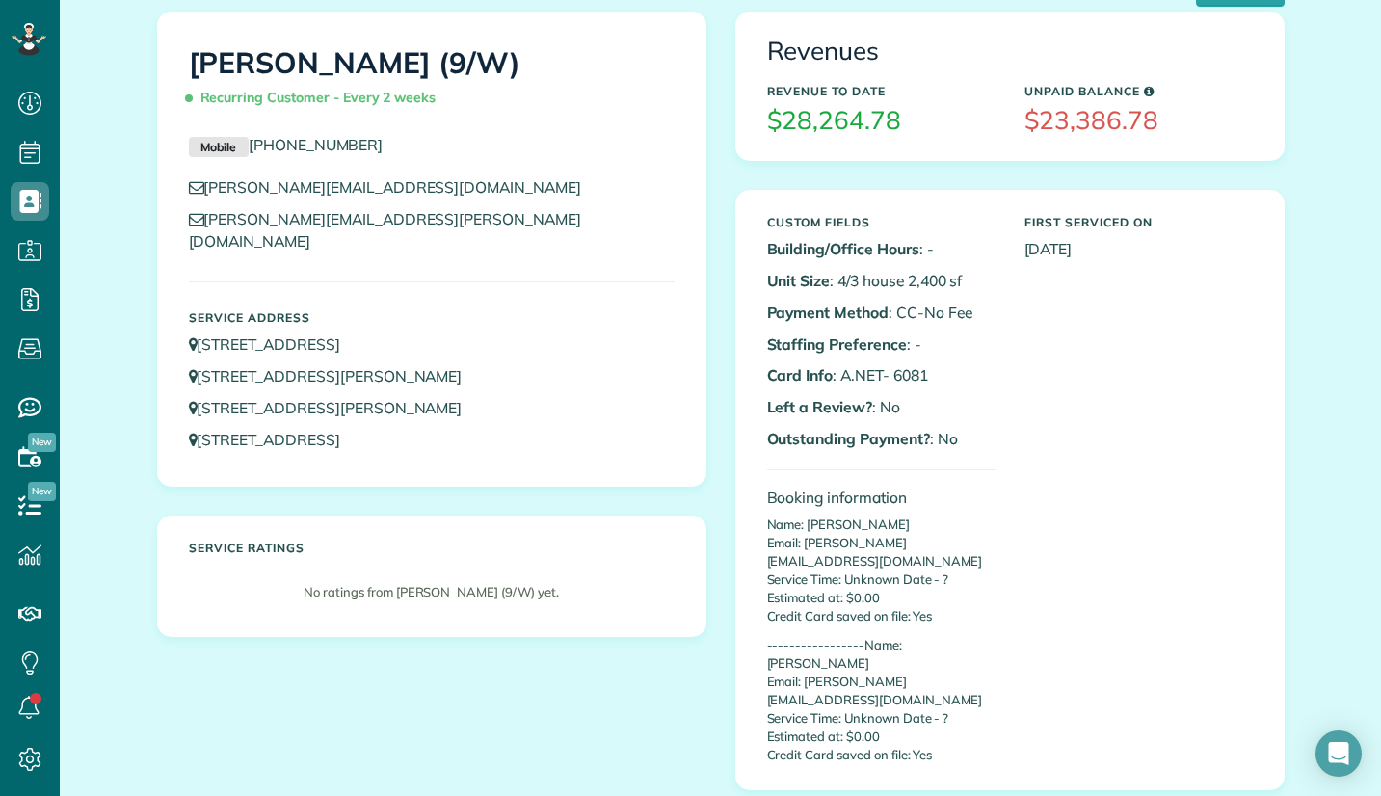
drag, startPoint x: 633, startPoint y: 674, endPoint x: 645, endPoint y: 672, distance: 11.7
click at [634, 674] on div "Richard Metheny (9/W) Recurring Customer - Every 2 weeks Mobile (630) 418-7122 …" at bounding box center [721, 416] width 1157 height 808
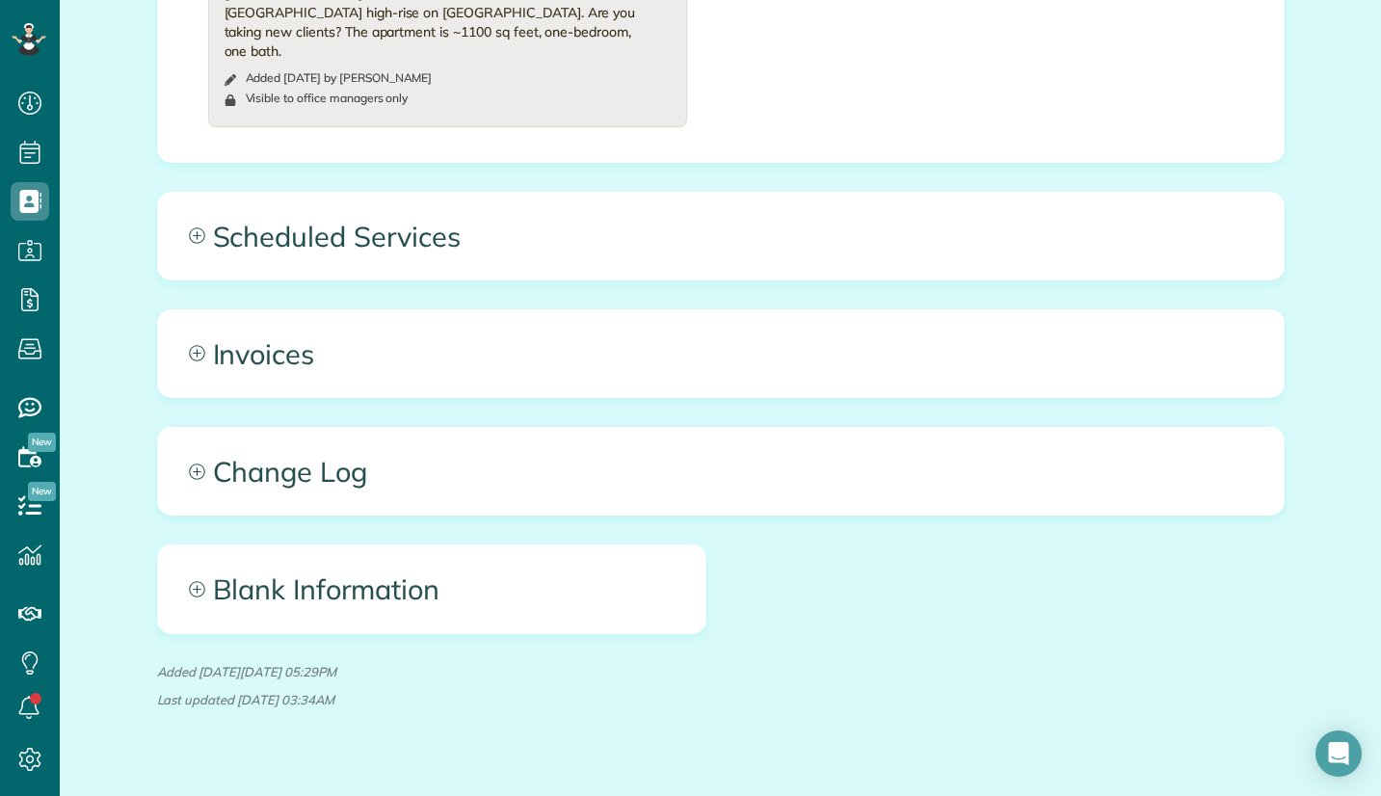
scroll to position [1469, 0]
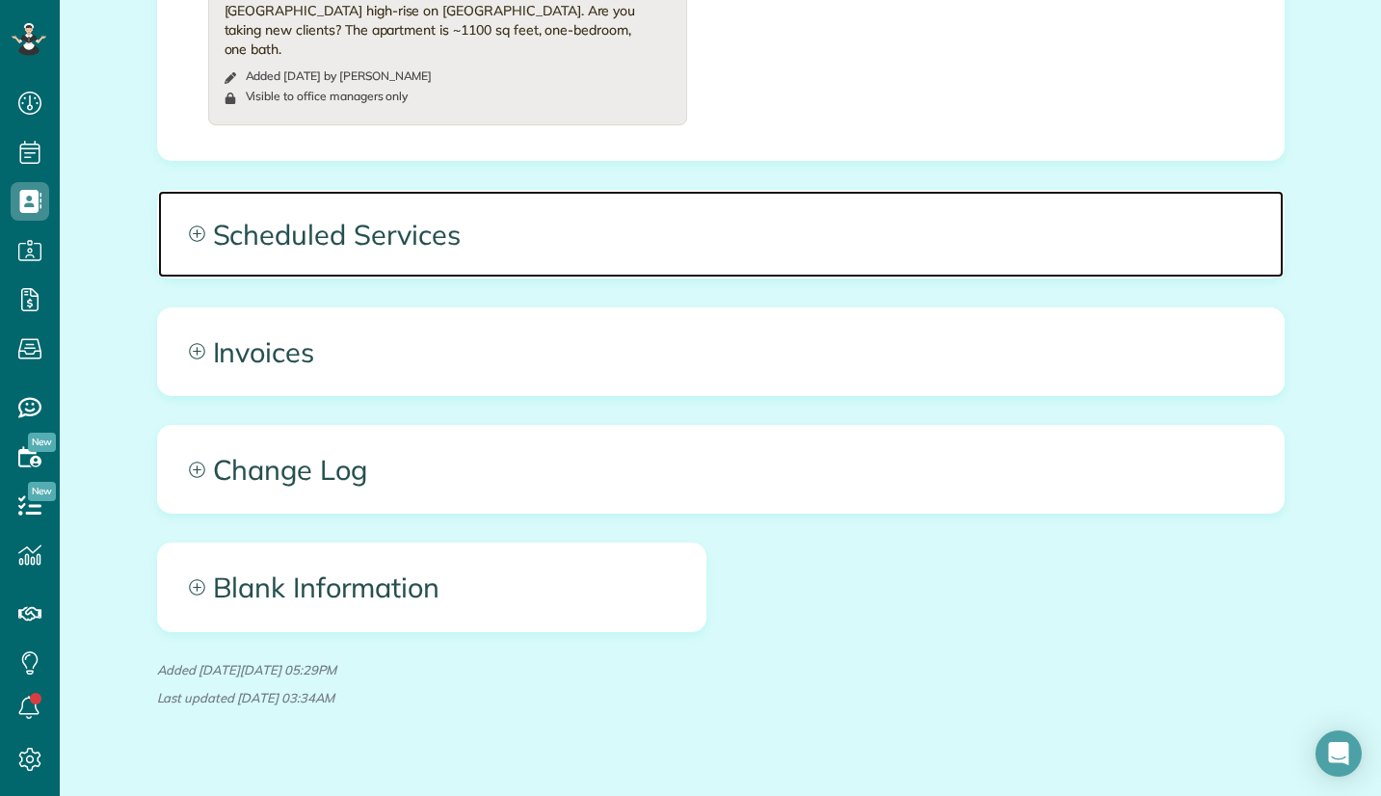
click at [743, 213] on span "Scheduled Services" at bounding box center [721, 234] width 1126 height 87
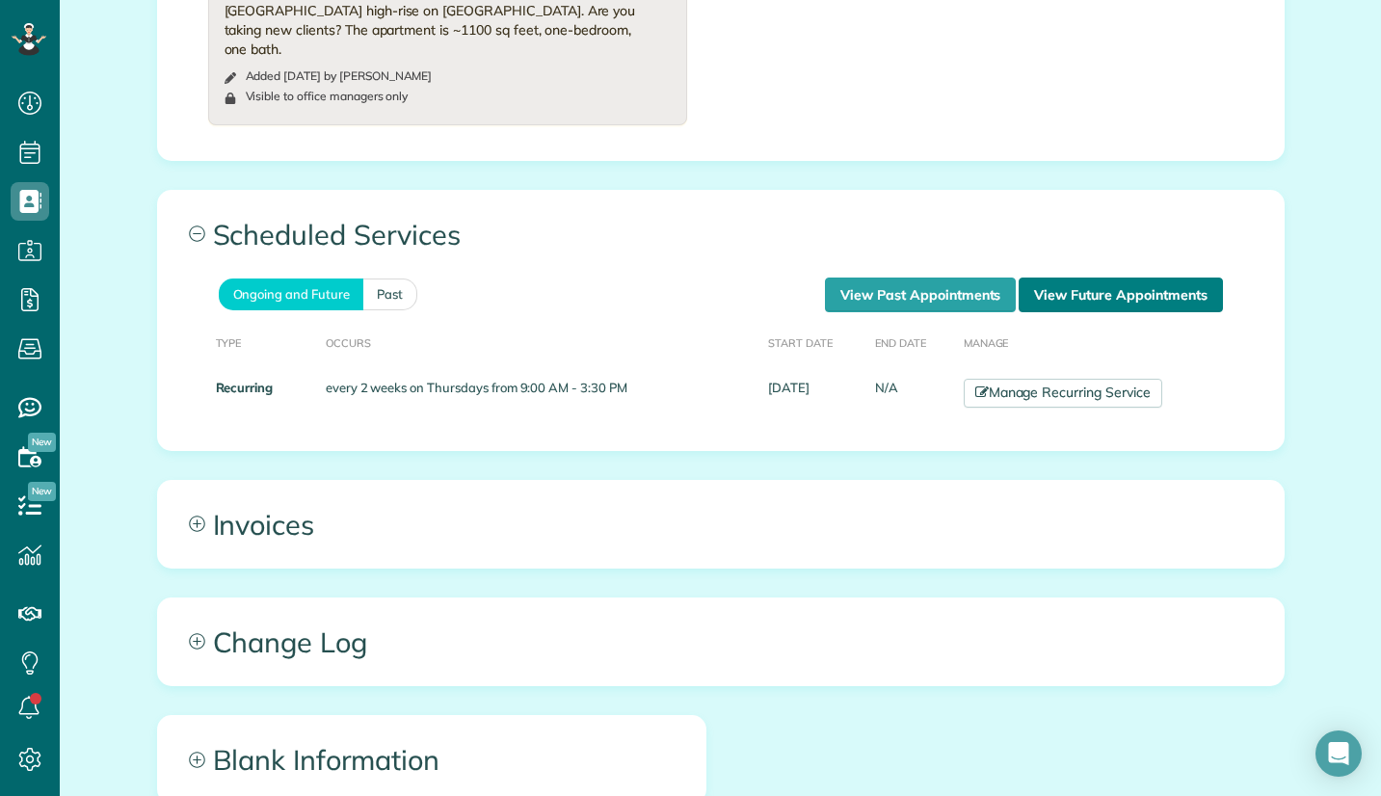
click at [1131, 278] on link "View Future Appointments" at bounding box center [1120, 295] width 203 height 35
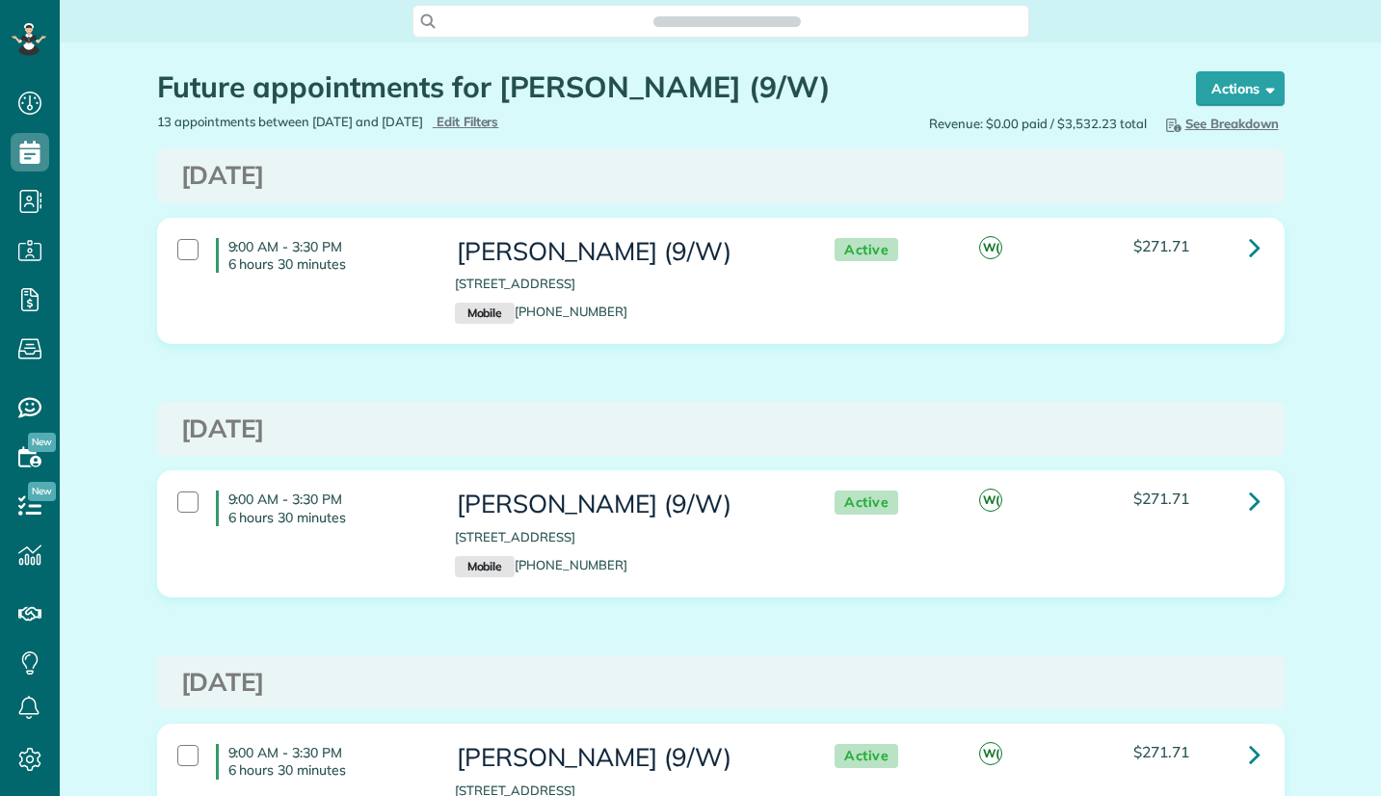
scroll to position [9, 9]
click at [1252, 244] on icon at bounding box center [1255, 247] width 12 height 34
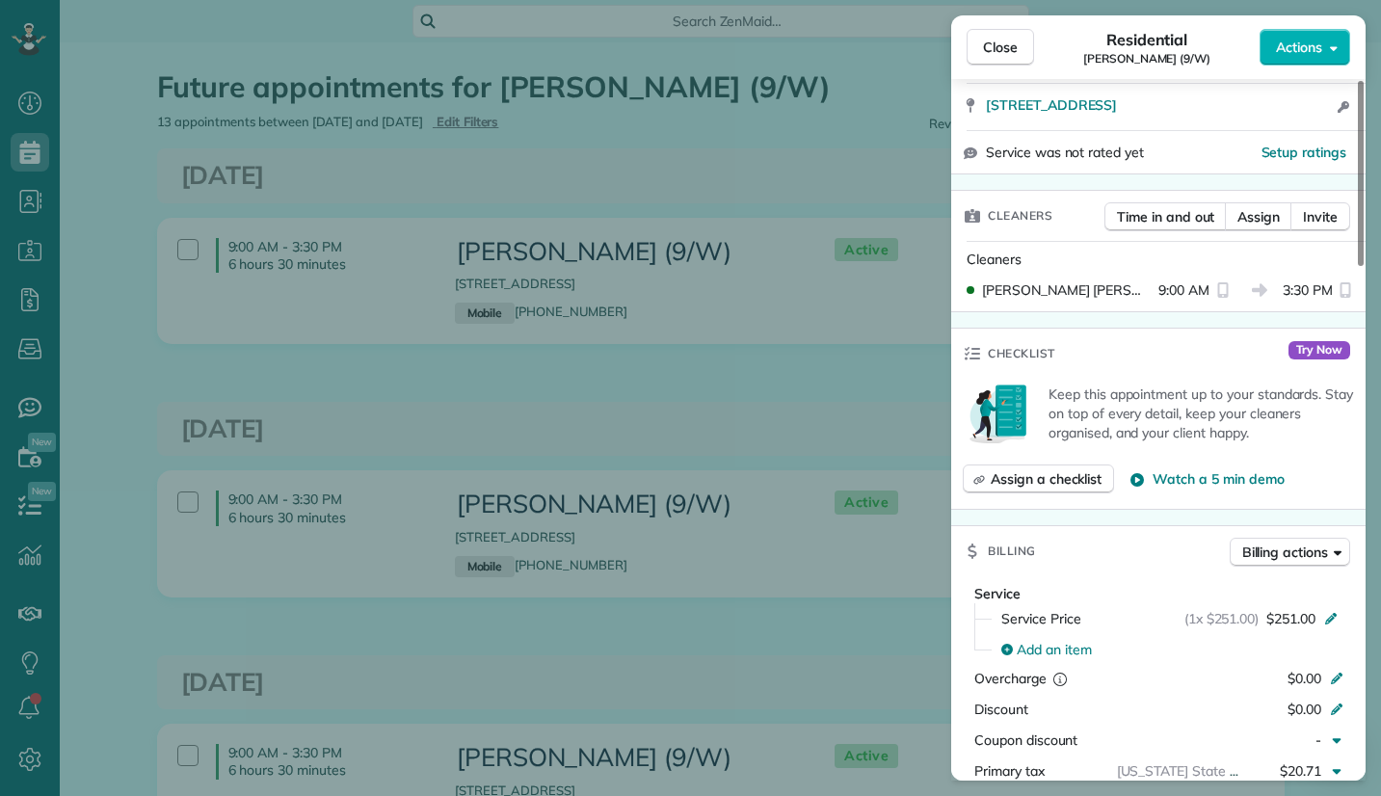
scroll to position [482, 0]
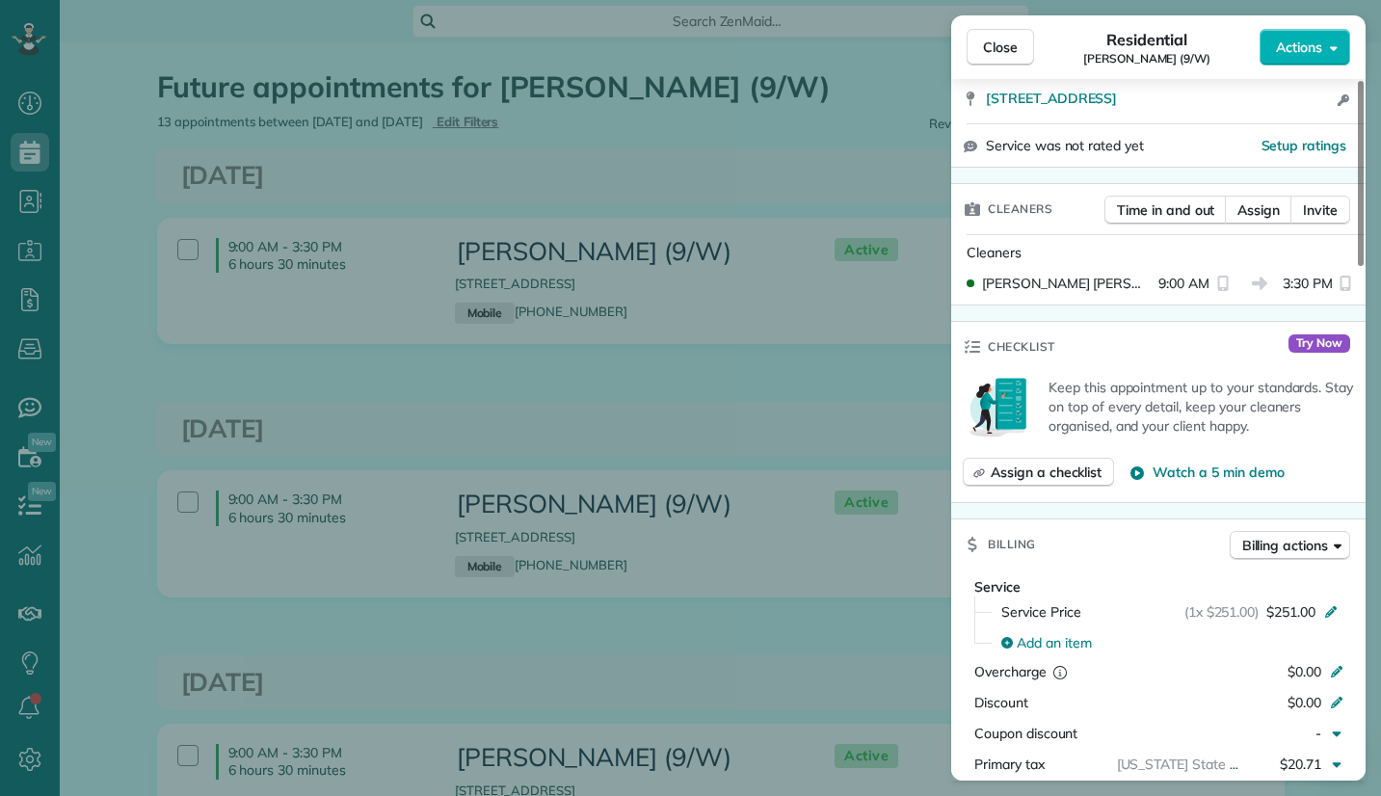
click at [959, 610] on div "Service Service Price (1x $251.00) $251.00 Add an item Overcharge $0.00 Discoun…" at bounding box center [1158, 694] width 415 height 235
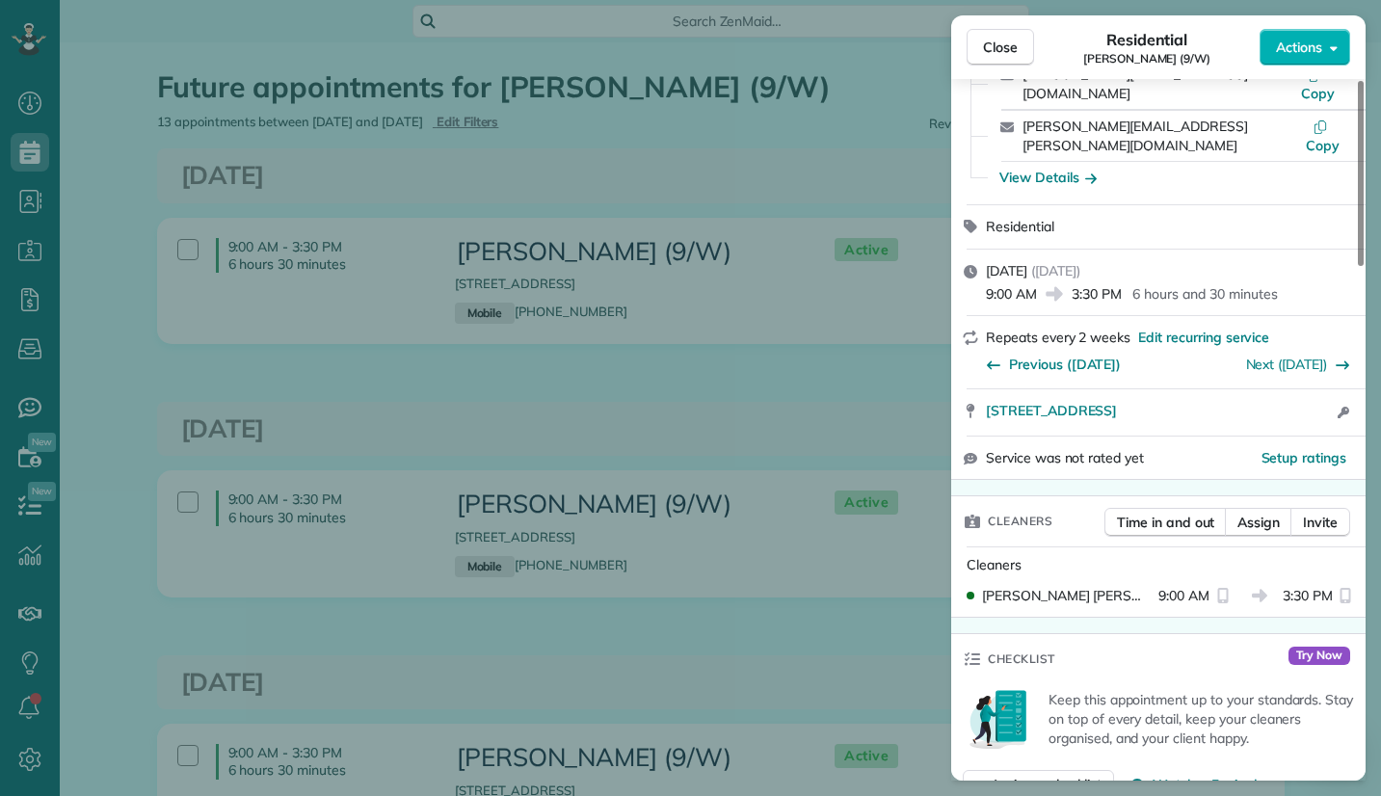
scroll to position [96, 0]
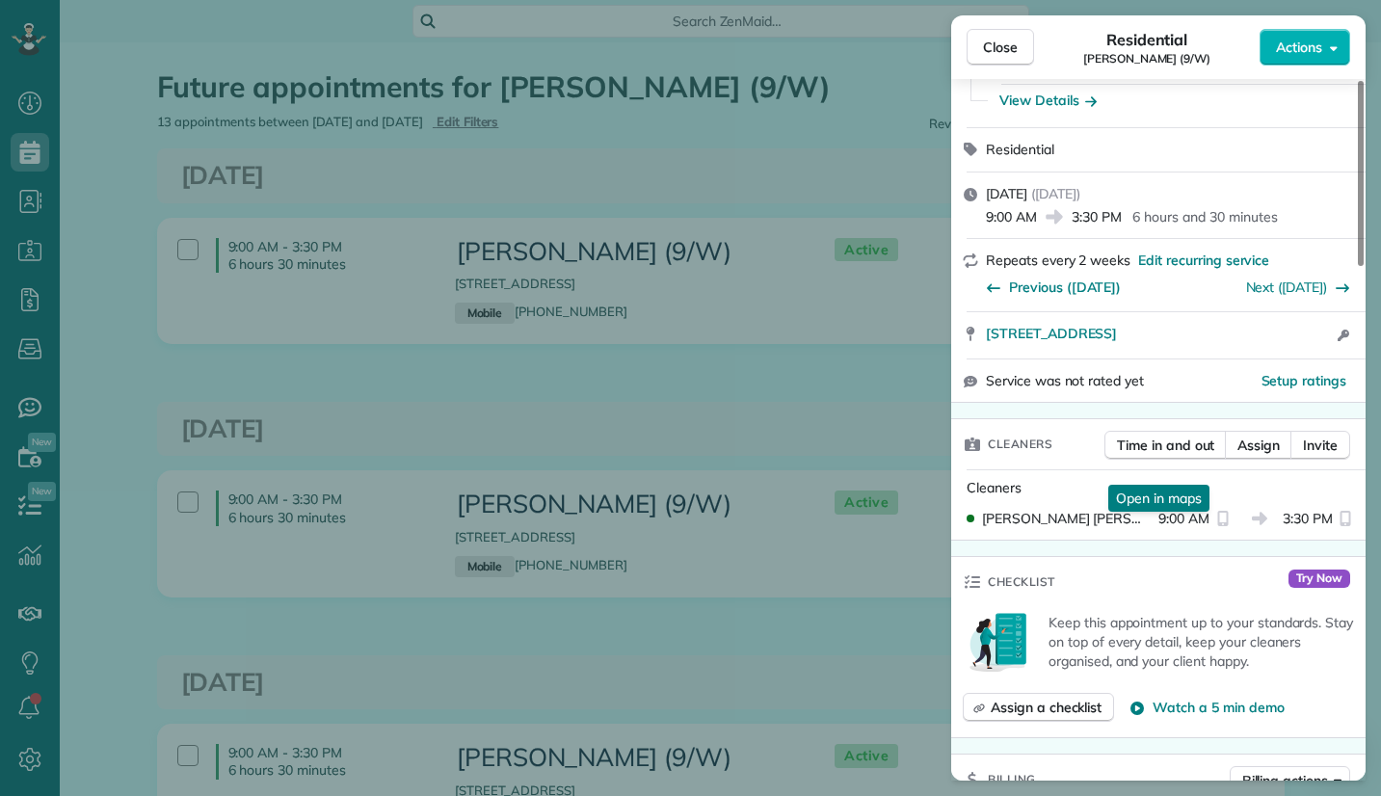
scroll to position [0, 0]
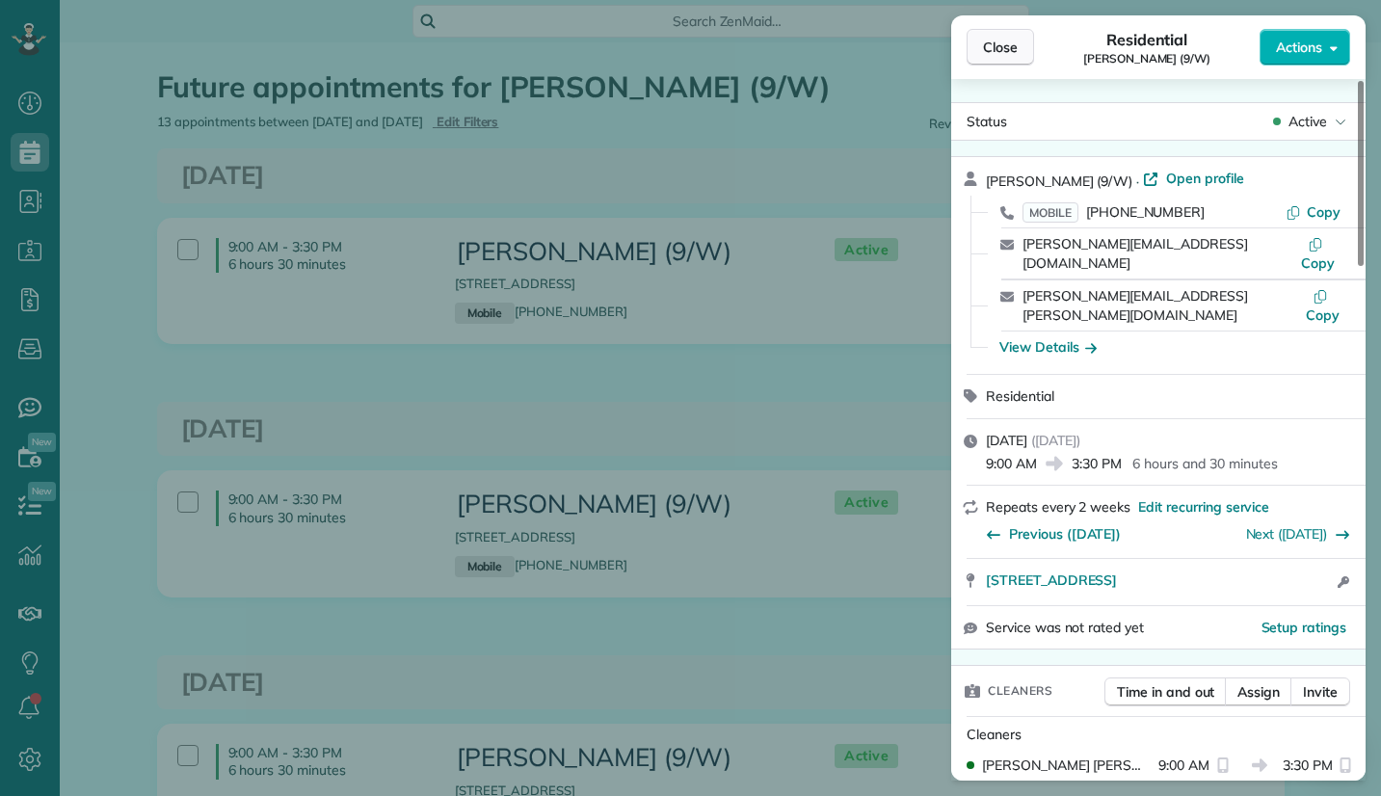
click at [985, 40] on span "Close" at bounding box center [1000, 47] width 35 height 19
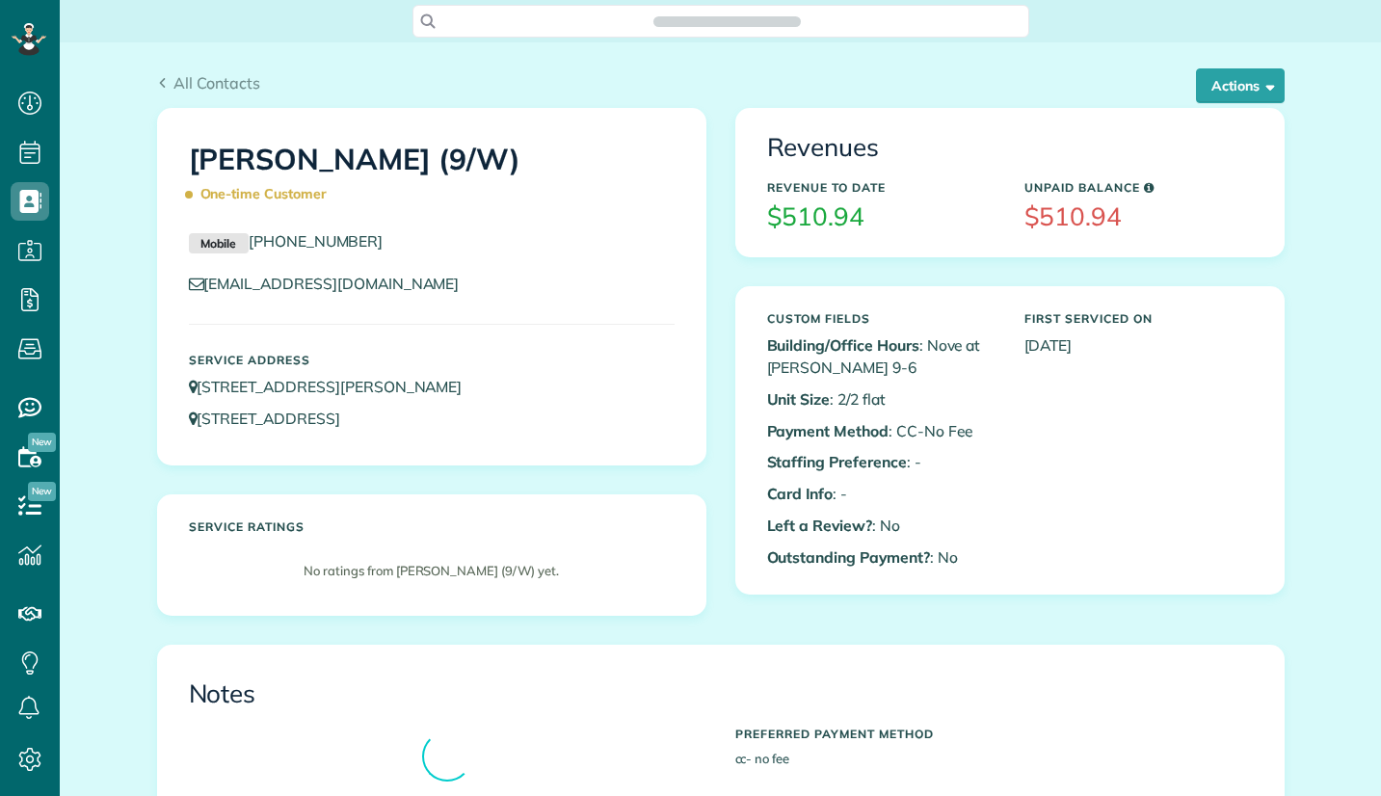
scroll to position [9, 9]
click at [885, 631] on div "[PERSON_NAME] (9/W) One-time Customer Mobile [PHONE_NUMBER] [EMAIL_ADDRESS][DOM…" at bounding box center [721, 376] width 1157 height 537
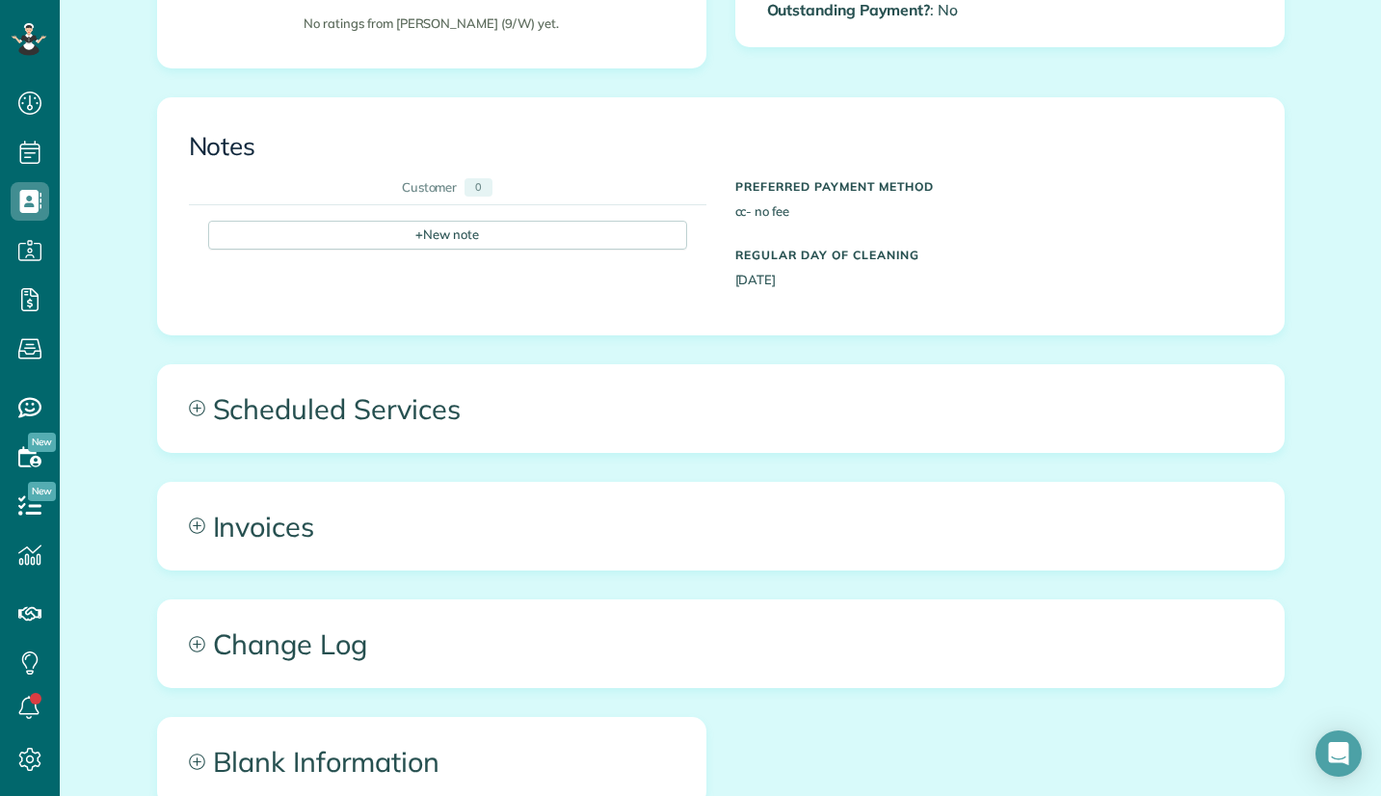
scroll to position [759, 0]
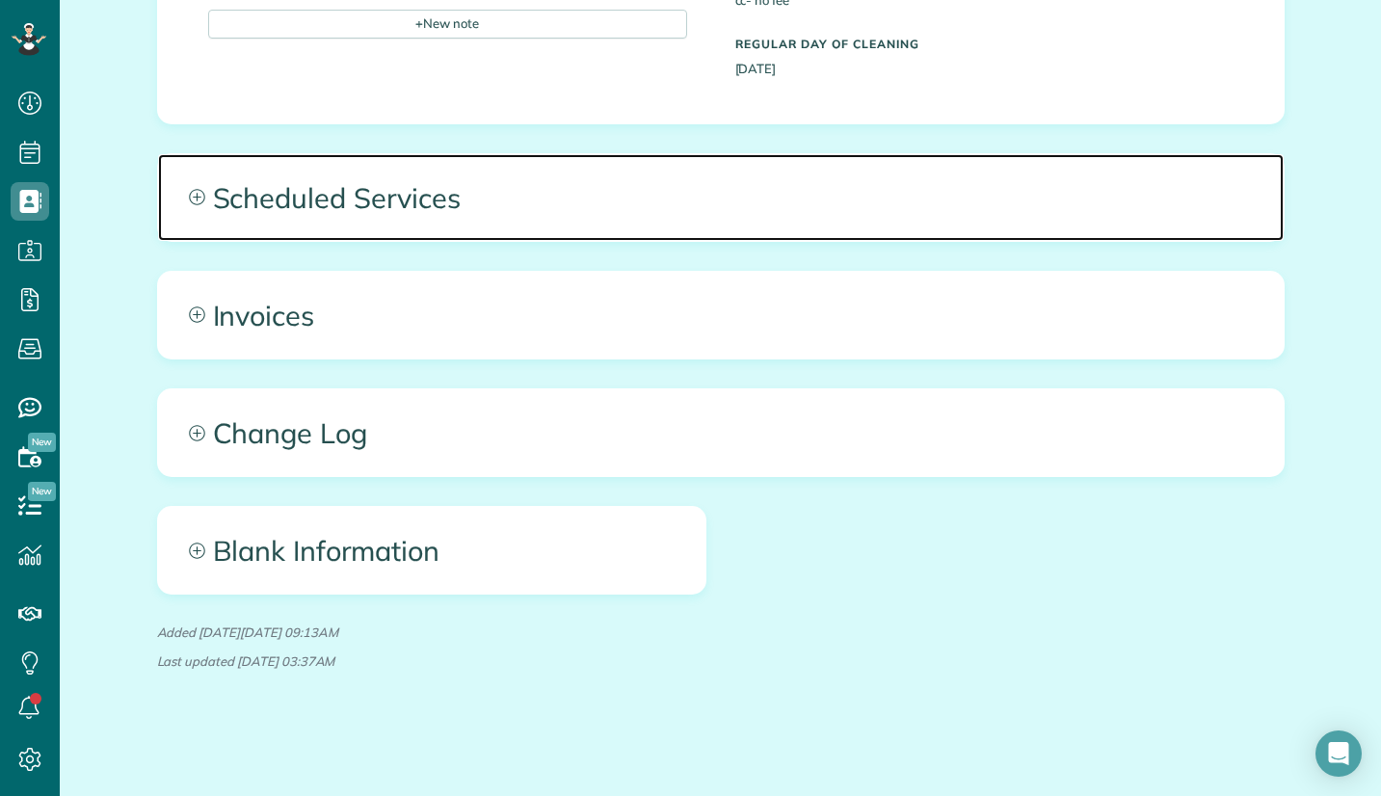
click at [1006, 204] on span "Scheduled Services" at bounding box center [721, 197] width 1126 height 87
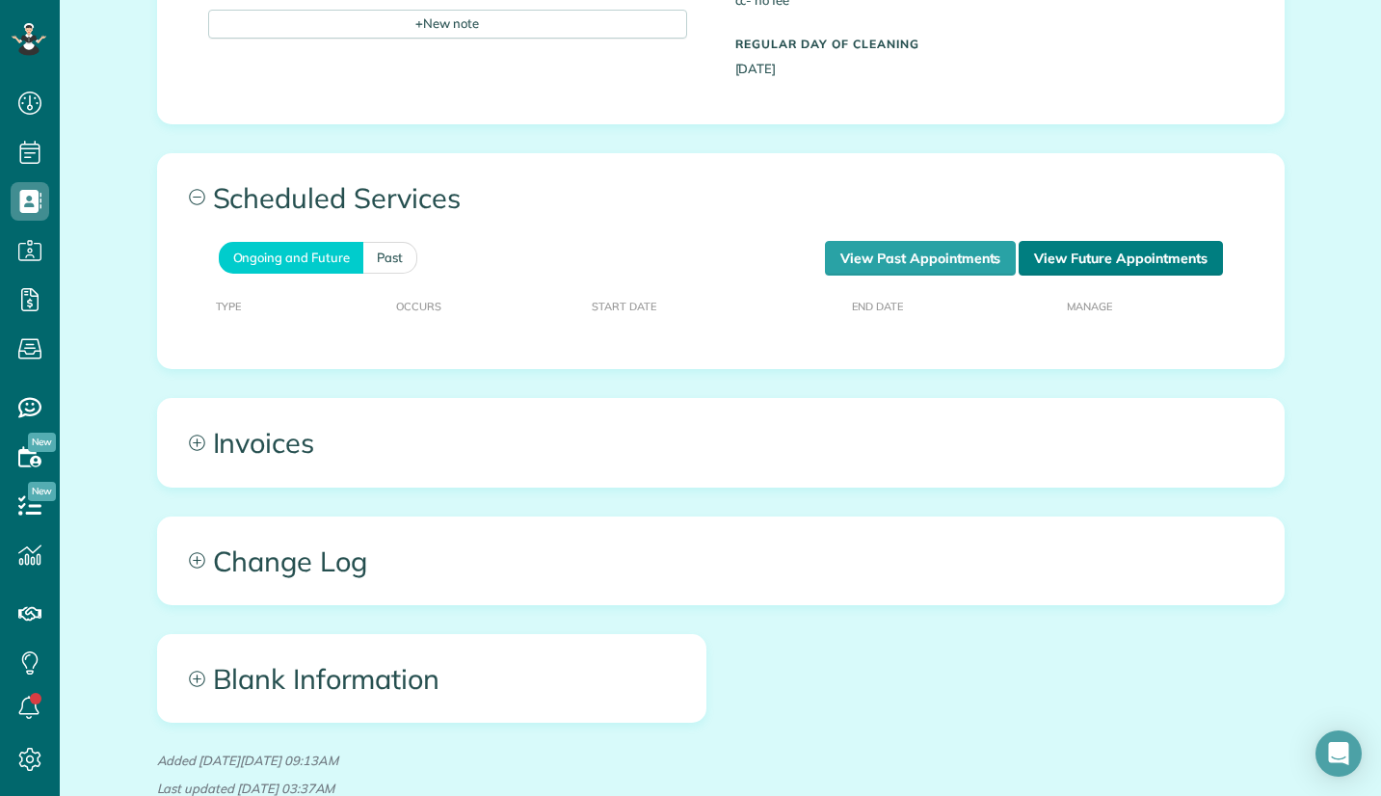
click at [1090, 261] on link "View Future Appointments" at bounding box center [1120, 258] width 203 height 35
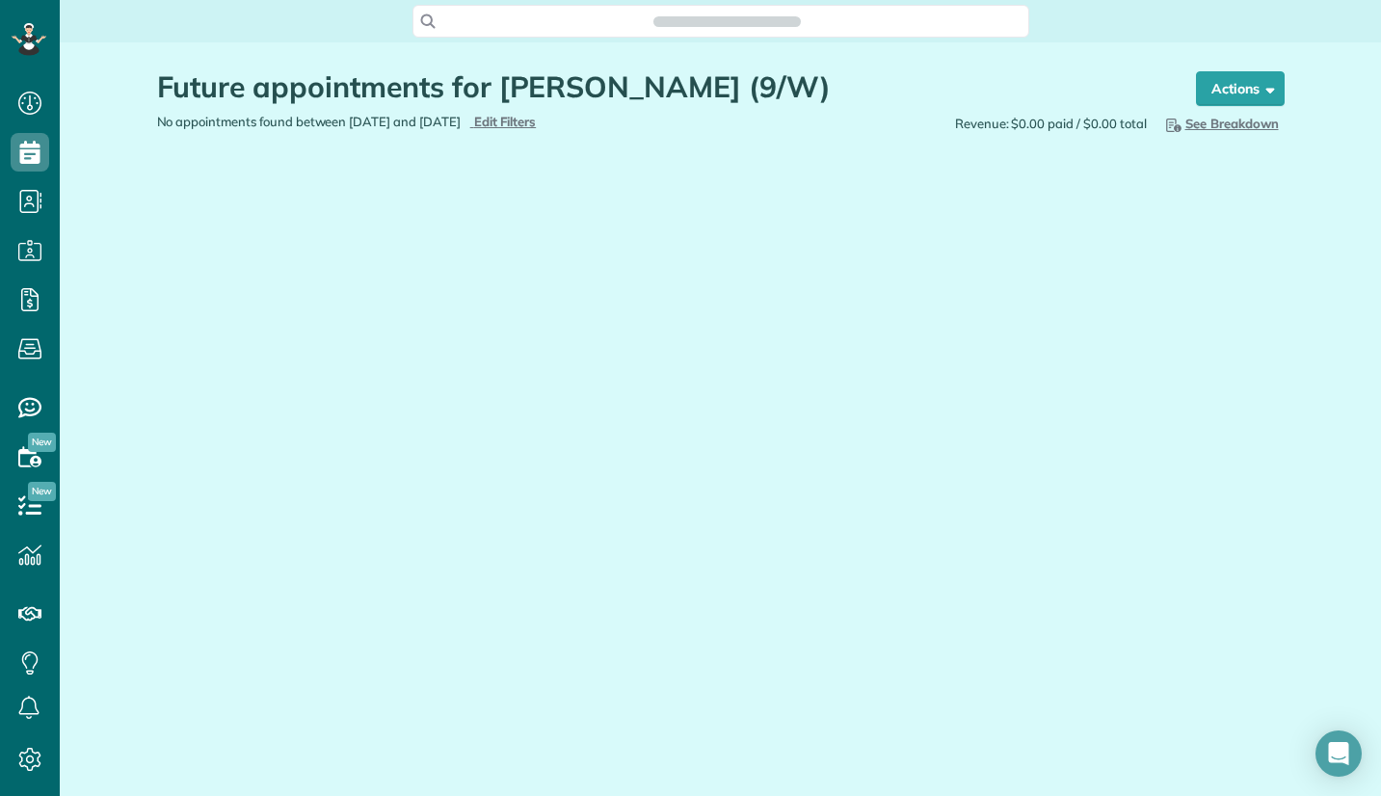
scroll to position [9, 9]
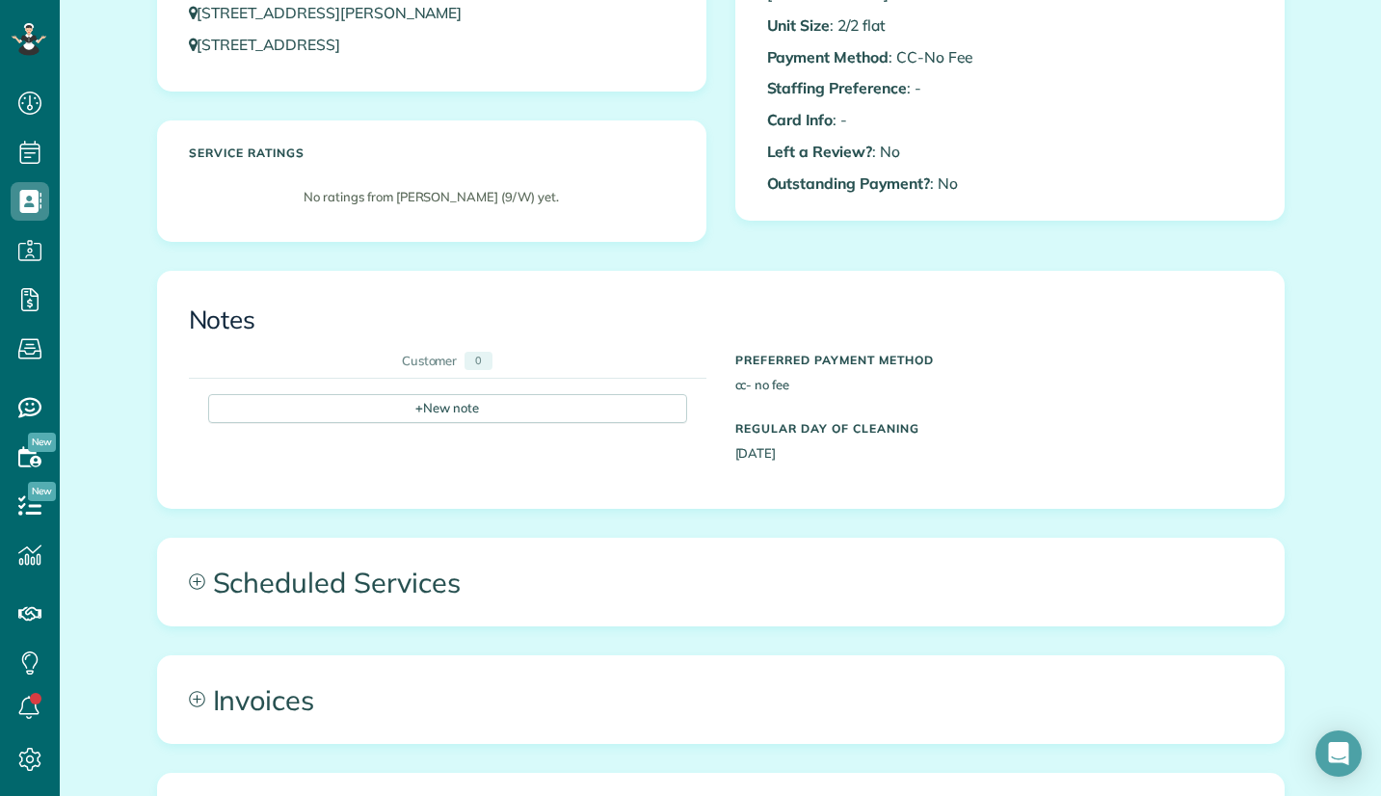
scroll to position [386, 0]
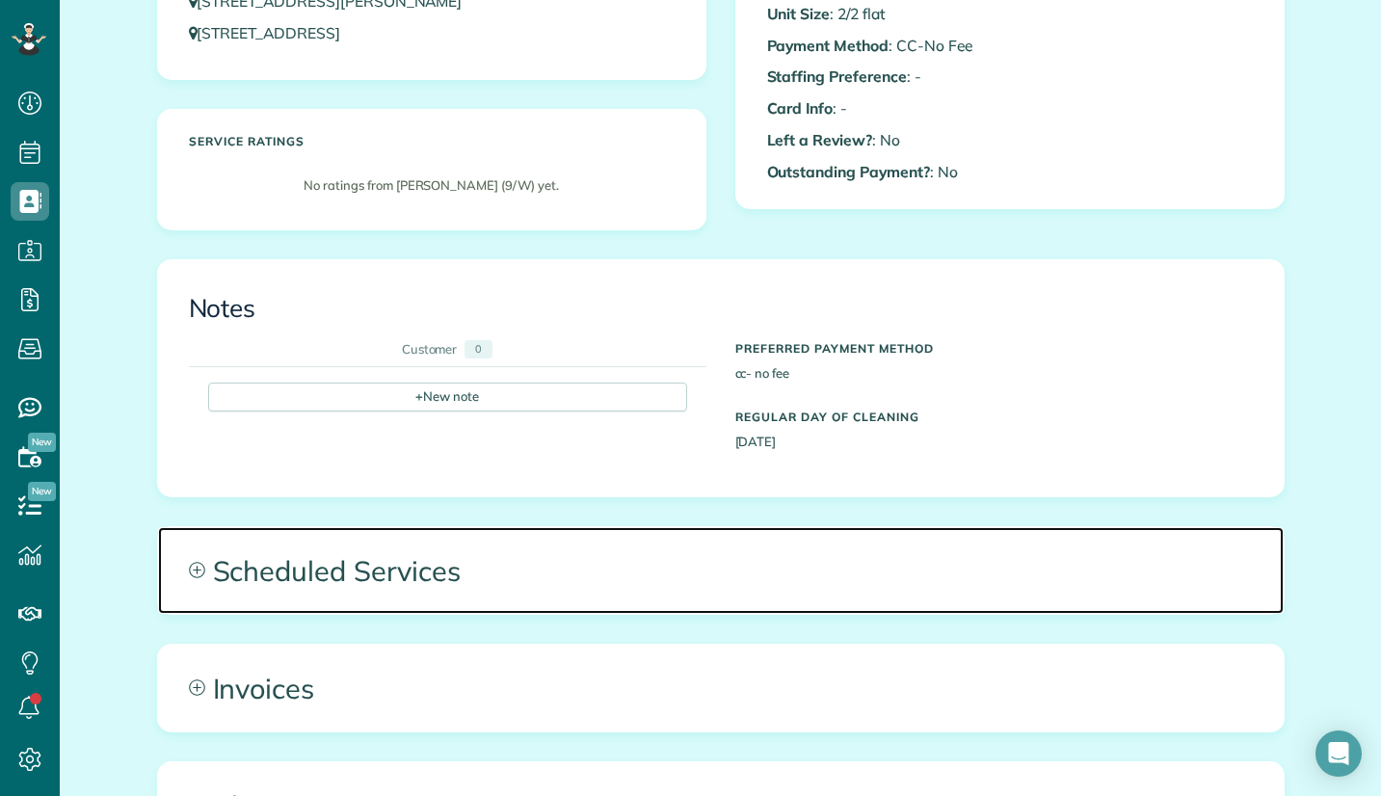
click at [472, 567] on span "Scheduled Services" at bounding box center [721, 570] width 1126 height 87
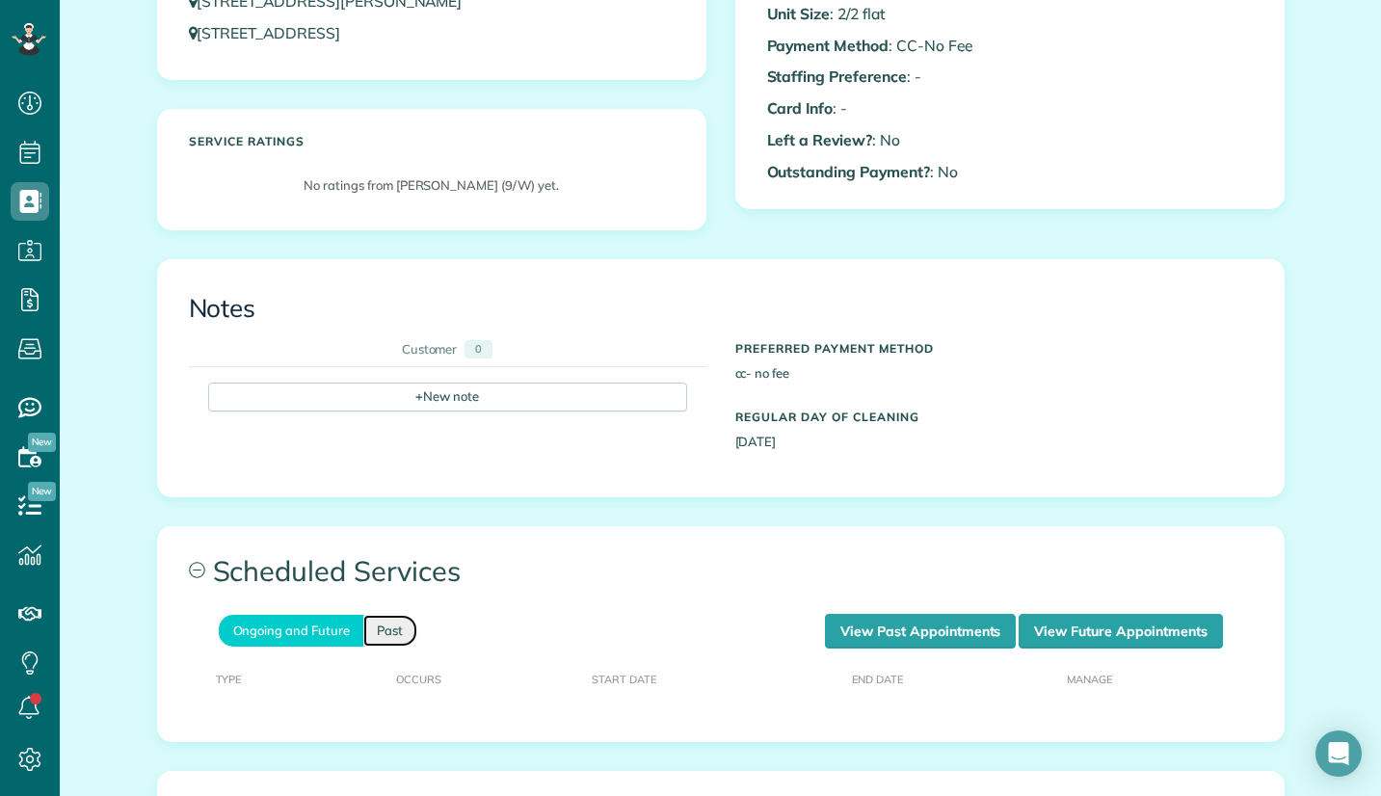
click at [387, 628] on link "Past" at bounding box center [390, 631] width 54 height 32
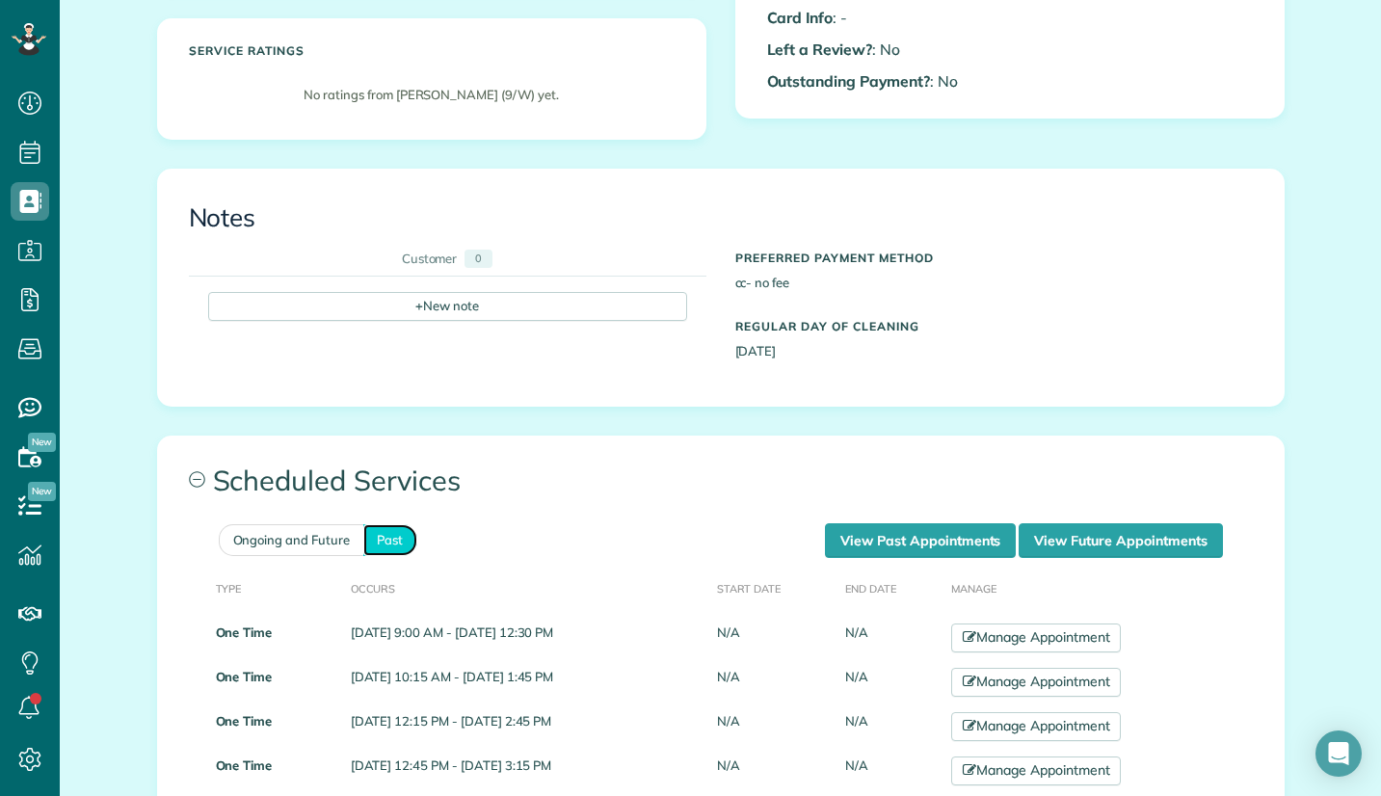
scroll to position [482, 0]
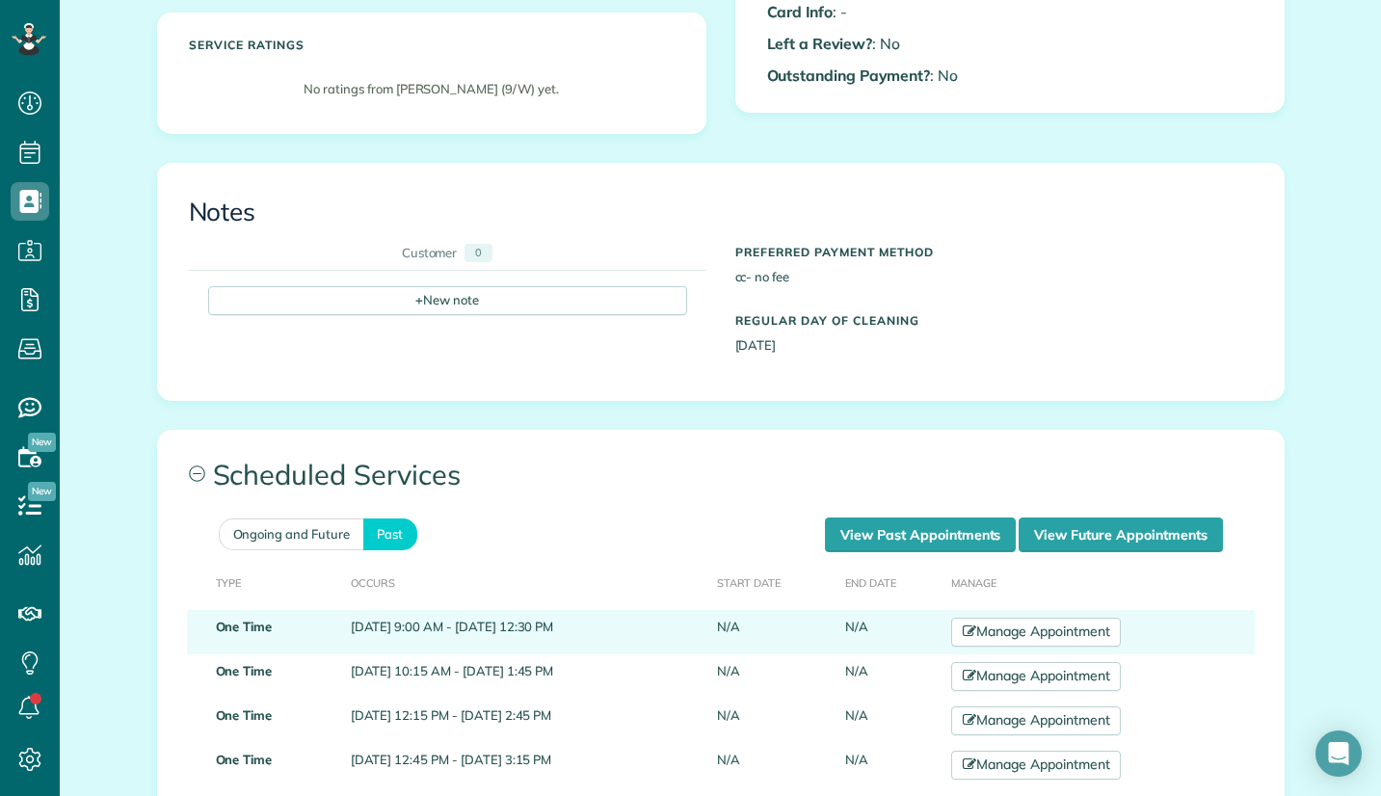
drag, startPoint x: 324, startPoint y: 628, endPoint x: 607, endPoint y: 616, distance: 283.6
click at [607, 616] on td "July 25, 2025 9:00 AM - July 25, 2025 12:30 PM" at bounding box center [526, 632] width 366 height 44
click at [343, 630] on td "July 25, 2025 9:00 AM - July 25, 2025 12:30 PM" at bounding box center [526, 632] width 366 height 44
drag, startPoint x: 324, startPoint y: 629, endPoint x: 588, endPoint y: 629, distance: 264.1
click at [583, 629] on td "July 25, 2025 9:00 AM - July 25, 2025 12:30 PM" at bounding box center [526, 632] width 366 height 44
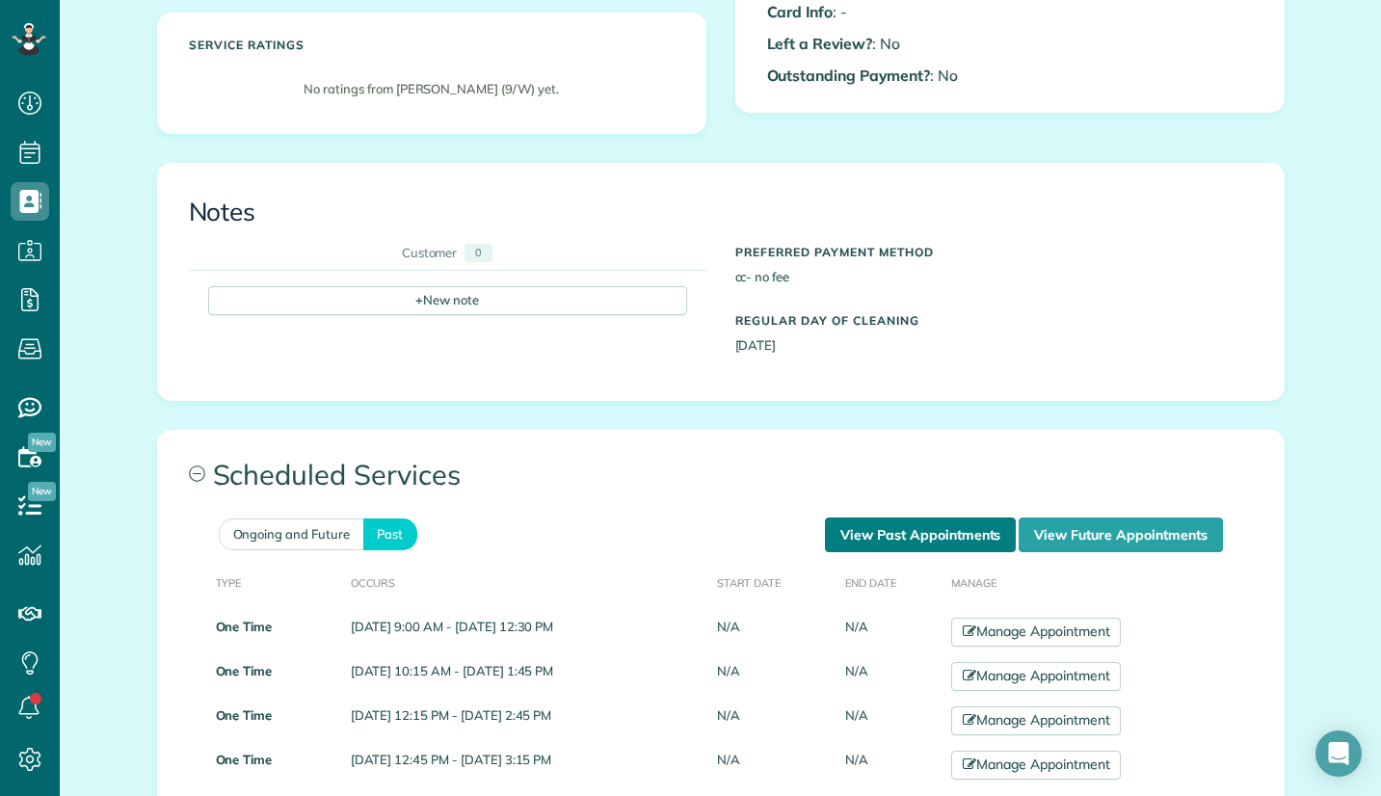
click at [976, 533] on link "View Past Appointments" at bounding box center [920, 535] width 191 height 35
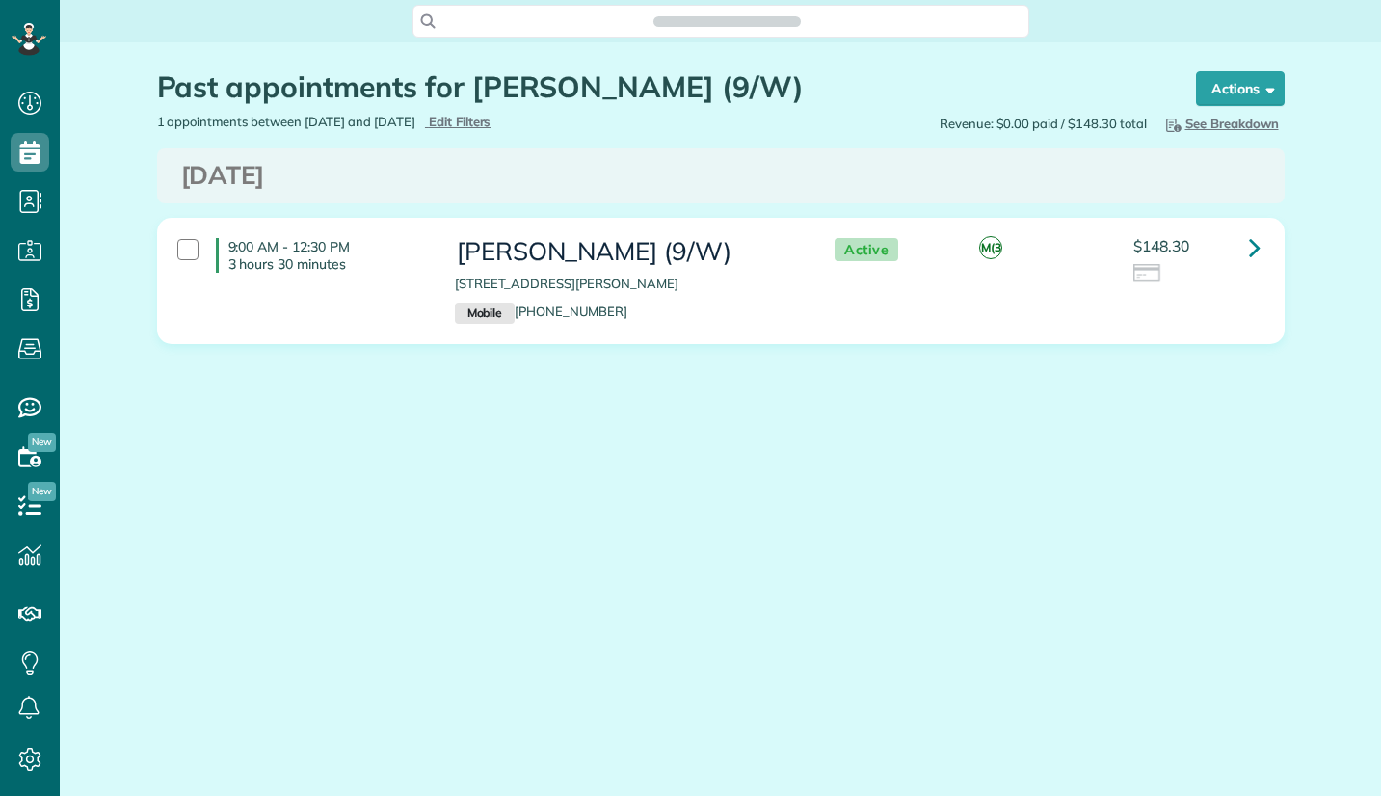
scroll to position [9, 9]
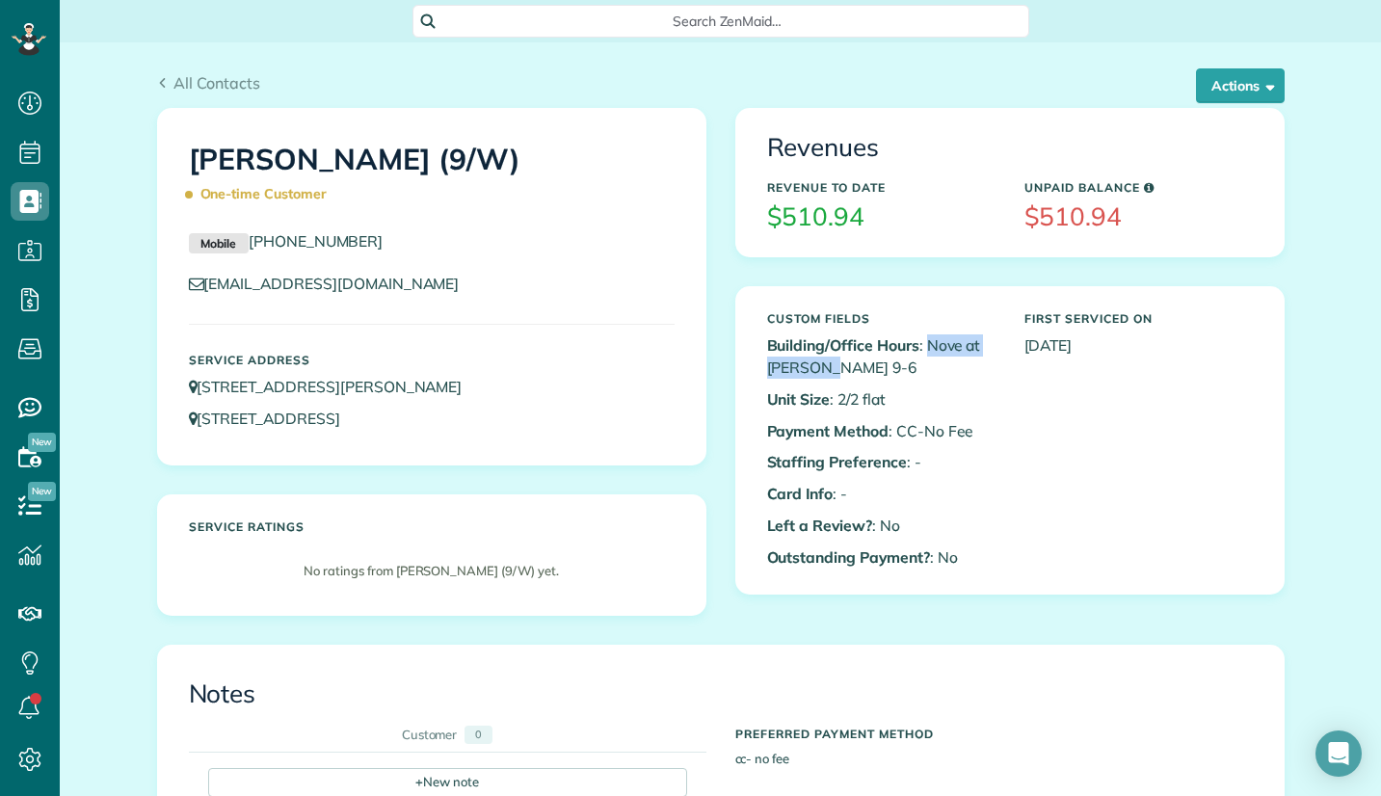
copy p "Nove at [PERSON_NAME] 9-6"
click at [950, 369] on p "Building/Office Hours : Nove at [PERSON_NAME] 9-6" at bounding box center [881, 356] width 228 height 44
copy link "[STREET_ADDRESS][PERSON_NAME]"
drag, startPoint x: 159, startPoint y: 384, endPoint x: 595, endPoint y: 326, distance: 439.5
click at [490, 385] on div "[PERSON_NAME] (9/W) One-time Customer Mobile [PHONE_NUMBER] [EMAIL_ADDRESS][DOM…" at bounding box center [432, 287] width 548 height 356
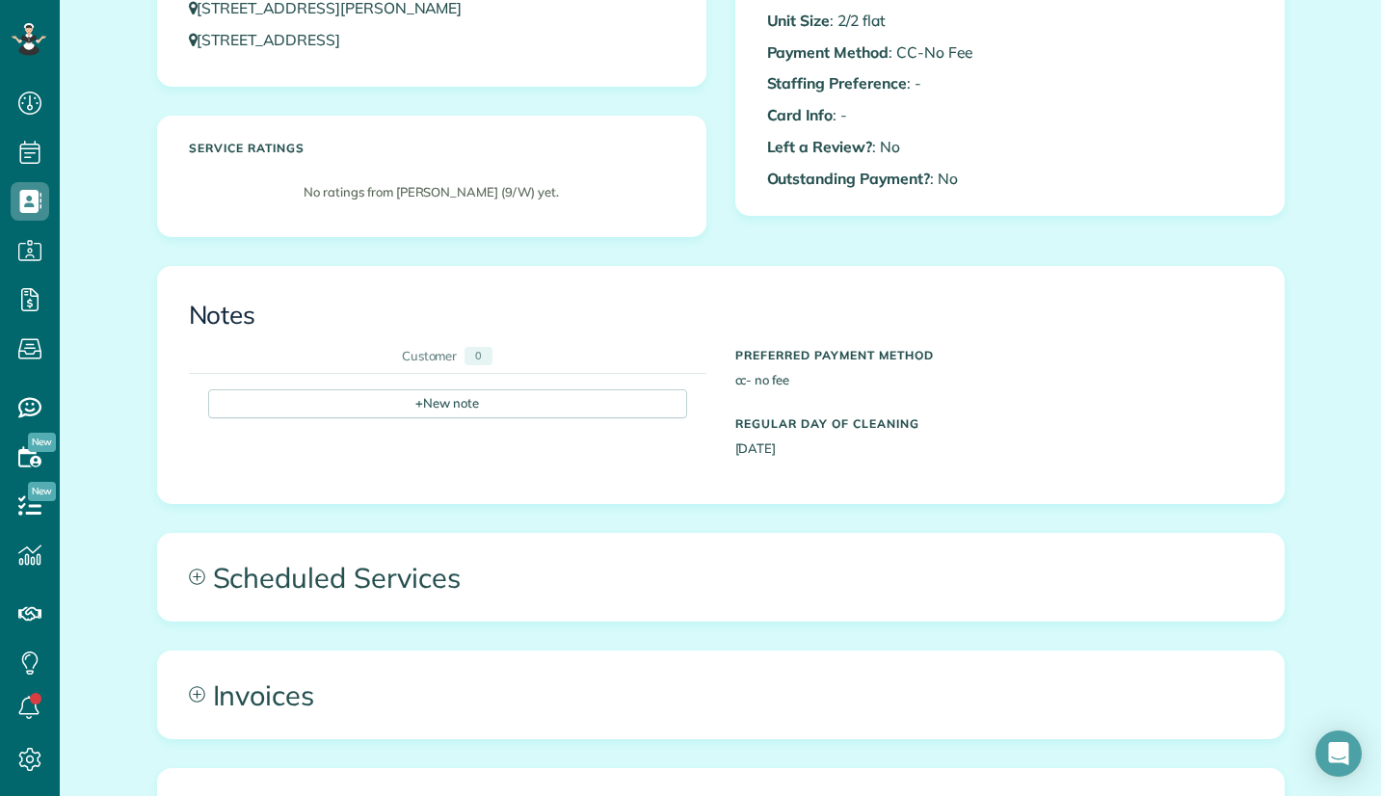
scroll to position [482, 0]
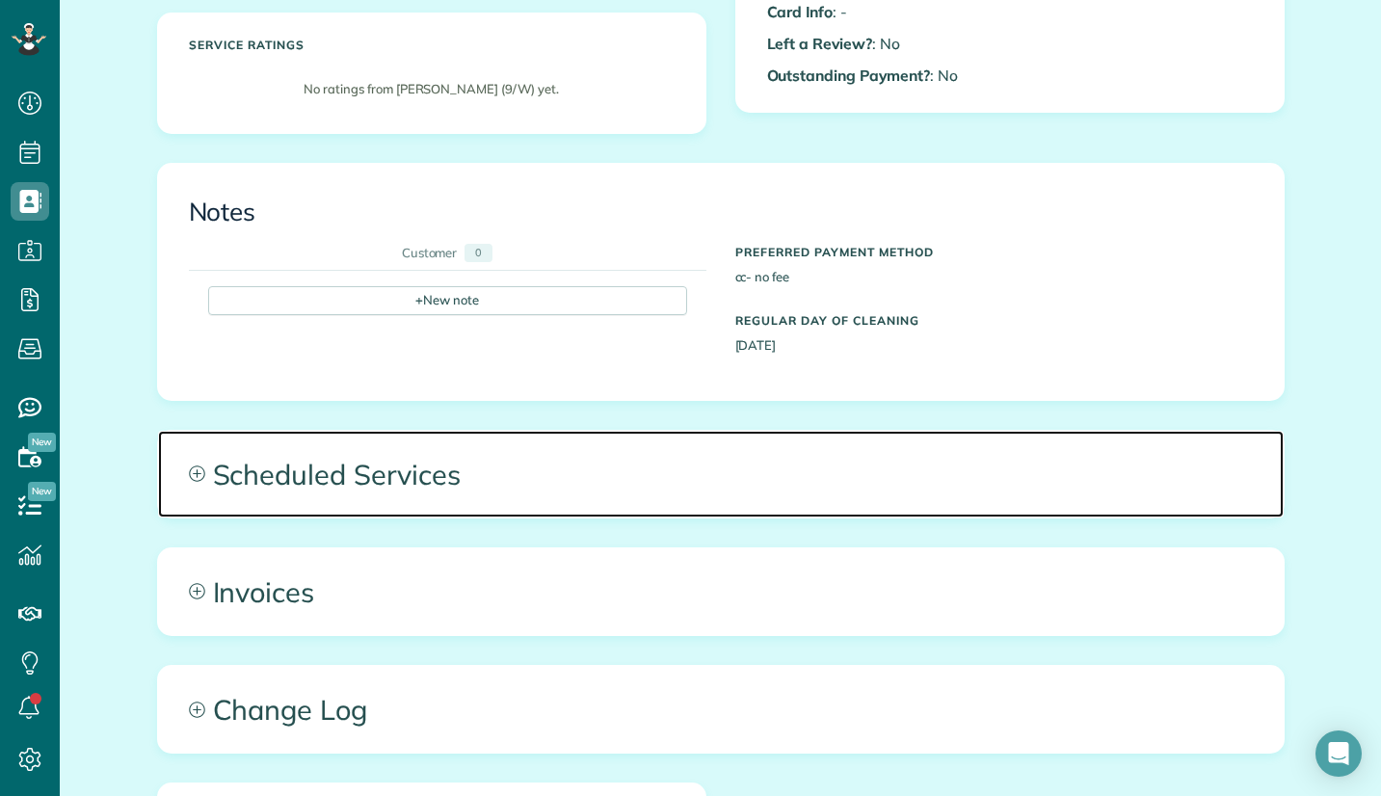
click at [466, 480] on span "Scheduled Services" at bounding box center [721, 474] width 1126 height 87
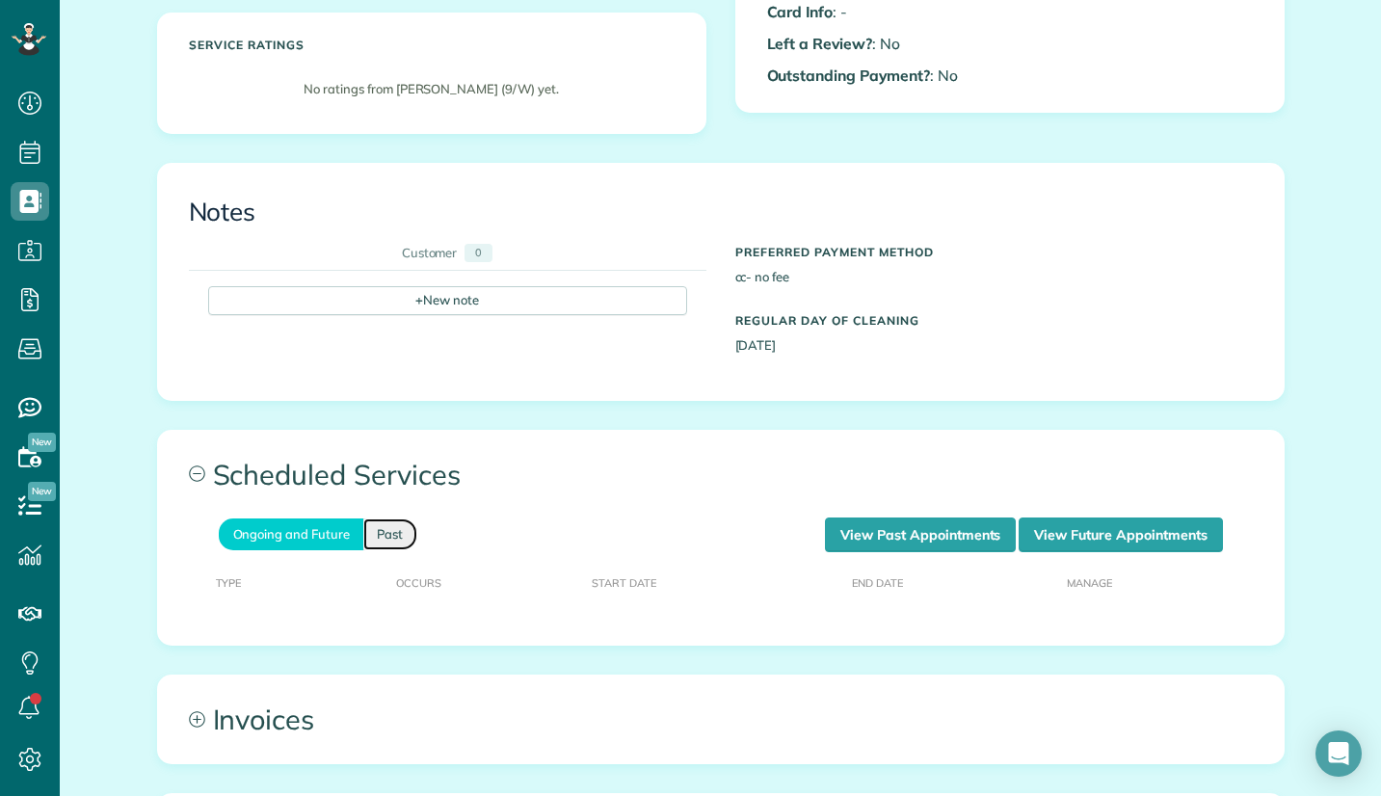
click at [391, 538] on link "Past" at bounding box center [390, 535] width 54 height 32
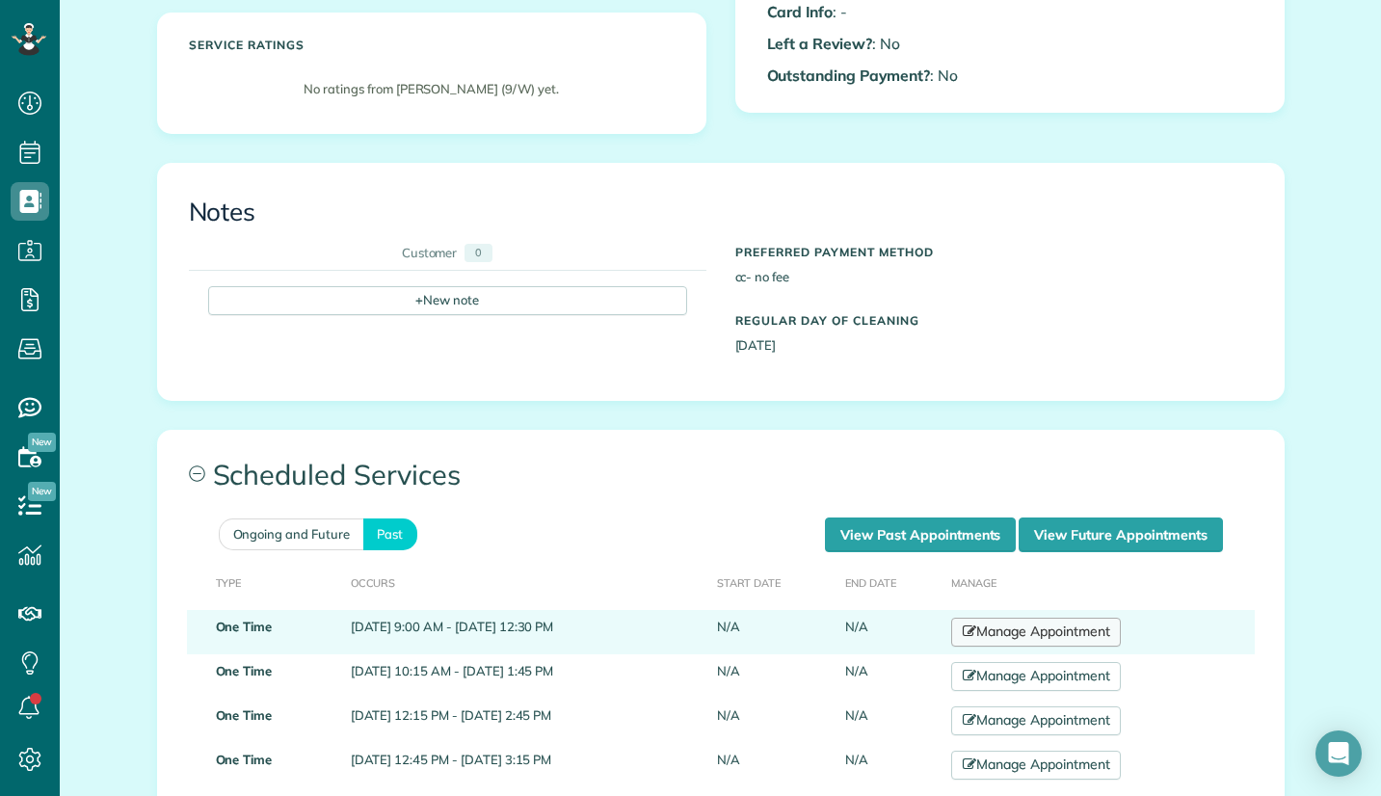
click at [1044, 629] on link "Manage Appointment" at bounding box center [1036, 632] width 170 height 29
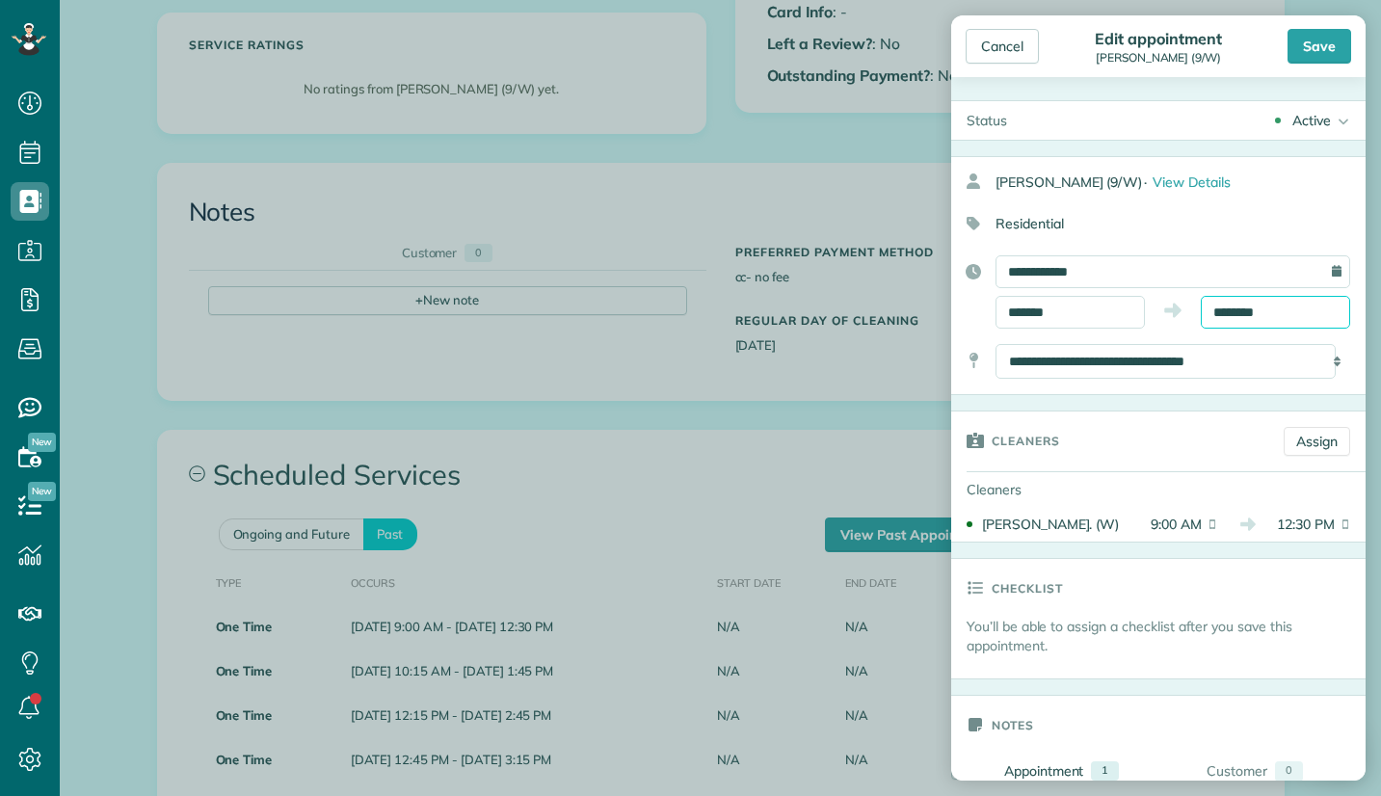
click at [1238, 310] on input "********" at bounding box center [1275, 312] width 149 height 33
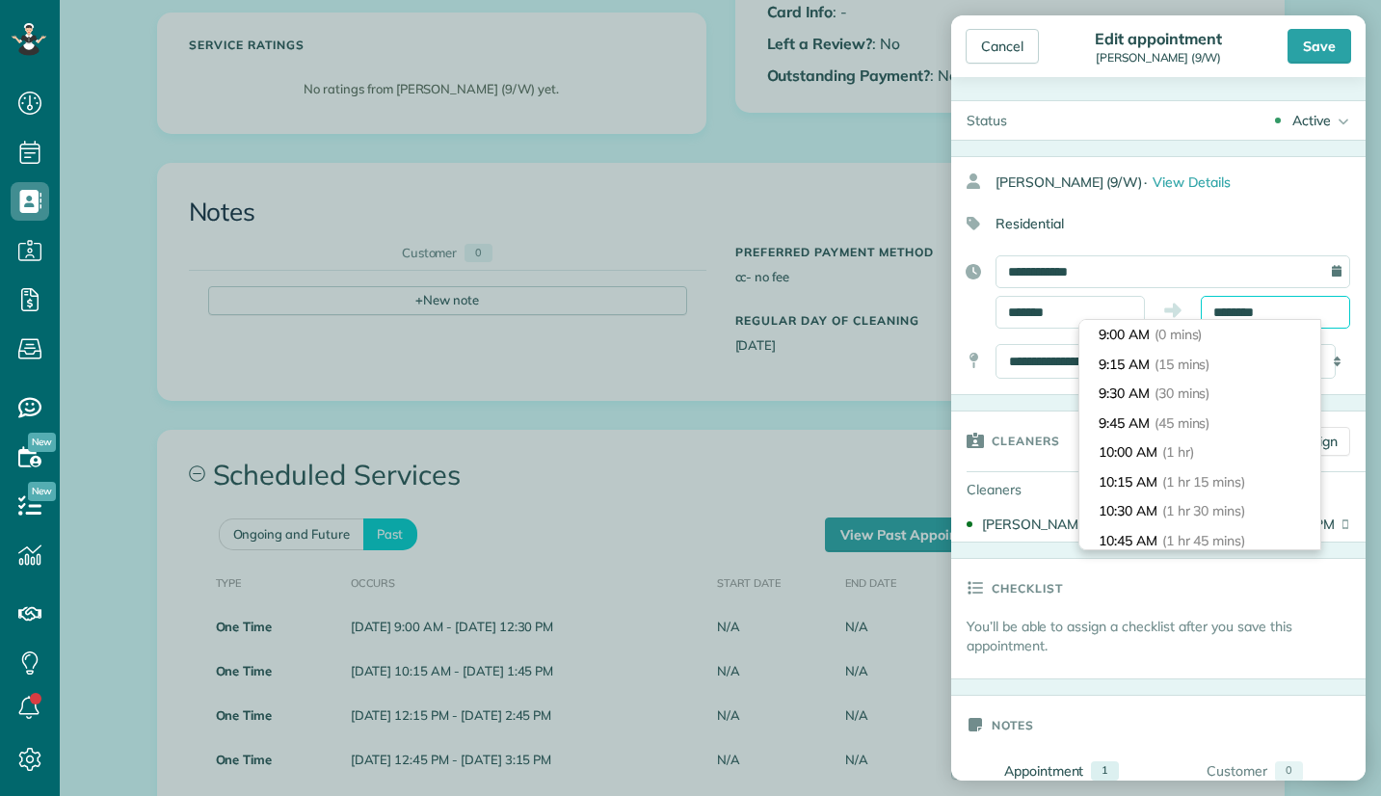
scroll to position [383, 0]
click at [1043, 608] on h3 "Checklist" at bounding box center [1027, 588] width 71 height 58
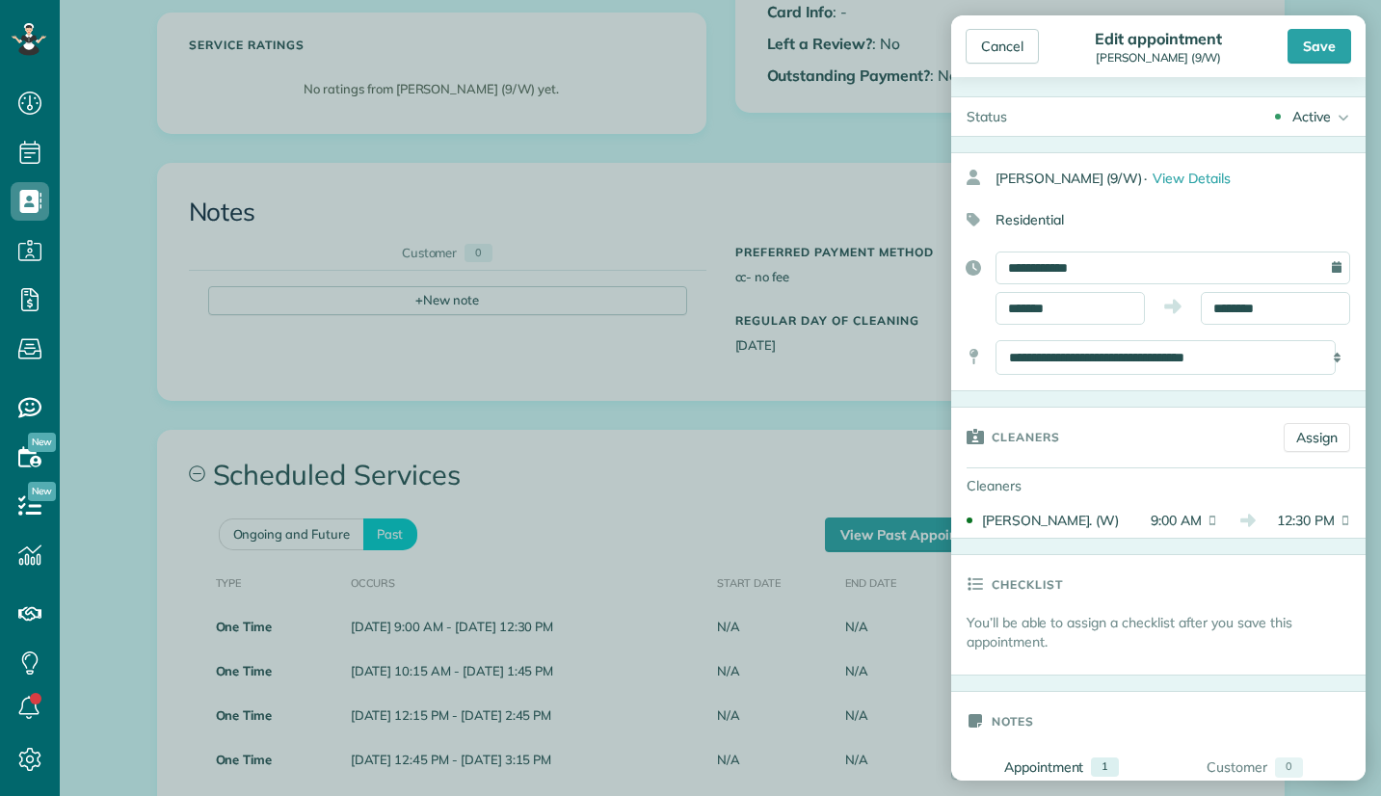
scroll to position [0, 0]
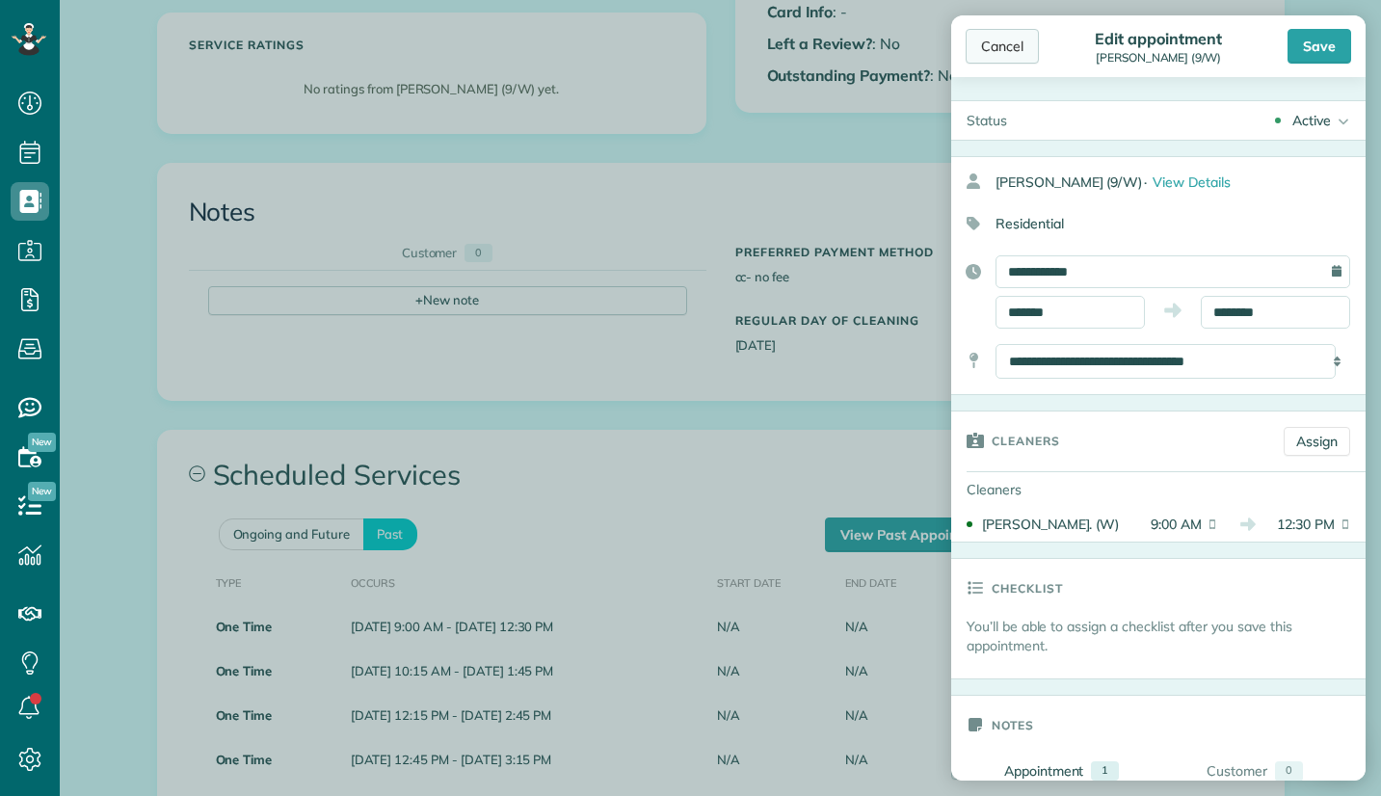
click at [1000, 39] on div "Cancel" at bounding box center [1002, 46] width 73 height 35
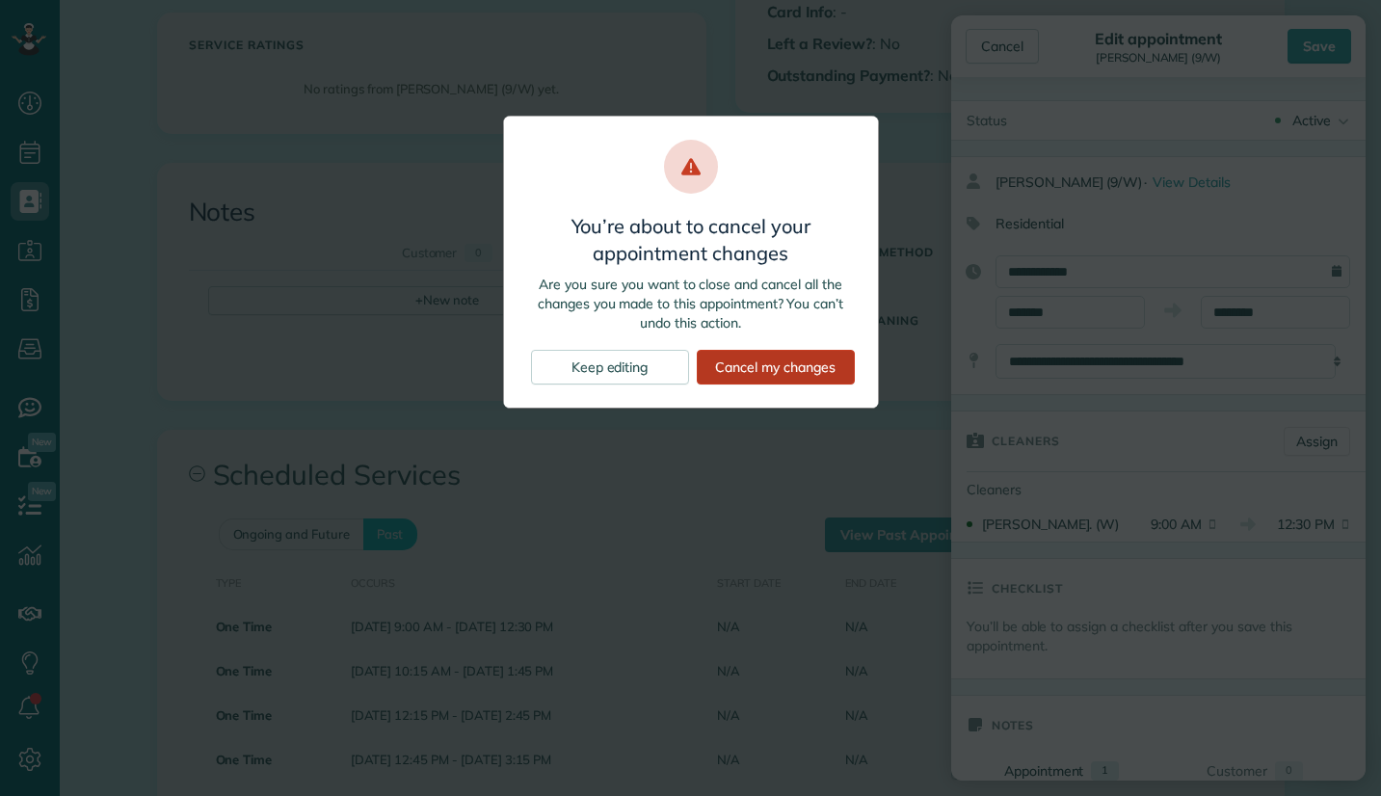
click at [744, 367] on div "Cancel my changes" at bounding box center [776, 367] width 158 height 35
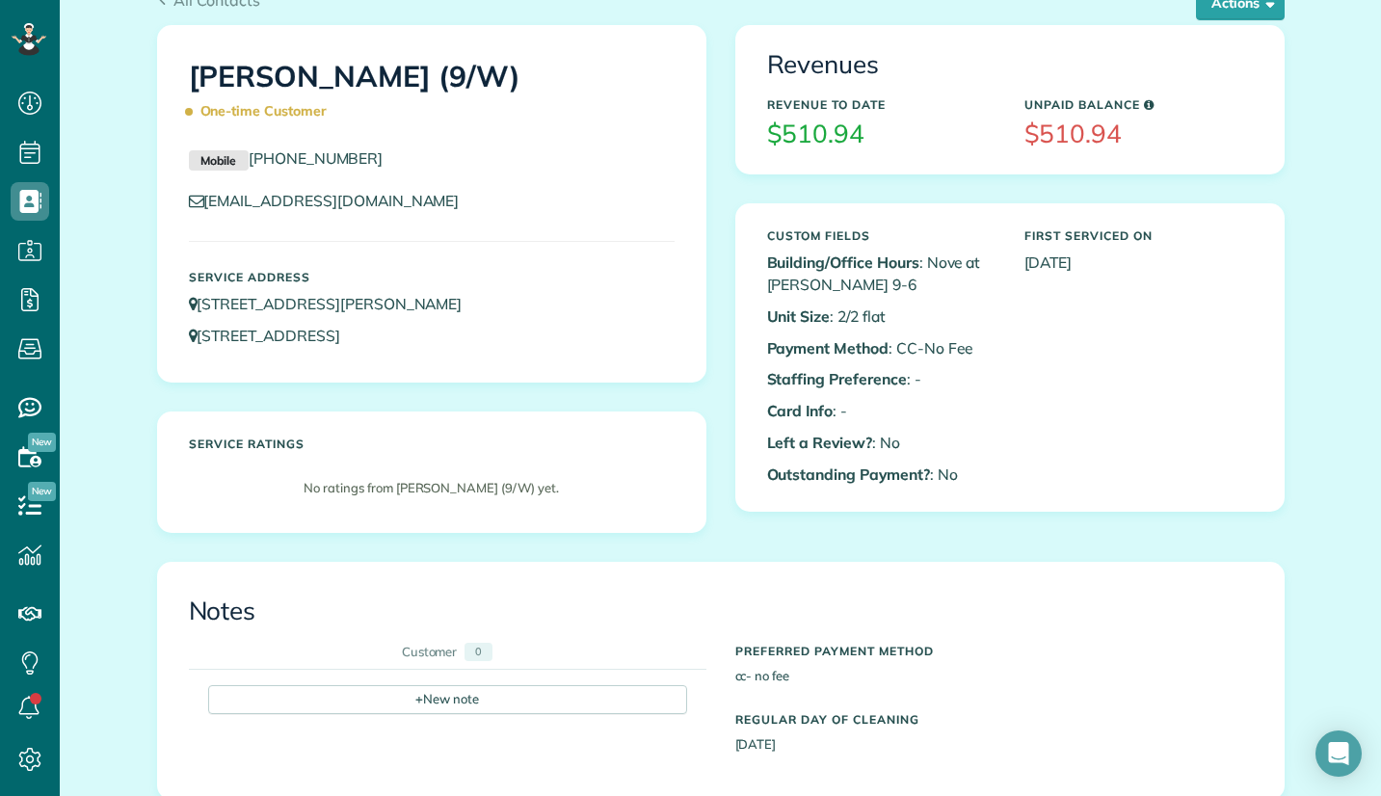
scroll to position [482, 0]
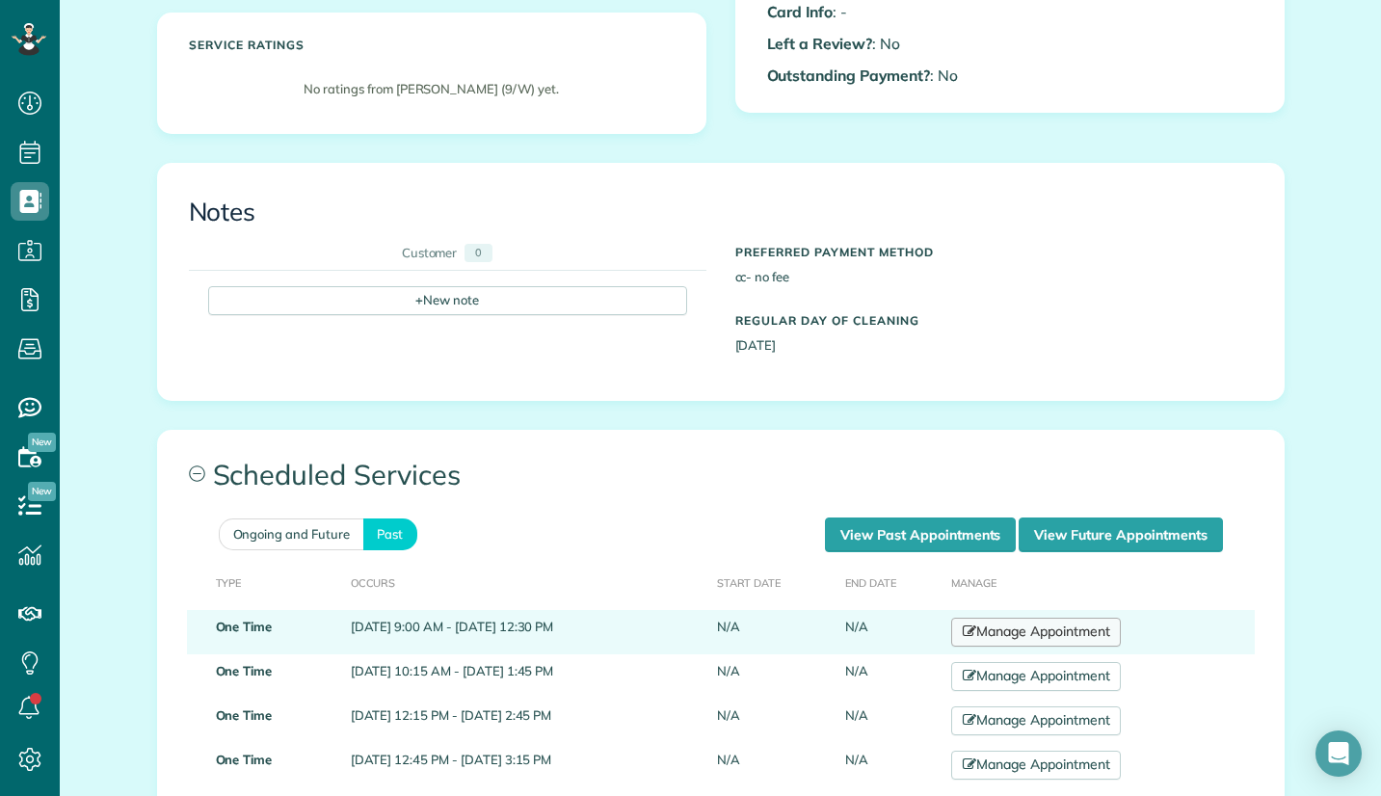
click at [1039, 638] on link "Manage Appointment" at bounding box center [1036, 632] width 170 height 29
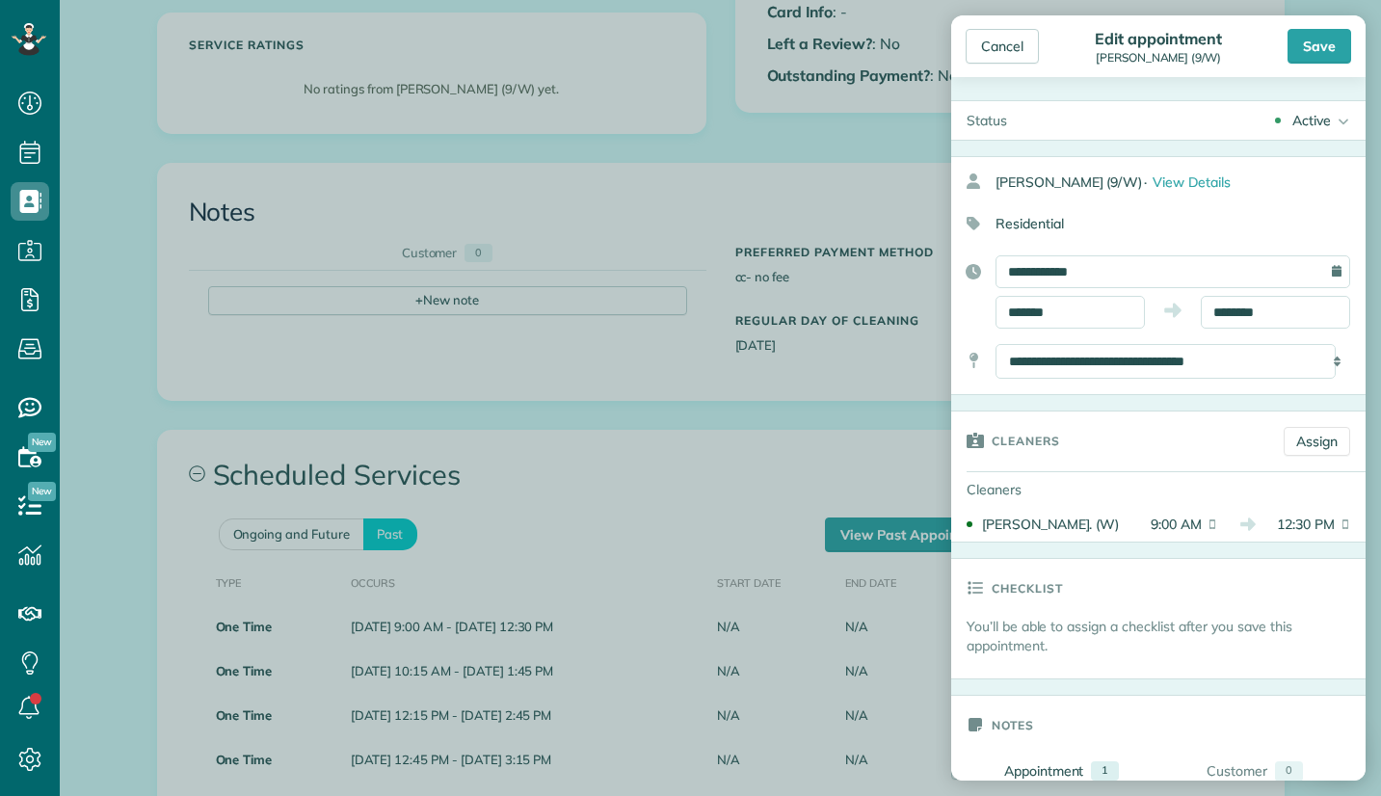
click at [981, 669] on div "You’ll be able to assign a checklist after you save this appointment." at bounding box center [1158, 648] width 415 height 62
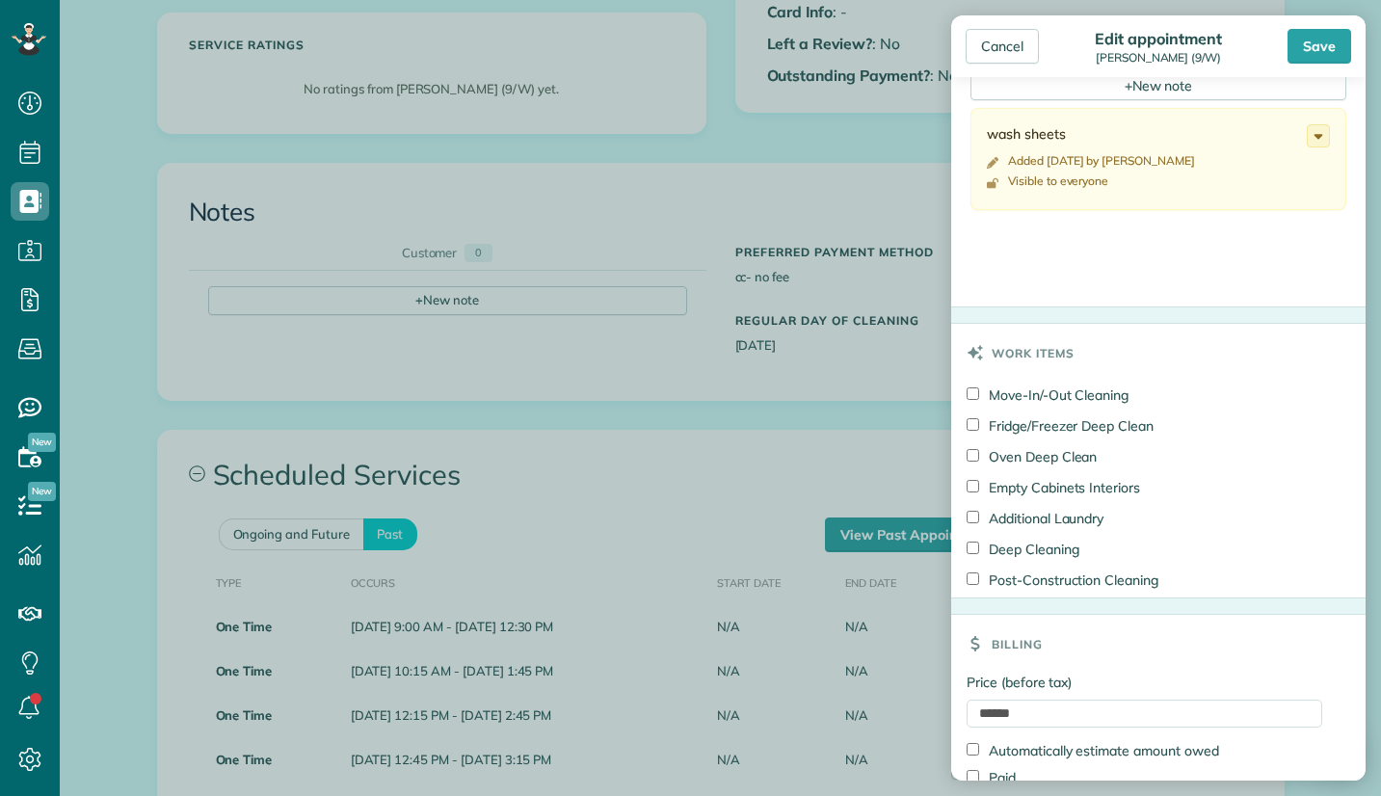
scroll to position [771, 0]
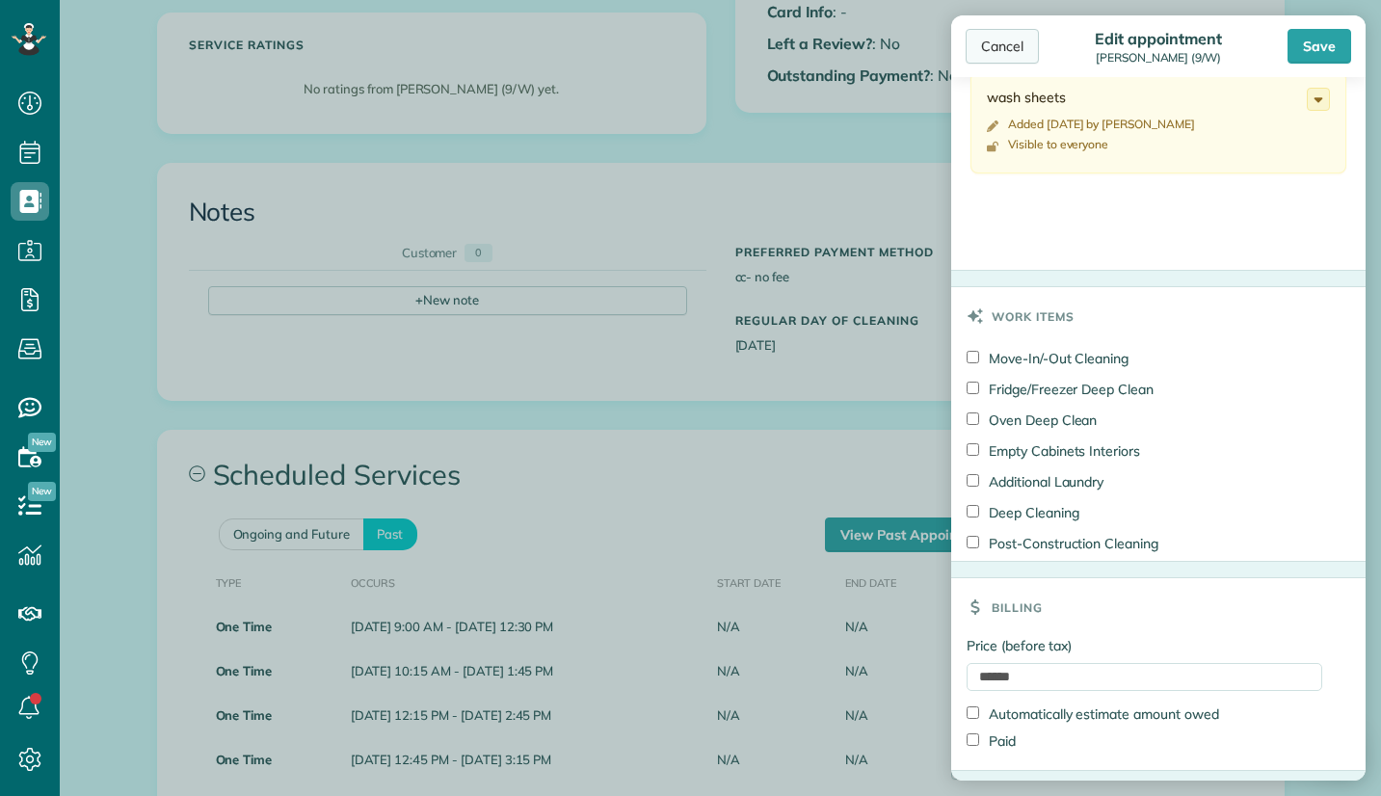
click at [997, 51] on div "Cancel" at bounding box center [1002, 46] width 73 height 35
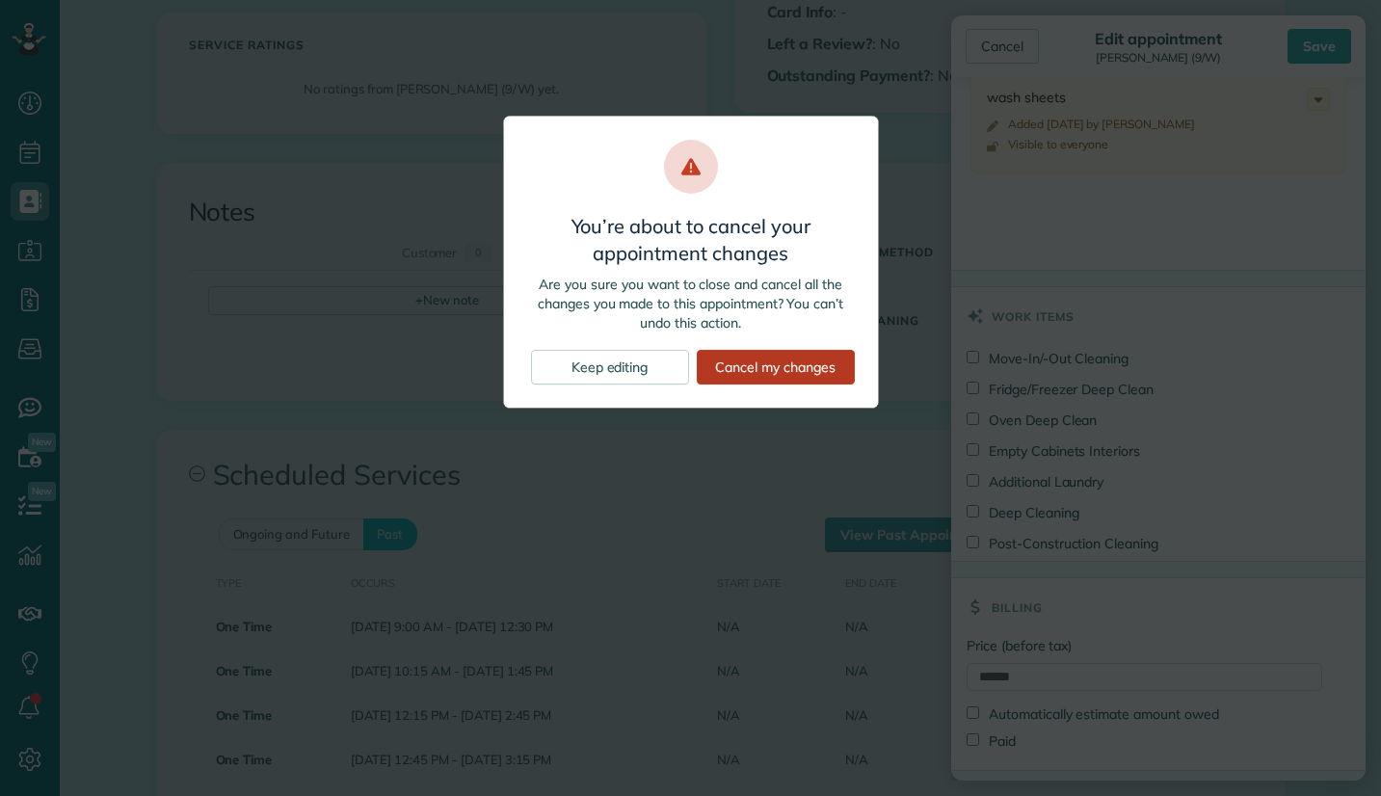
click at [730, 370] on div "Cancel my changes" at bounding box center [776, 367] width 158 height 35
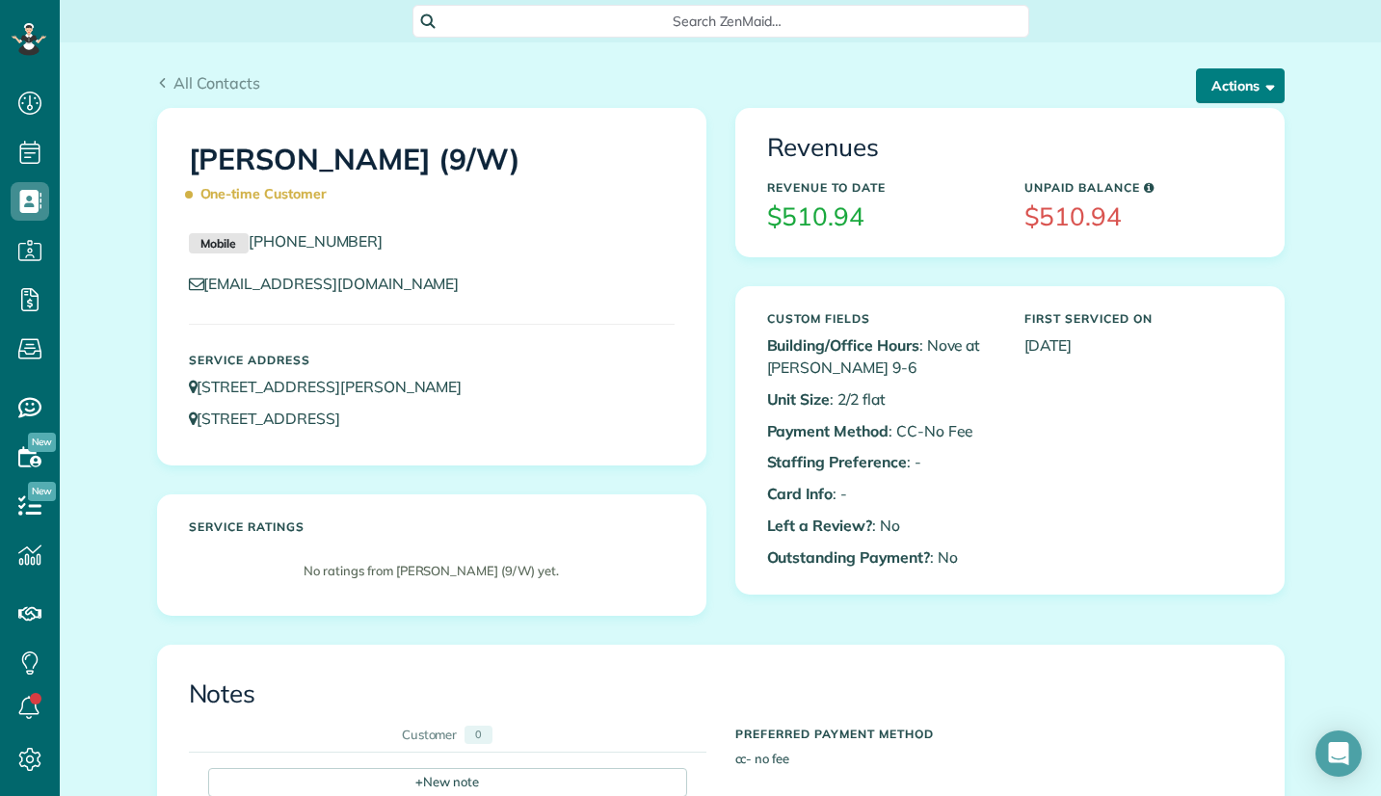
click at [1264, 78] on button "Actions" at bounding box center [1240, 85] width 89 height 35
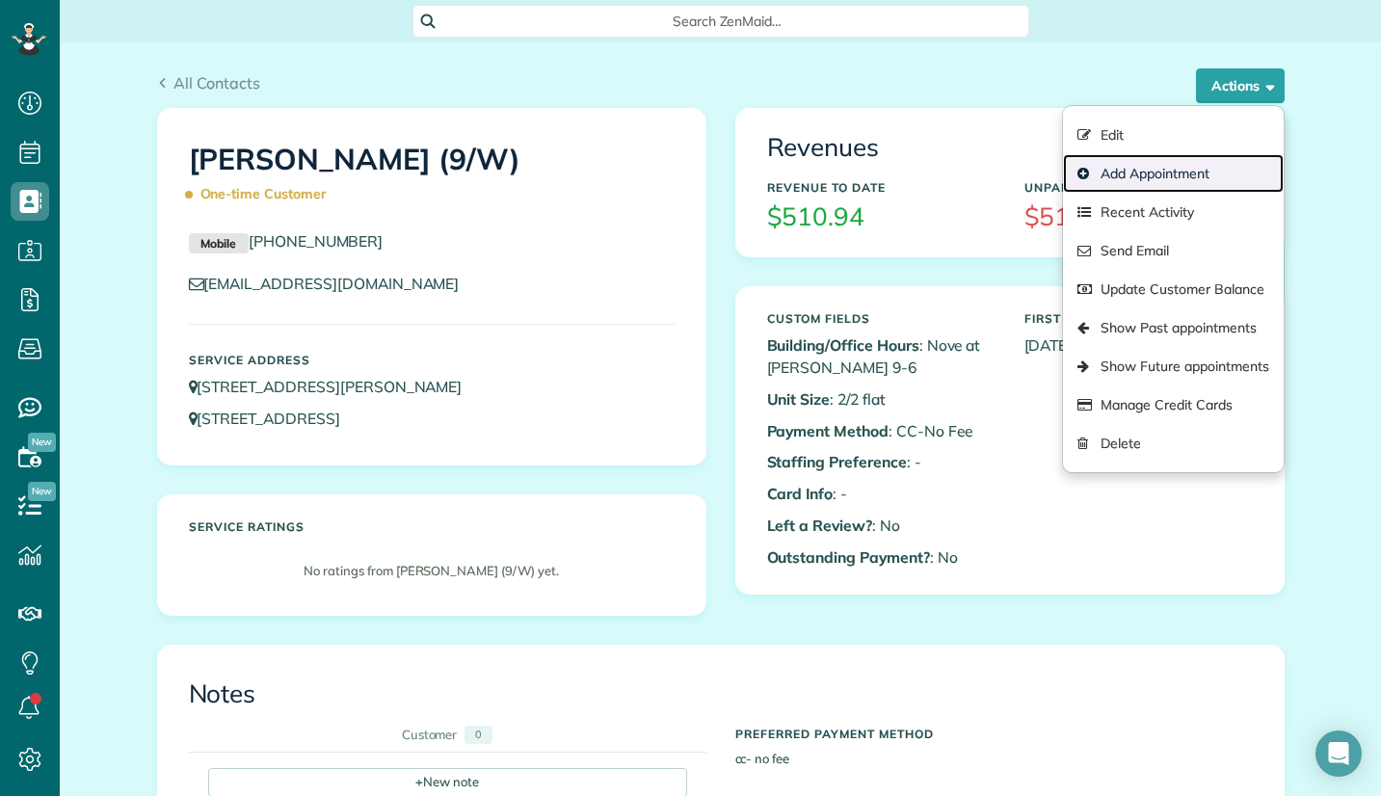
click at [1164, 179] on link "Add Appointment" at bounding box center [1173, 173] width 220 height 39
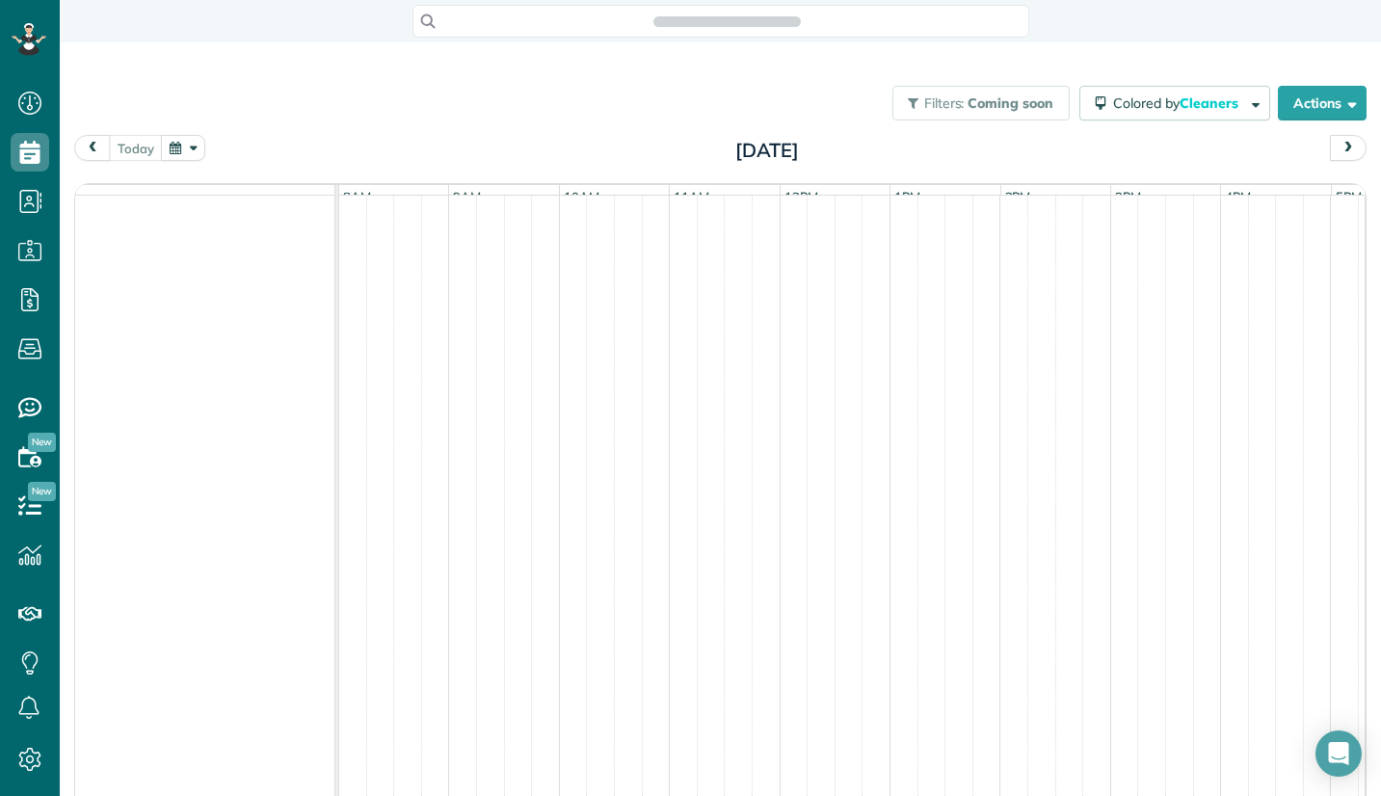
scroll to position [9, 9]
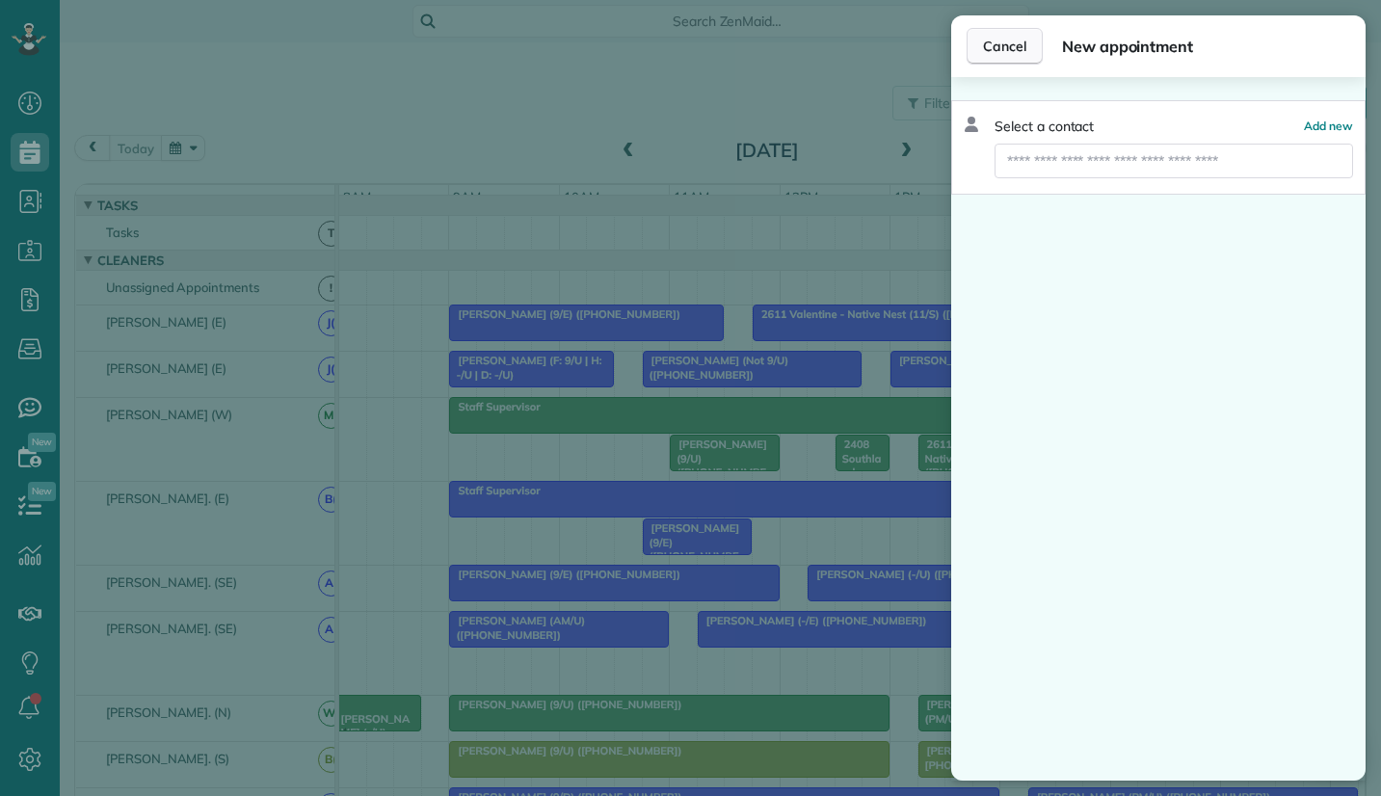
click at [998, 51] on span "Cancel" at bounding box center [1004, 46] width 43 height 19
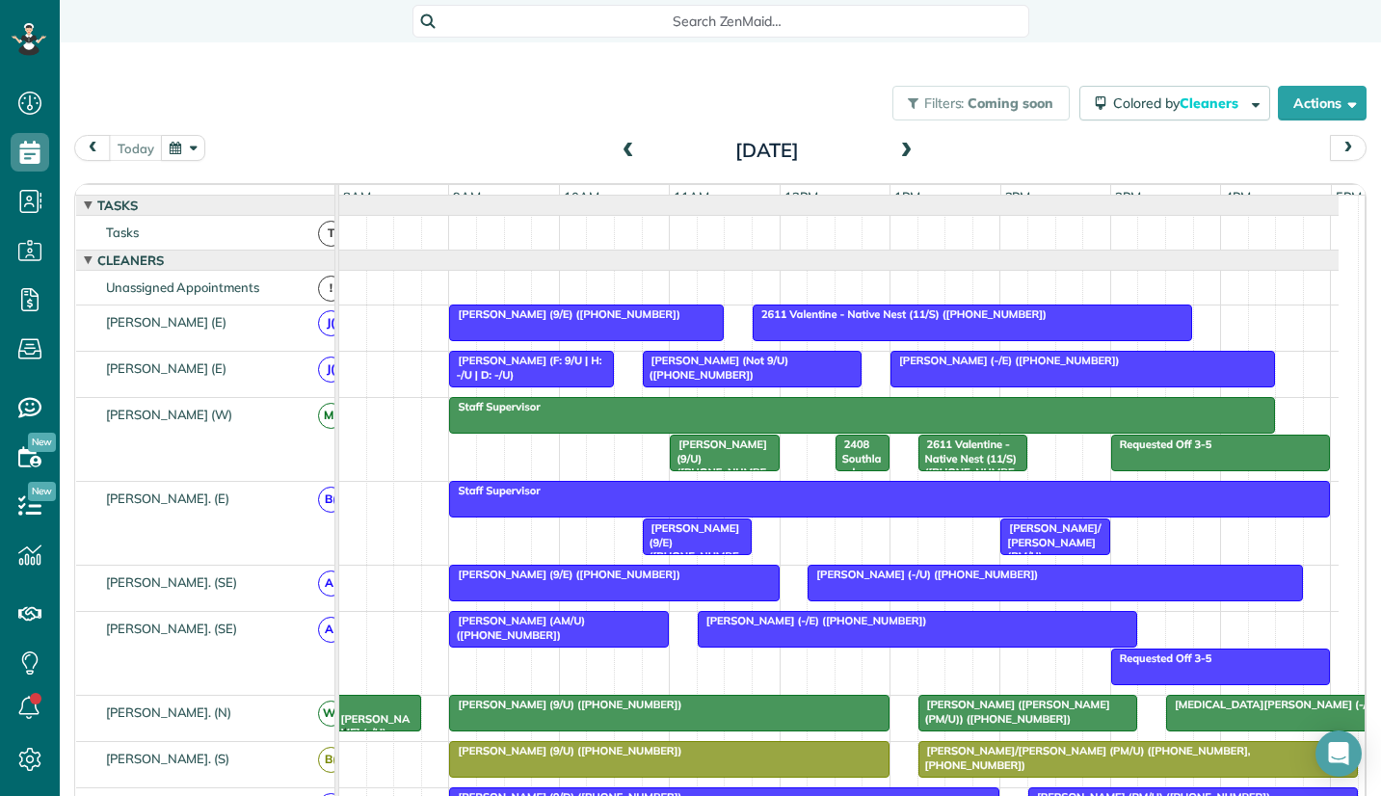
click at [733, 33] on div "Search ZenMaid…" at bounding box center [721, 21] width 617 height 33
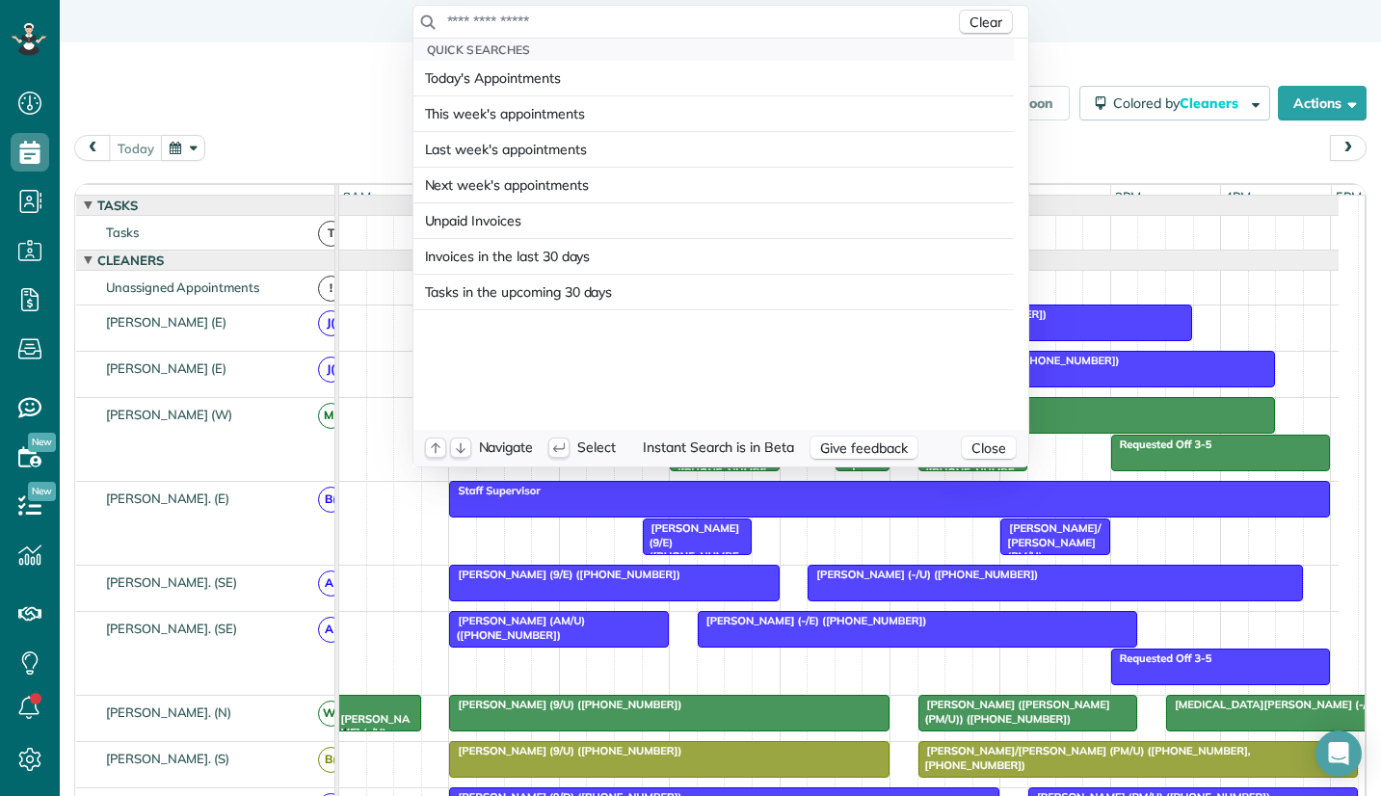
click at [624, 14] on input "text" at bounding box center [700, 21] width 509 height 19
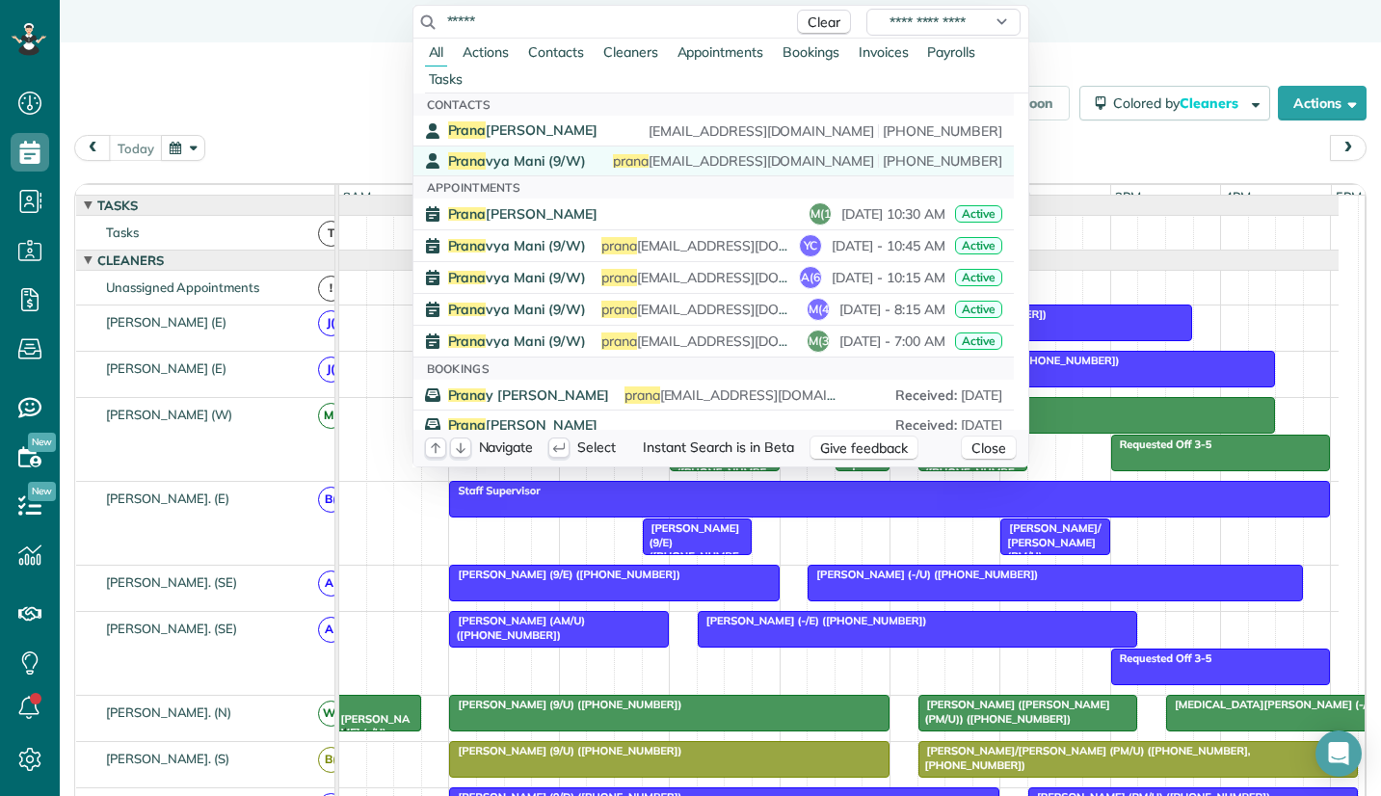
type input "*****"
click at [534, 158] on span "Prana vya Mani (9/W)" at bounding box center [517, 160] width 138 height 17
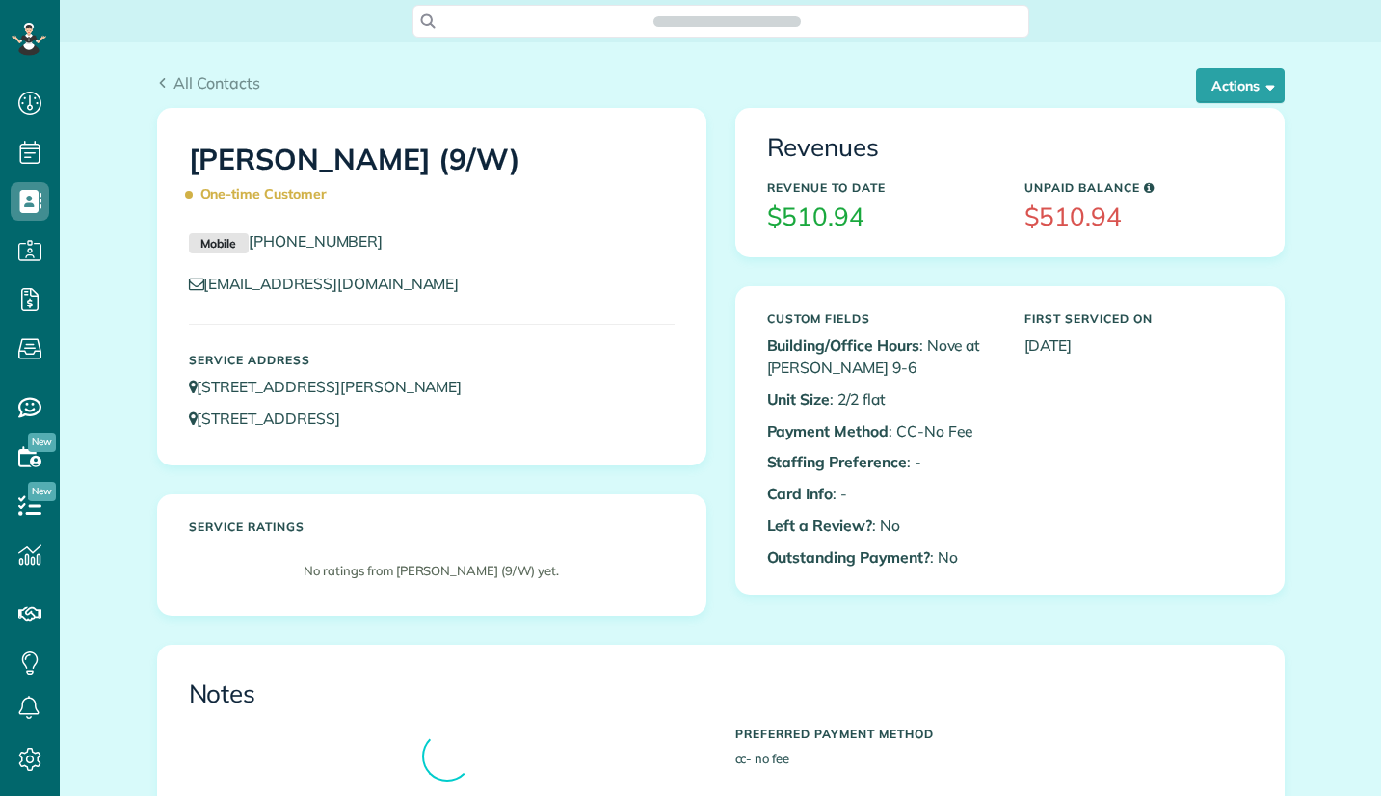
scroll to position [9, 9]
click at [1260, 92] on span "button" at bounding box center [1267, 85] width 14 height 14
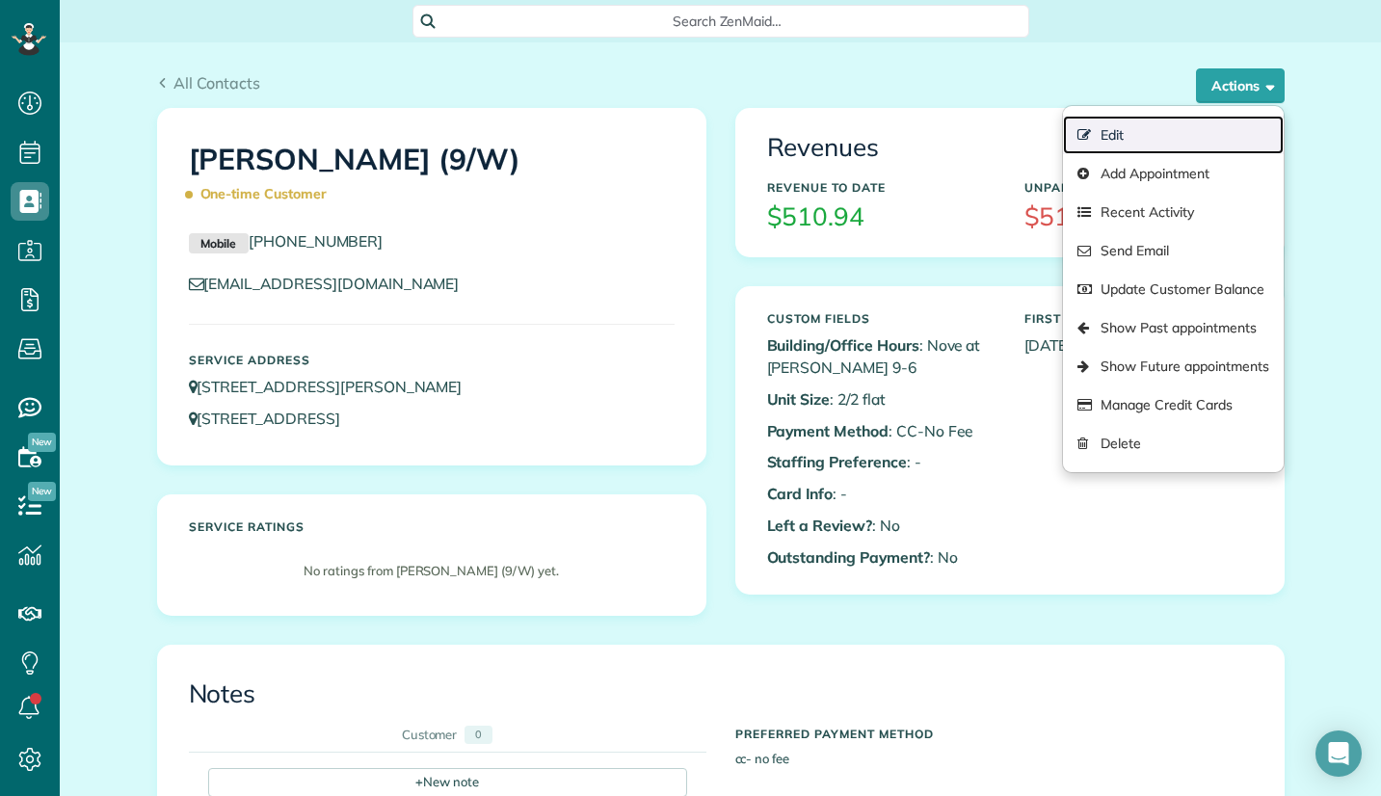
click at [1126, 131] on link "Edit" at bounding box center [1173, 135] width 220 height 39
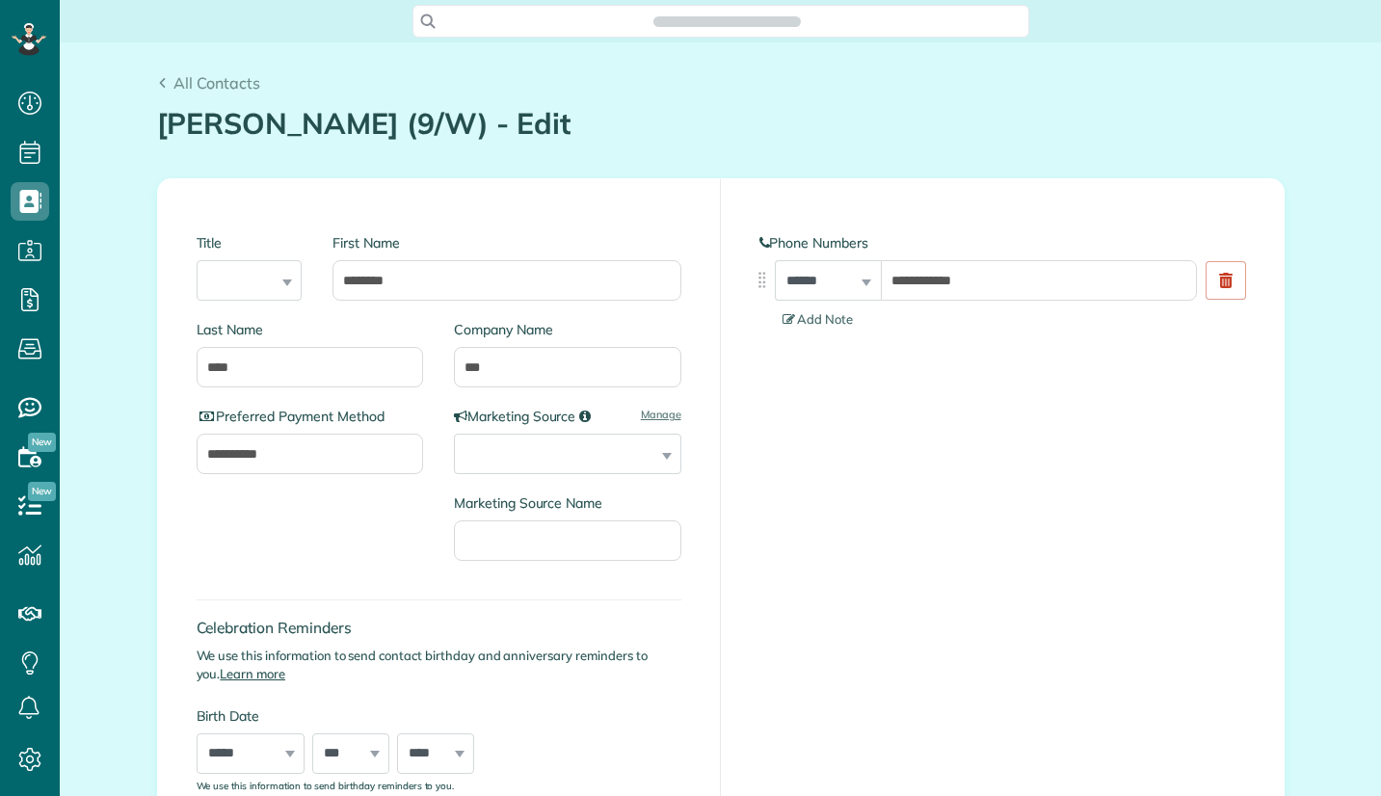
type input "**********"
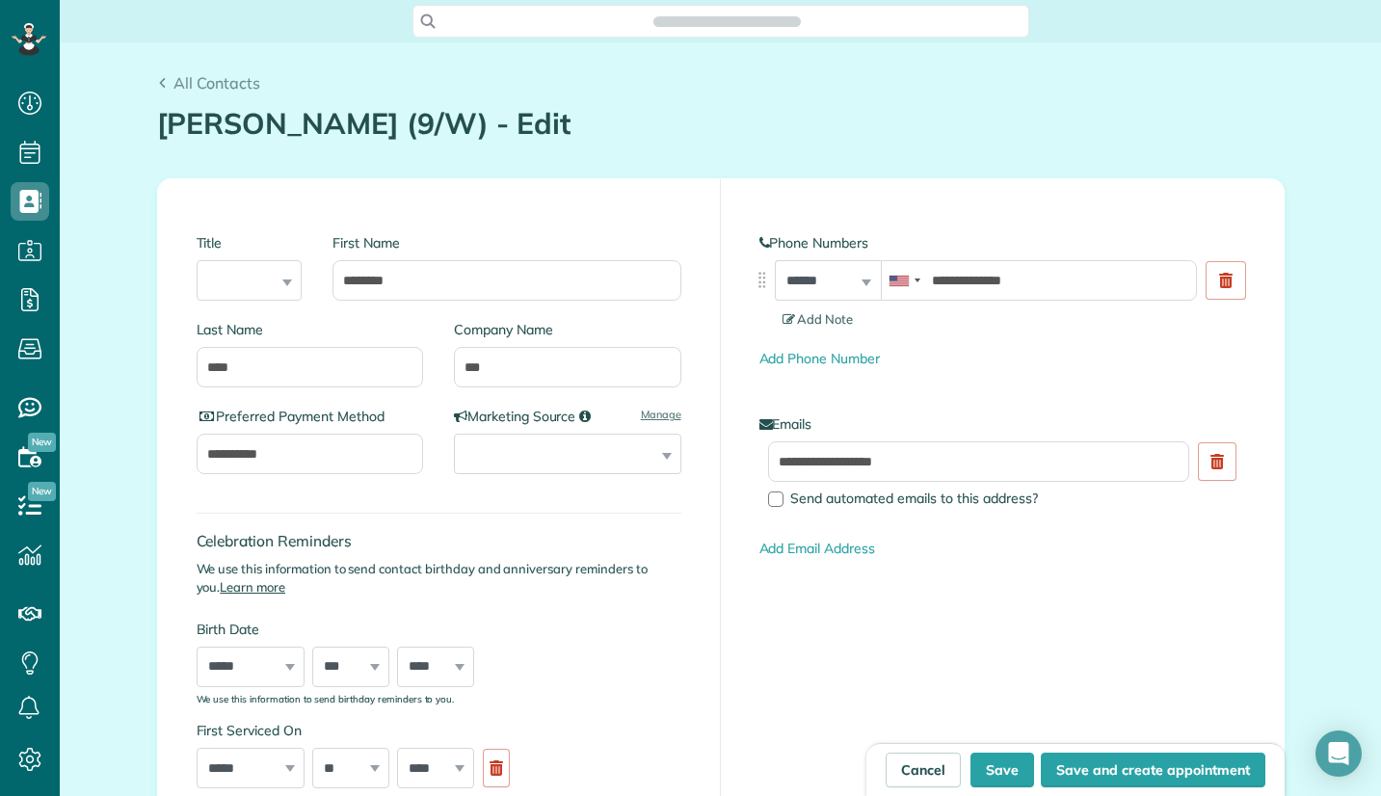
scroll to position [9, 9]
drag, startPoint x: 462, startPoint y: 362, endPoint x: 449, endPoint y: 362, distance: 12.5
click at [454, 362] on input "***" at bounding box center [567, 367] width 227 height 40
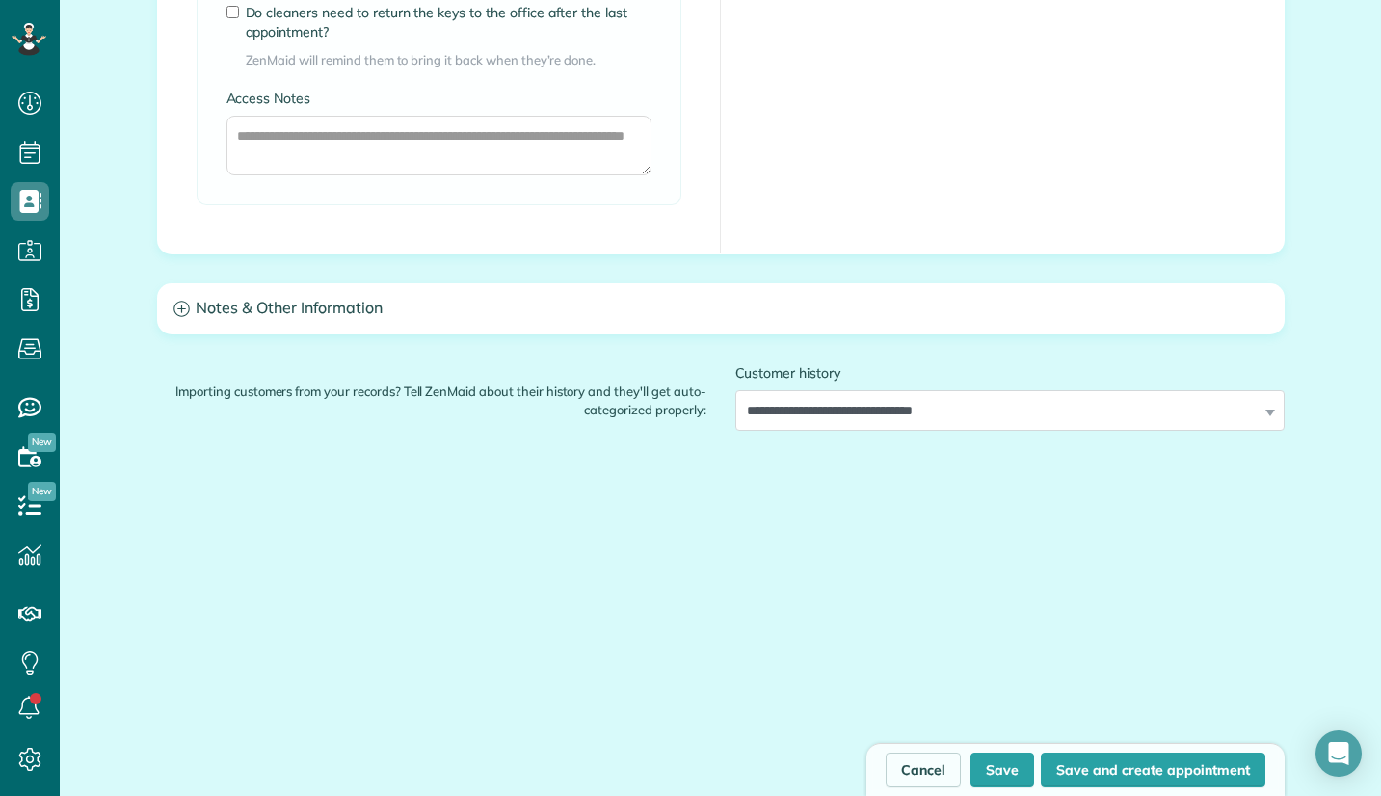
scroll to position [2389, 0]
type input "****"
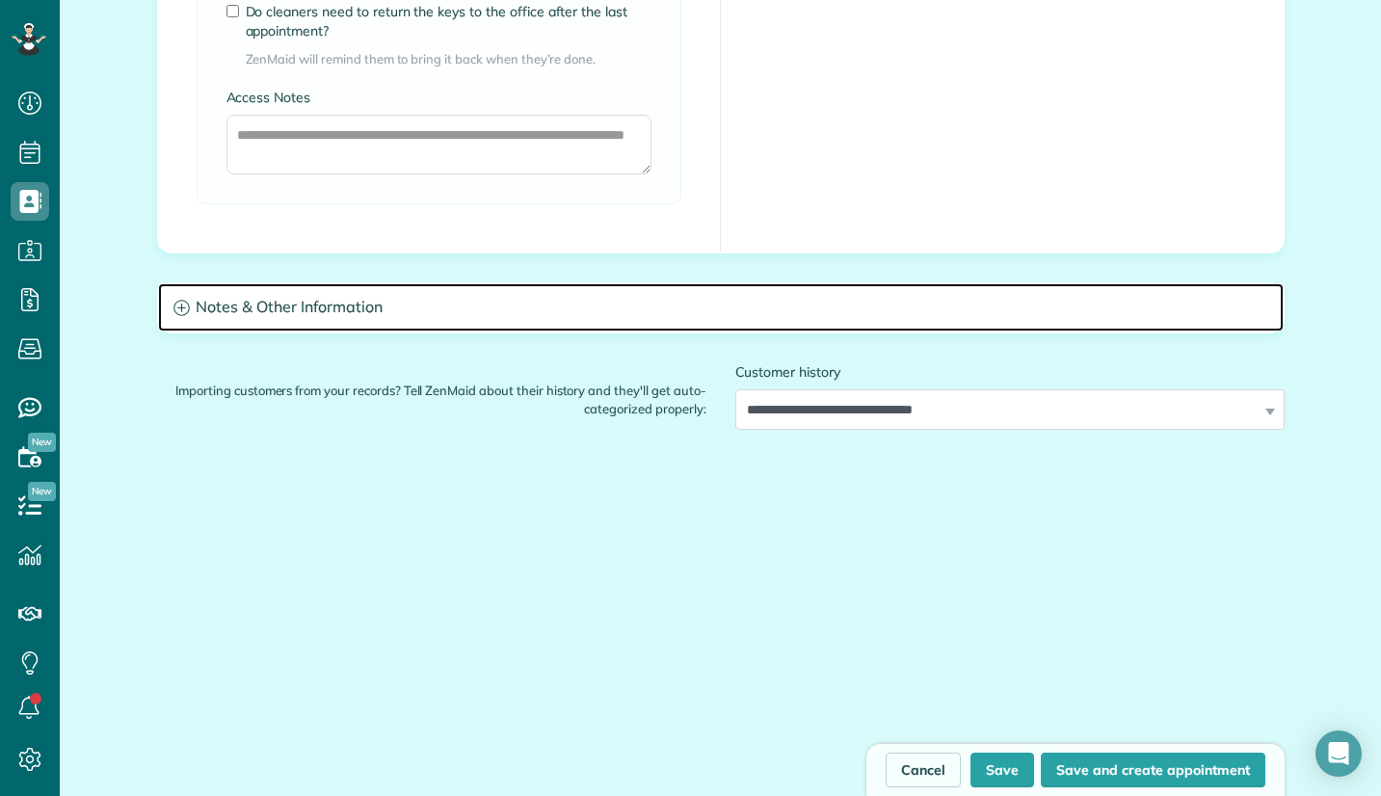
click at [310, 313] on h3 "Notes & Other Information" at bounding box center [721, 307] width 1126 height 49
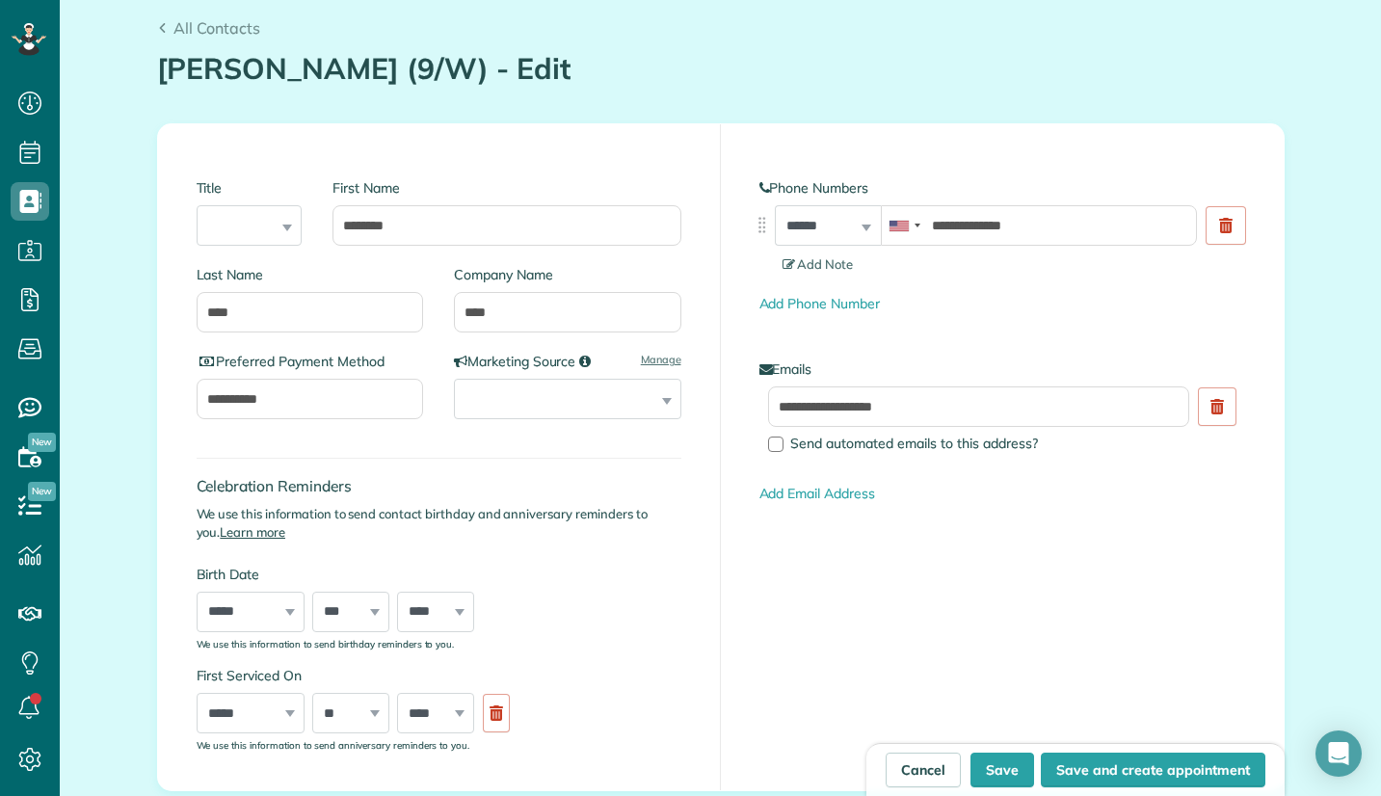
scroll to position [0, 0]
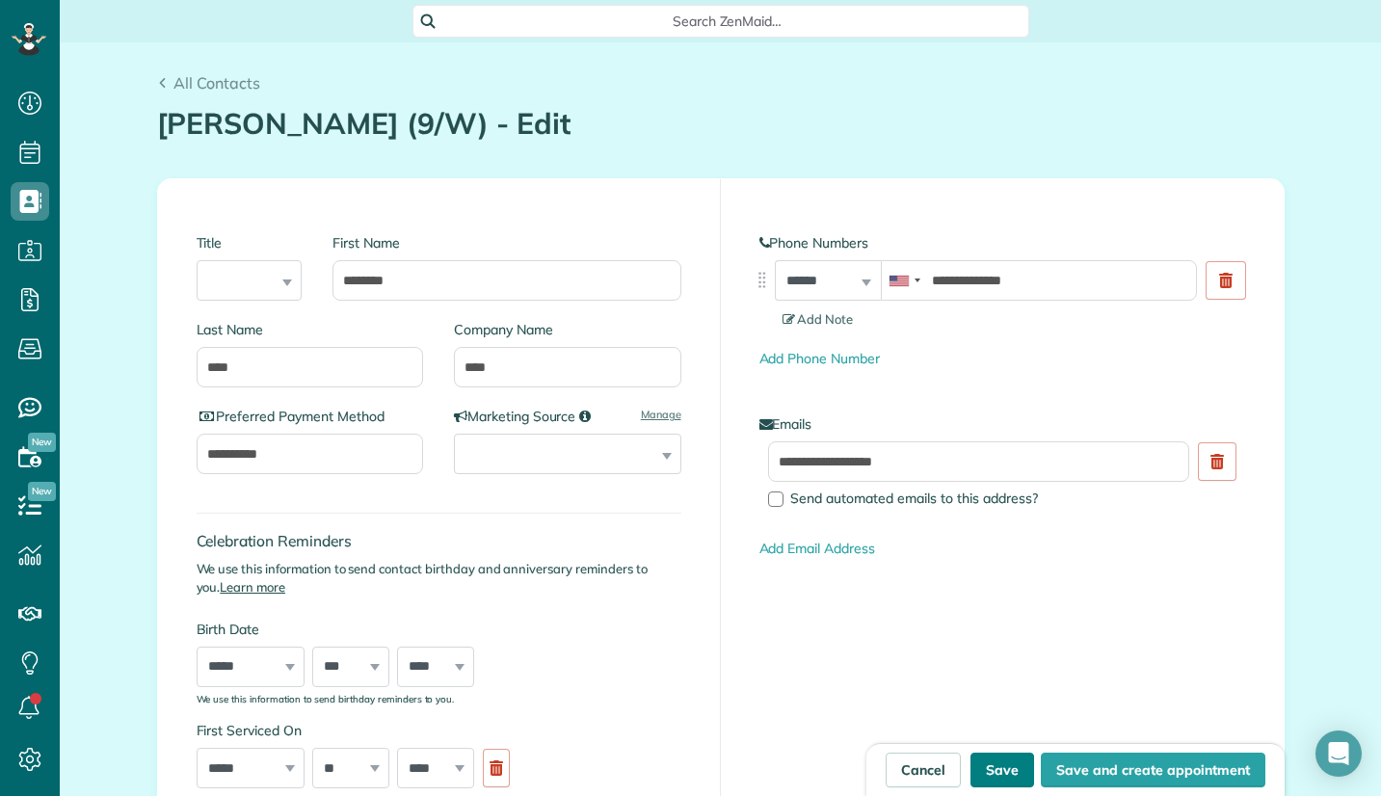
click at [993, 762] on button "Save" at bounding box center [1003, 770] width 64 height 35
type input "**********"
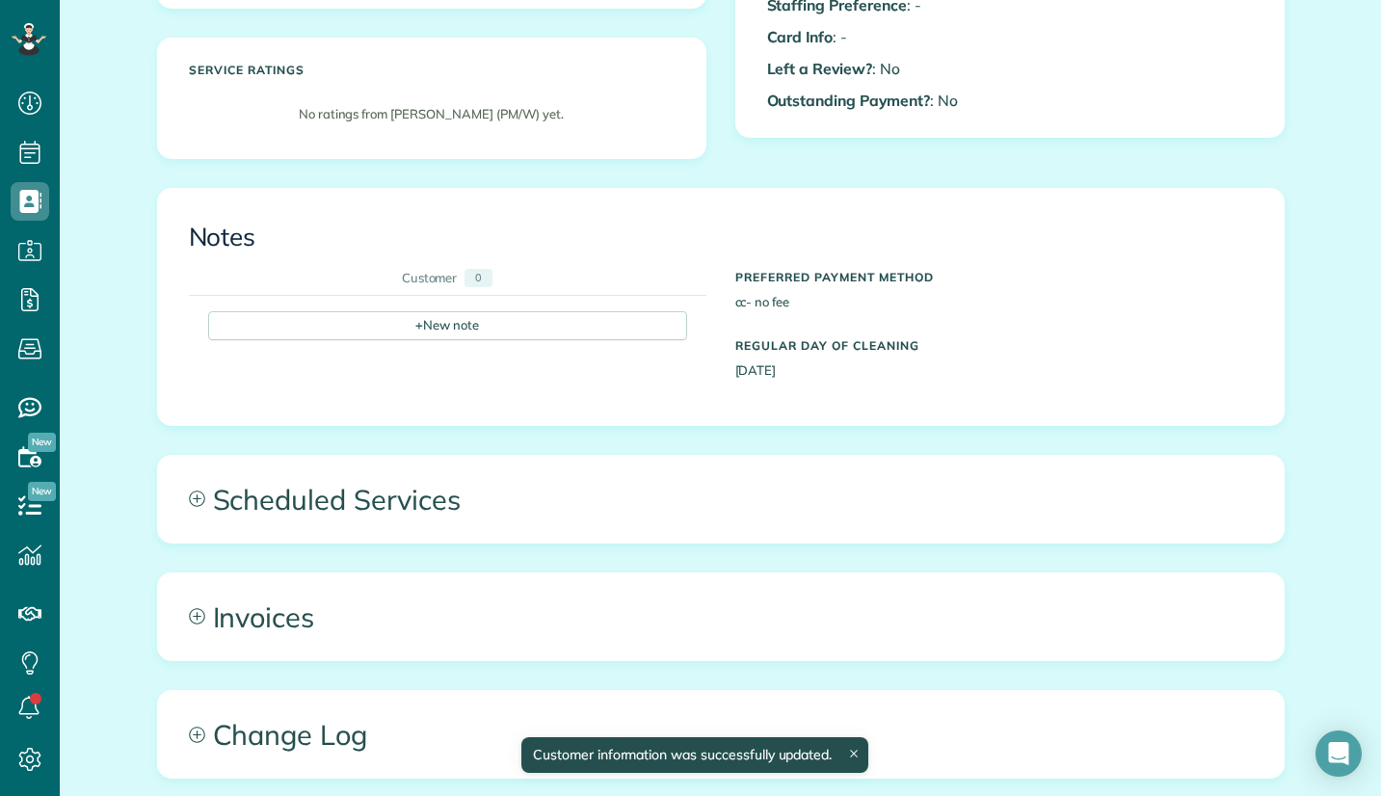
scroll to position [759, 0]
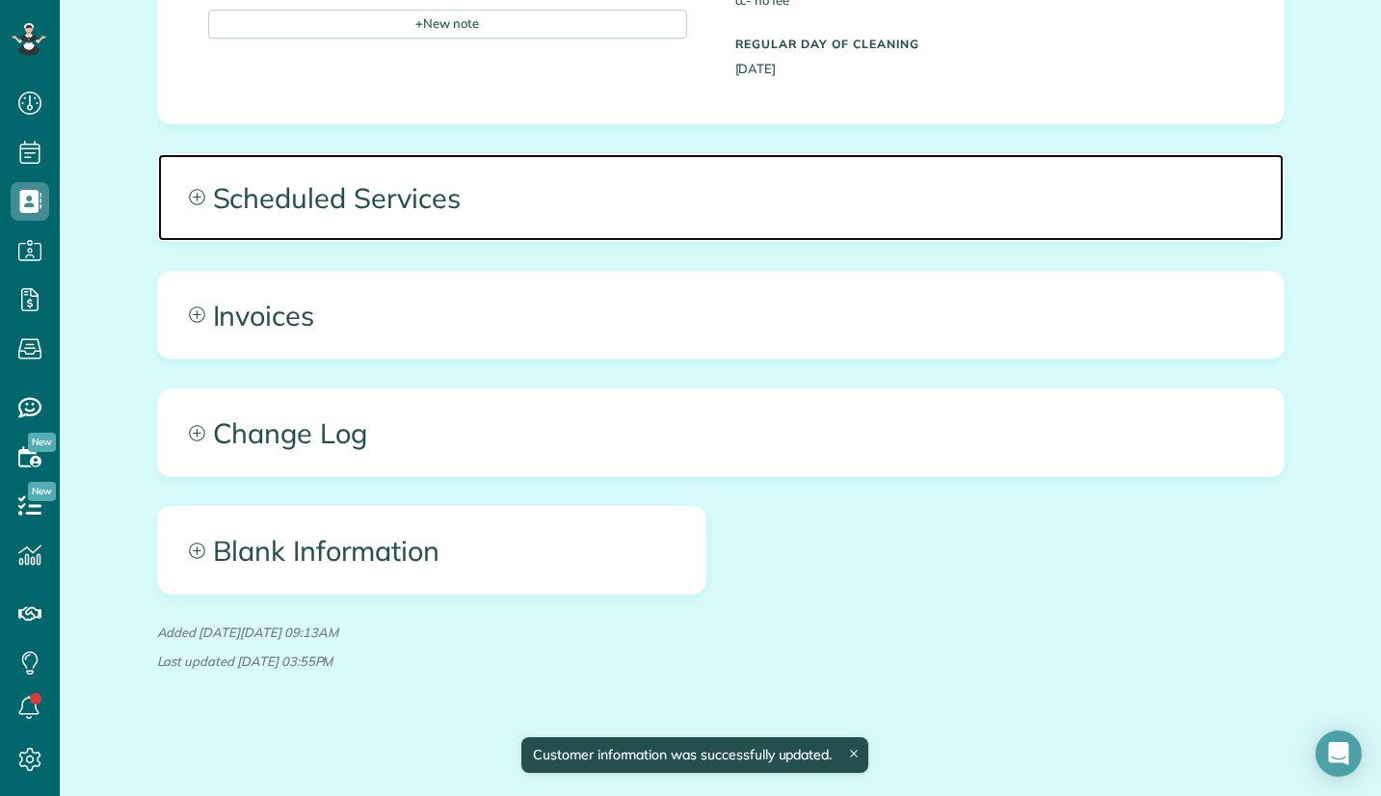
click at [661, 200] on span "Scheduled Services" at bounding box center [721, 197] width 1126 height 87
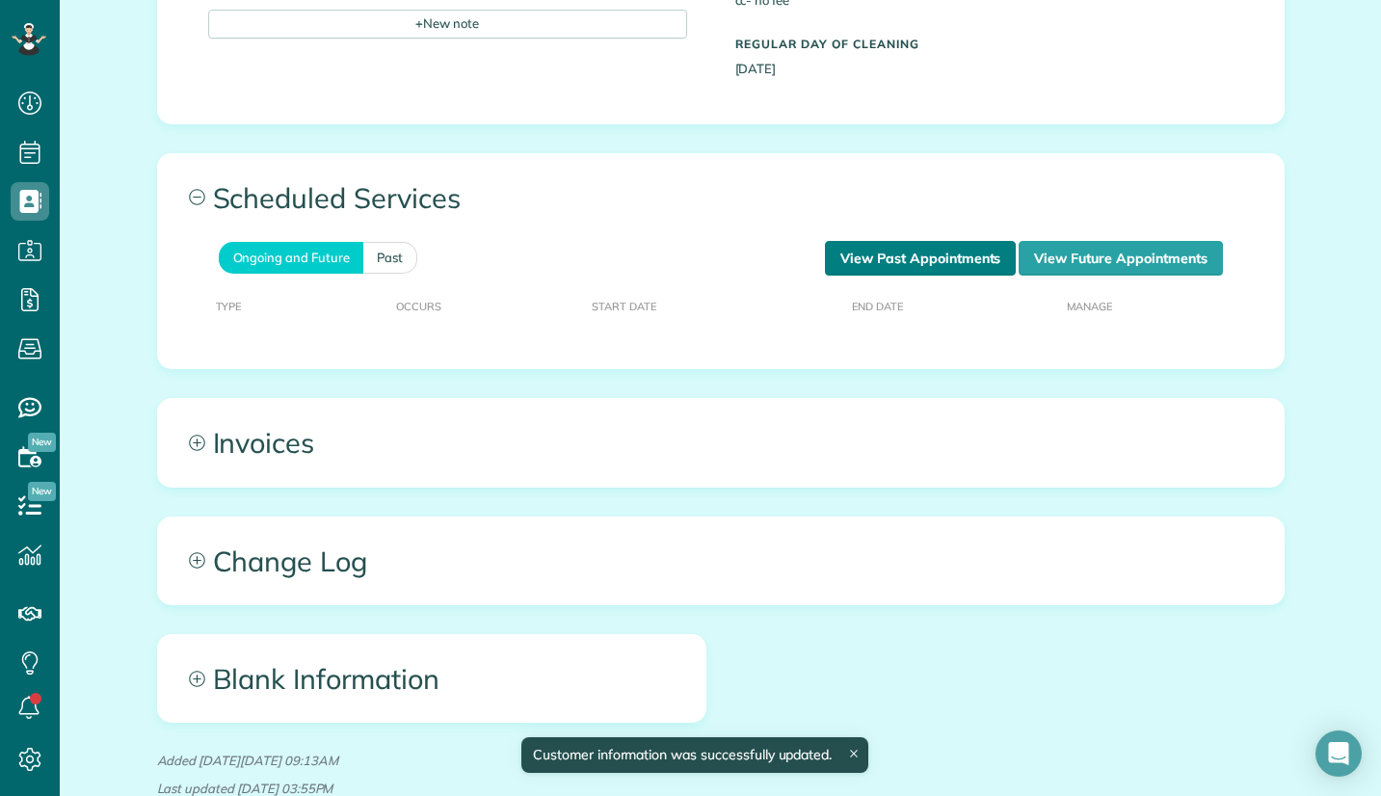
click at [951, 257] on link "View Past Appointments" at bounding box center [920, 258] width 191 height 35
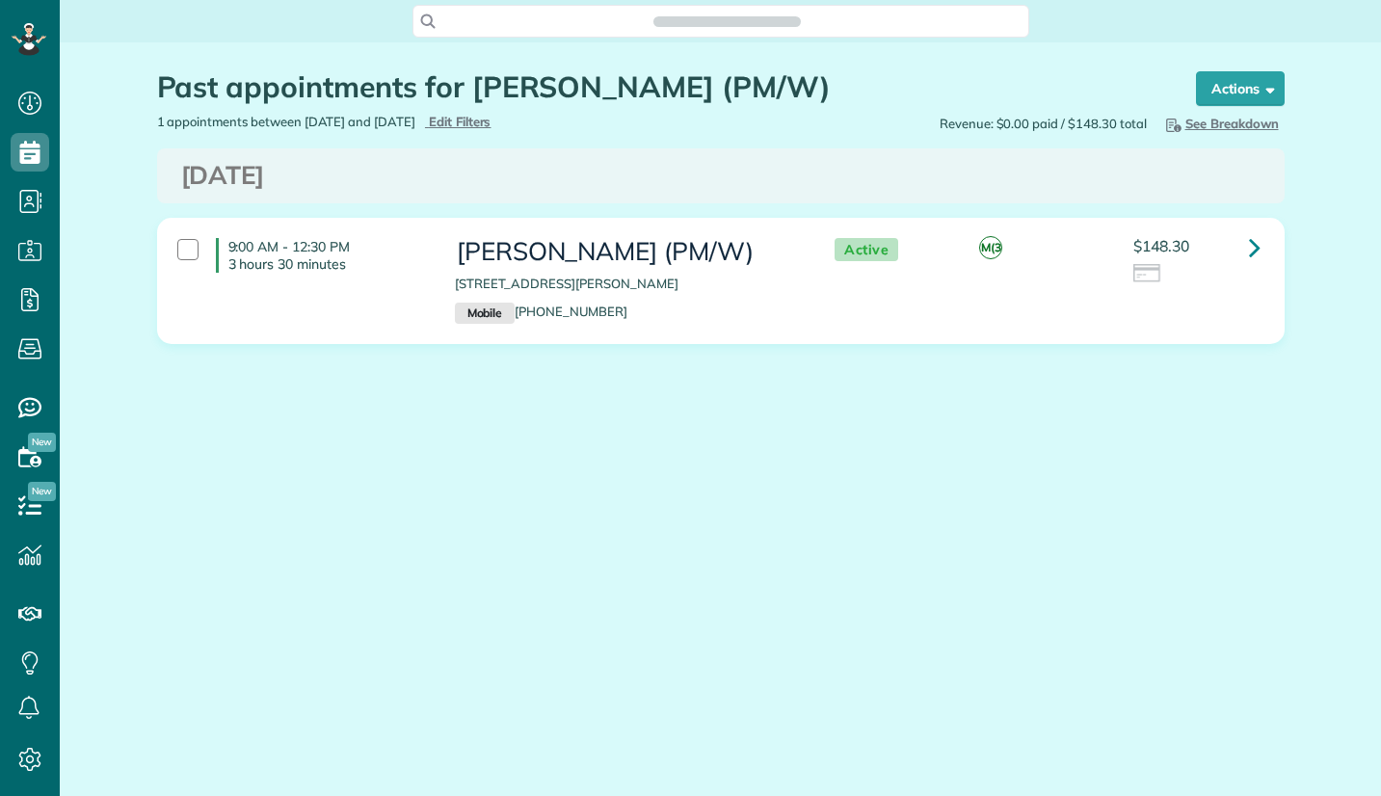
scroll to position [9, 9]
click at [1249, 253] on icon at bounding box center [1255, 247] width 12 height 34
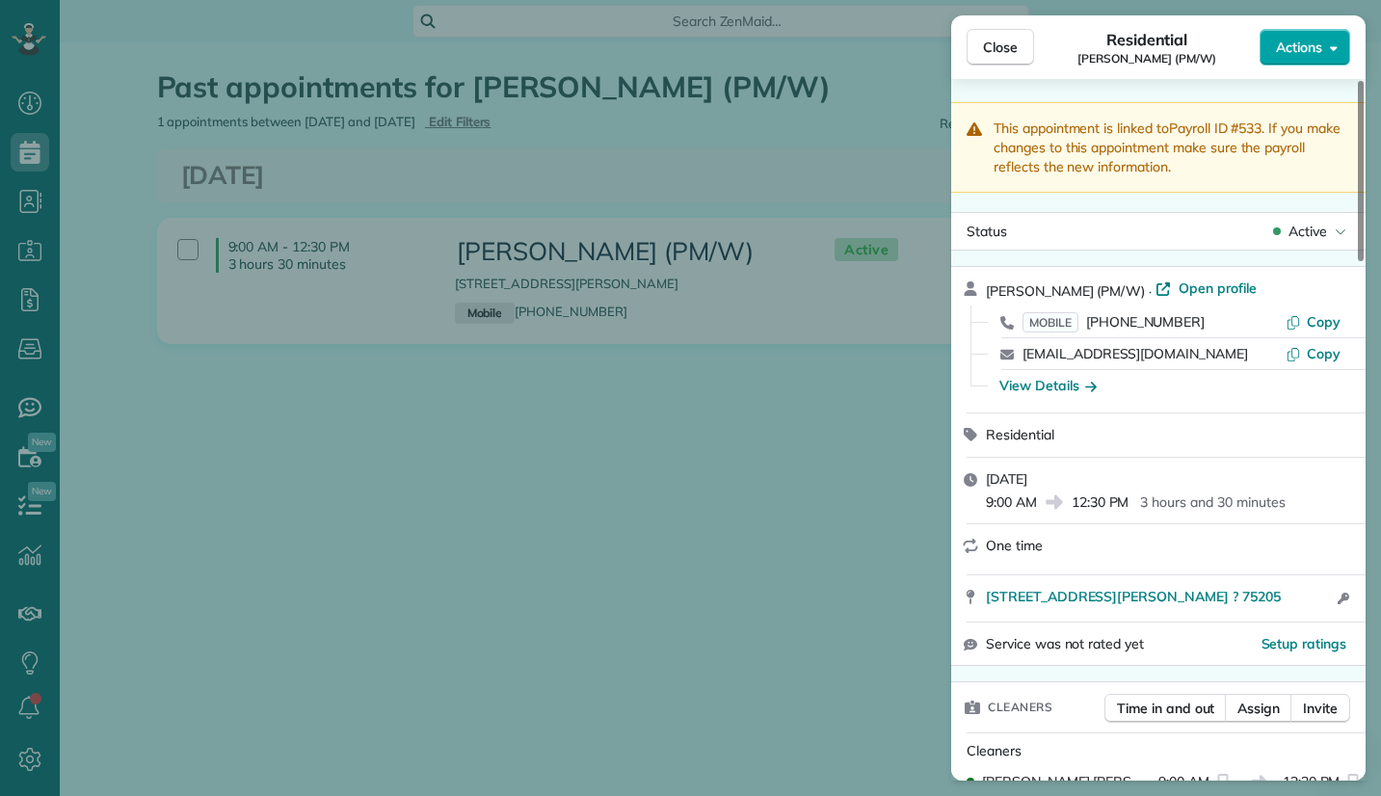
click at [1323, 55] on button "Actions" at bounding box center [1305, 47] width 91 height 37
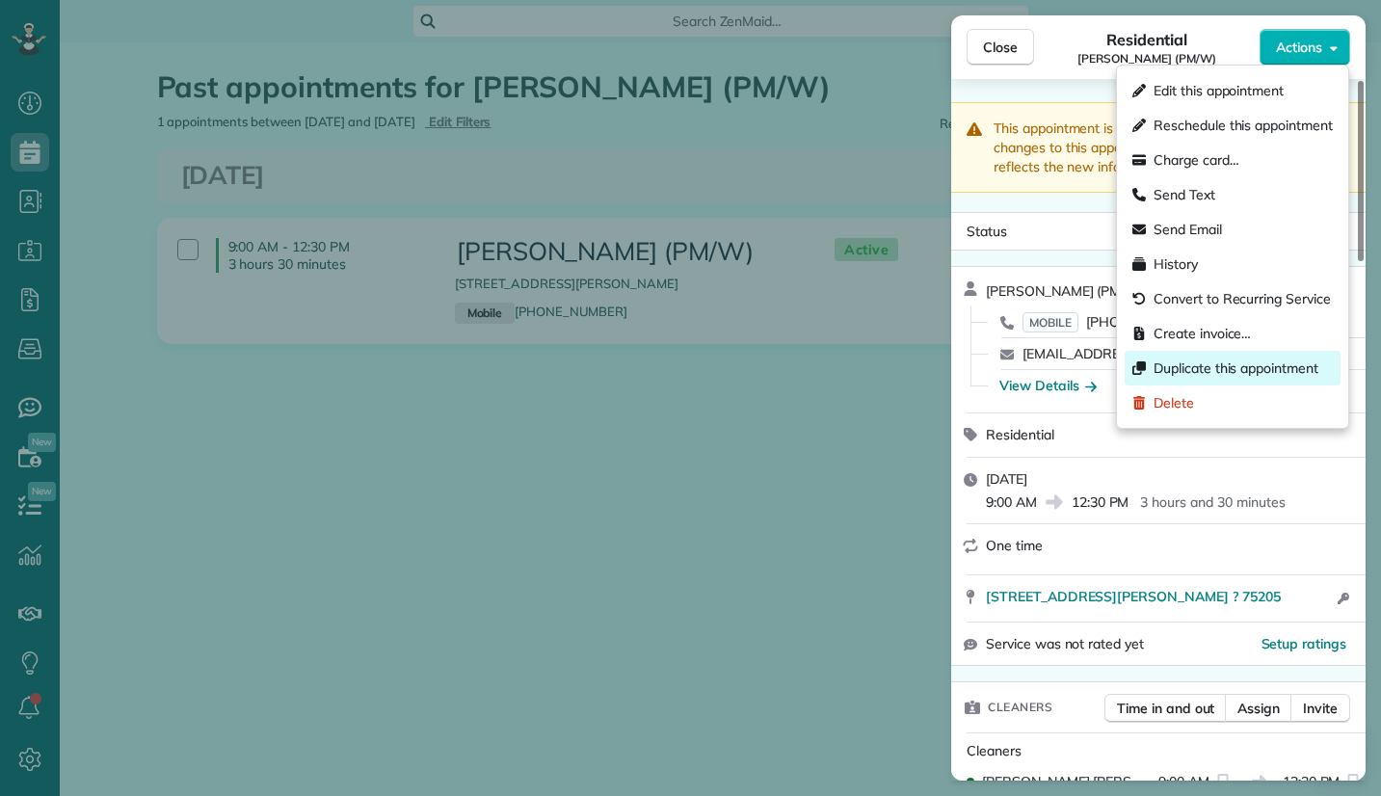
click at [1199, 367] on span "Duplicate this appointment" at bounding box center [1236, 368] width 165 height 19
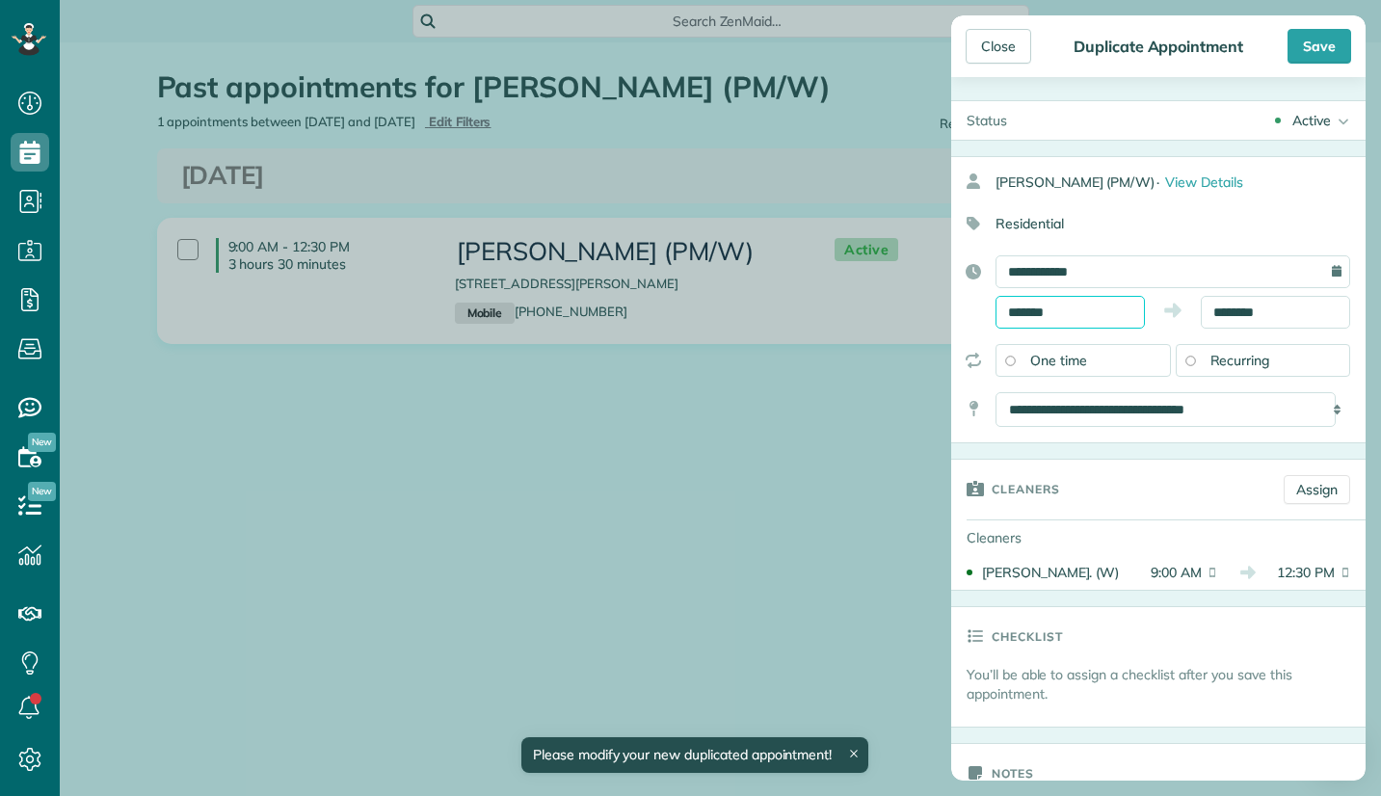
click at [1082, 311] on input "*******" at bounding box center [1070, 312] width 149 height 33
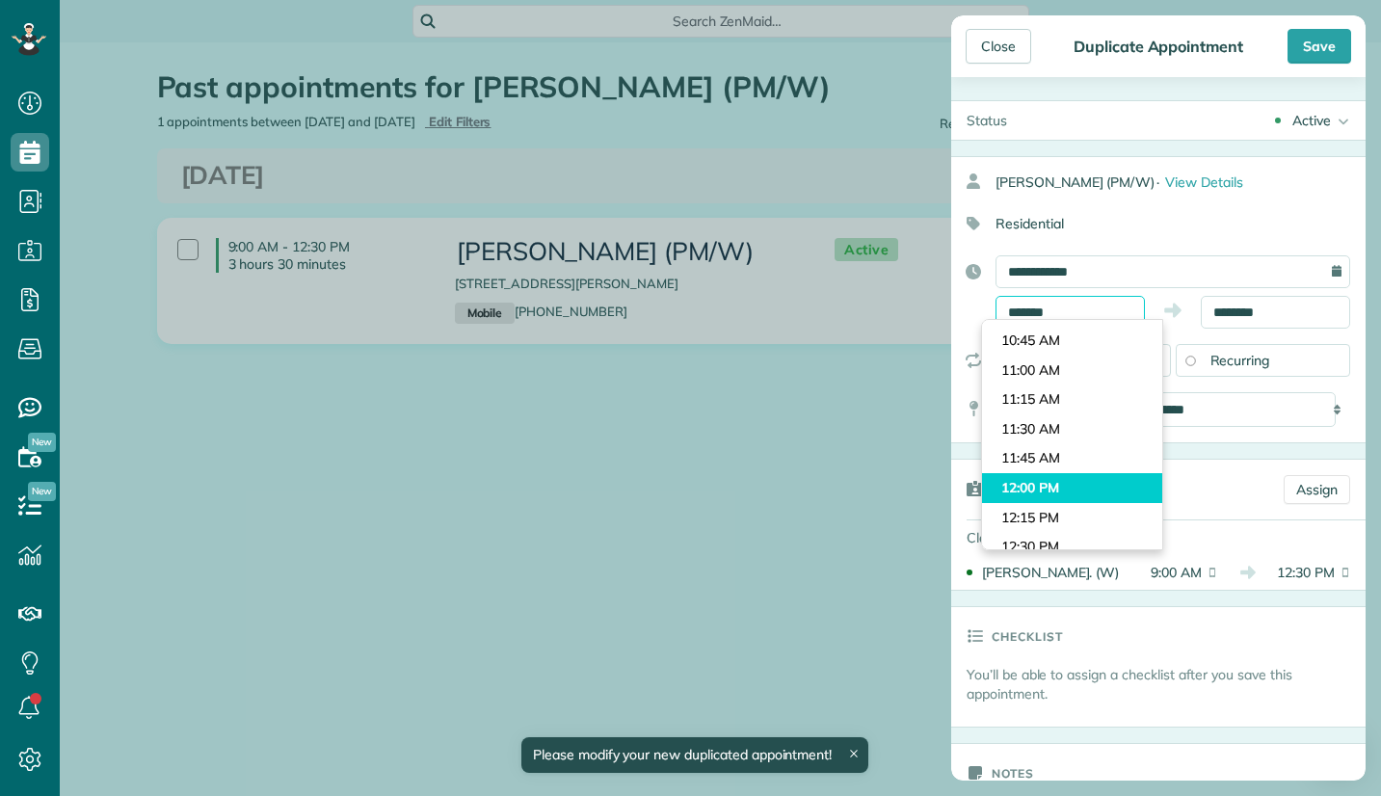
scroll to position [1290, 0]
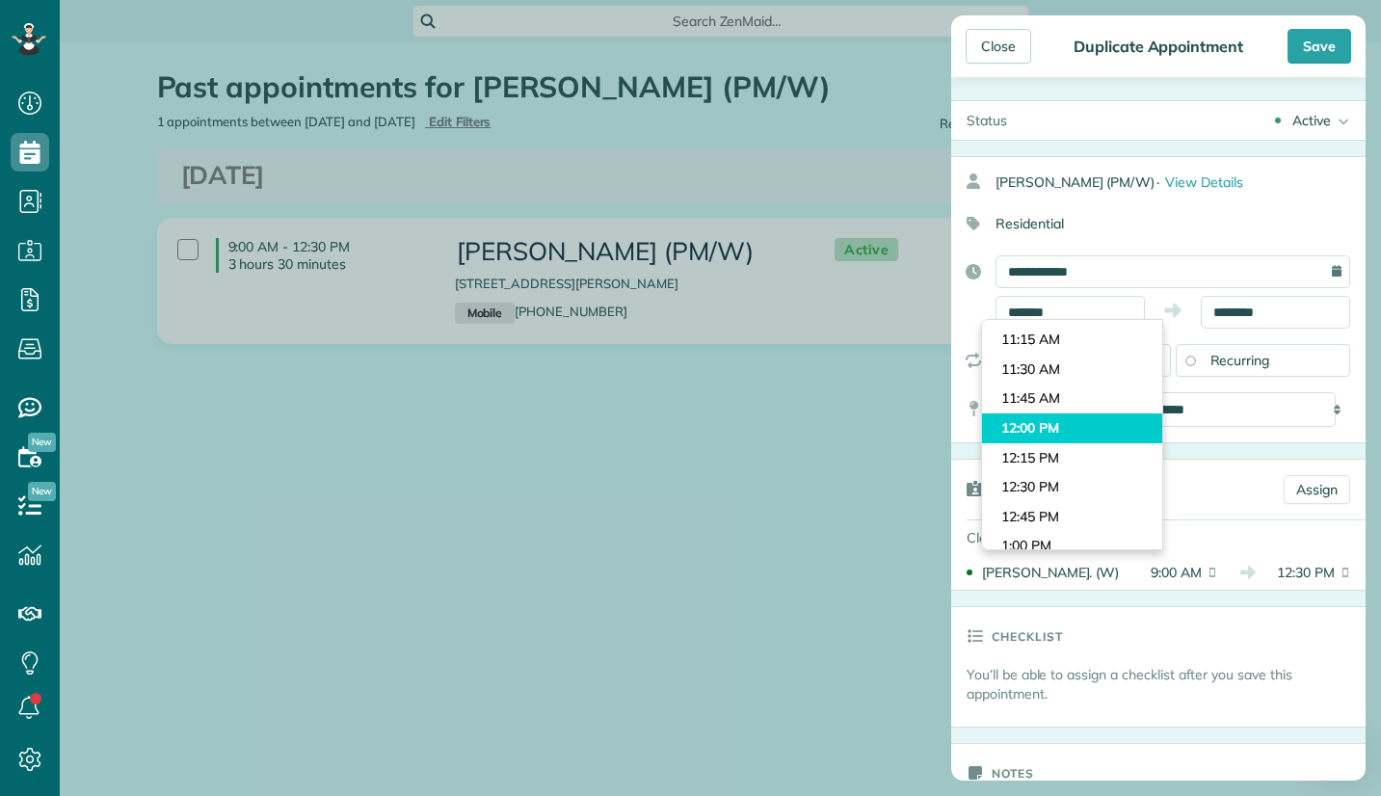
type input "********"
click at [1056, 433] on body "Dashboard Scheduling Calendar View List View Dispatch View - Weekly scheduling …" at bounding box center [690, 398] width 1381 height 796
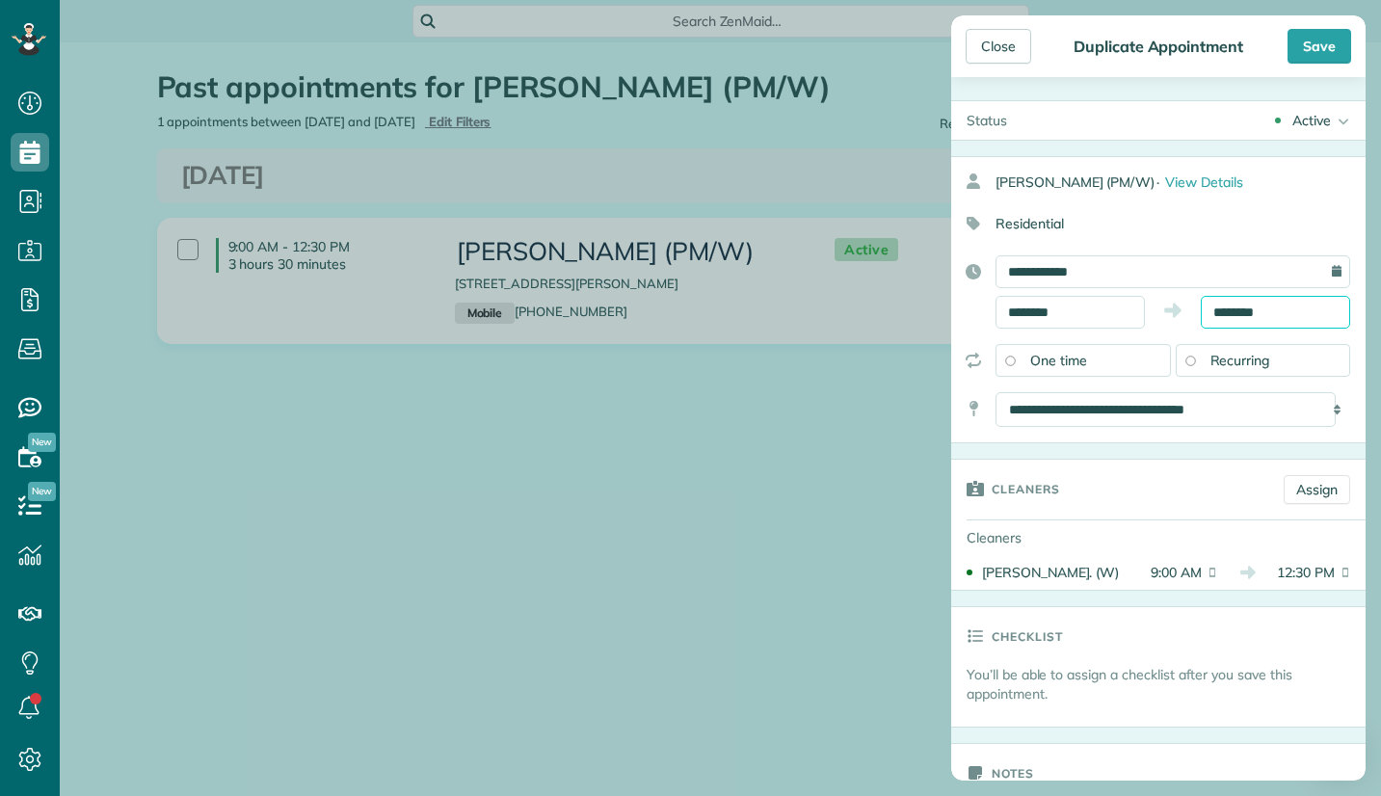
click at [1273, 317] on input "********" at bounding box center [1275, 312] width 149 height 33
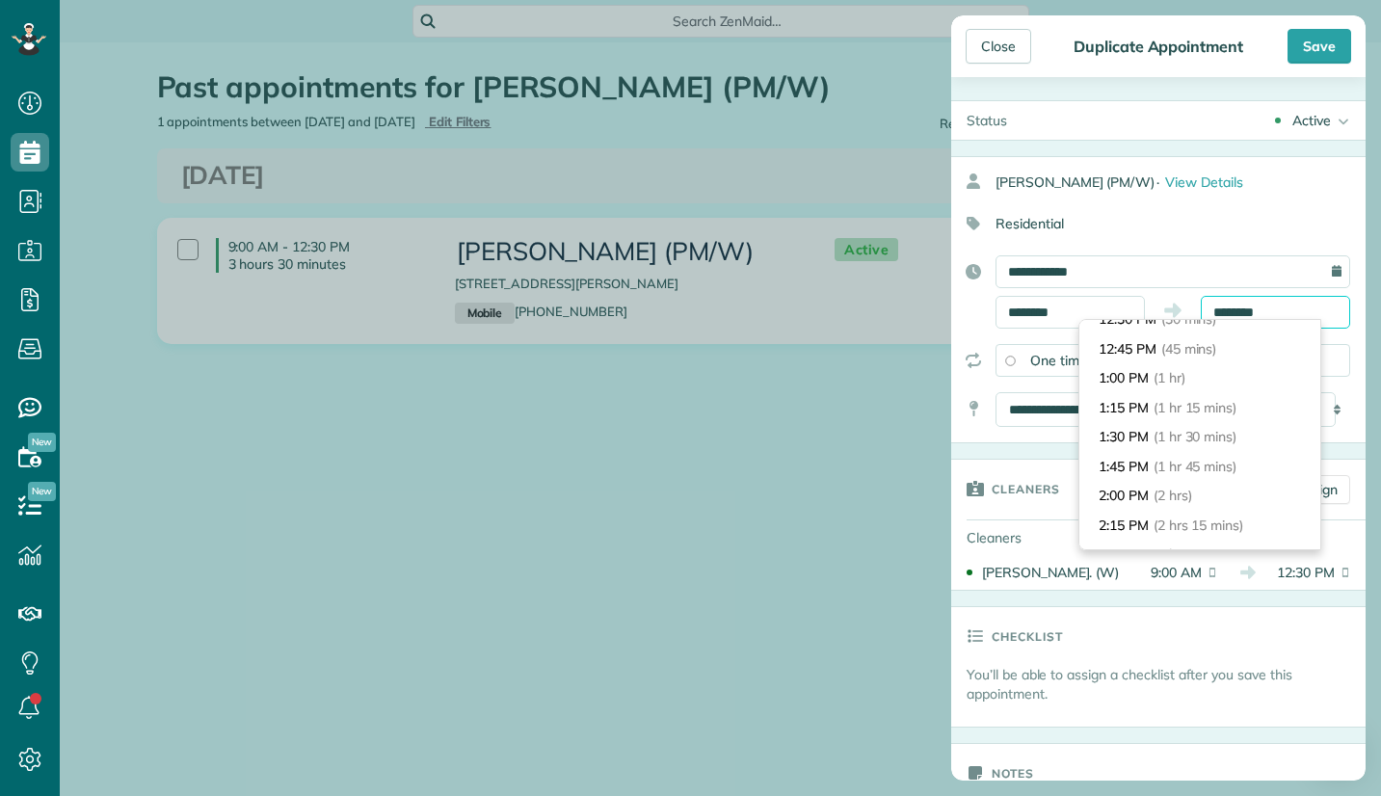
scroll to position [223, 0]
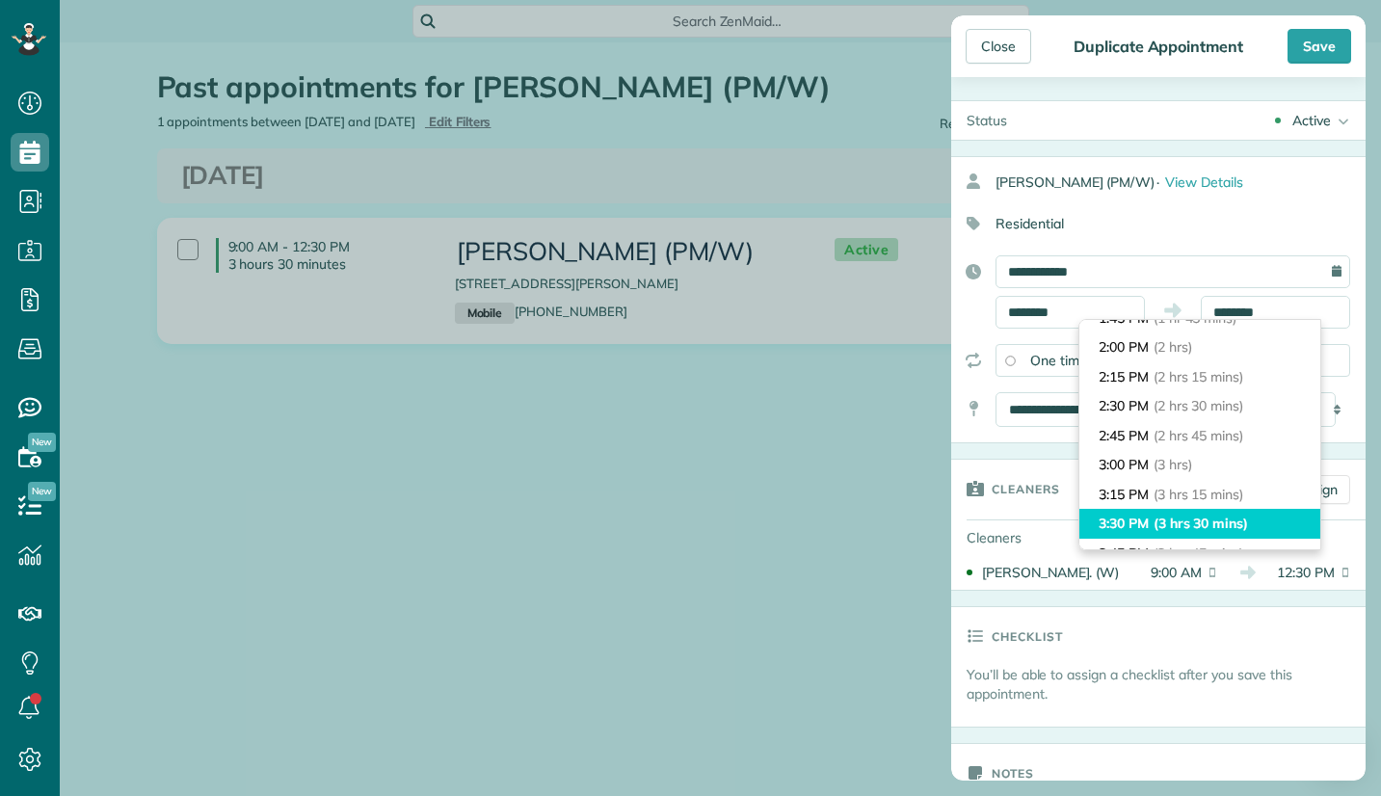
type input "*******"
click at [1225, 515] on span "(3 hrs 30 mins)" at bounding box center [1201, 523] width 94 height 17
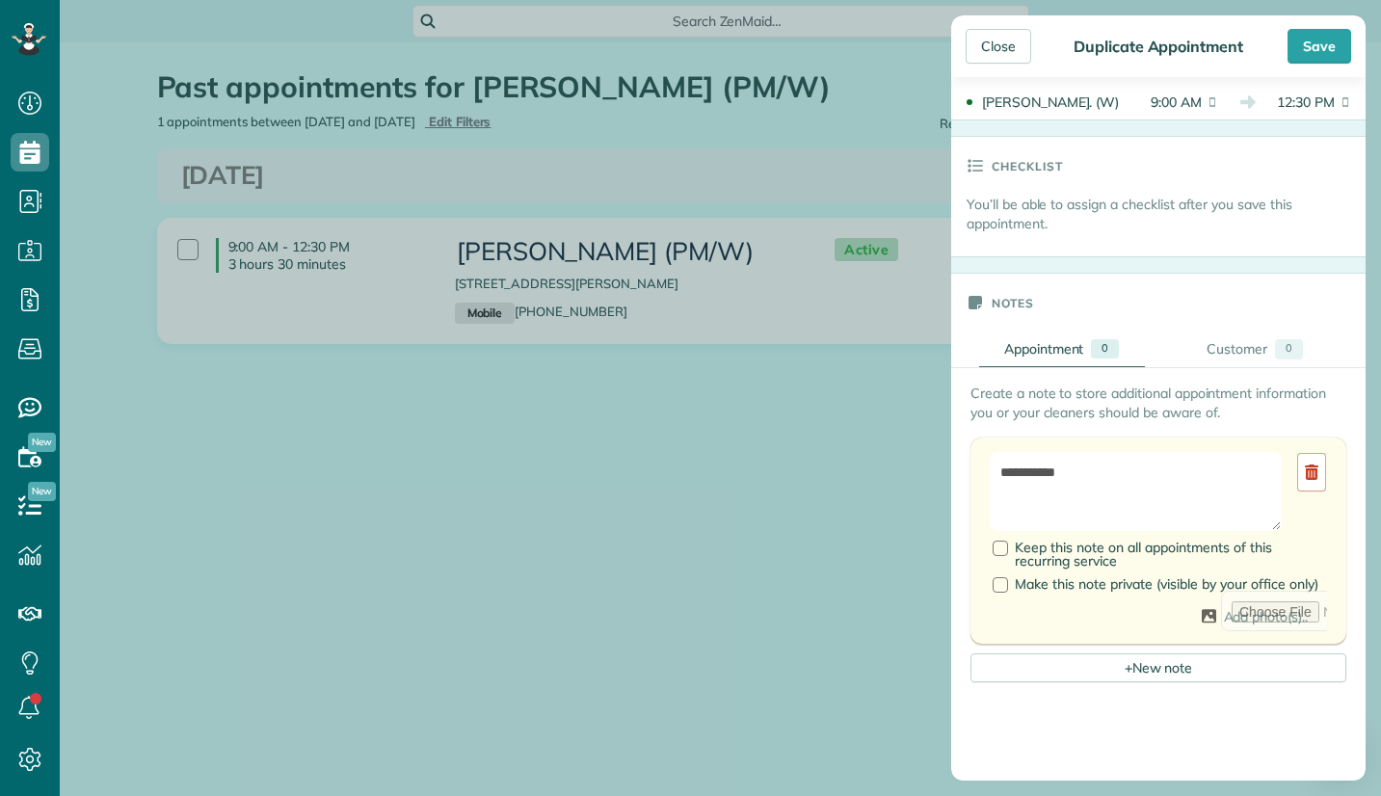
scroll to position [482, 0]
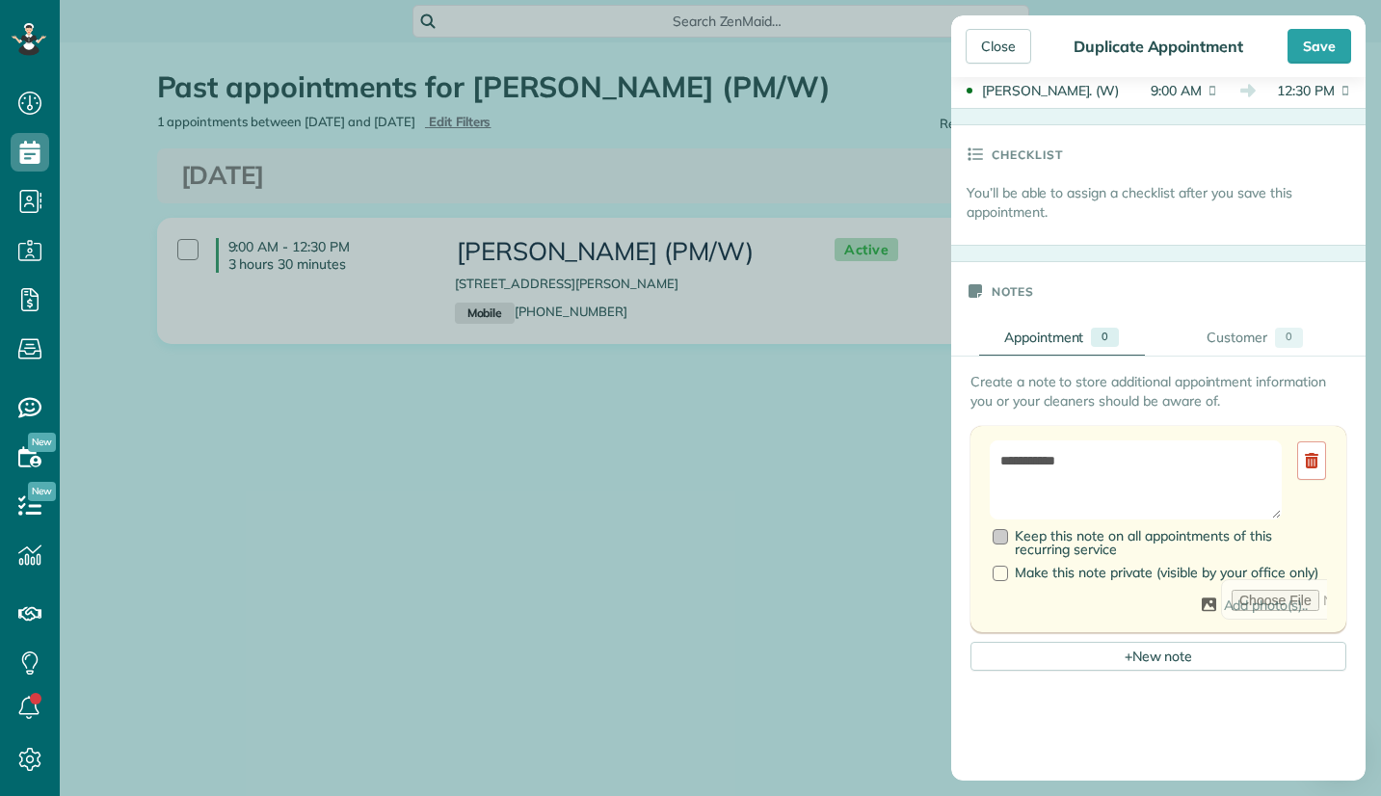
click at [1000, 538] on div at bounding box center [1000, 536] width 15 height 15
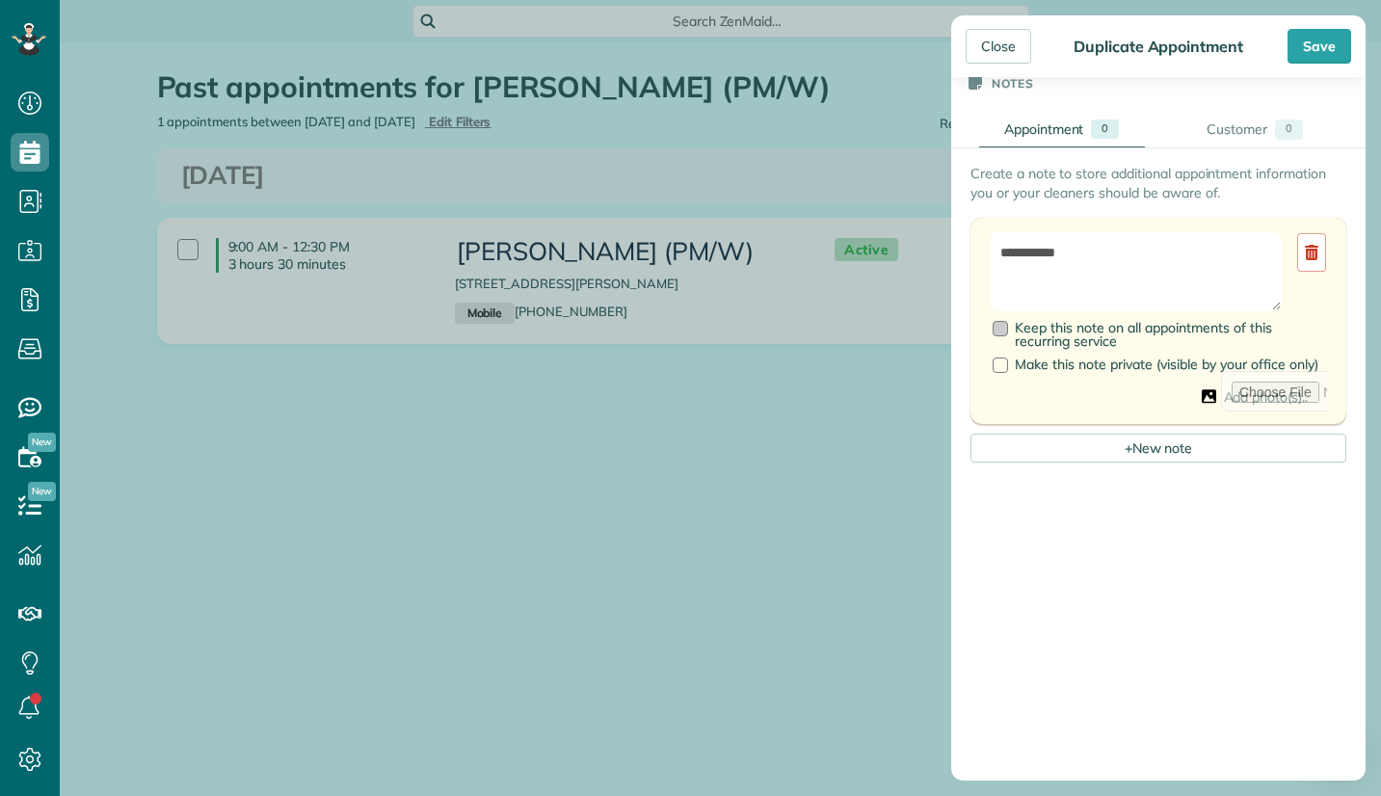
scroll to position [646, 0]
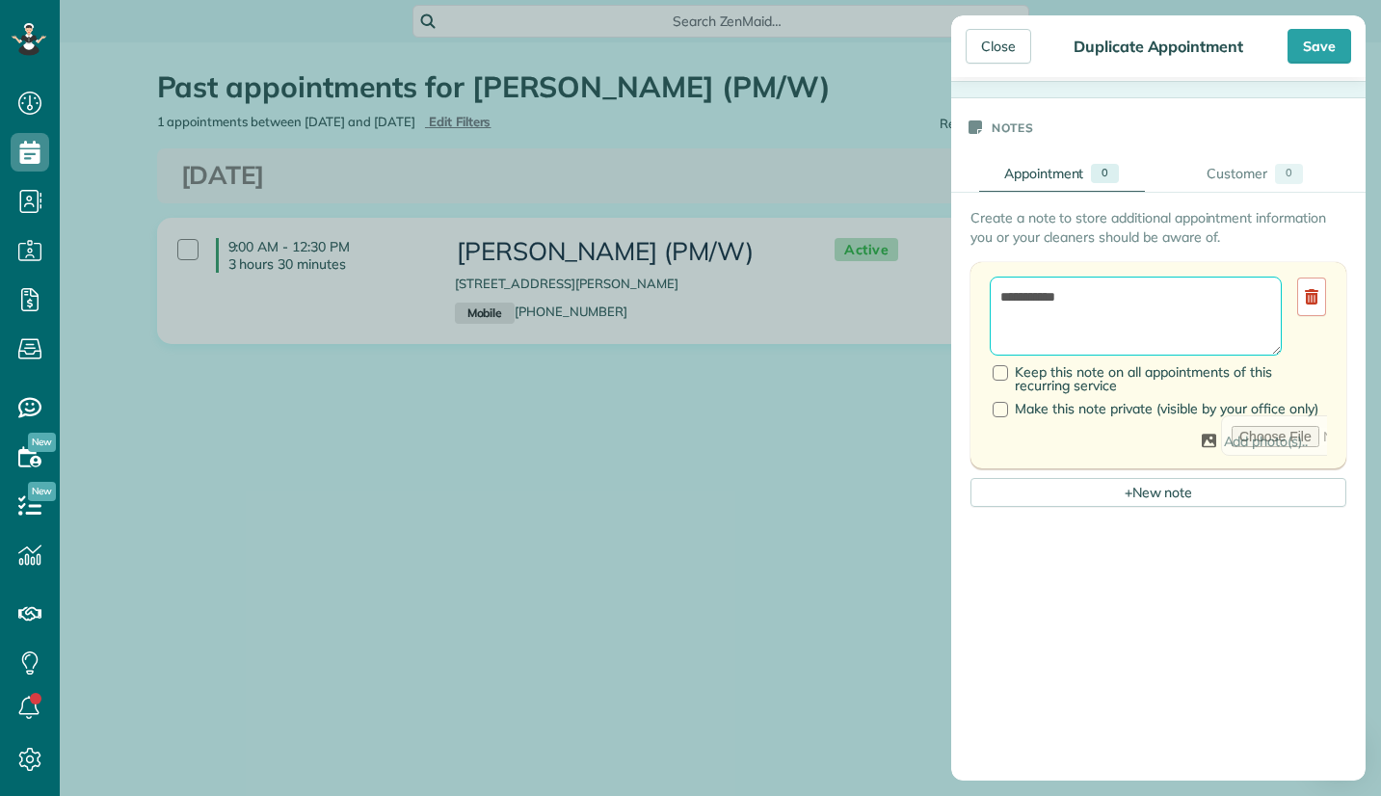
click at [1103, 303] on textarea "**********" at bounding box center [1136, 316] width 292 height 79
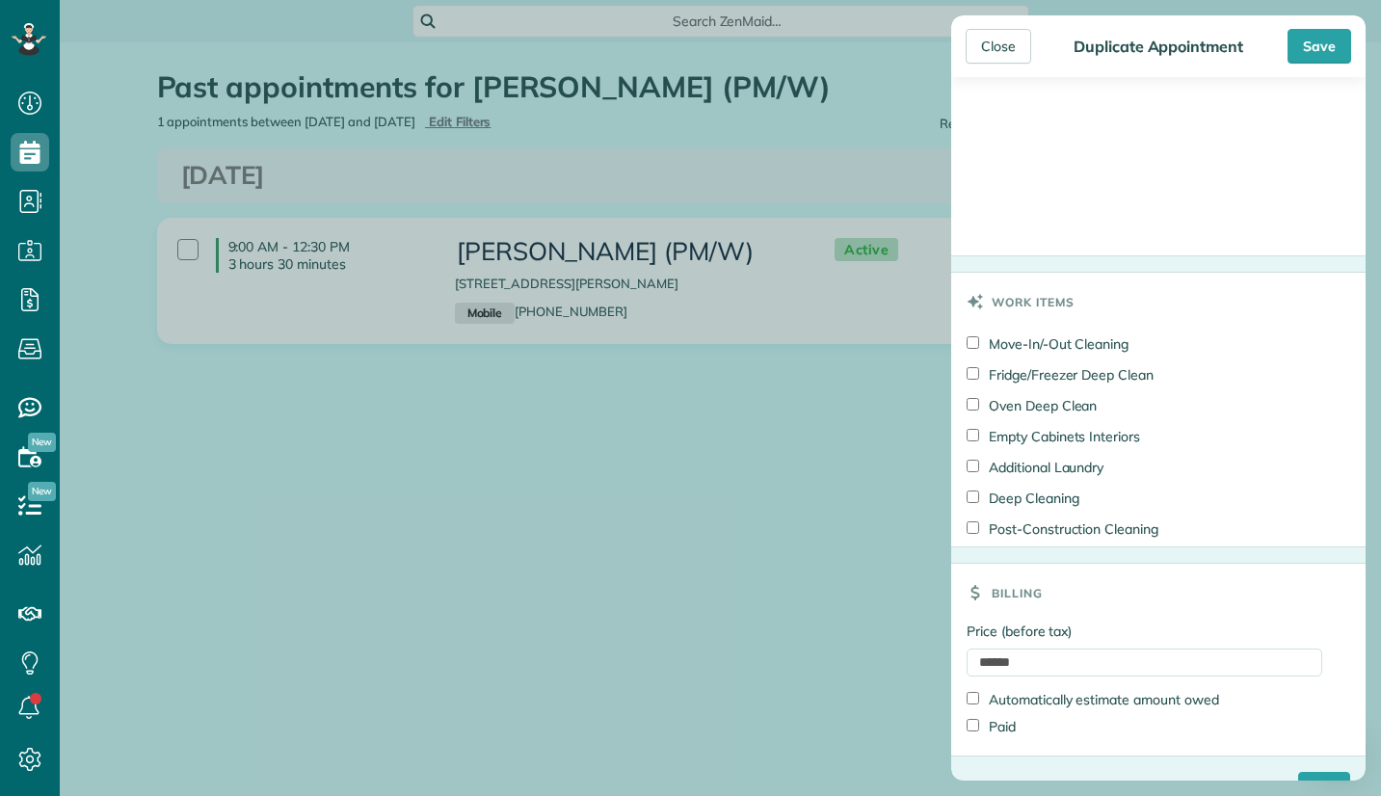
scroll to position [1321, 0]
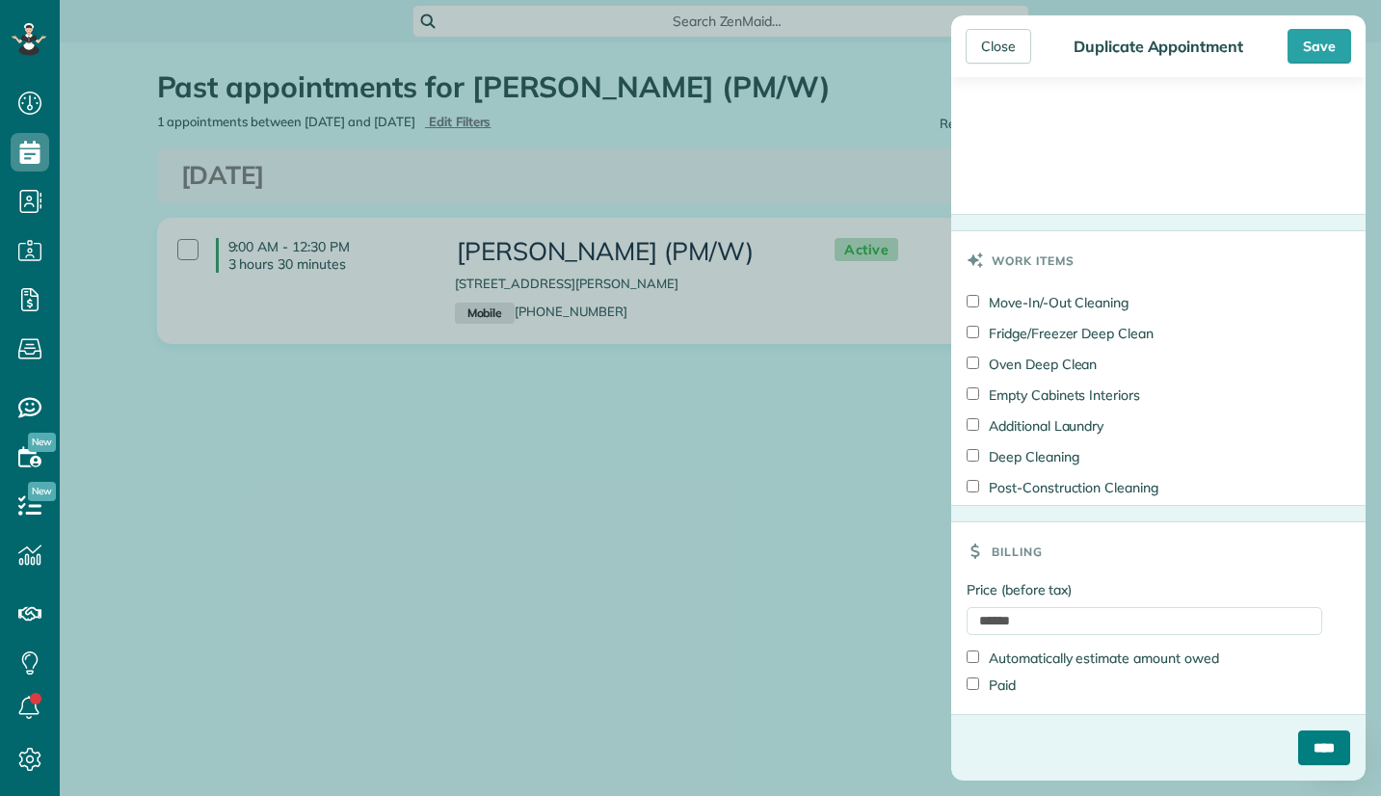
type textarea "**********"
click at [1298, 752] on input "****" at bounding box center [1324, 748] width 52 height 35
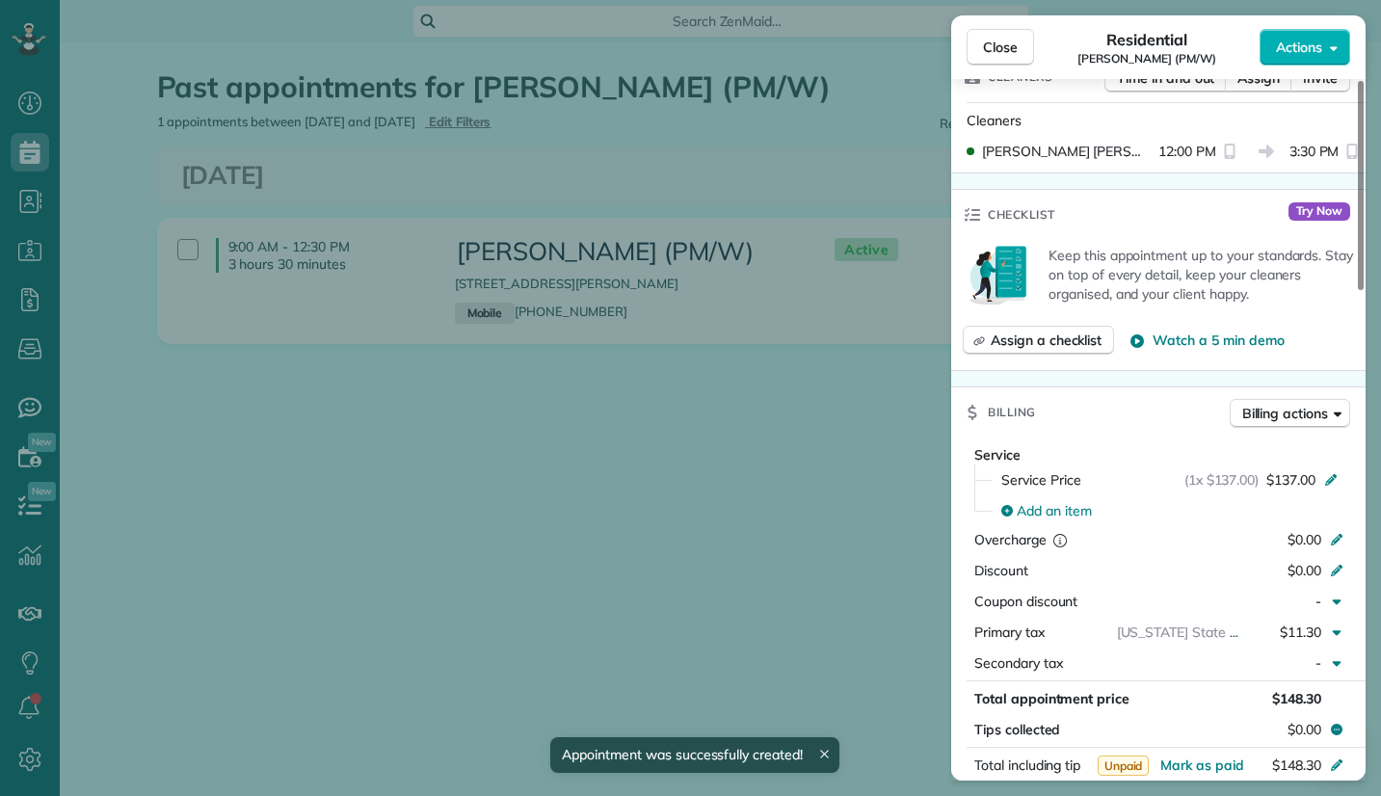
scroll to position [482, 0]
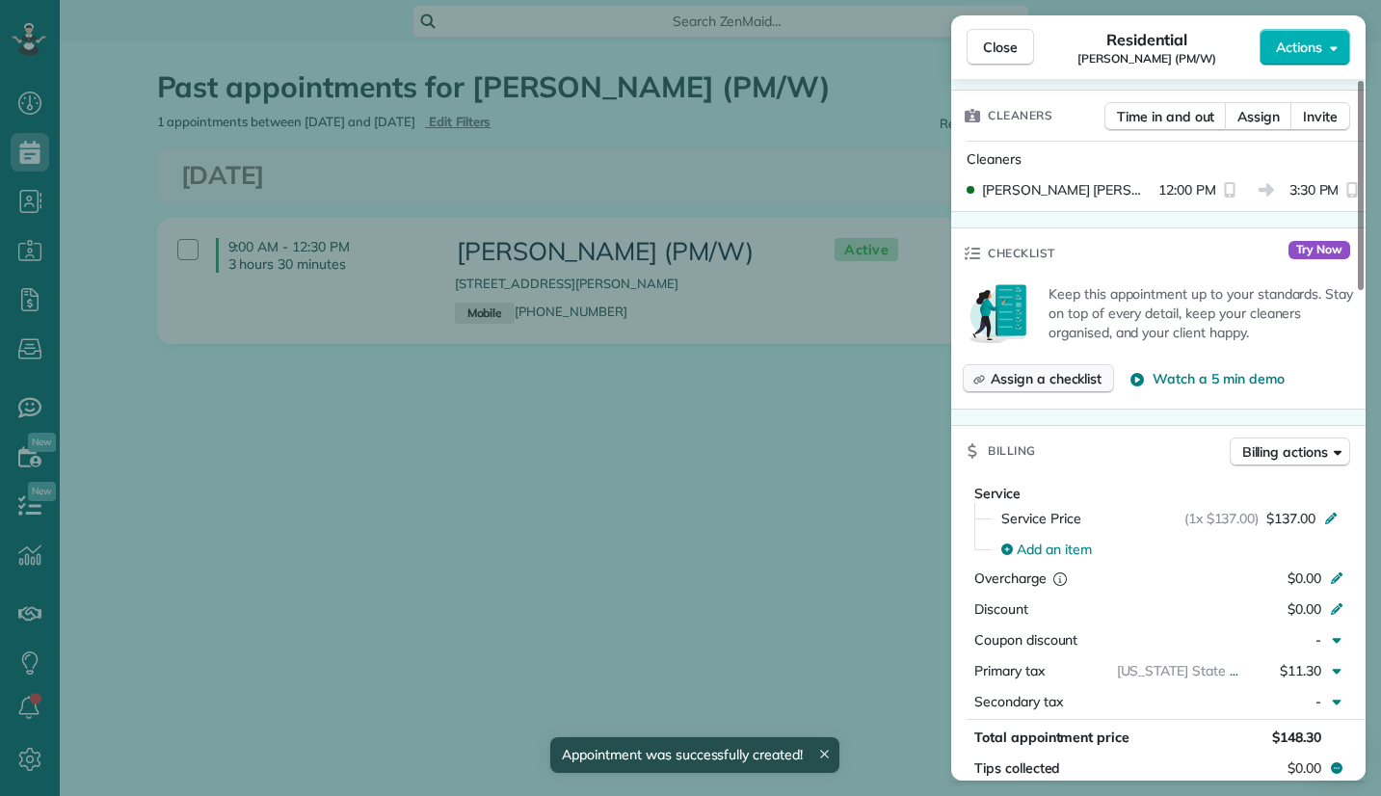
click at [1043, 375] on span "Assign a checklist" at bounding box center [1046, 378] width 111 height 19
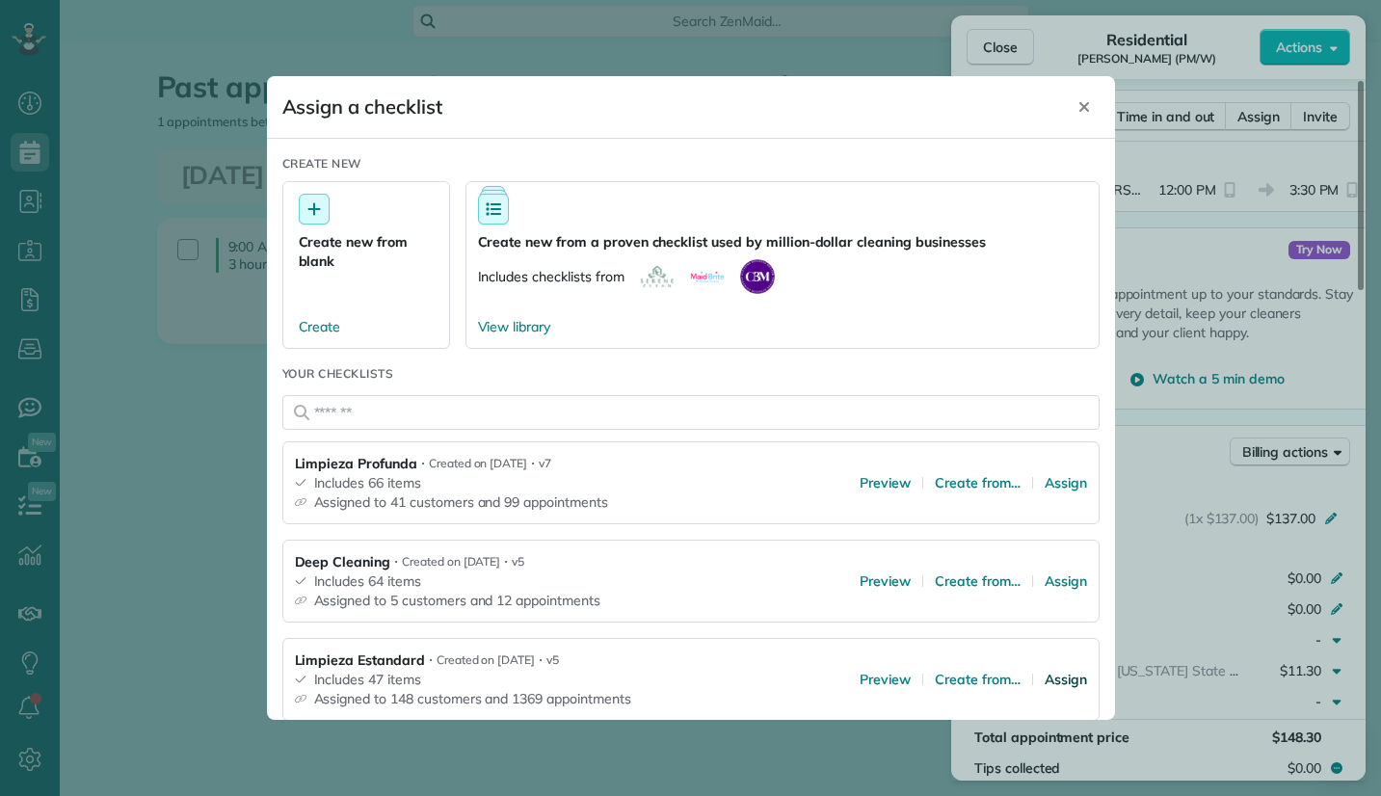
click at [1045, 678] on span "Assign" at bounding box center [1066, 679] width 42 height 19
click at [1046, 681] on span "Assign" at bounding box center [1066, 679] width 42 height 19
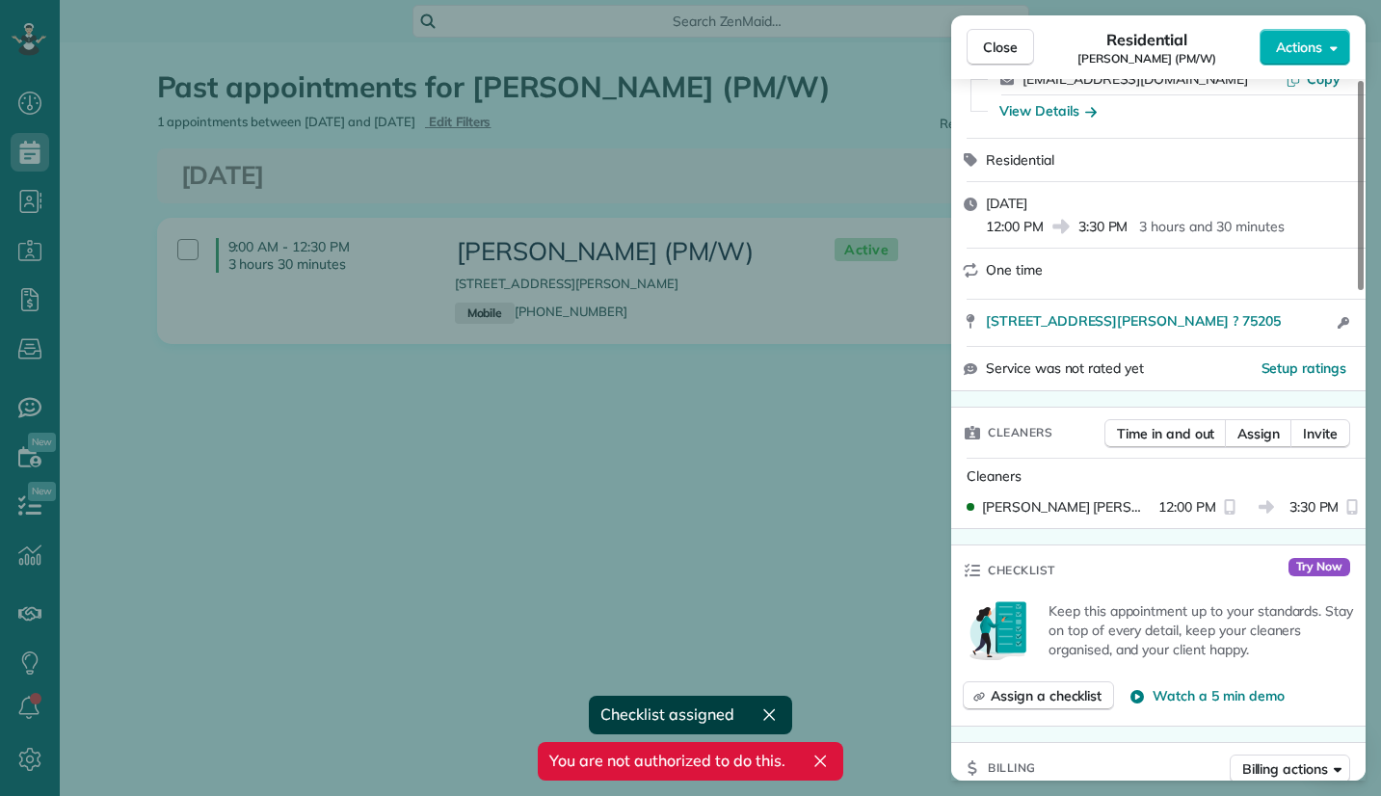
scroll to position [0, 0]
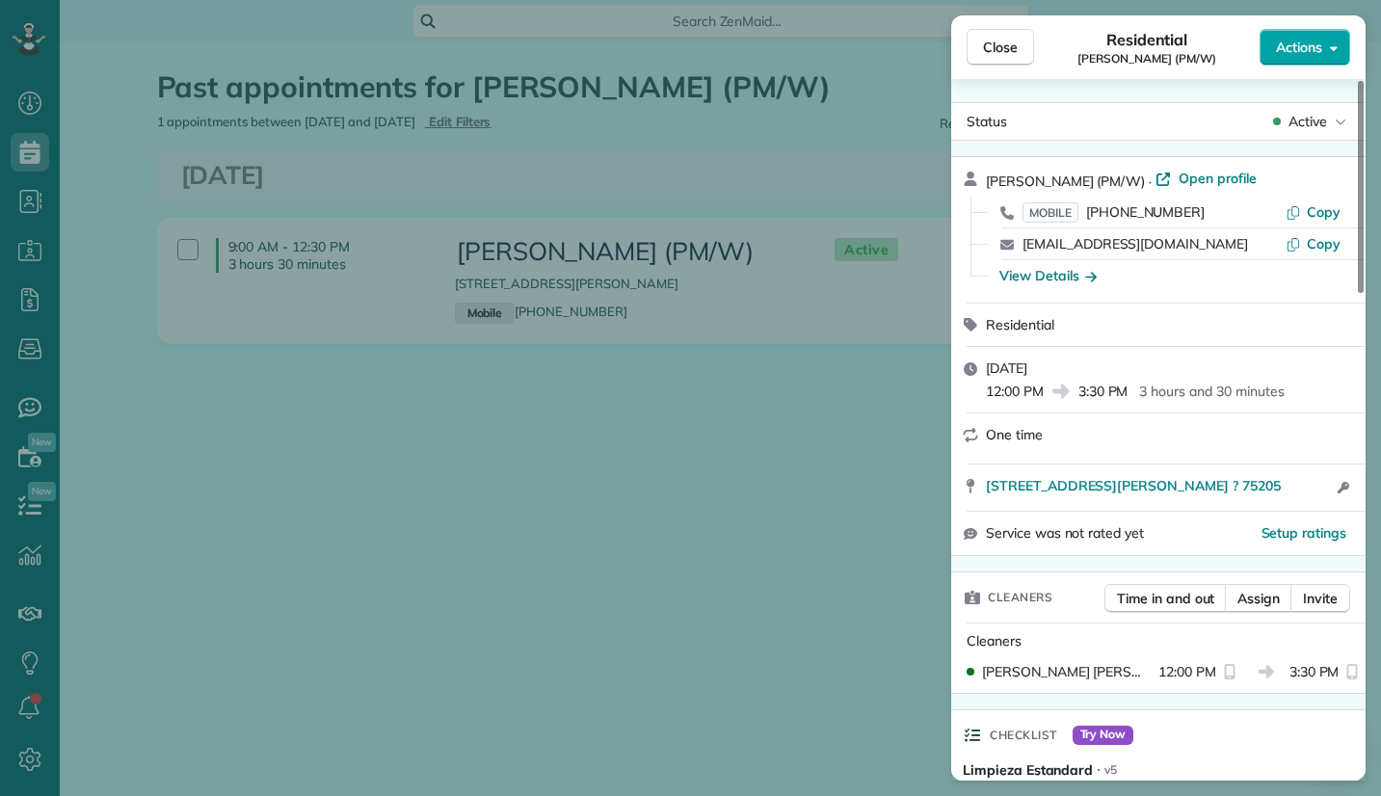
click at [1332, 49] on icon "button" at bounding box center [1334, 48] width 8 height 5
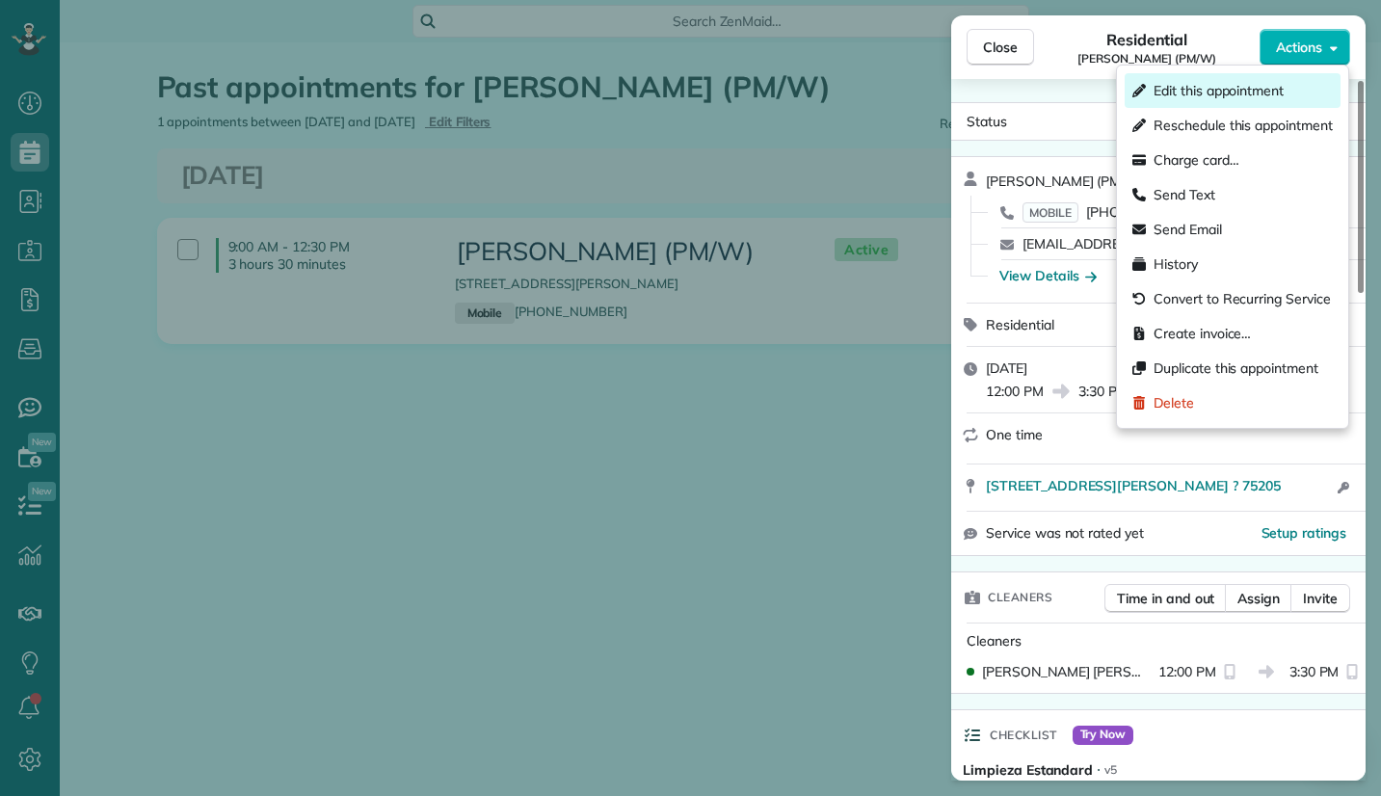
click at [1208, 91] on span "Edit this appointment" at bounding box center [1219, 90] width 130 height 19
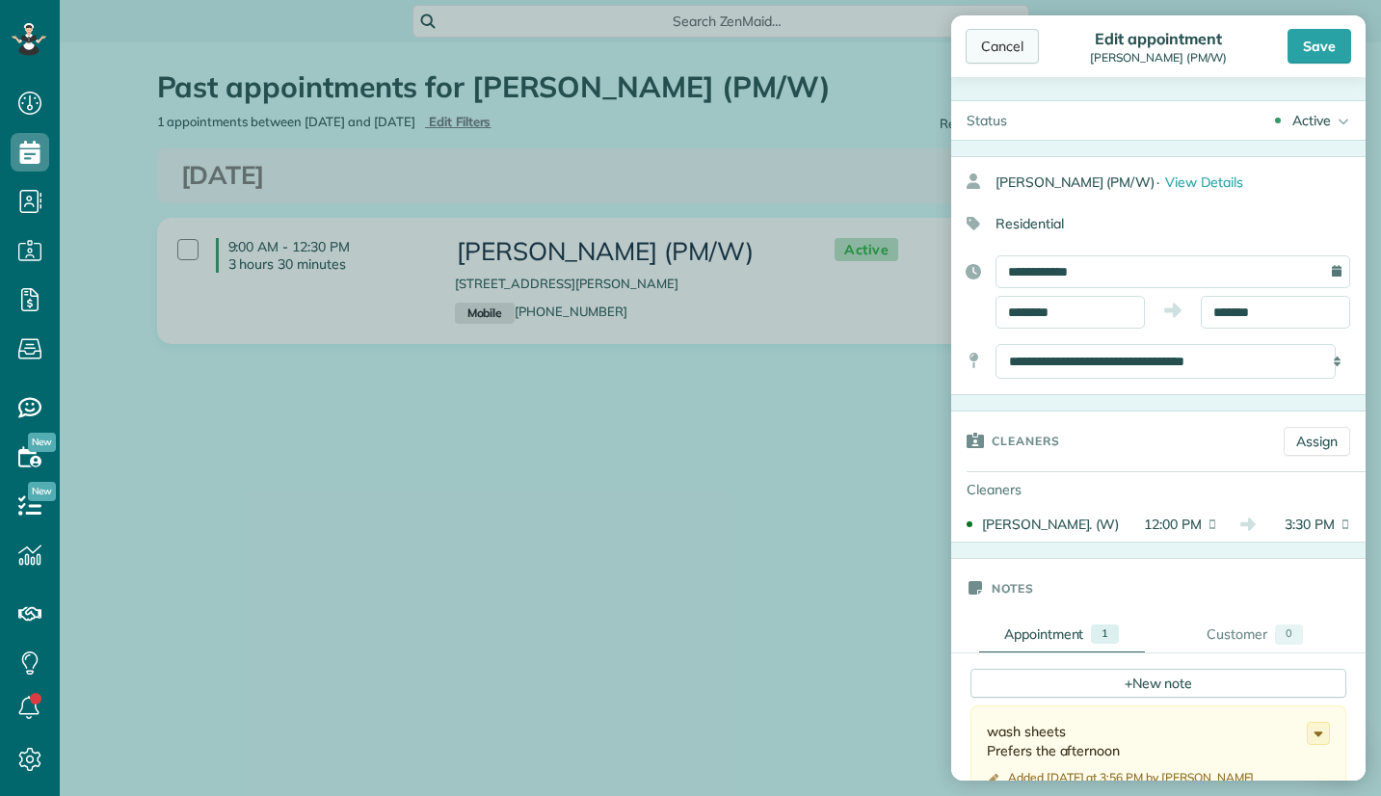
click at [1003, 46] on div "Cancel" at bounding box center [1002, 46] width 73 height 35
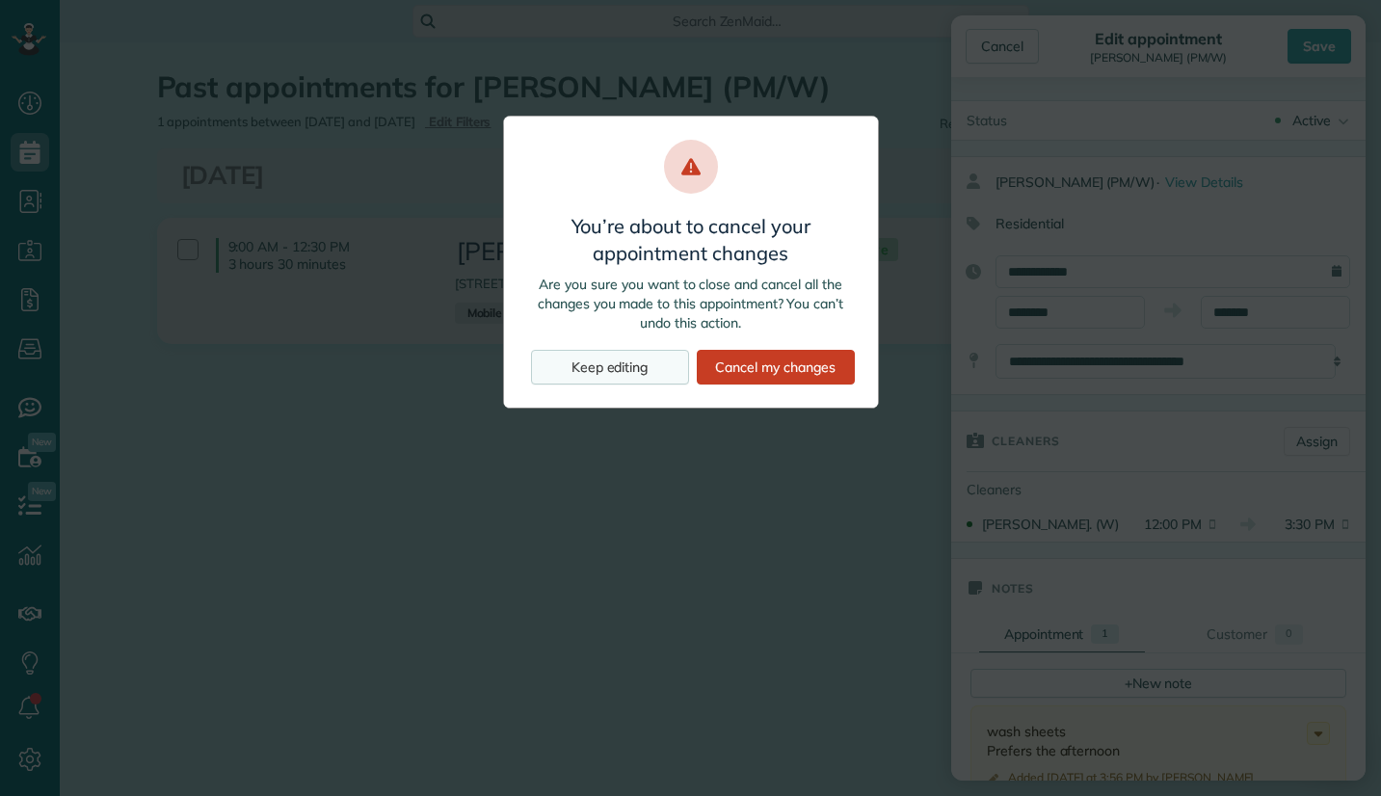
click at [623, 369] on div "Keep editing" at bounding box center [610, 367] width 158 height 35
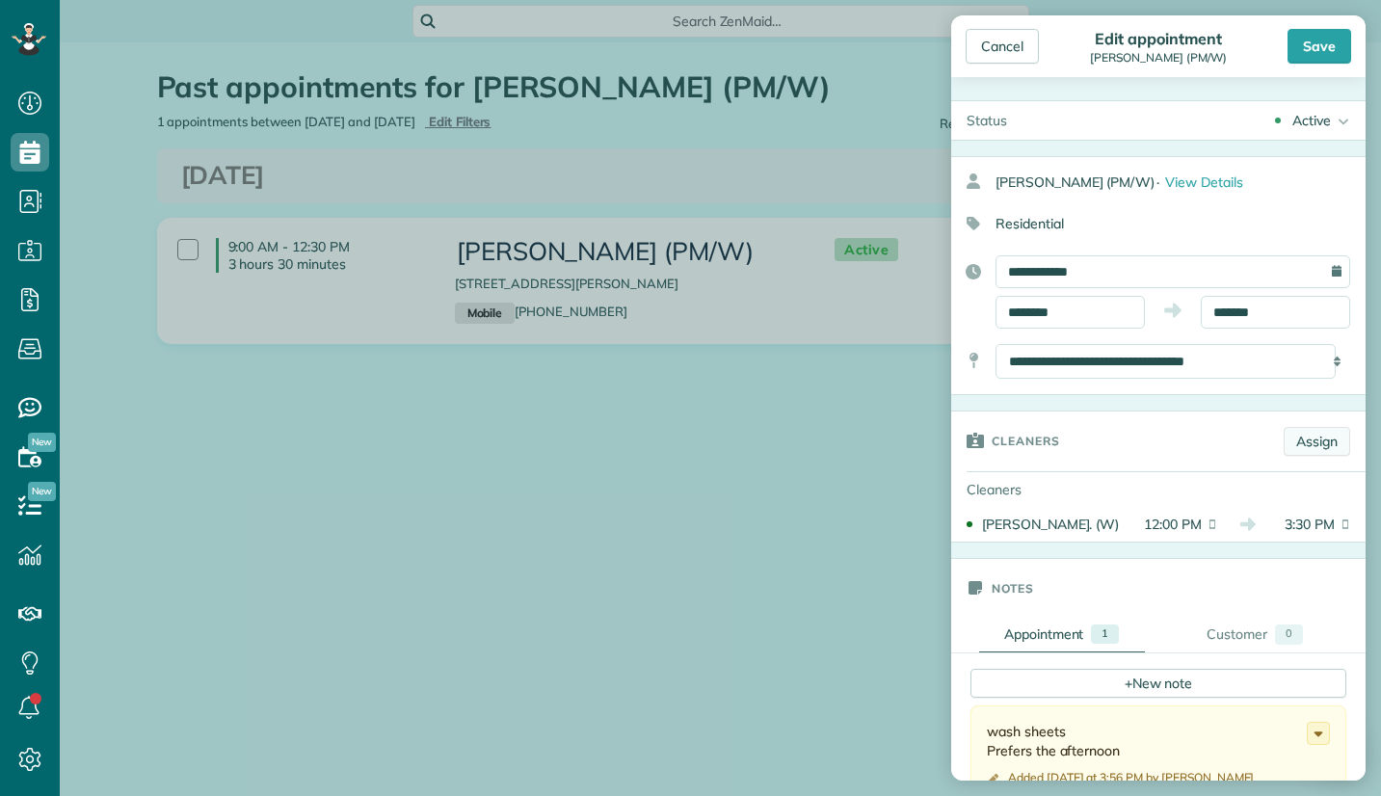
click at [1290, 441] on link "Assign" at bounding box center [1317, 441] width 67 height 29
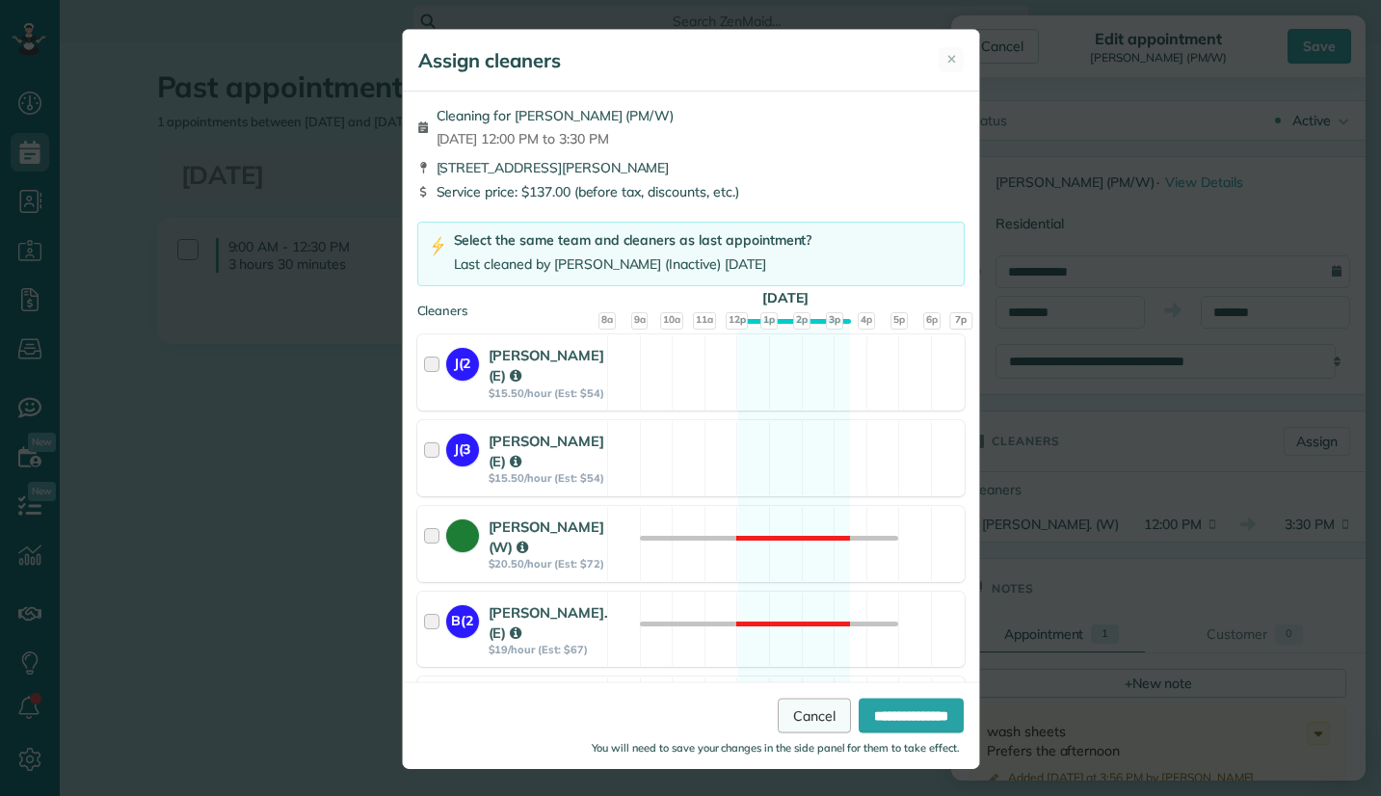
click at [778, 710] on link "Cancel" at bounding box center [814, 715] width 73 height 35
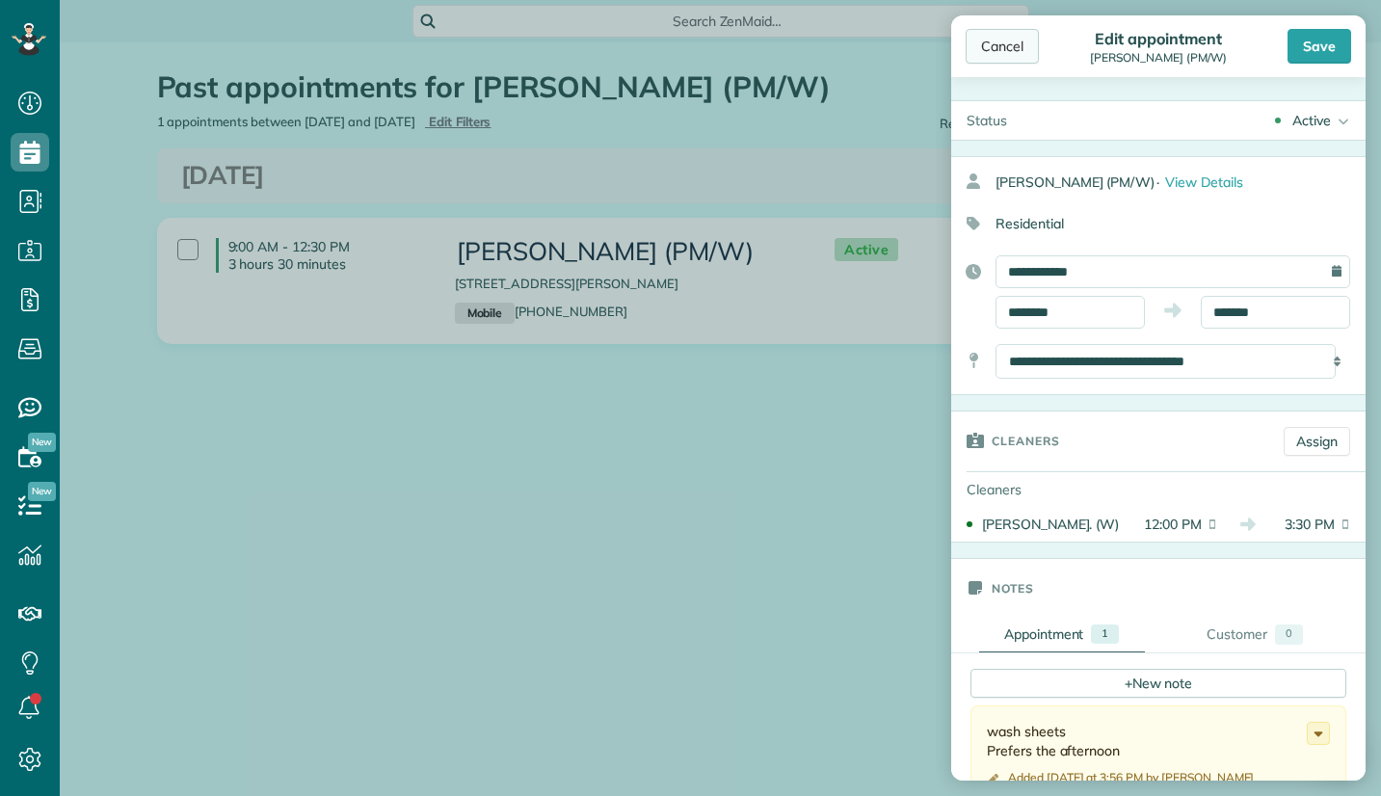
click at [1003, 52] on div "Cancel" at bounding box center [1002, 46] width 73 height 35
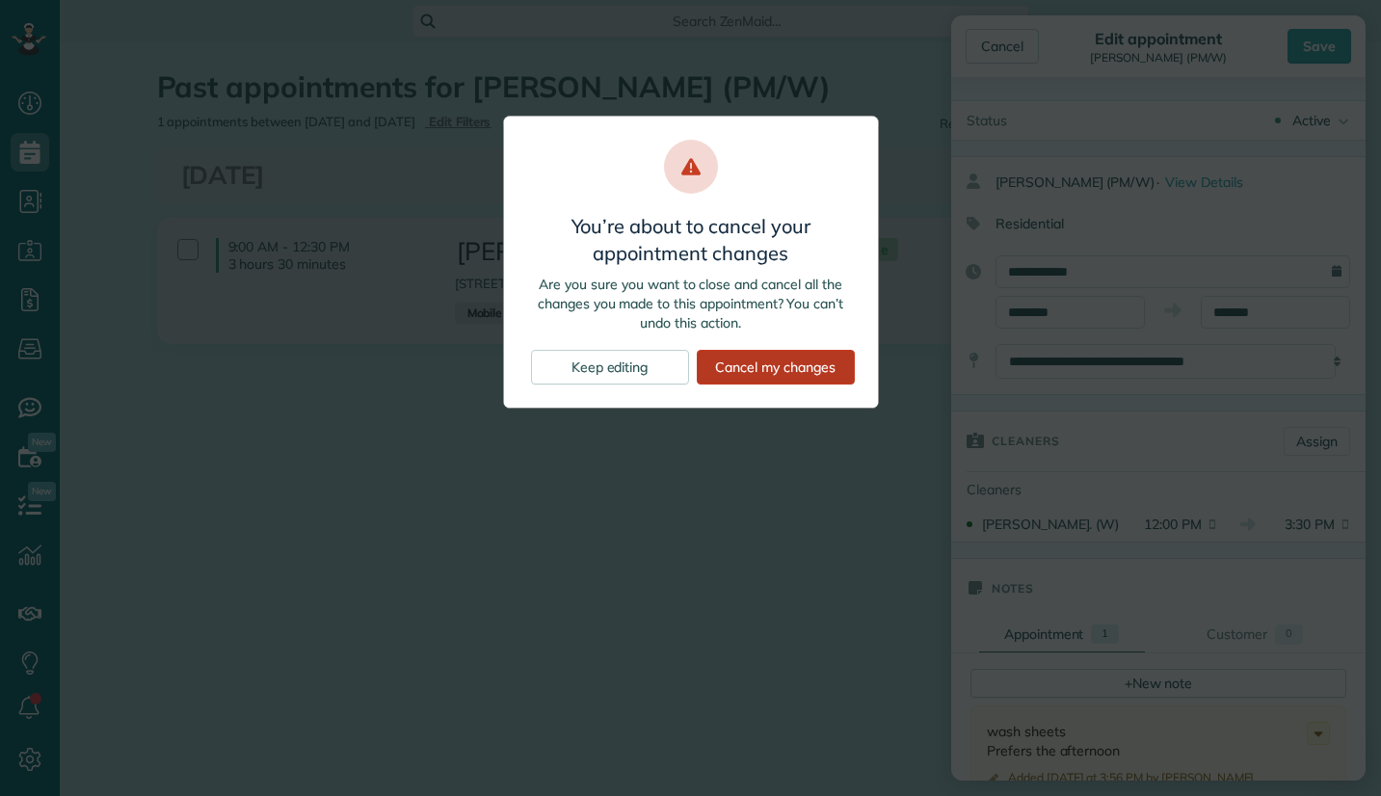
click at [747, 362] on div "Cancel my changes" at bounding box center [776, 367] width 158 height 35
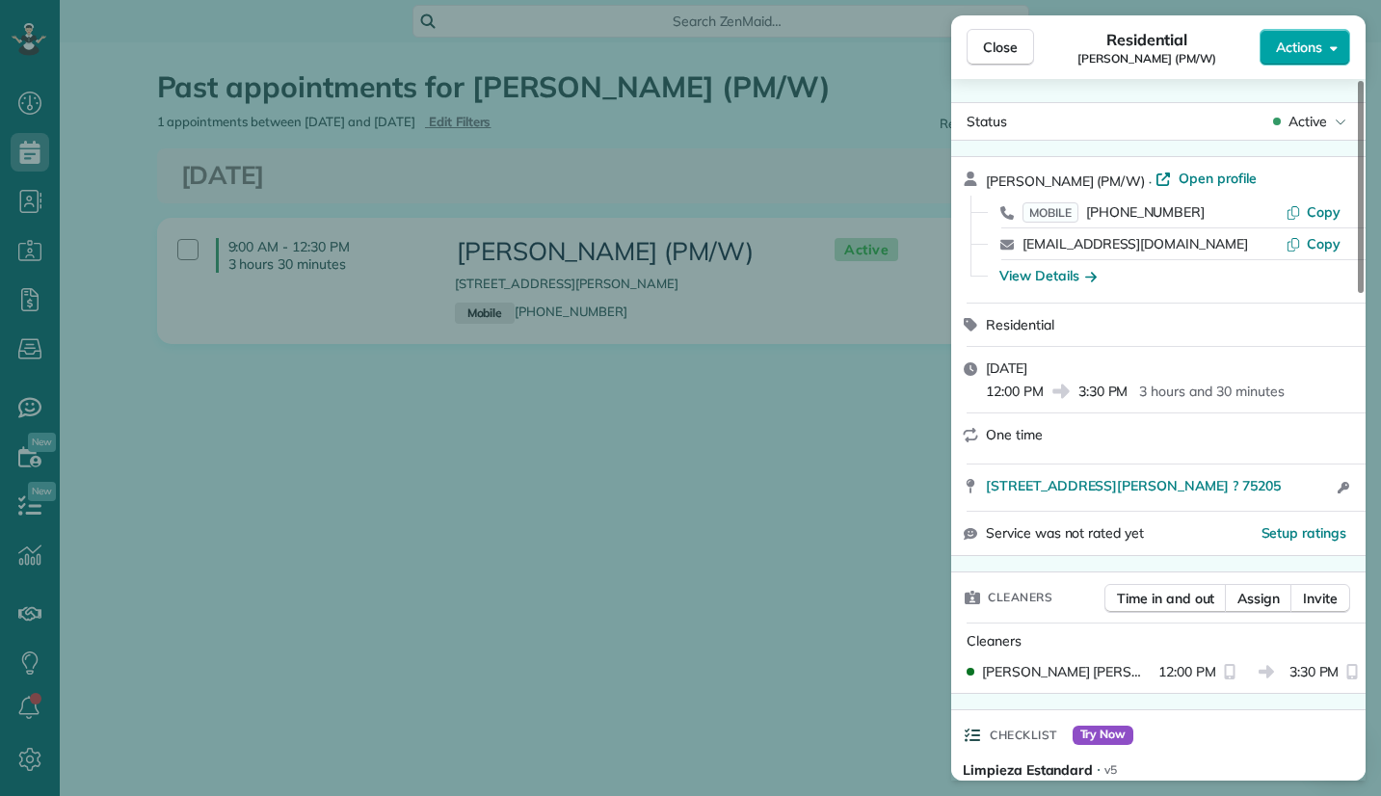
click at [1331, 48] on icon "button" at bounding box center [1334, 48] width 8 height 5
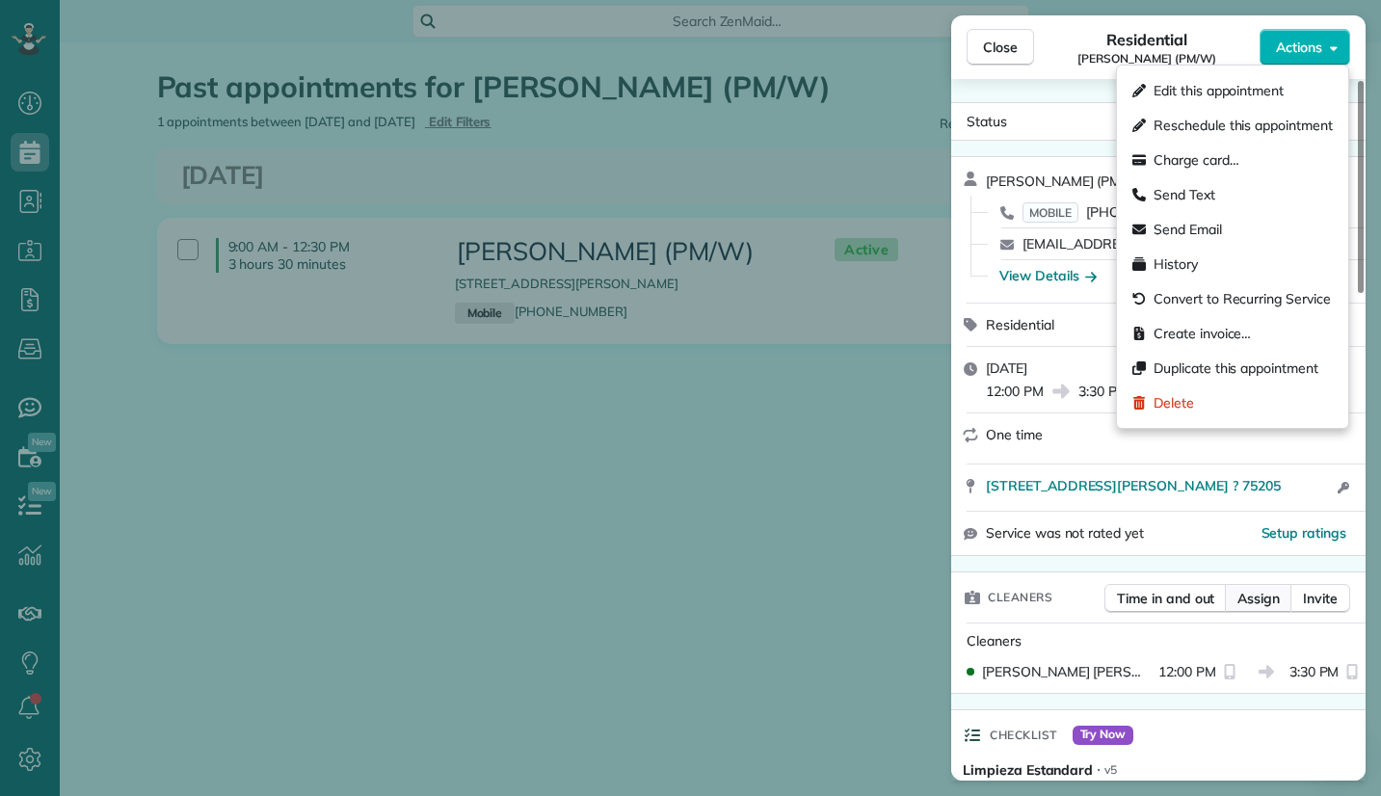
click at [1253, 599] on span "Assign" at bounding box center [1259, 598] width 42 height 19
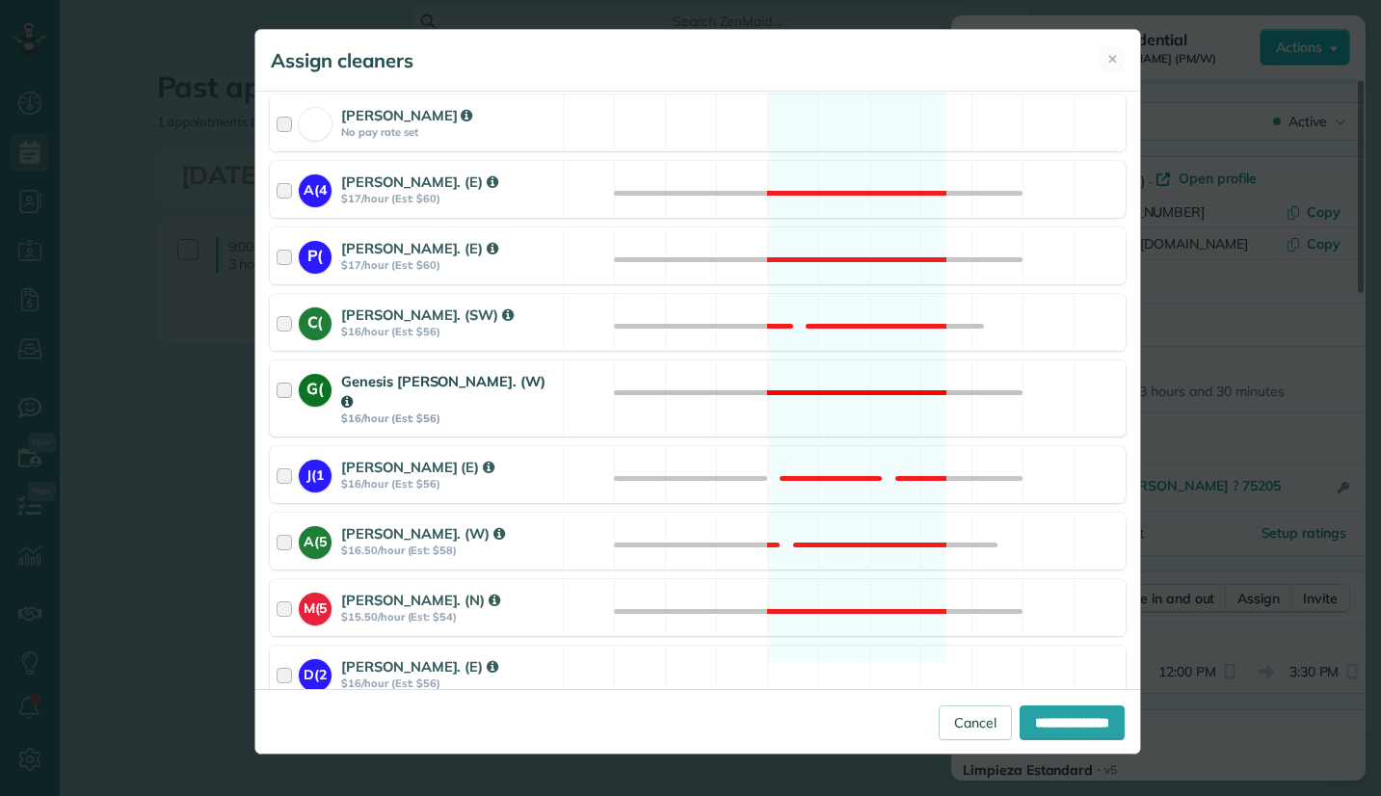
scroll to position [1612, 0]
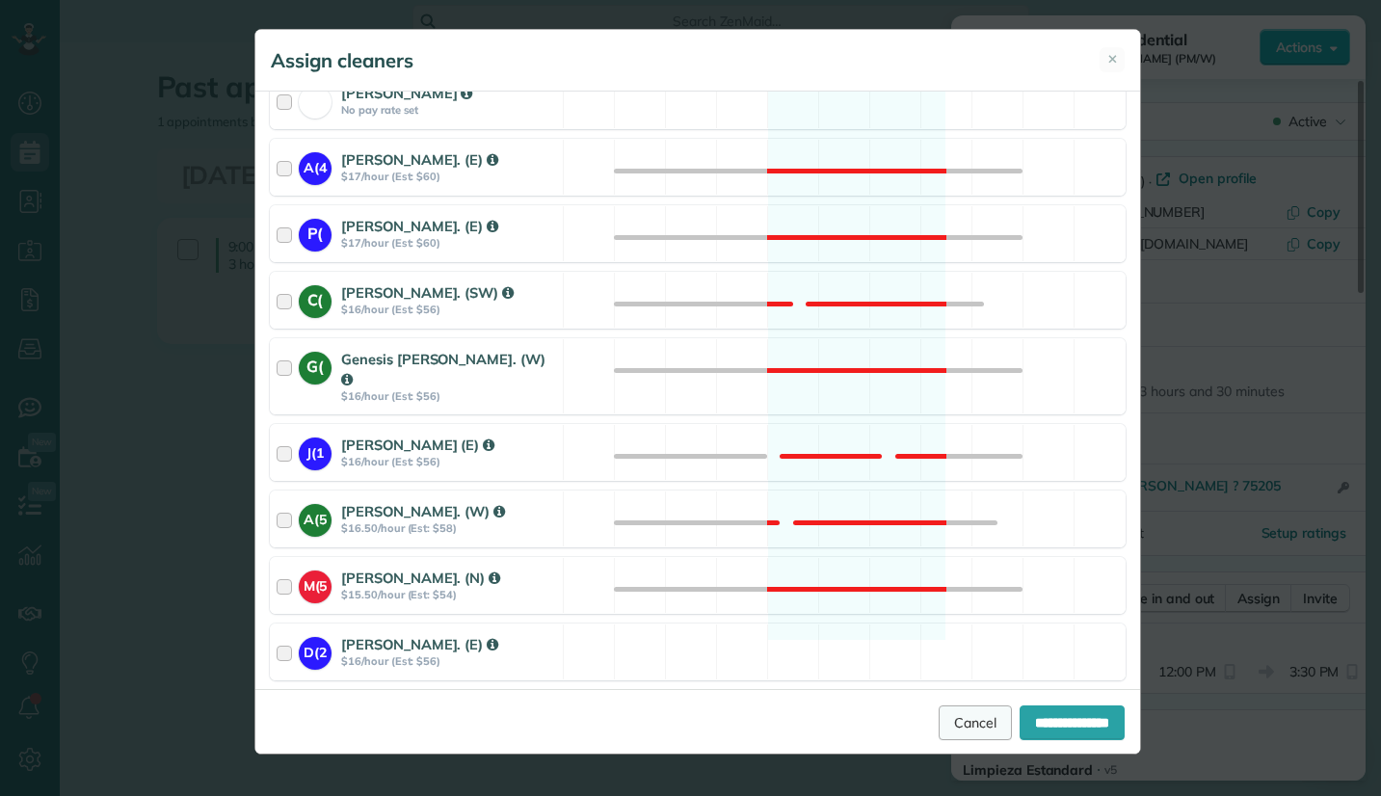
click at [955, 724] on link "Cancel" at bounding box center [975, 723] width 73 height 35
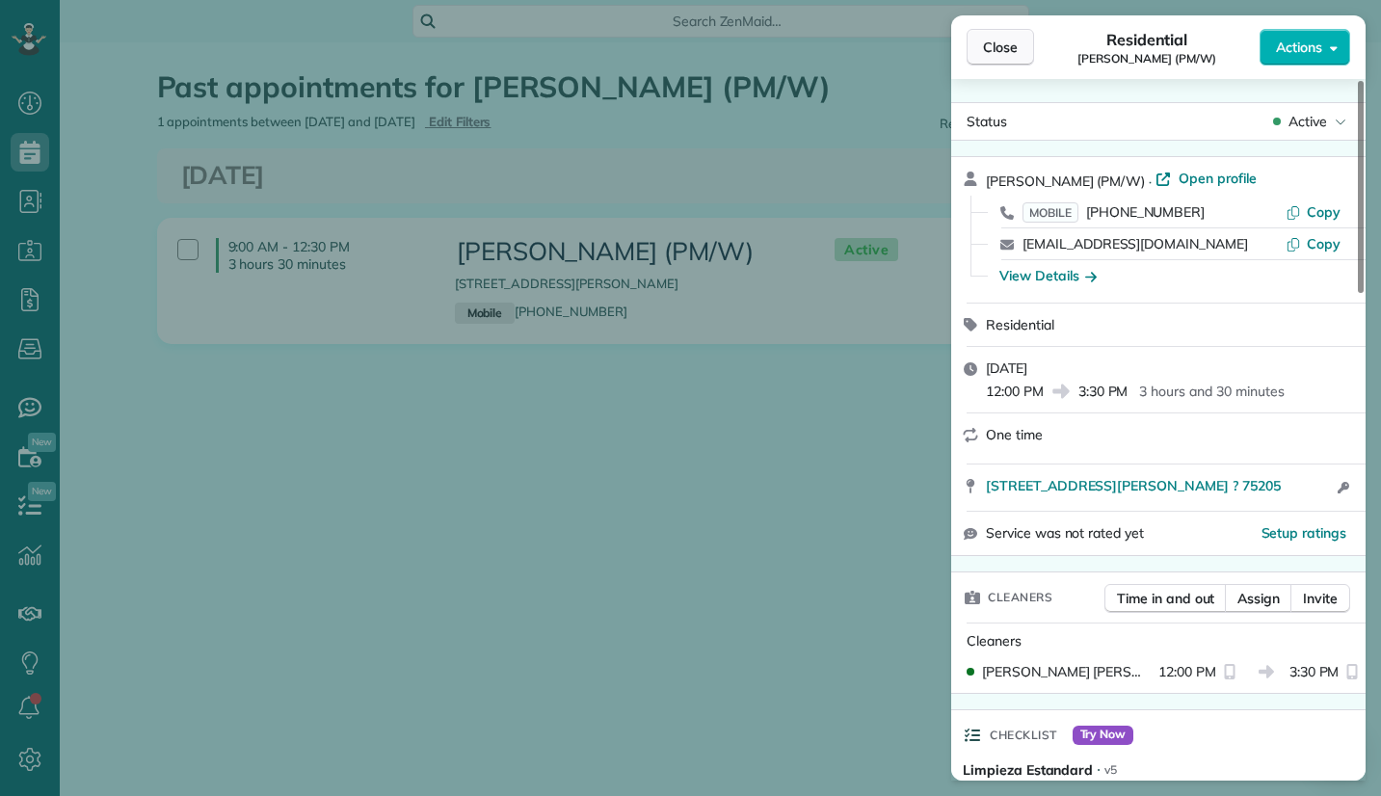
click at [993, 36] on button "Close" at bounding box center [1000, 47] width 67 height 37
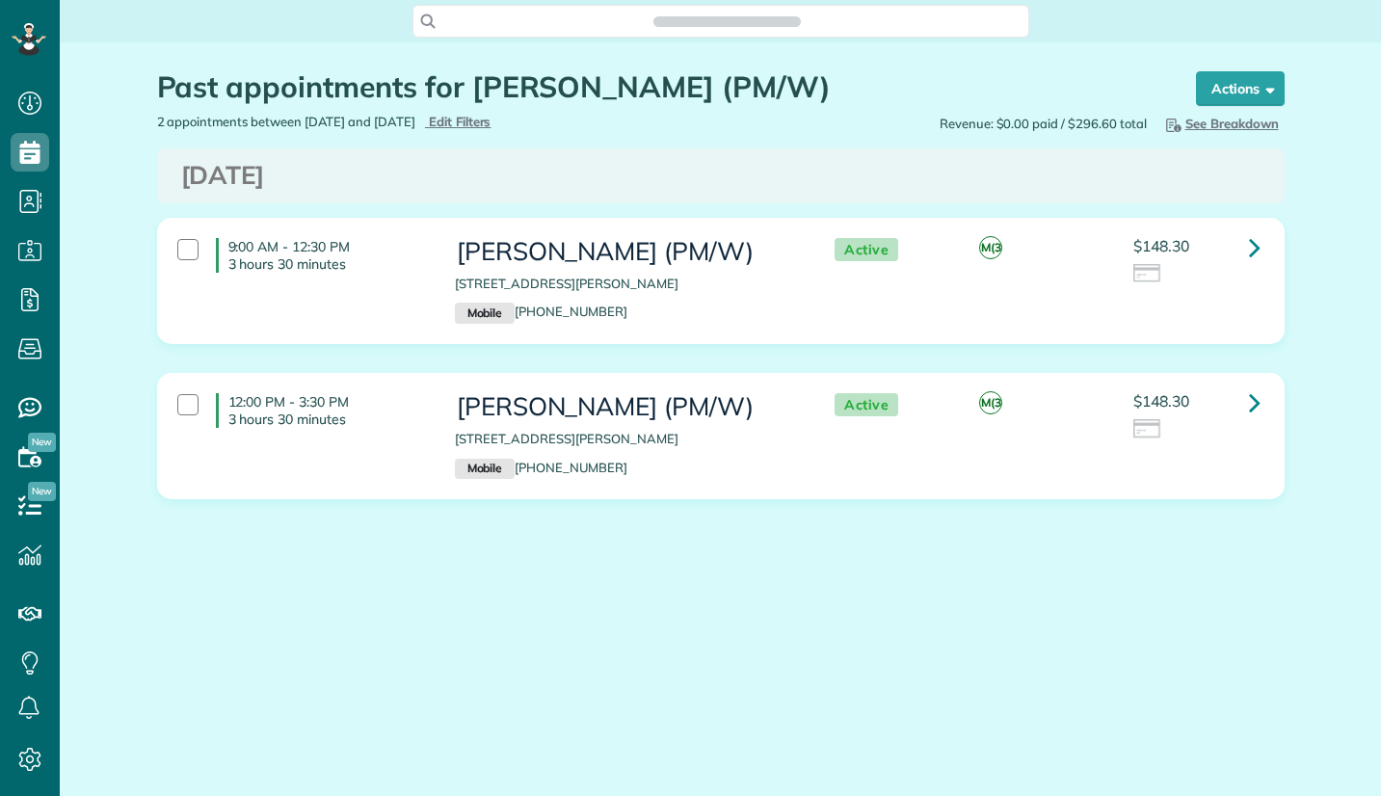
scroll to position [9, 9]
click at [1253, 403] on icon at bounding box center [1255, 403] width 12 height 34
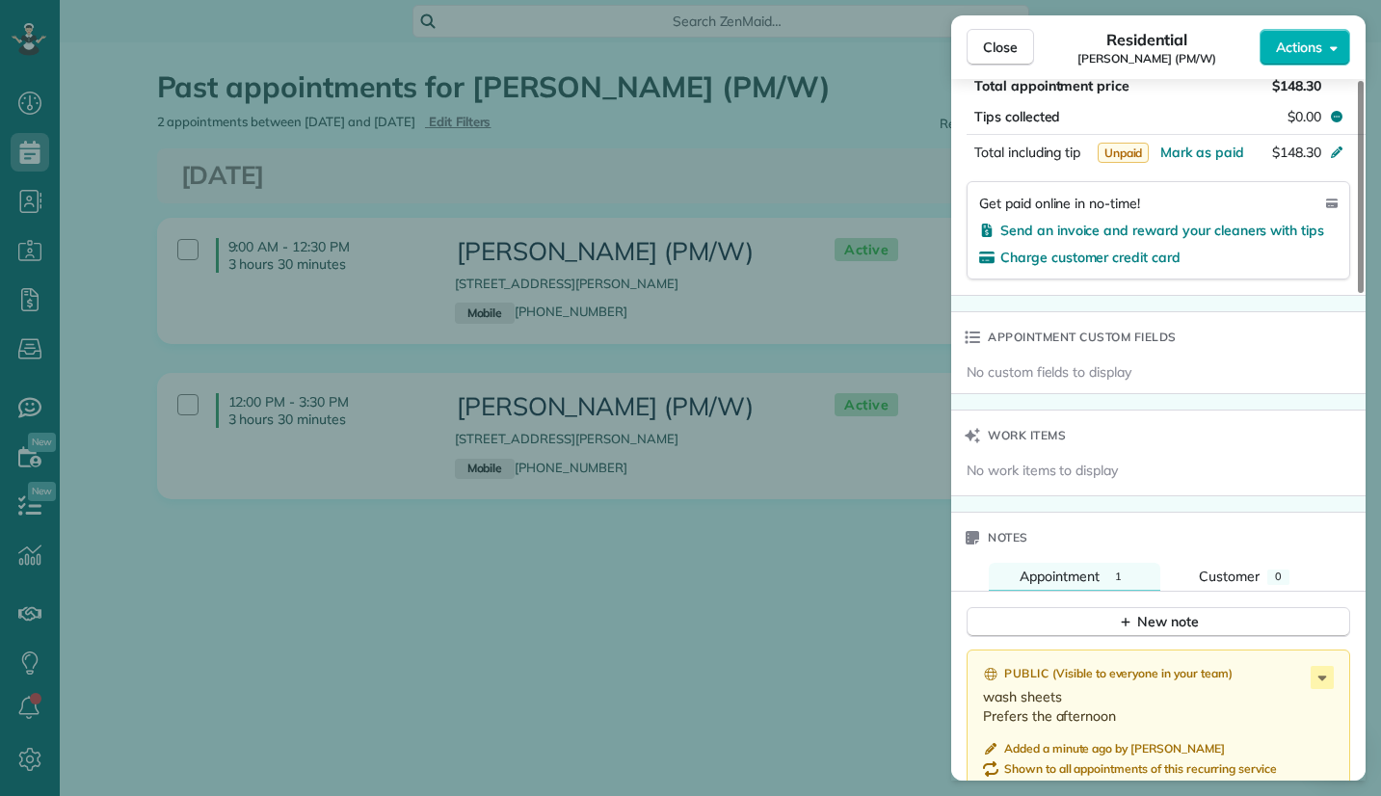
scroll to position [928, 0]
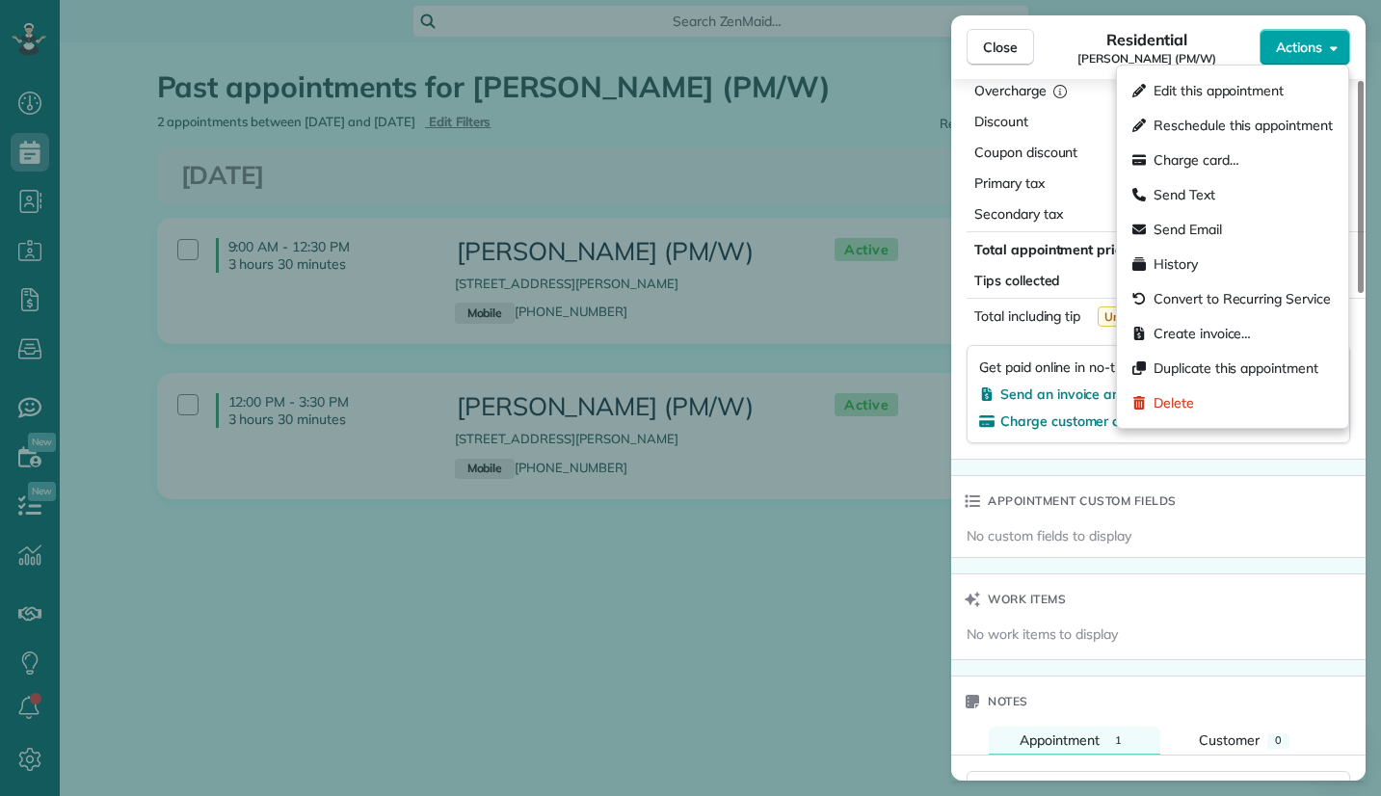
click at [1291, 42] on span "Actions" at bounding box center [1299, 47] width 46 height 19
click at [1190, 90] on span "Edit this appointment" at bounding box center [1219, 90] width 130 height 19
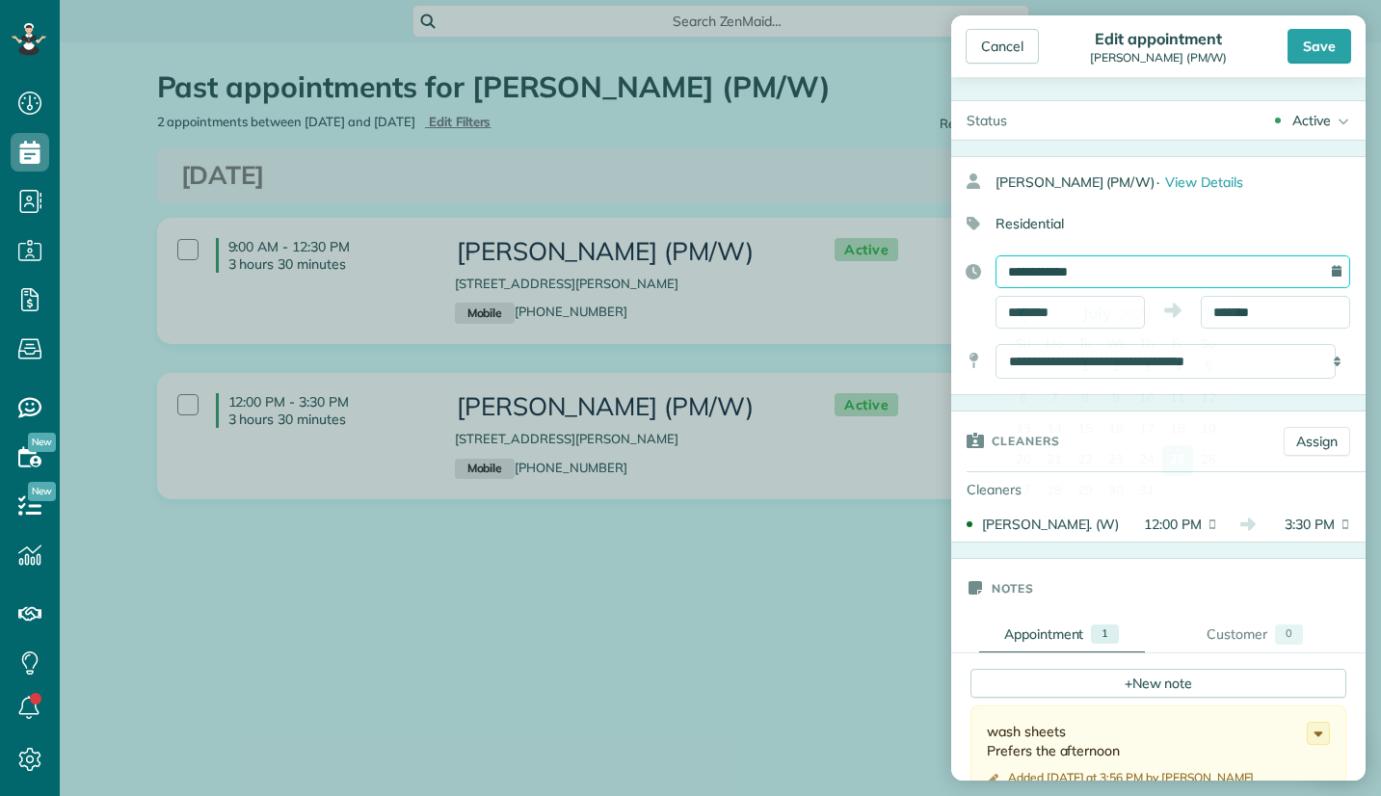
click at [1170, 258] on input "**********" at bounding box center [1173, 271] width 355 height 33
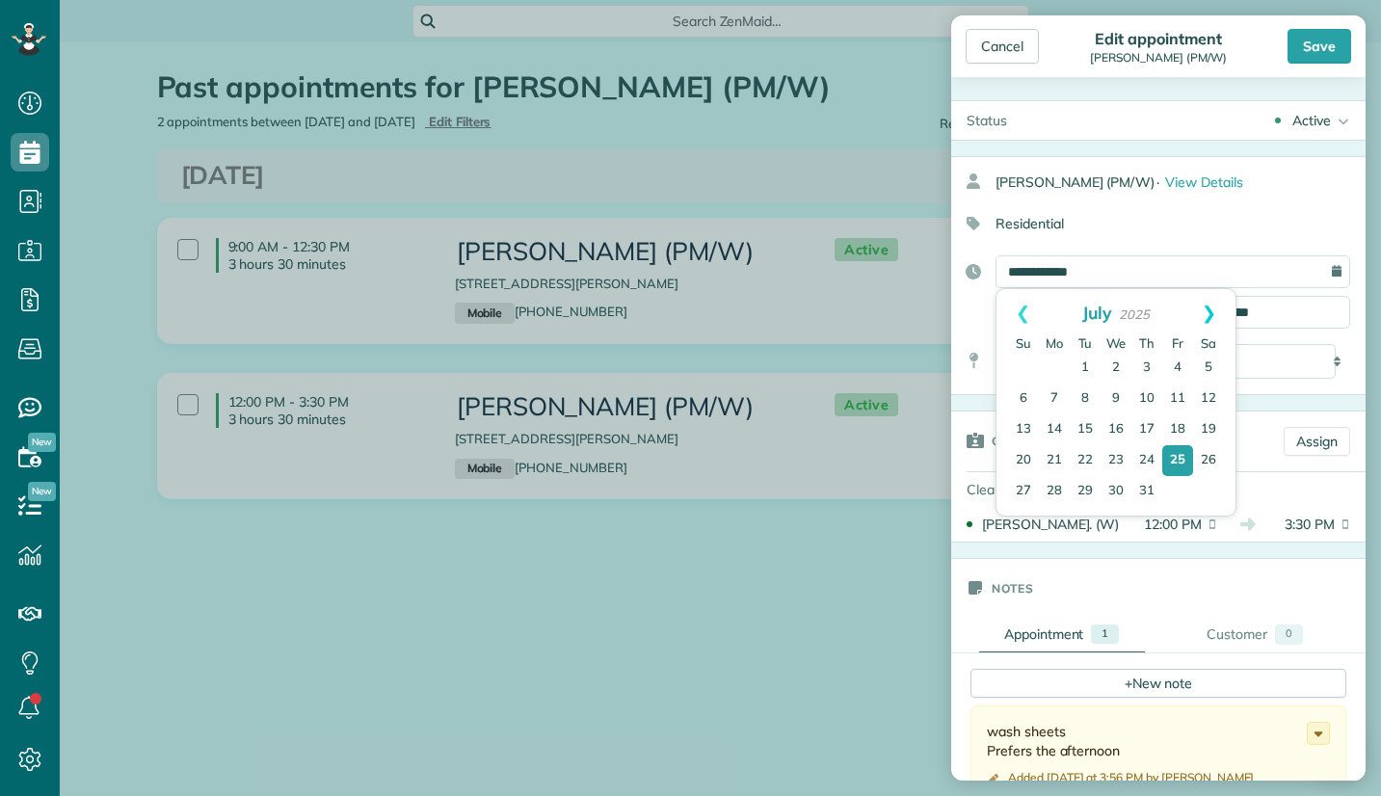
click at [1215, 313] on link "Next" at bounding box center [1209, 313] width 53 height 48
click at [1214, 312] on link "Next" at bounding box center [1209, 313] width 53 height 48
click at [1118, 396] on link "10" at bounding box center [1116, 400] width 31 height 31
type input "**********"
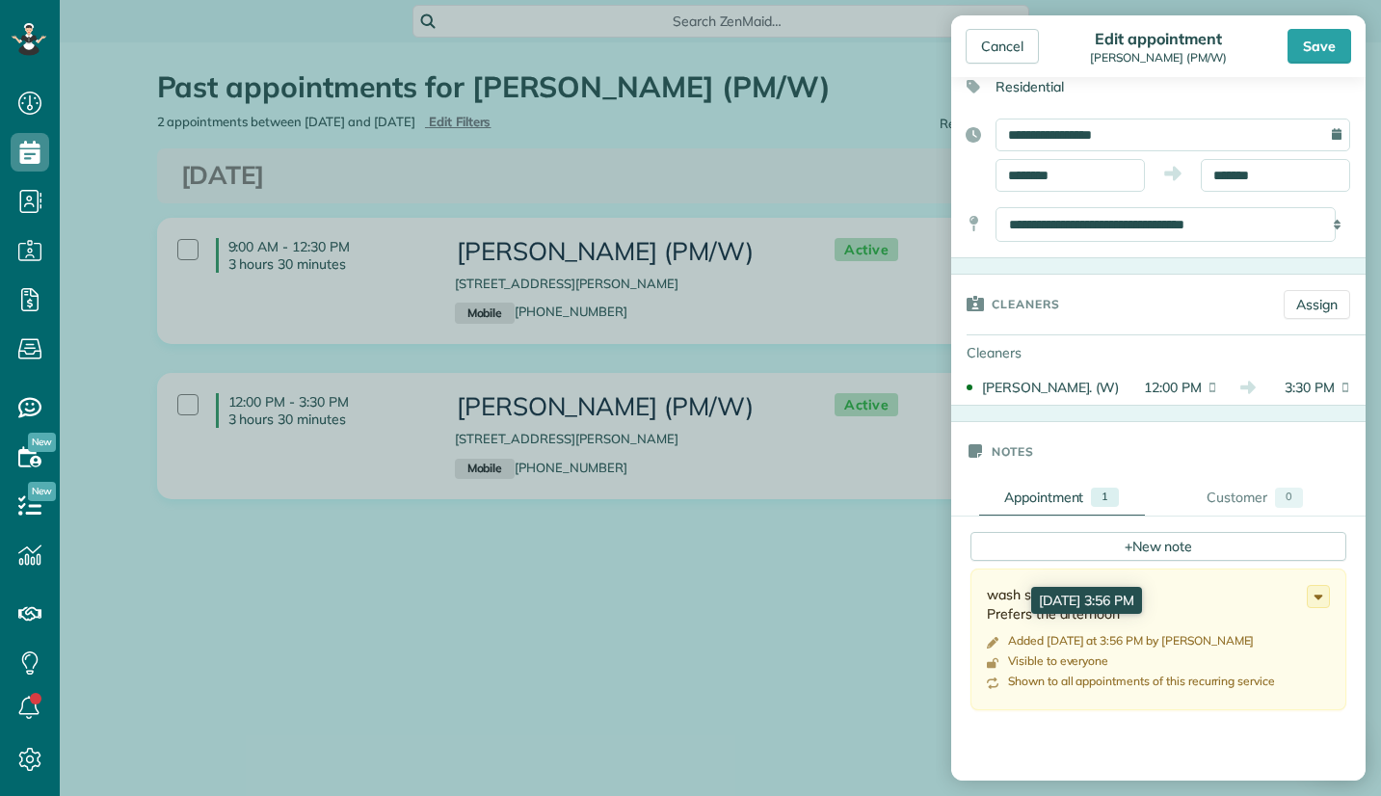
scroll to position [96, 0]
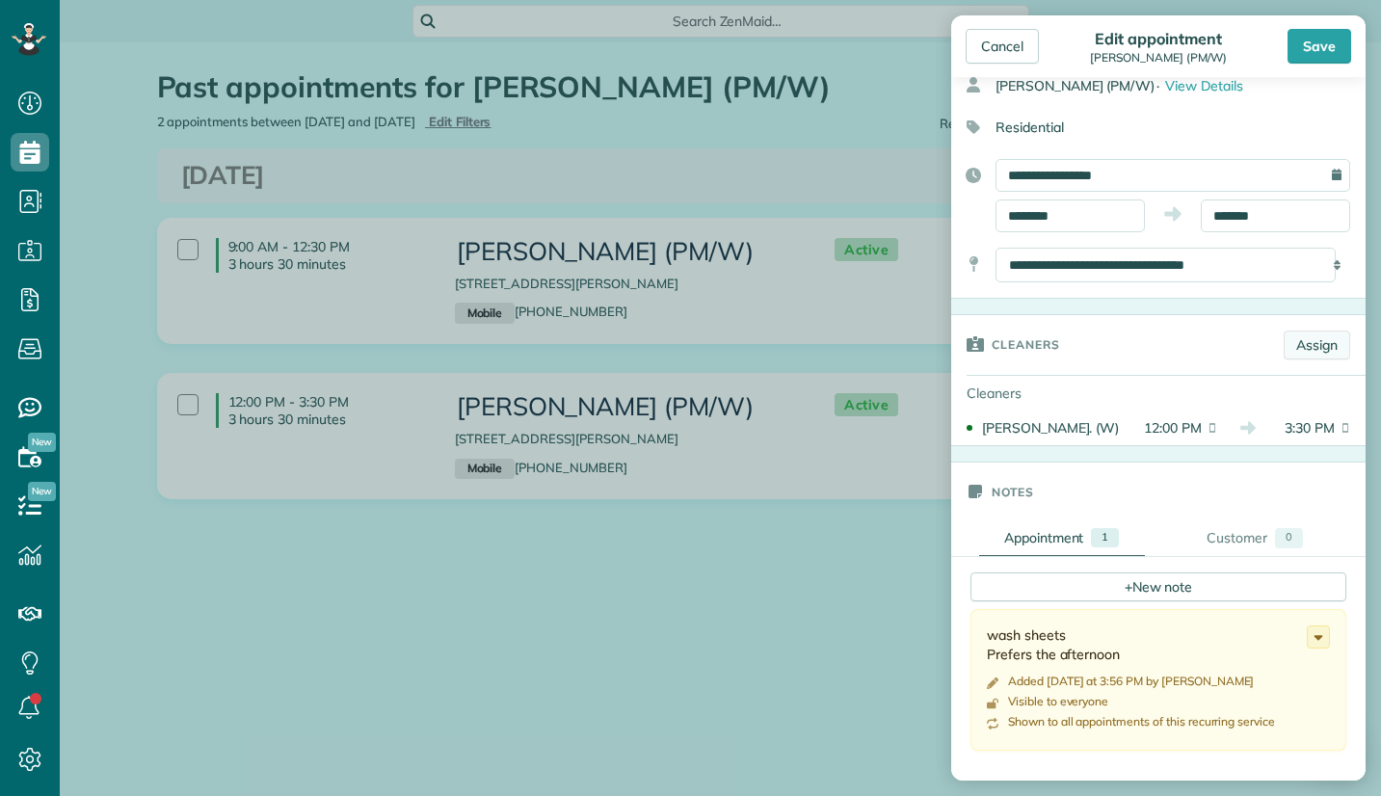
click at [1287, 346] on link "Assign" at bounding box center [1317, 345] width 67 height 29
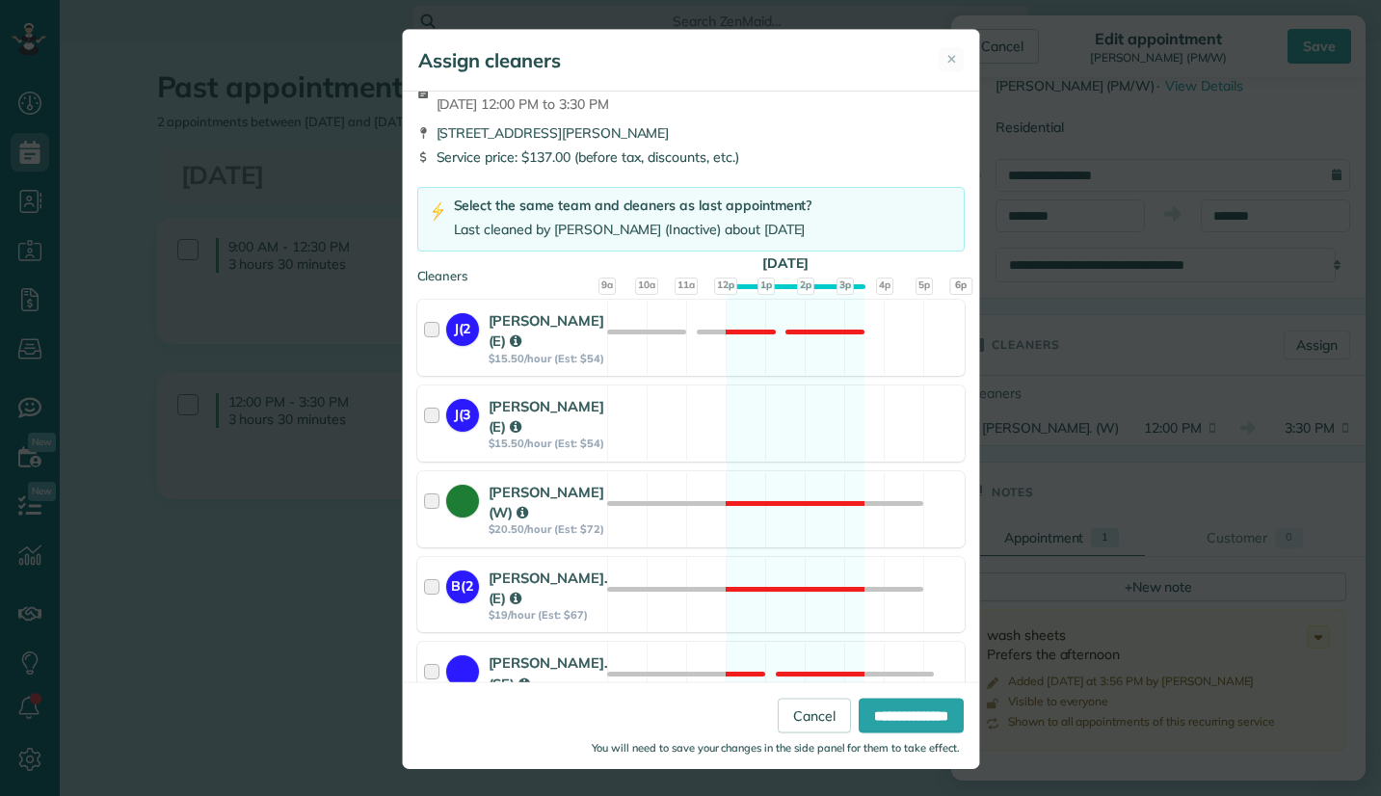
scroll to position [0, 0]
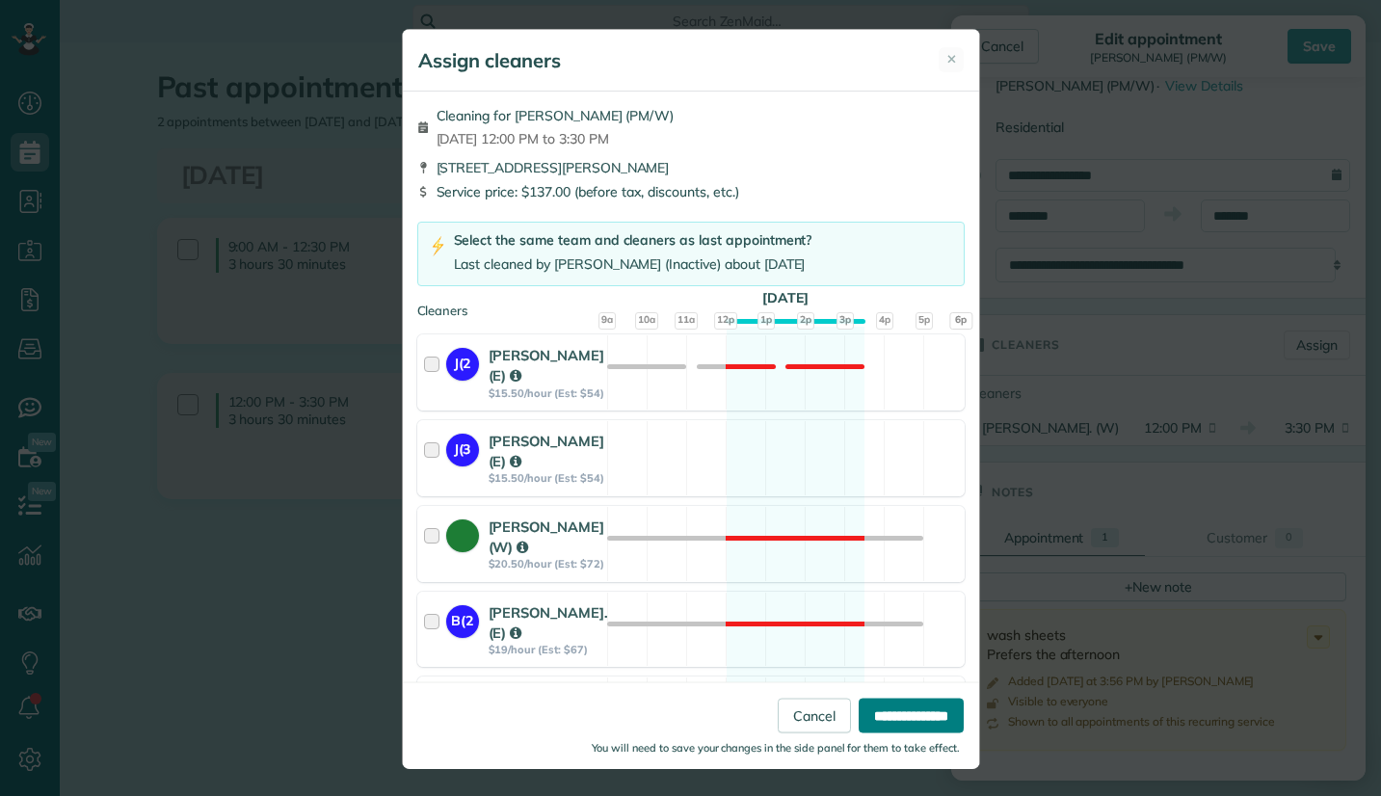
click at [881, 719] on input "**********" at bounding box center [911, 715] width 105 height 35
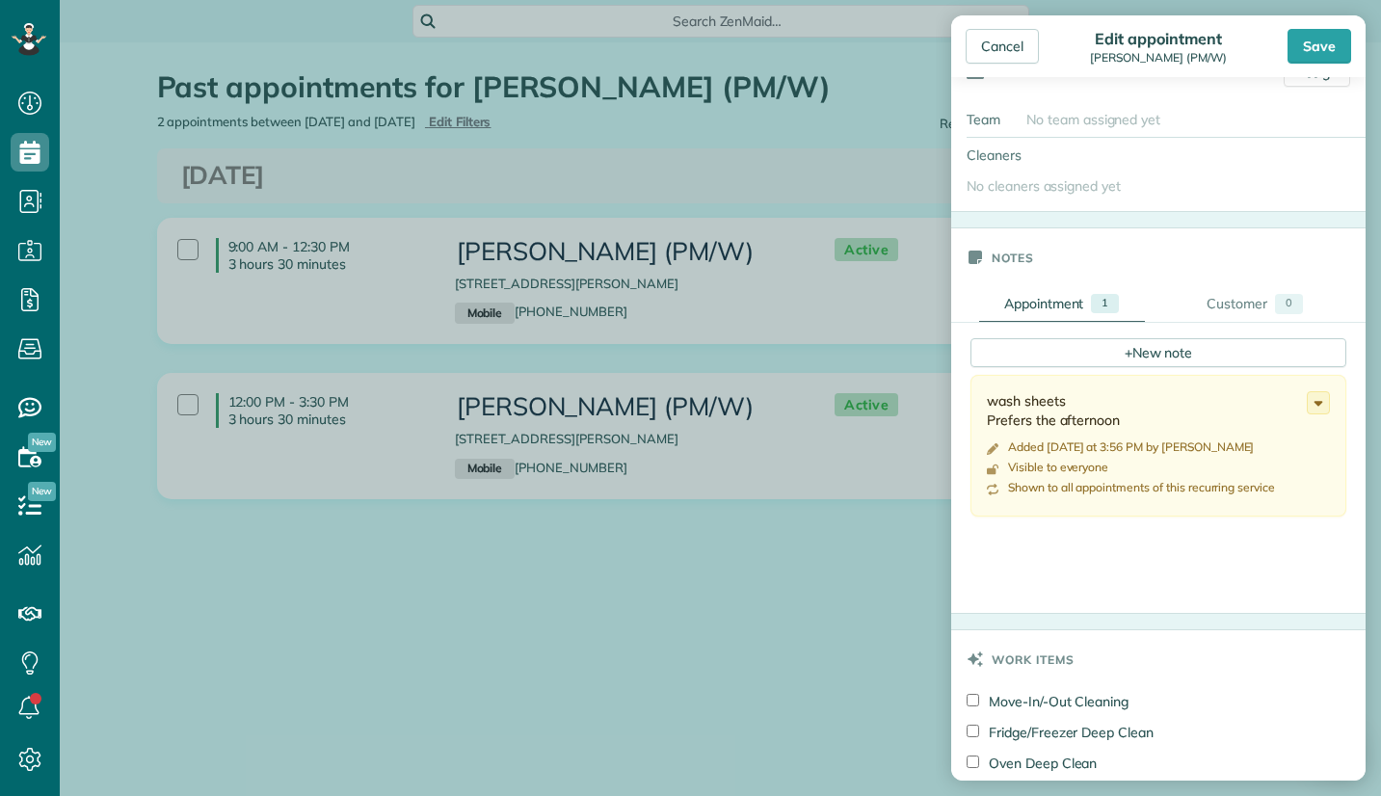
scroll to position [771, 0]
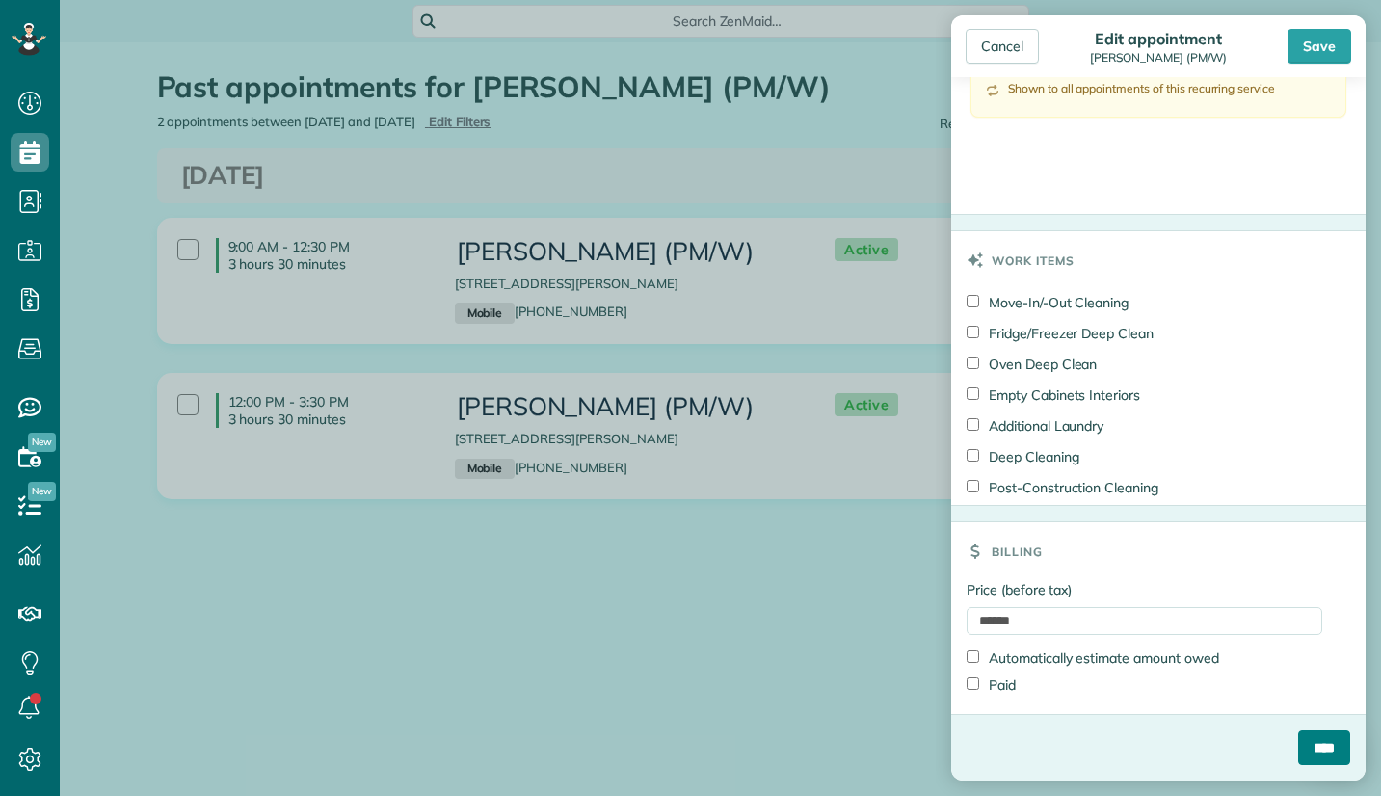
click at [1298, 738] on input "****" at bounding box center [1324, 748] width 52 height 35
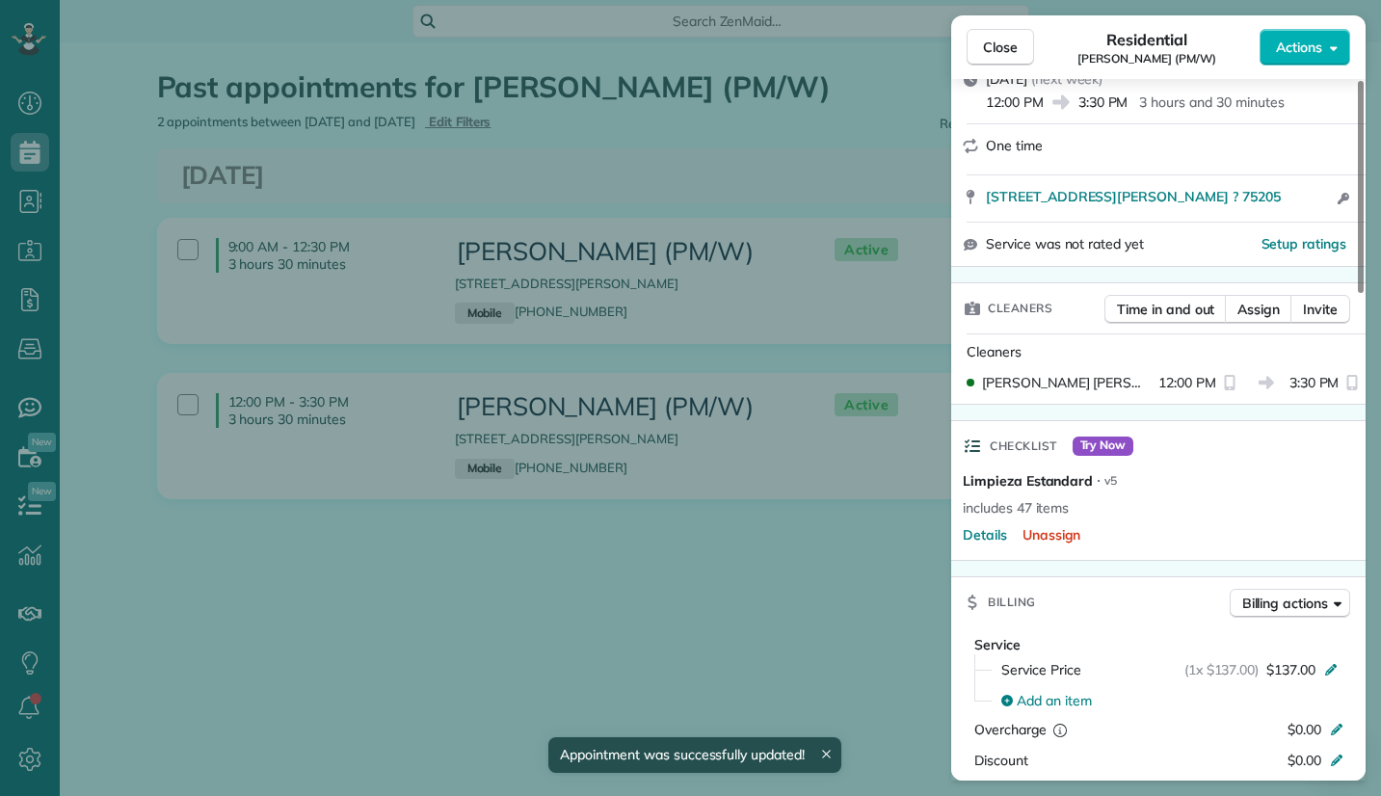
scroll to position [96, 0]
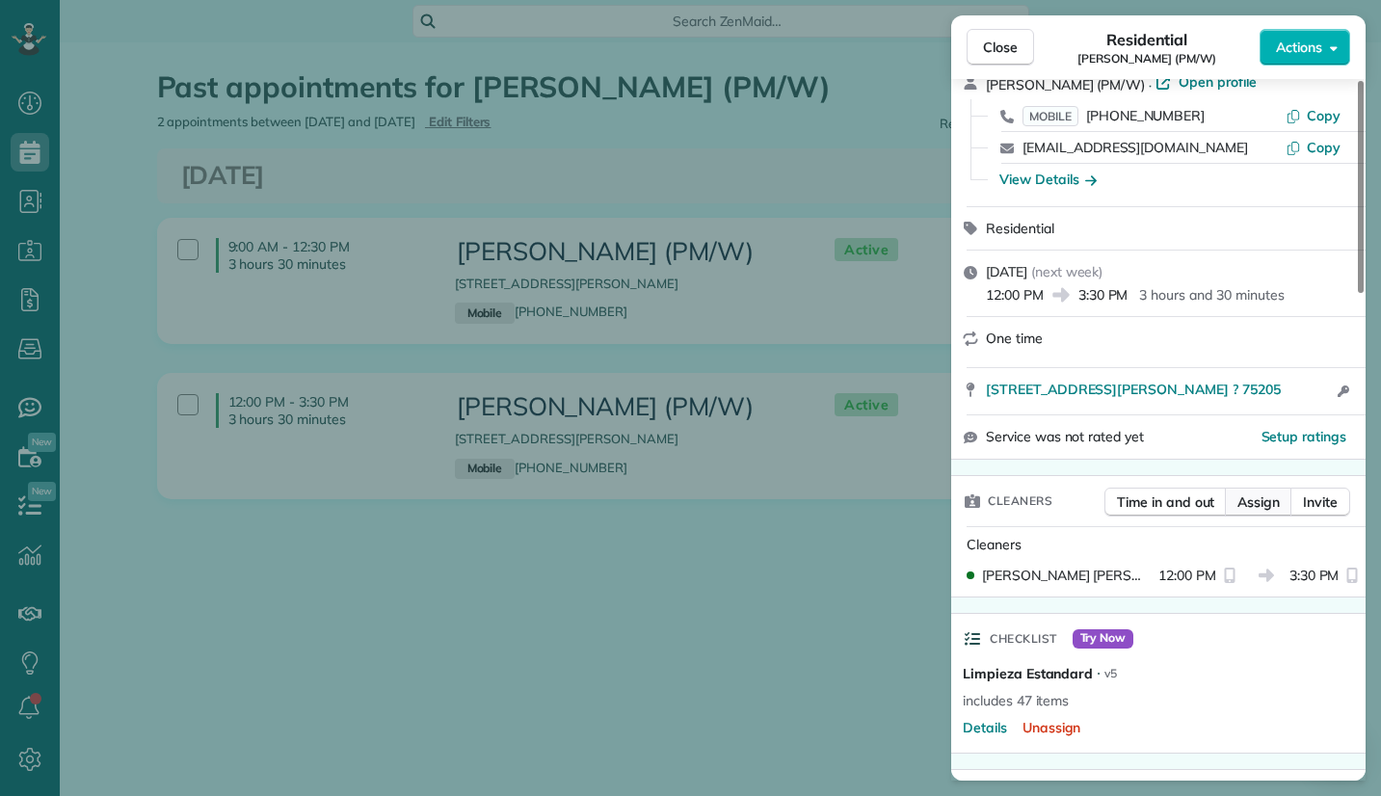
click at [1259, 500] on span "Assign" at bounding box center [1259, 502] width 42 height 19
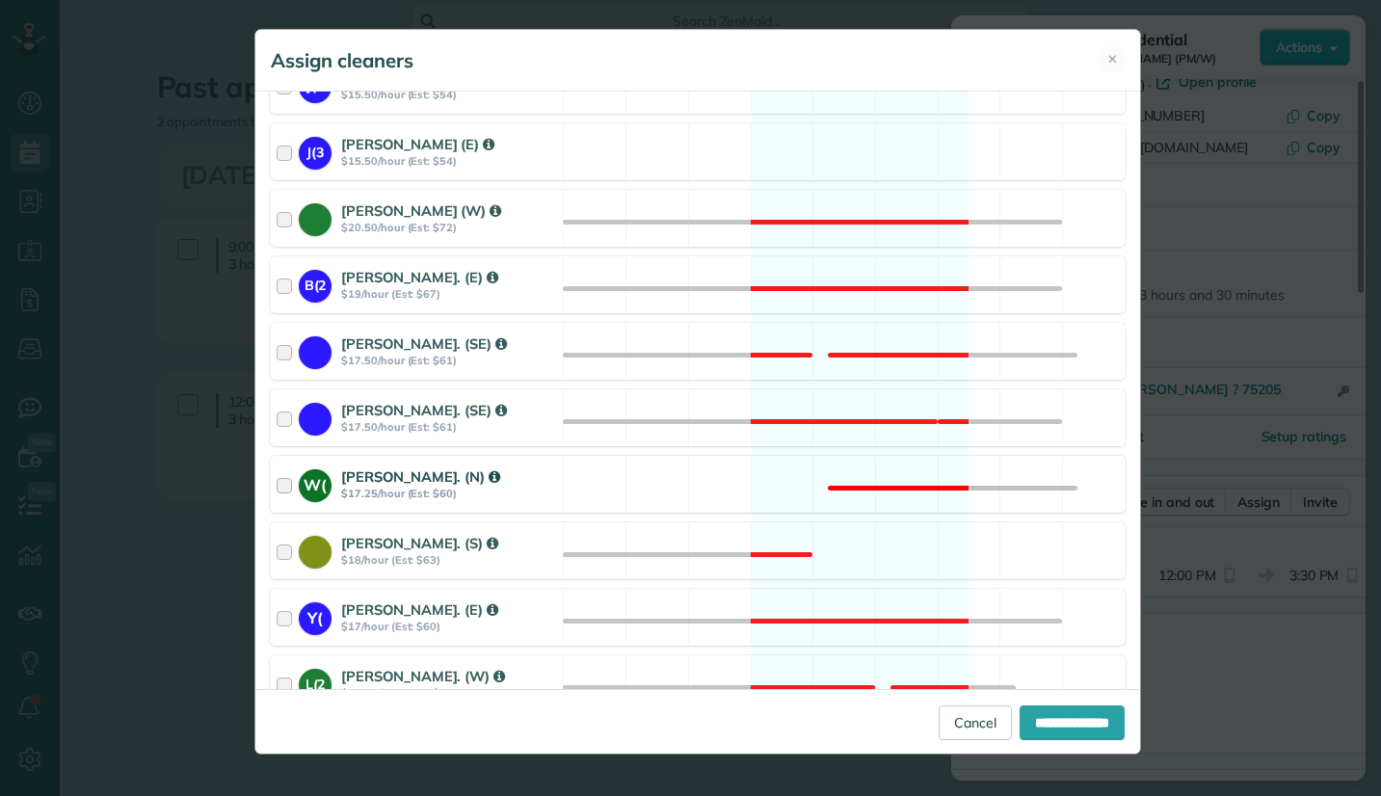
scroll to position [0, 0]
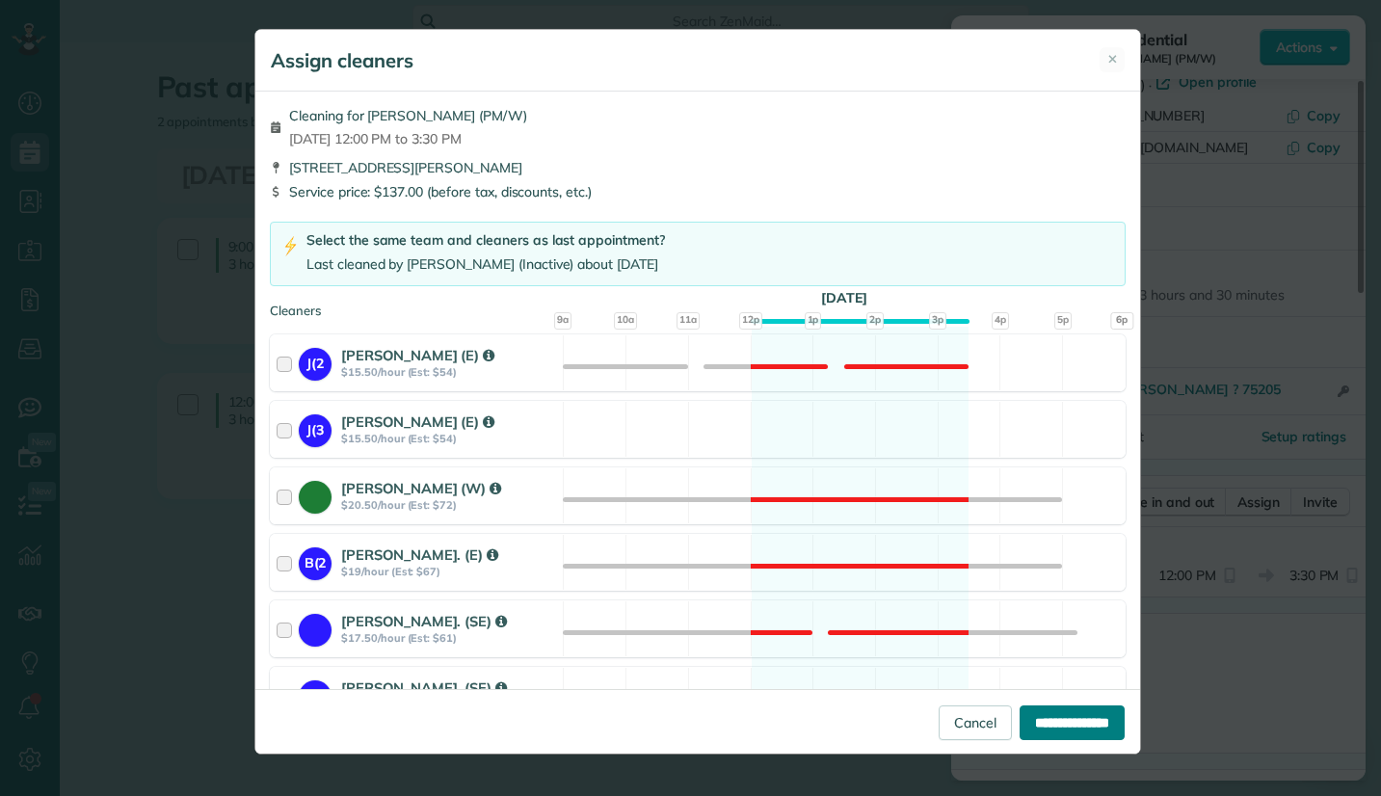
click at [1065, 715] on input "**********" at bounding box center [1072, 723] width 105 height 35
type input "**********"
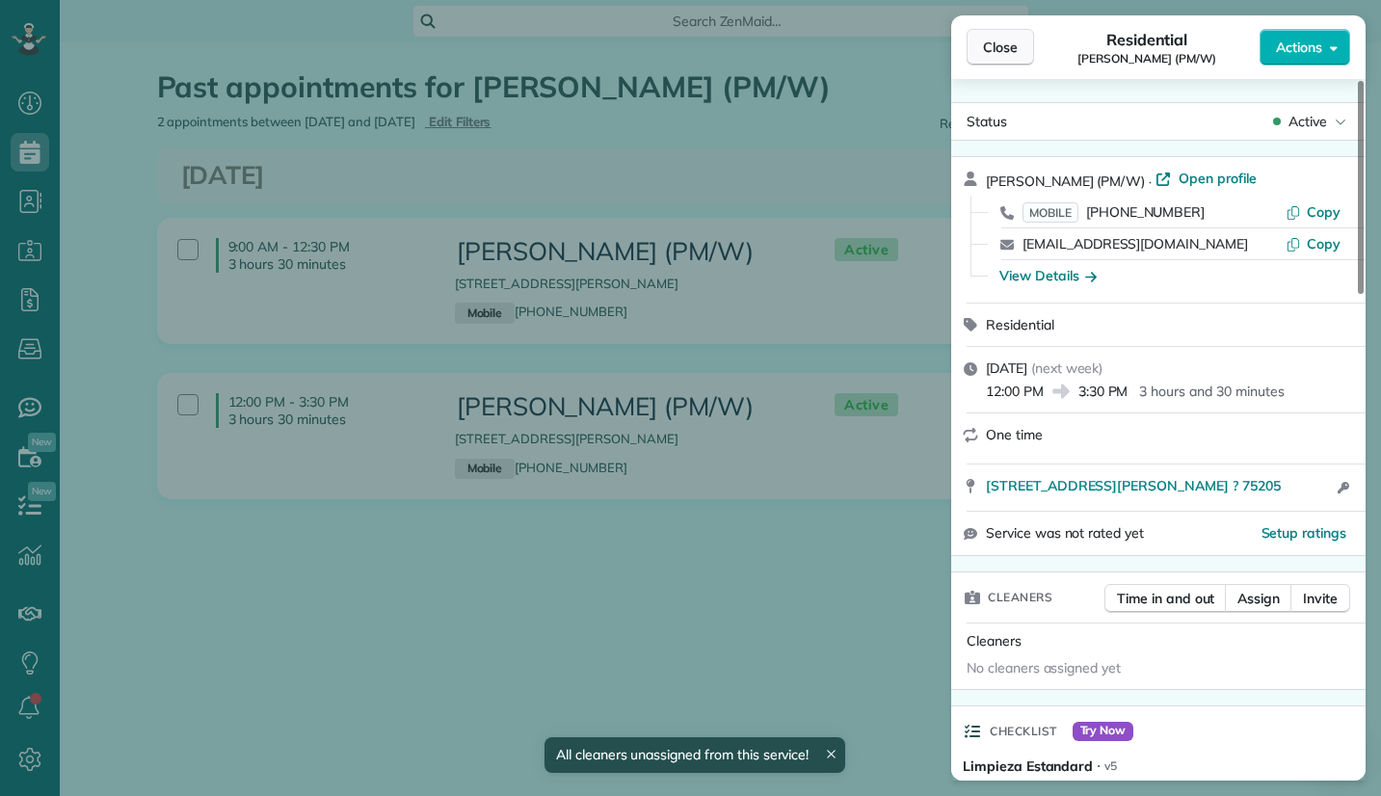
click at [983, 42] on span "Close" at bounding box center [1000, 47] width 35 height 19
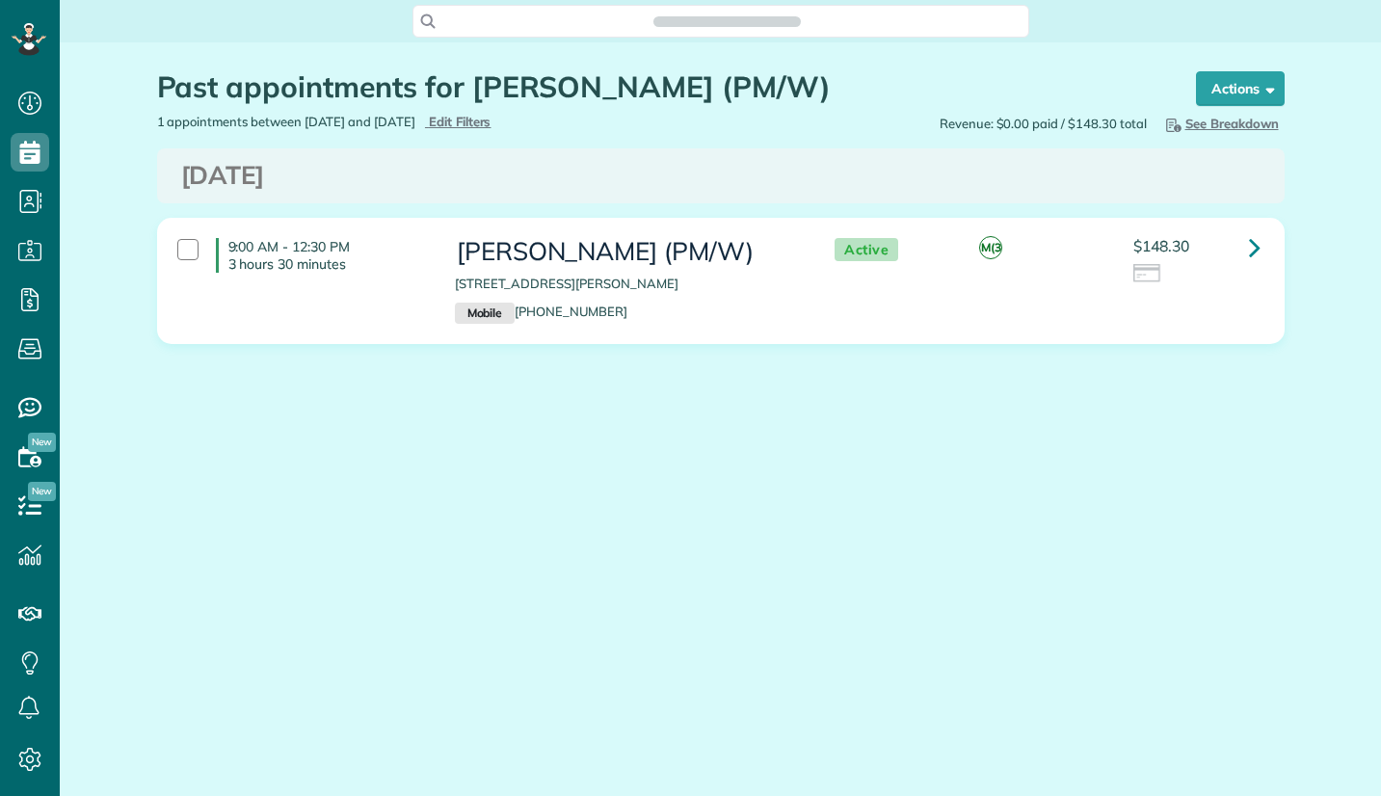
scroll to position [9, 9]
click at [1253, 250] on icon at bounding box center [1255, 247] width 12 height 34
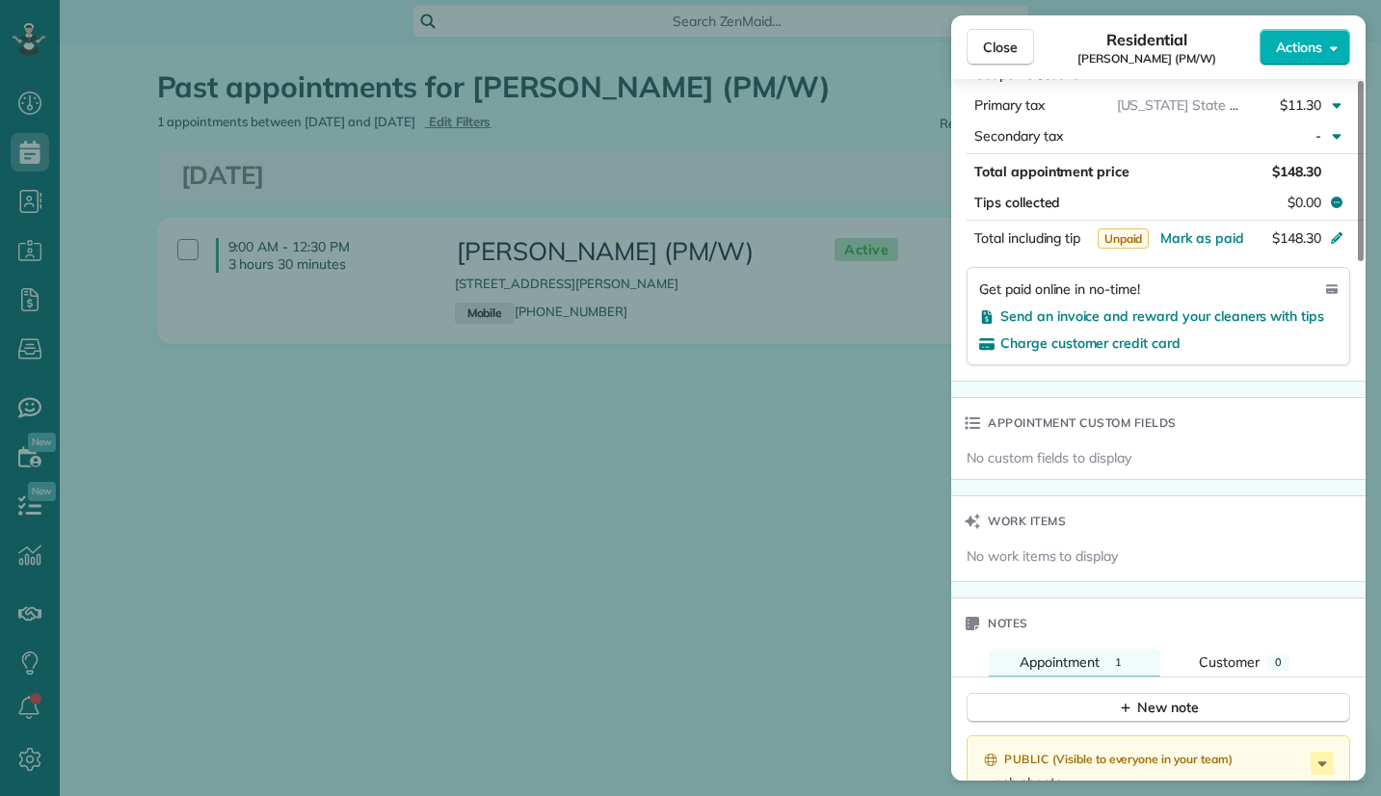
scroll to position [1351, 0]
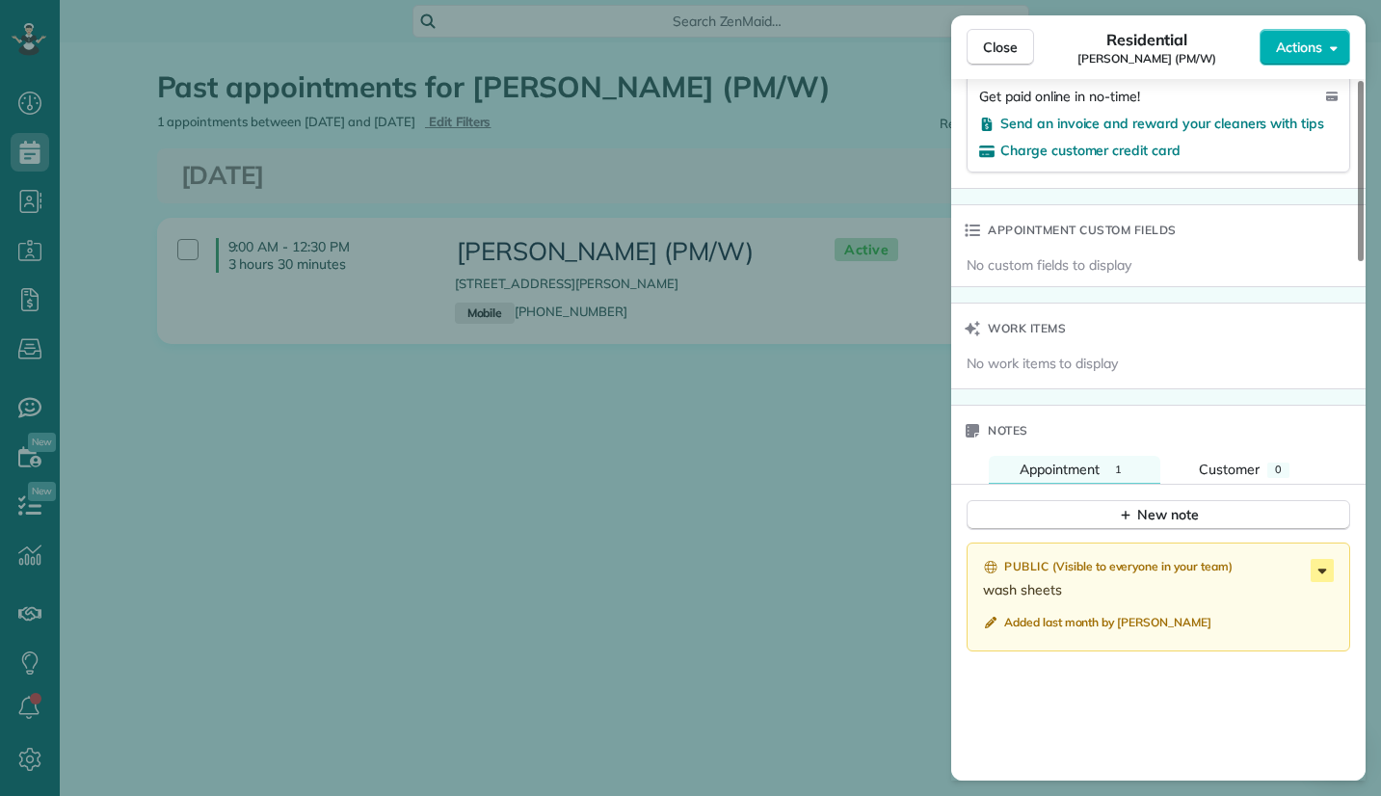
click at [1324, 572] on icon at bounding box center [1323, 571] width 9 height 5
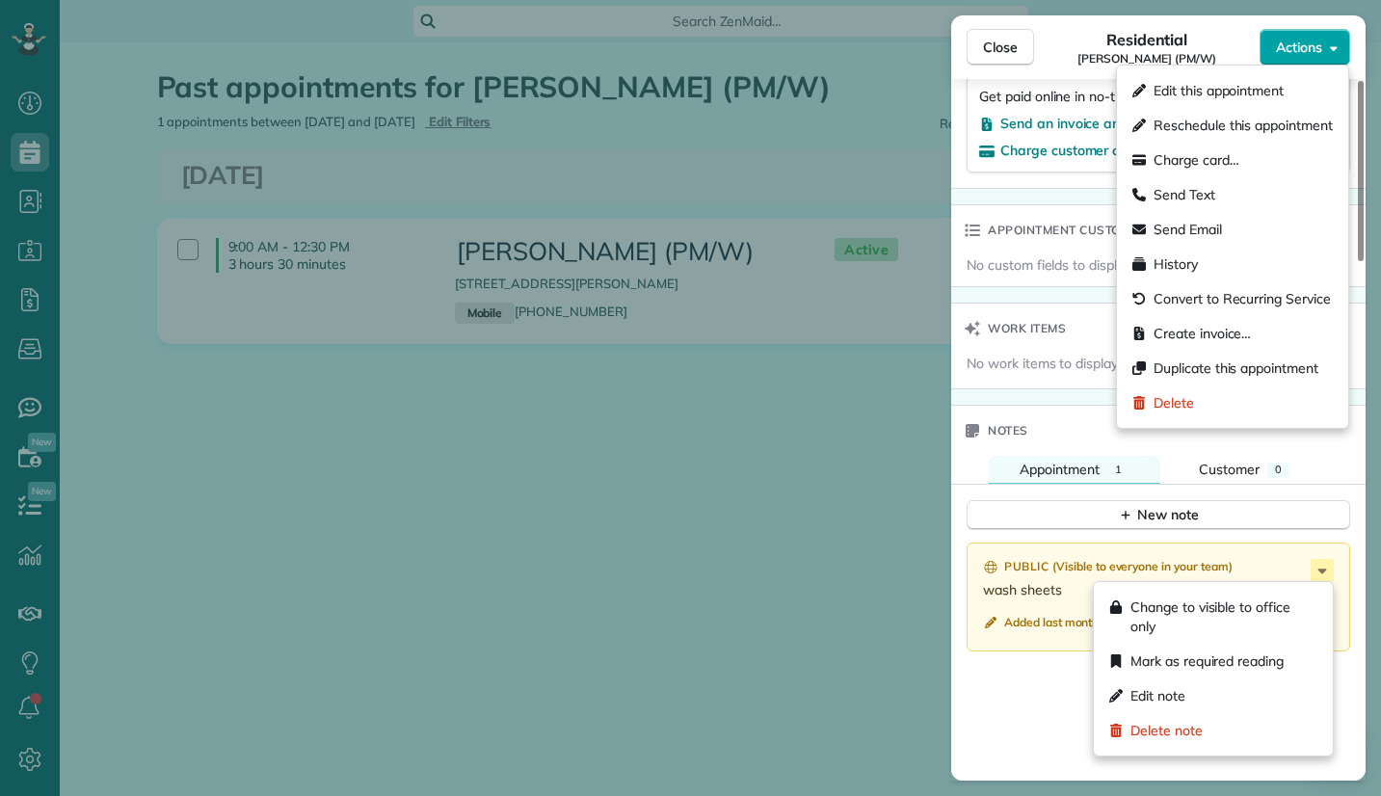
click at [1341, 47] on button "Actions" at bounding box center [1305, 47] width 91 height 37
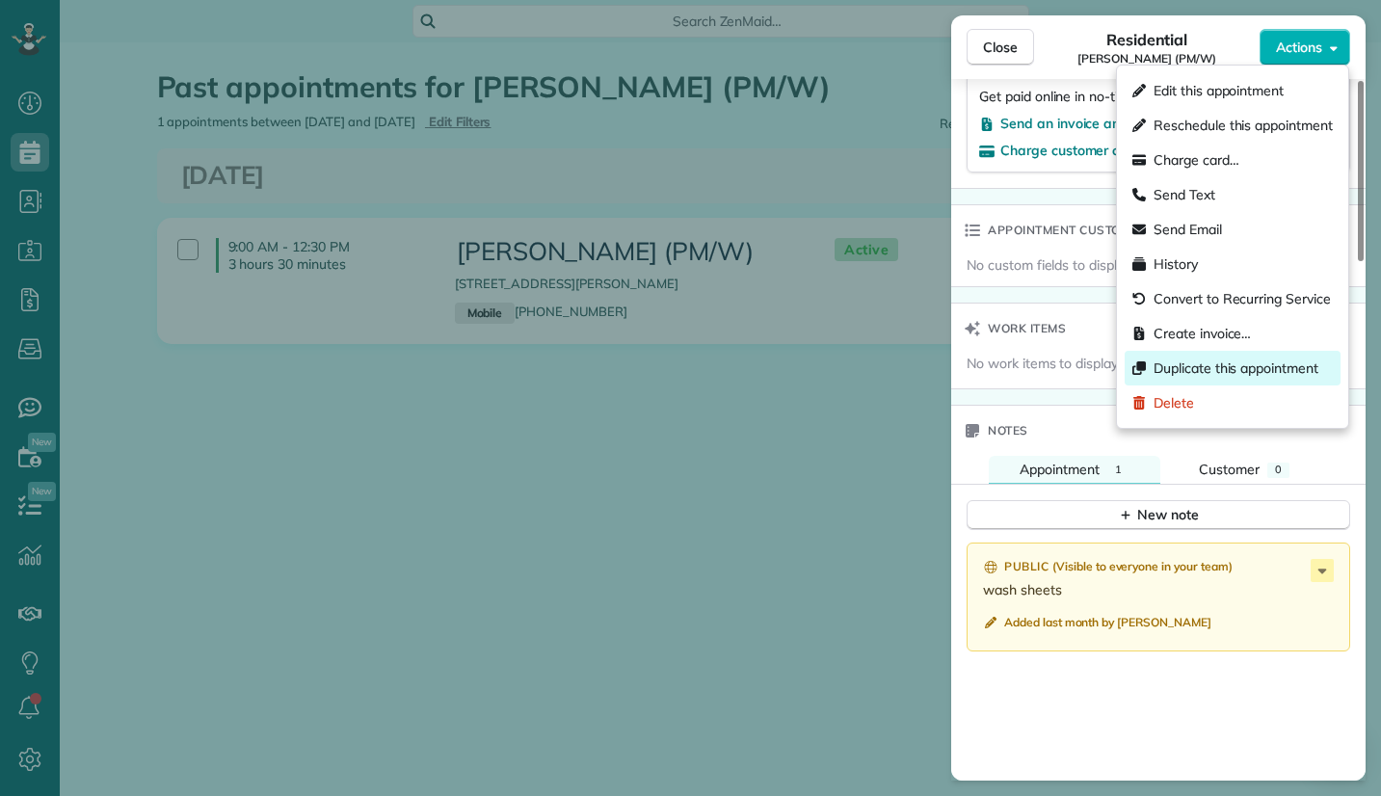
click at [1234, 373] on span "Duplicate this appointment" at bounding box center [1236, 368] width 165 height 19
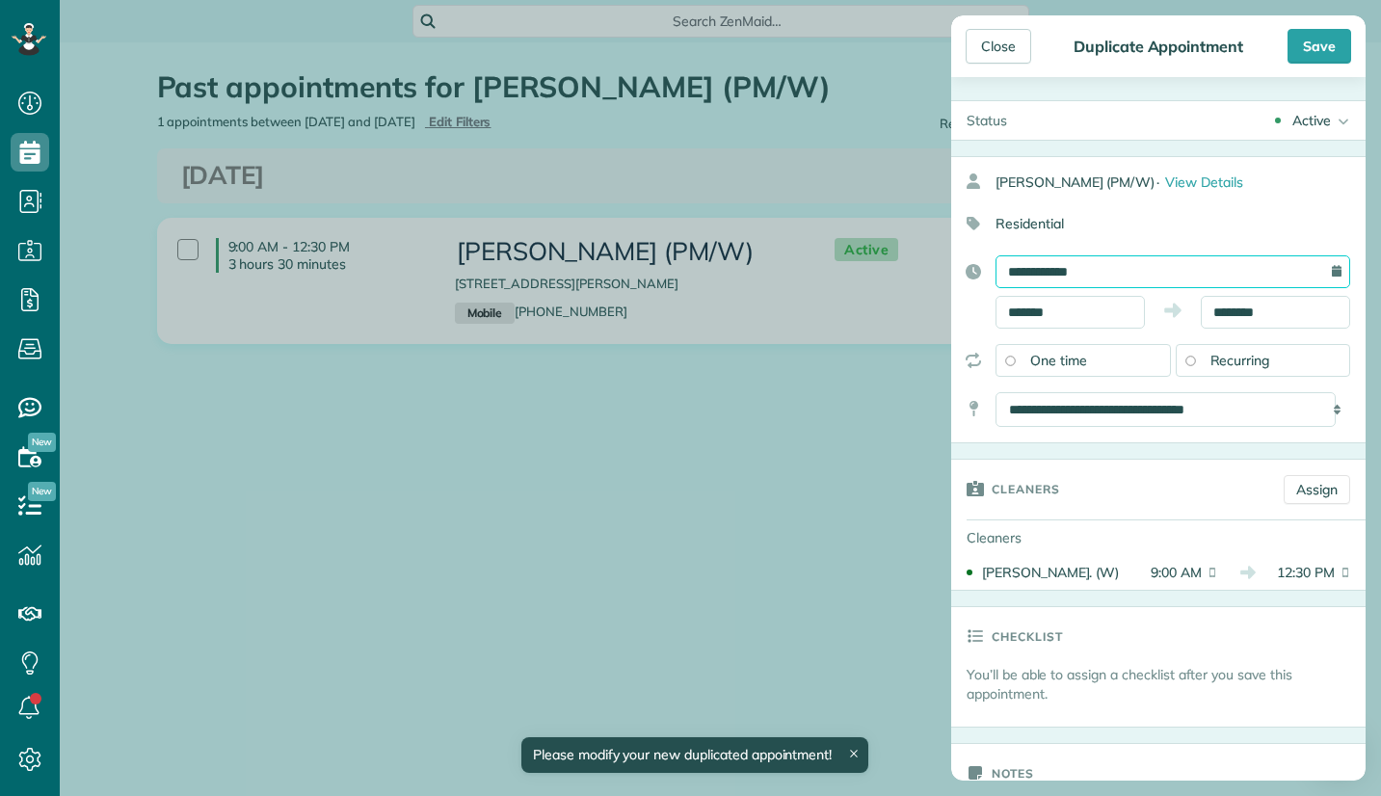
click at [1091, 263] on input "**********" at bounding box center [1173, 271] width 355 height 33
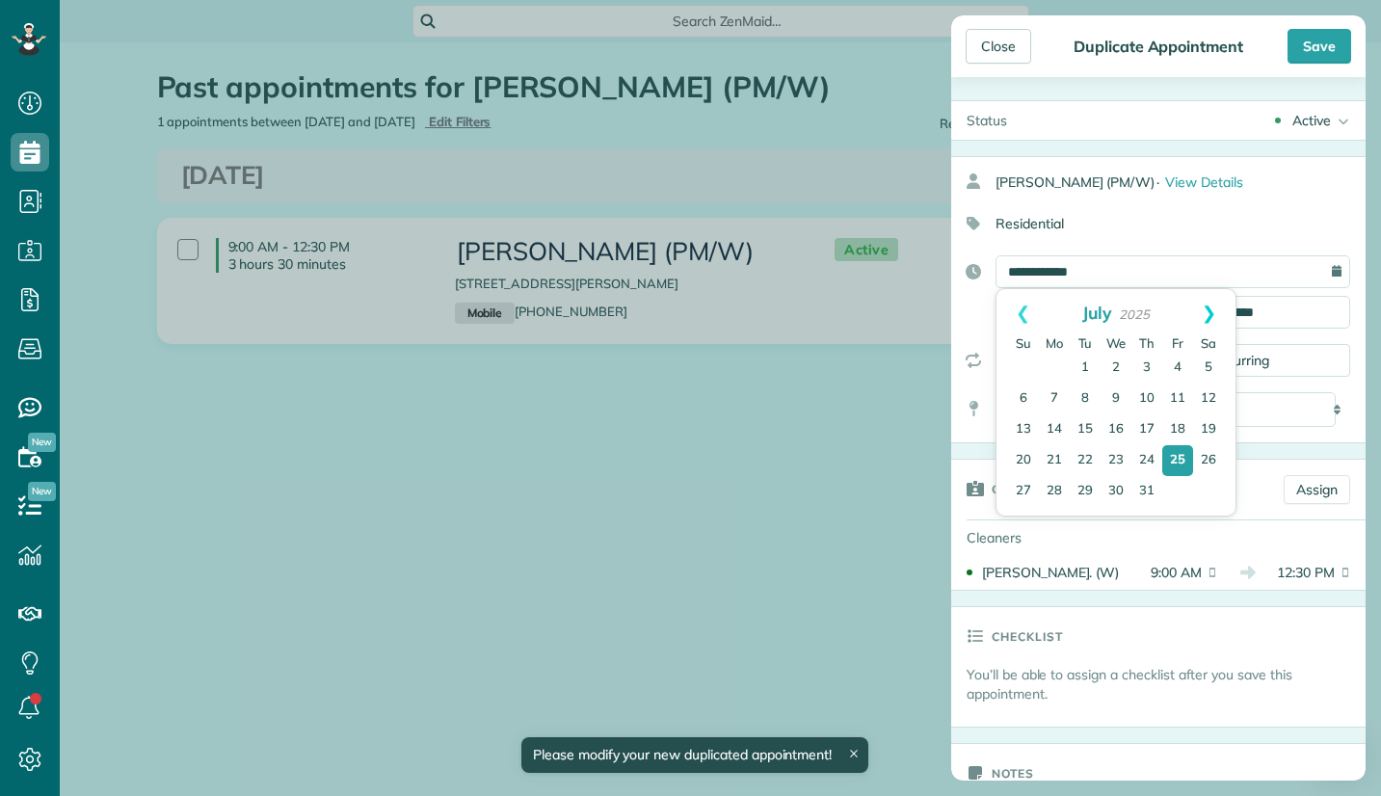
click at [1212, 306] on link "Next" at bounding box center [1209, 313] width 53 height 48
click at [1119, 396] on link "10" at bounding box center [1116, 400] width 31 height 31
type input "**********"
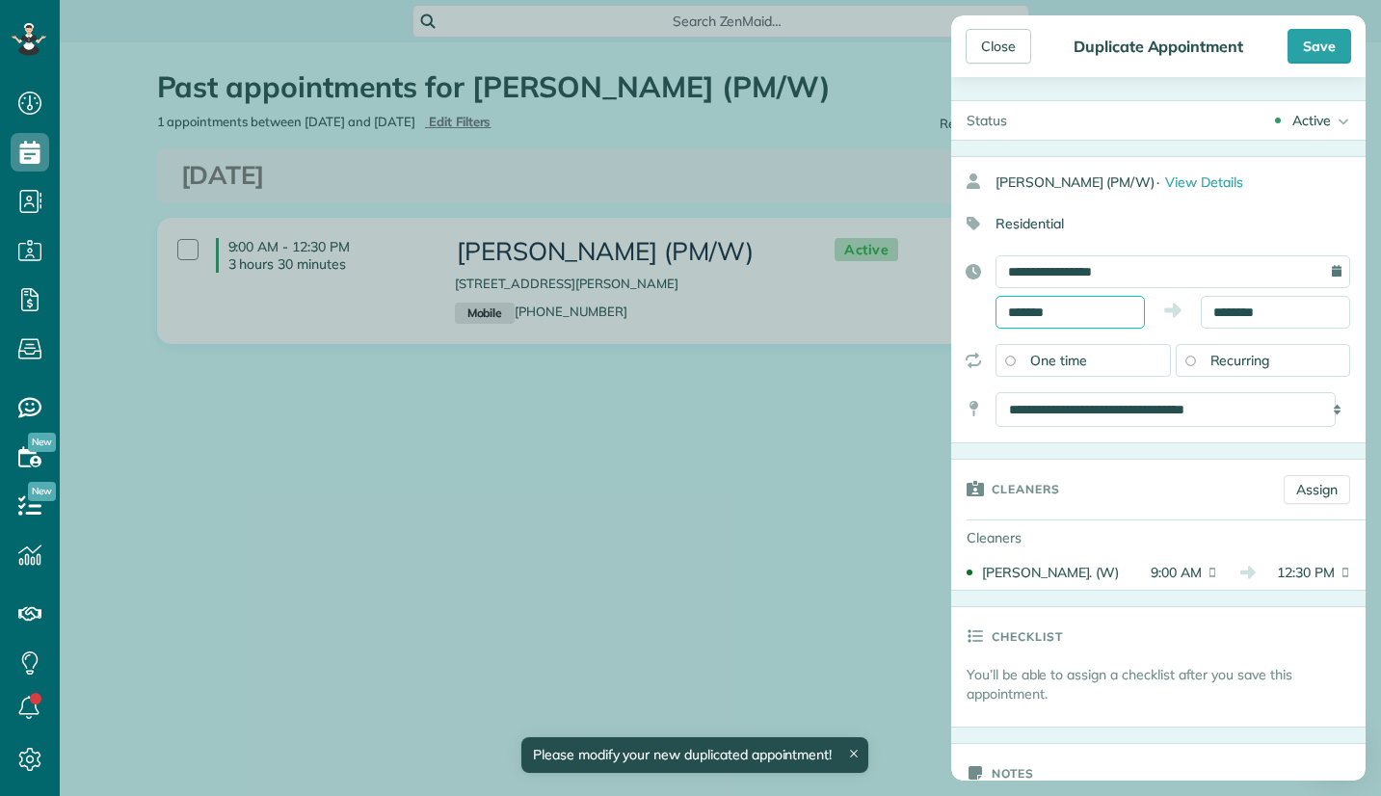
click at [1064, 316] on input "*******" at bounding box center [1070, 312] width 149 height 33
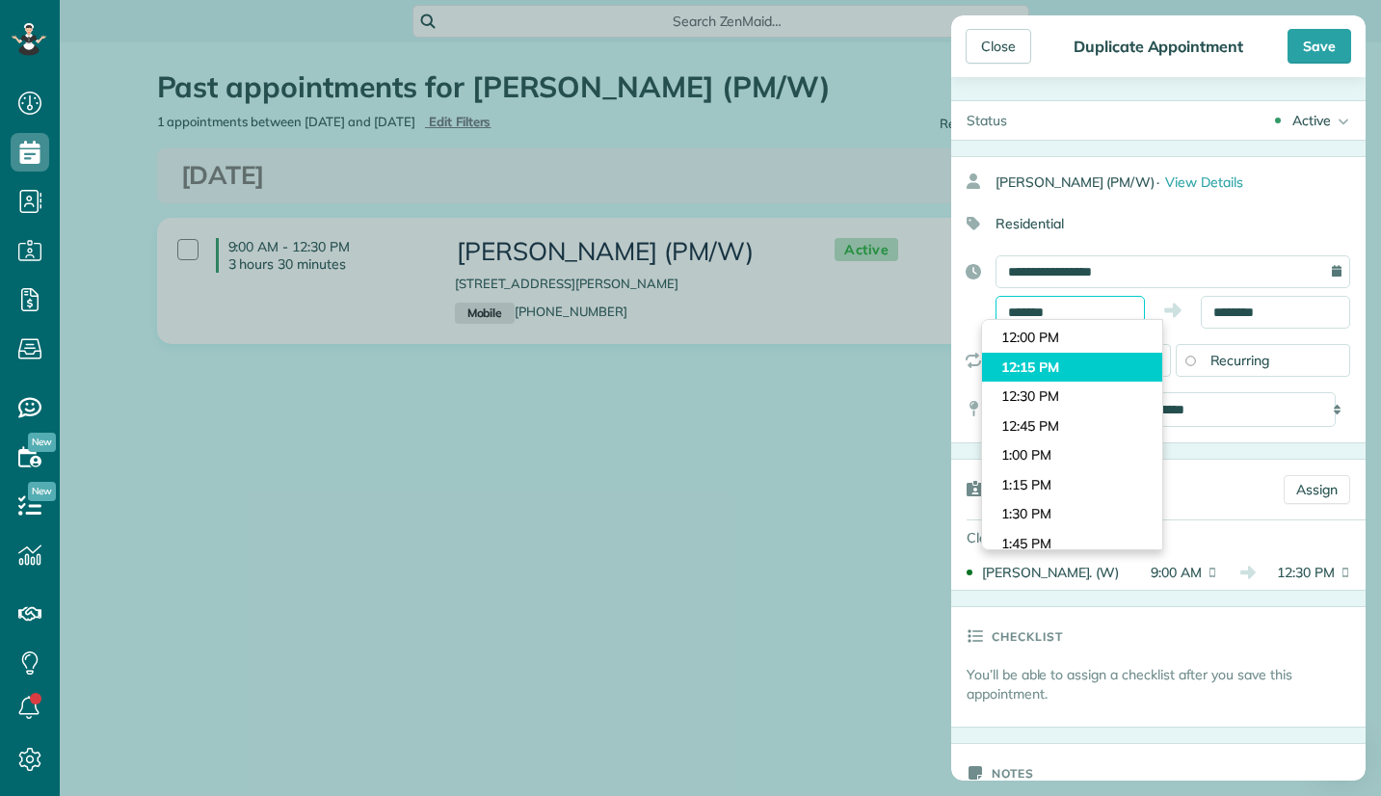
scroll to position [1386, 0]
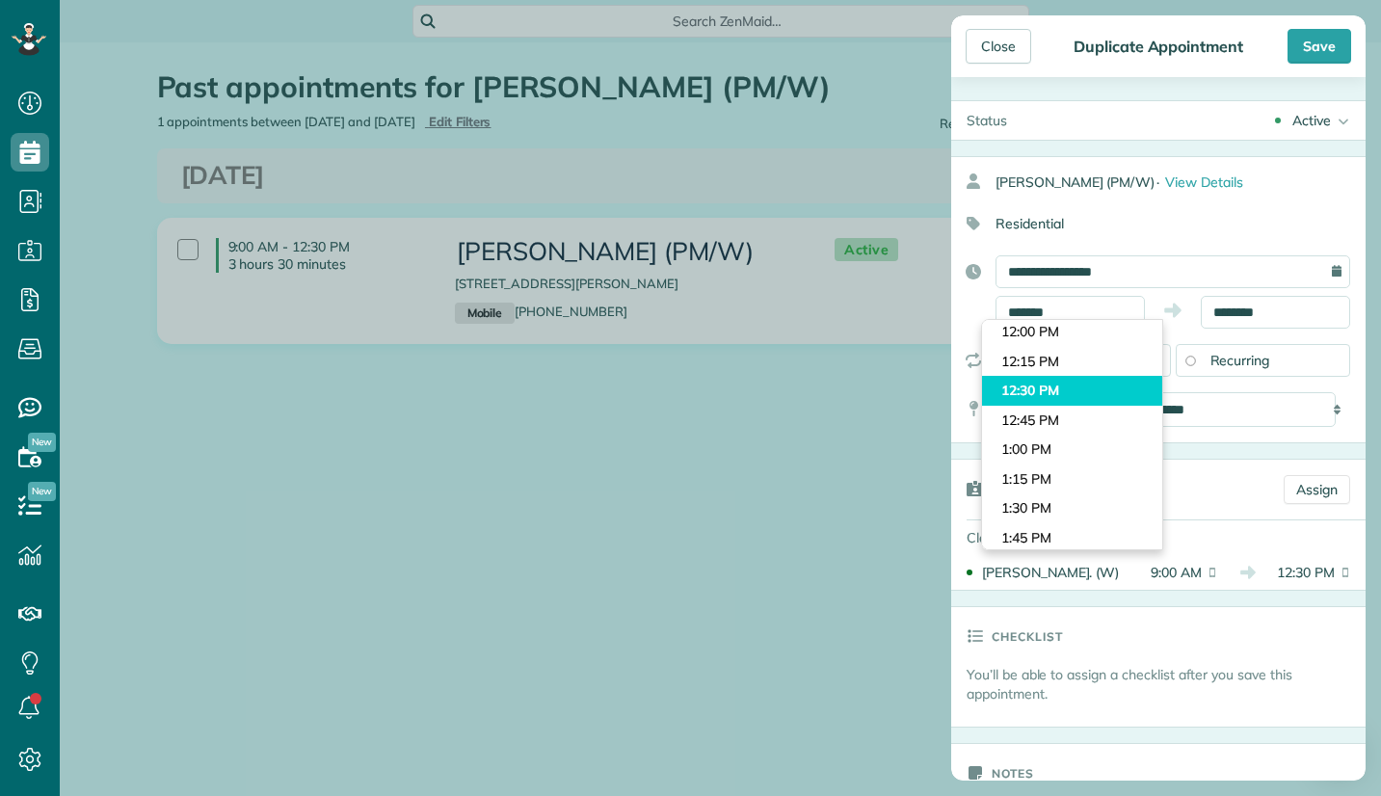
type input "********"
click at [1035, 392] on body "Dashboard Scheduling Calendar View List View Dispatch View - Weekly scheduling …" at bounding box center [690, 398] width 1381 height 796
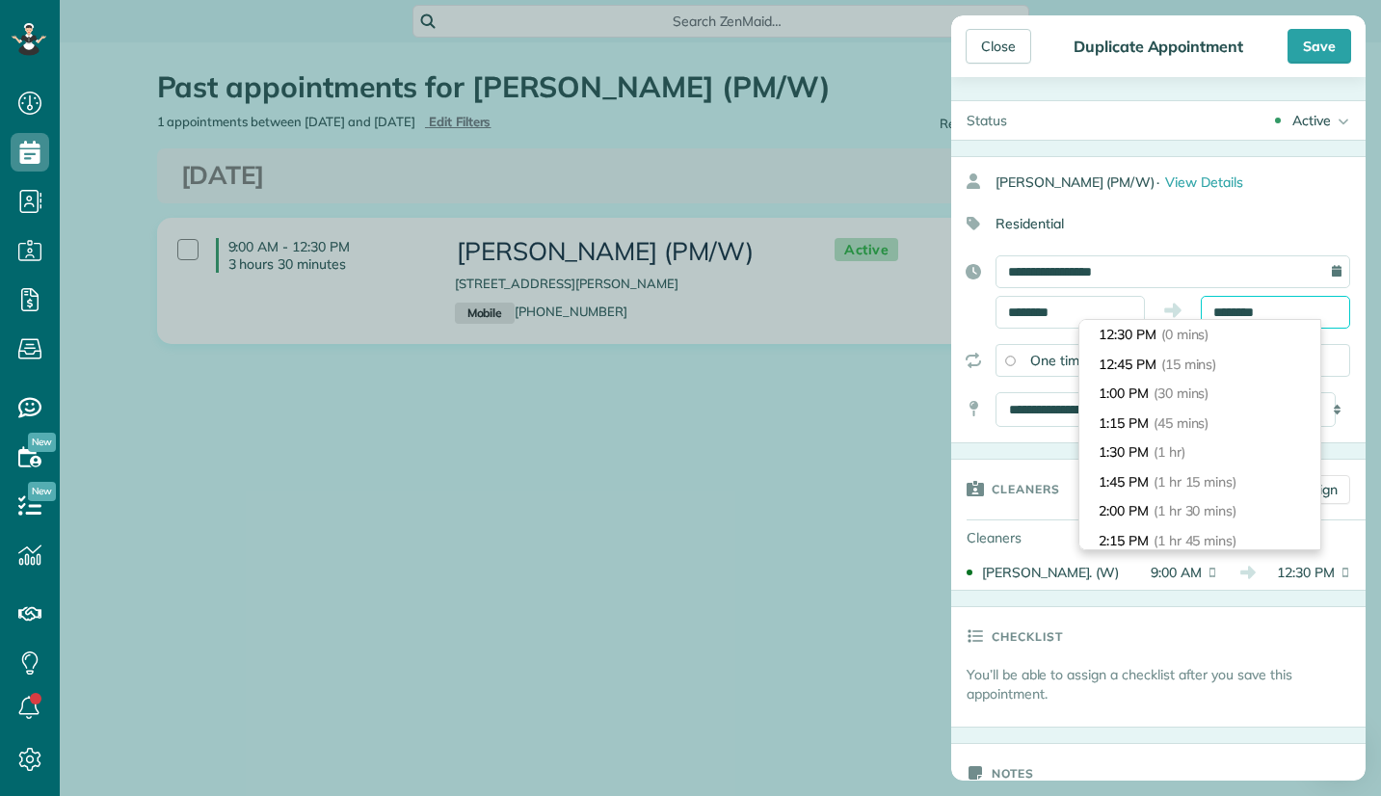
click at [1244, 313] on input "********" at bounding box center [1275, 312] width 149 height 33
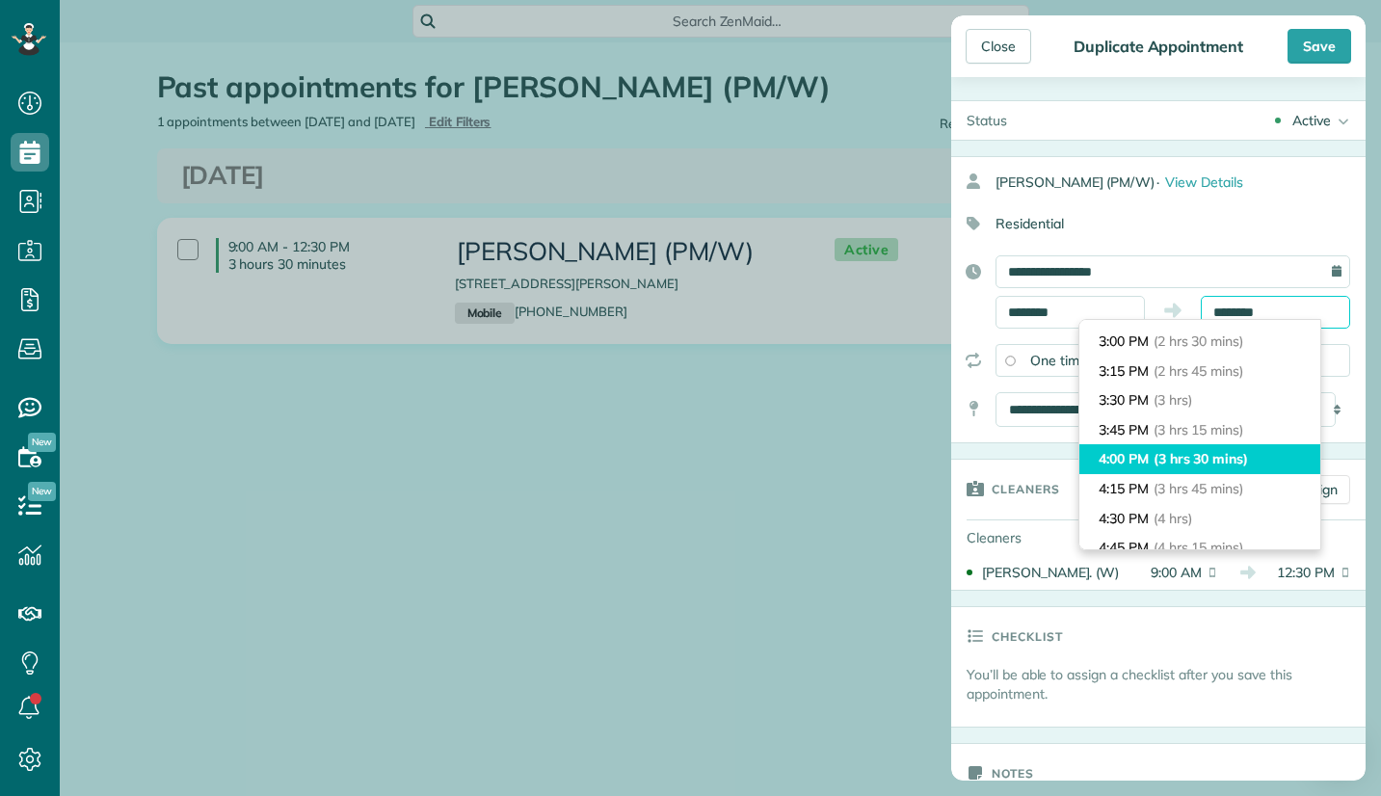
scroll to position [289, 0]
type input "*******"
click at [1211, 459] on span "(3 hrs 30 mins)" at bounding box center [1201, 456] width 94 height 17
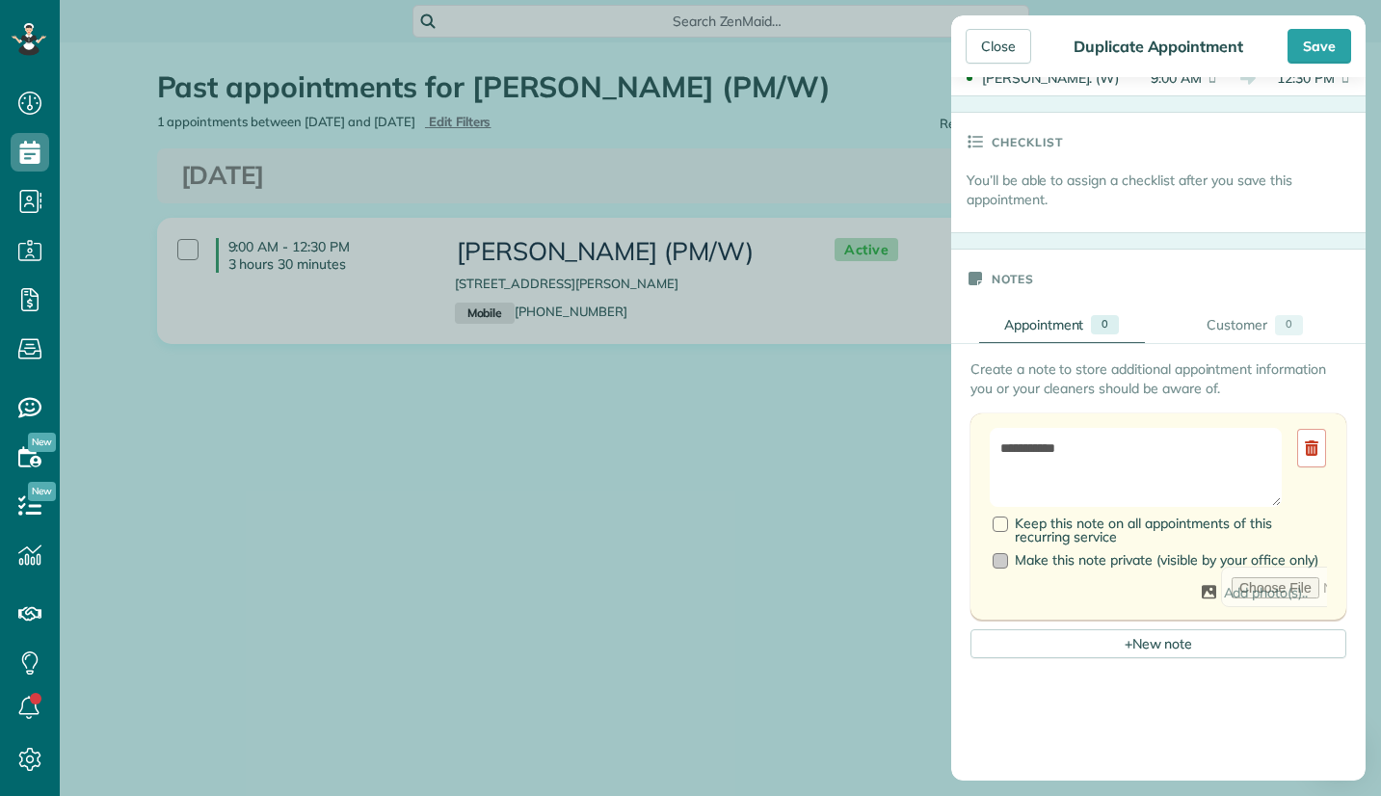
scroll to position [578, 0]
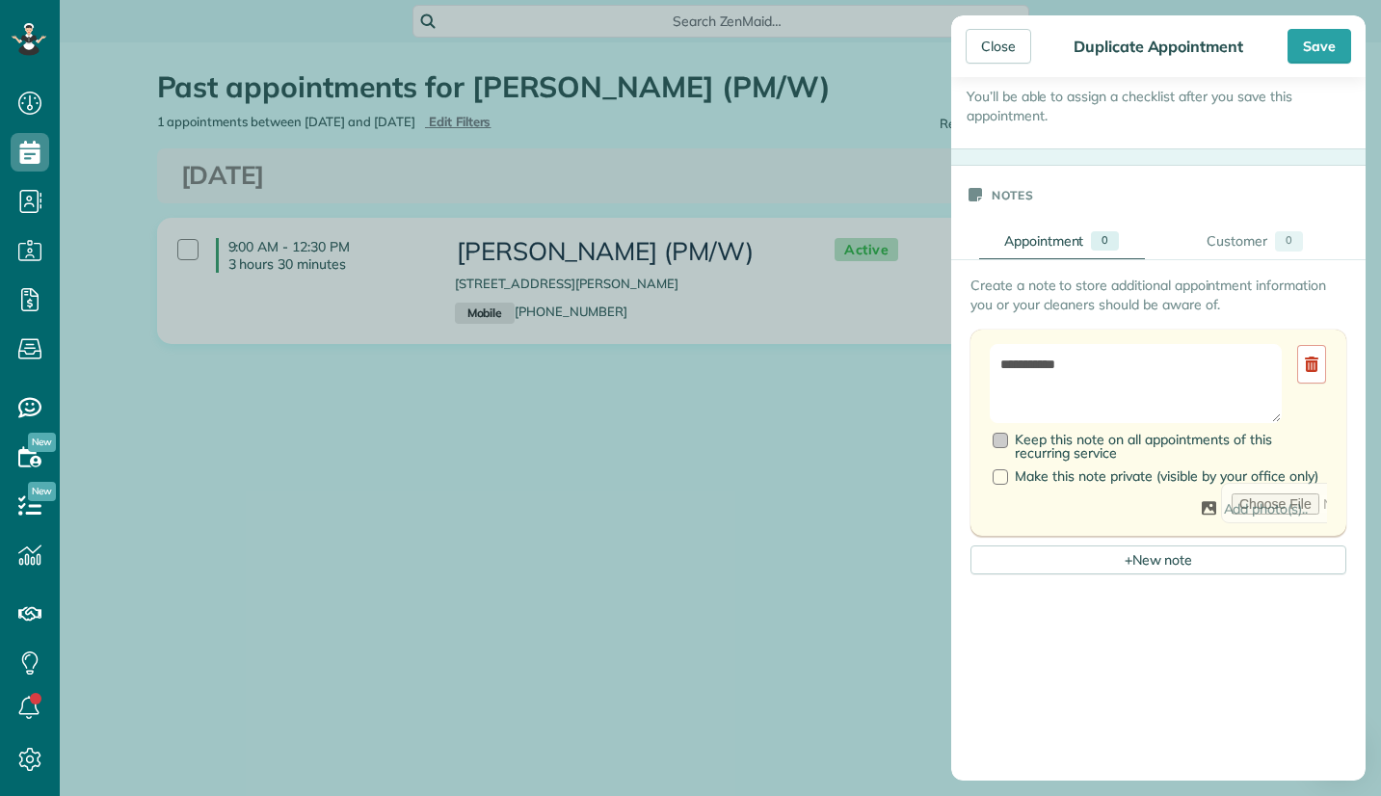
click at [998, 440] on div at bounding box center [1000, 440] width 15 height 15
click at [1104, 376] on textarea "**********" at bounding box center [1136, 383] width 292 height 79
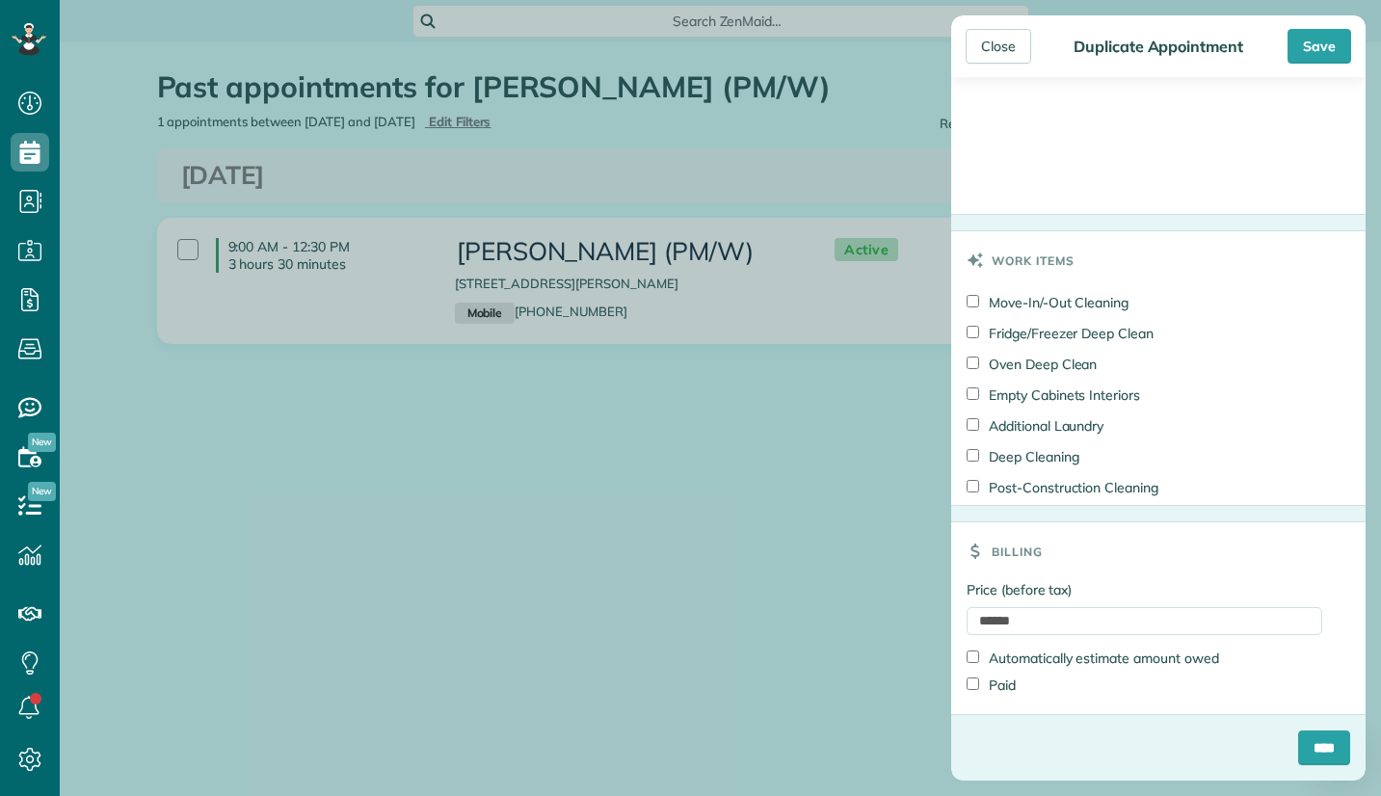
scroll to position [1321, 0]
type textarea "**********"
drag, startPoint x: 1295, startPoint y: 749, endPoint x: 1215, endPoint y: 540, distance: 224.0
click at [1298, 748] on input "****" at bounding box center [1324, 748] width 52 height 35
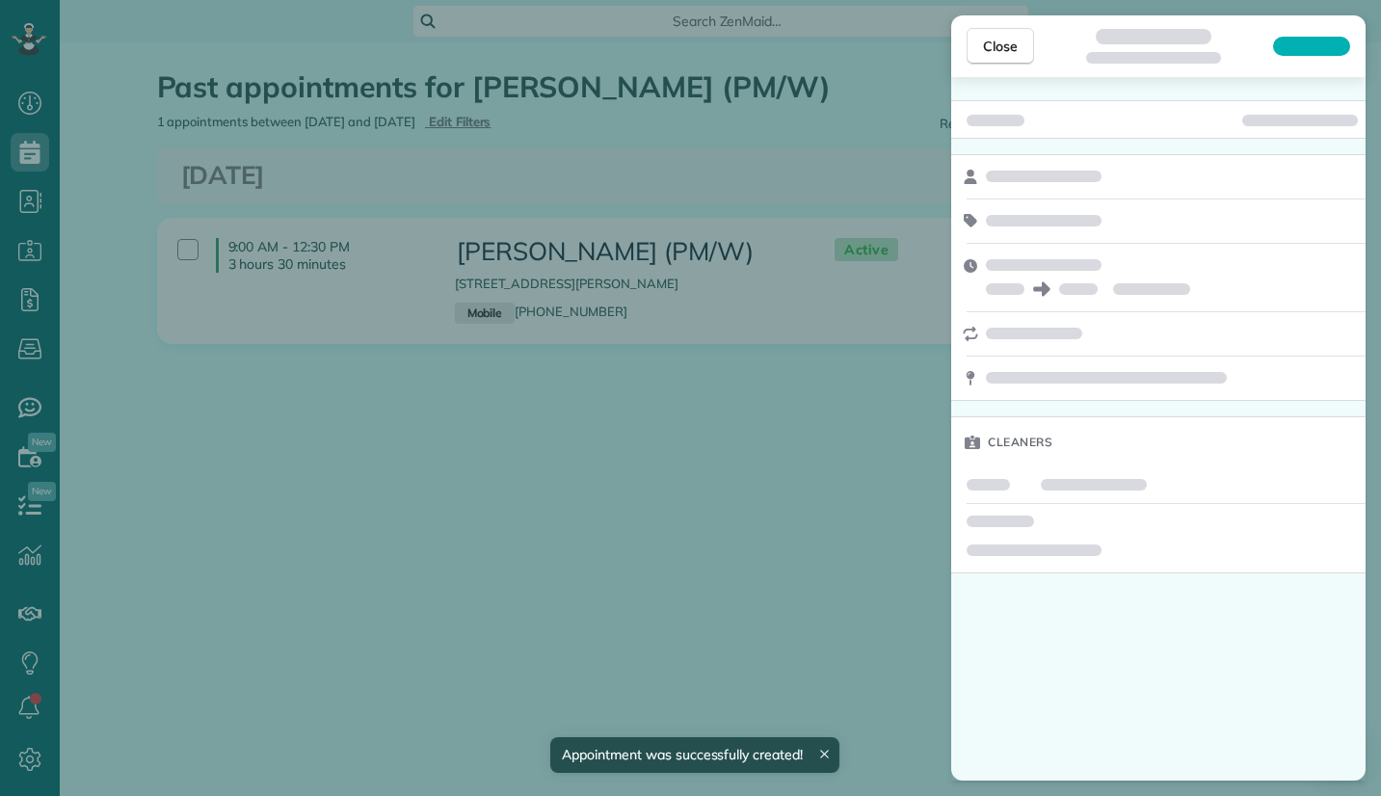
scroll to position [1067, 0]
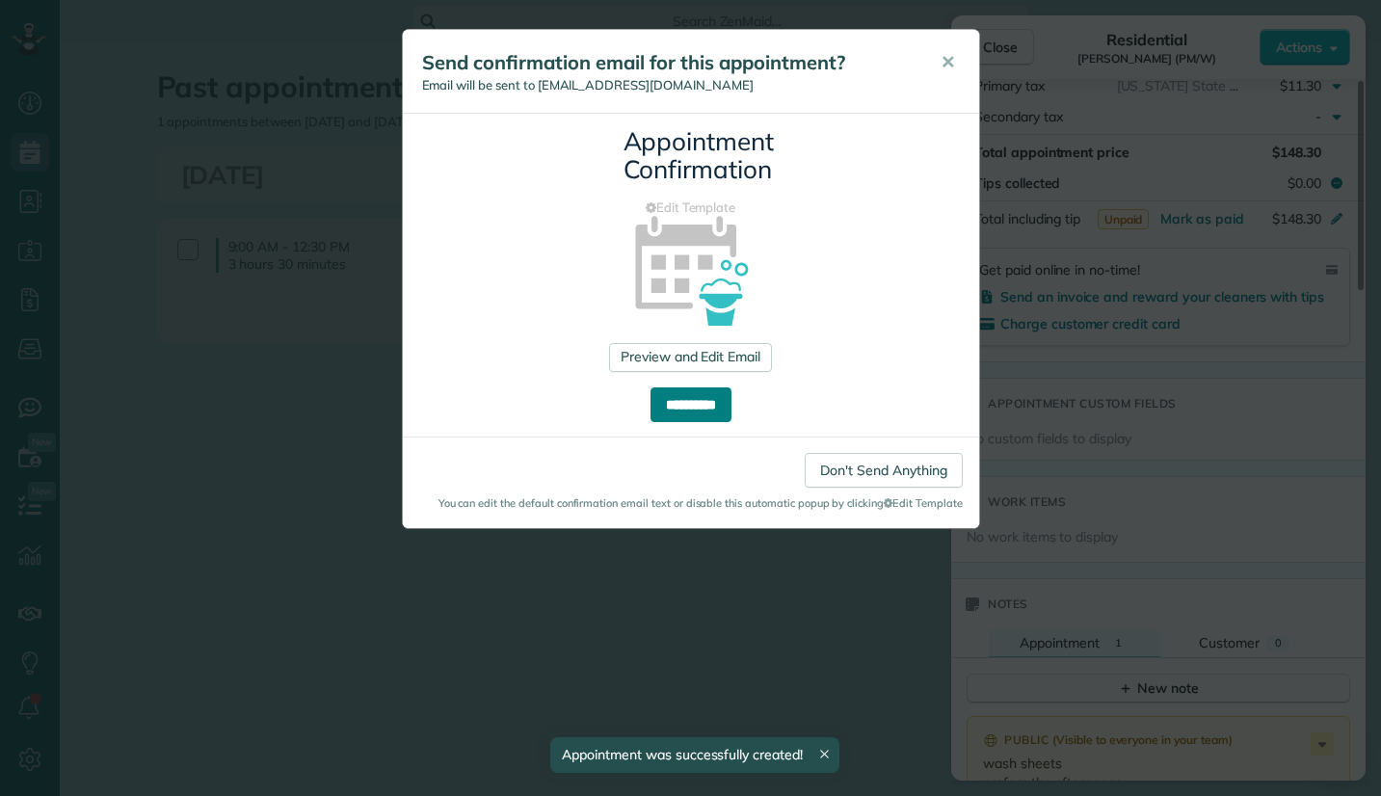
click at [693, 408] on input "**********" at bounding box center [691, 405] width 81 height 35
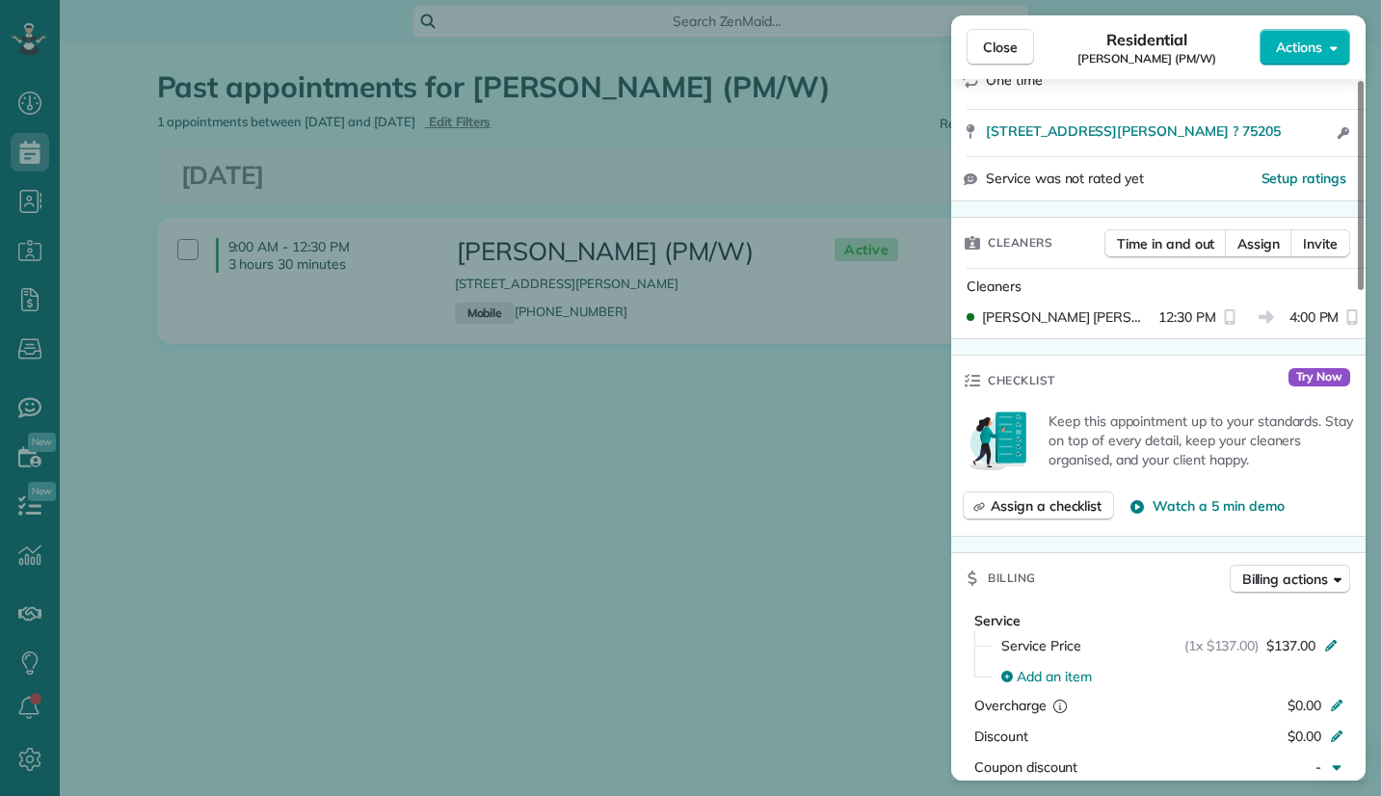
scroll to position [295, 0]
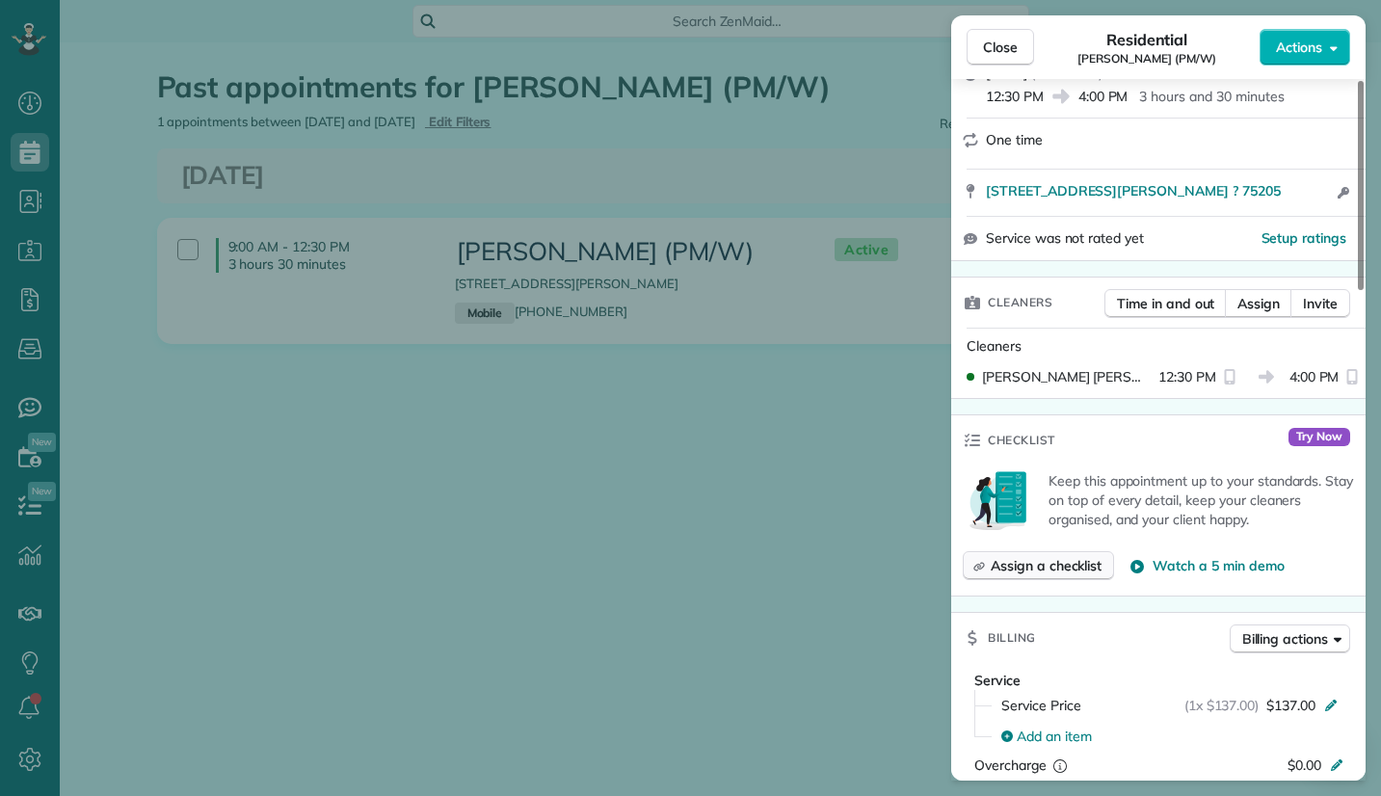
click at [1067, 562] on span "Assign a checklist" at bounding box center [1046, 565] width 111 height 19
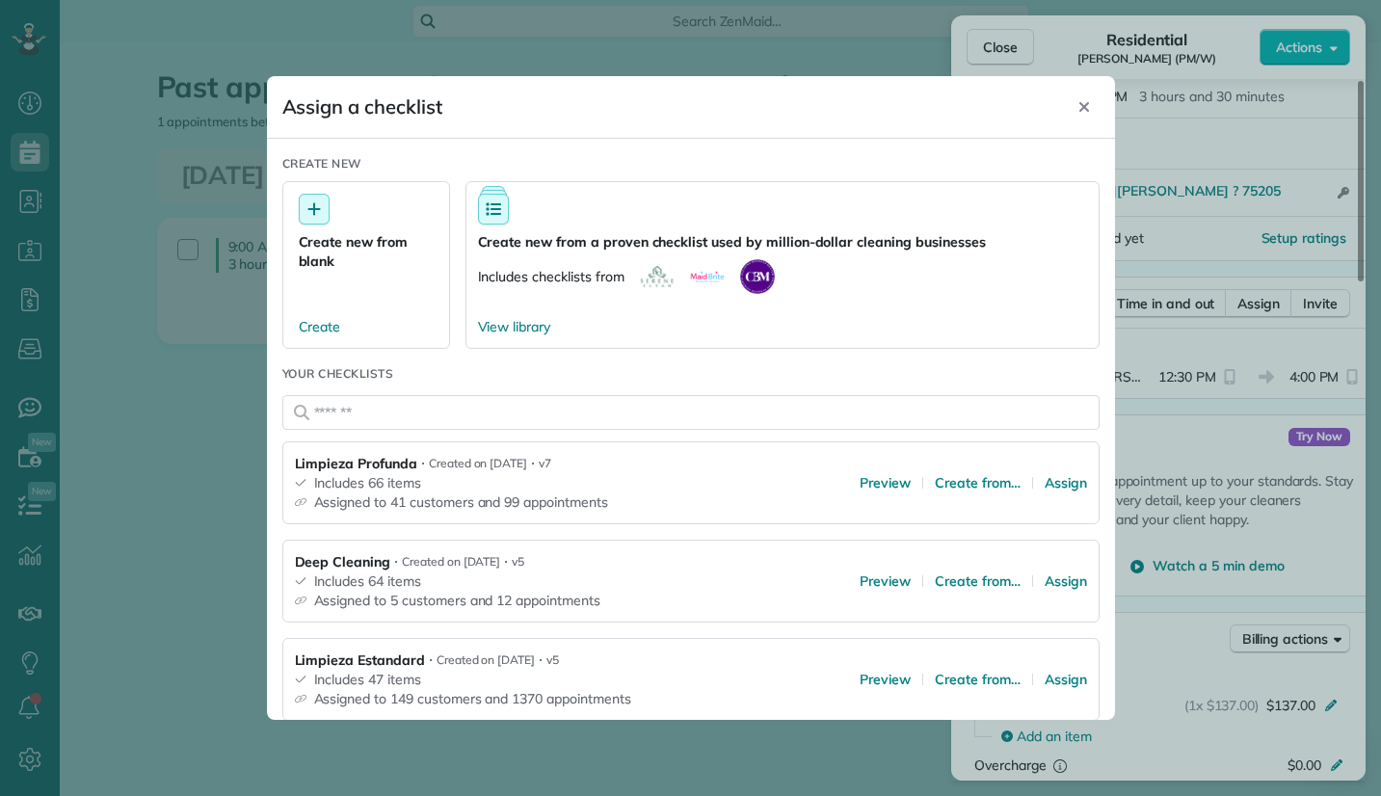
scroll to position [96, 0]
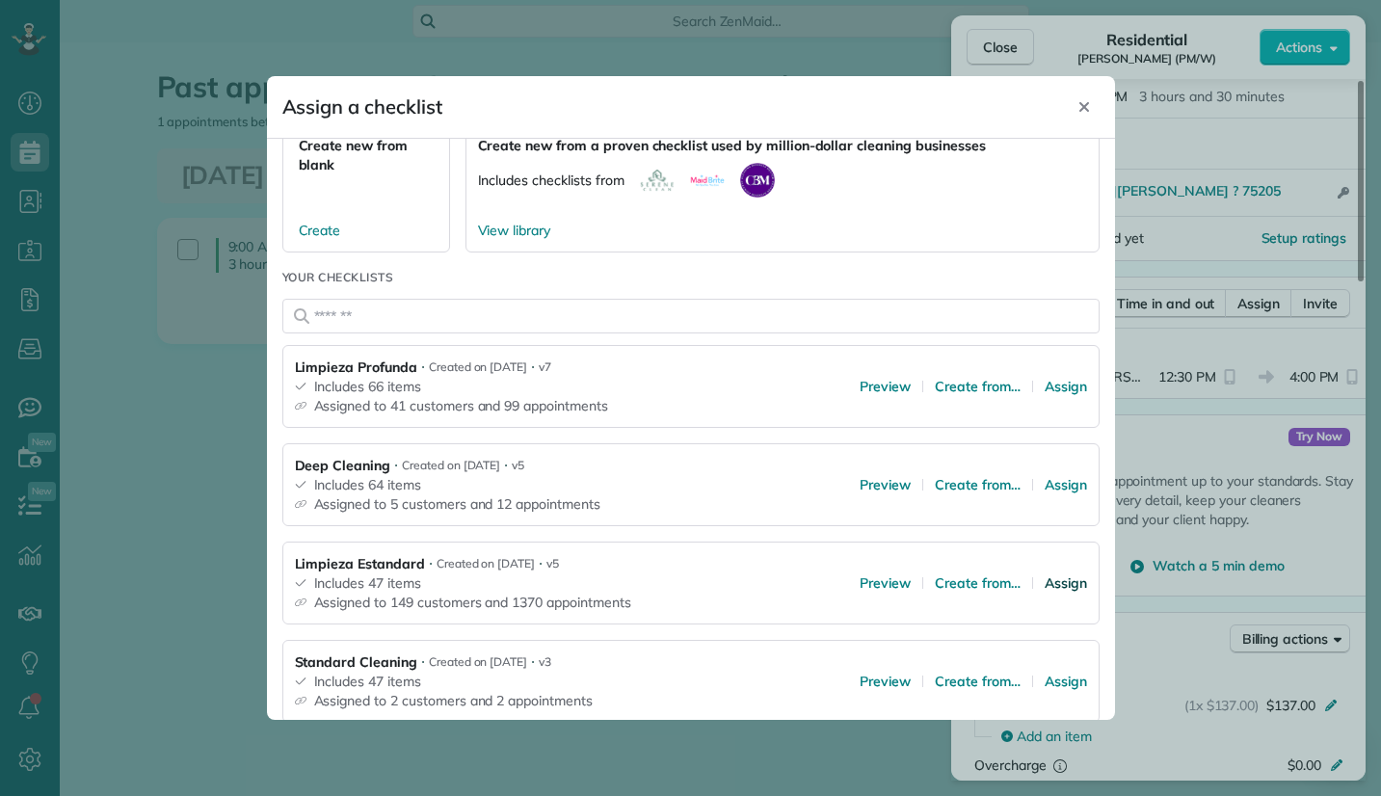
click at [1045, 580] on span "Assign" at bounding box center [1066, 583] width 42 height 19
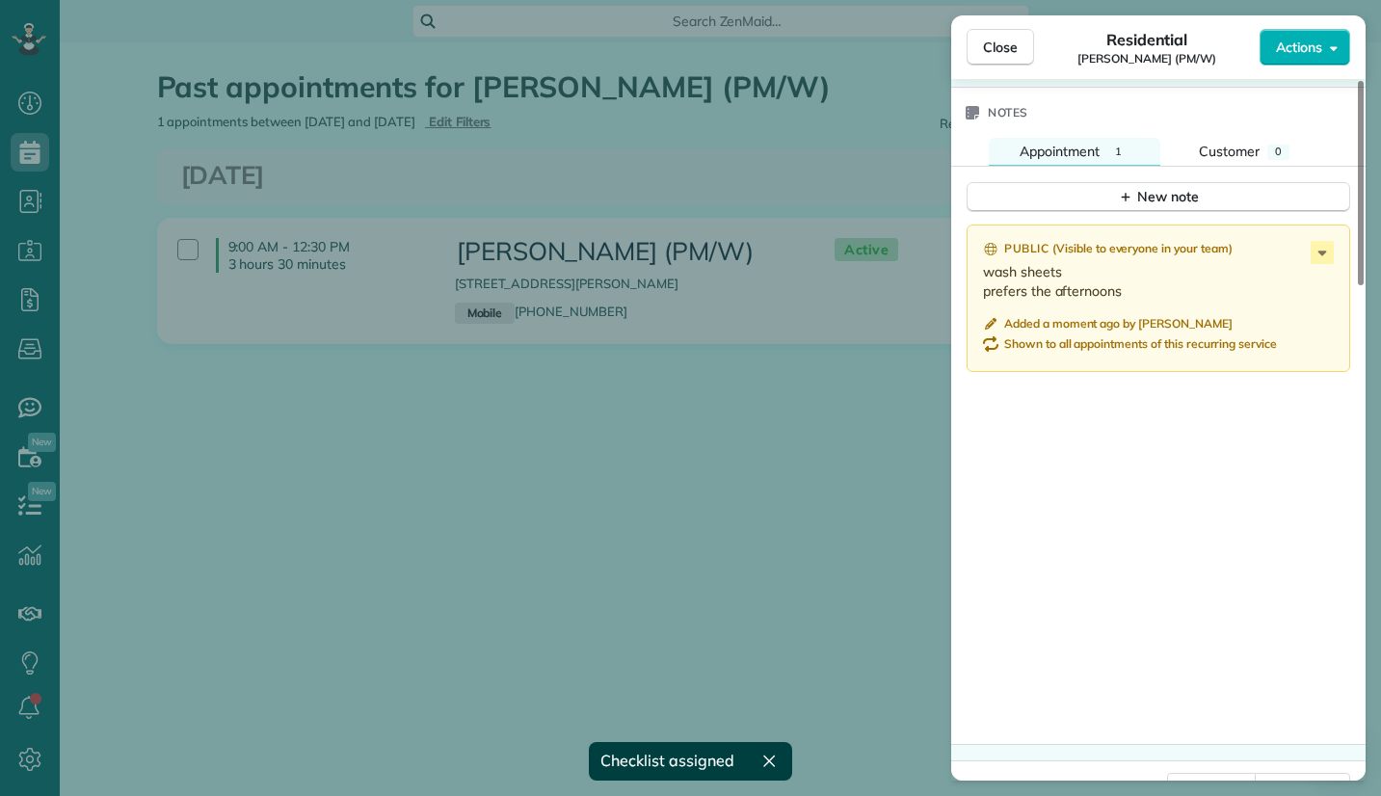
scroll to position [1697, 0]
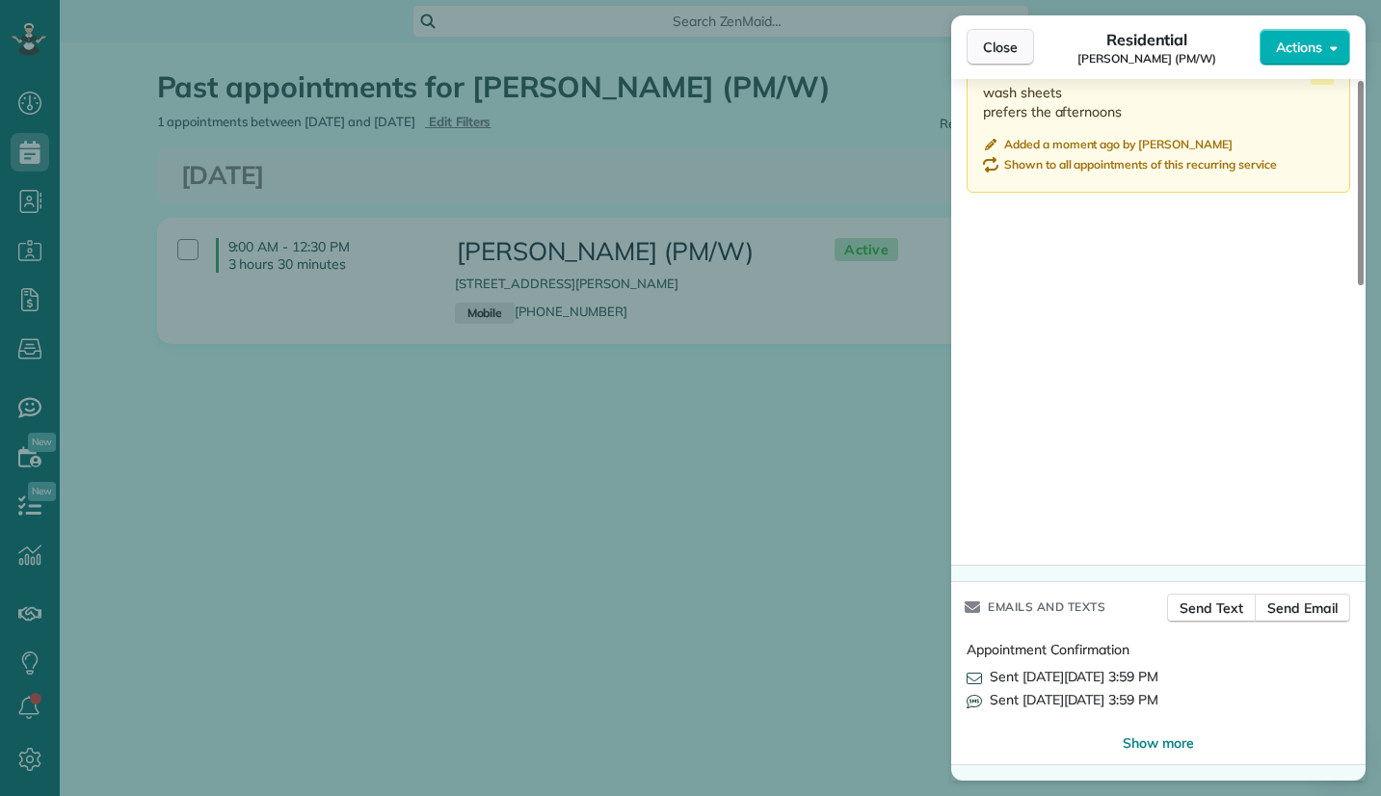
click at [999, 44] on span "Close" at bounding box center [1000, 47] width 35 height 19
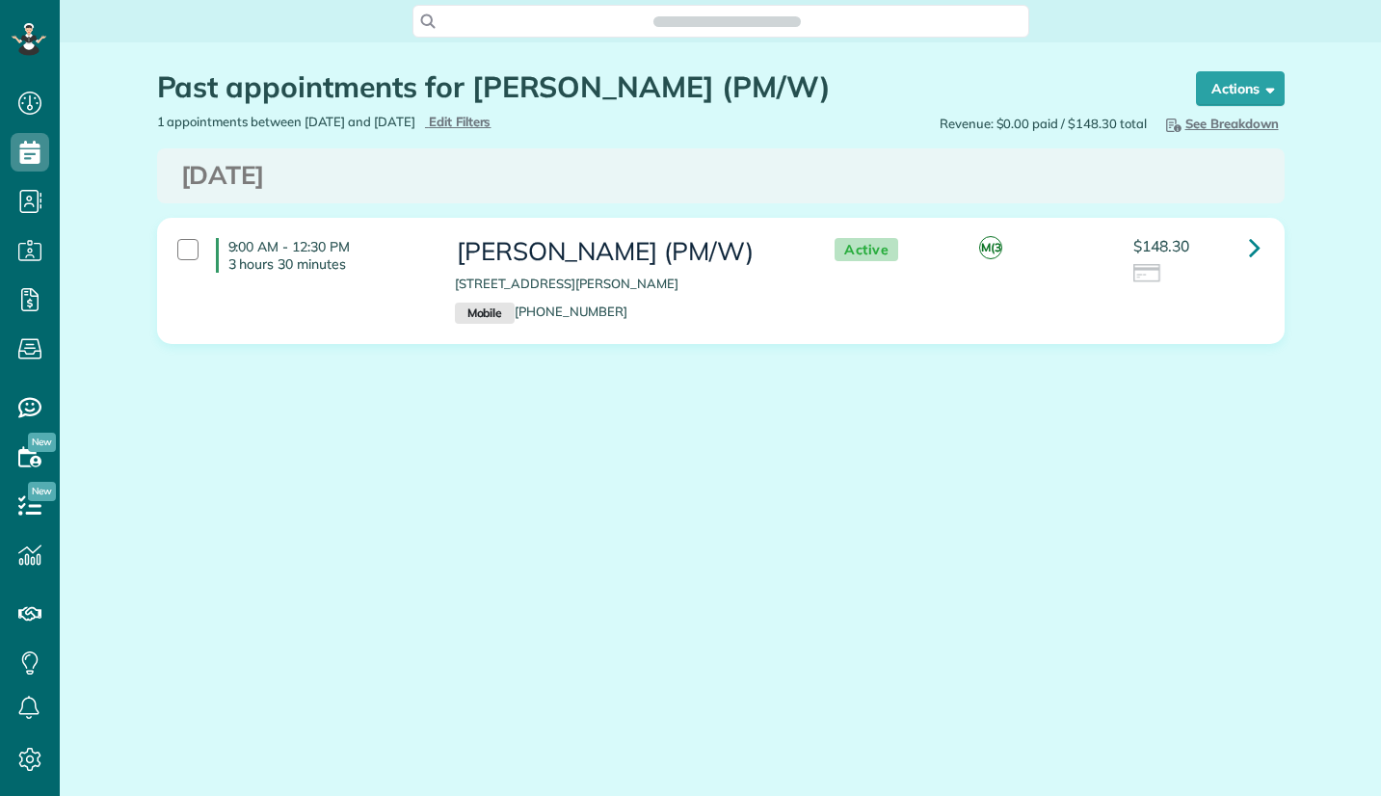
scroll to position [9, 9]
drag, startPoint x: 468, startPoint y: 78, endPoint x: 798, endPoint y: 88, distance: 329.8
click at [806, 92] on h1 "Past appointments for [PERSON_NAME] (PM/W)" at bounding box center [658, 87] width 1003 height 32
copy h1 "[PERSON_NAME] (PM/W)"
click at [717, 24] on span "Search ZenMaid…" at bounding box center [727, 21] width 109 height 19
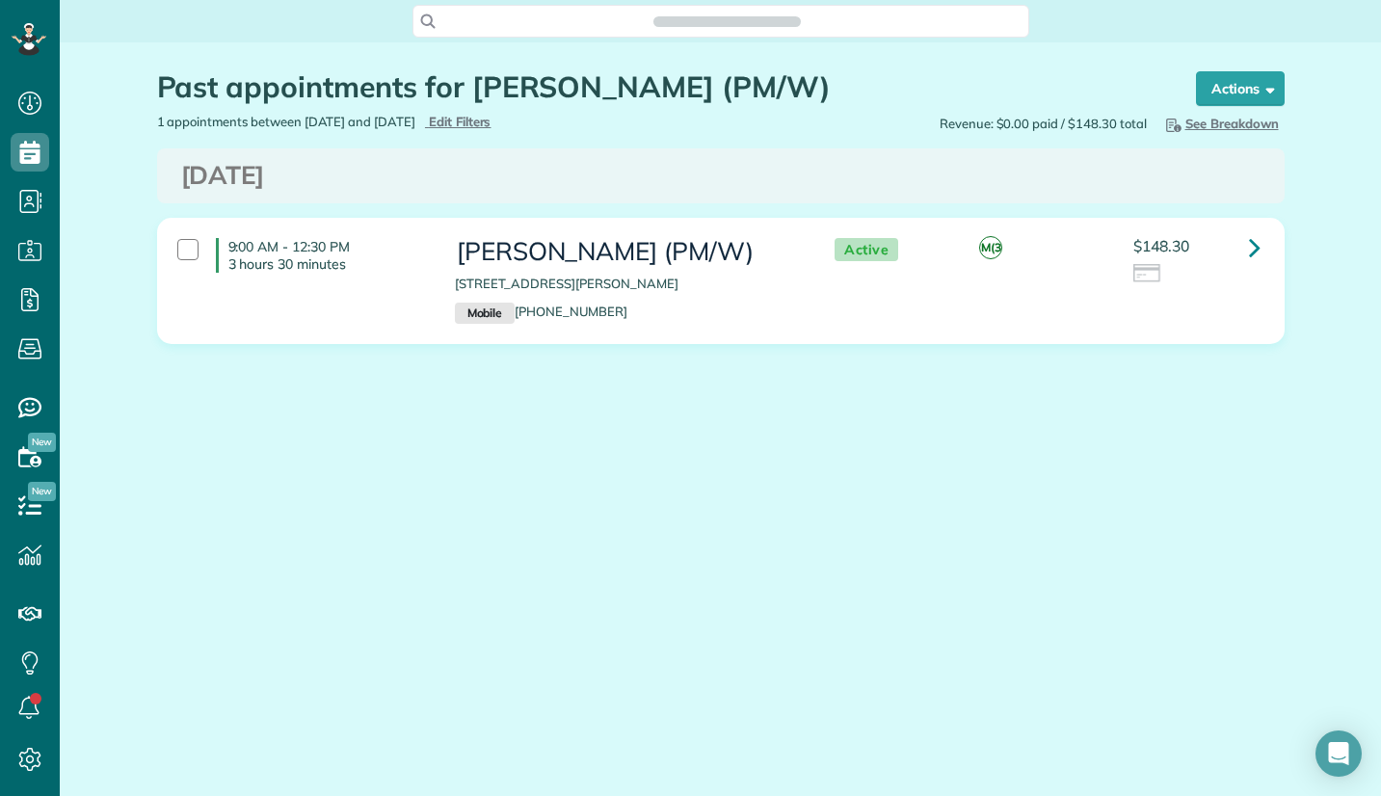
click at [546, 20] on div "Search ZenMaid…" at bounding box center [721, 21] width 617 height 33
click at [558, 26] on div "Search ZenMaid…" at bounding box center [721, 21] width 617 height 33
click at [760, 17] on span "Search ZenMaid…" at bounding box center [728, 21] width 586 height 19
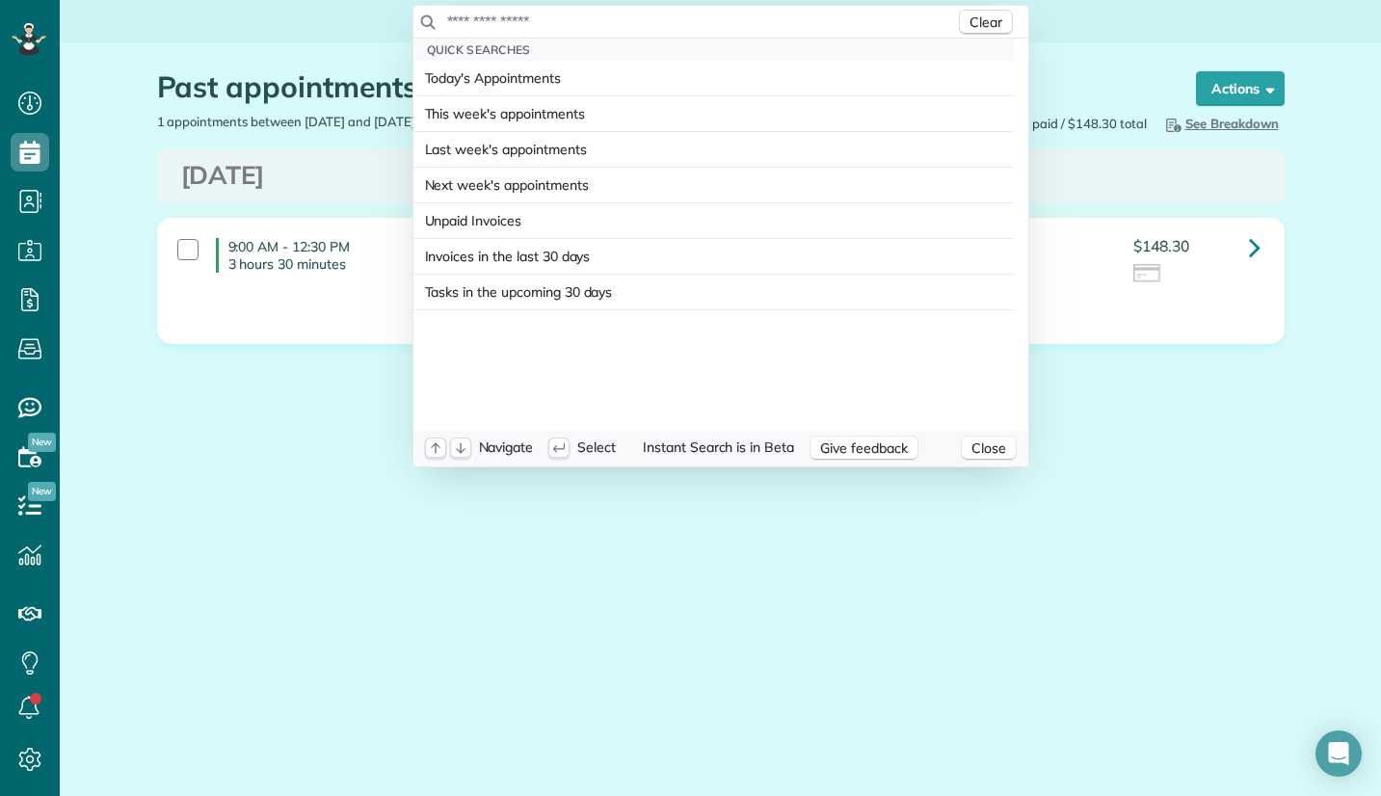
click at [758, 19] on input "text" at bounding box center [700, 21] width 509 height 19
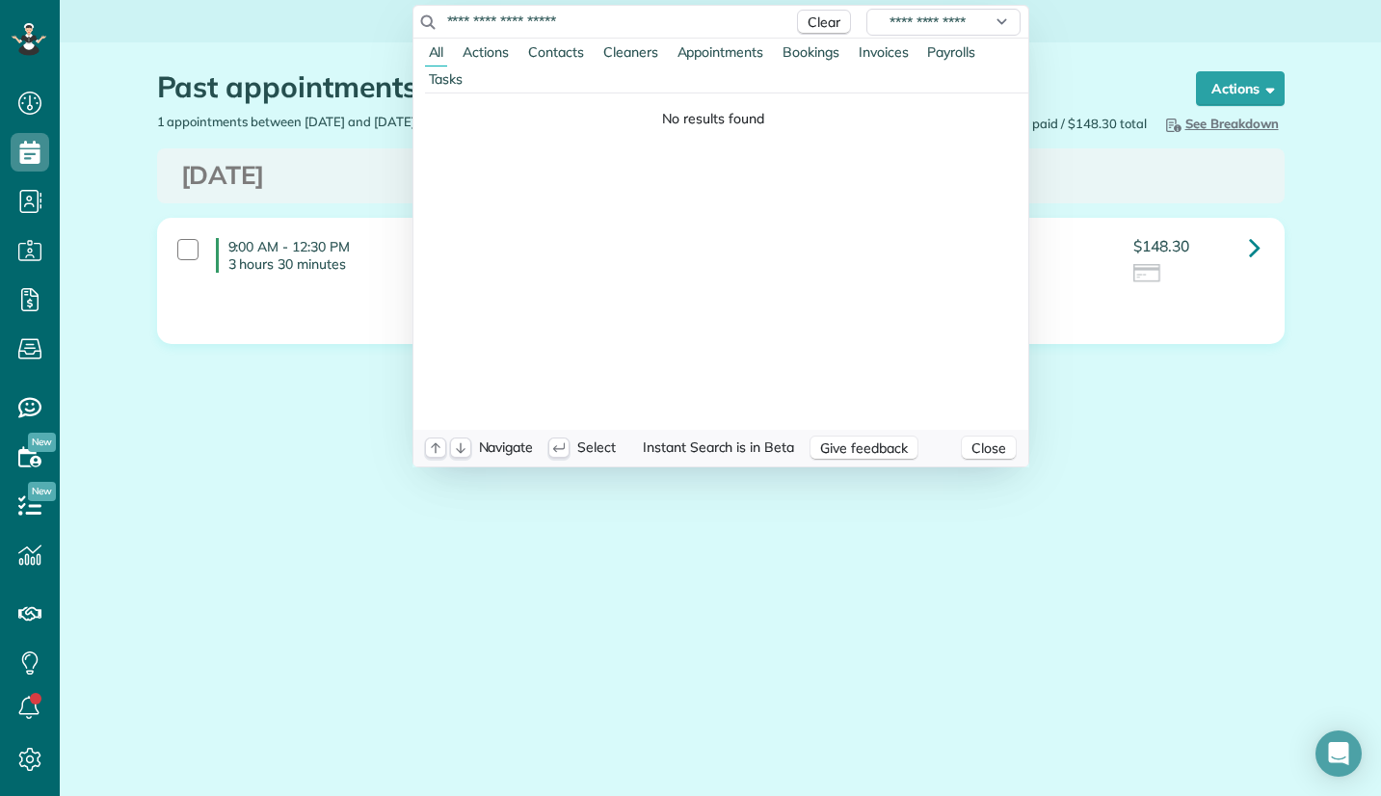
drag, startPoint x: 537, startPoint y: 16, endPoint x: 640, endPoint y: 20, distance: 103.2
click at [640, 20] on input "**********" at bounding box center [614, 21] width 337 height 19
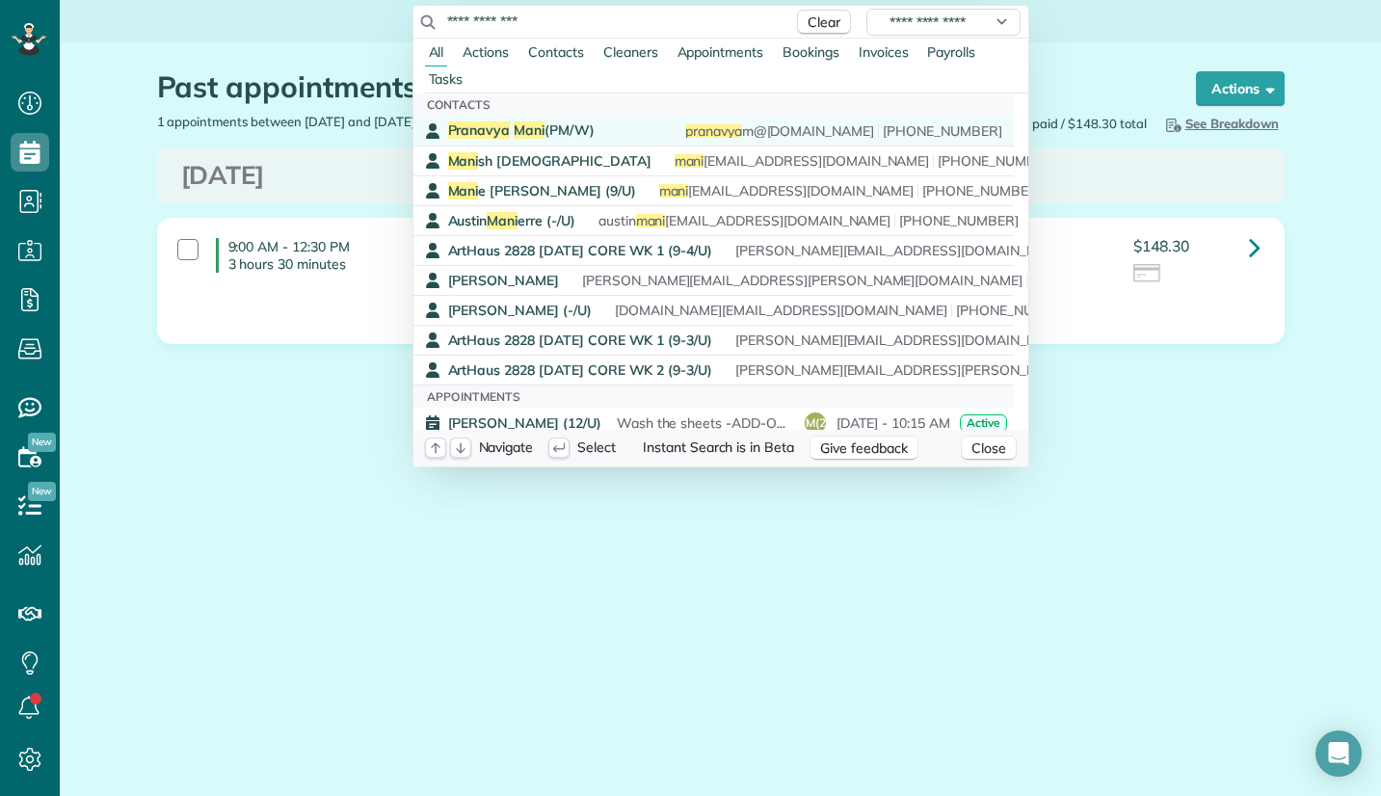
type input "**********"
click at [581, 126] on span "Pranavya Mani (PM/W)" at bounding box center [521, 129] width 147 height 17
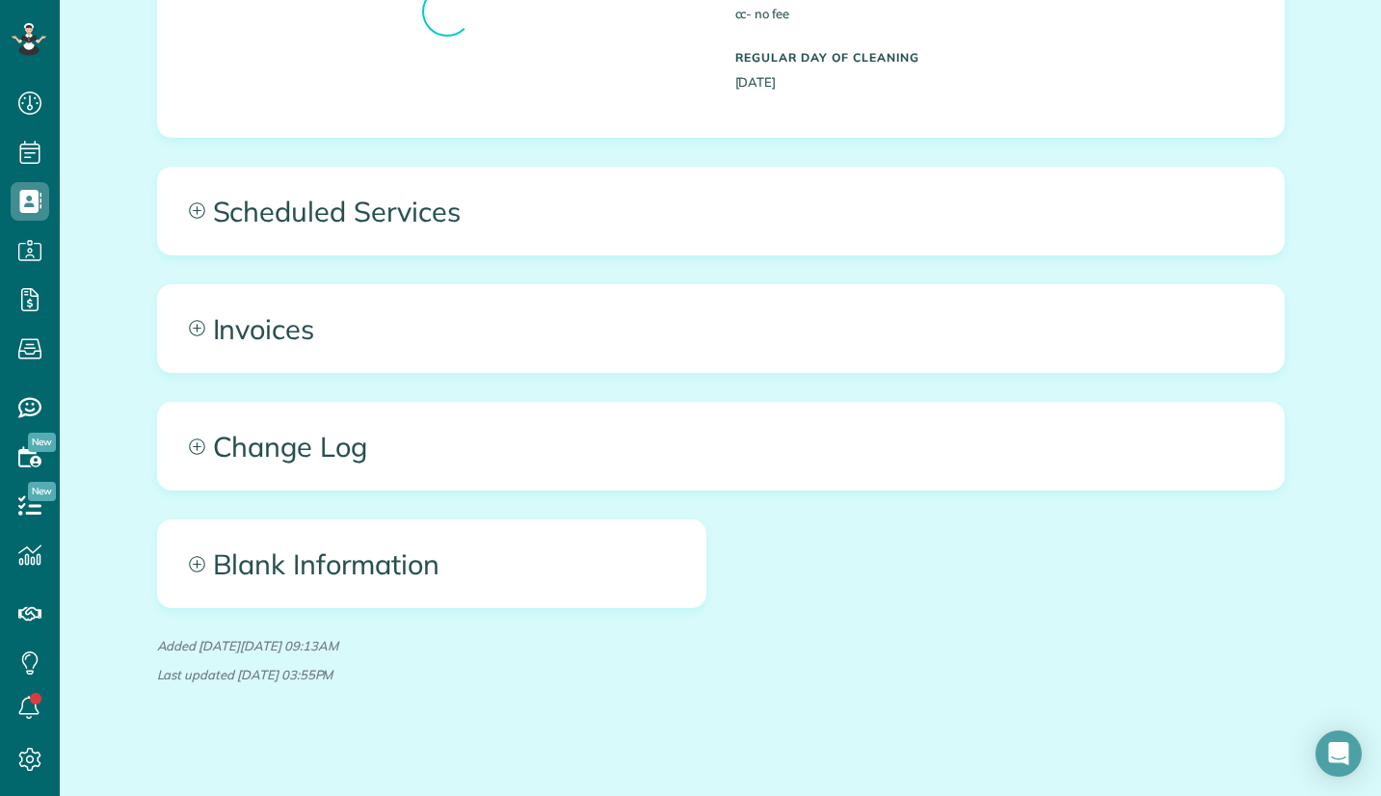
scroll to position [759, 0]
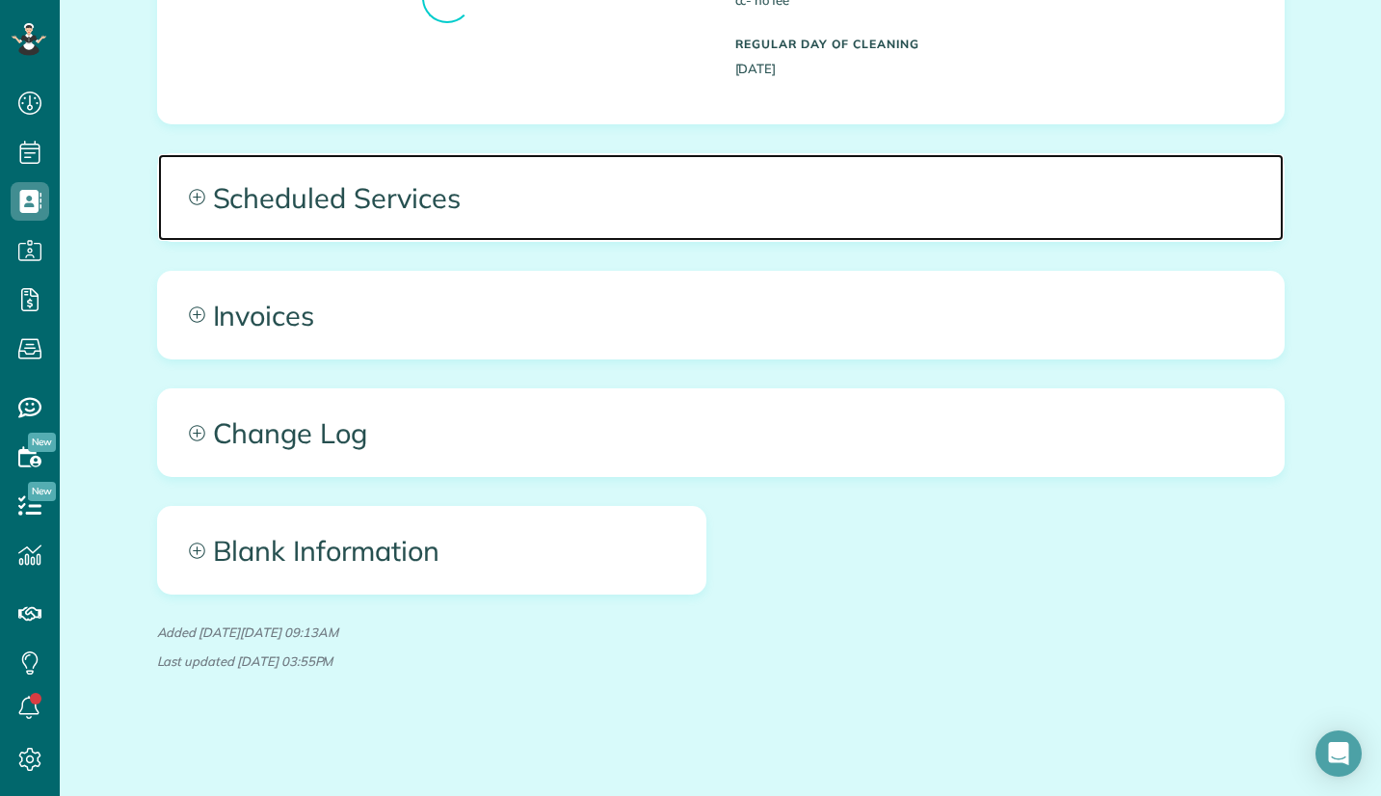
click at [557, 198] on span "Scheduled Services" at bounding box center [721, 197] width 1126 height 87
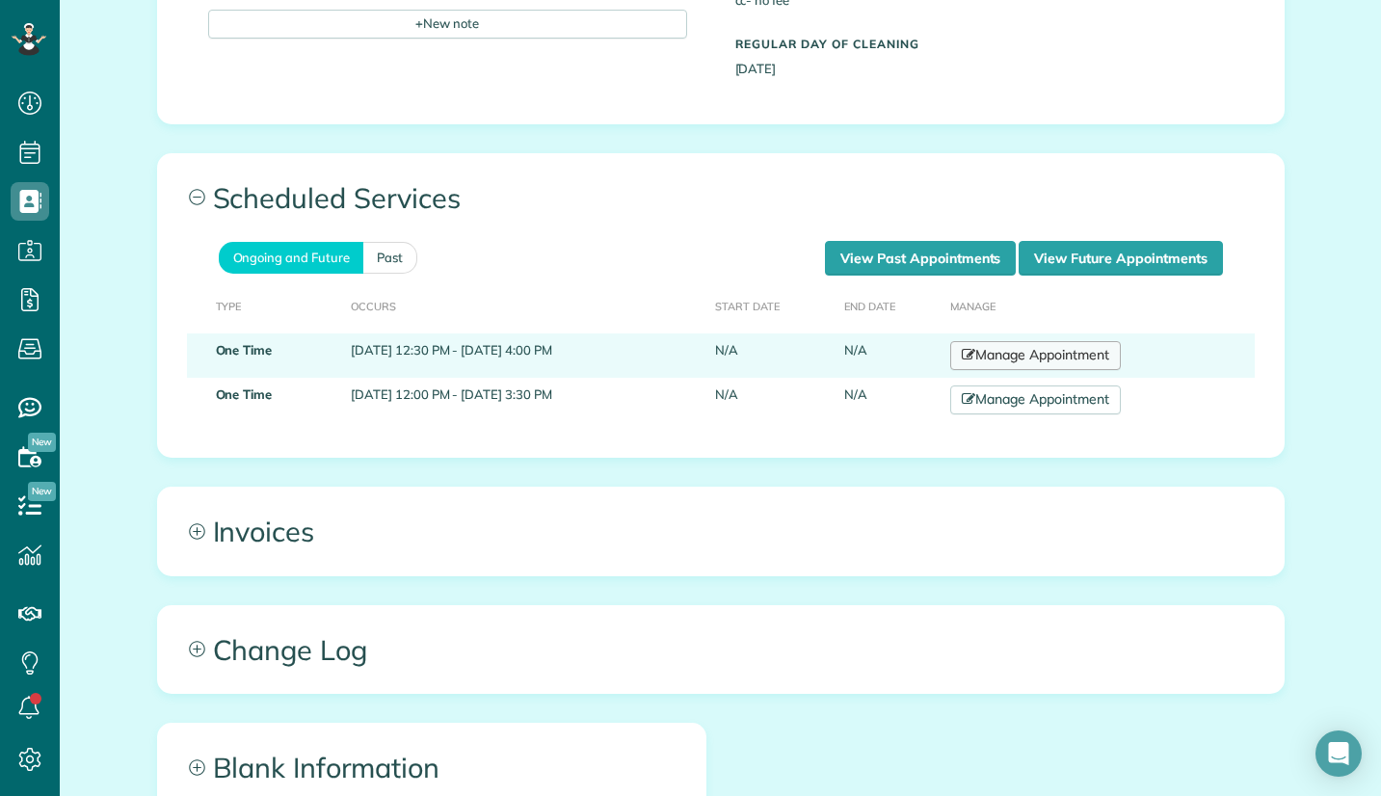
click at [1033, 355] on link "Manage Appointment" at bounding box center [1035, 355] width 170 height 29
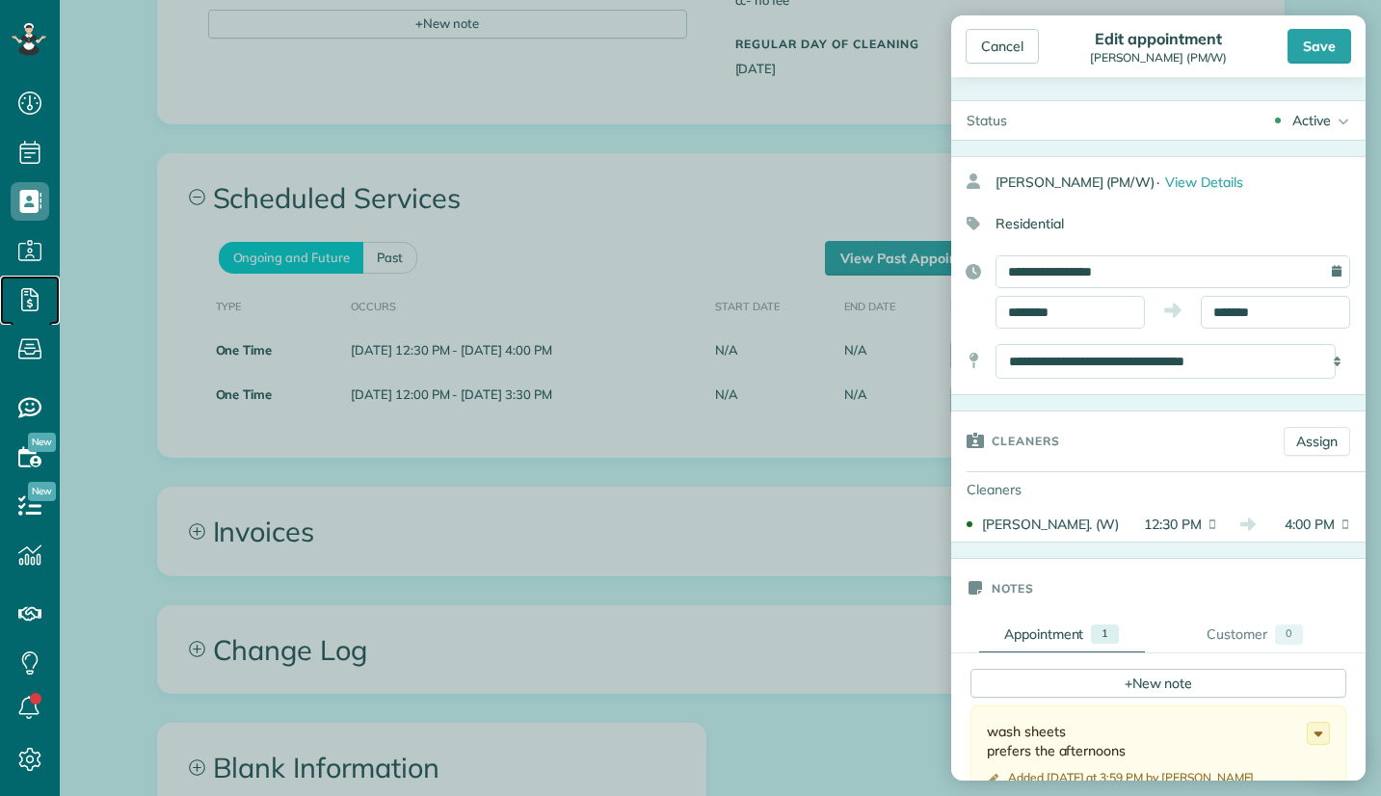
drag, startPoint x: 47, startPoint y: 302, endPoint x: 59, endPoint y: 296, distance: 12.9
click at [48, 302] on icon at bounding box center [30, 300] width 39 height 39
click at [988, 39] on div "Cancel" at bounding box center [1002, 46] width 73 height 35
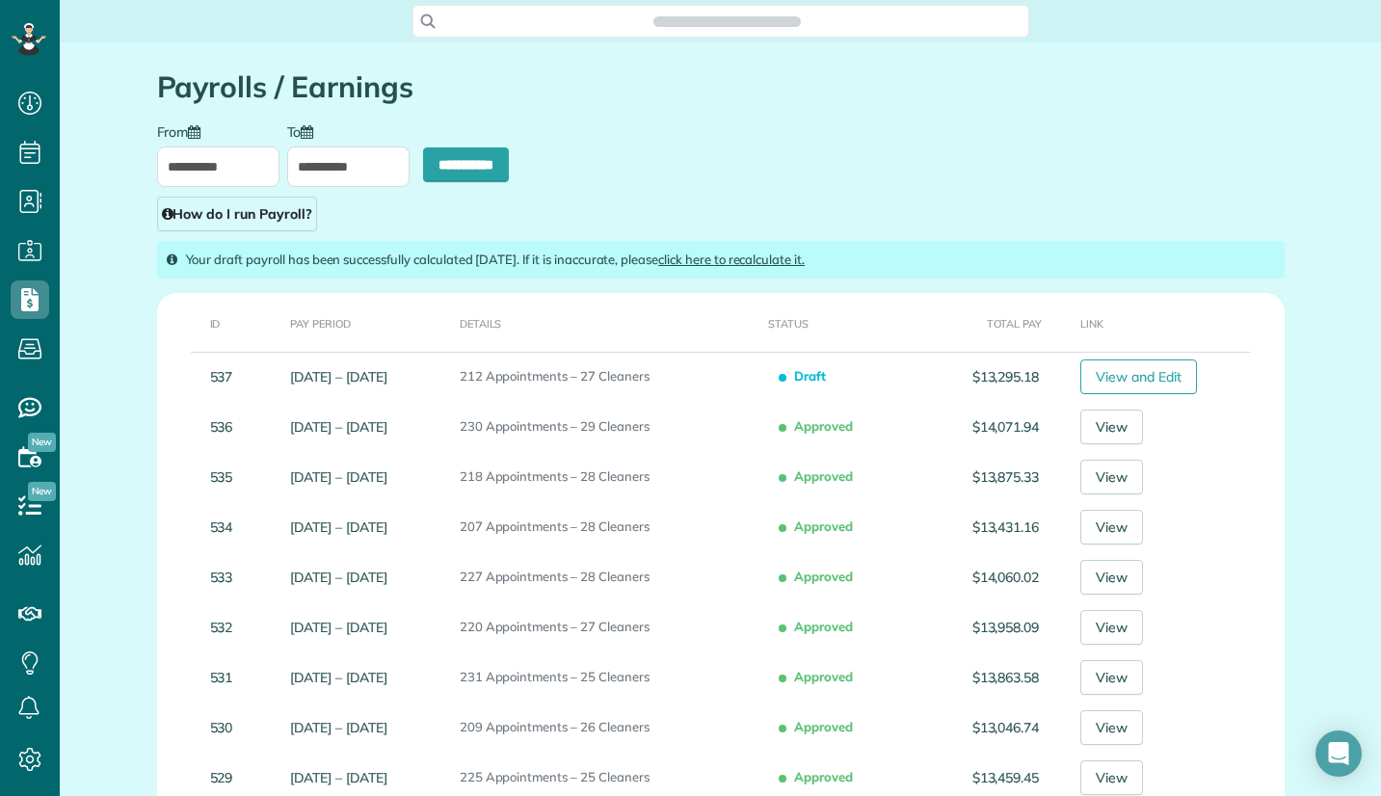
scroll to position [9, 9]
type input "**********"
click at [664, 13] on span "Search ZenMaid…" at bounding box center [728, 21] width 586 height 19
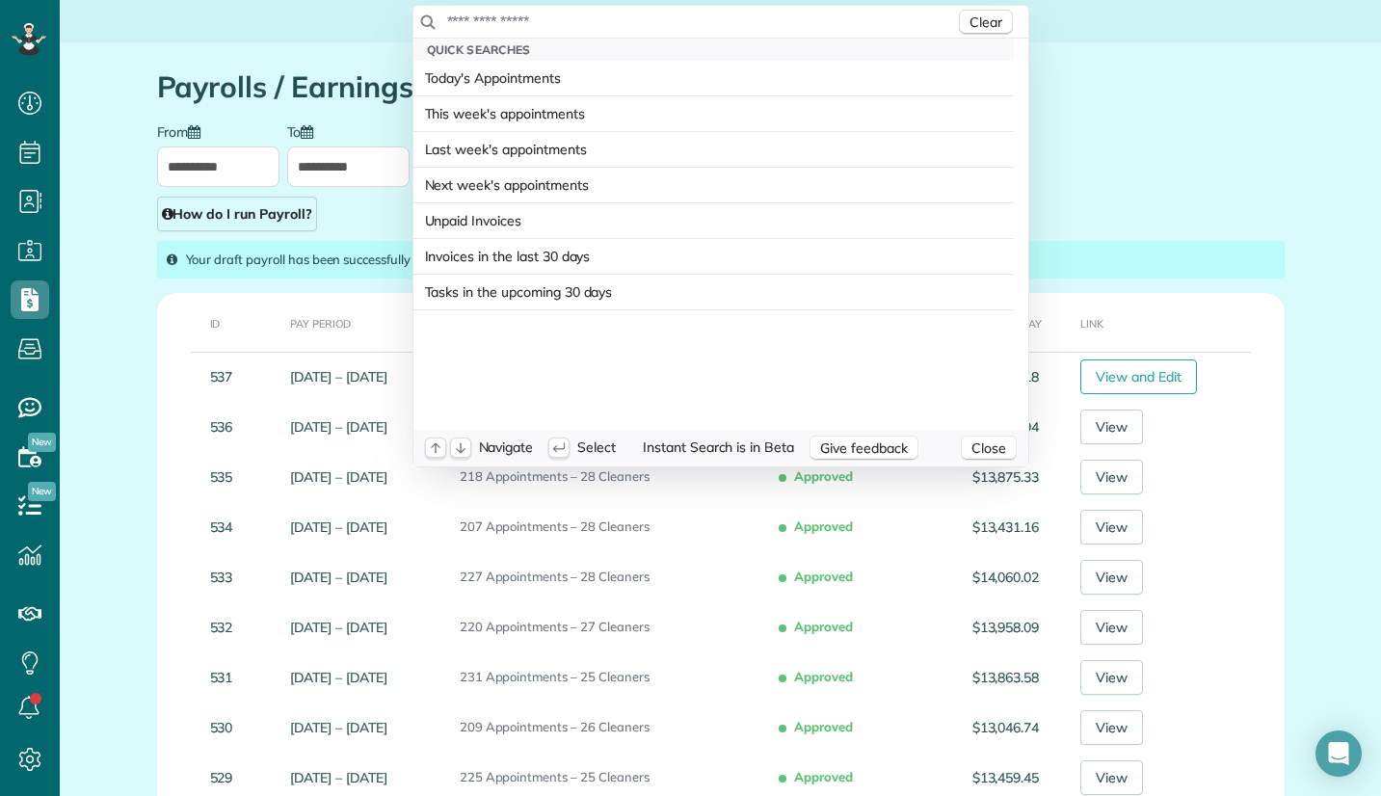
click at [555, 30] on input "text" at bounding box center [700, 21] width 509 height 19
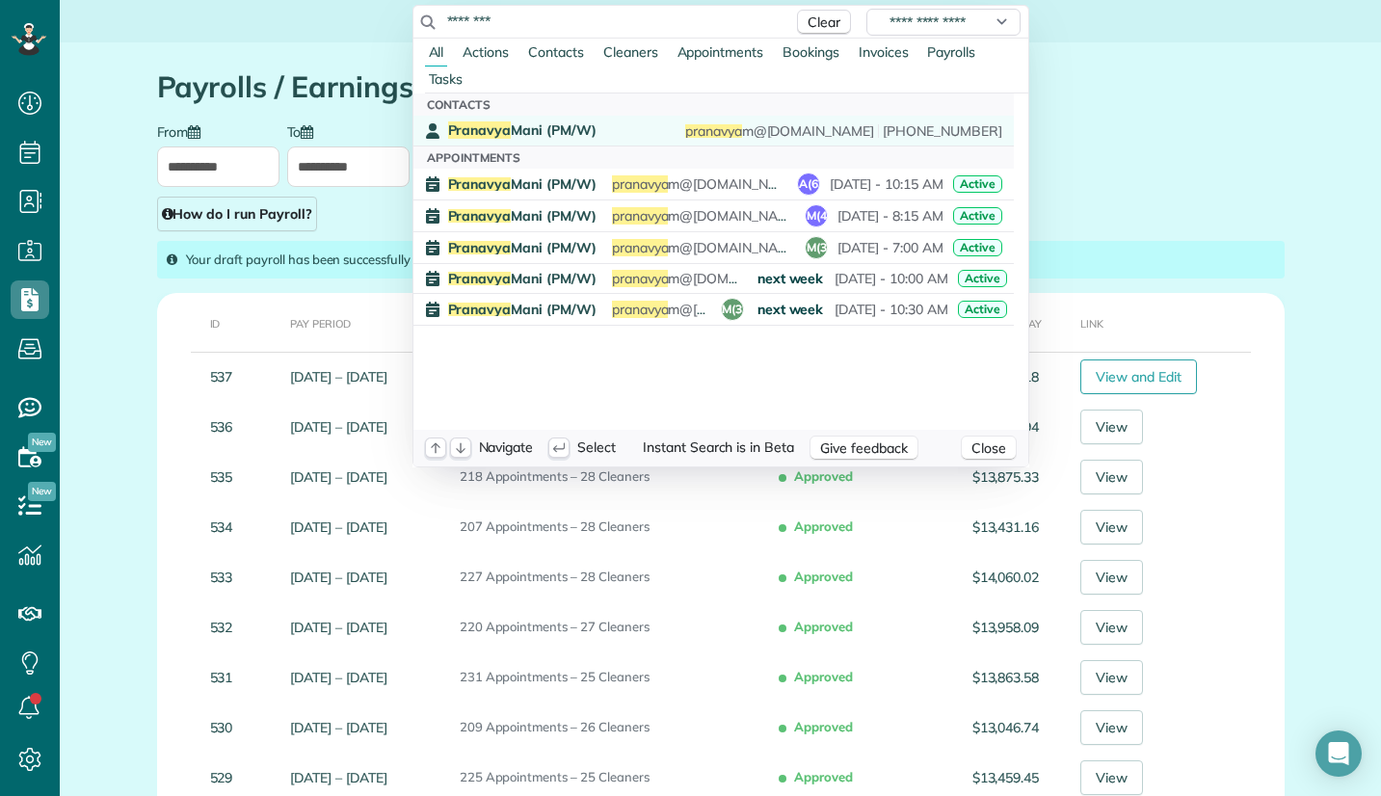
type input "********"
click at [542, 124] on span "Pranavya Mani (PM/W)" at bounding box center [522, 129] width 148 height 17
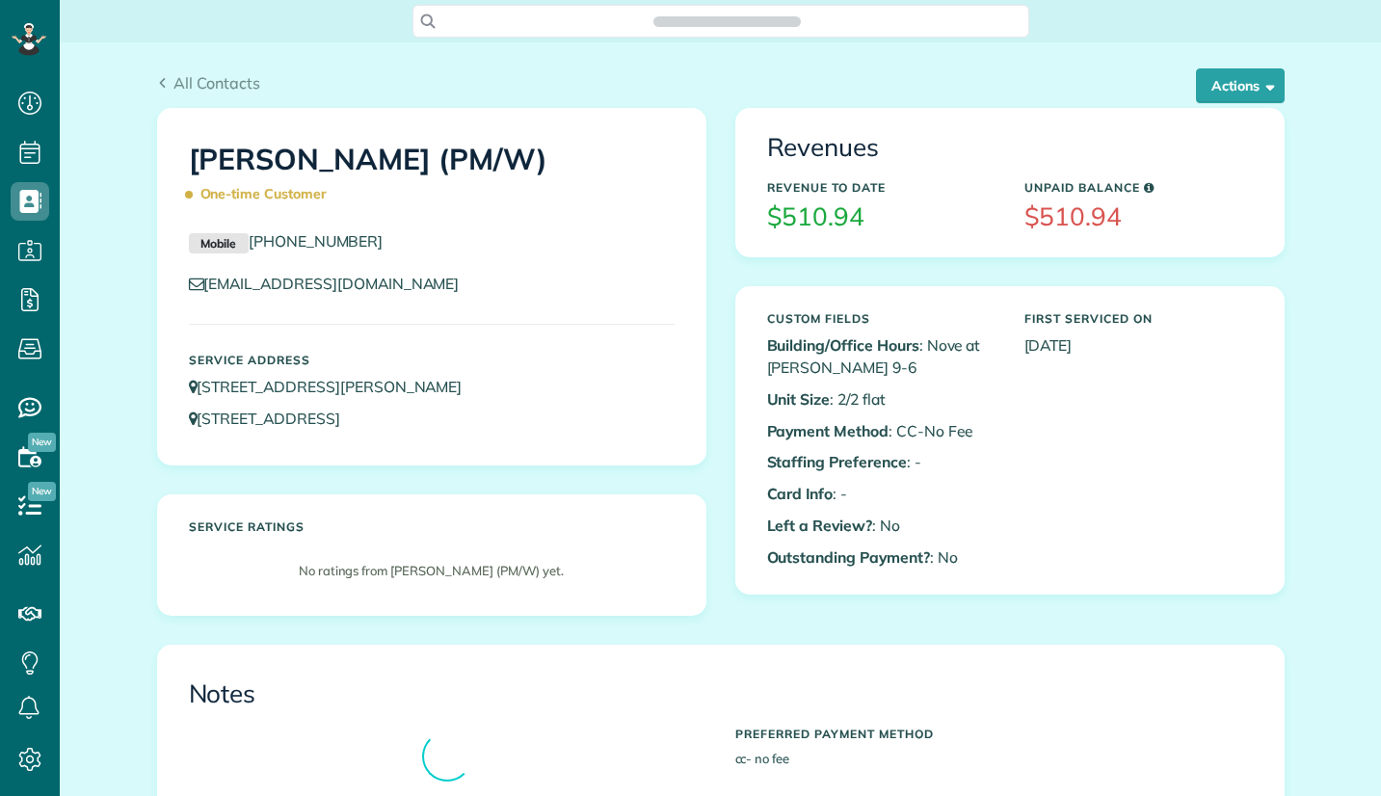
scroll to position [796, 60]
click at [687, 458] on div "[PERSON_NAME] (PM/W) One-time Customer Mobile [PHONE_NUMBER] [EMAIL_ADDRESS][DO…" at bounding box center [432, 287] width 548 height 356
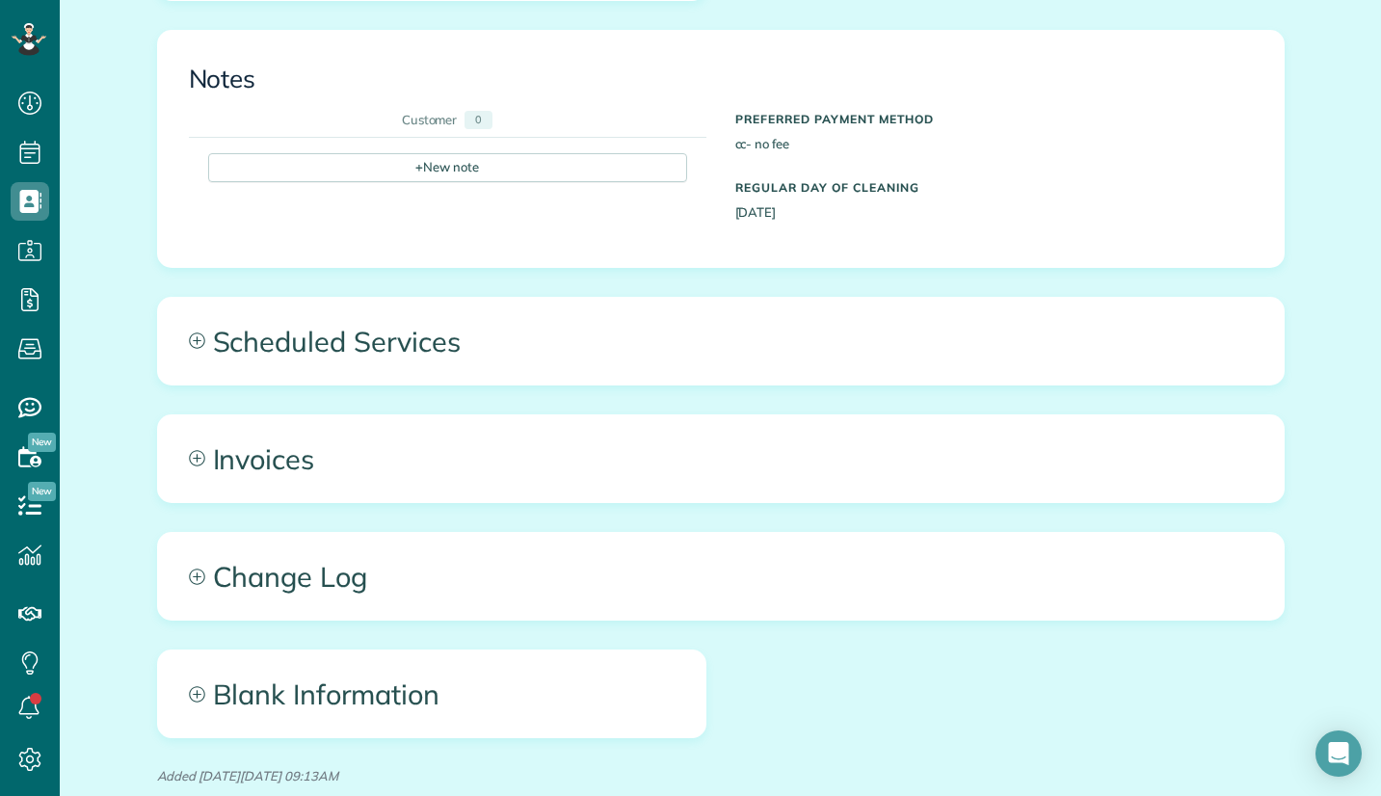
scroll to position [675, 0]
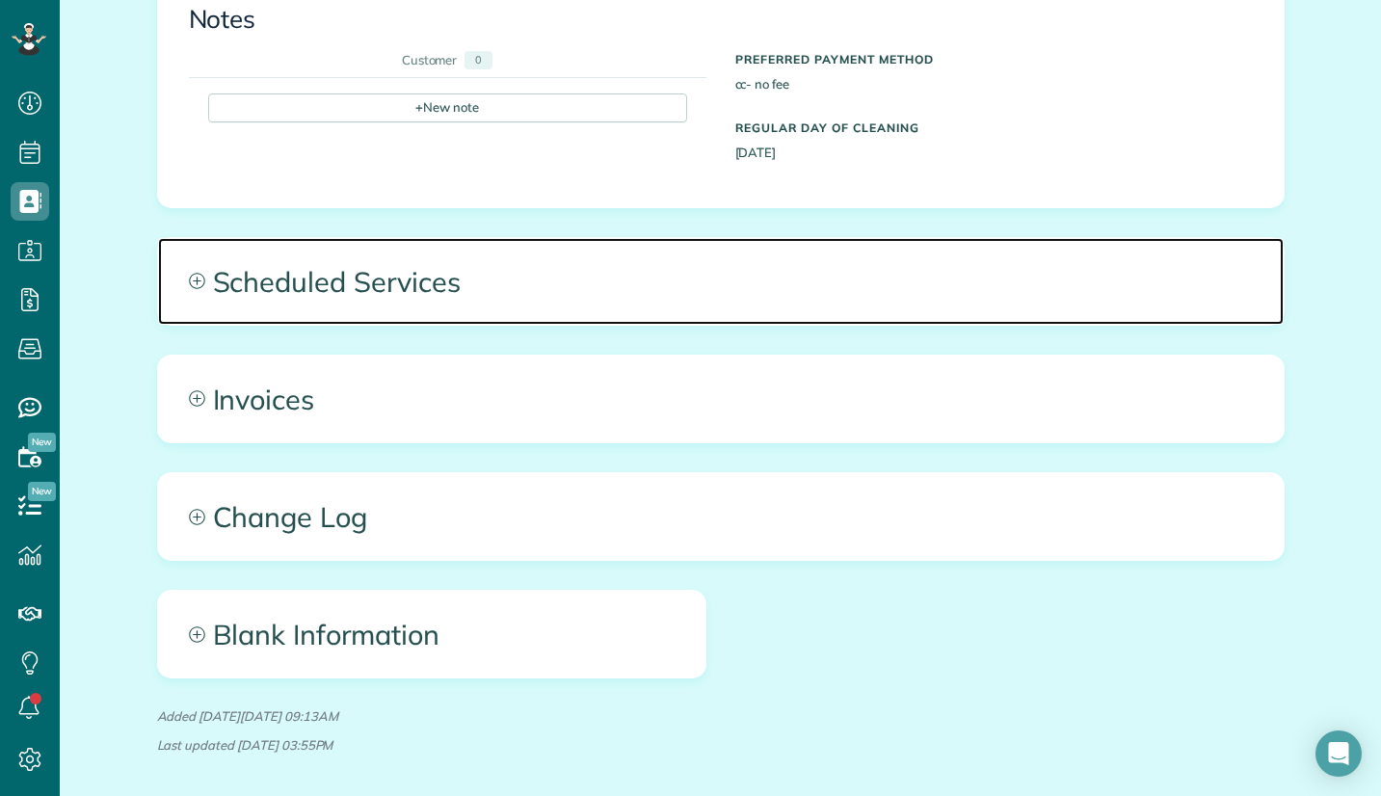
click at [570, 292] on span "Scheduled Services" at bounding box center [721, 281] width 1126 height 87
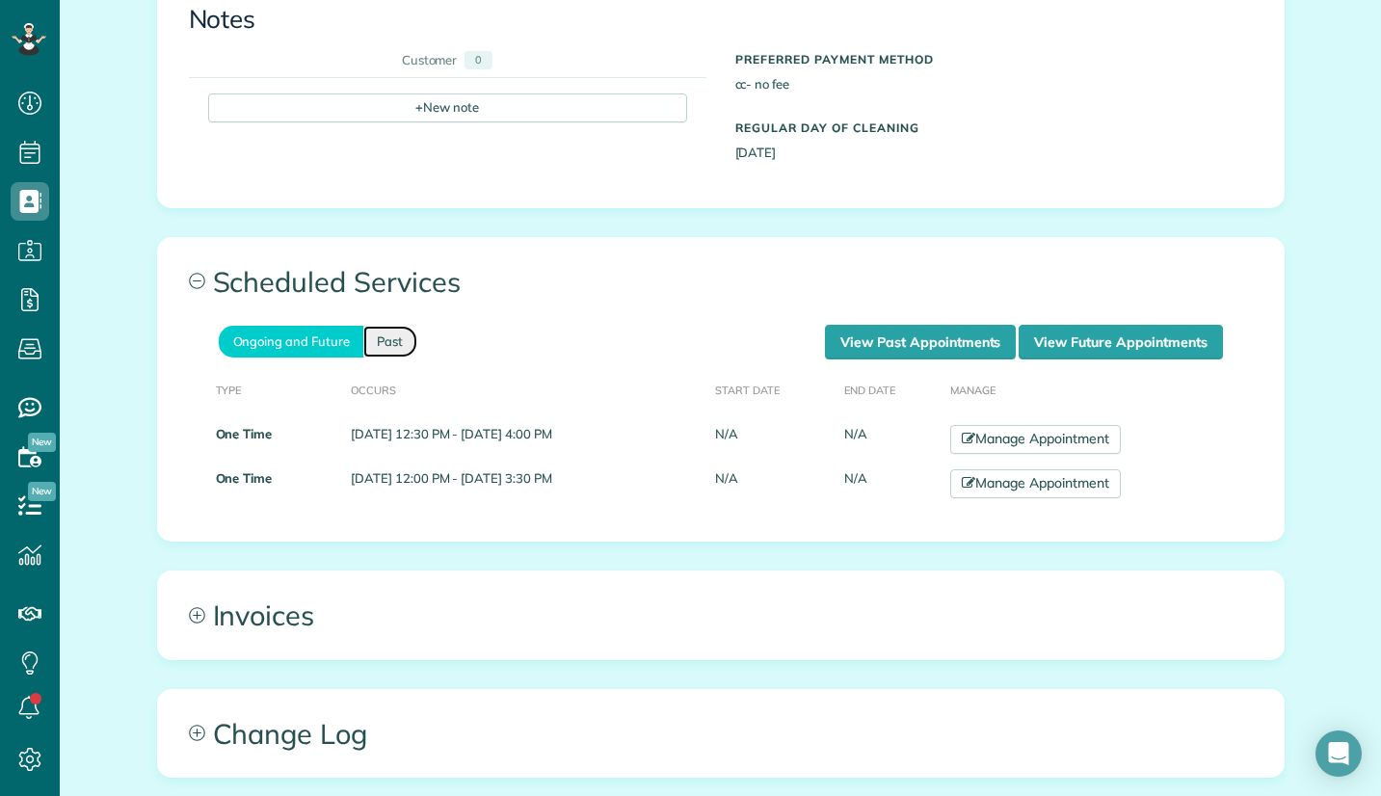
click at [386, 335] on link "Past" at bounding box center [390, 342] width 54 height 32
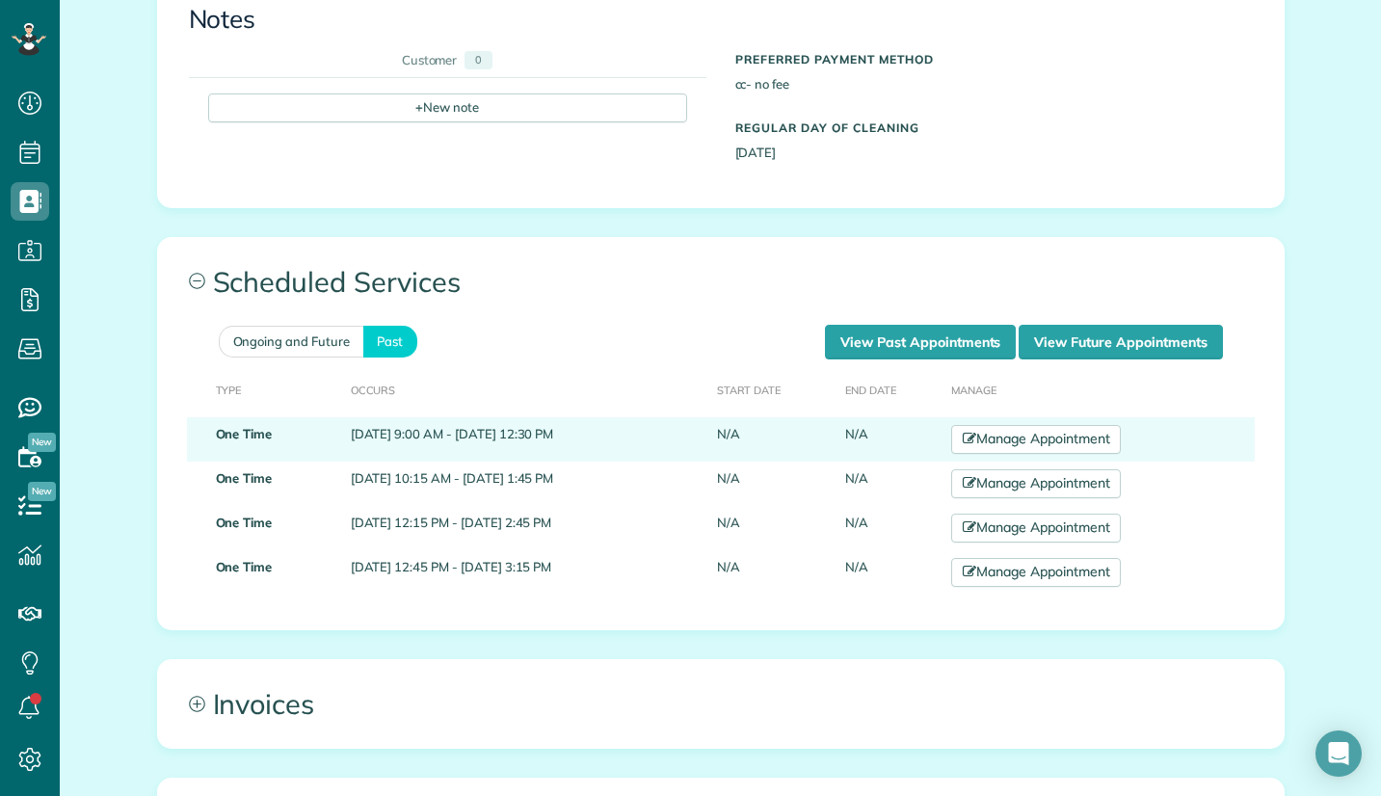
drag, startPoint x: 323, startPoint y: 434, endPoint x: 600, endPoint y: 428, distance: 276.7
click at [600, 428] on td "[DATE] 9:00 AM - [DATE] 12:30 PM" at bounding box center [526, 439] width 366 height 44
copy td "July 25, 2025 9:00 AM - July 25, 2025 12:30 PM"
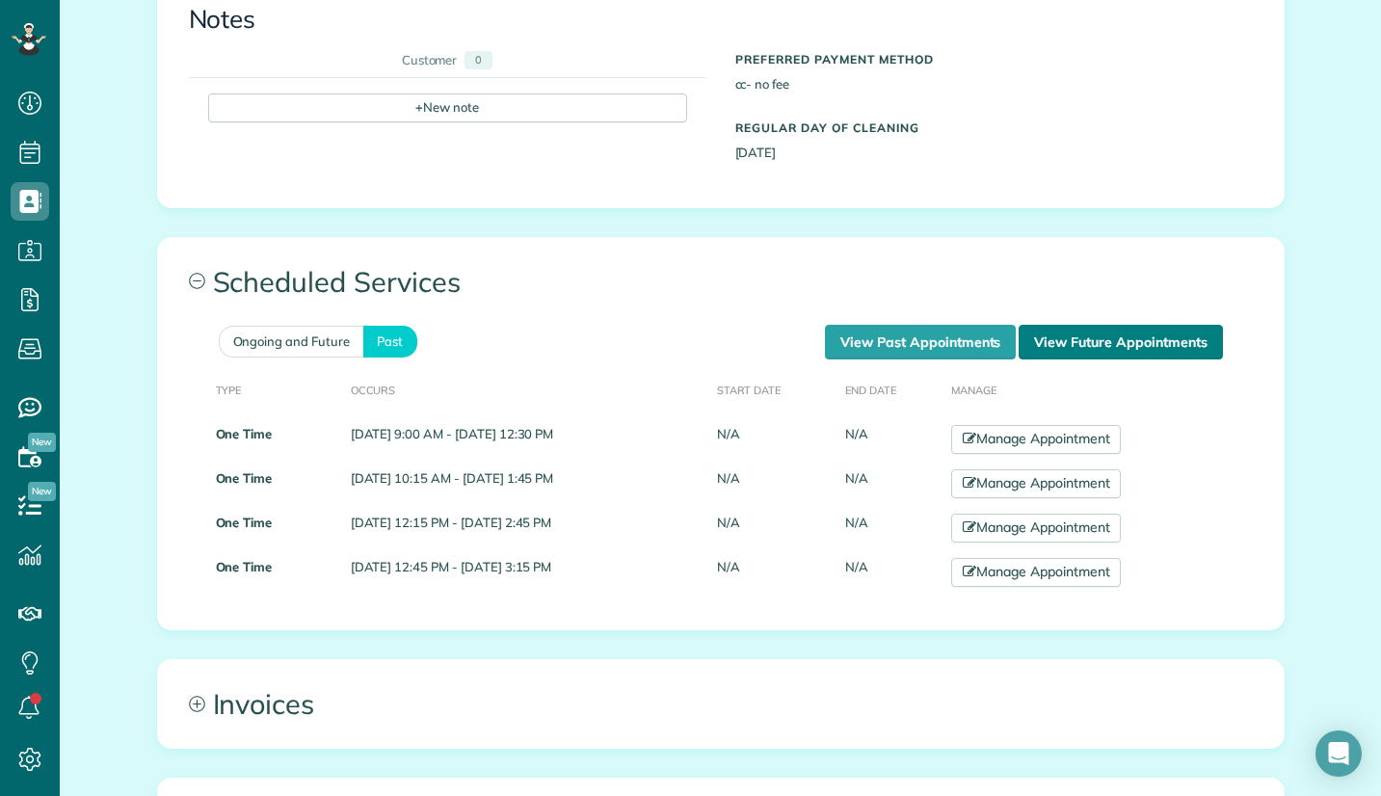
click at [1095, 345] on link "View Future Appointments" at bounding box center [1120, 342] width 203 height 35
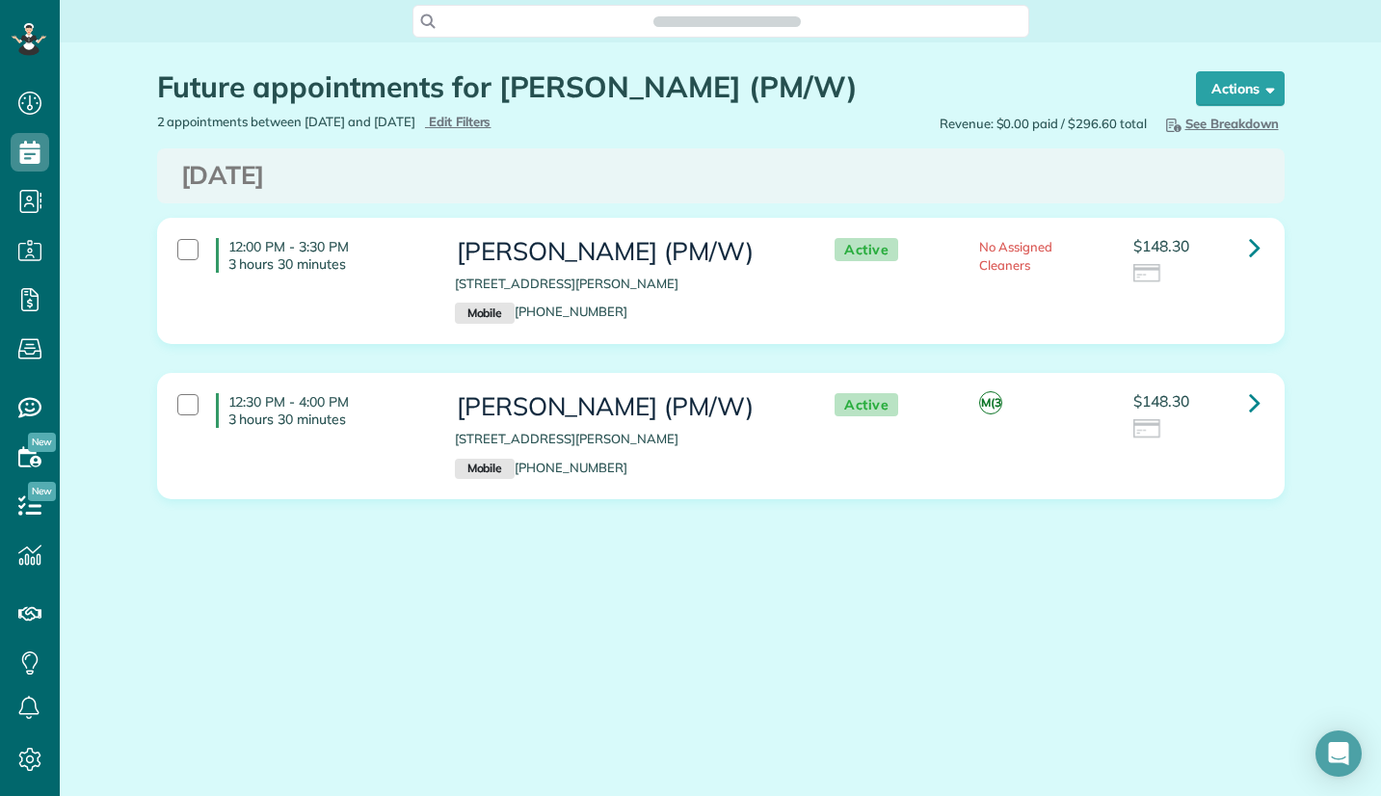
scroll to position [9, 9]
click at [181, 407] on div at bounding box center [187, 404] width 21 height 21
click at [1257, 400] on icon at bounding box center [1255, 403] width 12 height 34
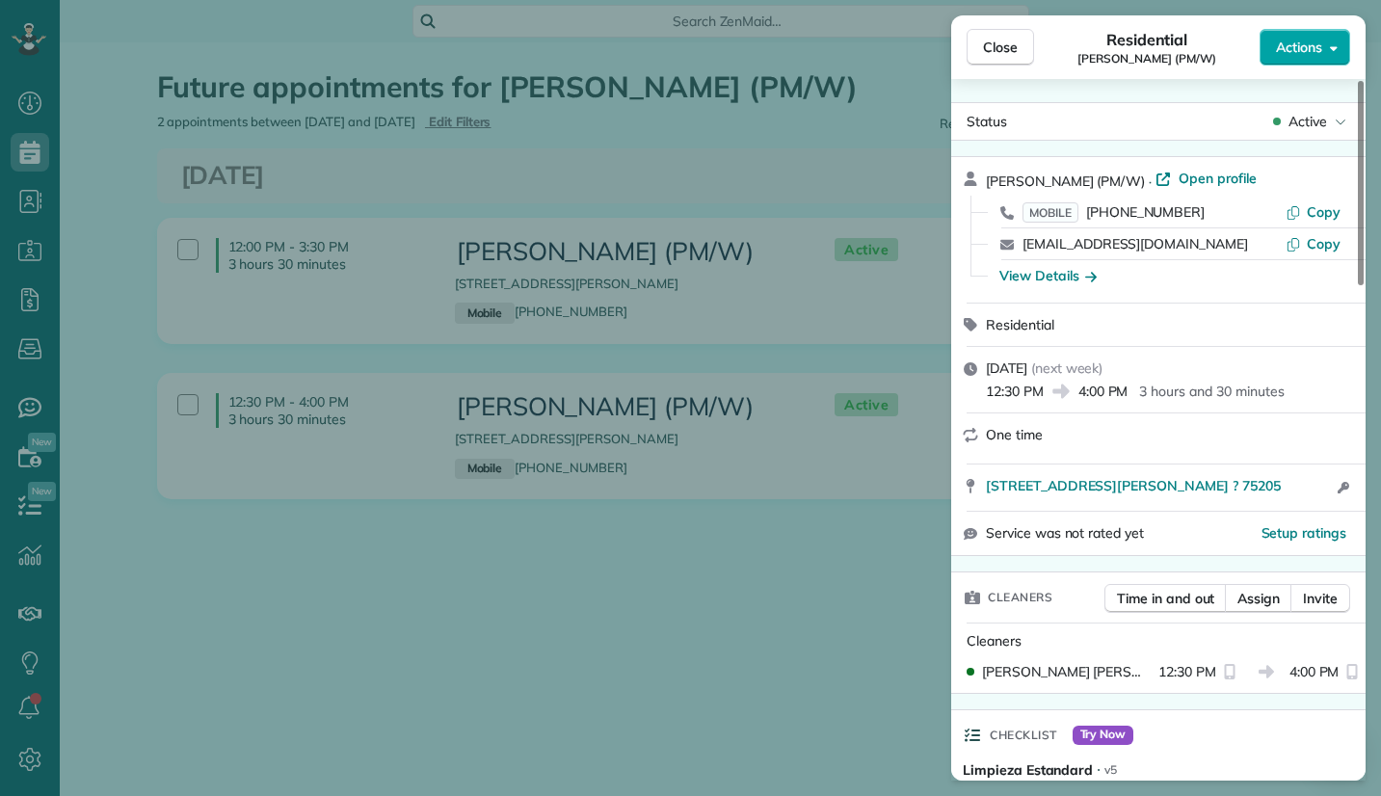
click at [1330, 57] on button "Actions" at bounding box center [1305, 47] width 91 height 37
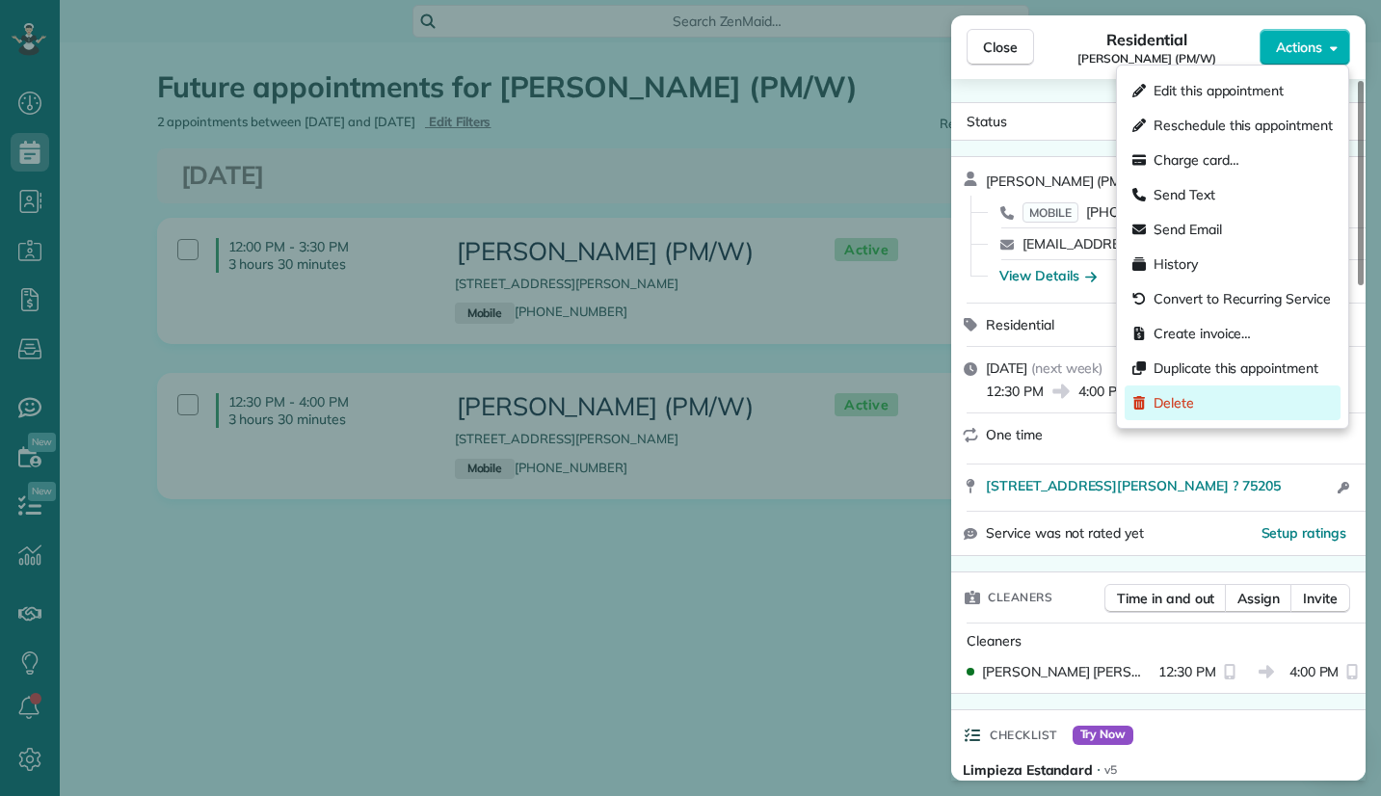
click at [1191, 406] on span "Delete" at bounding box center [1174, 402] width 40 height 19
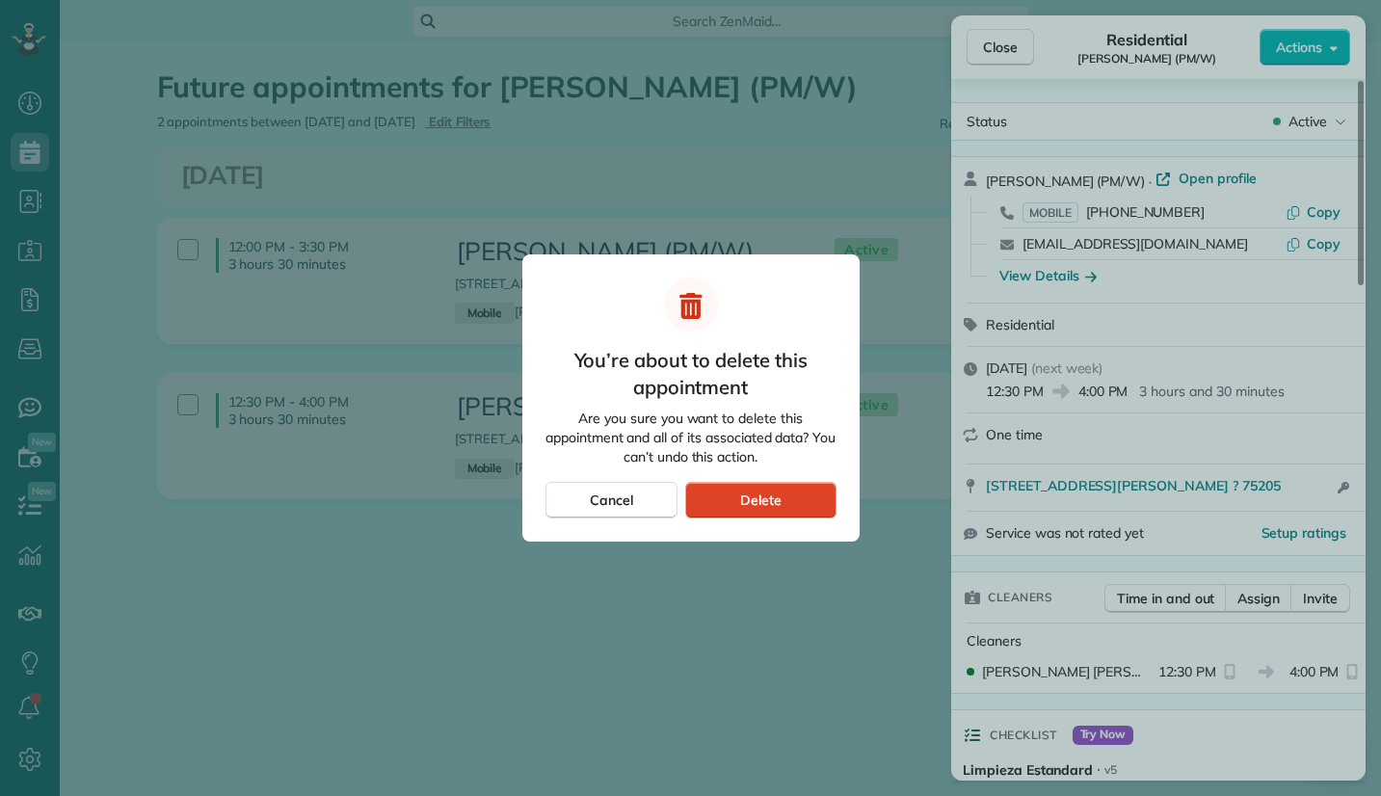
click at [790, 498] on div "Delete" at bounding box center [760, 500] width 150 height 37
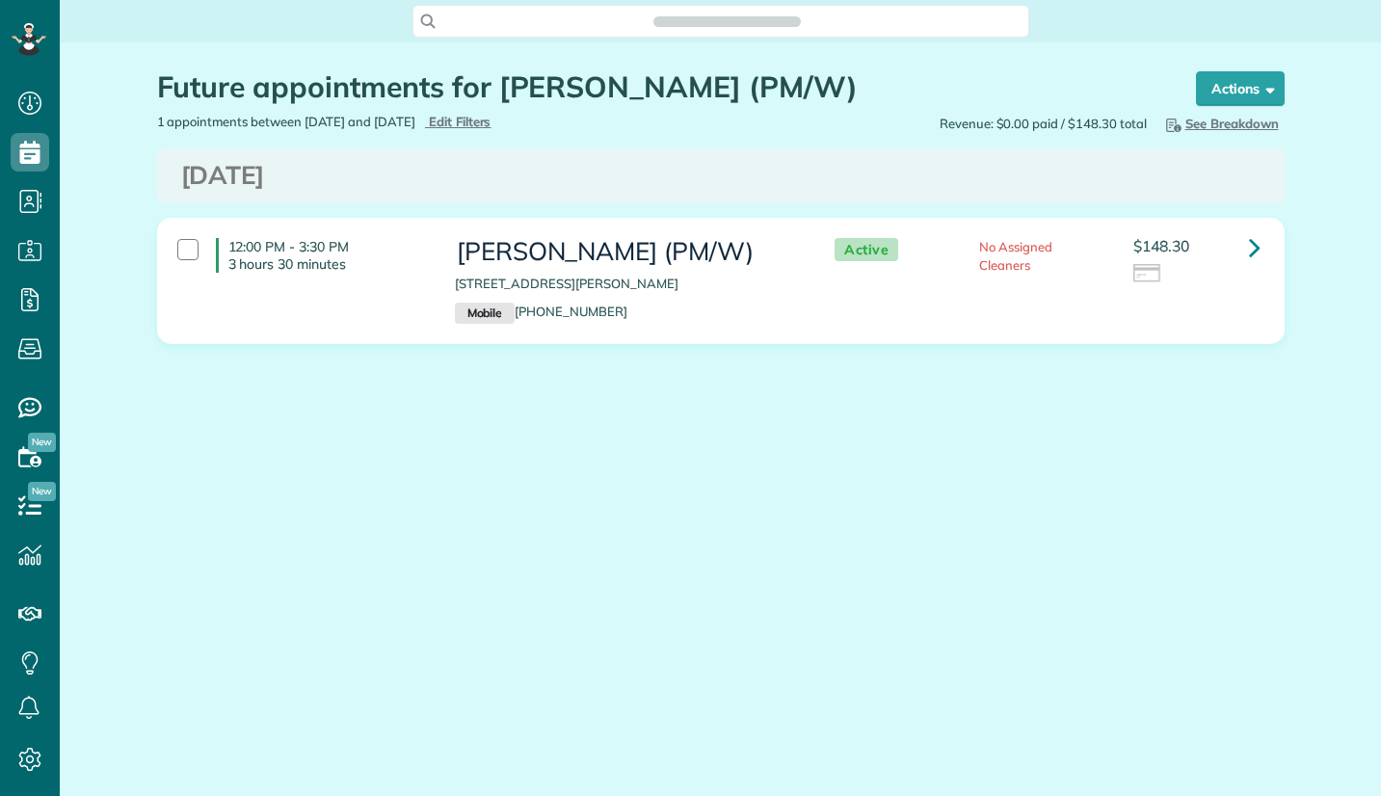
scroll to position [9, 9]
click at [1244, 248] on link at bounding box center [1255, 247] width 39 height 39
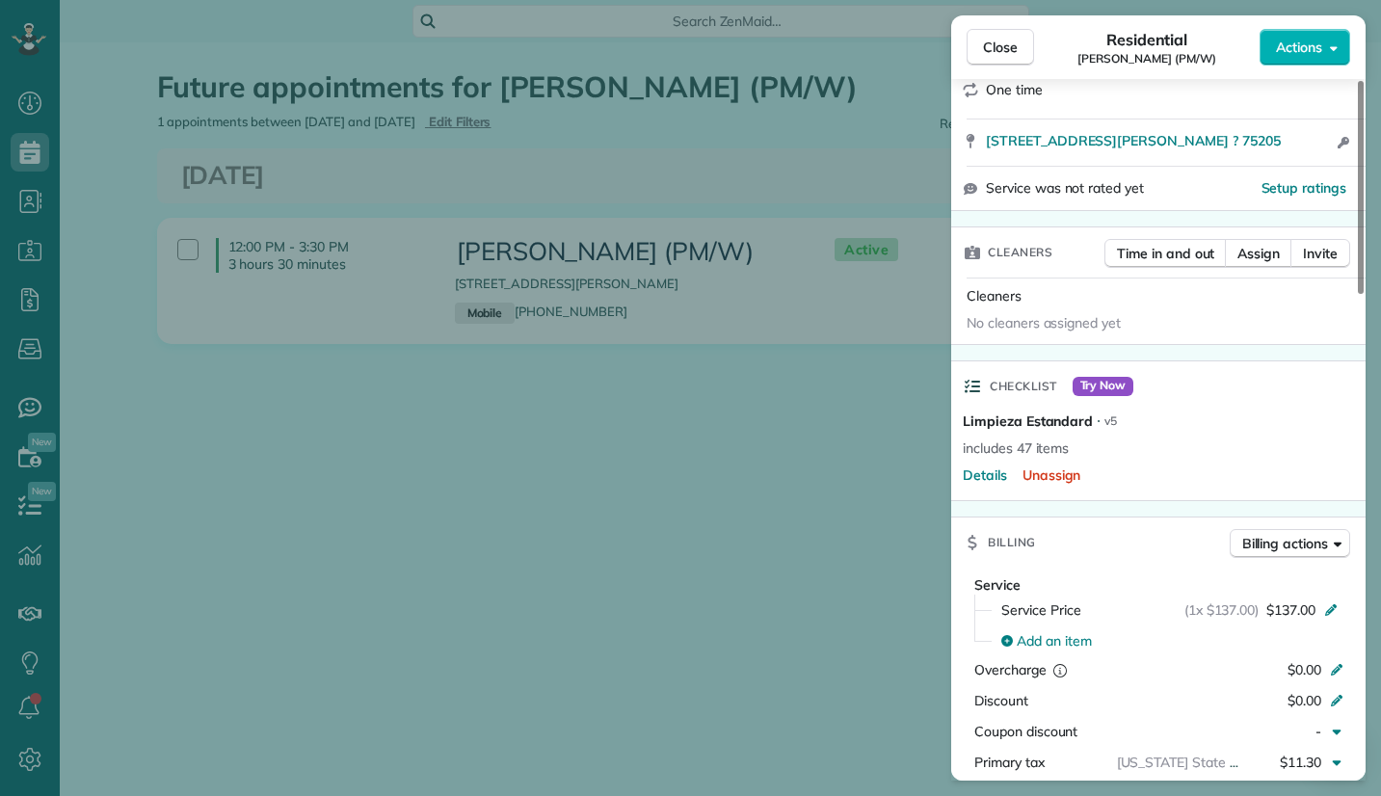
scroll to position [152, 0]
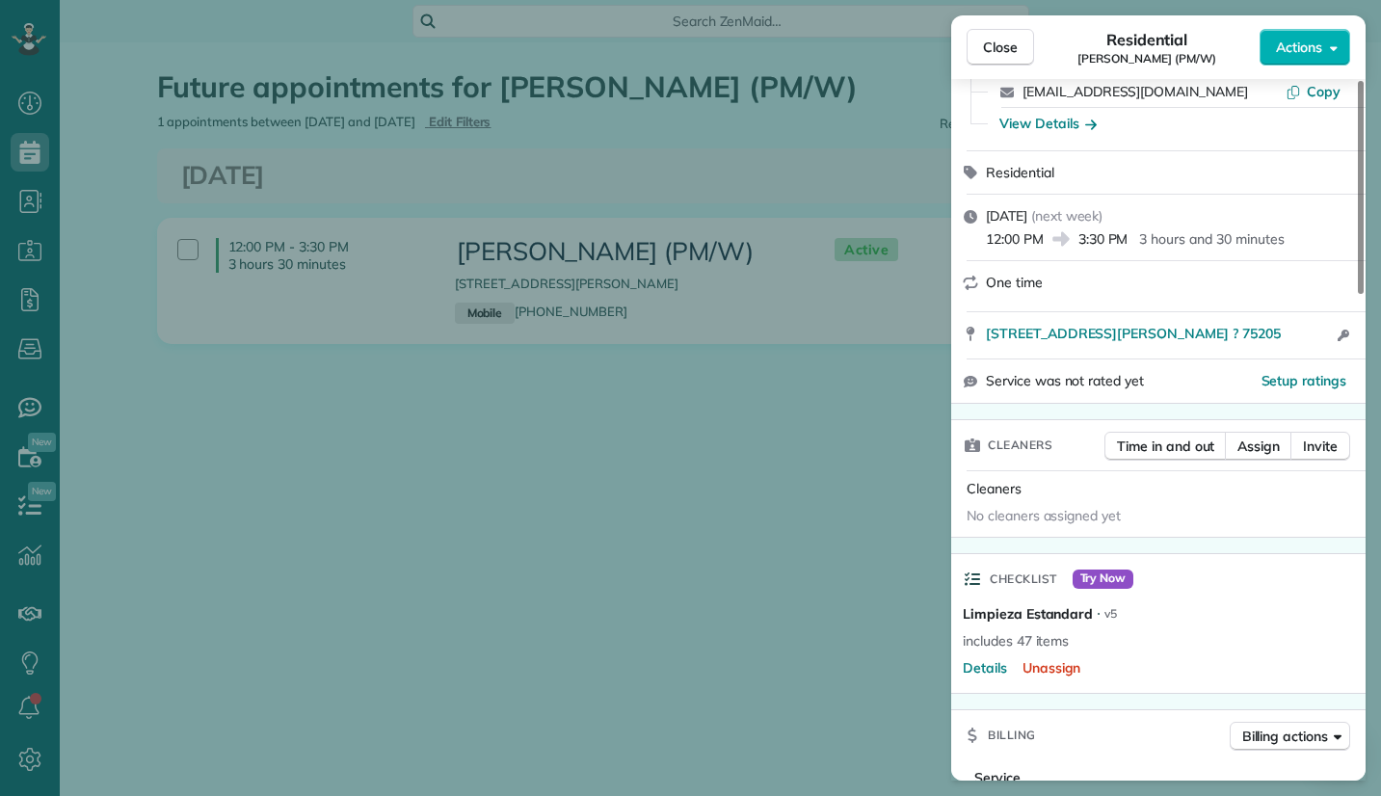
click at [798, 440] on div "Close Residential Pranavya Mani (PM/W) Actions Status Active Pranavya Mani (PM/…" at bounding box center [690, 398] width 1381 height 796
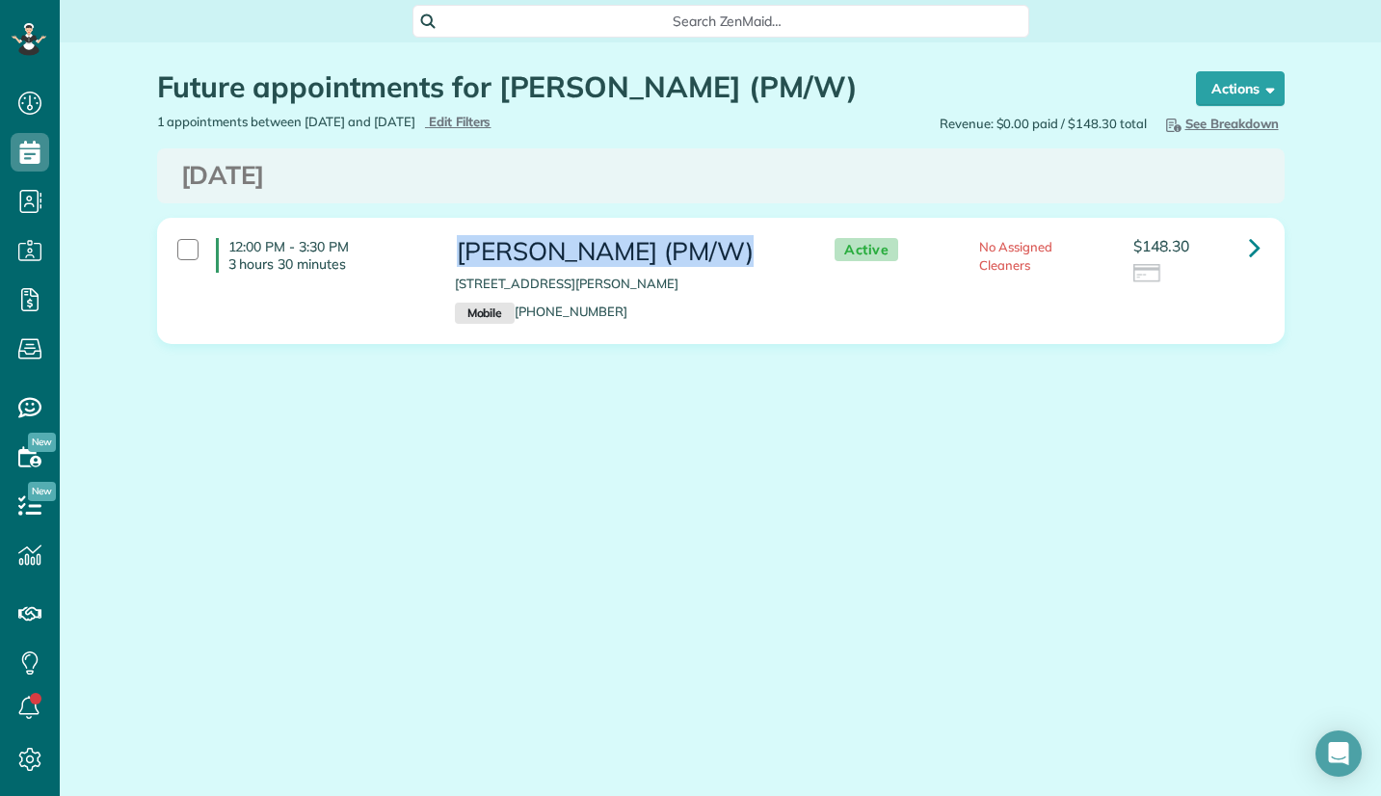
drag, startPoint x: 458, startPoint y: 246, endPoint x: 730, endPoint y: 252, distance: 271.9
click at [730, 252] on h3 "Pranavya Mani (PM/W)" at bounding box center [625, 252] width 341 height 28
copy h3 "Pranavya Mani (PM/W)"
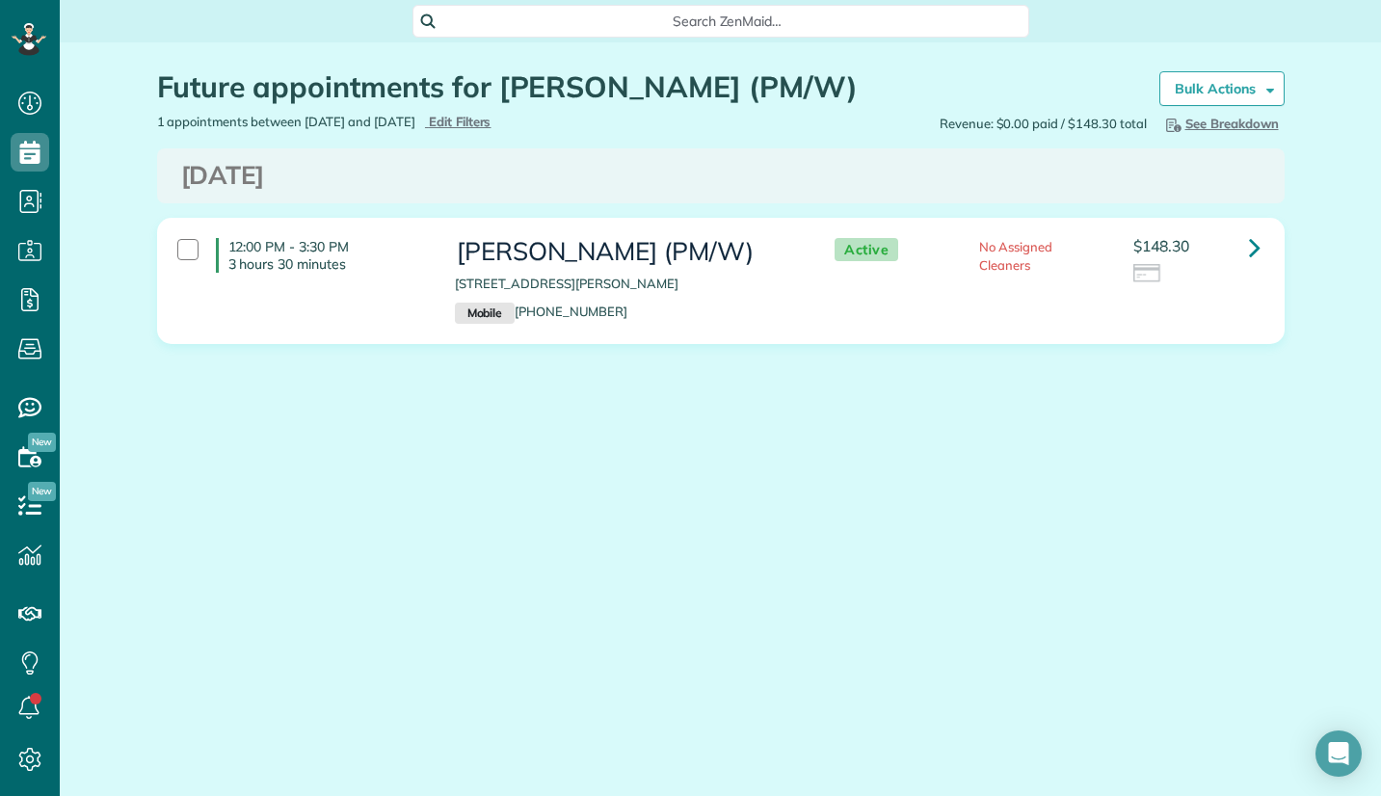
drag, startPoint x: 594, startPoint y: 482, endPoint x: 381, endPoint y: 198, distance: 355.3
click at [594, 480] on div "Future appointments for Pranavya Mani (PM/W) Schedule Changes Actions Create Ap…" at bounding box center [721, 265] width 1157 height 446
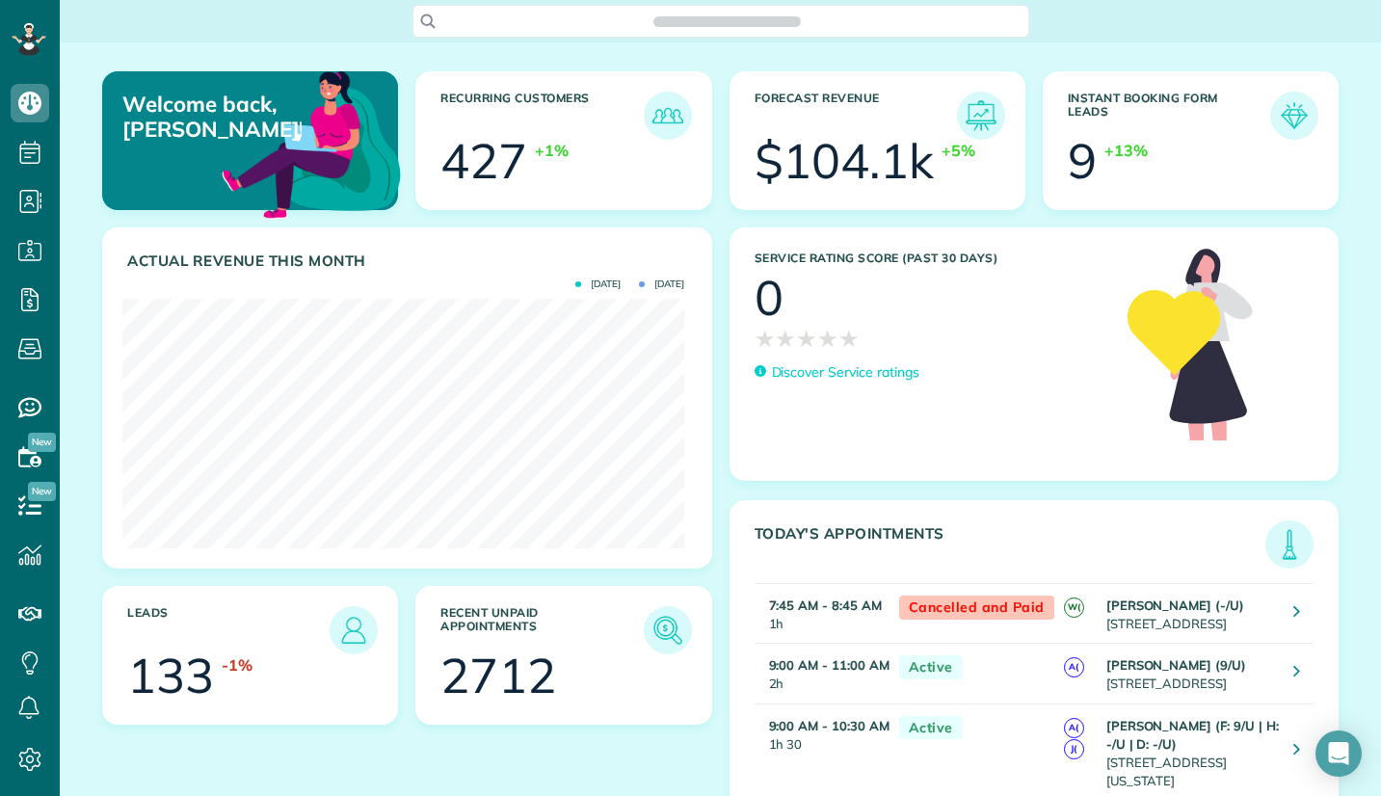
scroll to position [250, 562]
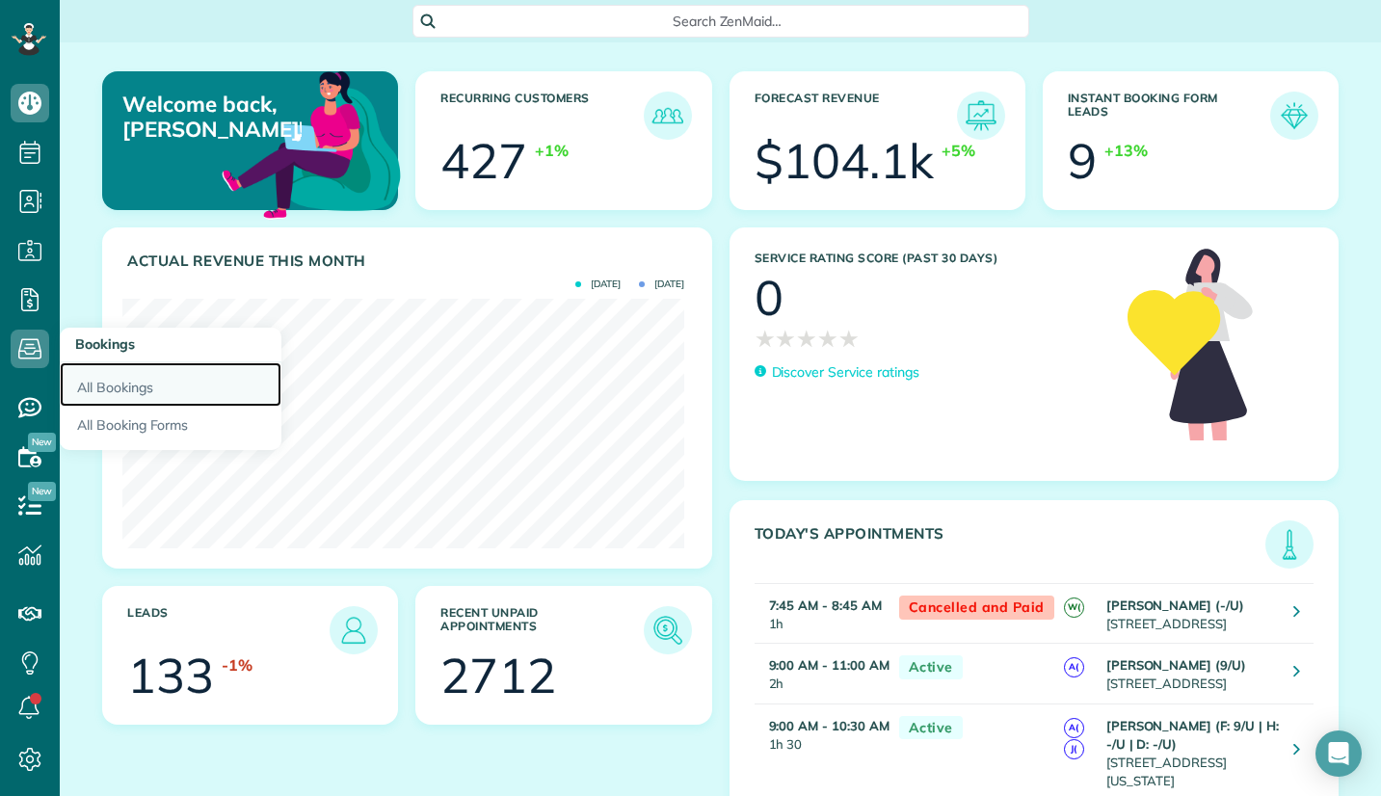
click at [121, 390] on link "All Bookings" at bounding box center [171, 384] width 222 height 44
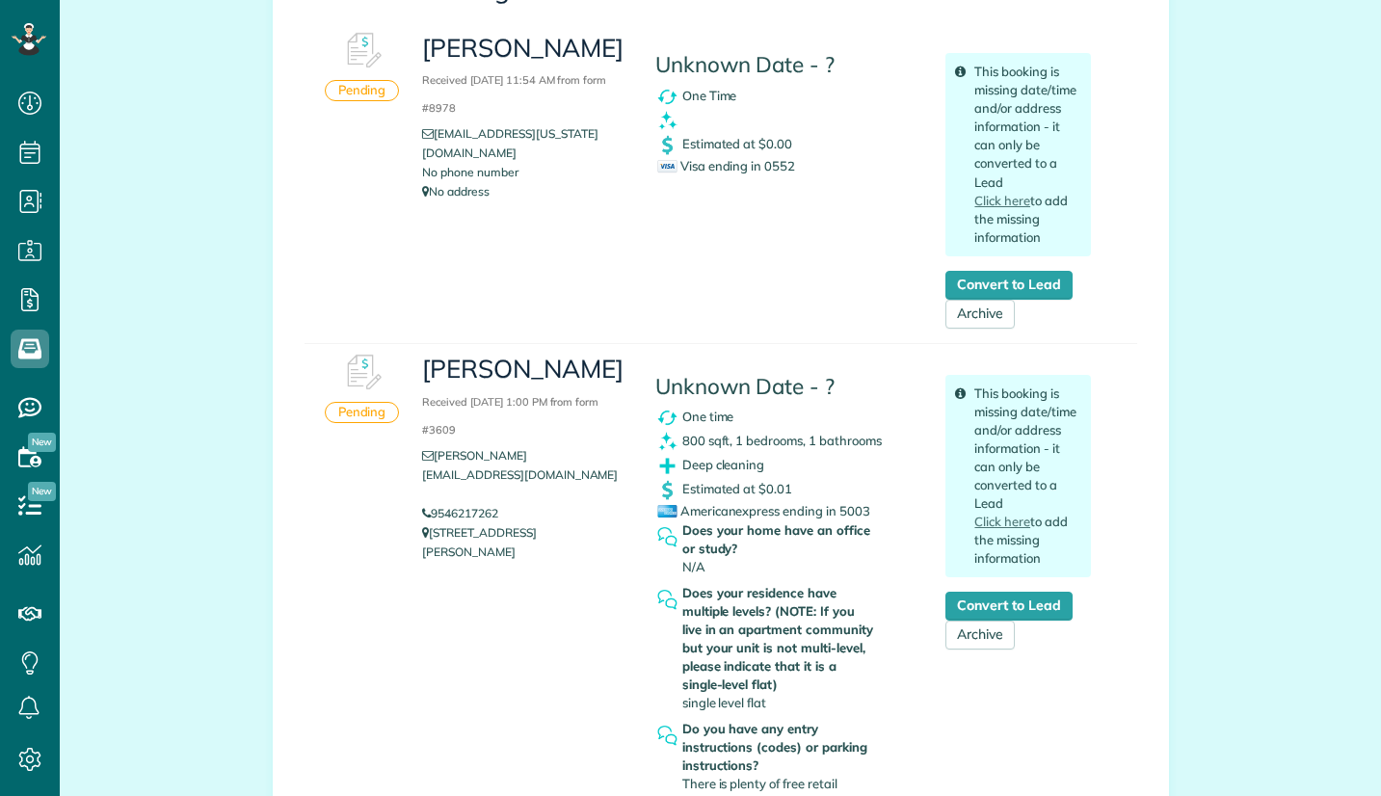
scroll to position [9, 9]
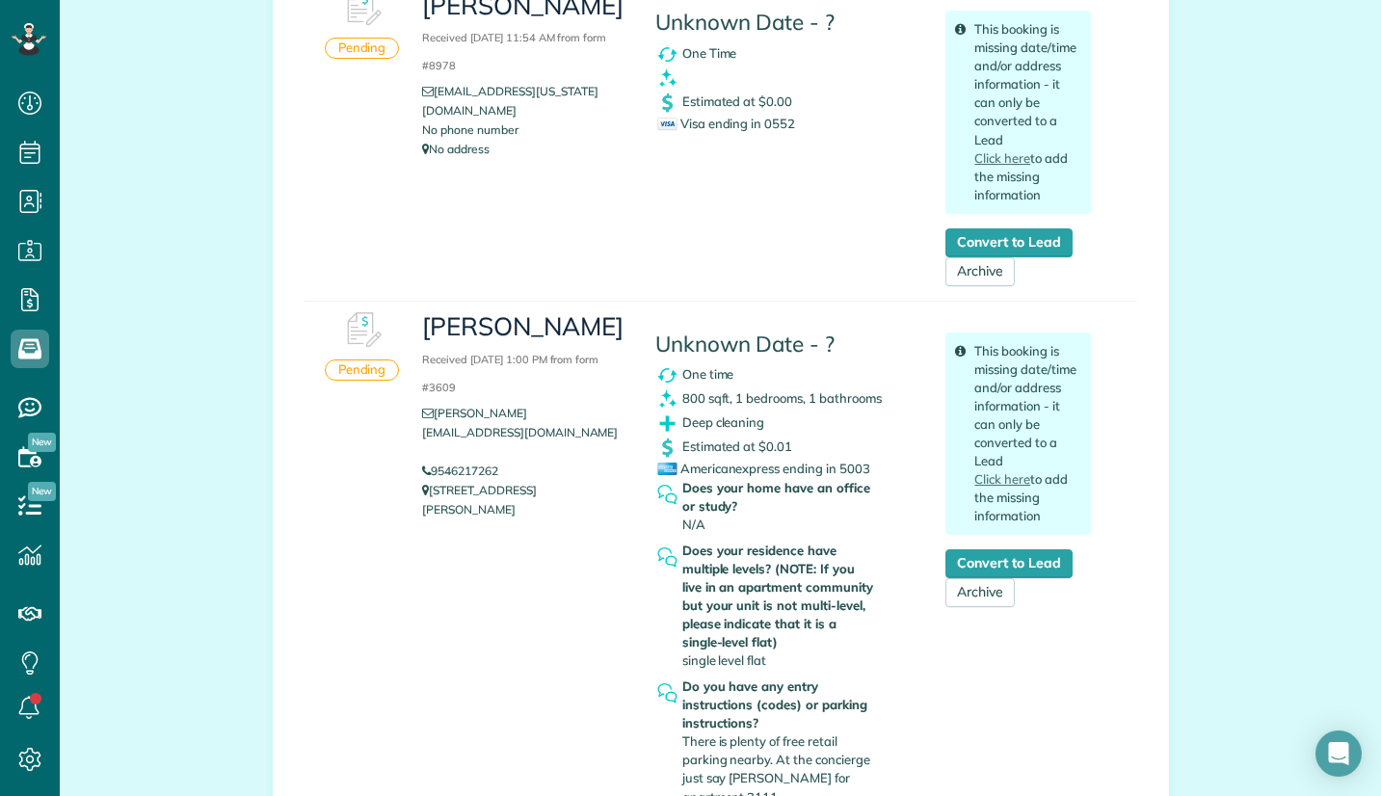
copy link "9546217262"
drag, startPoint x: 515, startPoint y: 432, endPoint x: 423, endPoint y: 429, distance: 91.6
click at [422, 462] on li "9546217262" at bounding box center [523, 471] width 203 height 19
click at [333, 134] on div "Pending Sara Ann Thornburg Received September 03, 2025 11:54 AM from form #8978…" at bounding box center [721, 141] width 833 height 322
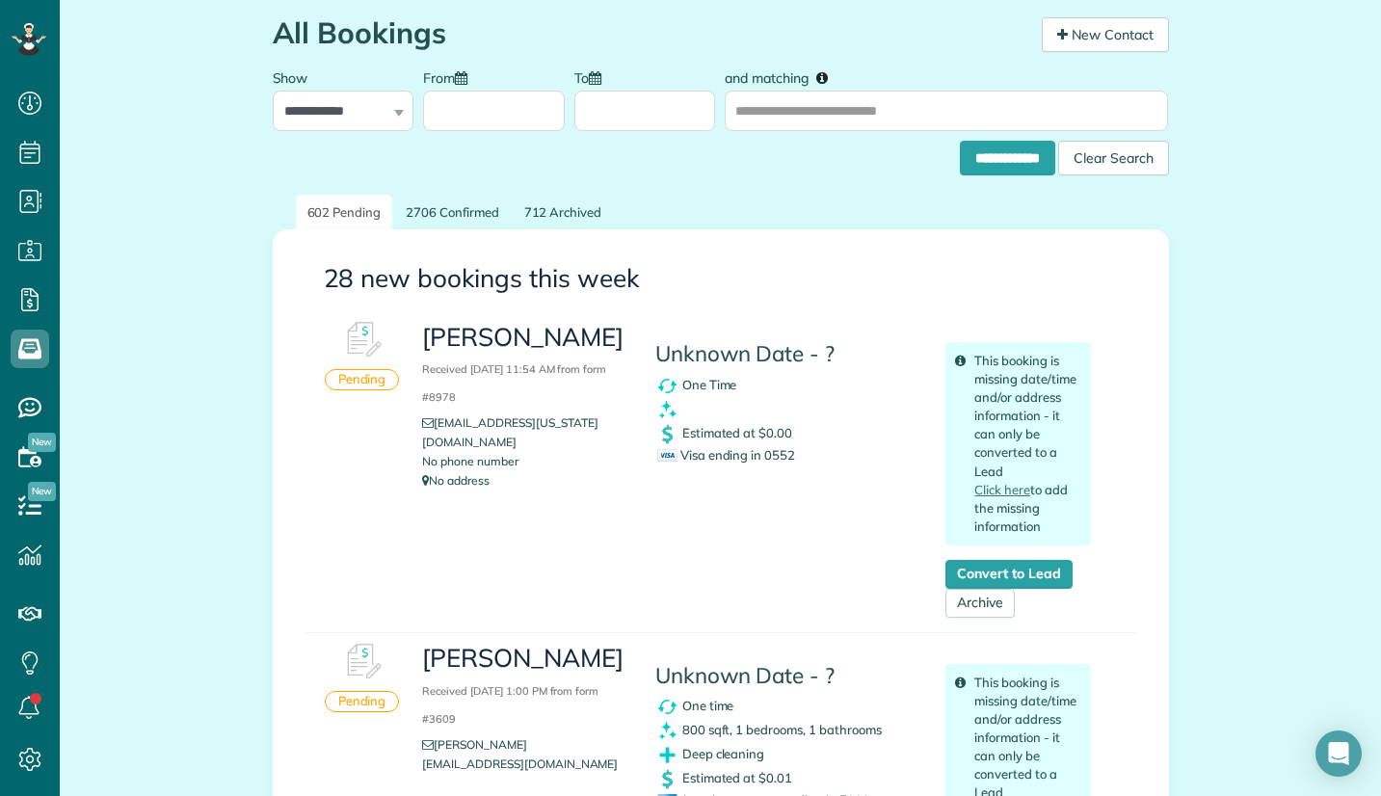
scroll to position [0, 0]
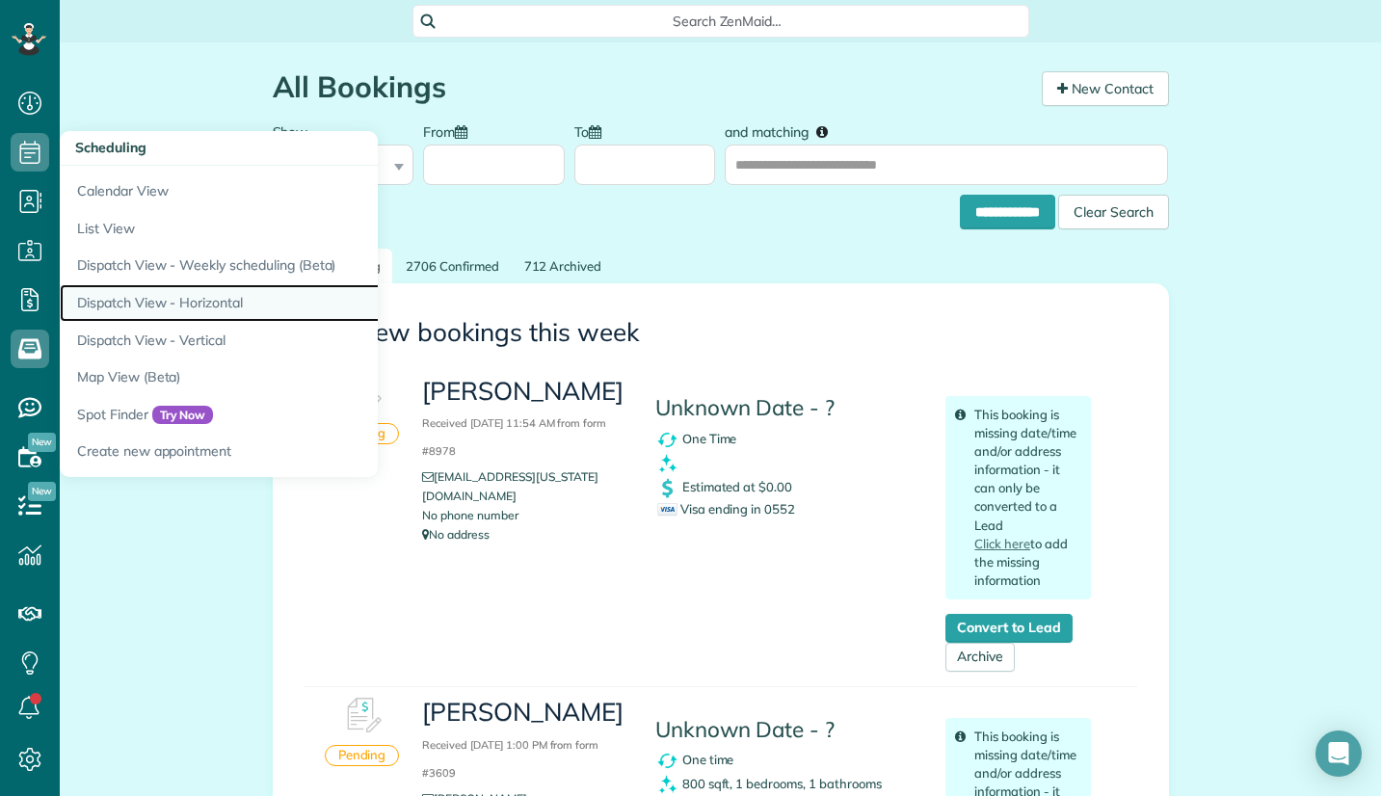
click at [161, 305] on link "Dispatch View - Horizontal" at bounding box center [301, 303] width 482 height 38
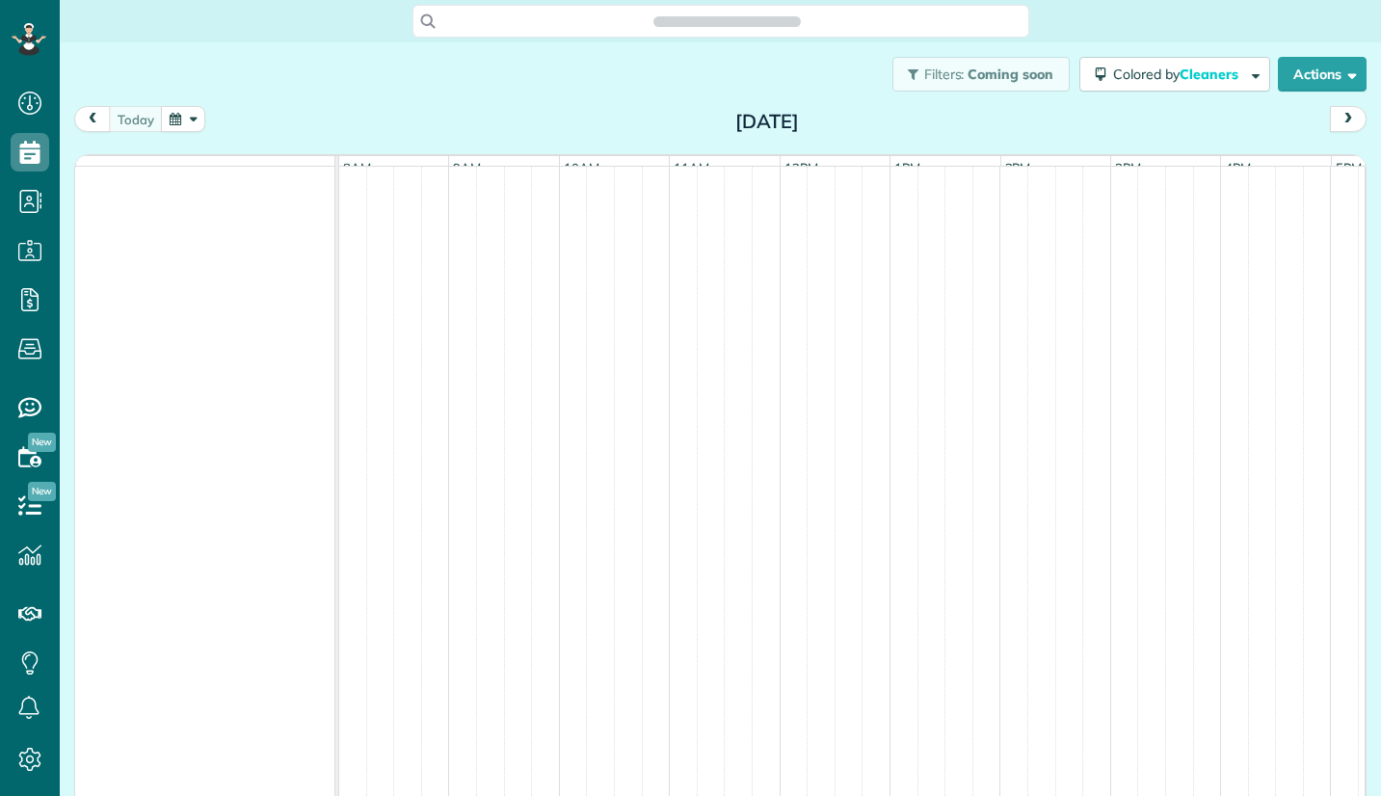
scroll to position [9, 9]
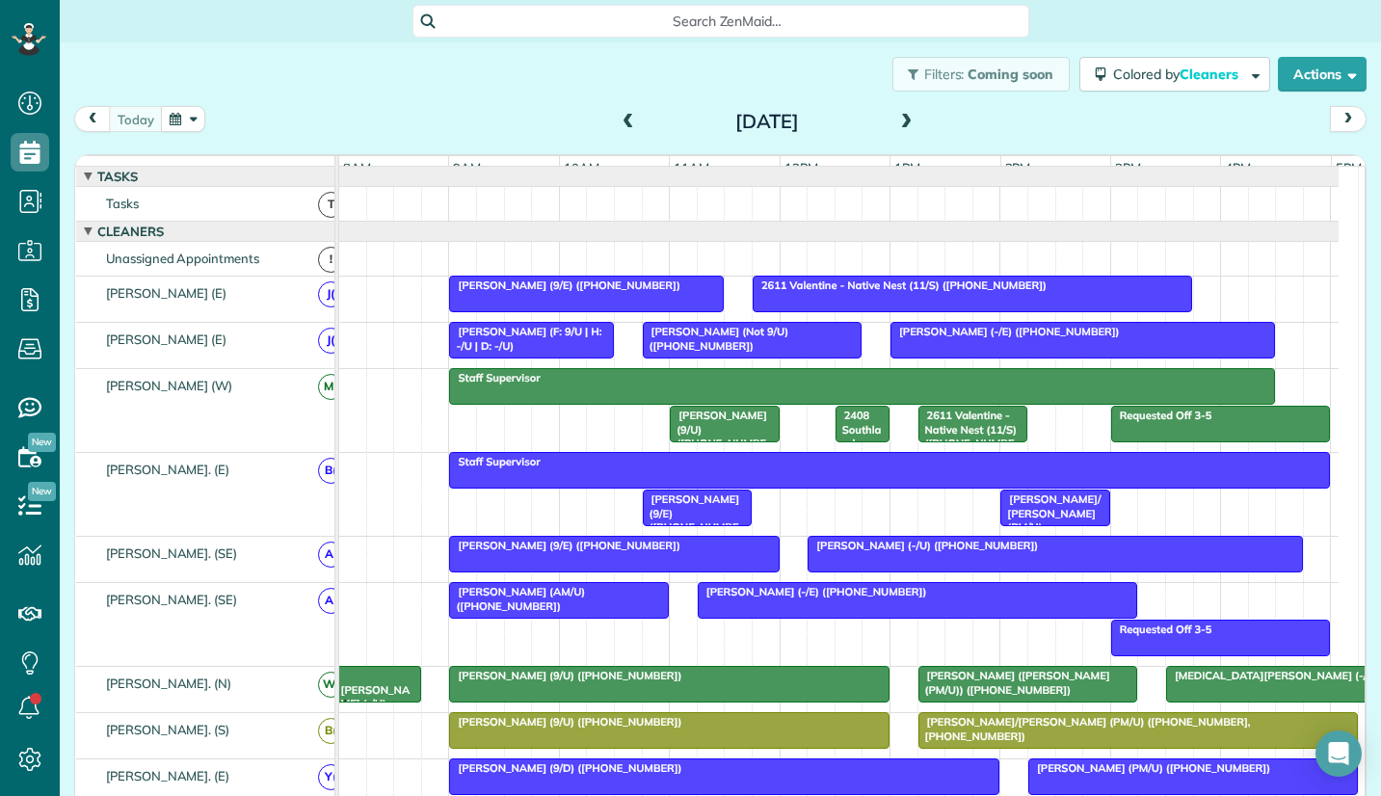
click at [665, 12] on span "Search ZenMaid…" at bounding box center [728, 21] width 586 height 19
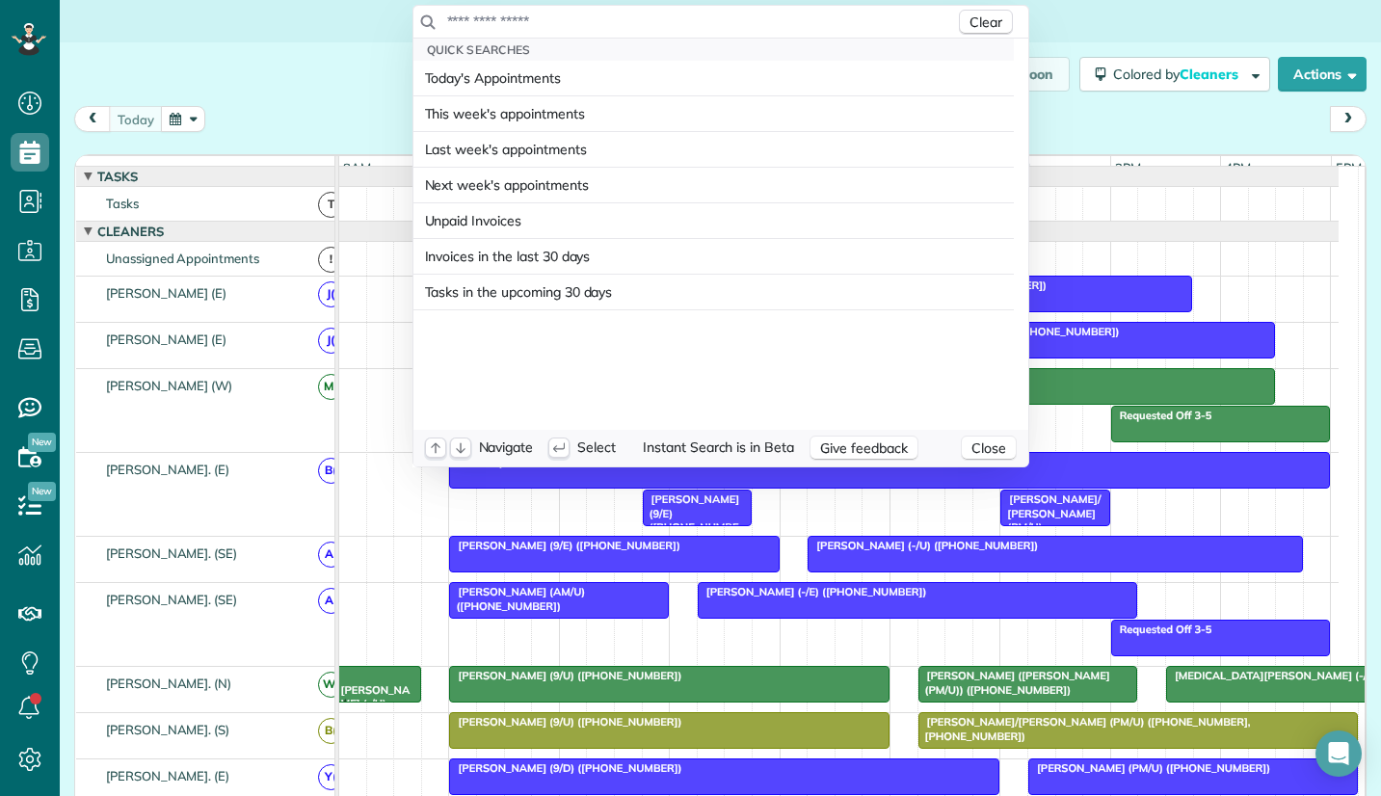
click at [664, 13] on input "text" at bounding box center [700, 21] width 509 height 19
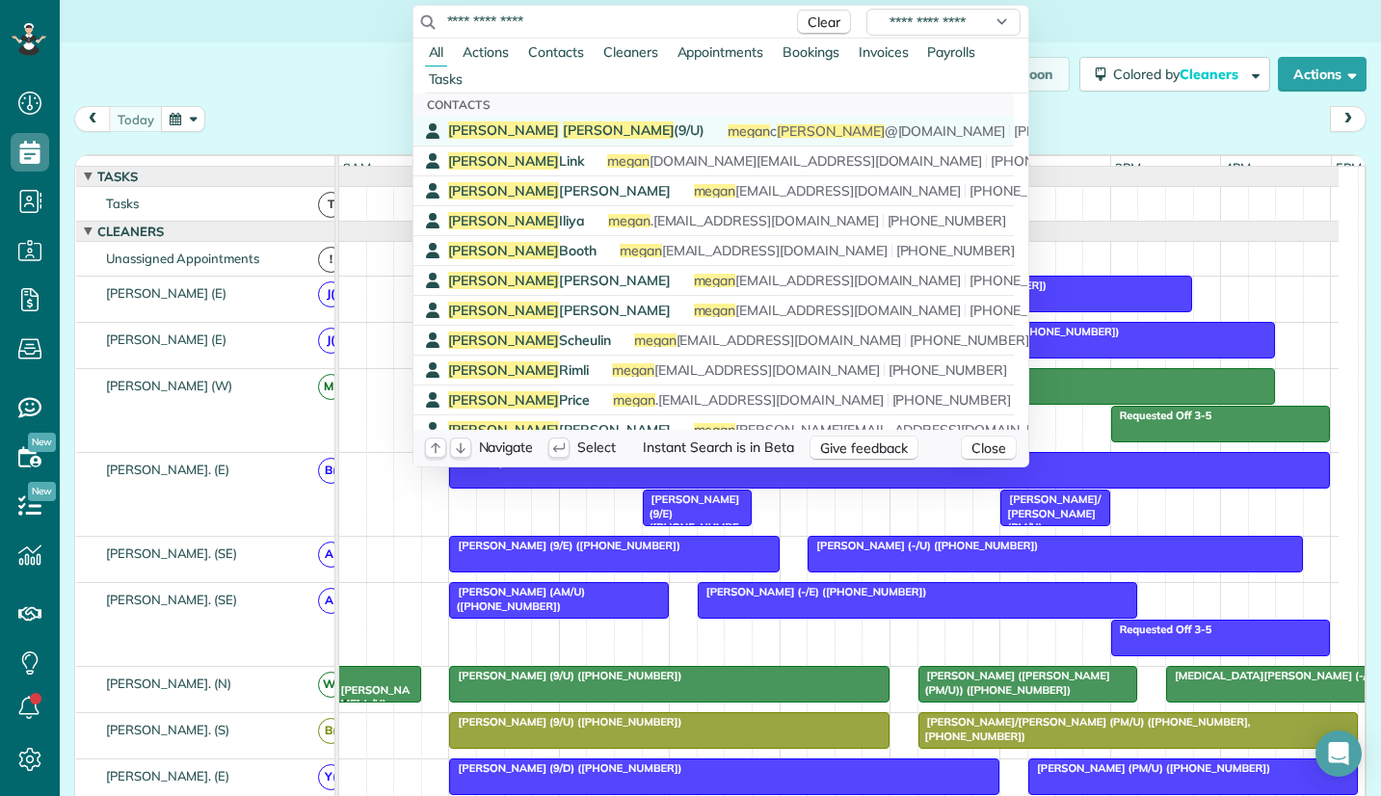
type input "**********"
click at [563, 129] on span "McNamara" at bounding box center [619, 129] width 112 height 17
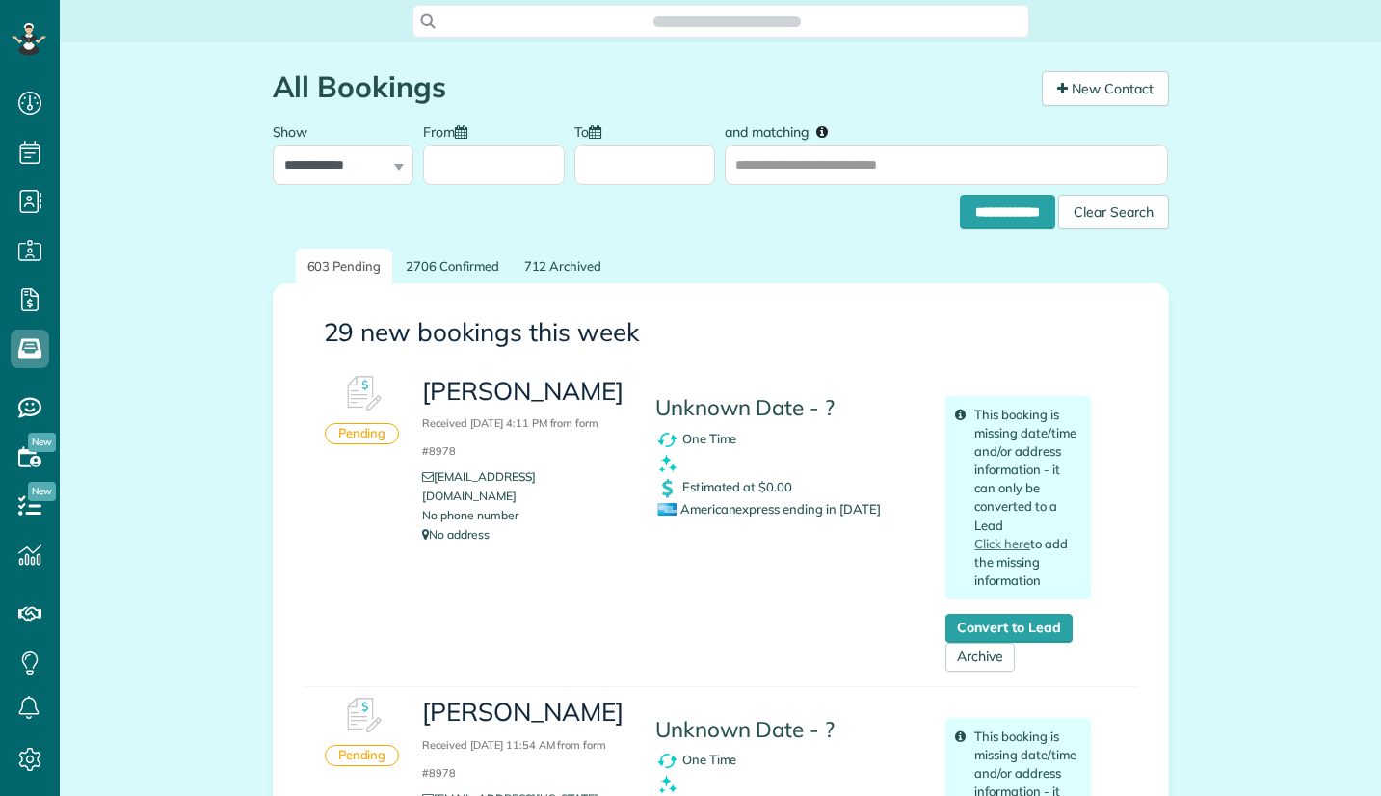
scroll to position [9, 9]
drag, startPoint x: 423, startPoint y: 388, endPoint x: 562, endPoint y: 425, distance: 143.6
click at [562, 425] on h3 "[PERSON_NAME] Received [DATE] 4:11 PM from form #8978" at bounding box center [523, 419] width 203 height 83
copy h3 "[PERSON_NAME]"
click at [840, 508] on span "Americanexpress ending in [DATE]" at bounding box center [769, 508] width 224 height 15
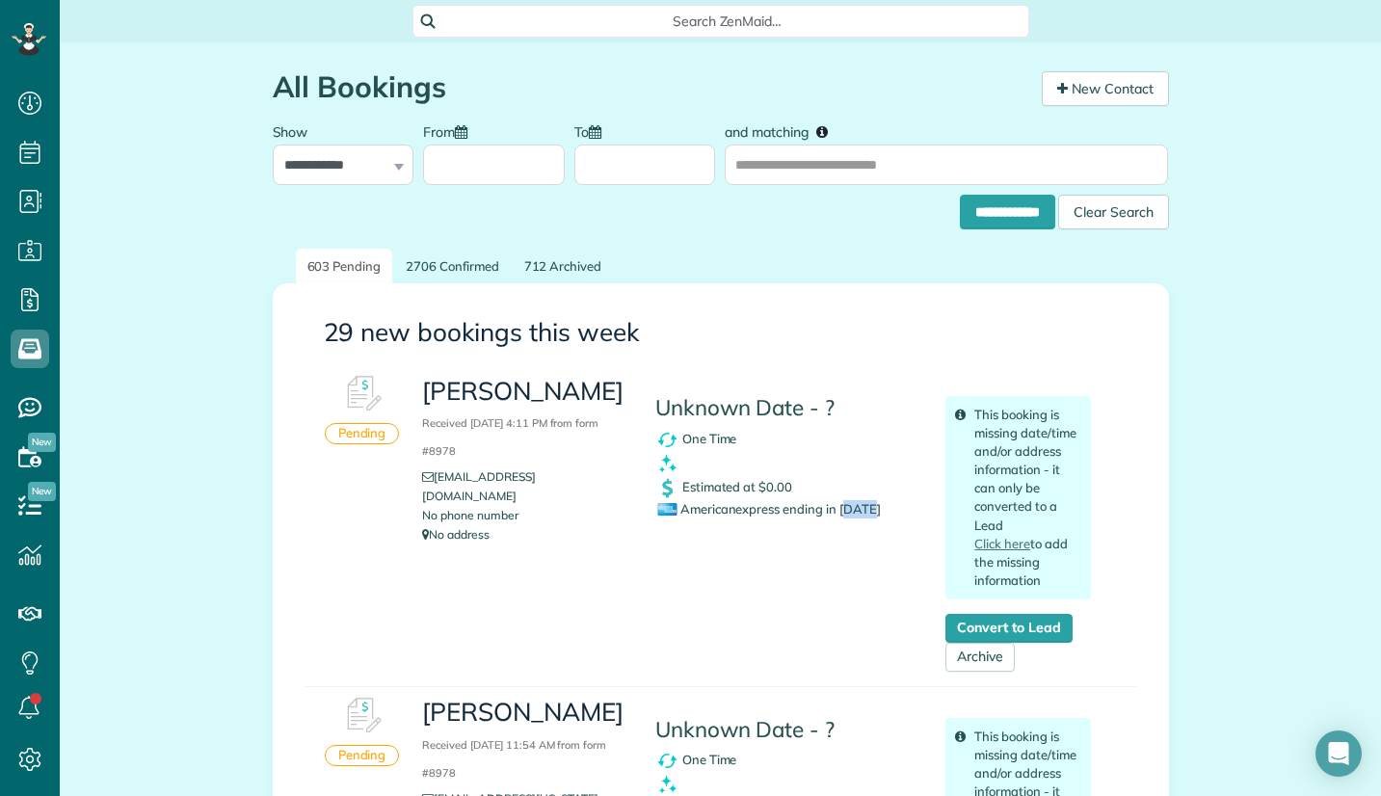
click at [840, 508] on span "Americanexpress ending in [DATE]" at bounding box center [769, 508] width 224 height 15
copy span "2041"
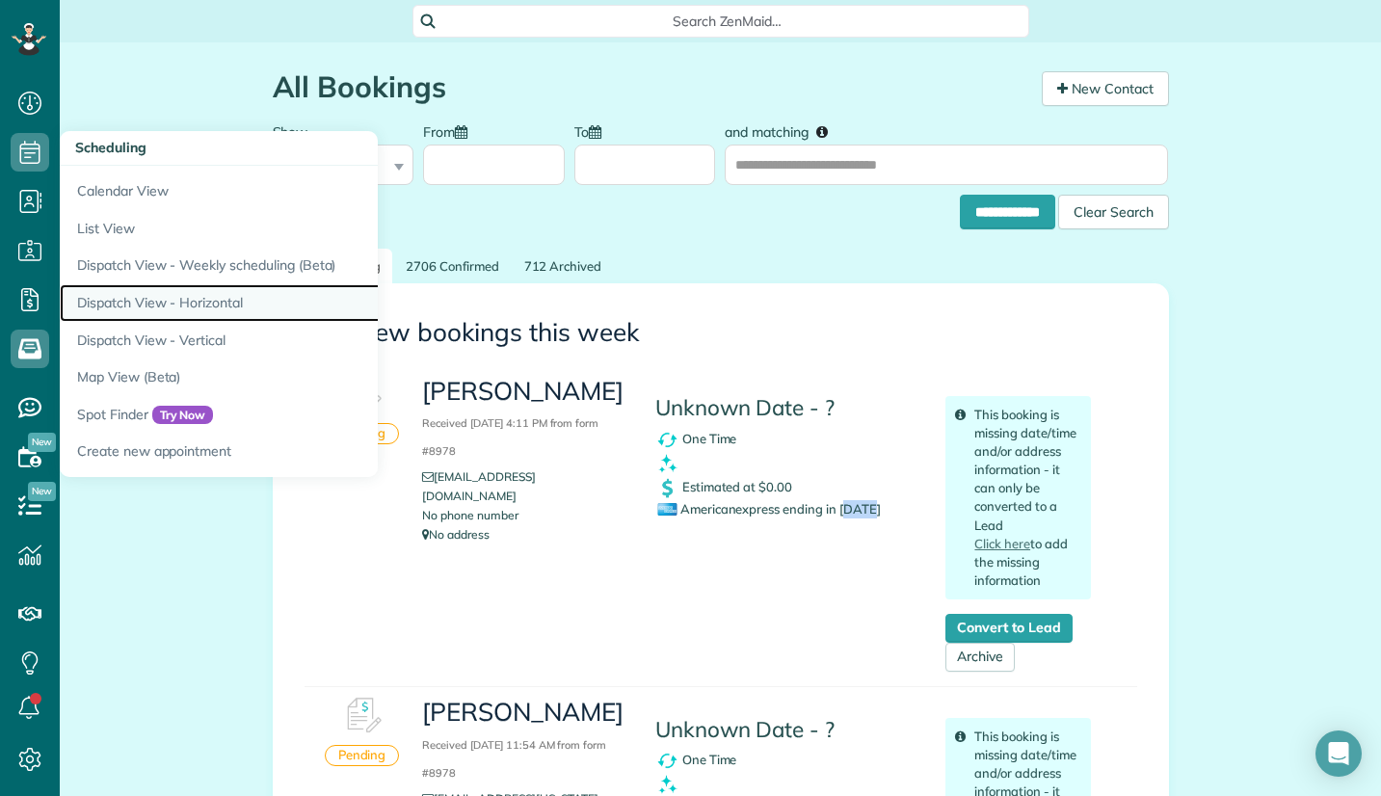
click at [167, 295] on link "Dispatch View - Horizontal" at bounding box center [301, 303] width 482 height 38
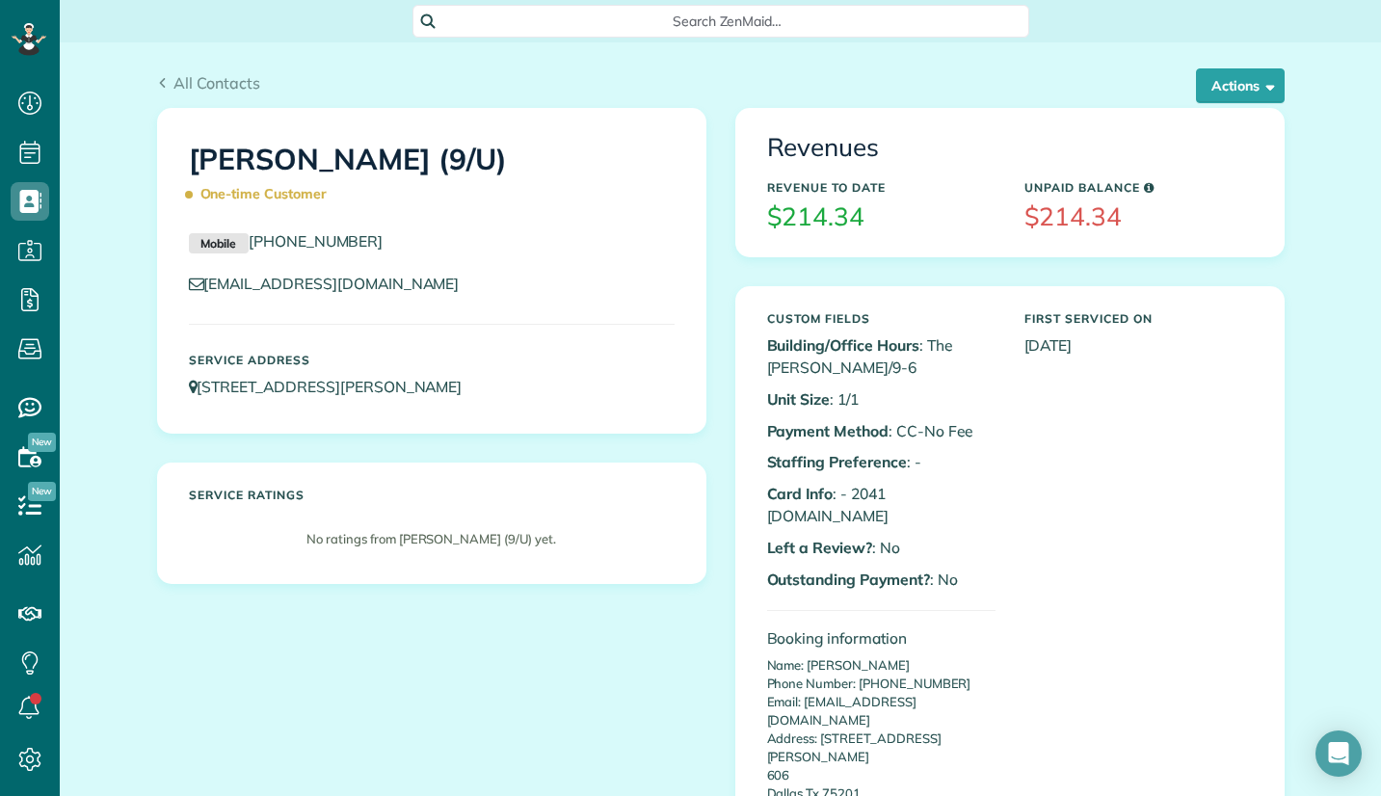
scroll to position [9, 9]
click at [1240, 87] on button "Actions" at bounding box center [1240, 85] width 89 height 35
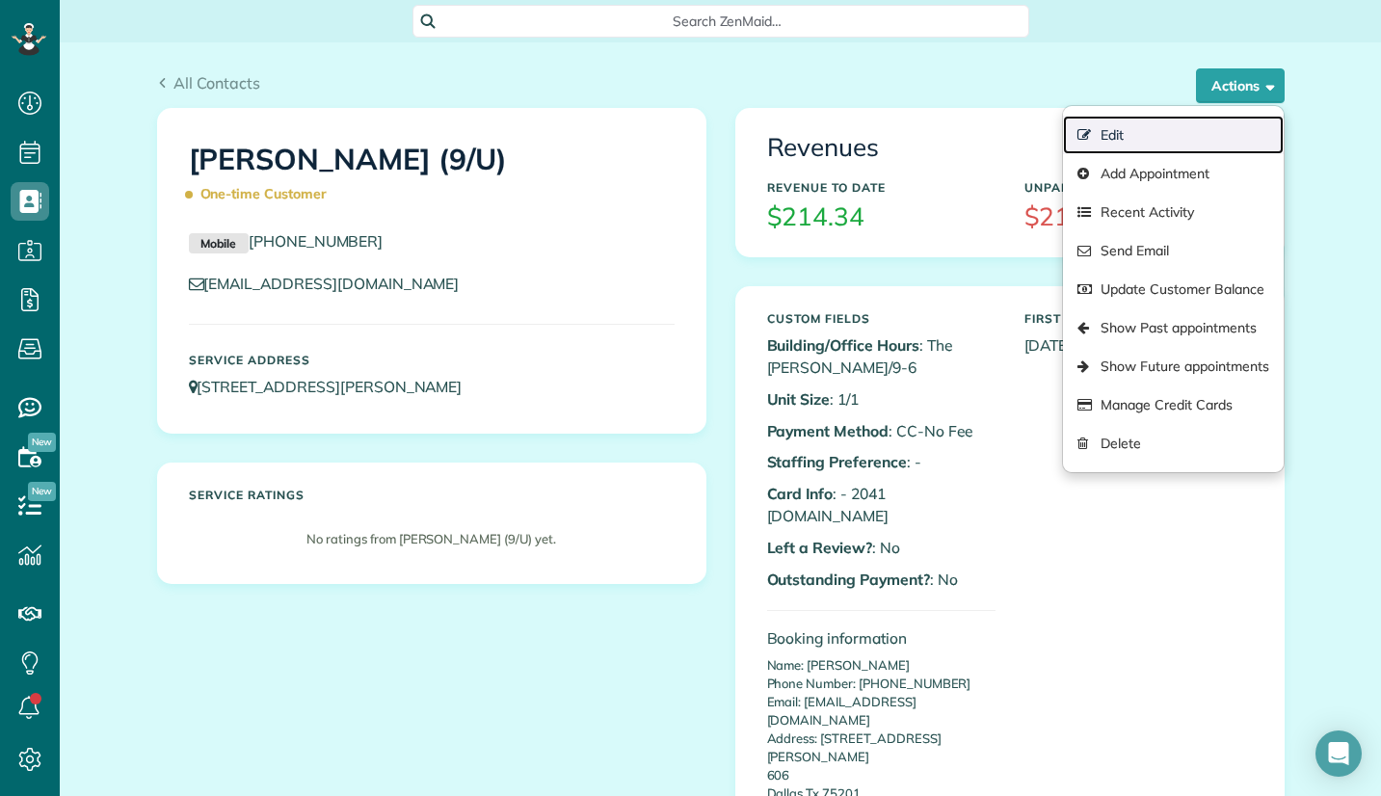
click at [1120, 137] on link "Edit" at bounding box center [1173, 135] width 220 height 39
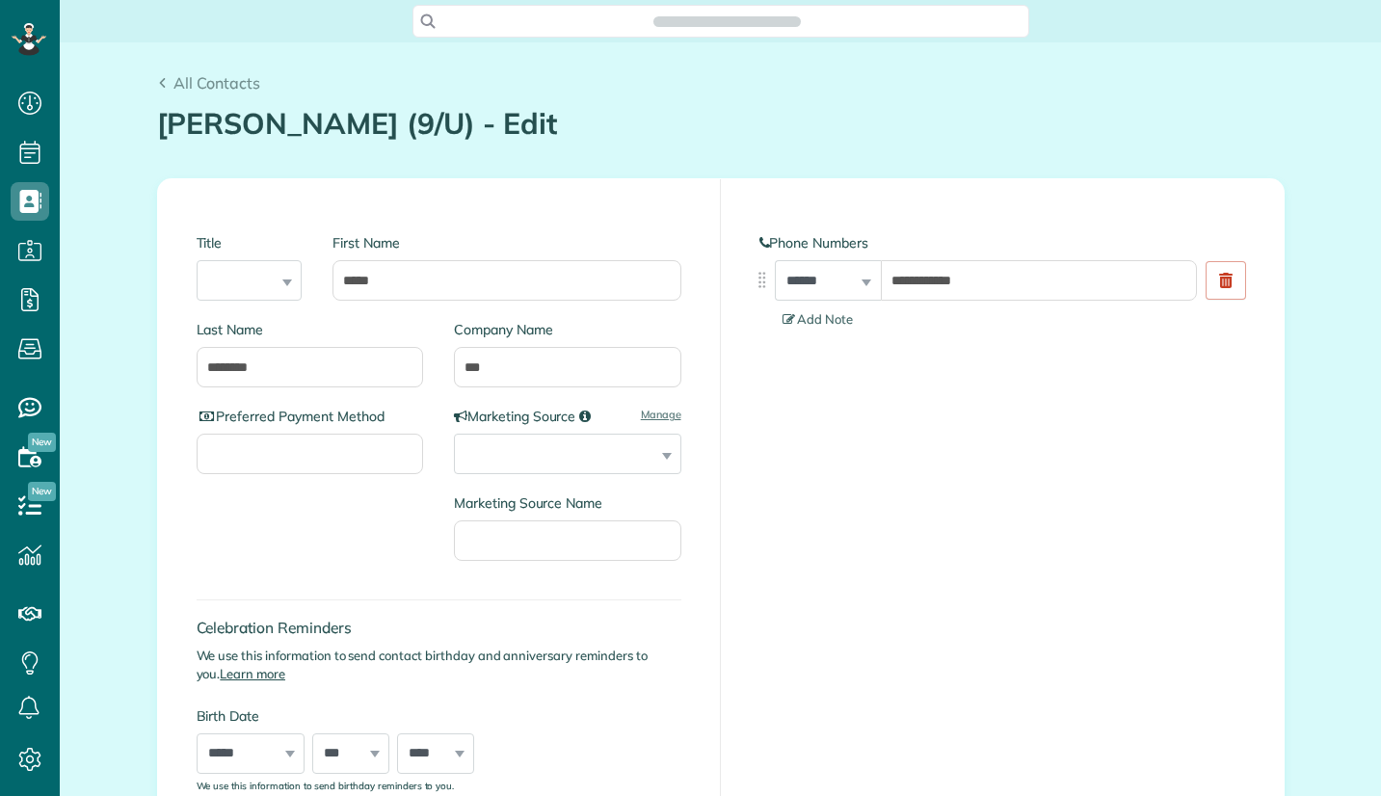
type input "**********"
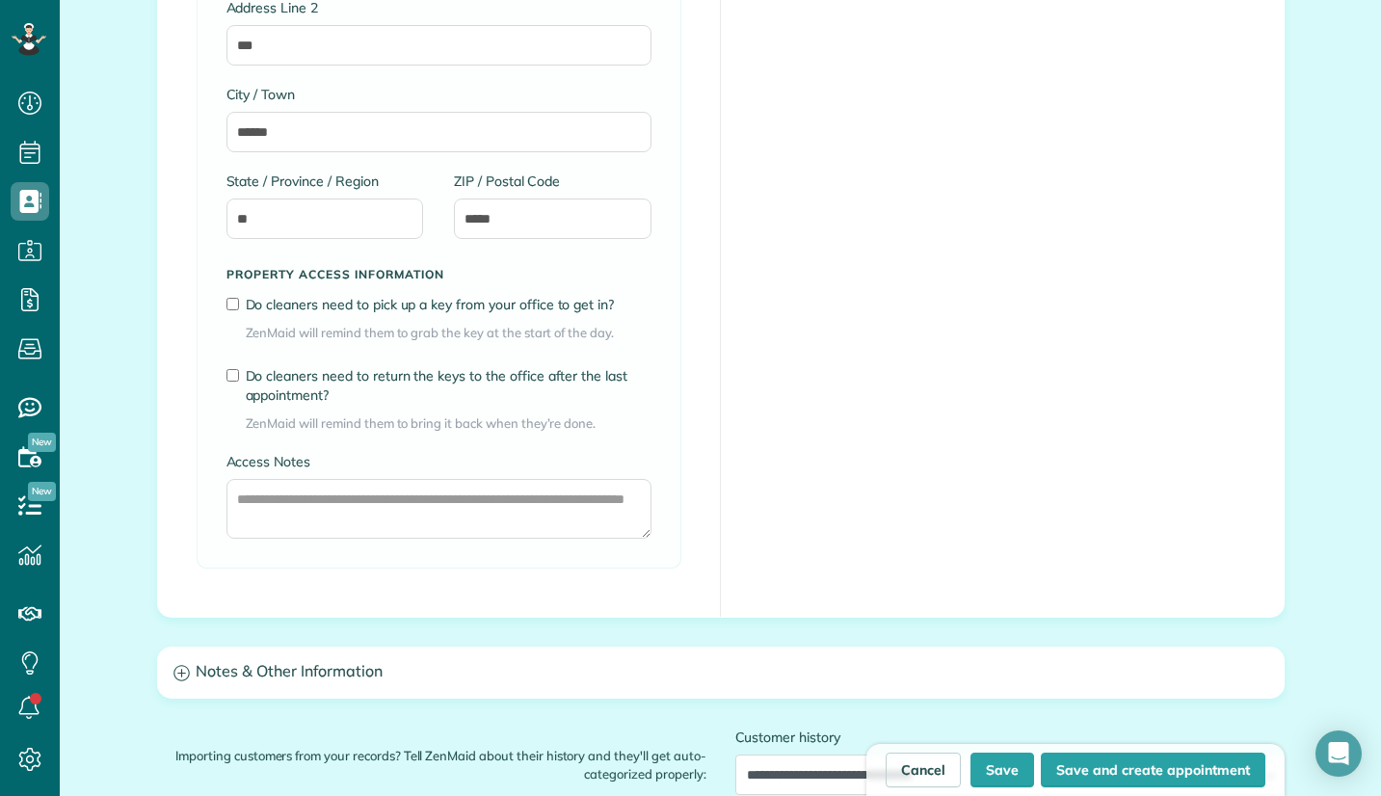
scroll to position [1542, 0]
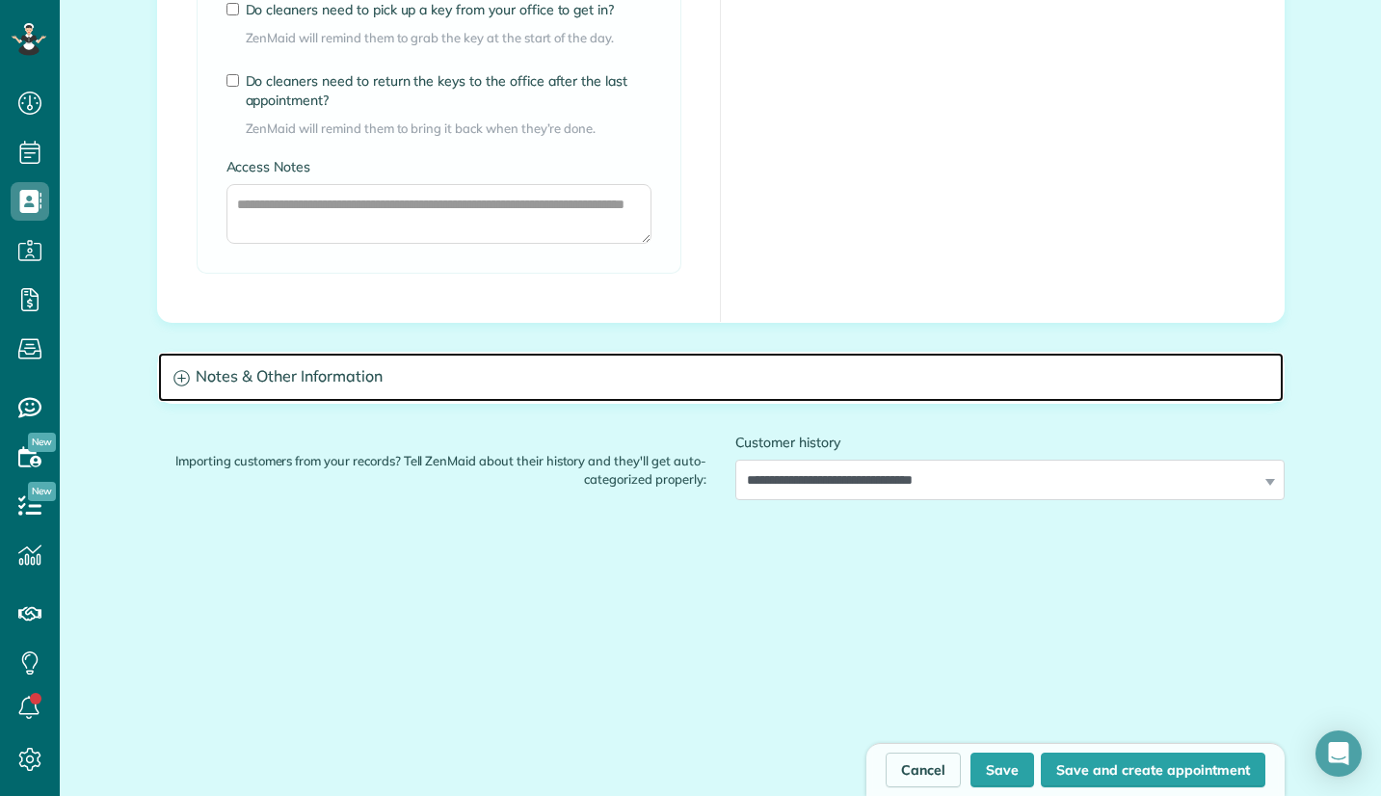
click at [388, 384] on h3 "Notes & Other Information" at bounding box center [721, 377] width 1126 height 49
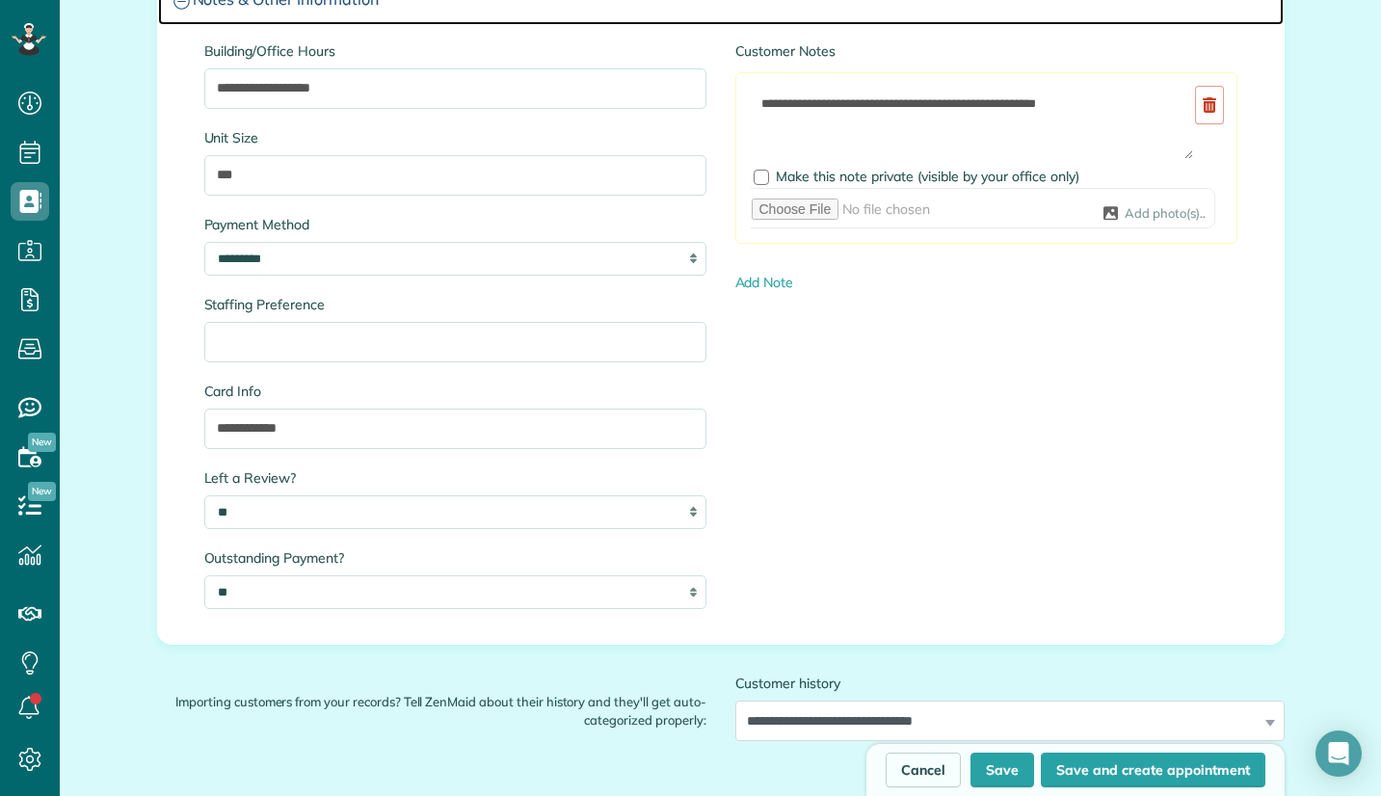
scroll to position [1928, 0]
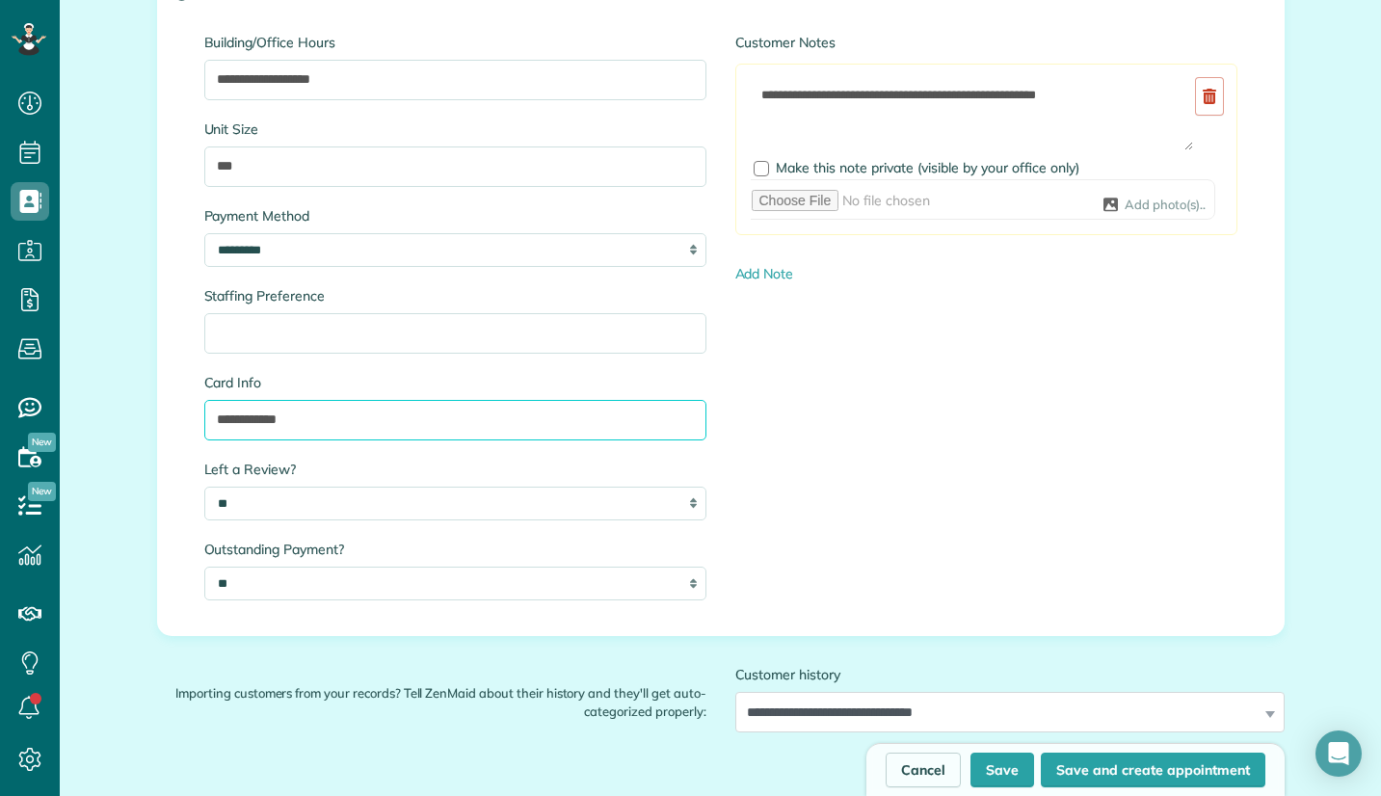
drag, startPoint x: 247, startPoint y: 417, endPoint x: 174, endPoint y: 415, distance: 73.3
click at [174, 415] on div "**********" at bounding box center [721, 326] width 1126 height 618
paste input "****"
type input "**********"
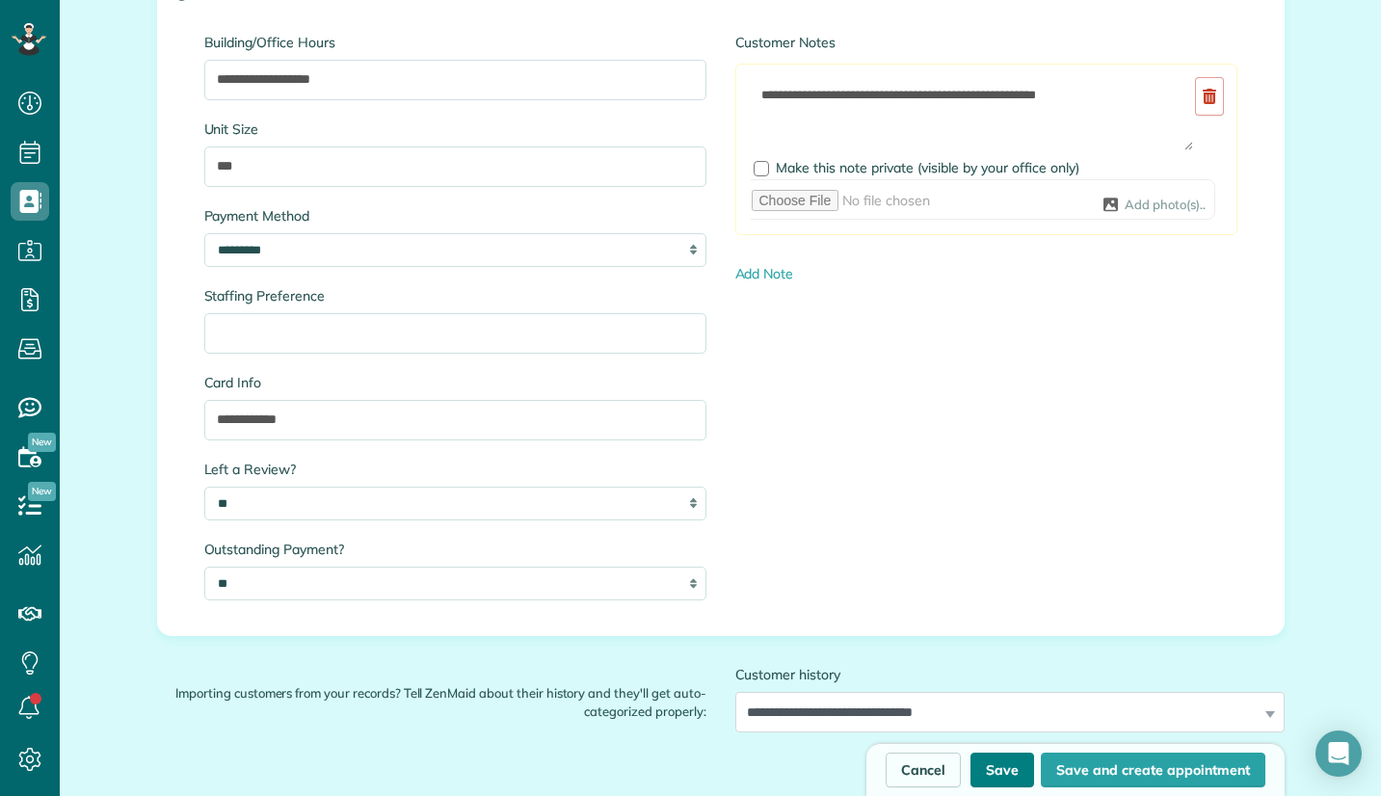
click at [989, 771] on button "Save" at bounding box center [1003, 770] width 64 height 35
type input "**********"
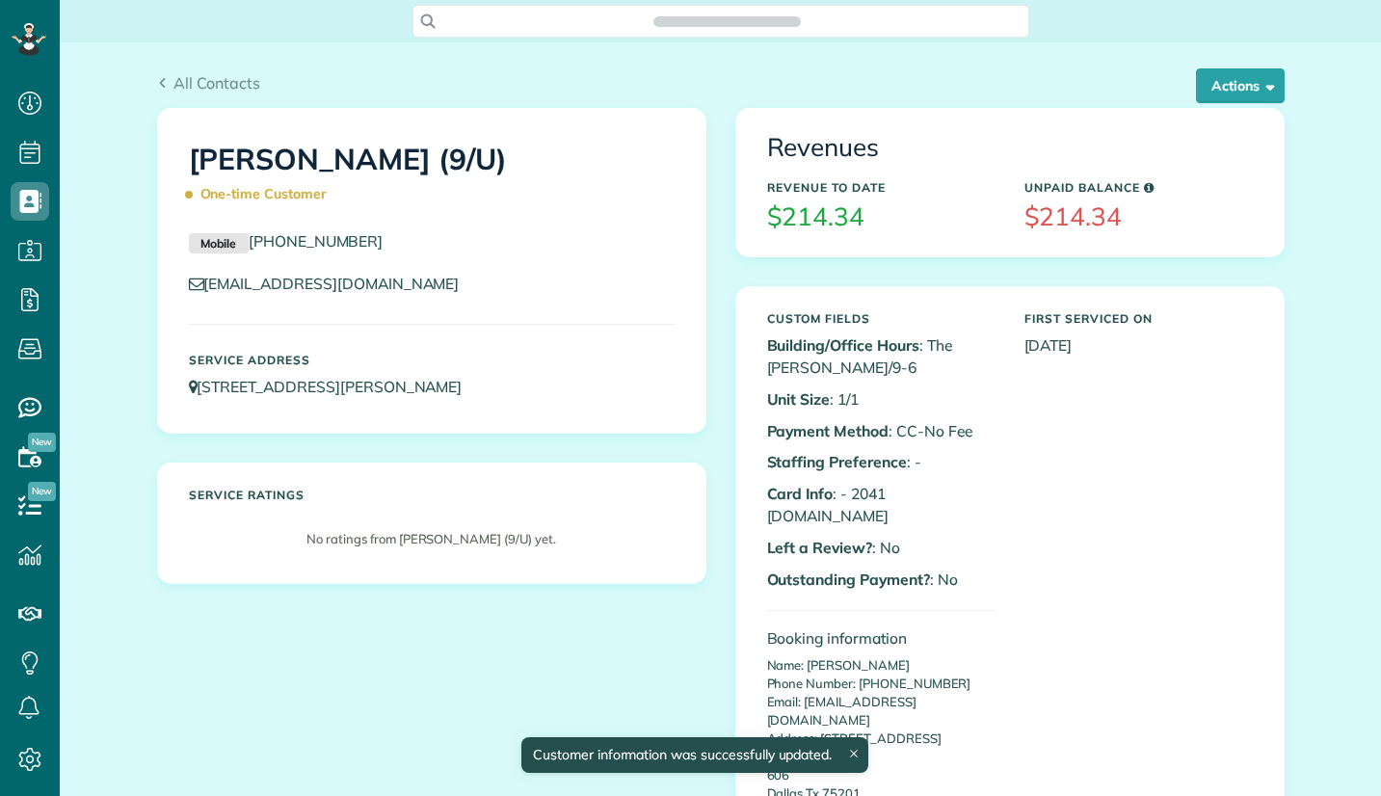
scroll to position [9, 9]
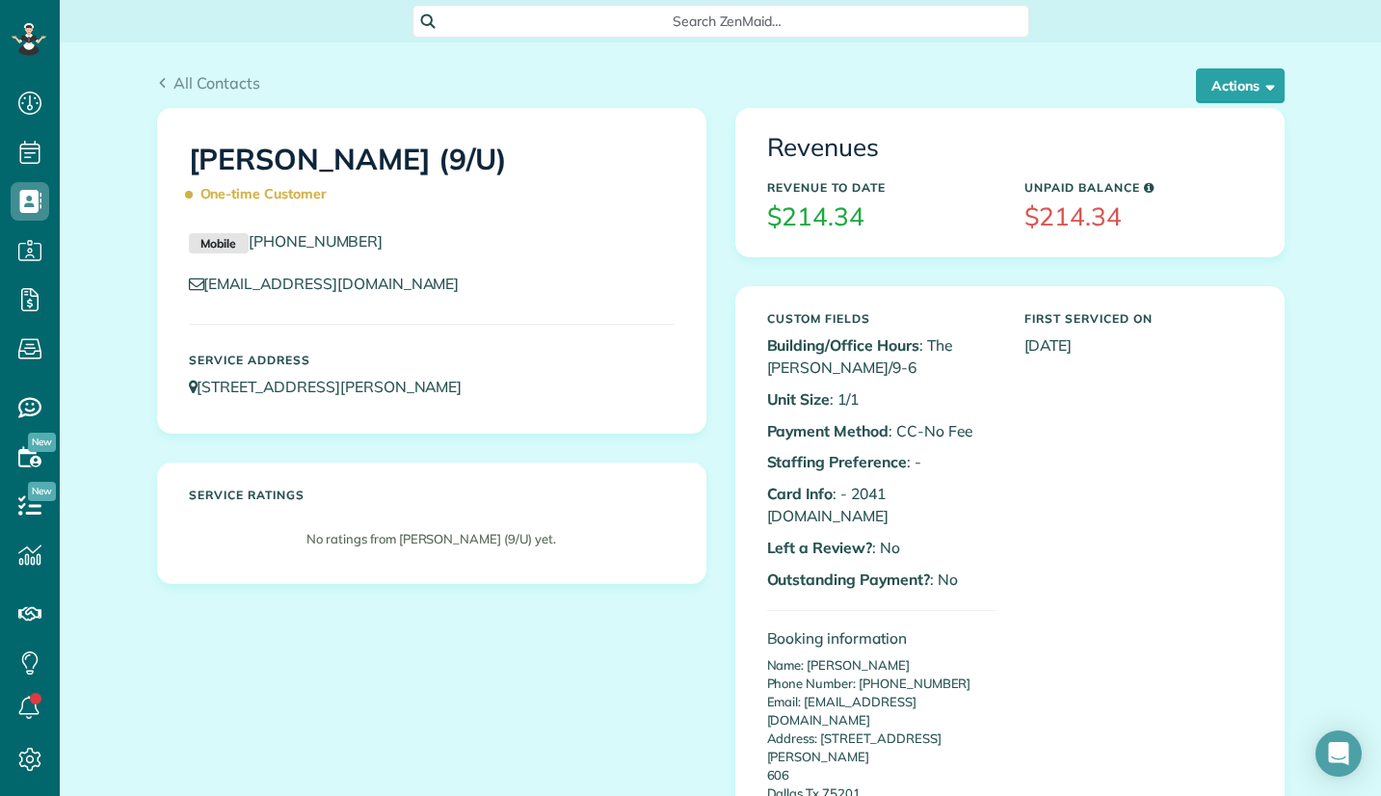
click at [337, 670] on div "[PERSON_NAME] (9/U) One-time Customer Mobile [PHONE_NUMBER] [EMAIL_ADDRESS][DOM…" at bounding box center [721, 694] width 1157 height 1172
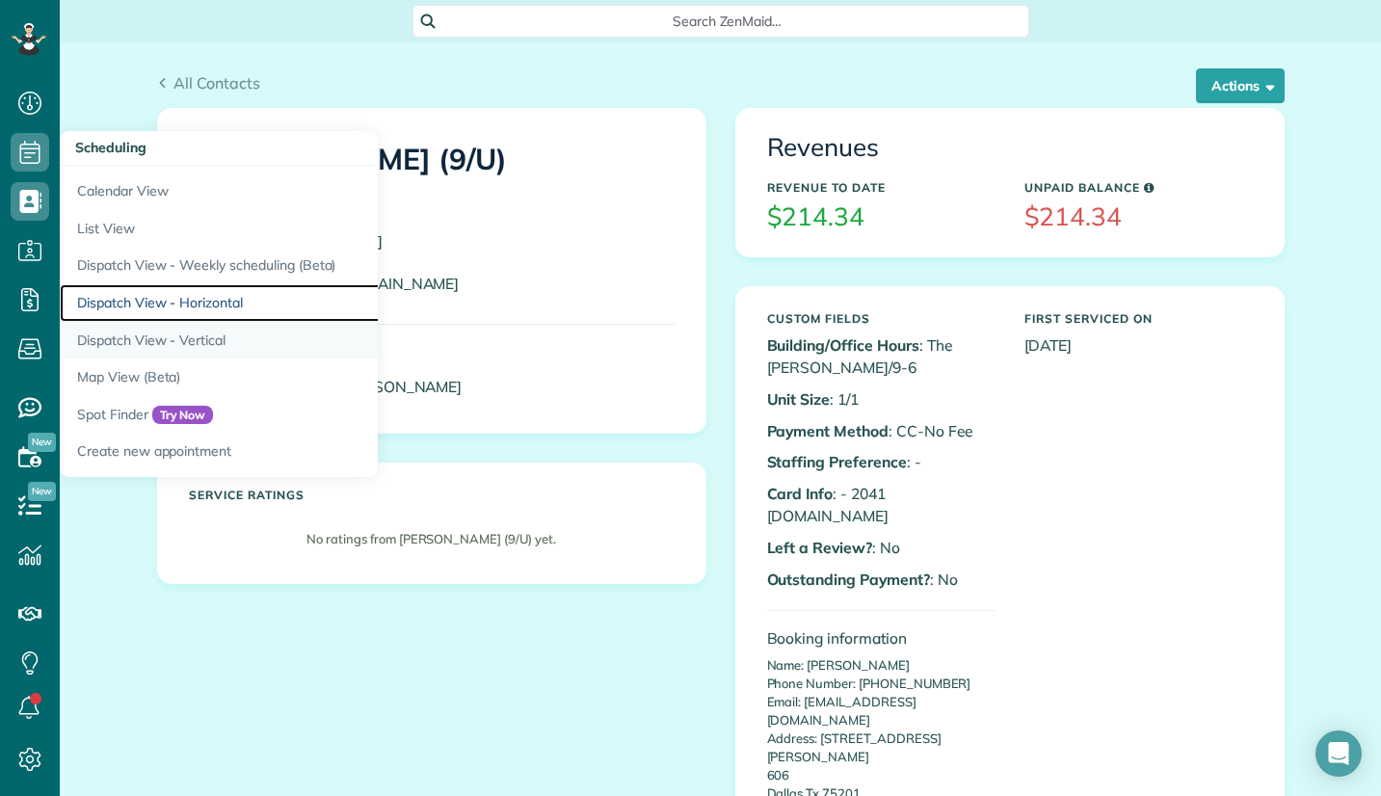
drag, startPoint x: 154, startPoint y: 302, endPoint x: 246, endPoint y: 332, distance: 96.3
click at [156, 302] on link "Dispatch View - Horizontal" at bounding box center [301, 303] width 482 height 38
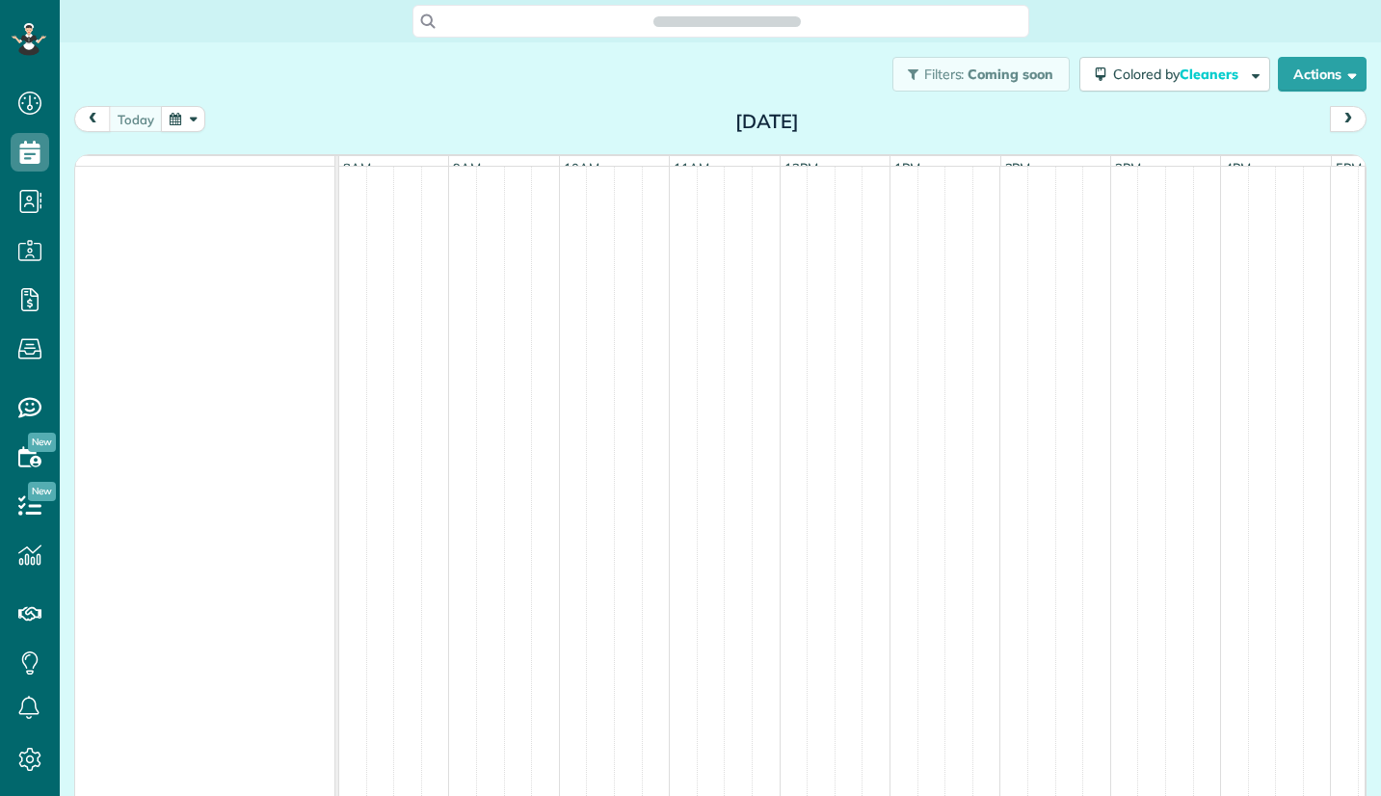
scroll to position [796, 60]
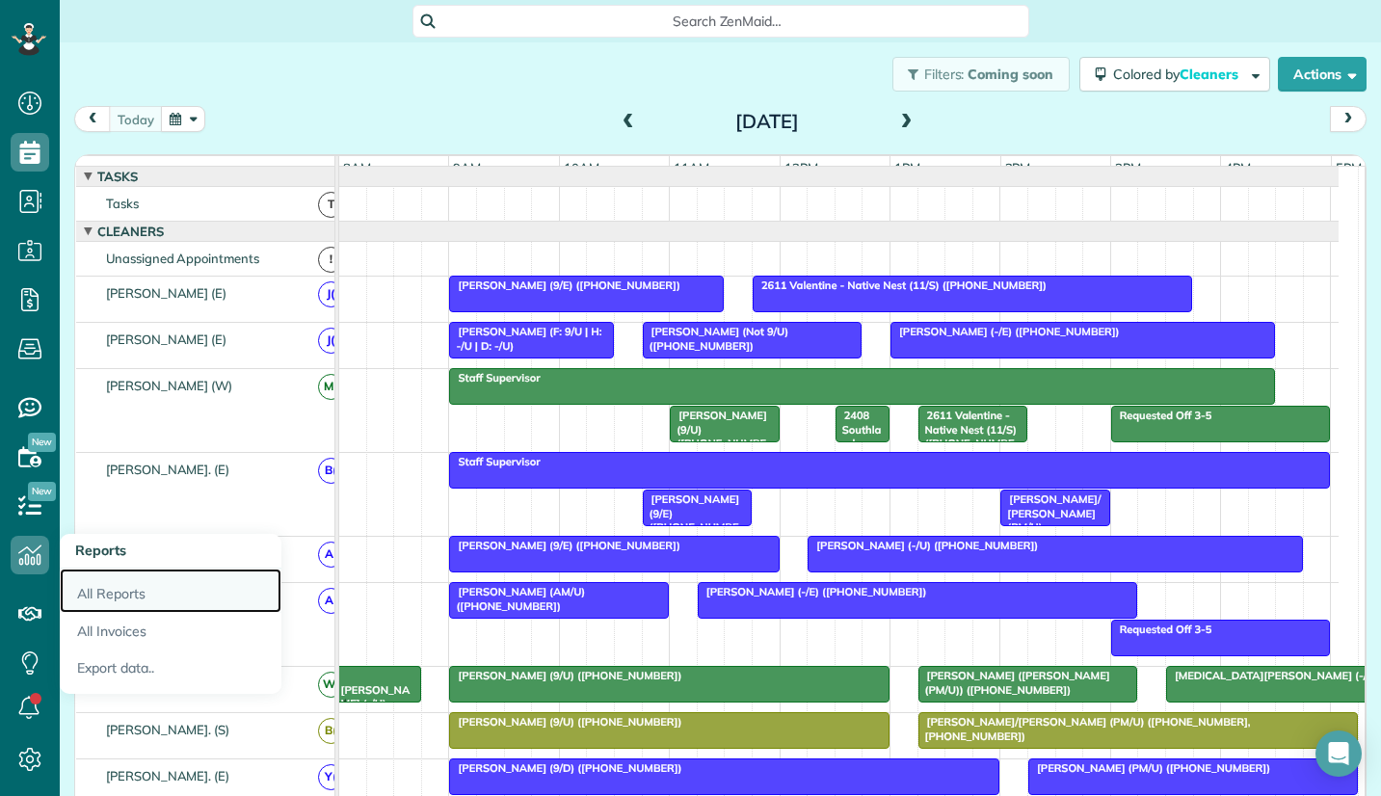
click at [107, 590] on link "All Reports" at bounding box center [171, 591] width 222 height 44
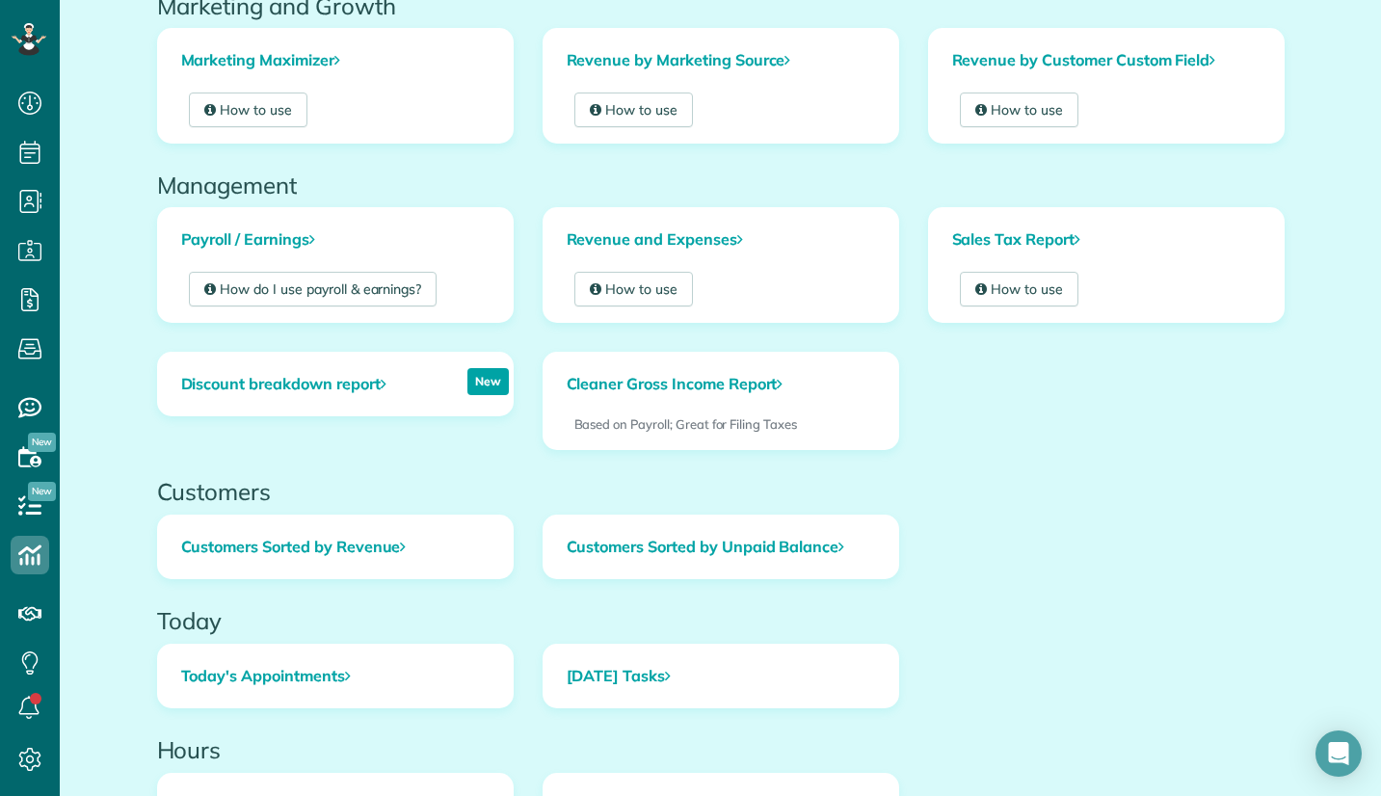
scroll to position [386, 0]
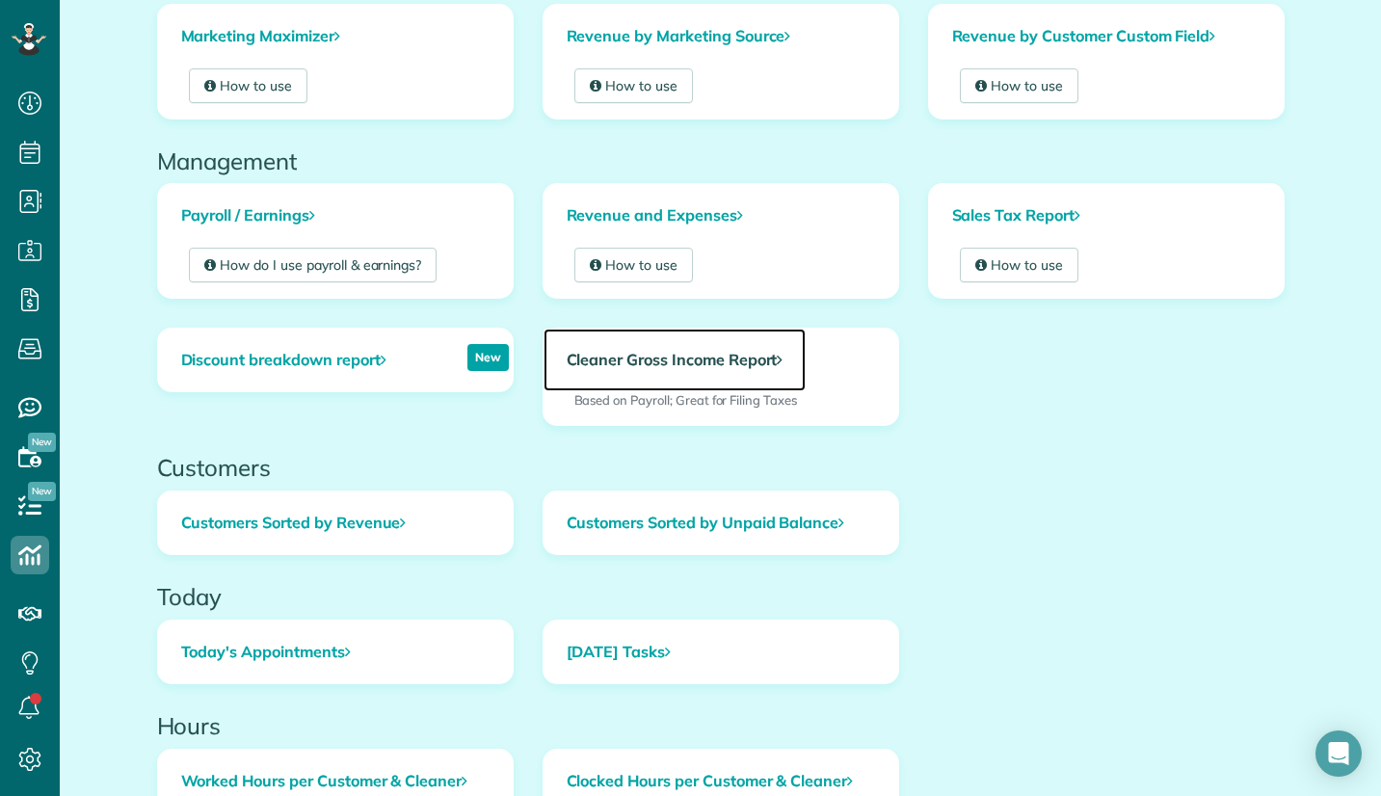
click at [679, 359] on link "Cleaner Gross Income Report" at bounding box center [675, 361] width 263 height 64
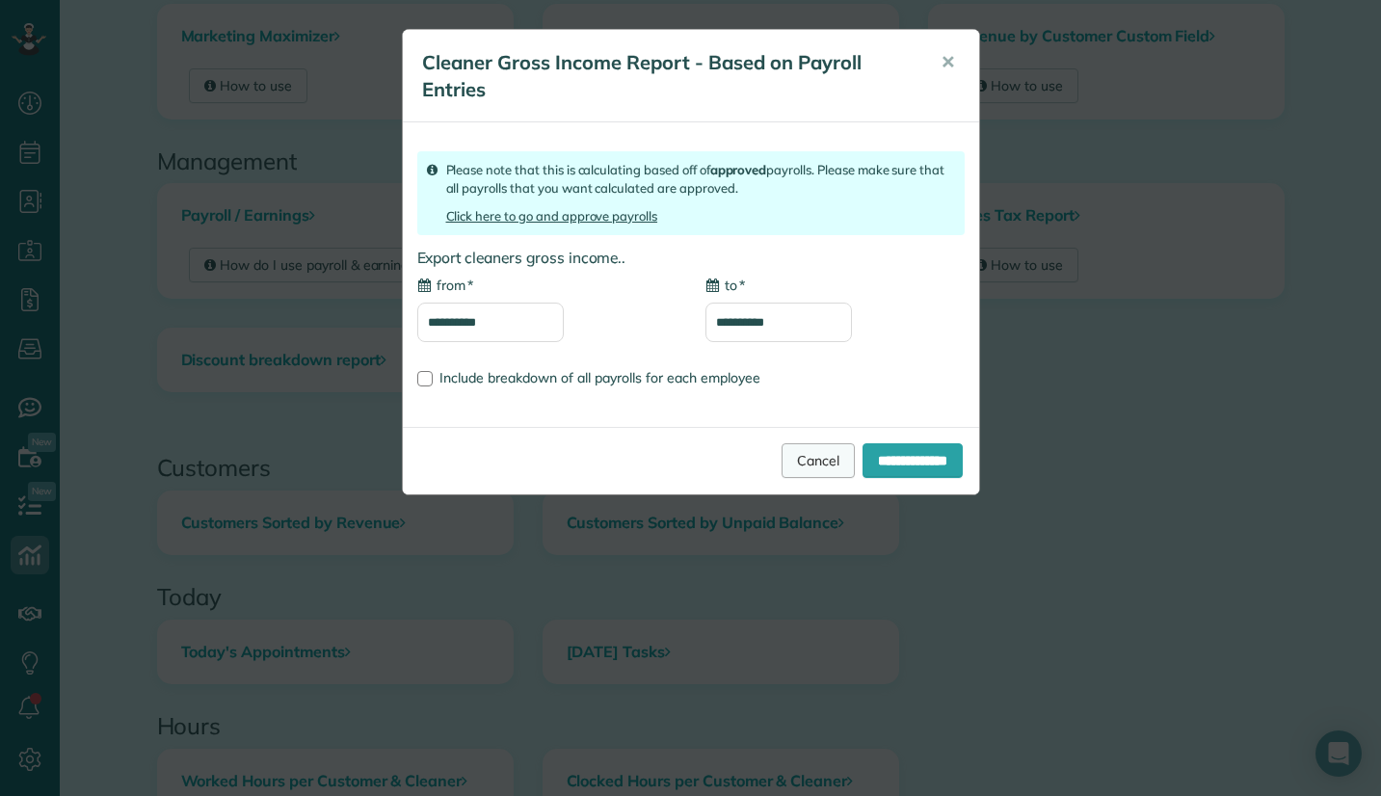
click at [803, 458] on link "Cancel" at bounding box center [818, 460] width 73 height 35
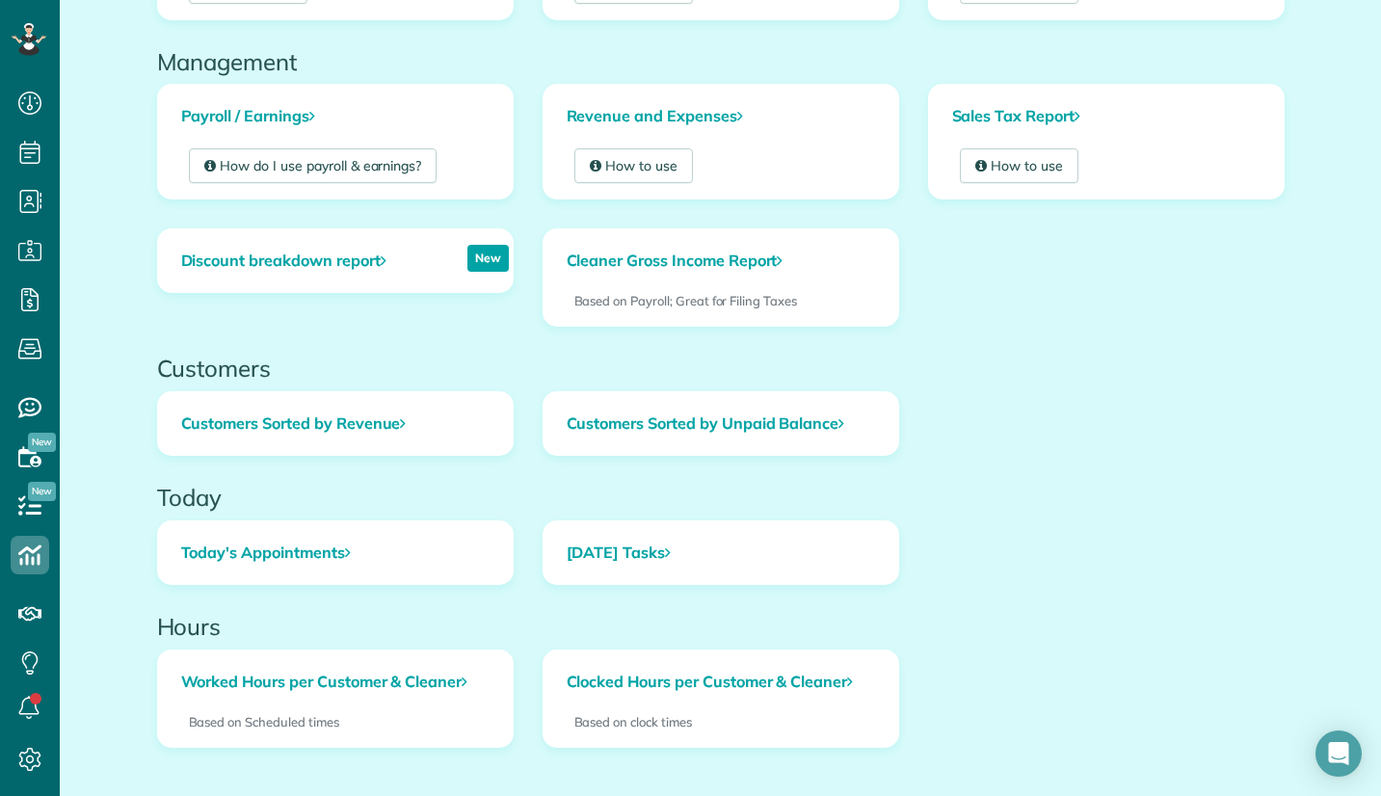
scroll to position [99, 0]
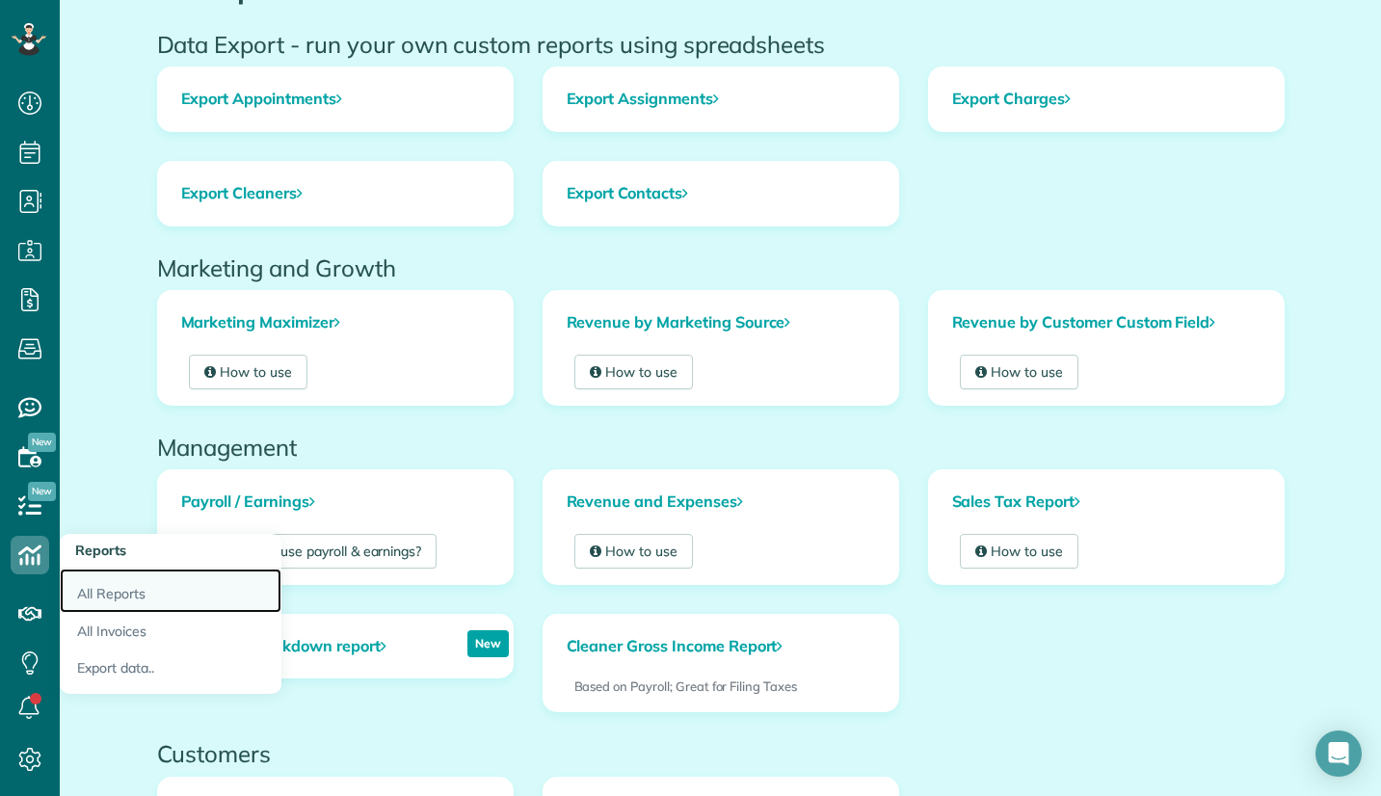
click at [129, 592] on link "All Reports" at bounding box center [171, 591] width 222 height 44
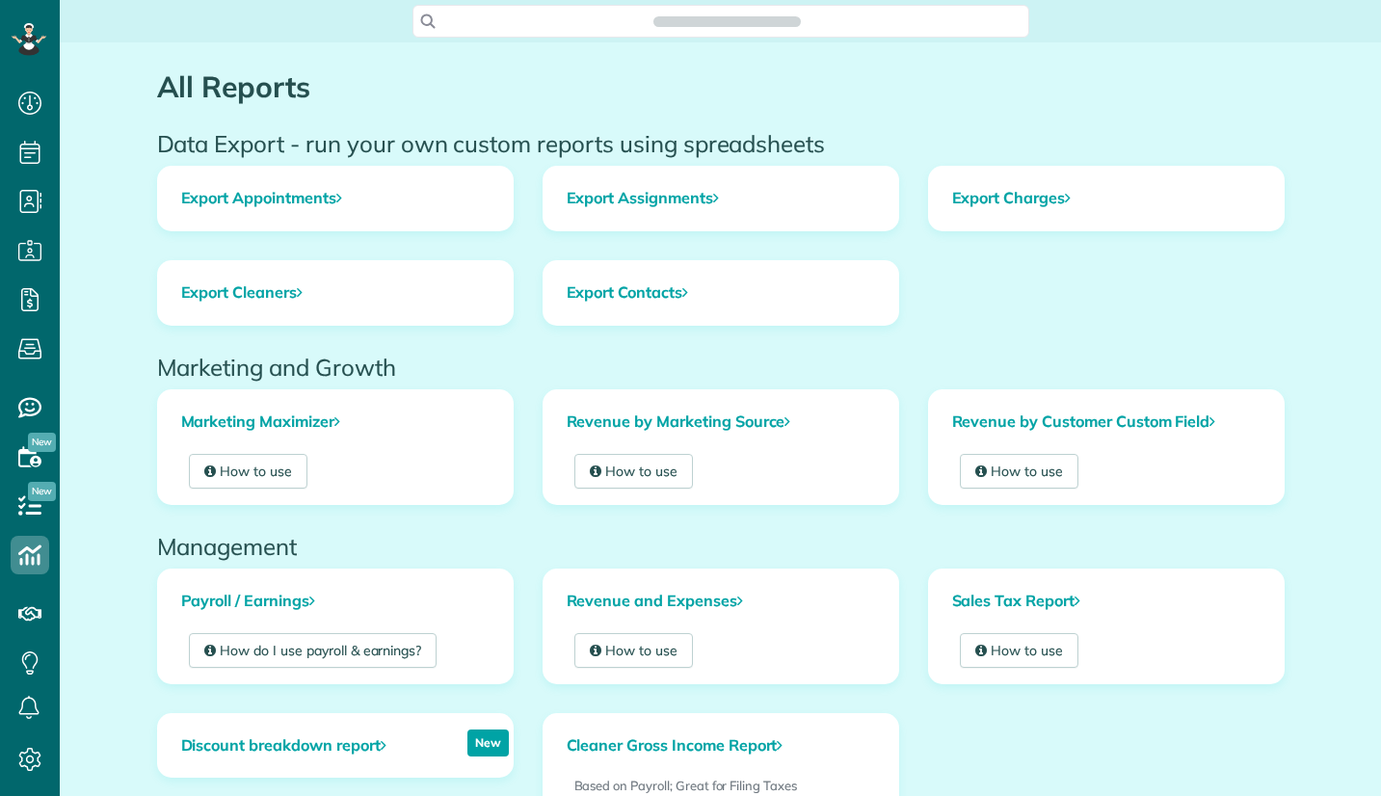
scroll to position [9, 9]
click at [621, 17] on span "Search ZenMaid…" at bounding box center [728, 21] width 586 height 19
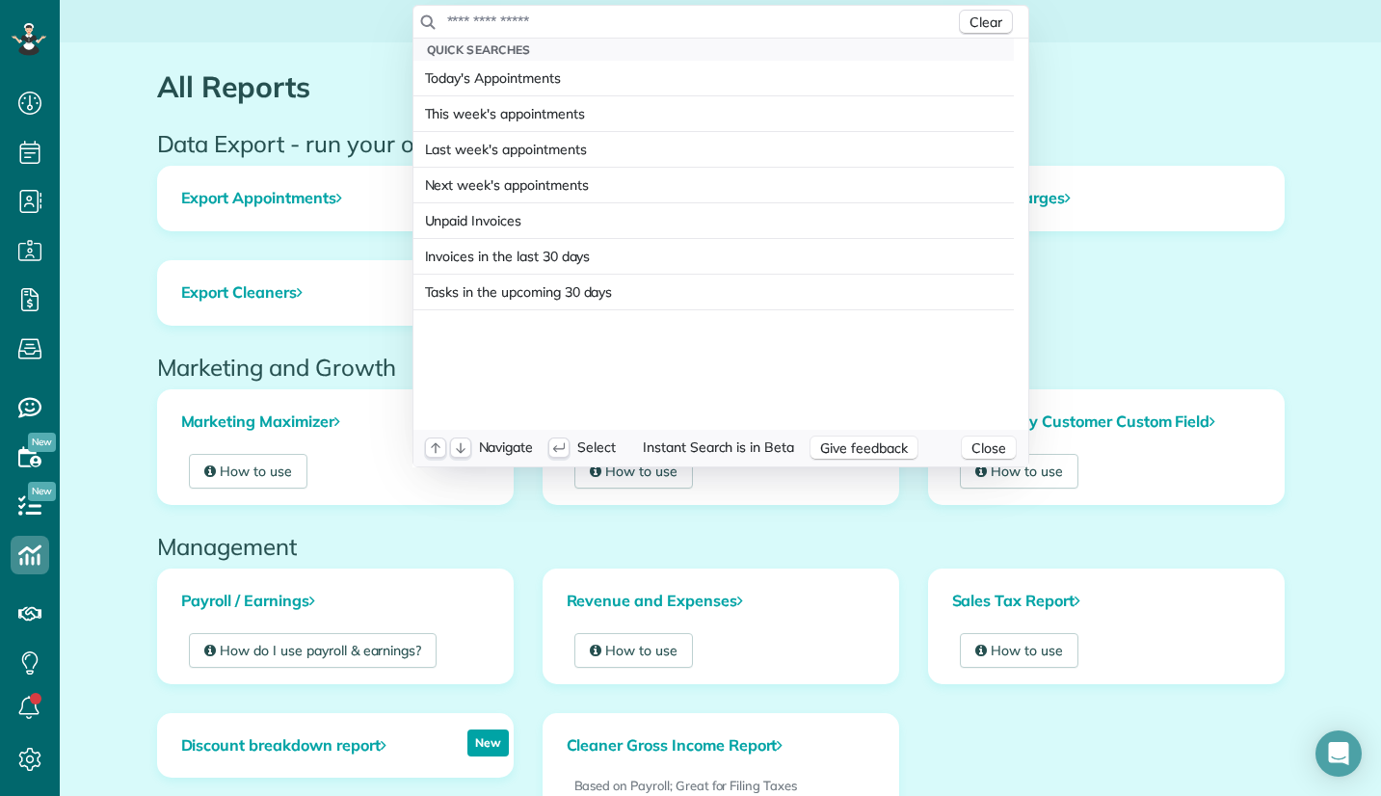
click at [617, 21] on input "text" at bounding box center [700, 21] width 509 height 19
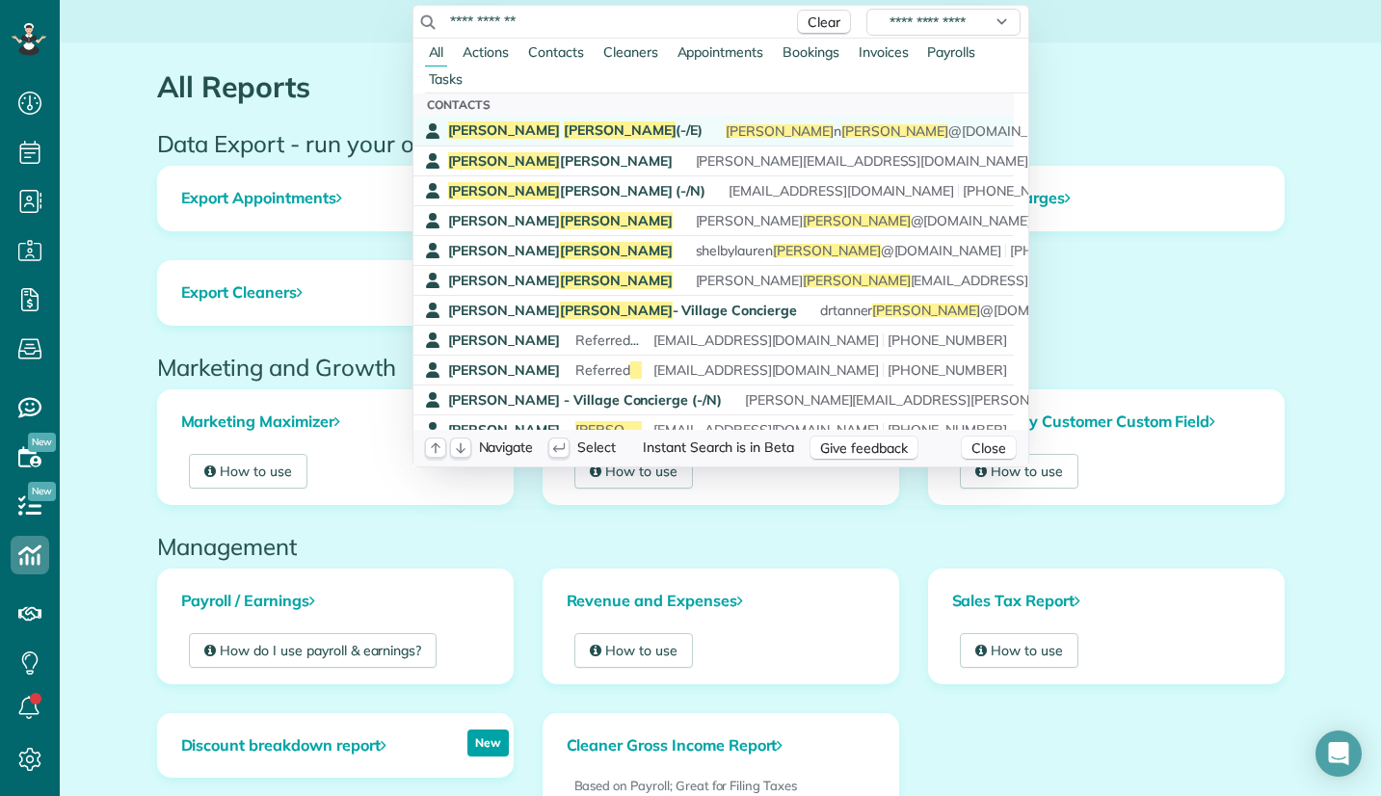
type input "**********"
click at [530, 128] on span "Jenny Foster (-/E)" at bounding box center [575, 129] width 255 height 17
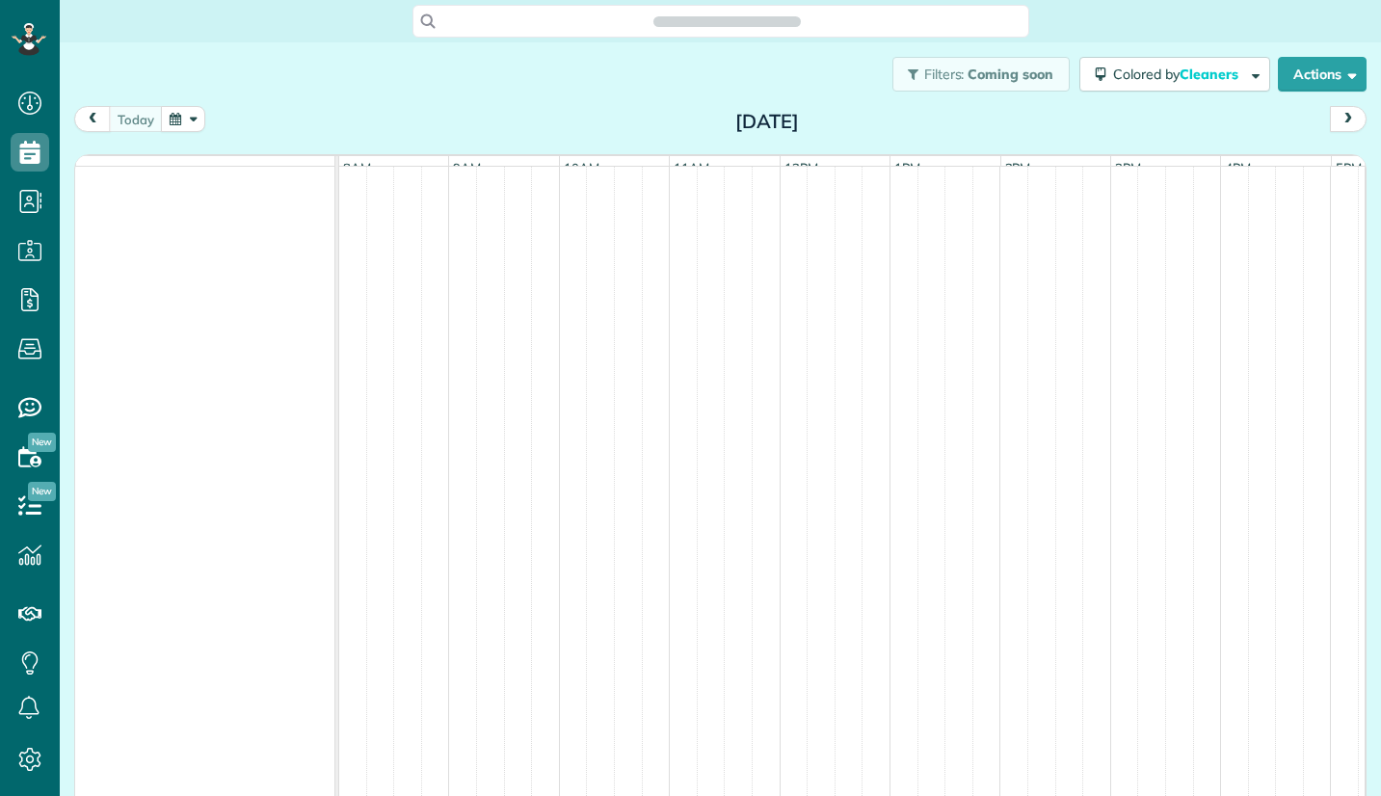
scroll to position [796, 60]
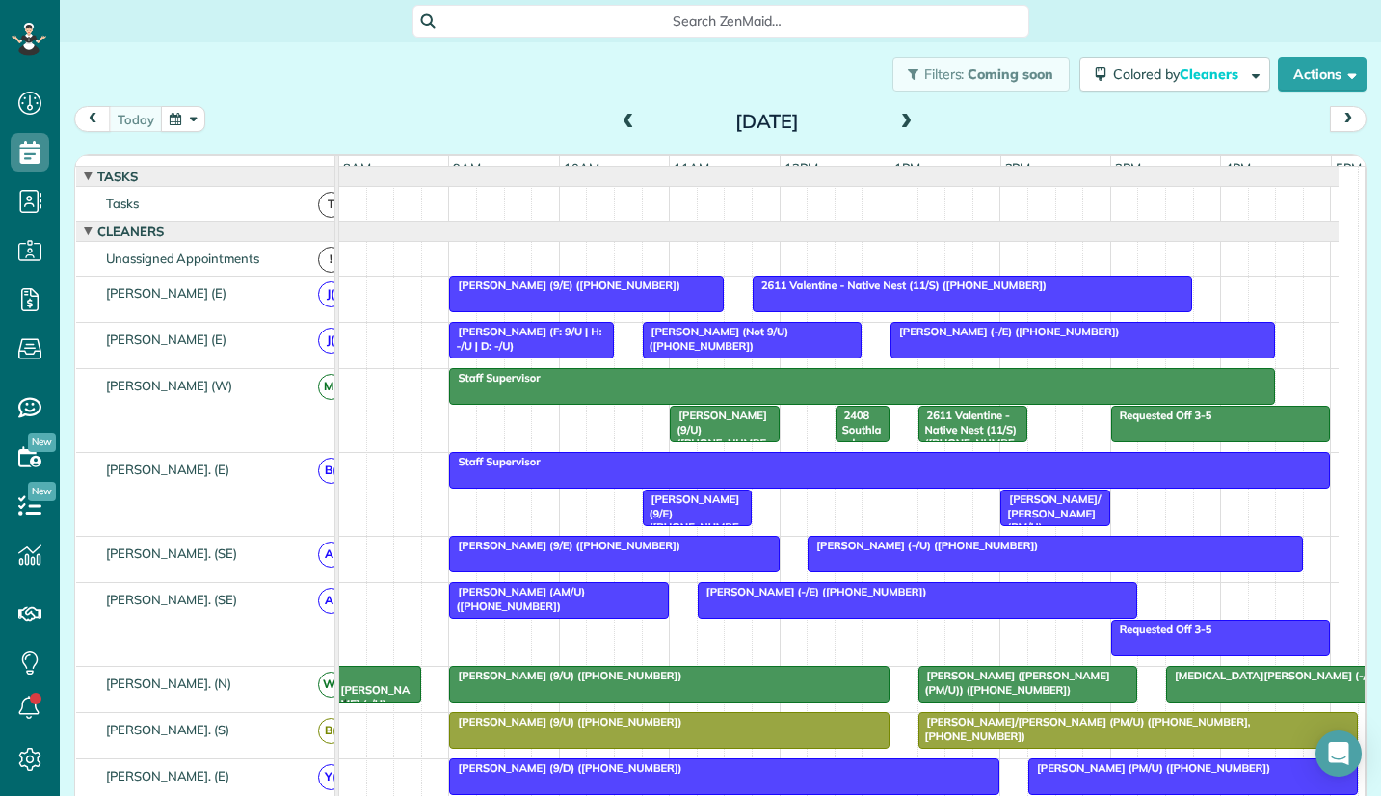
click at [193, 118] on button "button" at bounding box center [183, 119] width 44 height 26
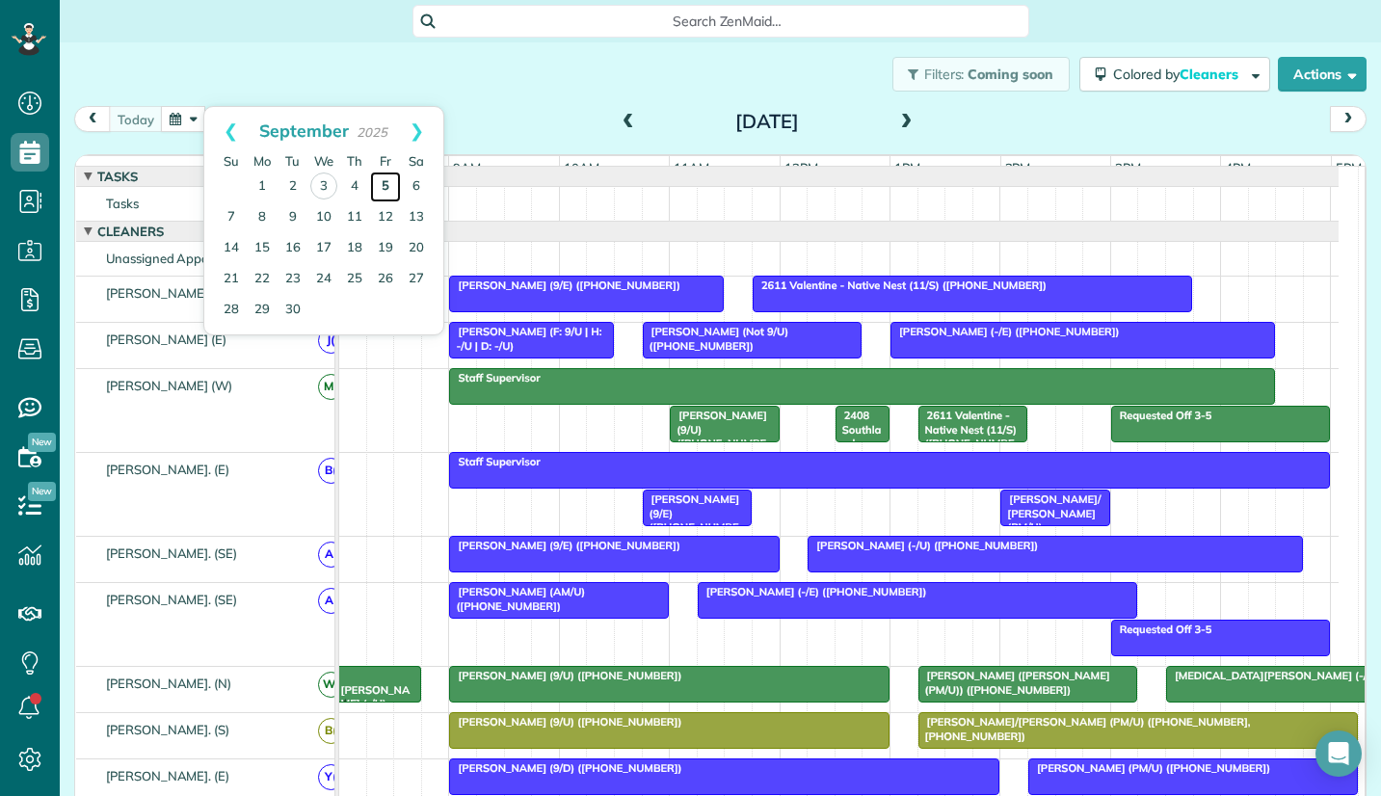
click at [380, 184] on link "5" at bounding box center [385, 187] width 31 height 31
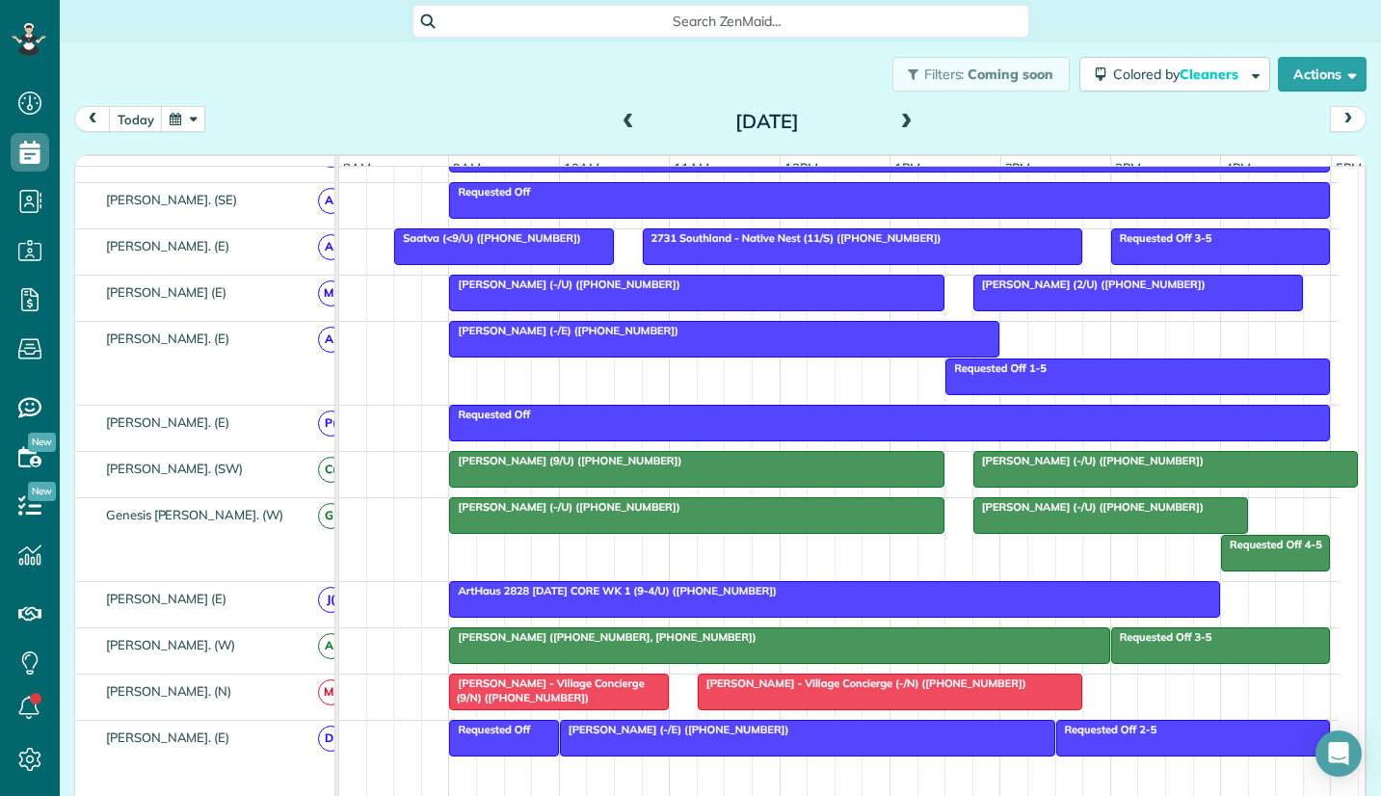
scroll to position [1107, 0]
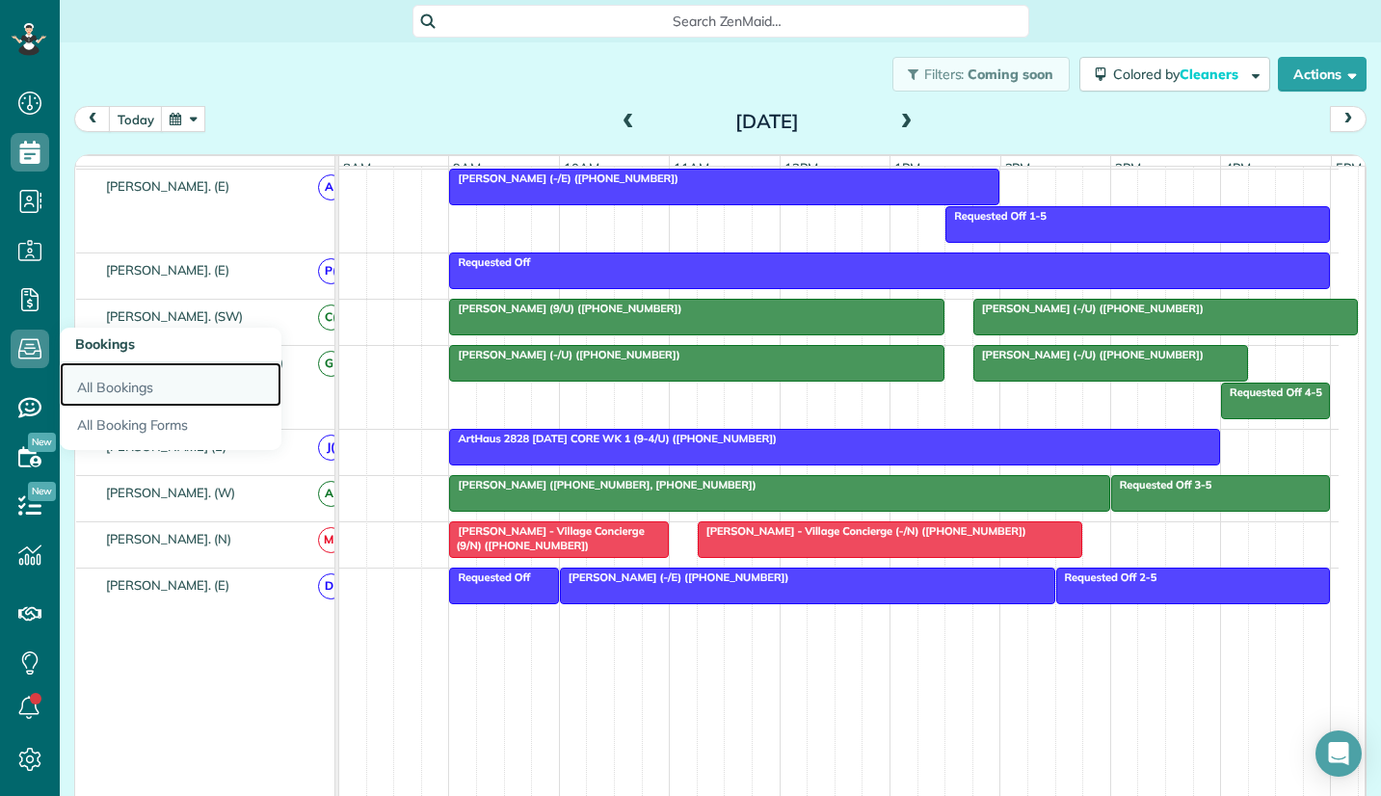
click at [119, 386] on link "All Bookings" at bounding box center [171, 384] width 222 height 44
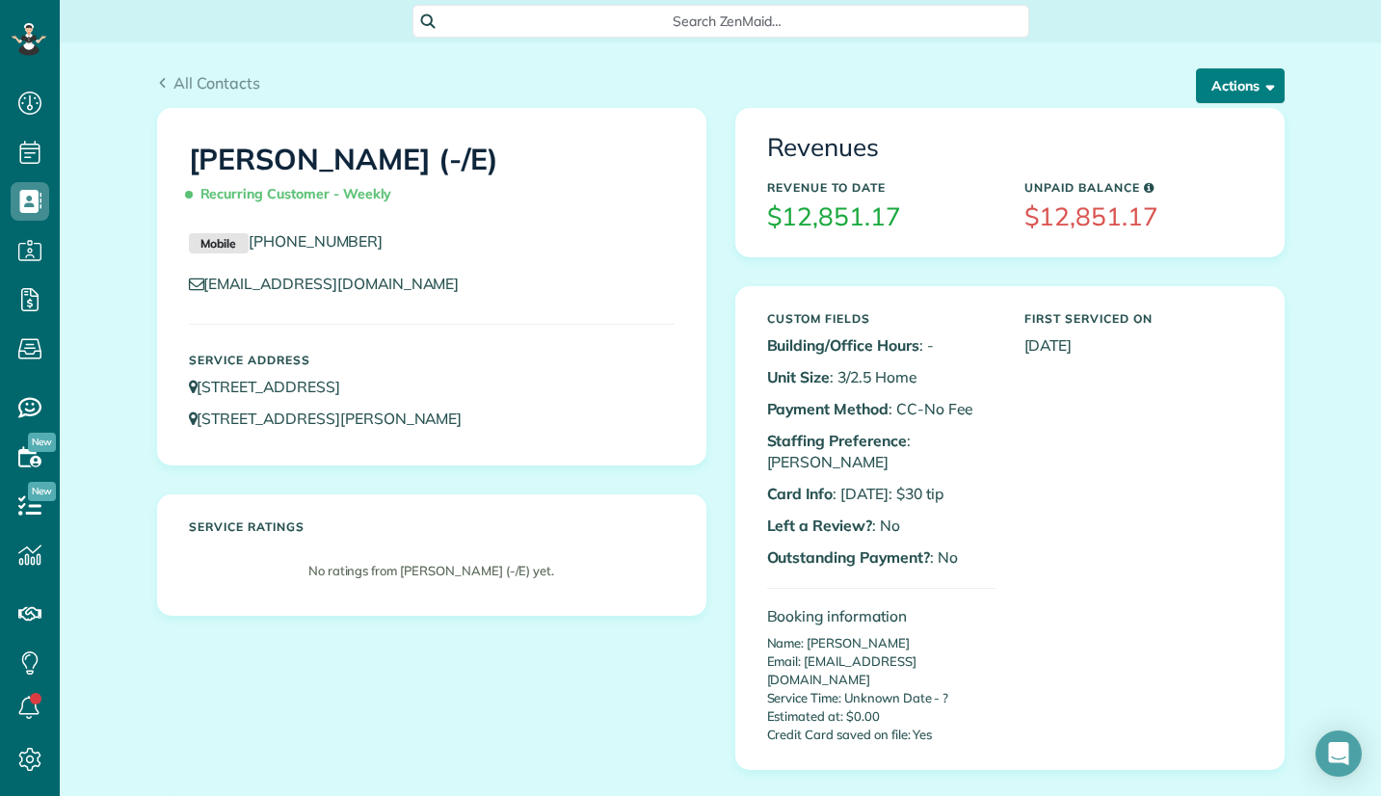
click at [1253, 95] on button "Actions" at bounding box center [1240, 85] width 89 height 35
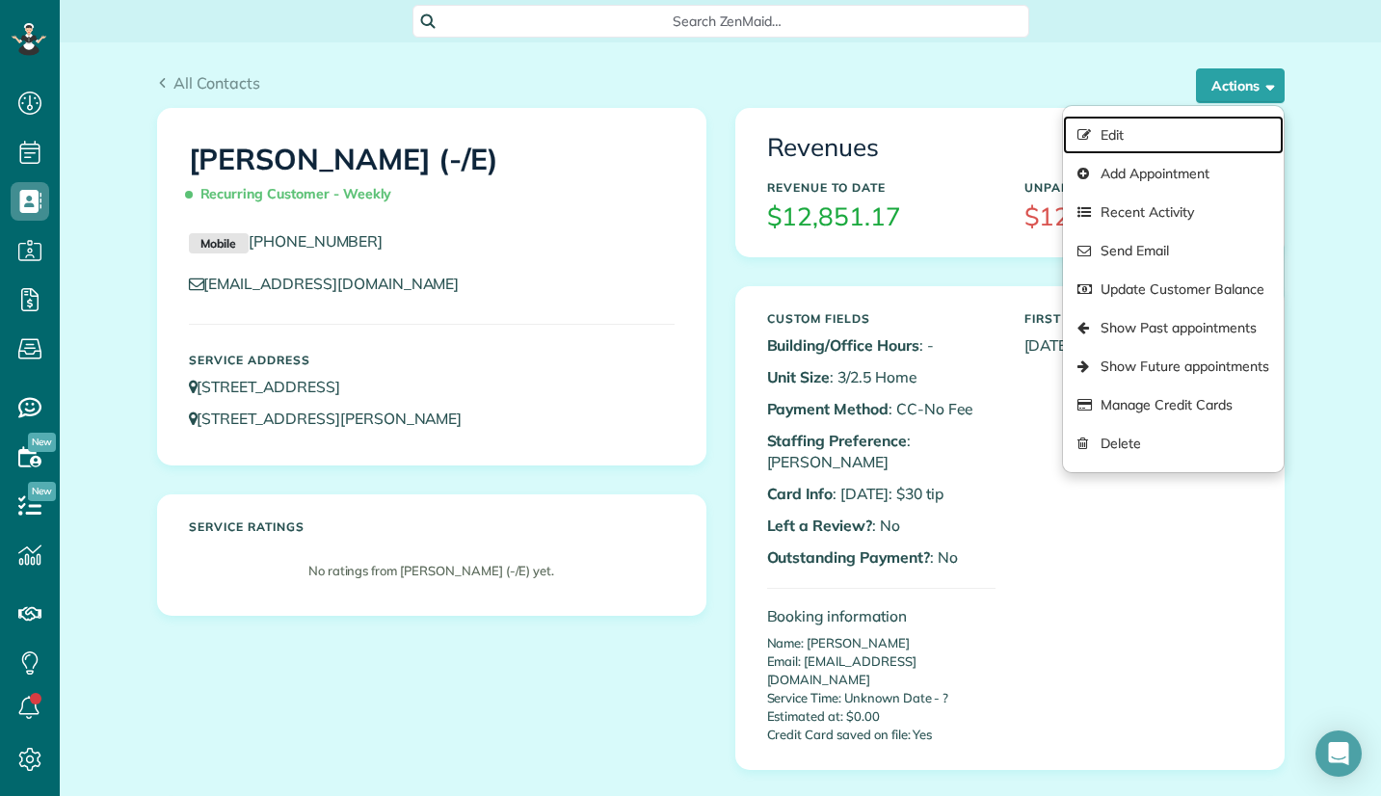
drag, startPoint x: 1133, startPoint y: 141, endPoint x: 1094, endPoint y: 132, distance: 39.5
click at [1132, 140] on link "Edit" at bounding box center [1173, 135] width 220 height 39
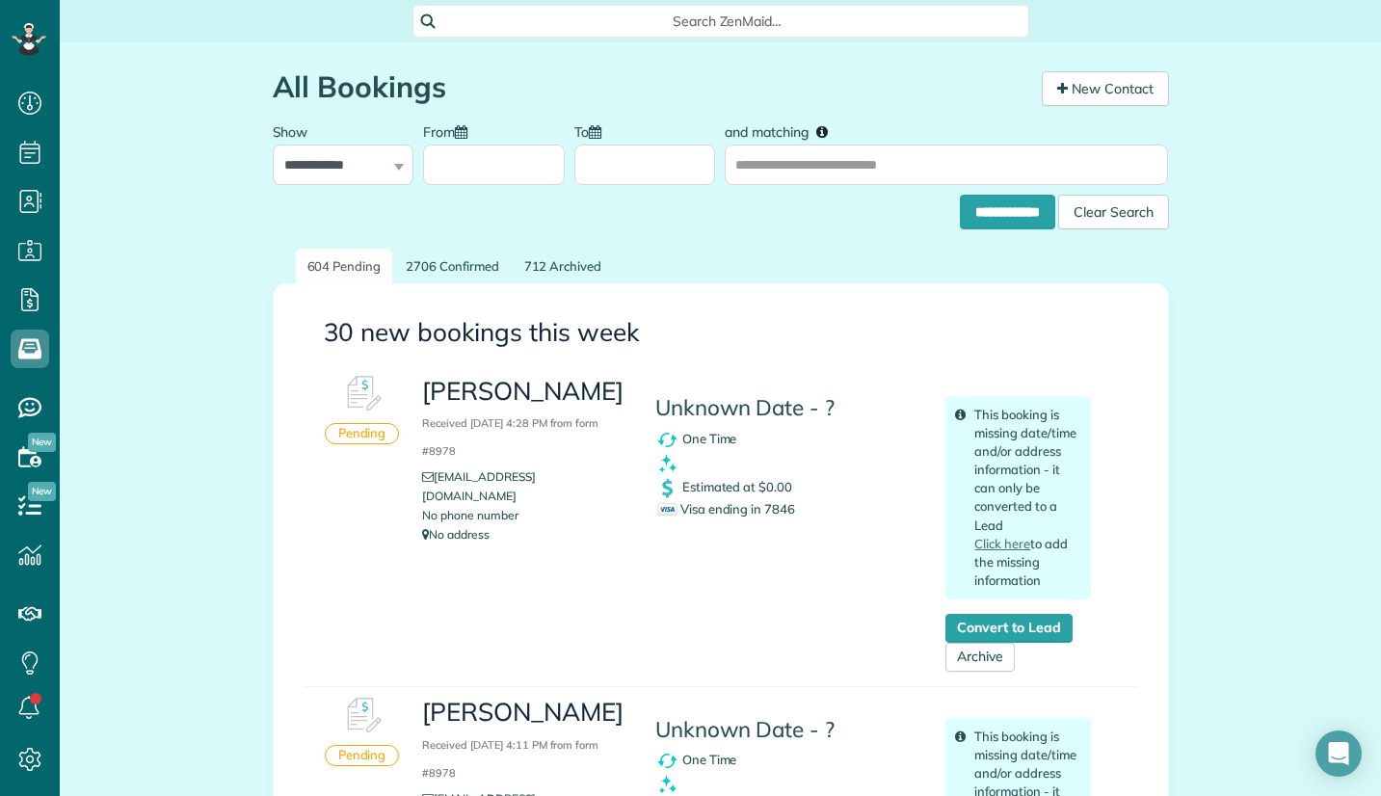
scroll to position [9, 9]
click at [772, 507] on span "Visa ending in 7846" at bounding box center [726, 508] width 138 height 15
copy span "7846"
click at [676, 16] on span "Search ZenMaid…" at bounding box center [728, 21] width 586 height 19
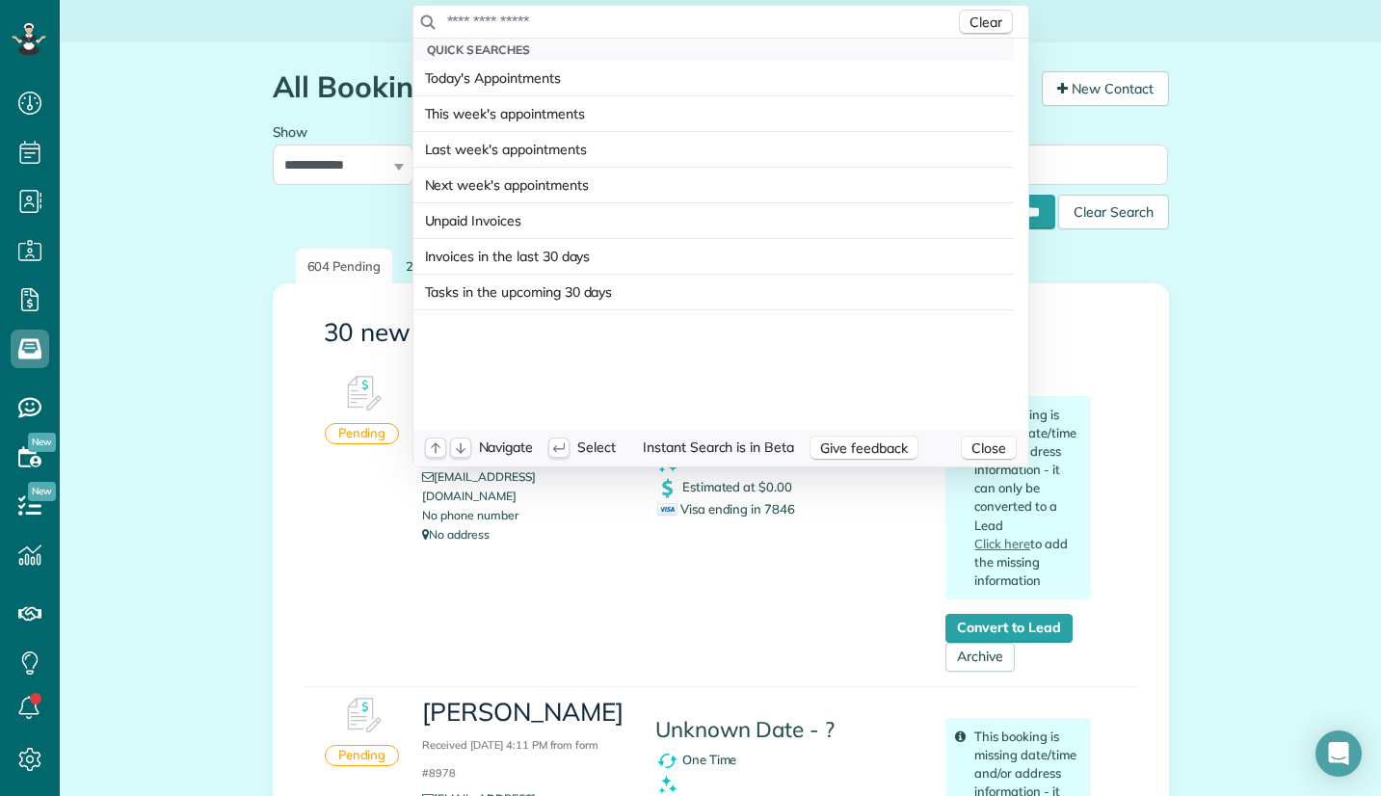
click at [659, 19] on input "text" at bounding box center [700, 21] width 509 height 19
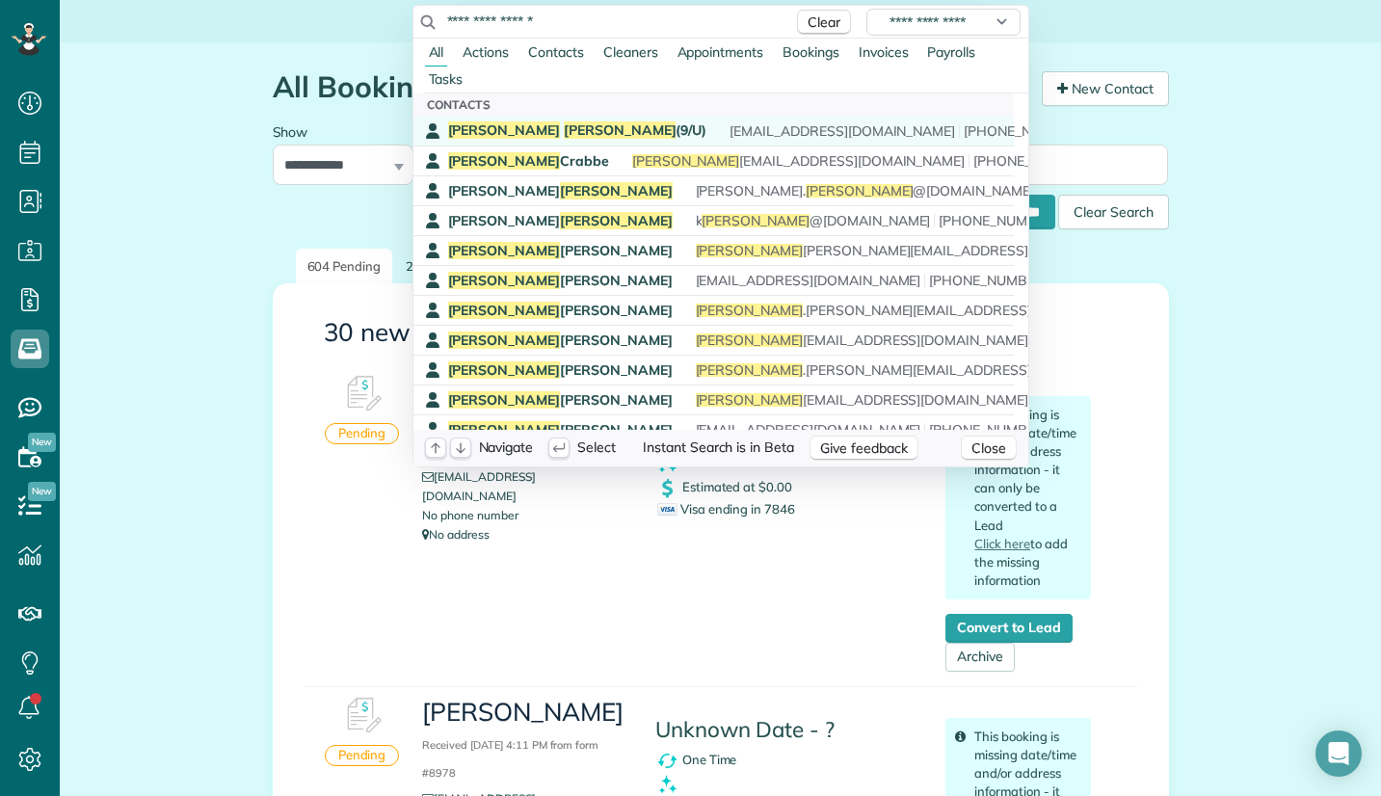
type input "**********"
click at [564, 135] on span "[PERSON_NAME]" at bounding box center [620, 129] width 113 height 17
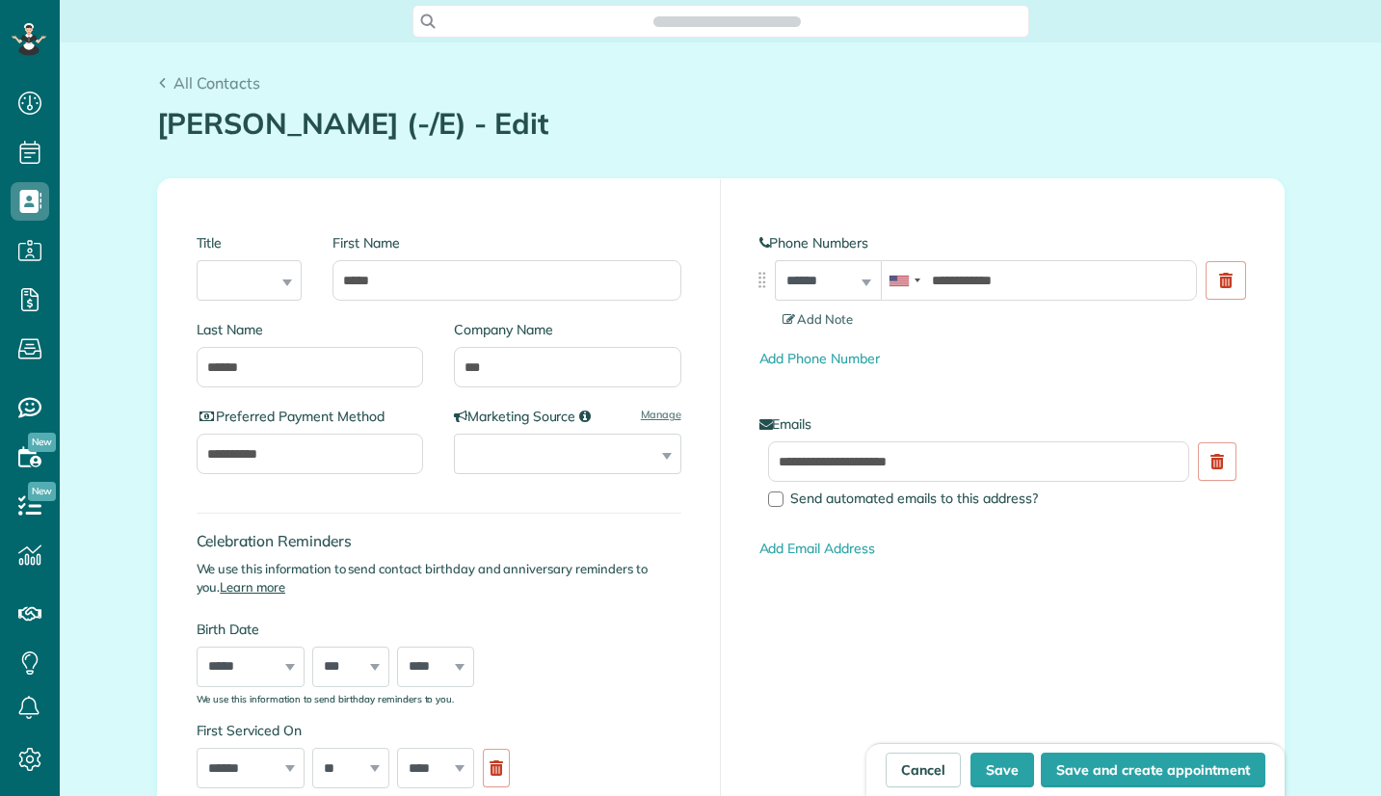
type input "**********"
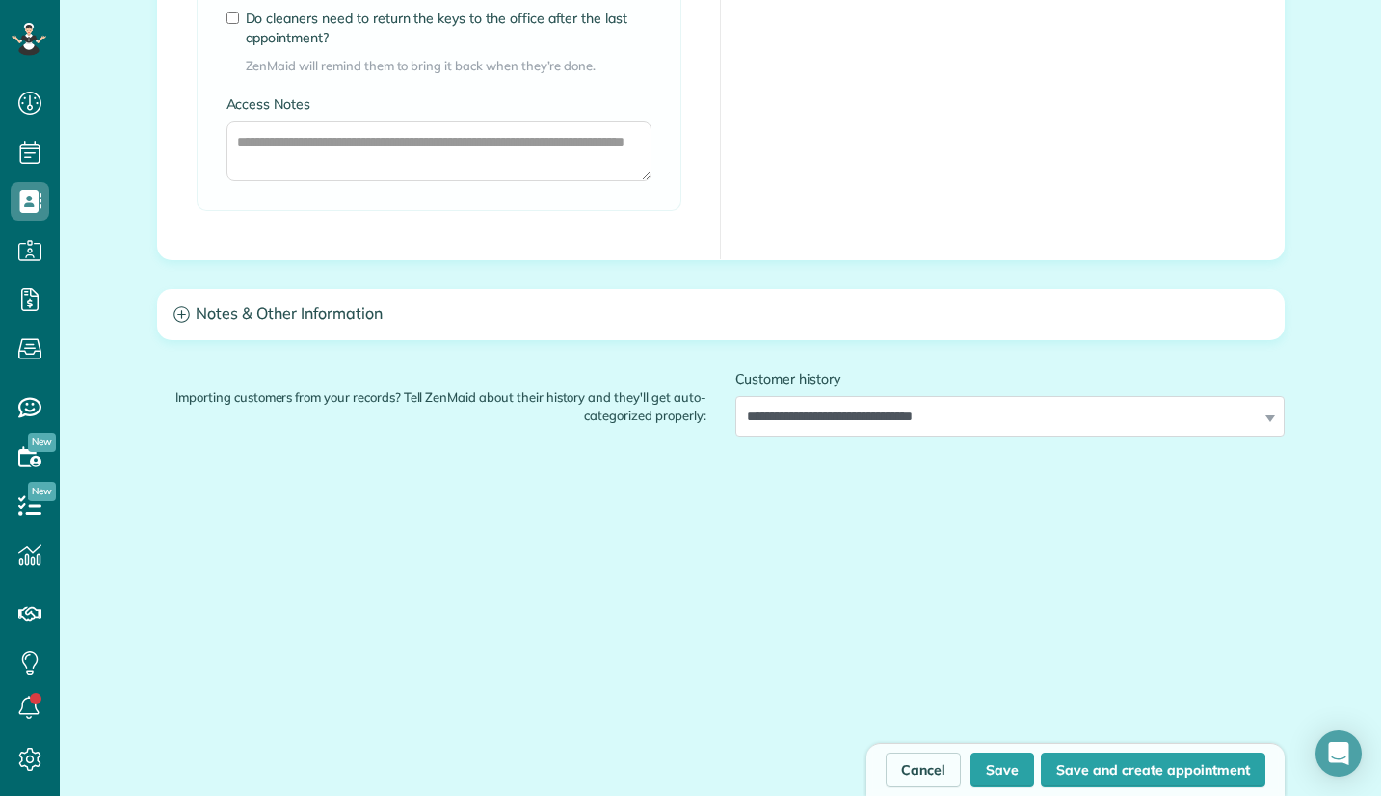
scroll to position [2389, 0]
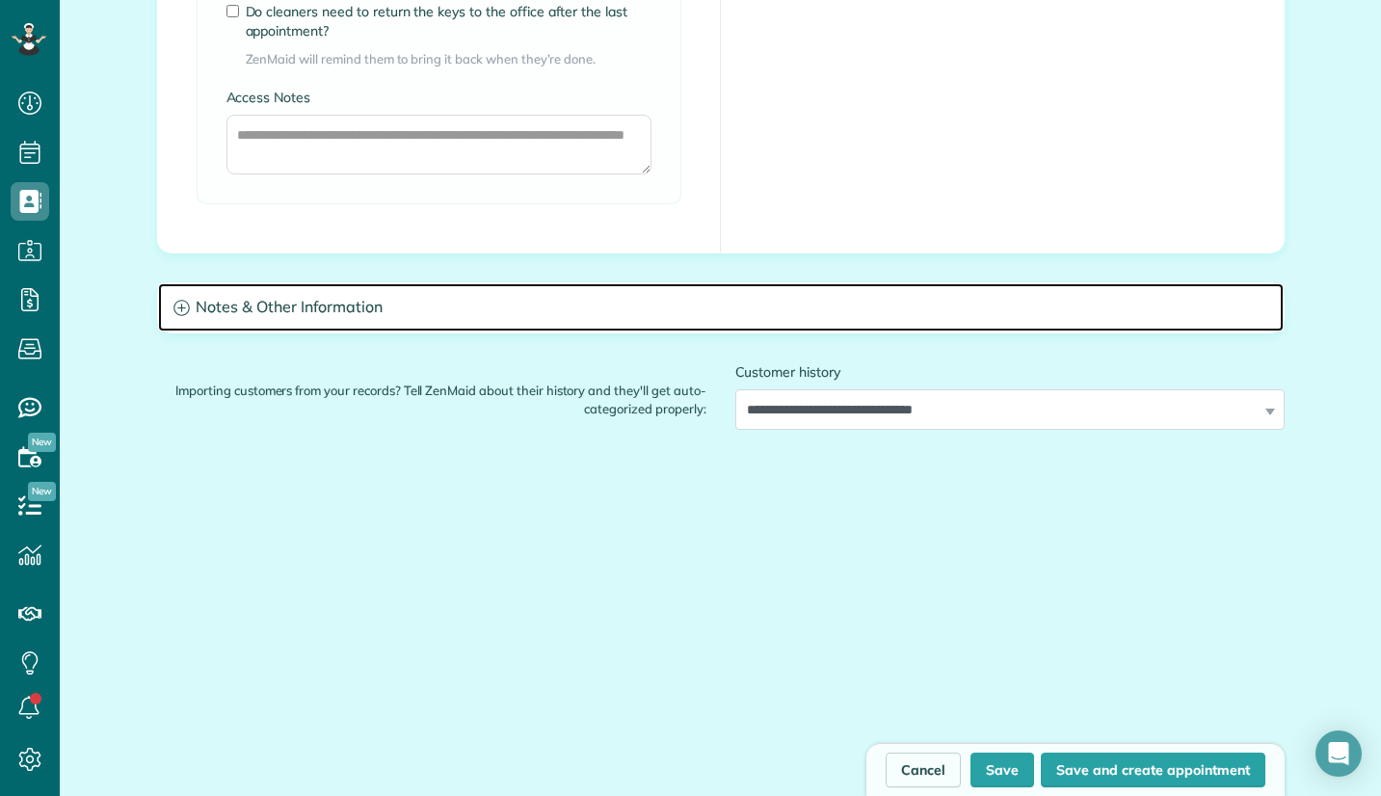
click at [399, 304] on h3 "Notes & Other Information" at bounding box center [721, 307] width 1126 height 49
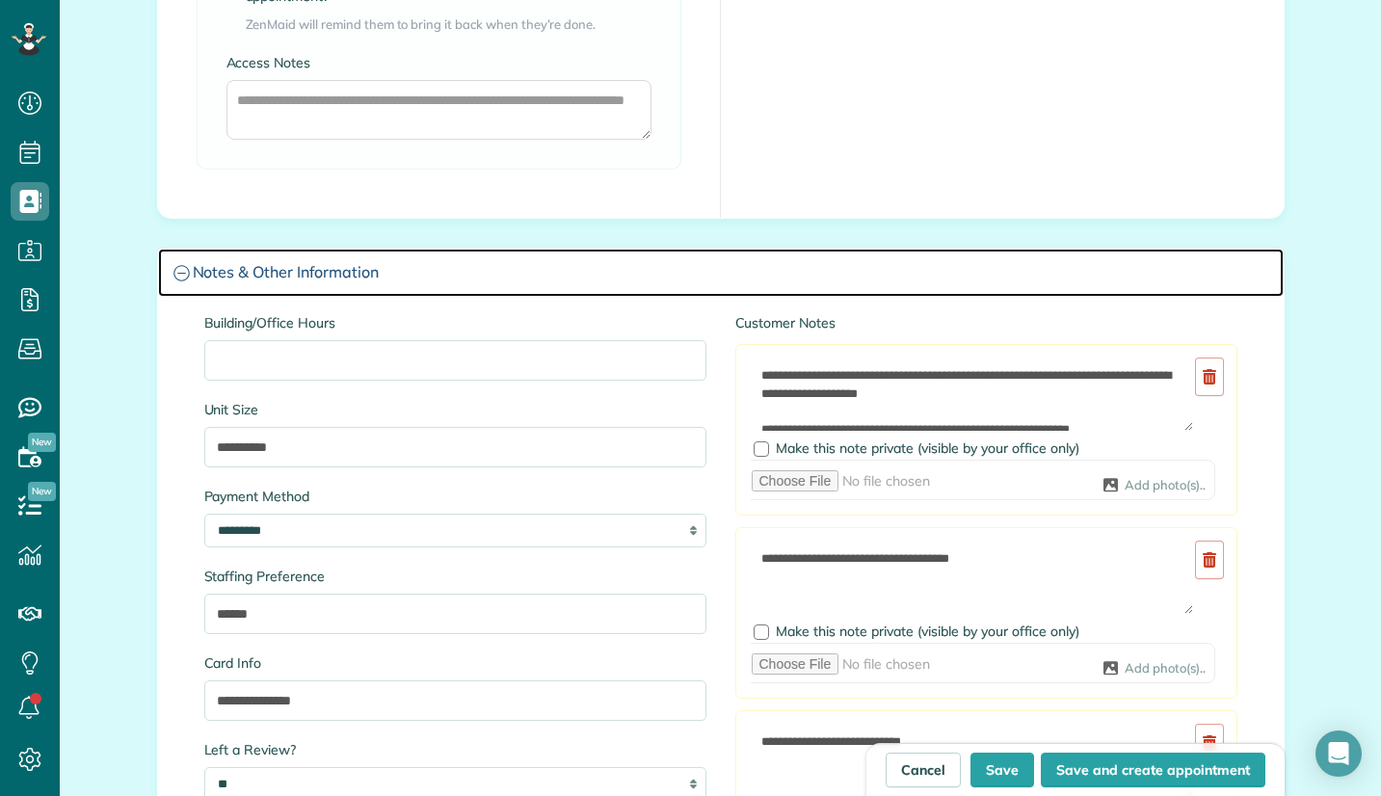
scroll to position [2581, 0]
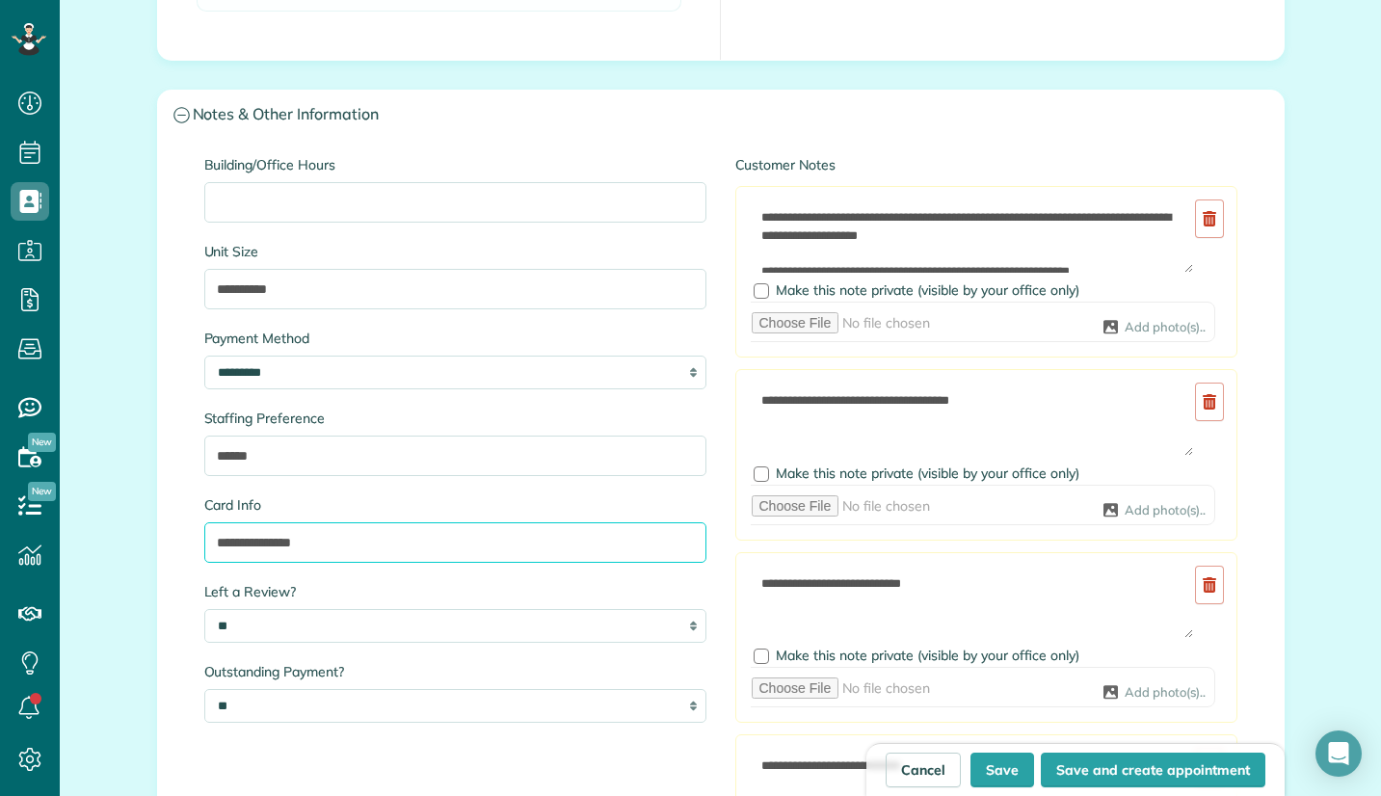
click at [356, 547] on input "**********" at bounding box center [455, 542] width 502 height 40
paste input "*****"
type input "**********"
click at [990, 776] on button "Save" at bounding box center [1003, 770] width 64 height 35
type input "**********"
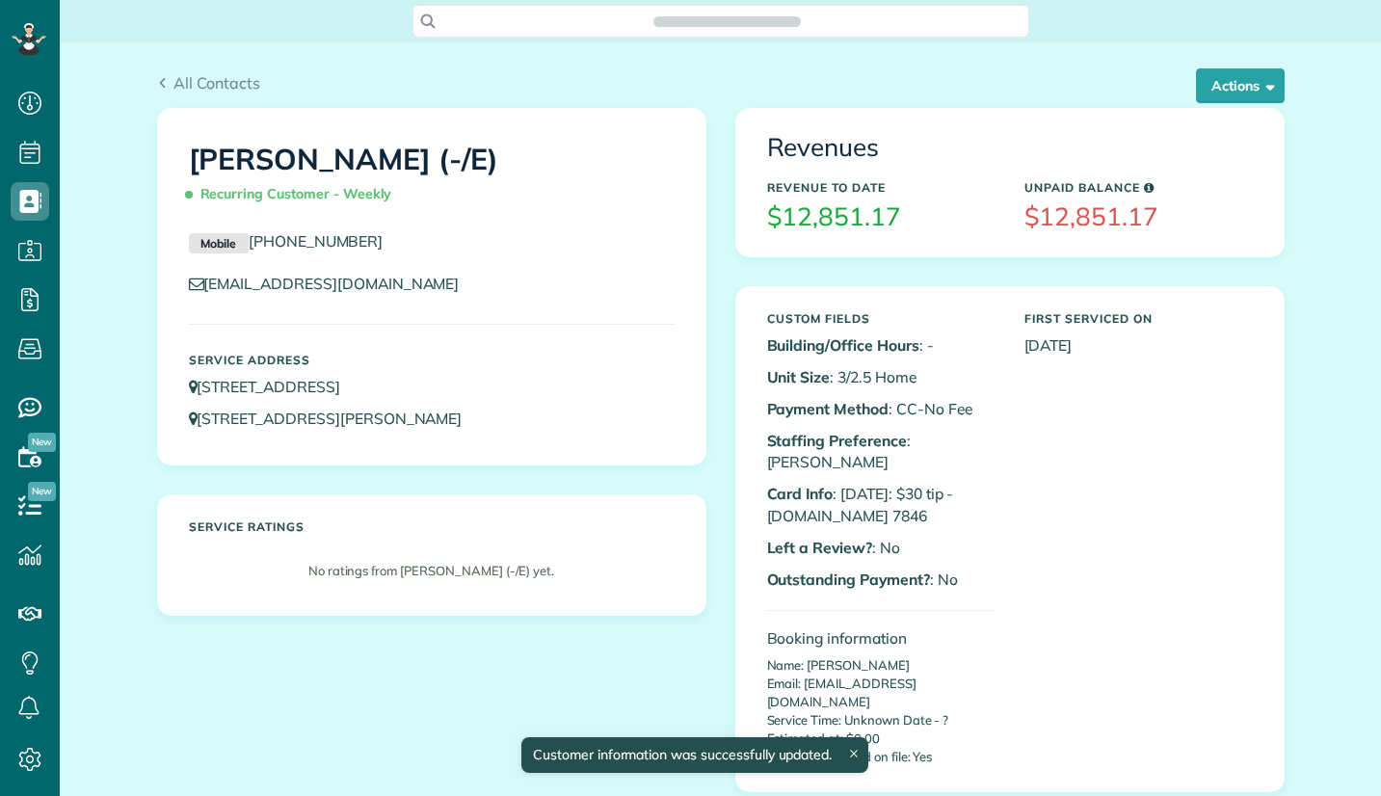
scroll to position [9, 9]
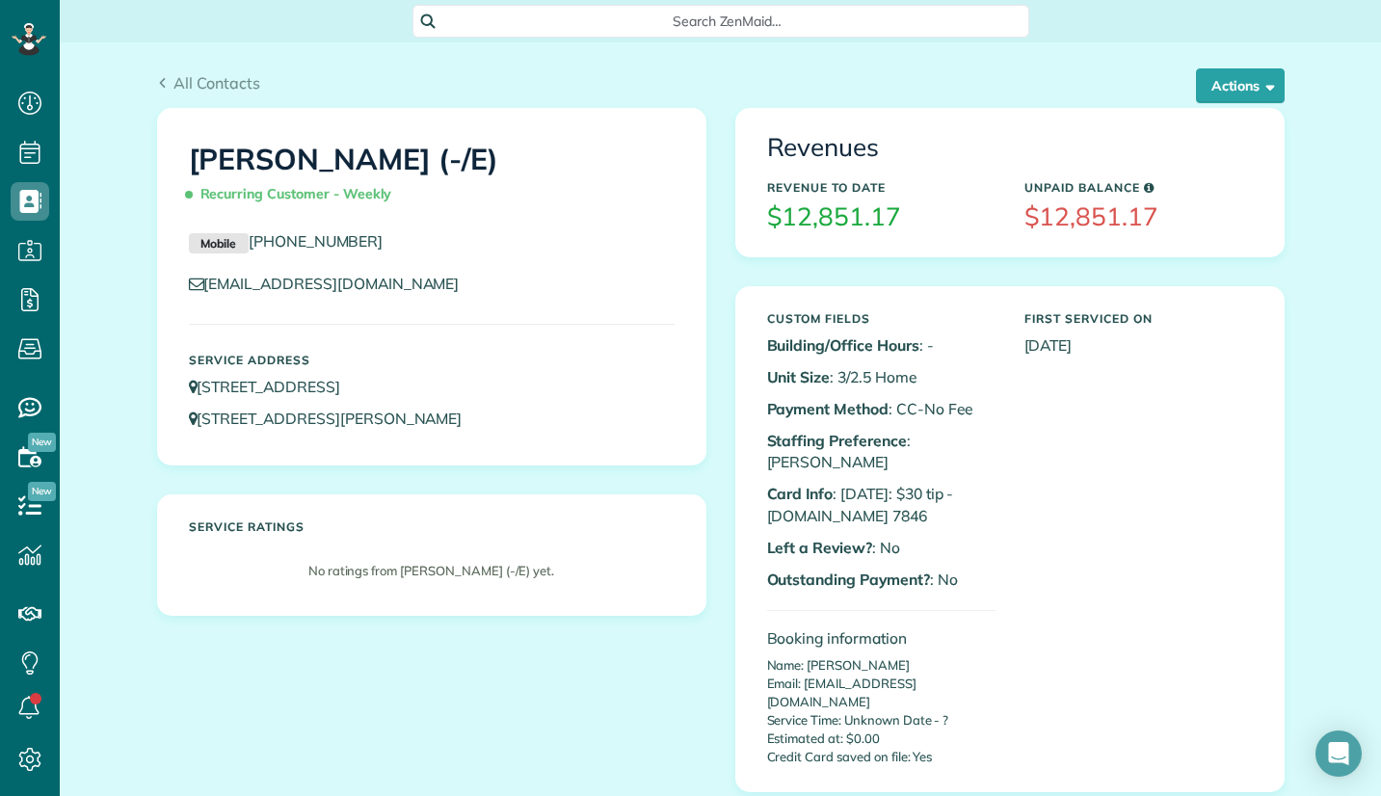
drag, startPoint x: 131, startPoint y: 112, endPoint x: 97, endPoint y: 158, distance: 57.3
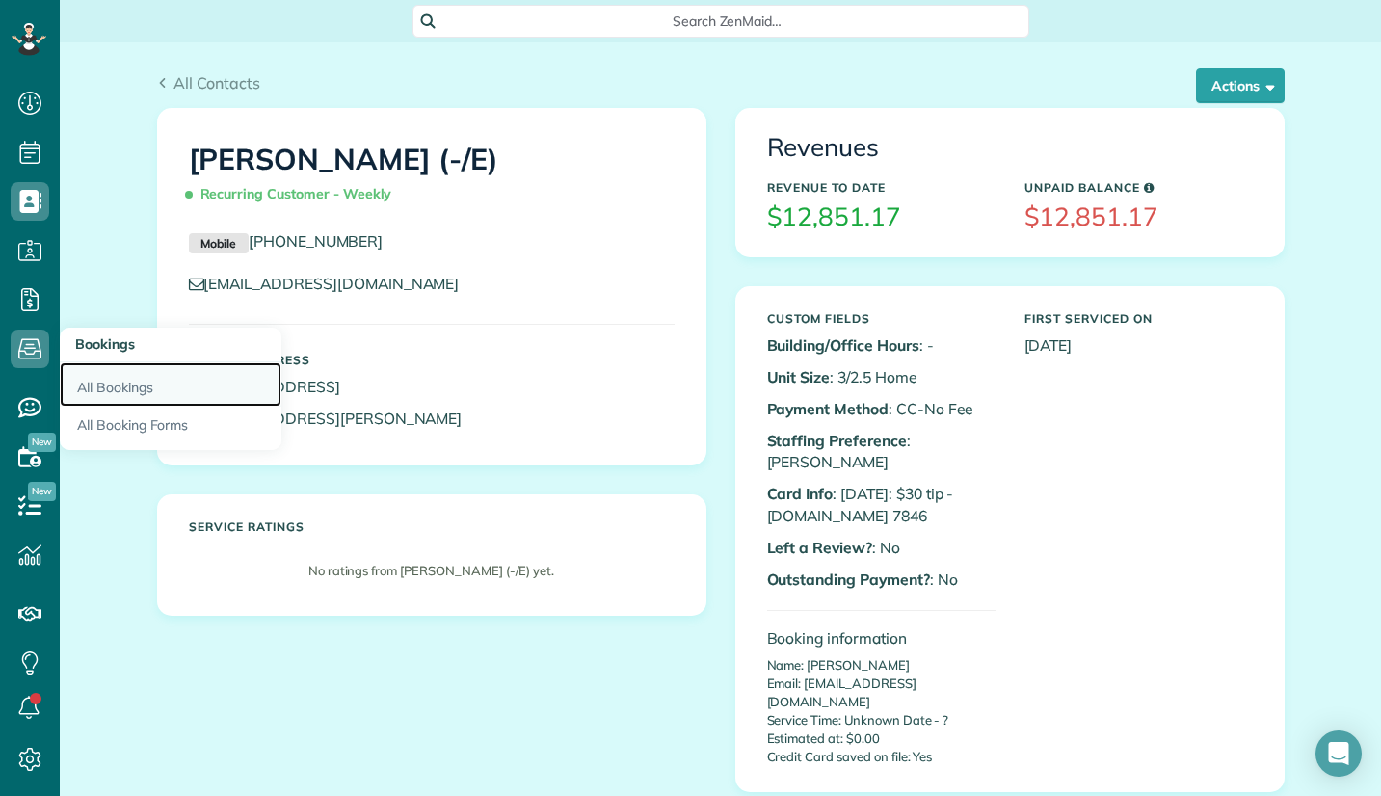
click at [107, 383] on link "All Bookings" at bounding box center [171, 384] width 222 height 44
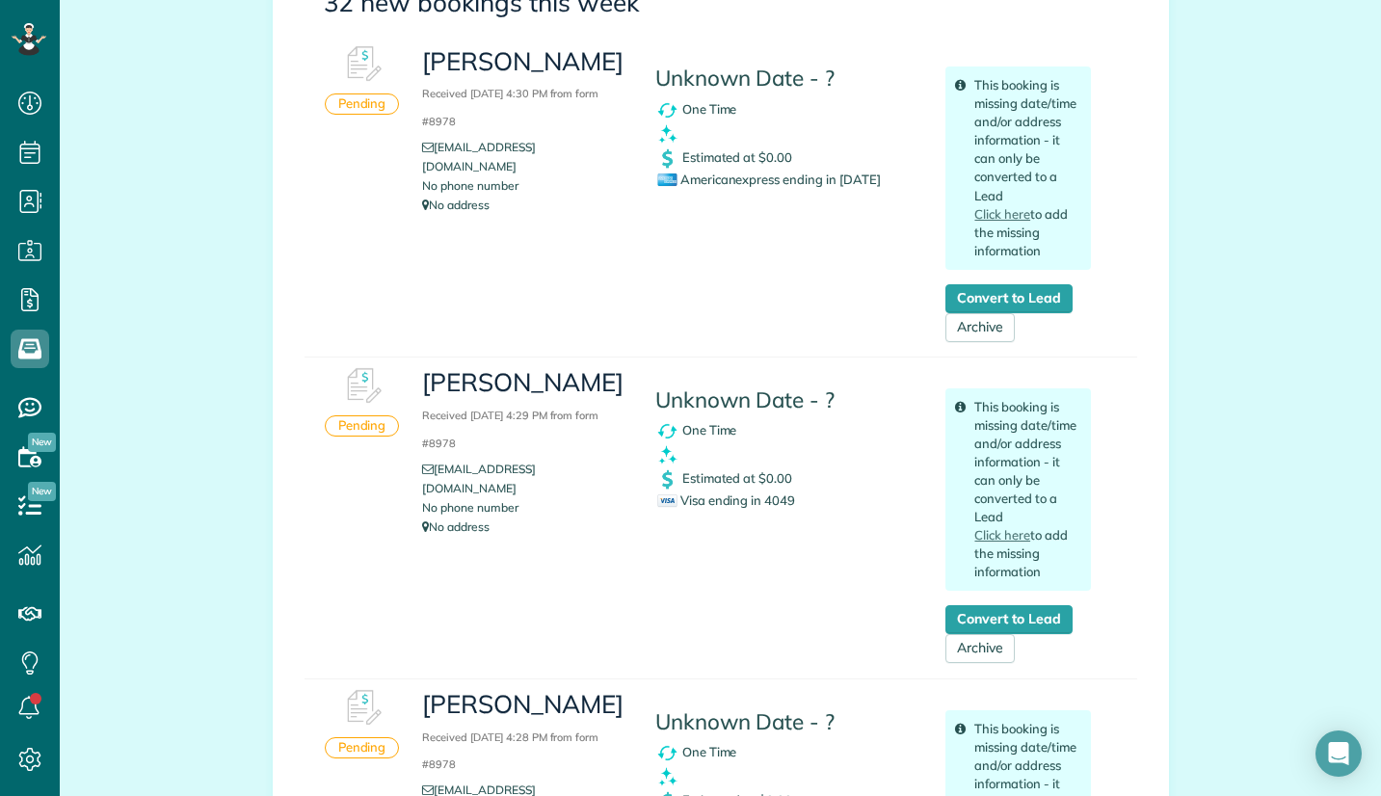
scroll to position [289, 0]
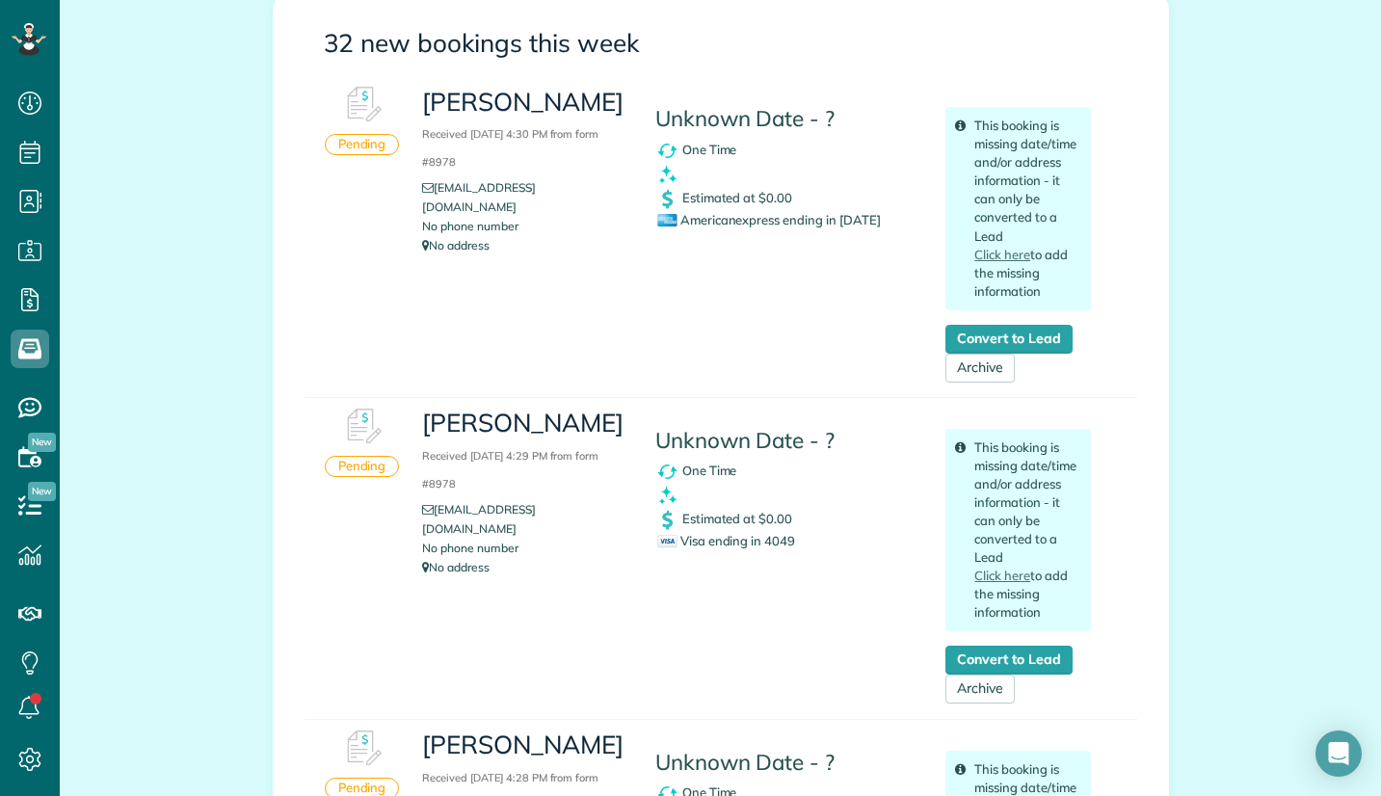
drag, startPoint x: 419, startPoint y: 412, endPoint x: 533, endPoint y: 456, distance: 122.1
click at [533, 456] on h3 "Cameron Birdwell Received September 03, 2025 4:29 PM from form #8978" at bounding box center [523, 451] width 203 height 83
copy h3 "Cameron Birdwell"
click at [777, 544] on span "Visa ending in 4049" at bounding box center [726, 540] width 138 height 15
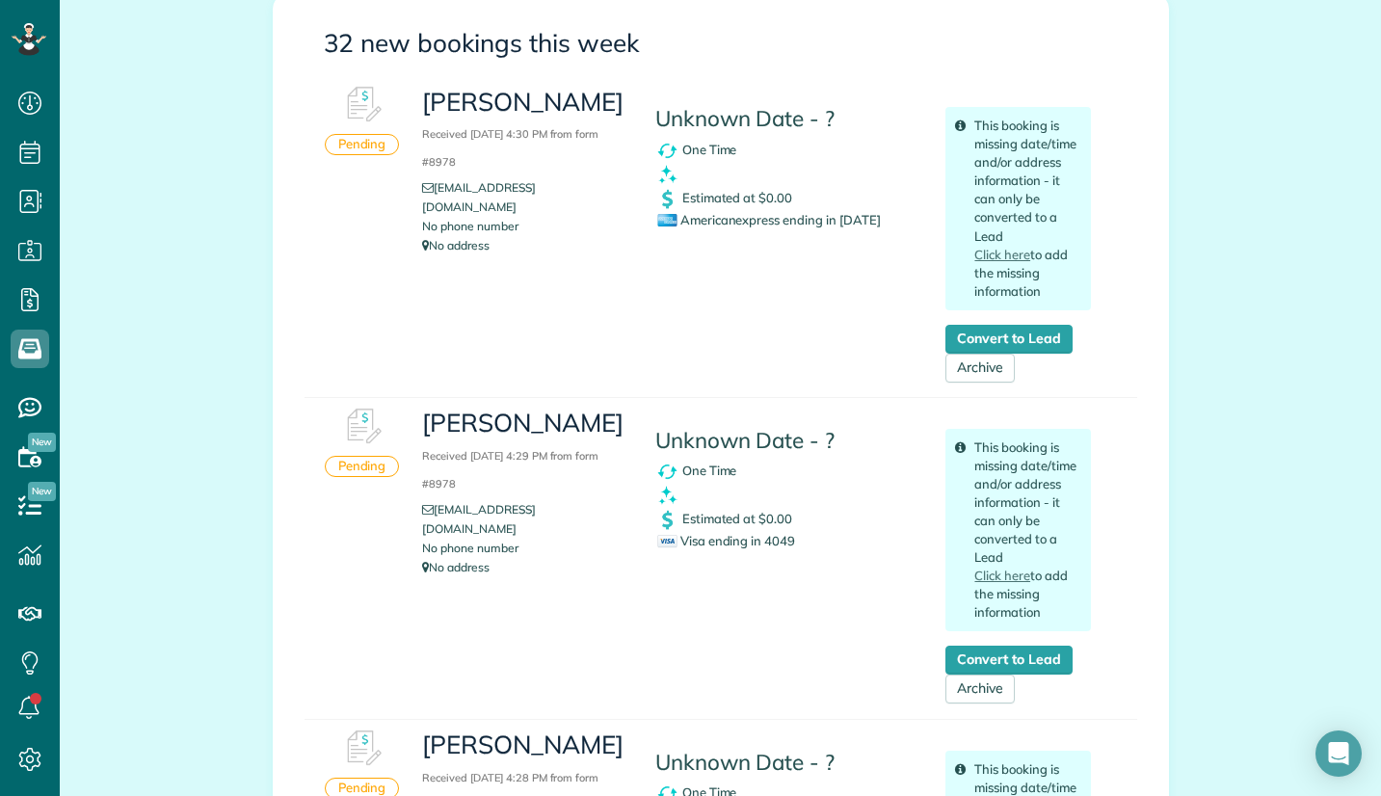
copy span "4049"
click at [849, 215] on span "Americanexpress ending in 2029" at bounding box center [769, 219] width 224 height 15
drag, startPoint x: 430, startPoint y: 100, endPoint x: 591, endPoint y: 108, distance: 161.2
click at [591, 108] on h3 "Victoria Garcia Received September 03, 2025 4:30 PM from form #8978" at bounding box center [523, 130] width 203 height 83
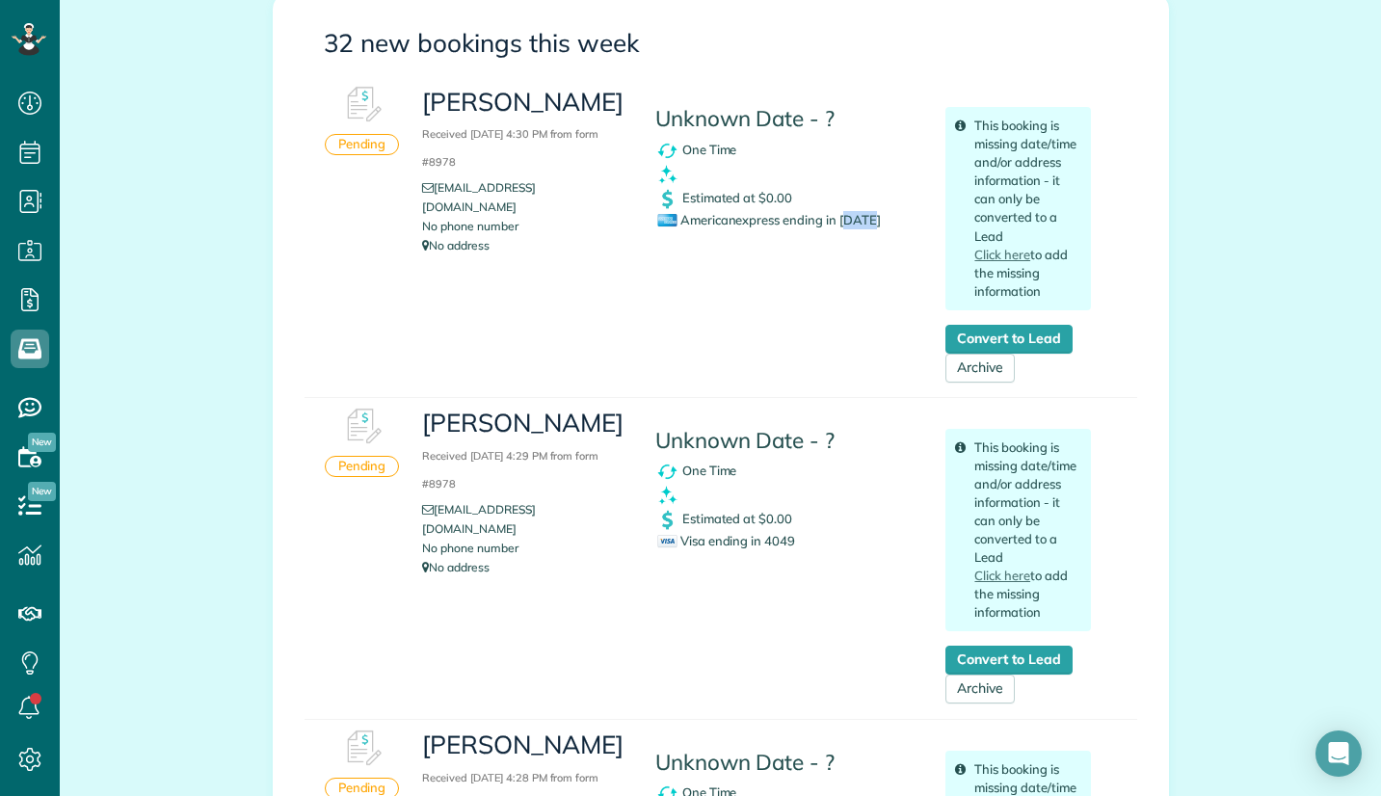
copy h3 "[PERSON_NAME]"
click at [845, 221] on span "Americanexpress ending in 2029" at bounding box center [769, 219] width 224 height 15
copy span "2029"
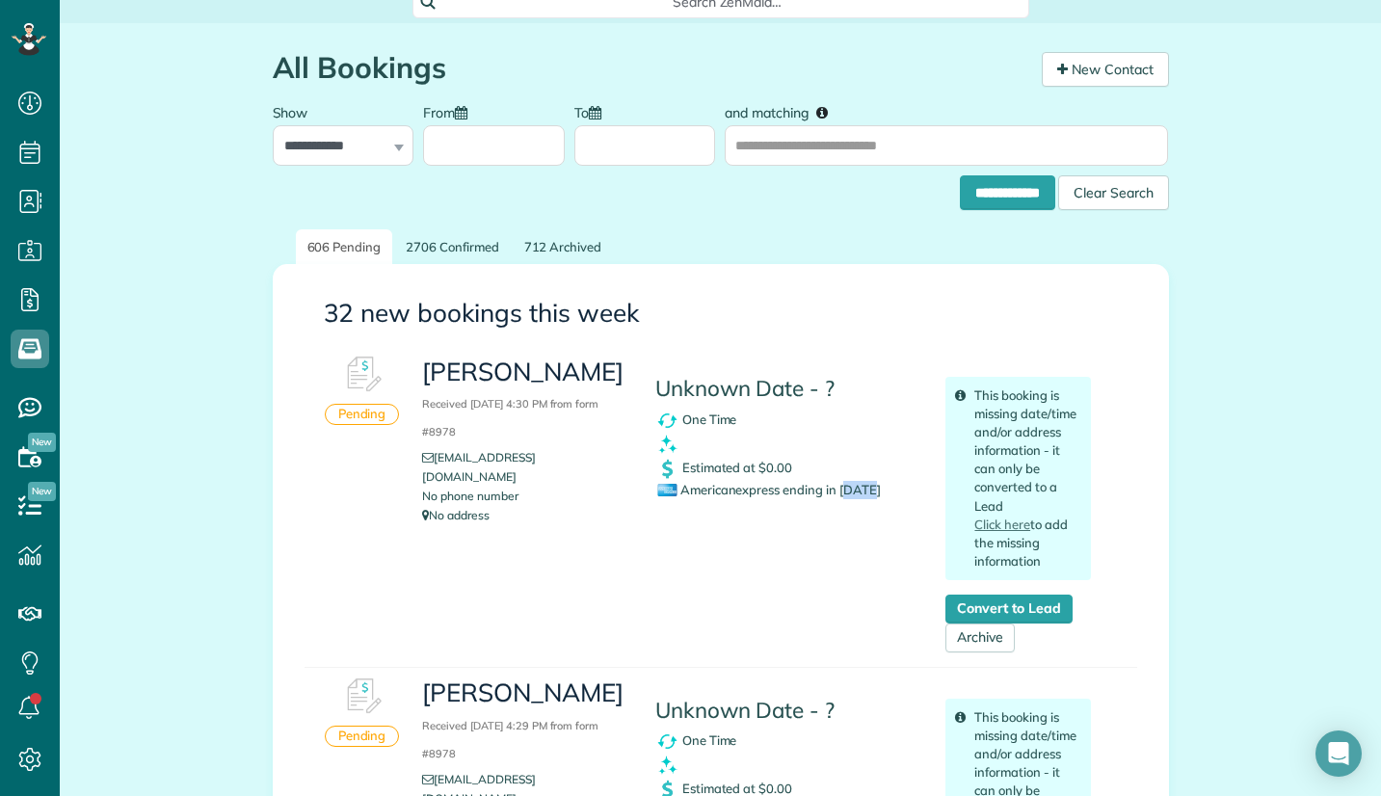
scroll to position [0, 0]
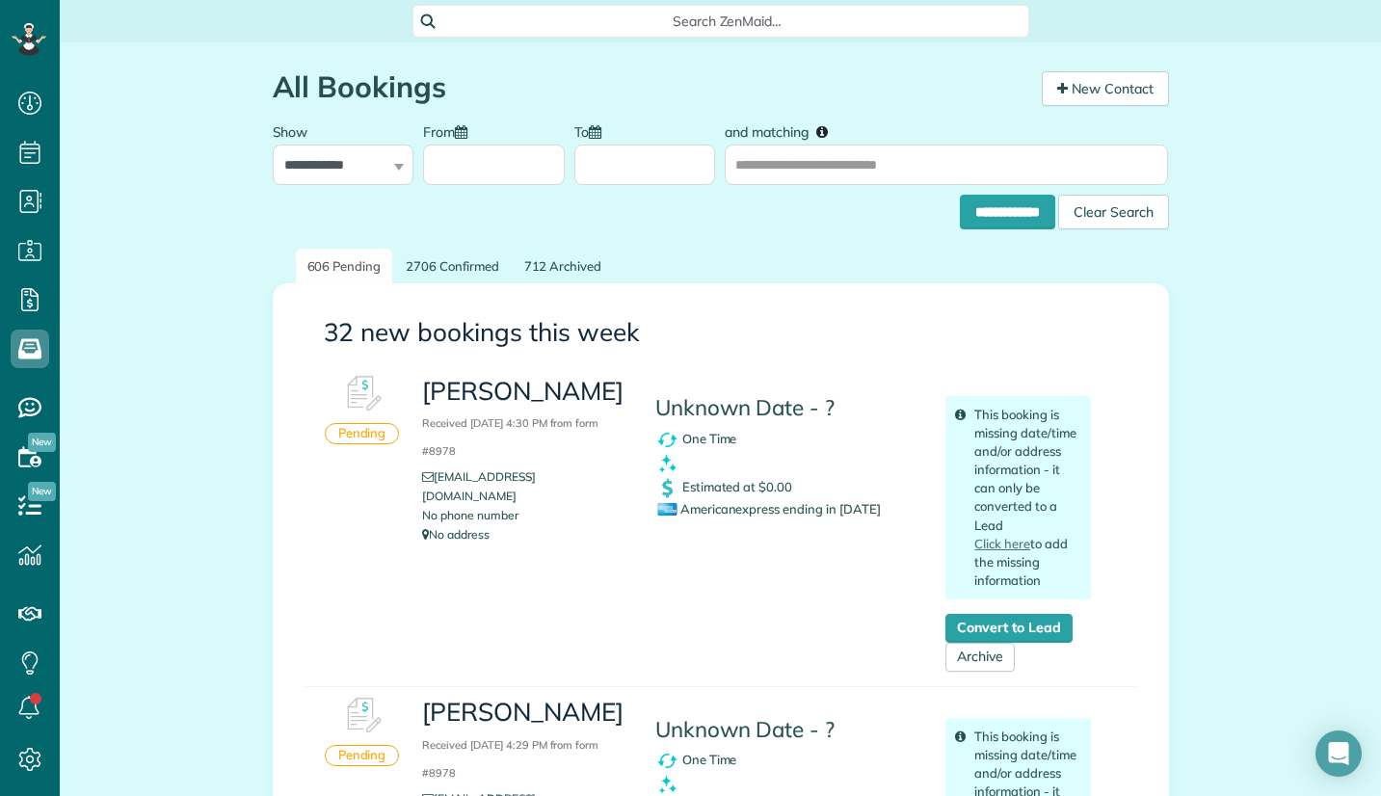
click at [705, 19] on span "Search ZenMaid…" at bounding box center [728, 21] width 586 height 19
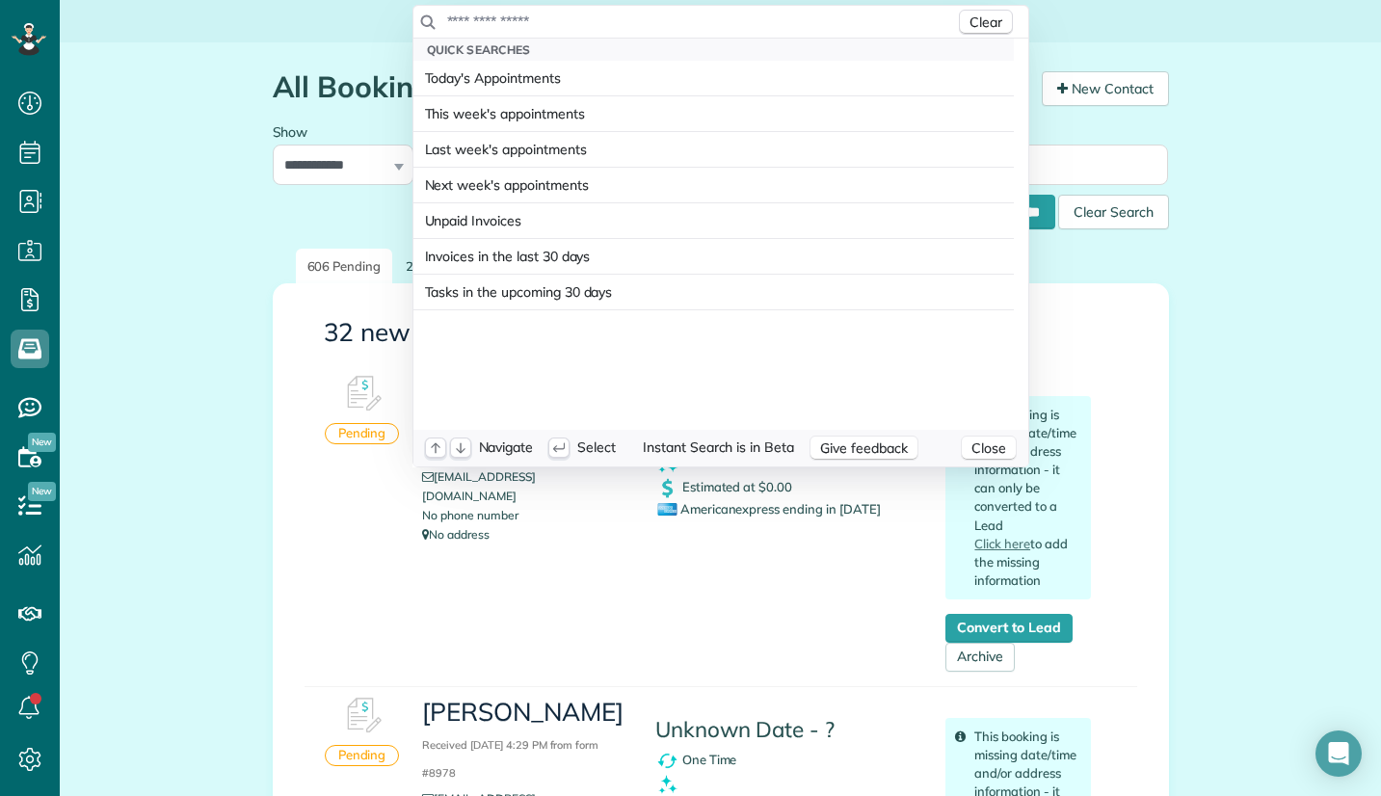
click at [698, 23] on input "text" at bounding box center [700, 21] width 509 height 19
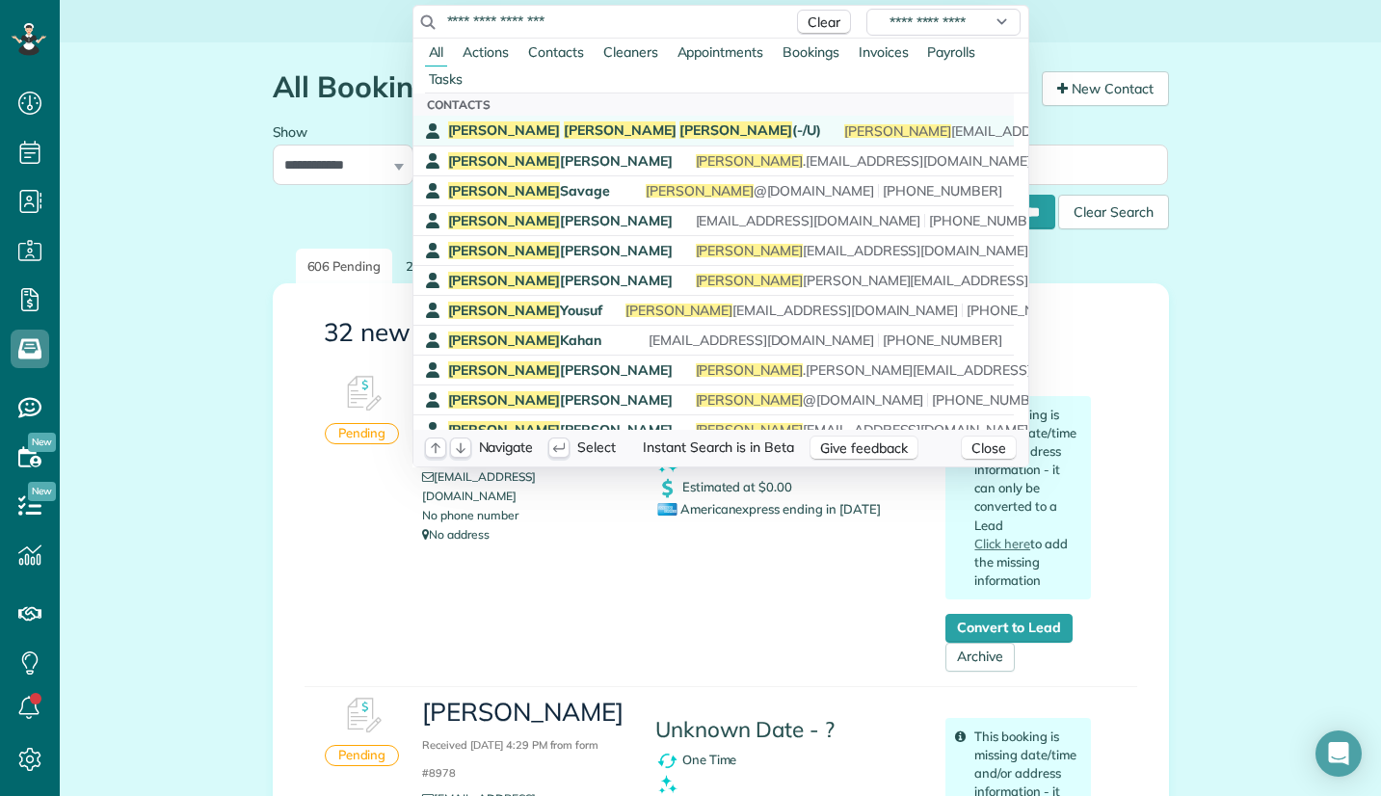
type input "**********"
click at [680, 124] on span "Ann" at bounding box center [736, 129] width 113 height 17
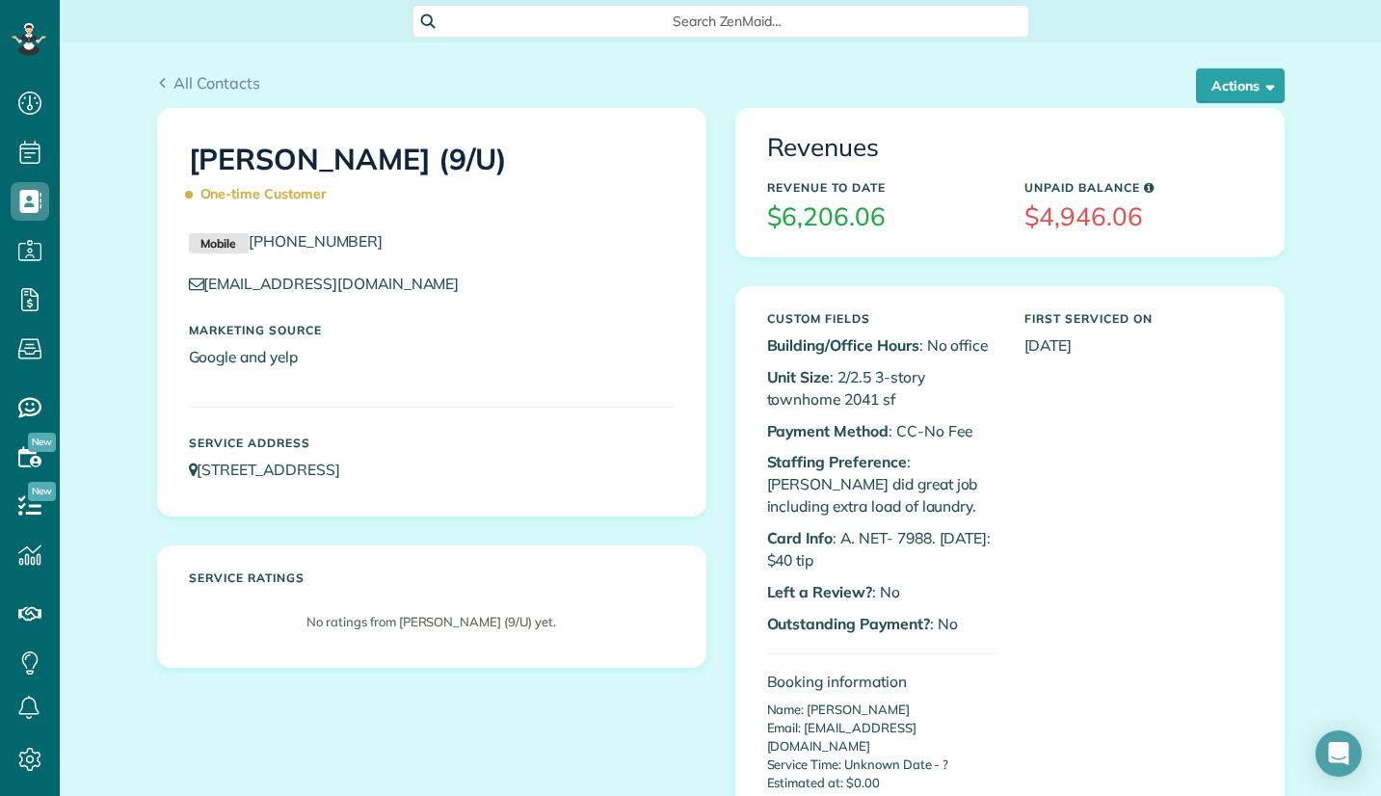
scroll to position [9, 9]
click at [1238, 92] on button "Actions" at bounding box center [1240, 85] width 89 height 35
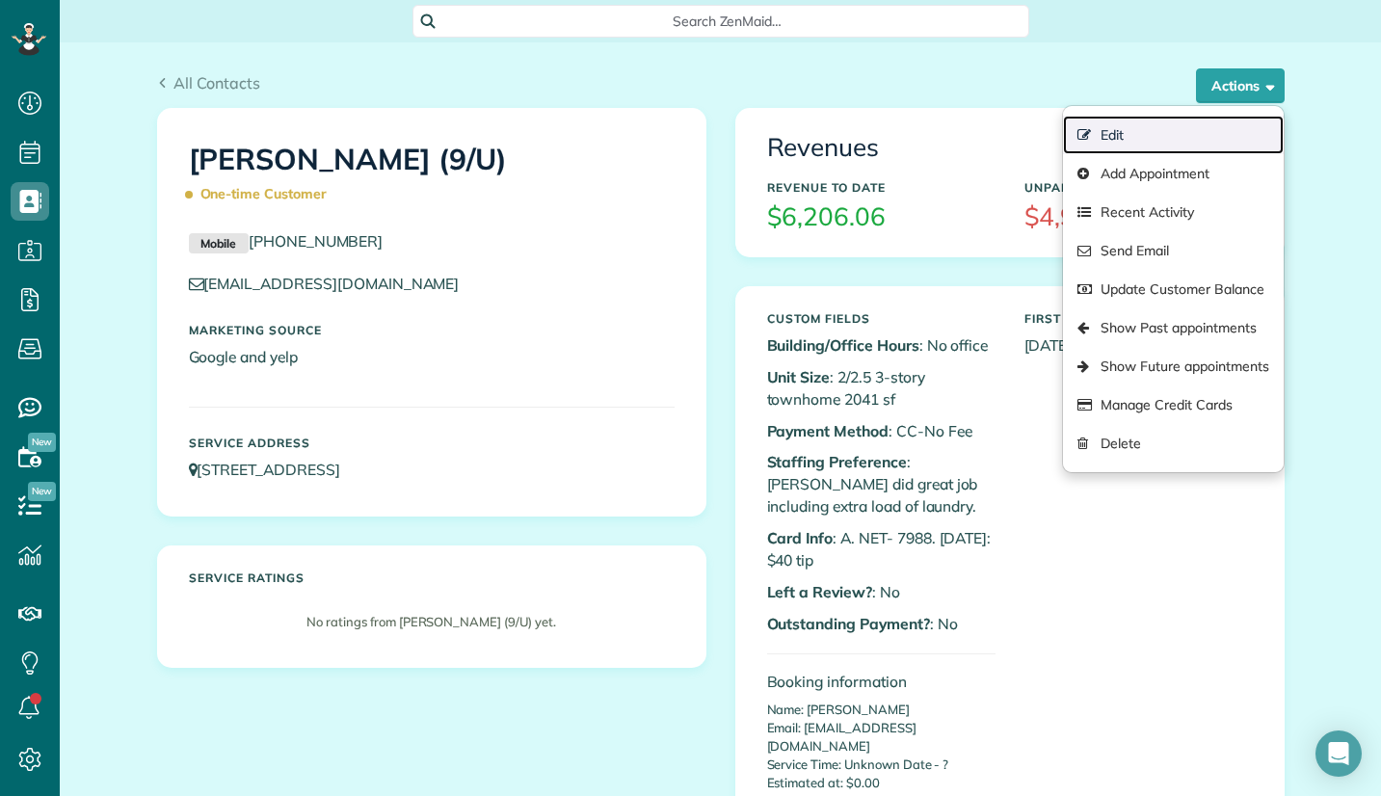
click at [1114, 129] on link "Edit" at bounding box center [1173, 135] width 220 height 39
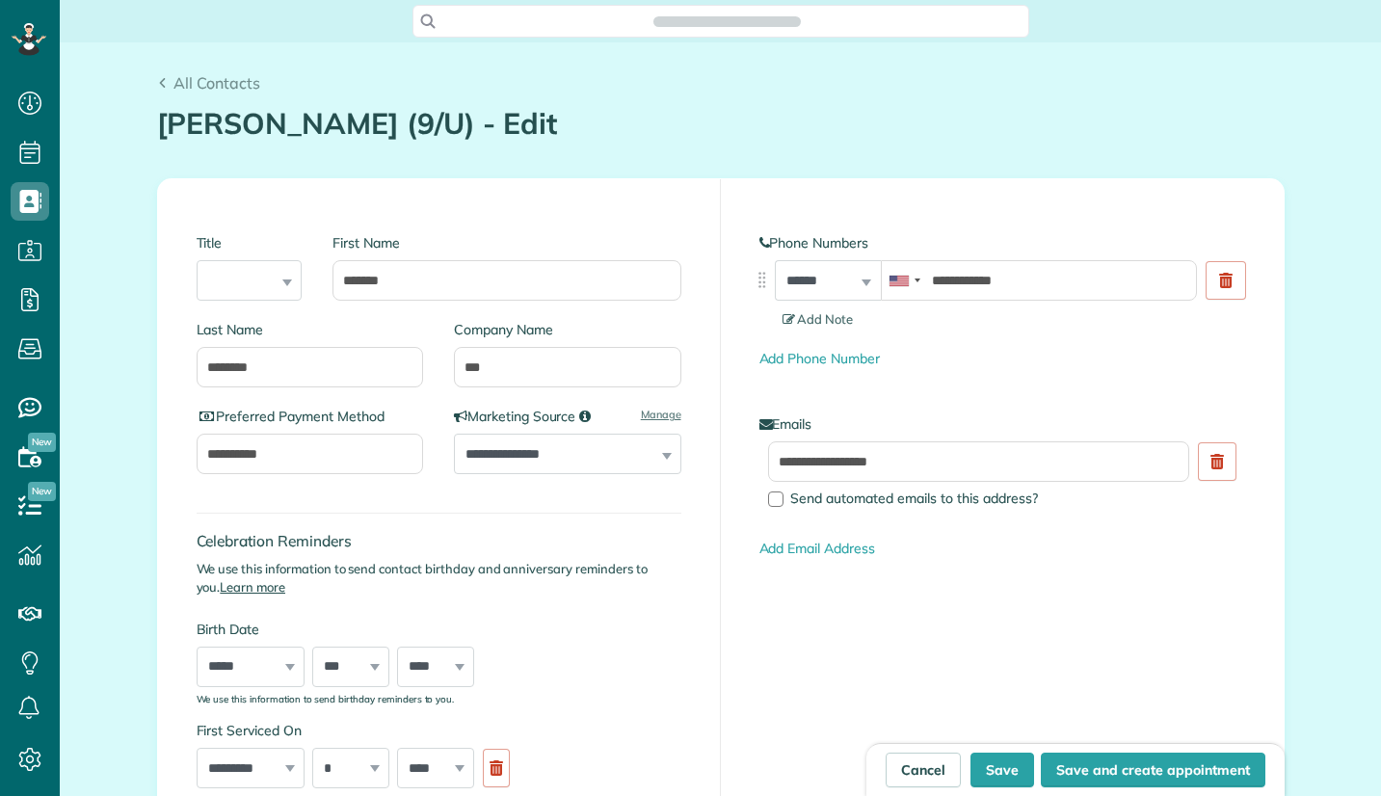
scroll to position [796, 60]
type input "**********"
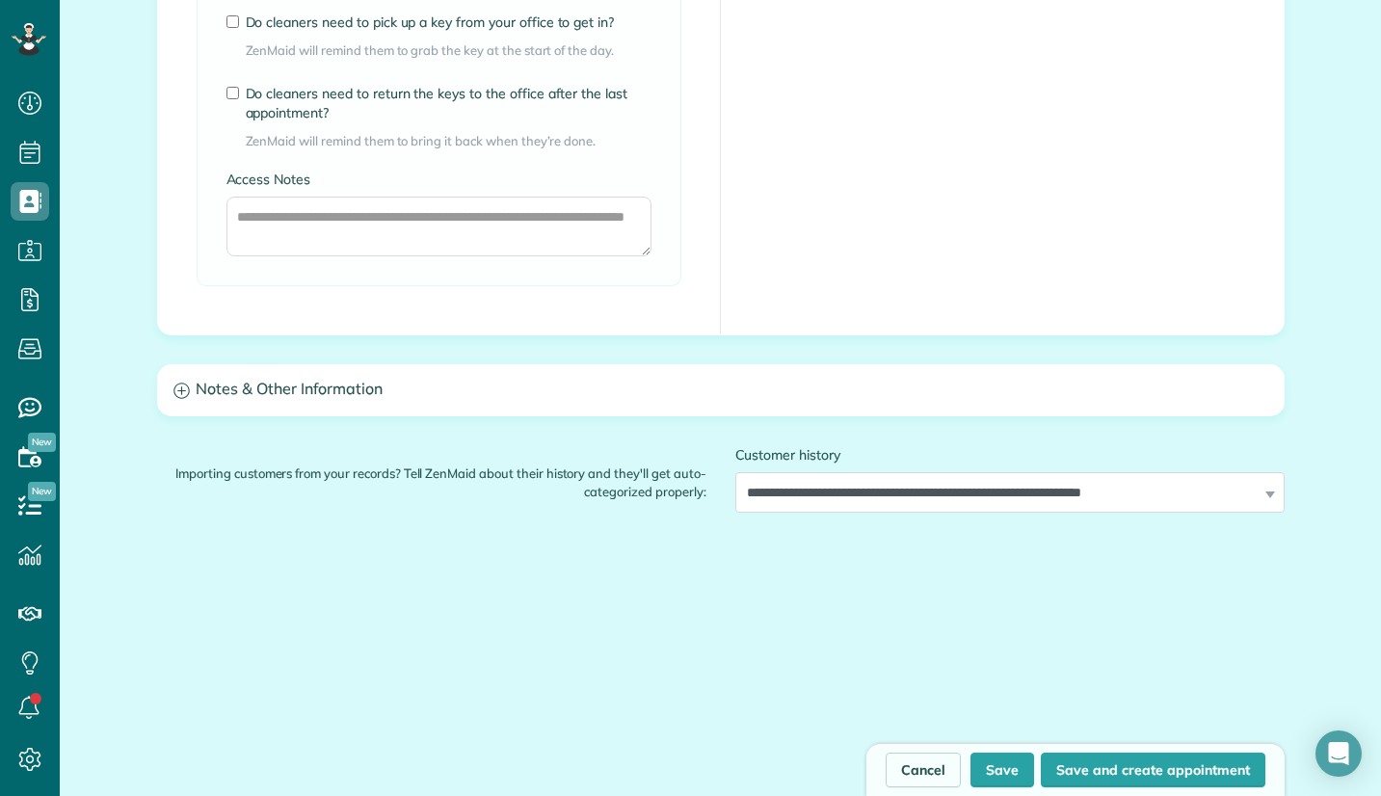
scroll to position [1542, 0]
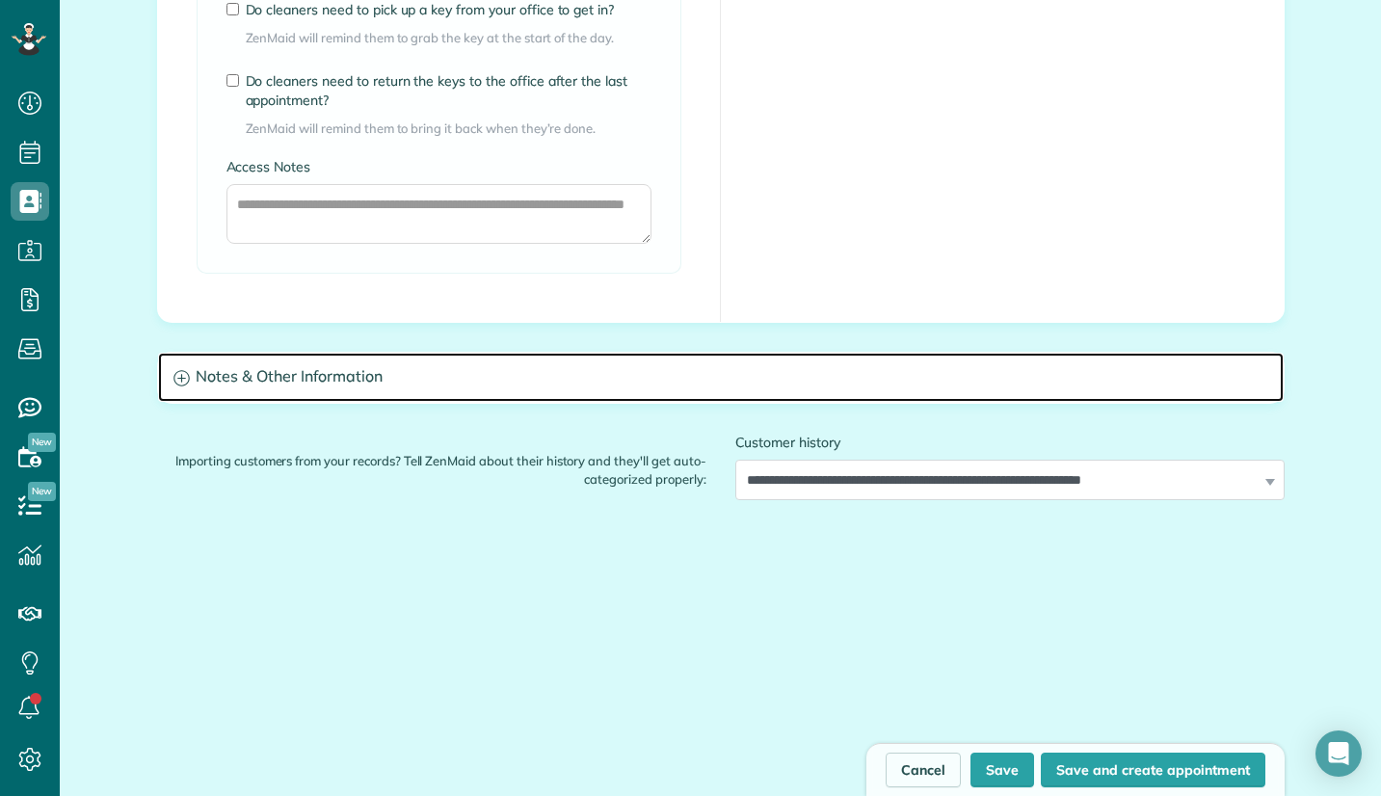
drag, startPoint x: 438, startPoint y: 381, endPoint x: 438, endPoint y: 392, distance: 11.6
click at [438, 382] on h3 "Notes & Other Information" at bounding box center [721, 377] width 1126 height 49
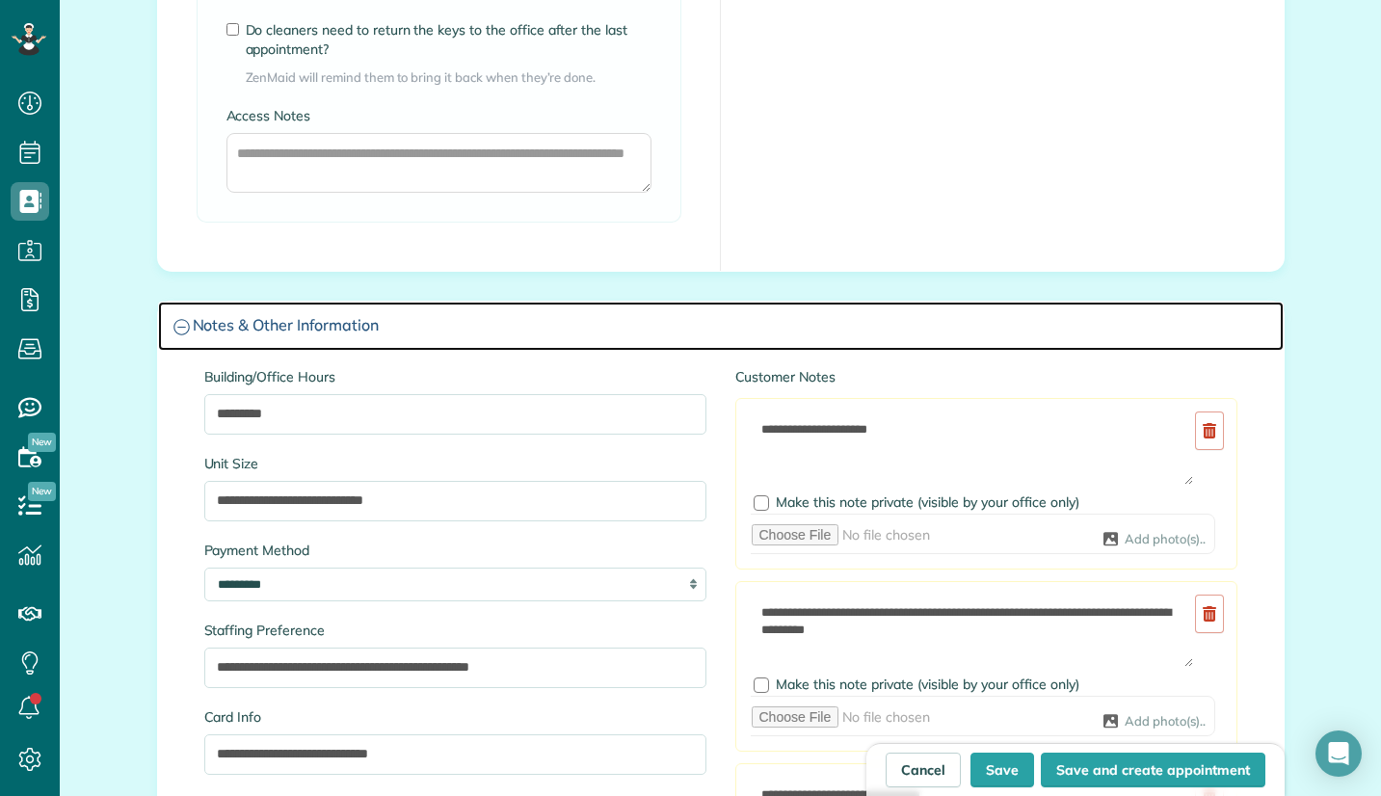
scroll to position [1832, 0]
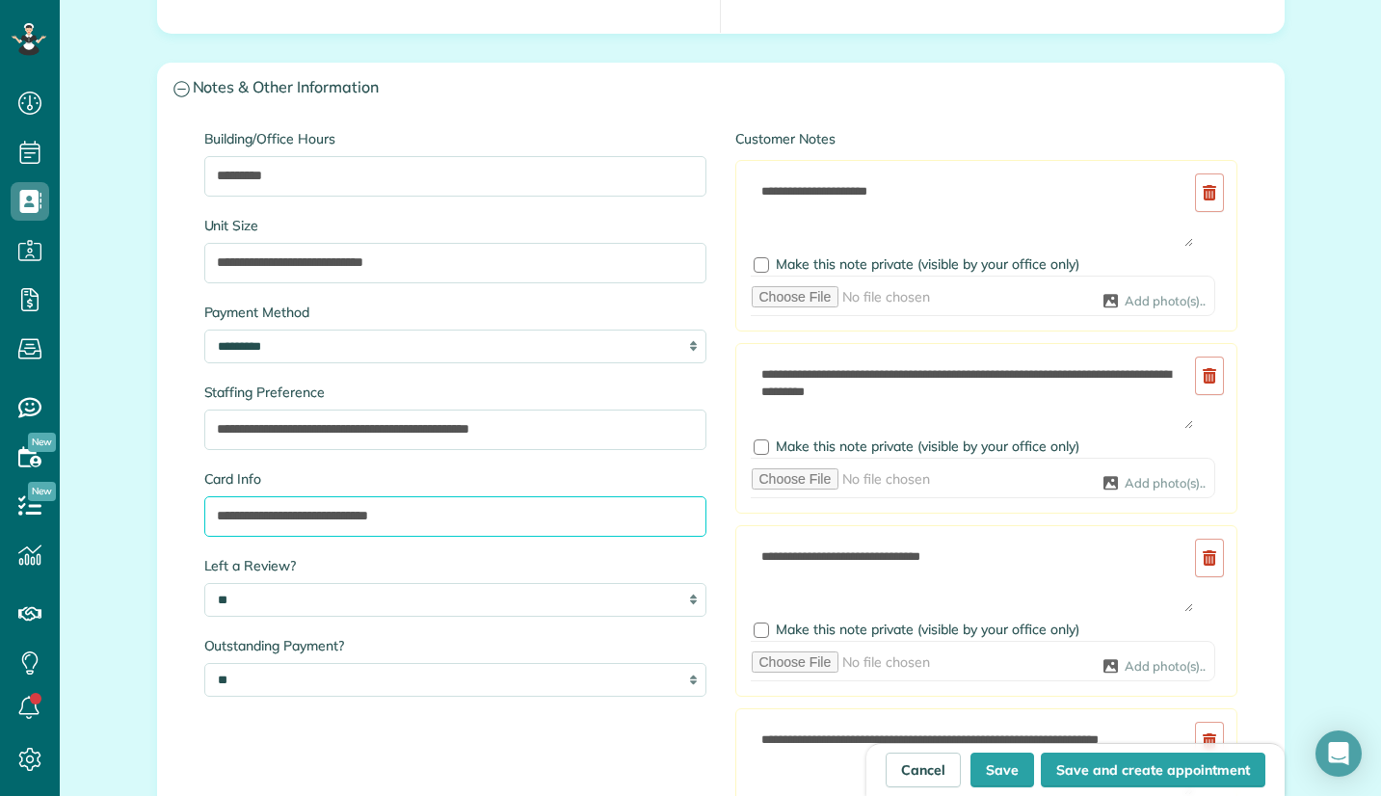
click at [274, 515] on input "**********" at bounding box center [455, 516] width 502 height 40
drag, startPoint x: 274, startPoint y: 515, endPoint x: 271, endPoint y: 542, distance: 27.1
click at [275, 516] on input "**********" at bounding box center [455, 516] width 502 height 40
paste input "text"
type input "**********"
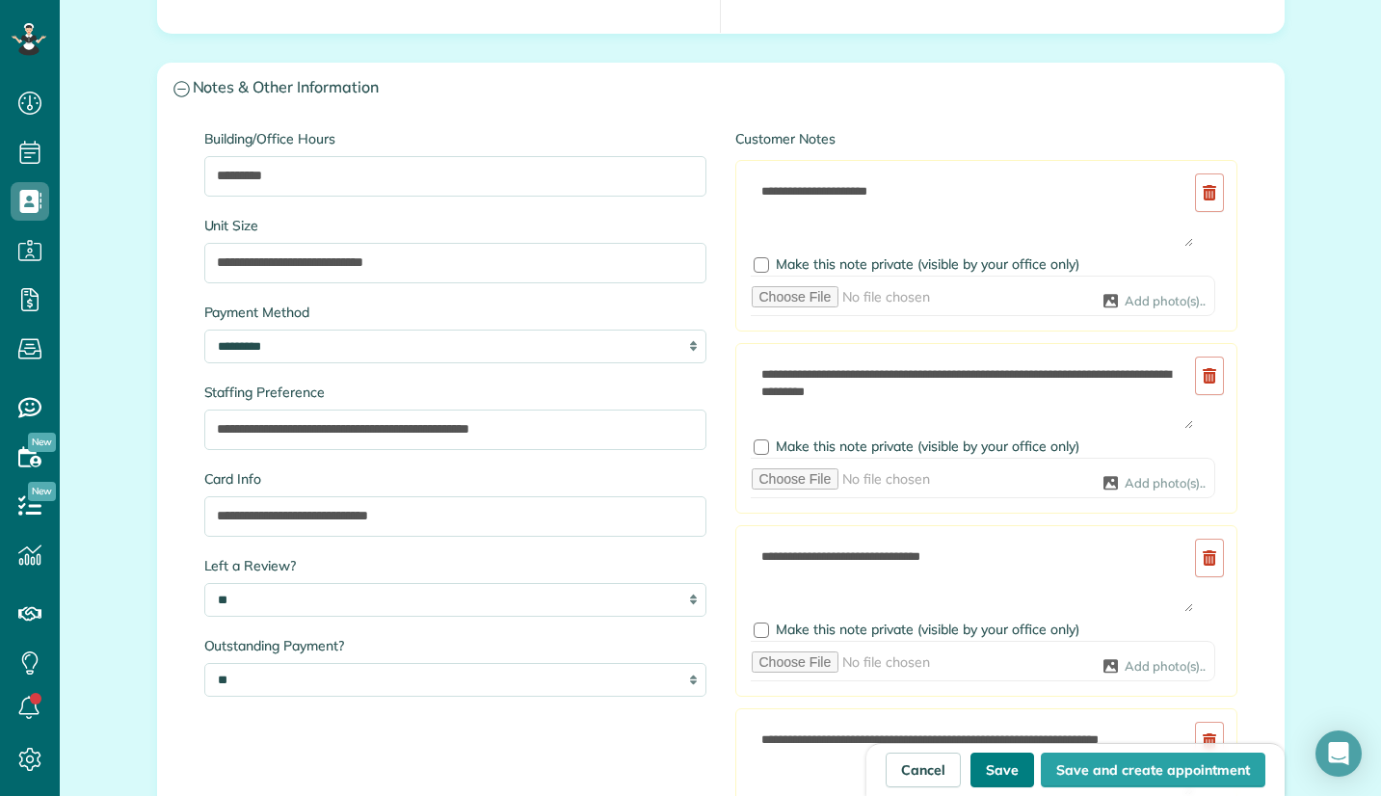
click at [983, 768] on button "Save" at bounding box center [1003, 770] width 64 height 35
type input "**********"
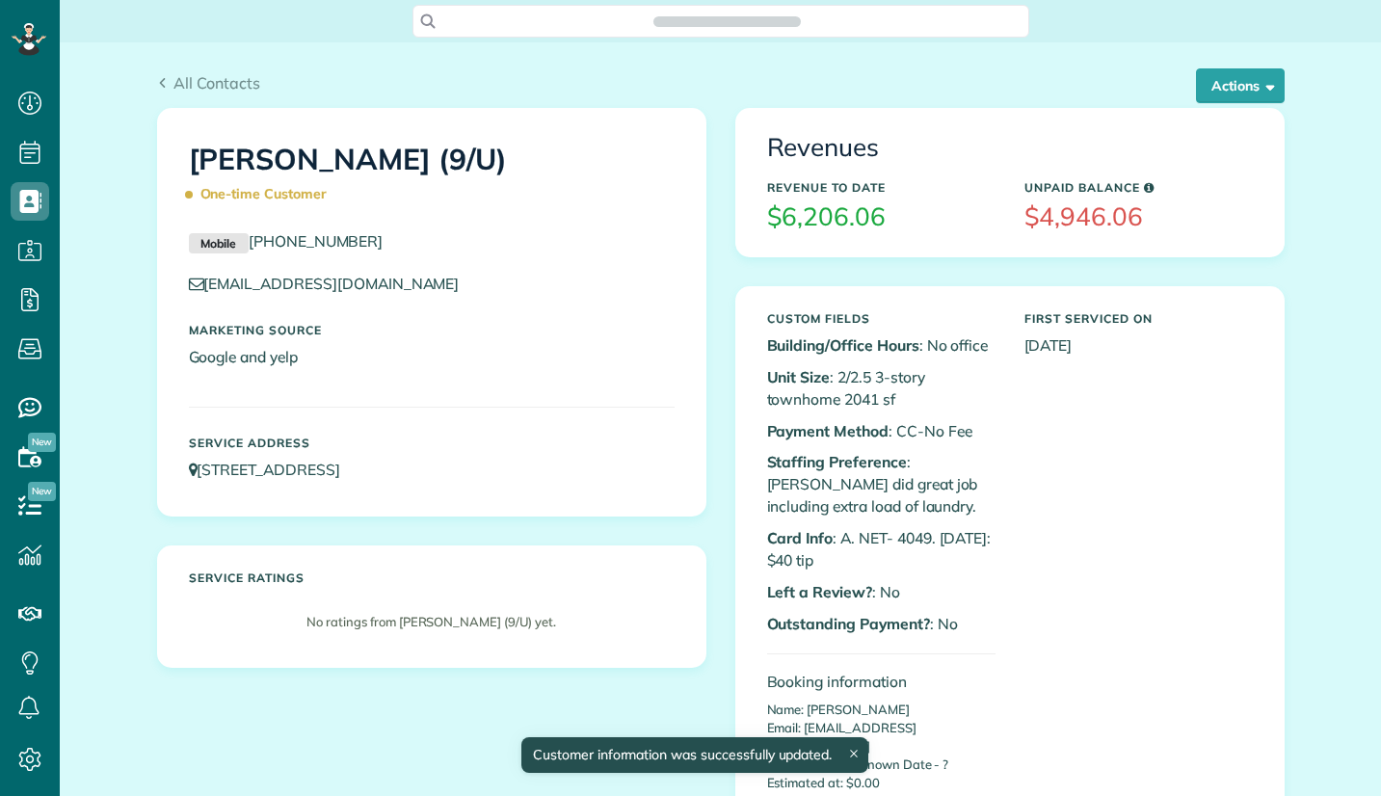
scroll to position [9, 9]
copy h1 "[PERSON_NAME]"
drag, startPoint x: 223, startPoint y: 158, endPoint x: 433, endPoint y: 164, distance: 210.2
click at [433, 164] on div "[PERSON_NAME] (9/U) One-time Customer" at bounding box center [431, 172] width 515 height 96
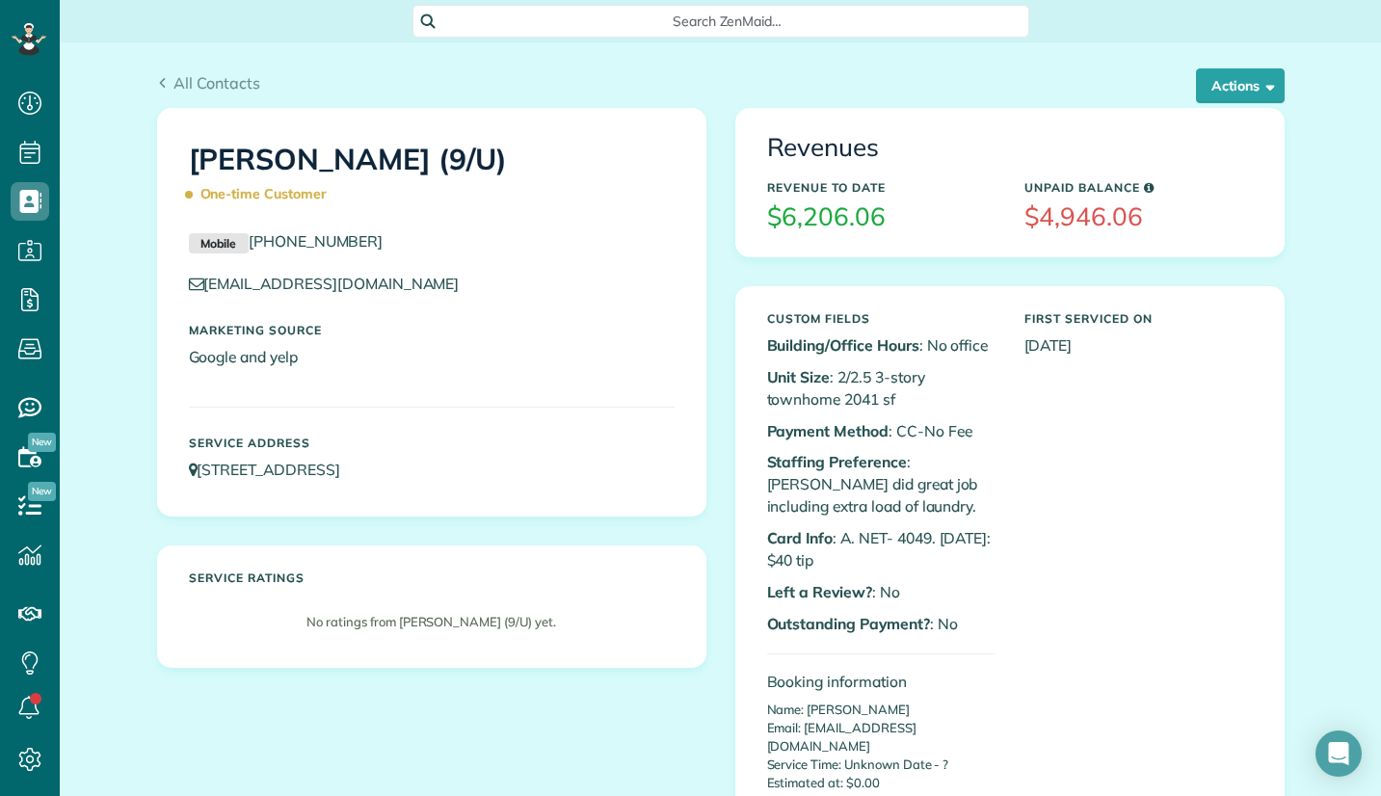
click at [721, 269] on div "Revenues Revenue to Date $6,206.06 Unpaid Balance $4,946.06 Custom Fields Build…" at bounding box center [1010, 487] width 578 height 758
click at [615, 14] on span "Search ZenMaid…" at bounding box center [728, 21] width 586 height 19
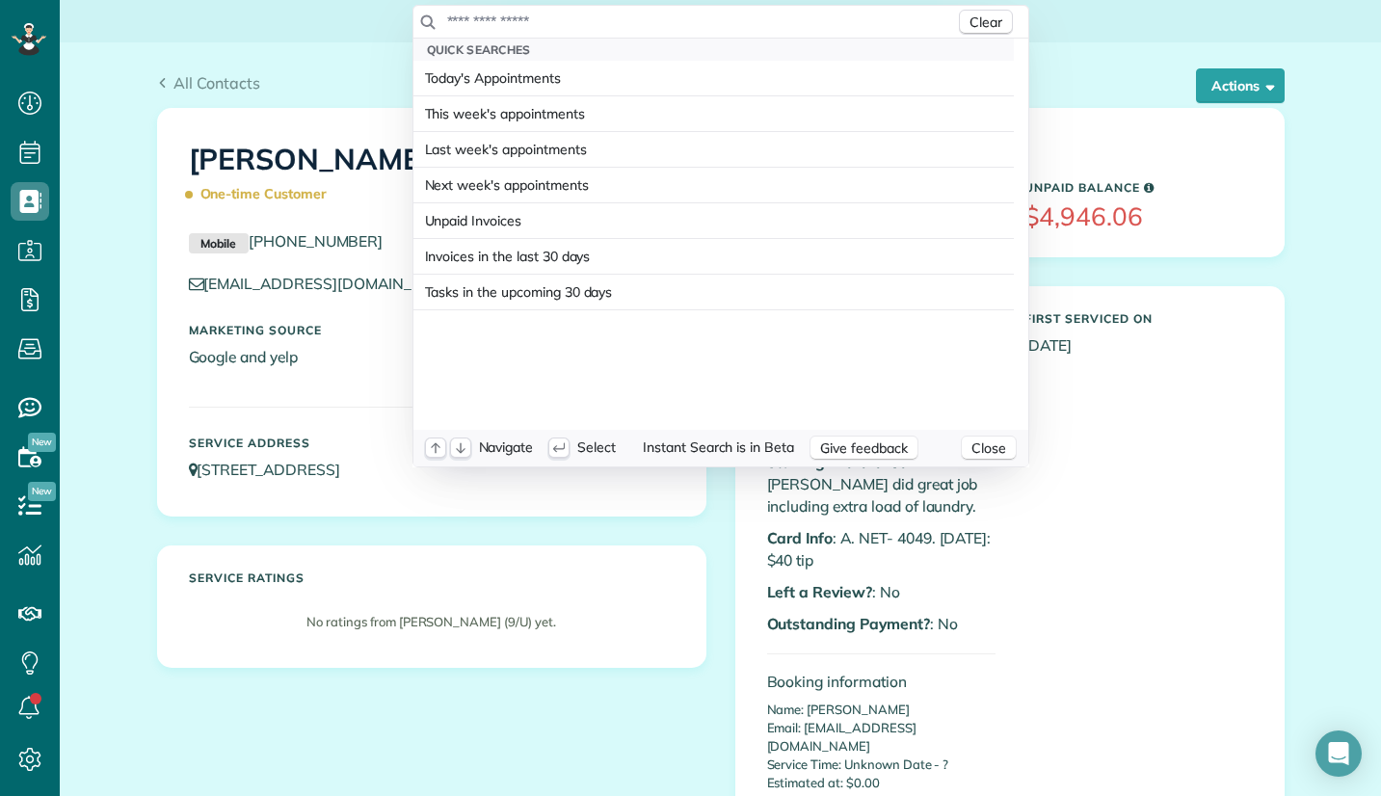
click at [615, 20] on input "text" at bounding box center [700, 21] width 509 height 19
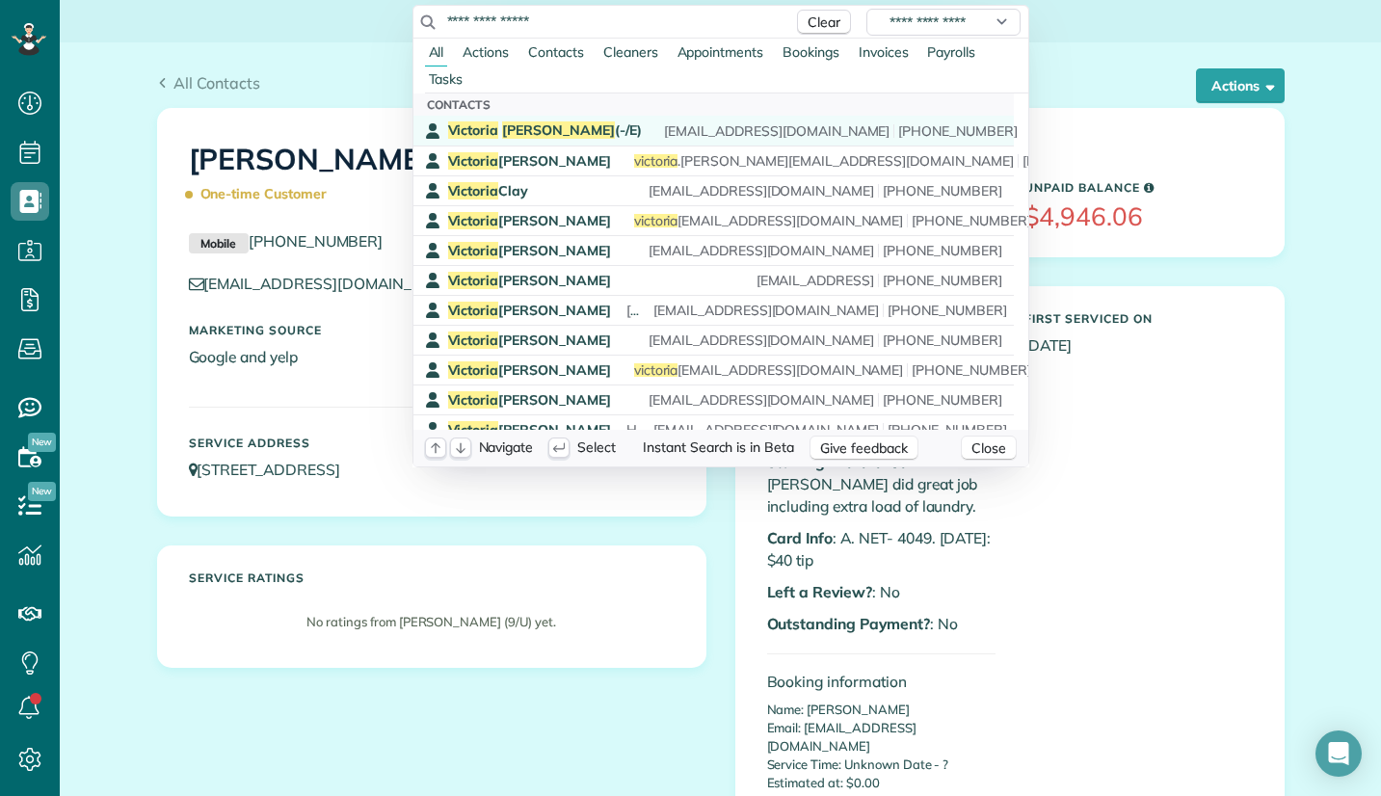
type input "**********"
drag, startPoint x: 526, startPoint y: 133, endPoint x: 454, endPoint y: 65, distance: 99.6
click at [525, 132] on span "Garcia" at bounding box center [558, 129] width 113 height 17
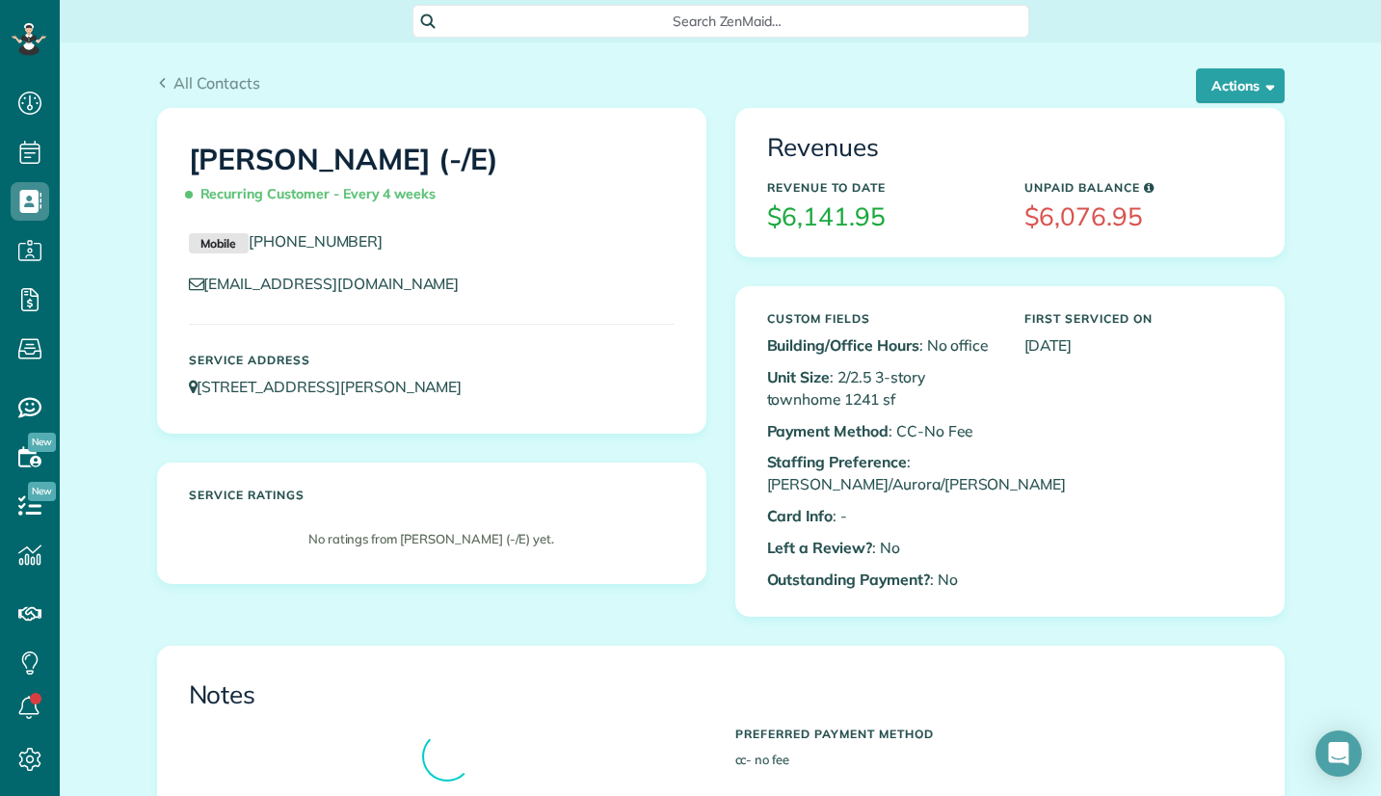
scroll to position [9, 9]
click at [1211, 89] on button "Actions" at bounding box center [1240, 85] width 89 height 35
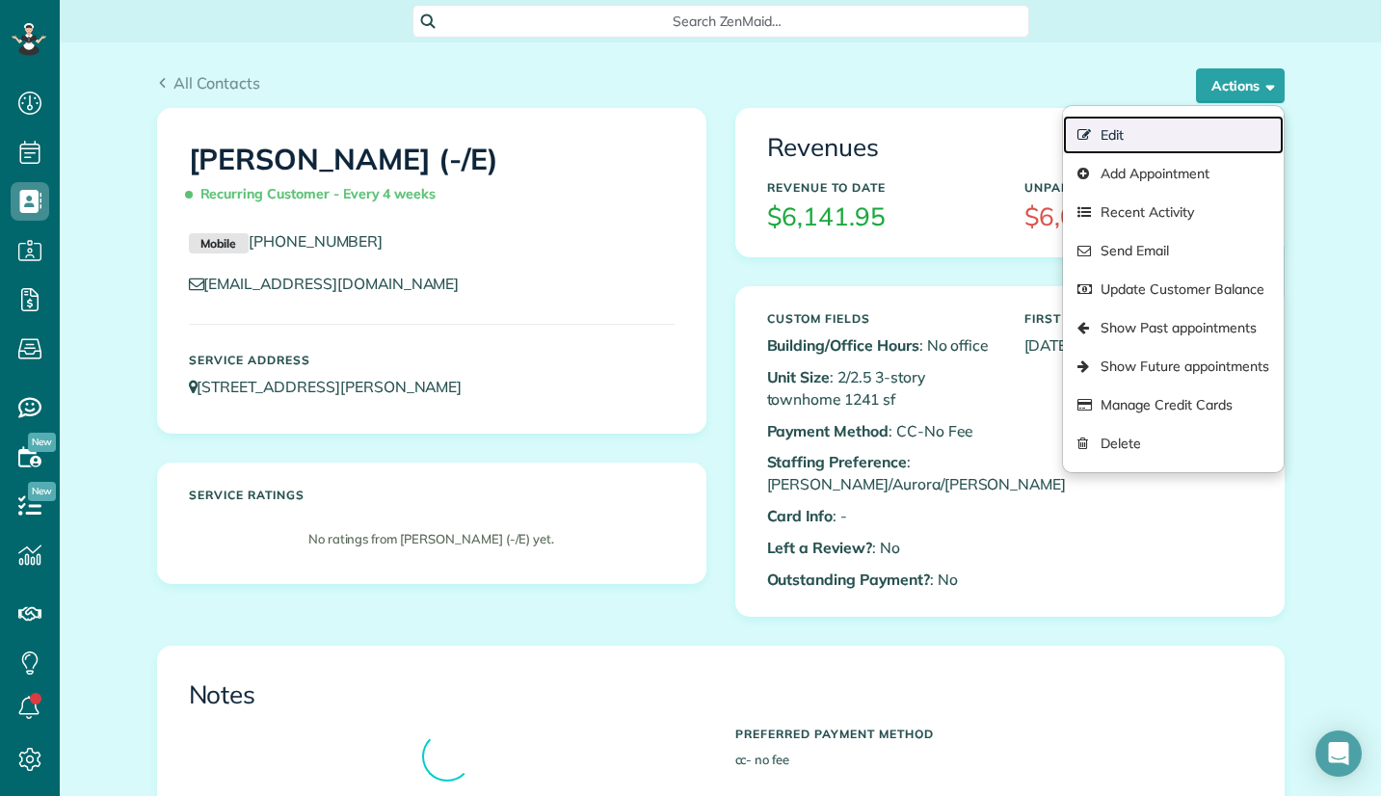
click at [1125, 137] on link "Edit" at bounding box center [1173, 135] width 220 height 39
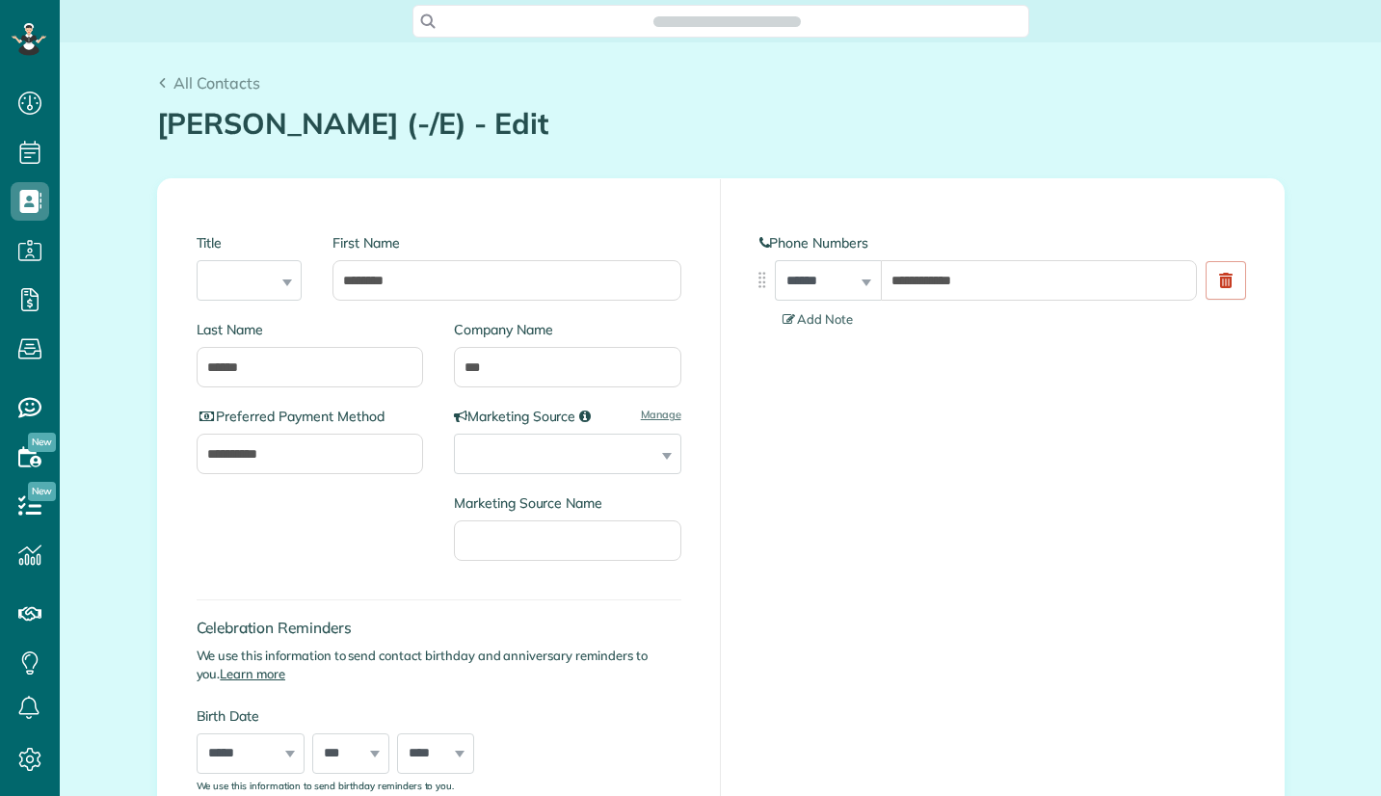
type input "**********"
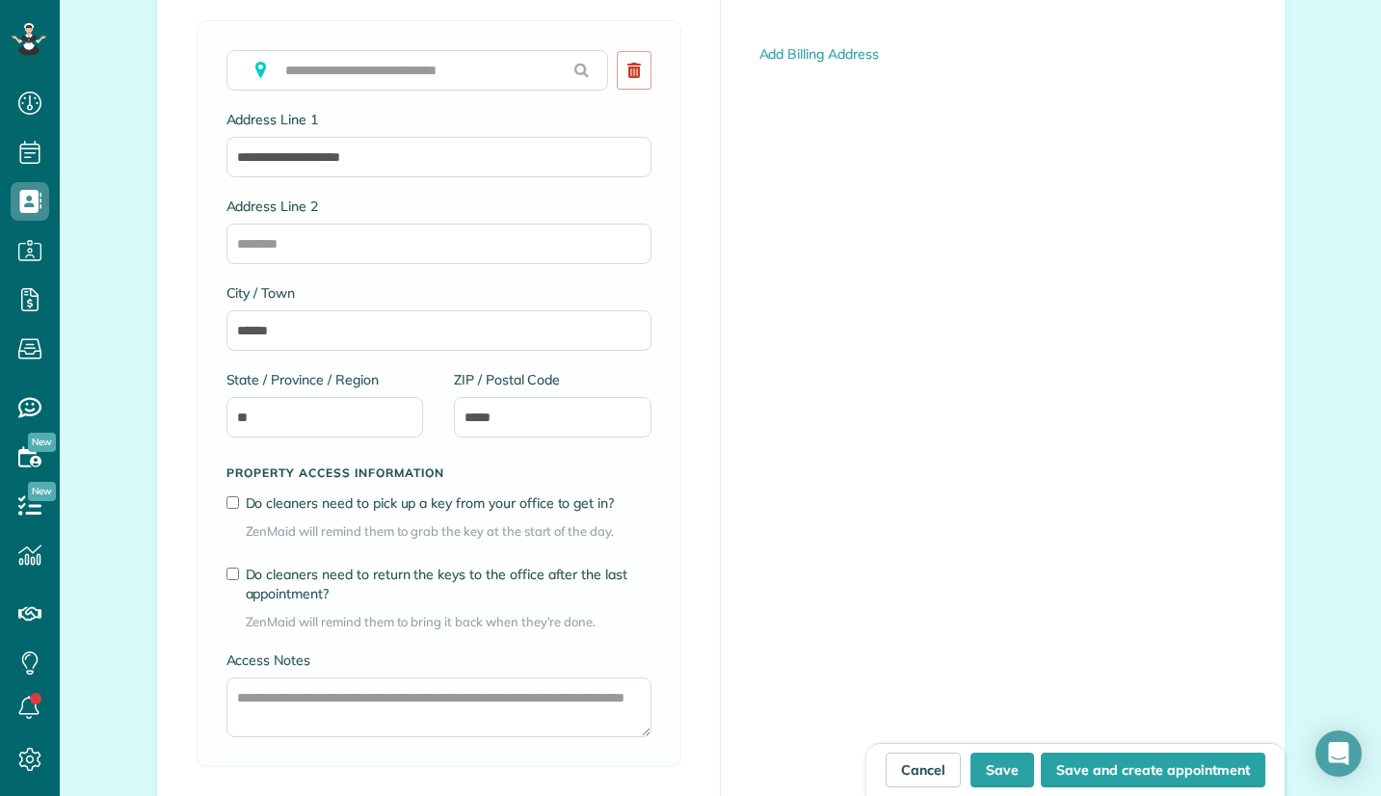
scroll to position [1350, 0]
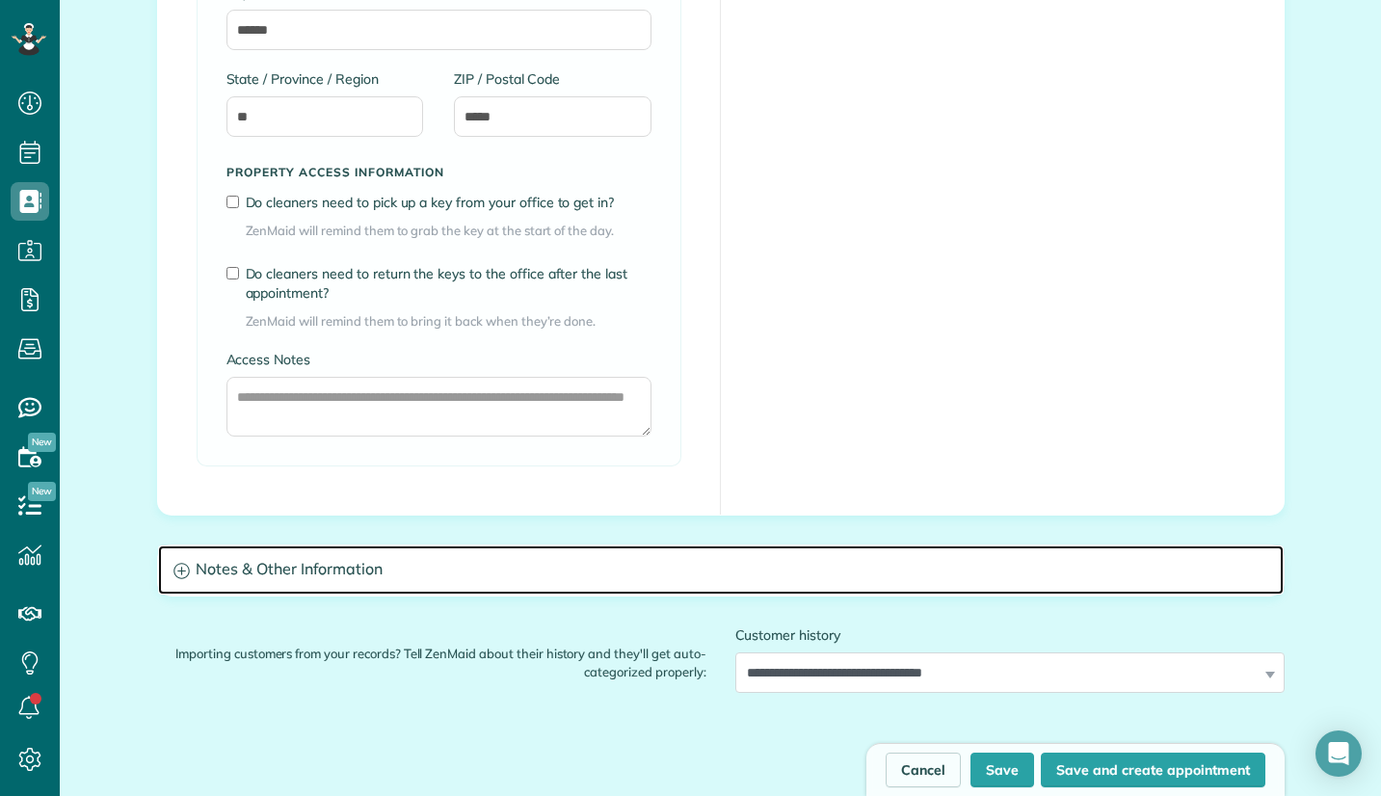
click at [413, 561] on h3 "Notes & Other Information" at bounding box center [721, 570] width 1126 height 49
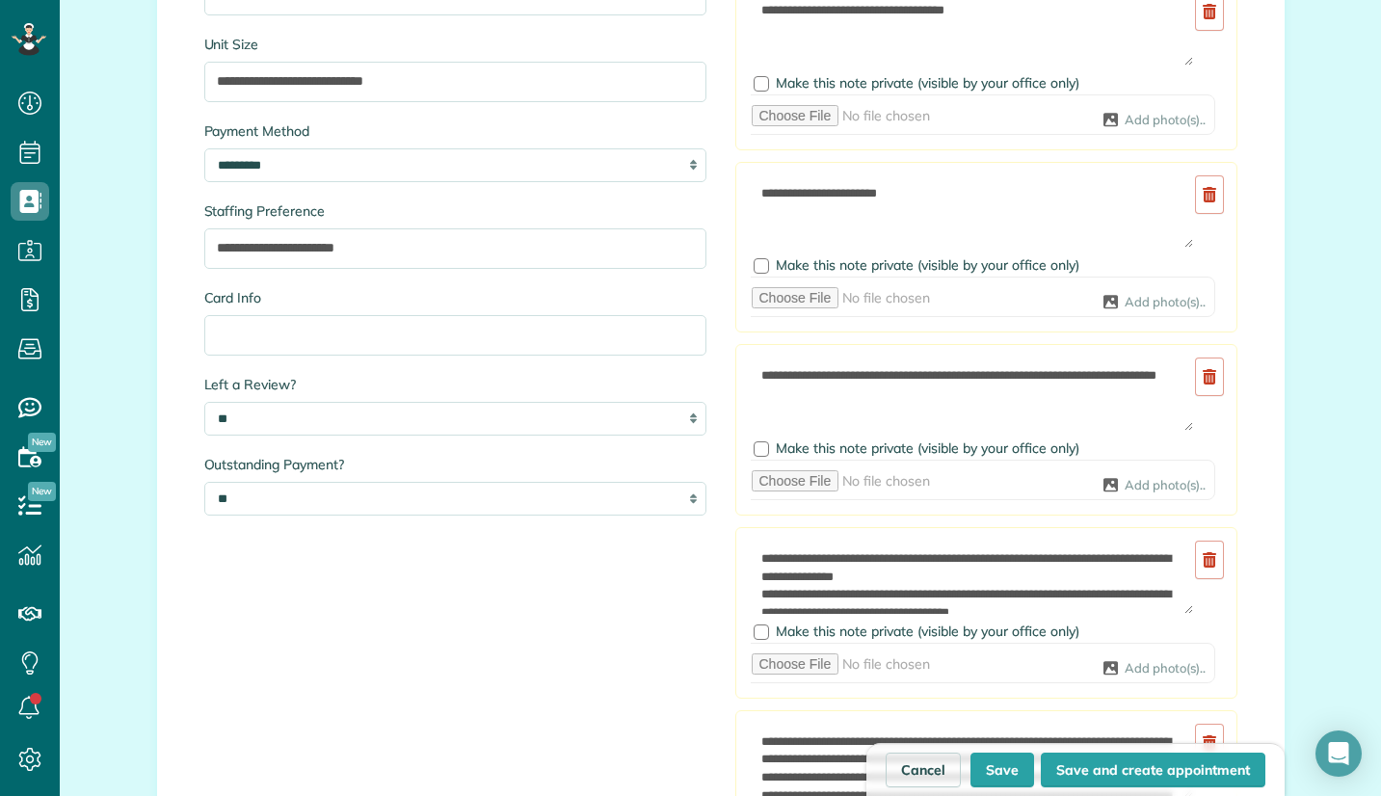
scroll to position [2024, 0]
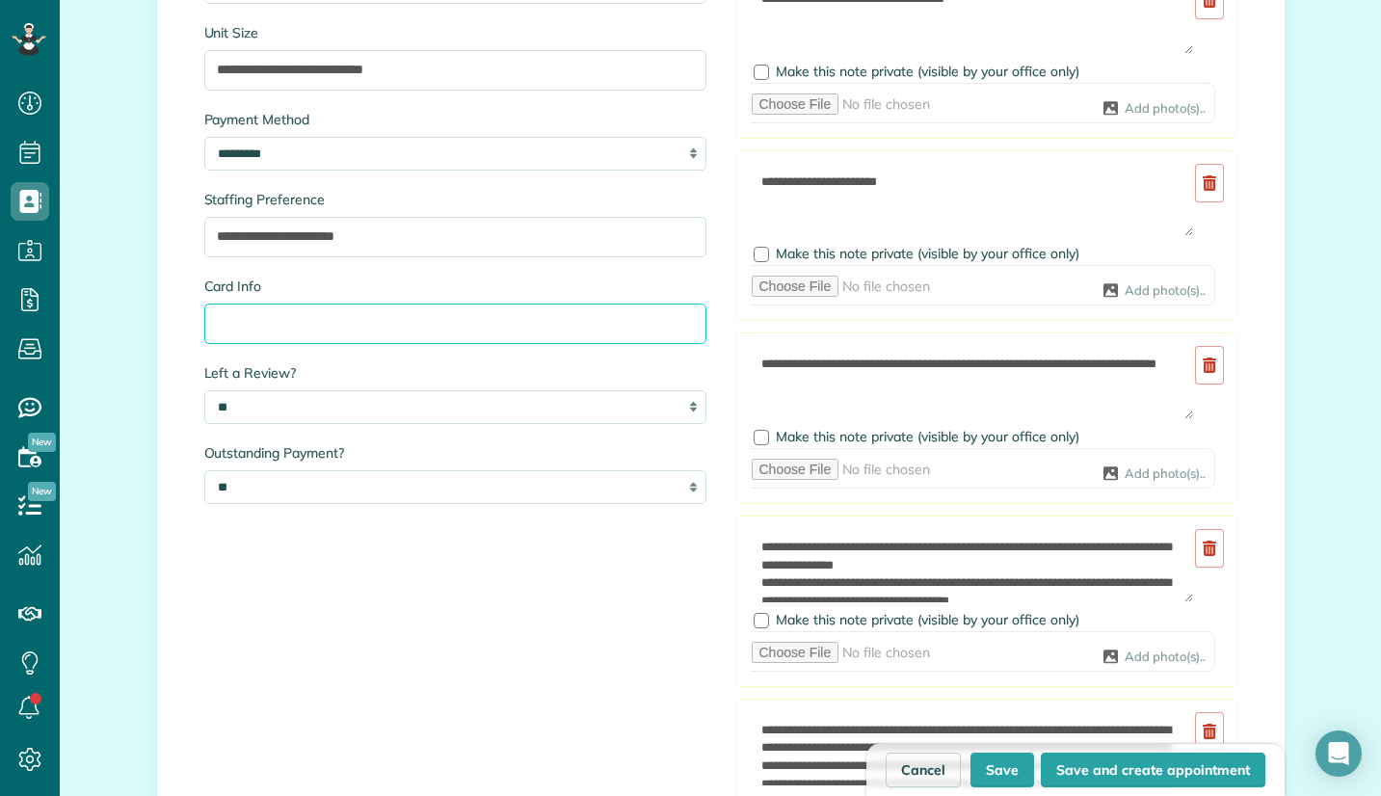
click at [327, 313] on input "Card Info" at bounding box center [455, 324] width 502 height 40
type input "*"
paste input "*****"
type input "**********"
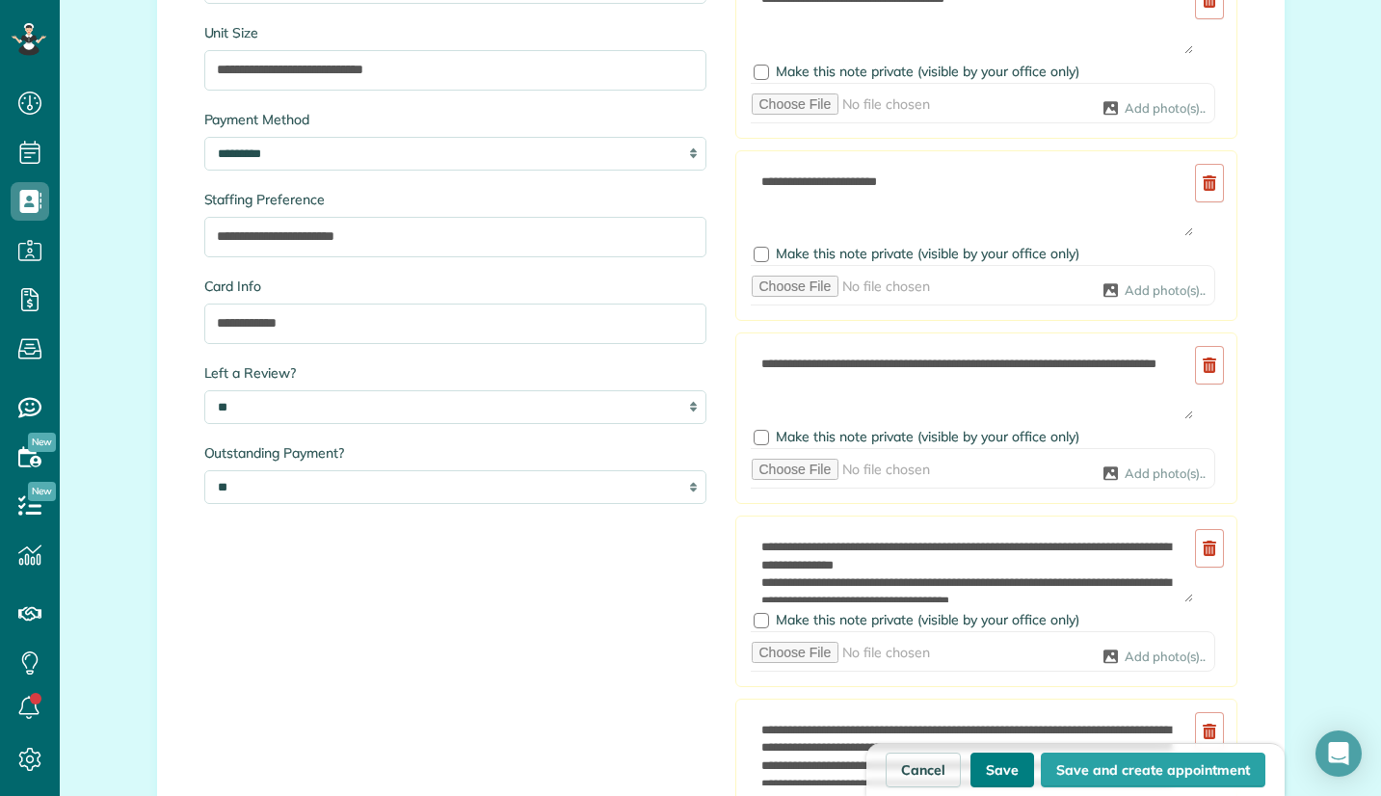
click at [1001, 764] on button "Save" at bounding box center [1003, 770] width 64 height 35
type input "**********"
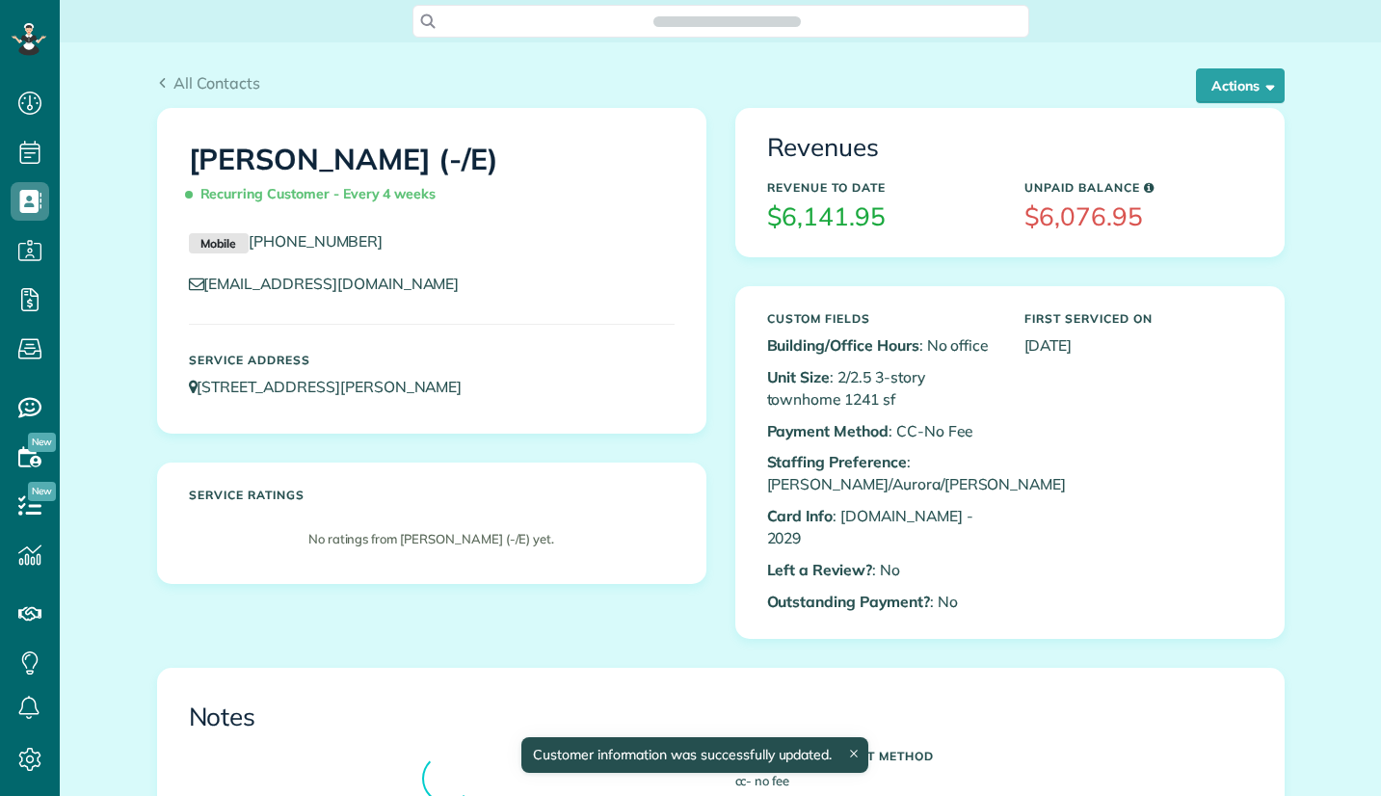
scroll to position [796, 60]
copy h1 "[PERSON_NAME]"
drag, startPoint x: 221, startPoint y: 154, endPoint x: 323, endPoint y: 424, distance: 288.6
click at [385, 161] on h1 "Victoria Garcia (-/E) Recurring Customer - Every 4 weeks" at bounding box center [432, 177] width 486 height 67
drag, startPoint x: 599, startPoint y: 225, endPoint x: 490, endPoint y: 190, distance: 114.3
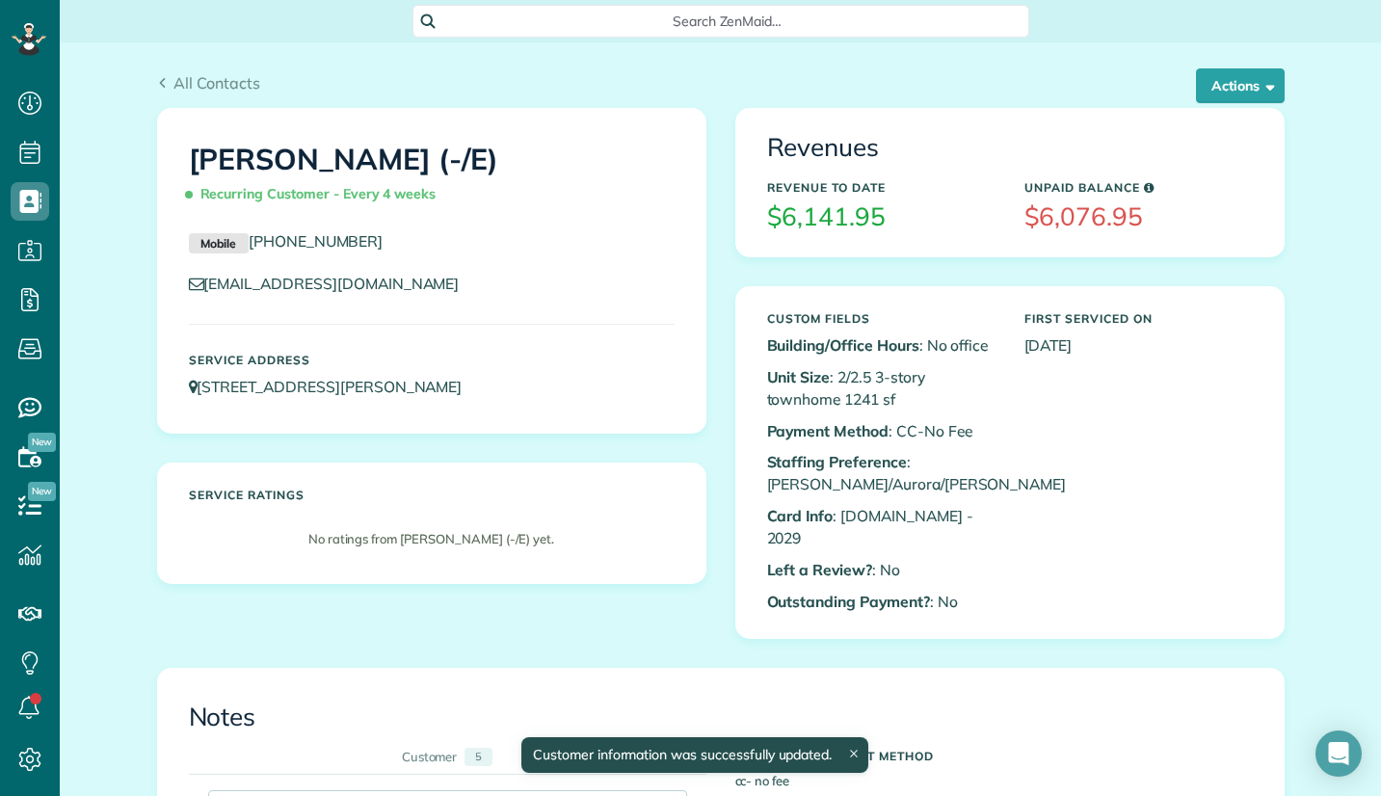
click at [597, 225] on div "Victoria Garcia (-/E) Recurring Customer - Every 4 weeks" at bounding box center [431, 177] width 515 height 106
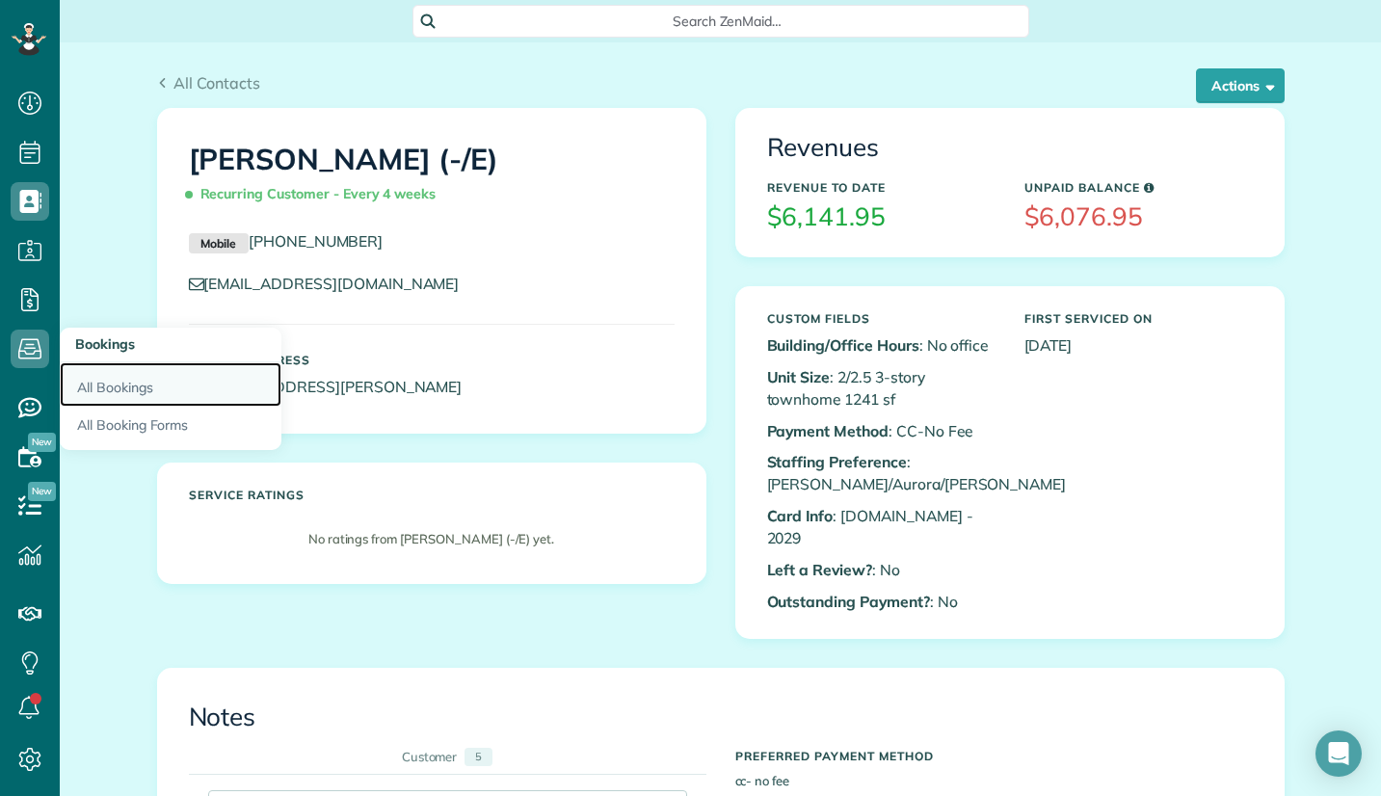
click at [111, 382] on link "All Bookings" at bounding box center [171, 384] width 222 height 44
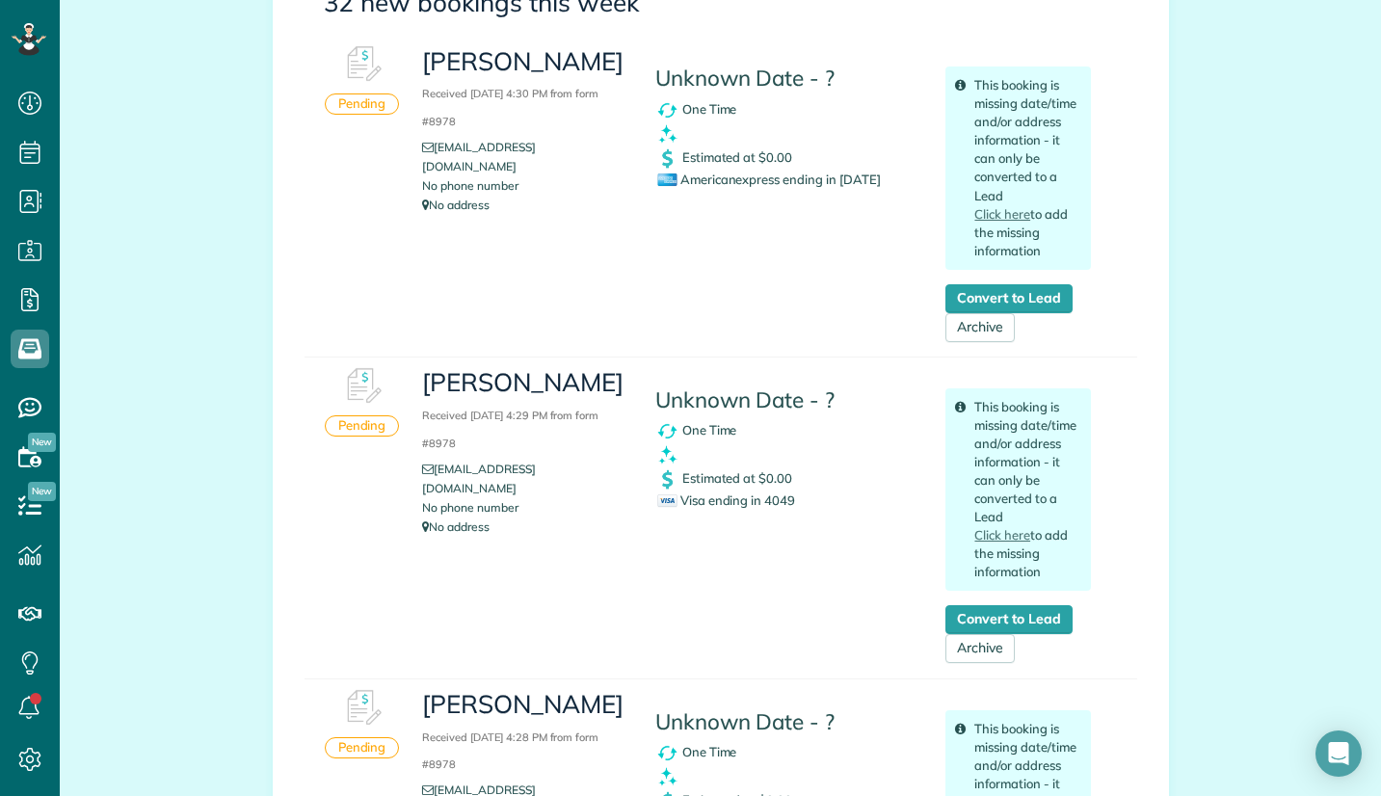
scroll to position [578, 0]
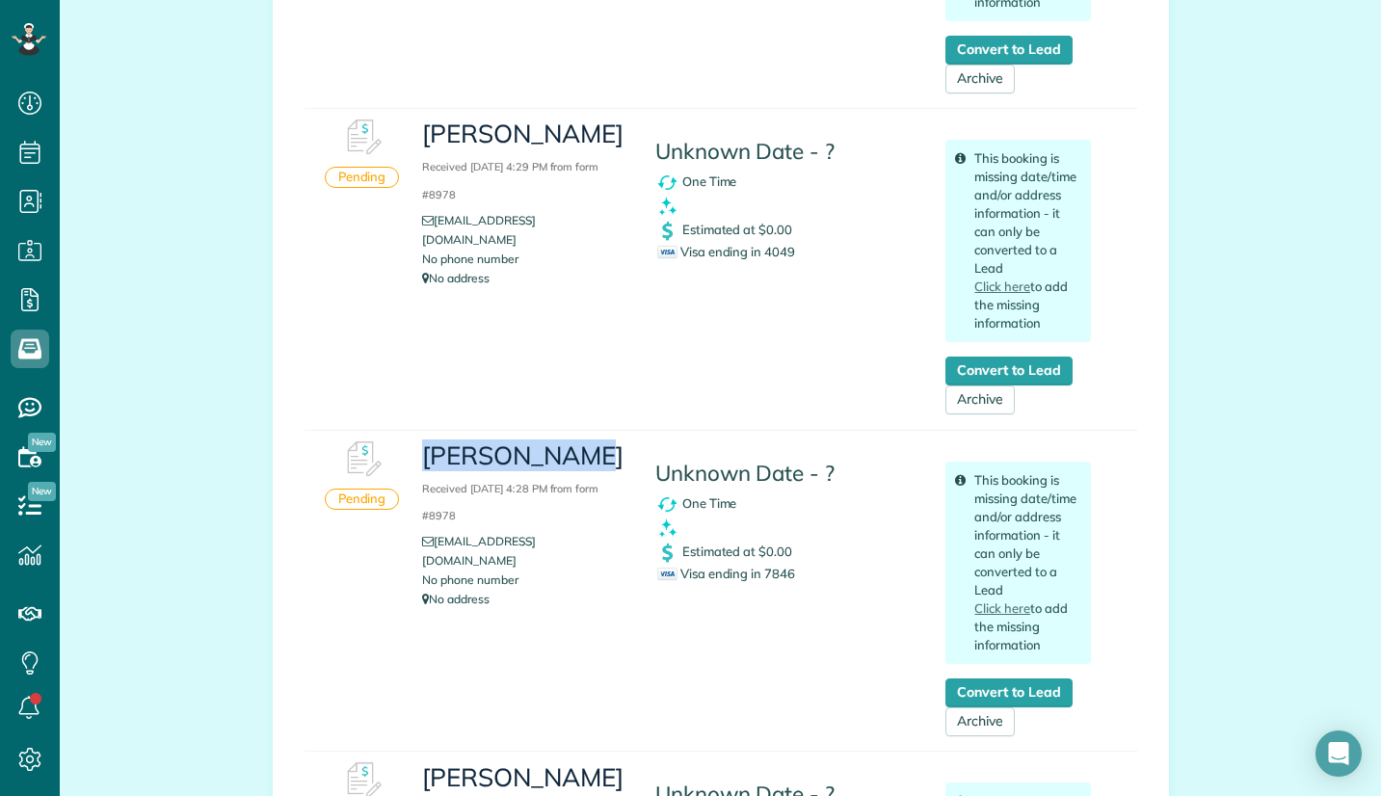
drag, startPoint x: 467, startPoint y: 454, endPoint x: 576, endPoint y: 479, distance: 112.7
click at [588, 459] on div "Jenny Foster Received September 03, 2025 4:28 PM from form #8978 jennynfoster@g…" at bounding box center [524, 525] width 232 height 189
copy h3 "Jenny Foster"
drag, startPoint x: 794, startPoint y: 373, endPoint x: 753, endPoint y: 372, distance: 41.5
click at [794, 373] on div "Cameron Birdwell Received September 03, 2025 4:29 PM from form #8978 cbird98765…" at bounding box center [757, 262] width 698 height 307
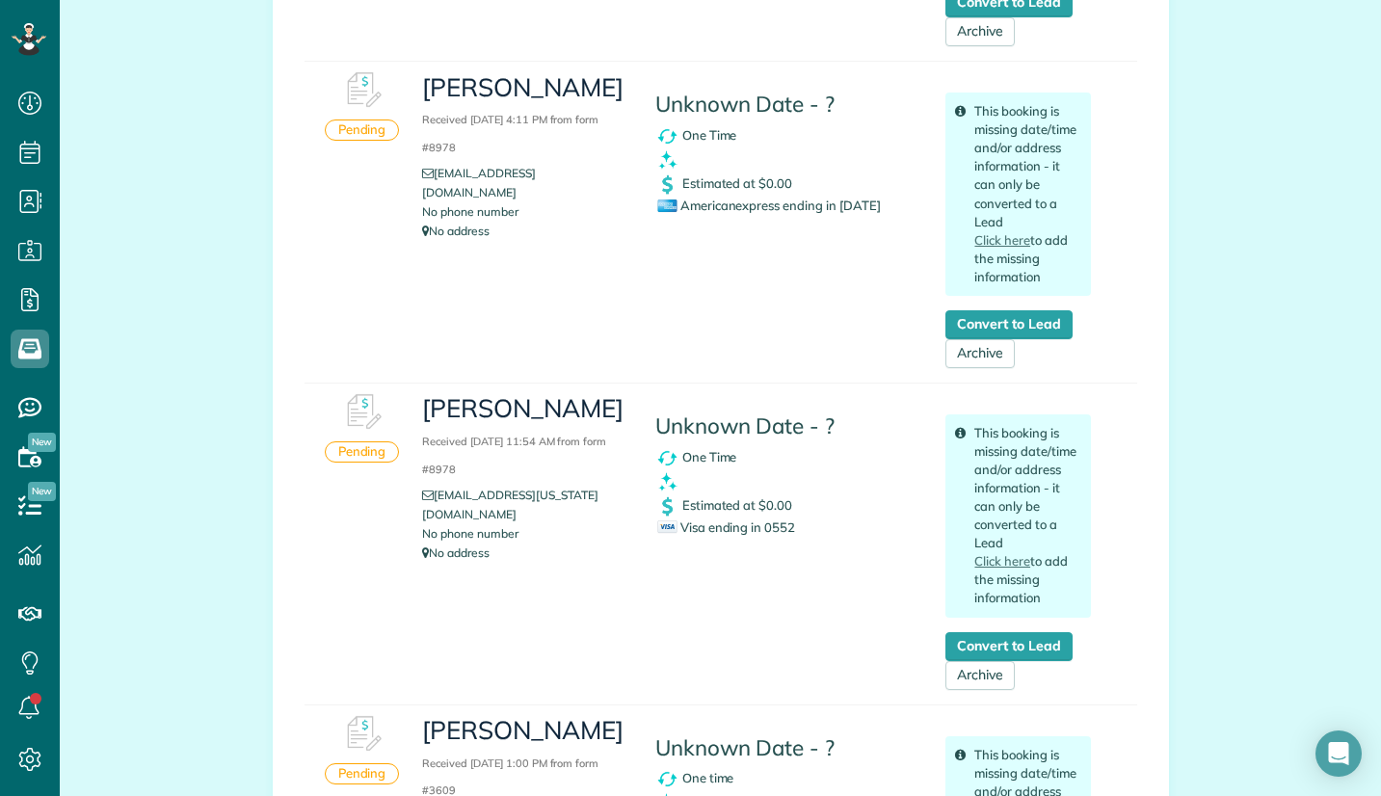
scroll to position [1350, 0]
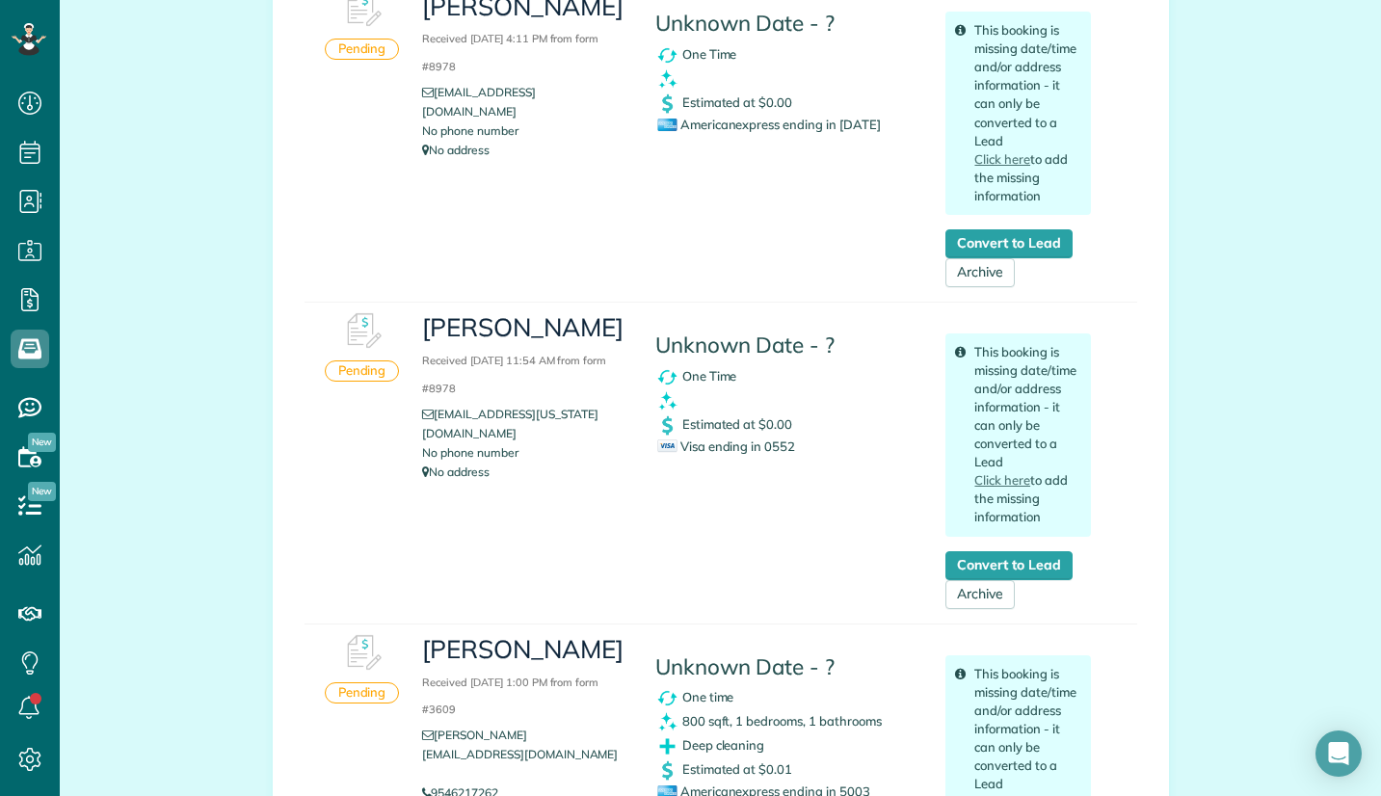
copy h3 "Sara Ann Thornburg"
drag, startPoint x: 418, startPoint y: 322, endPoint x: 583, endPoint y: 347, distance: 166.7
click at [583, 347] on h3 "Sara Ann Thornburg Received September 03, 2025 11:54 AM from form #8978" at bounding box center [523, 355] width 203 height 83
drag, startPoint x: 154, startPoint y: 241, endPoint x: 169, endPoint y: 243, distance: 14.6
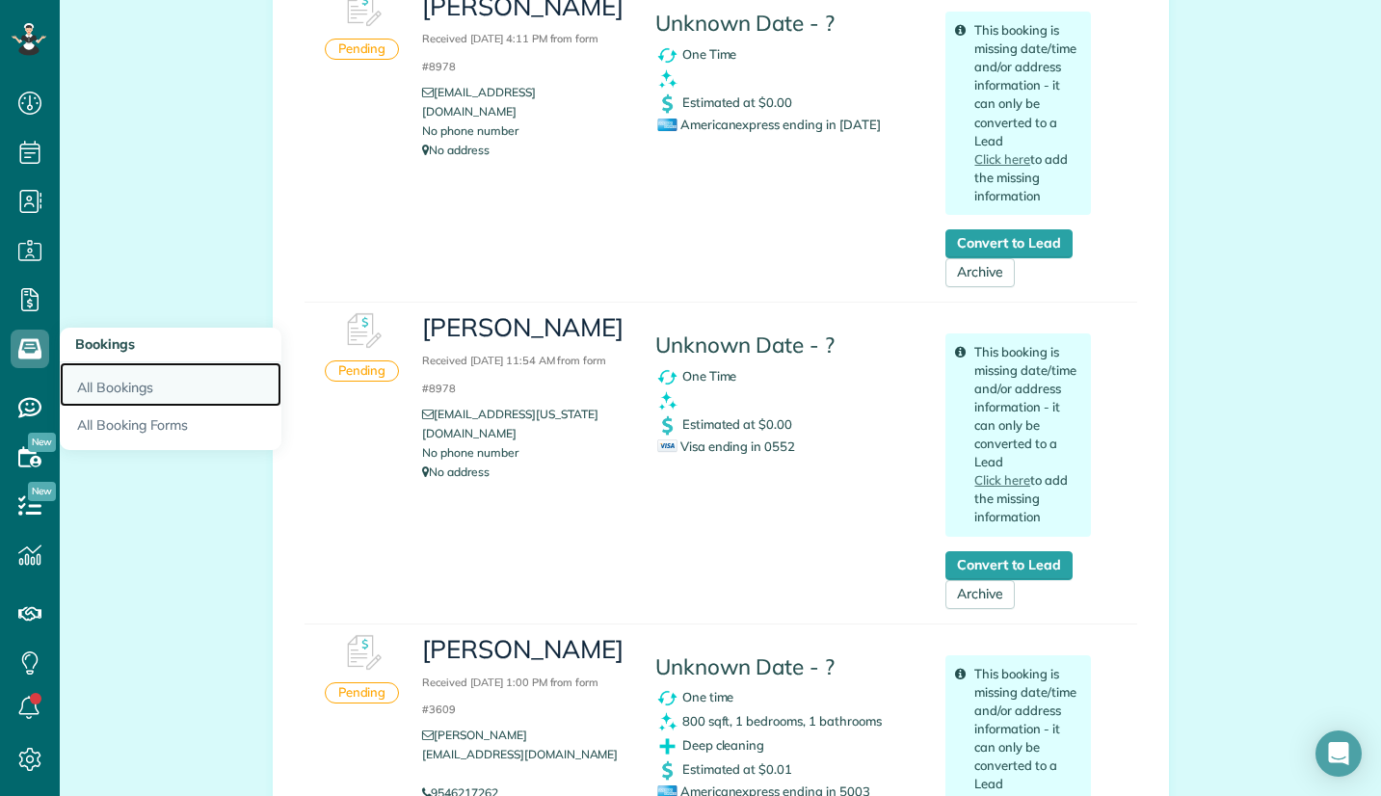
click at [106, 379] on link "All Bookings" at bounding box center [171, 384] width 222 height 44
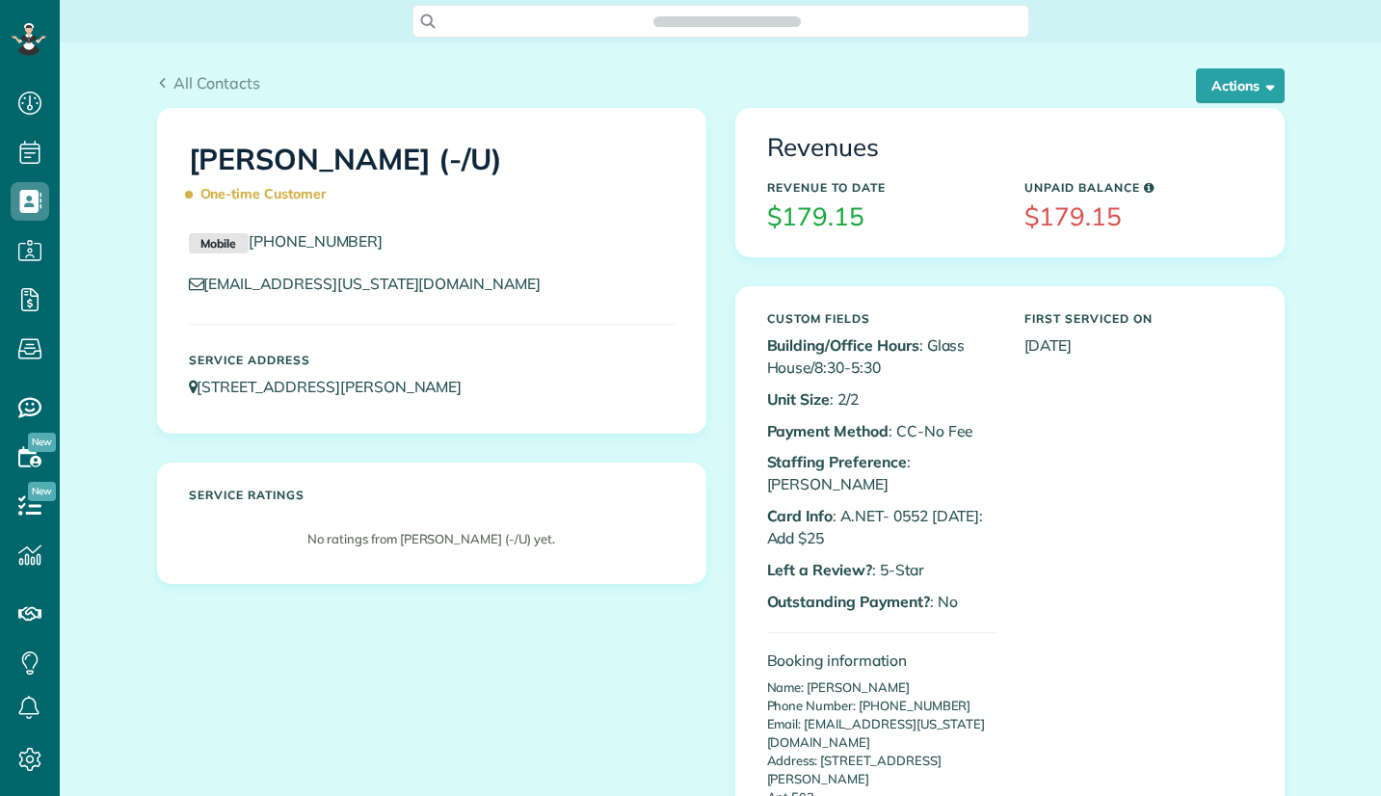
scroll to position [9, 9]
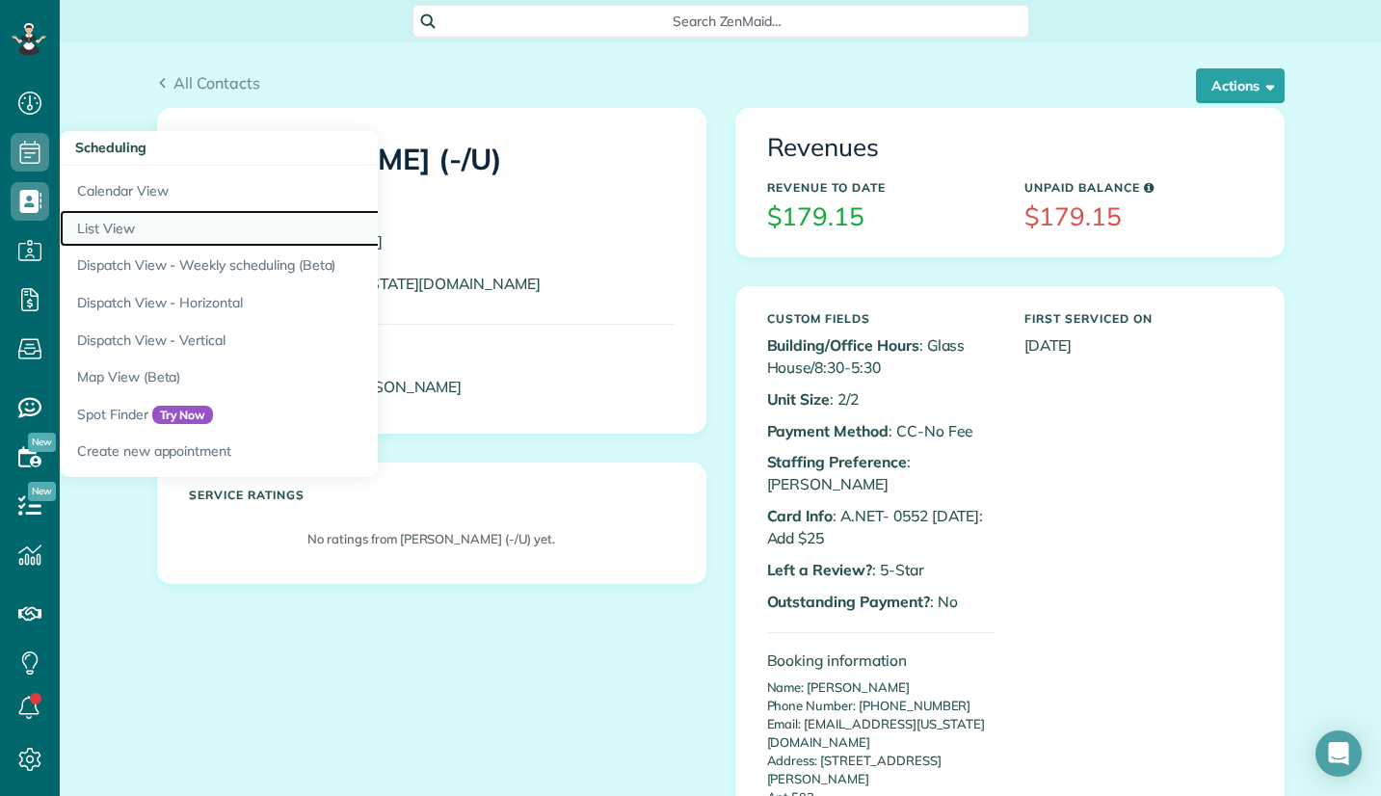
click at [132, 227] on link "List View" at bounding box center [301, 229] width 482 height 38
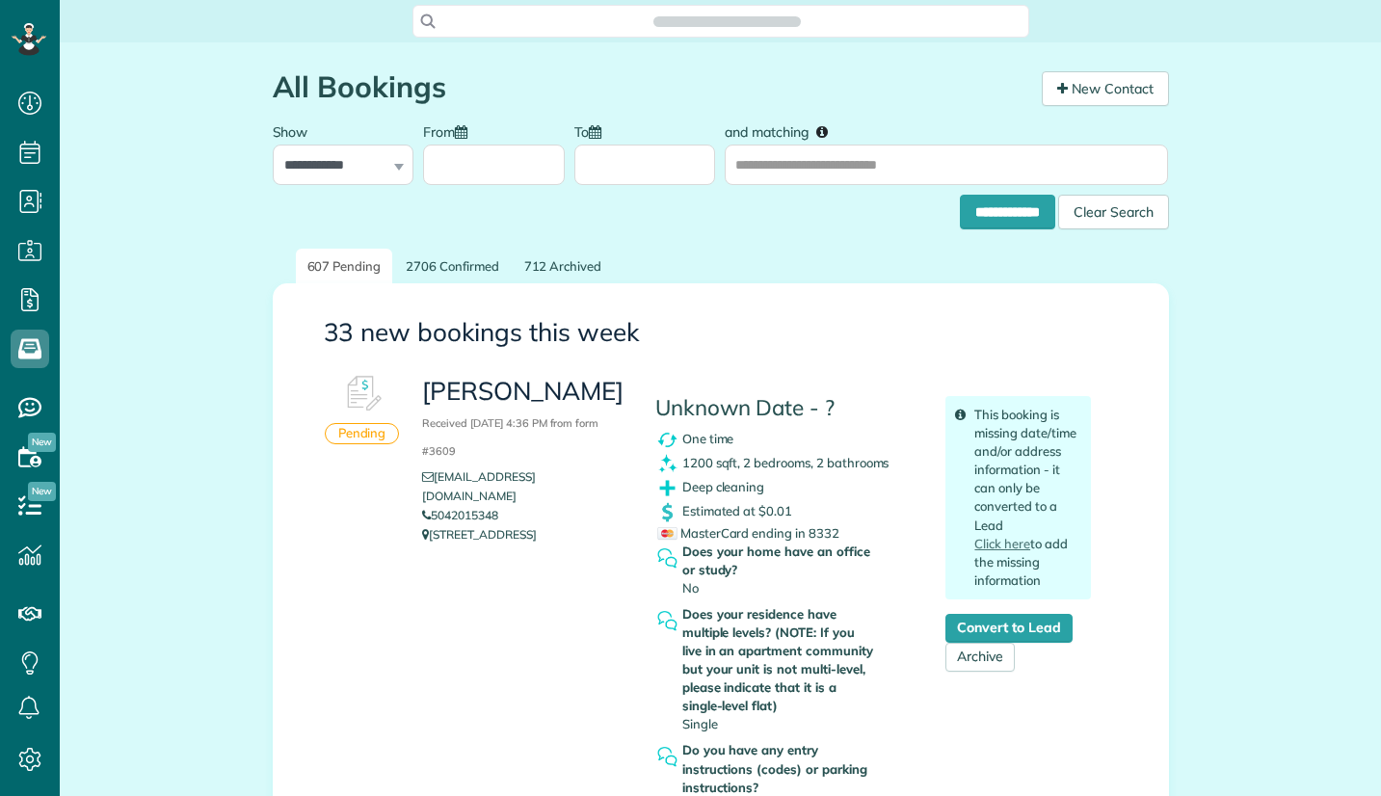
scroll to position [9, 9]
drag, startPoint x: 437, startPoint y: 342, endPoint x: 197, endPoint y: 578, distance: 336.7
click at [736, 596] on div "Does your home have an office or study? No" at bounding box center [779, 570] width 195 height 55
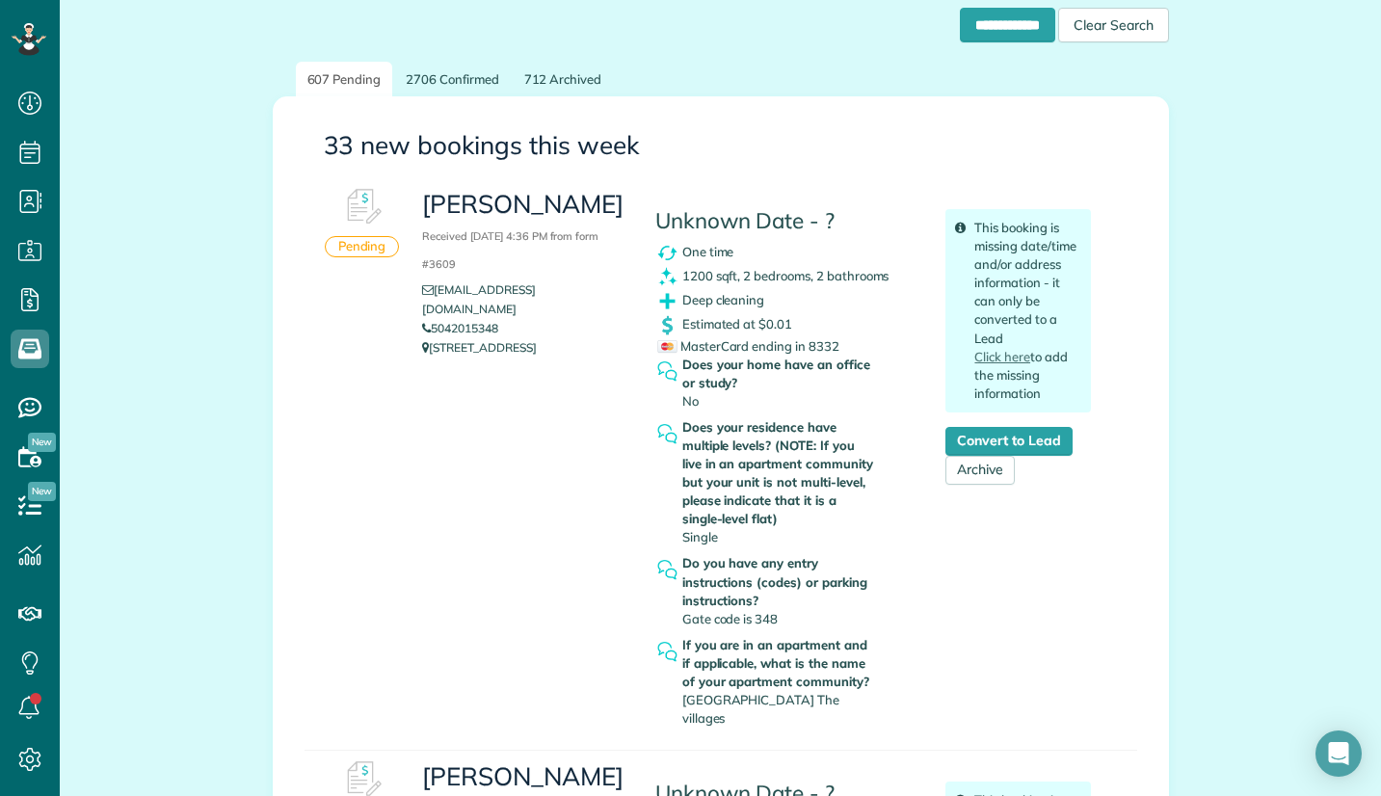
scroll to position [193, 0]
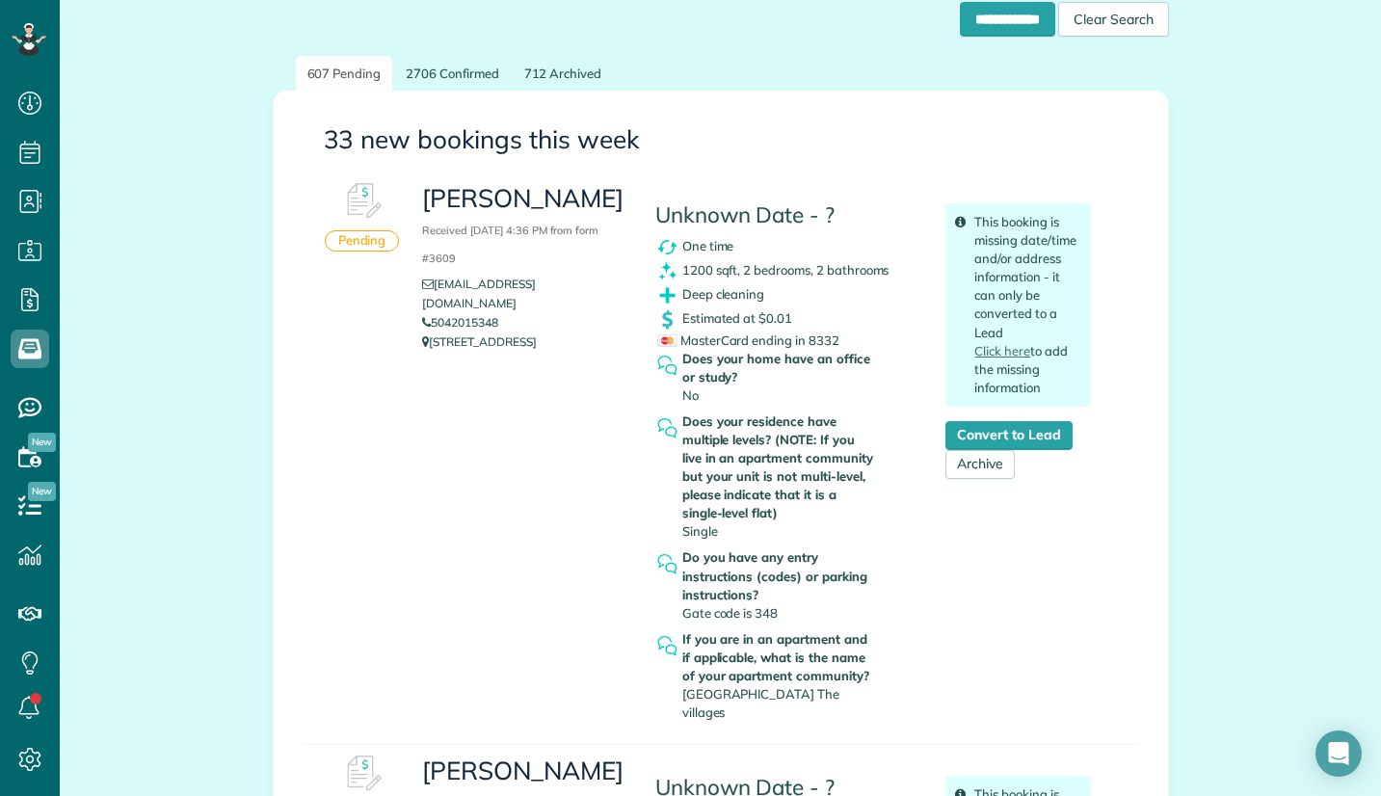
copy link "5042015348"
drag, startPoint x: 513, startPoint y: 302, endPoint x: 429, endPoint y: 306, distance: 84.0
click at [429, 313] on li "5042015348" at bounding box center [523, 322] width 203 height 19
click at [1088, 554] on div "Colin Lagasse Received September 03, 2025 4:36 PM from form #3609 clagasse8@gma…" at bounding box center [757, 451] width 698 height 557
click at [444, 206] on h3 "Colin Lagasse Received September 03, 2025 4:36 PM from form #3609" at bounding box center [523, 226] width 203 height 83
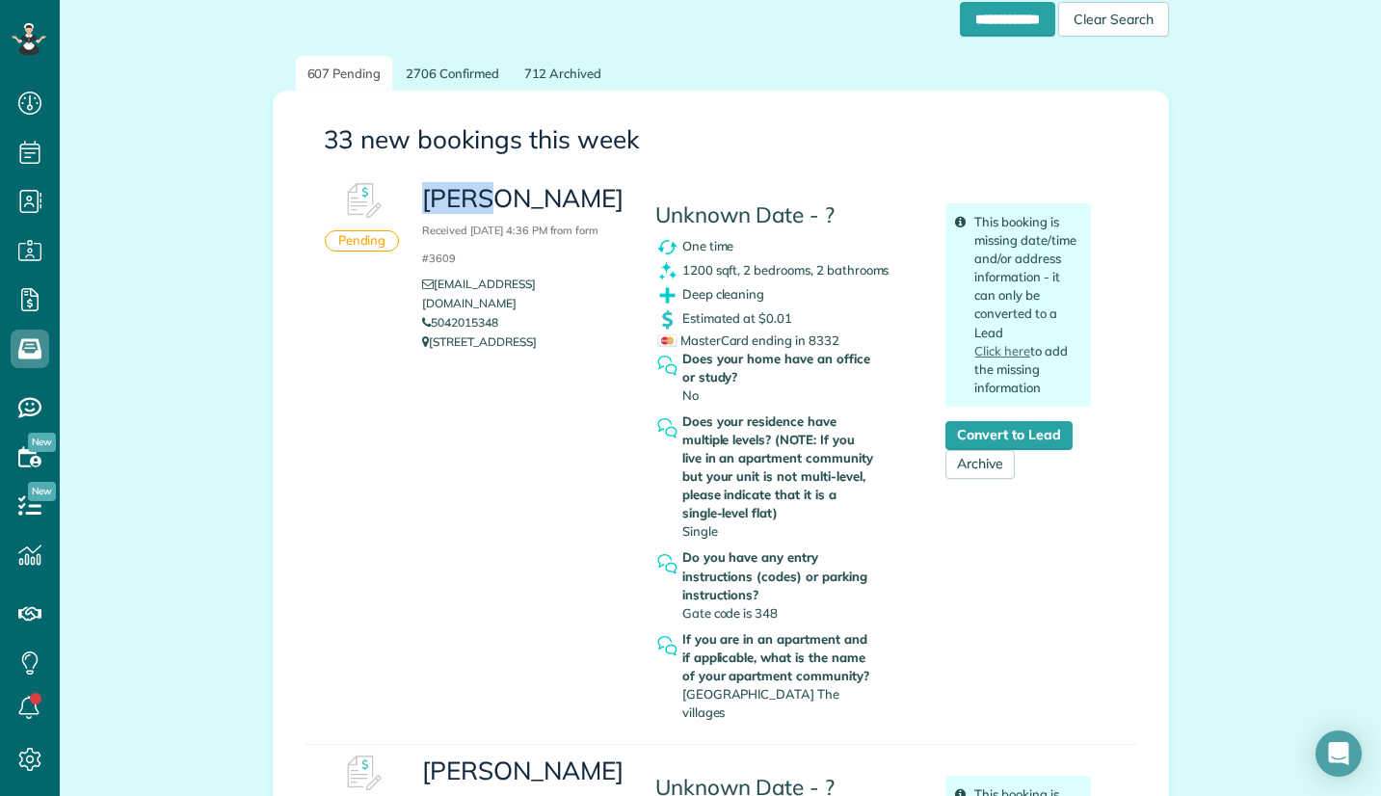
click at [444, 205] on h3 "Colin Lagasse Received September 03, 2025 4:36 PM from form #3609" at bounding box center [523, 226] width 203 height 83
copy h3 "Colin"
drag, startPoint x: 177, startPoint y: 690, endPoint x: 199, endPoint y: 670, distance: 29.3
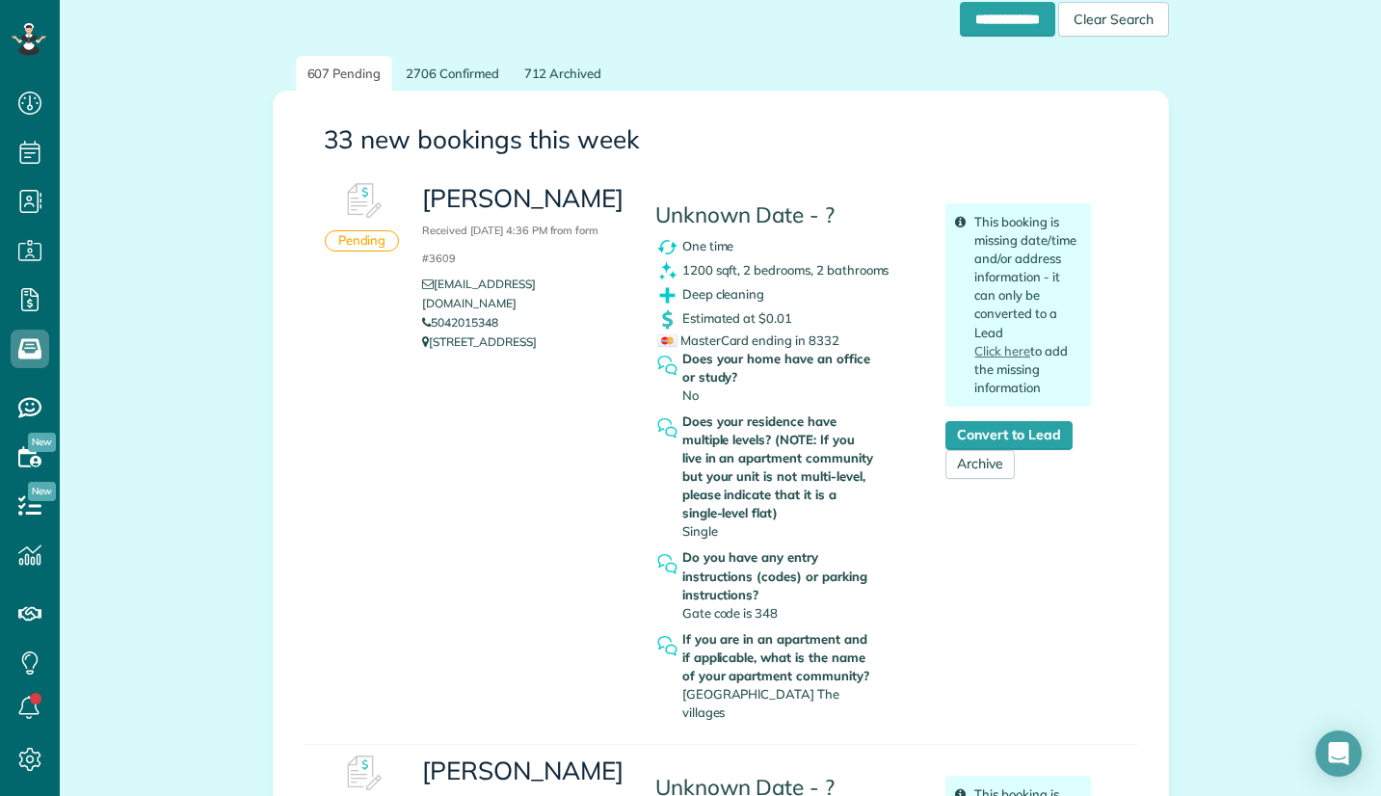
drag, startPoint x: 441, startPoint y: 325, endPoint x: 516, endPoint y: 345, distance: 76.9
click at [516, 345] on p "8749 Southwestern Blvd 16307 Dallas Tx 75206" at bounding box center [523, 342] width 203 height 19
copy p "8749 Southwestern Blvd 16307 Dallas Tx 75206"
copy span "[GEOGRAPHIC_DATA] The villages"
drag, startPoint x: 789, startPoint y: 696, endPoint x: 677, endPoint y: 696, distance: 112.8
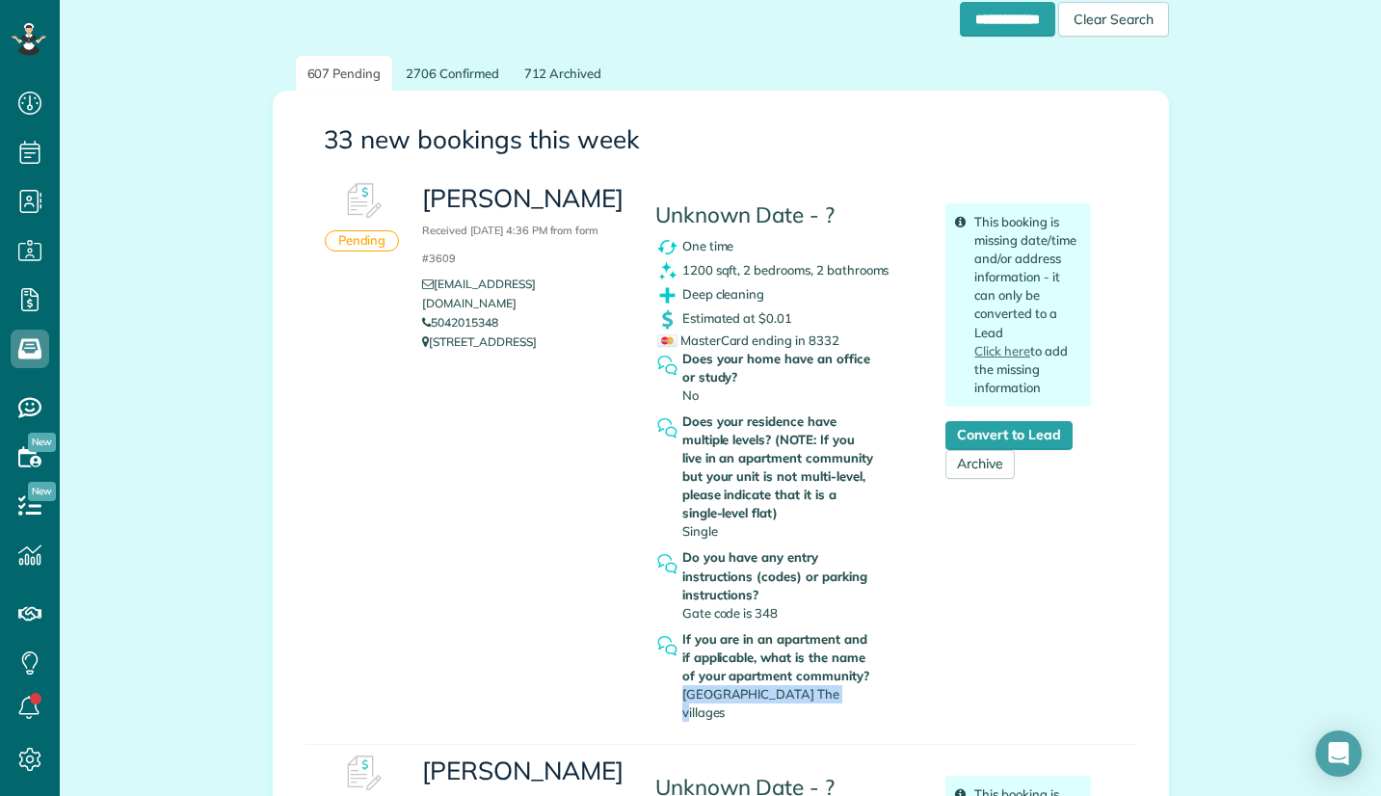
click at [682, 696] on div "If you are in an apartment and if applicable, what is the name of your apartmen…" at bounding box center [779, 676] width 195 height 92
copy h3 "Colin Lagasse"
drag, startPoint x: 421, startPoint y: 201, endPoint x: 573, endPoint y: 203, distance: 151.4
click at [573, 203] on h3 "Colin Lagasse Received September 03, 2025 4:36 PM from form #3609" at bounding box center [523, 226] width 203 height 83
copy h3 "Colin Lagasse"
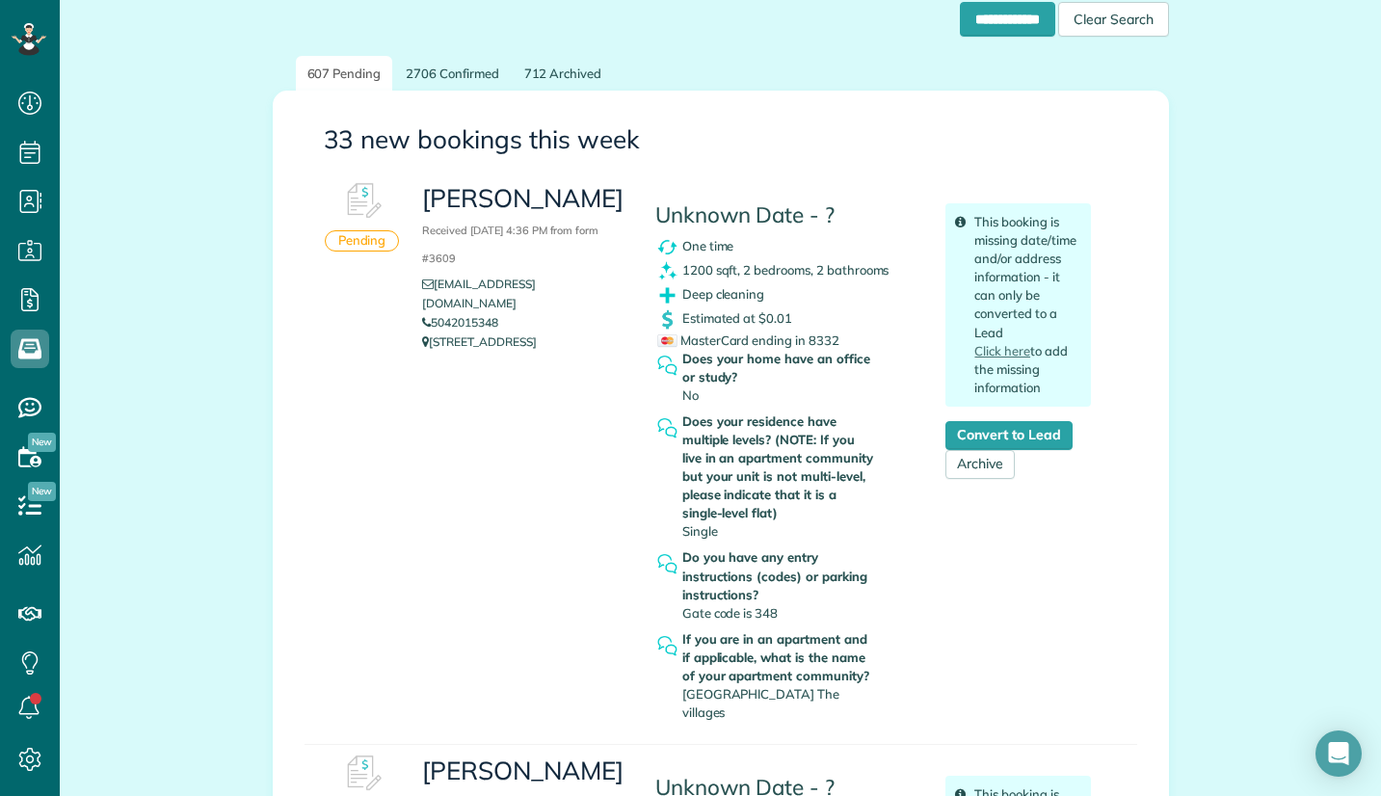
click at [682, 698] on span "Upper East The villages" at bounding box center [760, 703] width 157 height 34
drag, startPoint x: 843, startPoint y: 699, endPoint x: 677, endPoint y: 698, distance: 166.8
click at [682, 698] on div "If you are in an apartment and if applicable, what is the name of your apartmen…" at bounding box center [779, 676] width 195 height 92
copy span "Upper East The villages"
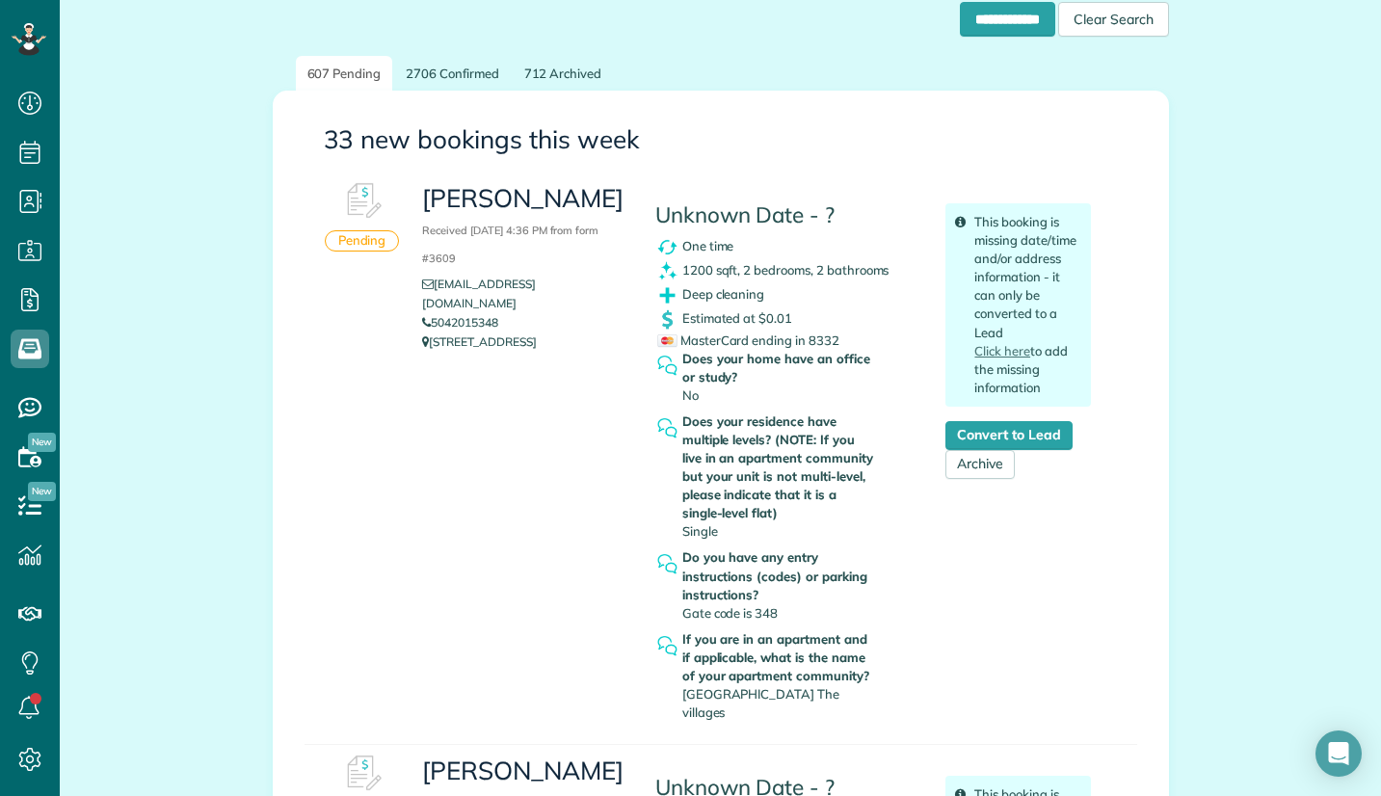
click at [551, 429] on div "Colin Lagasse Received September 03, 2025 4:36 PM from form #3609 clagasse8@gma…" at bounding box center [757, 451] width 698 height 557
click at [995, 433] on link "Convert to Lead" at bounding box center [1009, 435] width 126 height 29
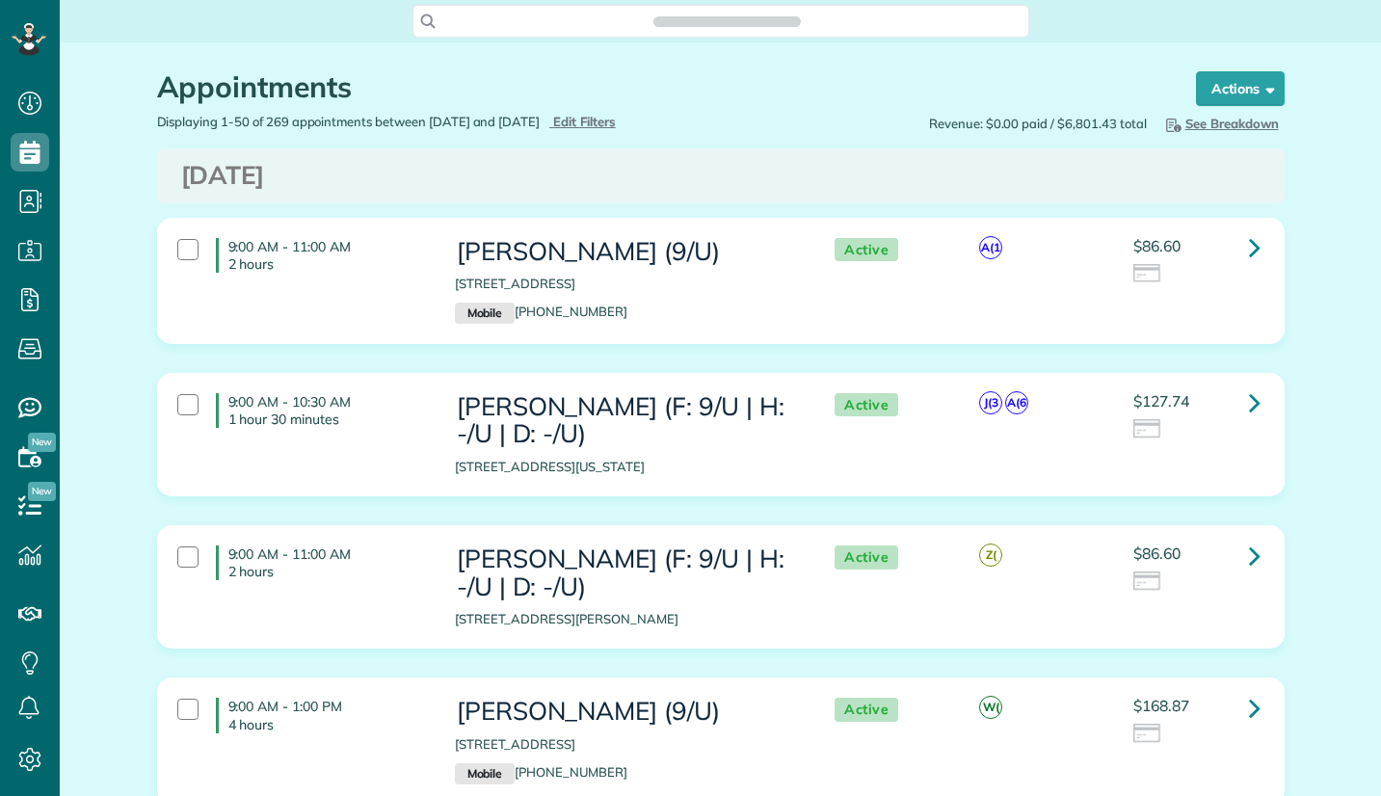
scroll to position [796, 60]
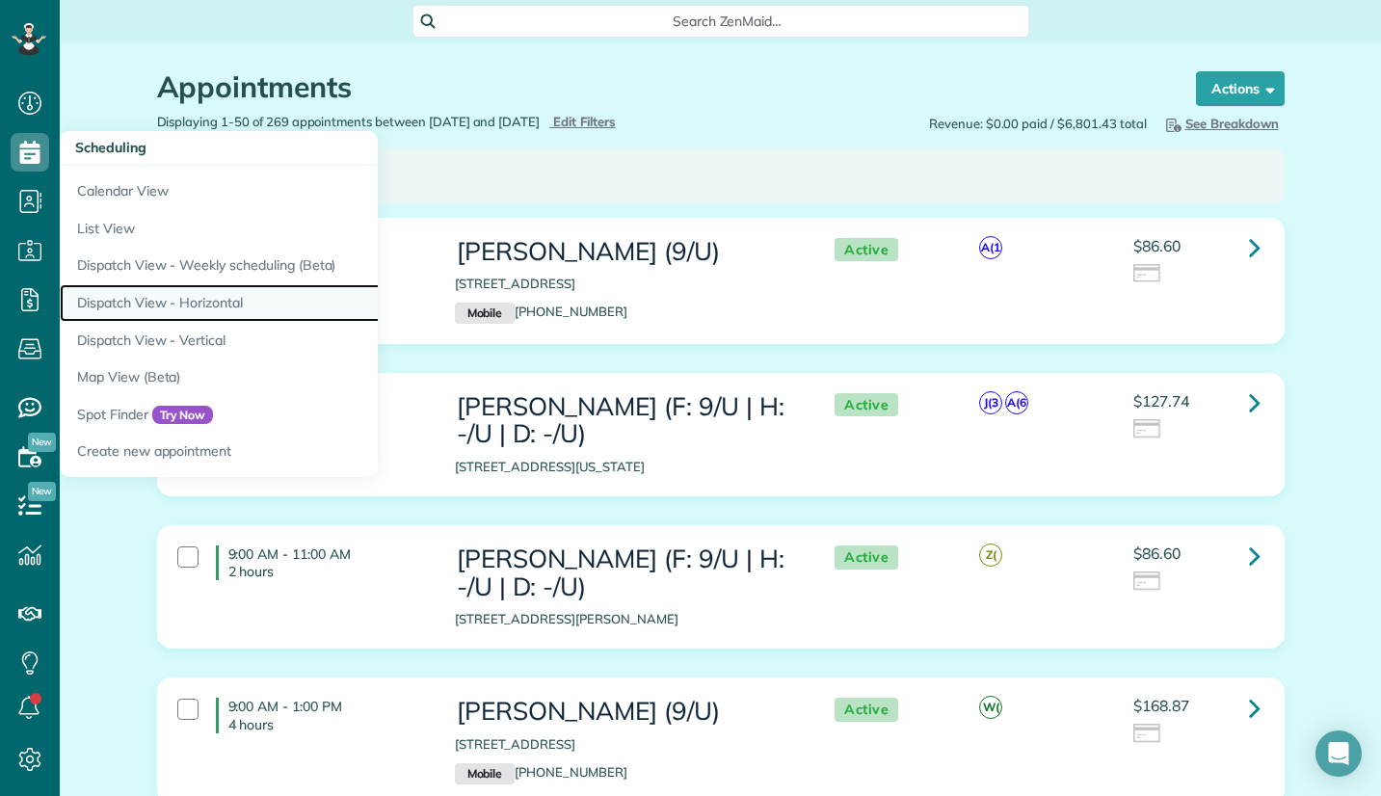
click at [185, 305] on link "Dispatch View - Horizontal" at bounding box center [301, 303] width 482 height 38
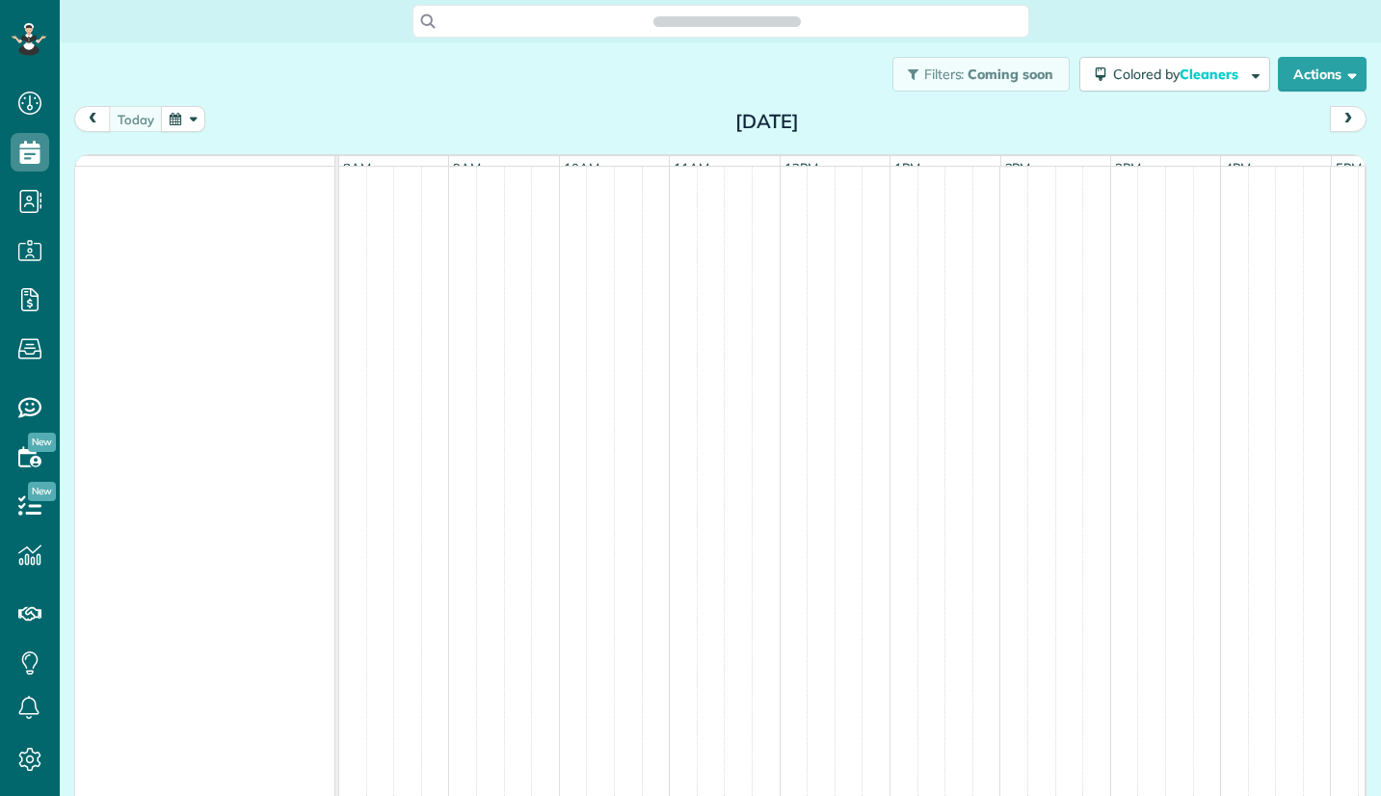
scroll to position [9, 9]
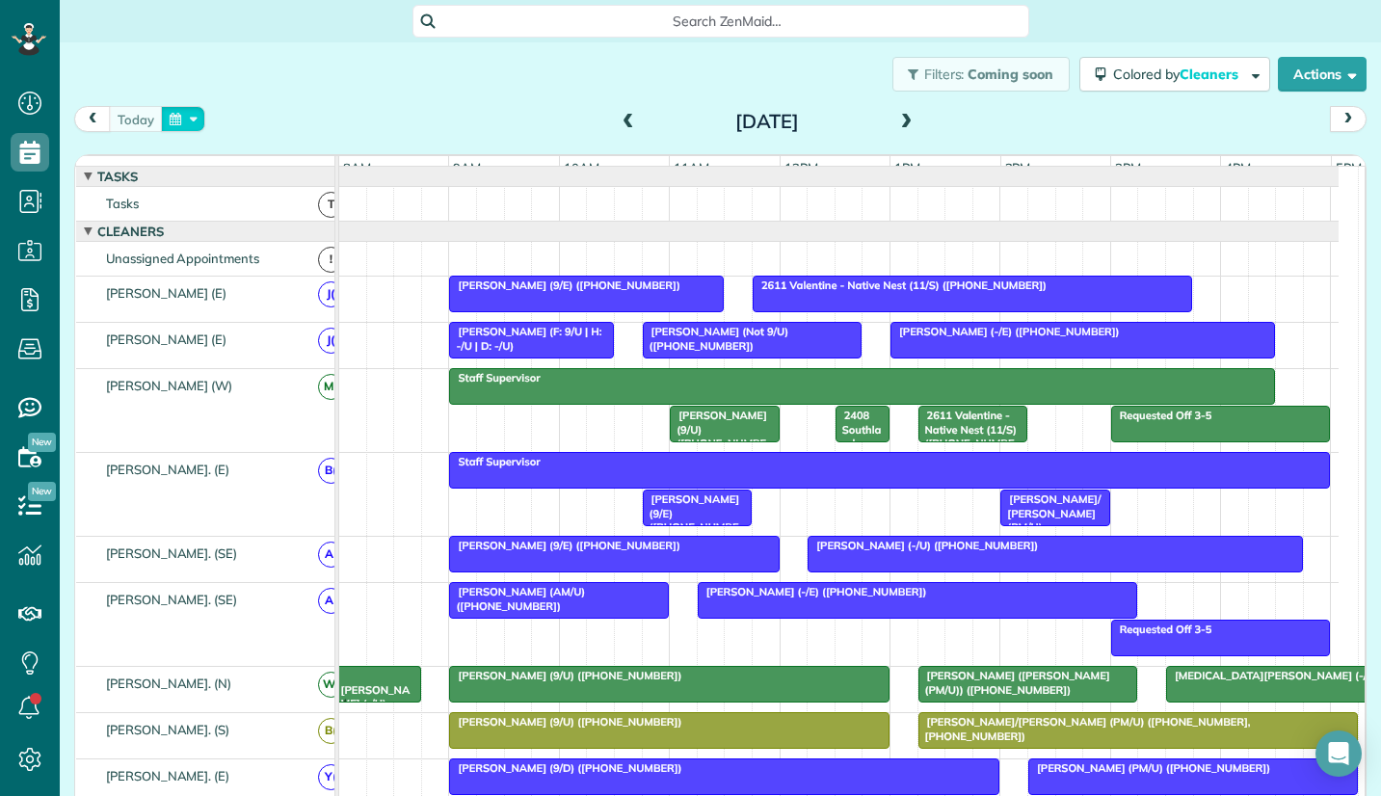
click at [195, 119] on button "button" at bounding box center [183, 119] width 44 height 26
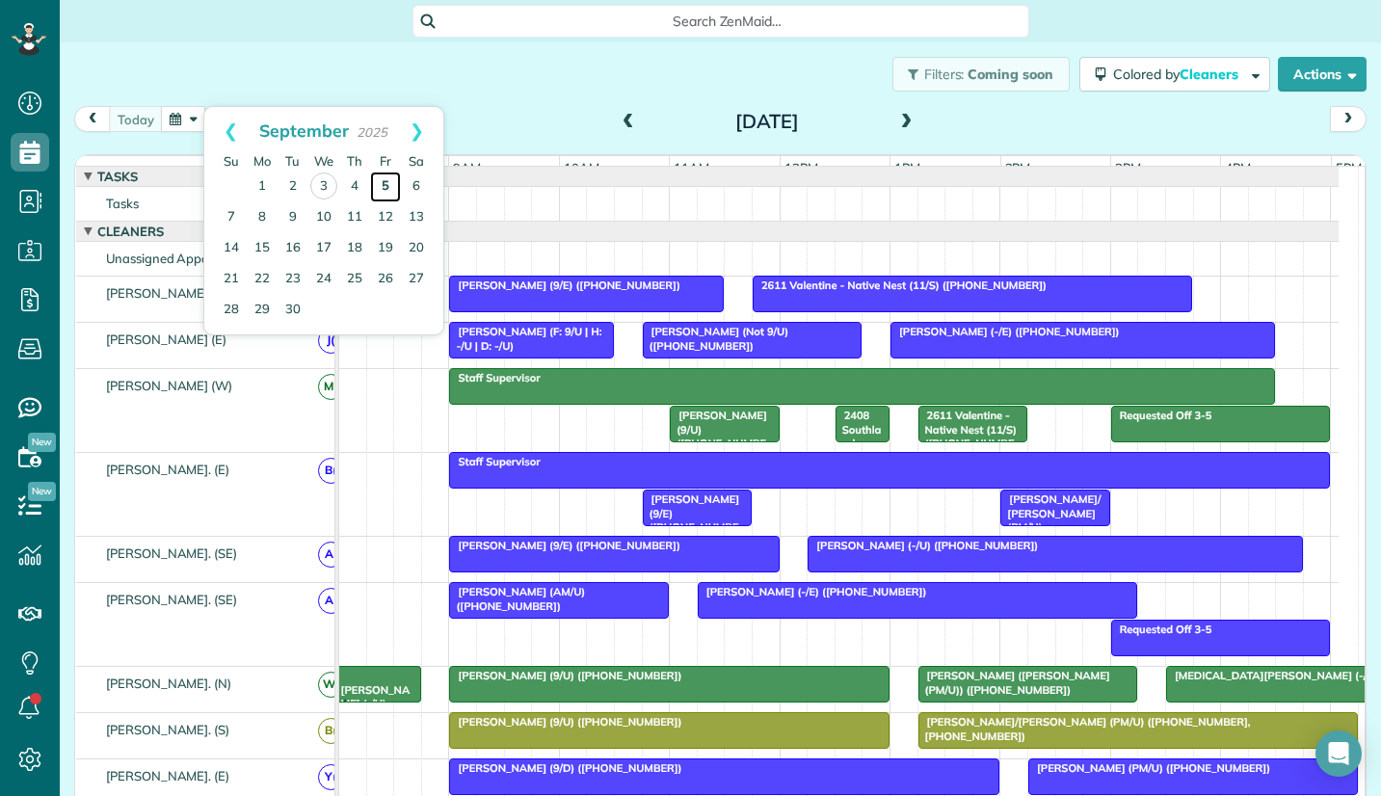
click at [381, 183] on link "5" at bounding box center [385, 187] width 31 height 31
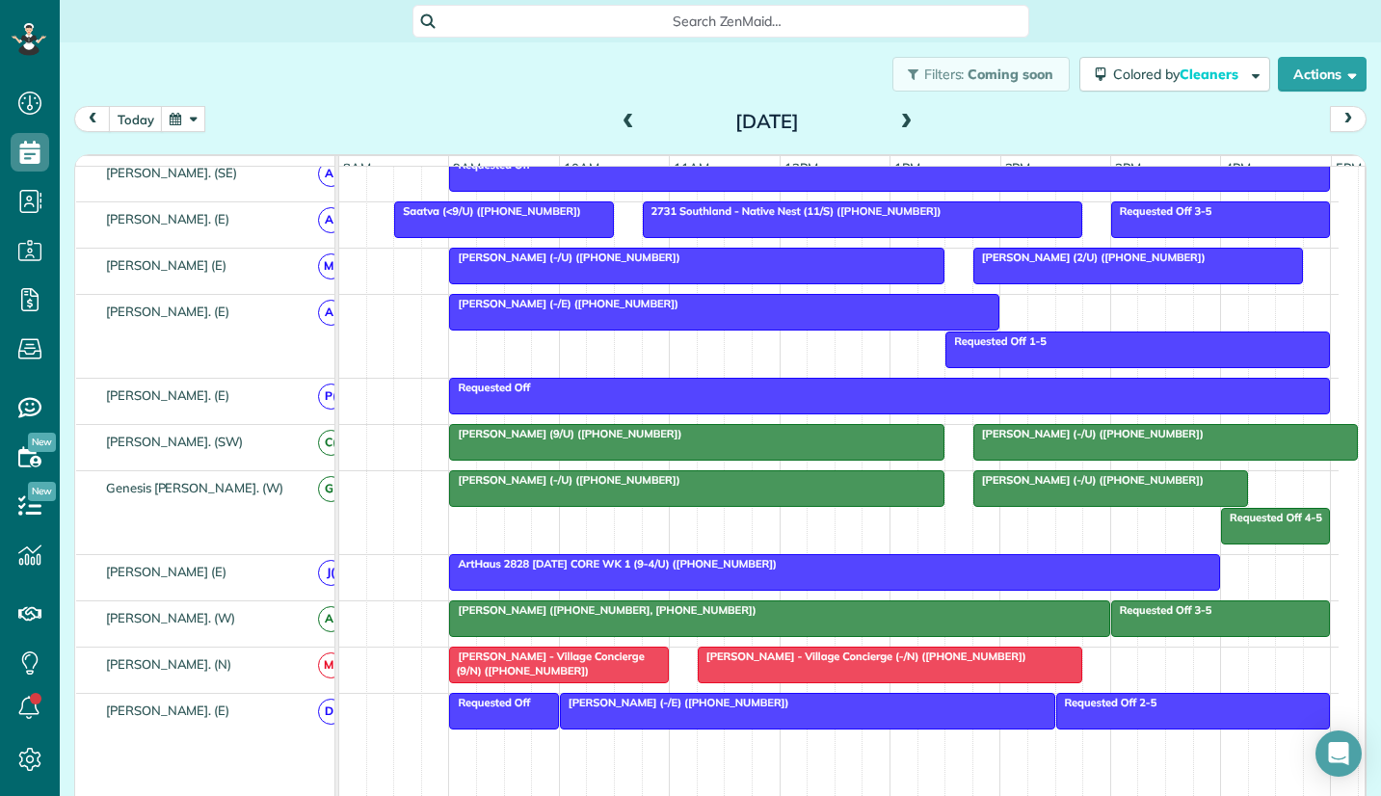
scroll to position [1060, 0]
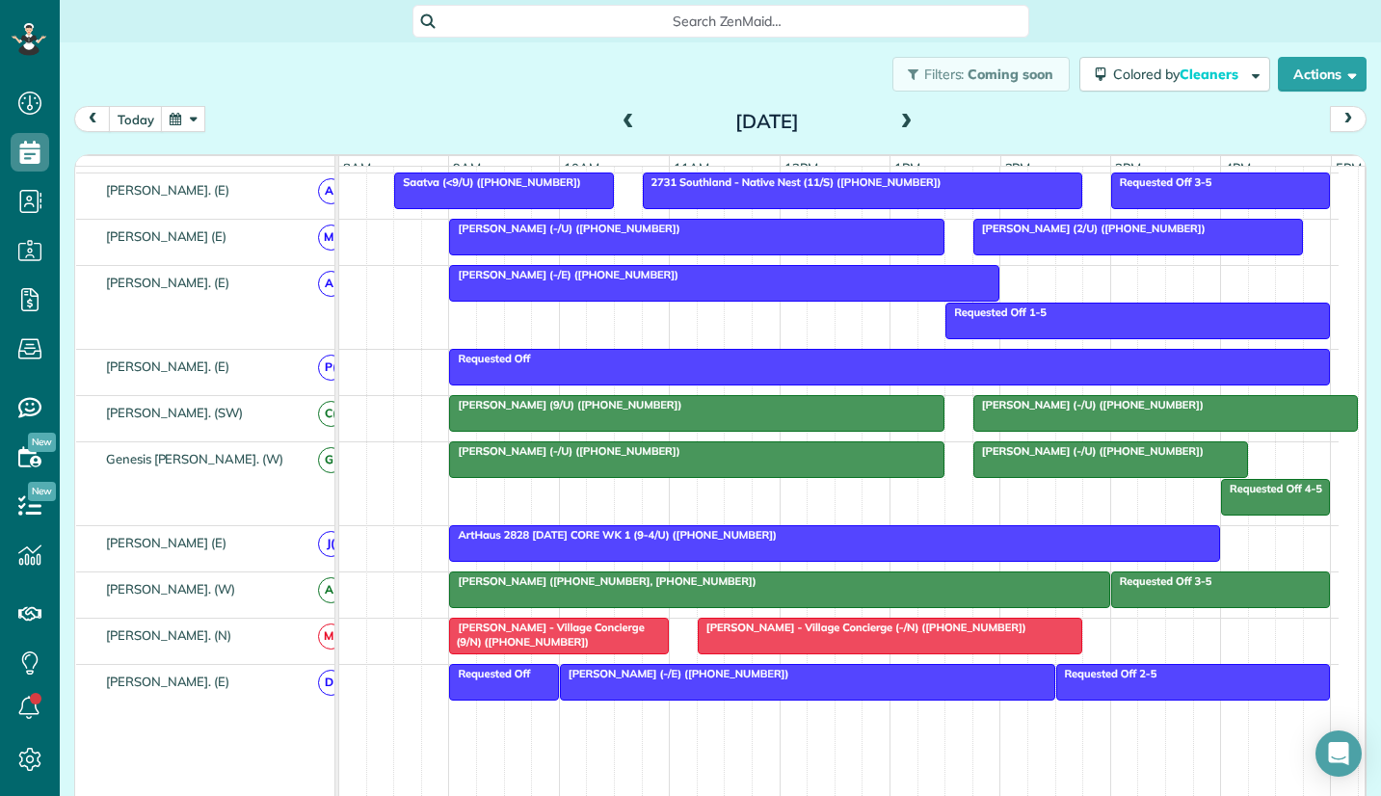
click at [191, 117] on button "button" at bounding box center [183, 119] width 44 height 26
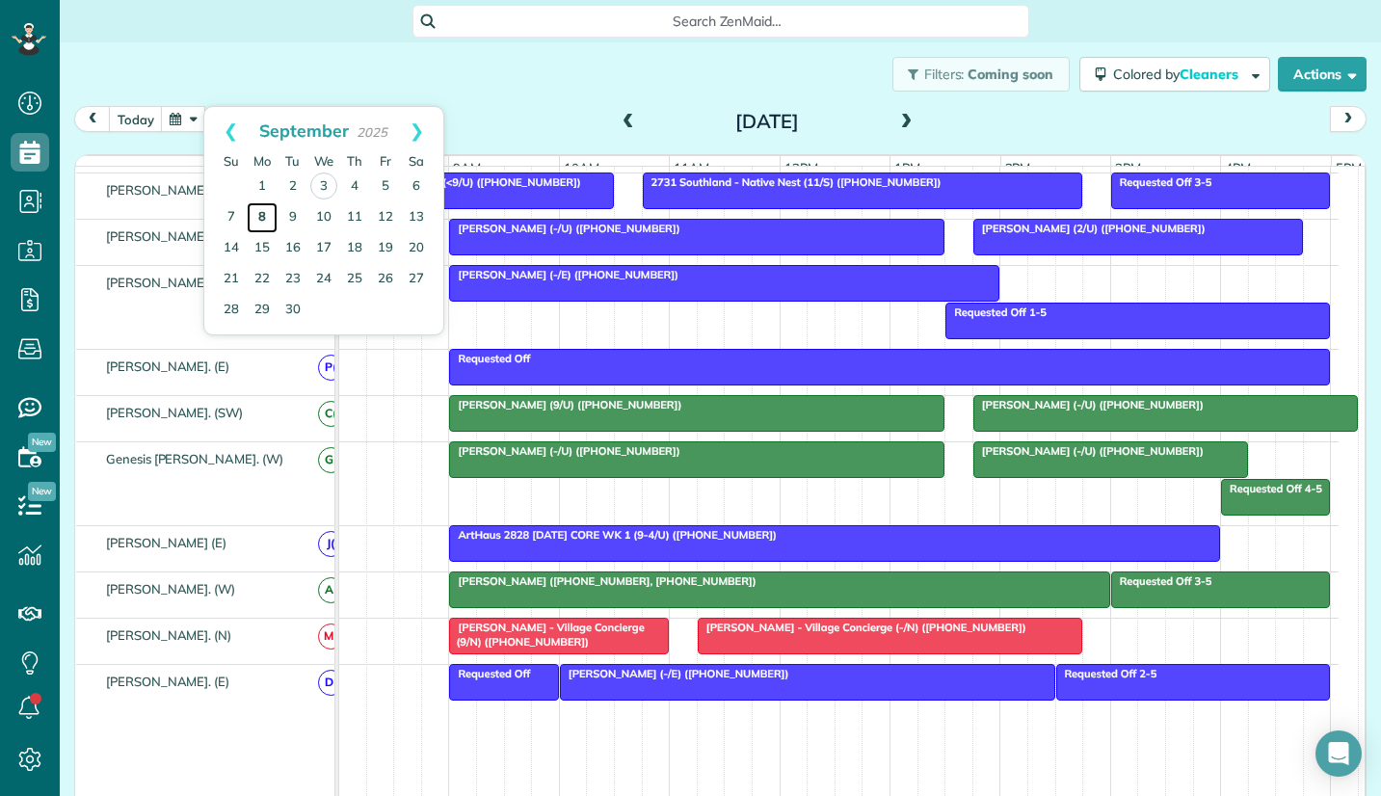
click at [261, 215] on link "8" at bounding box center [262, 217] width 31 height 31
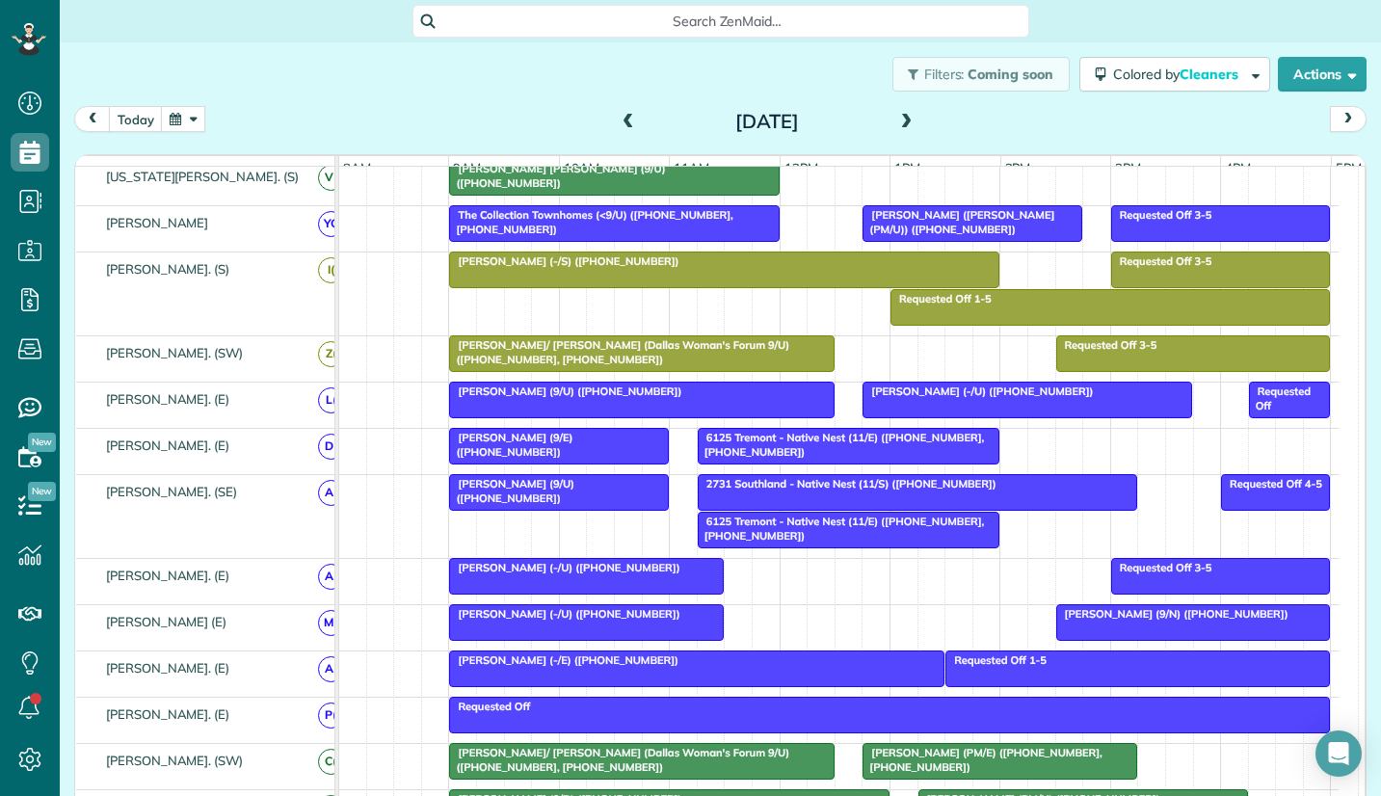
scroll to position [0, 0]
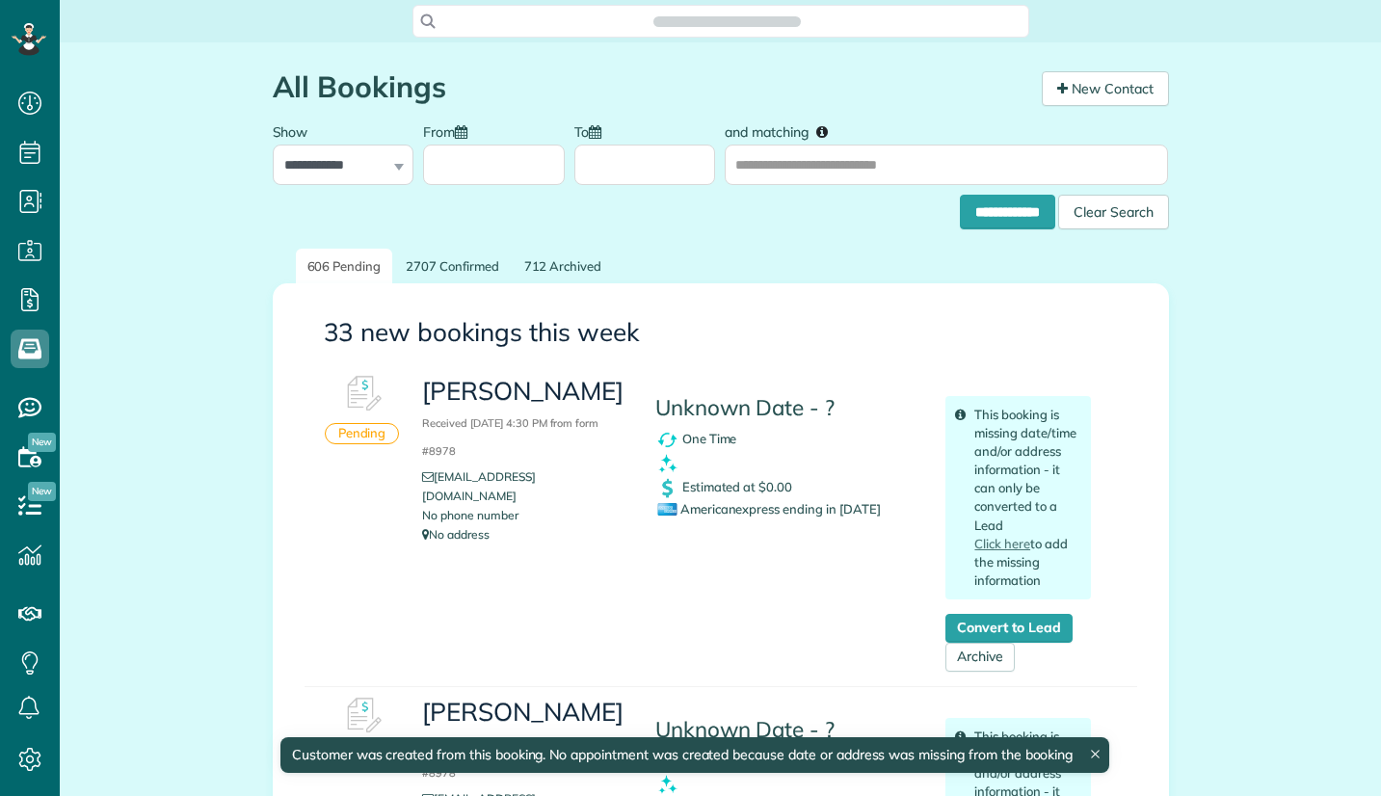
scroll to position [796, 60]
click at [561, 20] on span "Search ZenMaid…" at bounding box center [728, 21] width 586 height 19
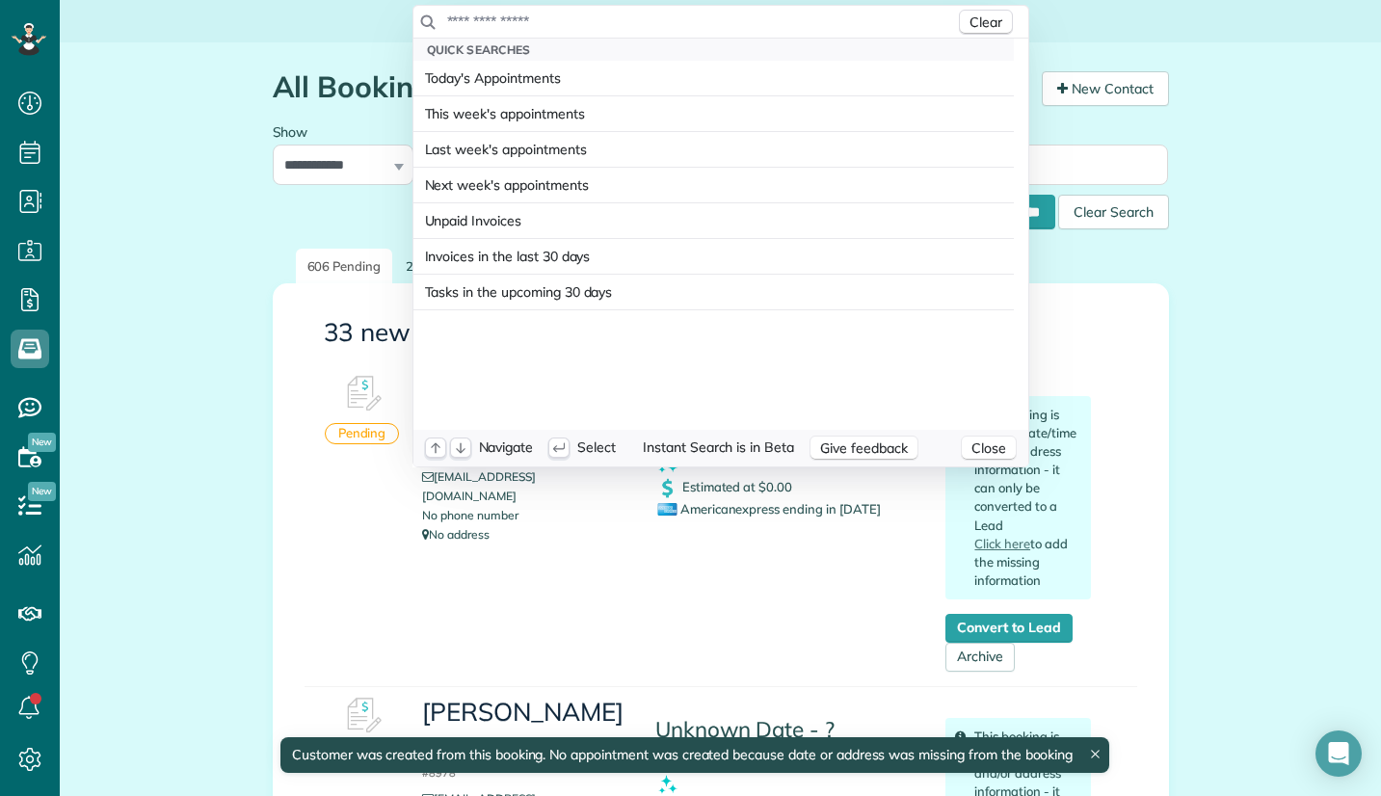
click at [557, 21] on input "text" at bounding box center [700, 21] width 509 height 19
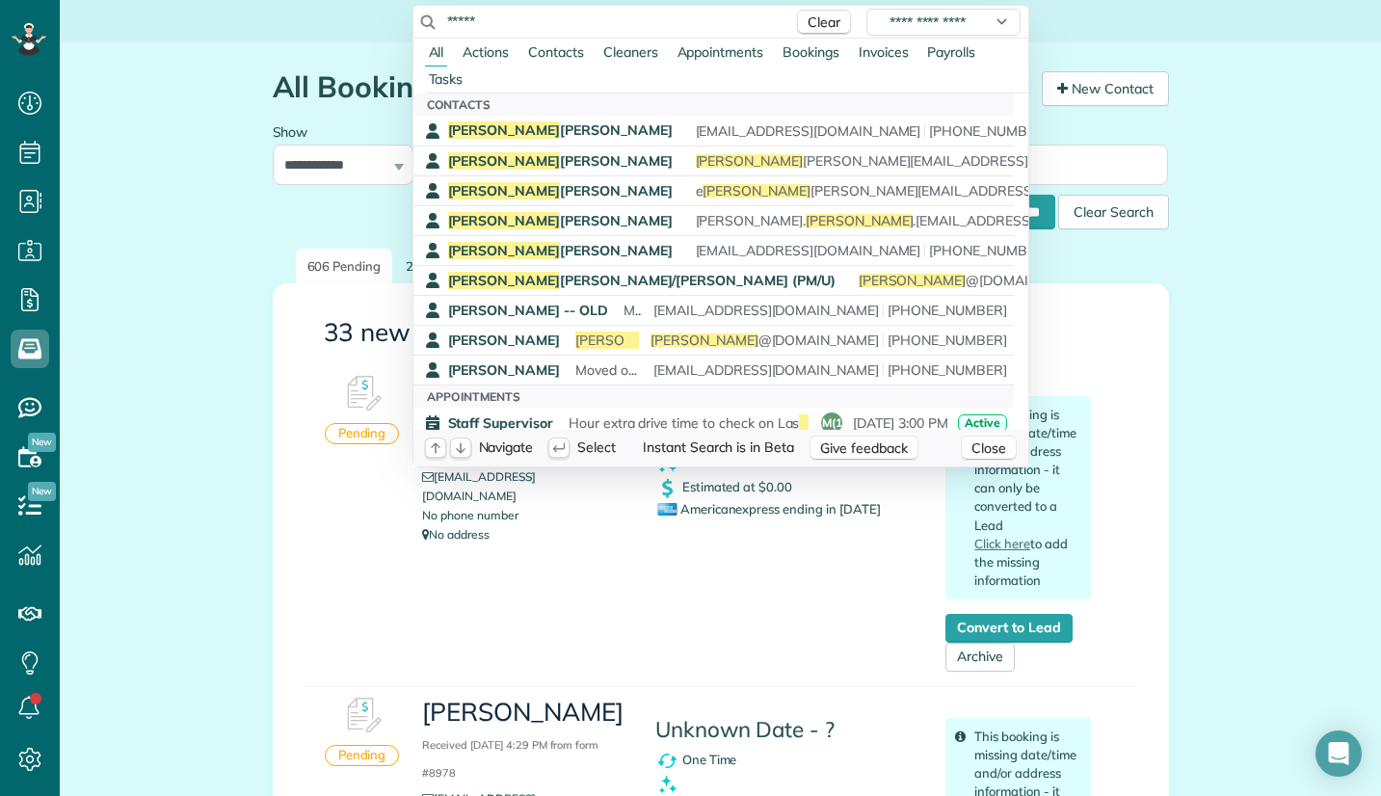
drag, startPoint x: 535, startPoint y: 22, endPoint x: 316, endPoint y: 23, distance: 218.8
click at [316, 23] on html "Dashboard Scheduling Calendar View List View Dispatch View - Weekly scheduling …" at bounding box center [690, 398] width 1381 height 796
paste input "********"
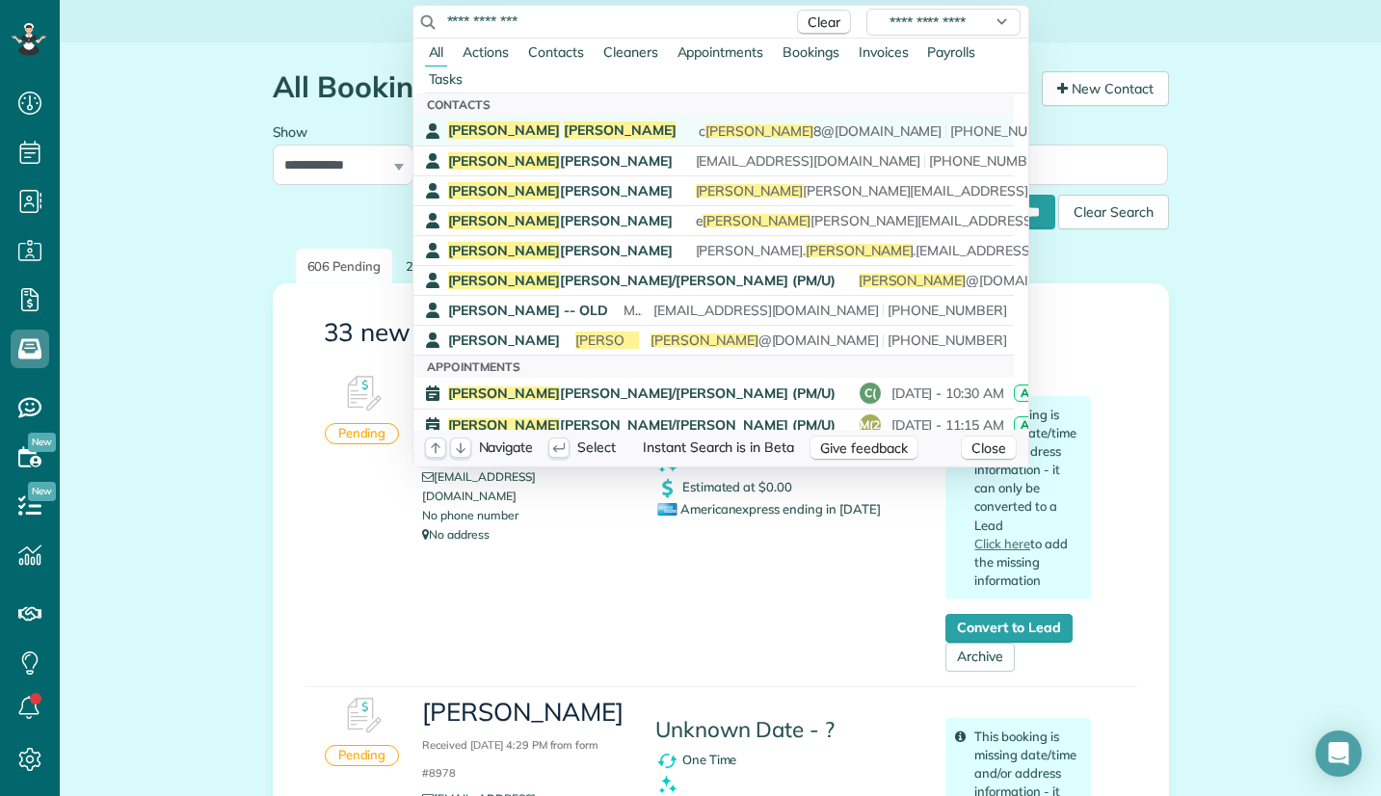
type input "**********"
click at [564, 125] on span "Lagasse" at bounding box center [620, 129] width 113 height 17
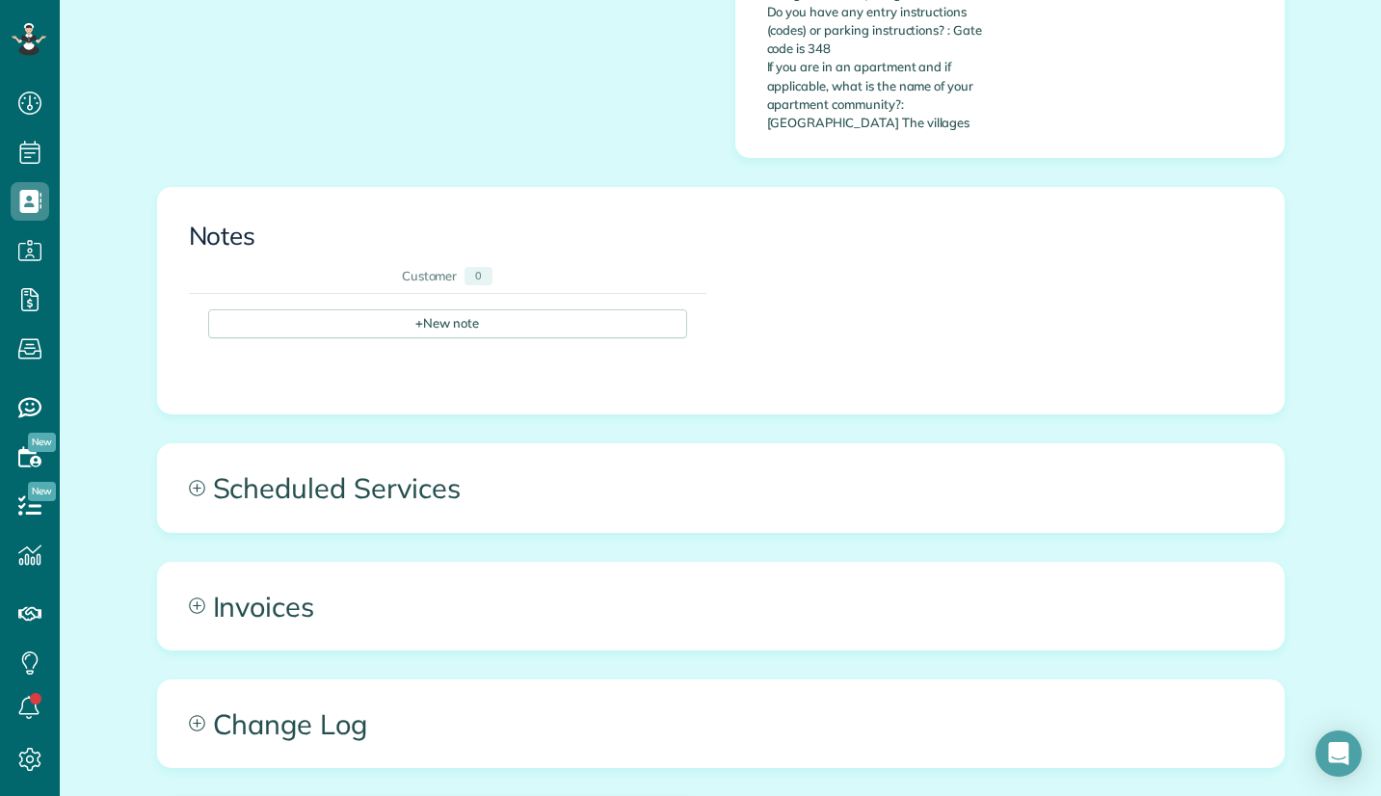
scroll to position [771, 0]
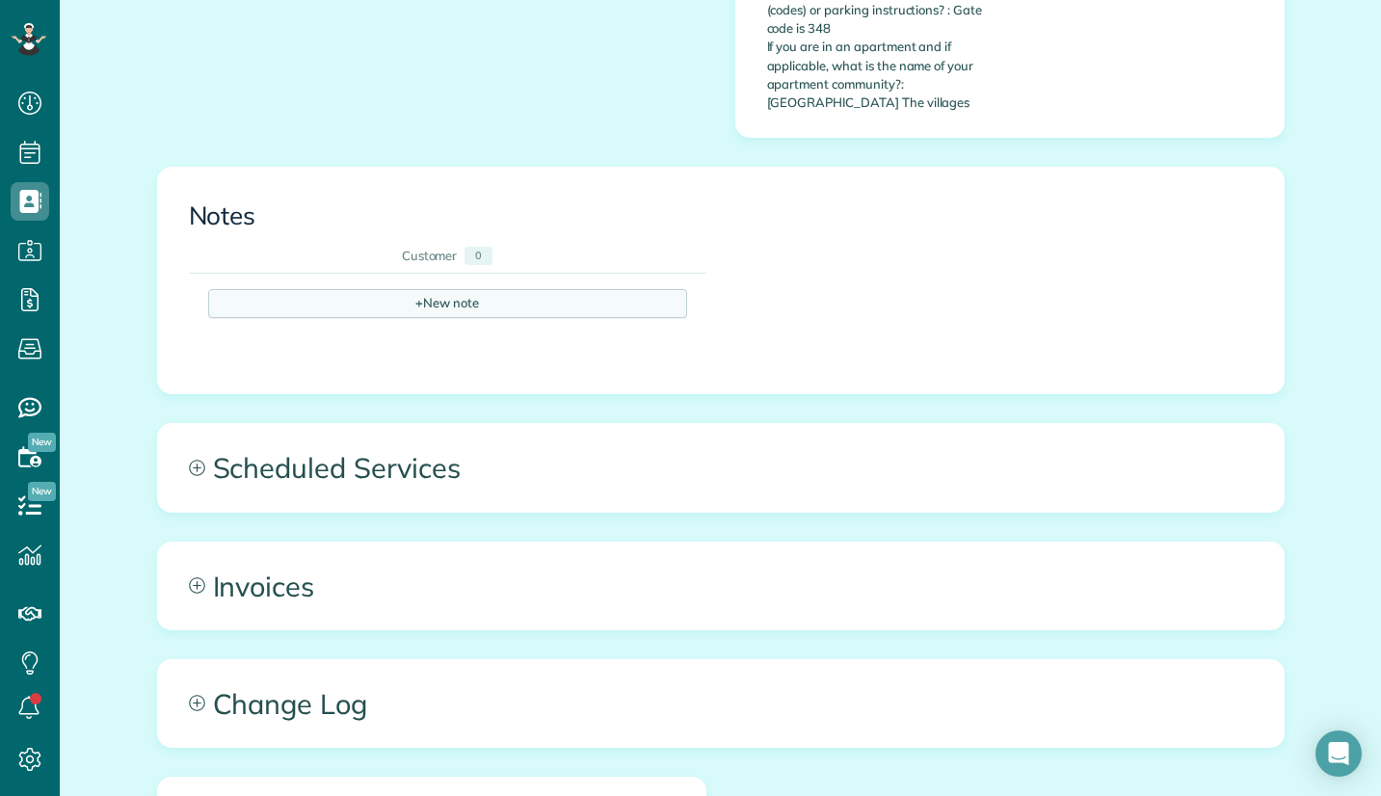
click at [522, 289] on div "+ New note" at bounding box center [447, 303] width 479 height 29
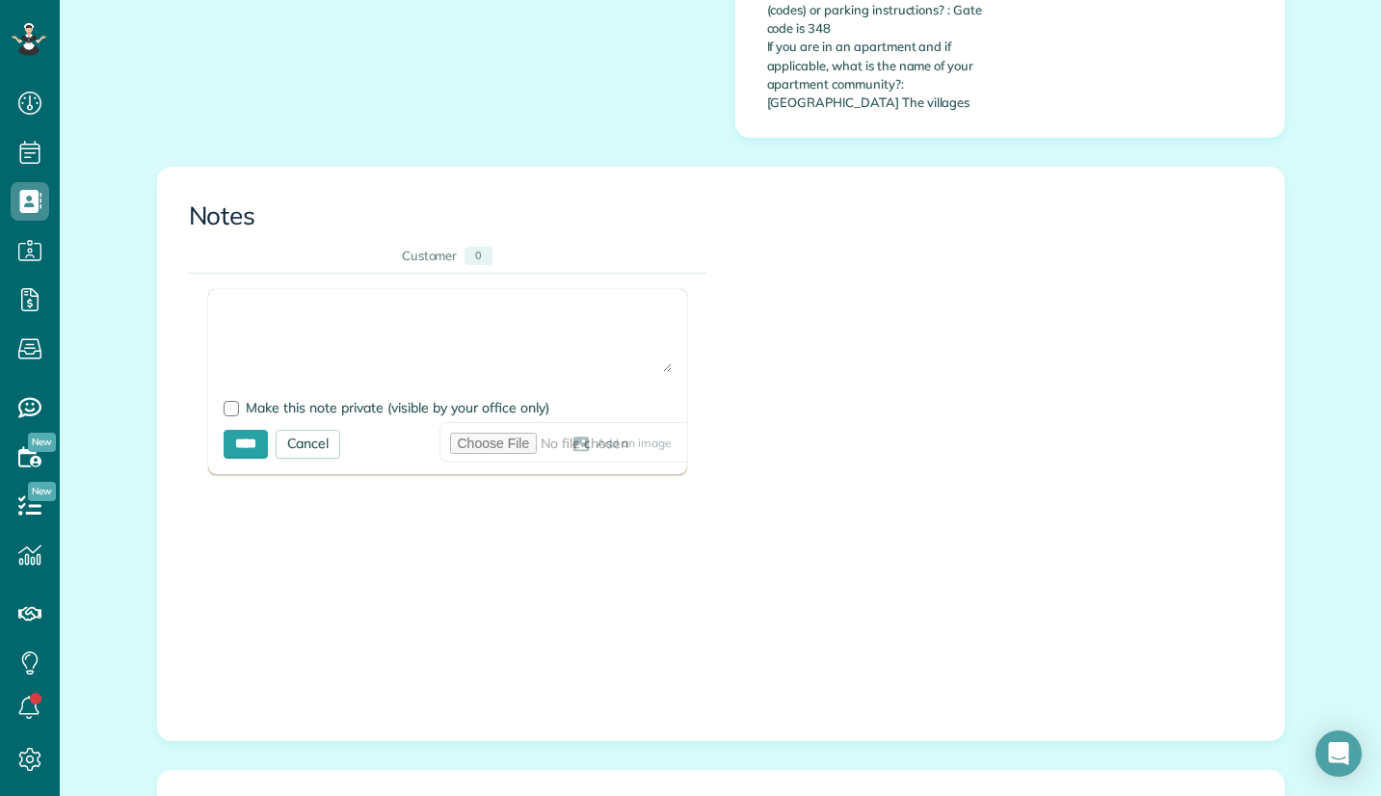
click at [310, 305] on textarea at bounding box center [448, 338] width 448 height 67
click at [450, 319] on textarea "**********" at bounding box center [448, 338] width 448 height 67
paste textarea "* ******** *********"
click at [430, 305] on textarea "**********" at bounding box center [448, 338] width 448 height 67
click at [364, 346] on textarea "**********" at bounding box center [448, 338] width 448 height 67
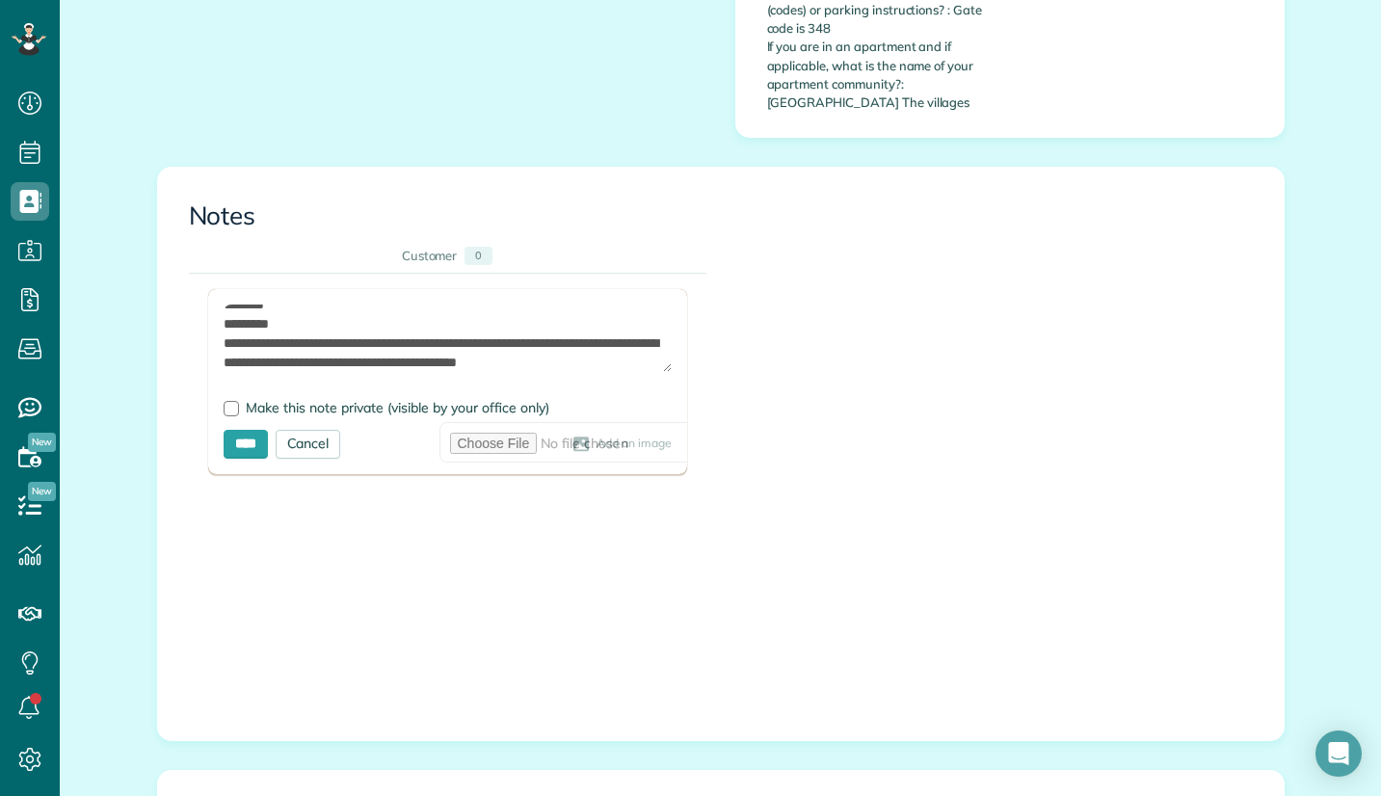
scroll to position [48, 0]
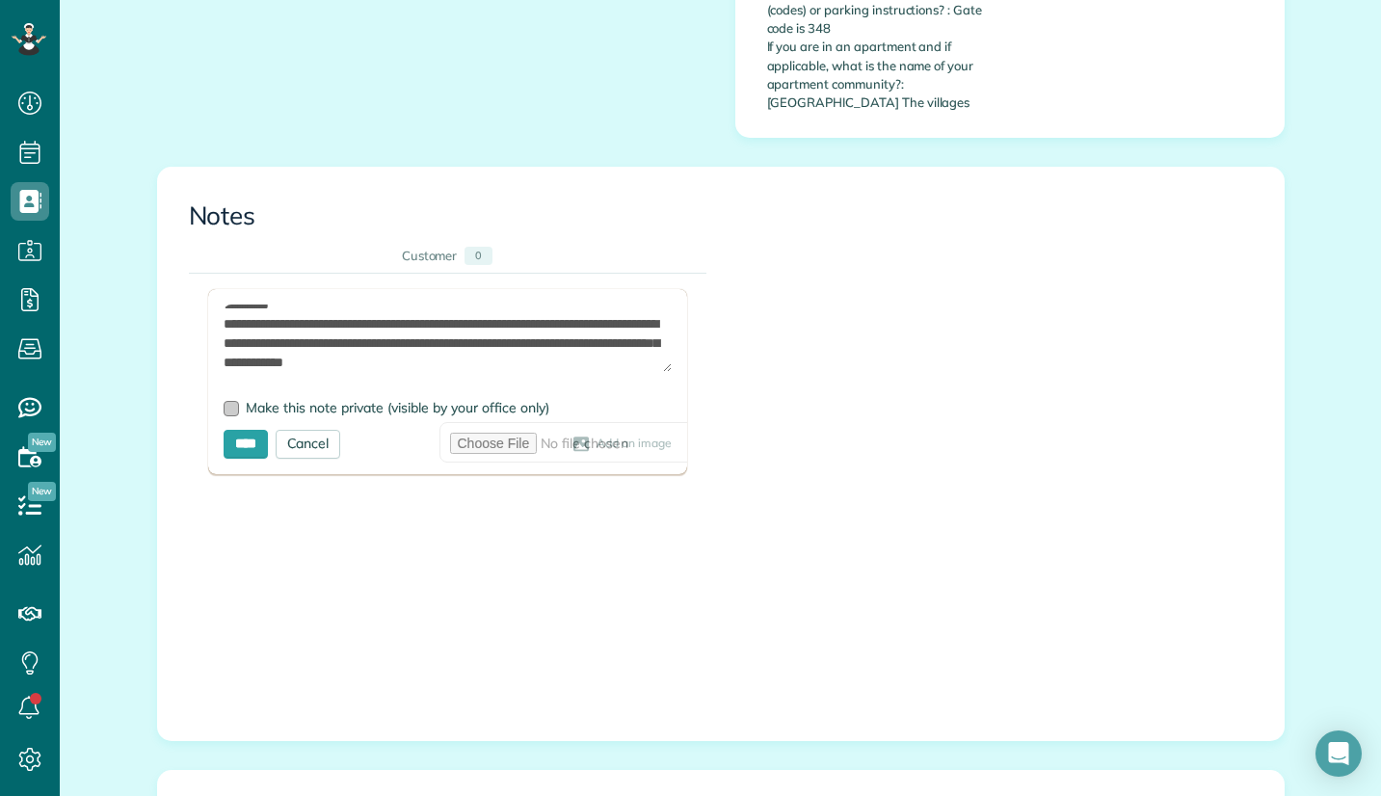
type textarea "**********"
click at [224, 401] on div at bounding box center [231, 408] width 15 height 15
click at [249, 430] on input "****" at bounding box center [246, 444] width 44 height 29
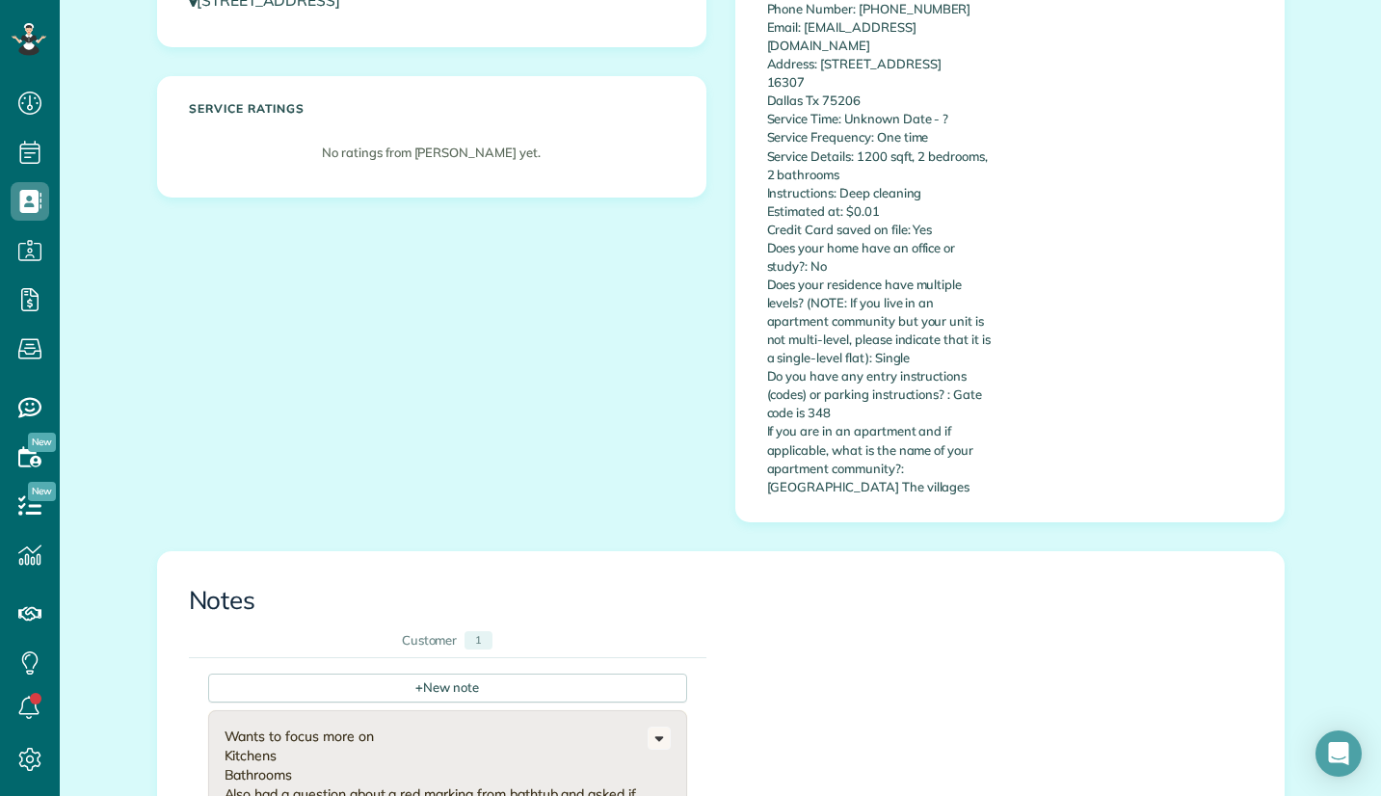
scroll to position [289, 0]
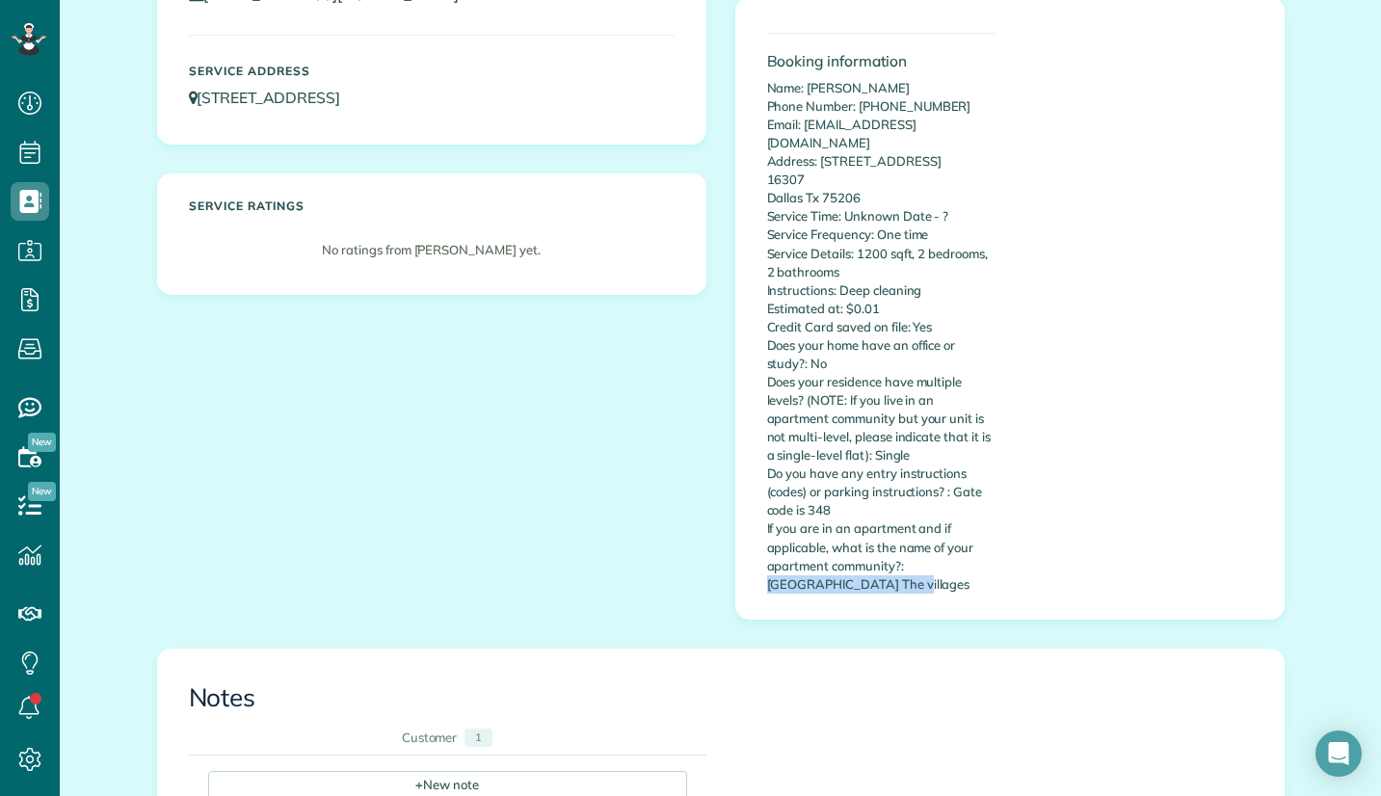
drag, startPoint x: 896, startPoint y: 546, endPoint x: 940, endPoint y: 567, distance: 48.3
click at [940, 567] on p "Name: [PERSON_NAME] Phone Number: [PHONE_NUMBER] Email: [EMAIL_ADDRESS][DOMAIN_…" at bounding box center [881, 336] width 228 height 515
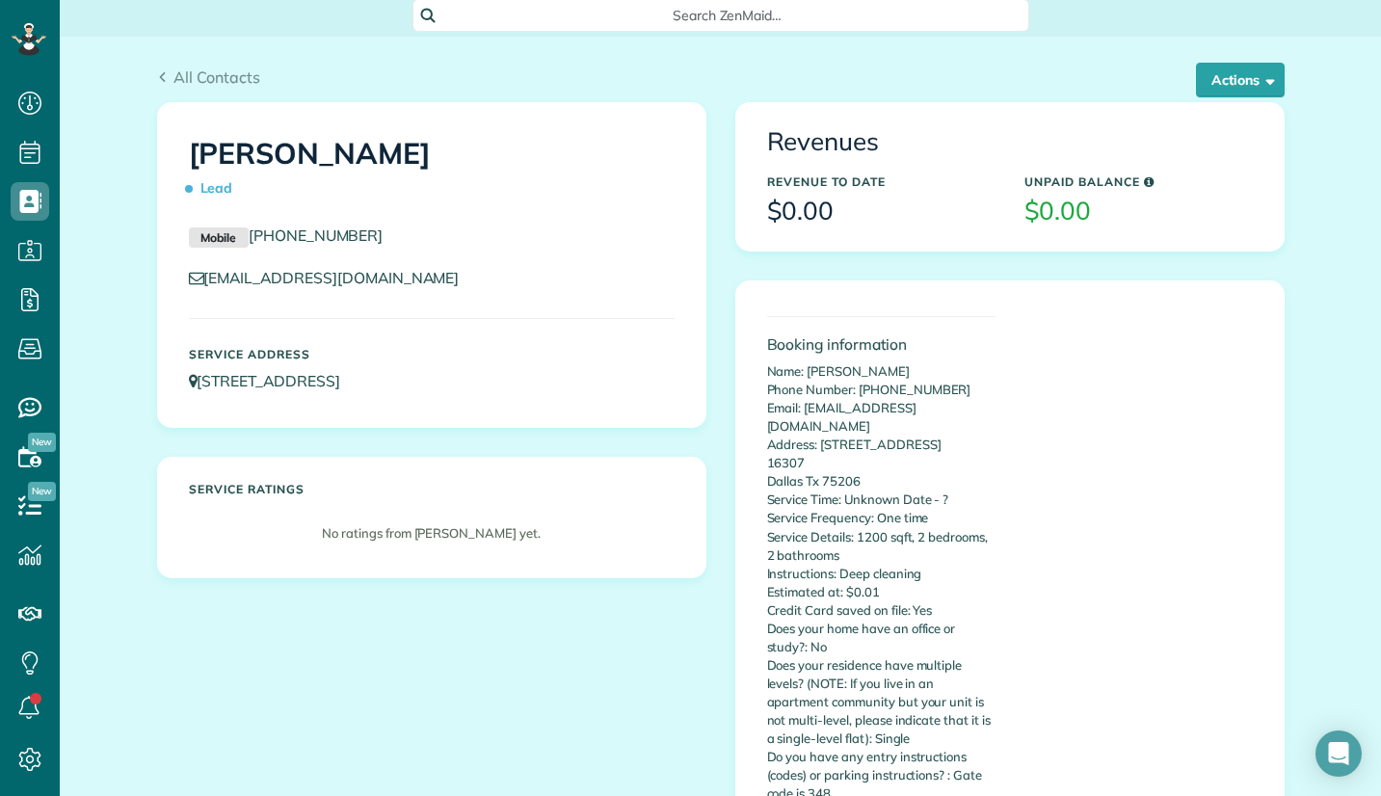
scroll to position [0, 0]
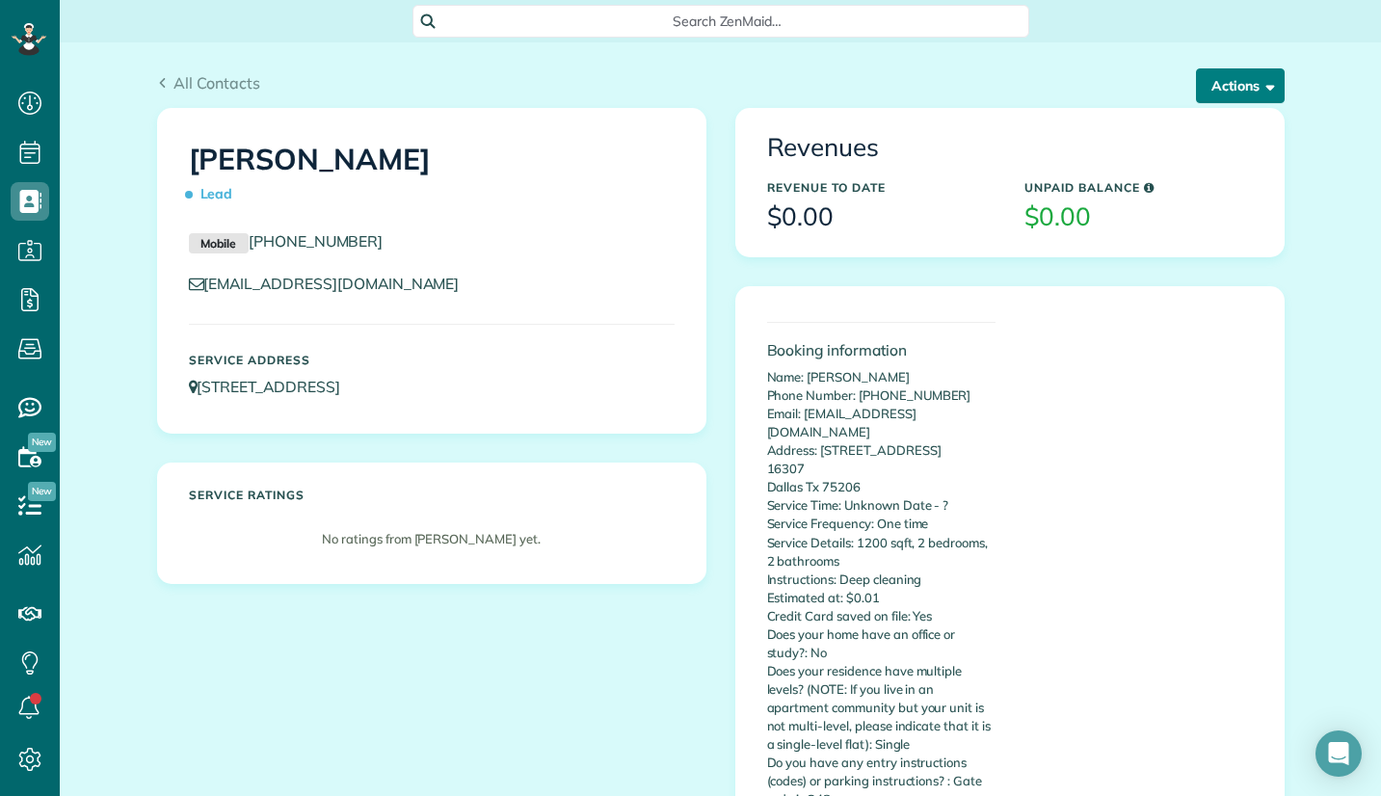
click at [1234, 82] on button "Actions" at bounding box center [1240, 85] width 89 height 35
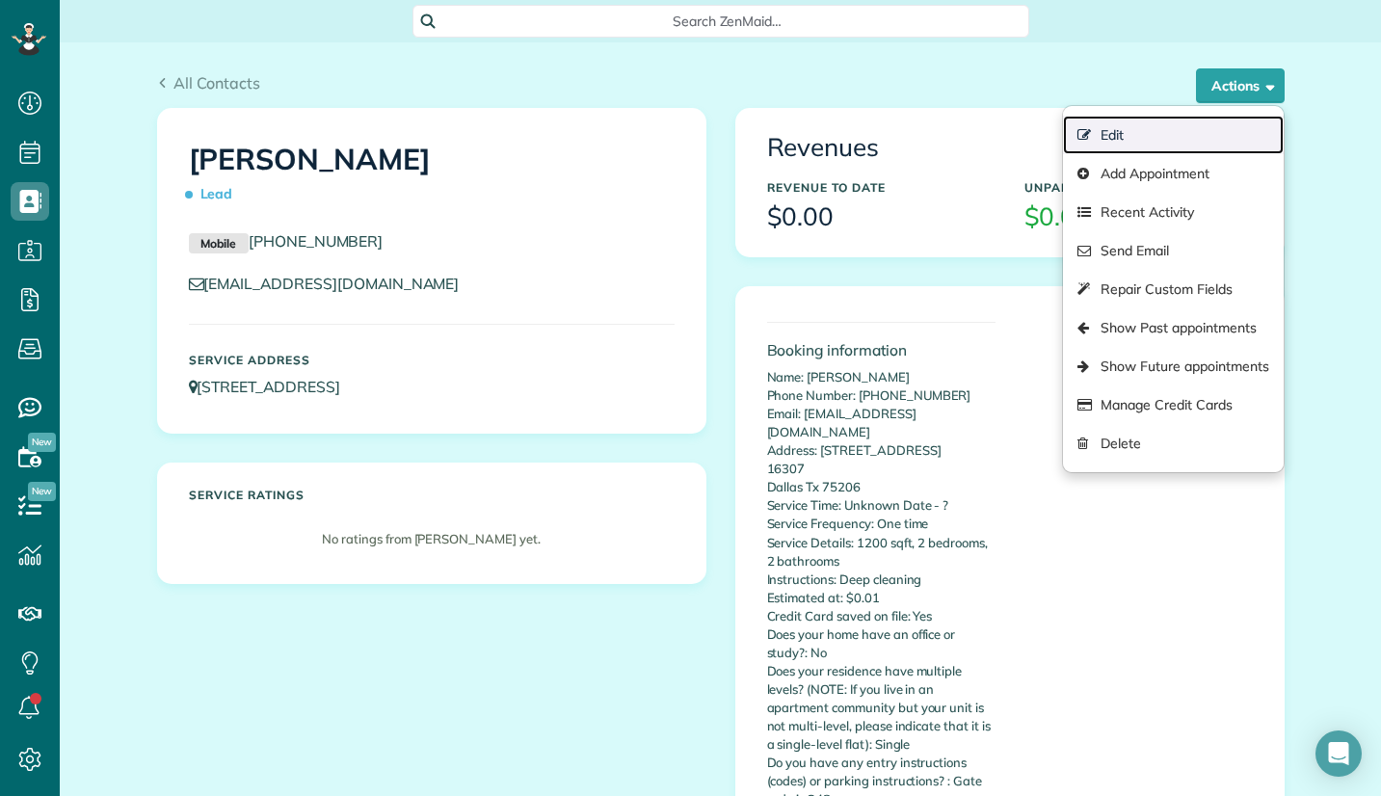
click at [1115, 129] on link "Edit" at bounding box center [1173, 135] width 220 height 39
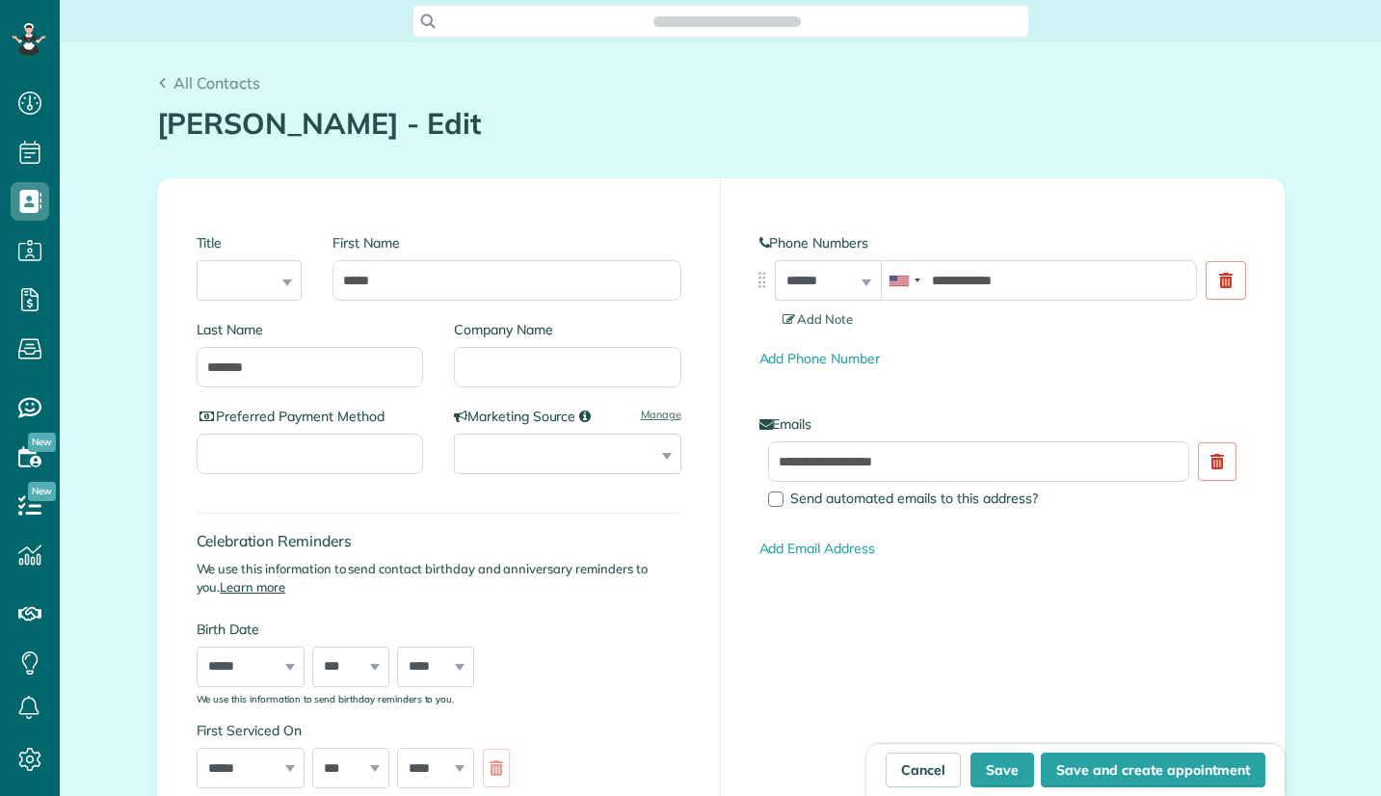
scroll to position [9, 9]
type input "**********"
click at [484, 366] on input "Company Name" at bounding box center [567, 367] width 227 height 40
click at [484, 367] on input "Company Name" at bounding box center [567, 367] width 227 height 40
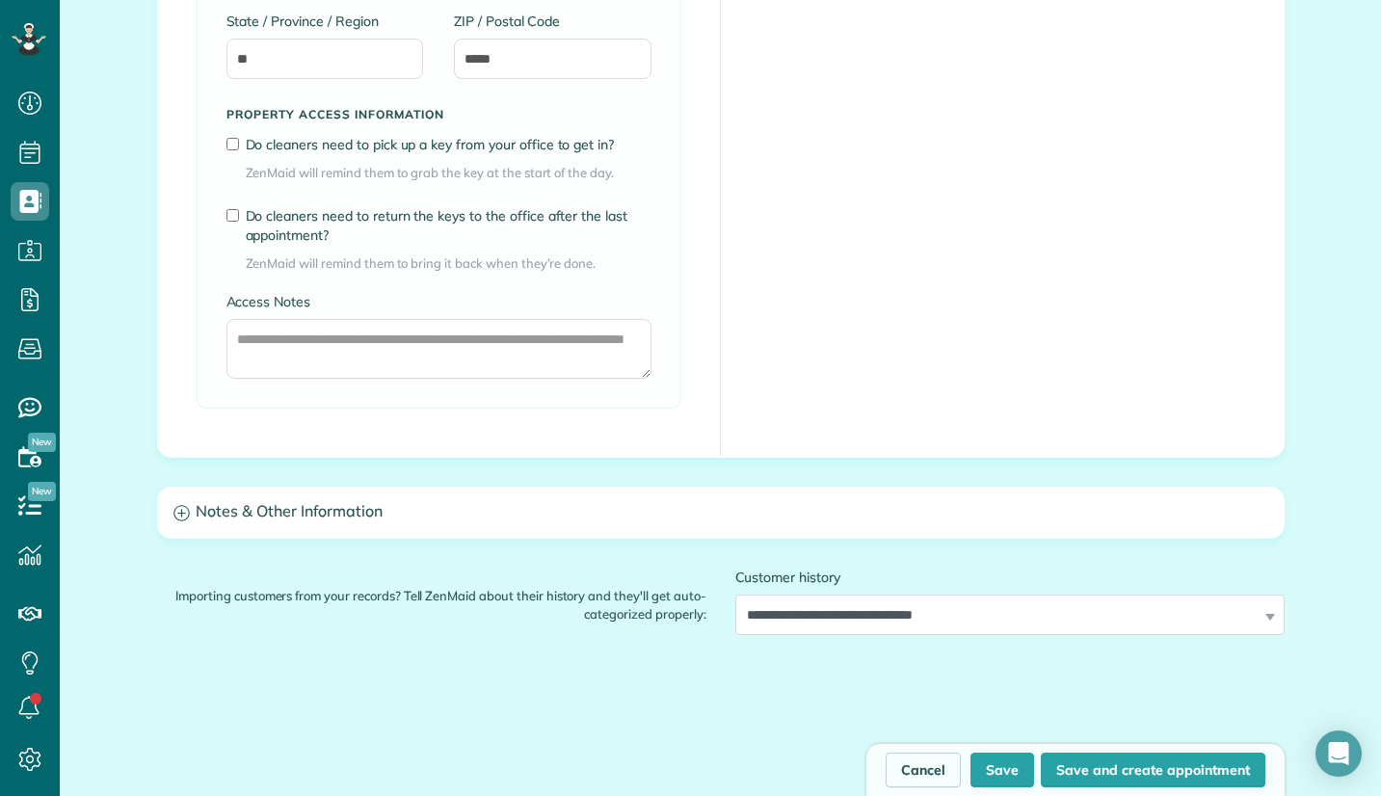
scroll to position [1446, 0]
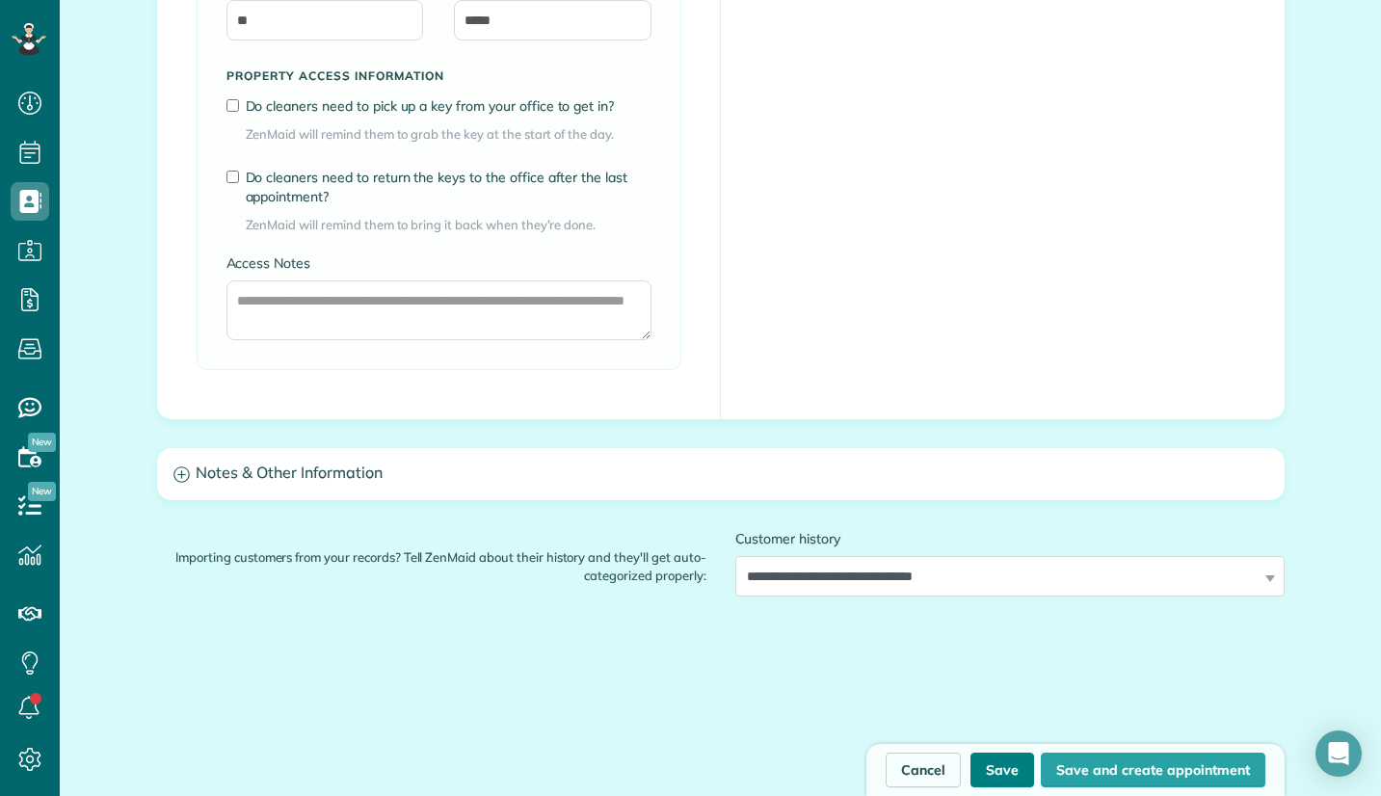
type input "***"
click at [993, 774] on button "Save" at bounding box center [1003, 770] width 64 height 35
type input "**********"
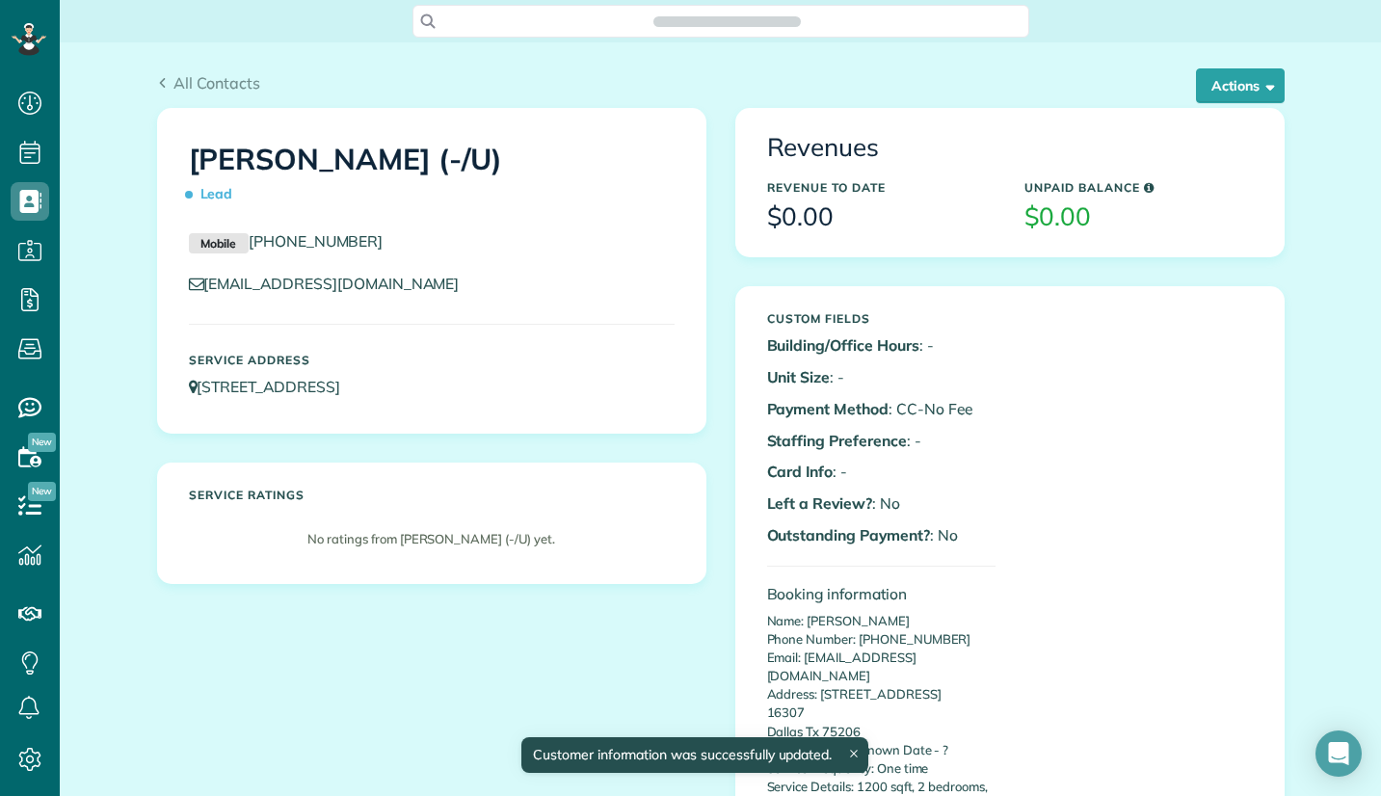
scroll to position [9, 9]
click at [1211, 84] on button "Actions" at bounding box center [1240, 85] width 89 height 35
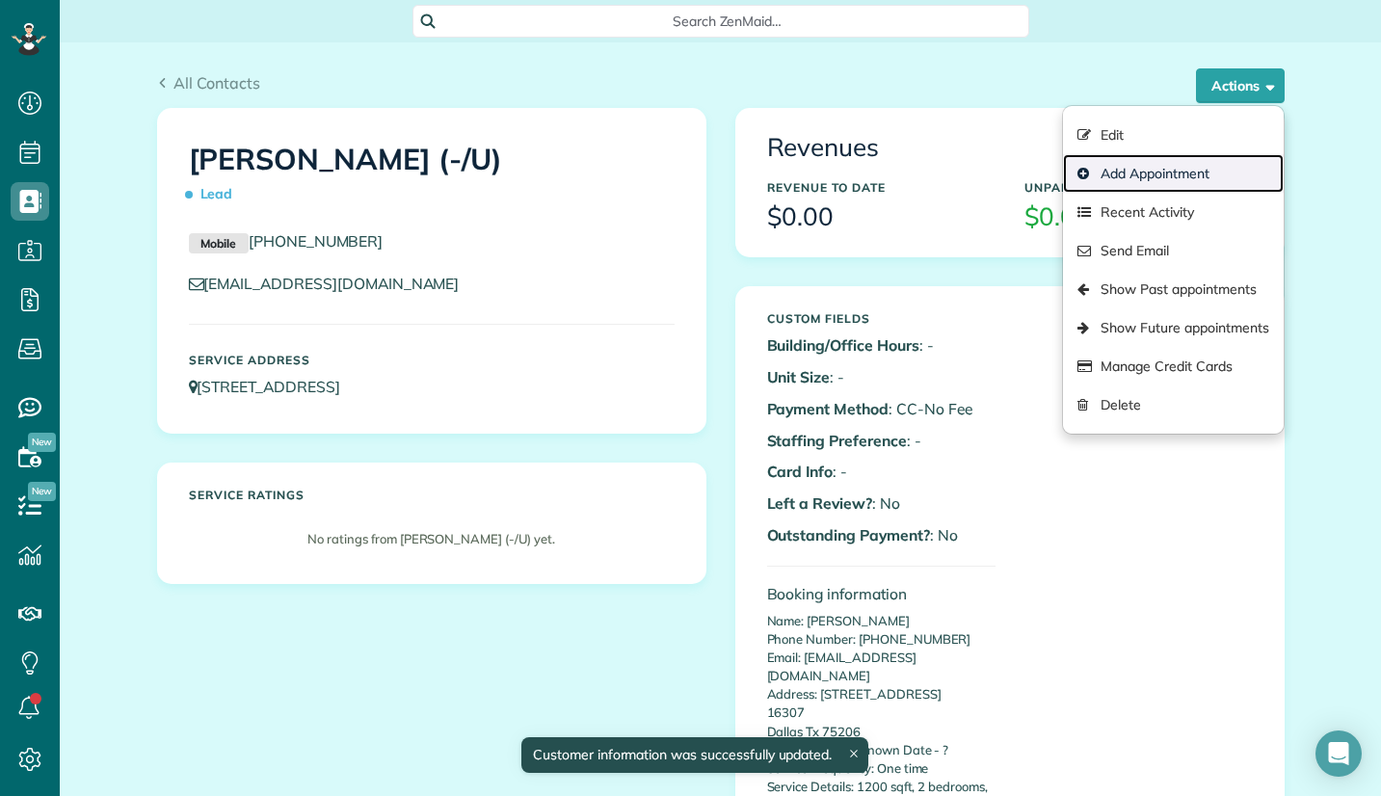
click at [1120, 181] on link "Add Appointment" at bounding box center [1173, 173] width 220 height 39
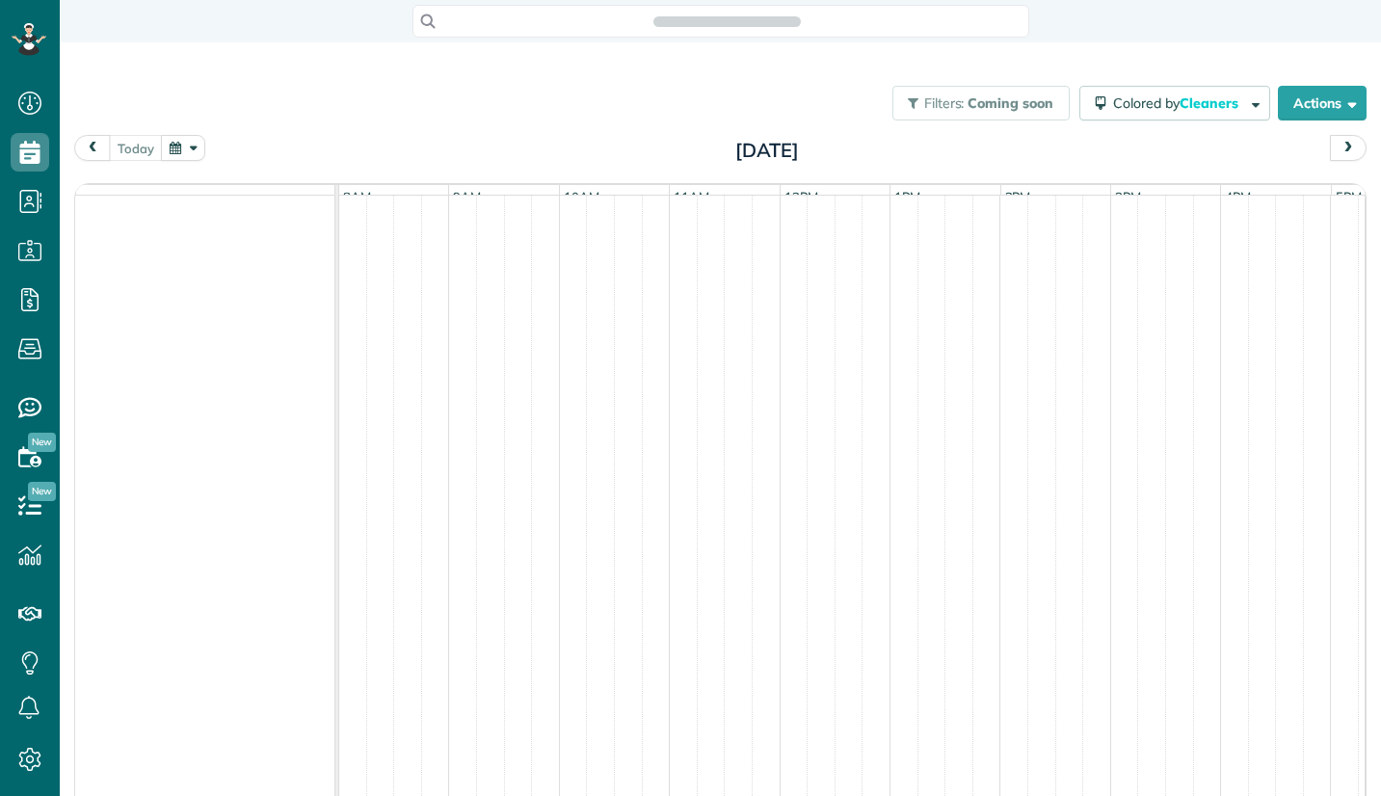
scroll to position [9, 9]
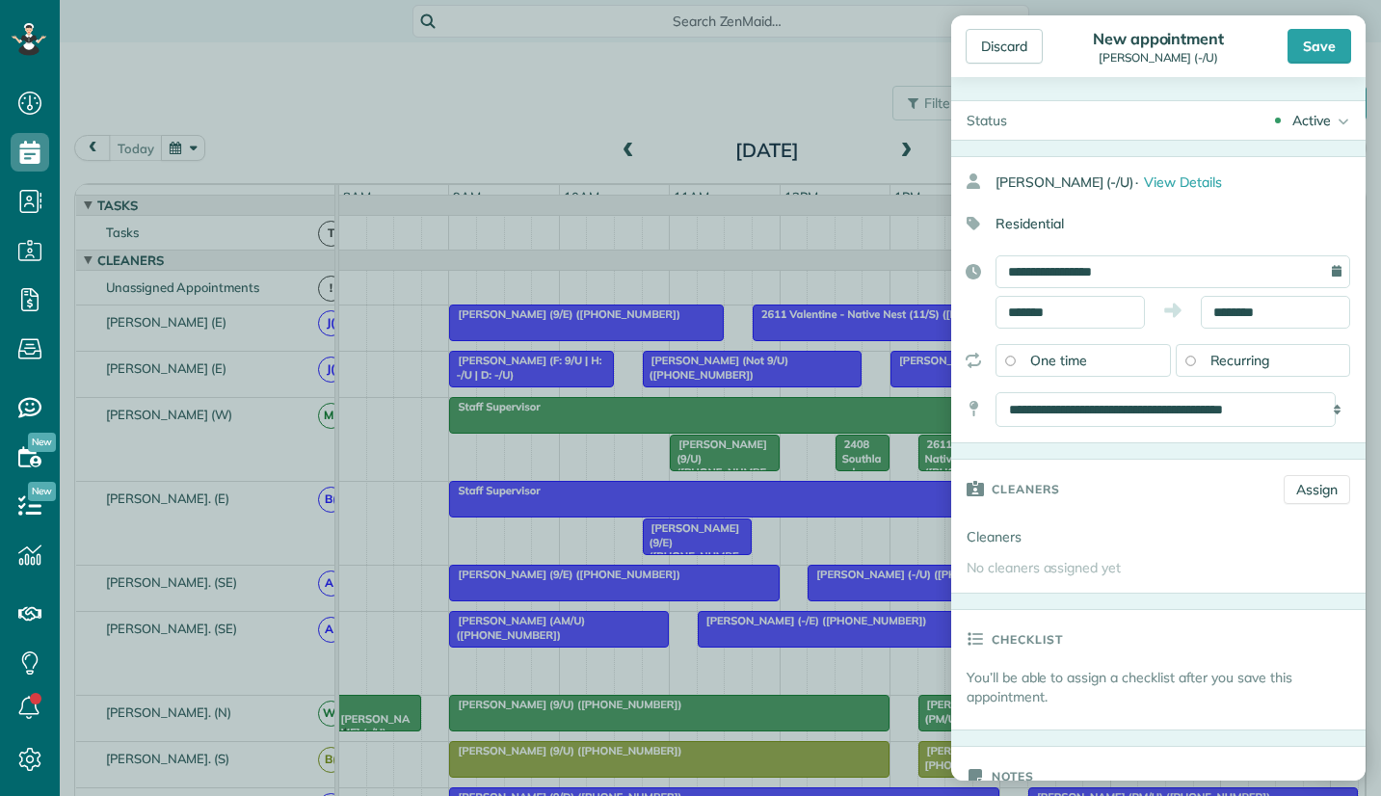
click at [1108, 271] on div "Discard New appointment Colin Lagasse (-/U) Save Status Active Active Cancelled…" at bounding box center [690, 398] width 1381 height 796
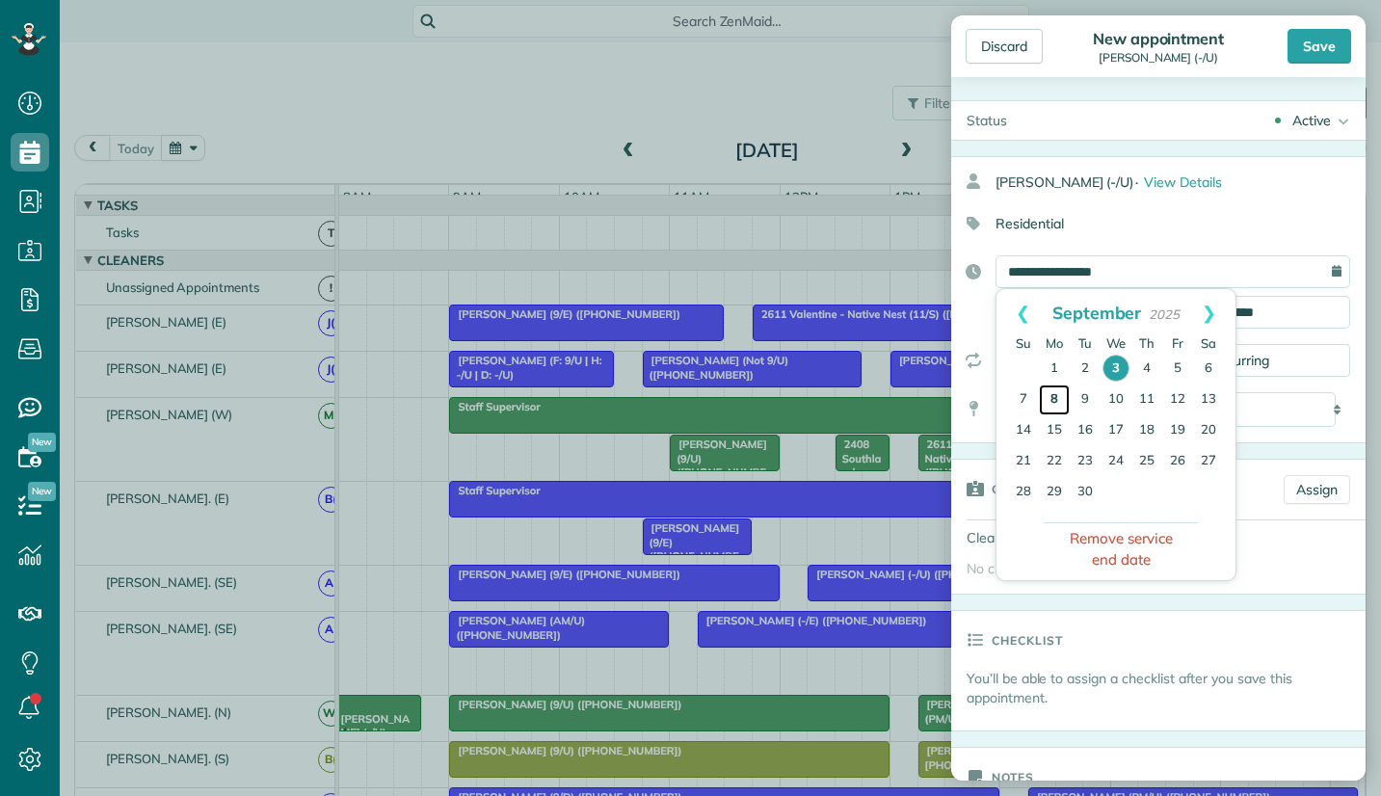
click at [1049, 397] on link "8" at bounding box center [1054, 400] width 31 height 31
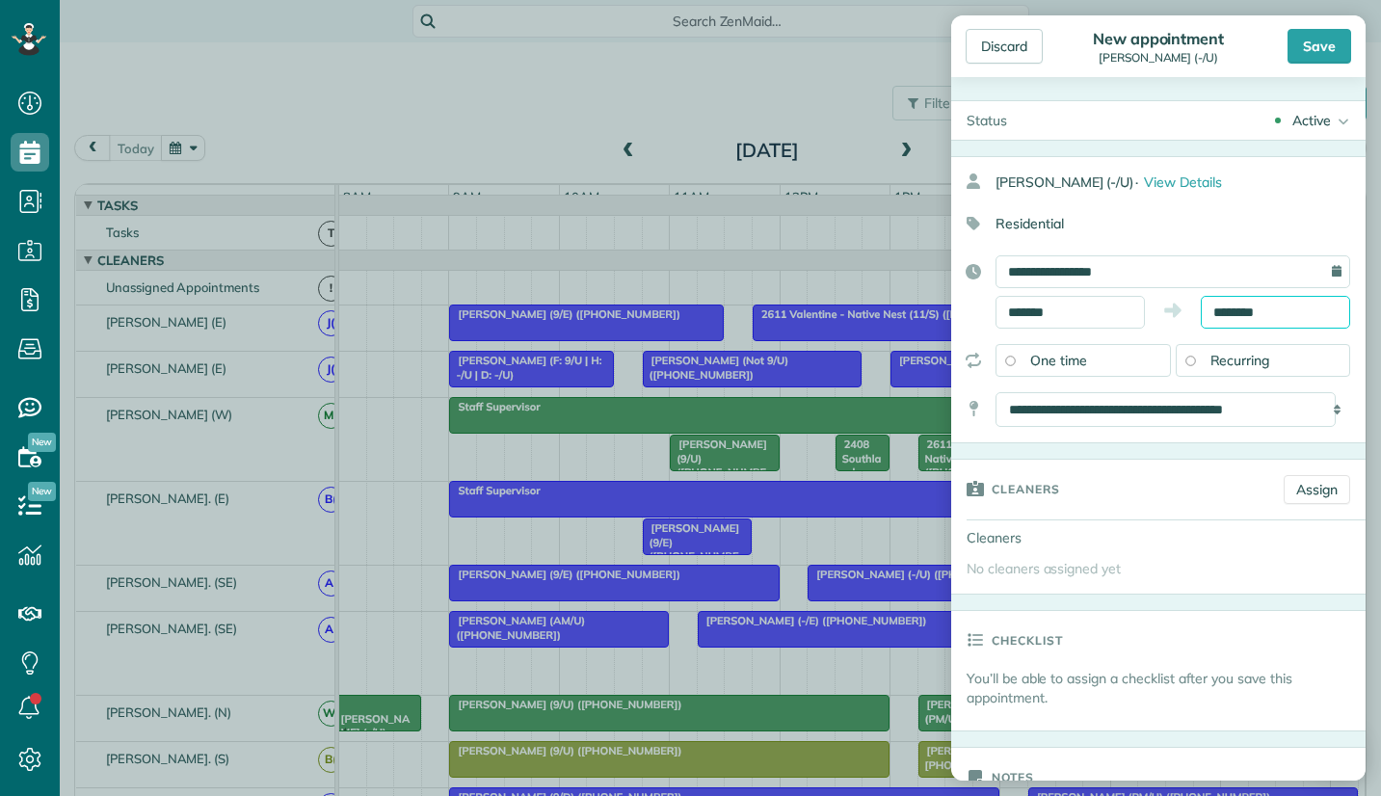
click at [1247, 311] on input "********" at bounding box center [1275, 312] width 149 height 33
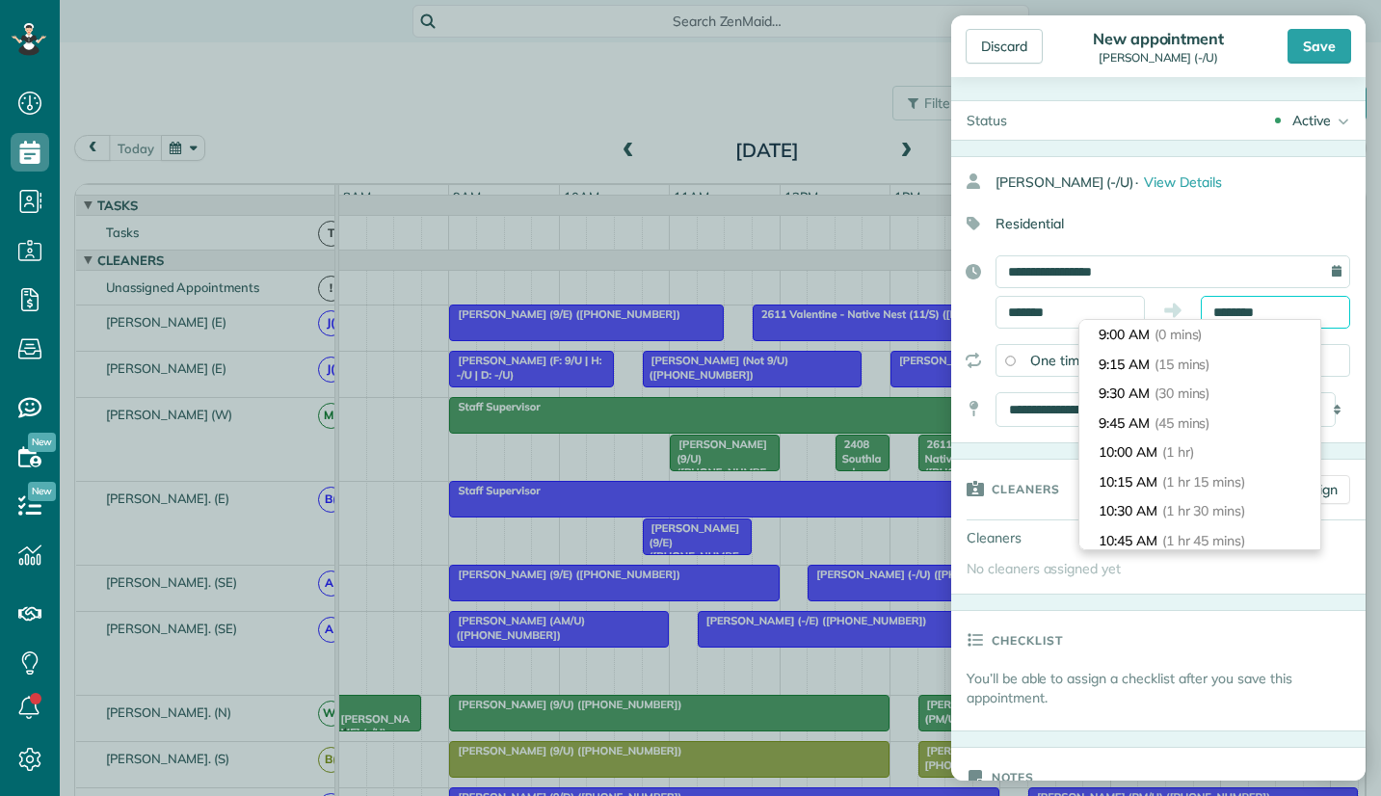
scroll to position [206, 0]
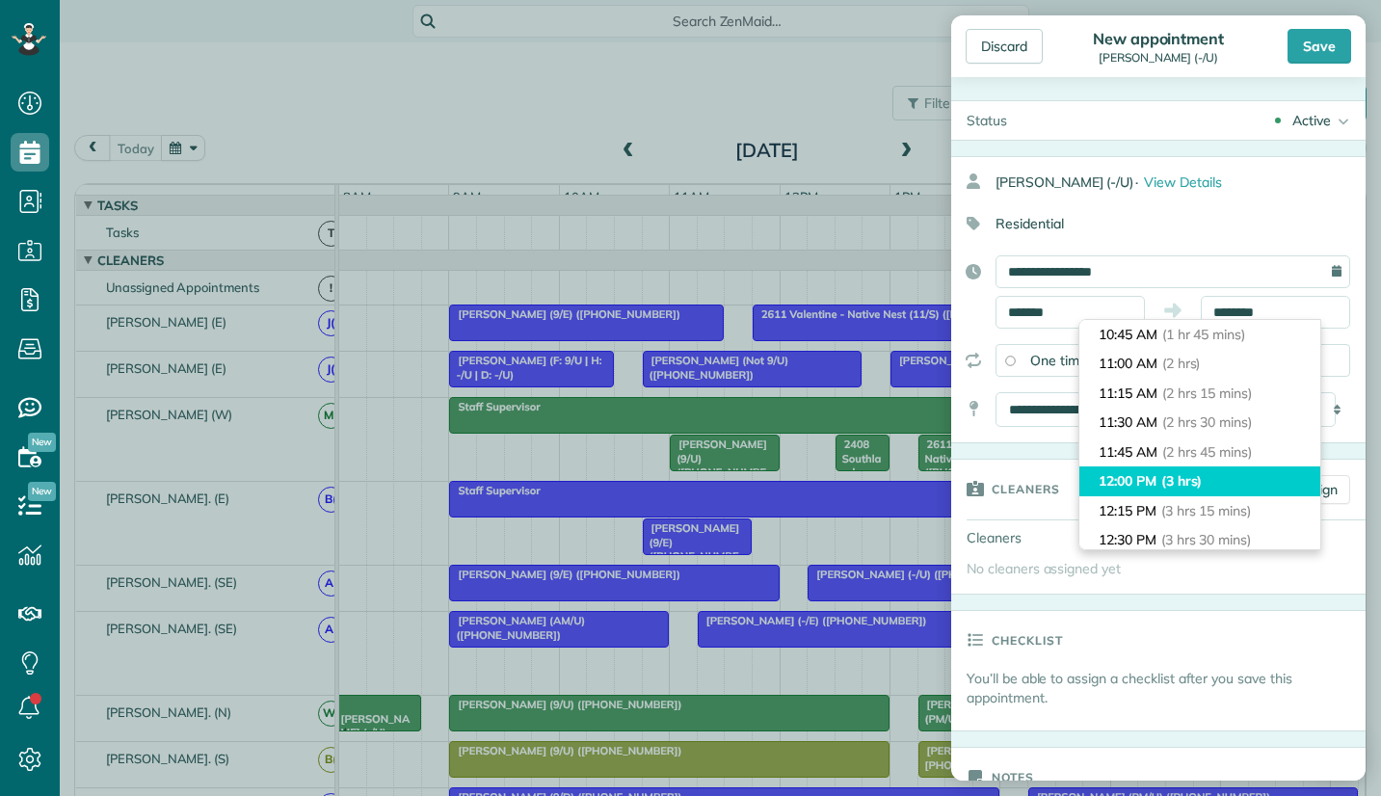
type input "********"
click at [1176, 480] on span "(3 hrs)" at bounding box center [1182, 480] width 41 height 17
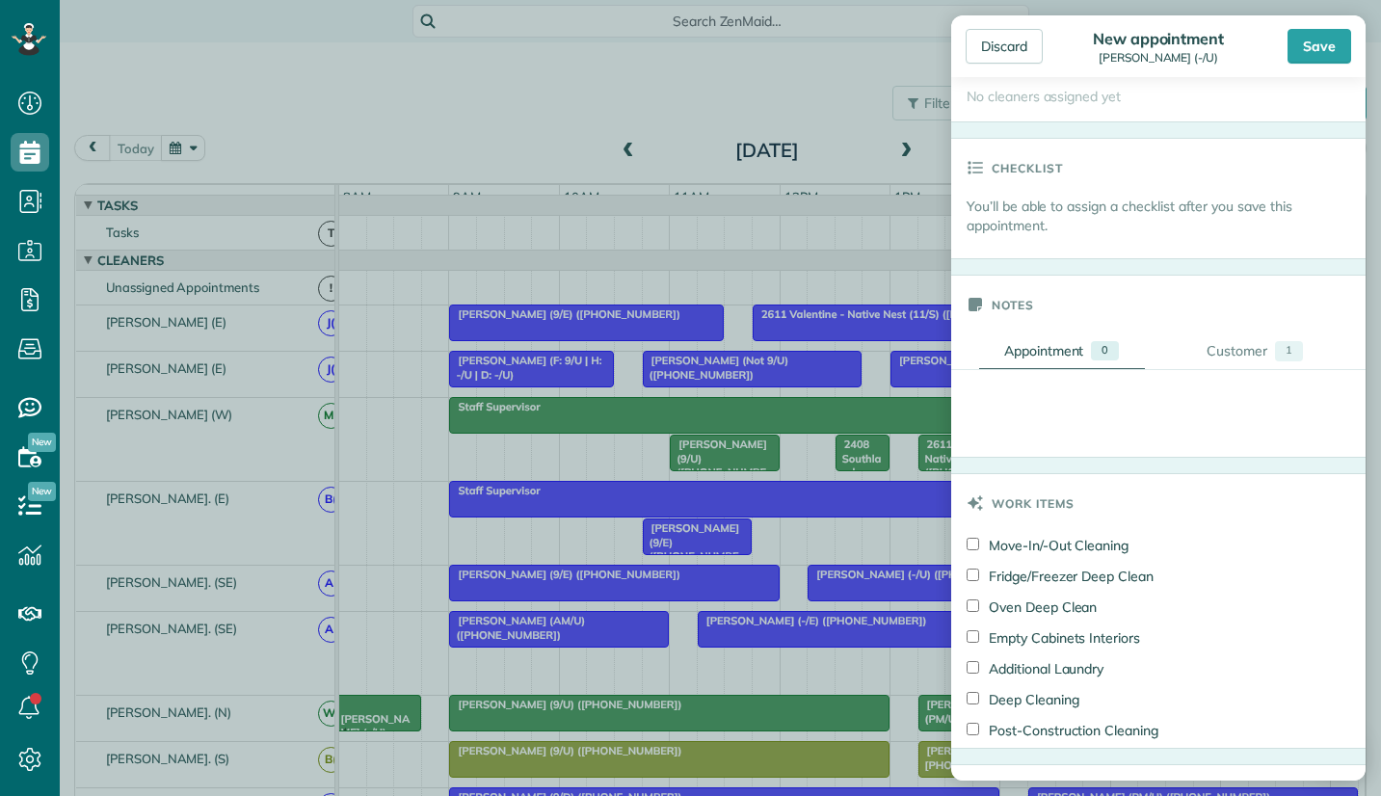
scroll to position [482, 0]
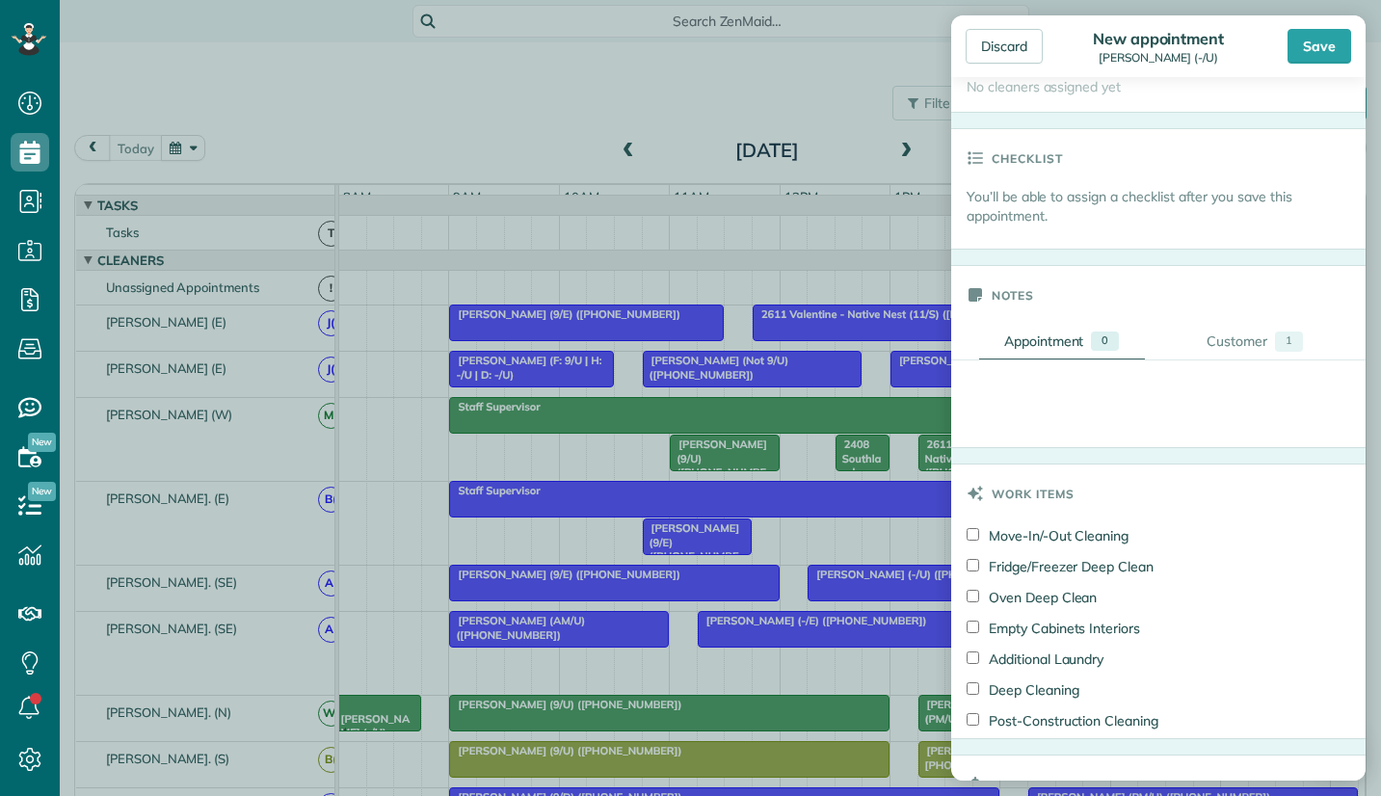
click at [1023, 399] on div "+ New note Wants to focus more on Kitchens Bathrooms Also had a question about …" at bounding box center [1365, 404] width 829 height 87
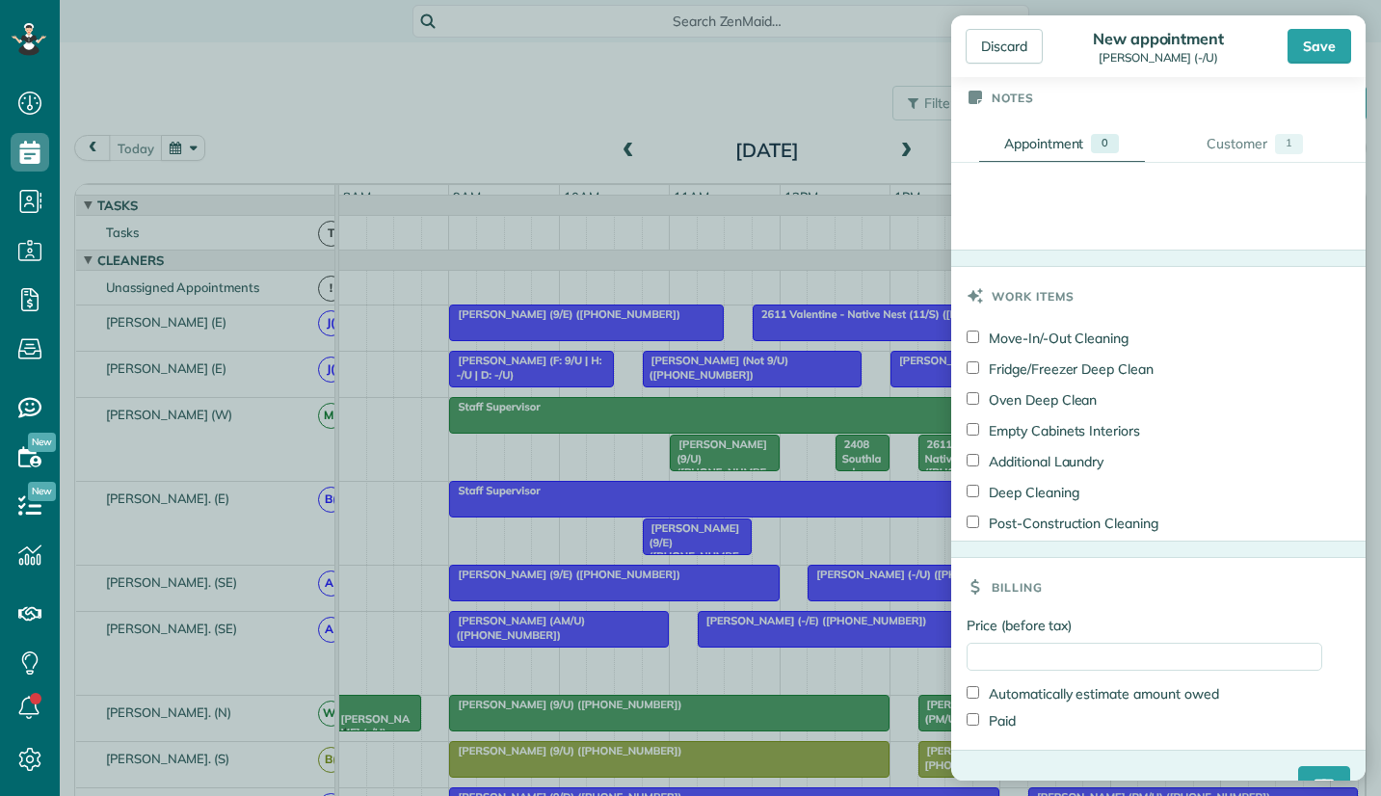
scroll to position [718, 0]
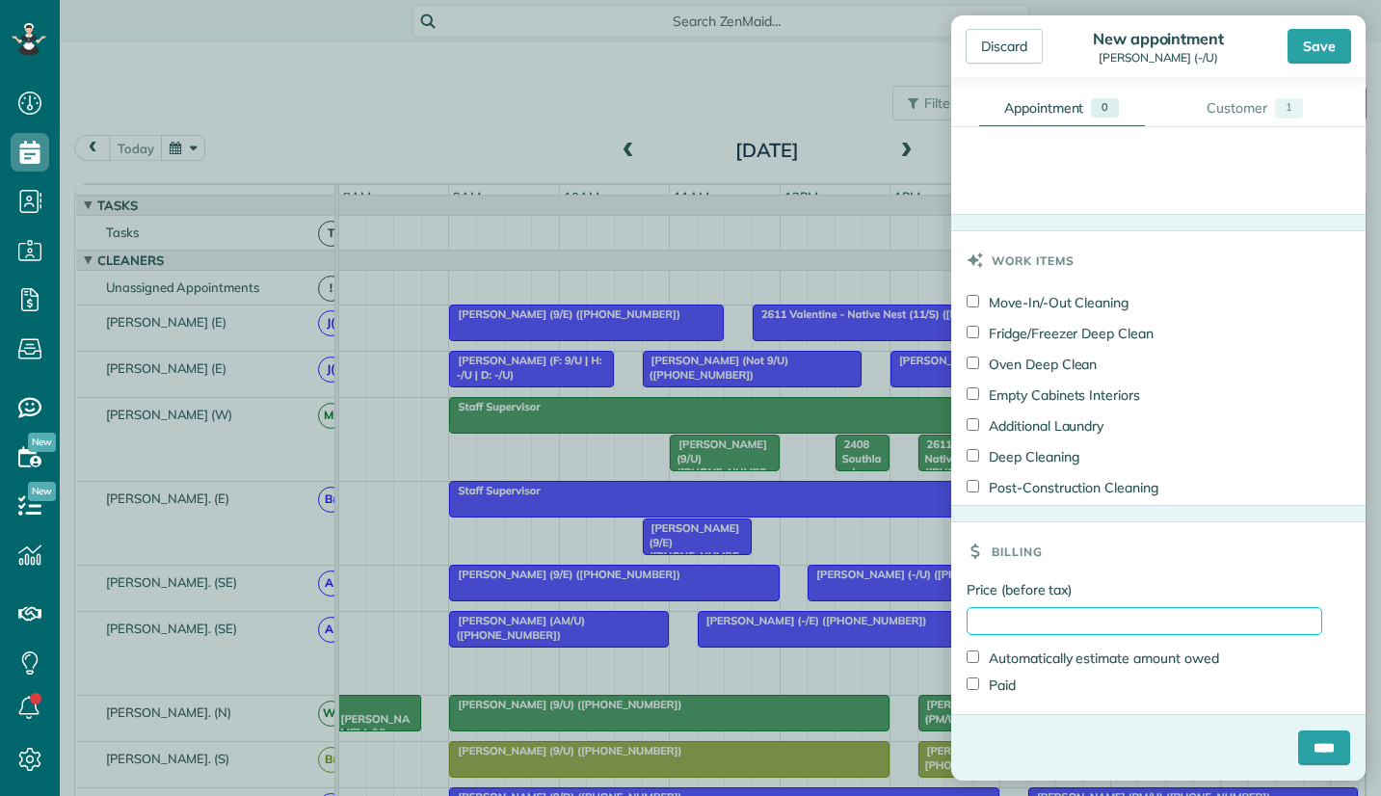
click at [1012, 617] on input "Price (before tax)" at bounding box center [1145, 621] width 356 height 28
type input "***"
click at [1042, 254] on h3 "Work items" at bounding box center [1033, 260] width 83 height 58
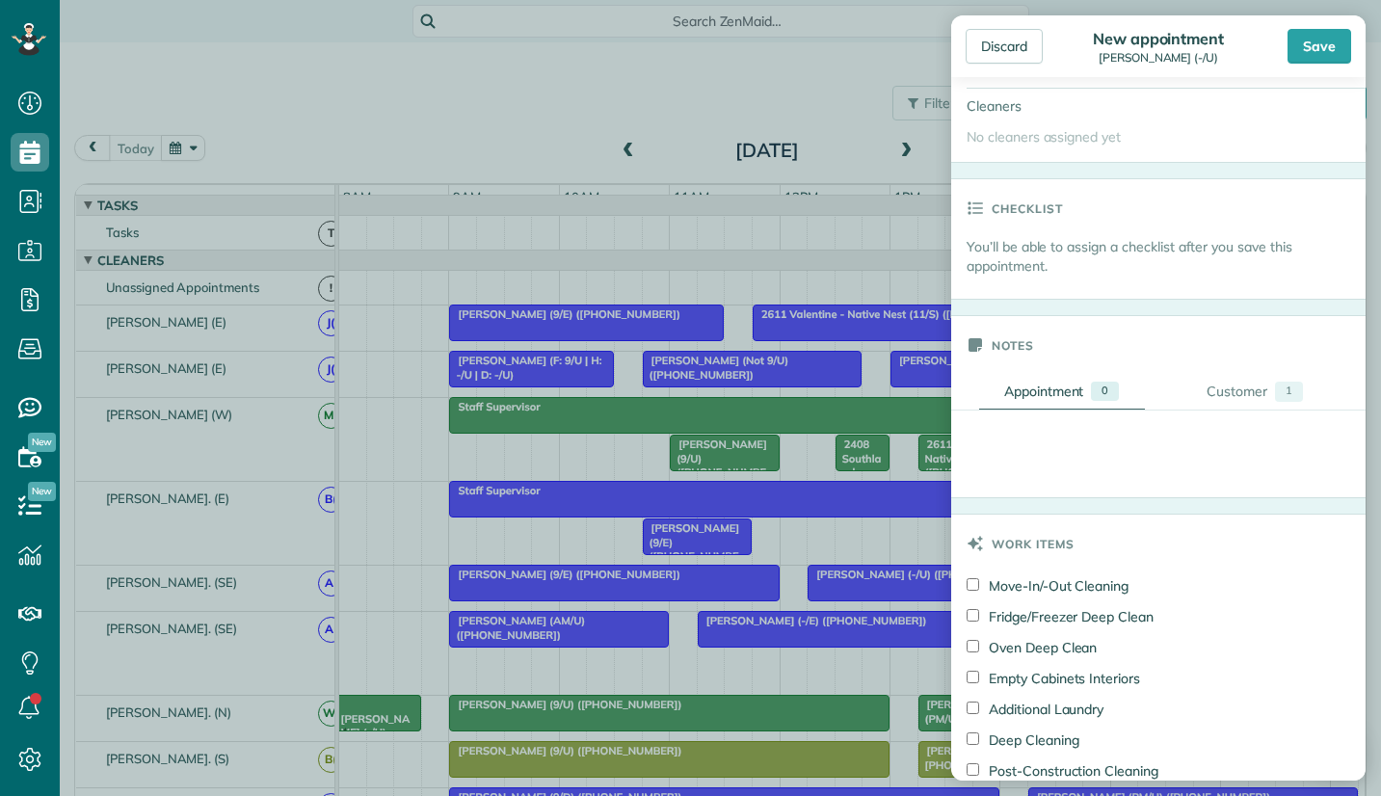
scroll to position [429, 0]
click at [1057, 394] on div "Appointment" at bounding box center [1044, 394] width 80 height 19
click at [1222, 392] on div "Customer" at bounding box center [1237, 395] width 61 height 20
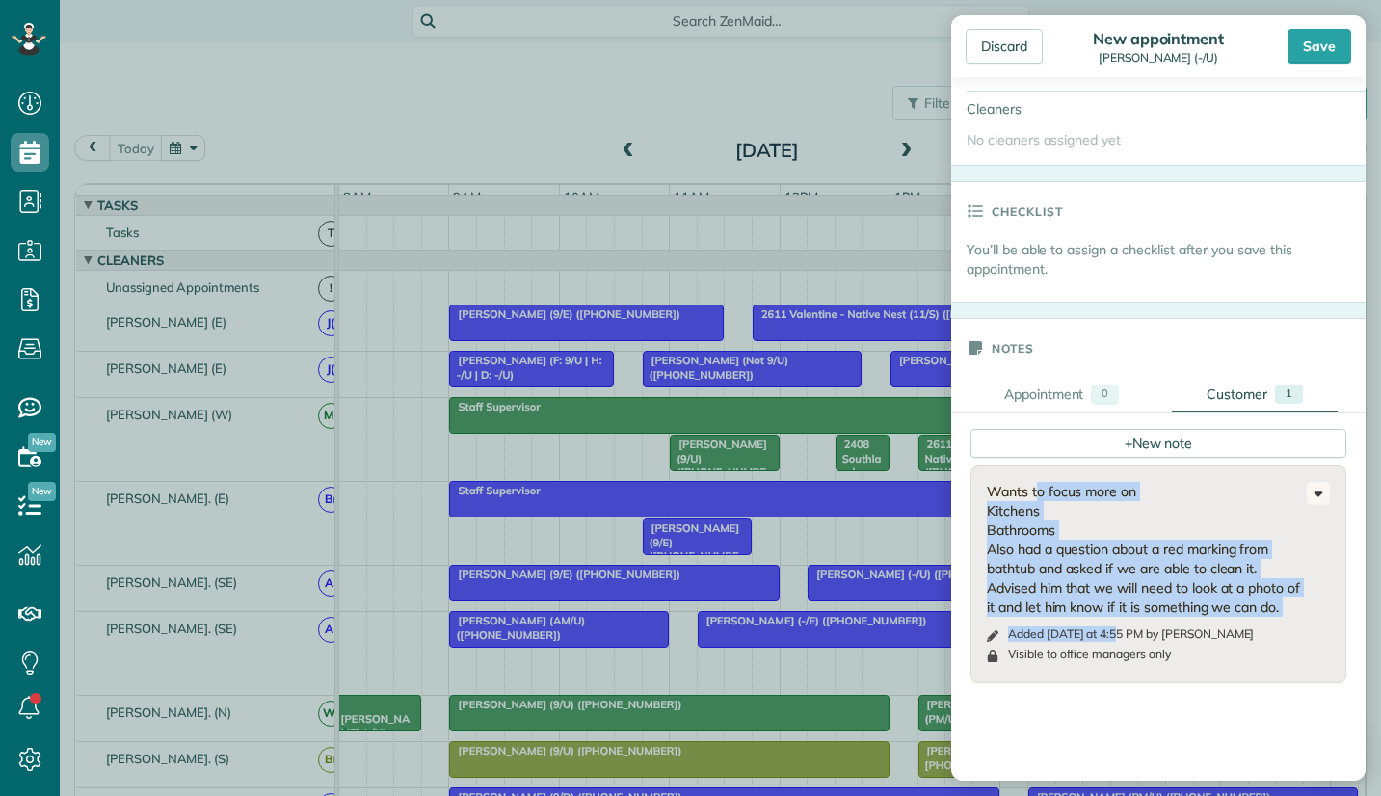
copy div "Wants to focus more on Kitchens Bathrooms Also had a question about a red marki…"
drag, startPoint x: 990, startPoint y: 491, endPoint x: 1063, endPoint y: 634, distance: 161.2
click at [1063, 617] on div "Wants to focus more on Kitchens Bathrooms Also had a question about a red marki…" at bounding box center [1147, 549] width 320 height 135
copy div "Wants to focus more on Kitchens Bathrooms Also had a question about a red marki…"
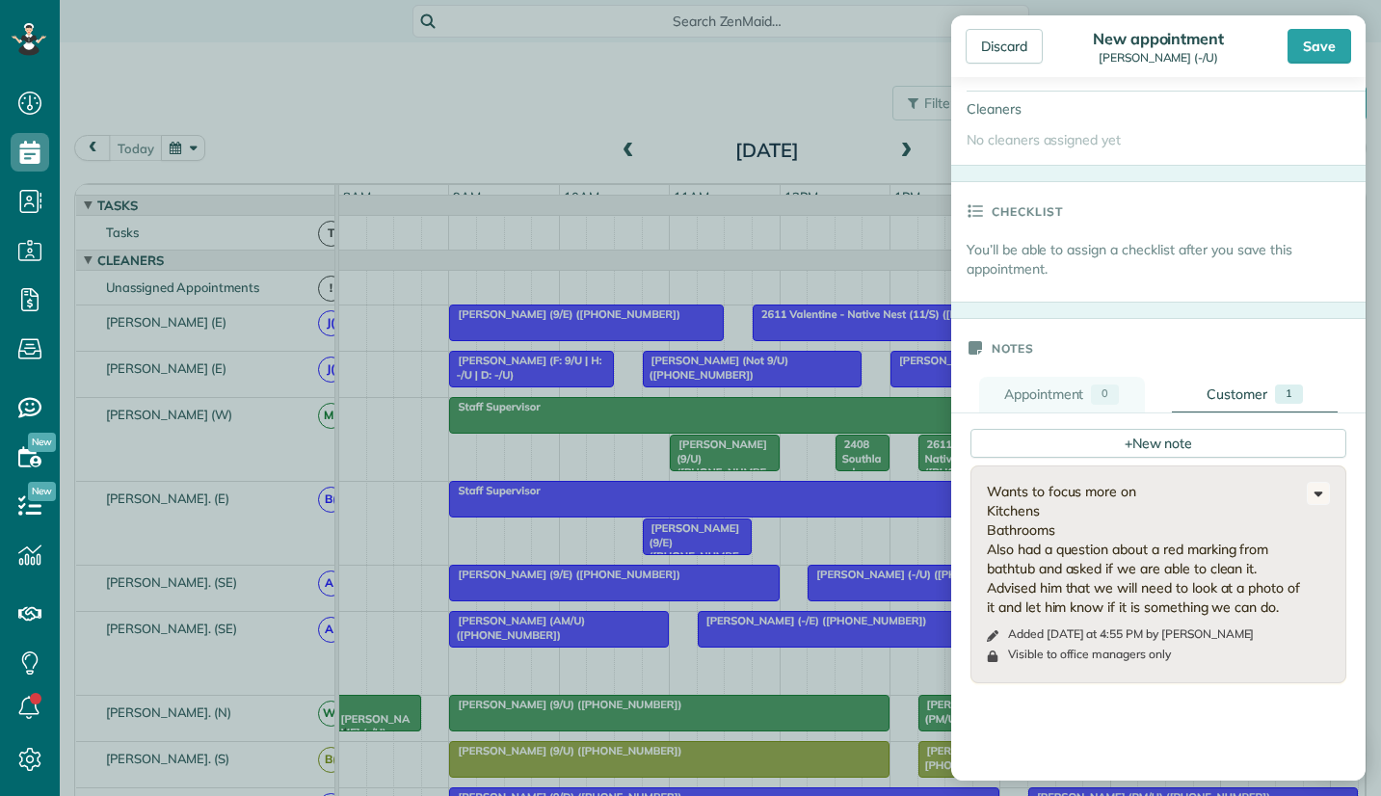
click at [1036, 391] on div "Appointment" at bounding box center [1044, 395] width 80 height 20
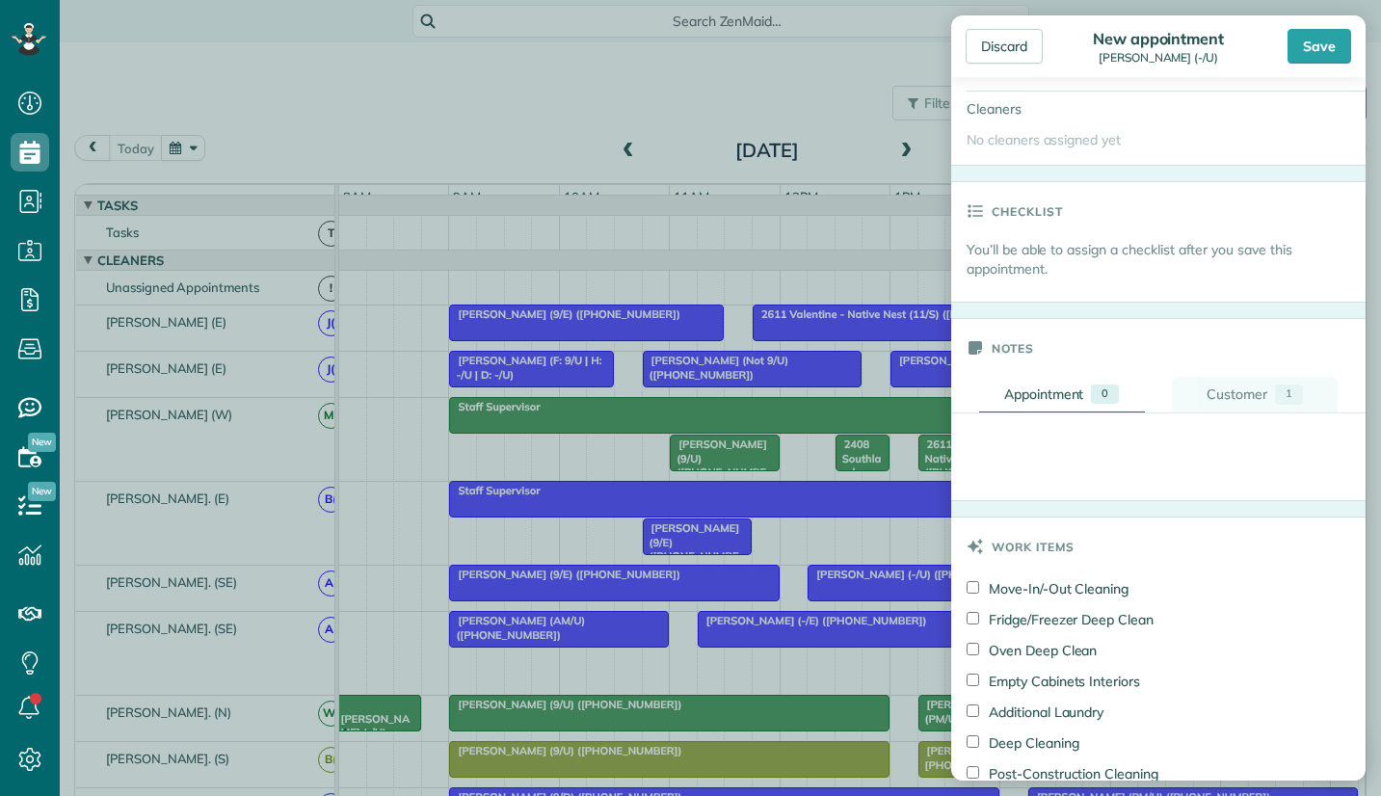
click at [1216, 395] on div "Customer" at bounding box center [1237, 395] width 61 height 20
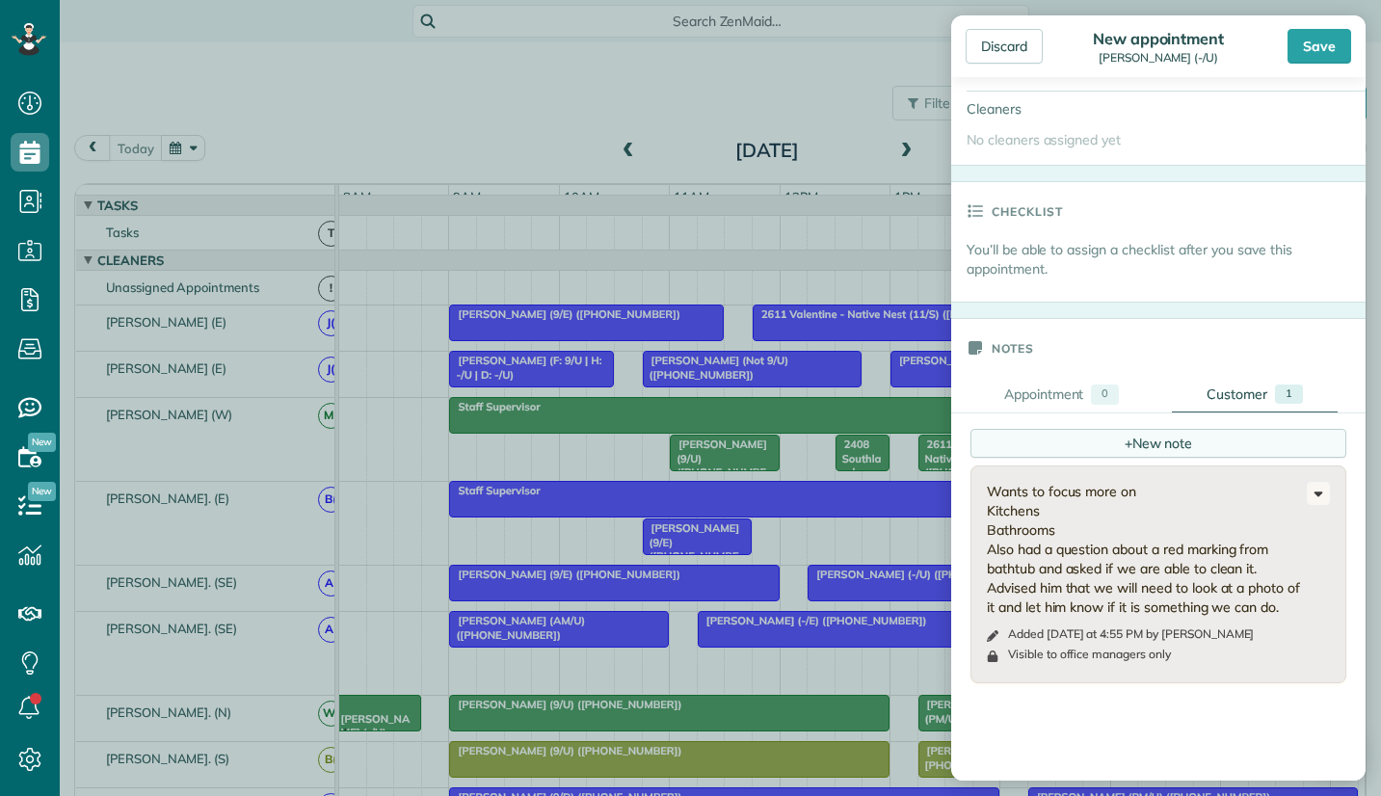
click at [1125, 443] on span "+" at bounding box center [1129, 442] width 8 height 17
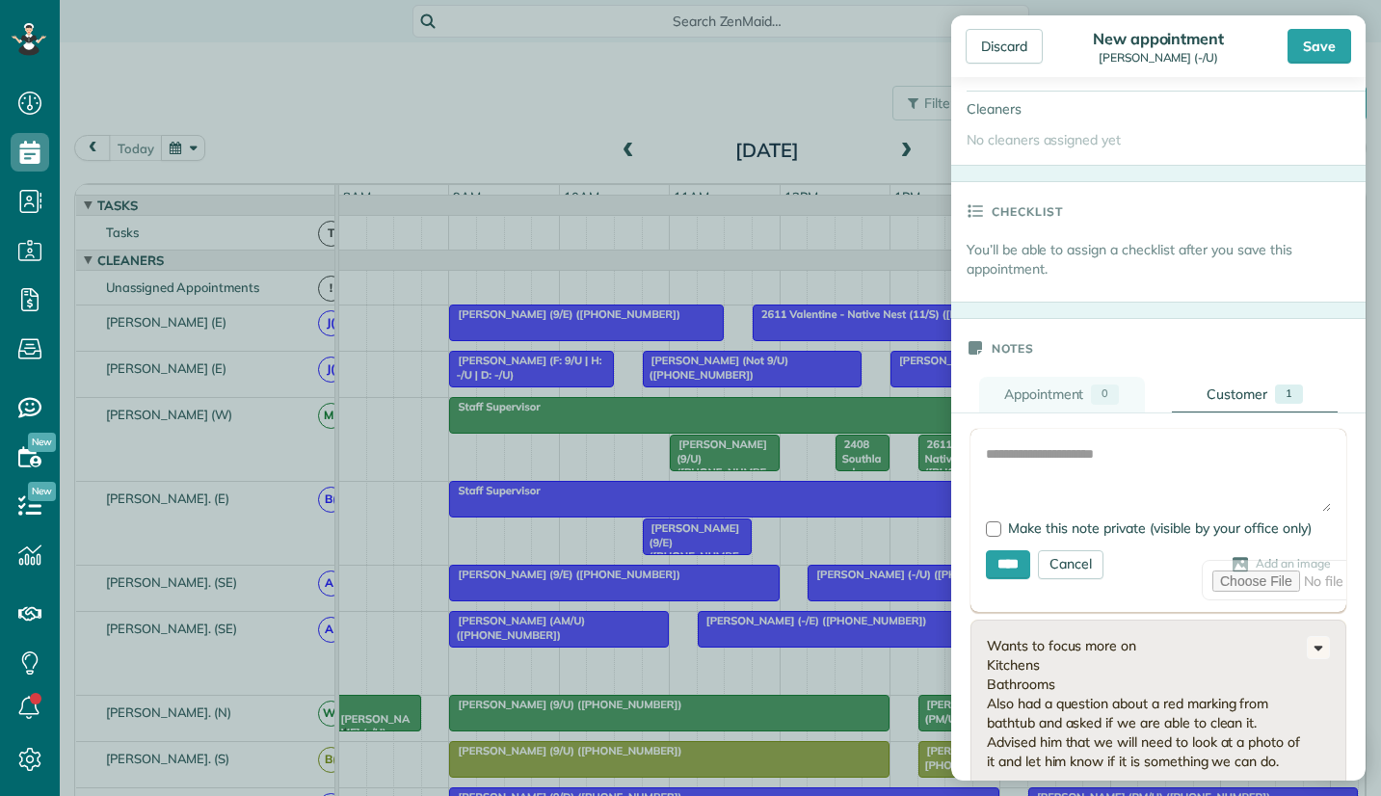
click at [1053, 399] on div "Appointment" at bounding box center [1044, 395] width 80 height 20
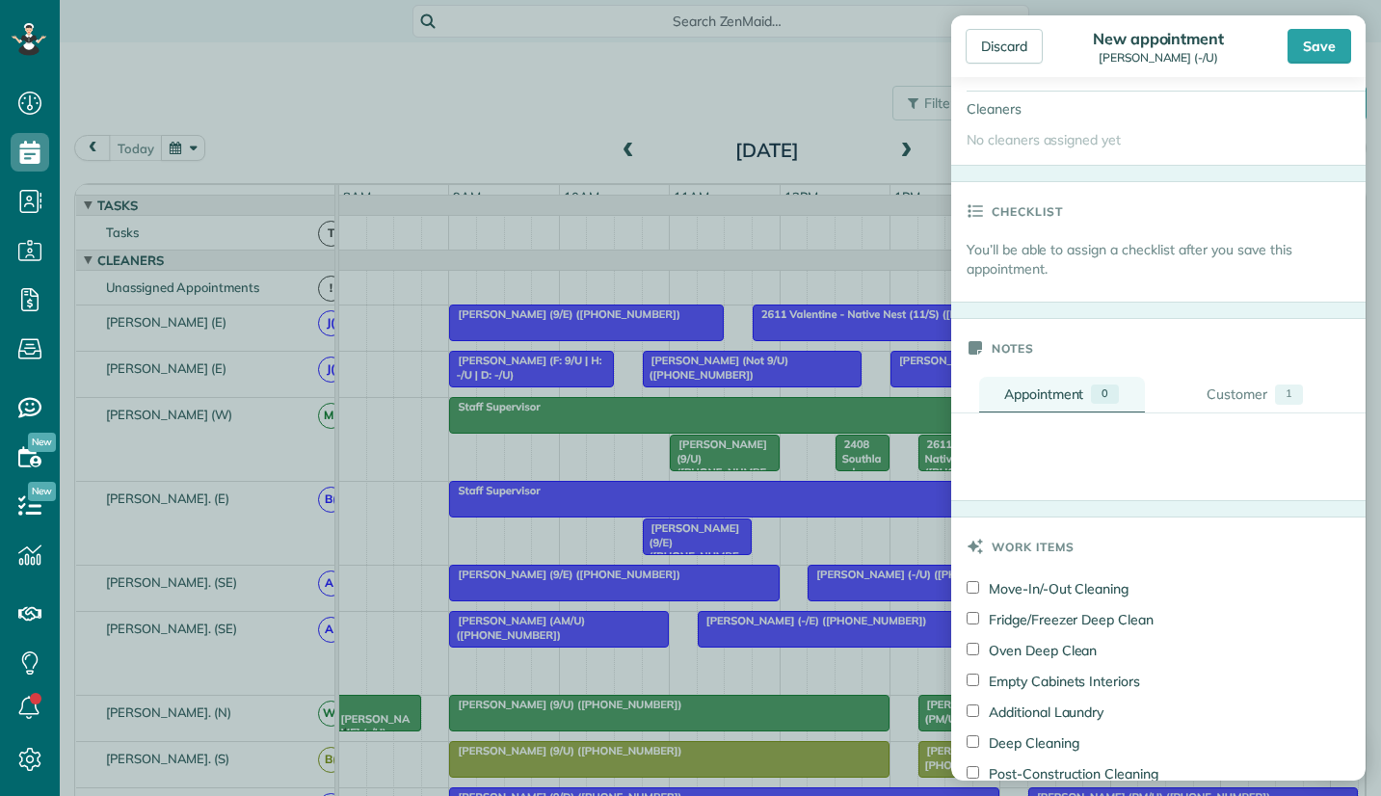
click at [1053, 399] on div "Appointment" at bounding box center [1044, 394] width 80 height 19
click at [1056, 398] on div "Appointment" at bounding box center [1044, 394] width 80 height 19
click at [1227, 391] on div "Customer" at bounding box center [1237, 395] width 61 height 20
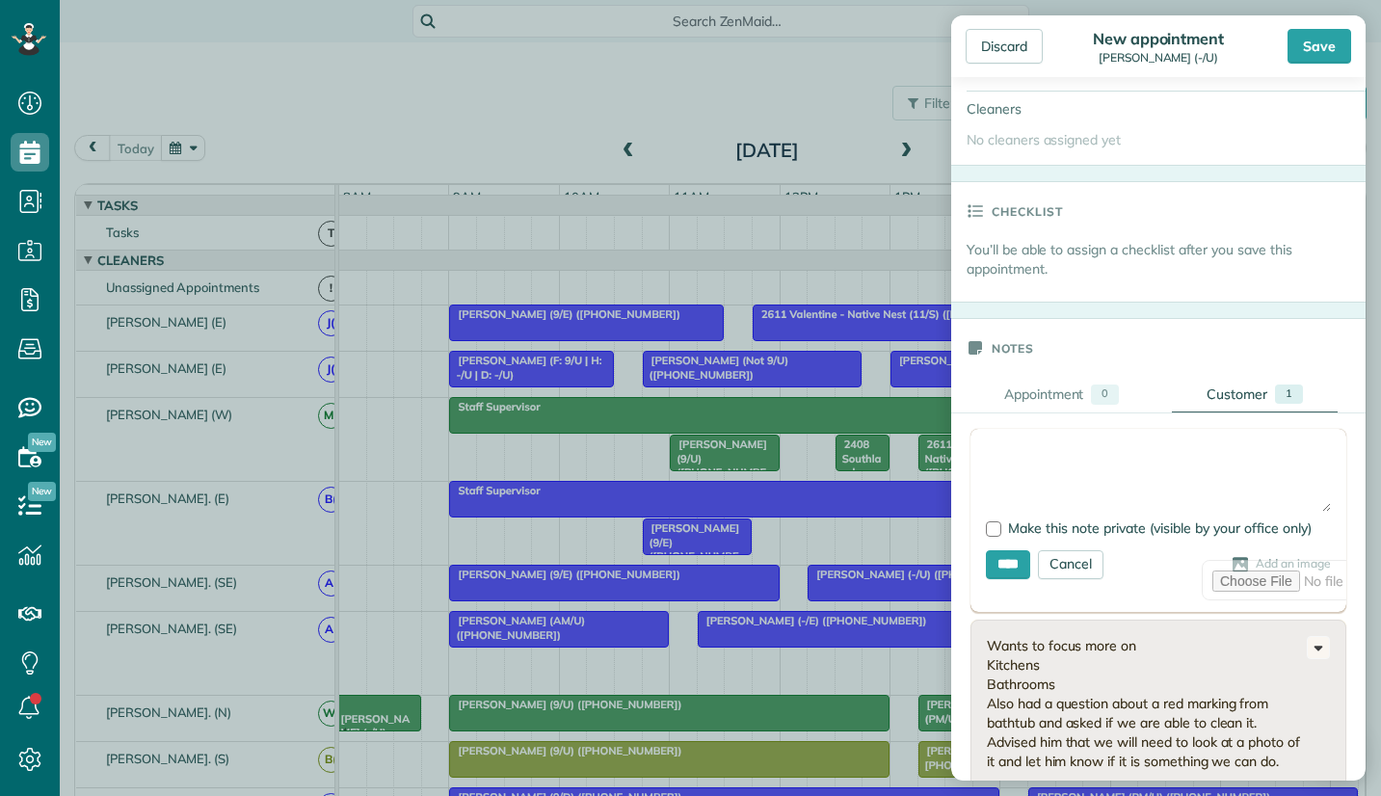
click at [1032, 457] on textarea at bounding box center [1158, 477] width 345 height 67
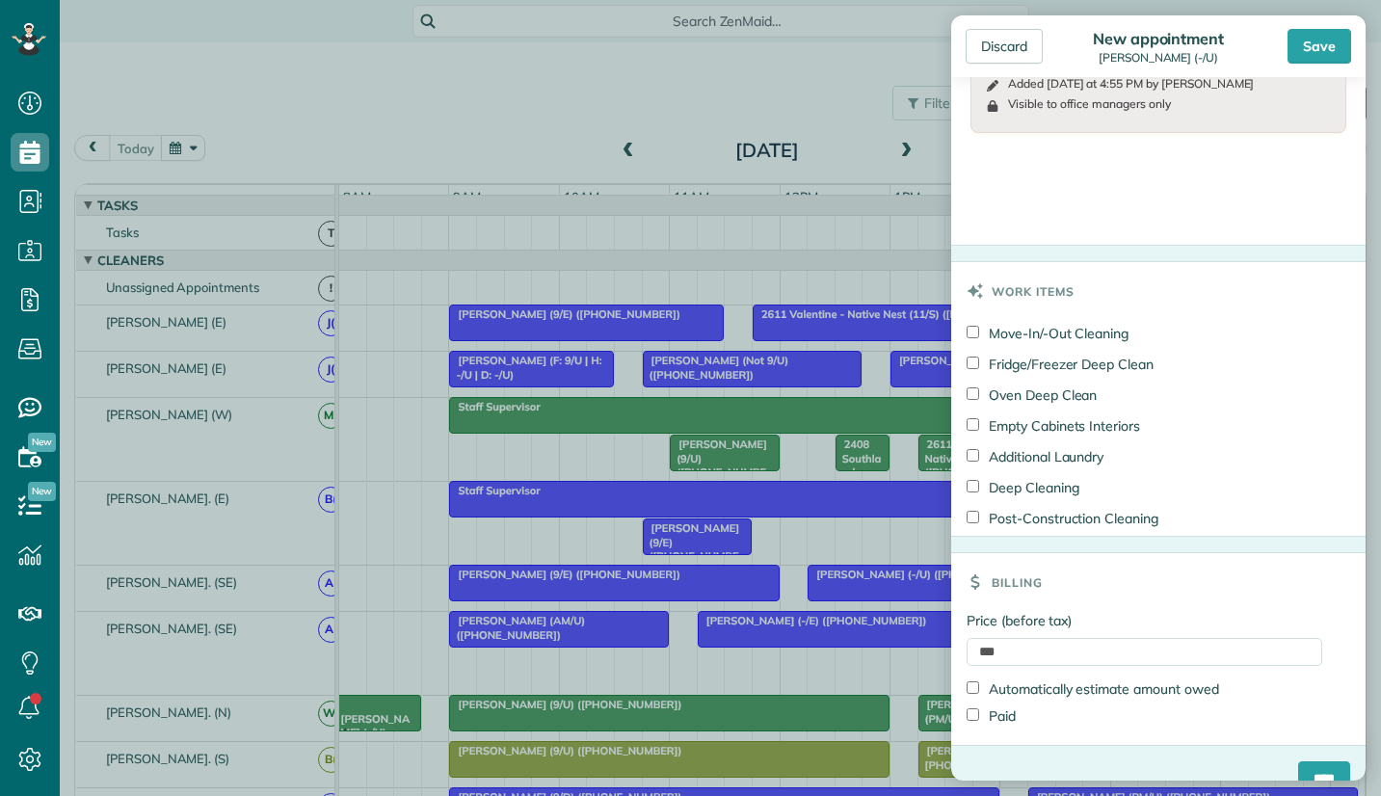
scroll to position [1167, 0]
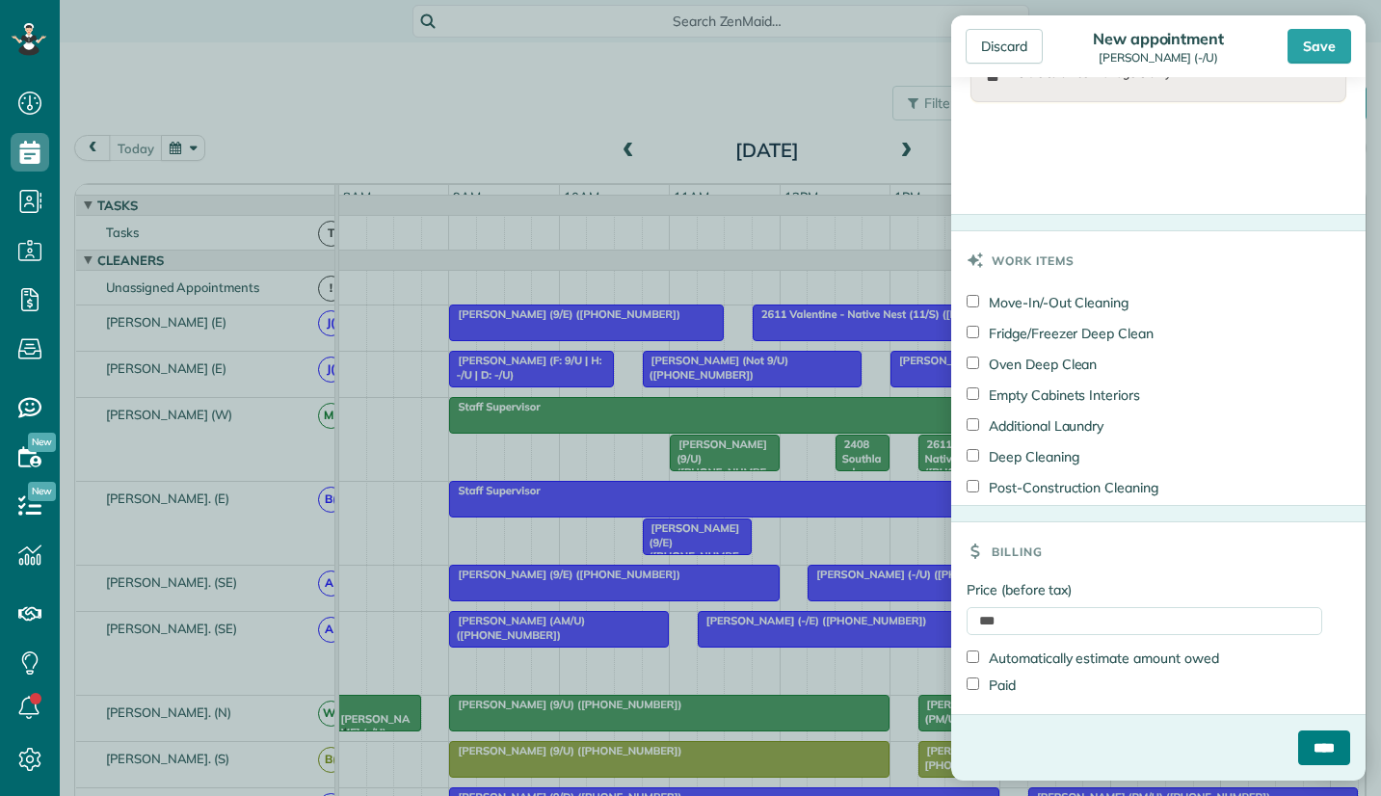
click at [1298, 748] on input "****" at bounding box center [1324, 748] width 52 height 35
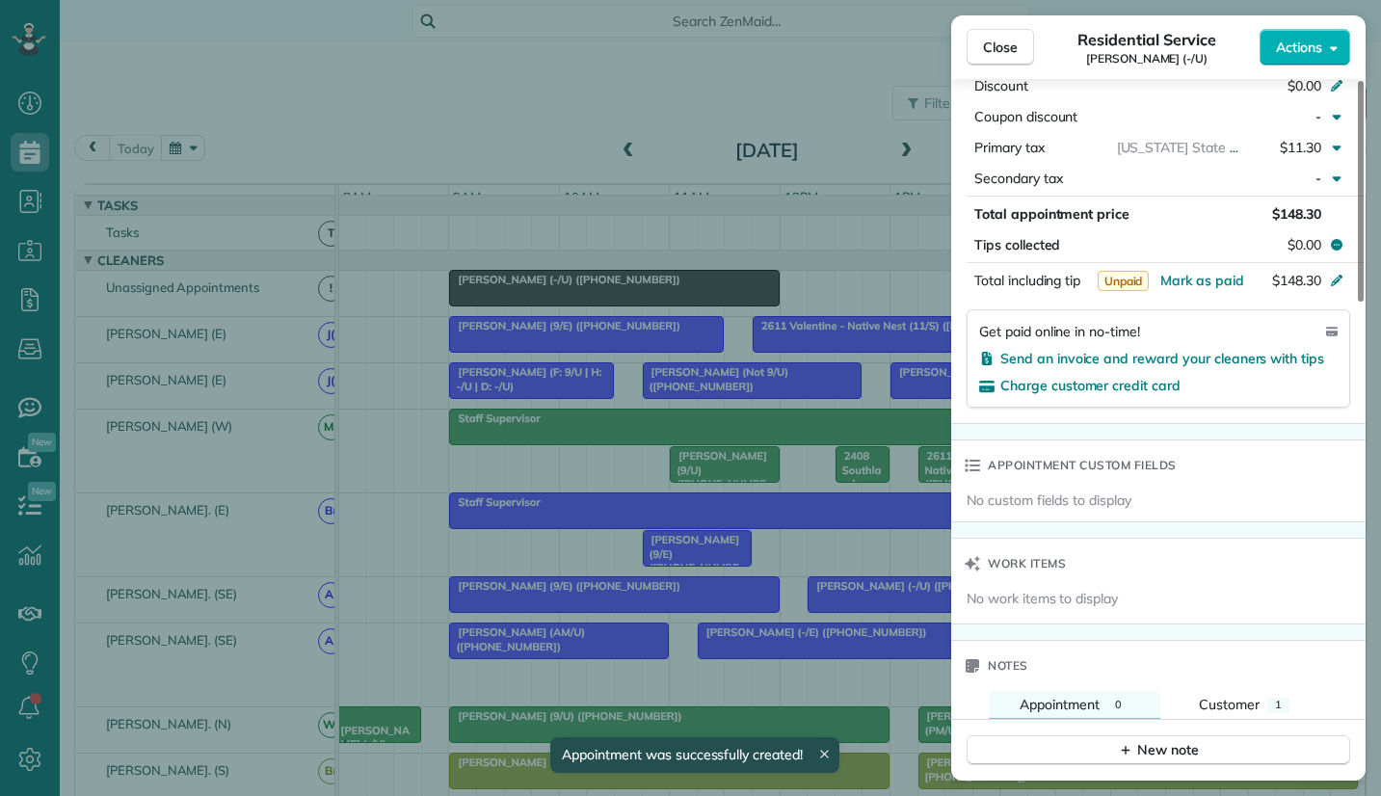
scroll to position [1350, 0]
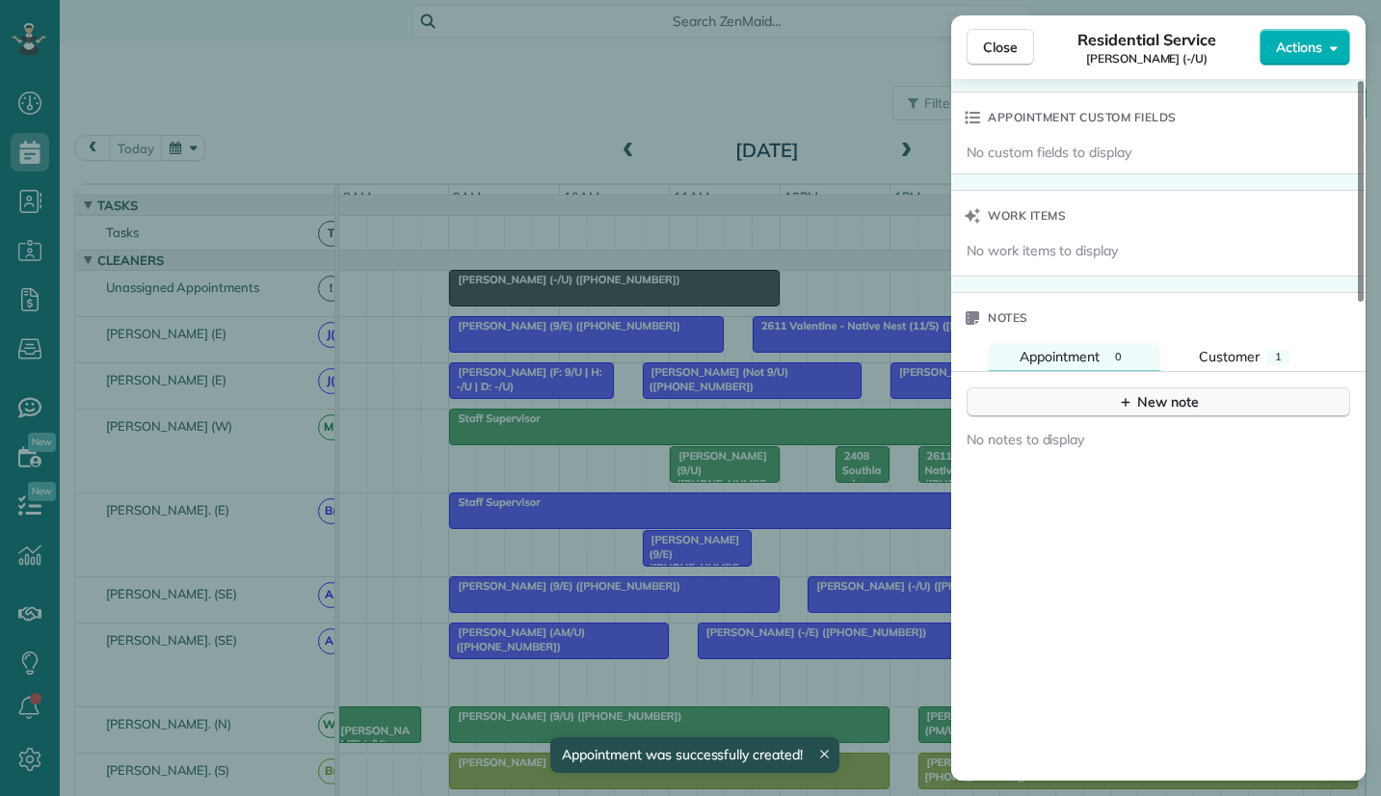
click at [1109, 401] on button "New note" at bounding box center [1159, 403] width 384 height 30
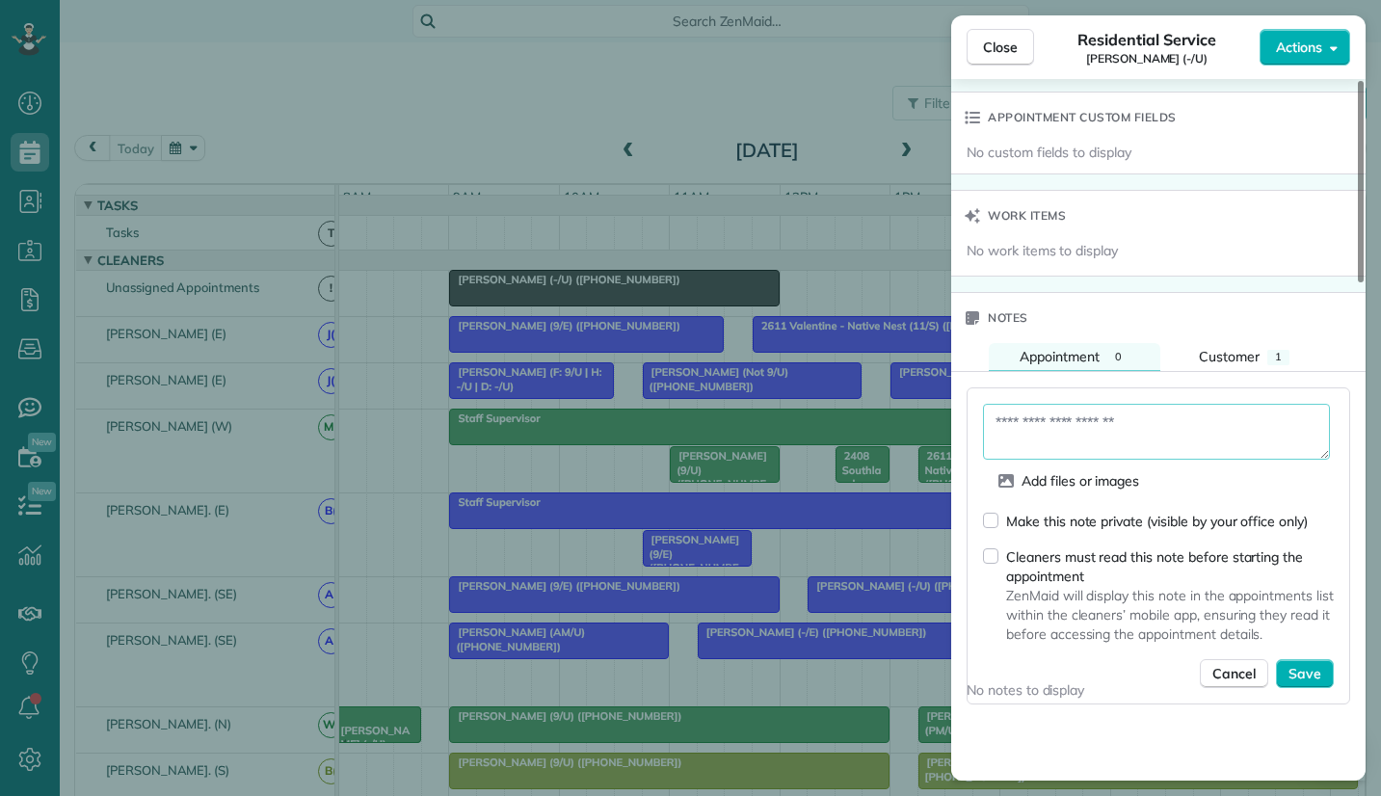
click at [1039, 429] on textarea at bounding box center [1156, 432] width 347 height 56
paste textarea "**********"
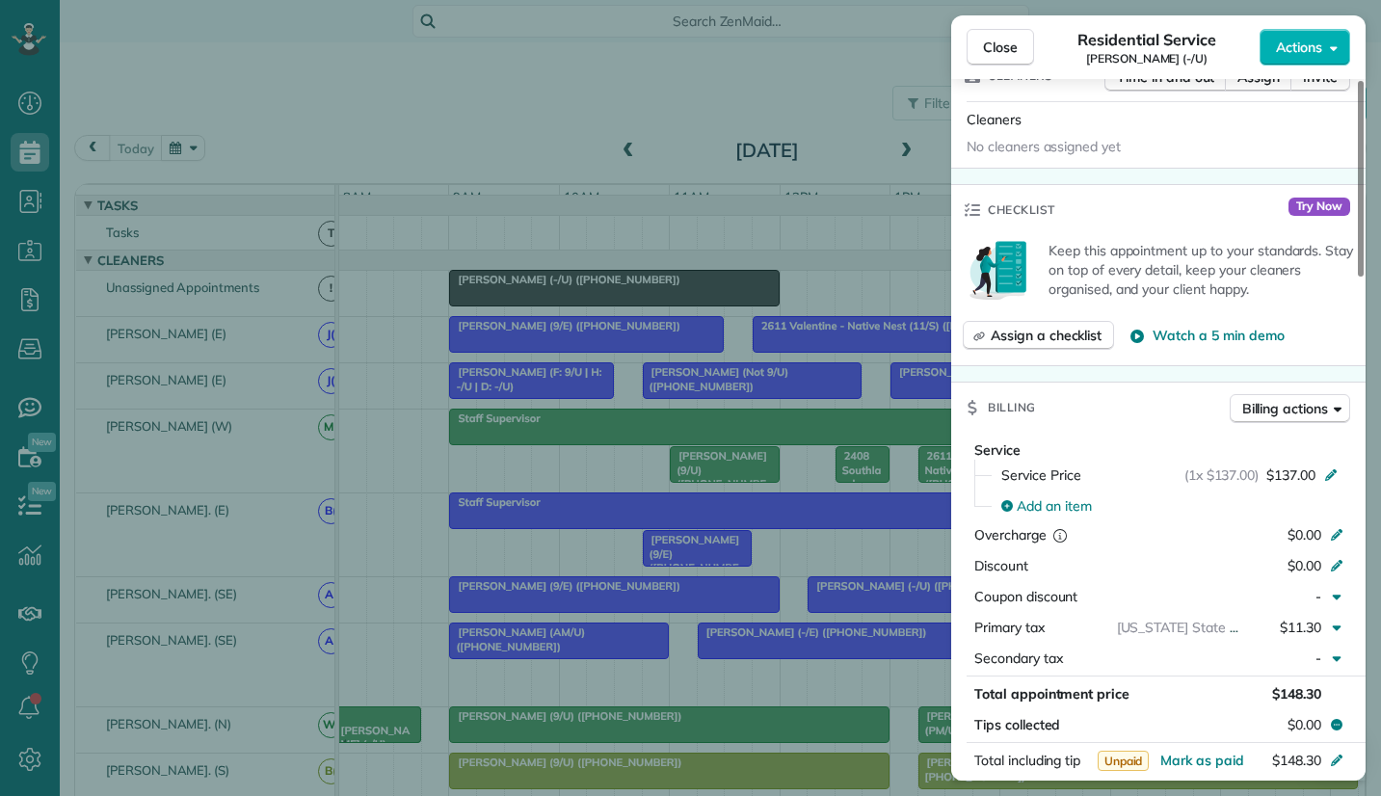
scroll to position [356, 0]
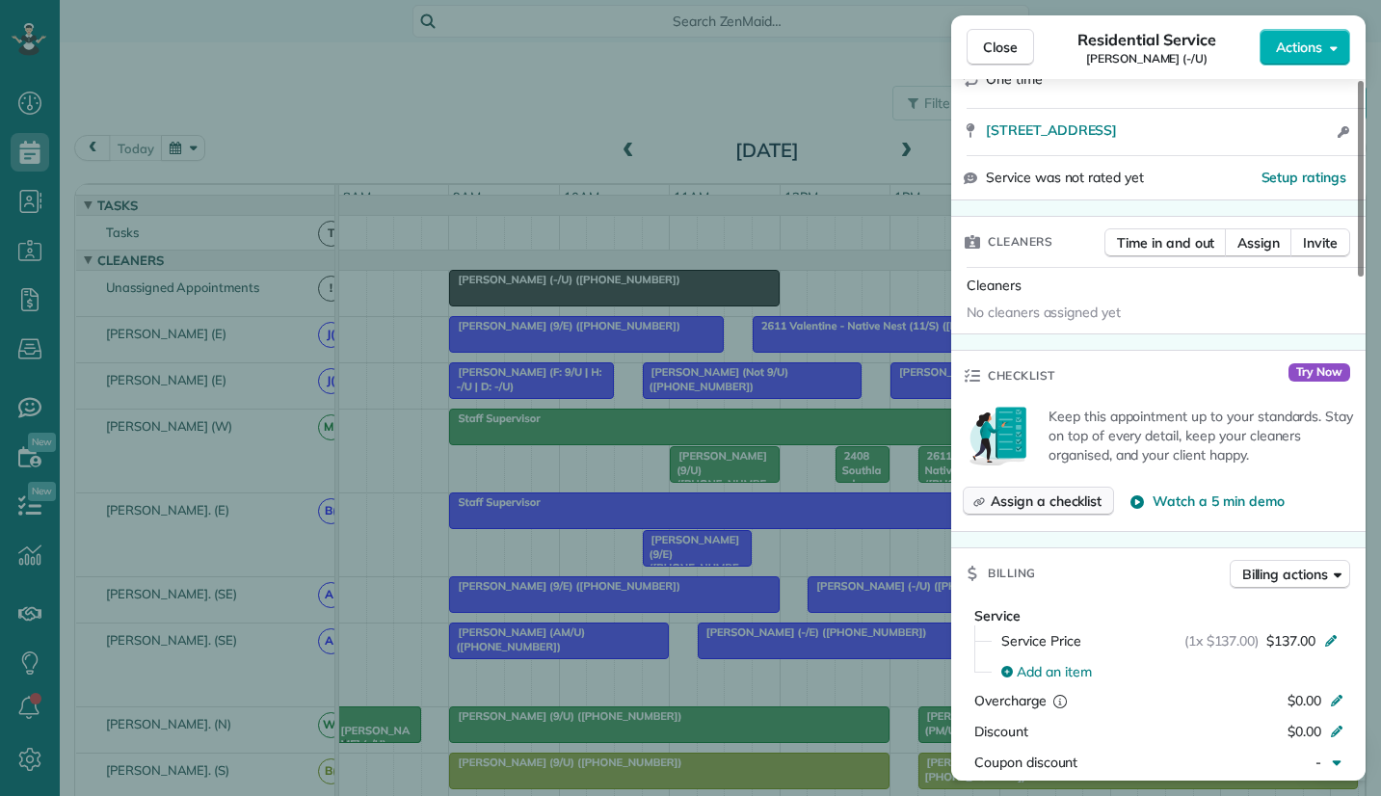
click at [1042, 497] on span "Assign a checklist" at bounding box center [1046, 501] width 111 height 19
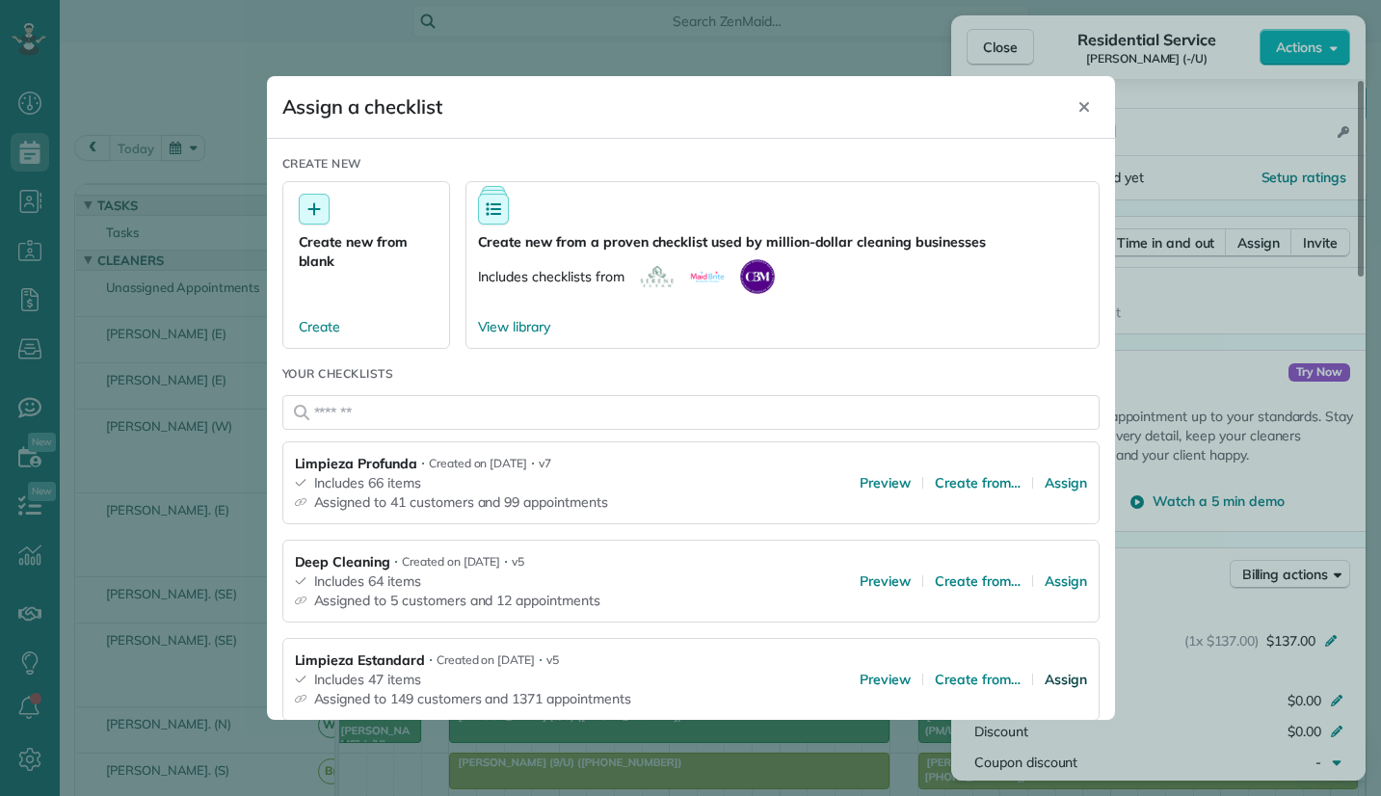
click at [1049, 679] on span "Assign" at bounding box center [1066, 679] width 42 height 19
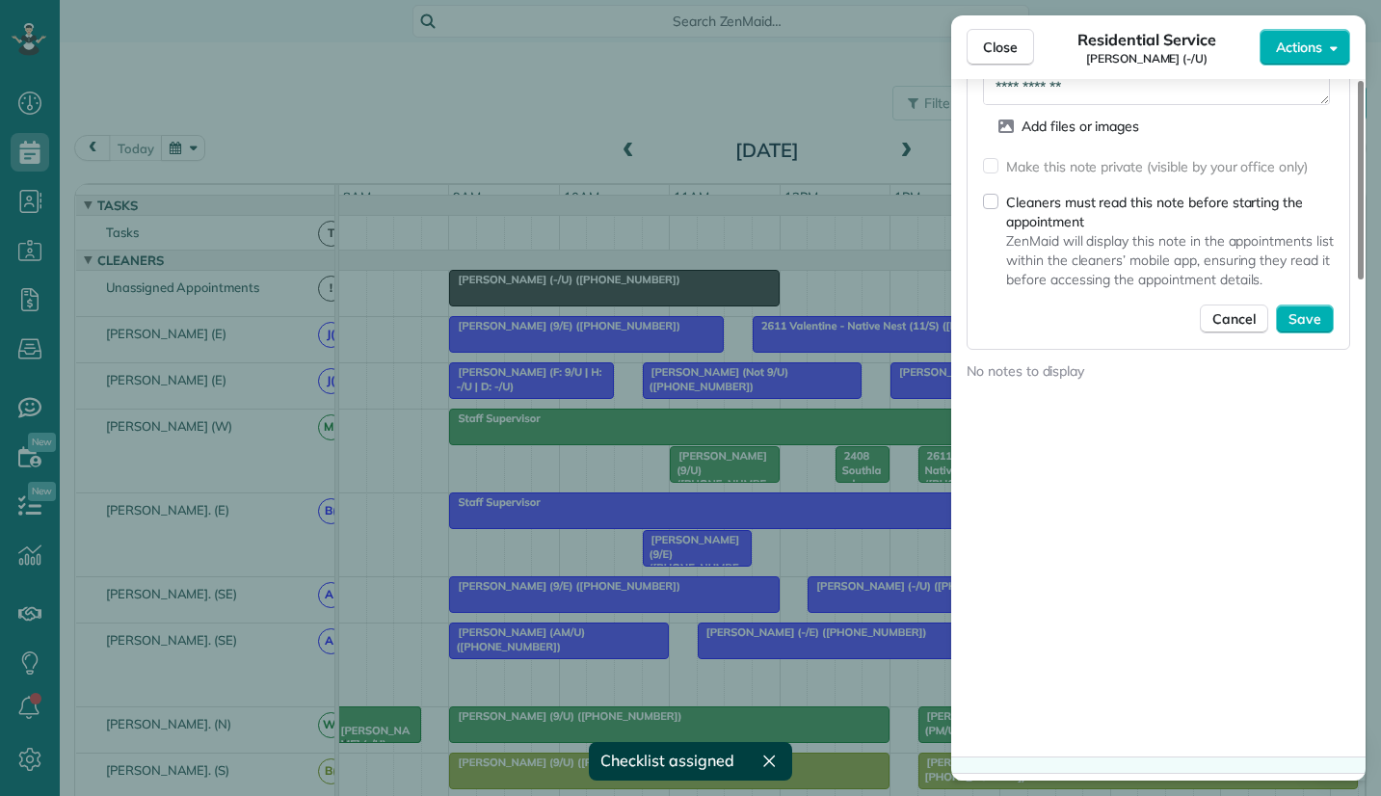
scroll to position [1761, 0]
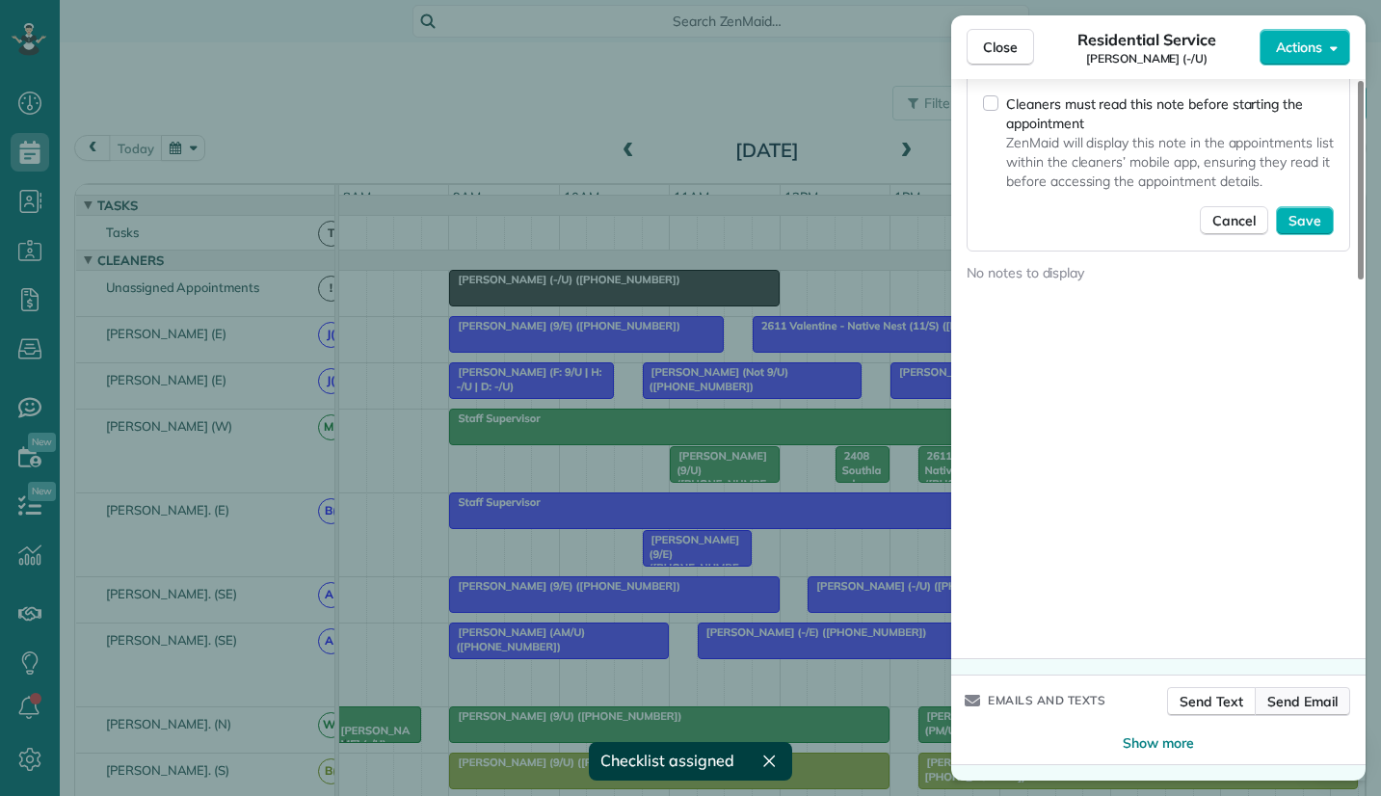
click at [1297, 702] on span "Send Email" at bounding box center [1303, 701] width 70 height 19
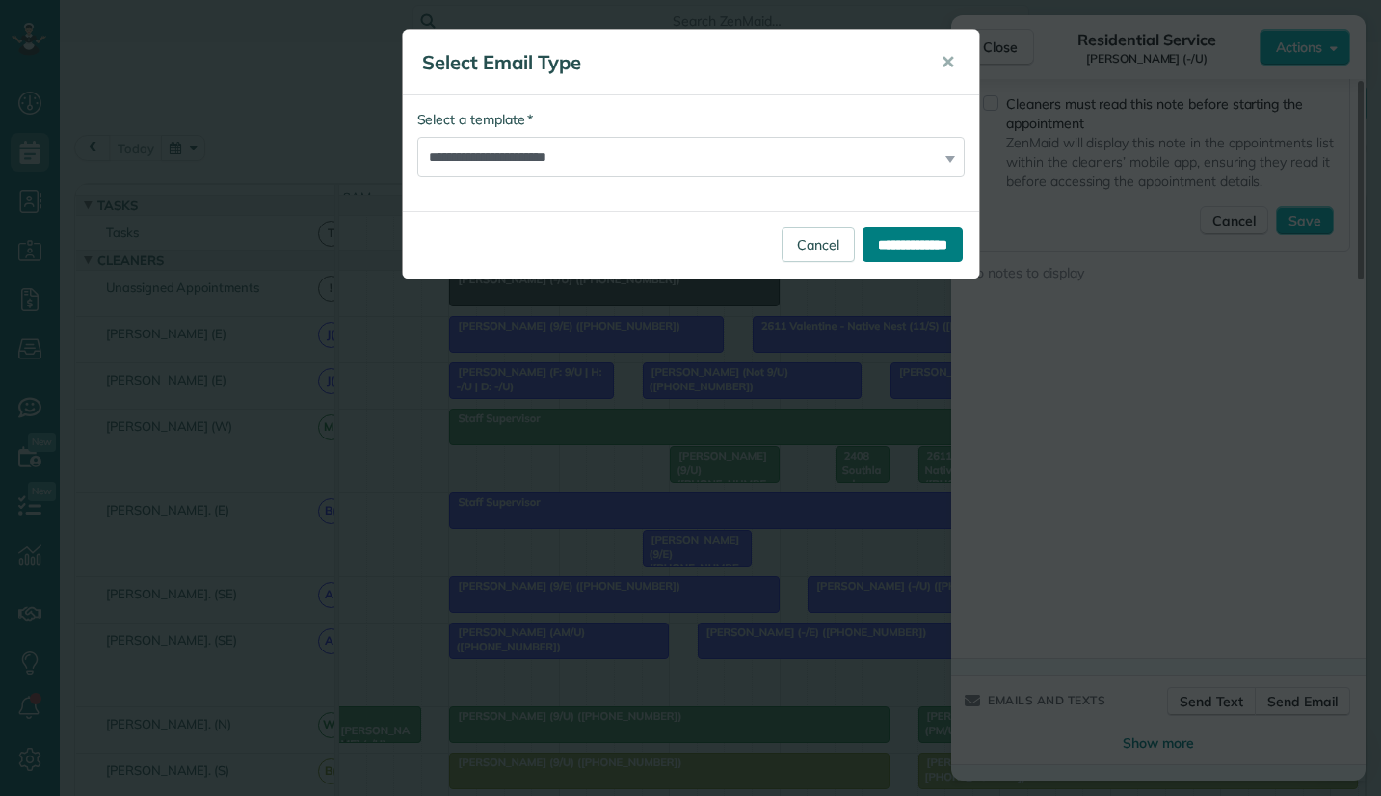
click at [870, 246] on input "**********" at bounding box center [913, 244] width 100 height 35
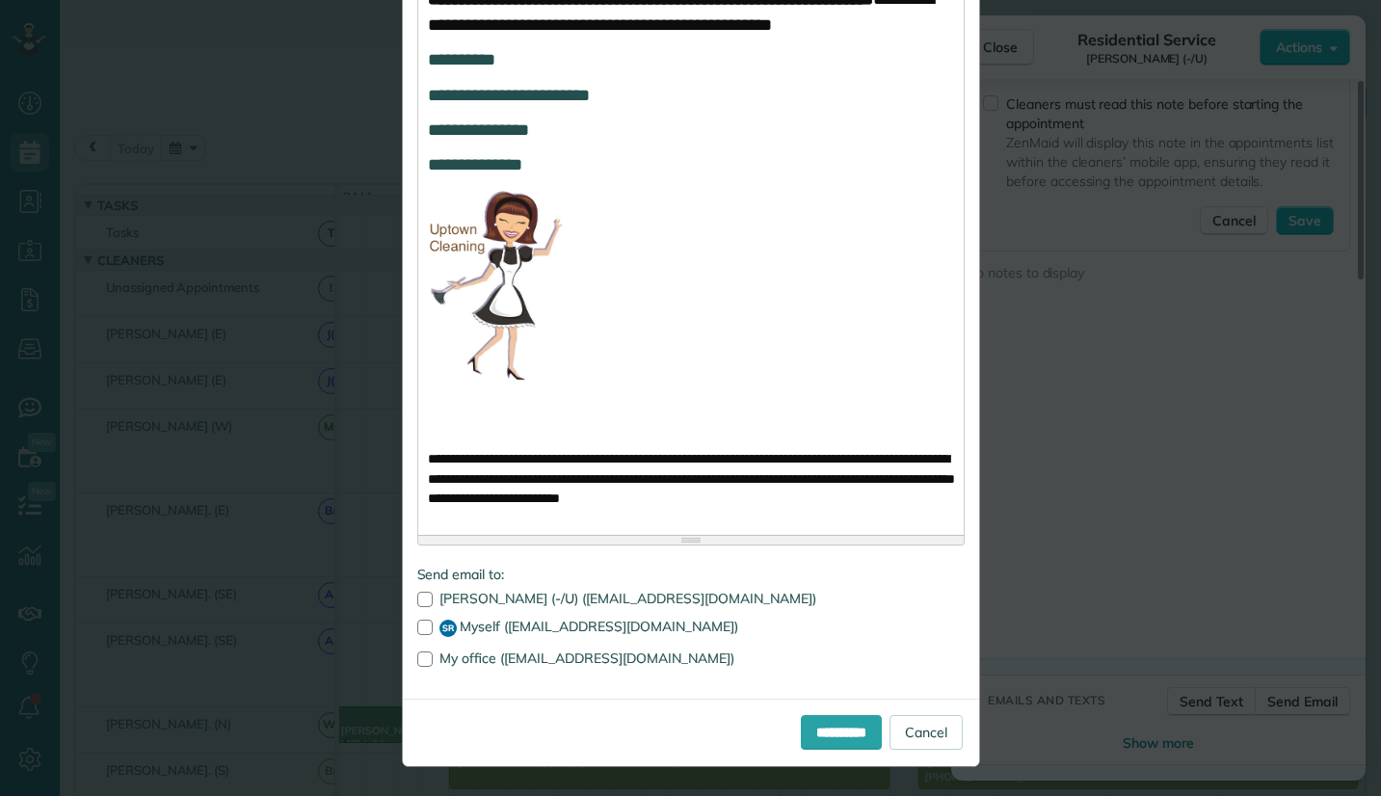
scroll to position [1364, 0]
click at [814, 730] on input "**********" at bounding box center [841, 732] width 81 height 35
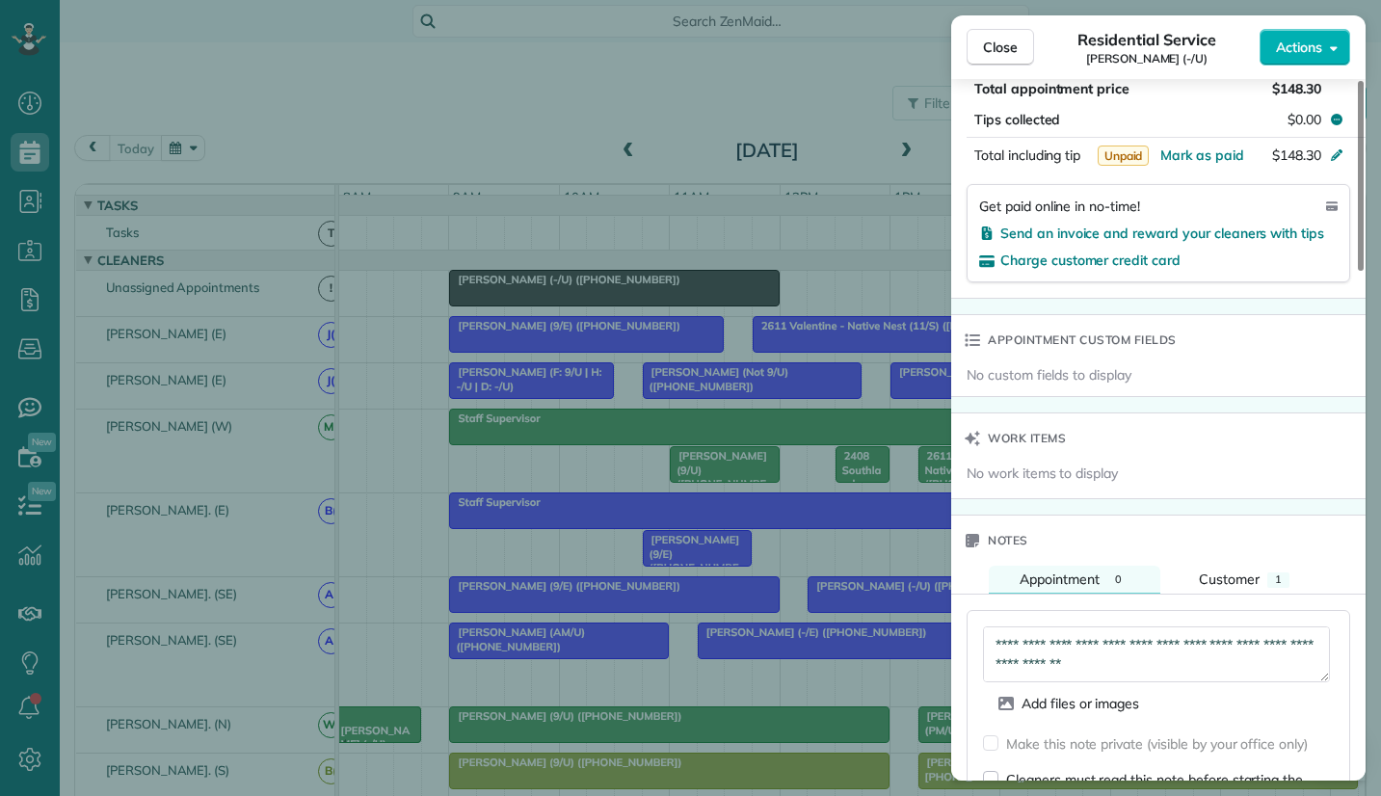
scroll to position [1157, 0]
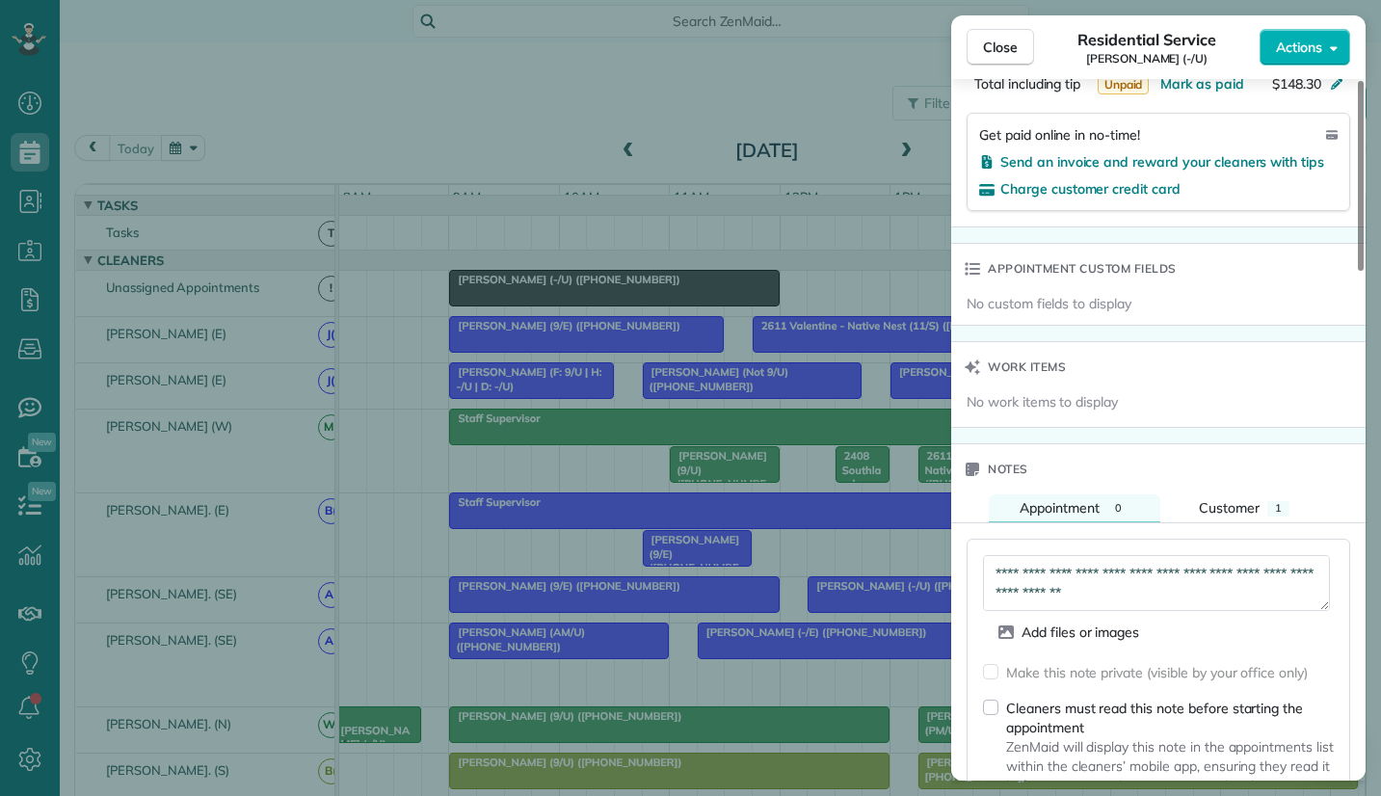
drag, startPoint x: 1047, startPoint y: 561, endPoint x: 1048, endPoint y: 577, distance: 16.4
click at [1046, 563] on textarea "**********" at bounding box center [1156, 583] width 347 height 56
click at [996, 567] on textarea "**********" at bounding box center [1156, 583] width 347 height 56
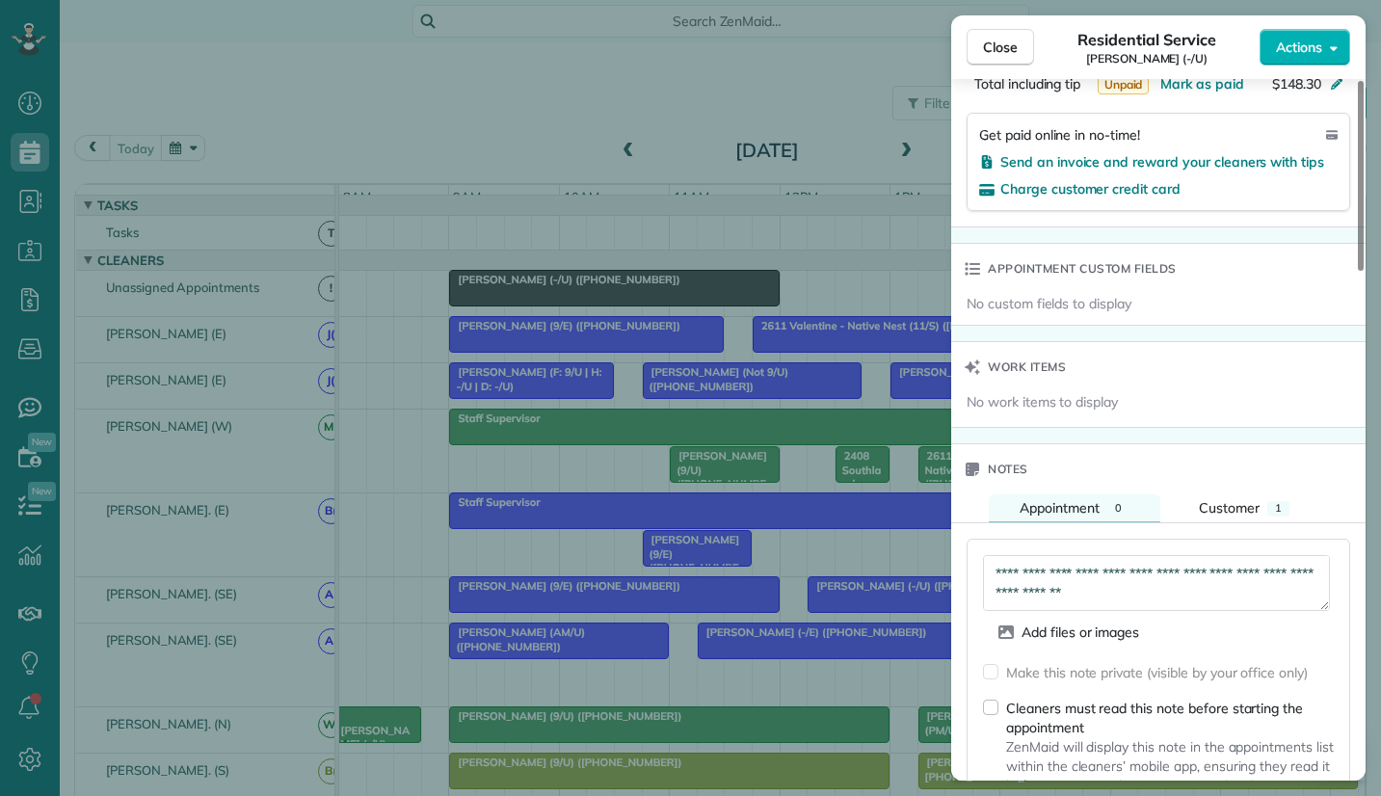
click at [1139, 601] on textarea "**********" at bounding box center [1156, 583] width 347 height 56
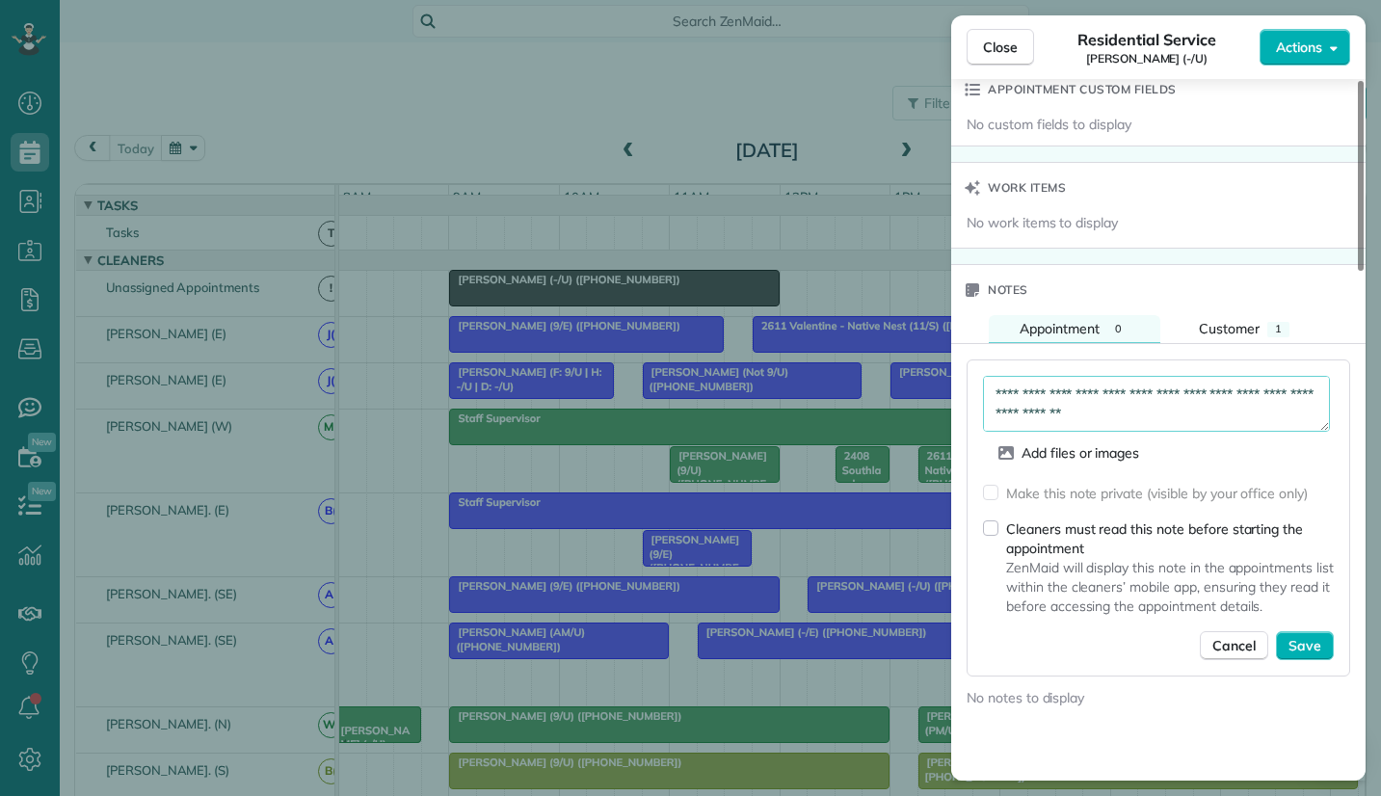
scroll to position [1350, 0]
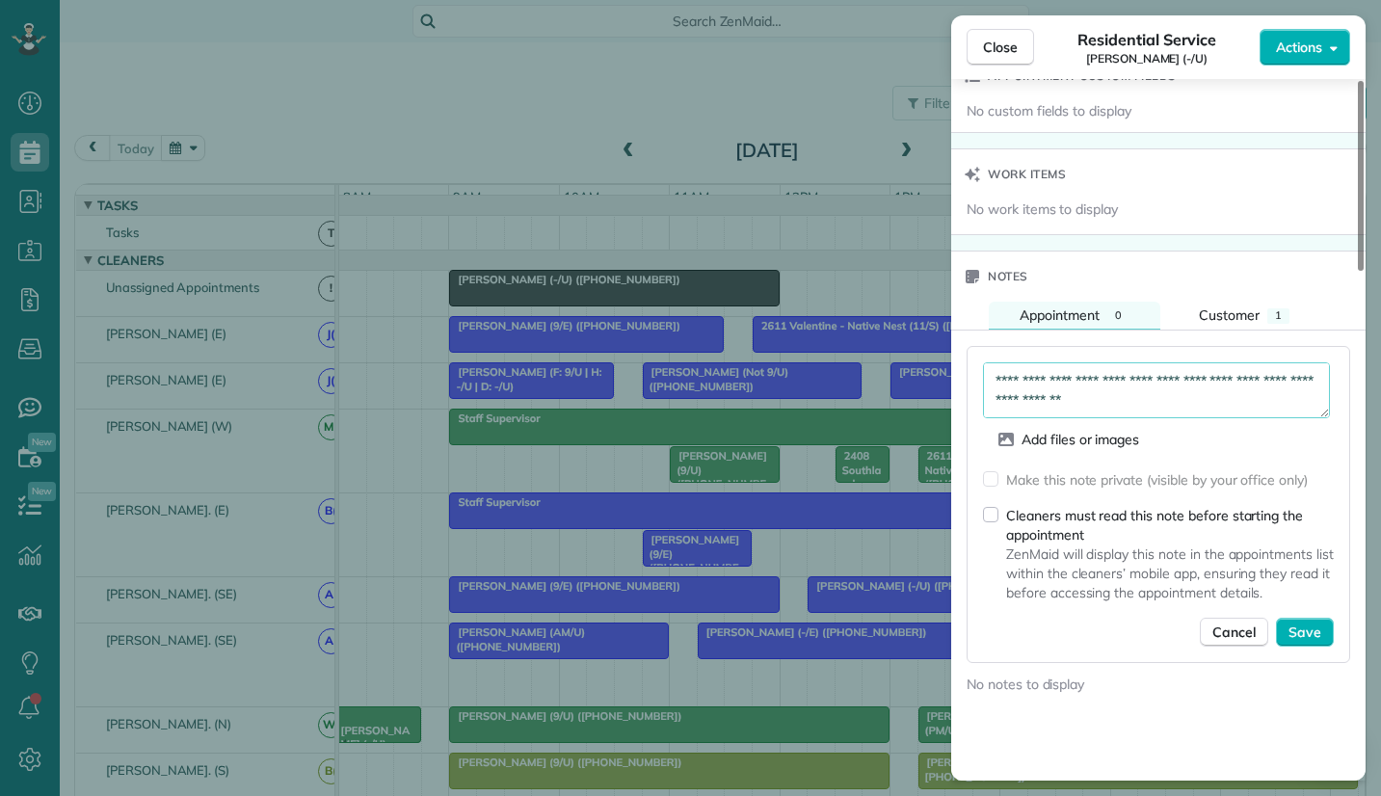
click at [1048, 404] on textarea "**********" at bounding box center [1156, 390] width 347 height 56
paste textarea "**********"
type textarea "**********"
click at [1303, 632] on span "Save" at bounding box center [1305, 632] width 33 height 19
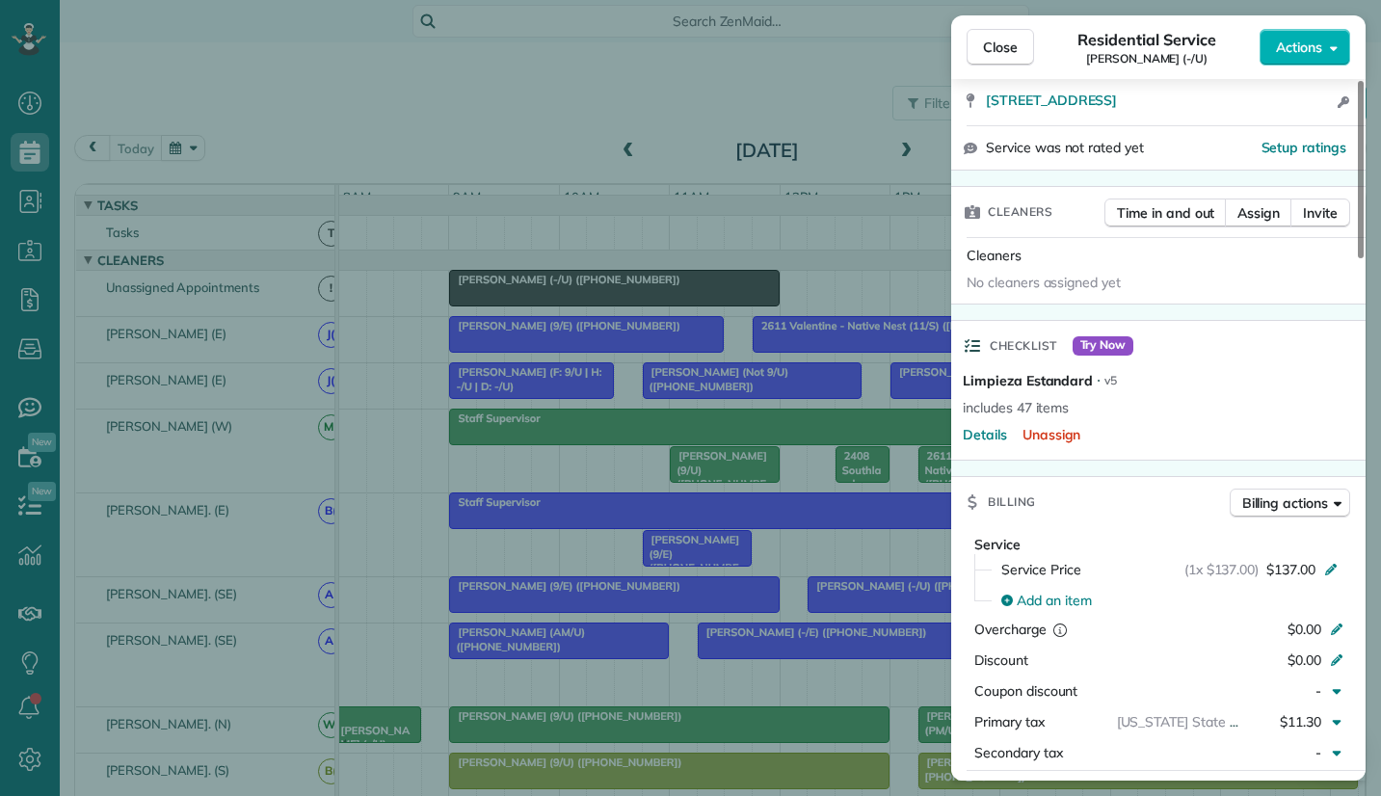
scroll to position [0, 0]
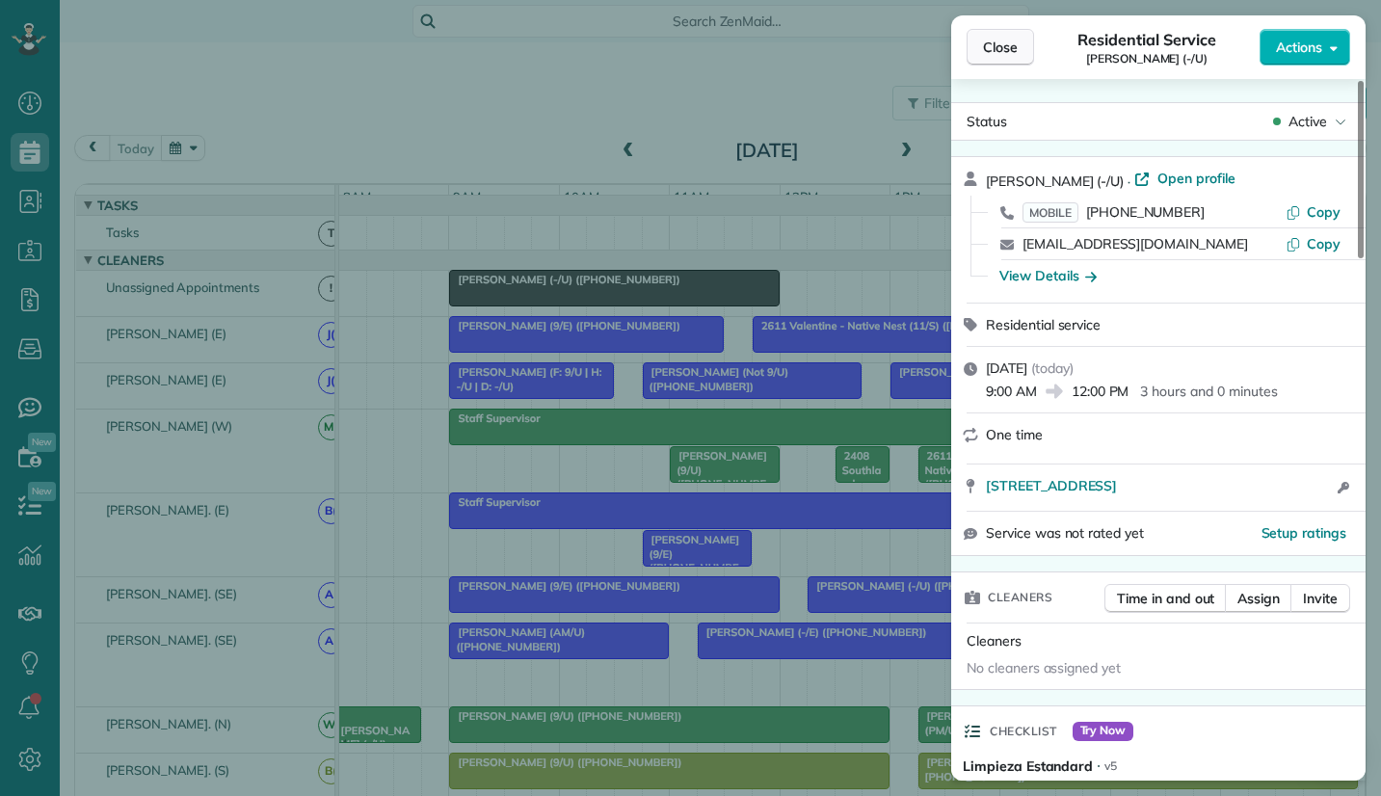
click at [1012, 41] on span "Close" at bounding box center [1000, 47] width 35 height 19
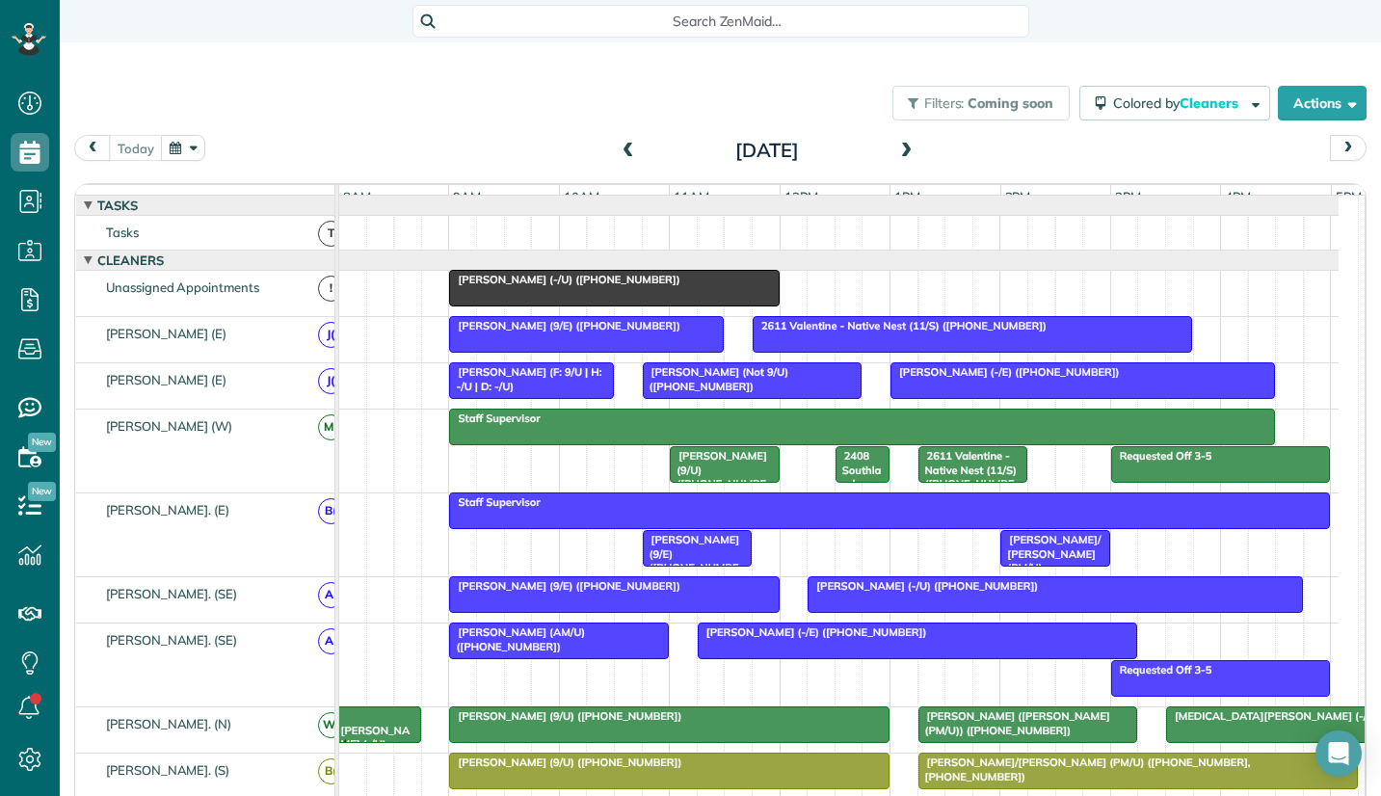
click at [738, 13] on span "Search ZenMaid…" at bounding box center [728, 21] width 586 height 19
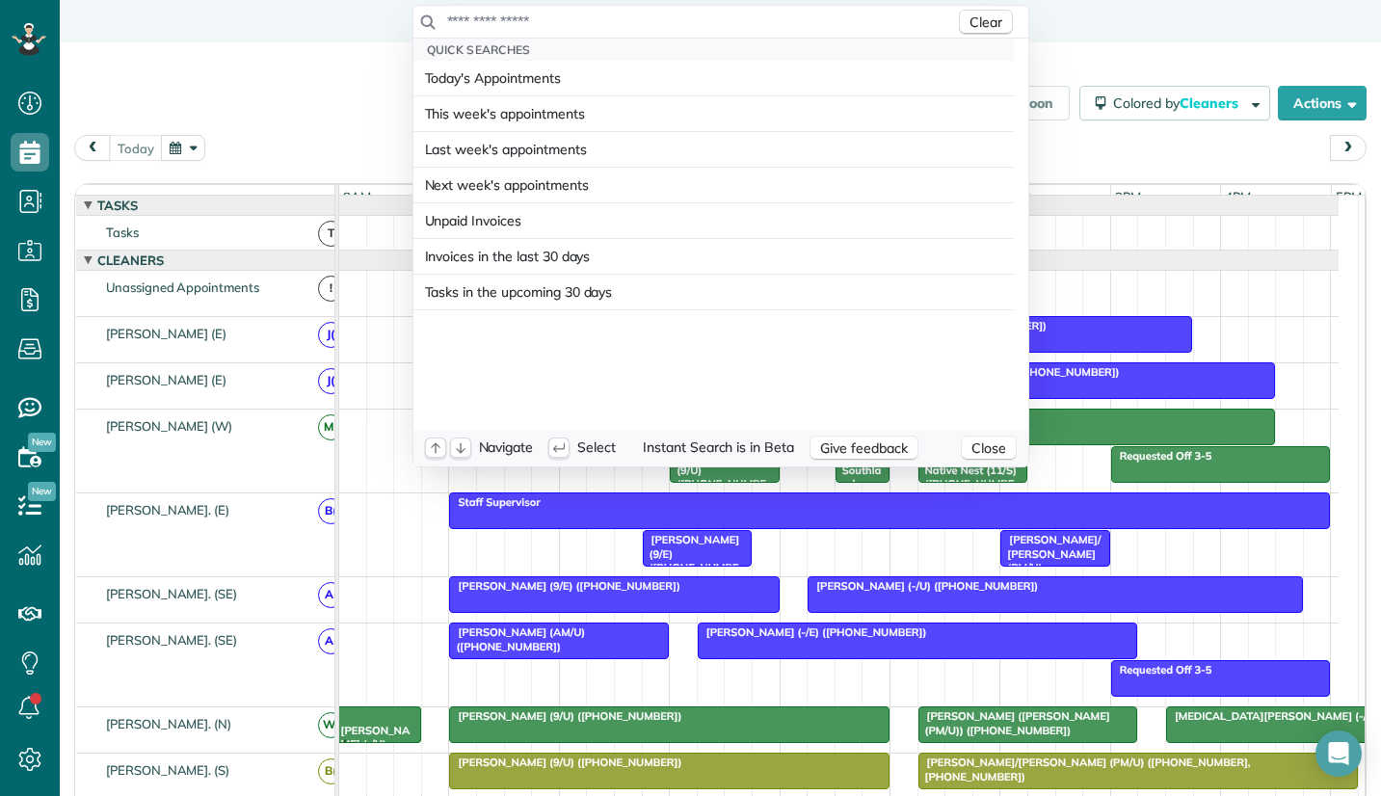
click at [634, 18] on input "text" at bounding box center [700, 21] width 509 height 19
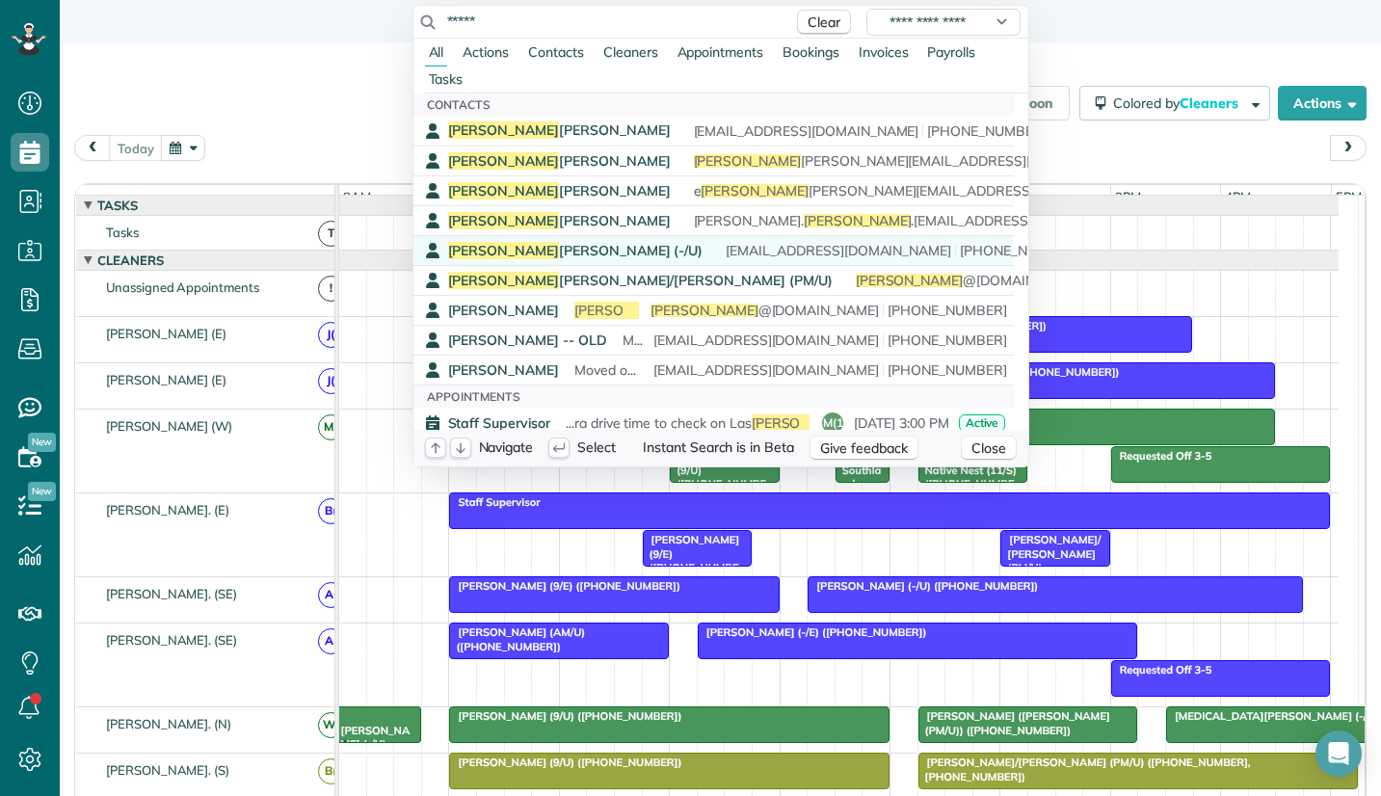
type input "*****"
click at [514, 248] on span "Colin Lagasse (-/U)" at bounding box center [575, 250] width 255 height 17
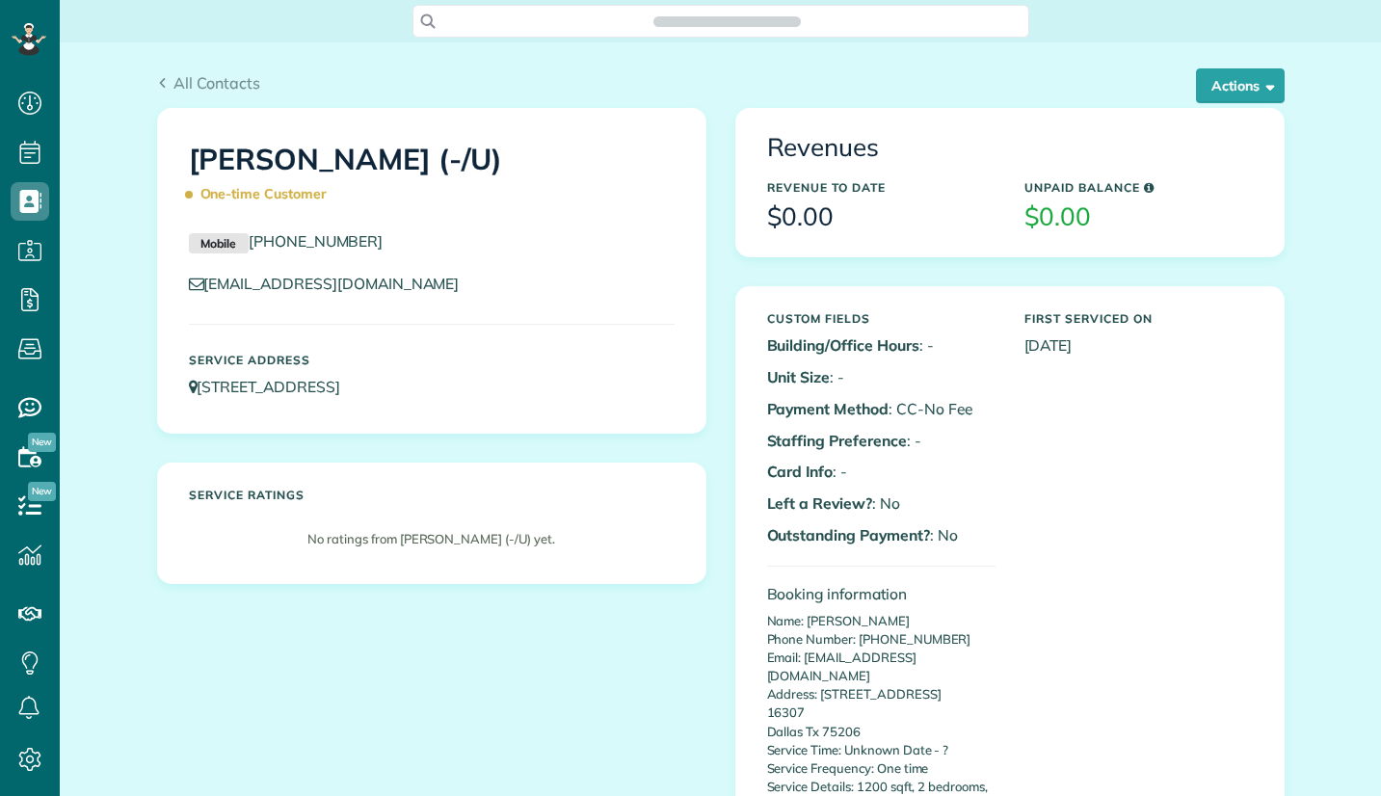
scroll to position [9, 9]
click at [1222, 86] on button "Actions" at bounding box center [1240, 85] width 89 height 35
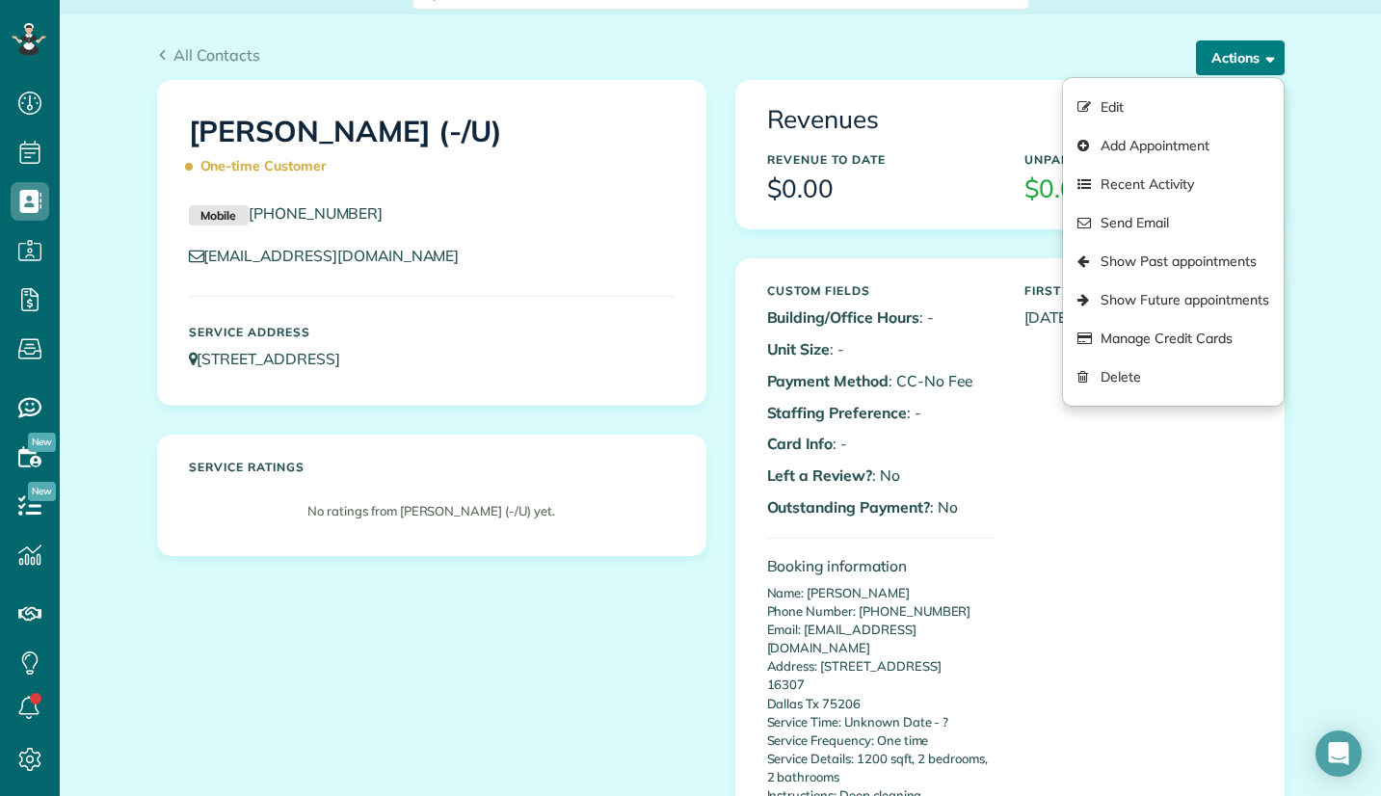
scroll to position [0, 0]
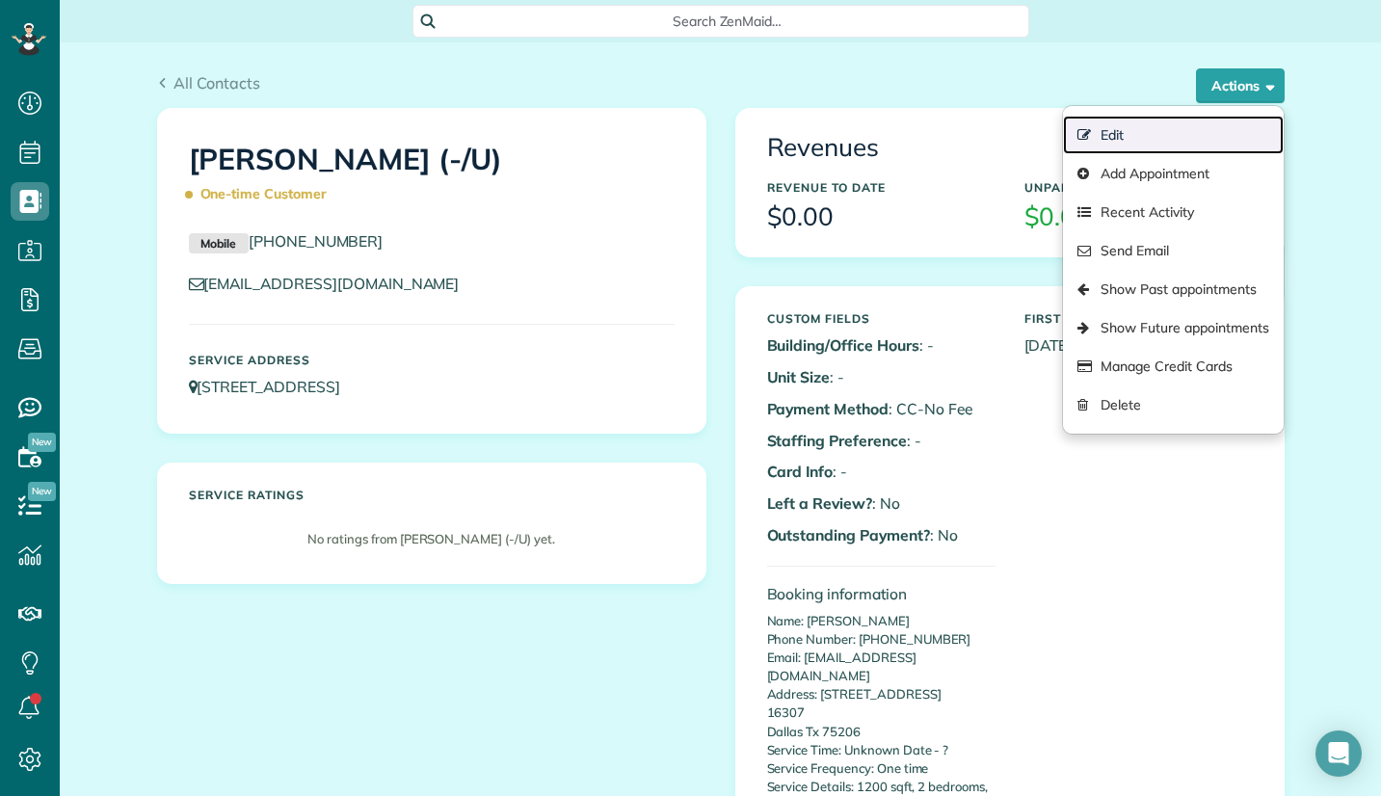
click at [1122, 147] on link "Edit" at bounding box center [1173, 135] width 220 height 39
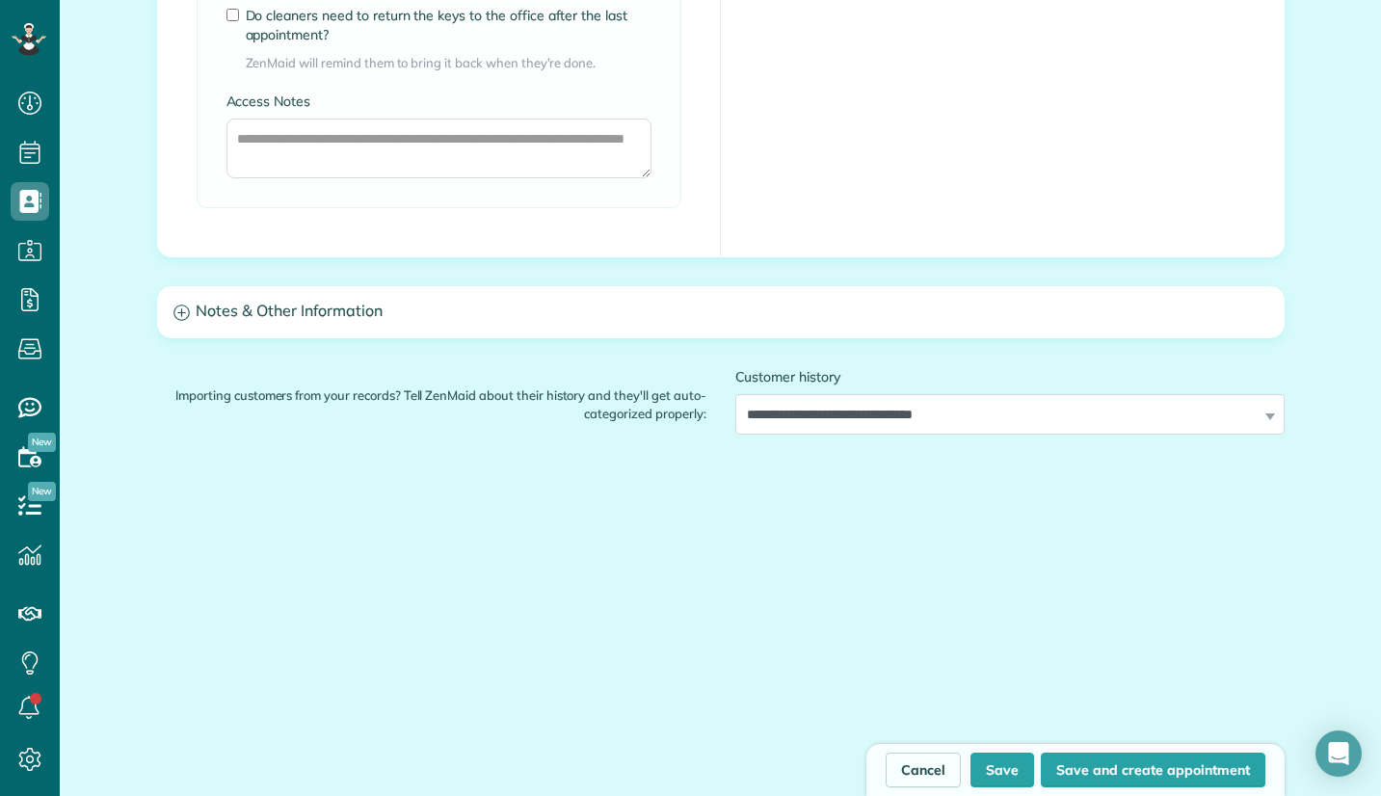
scroll to position [1613, 0]
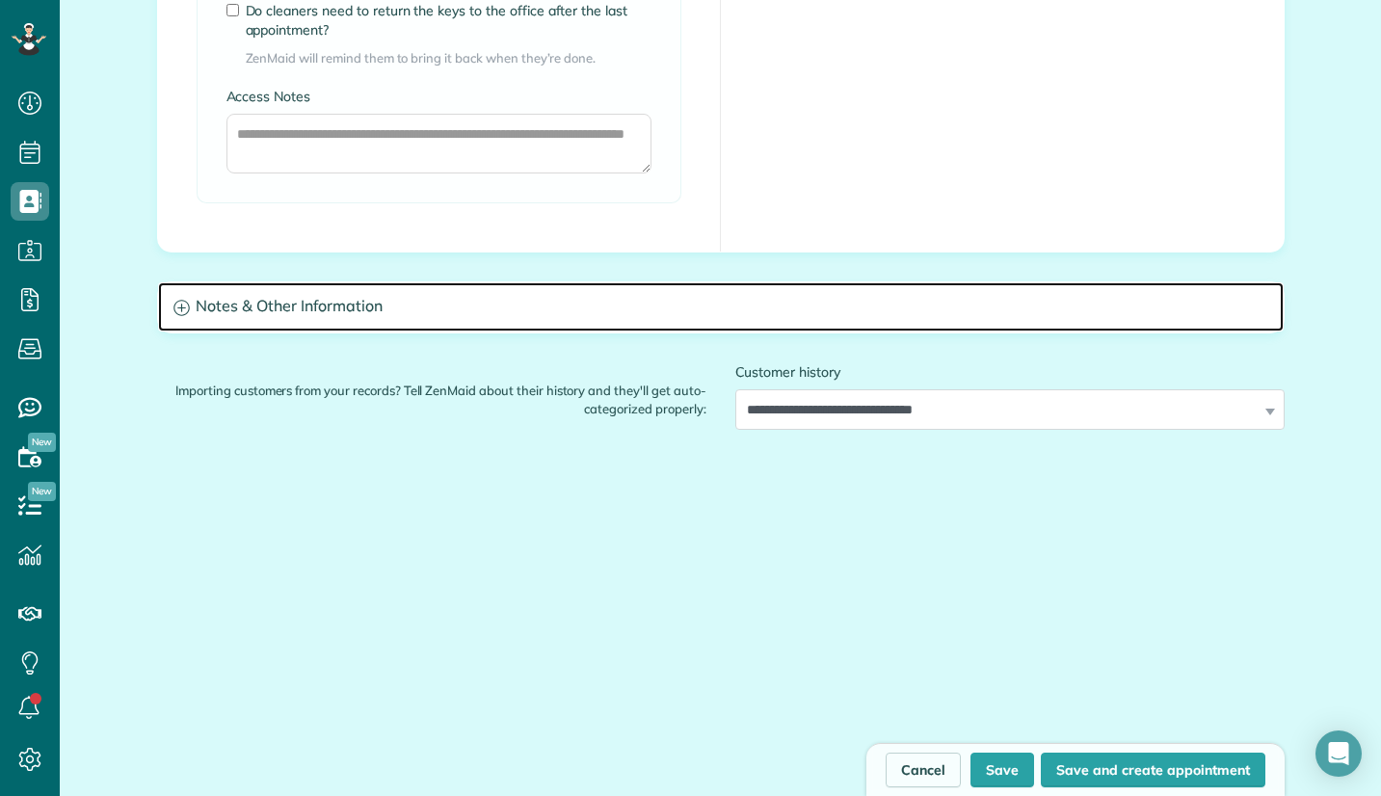
click at [309, 308] on h3 "Notes & Other Information" at bounding box center [721, 306] width 1126 height 49
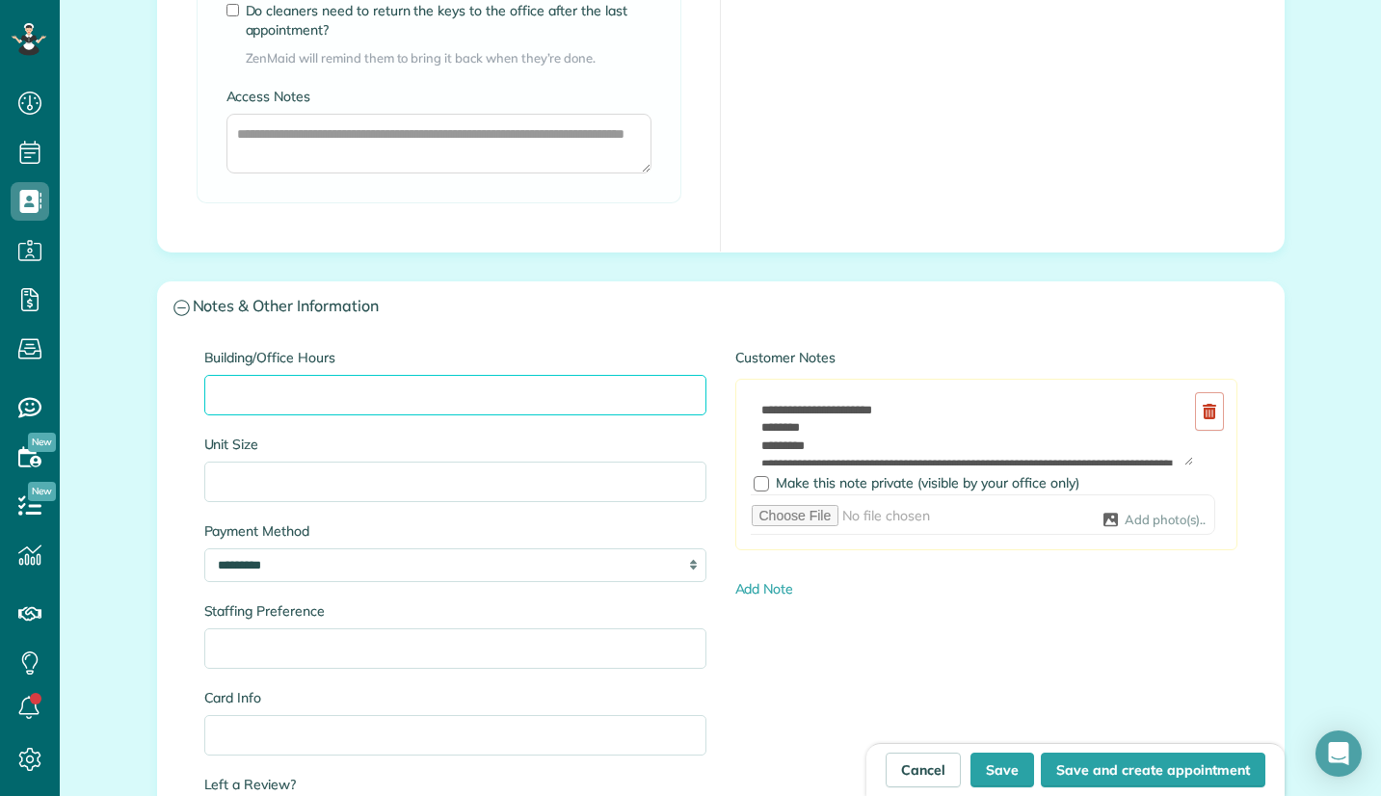
click at [289, 399] on input "Building/Office Hours" at bounding box center [455, 395] width 502 height 40
paste input "**********"
click at [386, 387] on input "**********" at bounding box center [455, 395] width 502 height 40
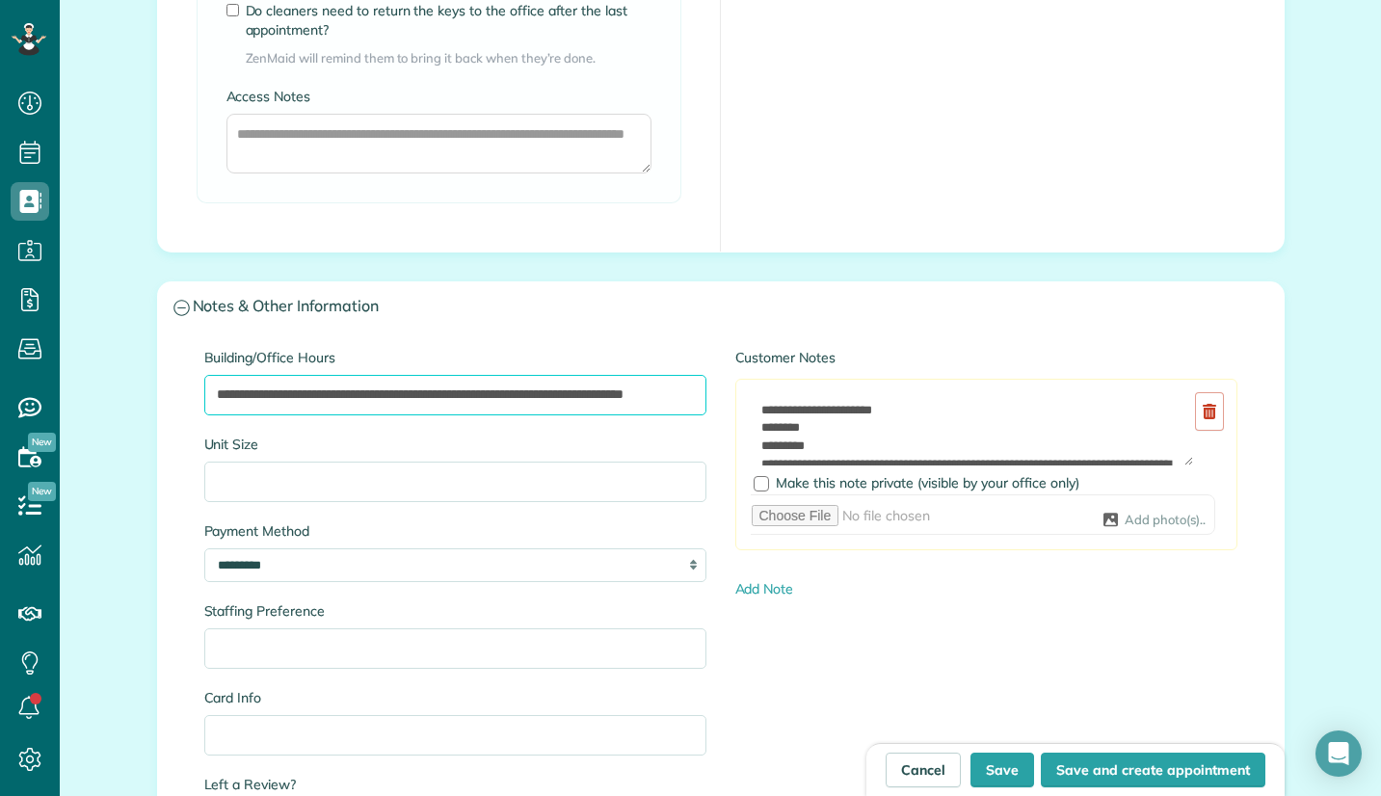
drag, startPoint x: 384, startPoint y: 395, endPoint x: 735, endPoint y: 424, distance: 352.1
click at [735, 424] on div "**********" at bounding box center [721, 641] width 1062 height 587
paste input "**********"
type input "**********"
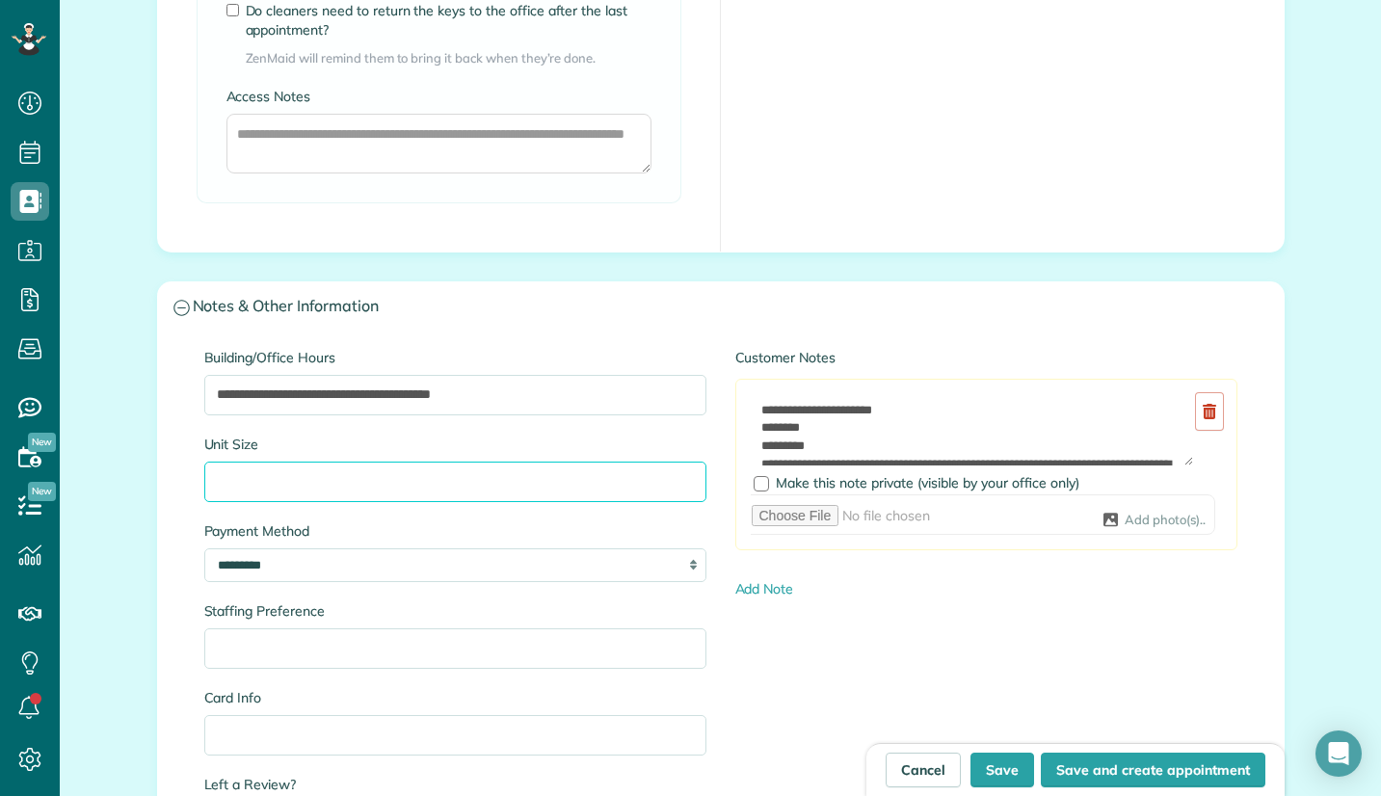
click at [249, 482] on input "Unit Size" at bounding box center [455, 482] width 502 height 40
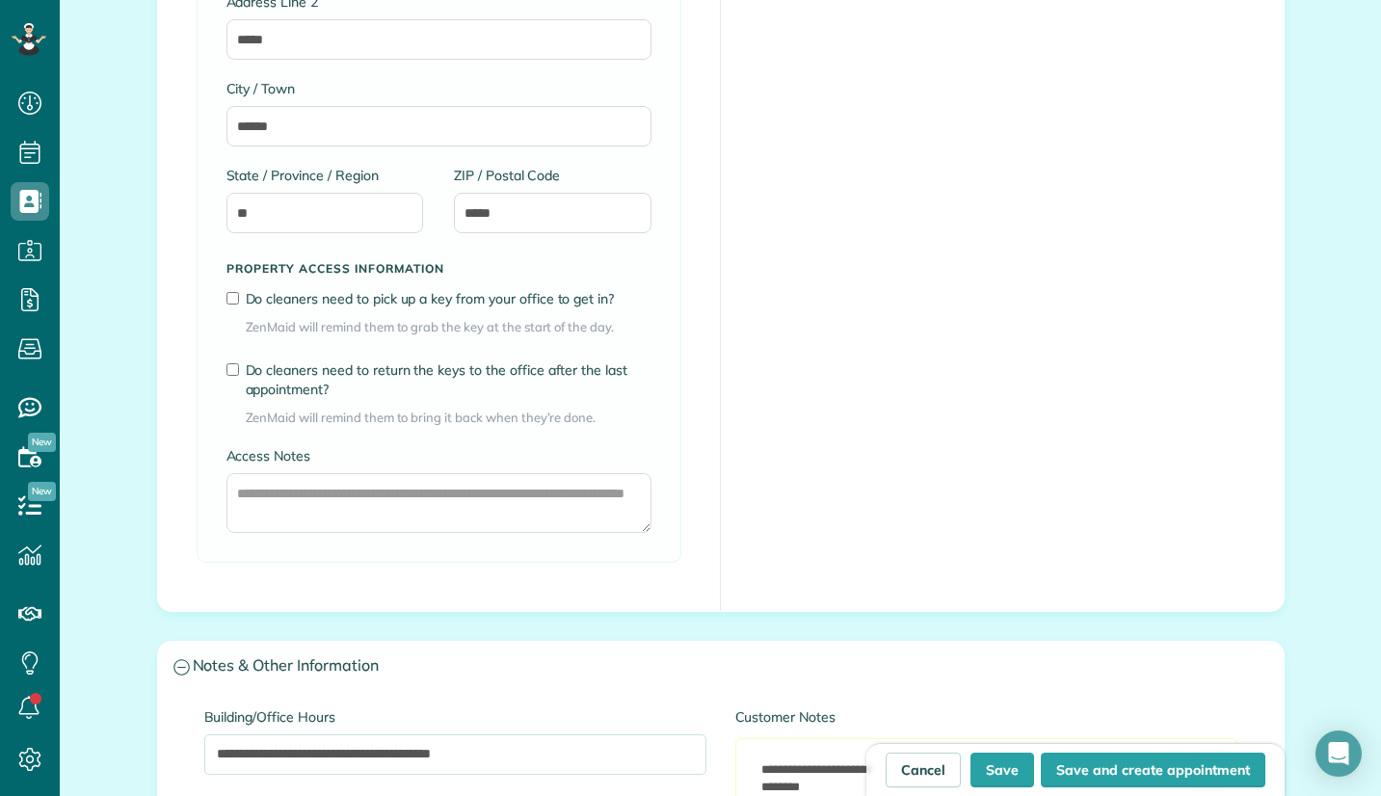
scroll to position [1735, 0]
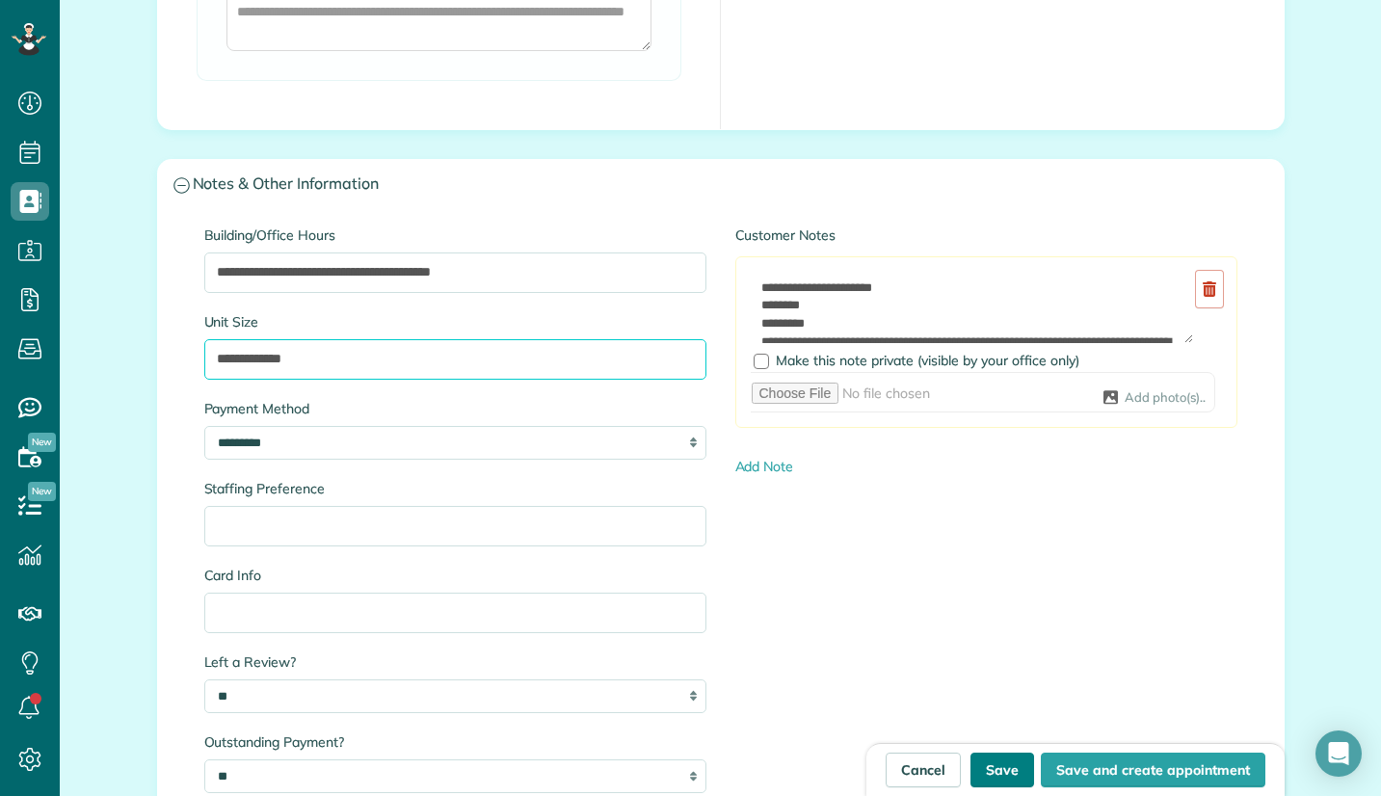
type input "**********"
drag, startPoint x: 991, startPoint y: 764, endPoint x: 894, endPoint y: 667, distance: 137.7
click at [990, 762] on button "Save" at bounding box center [1003, 770] width 64 height 35
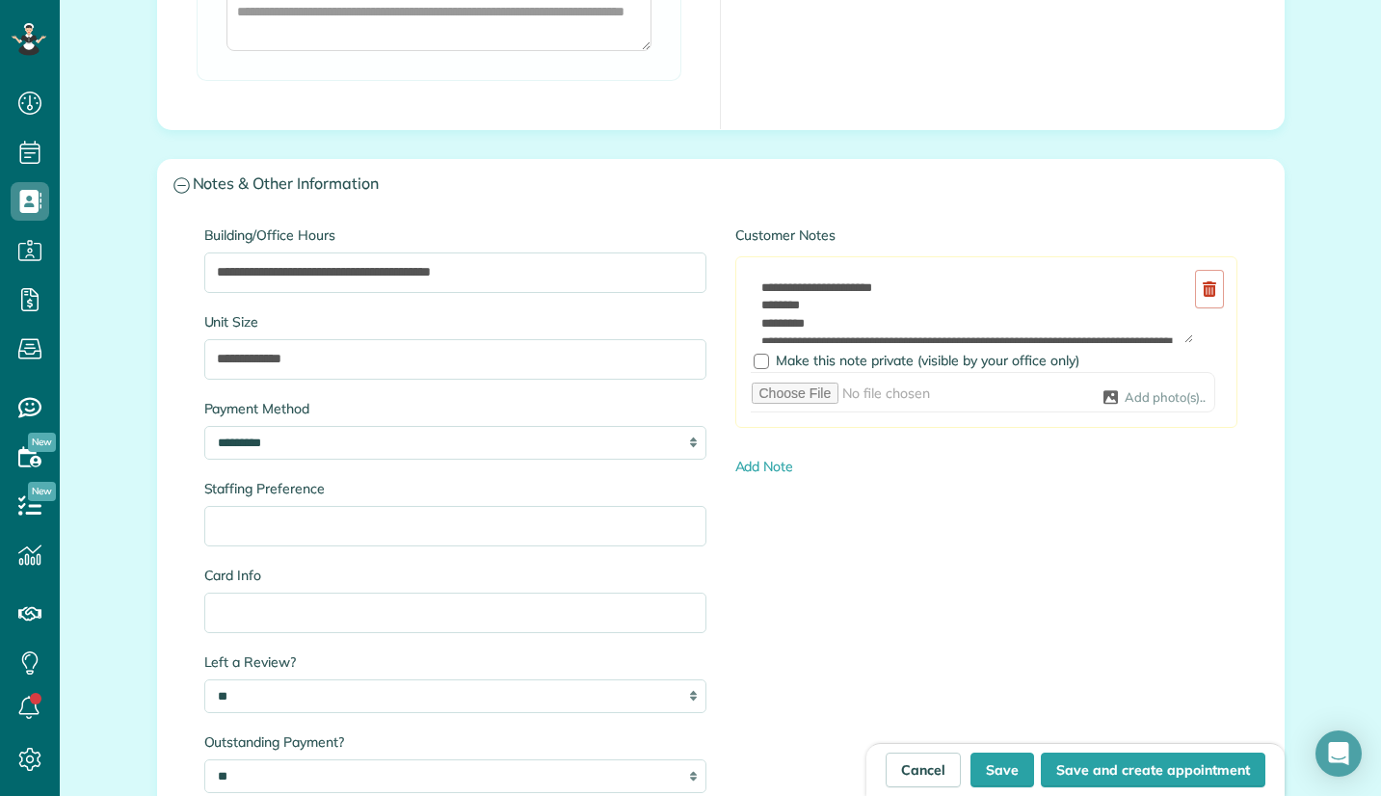
type input "**********"
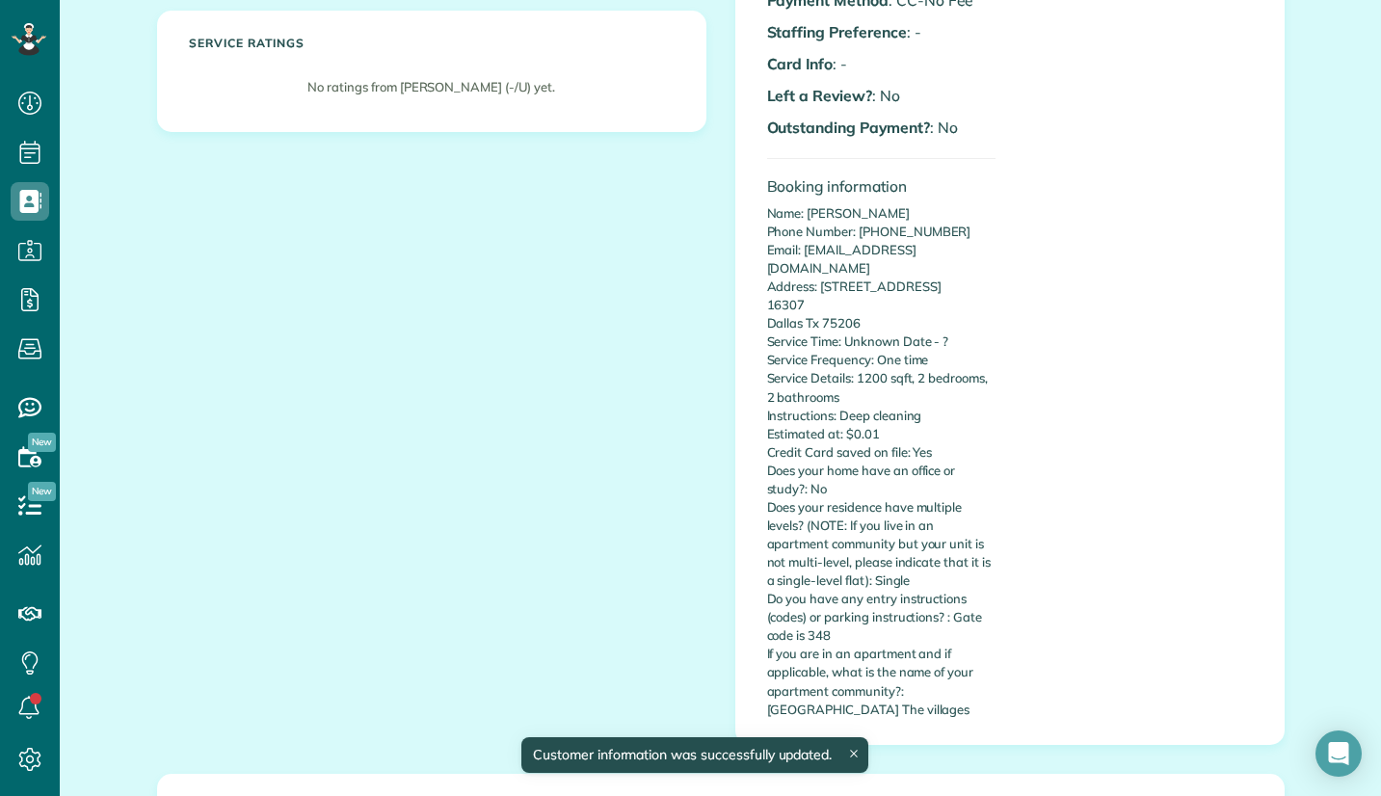
scroll to position [482, 0]
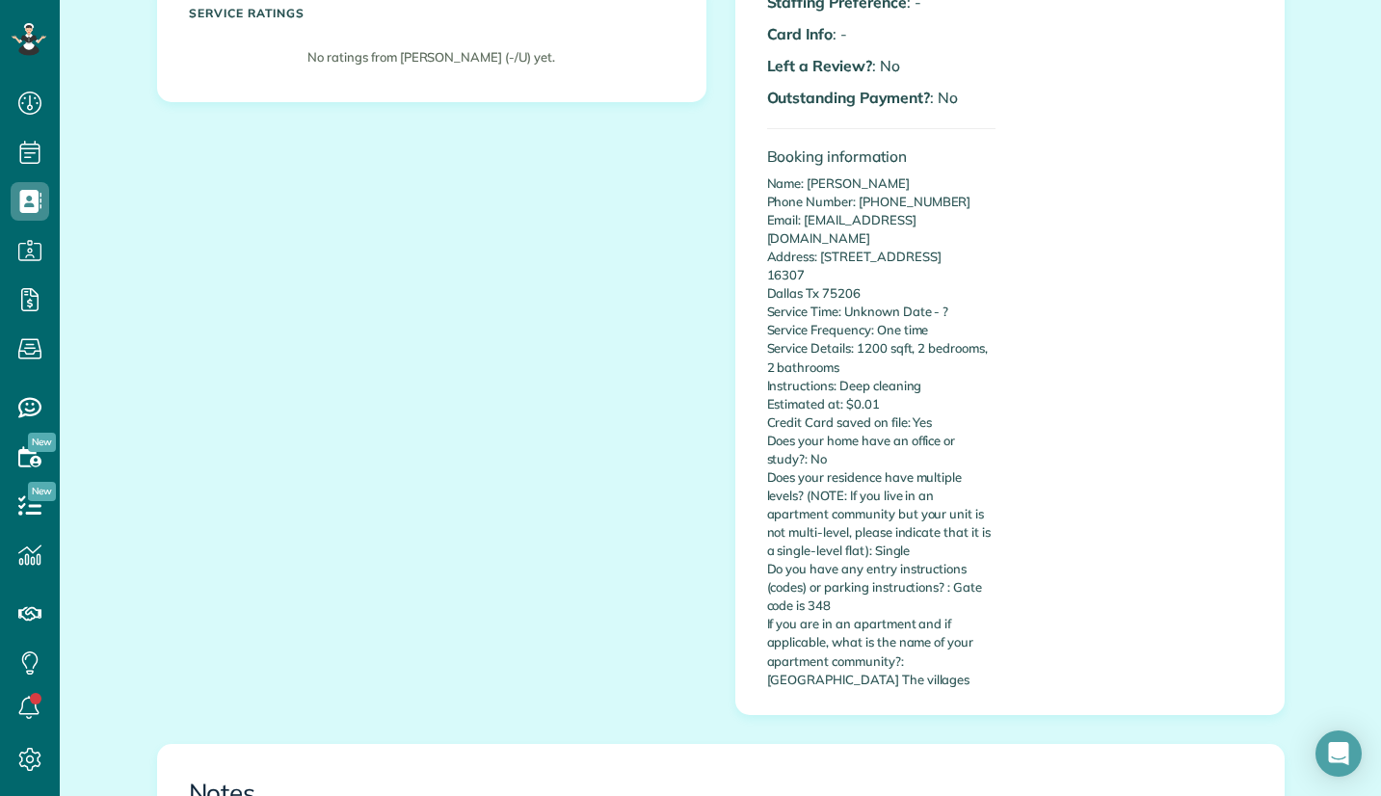
click at [814, 587] on p "Name: Colin Lagasse Phone Number: 5042015348 Email: clagasse8@gmail.com Address…" at bounding box center [881, 431] width 228 height 515
copy p "Gate code is 348"
drag, startPoint x: 946, startPoint y: 569, endPoint x: 963, endPoint y: 589, distance: 26.7
click at [963, 589] on p "Name: Colin Lagasse Phone Number: 5042015348 Email: clagasse8@gmail.com Address…" at bounding box center [881, 431] width 228 height 515
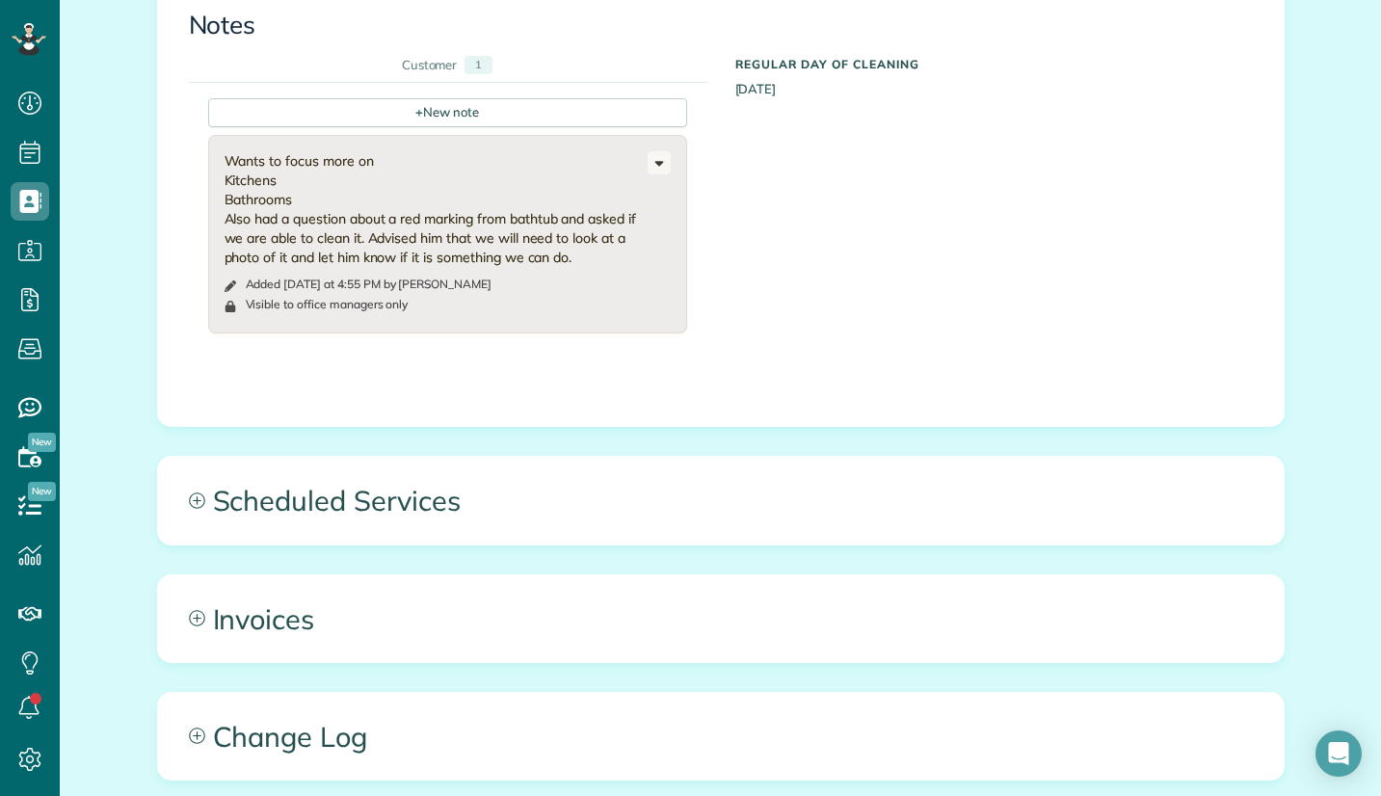
scroll to position [1253, 0]
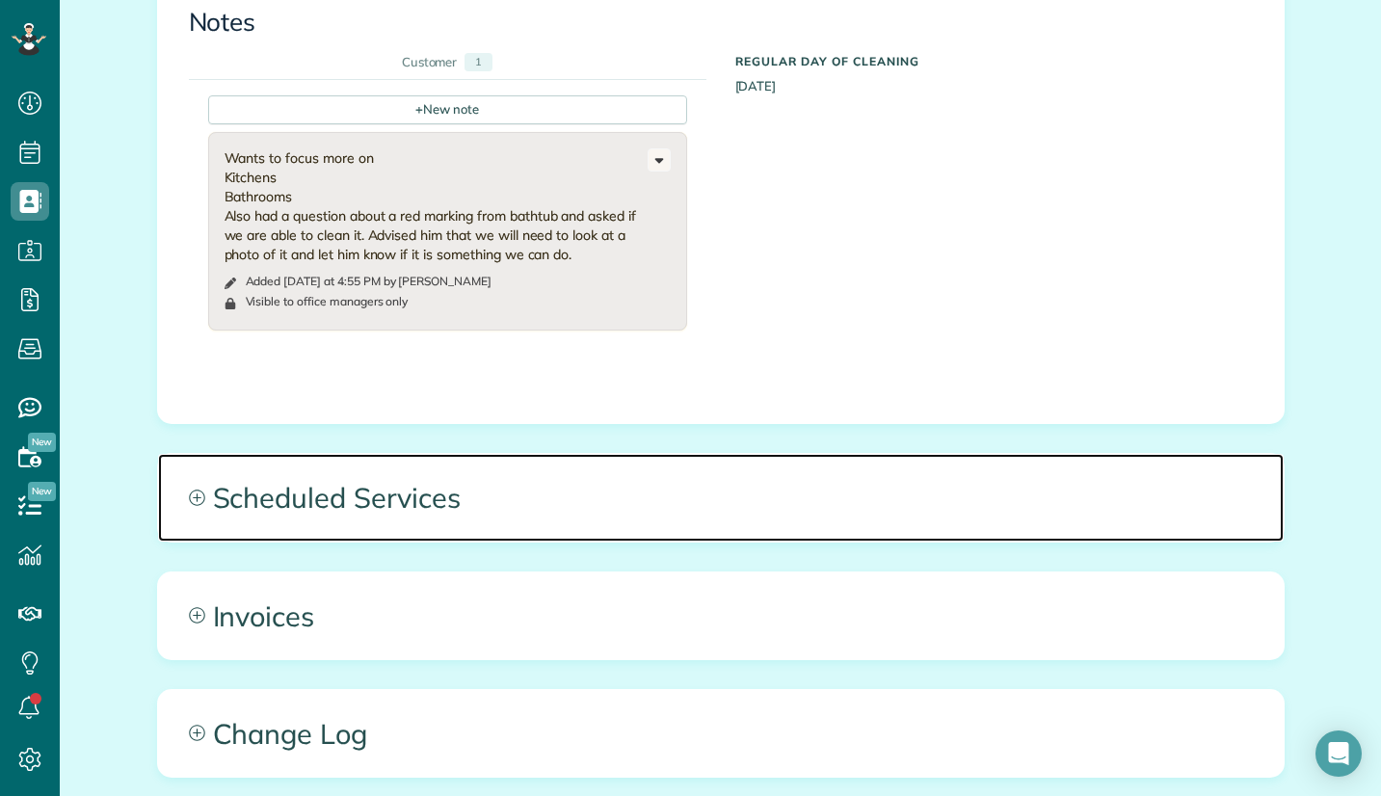
click at [1117, 463] on span "Scheduled Services" at bounding box center [721, 497] width 1126 height 87
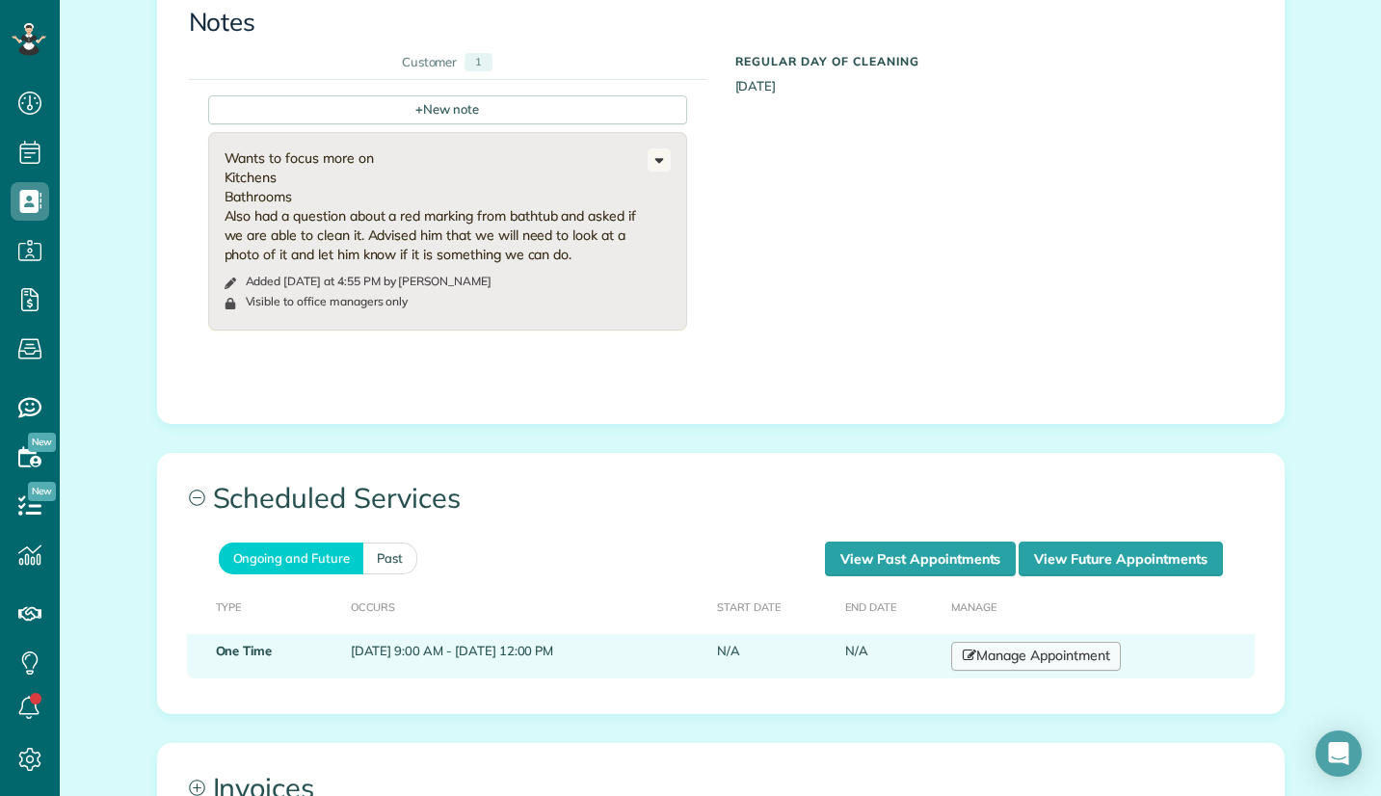
click at [1102, 642] on link "Manage Appointment" at bounding box center [1036, 656] width 170 height 29
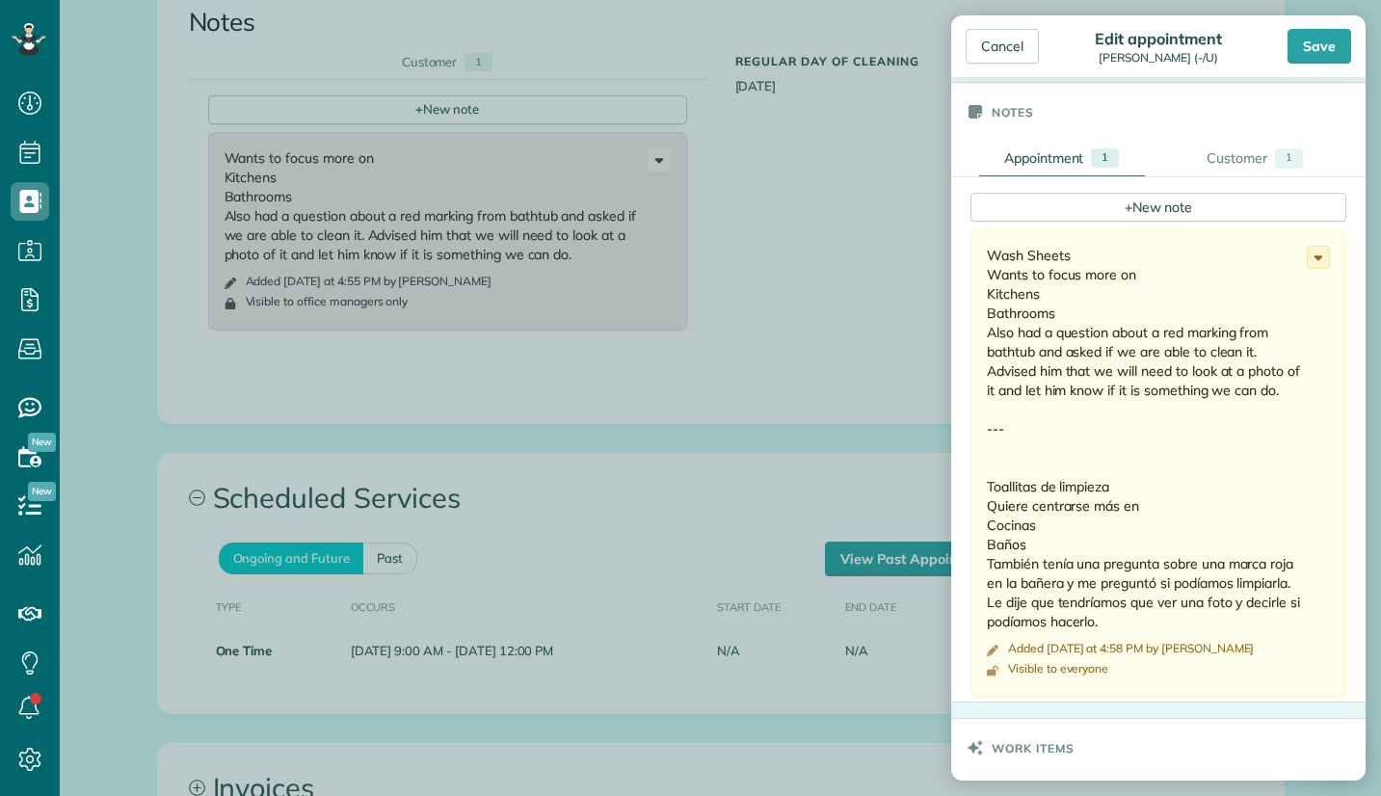
scroll to position [482, 0]
click at [1308, 261] on icon at bounding box center [1318, 255] width 21 height 21
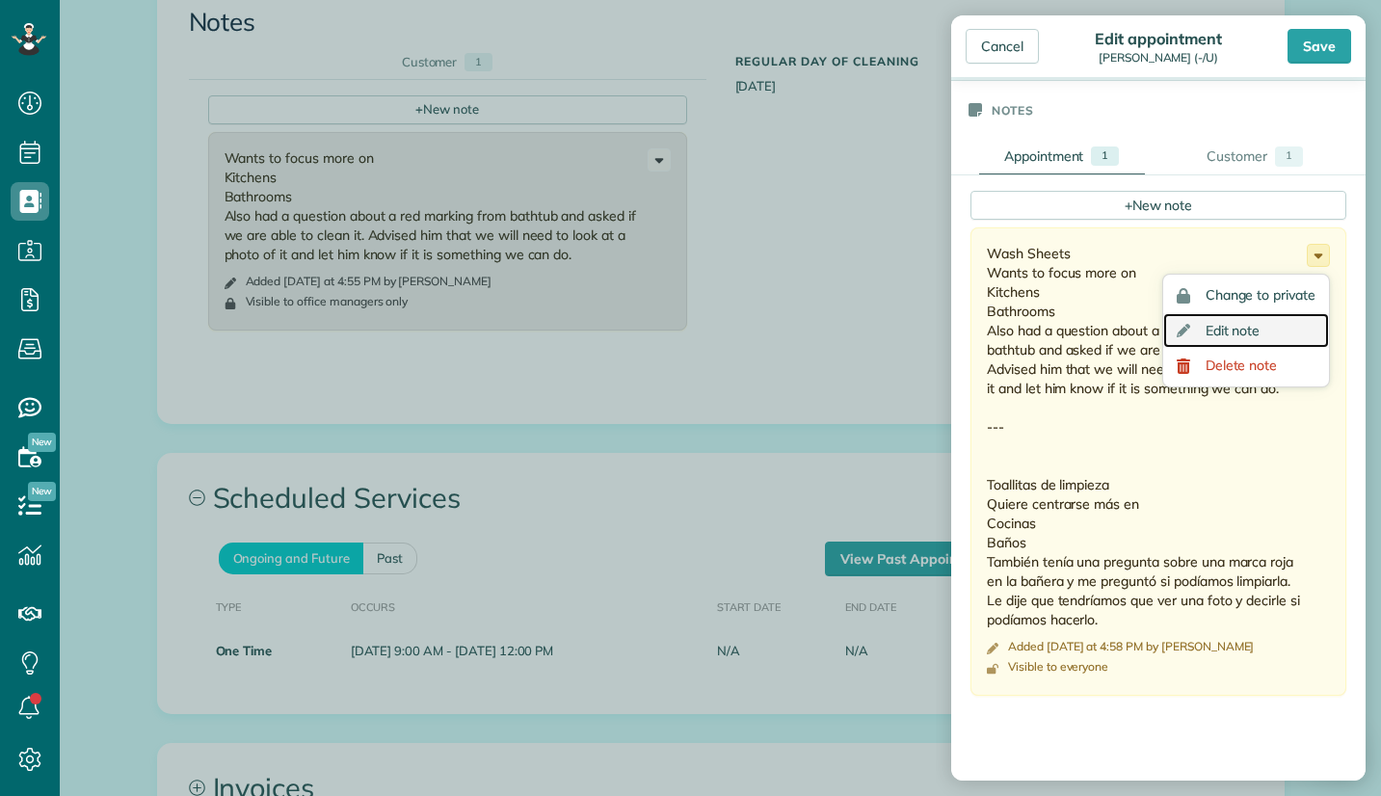
click at [1218, 320] on link "Edit note" at bounding box center [1247, 331] width 166 height 36
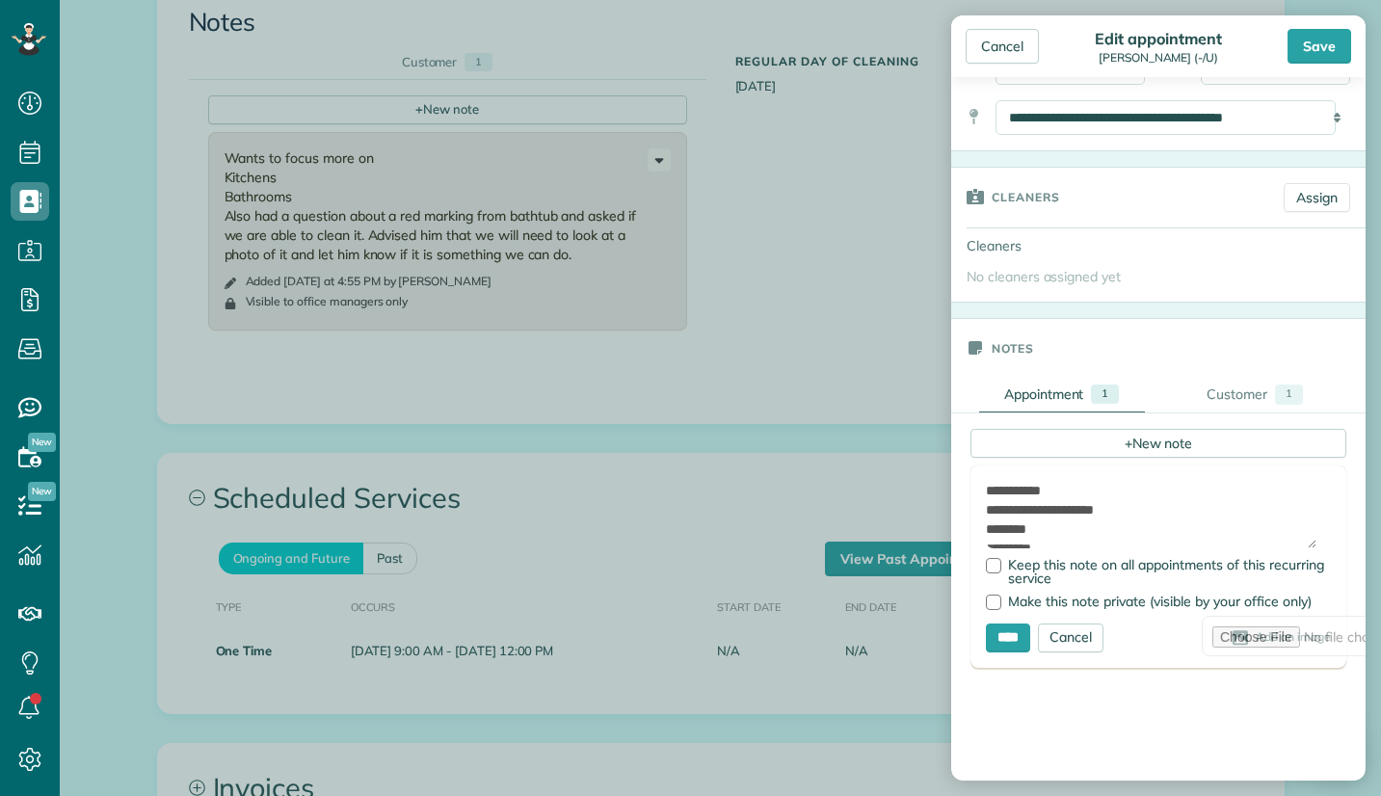
scroll to position [193, 0]
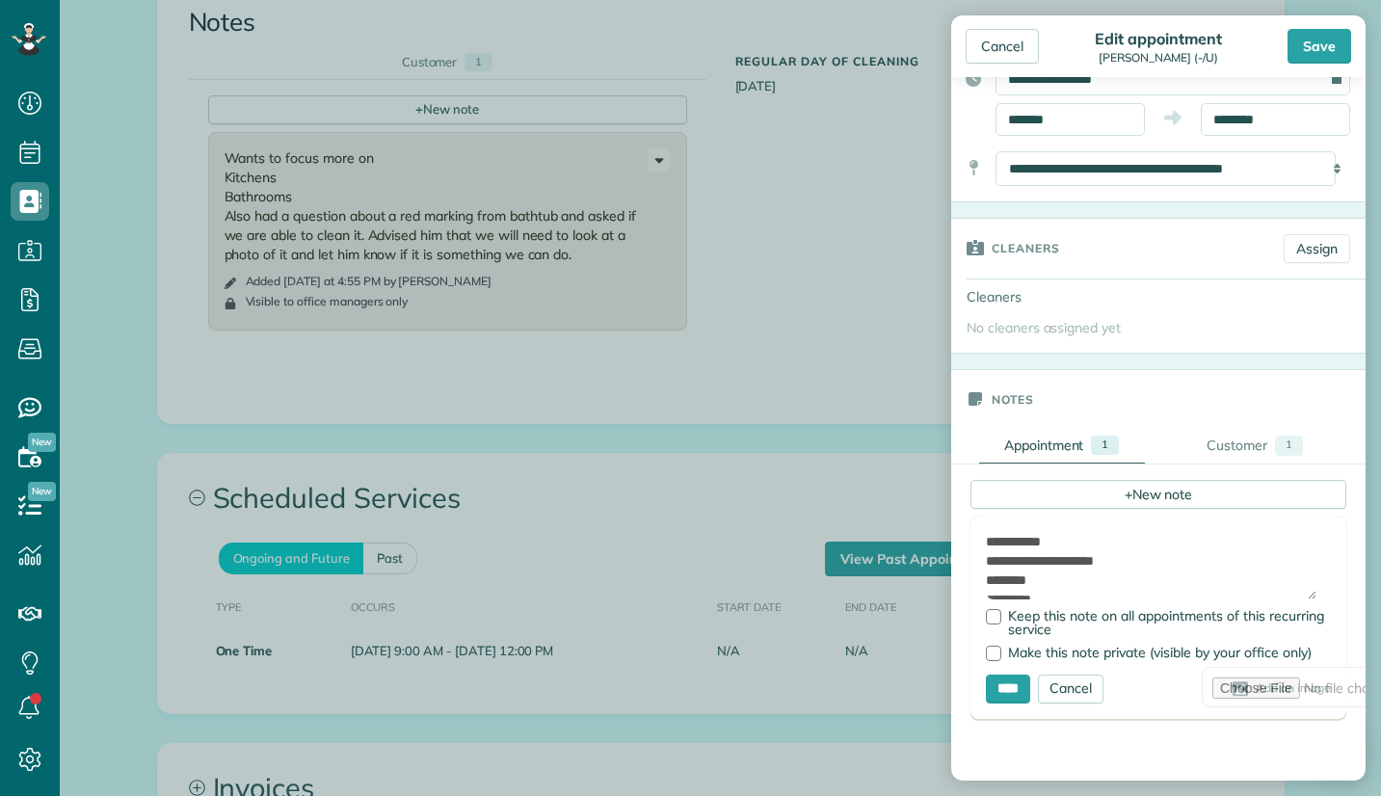
click at [988, 537] on textarea "**********" at bounding box center [1151, 565] width 331 height 67
paste textarea "**********"
click at [1111, 546] on textarea "**********" at bounding box center [1151, 565] width 331 height 67
type textarea "**********"
click at [1001, 617] on div at bounding box center [993, 616] width 15 height 15
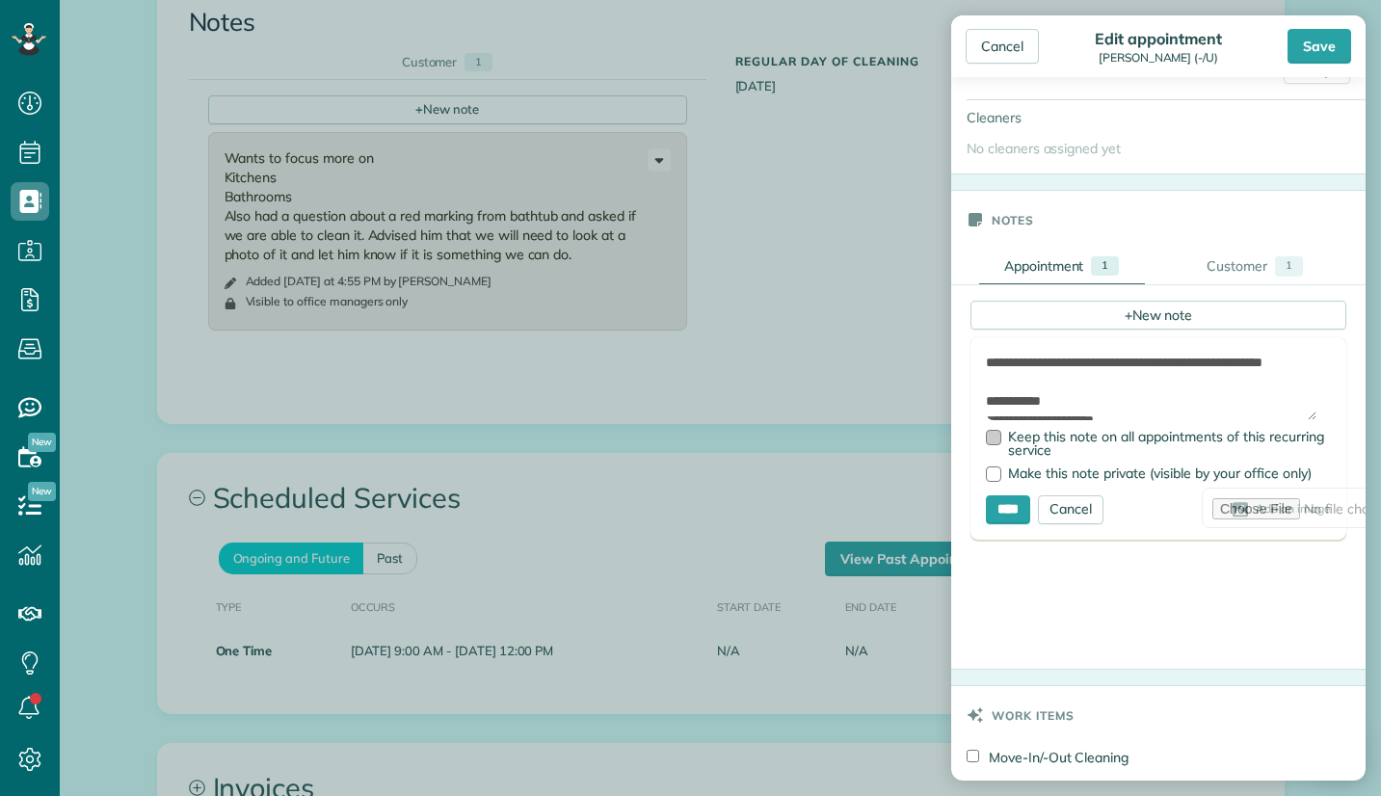
scroll to position [386, 0]
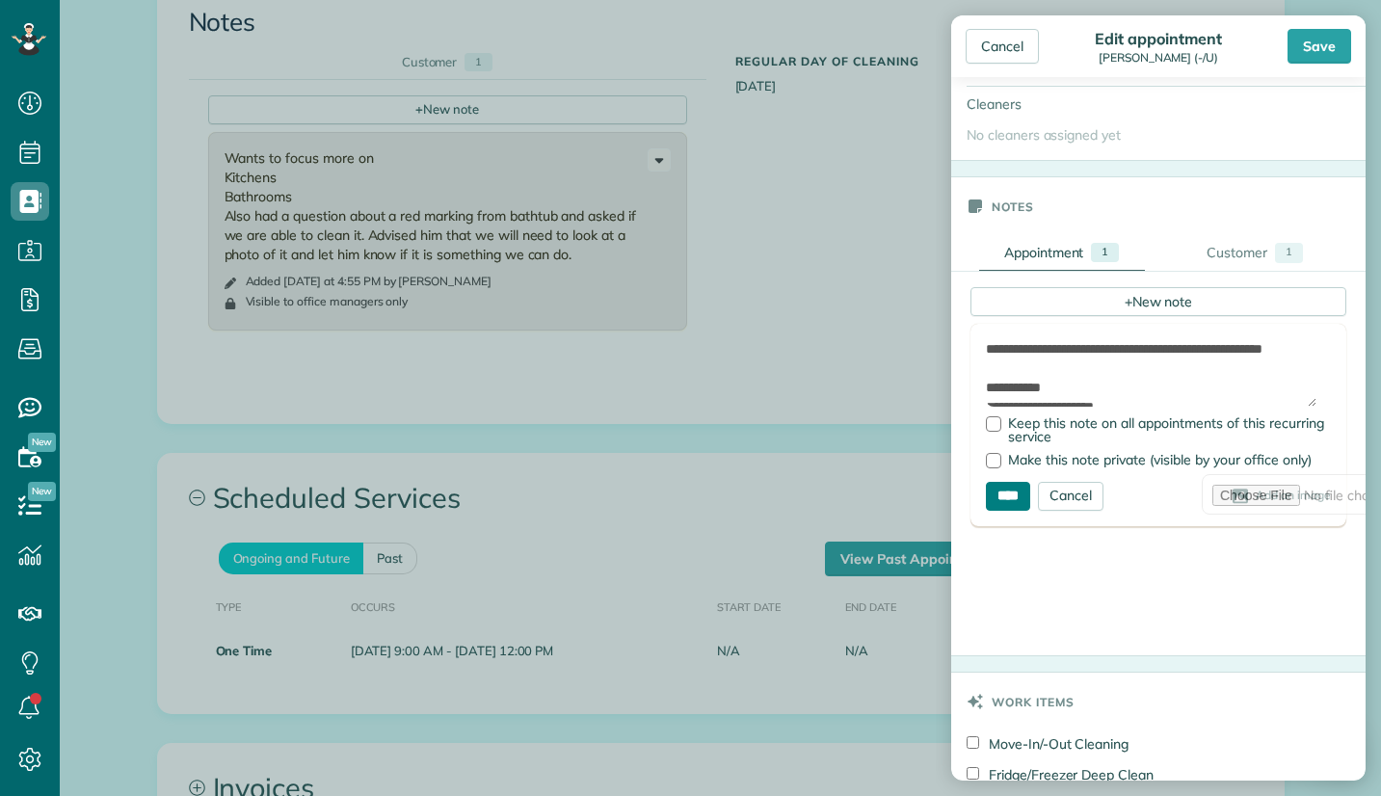
click at [1014, 497] on input "****" at bounding box center [1008, 496] width 44 height 29
type input "**********"
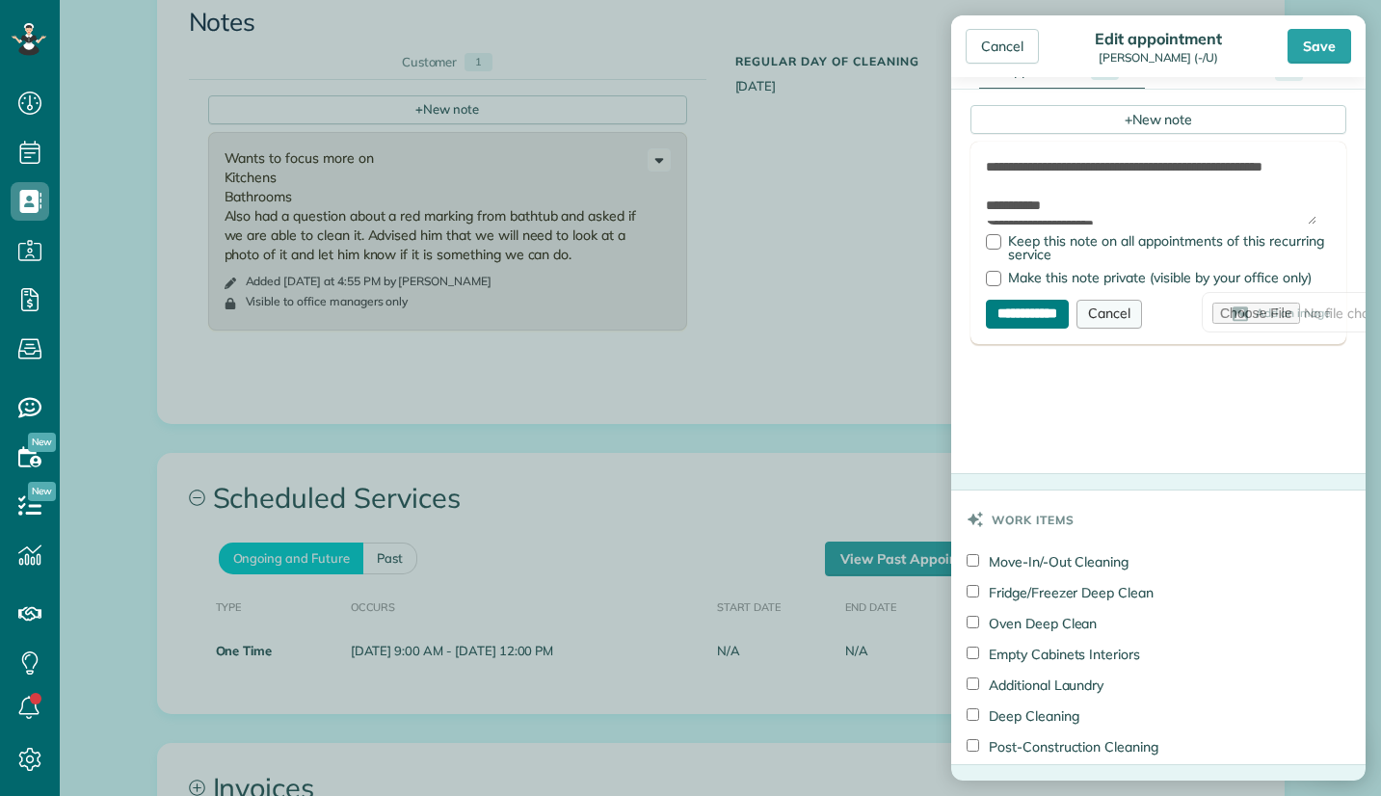
scroll to position [482, 0]
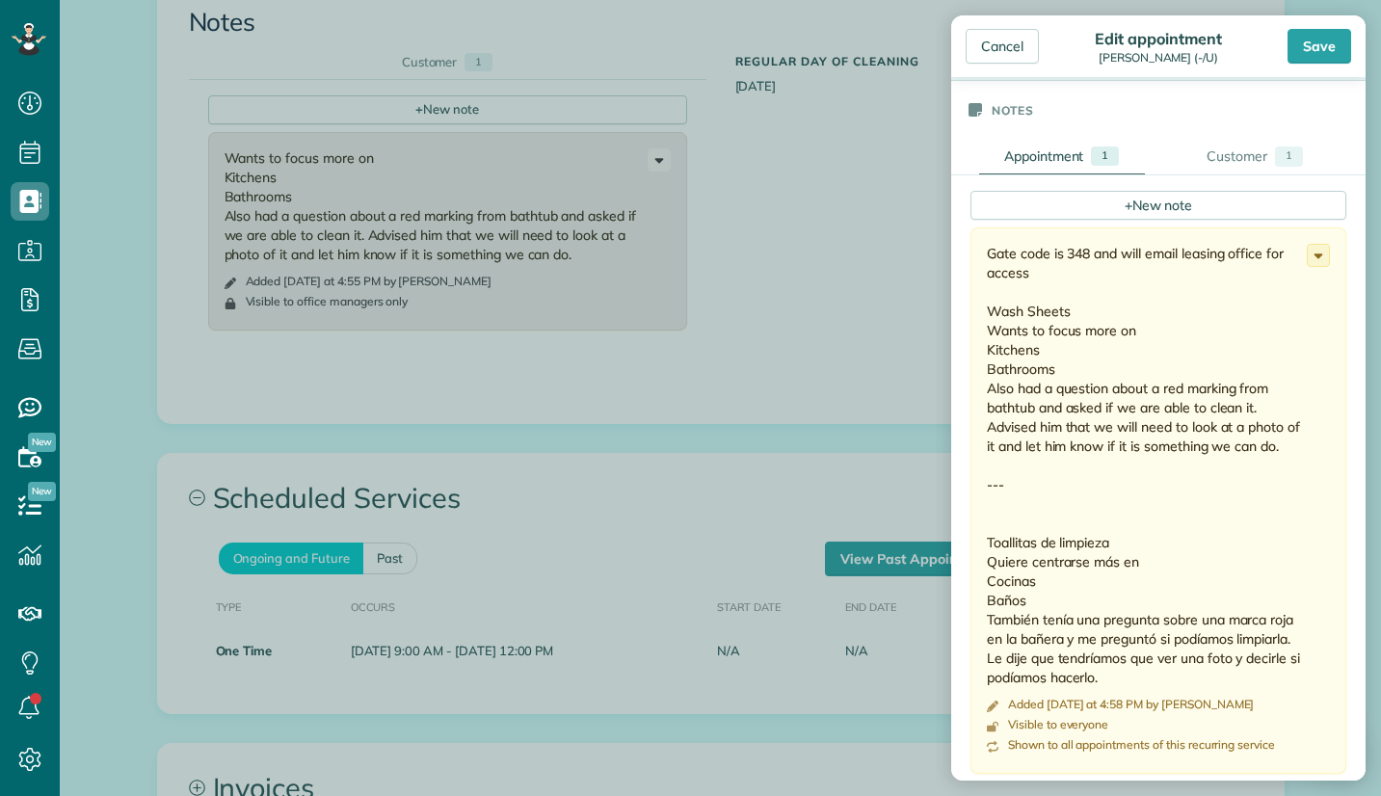
drag, startPoint x: 1325, startPoint y: 44, endPoint x: 1282, endPoint y: 136, distance: 101.3
click at [1324, 49] on div "Save" at bounding box center [1320, 46] width 64 height 35
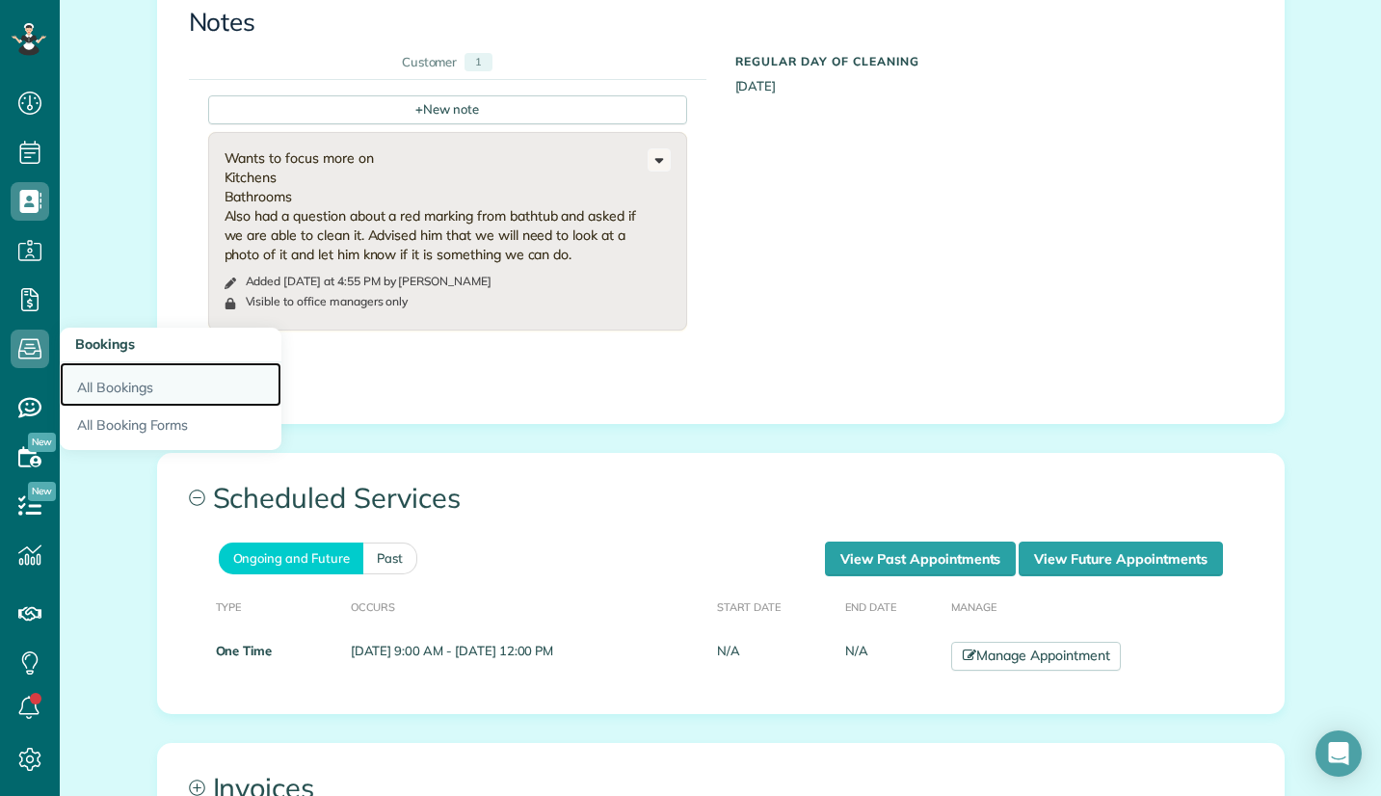
click at [114, 379] on link "All Bookings" at bounding box center [171, 384] width 222 height 44
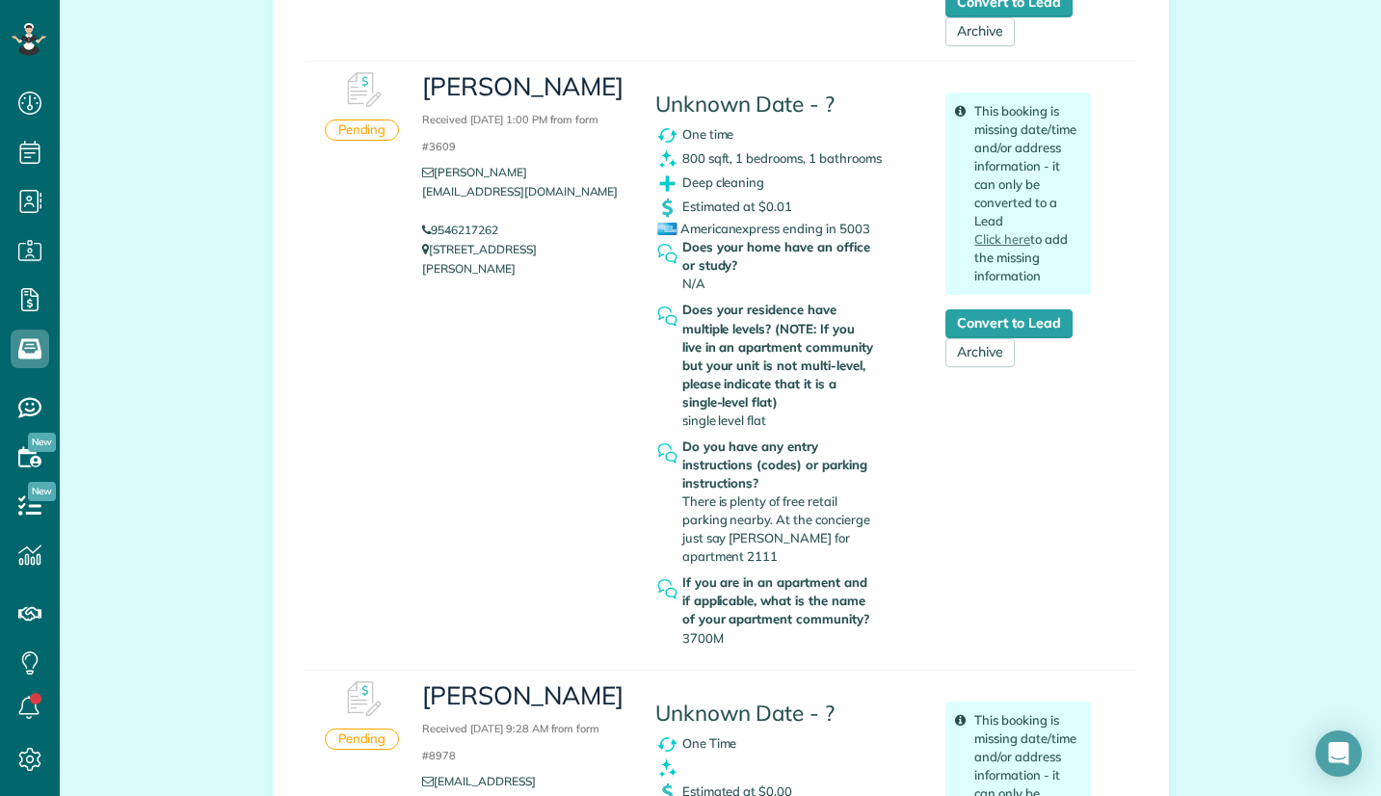
scroll to position [1832, 0]
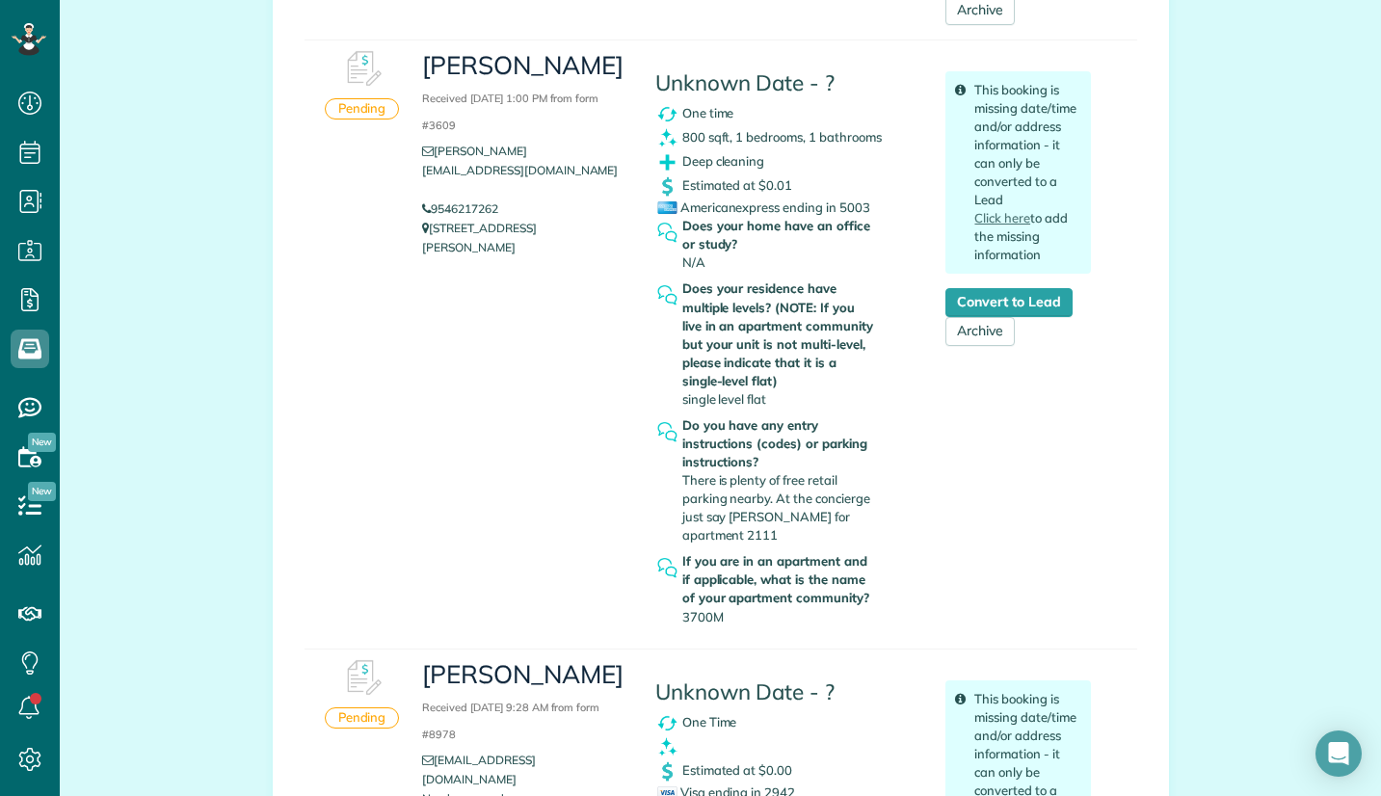
scroll to position [1928, 0]
